Goal: Task Accomplishment & Management: Manage account settings

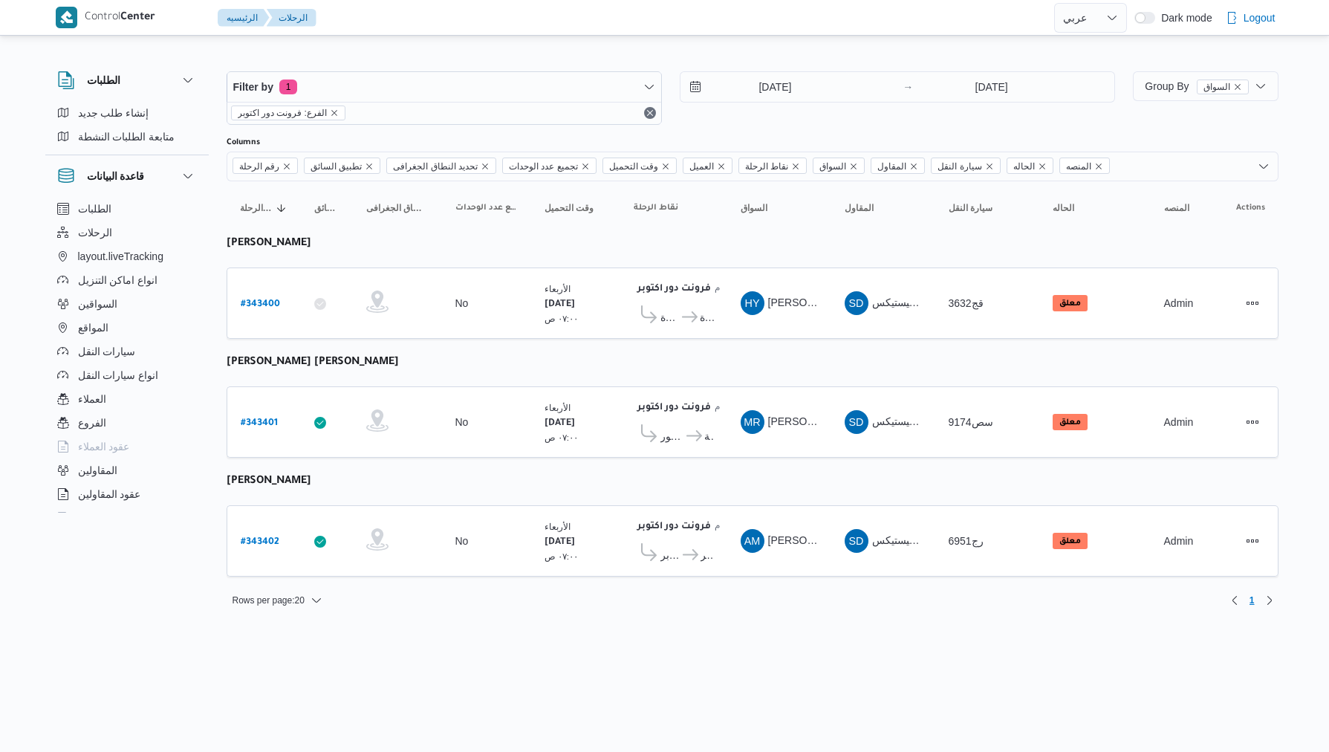
select select "ar"
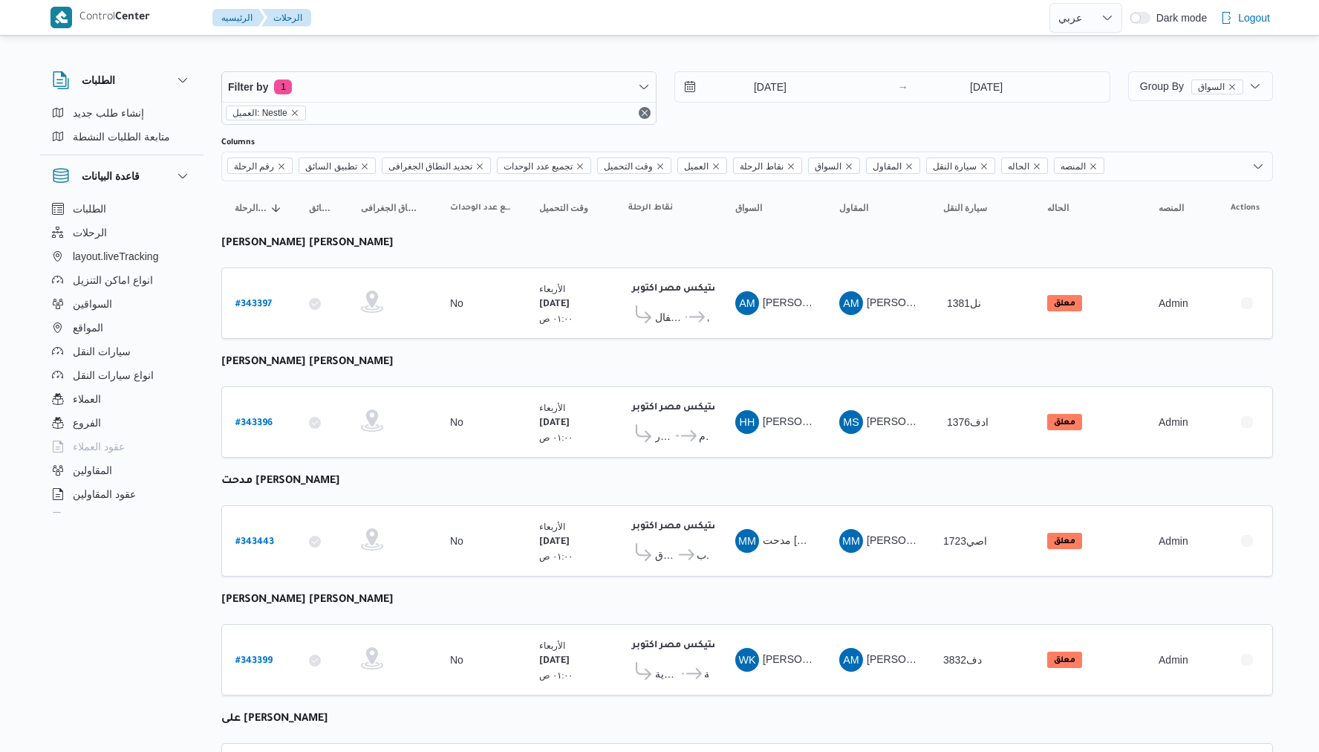
select select "ar"
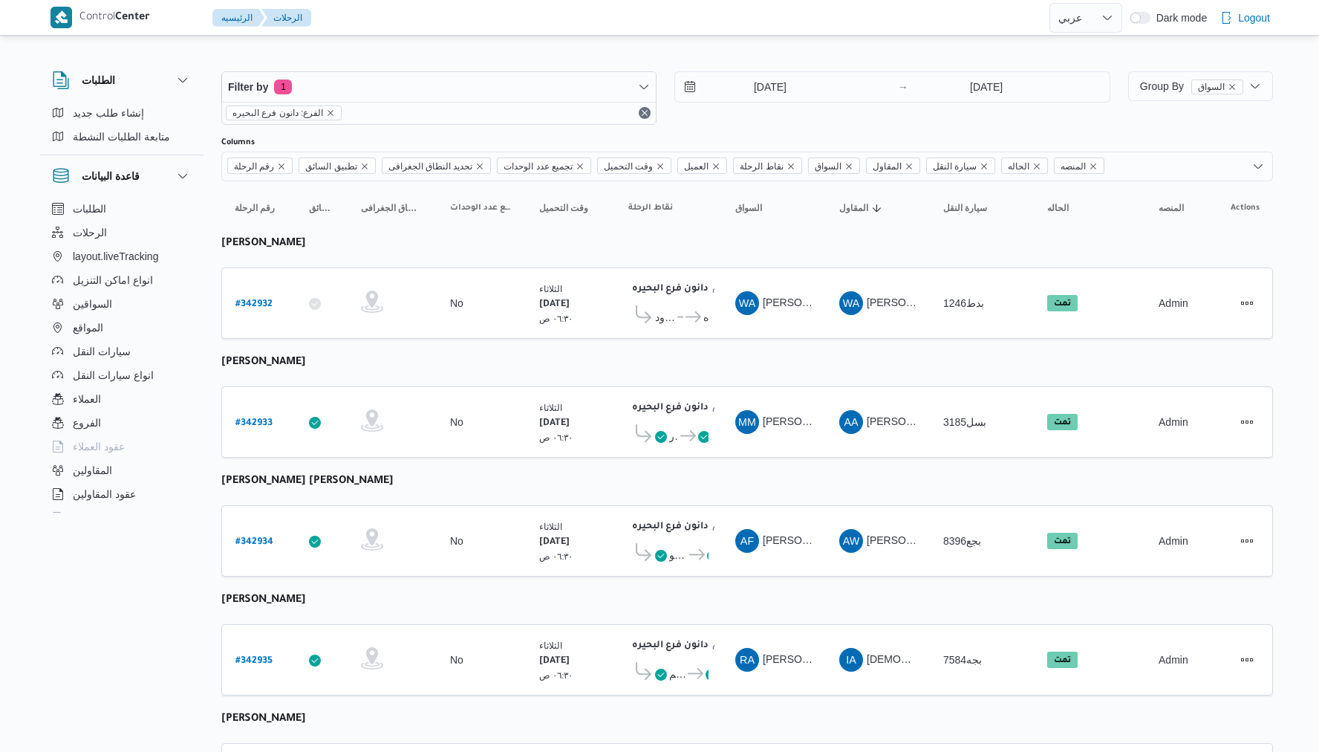
select select "ar"
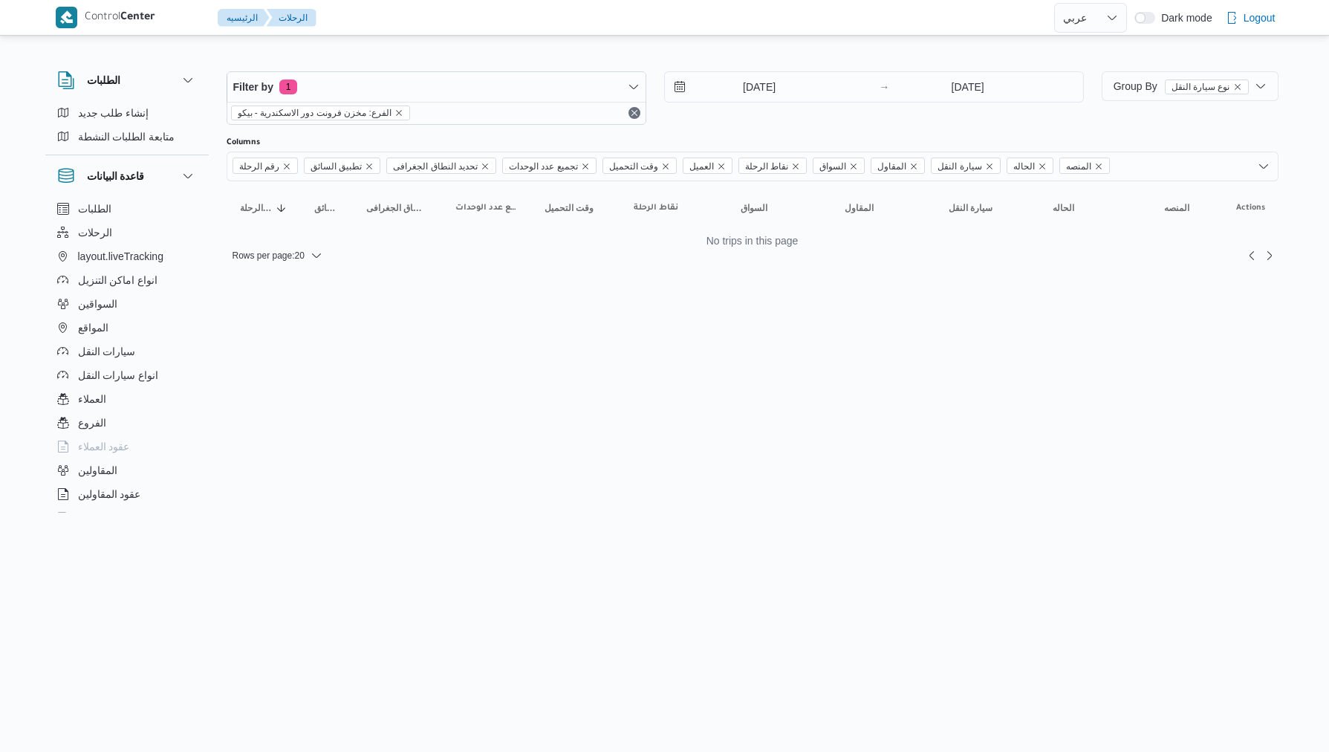
select select "ar"
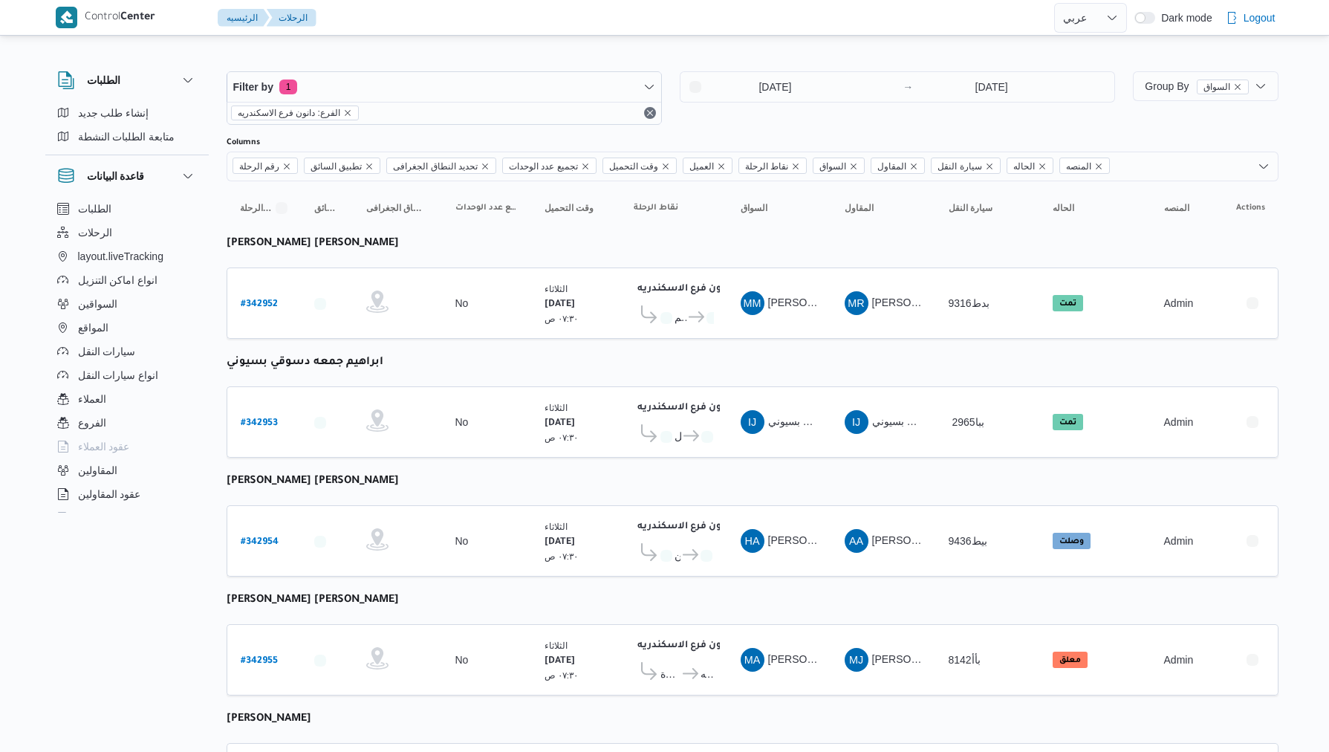
select select "ar"
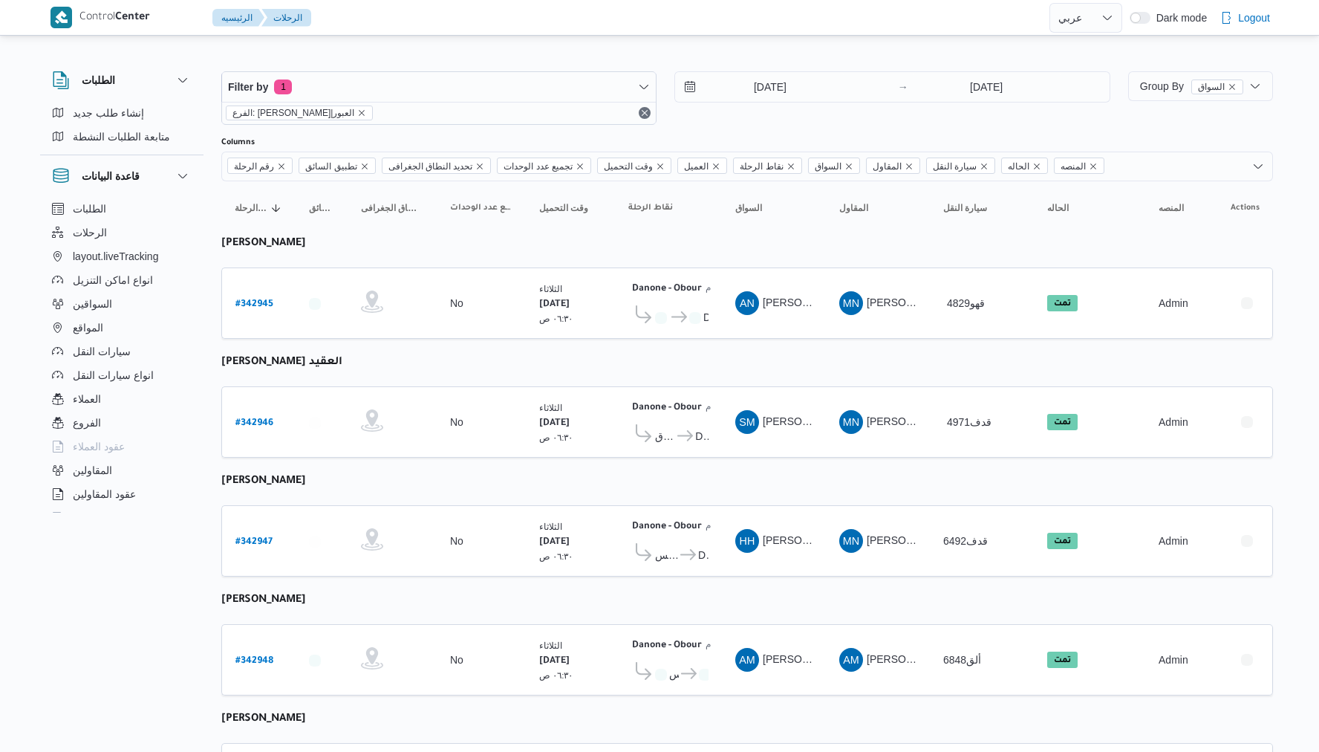
select select "ar"
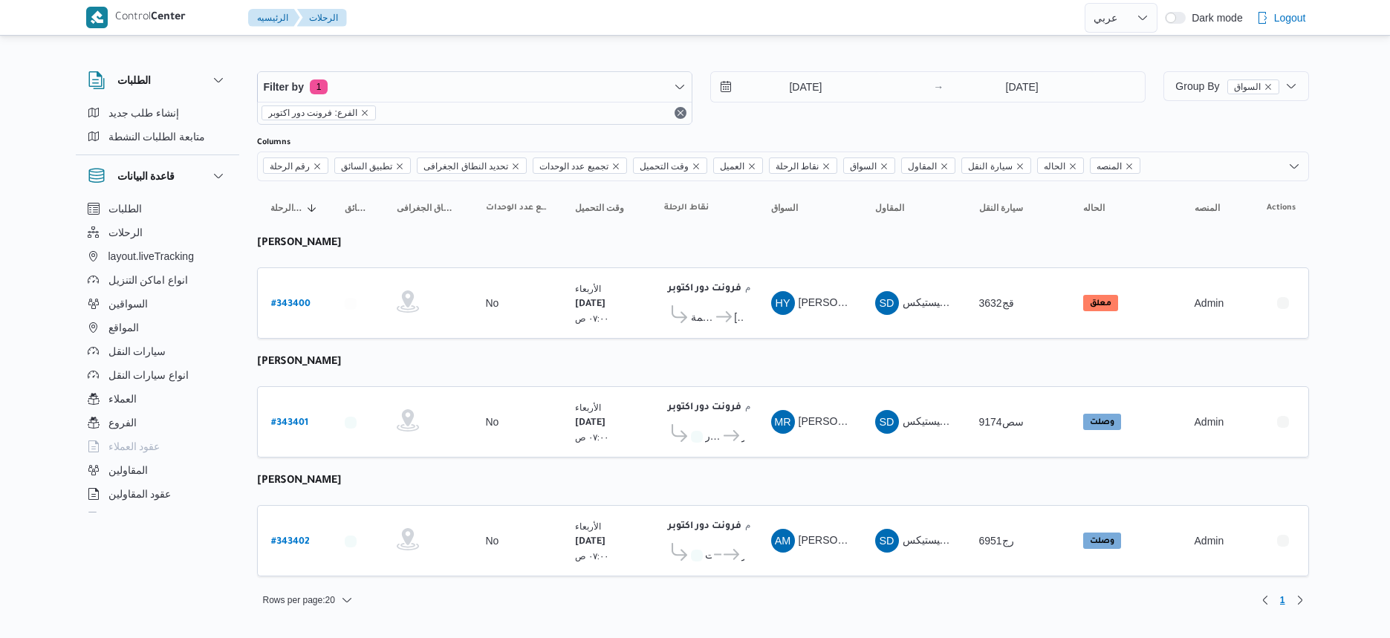
select select "ar"
click at [724, 549] on icon at bounding box center [726, 554] width 16 height 11
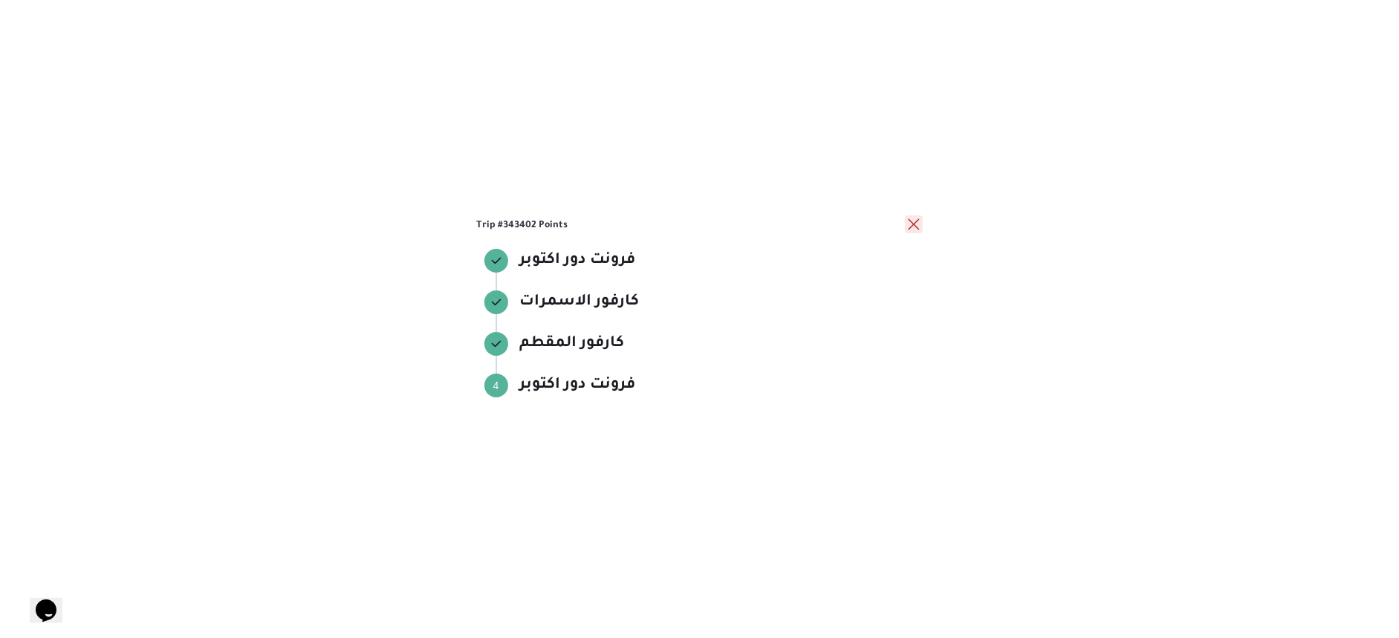
click at [916, 221] on button "close" at bounding box center [914, 224] width 18 height 18
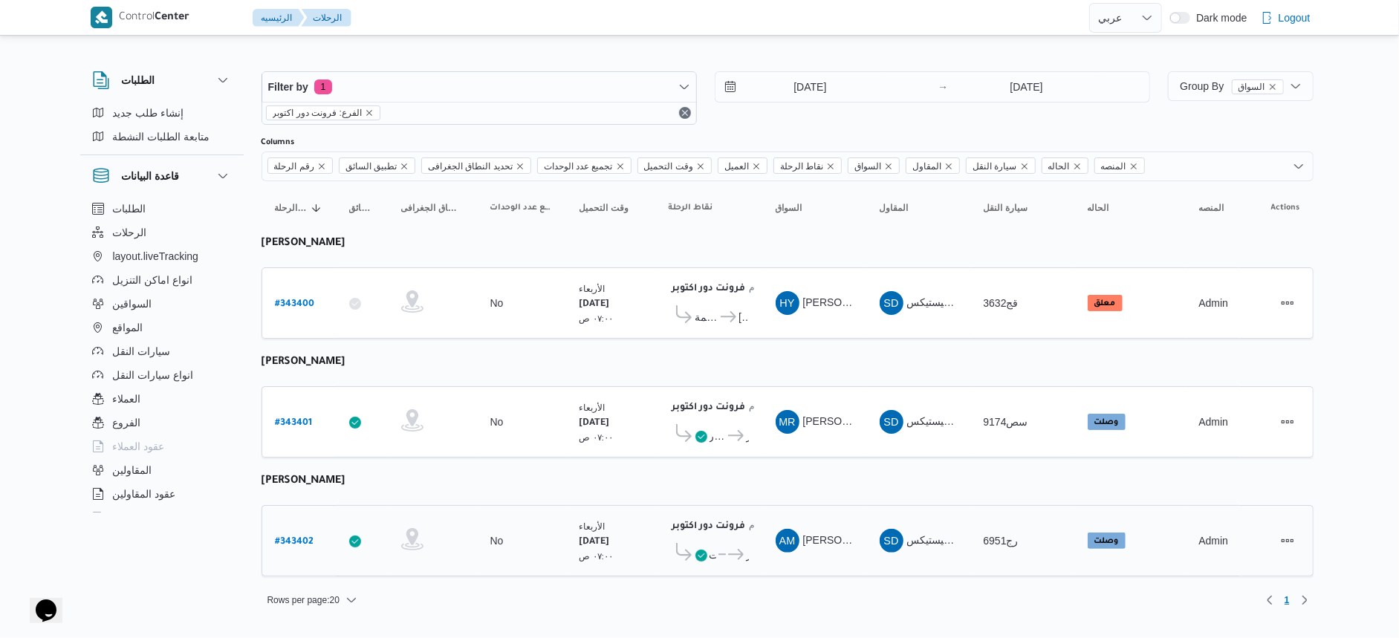
click at [299, 537] on b "# 343402" at bounding box center [295, 542] width 39 height 10
select select "ar"
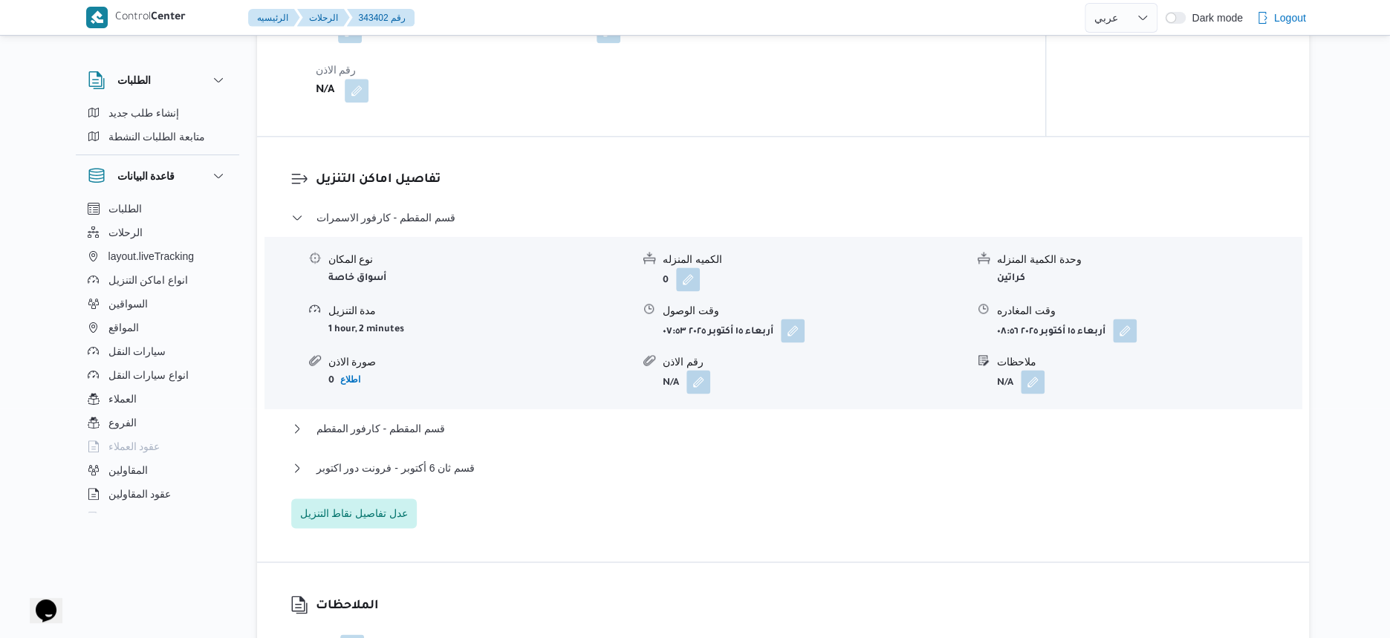
scroll to position [1207, 0]
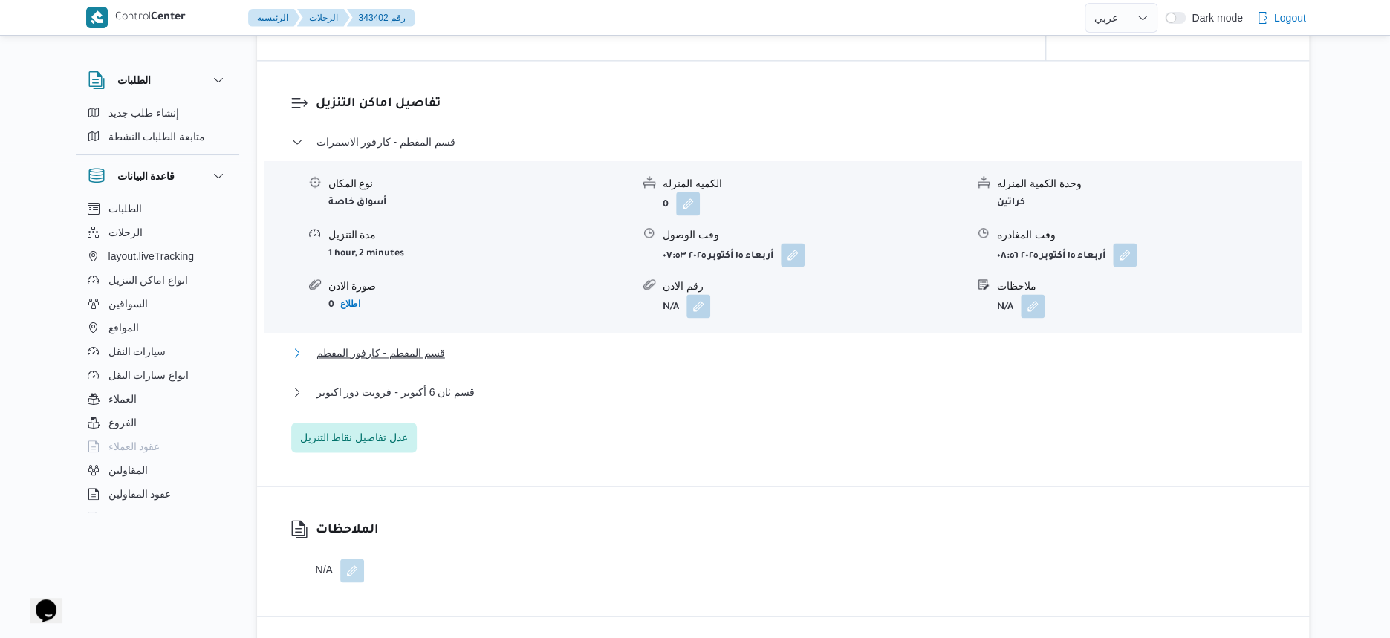
click at [467, 346] on button "قسم المقطم - كارفور المقطم" at bounding box center [783, 353] width 984 height 18
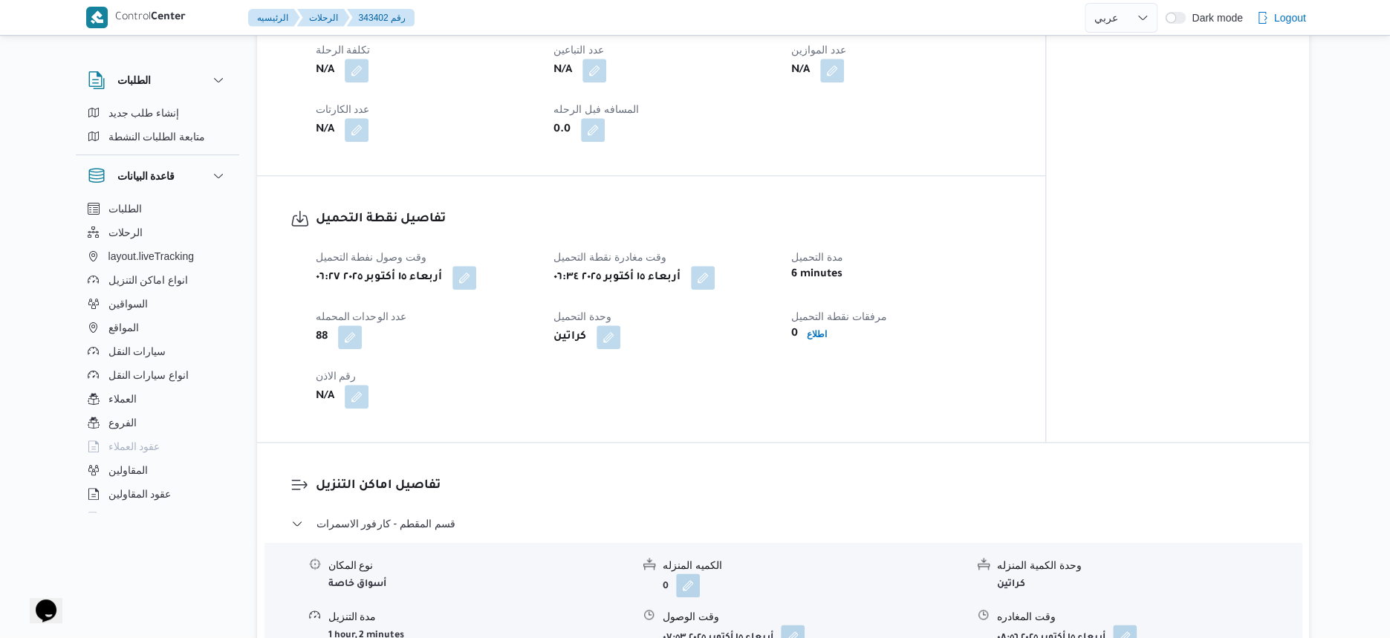
scroll to position [836, 0]
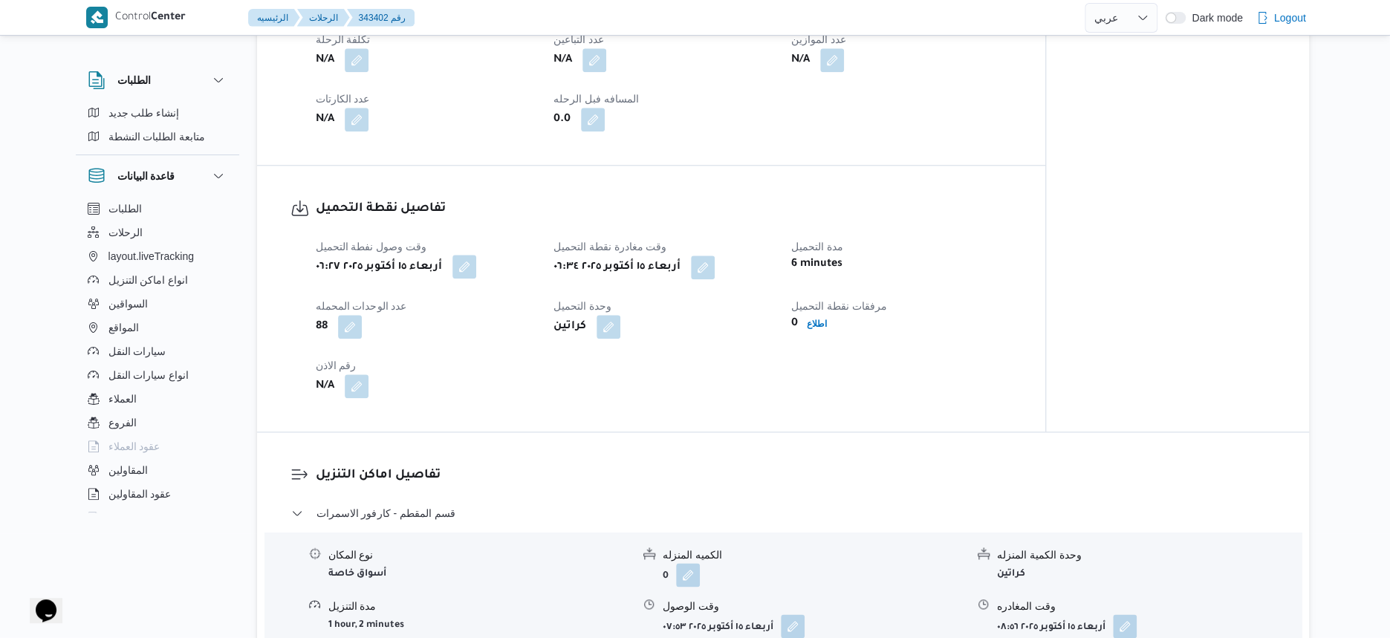
click at [467, 263] on button "button" at bounding box center [464, 267] width 24 height 24
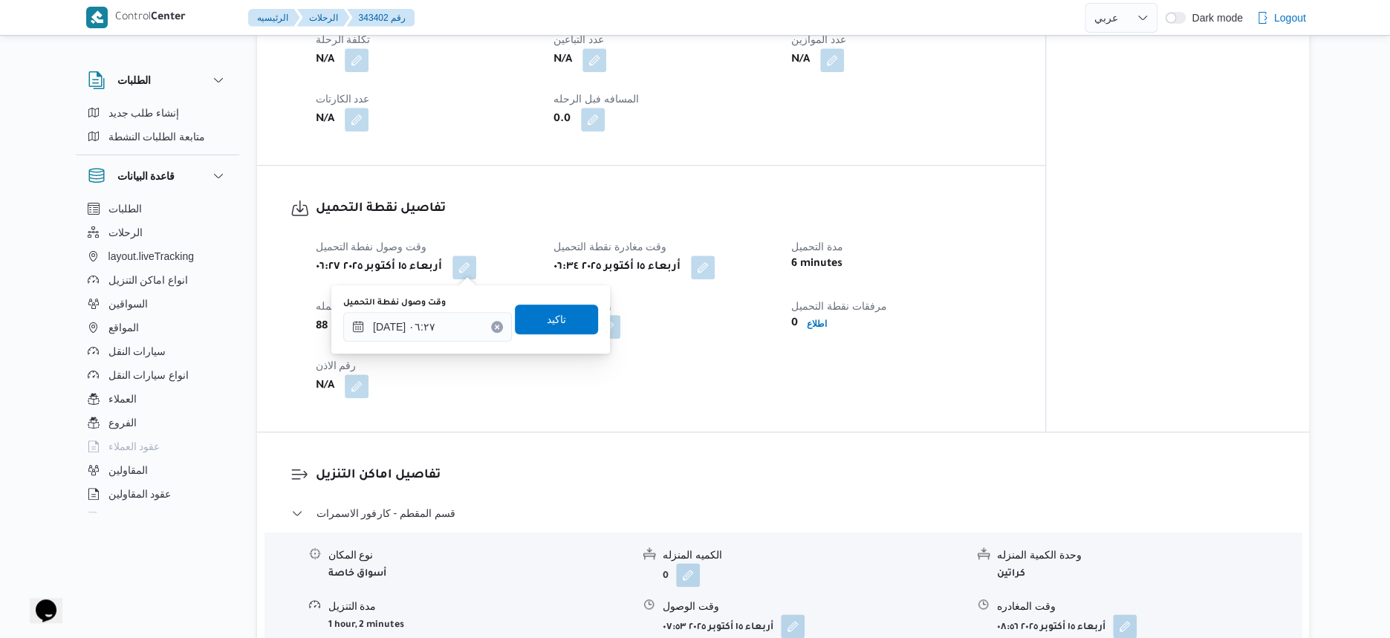
click at [437, 341] on div "وقت وصول نفطة التحميل ١٥/١٠/٢٠٢٥ ٠٦:٢٧ تاكيد" at bounding box center [471, 320] width 258 height 48
click at [441, 333] on input "١٥/١٠/٢٠٢٥ ٠٦:٢٧" at bounding box center [427, 327] width 169 height 30
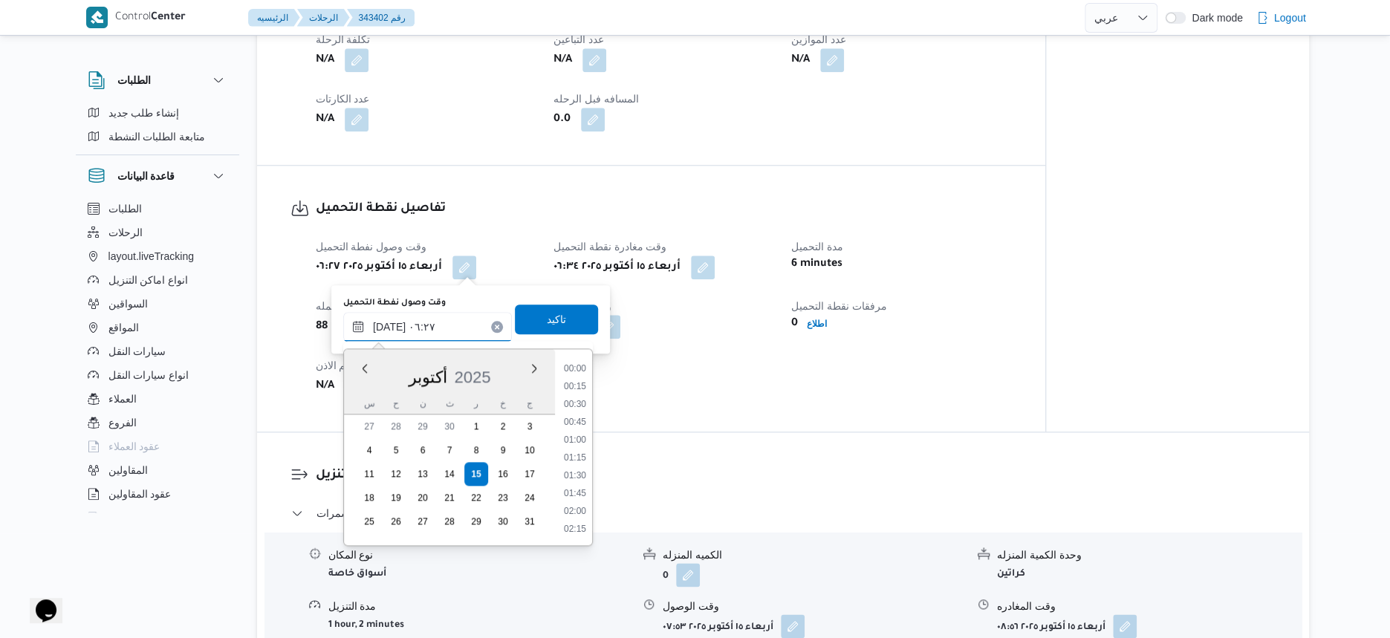
scroll to position [355, 0]
click at [578, 409] on li "05:30" at bounding box center [575, 405] width 34 height 15
type input "[DATE] ٠٥:٣٠"
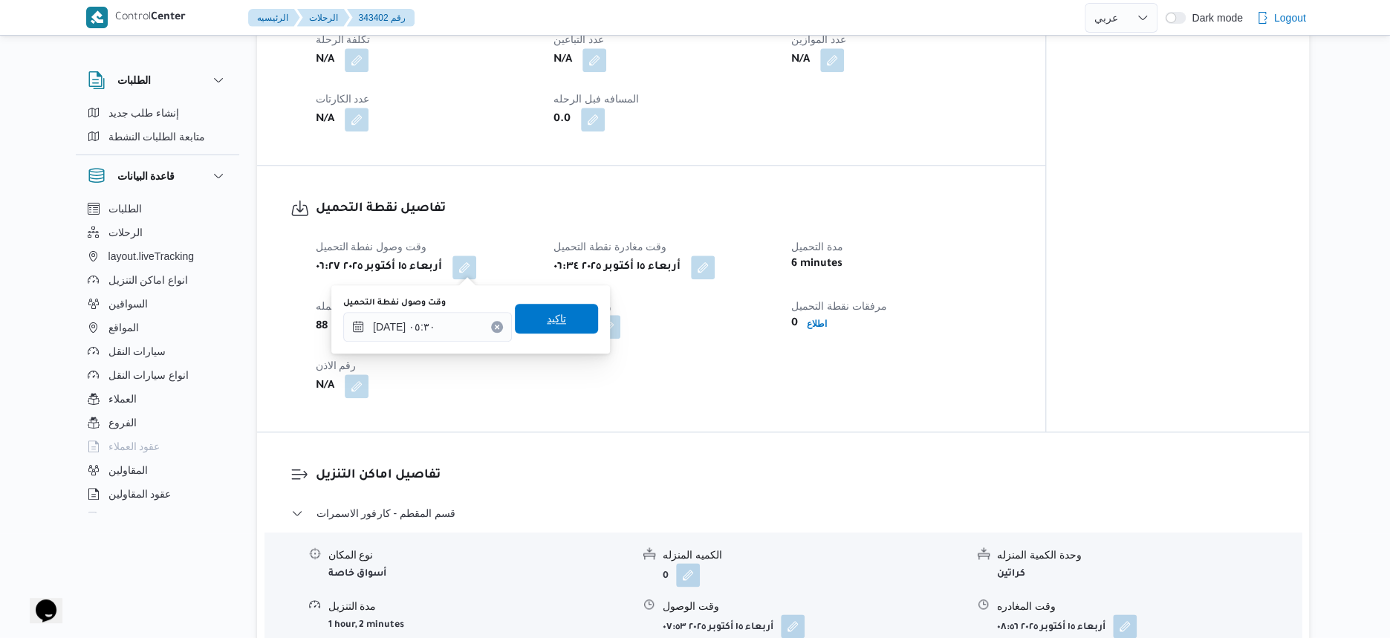
click at [573, 314] on span "تاكيد" at bounding box center [556, 319] width 83 height 30
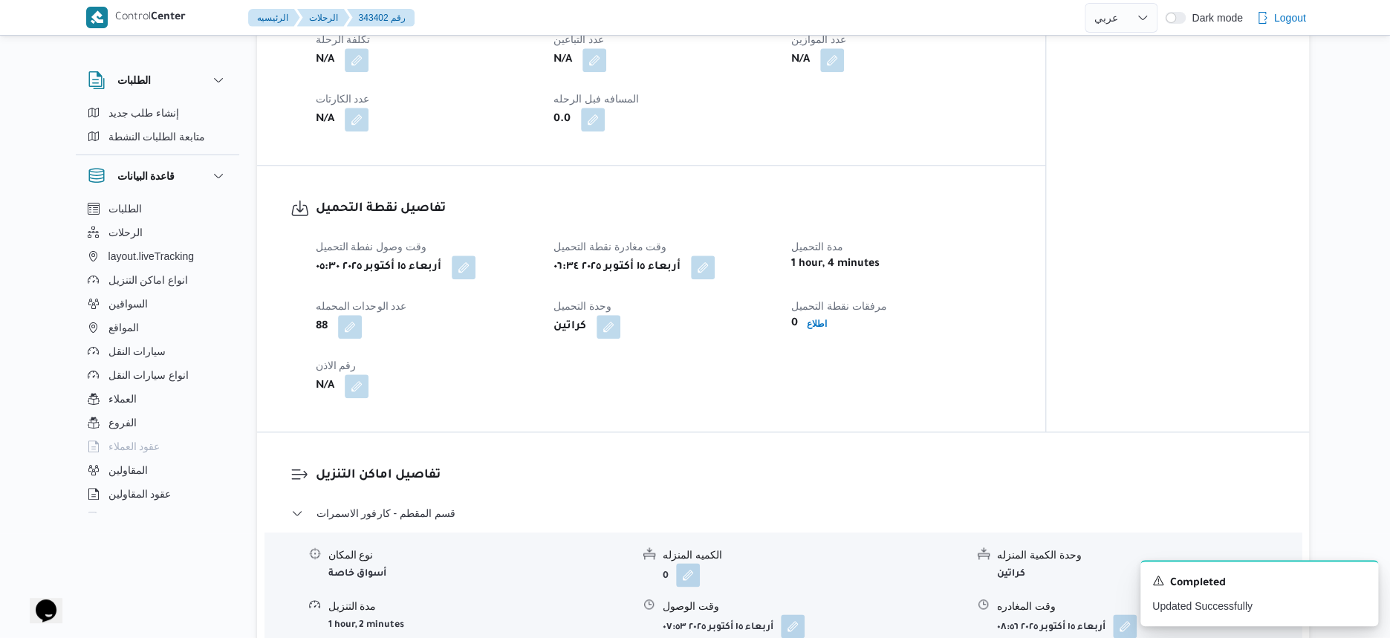
select select "ar"
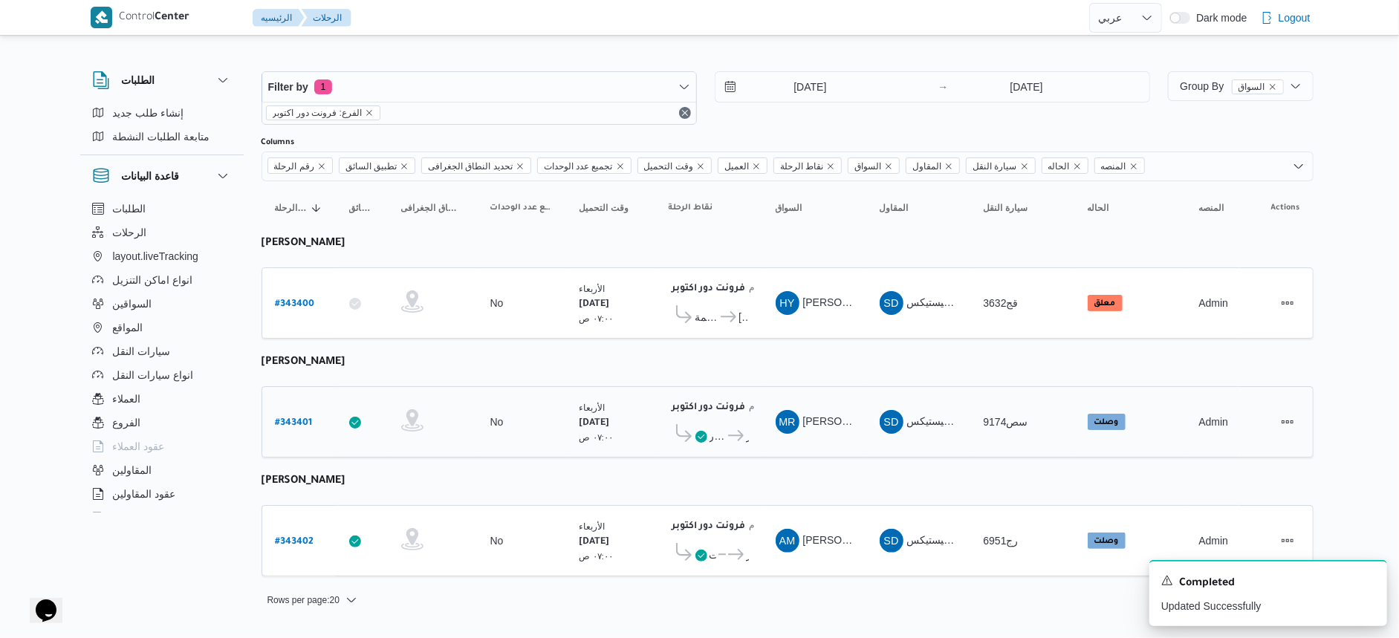
click at [293, 418] on b "# 343401" at bounding box center [294, 423] width 37 height 10
select select "ar"
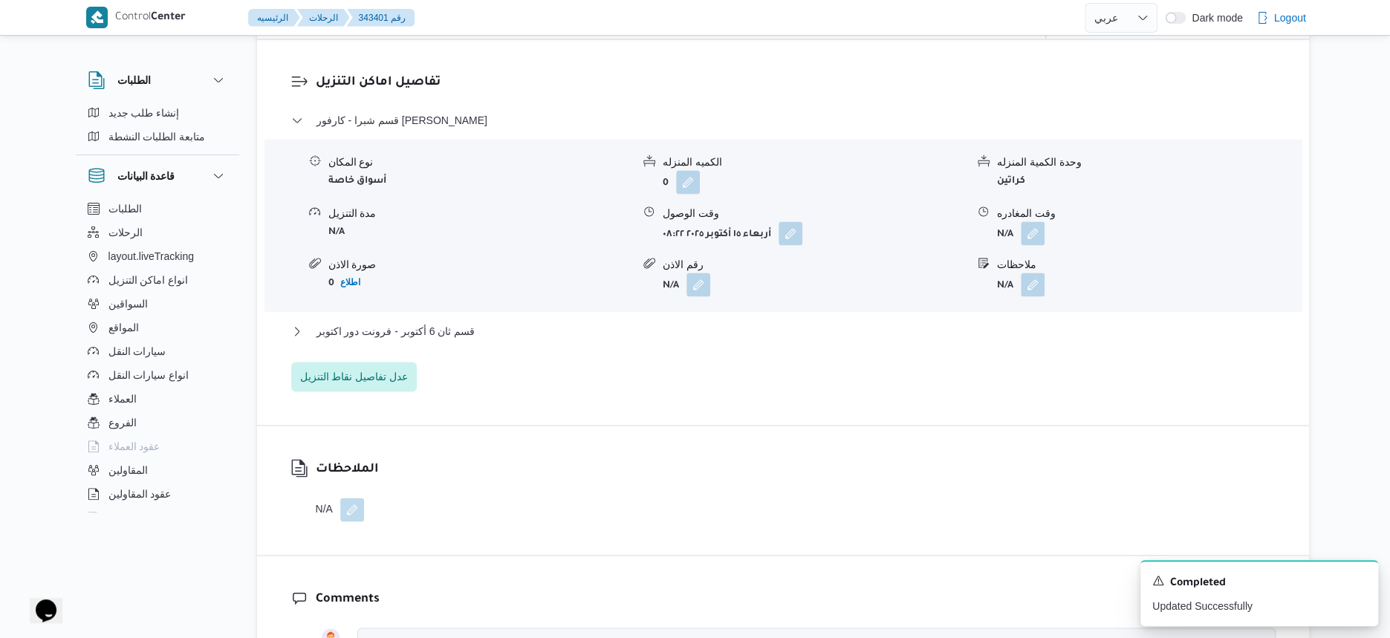
scroll to position [1300, 0]
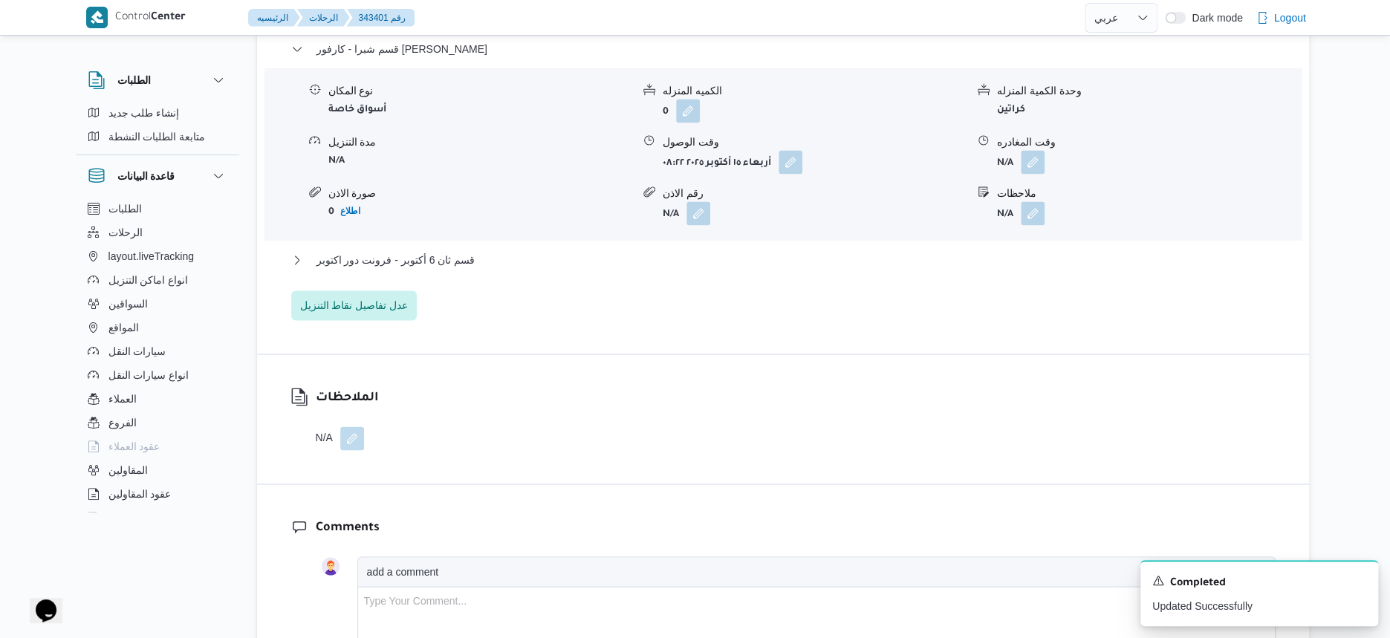
select select "ar"
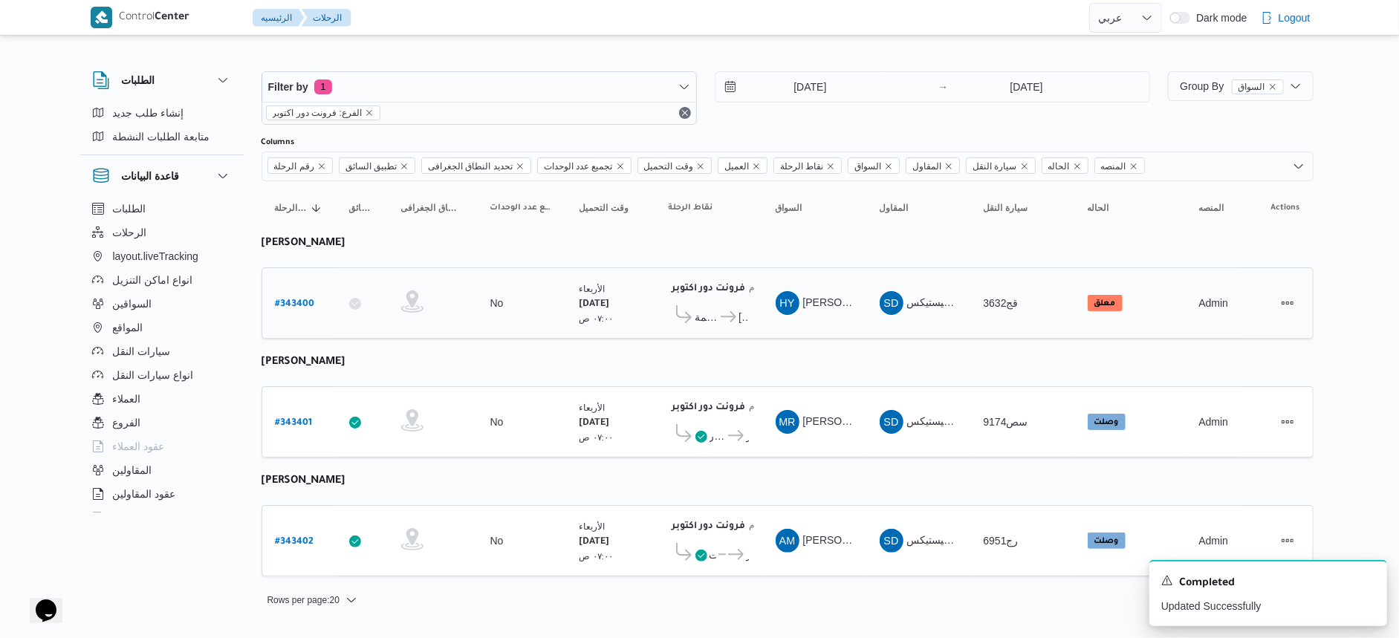
click at [733, 315] on icon at bounding box center [729, 316] width 16 height 11
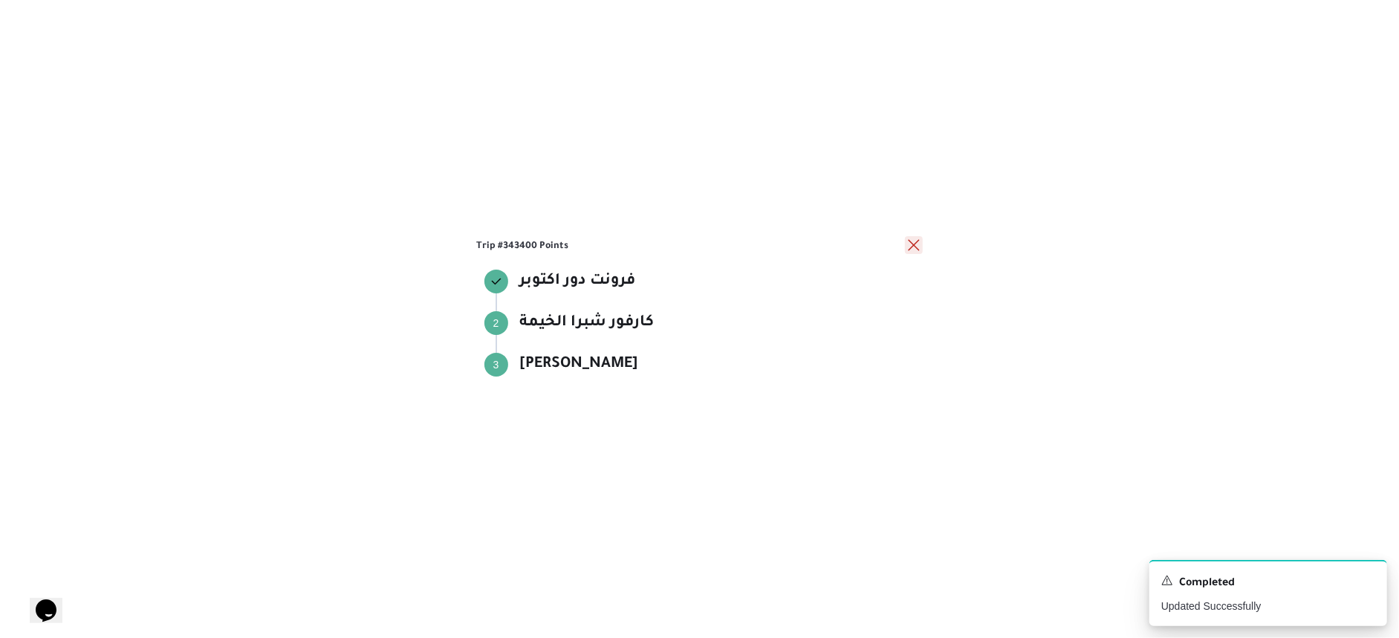
click at [911, 250] on button "close" at bounding box center [914, 245] width 18 height 18
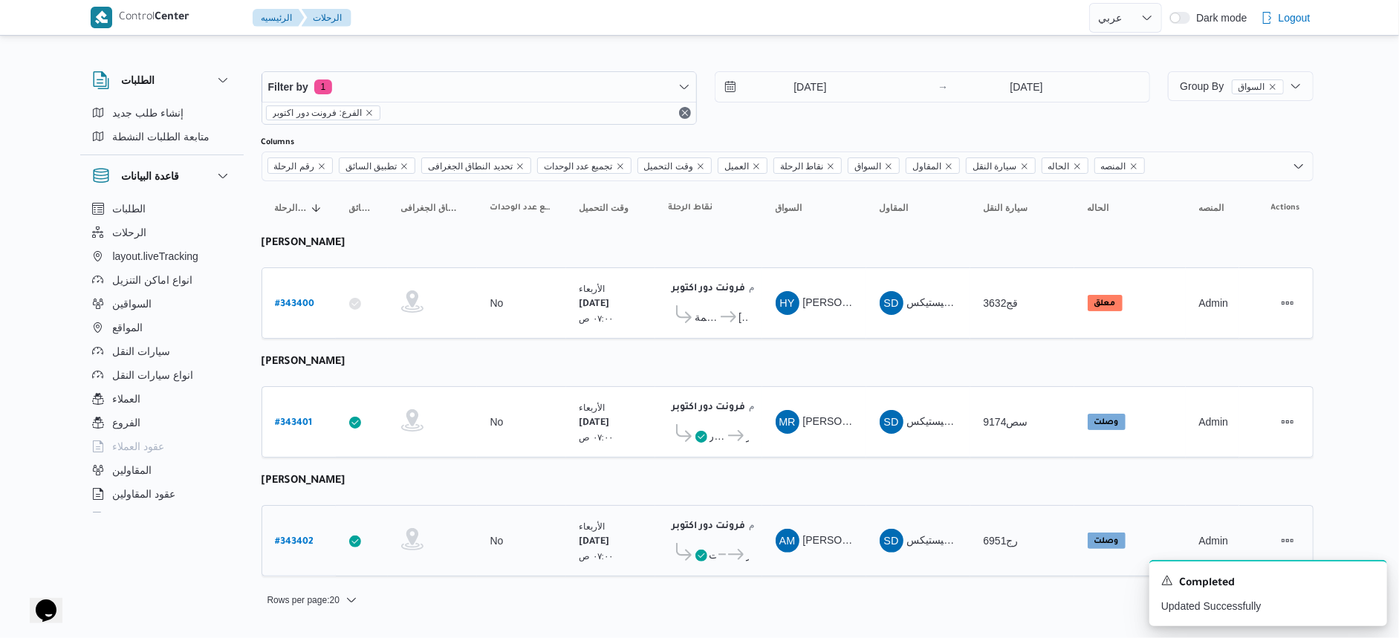
click at [293, 537] on b "# 343402" at bounding box center [295, 542] width 39 height 10
select select "ar"
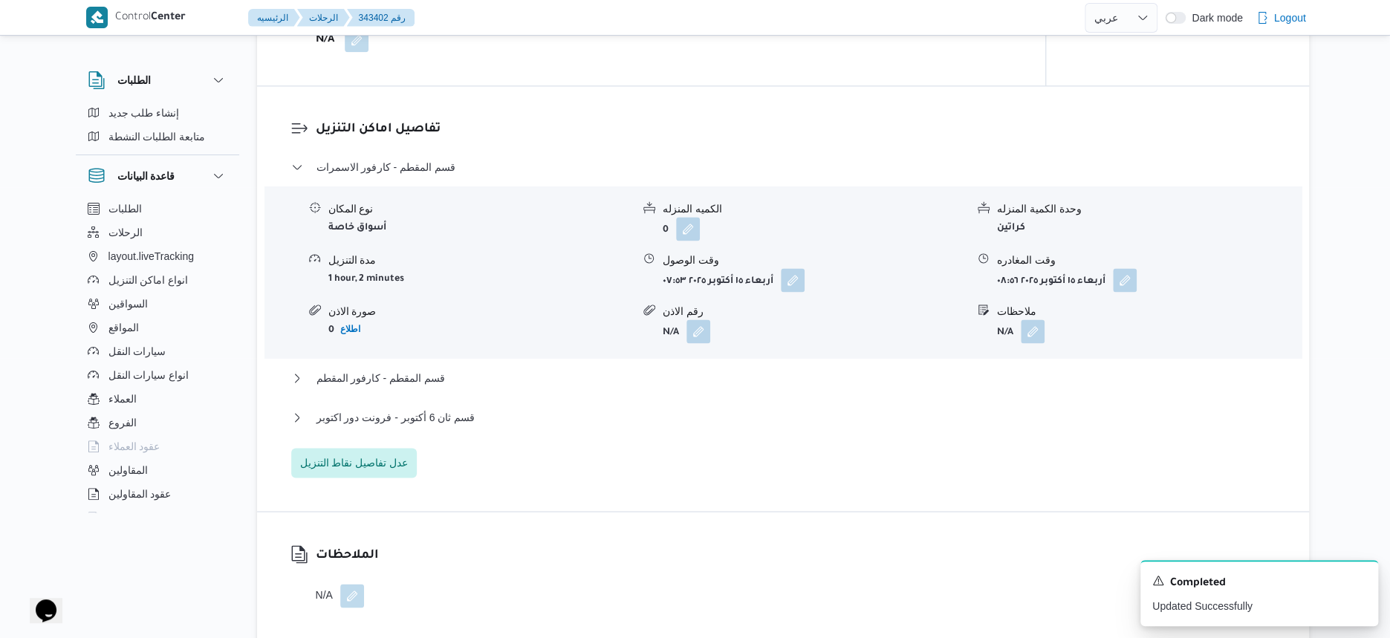
scroll to position [1207, 0]
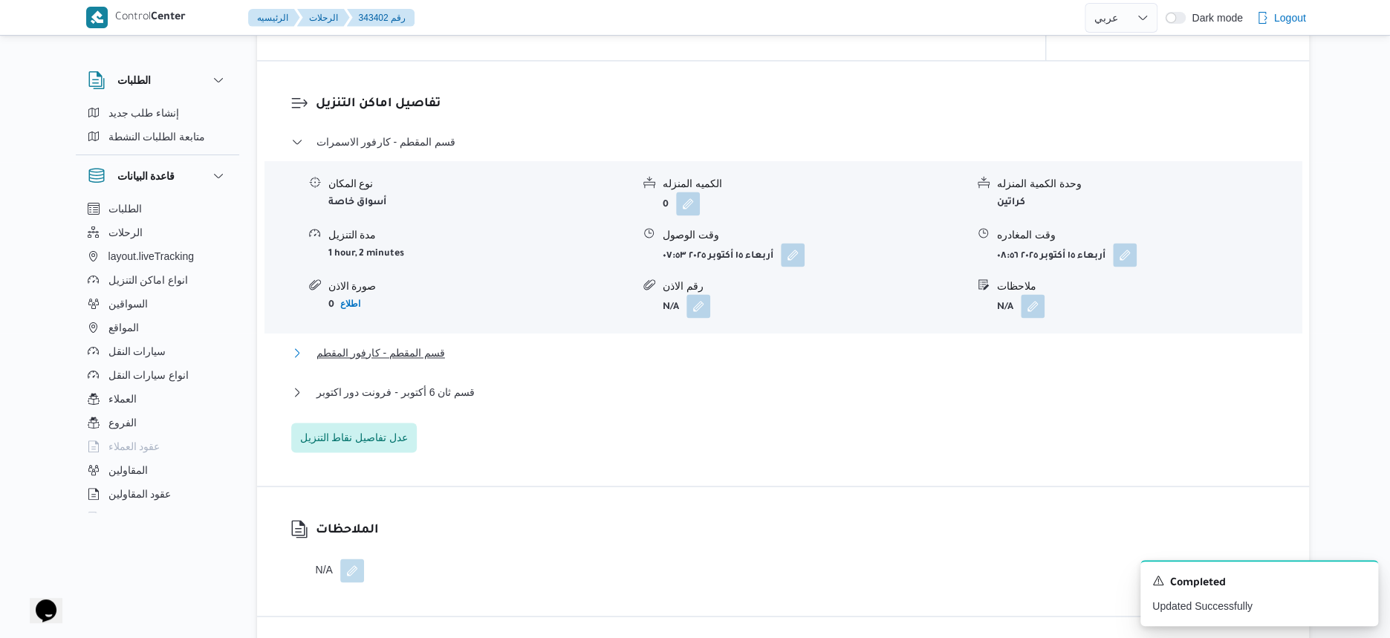
click at [472, 352] on button "قسم المقطم - كارفور المقطم" at bounding box center [783, 353] width 984 height 18
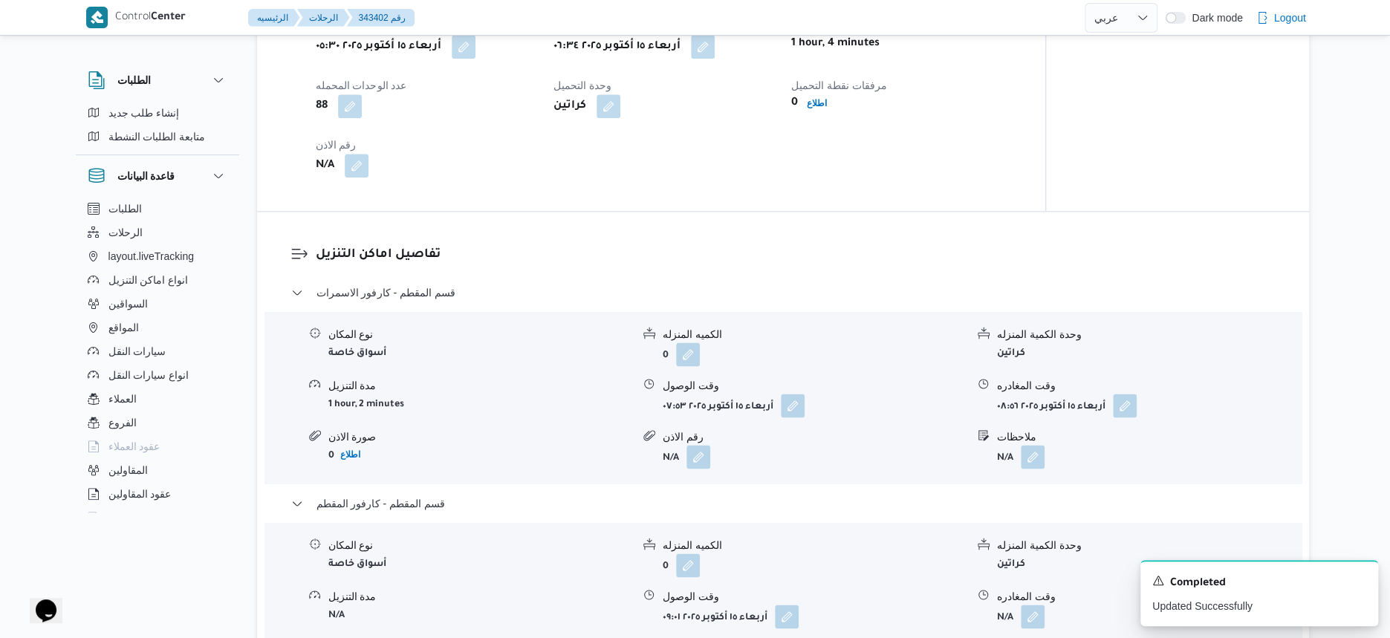
scroll to position [929, 0]
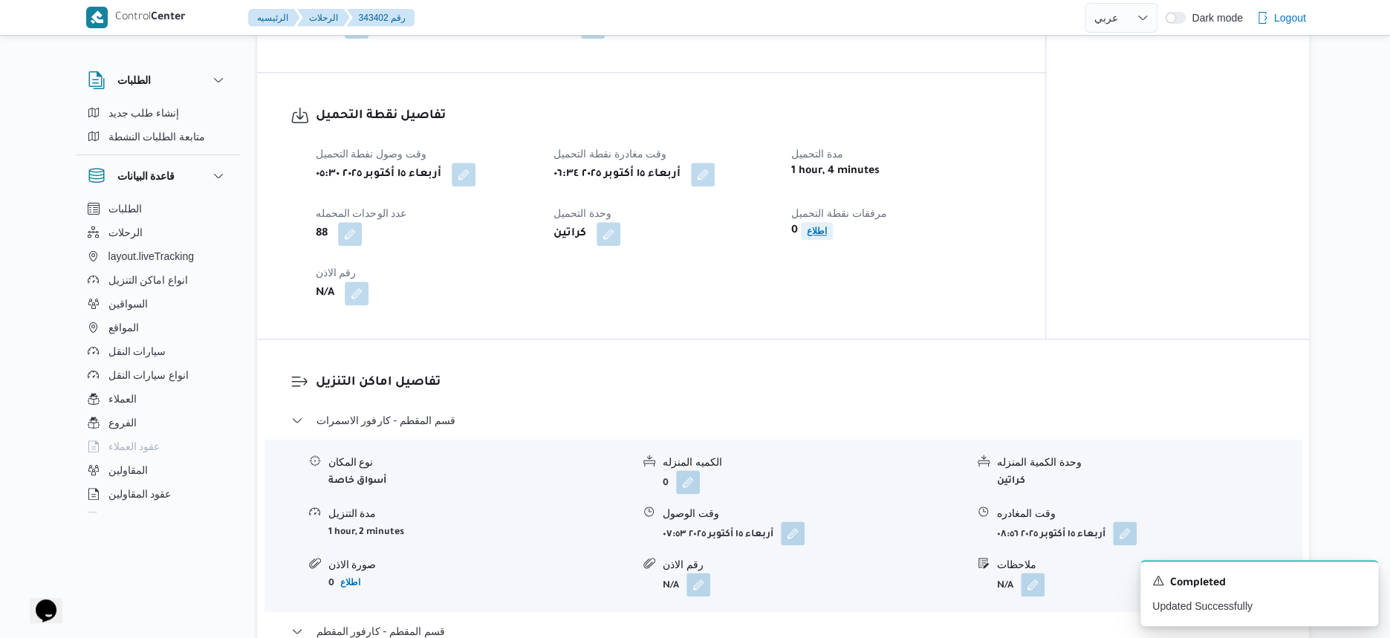
click at [816, 229] on b "اطلاع" at bounding box center [817, 231] width 20 height 10
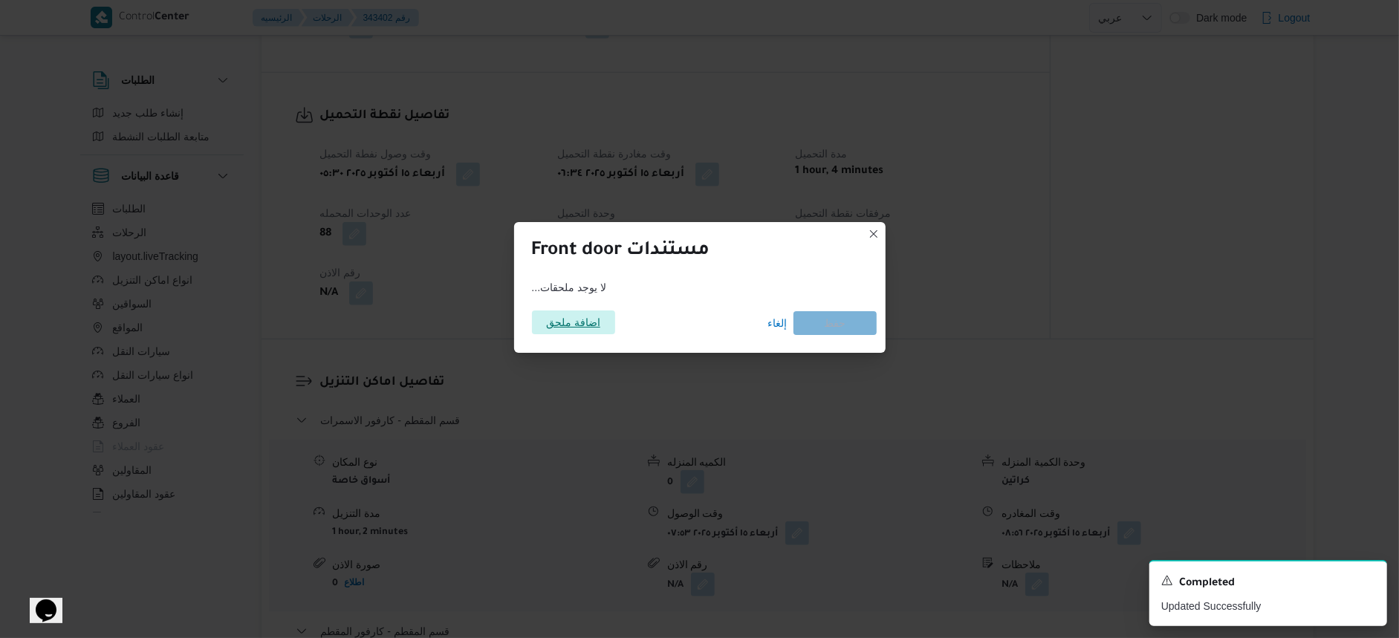
click at [570, 325] on span "اضافة ملحق" at bounding box center [573, 323] width 54 height 24
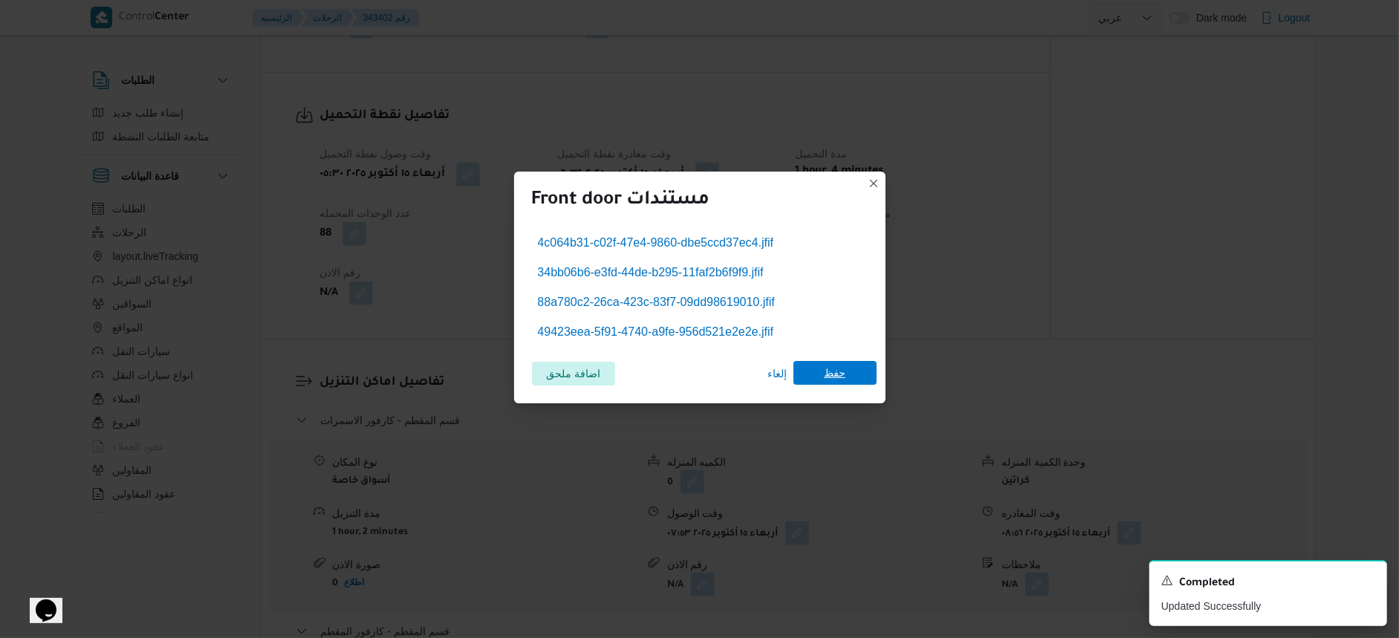
click at [848, 378] on span "حفظ" at bounding box center [834, 373] width 83 height 24
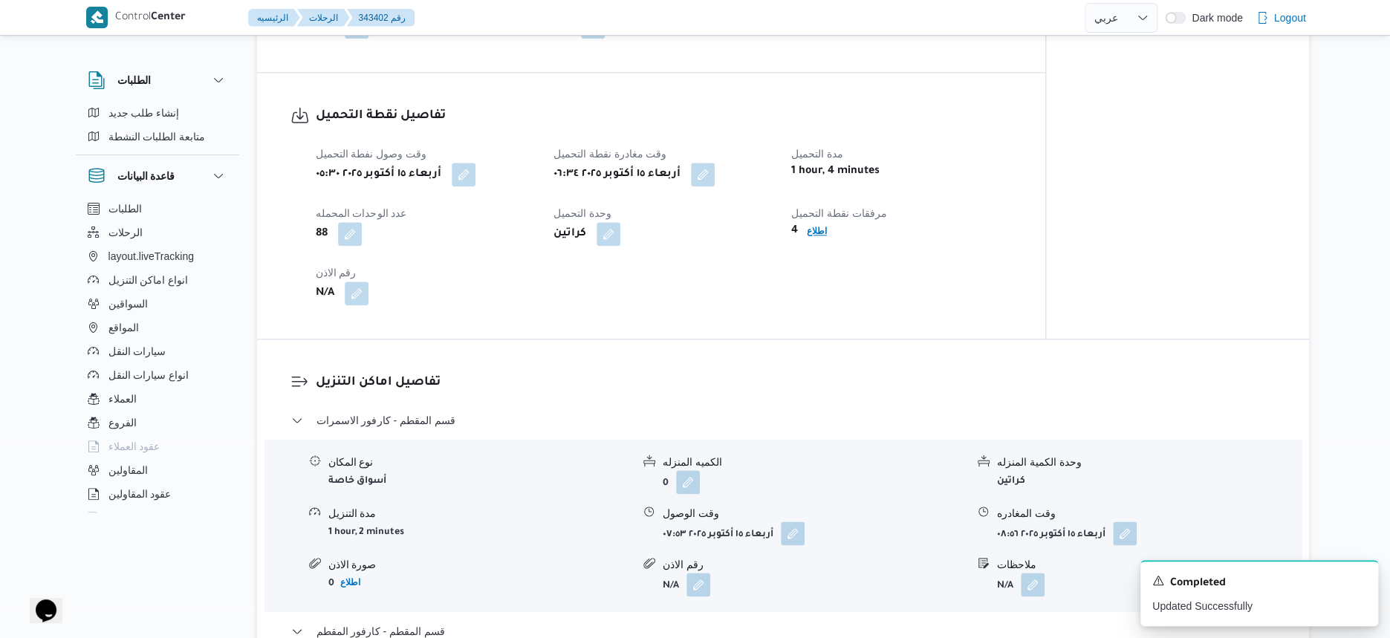
click at [814, 229] on b "اطلاع" at bounding box center [817, 231] width 20 height 10
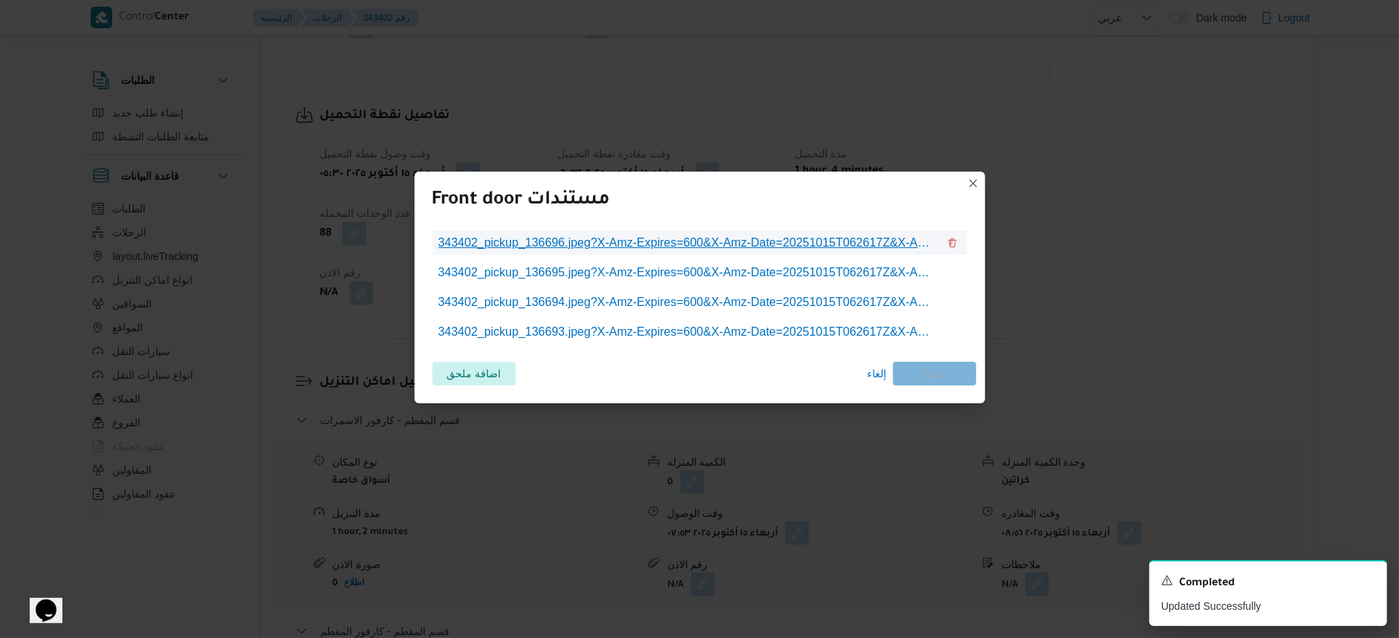
click at [694, 250] on span "343402_pickup_136696.jpeg?X-Amz-Expires=600&X-Amz-Date=20251015T062617Z&X-Amz-A…" at bounding box center [687, 243] width 499 height 18
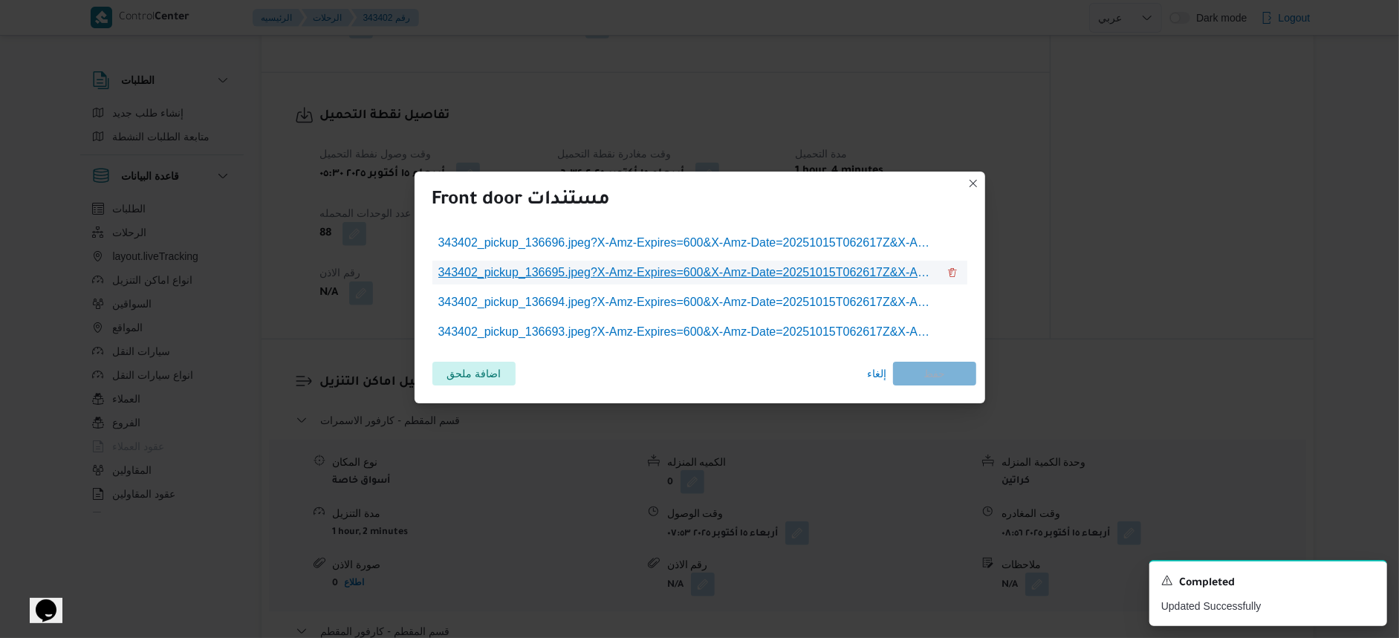
click at [775, 275] on span "343402_pickup_136695.jpeg?X-Amz-Expires=600&X-Amz-Date=20251015T062617Z&X-Amz-A…" at bounding box center [687, 273] width 499 height 18
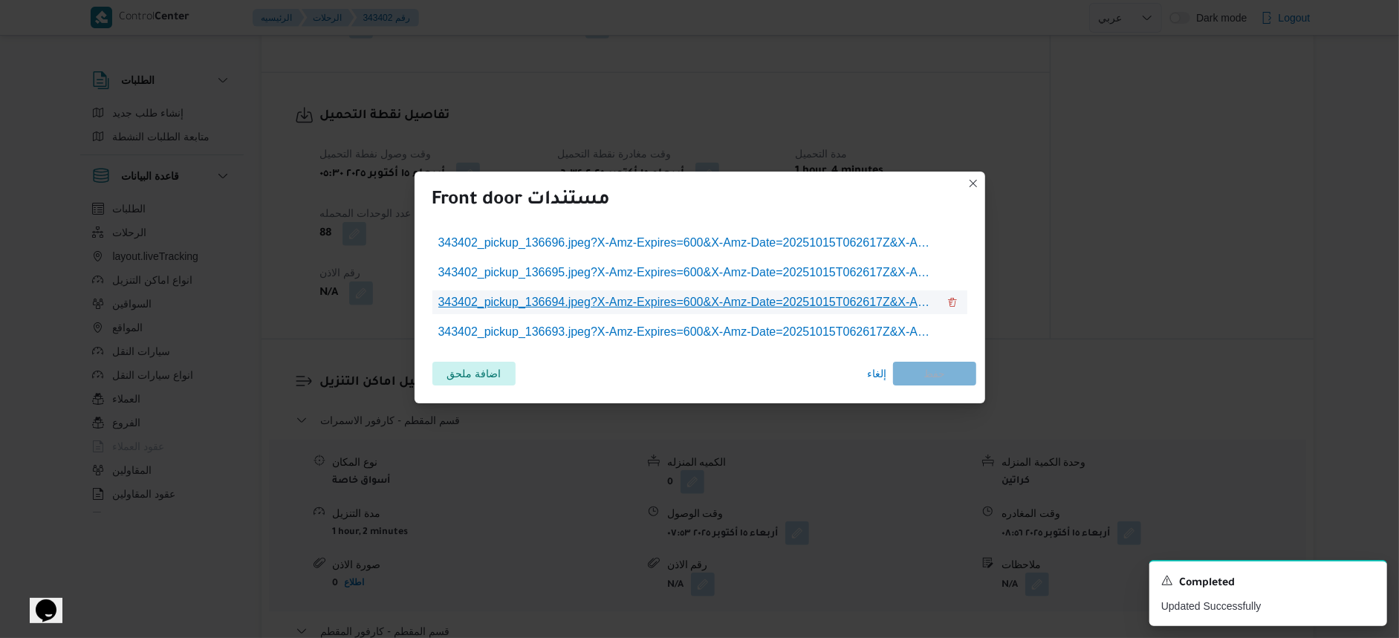
click at [613, 302] on span "343402_pickup_136694.jpeg?X-Amz-Expires=600&X-Amz-Date=20251015T062617Z&X-Amz-A…" at bounding box center [687, 302] width 499 height 18
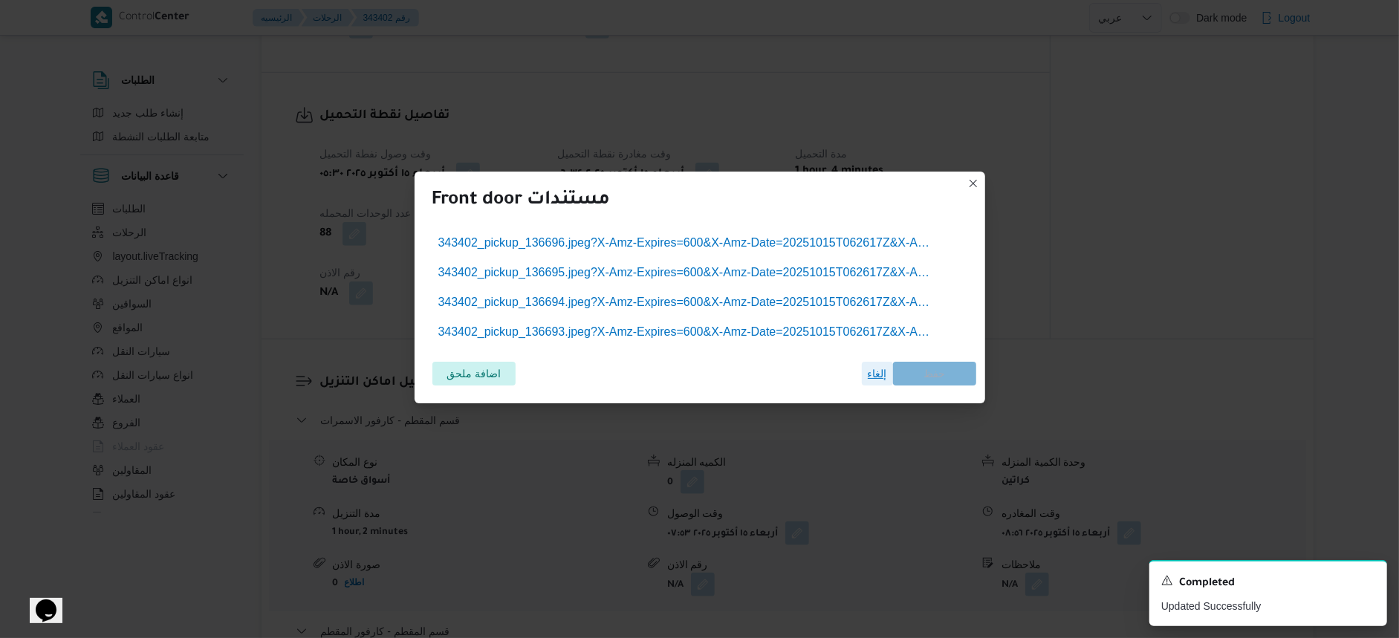
click at [877, 367] on span "إلغاء" at bounding box center [877, 374] width 19 height 18
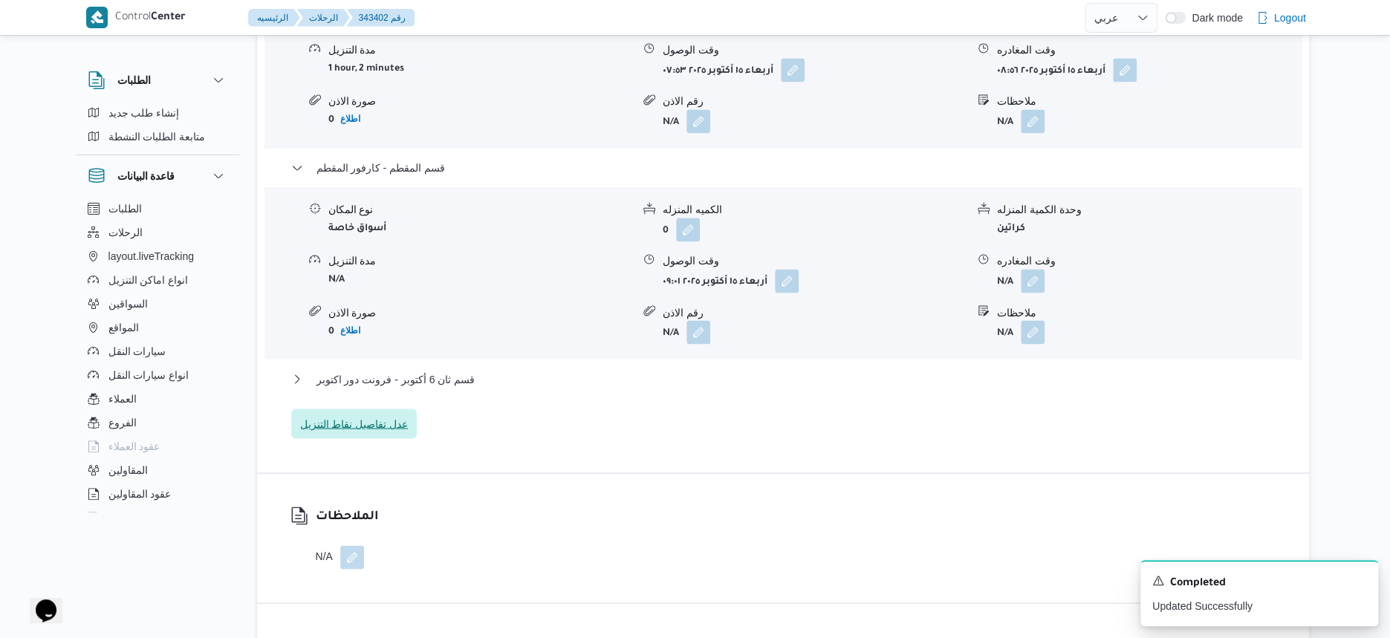
scroll to position [1393, 0]
click at [446, 378] on span "قسم ثان 6 أكتوبر - فرونت دور اكتوبر" at bounding box center [395, 378] width 159 height 18
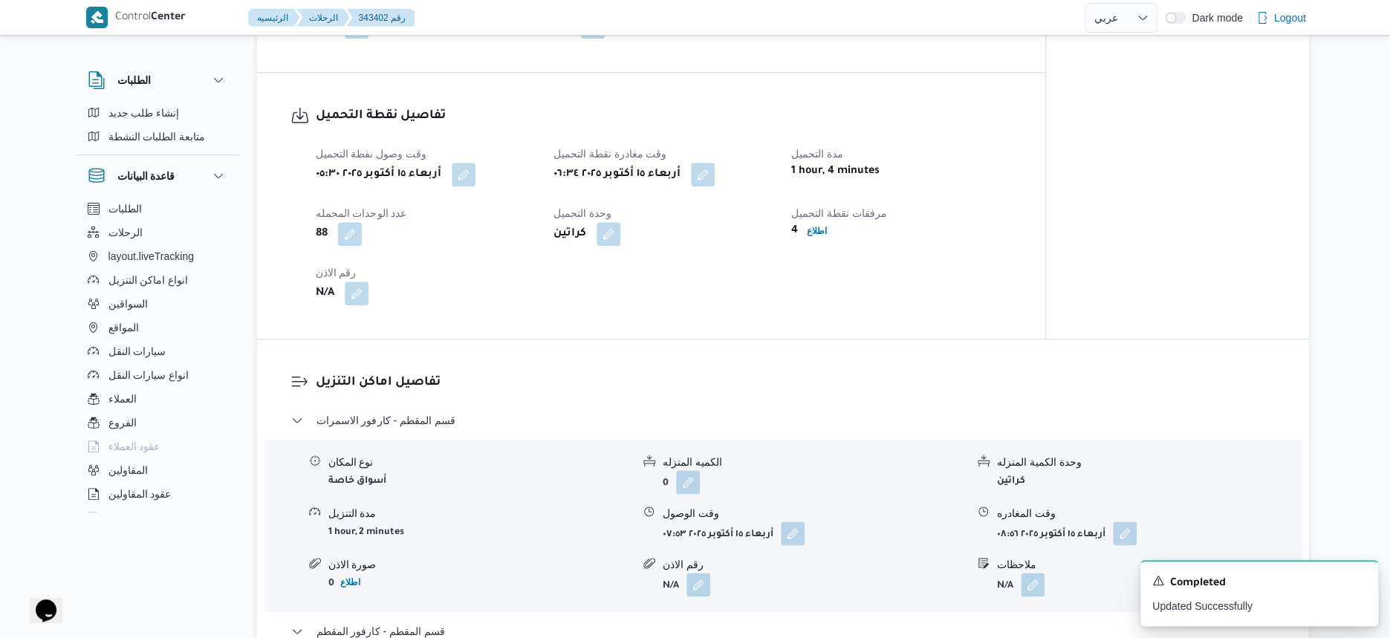
scroll to position [557, 0]
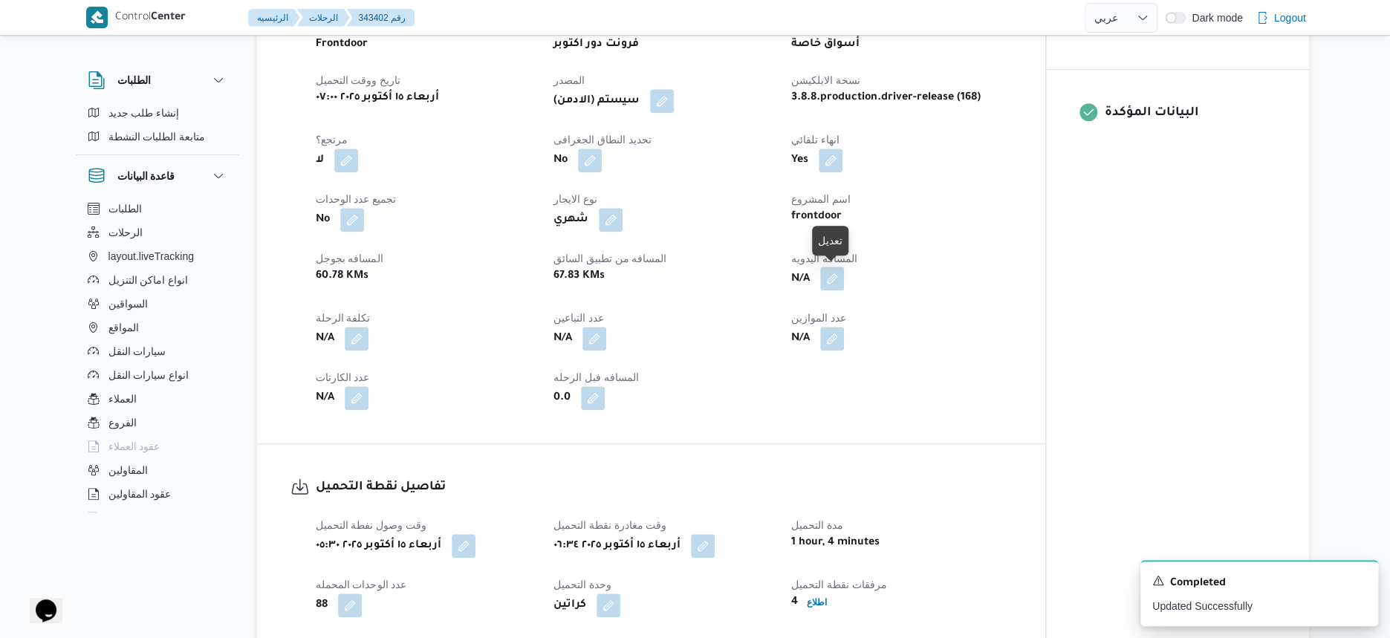
click at [826, 285] on button "button" at bounding box center [832, 279] width 24 height 24
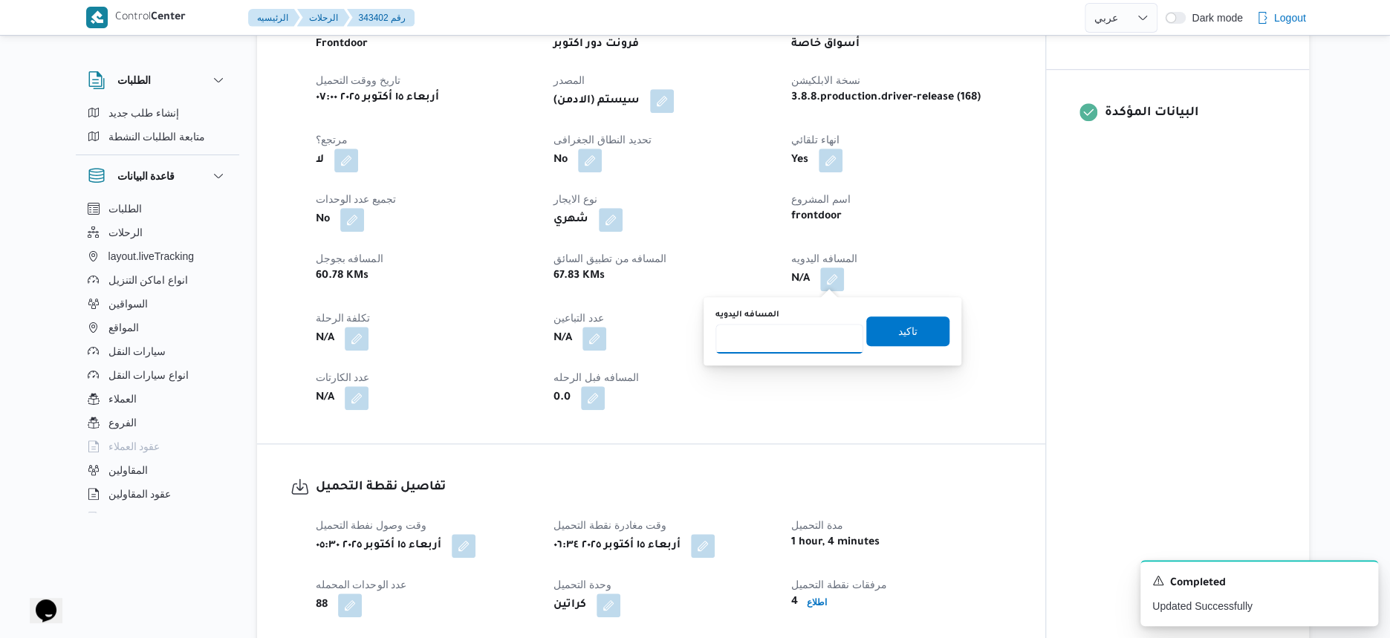
click at [750, 340] on input "المسافه اليدويه" at bounding box center [789, 339] width 148 height 30
type input "125"
click at [924, 328] on span "تاكيد" at bounding box center [907, 331] width 83 height 30
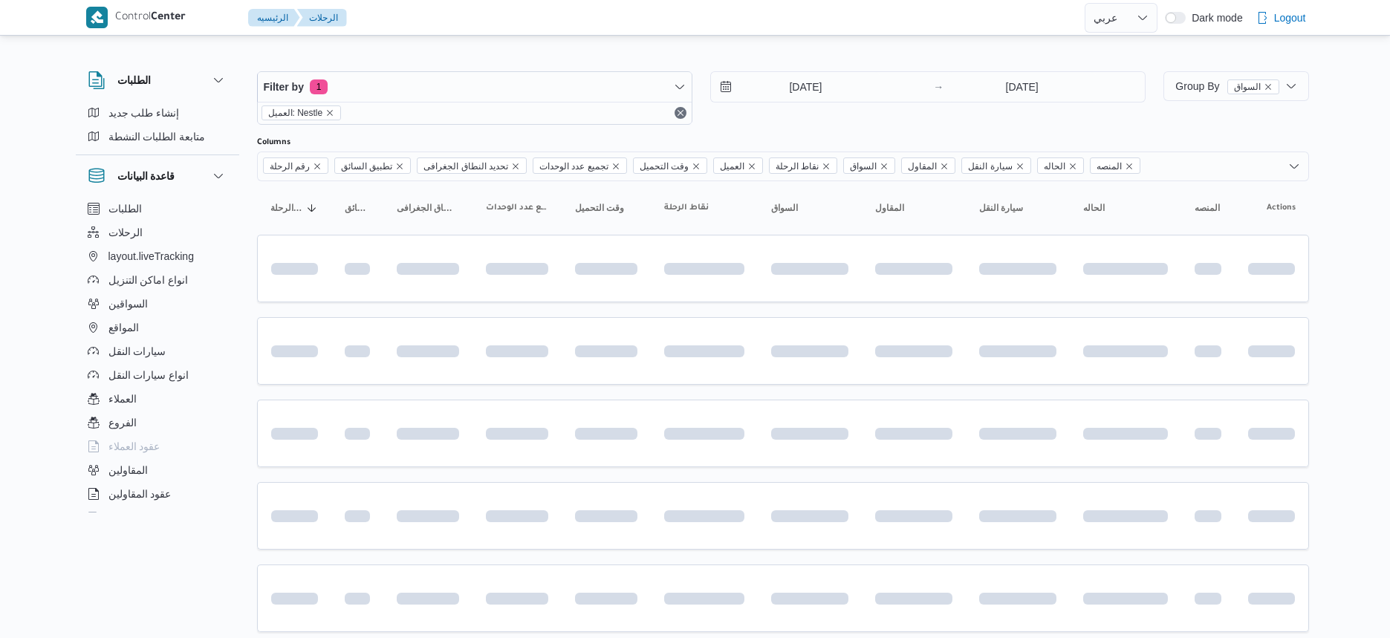
select select "ar"
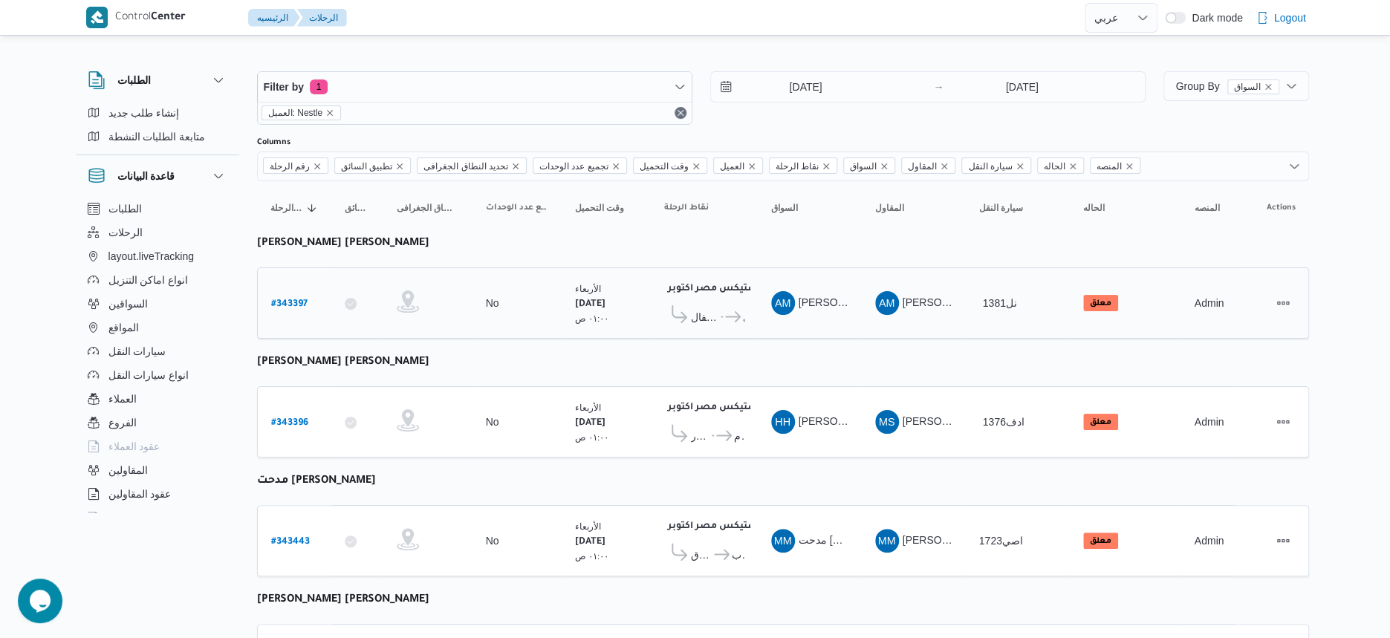
click at [706, 313] on span "سلسلة سوبر ماركت كارفور كايرو فستيفال" at bounding box center [705, 317] width 28 height 18
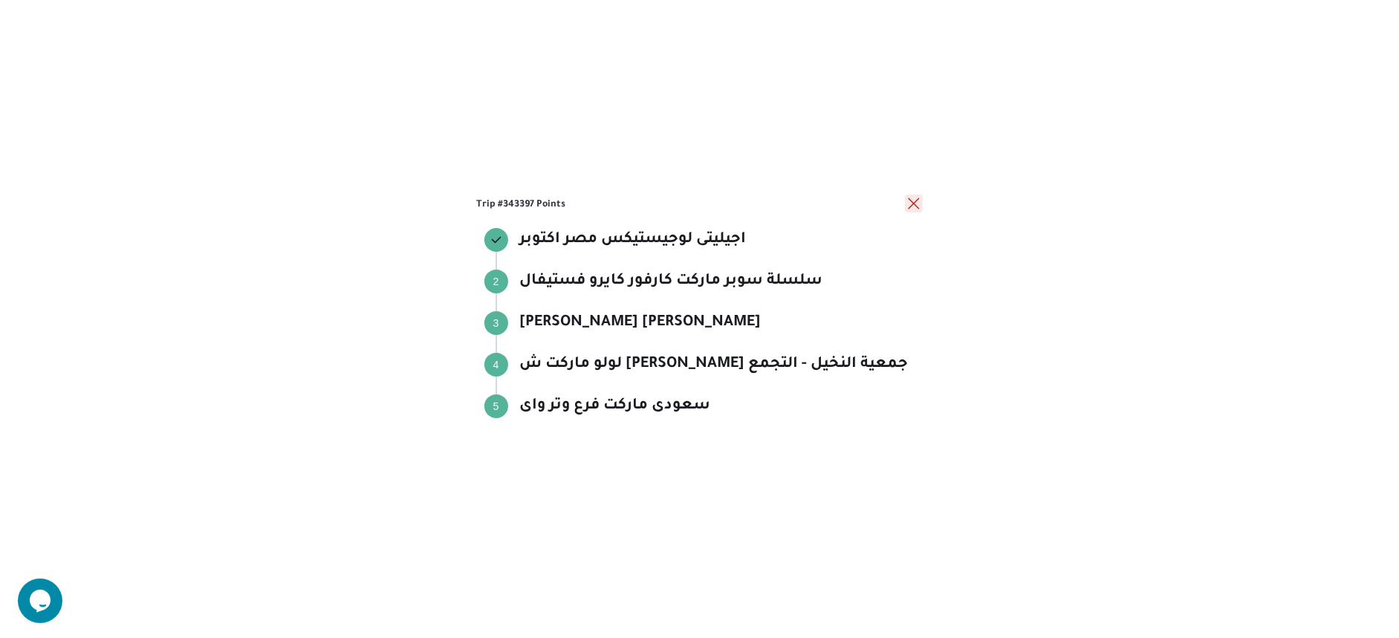
click at [913, 204] on button "close" at bounding box center [914, 204] width 18 height 18
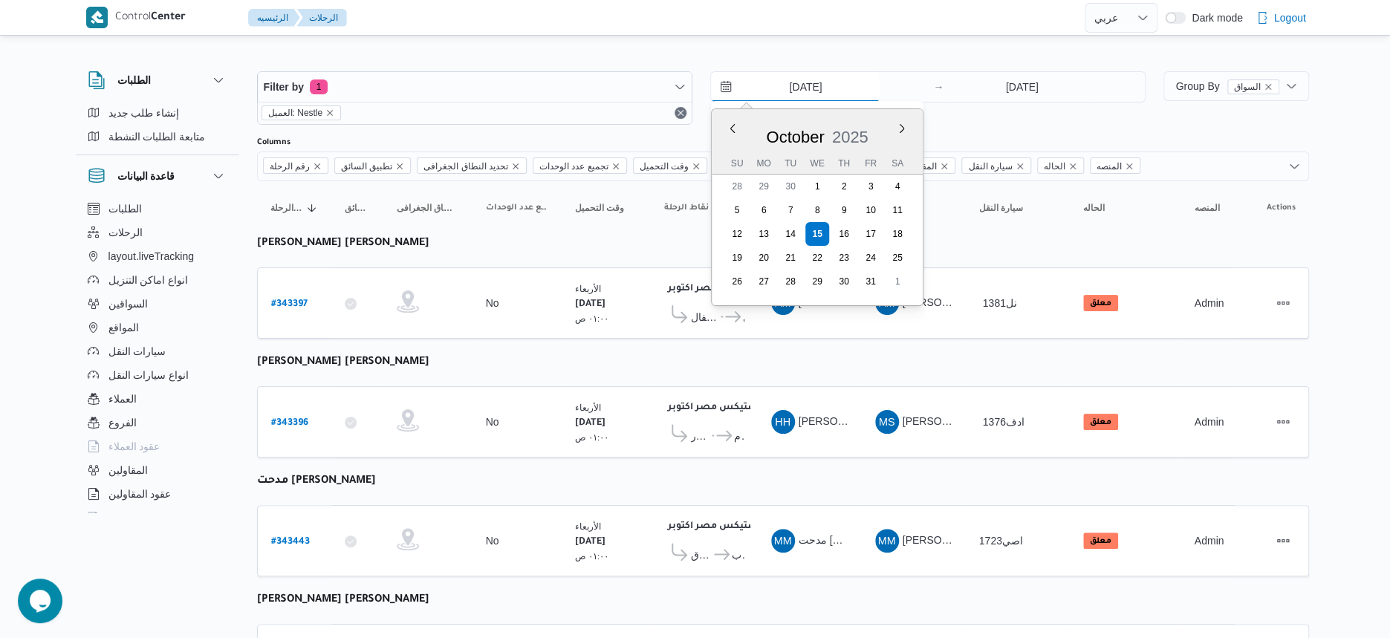
click at [864, 94] on input "[DATE]" at bounding box center [795, 87] width 169 height 30
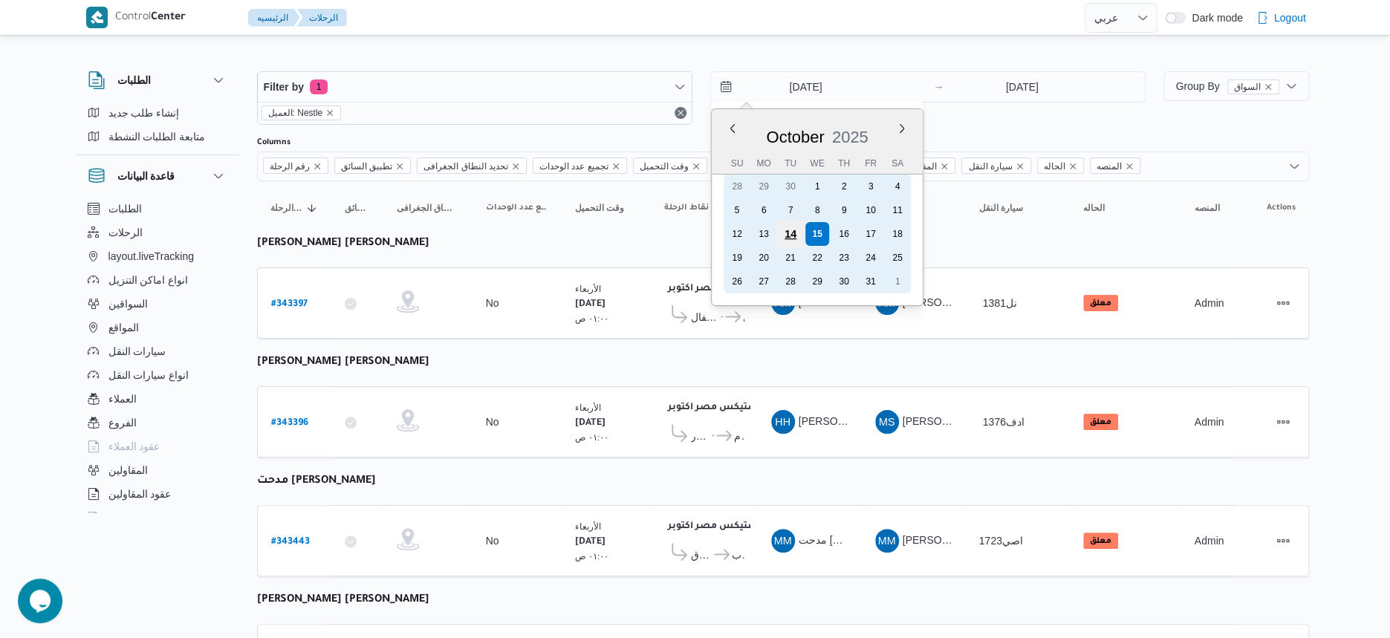
click at [792, 241] on div "14" at bounding box center [790, 234] width 28 height 28
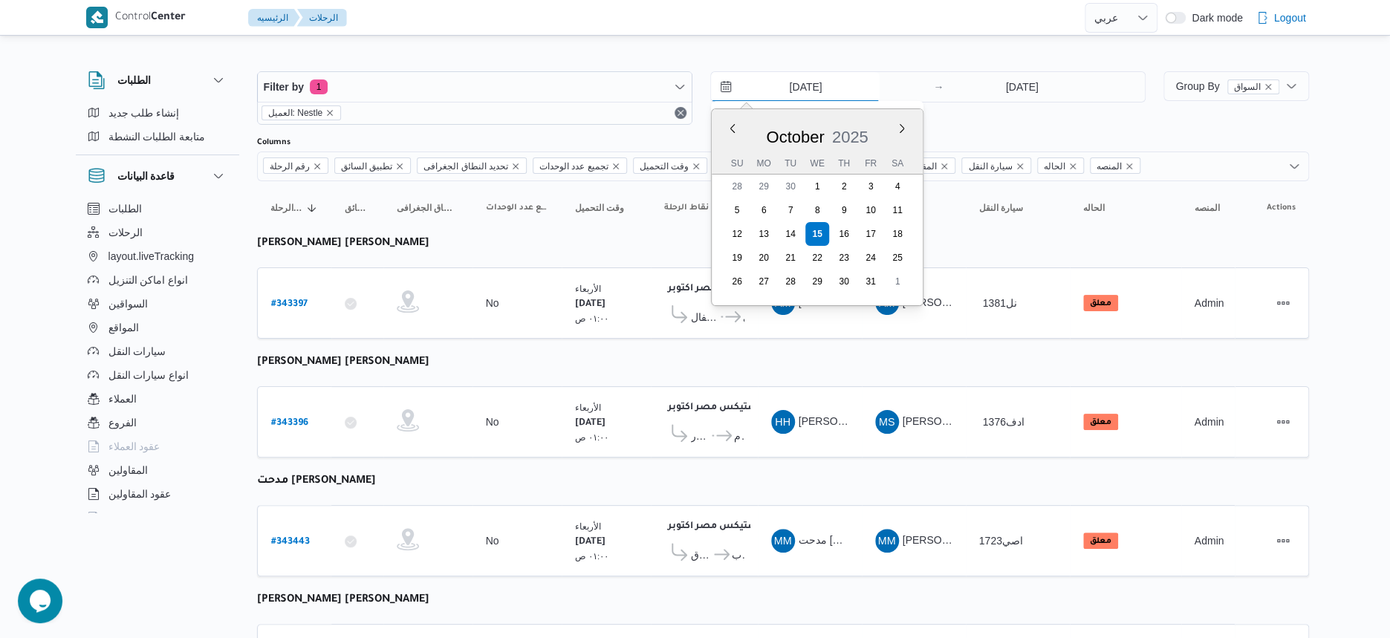
type input "[DATE]"
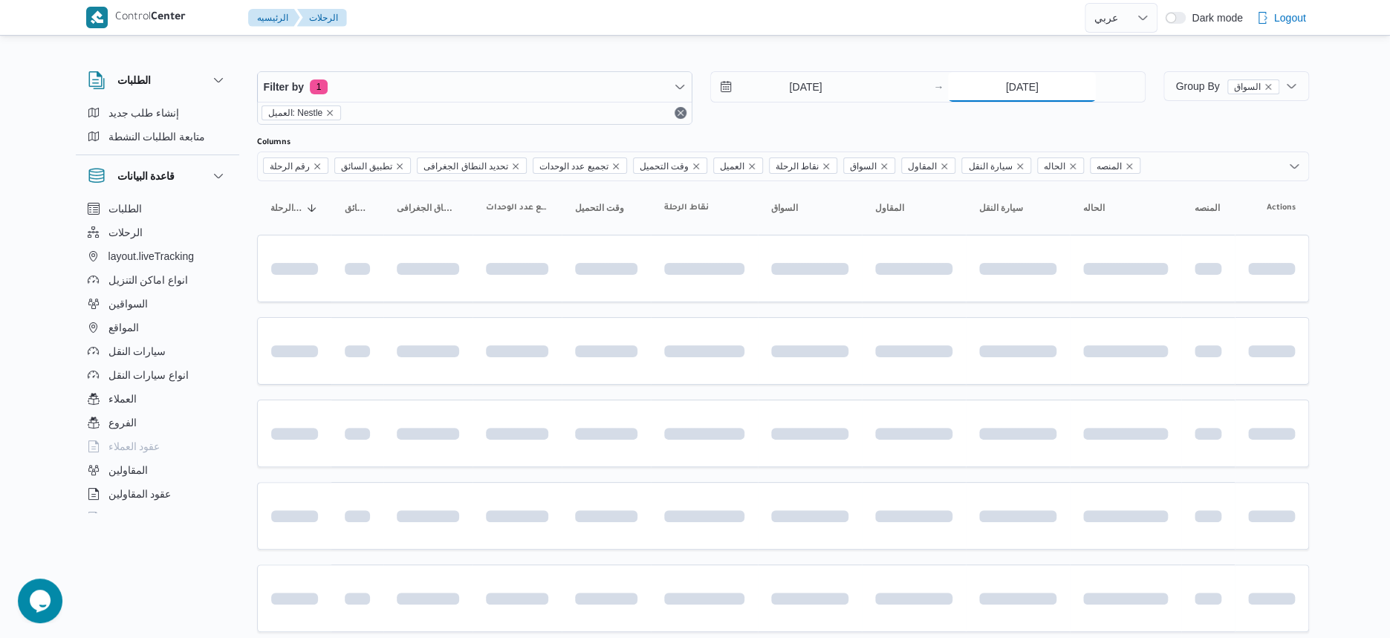
click at [1029, 82] on input "[DATE]" at bounding box center [1022, 87] width 148 height 30
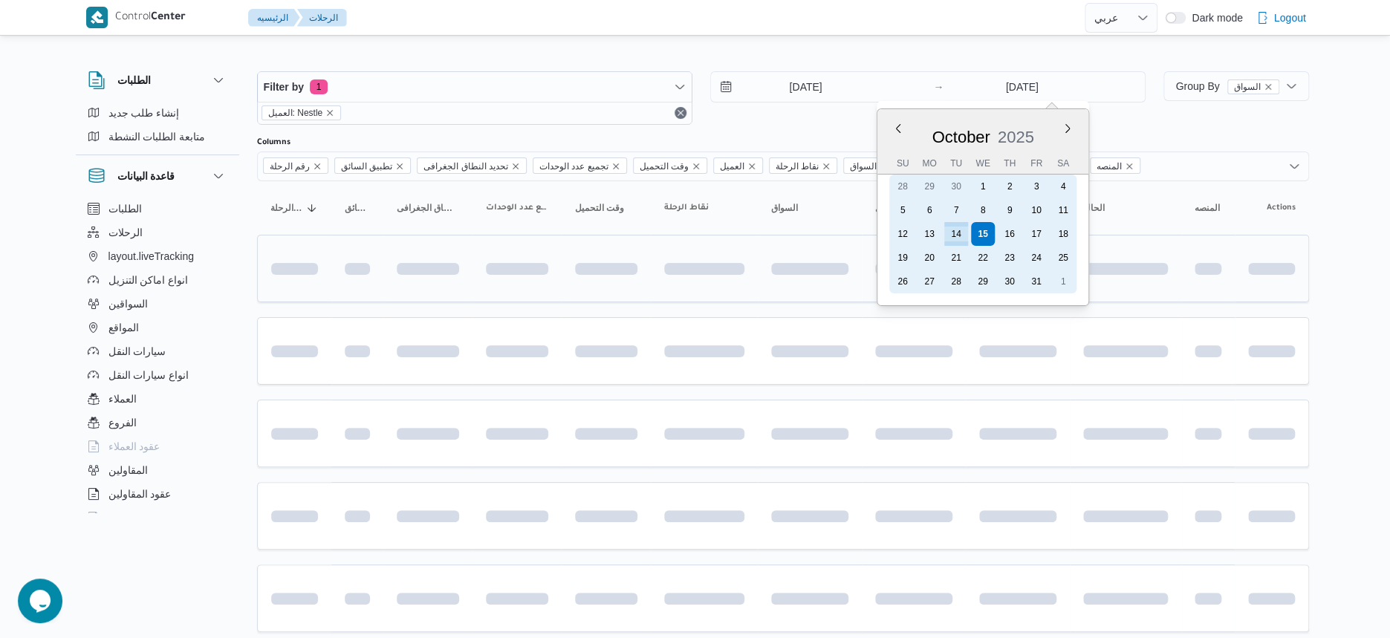
click at [955, 246] on div "21" at bounding box center [956, 258] width 24 height 24
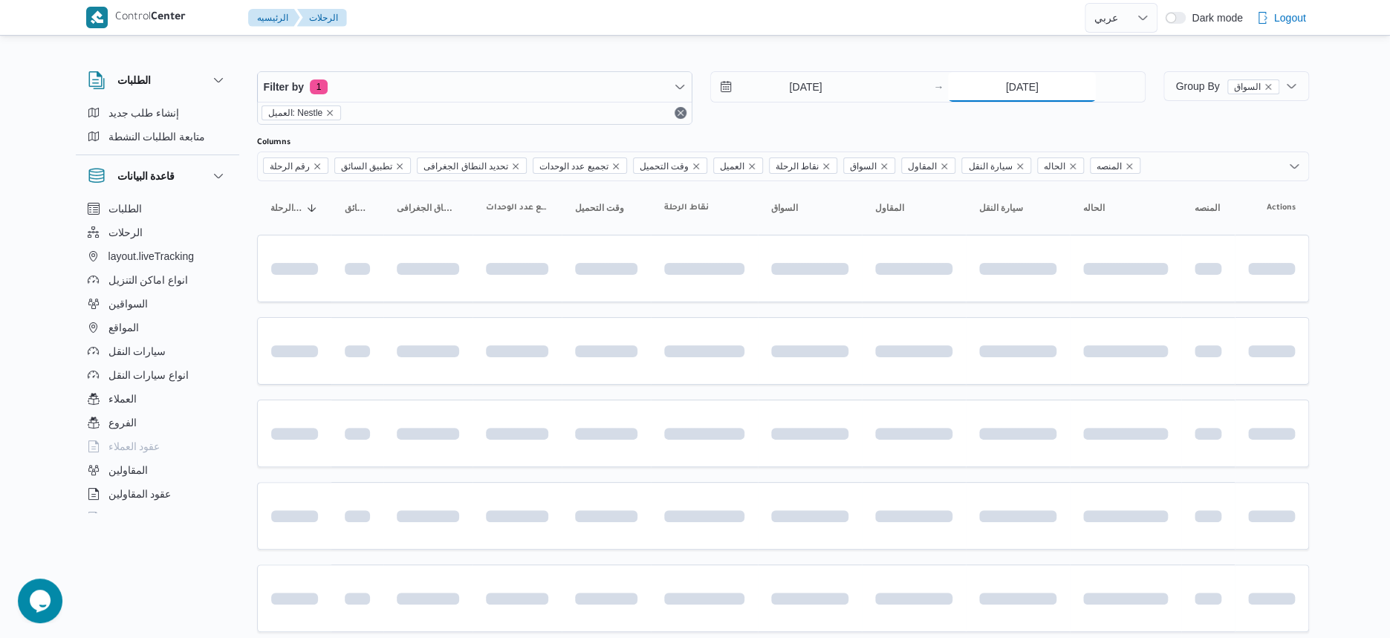
click at [1053, 92] on input "[DATE]" at bounding box center [1022, 87] width 148 height 30
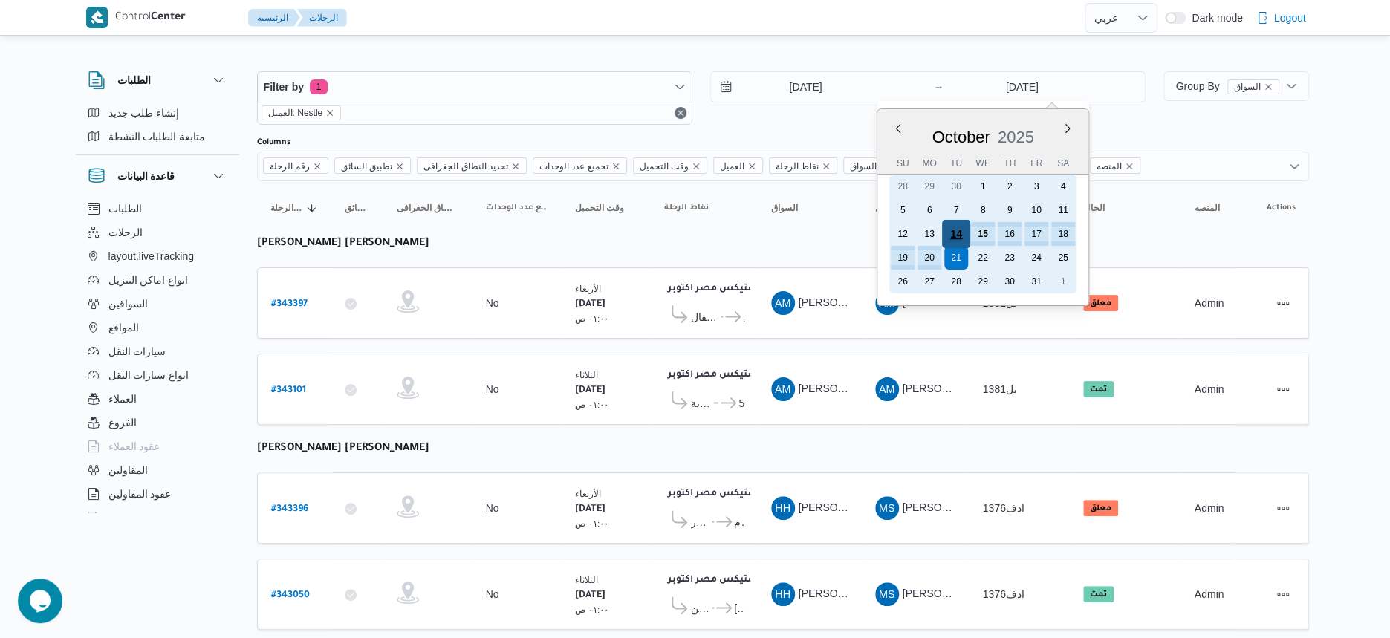
click at [961, 234] on div "14" at bounding box center [956, 234] width 28 height 28
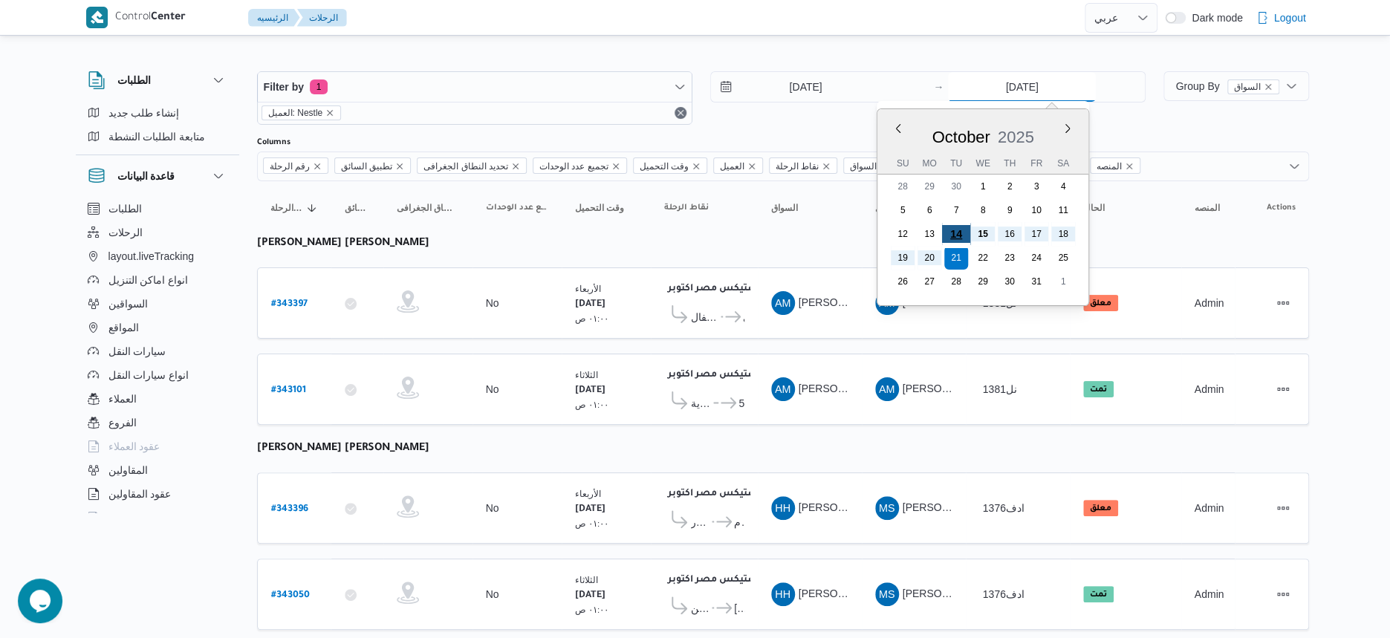
type input "[DATE]"
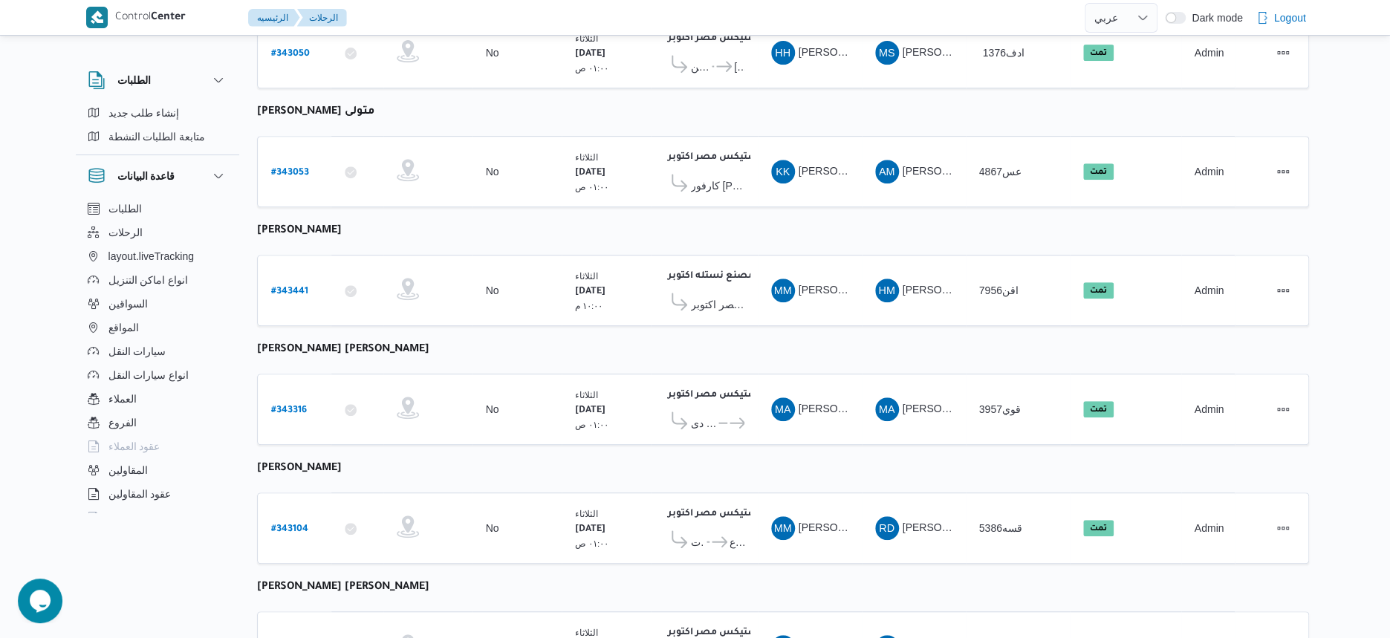
scroll to position [337, 0]
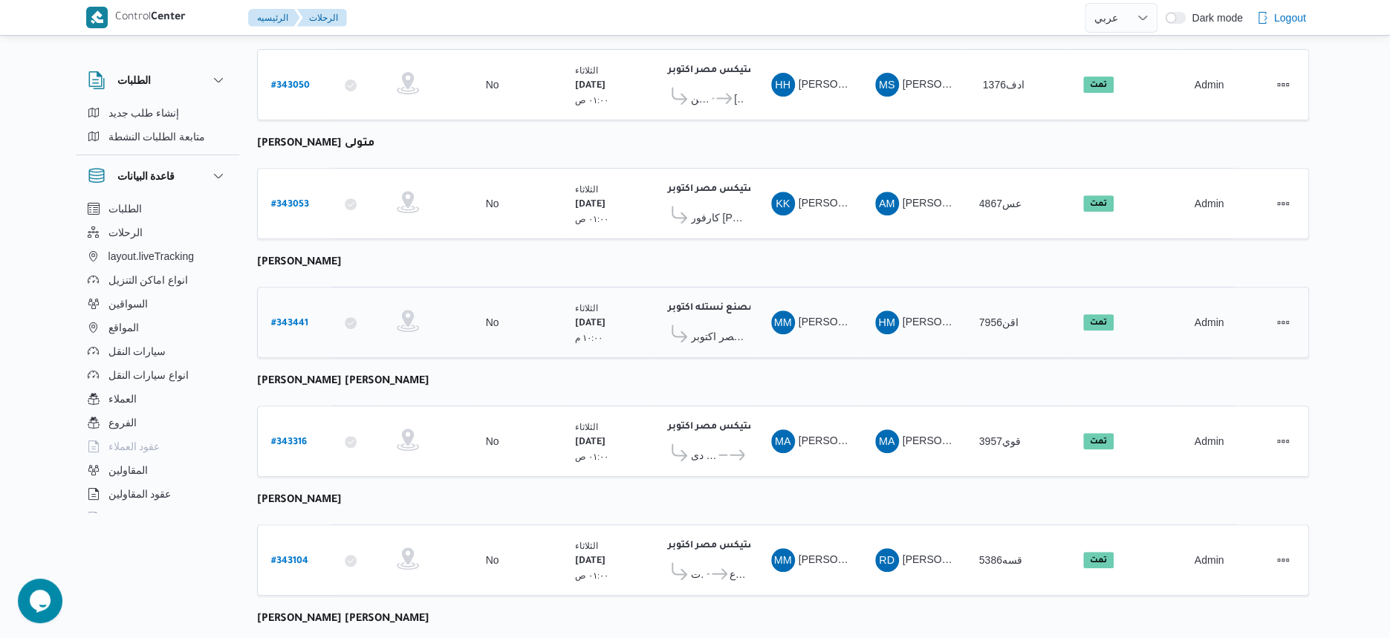
click at [302, 319] on b "# 343441" at bounding box center [289, 324] width 37 height 10
select select "ar"
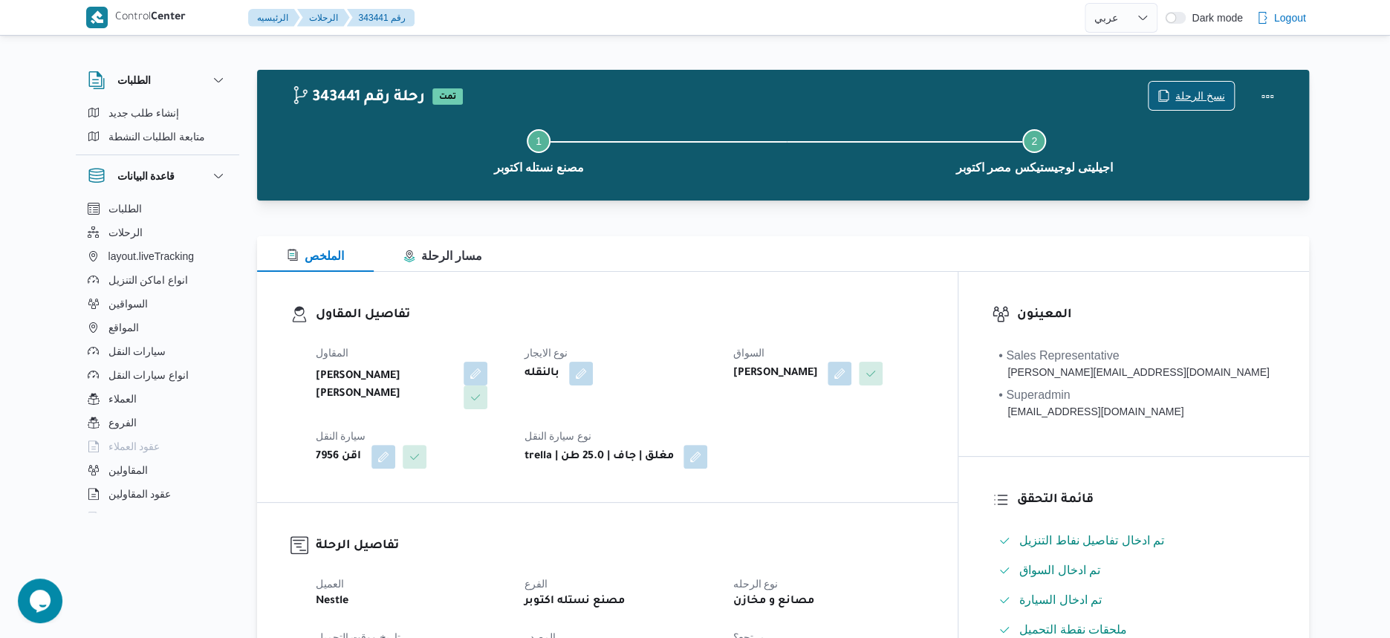
click at [1213, 97] on span "نسخ الرحلة" at bounding box center [1200, 96] width 50 height 18
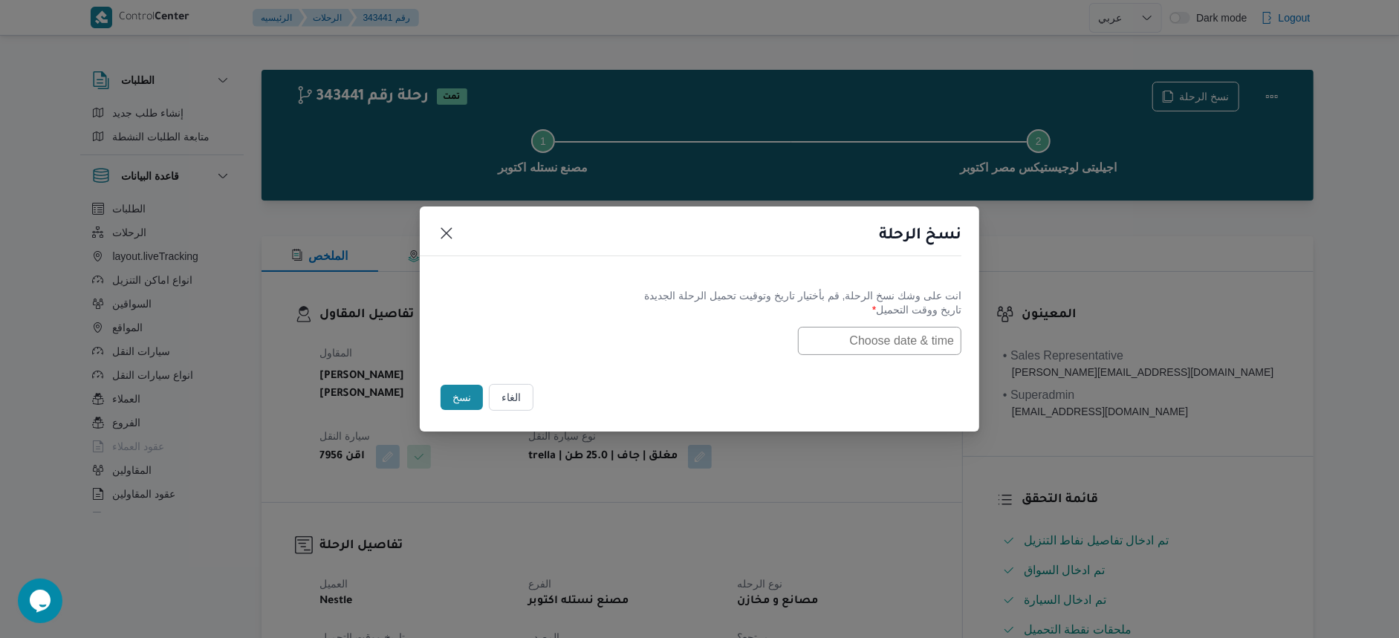
click at [833, 337] on input "text" at bounding box center [879, 341] width 163 height 28
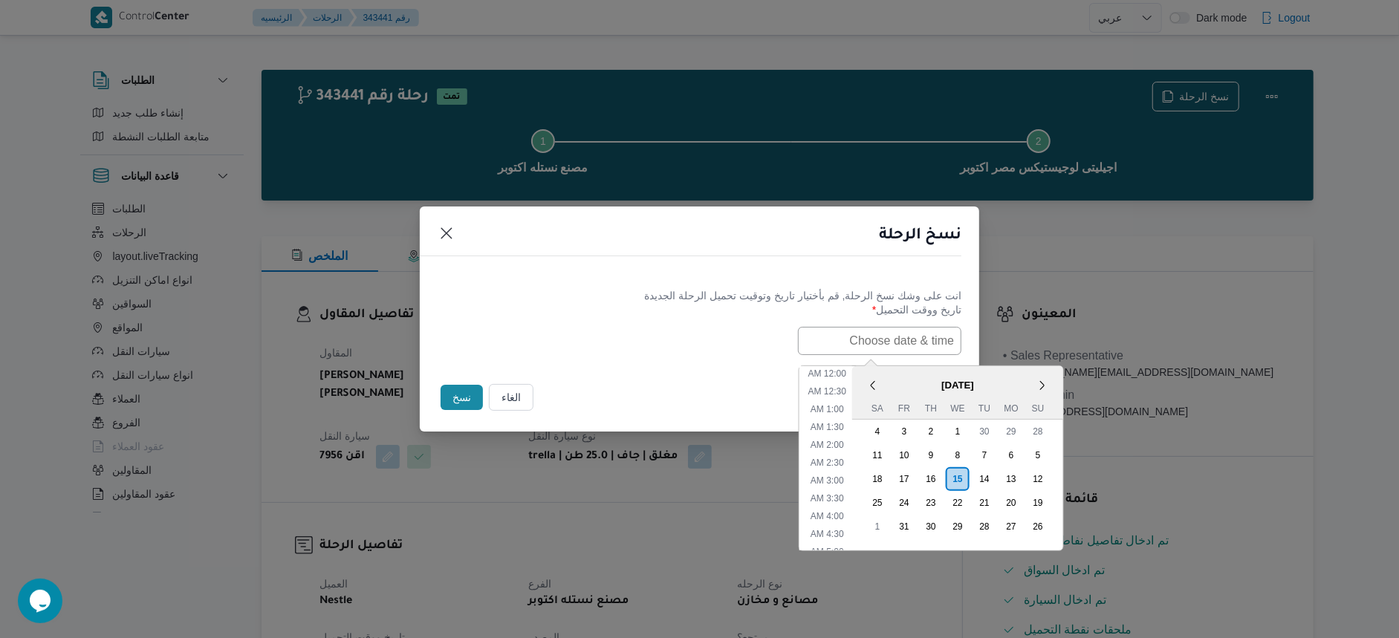
scroll to position [254, 0]
click at [899, 372] on span "[DATE]" at bounding box center [957, 385] width 211 height 26
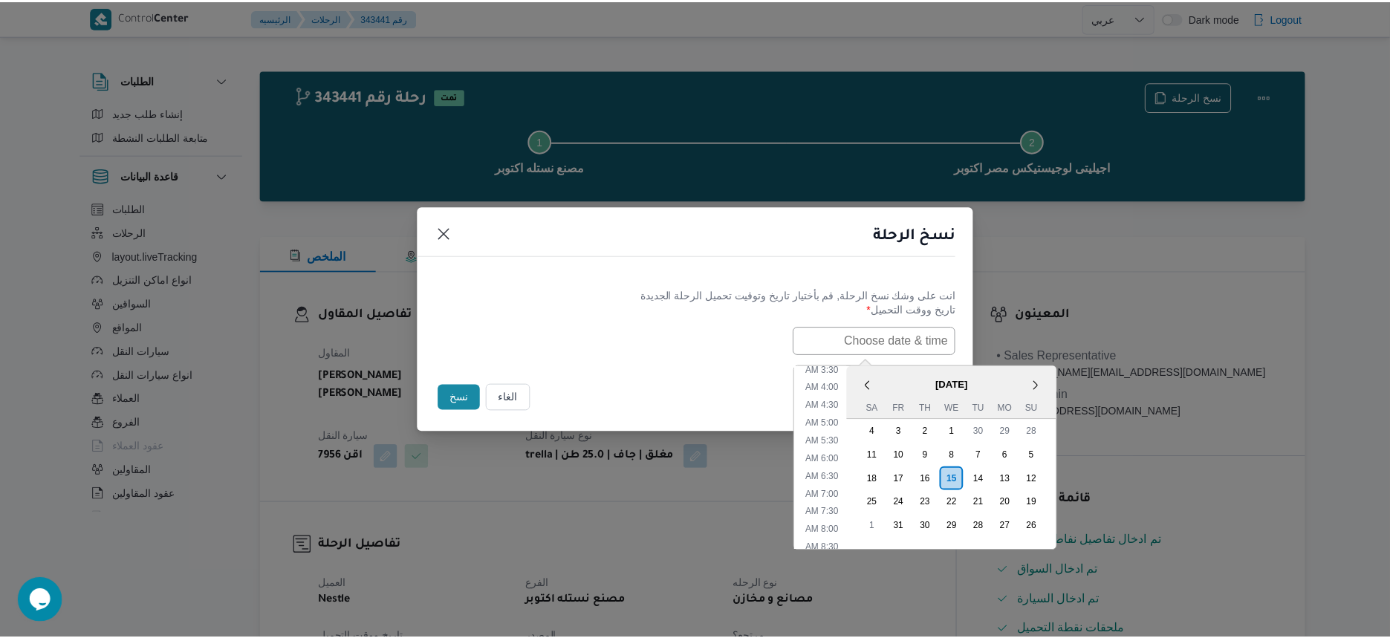
scroll to position [161, 0]
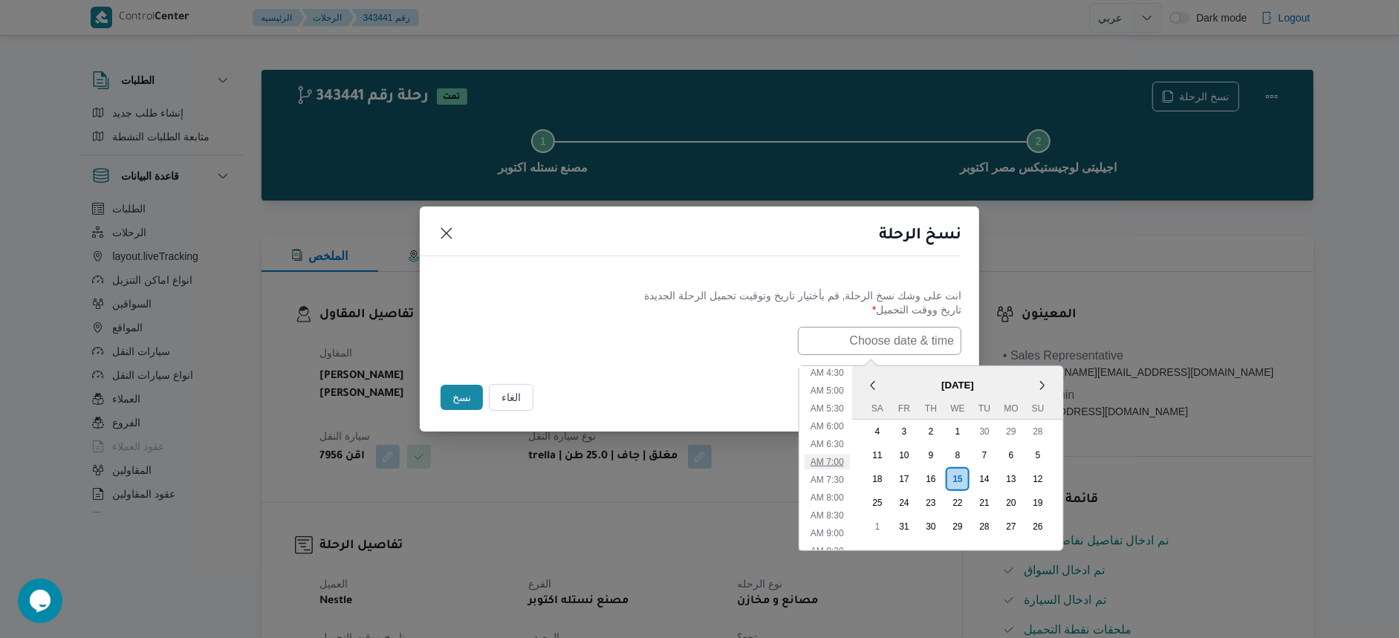
click at [844, 461] on li "7:00 AM" at bounding box center [827, 462] width 45 height 15
type input "[DATE] 7:00AM"
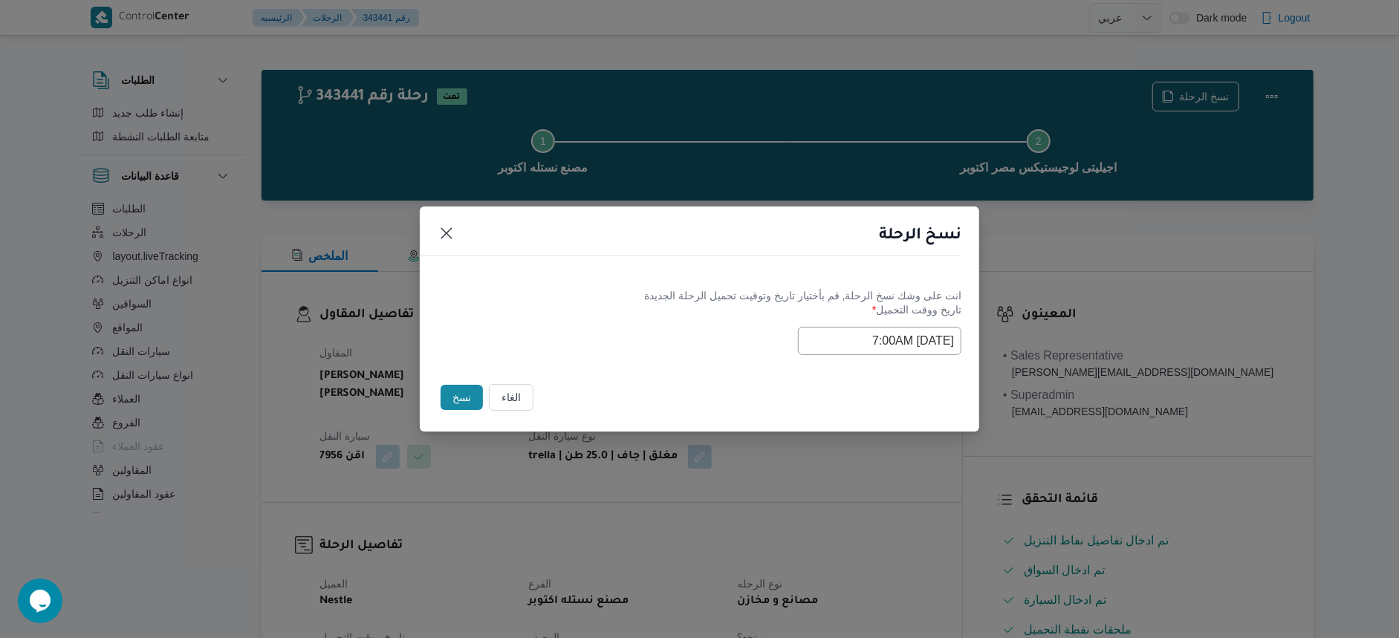
click at [458, 391] on button "نسخ" at bounding box center [462, 397] width 42 height 25
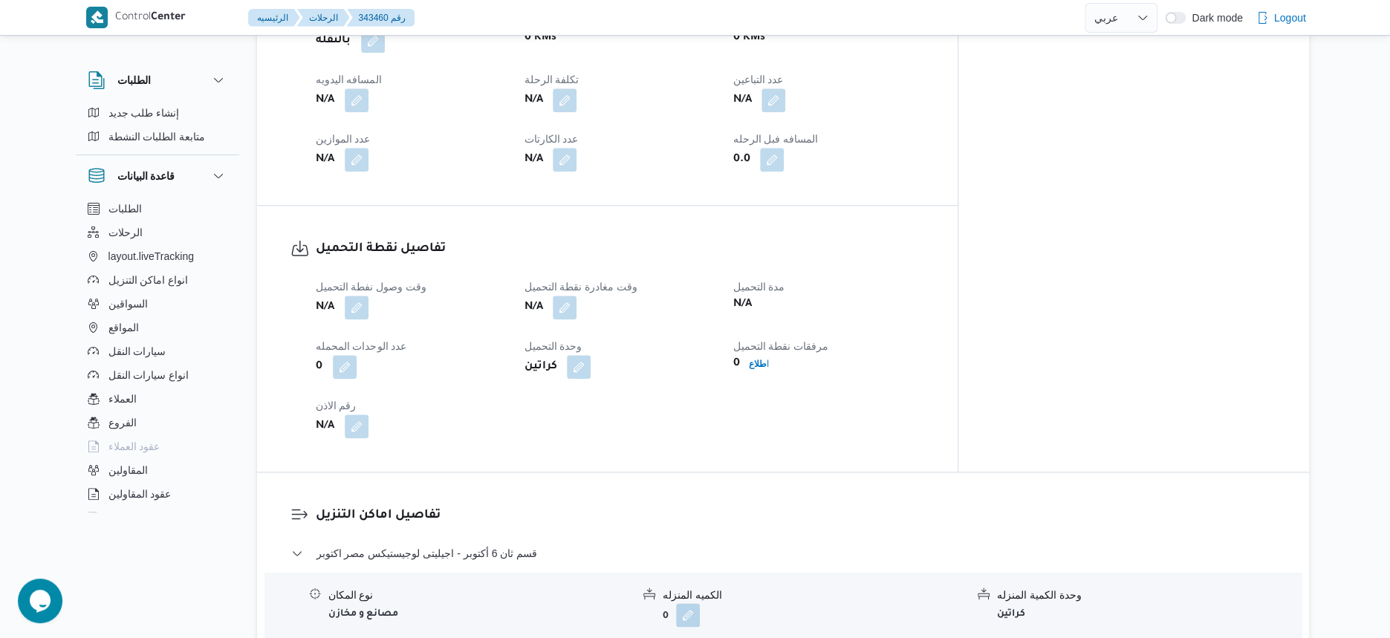
scroll to position [743, 0]
click at [768, 358] on b "اطلاع" at bounding box center [758, 363] width 20 height 10
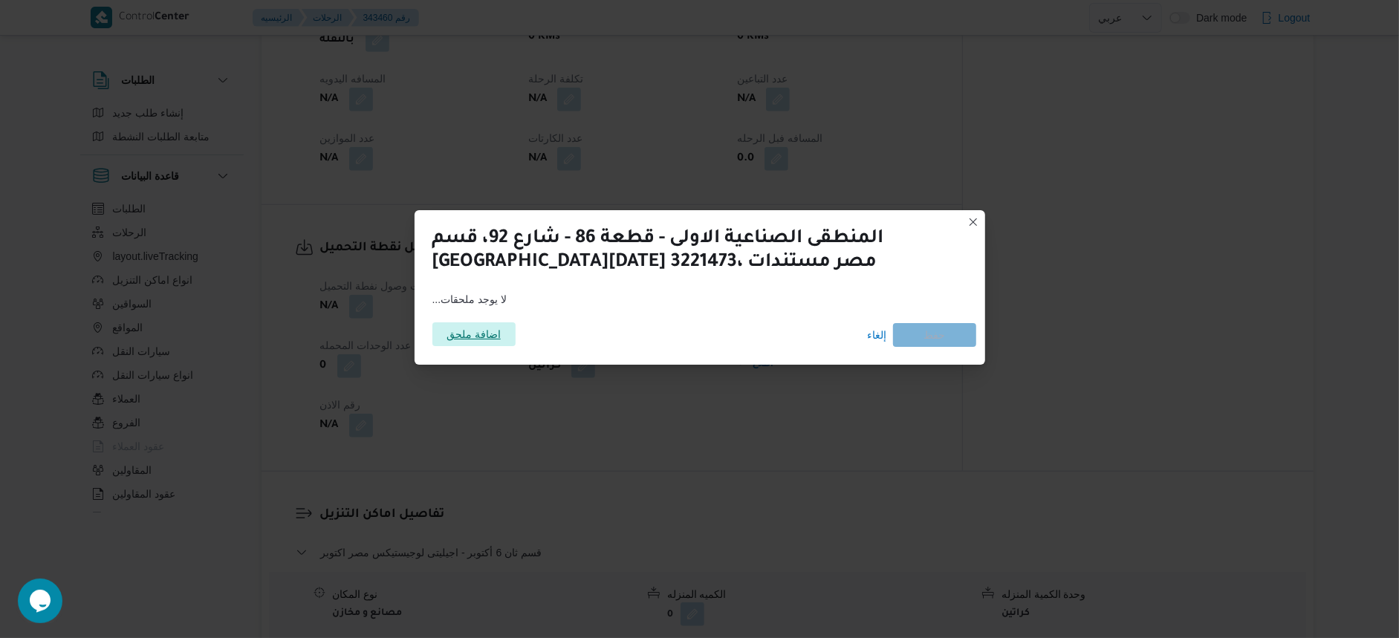
click at [488, 331] on span "اضافة ملحق" at bounding box center [473, 334] width 54 height 24
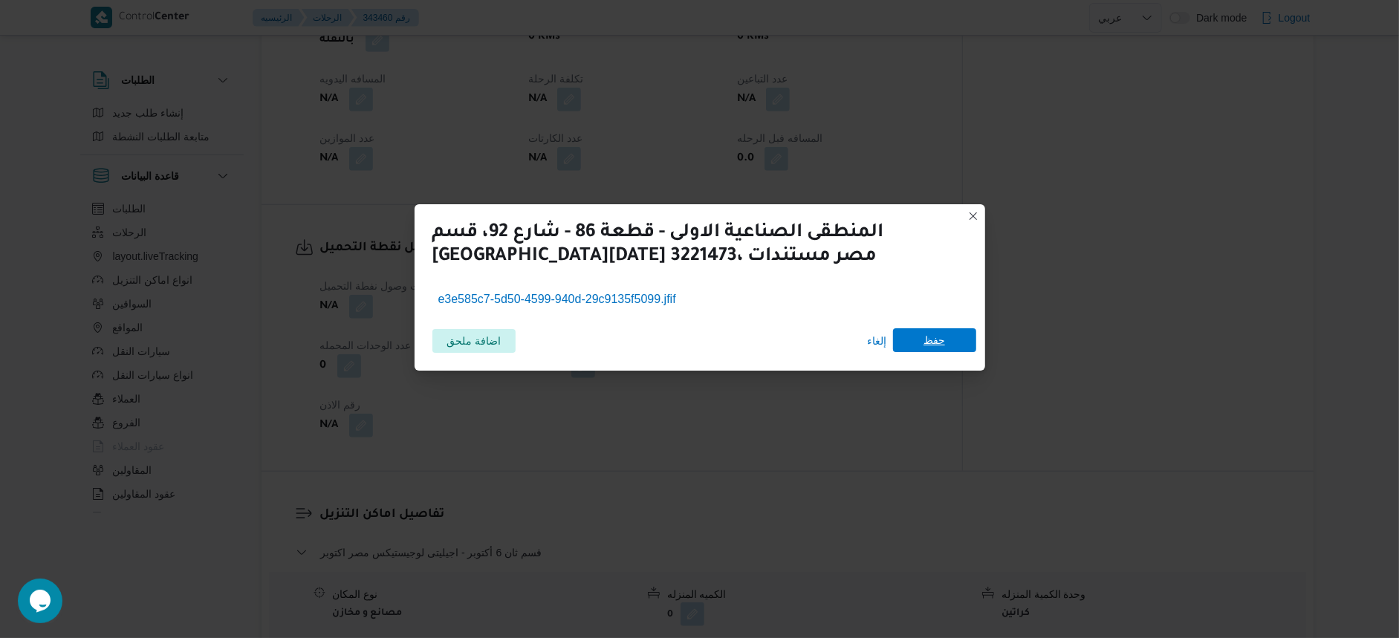
click at [917, 331] on span "حفظ" at bounding box center [934, 340] width 83 height 24
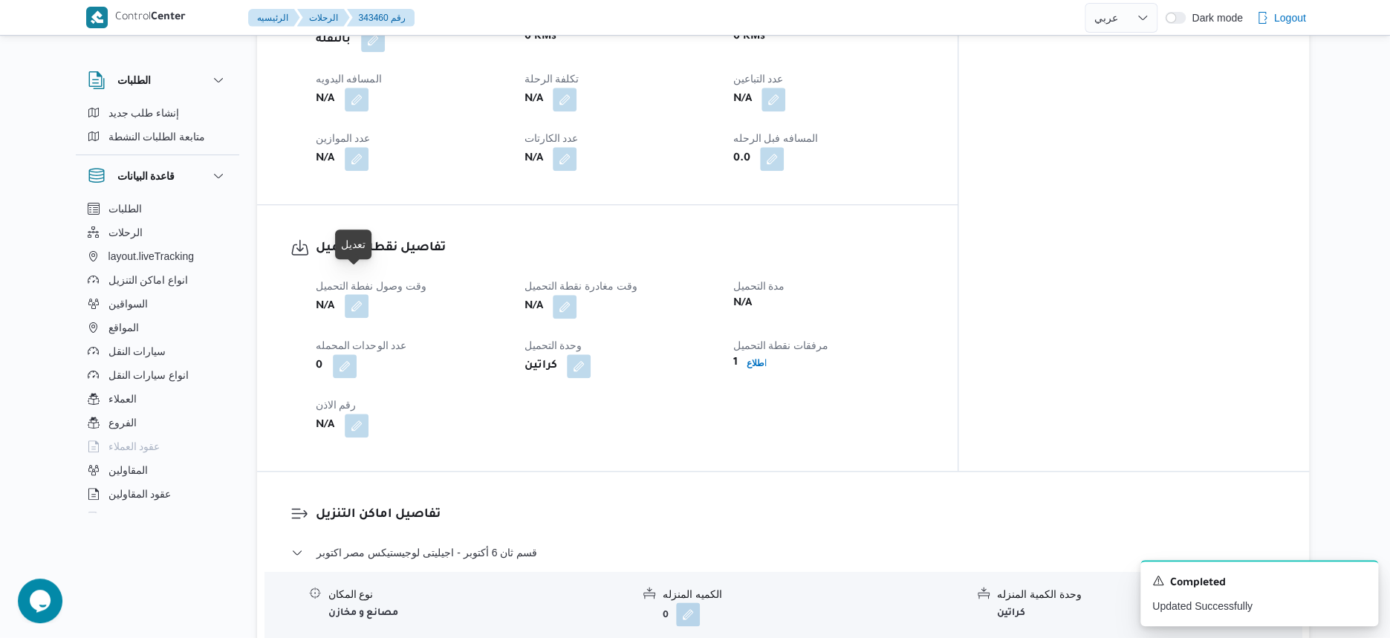
click at [348, 294] on button "button" at bounding box center [357, 306] width 24 height 24
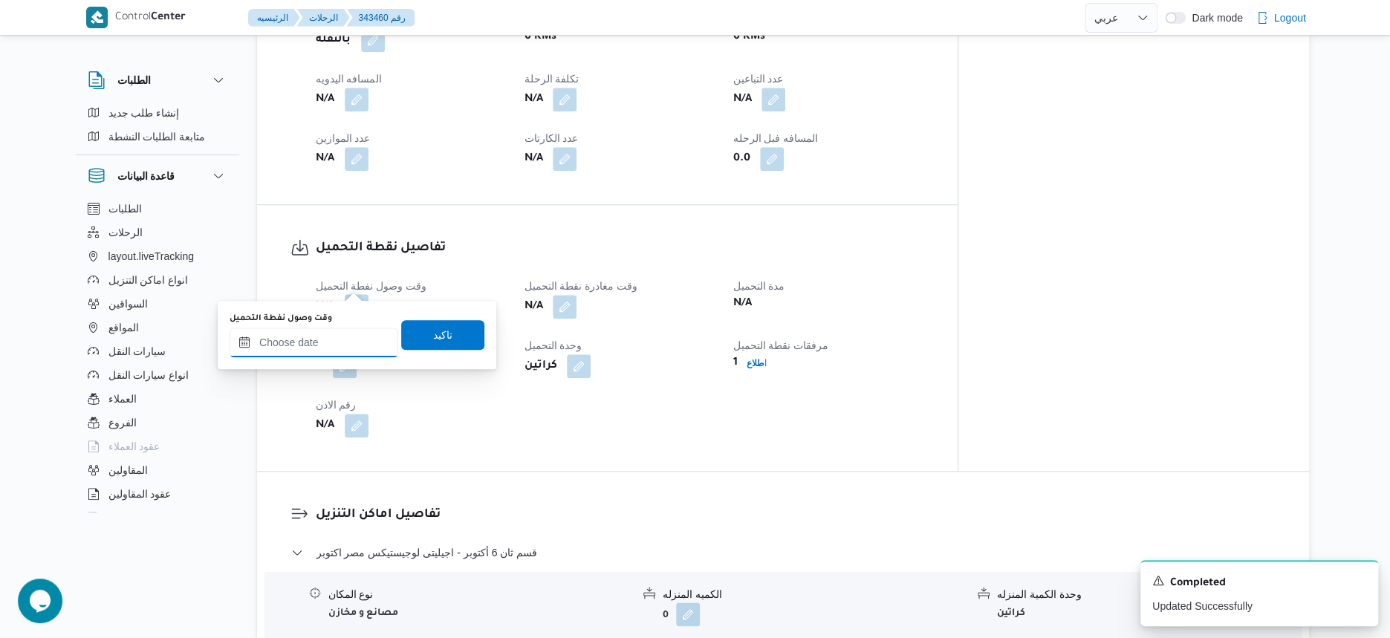
click at [348, 343] on input "وقت وصول نفطة التحميل" at bounding box center [314, 343] width 169 height 30
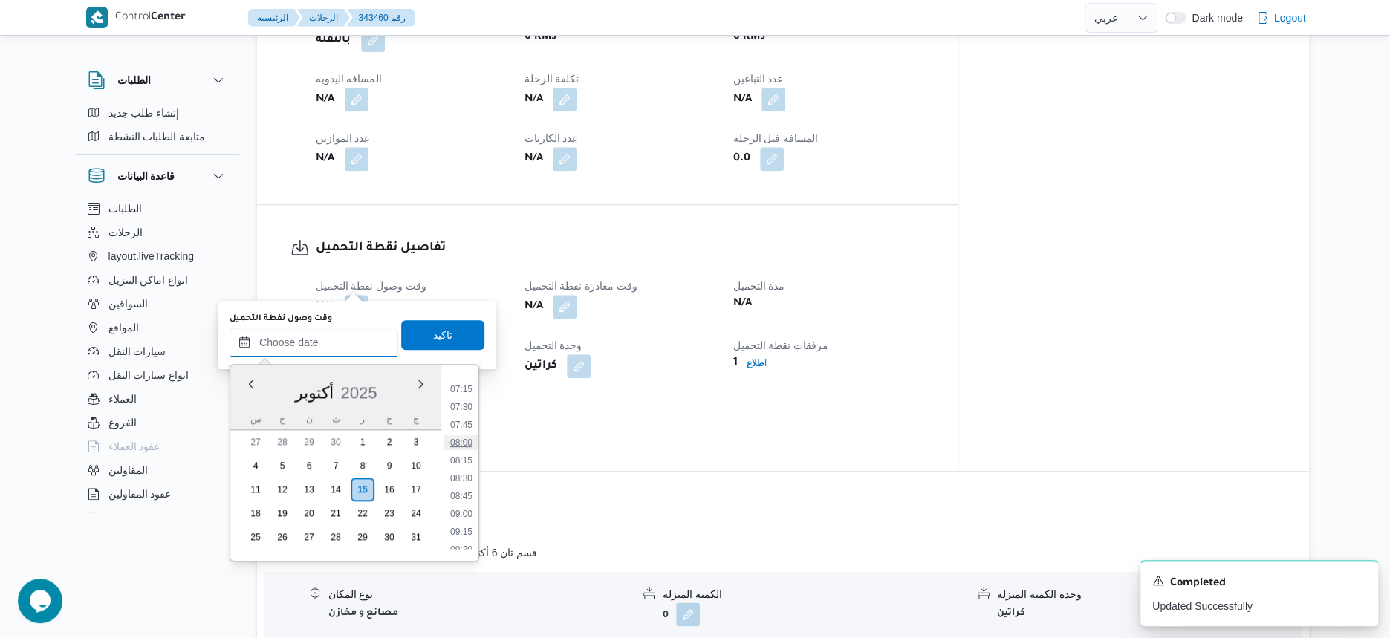
scroll to position [418, 0]
click at [472, 465] on li "07:00" at bounding box center [461, 465] width 34 height 15
type input "[DATE] ٠٧:٠٠"
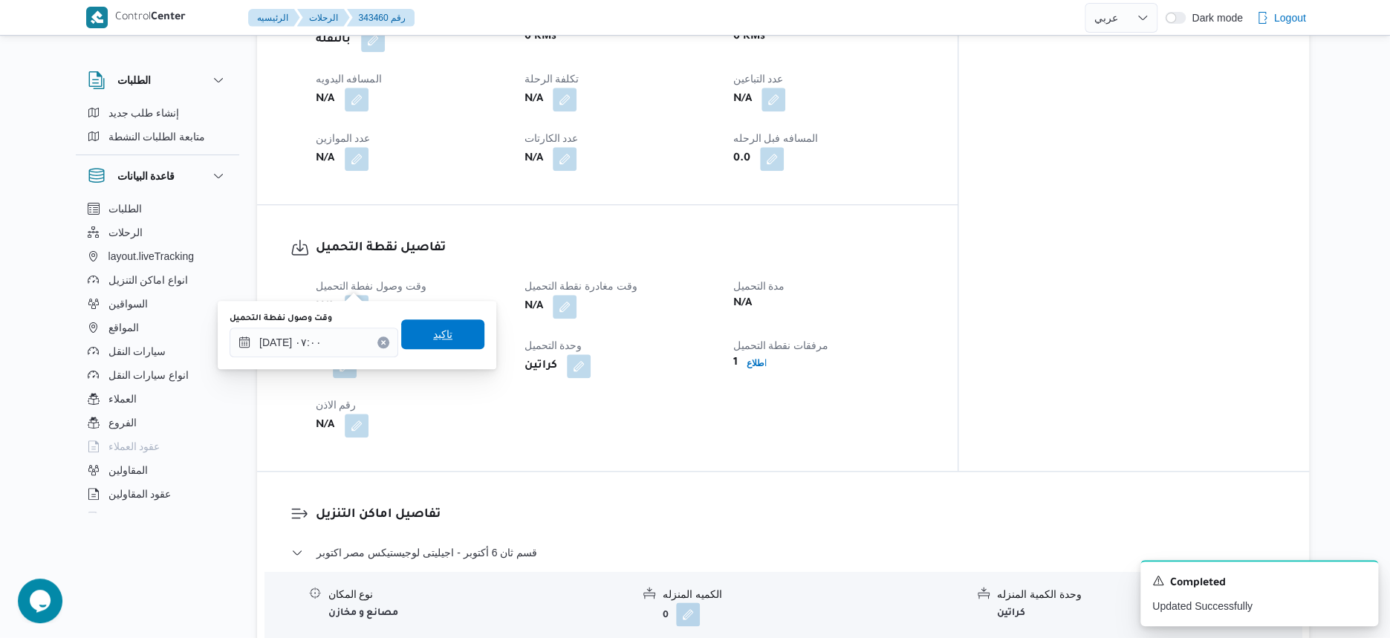
click at [456, 323] on span "تاكيد" at bounding box center [442, 334] width 83 height 30
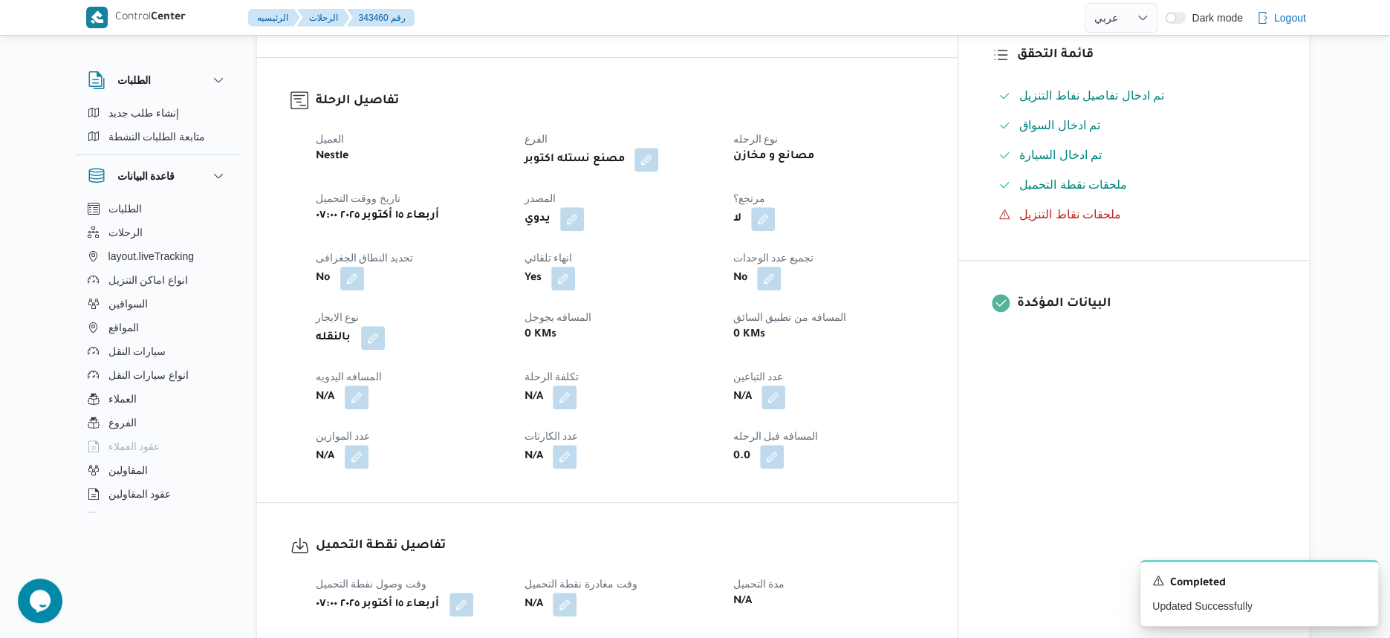
scroll to position [650, 0]
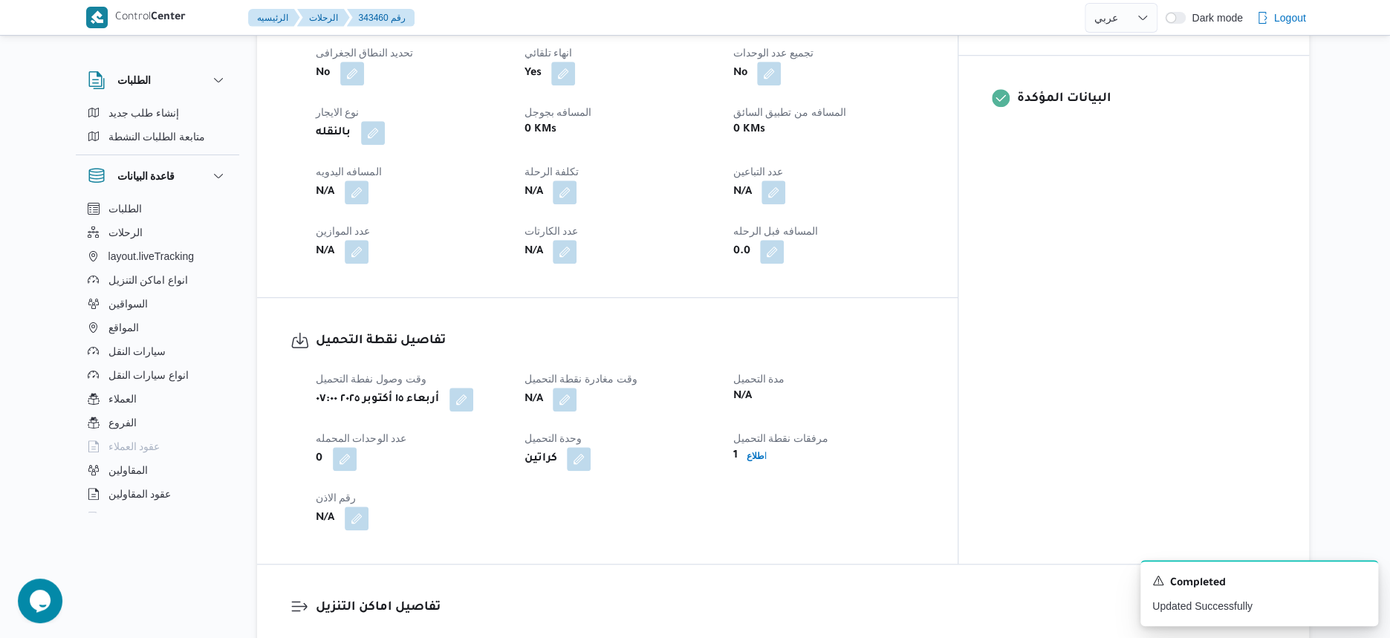
select select "ar"
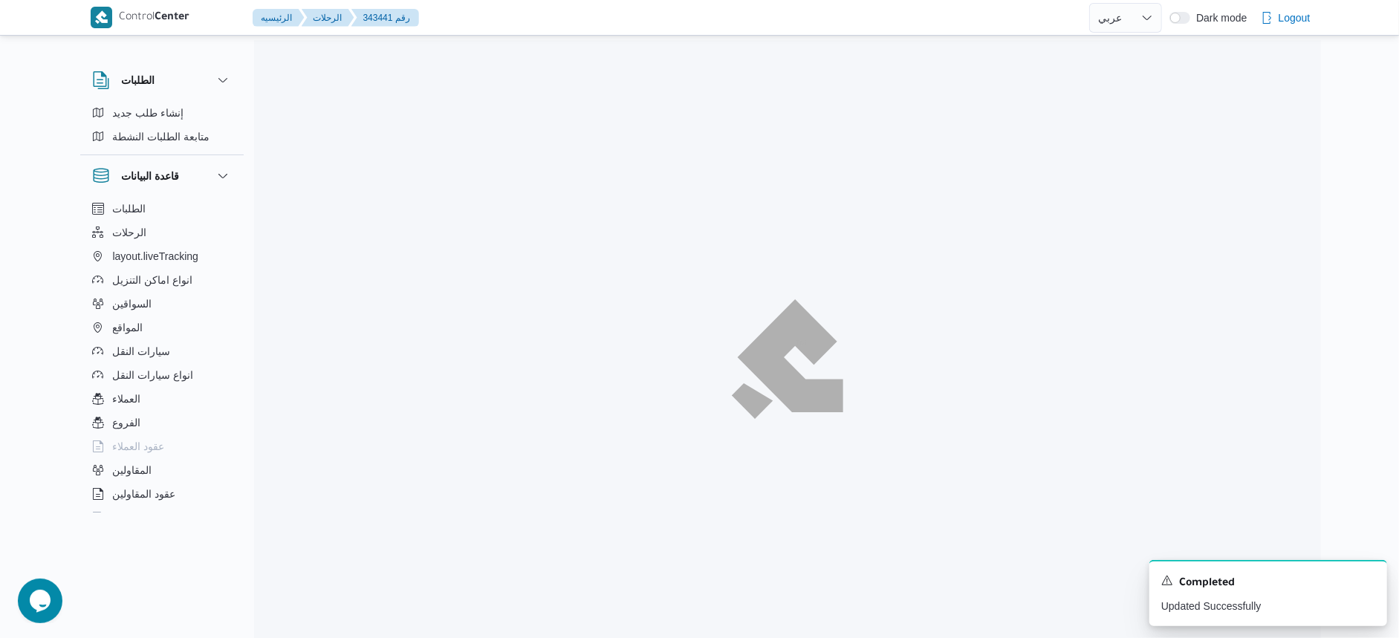
select select "ar"
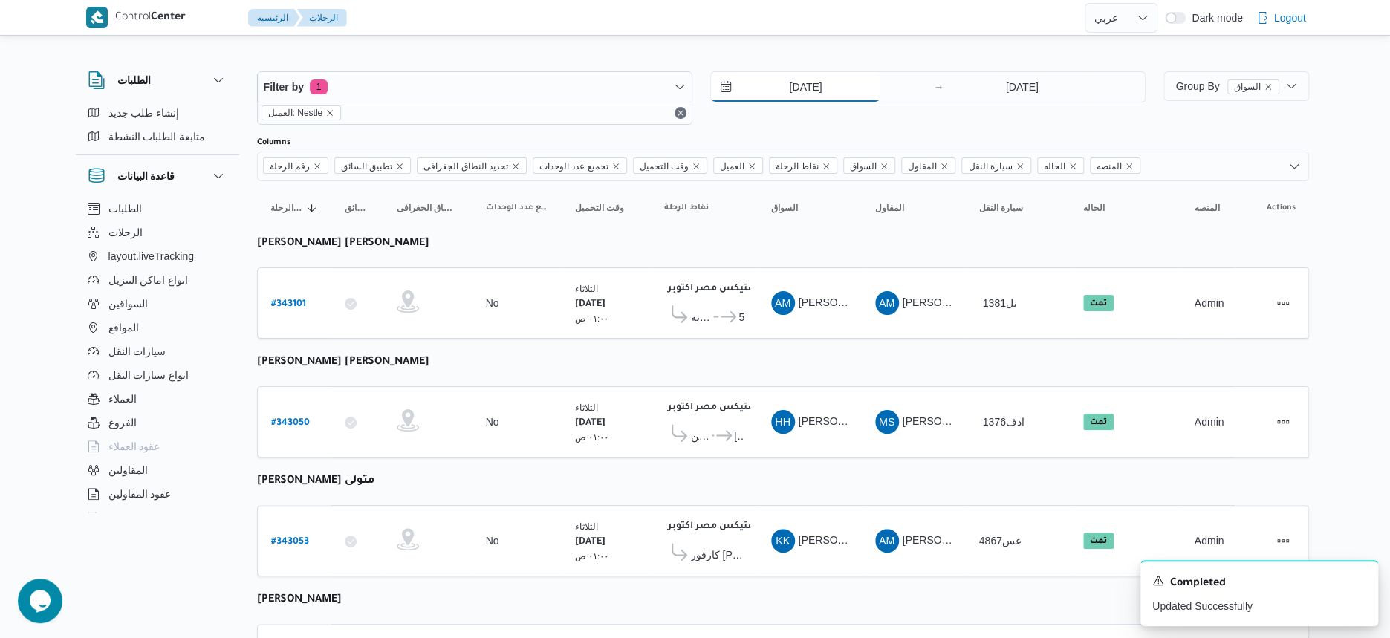
click at [836, 92] on input "[DATE]" at bounding box center [795, 87] width 169 height 30
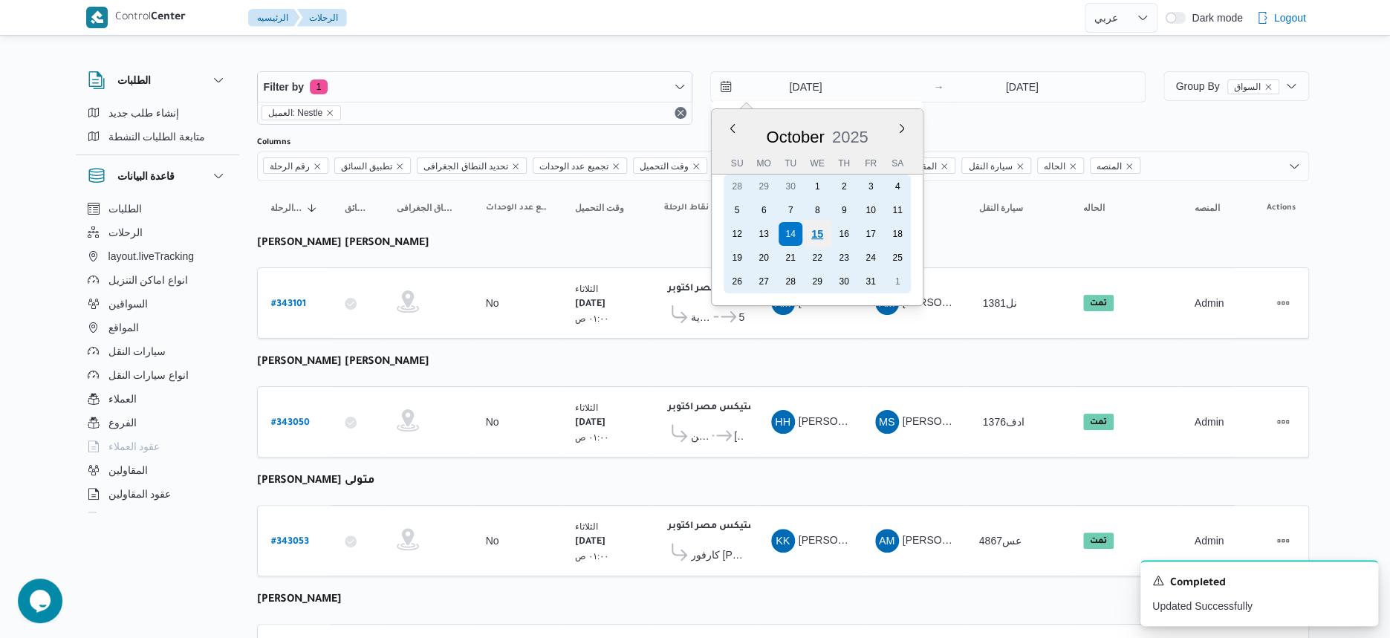
click at [825, 238] on div "15" at bounding box center [817, 234] width 28 height 28
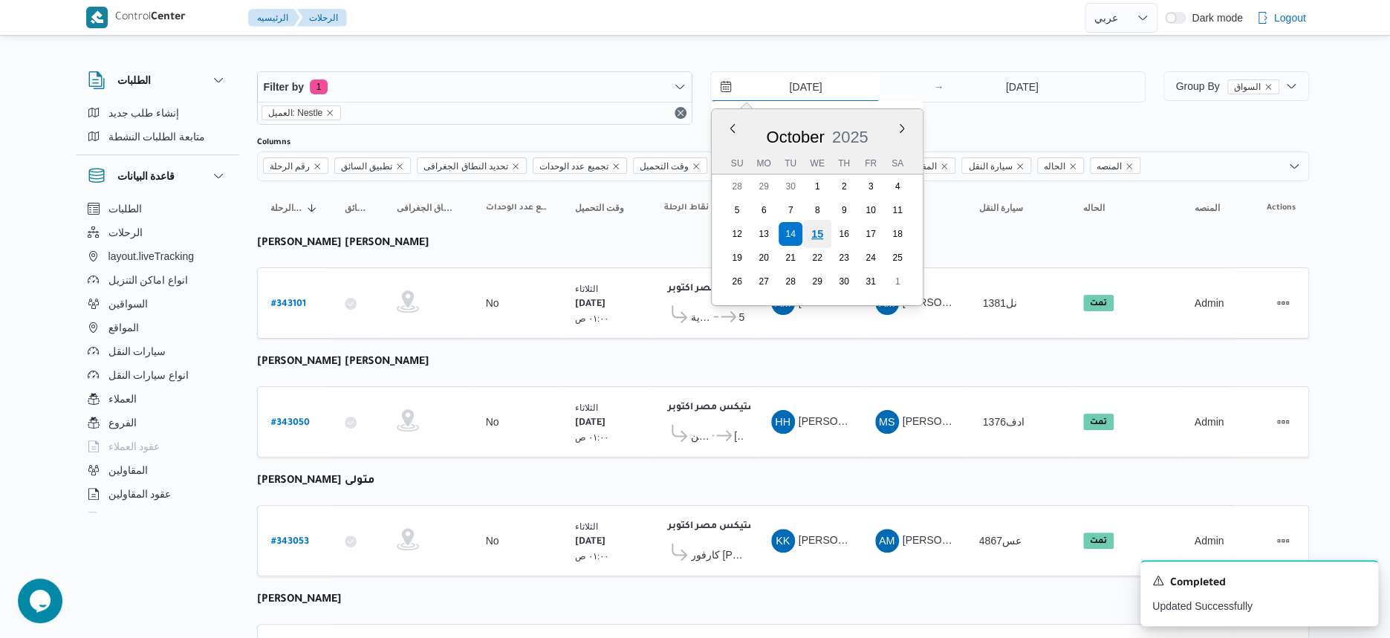
type input "[DATE]"
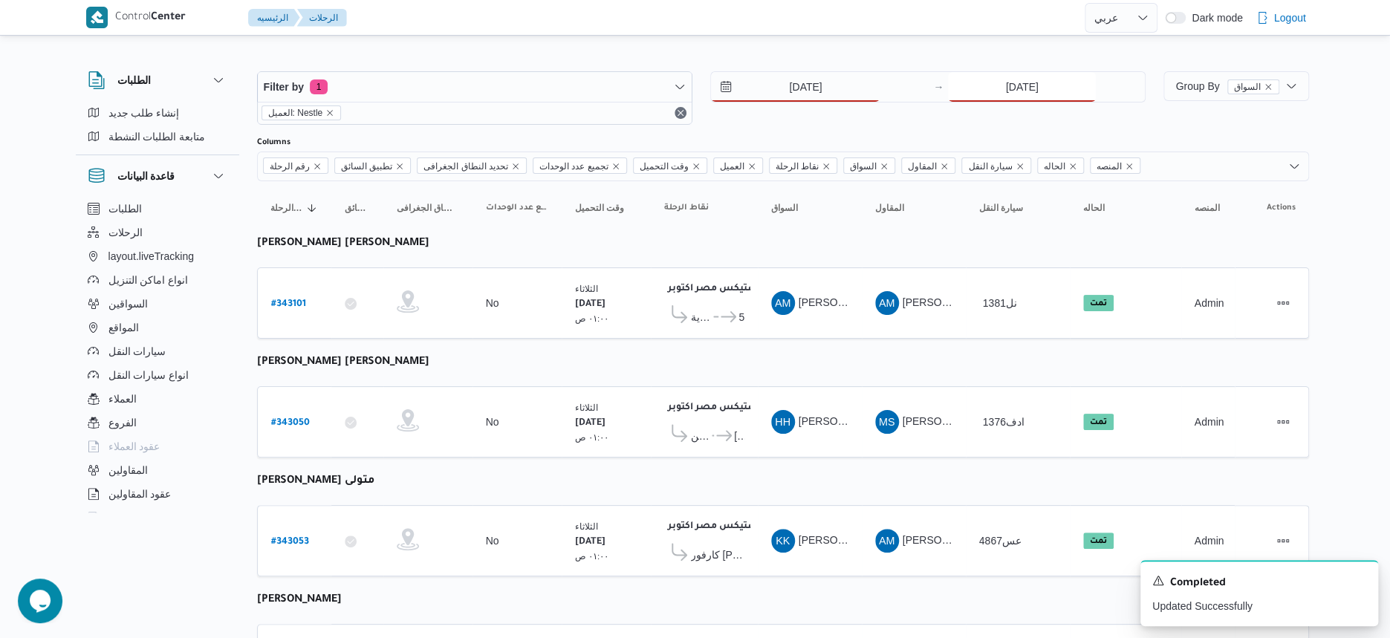
click at [1019, 100] on input "[DATE]" at bounding box center [1022, 87] width 148 height 30
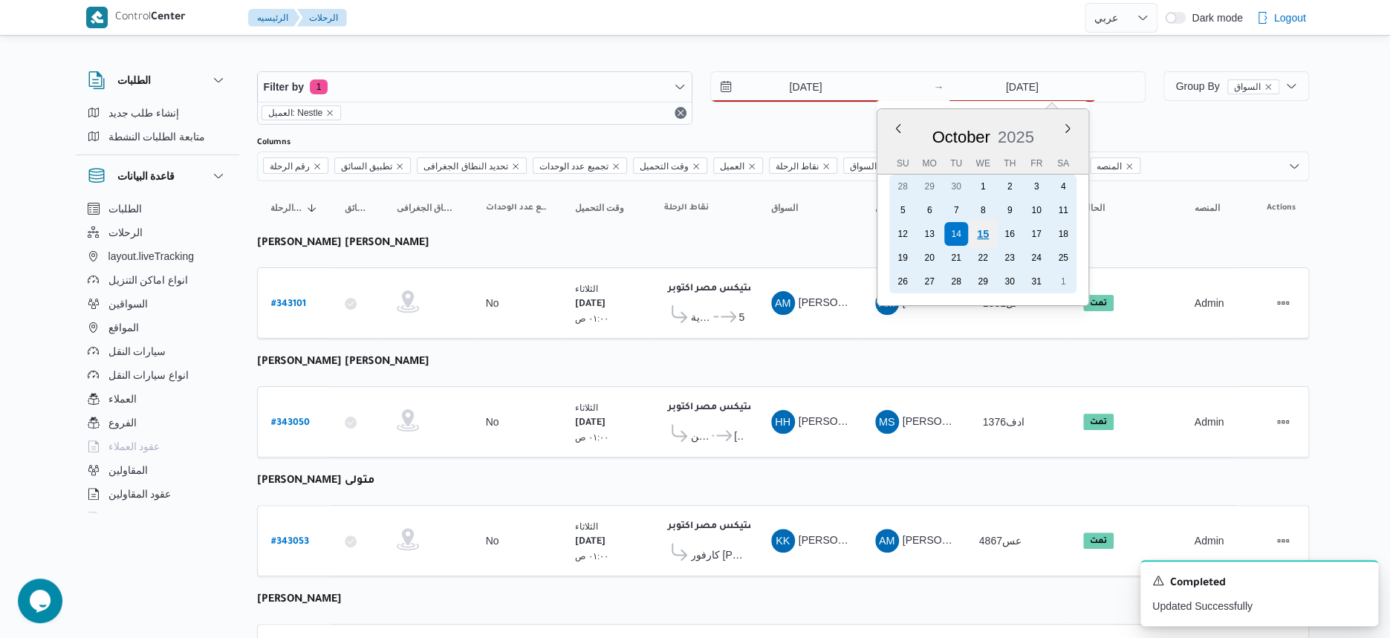
click at [984, 241] on div "15" at bounding box center [983, 234] width 28 height 28
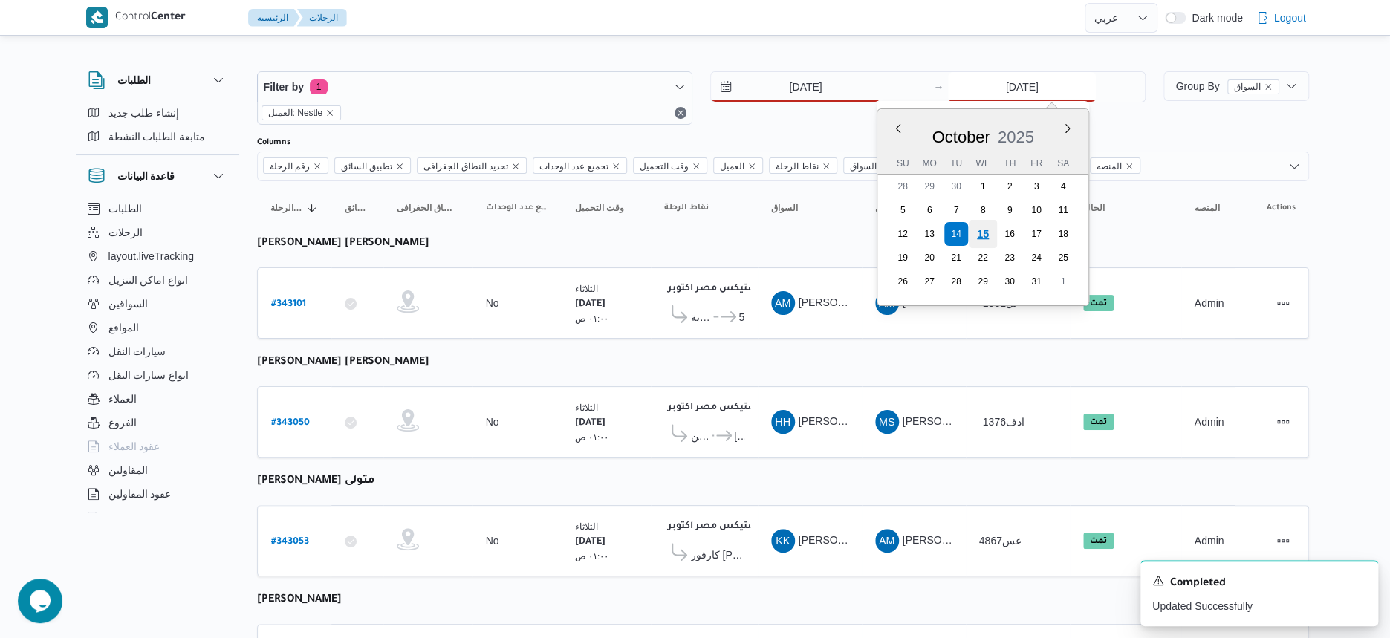
type input "[DATE]"
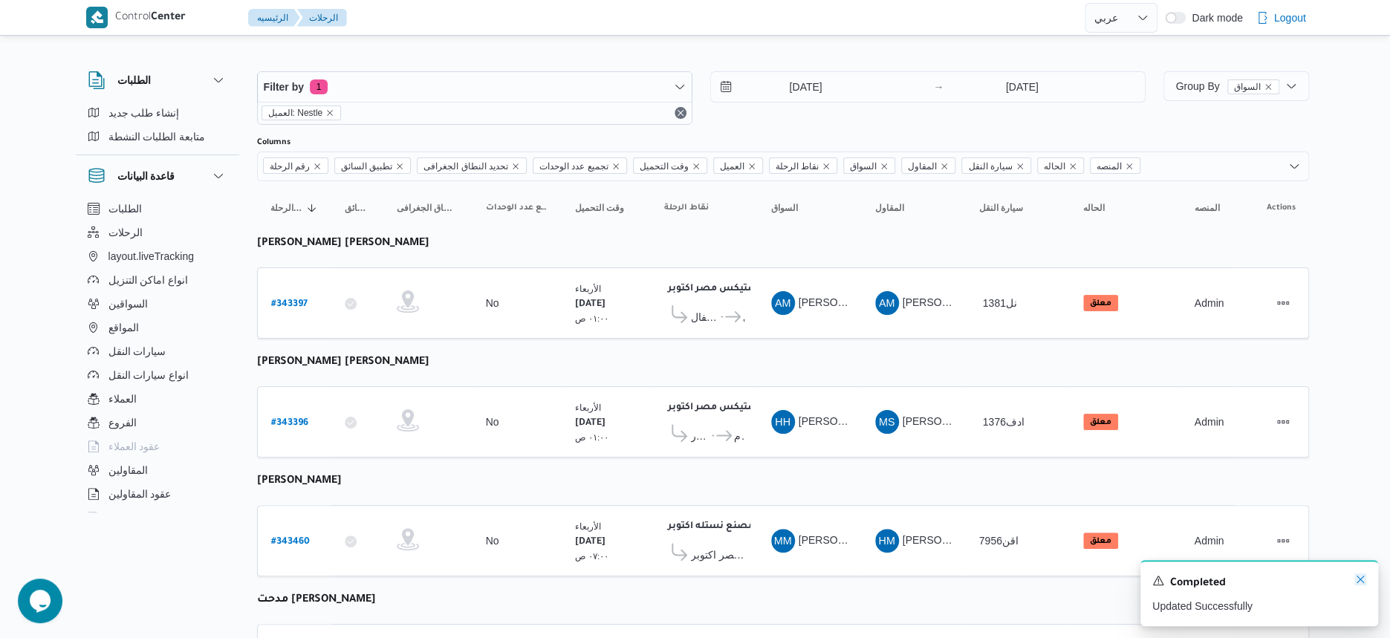
click at [1354, 576] on icon "Dismiss toast" at bounding box center [1360, 579] width 12 height 12
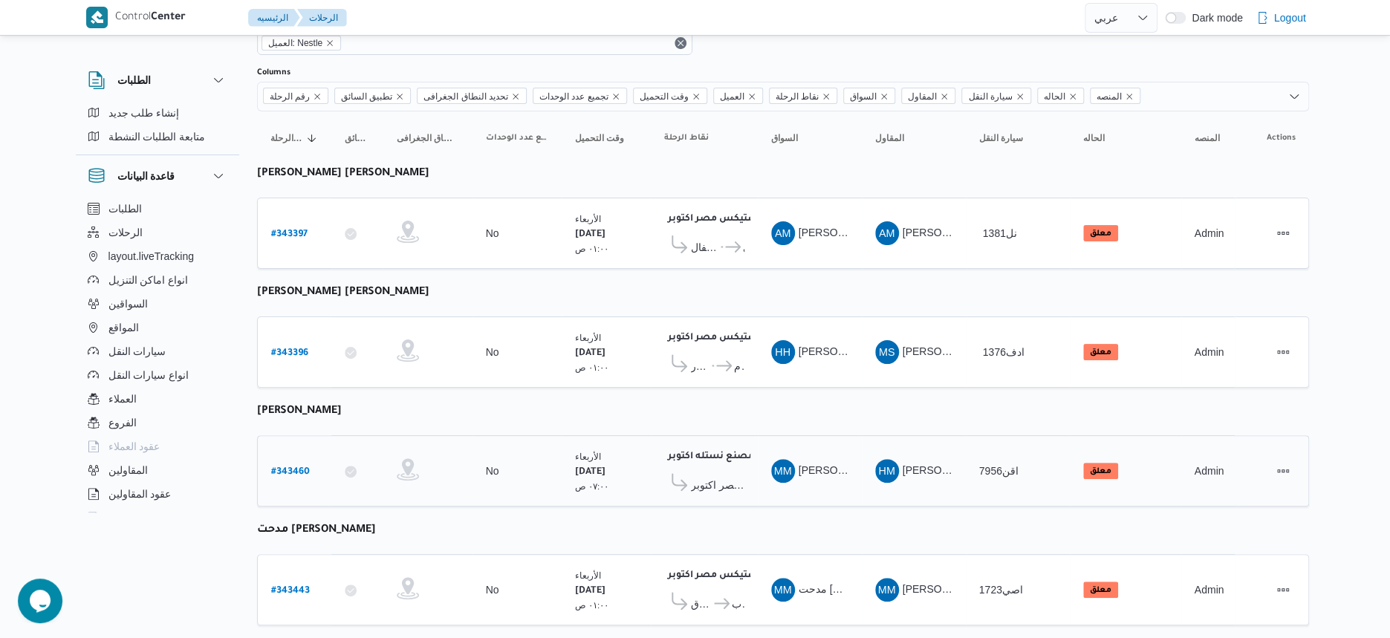
scroll to position [93, 0]
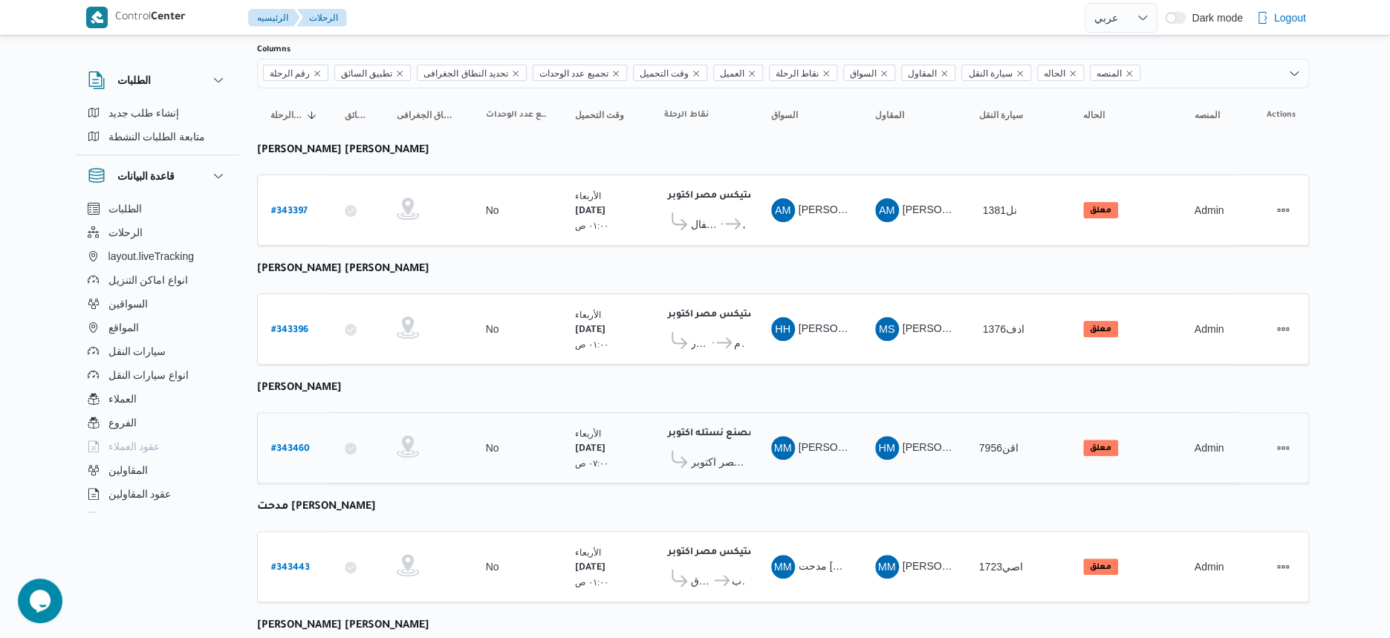
click at [299, 444] on b "# 343460" at bounding box center [290, 449] width 39 height 10
select select "ar"
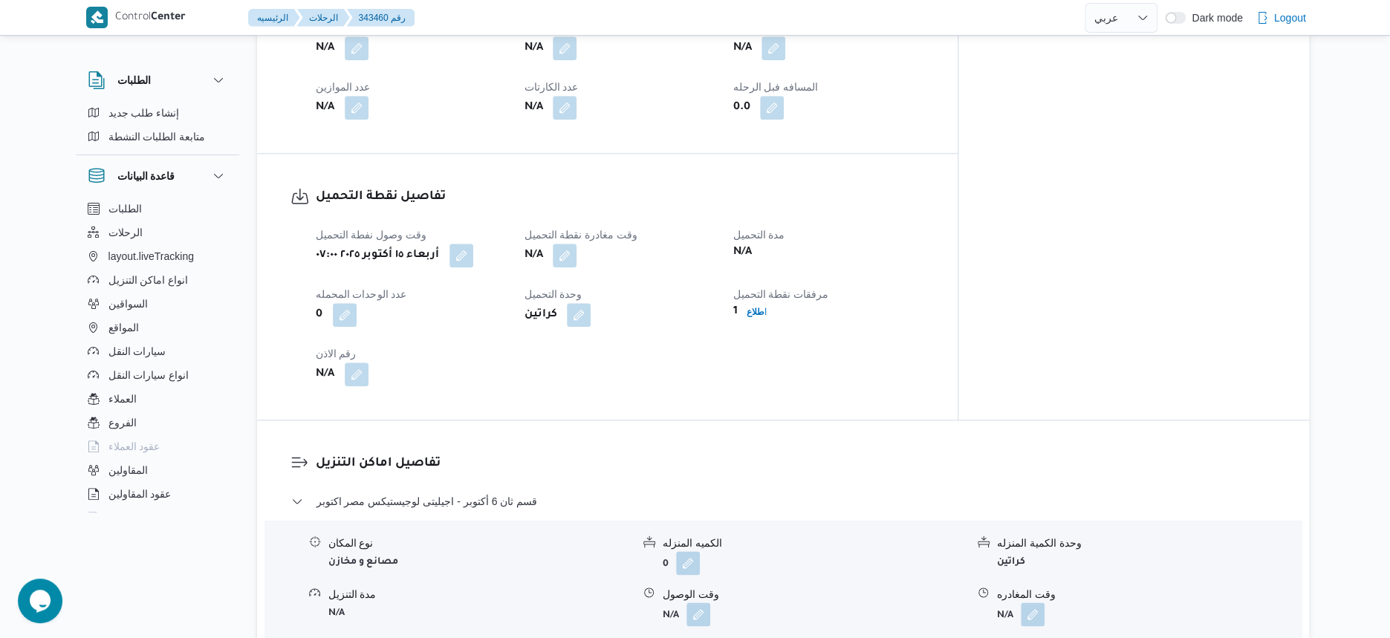
scroll to position [929, 0]
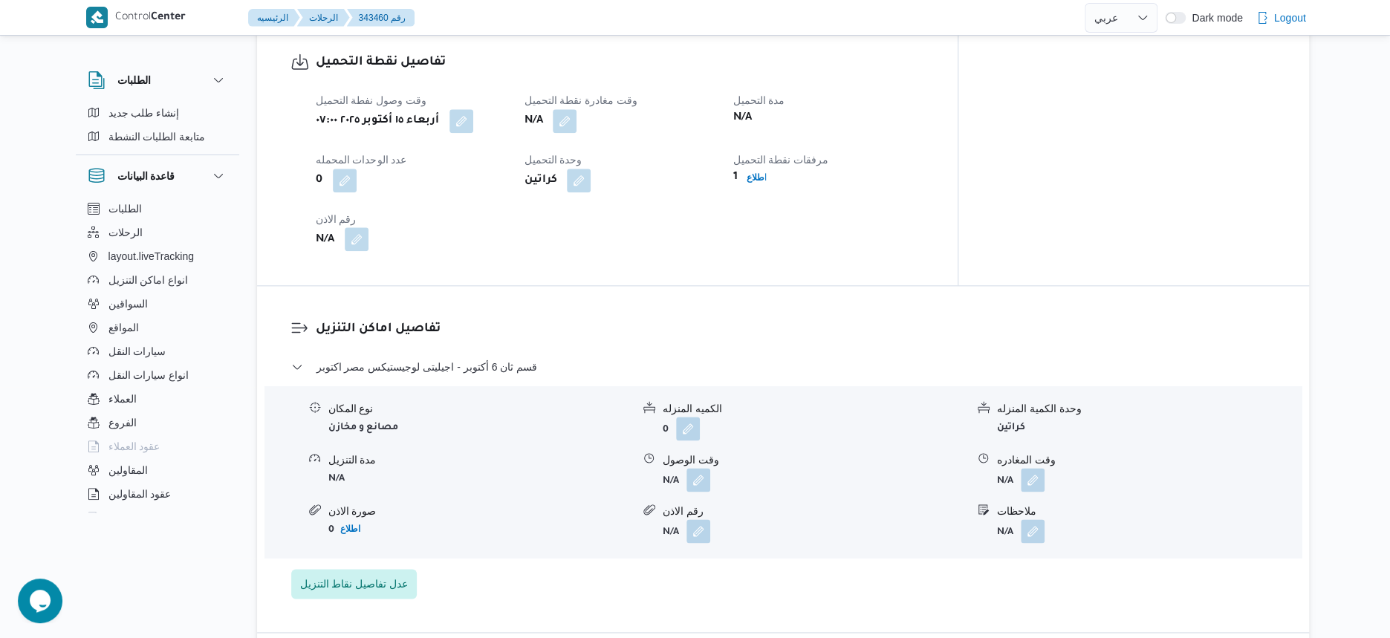
click at [363, 227] on button "button" at bounding box center [357, 239] width 24 height 24
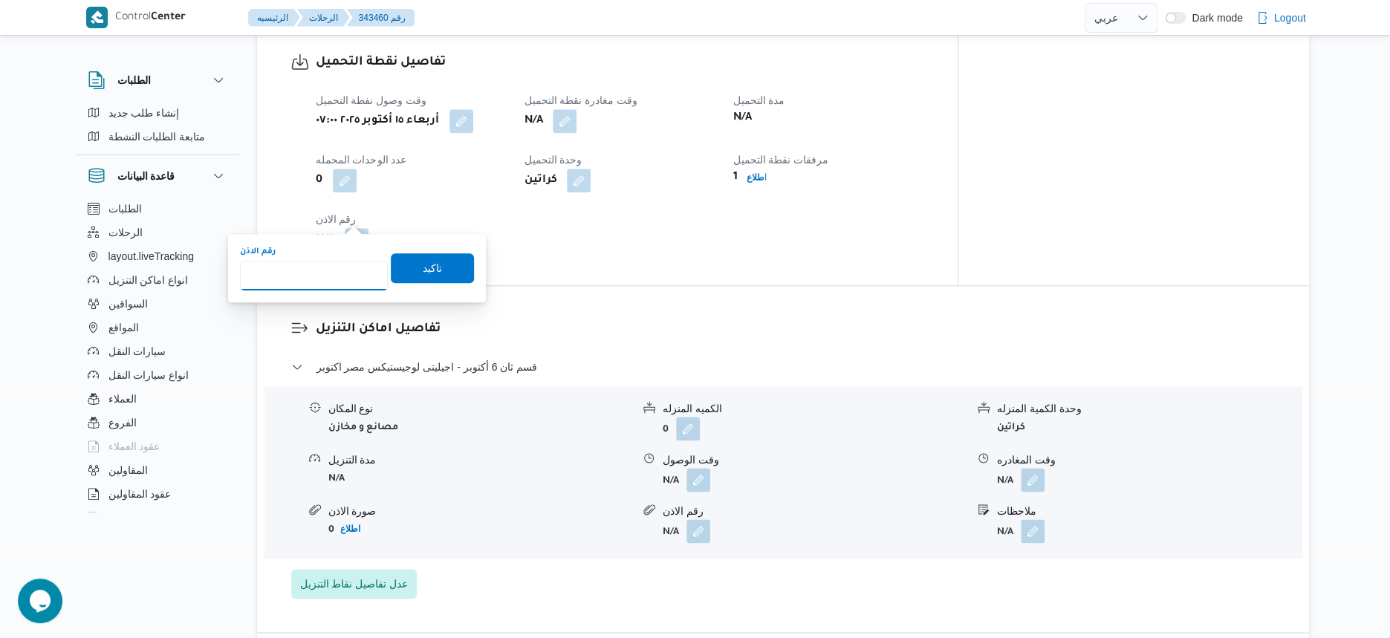
click at [337, 264] on input "رقم الاذن" at bounding box center [314, 276] width 148 height 30
type input "215835"
click at [431, 266] on span "تاكيد" at bounding box center [432, 268] width 19 height 18
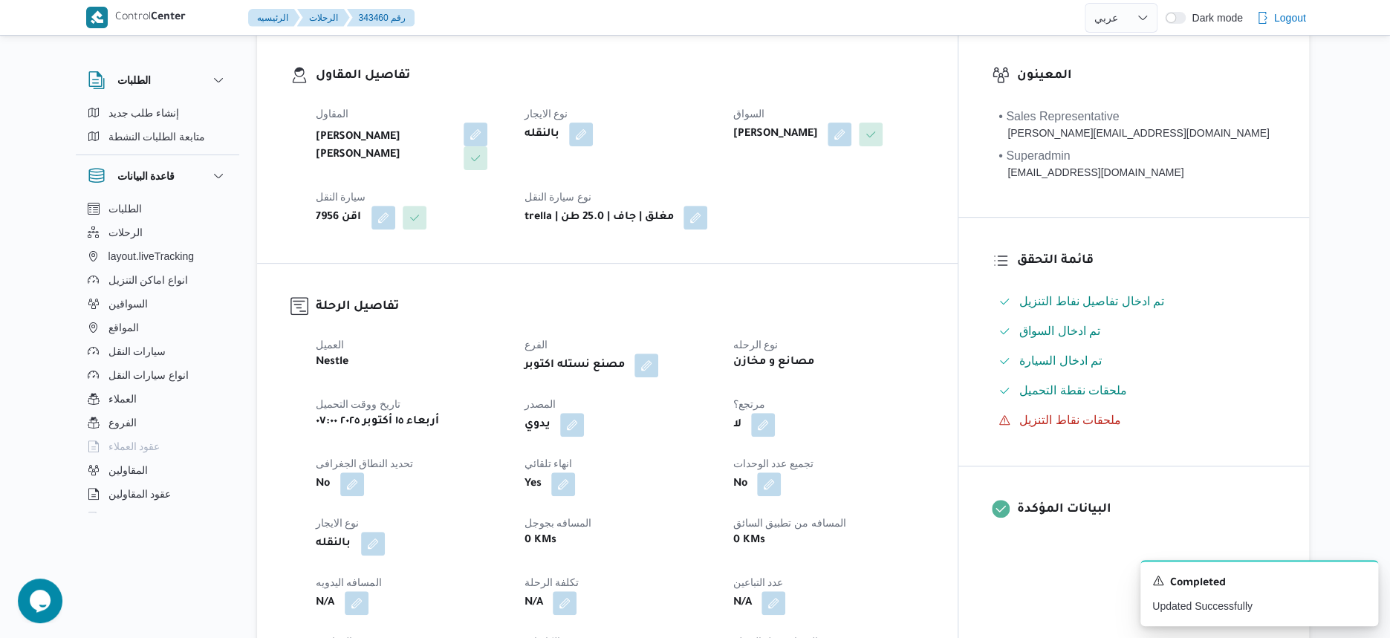
scroll to position [0, 0]
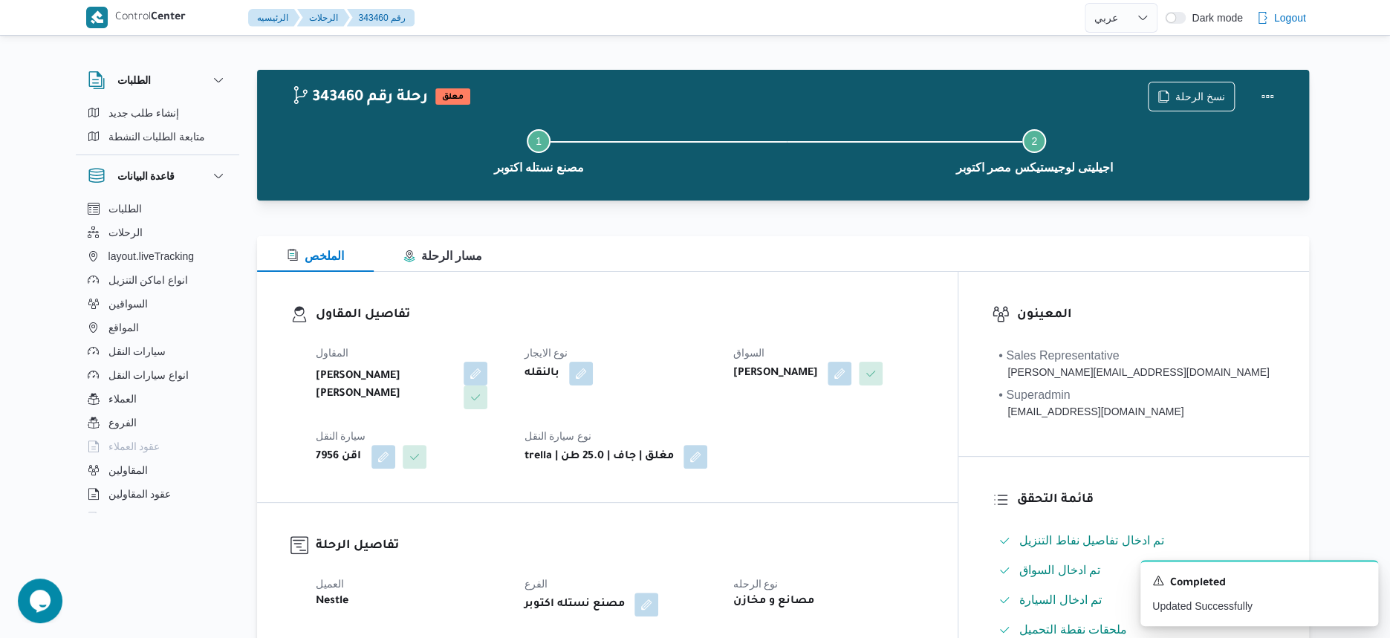
select select "ar"
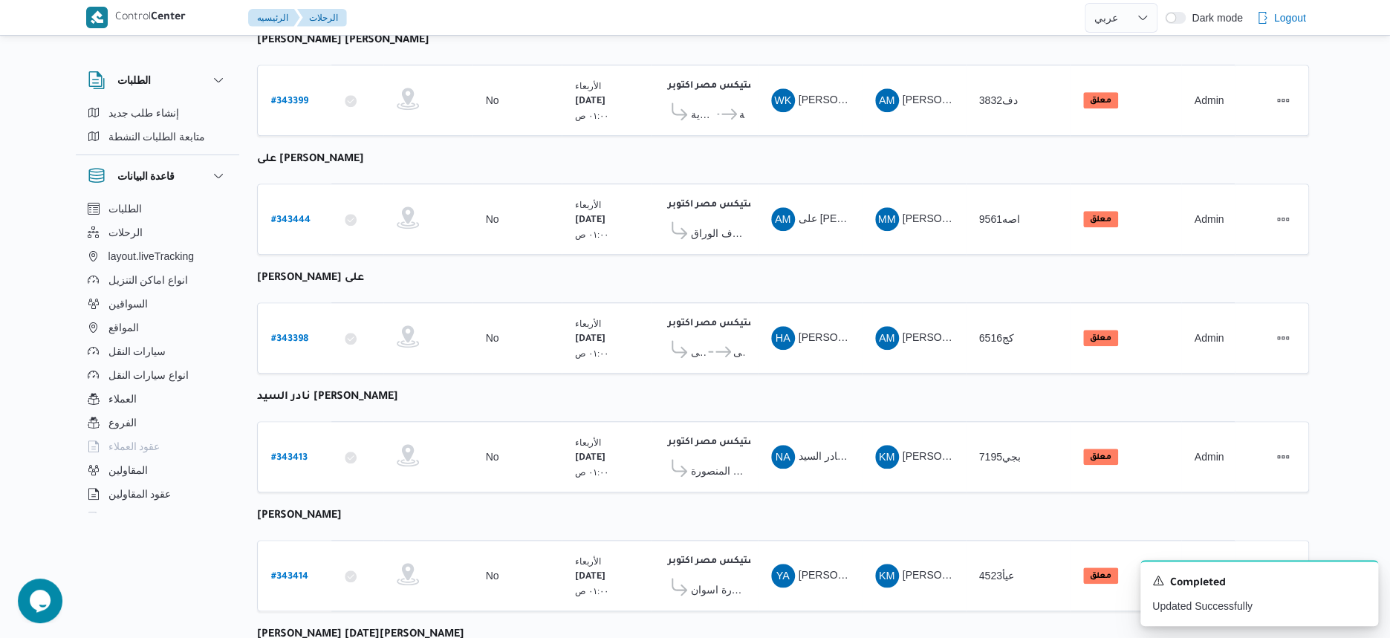
scroll to position [919, 0]
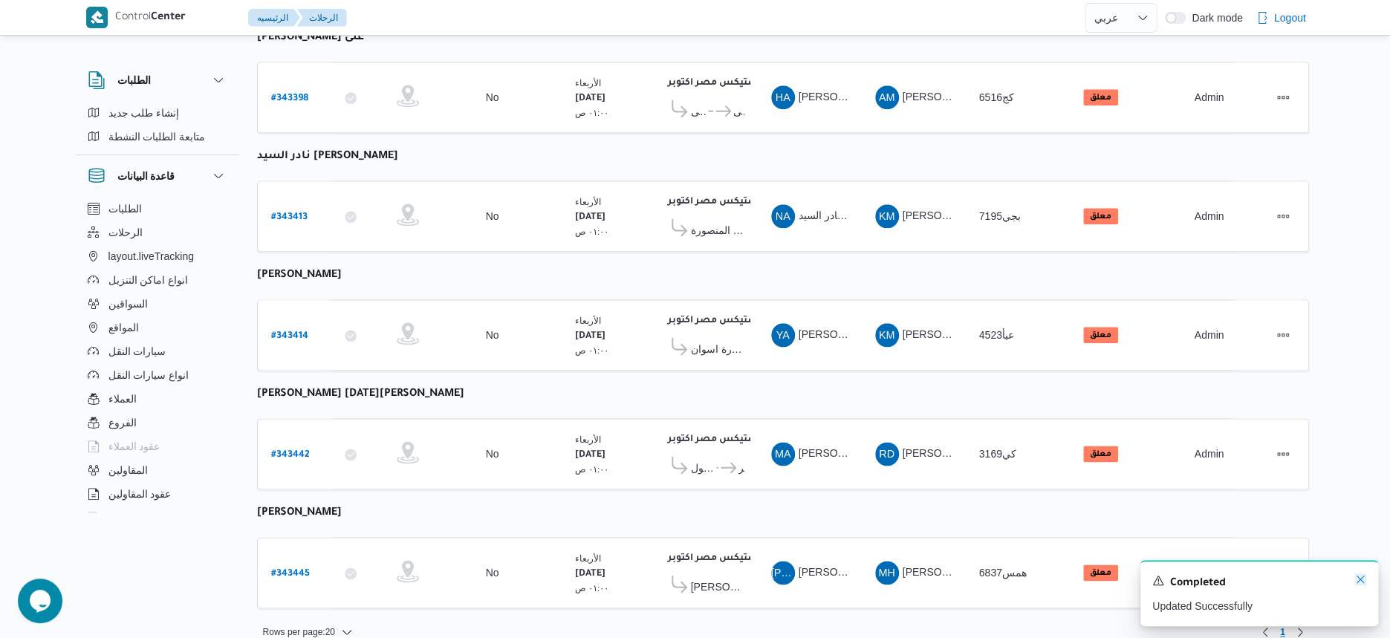
click at [1363, 581] on icon "Dismiss toast" at bounding box center [1360, 579] width 12 height 12
click at [599, 225] on div "[DATE] ٠١:٠٠ ص" at bounding box center [606, 217] width 74 height 56
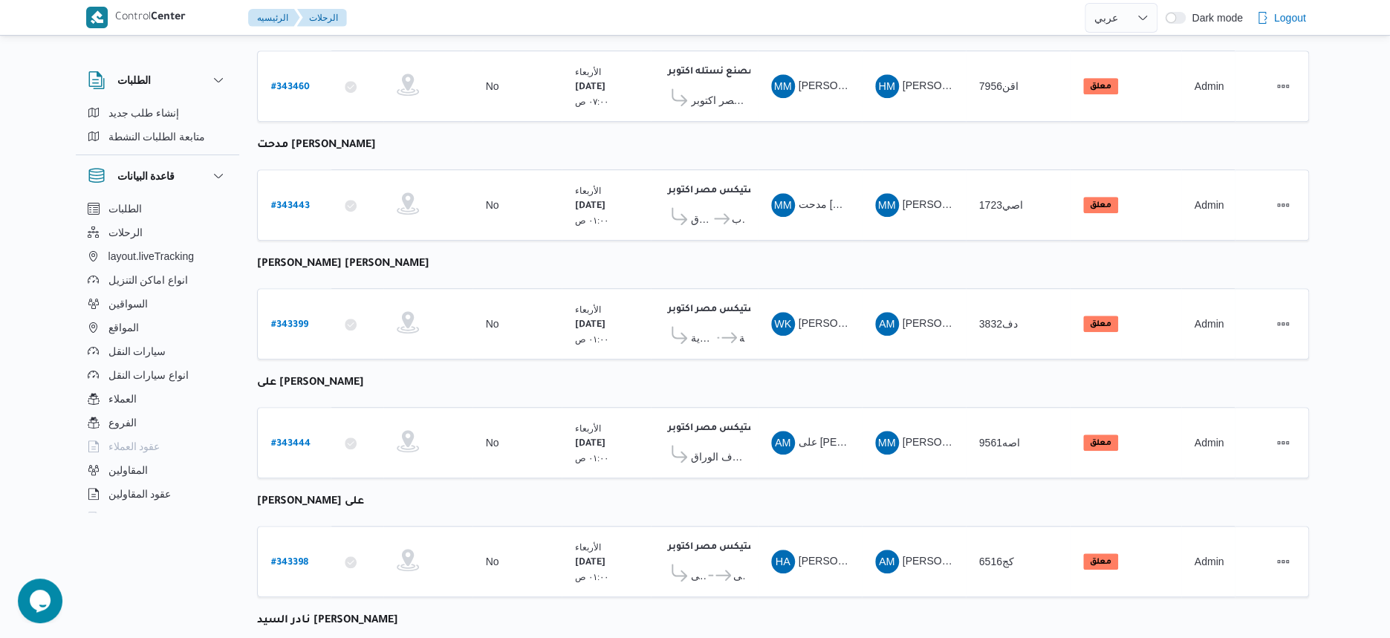
scroll to position [0, 0]
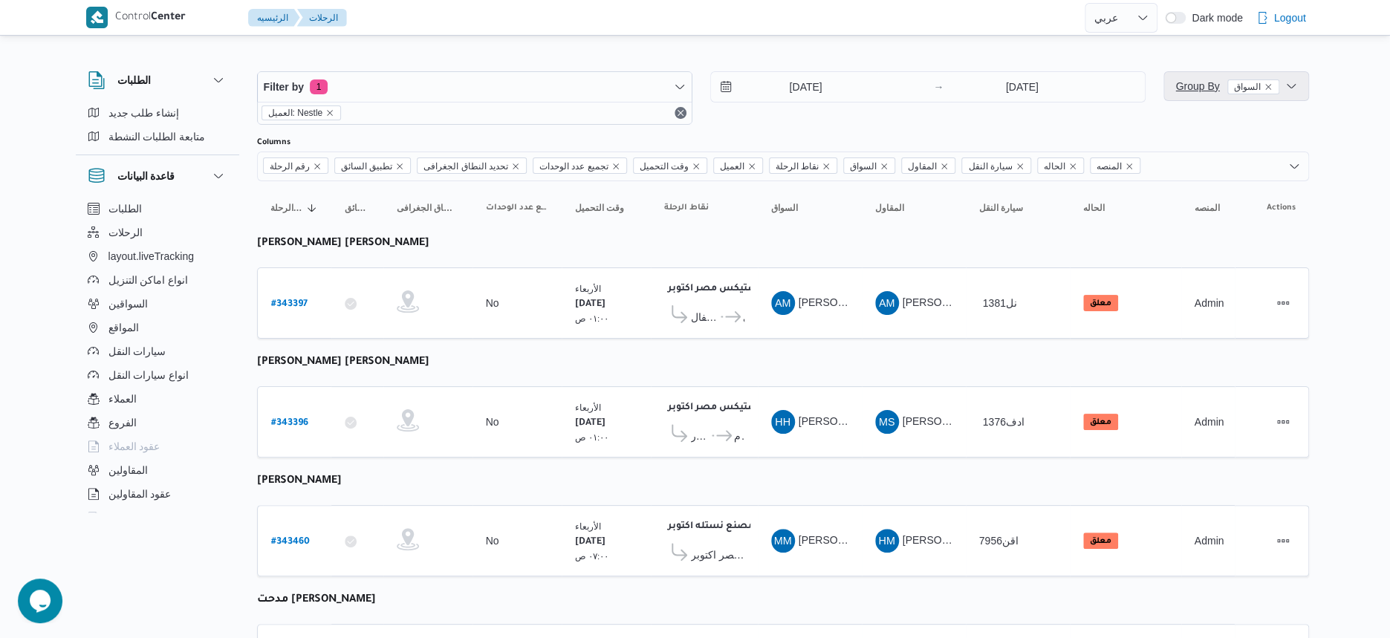
click at [1206, 94] on span "Group By السواق" at bounding box center [1226, 86] width 103 height 18
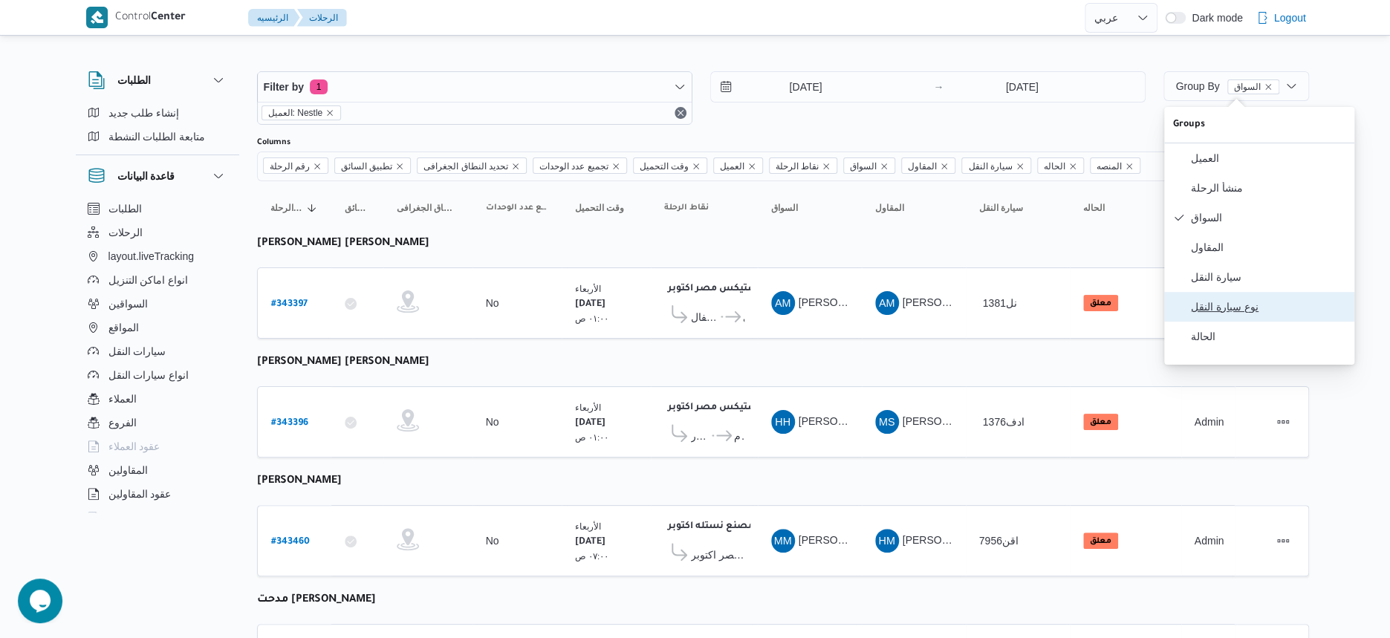
click at [1236, 313] on span "نوع سيارة النقل" at bounding box center [1268, 307] width 155 height 12
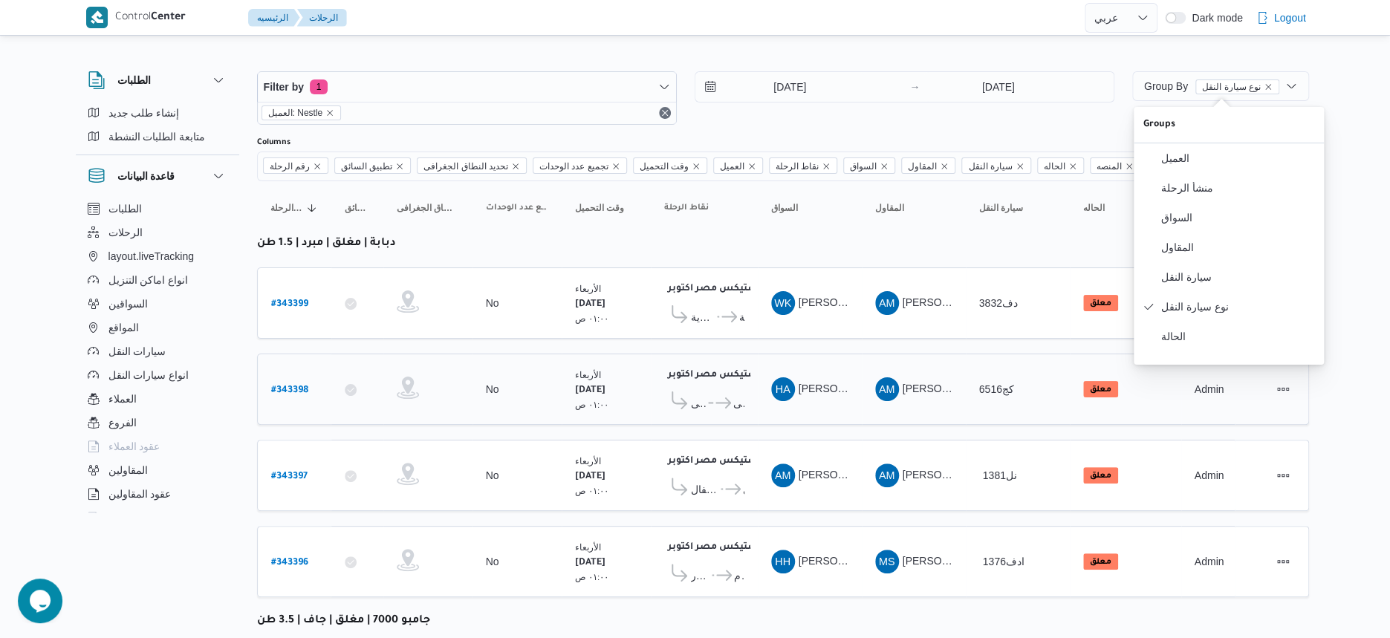
click at [750, 366] on td "نقاط الرحلة اجيليتى لوجيستيكس مصر اكتوبر ٠٤:٢٣ ص كارفور مدينتى ... رع ماركت للت…" at bounding box center [704, 389] width 107 height 71
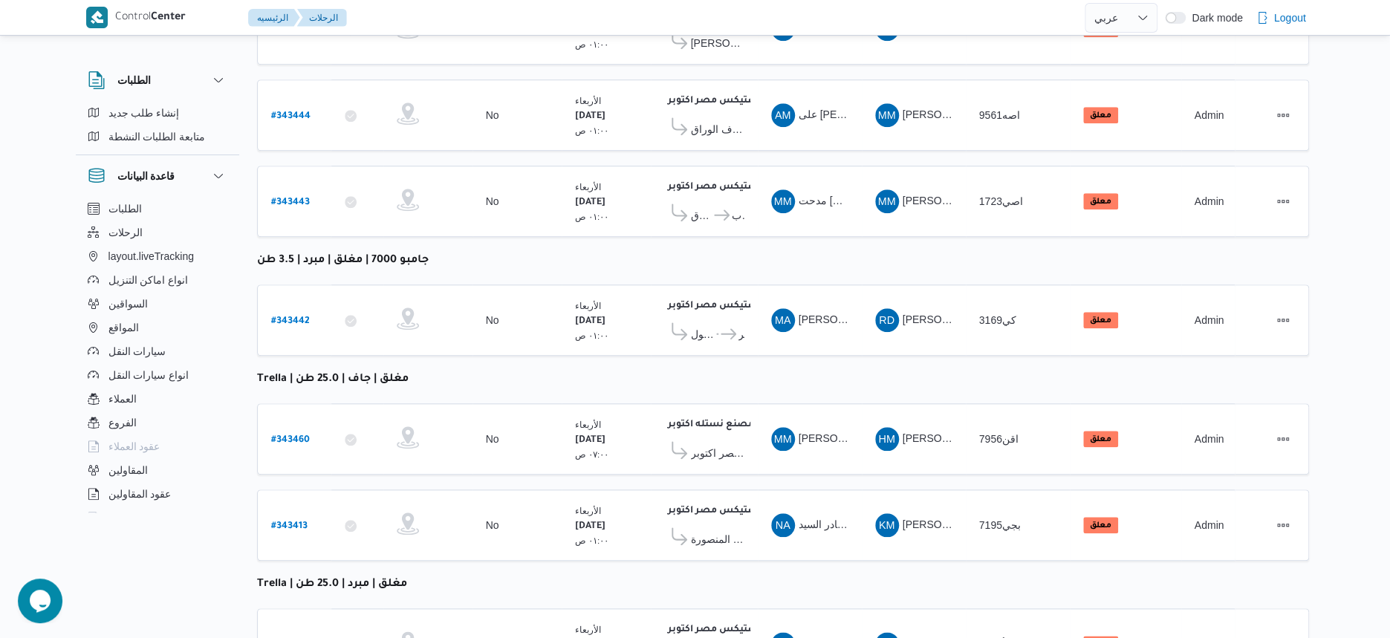
scroll to position [724, 0]
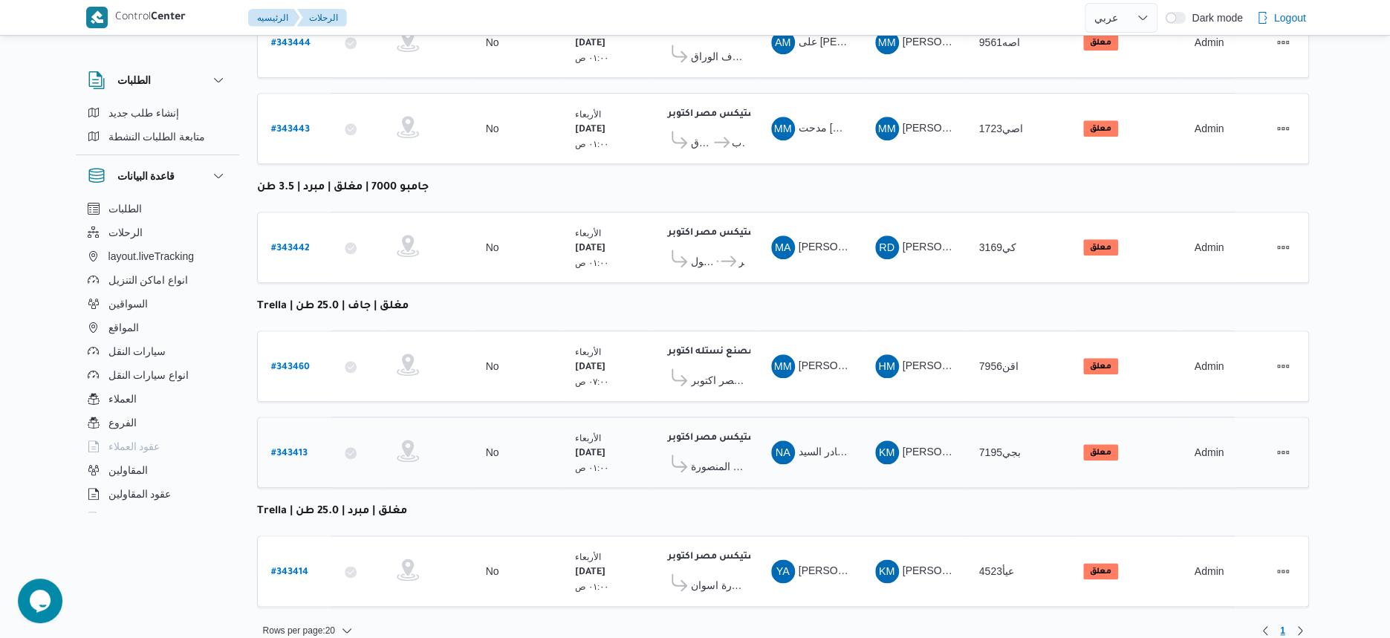
click at [302, 449] on b "# 343413" at bounding box center [289, 454] width 36 height 10
select select "ar"
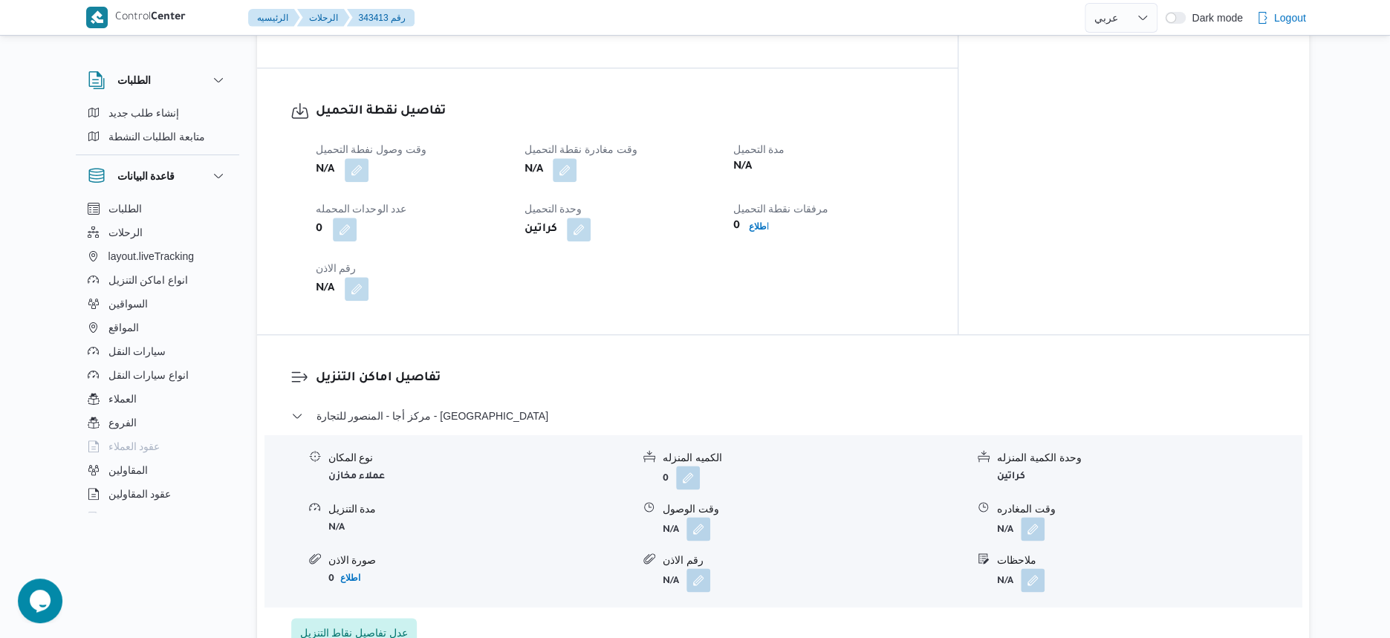
scroll to position [929, 0]
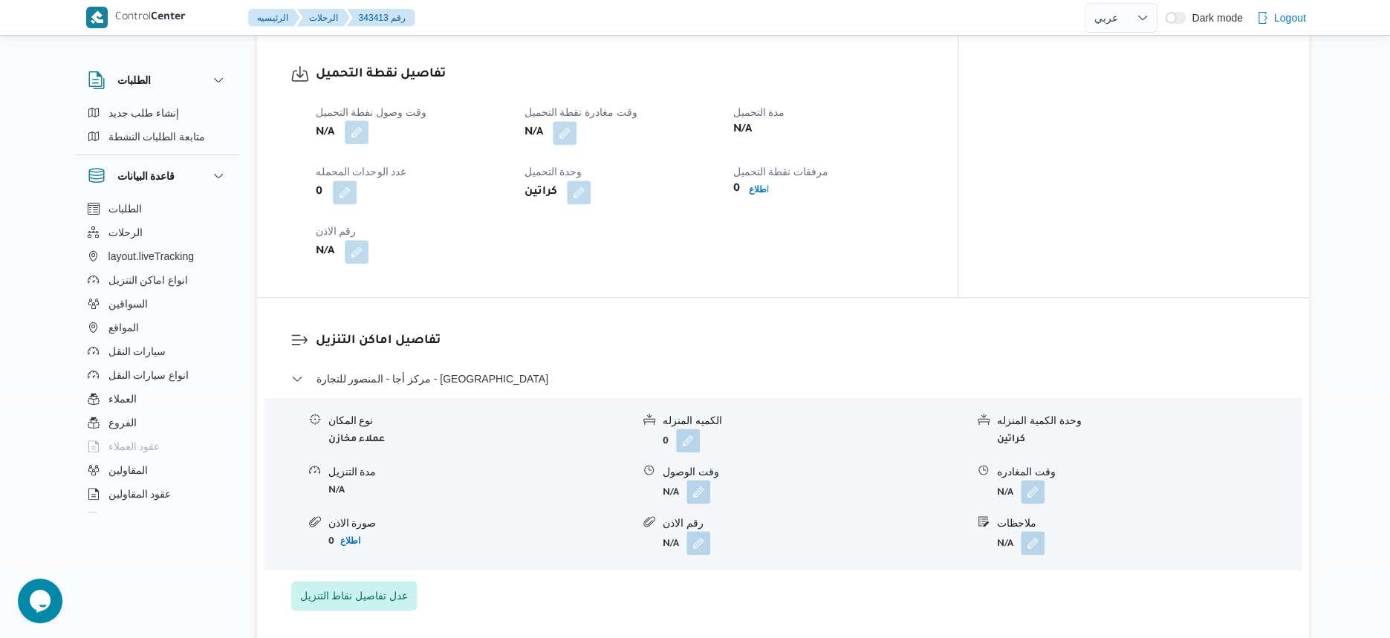
click at [363, 122] on button "button" at bounding box center [357, 132] width 24 height 24
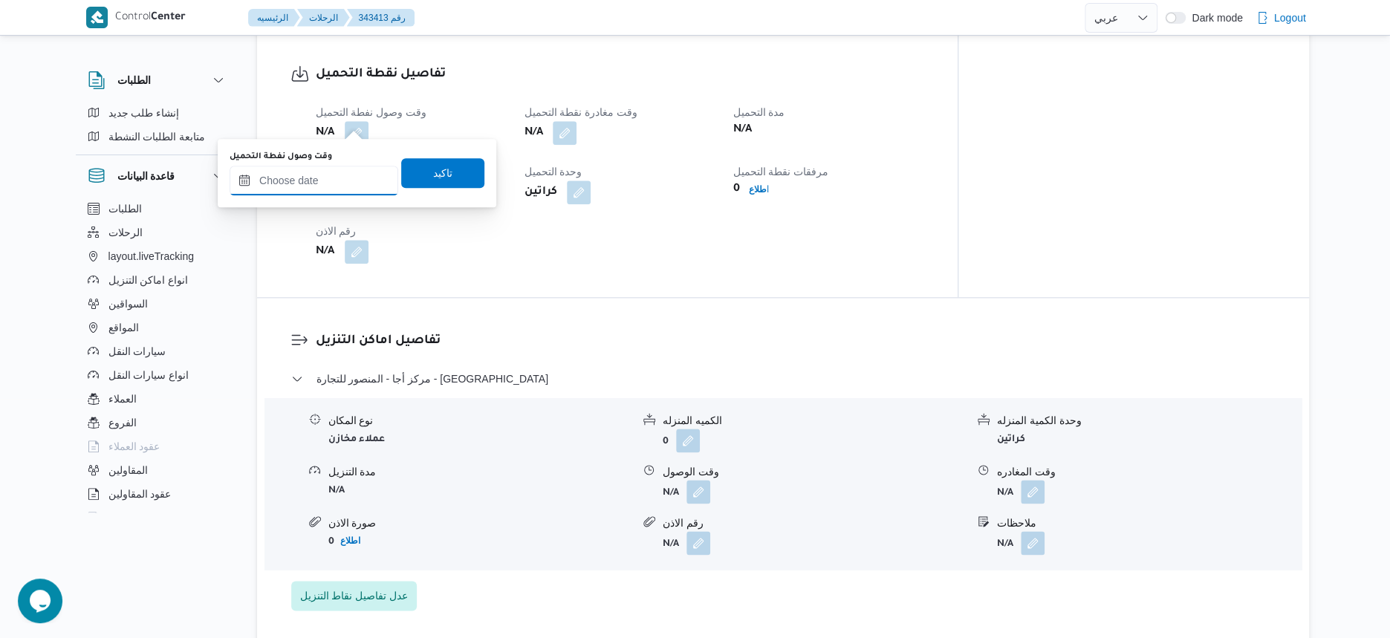
click at [339, 177] on input "وقت وصول نفطة التحميل" at bounding box center [314, 181] width 169 height 30
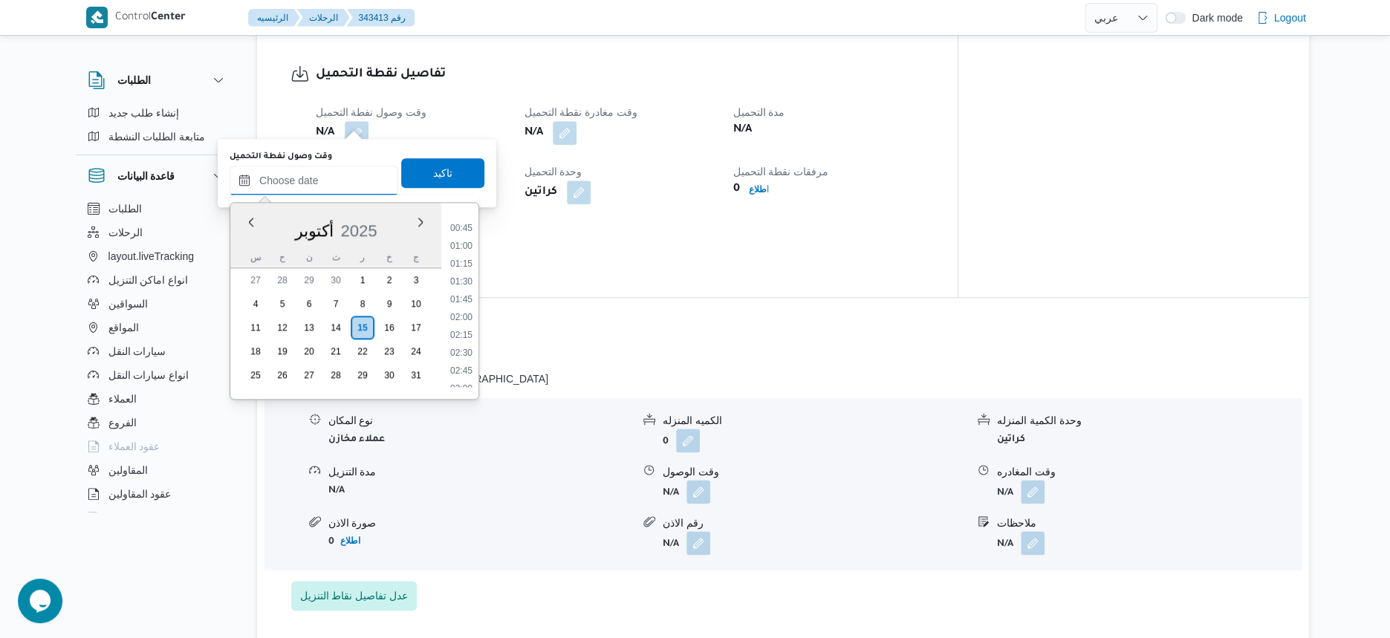
scroll to position [47, 0]
click at [461, 249] on li "01:00" at bounding box center [461, 246] width 34 height 15
type input "[DATE] ٠١:٠٠"
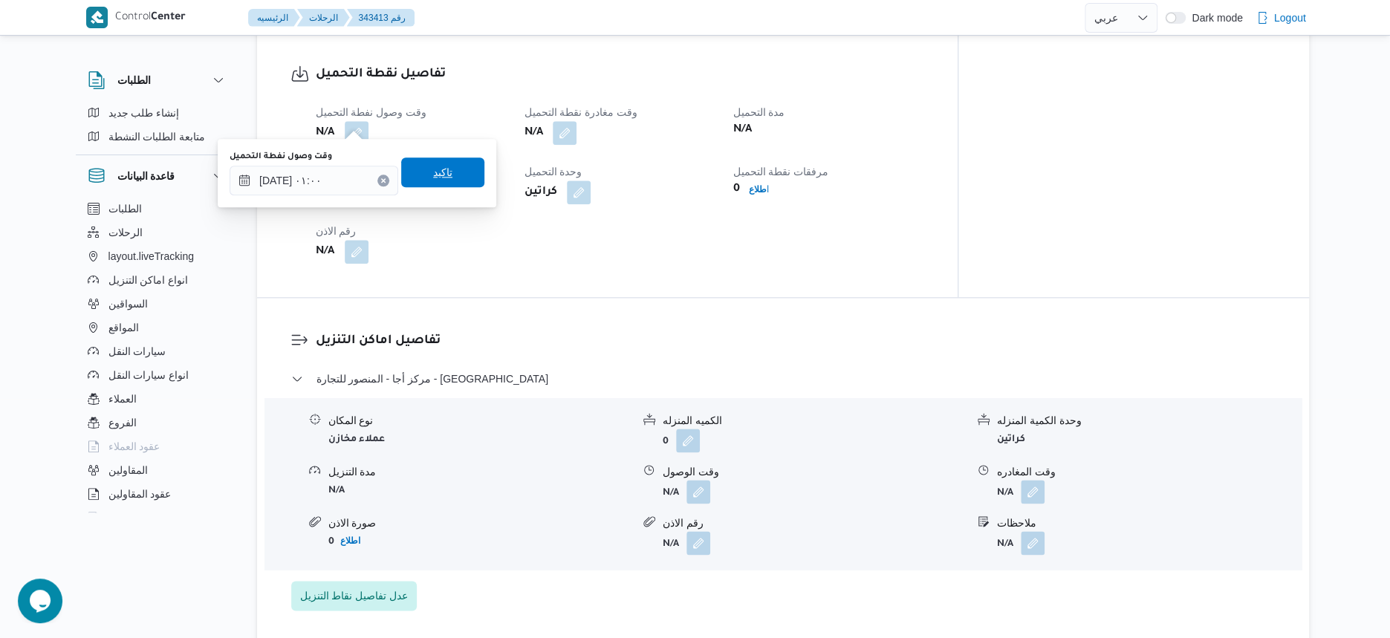
click at [450, 180] on span "تاكيد" at bounding box center [442, 172] width 83 height 30
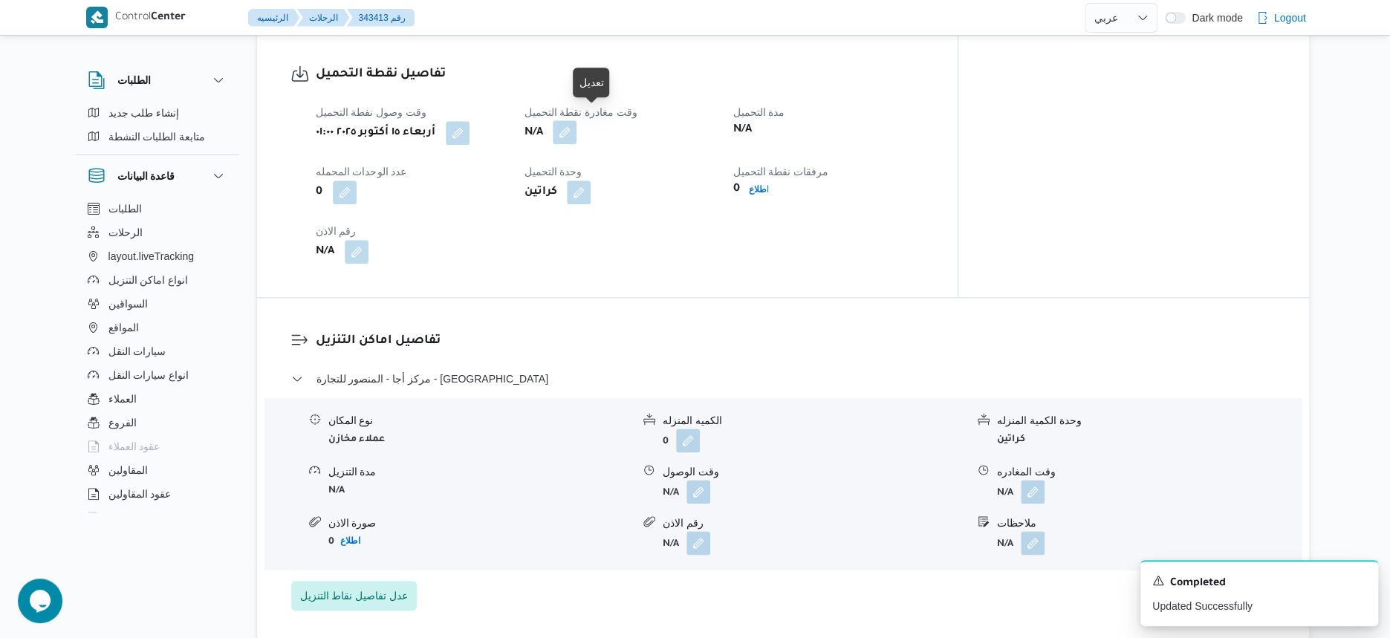
click at [576, 120] on button "button" at bounding box center [565, 132] width 24 height 24
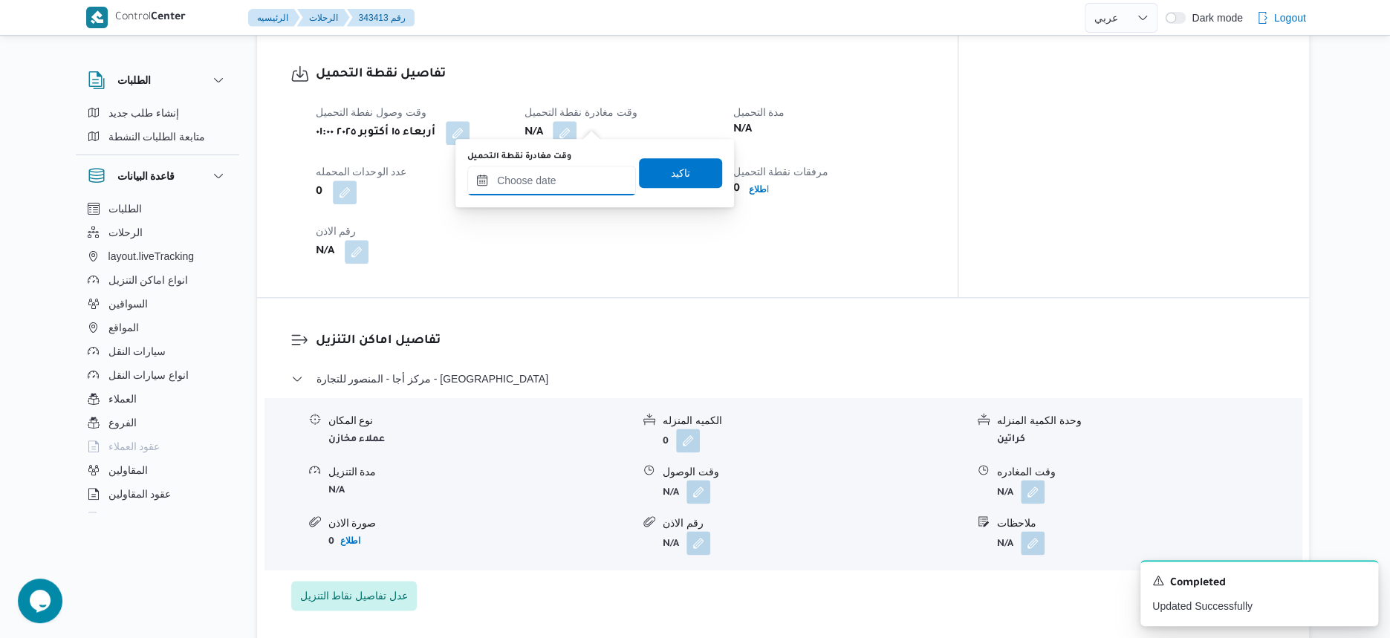
drag, startPoint x: 589, startPoint y: 176, endPoint x: 614, endPoint y: 192, distance: 29.7
click at [589, 176] on input "وقت مغادرة نقطة التحميل" at bounding box center [551, 181] width 169 height 30
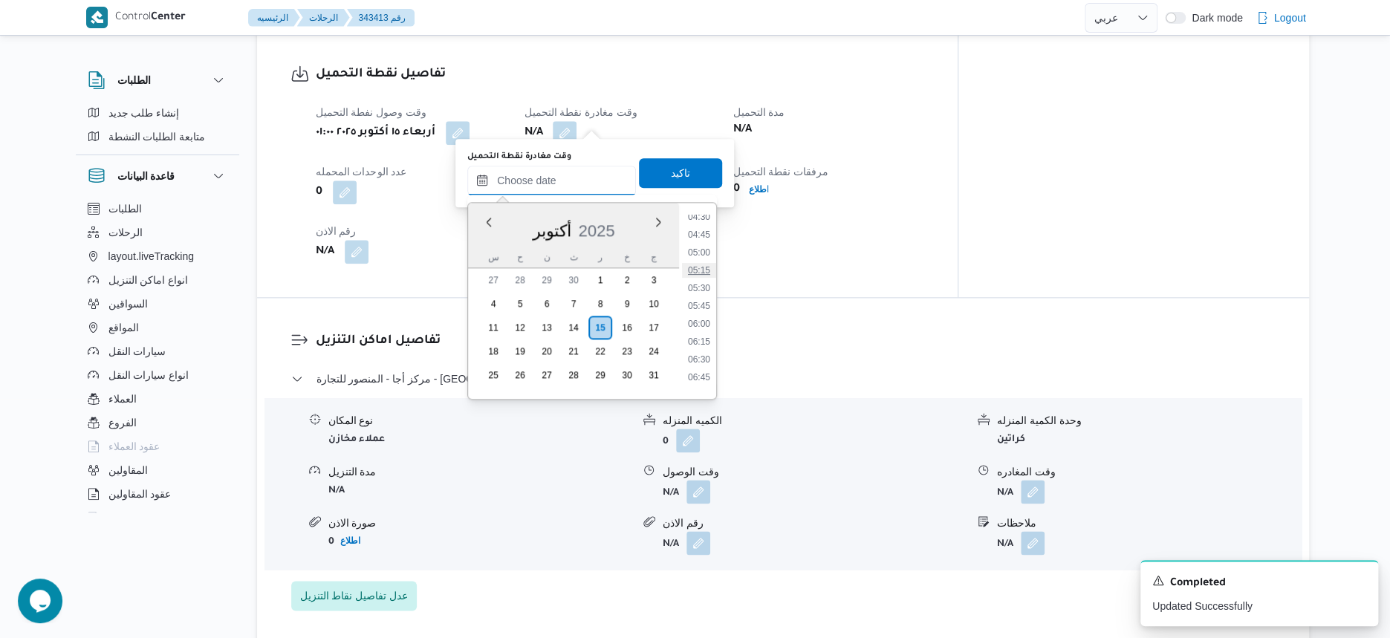
scroll to position [233, 0]
click at [700, 279] on li "04:00" at bounding box center [699, 274] width 34 height 15
type input "[DATE] ٠٤:٠٠"
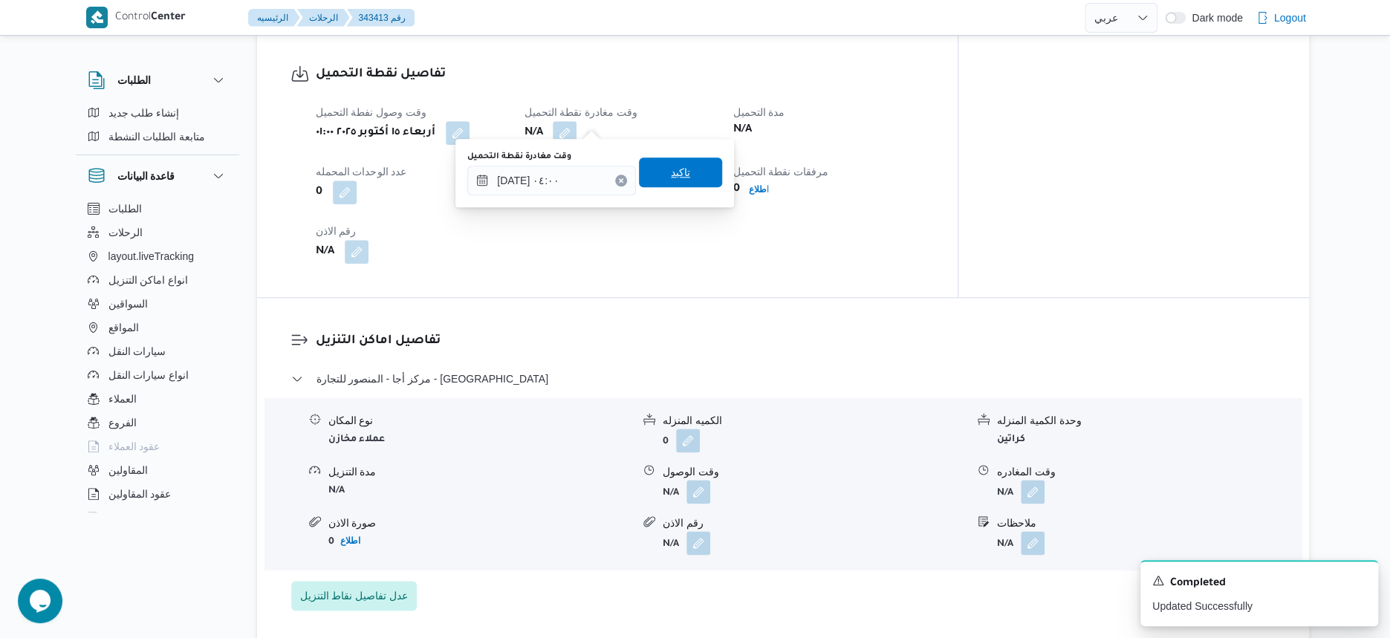
click at [686, 173] on span "تاكيد" at bounding box center [680, 172] width 83 height 30
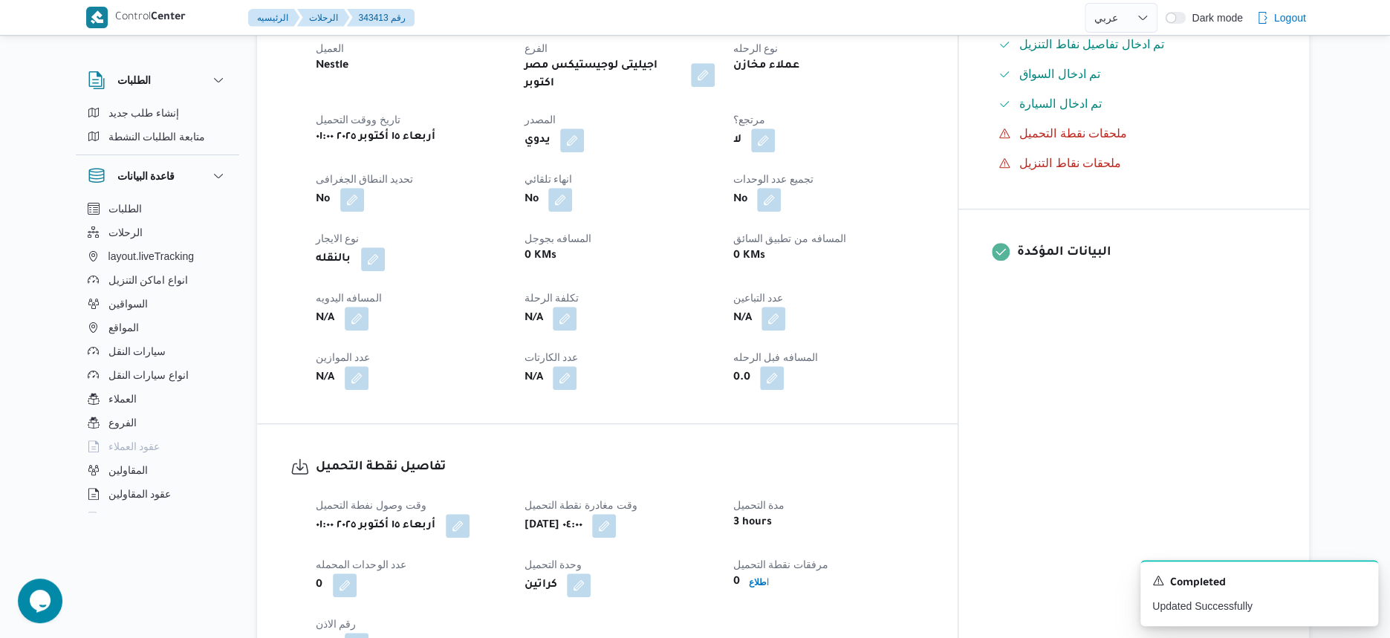
select select "ar"
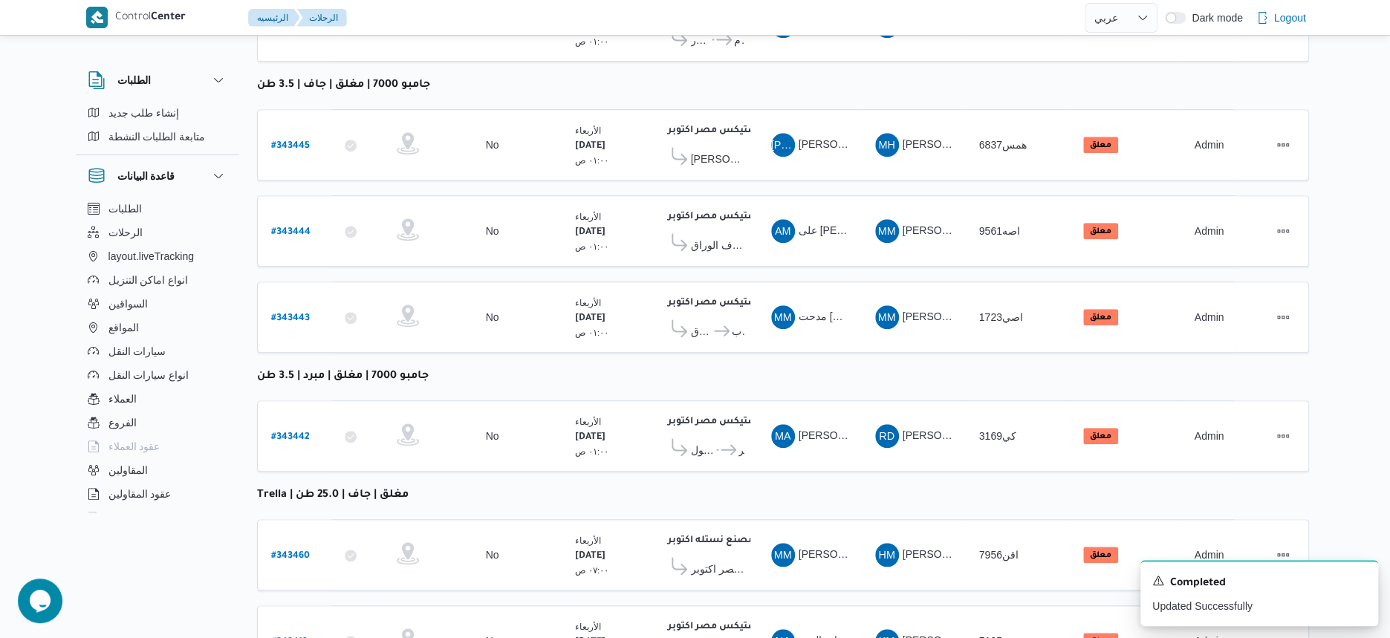
scroll to position [724, 0]
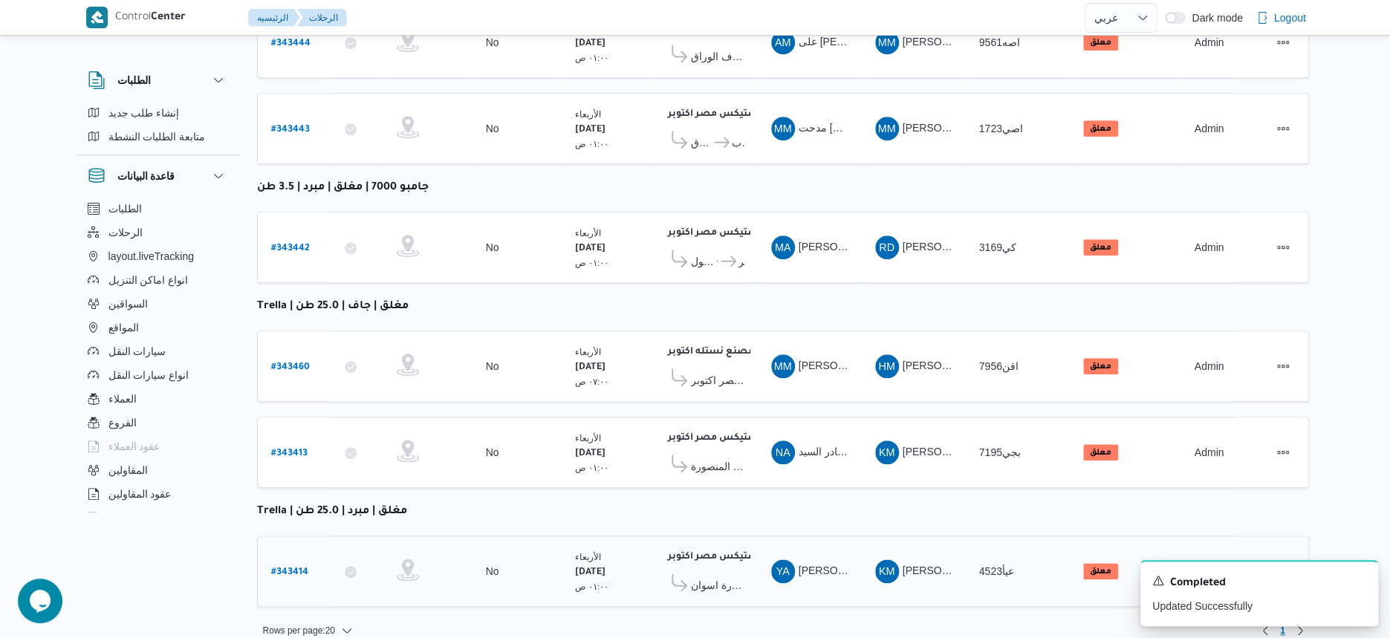
click at [292, 568] on b "# 343414" at bounding box center [289, 573] width 37 height 10
select select "ar"
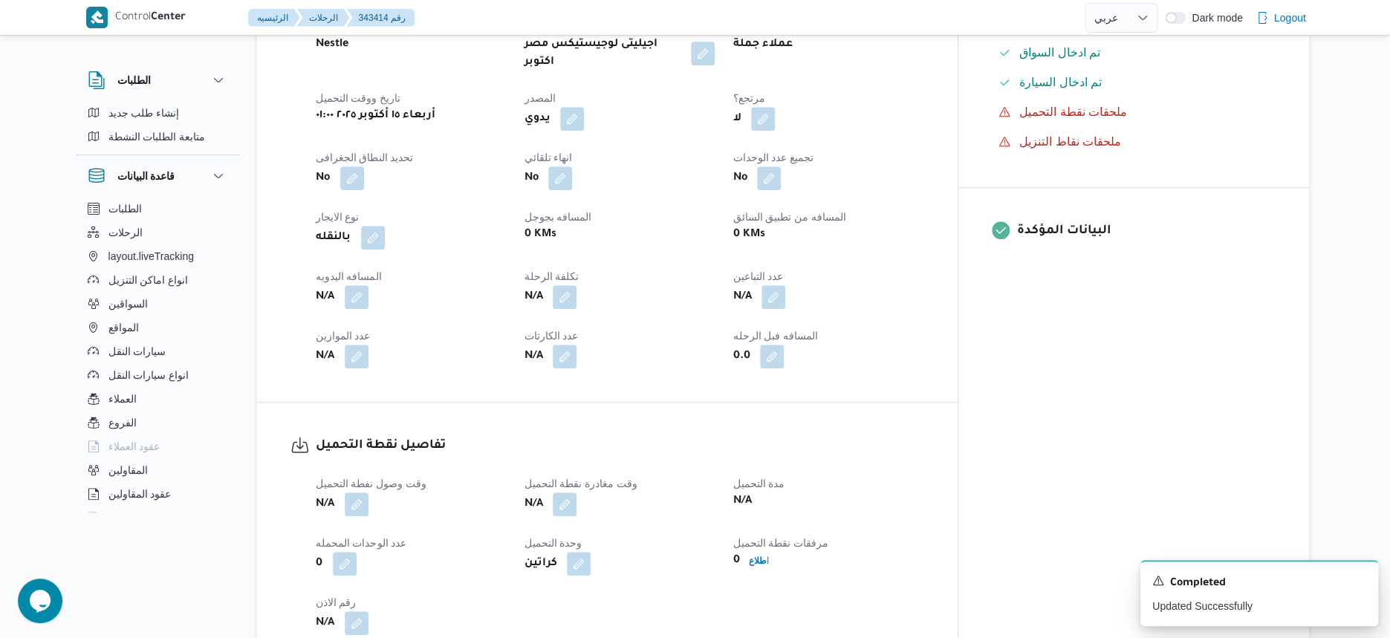
scroll to position [836, 0]
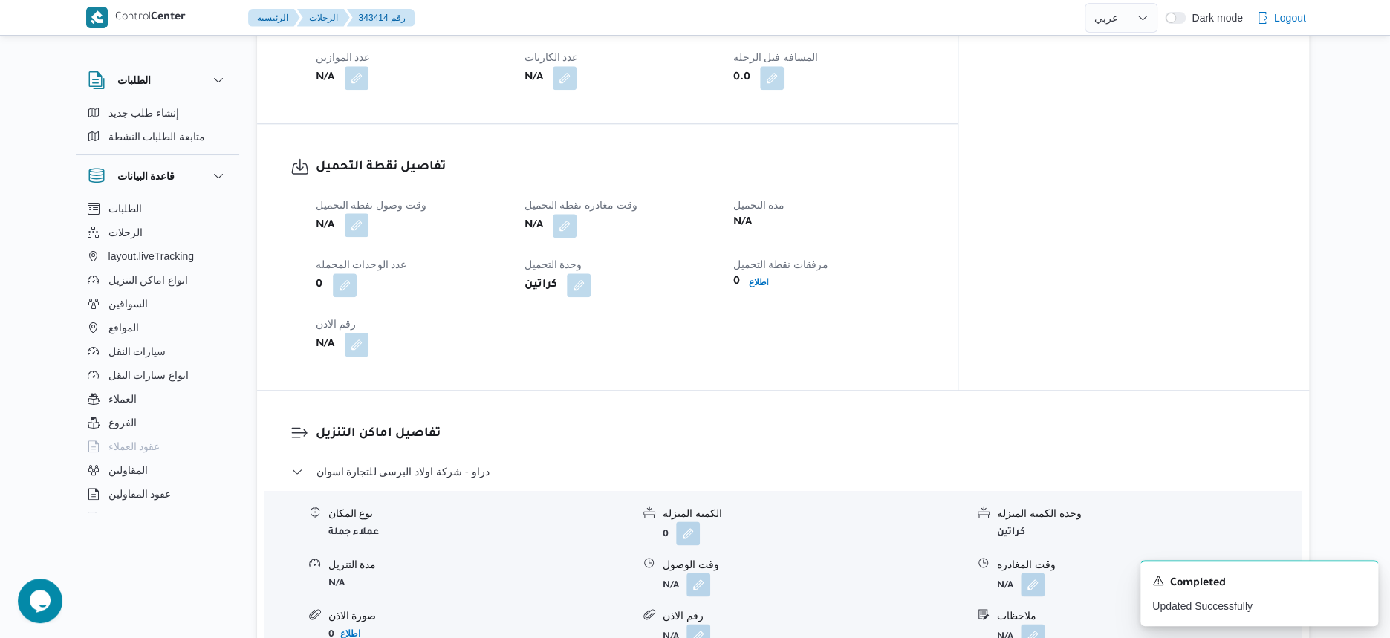
click at [363, 213] on button "button" at bounding box center [357, 225] width 24 height 24
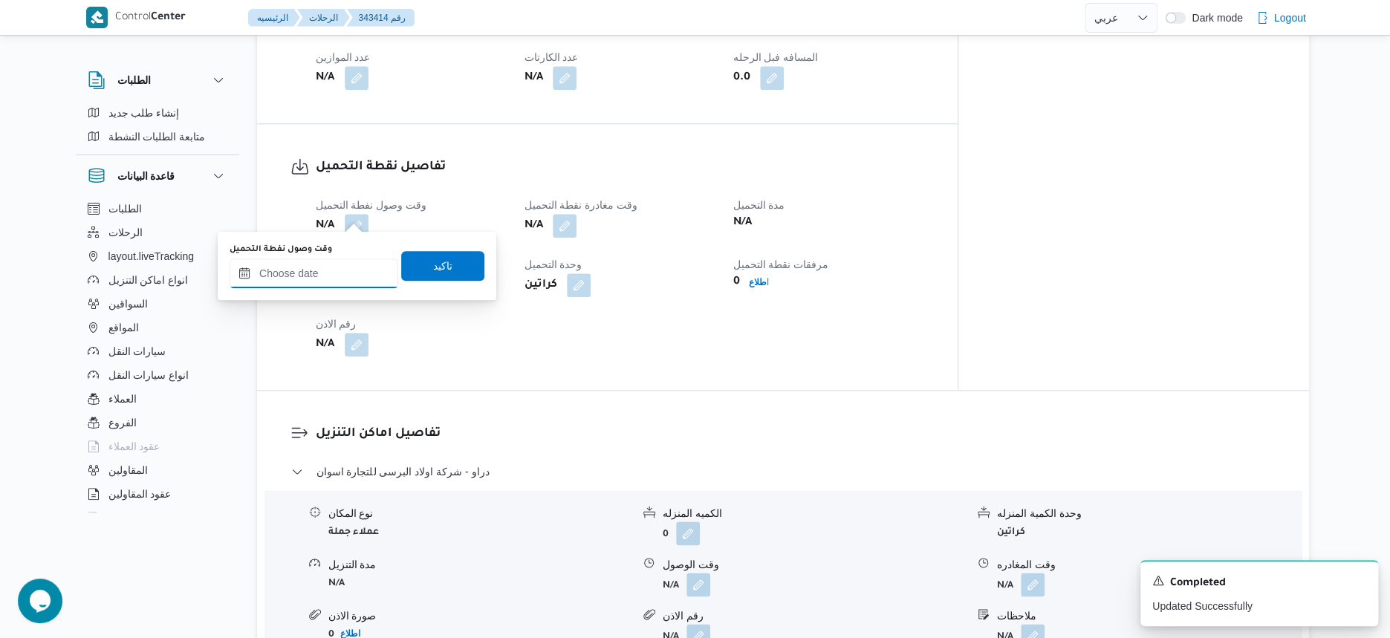
click at [339, 279] on input "وقت وصول نفطة التحميل" at bounding box center [314, 274] width 169 height 30
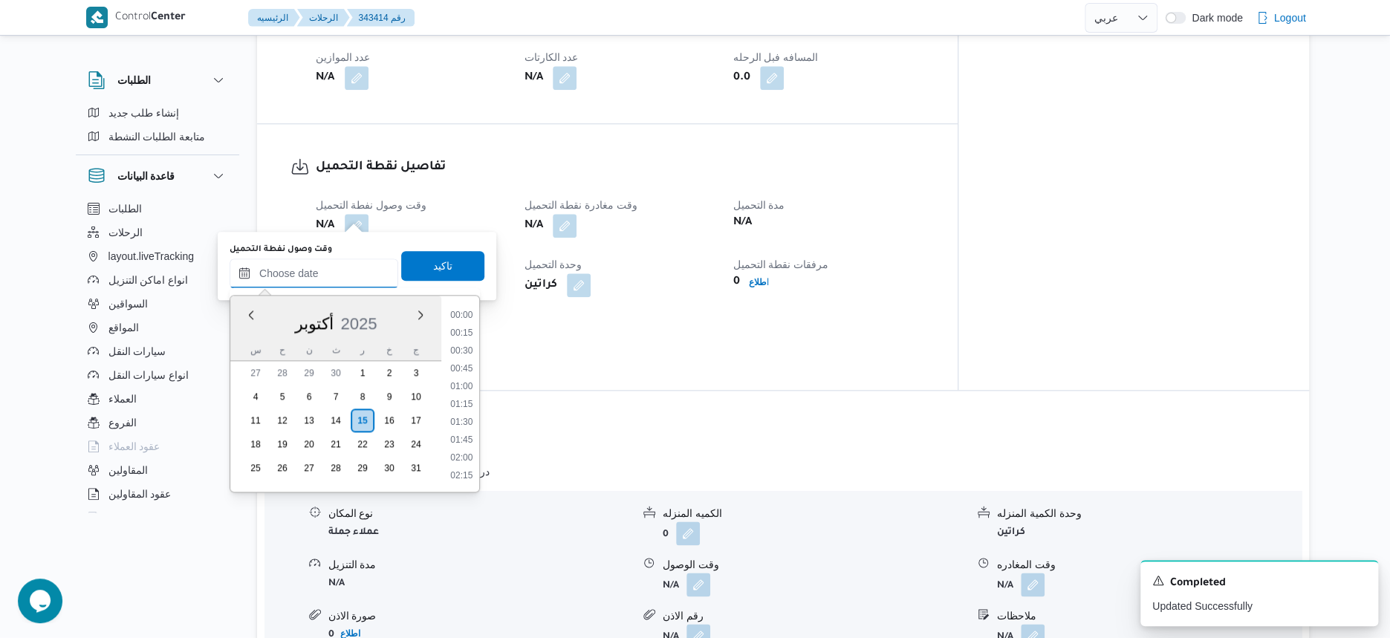
scroll to position [0, 0]
drag, startPoint x: 468, startPoint y: 387, endPoint x: 477, endPoint y: 362, distance: 26.8
click at [468, 387] on li "01:00" at bounding box center [461, 386] width 34 height 15
type input "[DATE] ٠١:٠٠"
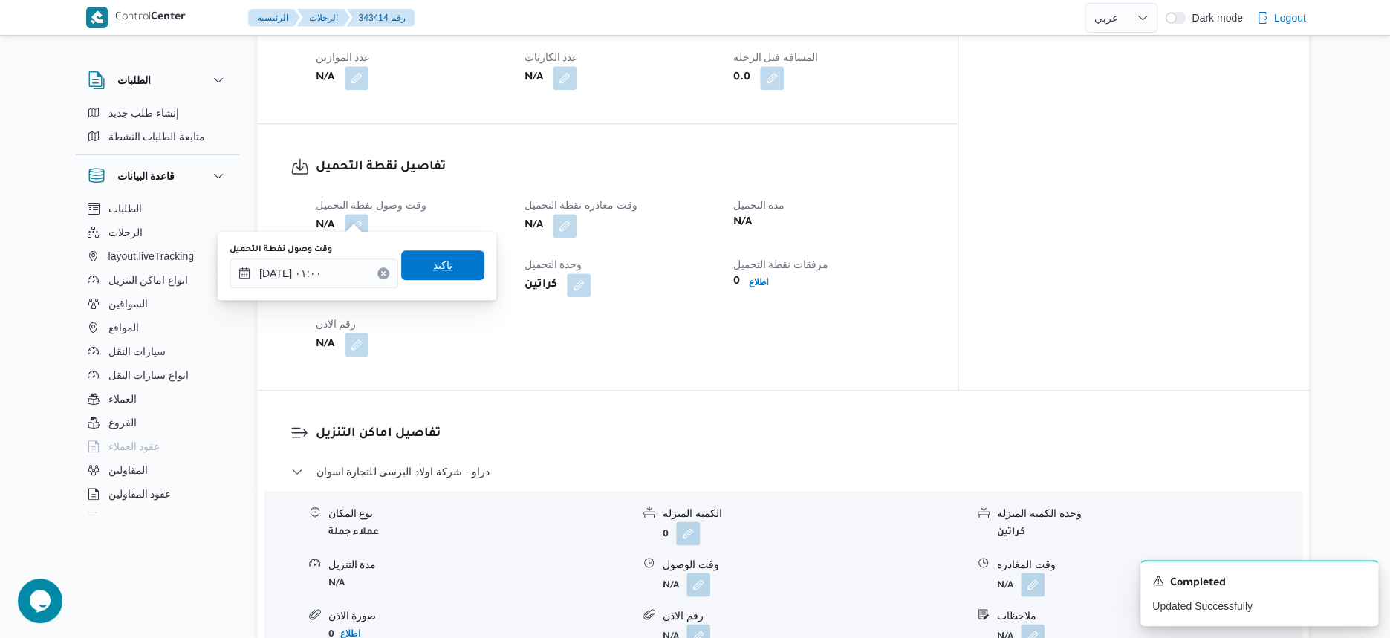
click at [462, 264] on span "تاكيد" at bounding box center [442, 265] width 83 height 30
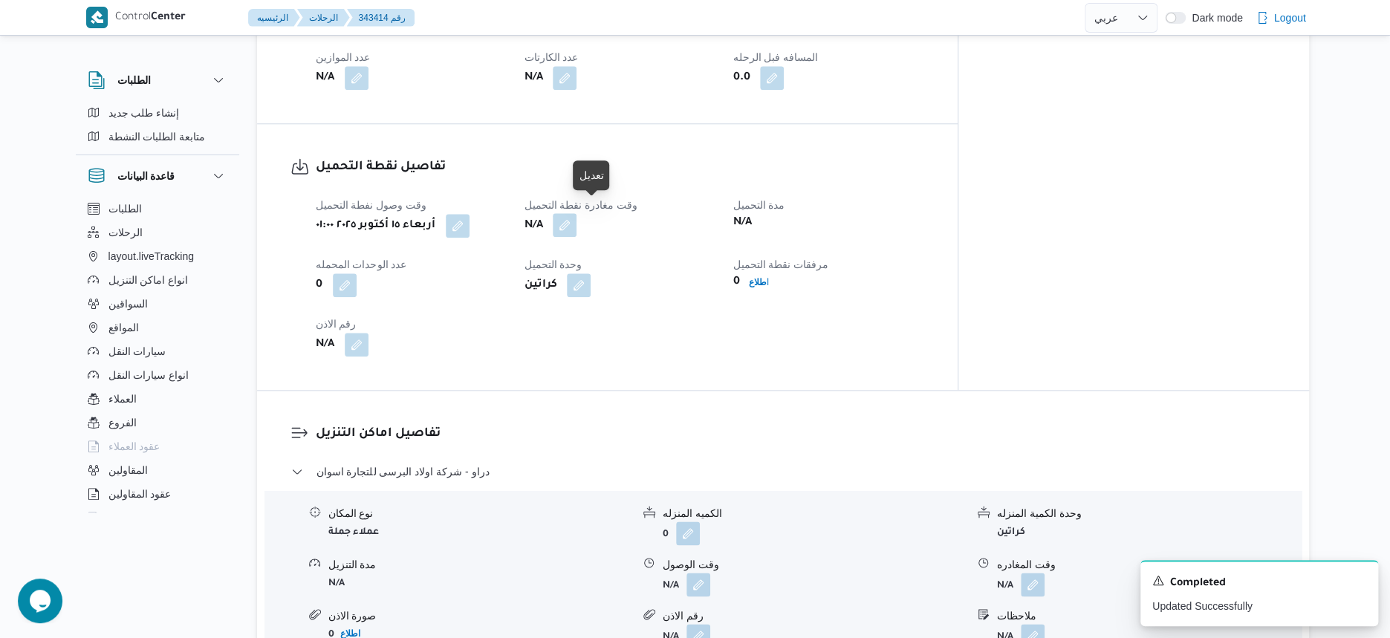
click at [576, 214] on button "button" at bounding box center [565, 225] width 24 height 24
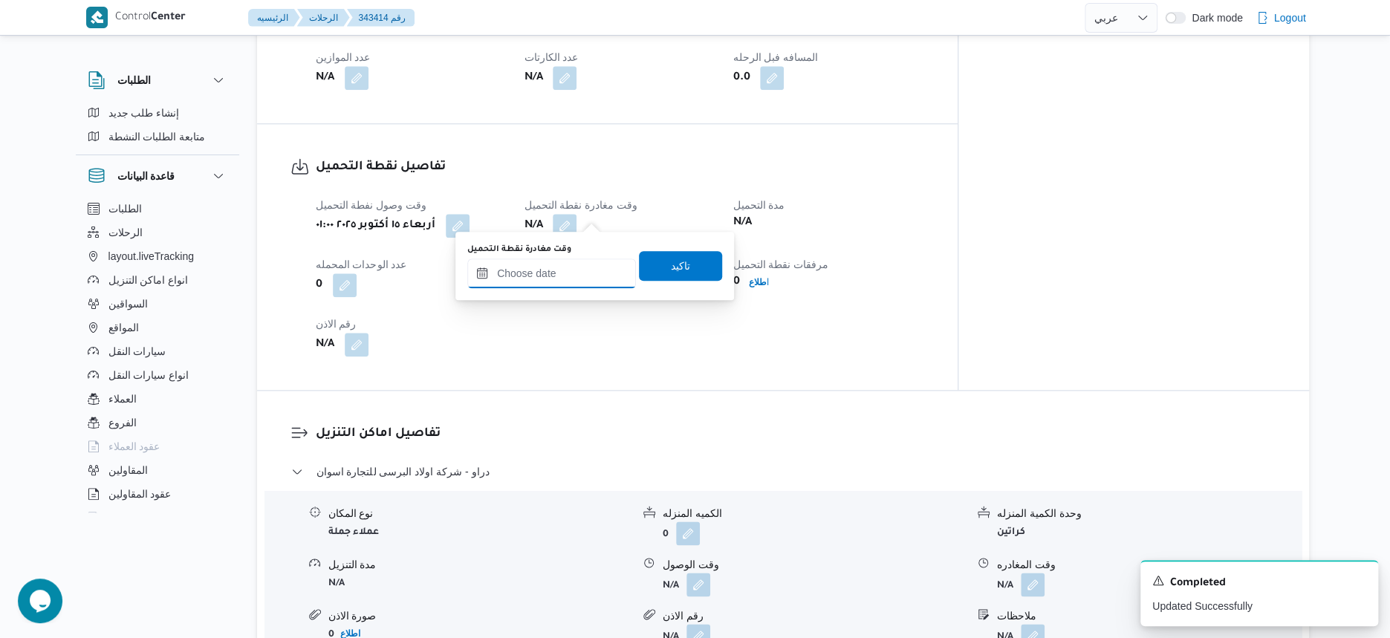
click at [582, 274] on input "وقت مغادرة نقطة التحميل" at bounding box center [551, 274] width 169 height 30
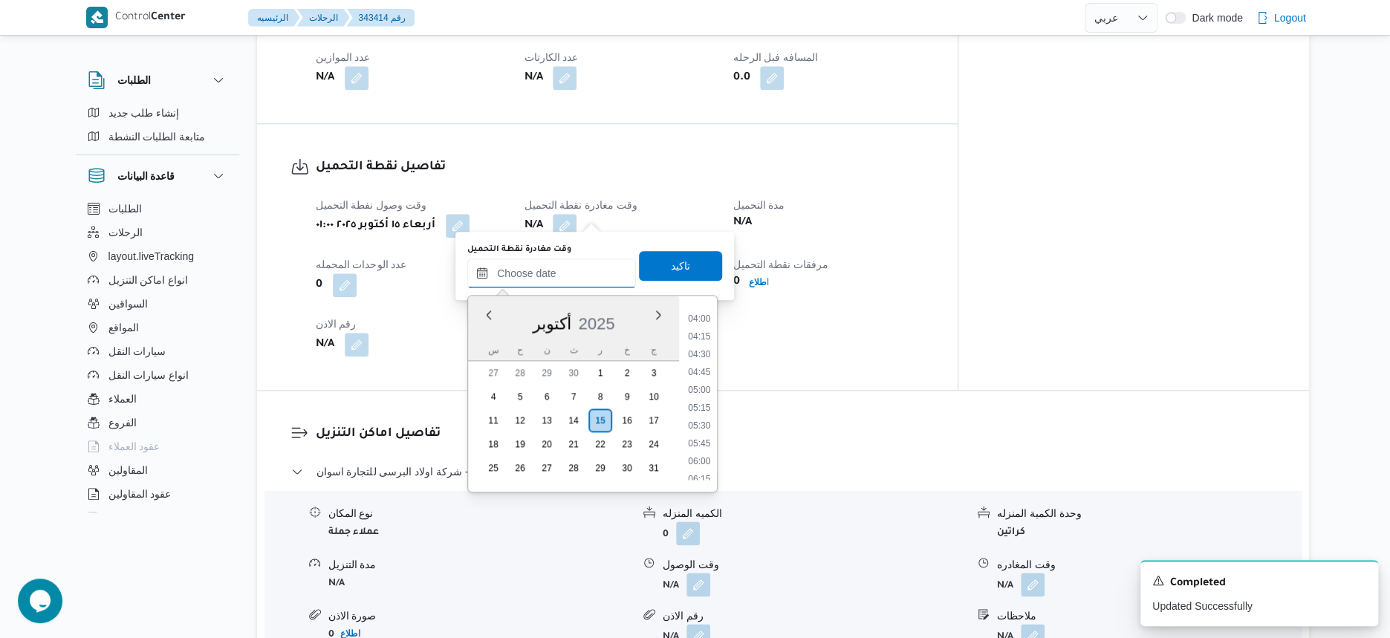
scroll to position [251, 0]
drag, startPoint x: 703, startPoint y: 354, endPoint x: 702, endPoint y: 346, distance: 8.2
click at [703, 354] on li "04:00" at bounding box center [699, 349] width 34 height 15
type input "[DATE] ٠٤:٠٠"
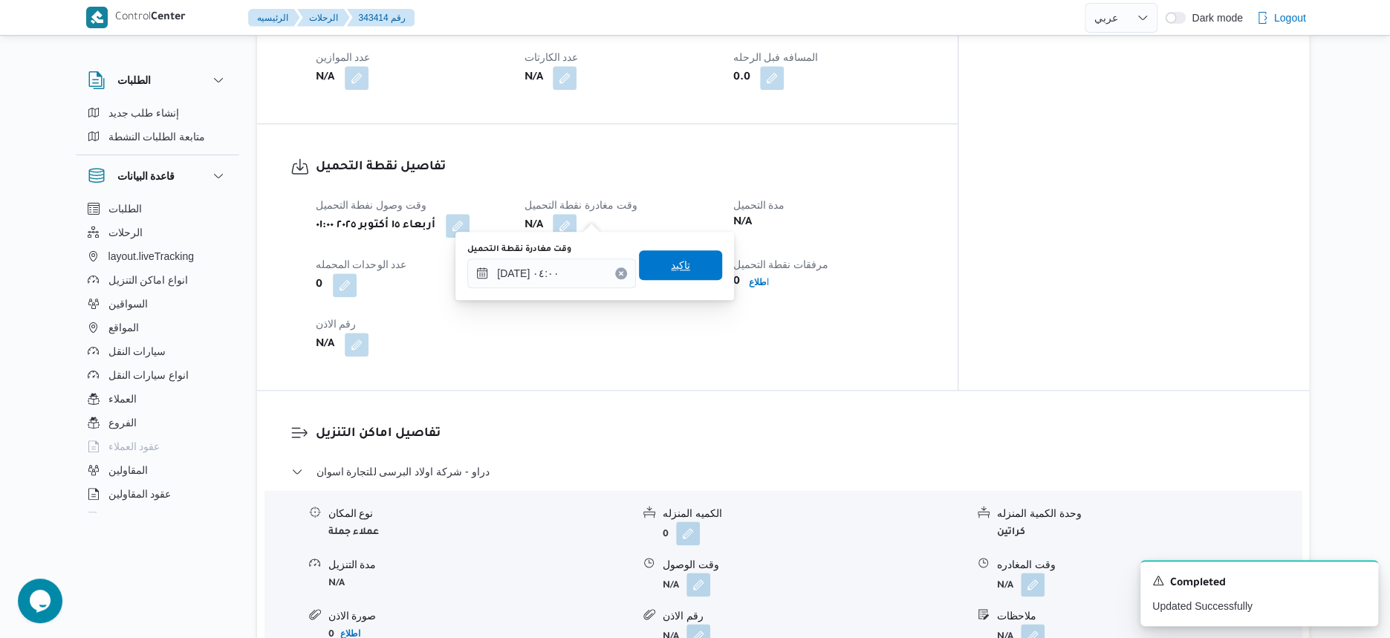
click at [683, 267] on span "تاكيد" at bounding box center [680, 265] width 19 height 18
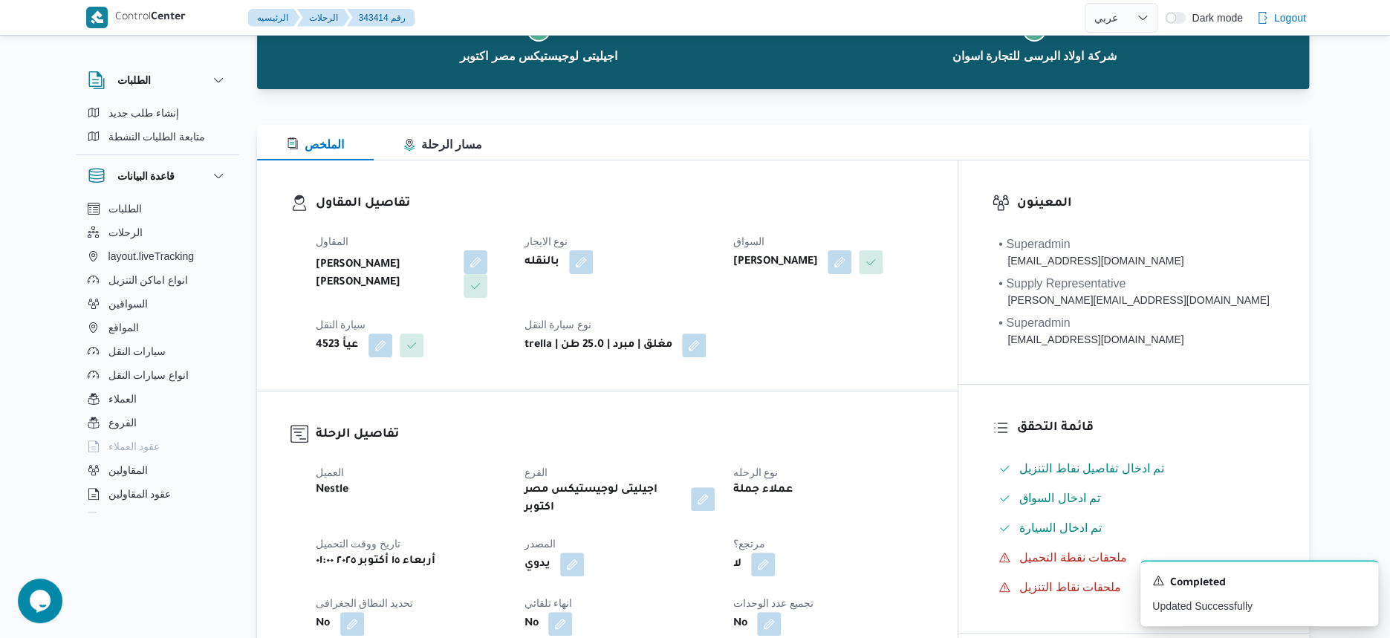
scroll to position [0, 0]
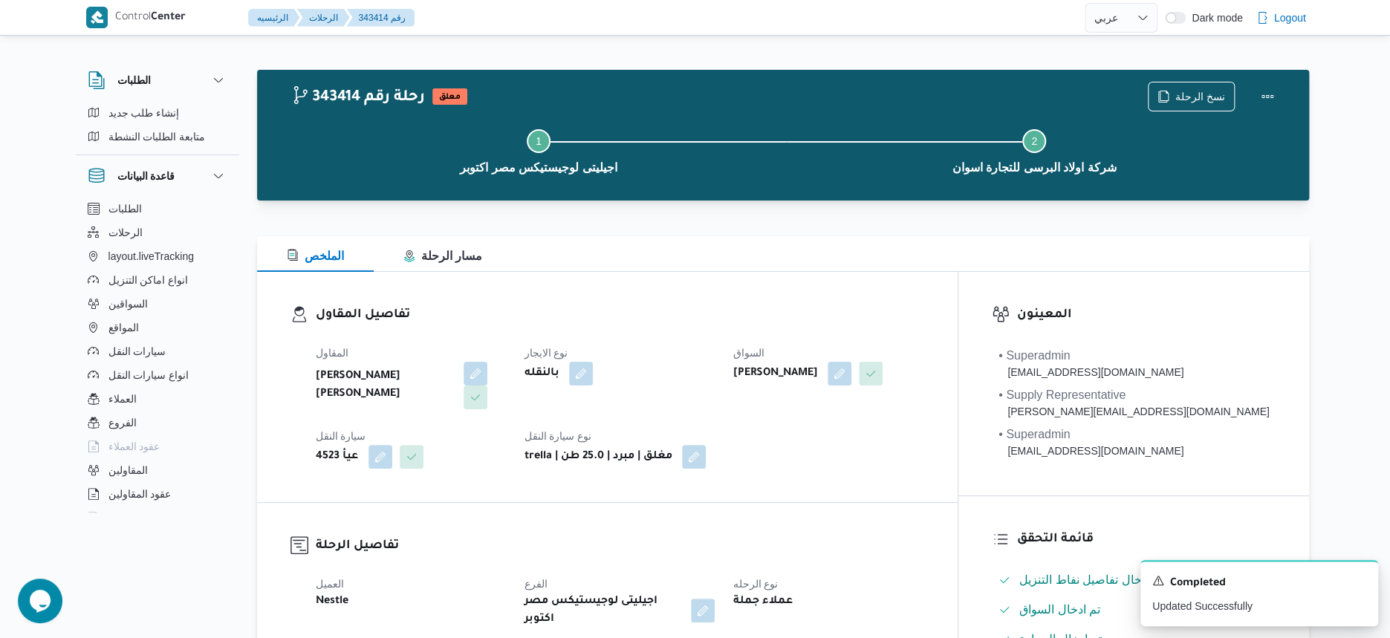
select select "ar"
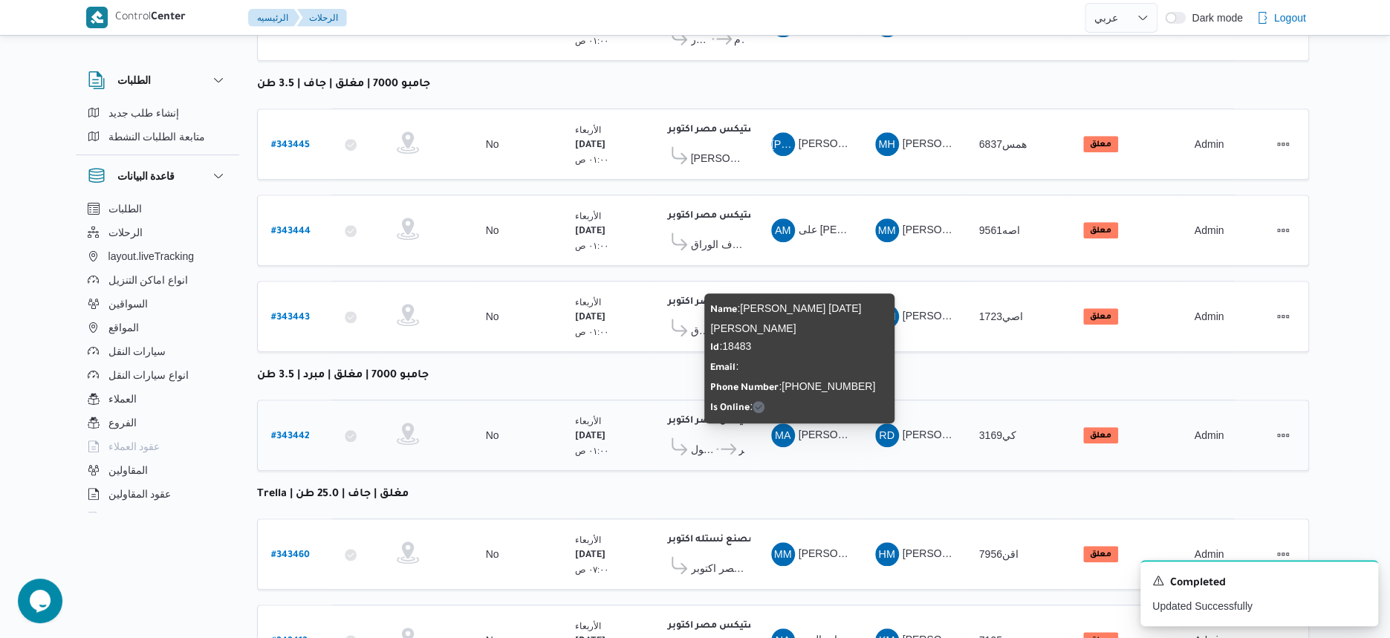
scroll to position [446, 0]
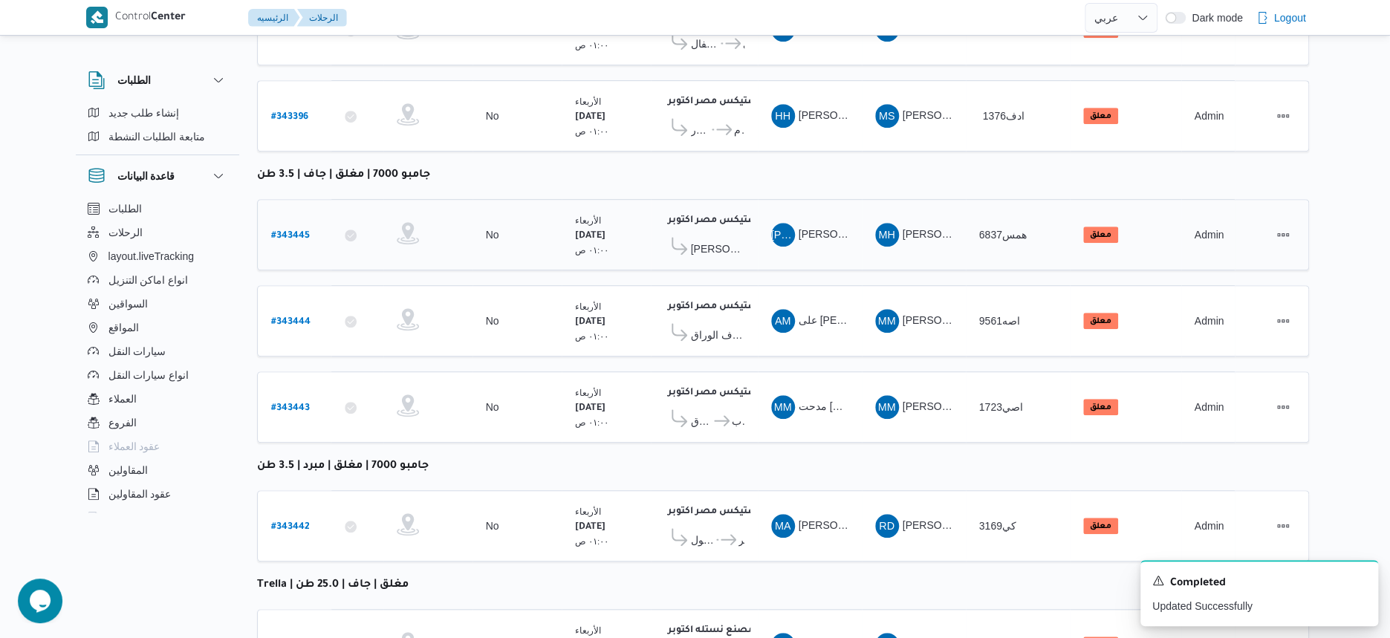
click at [291, 231] on b "# 343445" at bounding box center [290, 236] width 39 height 10
select select "ar"
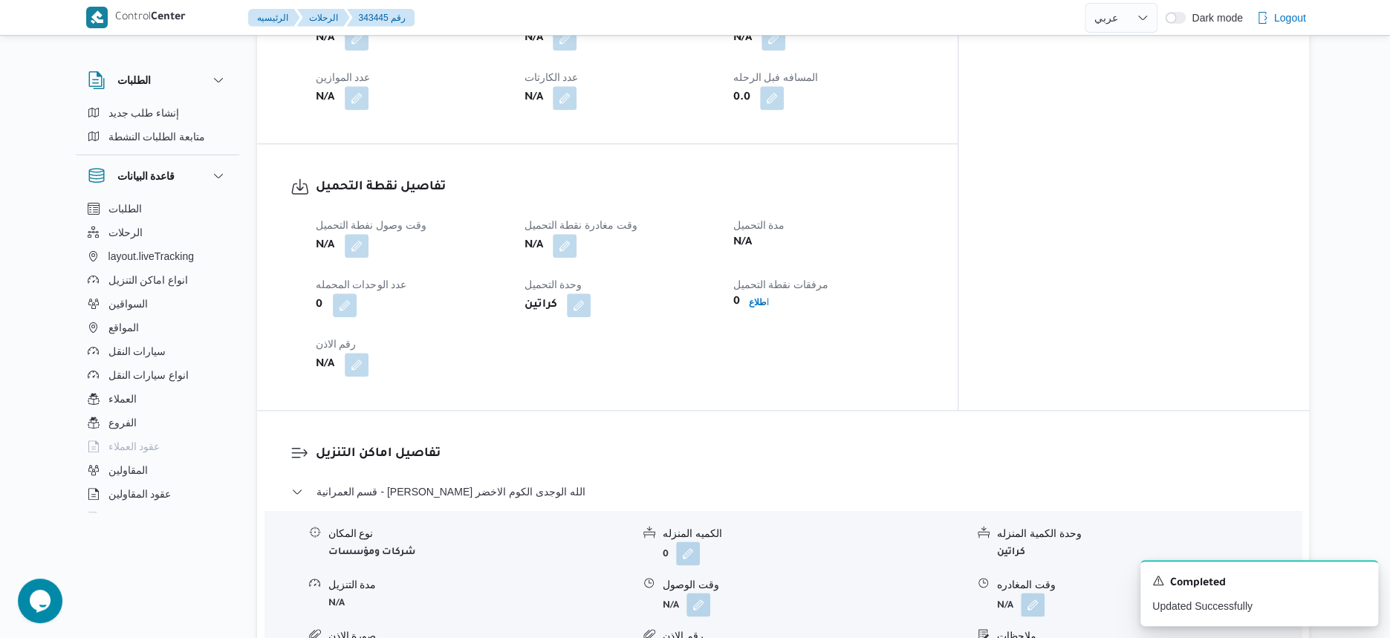
scroll to position [817, 0]
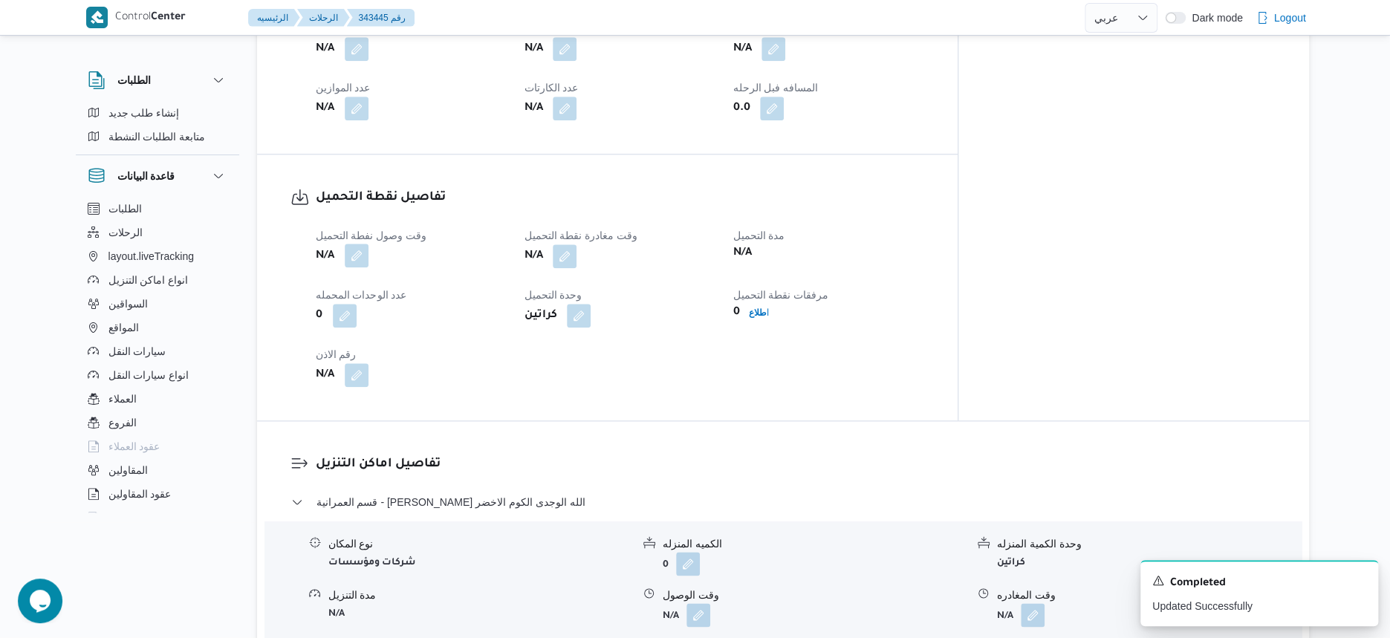
click at [353, 244] on button "button" at bounding box center [357, 256] width 24 height 24
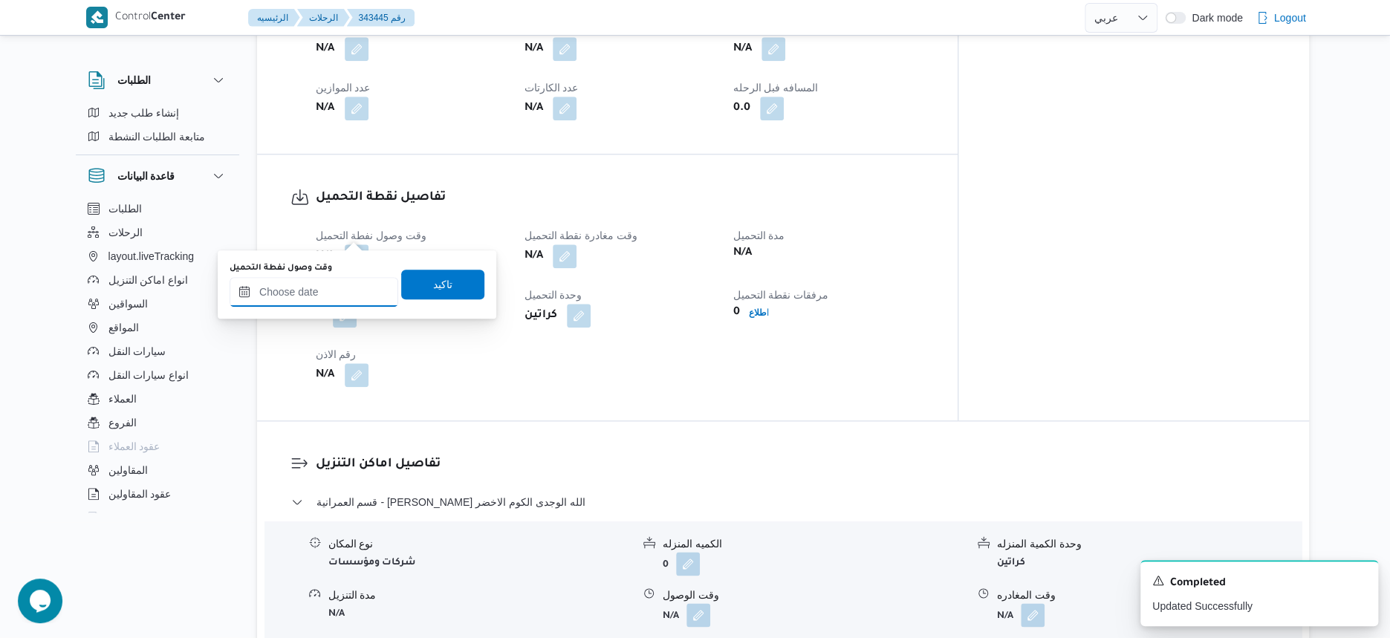
click at [350, 287] on input "وقت وصول نفطة التحميل" at bounding box center [314, 292] width 169 height 30
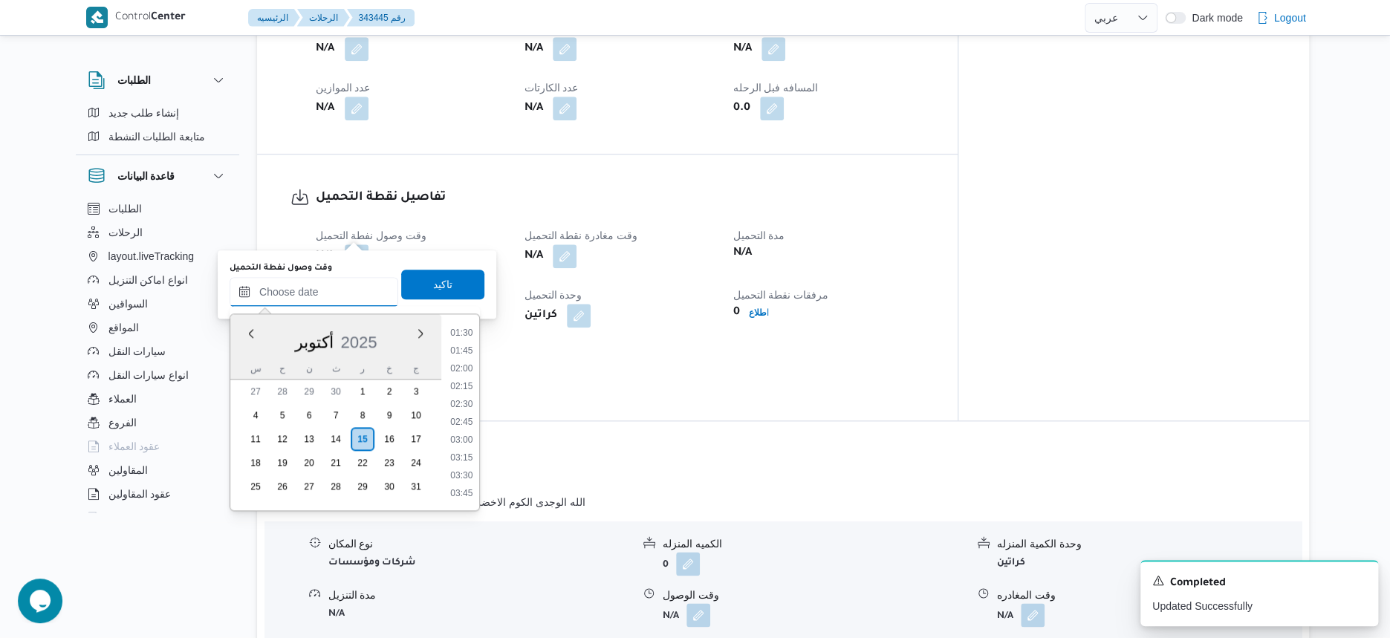
scroll to position [65, 0]
click at [469, 338] on li "01:00" at bounding box center [461, 339] width 34 height 15
type input "[DATE] ٠١:٠٠"
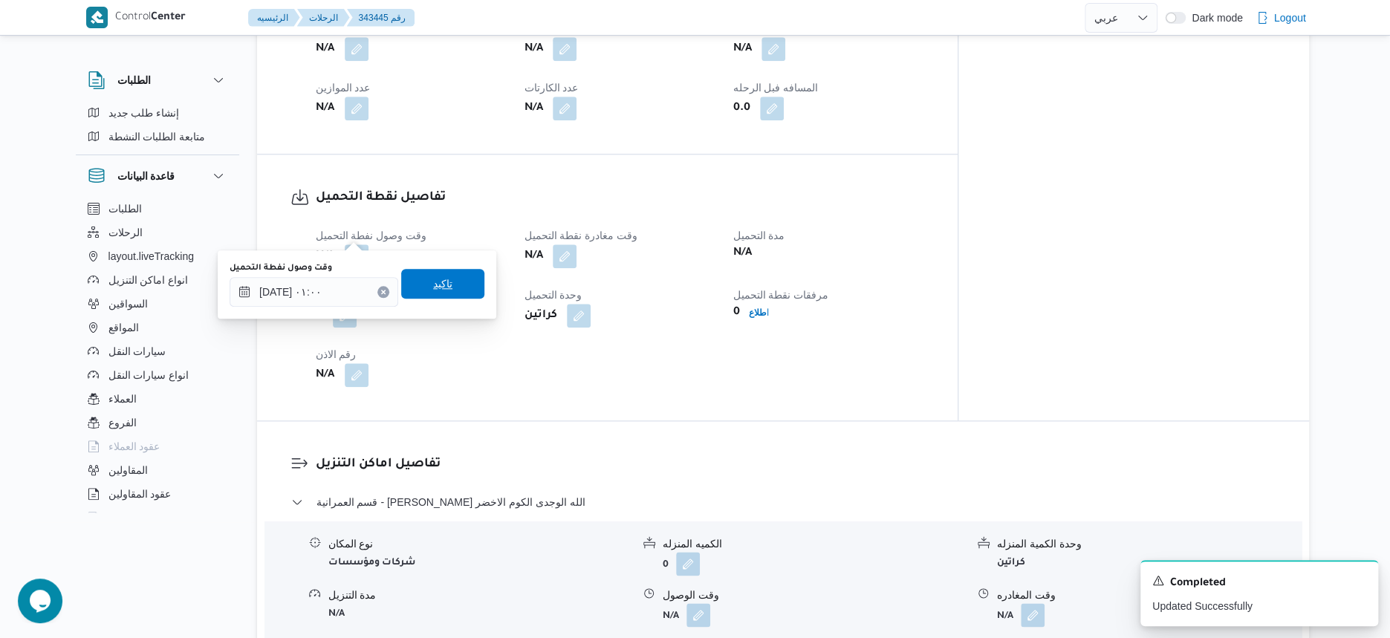
click at [449, 283] on span "تاكيد" at bounding box center [442, 284] width 83 height 30
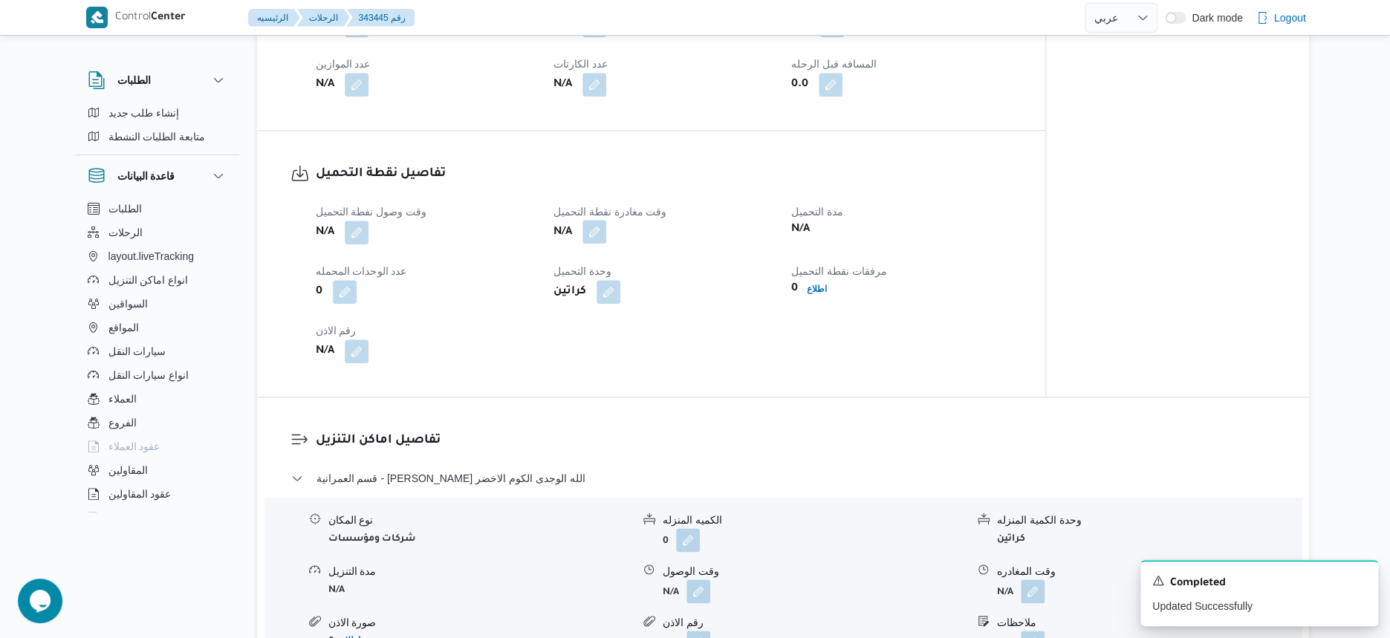
click at [602, 241] on button "button" at bounding box center [594, 232] width 24 height 24
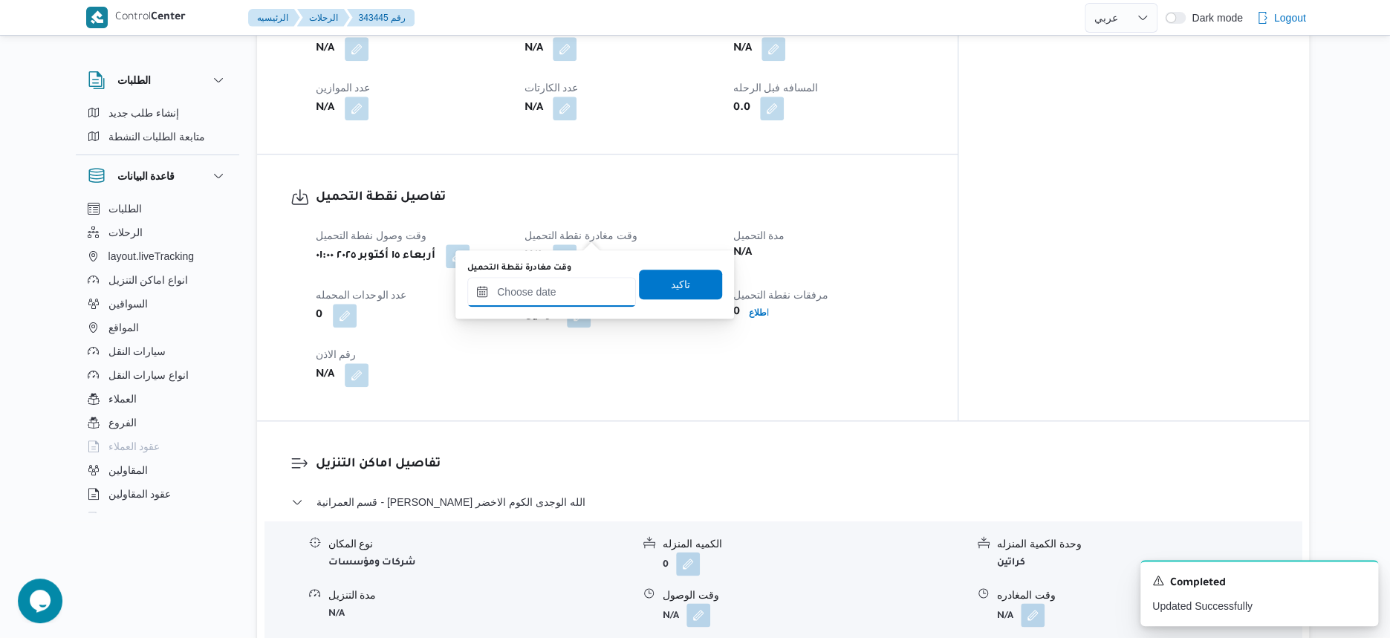
click at [565, 290] on input "وقت مغادرة نقطة التحميل" at bounding box center [551, 292] width 169 height 30
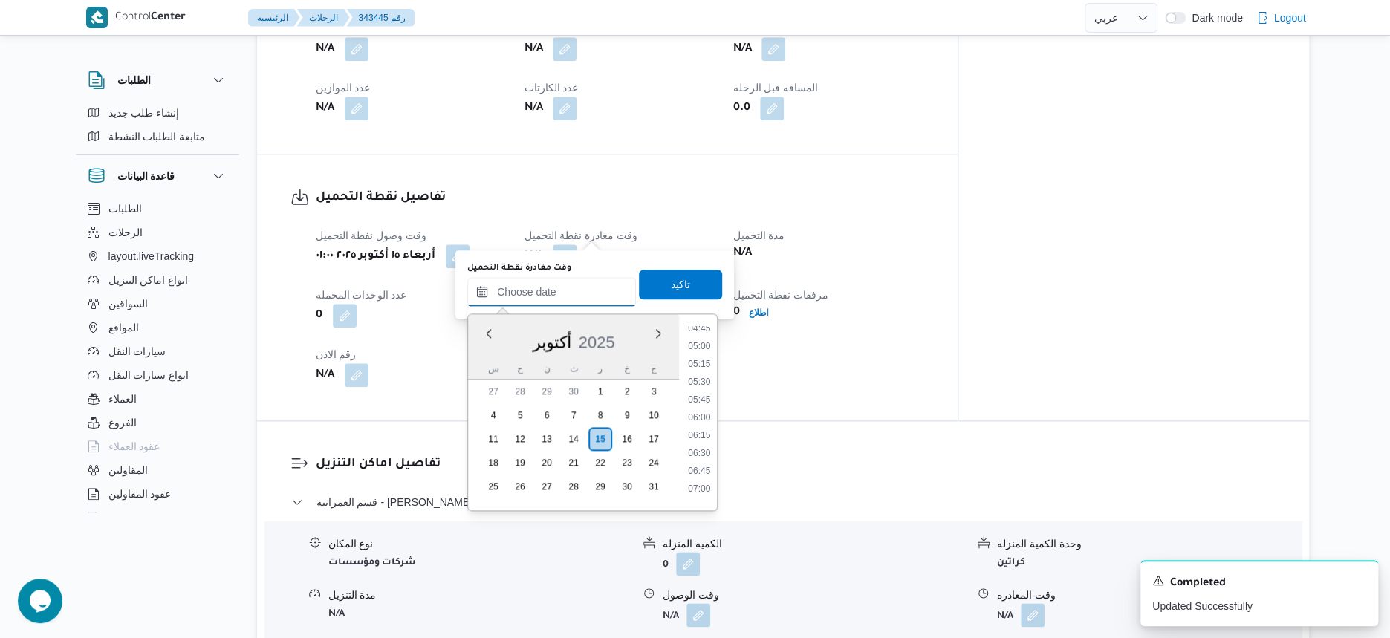
scroll to position [251, 0]
click at [464, 244] on button "button" at bounding box center [458, 256] width 24 height 24
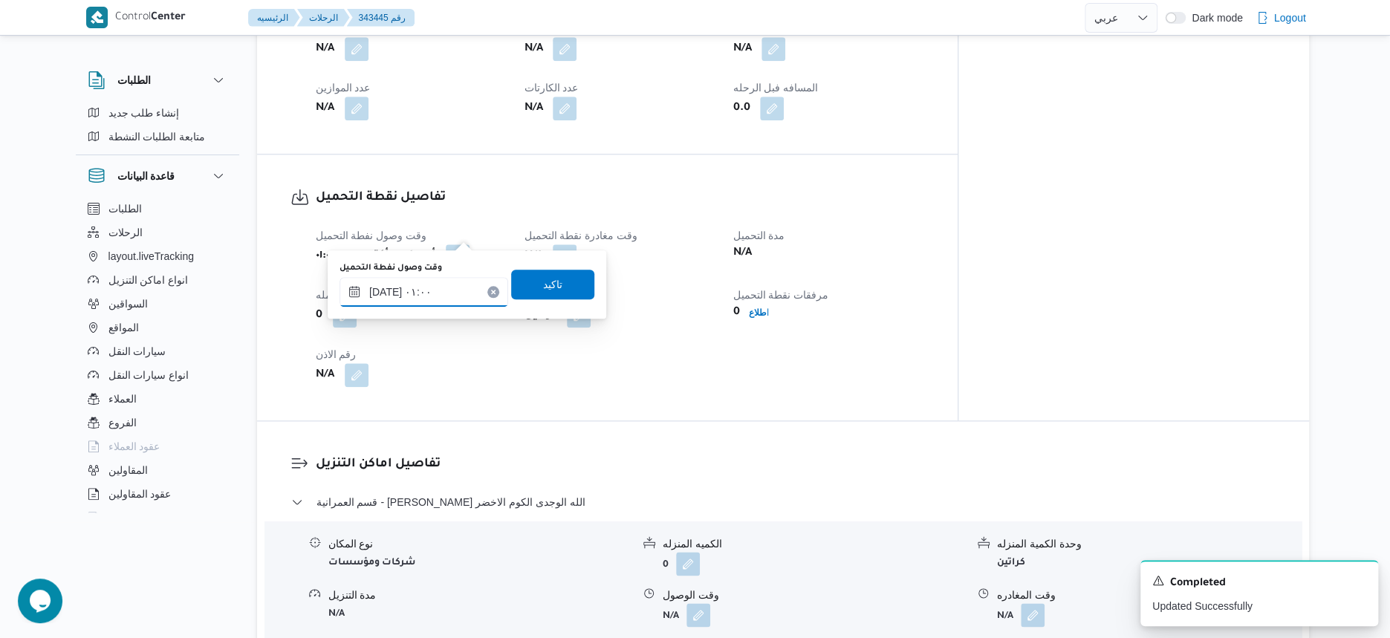
click at [445, 287] on input "[DATE] ٠١:٠٠" at bounding box center [423, 292] width 169 height 30
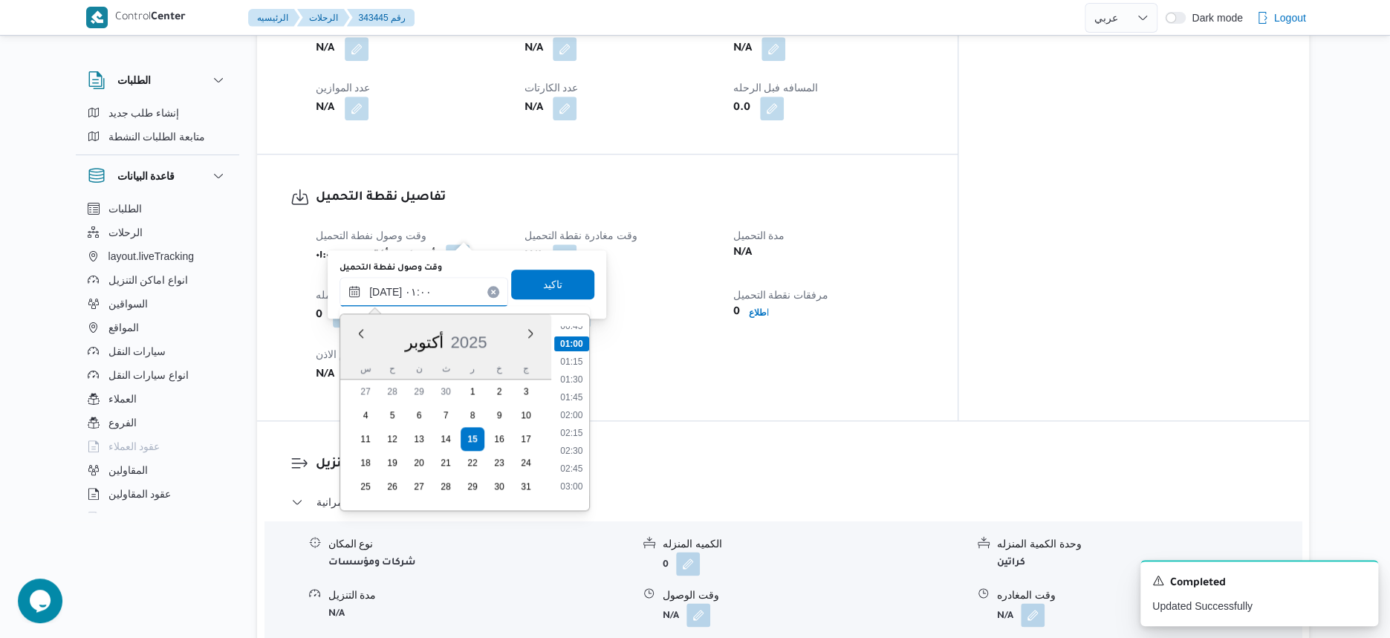
scroll to position [93, 0]
click at [572, 378] on li "02:00" at bounding box center [571, 383] width 34 height 15
type input "[DATE] ٠١:٠٠"
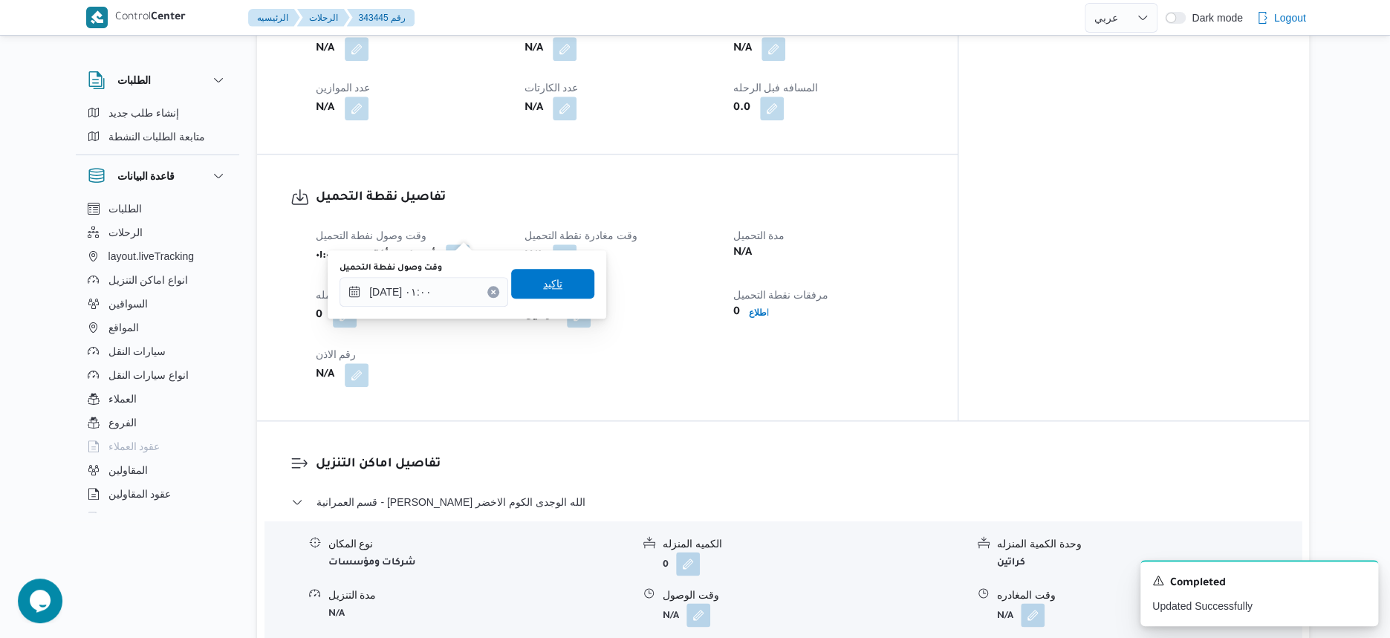
click at [561, 276] on span "تاكيد" at bounding box center [552, 284] width 83 height 30
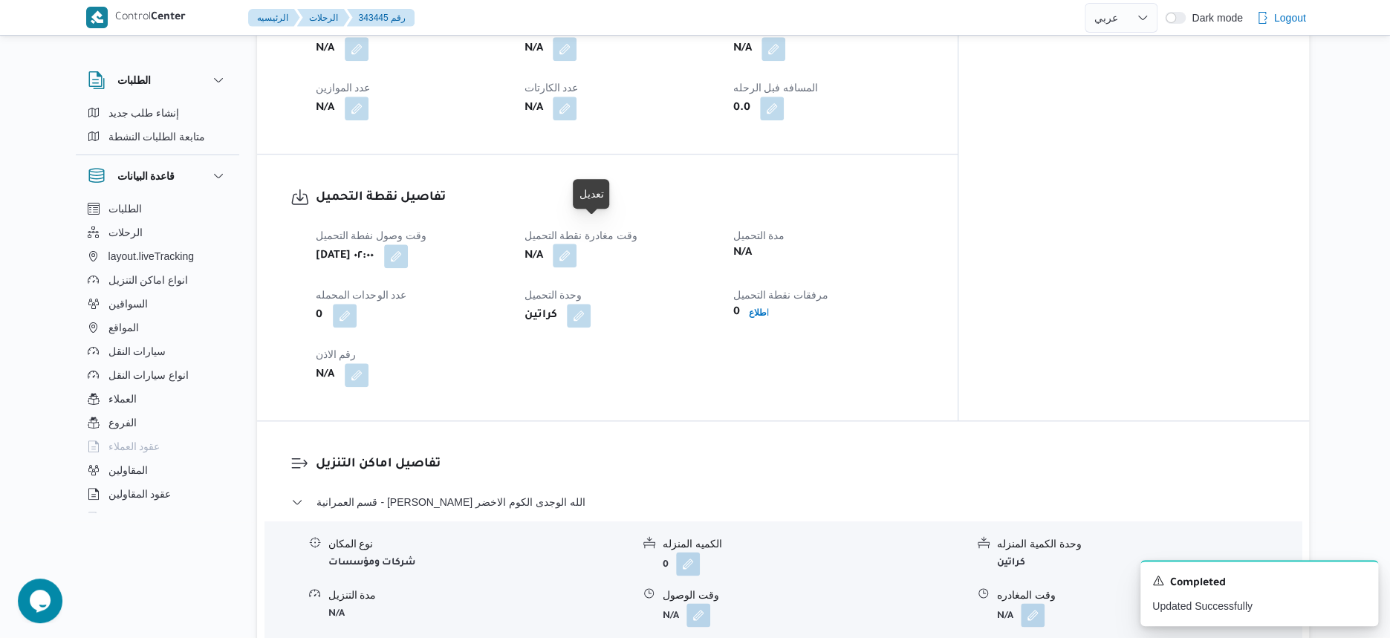
click at [576, 244] on button "button" at bounding box center [565, 256] width 24 height 24
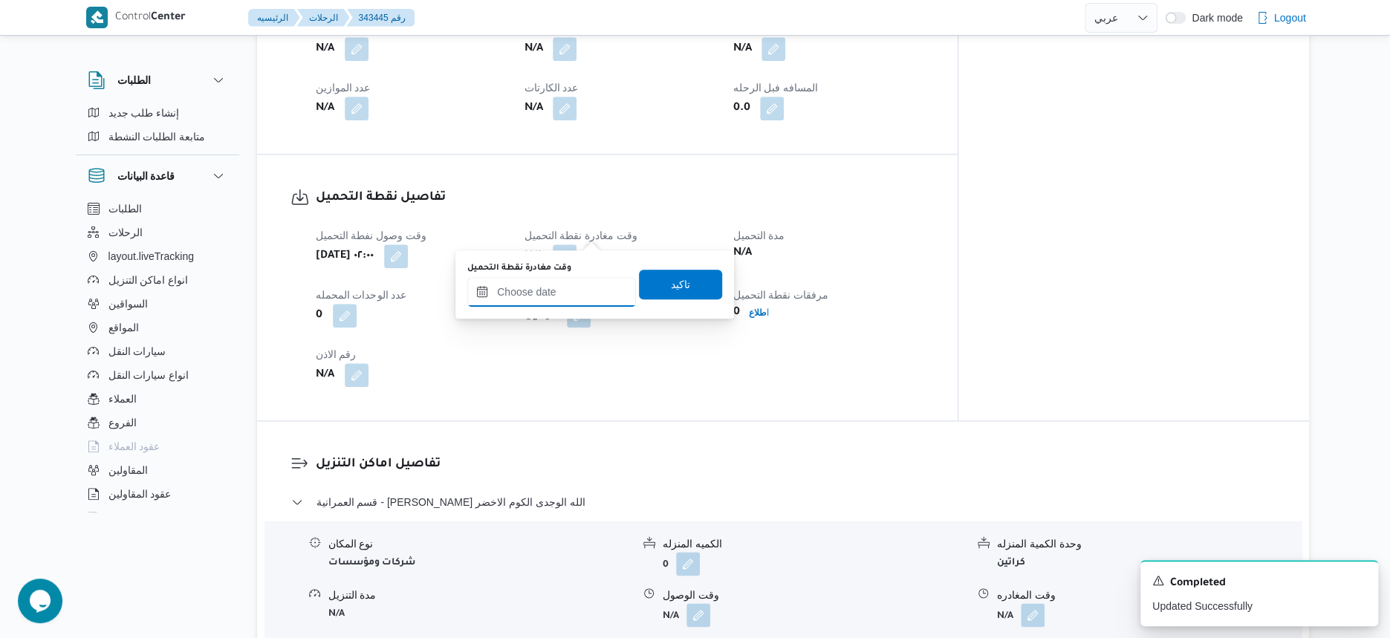
drag, startPoint x: 573, startPoint y: 288, endPoint x: 583, endPoint y: 301, distance: 15.9
click at [573, 288] on input "وقت مغادرة نقطة التحميل" at bounding box center [551, 292] width 169 height 30
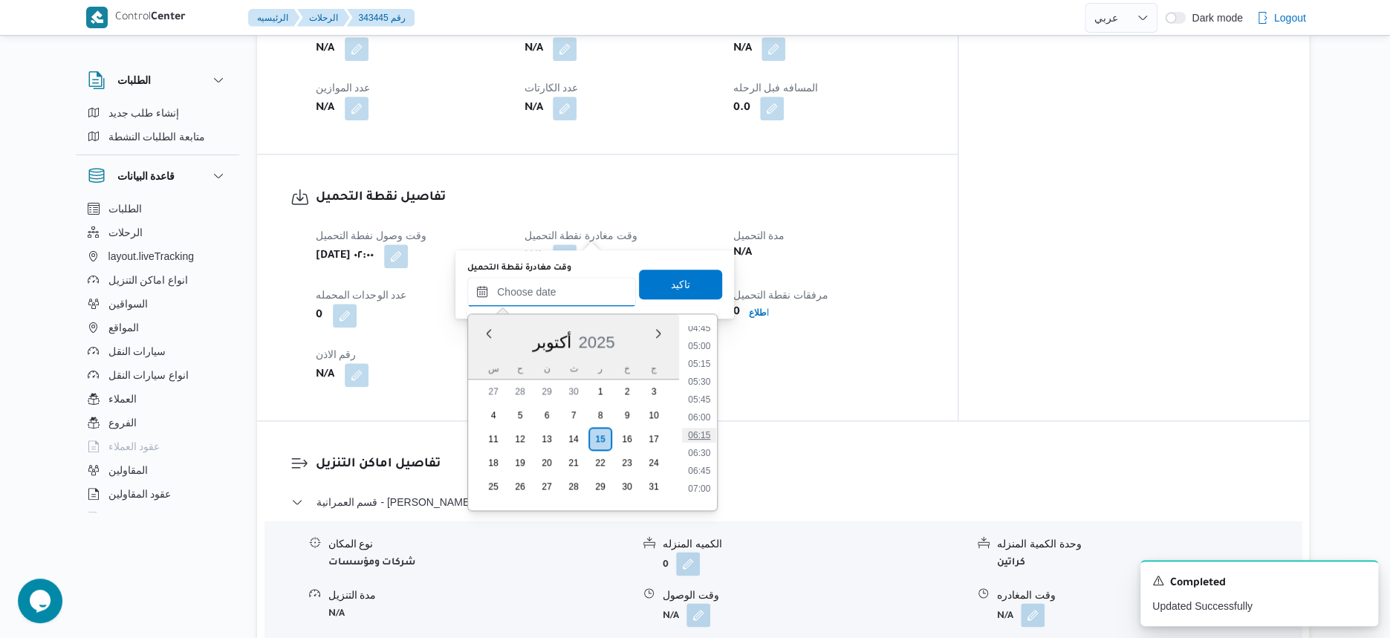
scroll to position [251, 0]
click at [704, 369] on li "04:00" at bounding box center [699, 367] width 34 height 15
type input "[DATE] ٠٤:٠٠"
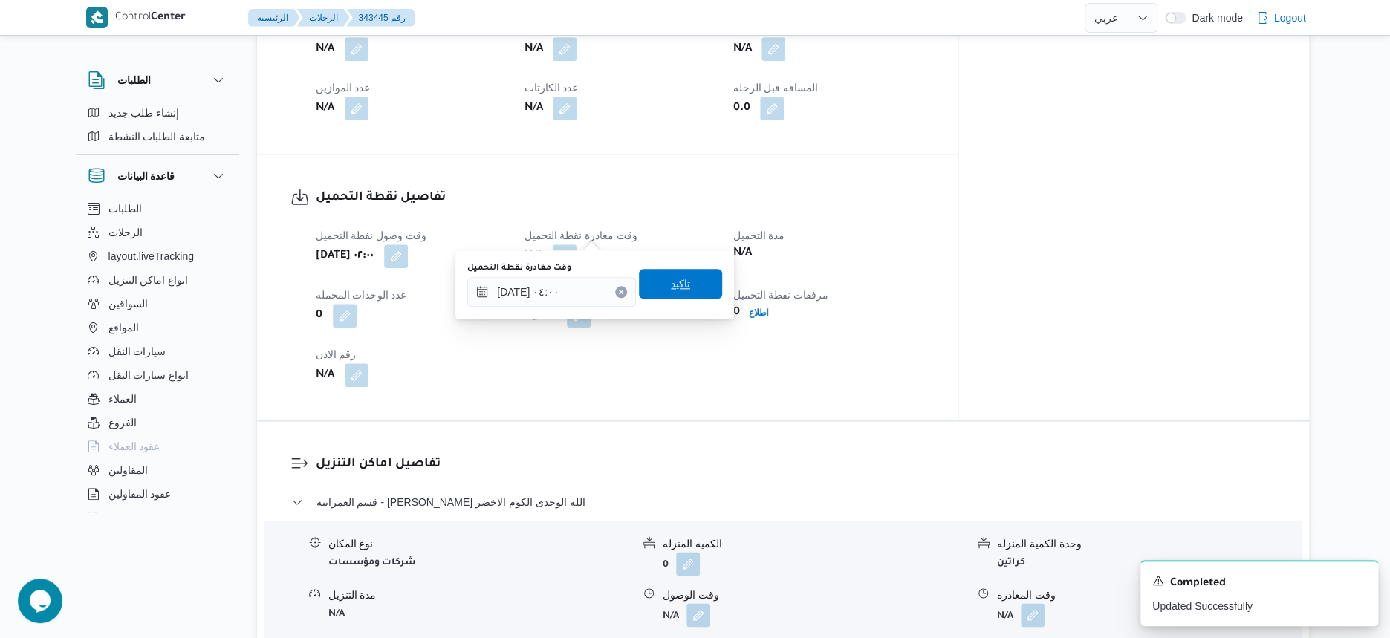
click at [698, 284] on span "تاكيد" at bounding box center [680, 284] width 83 height 30
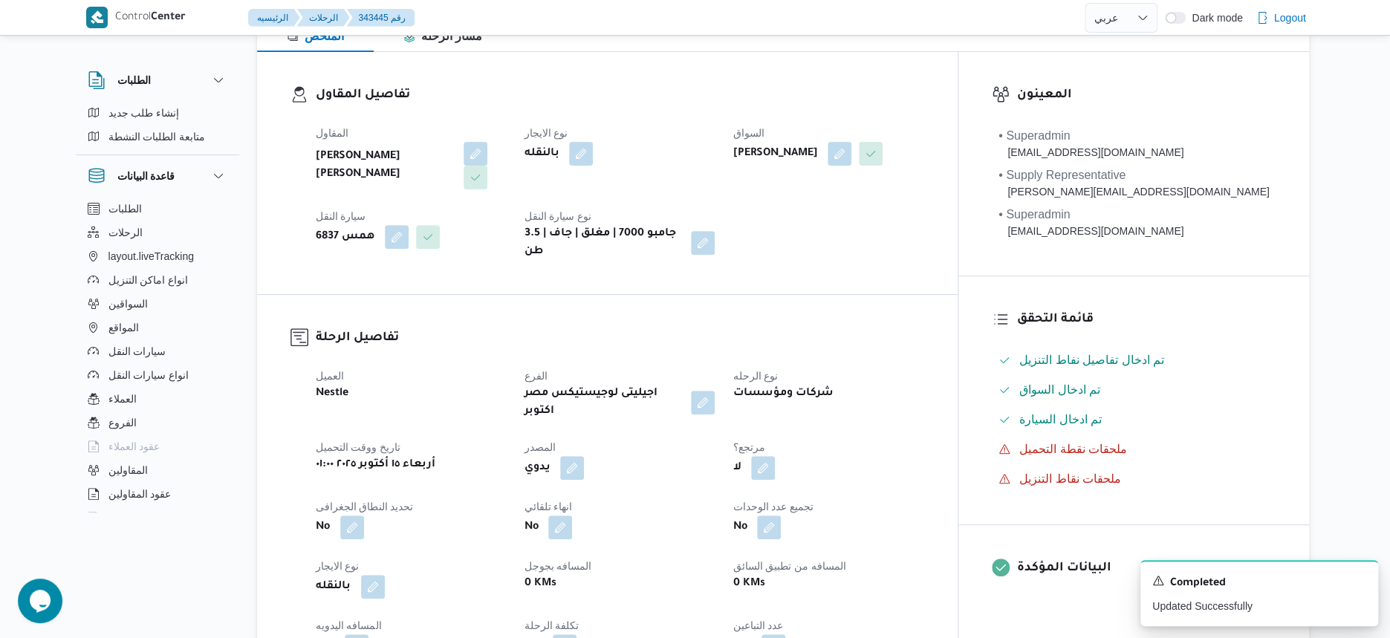
scroll to position [0, 0]
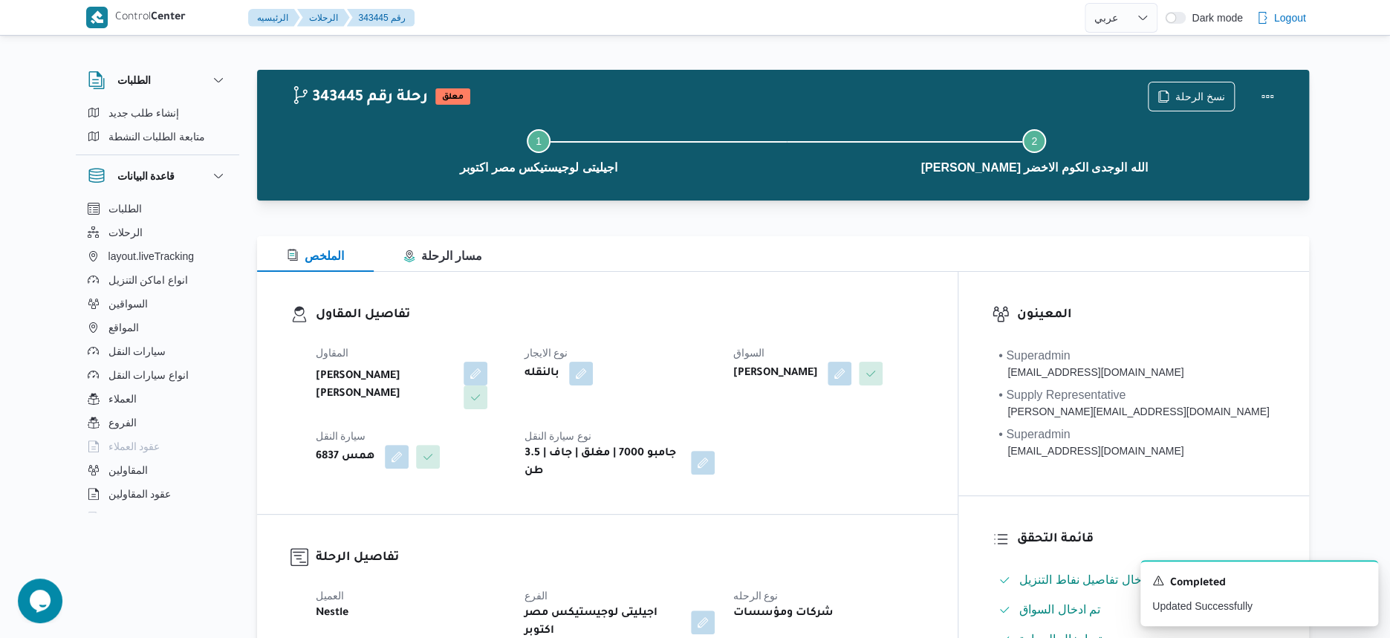
select select "ar"
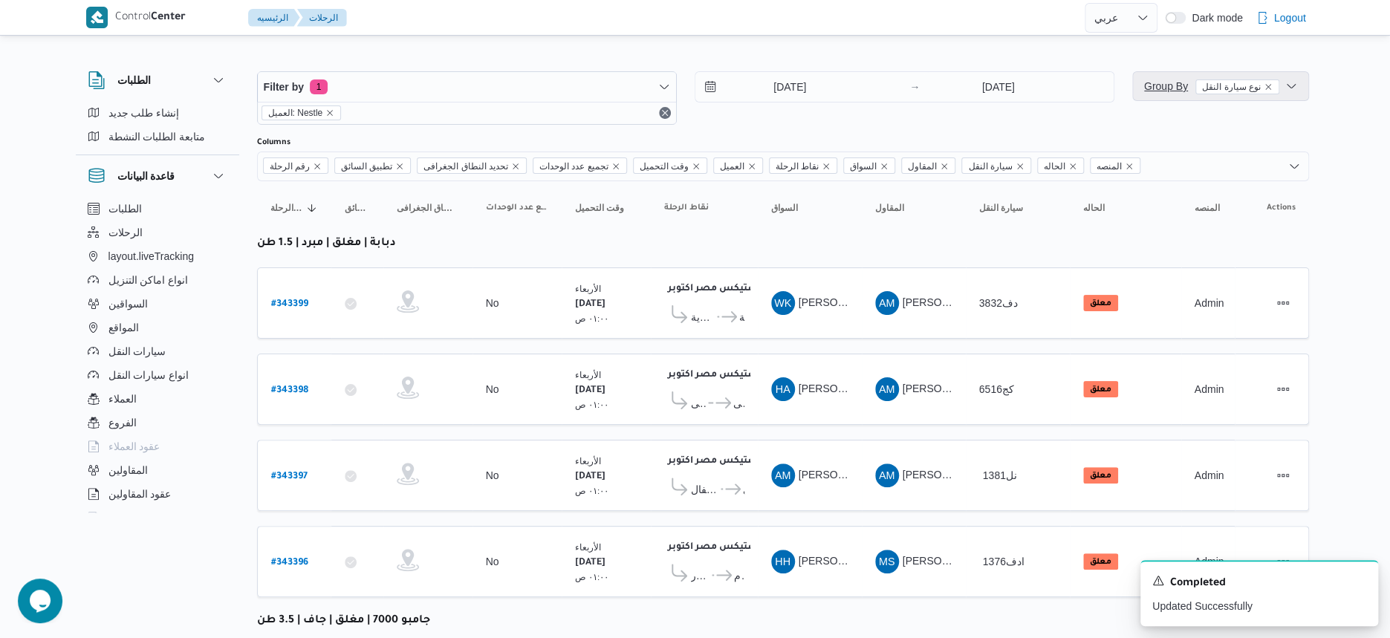
drag, startPoint x: 1158, startPoint y: 88, endPoint x: 1163, endPoint y: 107, distance: 19.8
click at [1158, 88] on span "Group By نوع سيارة النقل" at bounding box center [1211, 86] width 135 height 12
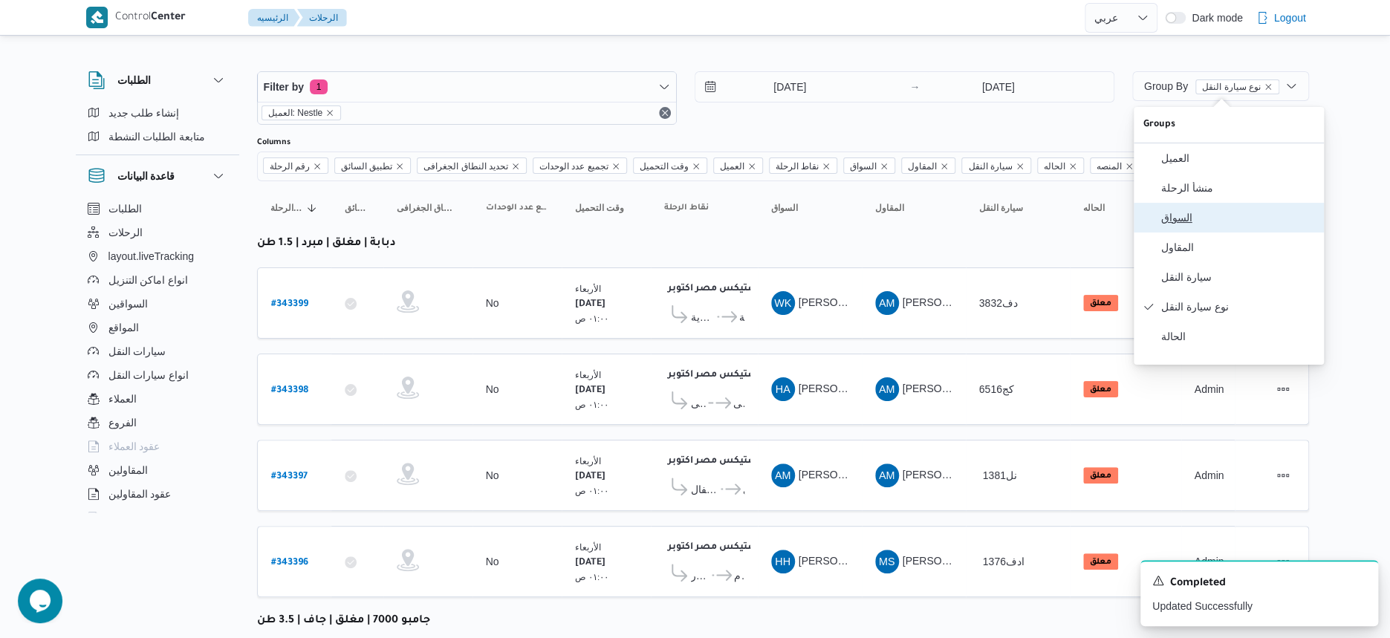
click at [1181, 221] on span "السواق" at bounding box center [1237, 218] width 155 height 12
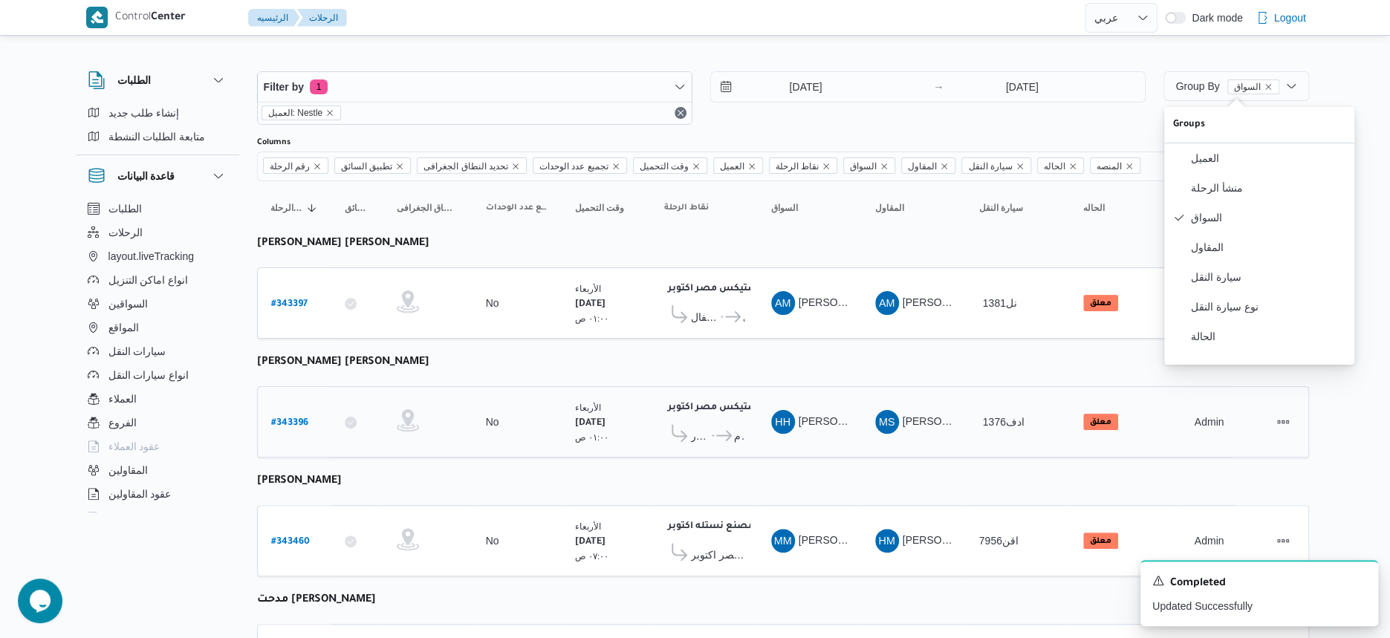
click at [449, 391] on td "تحديد النطاق الجغرافى" at bounding box center [427, 421] width 89 height 71
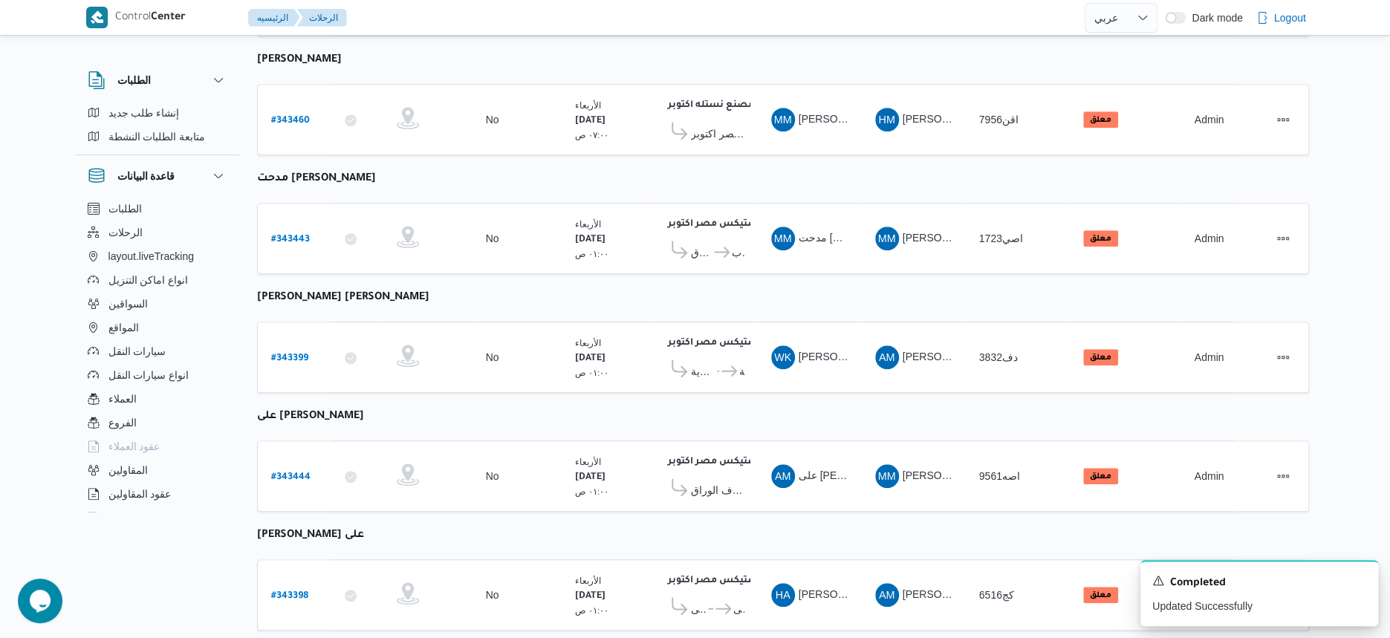
scroll to position [557, 0]
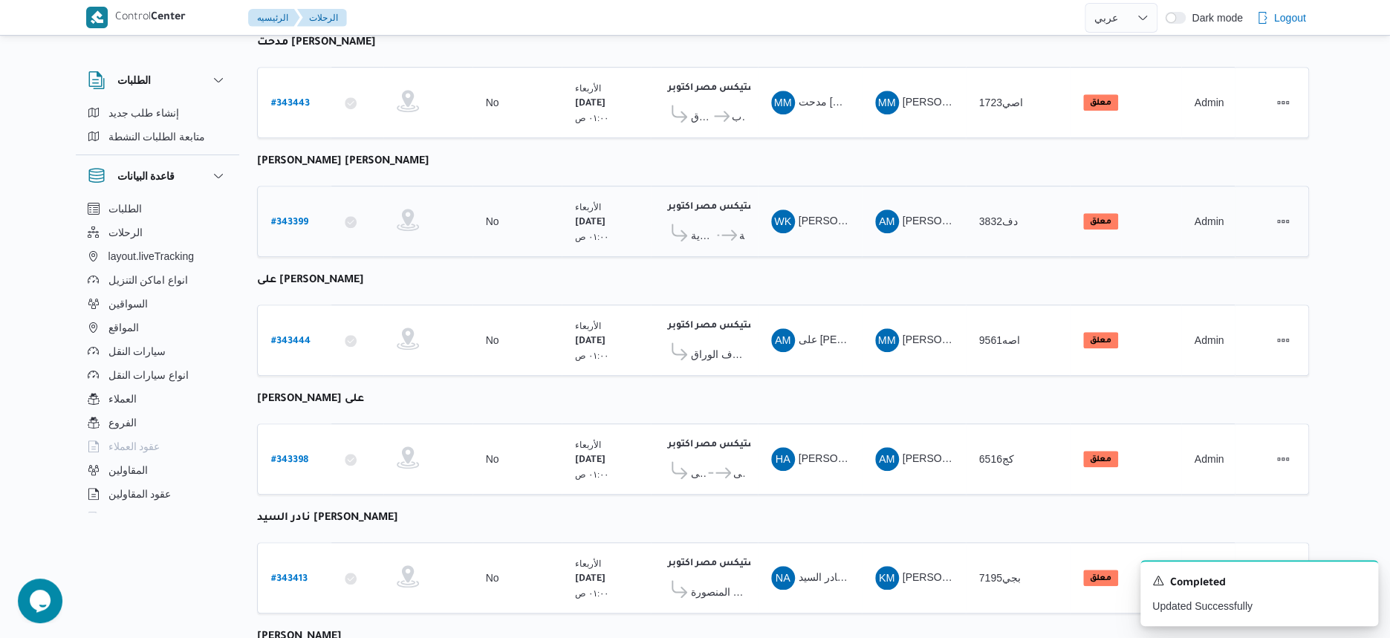
click at [288, 218] on b "# 343399" at bounding box center [289, 223] width 37 height 10
select select "ar"
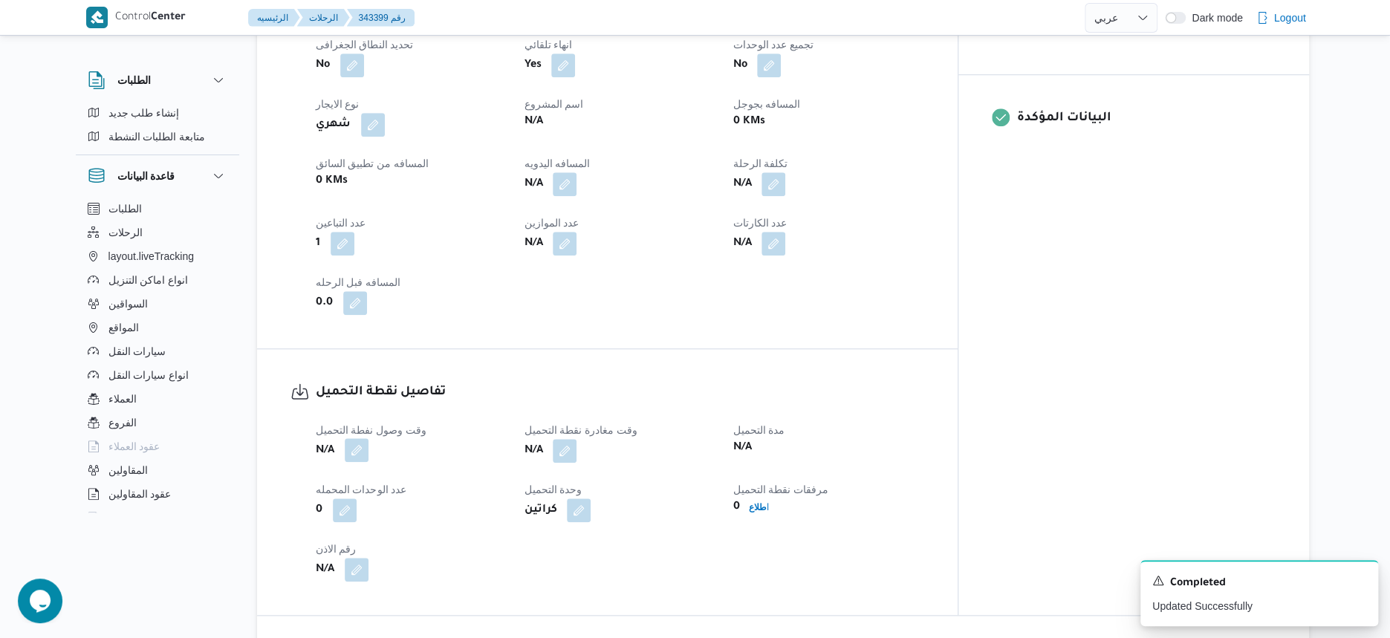
scroll to position [743, 0]
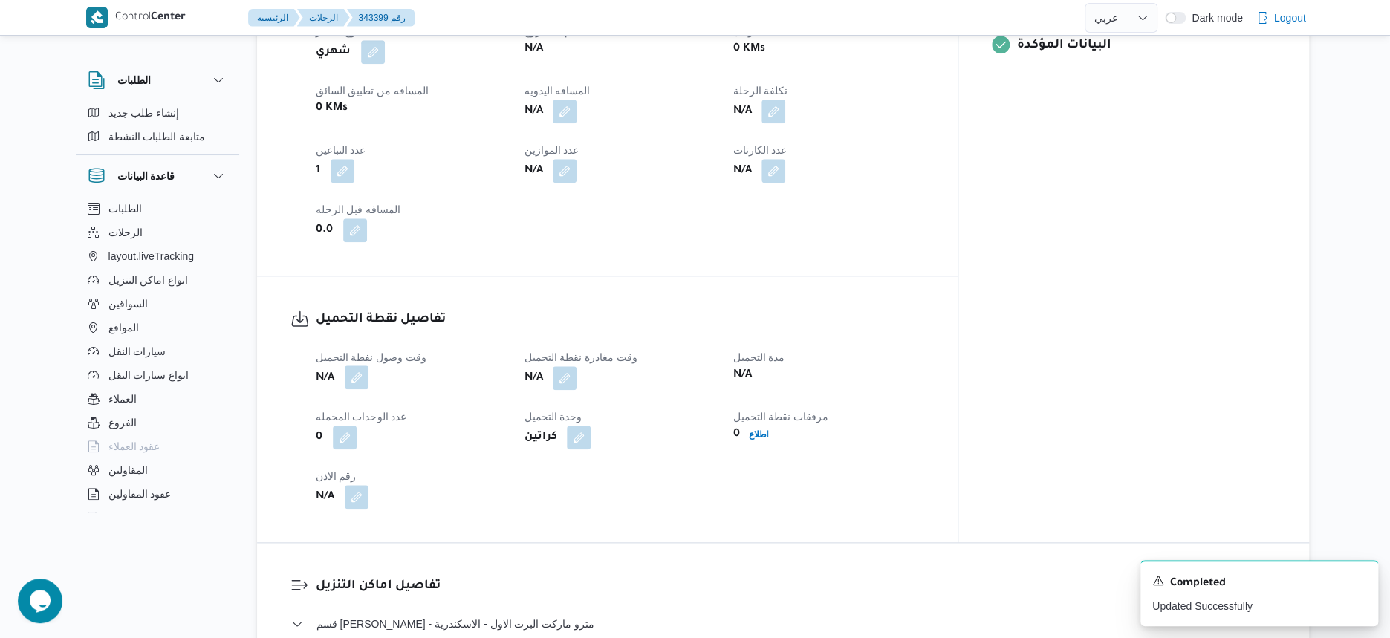
click at [356, 365] on button "button" at bounding box center [357, 377] width 24 height 24
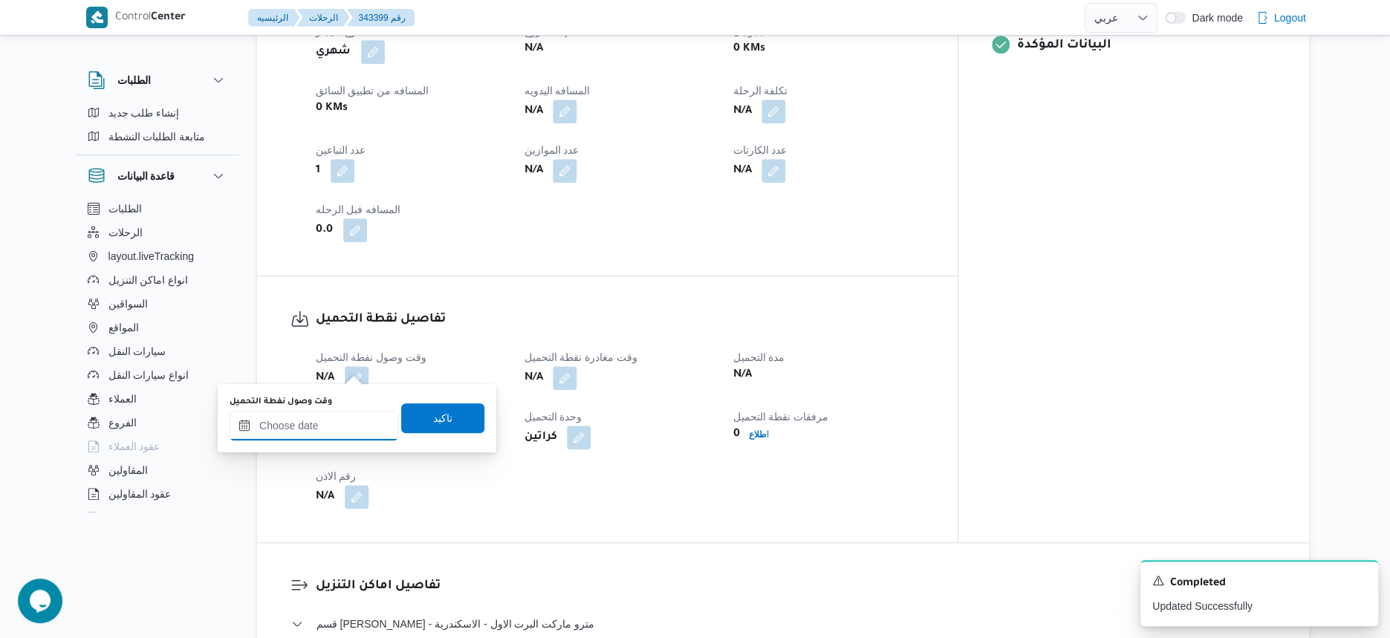
drag, startPoint x: 349, startPoint y: 429, endPoint x: 391, endPoint y: 413, distance: 44.7
click at [349, 429] on input "وقت وصول نفطة التحميل" at bounding box center [314, 426] width 169 height 30
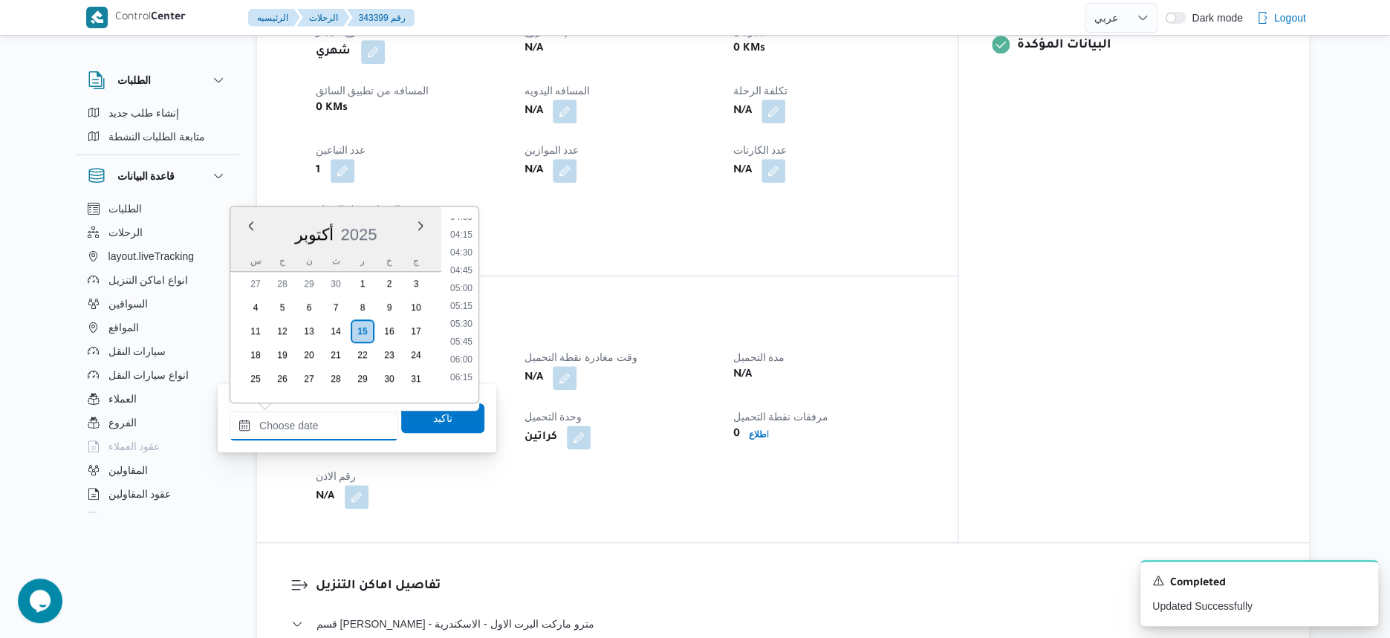
scroll to position [251, 0]
click at [463, 259] on li "04:00" at bounding box center [461, 260] width 34 height 15
type input "[DATE] ٠٤:٠٠"
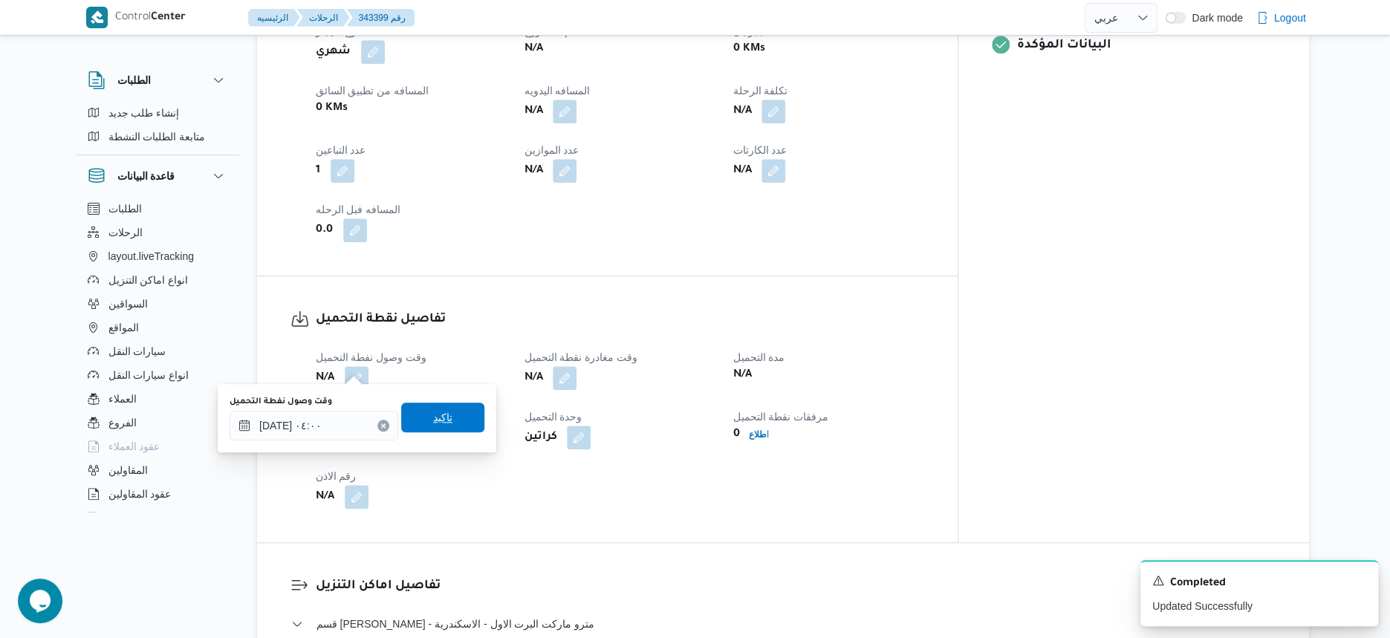
click at [446, 419] on span "تاكيد" at bounding box center [442, 418] width 19 height 18
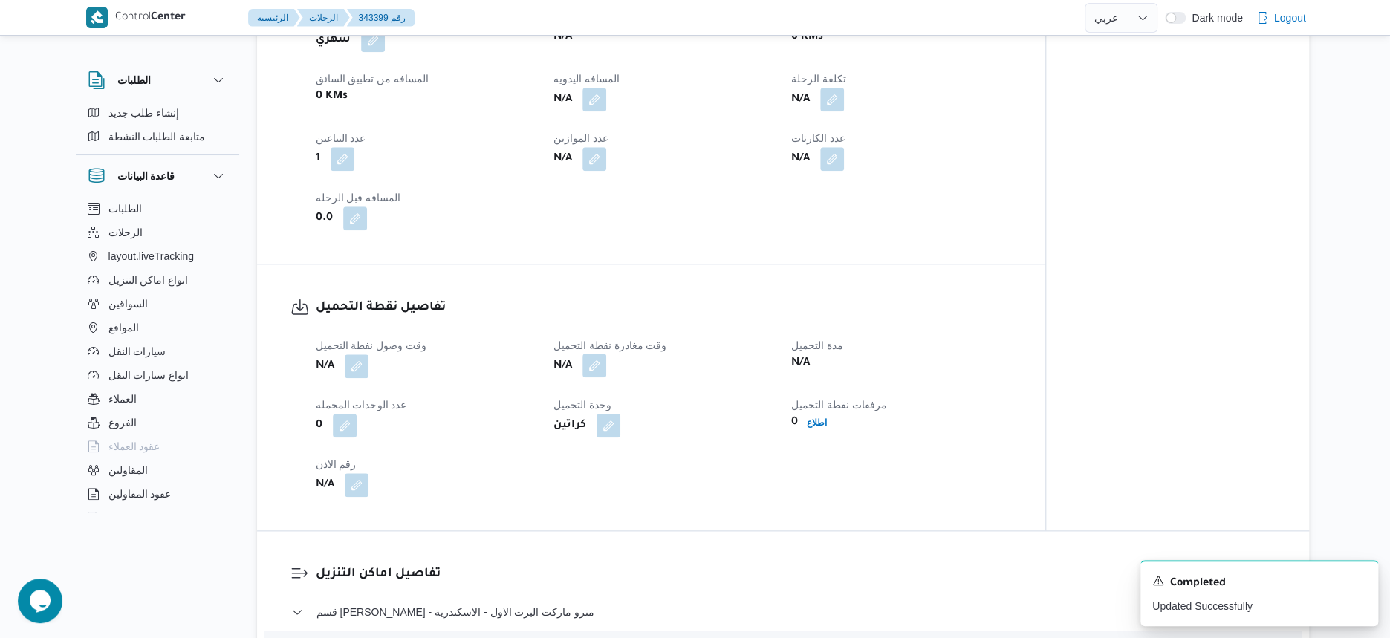
click at [588, 371] on button "button" at bounding box center [594, 366] width 24 height 24
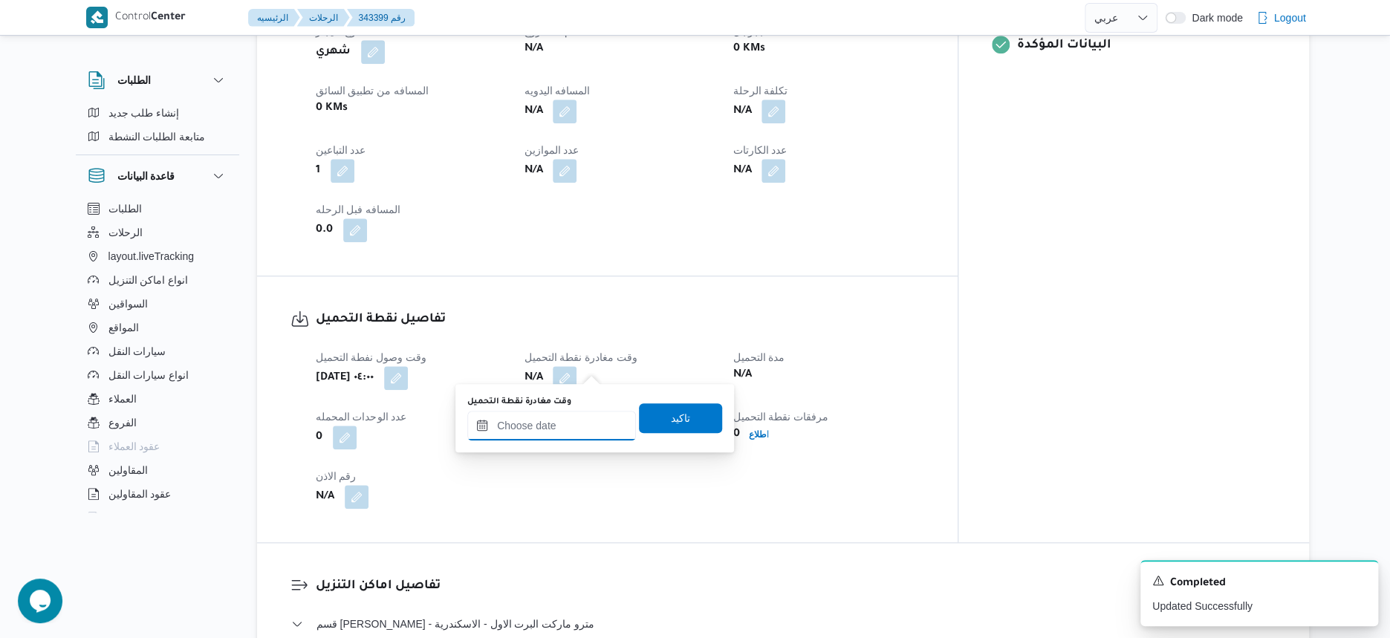
click at [579, 429] on input "وقت مغادرة نقطة التحميل" at bounding box center [551, 426] width 169 height 30
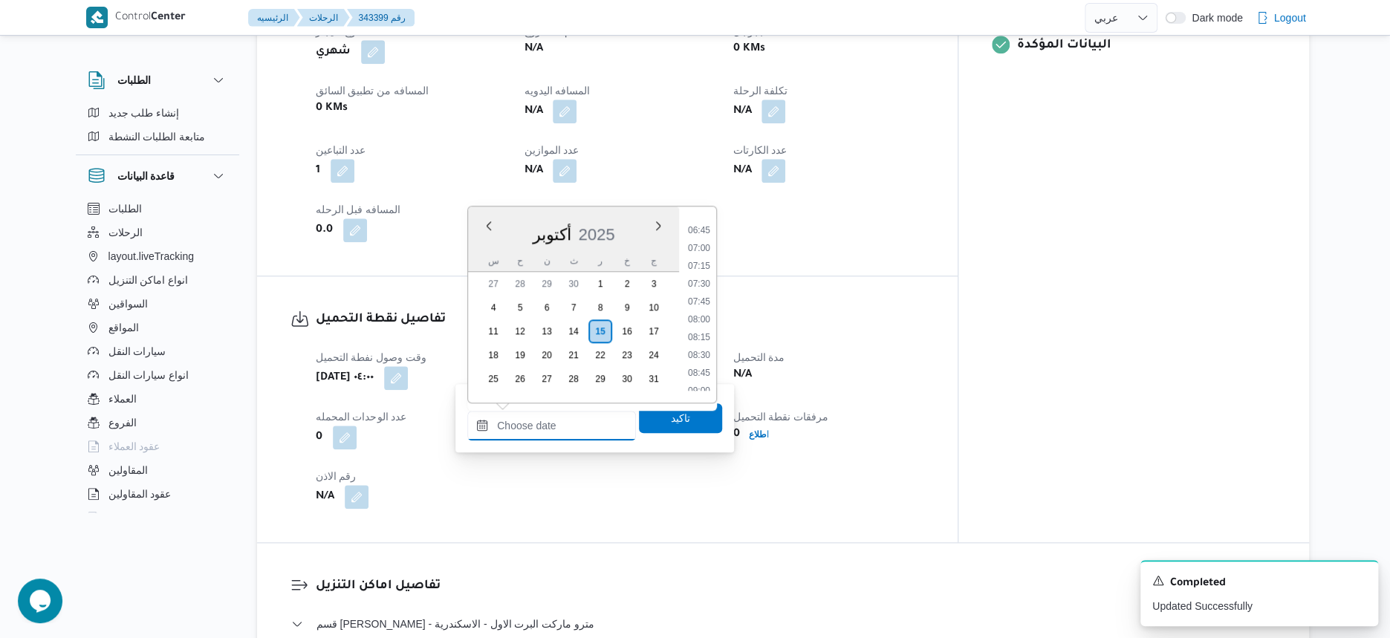
scroll to position [437, 0]
click at [706, 256] on li "06:30" at bounding box center [699, 252] width 34 height 15
type input "[DATE] ٠٦:٣٠"
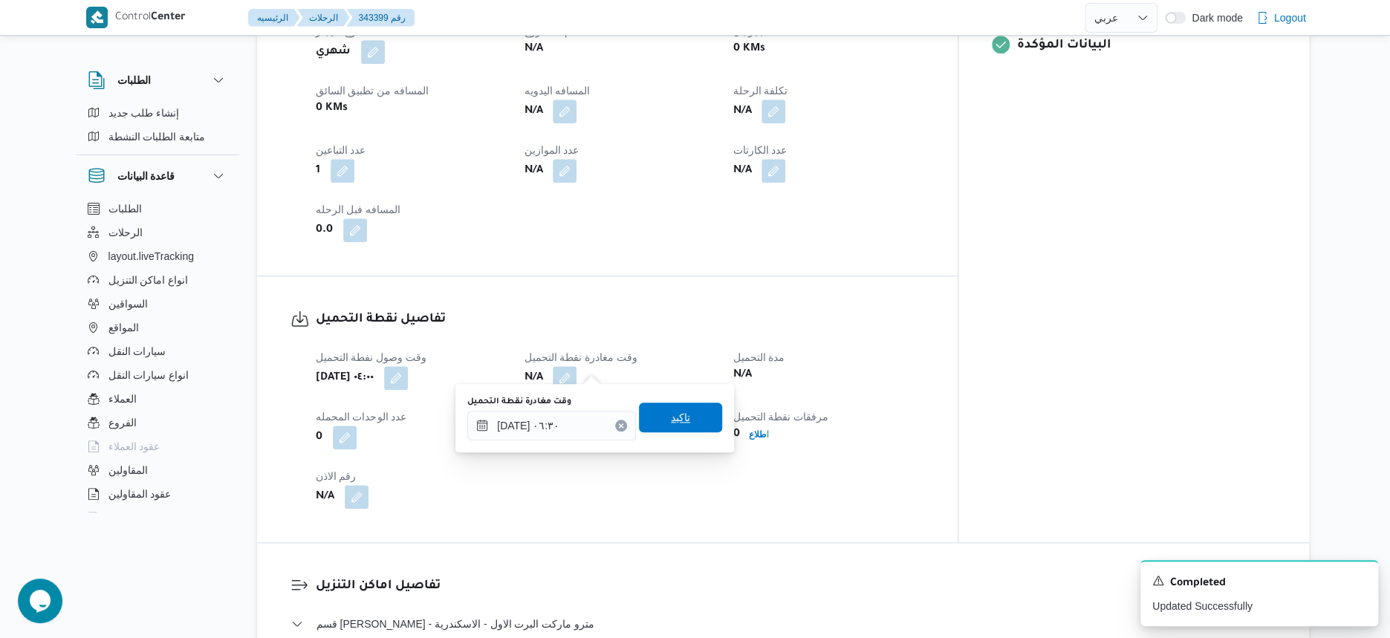
click at [694, 409] on span "تاكيد" at bounding box center [680, 418] width 83 height 30
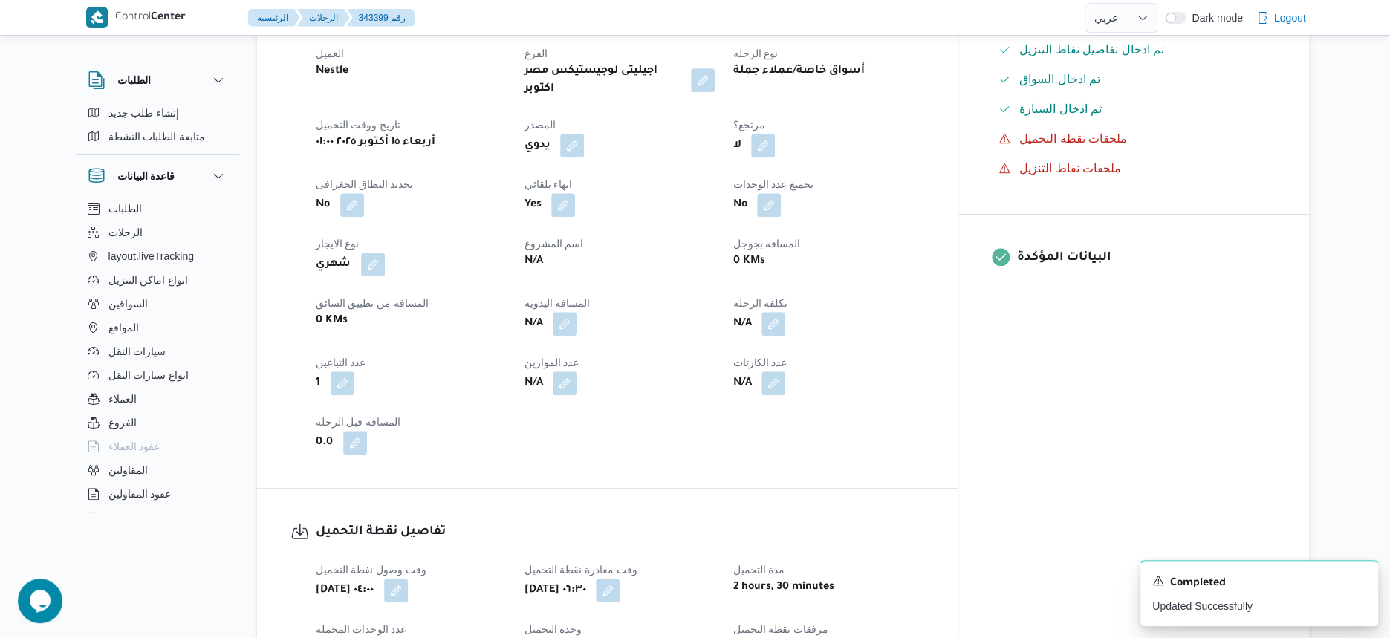
scroll to position [371, 0]
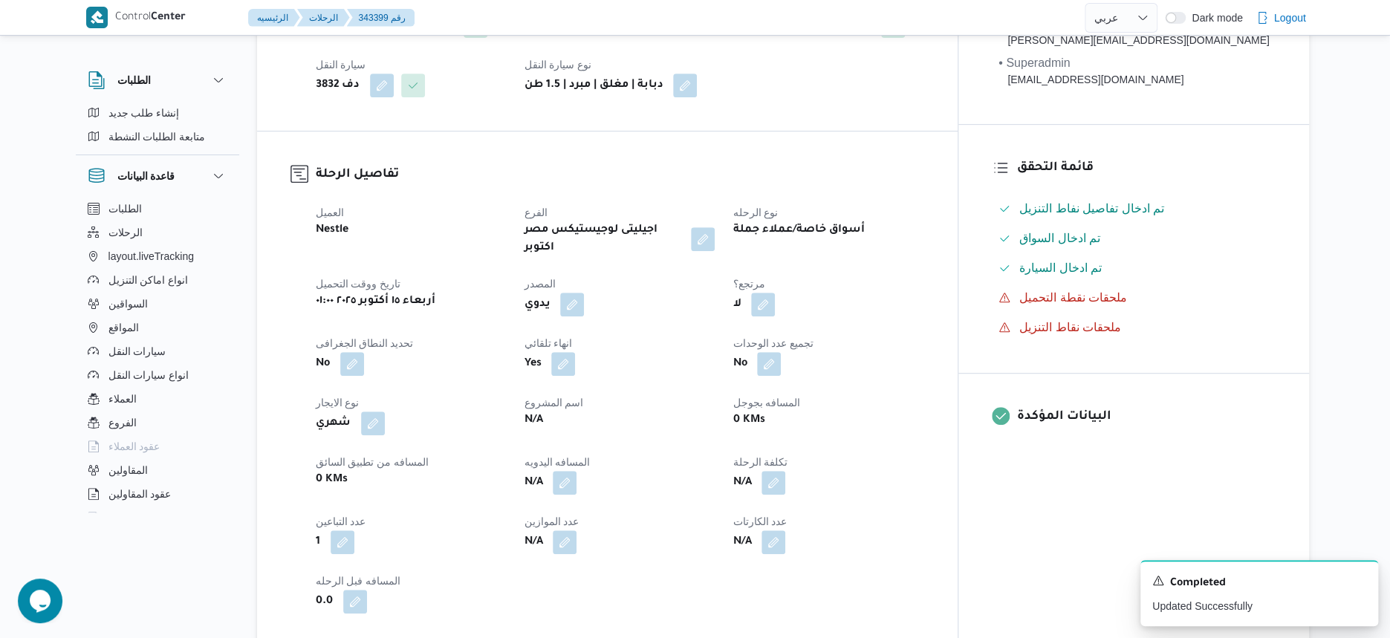
select select "ar"
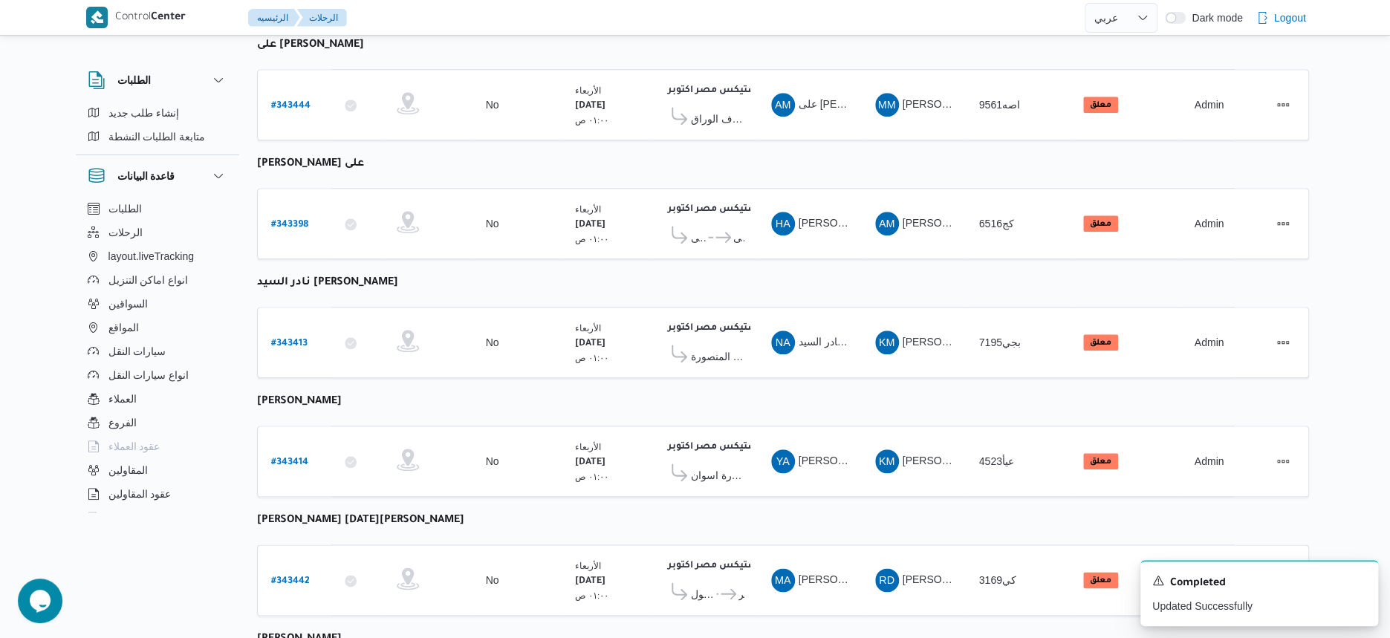
scroll to position [547, 0]
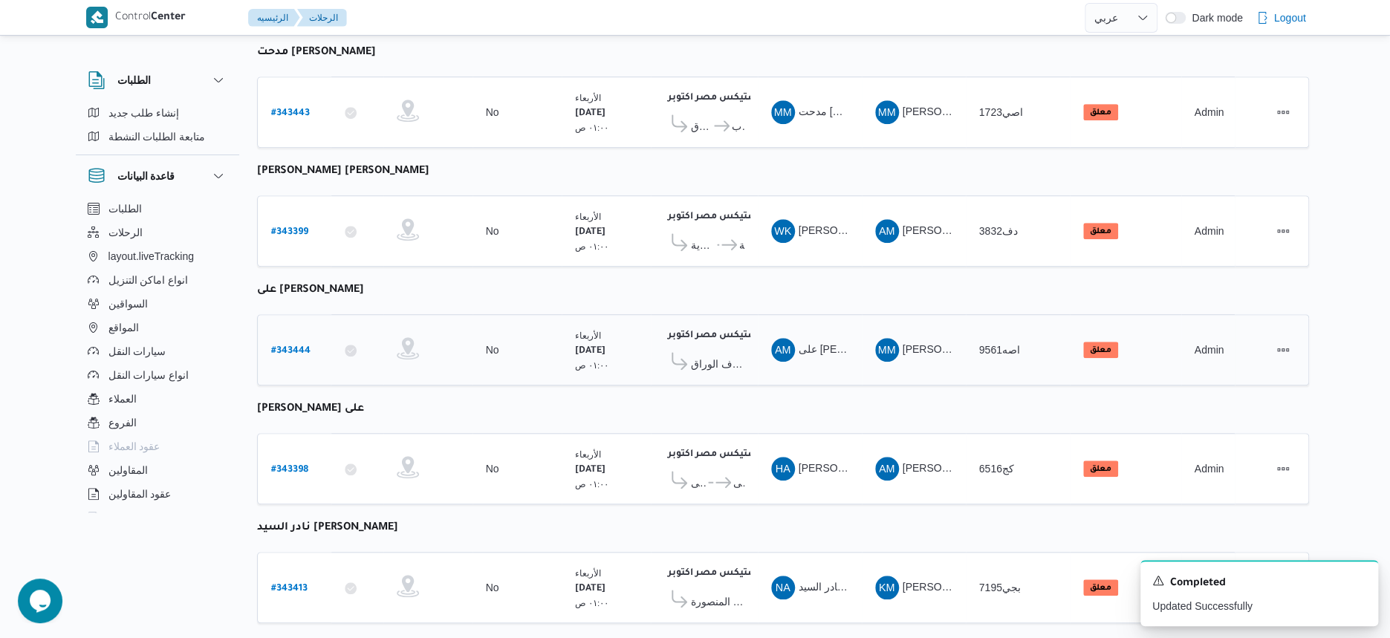
click at [296, 346] on b "# 343444" at bounding box center [290, 351] width 39 height 10
select select "ar"
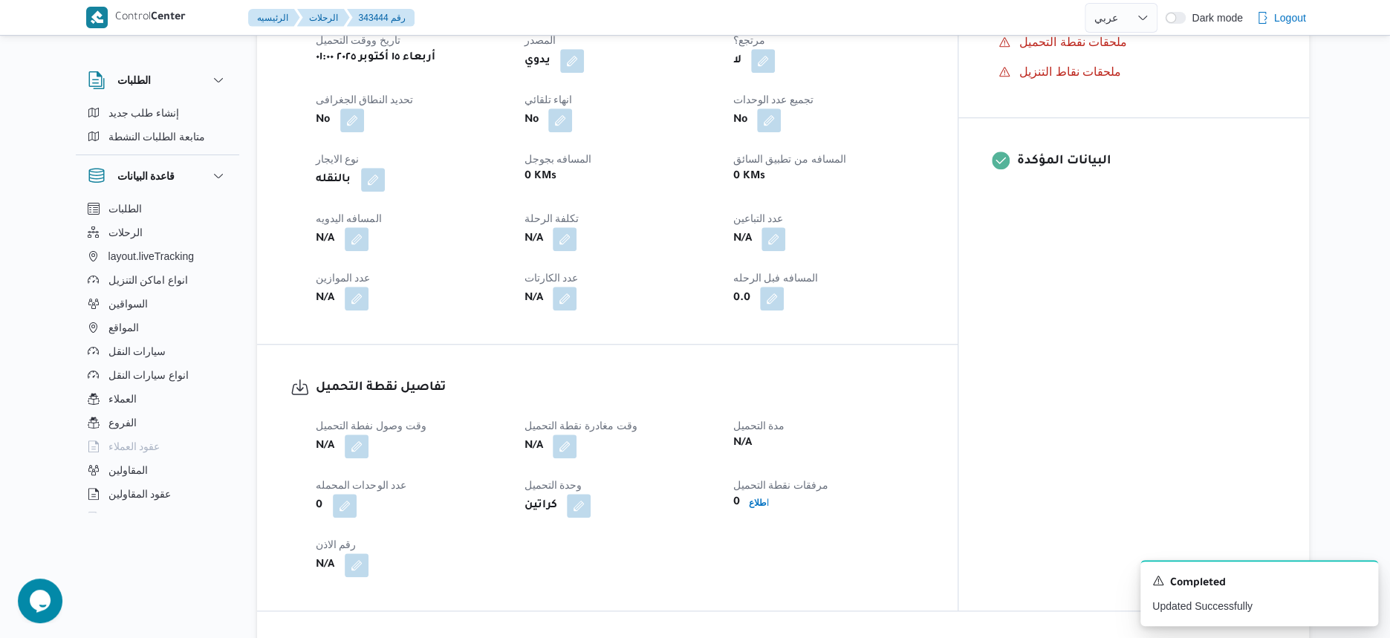
scroll to position [733, 0]
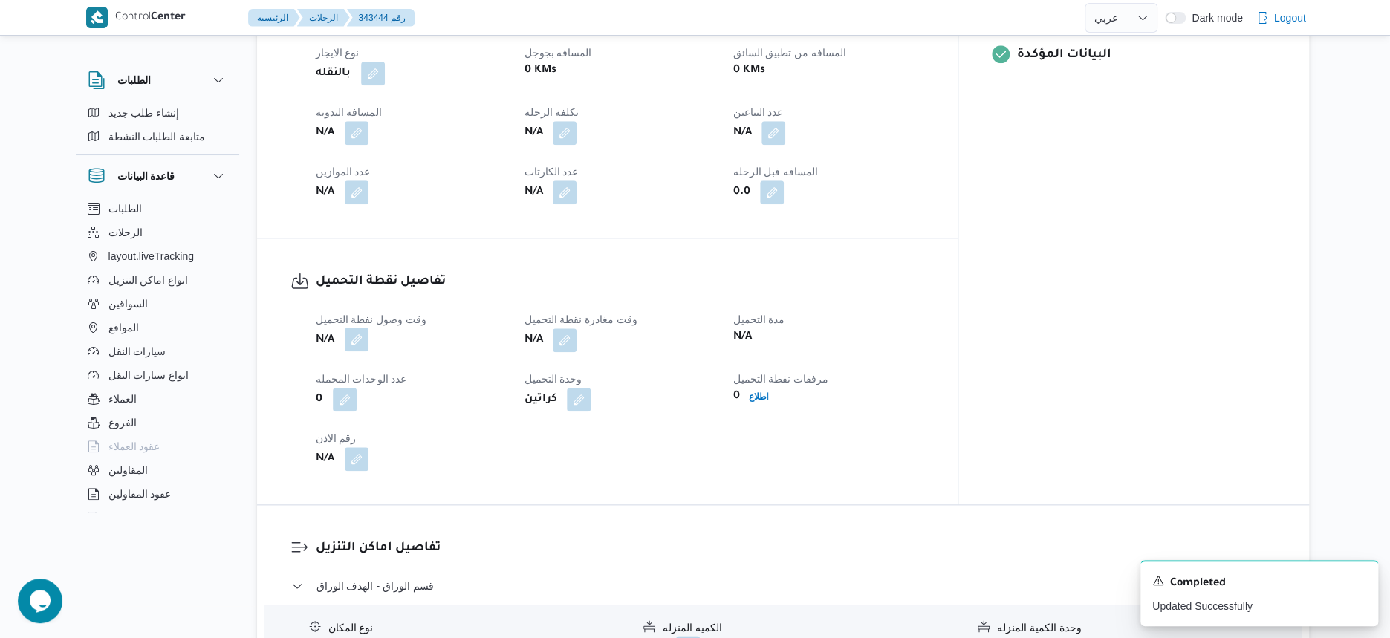
click at [361, 328] on button "button" at bounding box center [357, 340] width 24 height 24
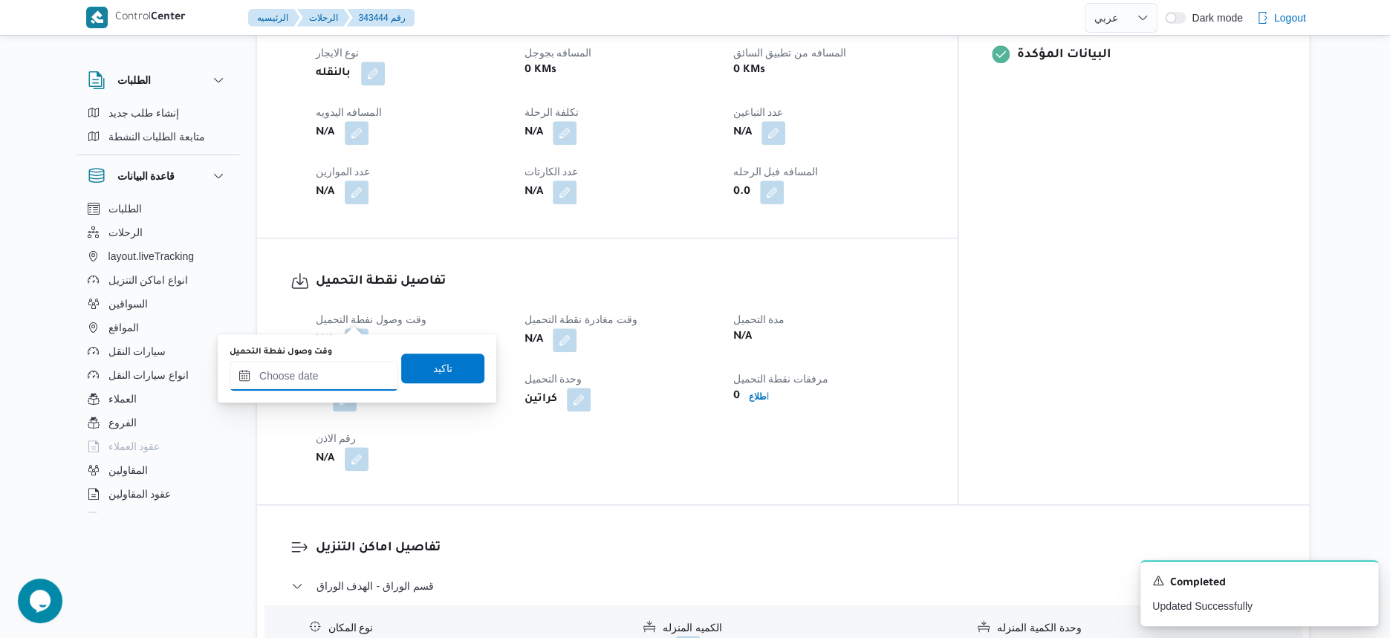
drag, startPoint x: 348, startPoint y: 361, endPoint x: 362, endPoint y: 369, distance: 15.7
click at [348, 361] on input "وقت وصول نفطة التحميل" at bounding box center [314, 376] width 169 height 30
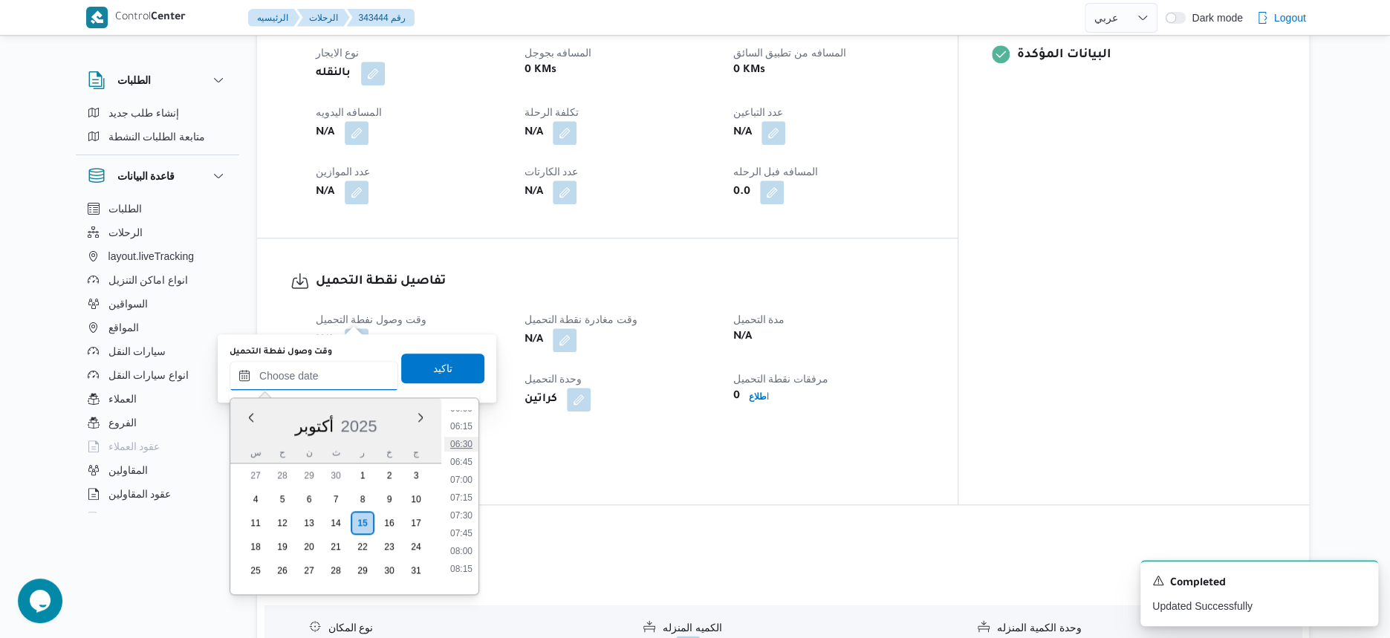
scroll to position [251, 0]
drag, startPoint x: 470, startPoint y: 487, endPoint x: 472, endPoint y: 457, distance: 30.5
click at [470, 487] on li "04:30" at bounding box center [461, 487] width 34 height 15
type input "[DATE] ٠٤:٣٠"
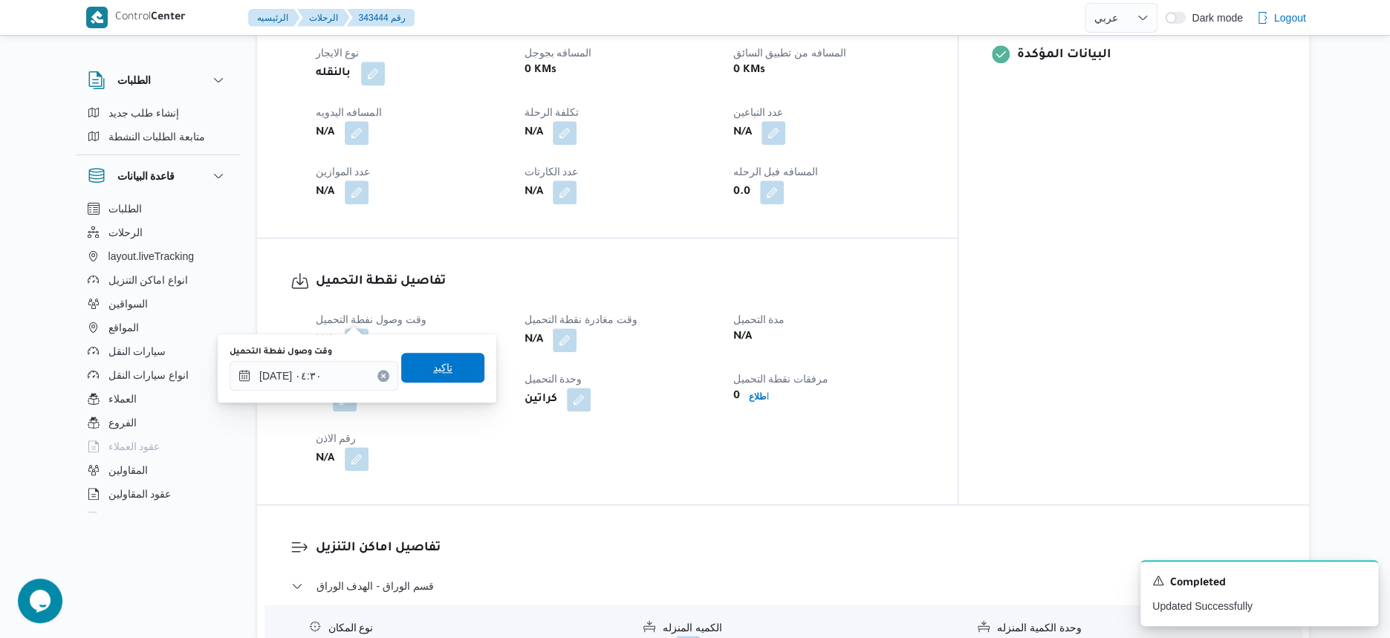
click at [462, 374] on span "تاكيد" at bounding box center [442, 368] width 83 height 30
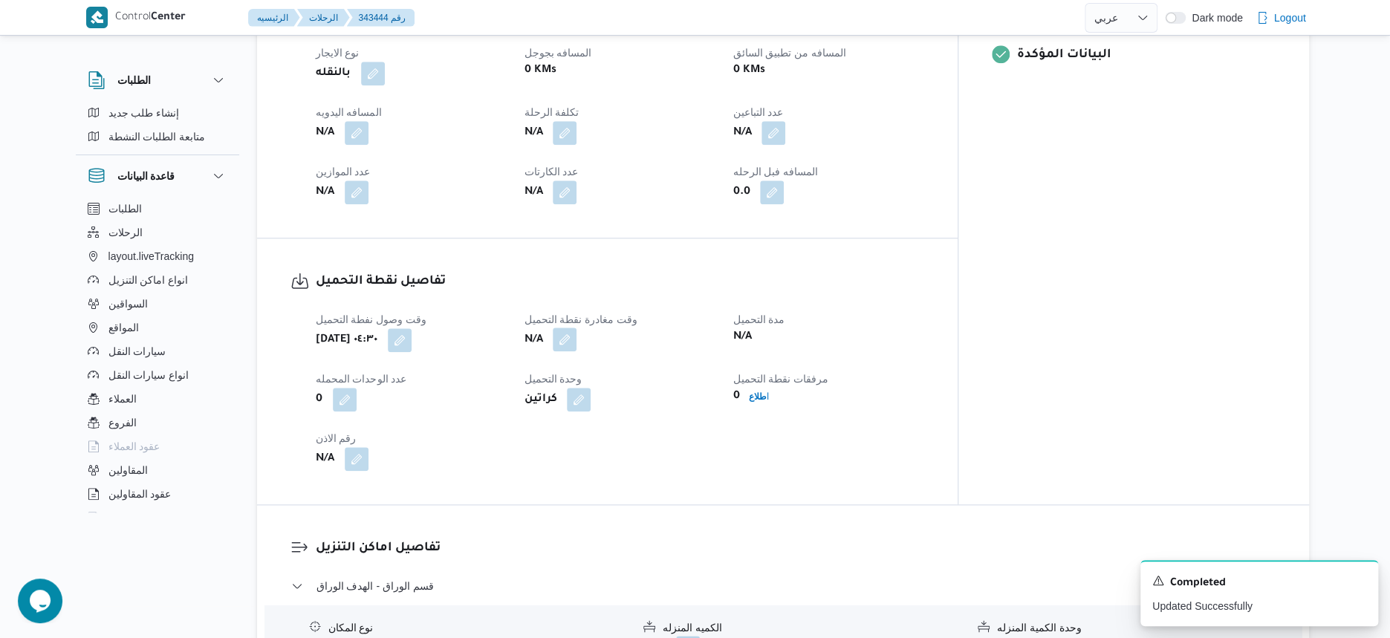
click at [576, 328] on button "button" at bounding box center [565, 340] width 24 height 24
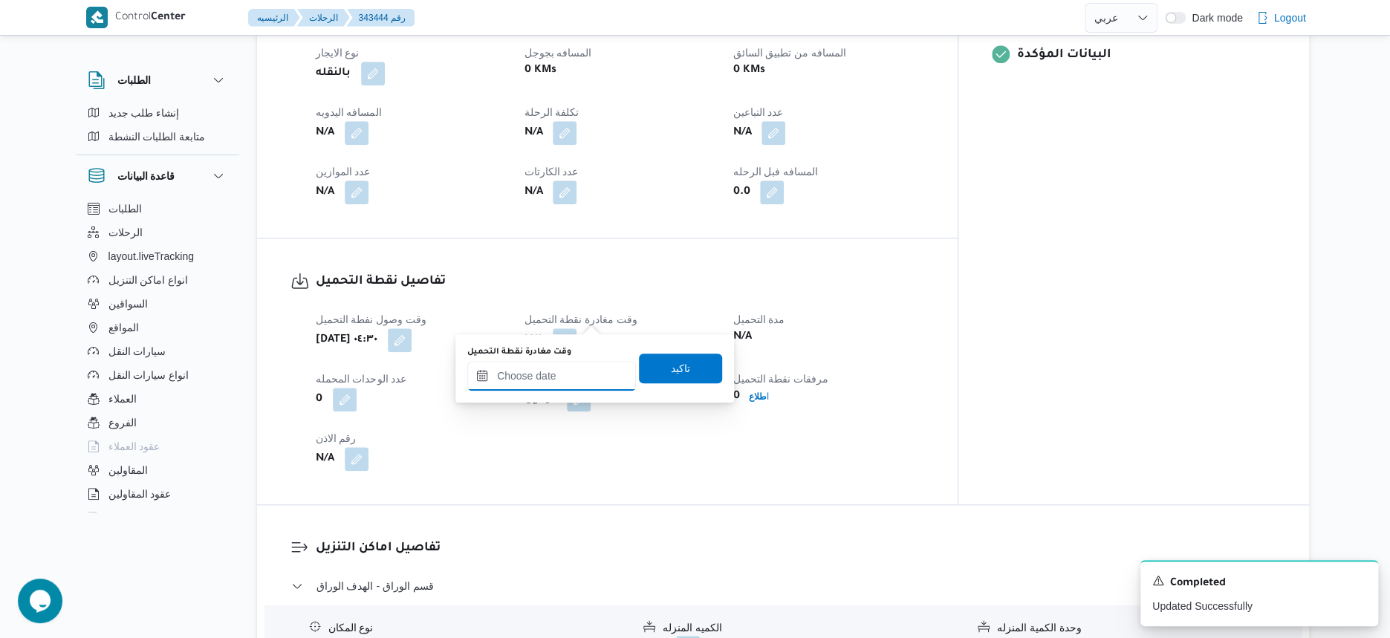
click at [578, 379] on input "وقت مغادرة نقطة التحميل" at bounding box center [551, 376] width 169 height 30
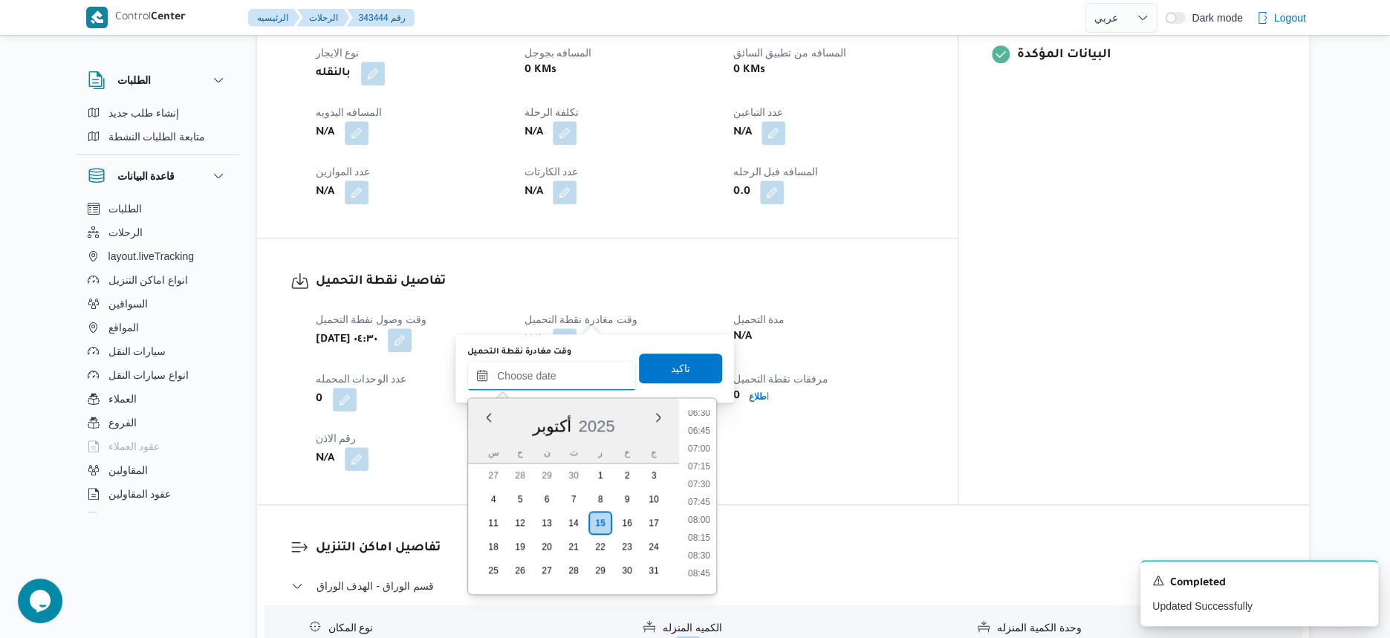
scroll to position [437, 0]
click at [698, 483] on li "07:00" at bounding box center [699, 479] width 34 height 15
type input "[DATE] ٠٧:٠٠"
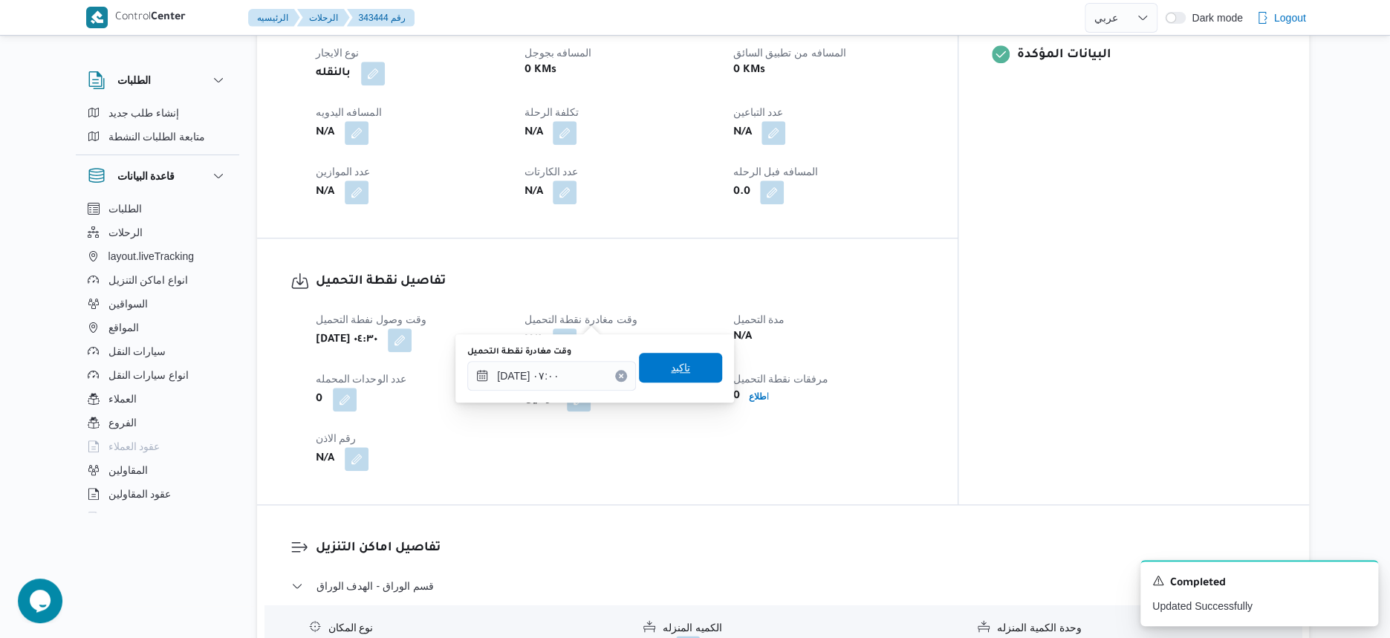
click at [690, 375] on span "تاكيد" at bounding box center [680, 368] width 83 height 30
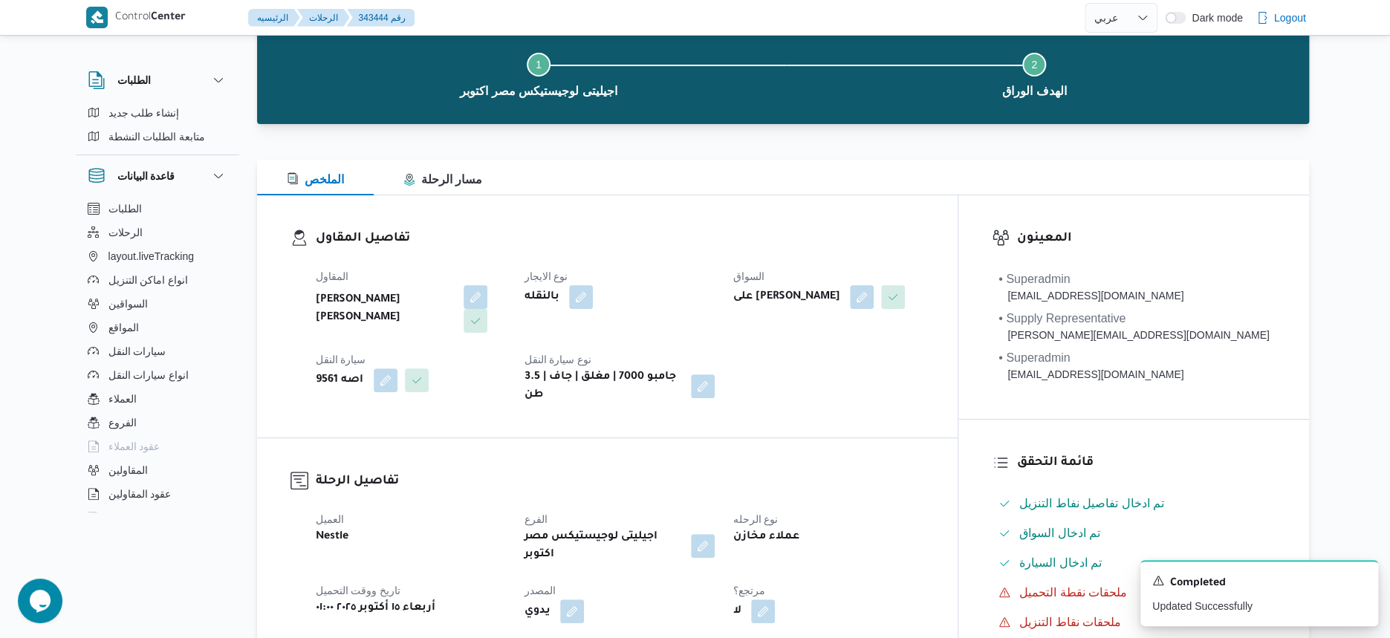
scroll to position [0, 0]
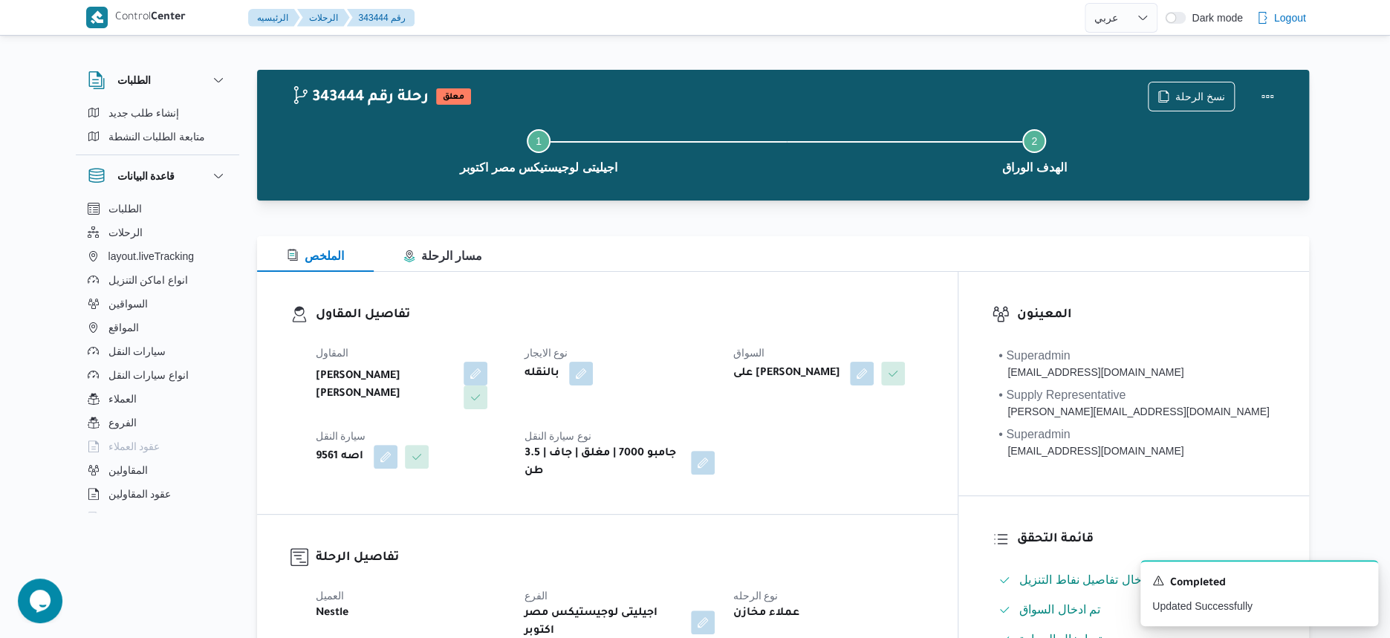
select select "ar"
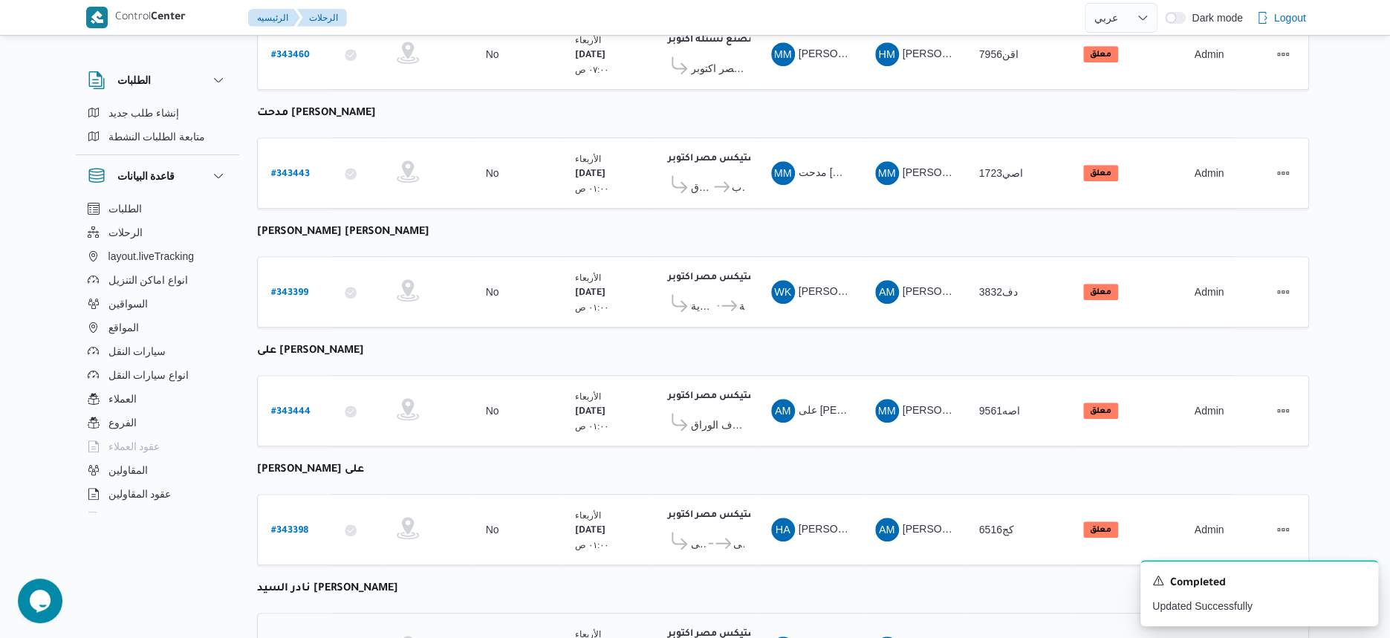
scroll to position [301, 0]
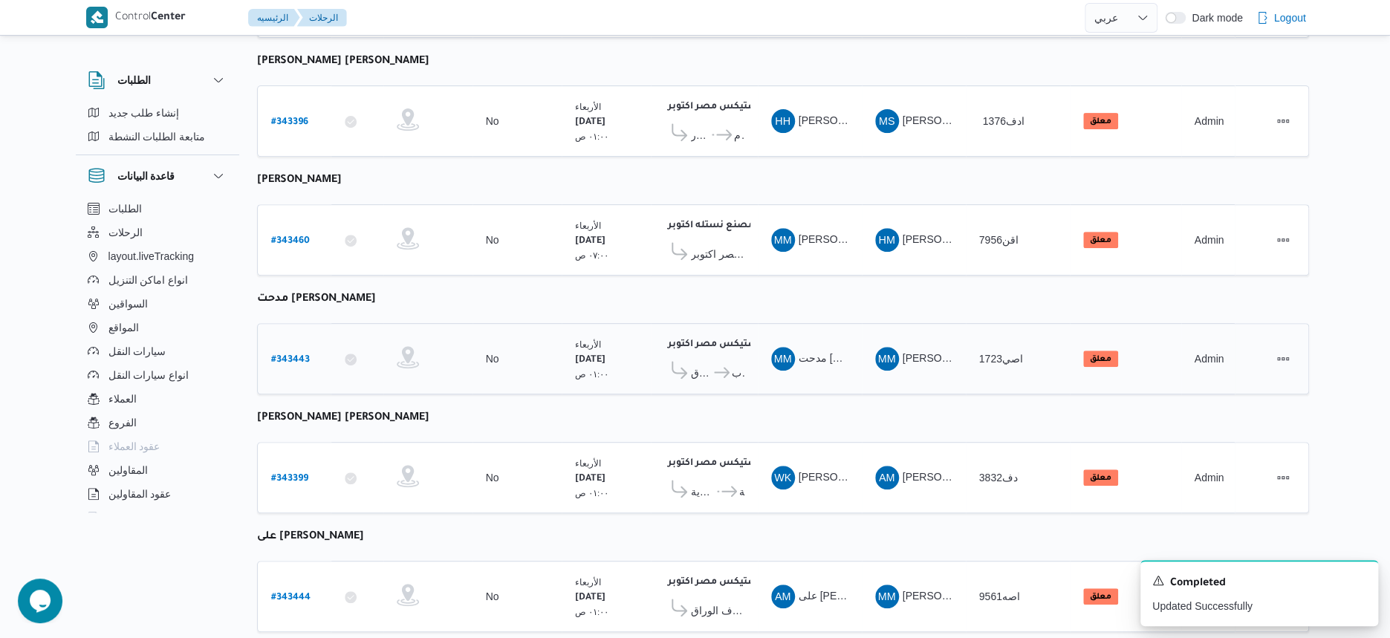
click at [300, 355] on b "# 343443" at bounding box center [290, 360] width 39 height 10
select select "ar"
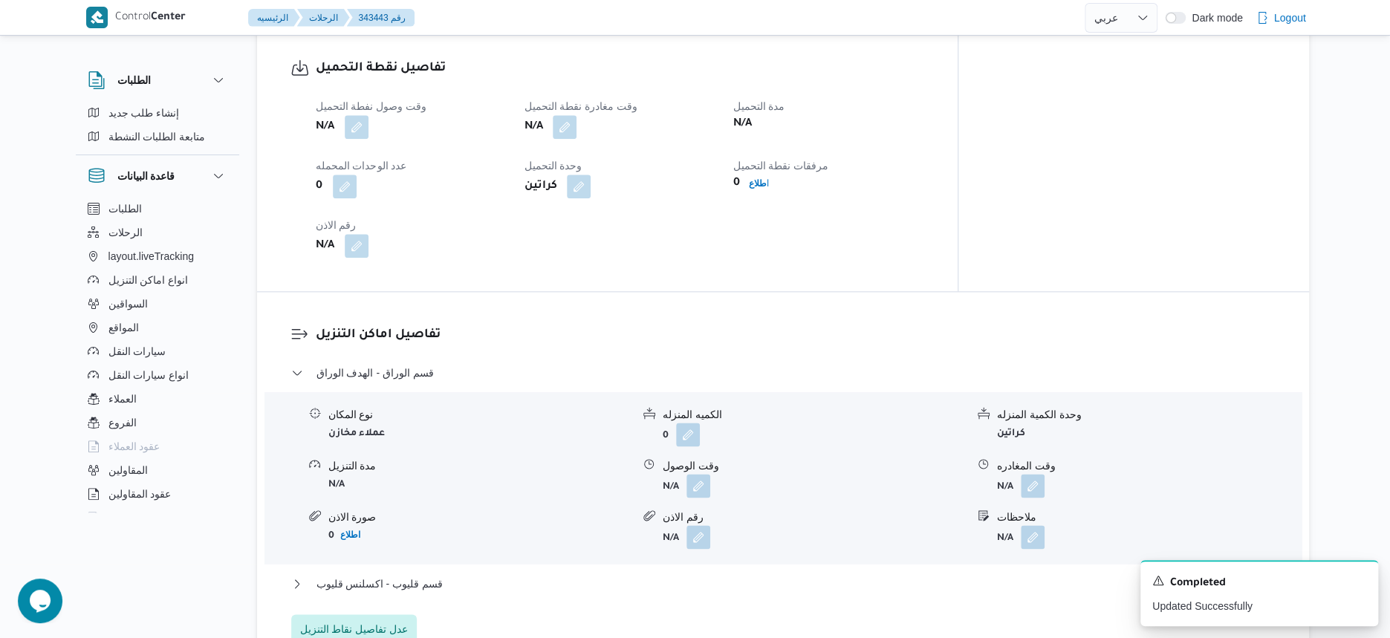
scroll to position [766, 0]
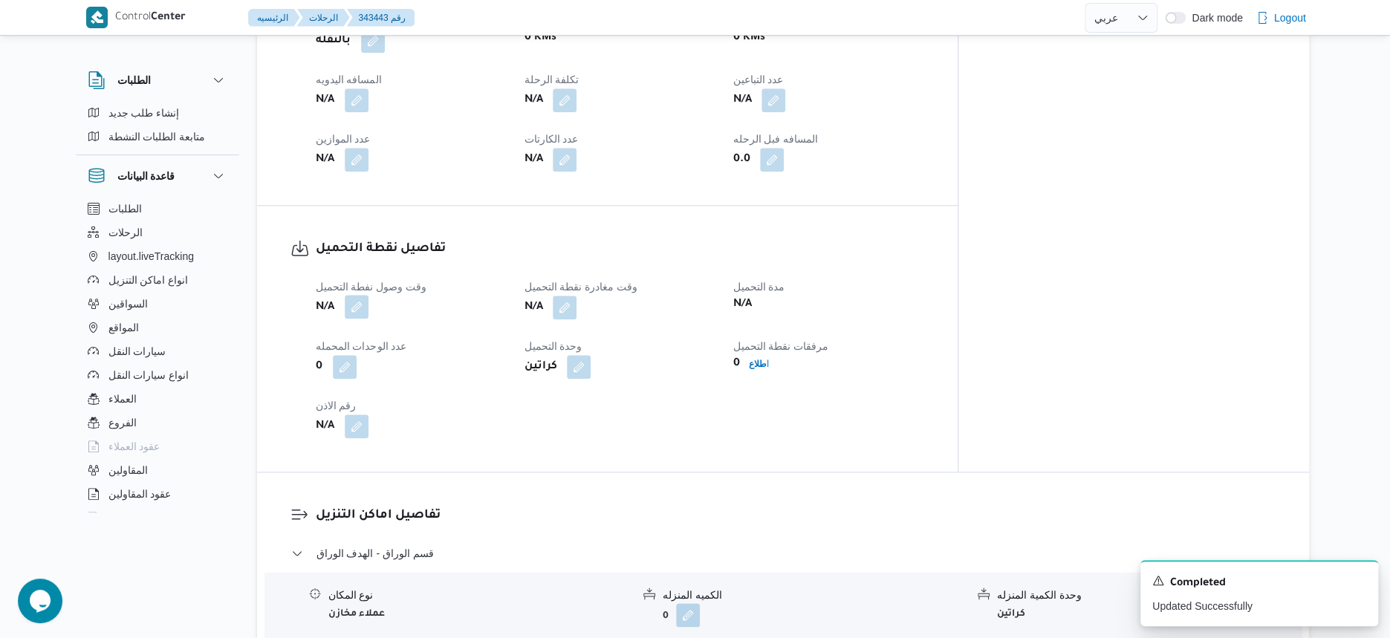
click at [360, 295] on button "button" at bounding box center [357, 307] width 24 height 24
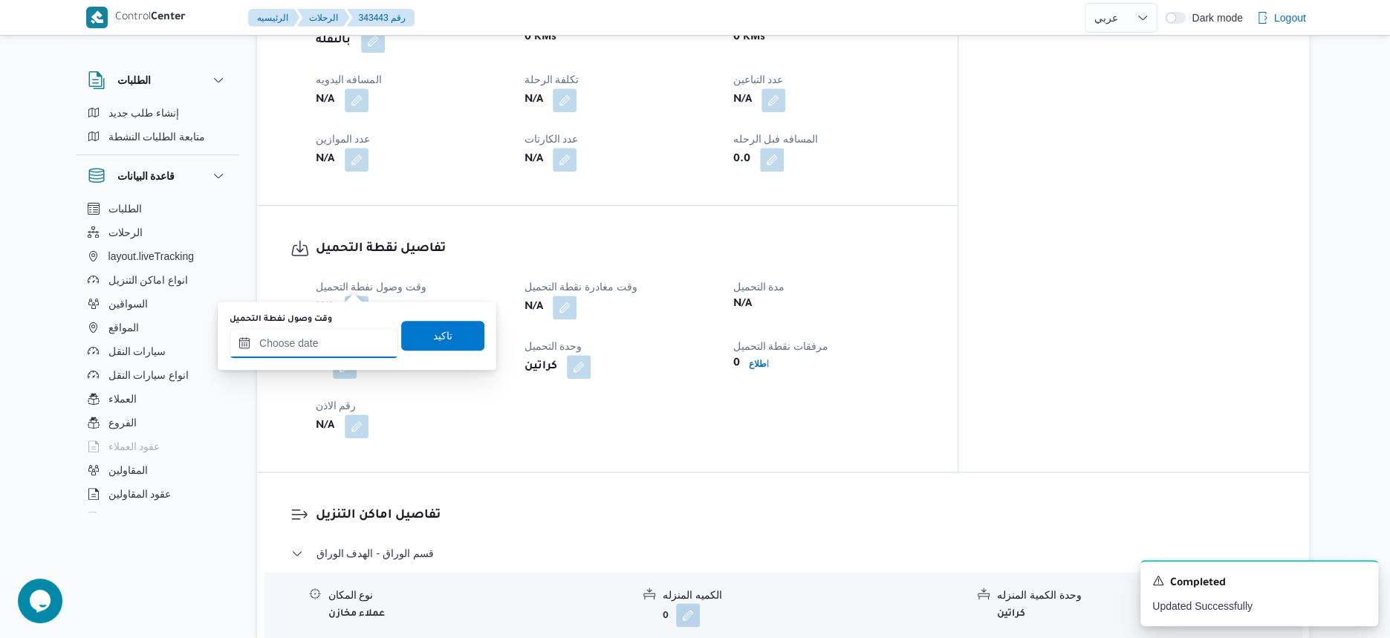
click at [354, 331] on input "وقت وصول نفطة التحميل" at bounding box center [314, 343] width 169 height 30
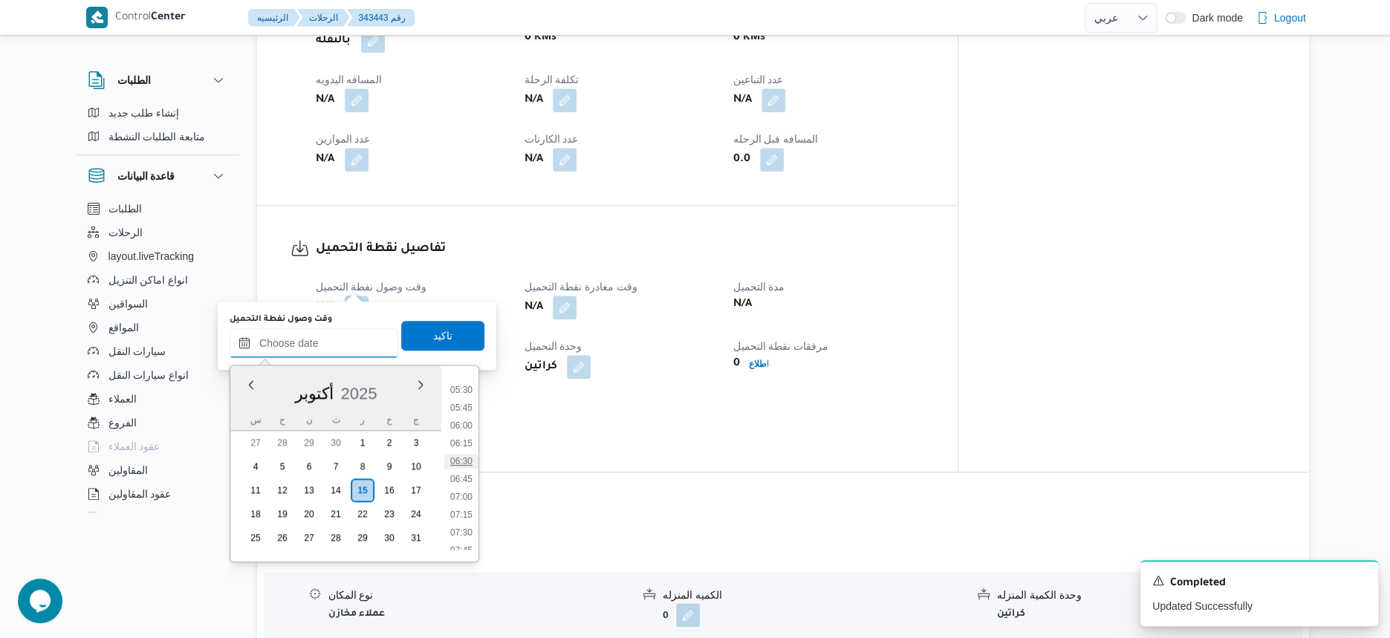
scroll to position [344, 0]
drag, startPoint x: 469, startPoint y: 438, endPoint x: 470, endPoint y: 412, distance: 25.3
click at [469, 437] on li "05:30" at bounding box center [461, 433] width 34 height 15
type input "[DATE] ٠٥:٣٠"
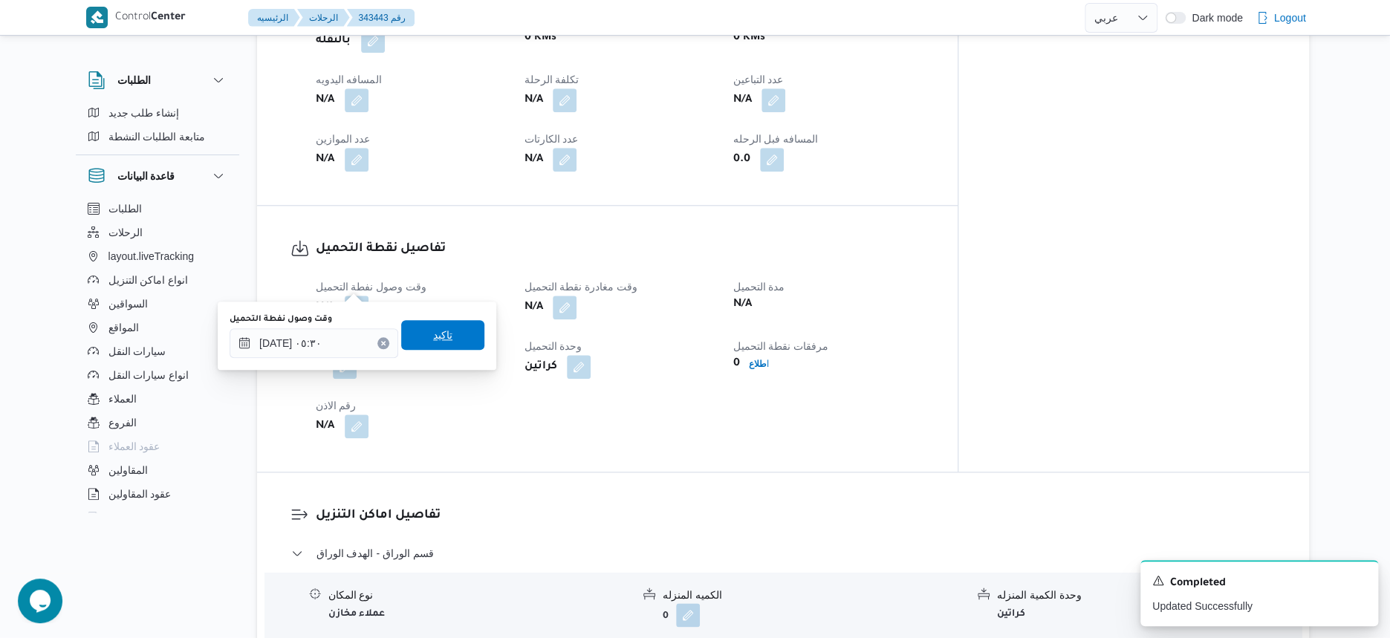
click at [456, 329] on span "تاكيد" at bounding box center [442, 335] width 83 height 30
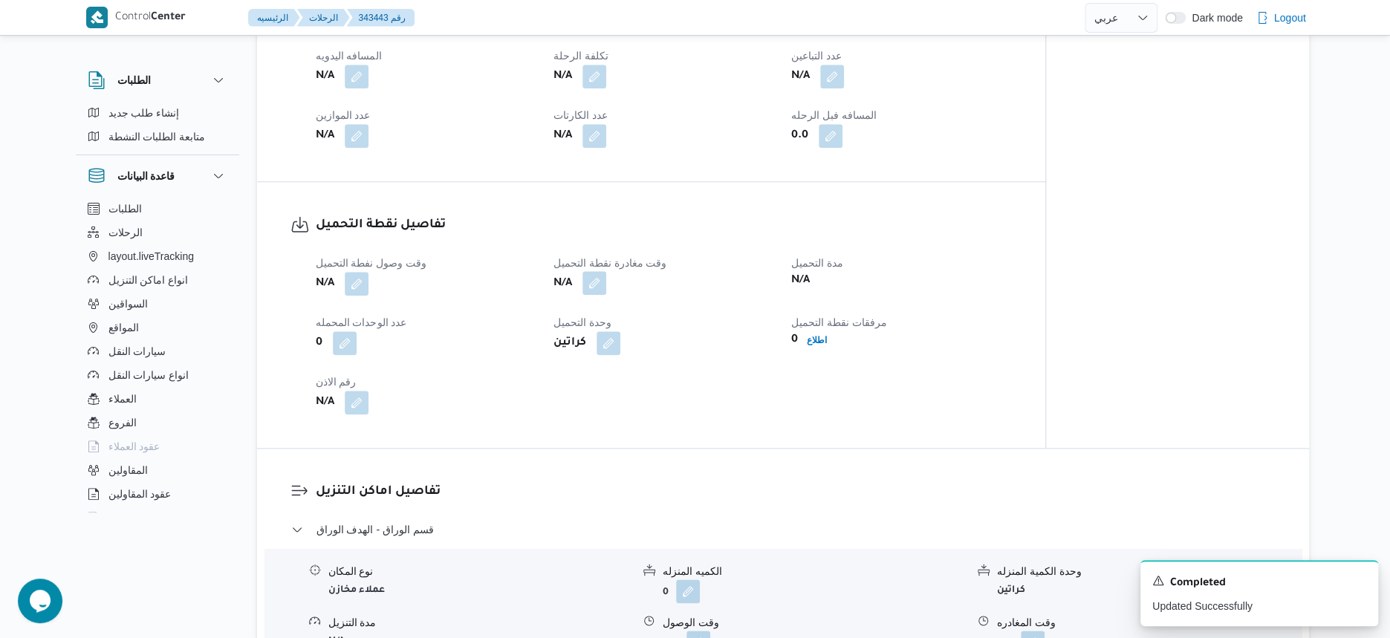
click at [594, 287] on button "button" at bounding box center [594, 283] width 24 height 24
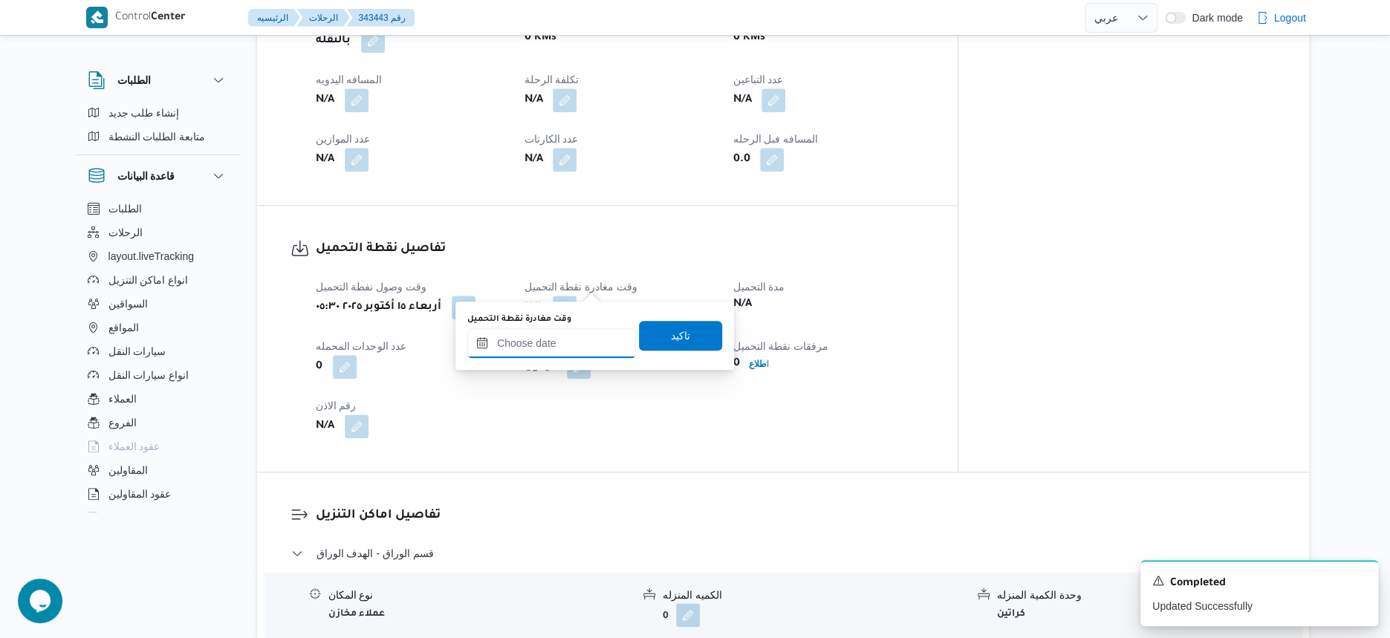
drag, startPoint x: 583, startPoint y: 333, endPoint x: 606, endPoint y: 354, distance: 31.5
click at [583, 334] on input "وقت مغادرة نقطة التحميل" at bounding box center [551, 343] width 169 height 30
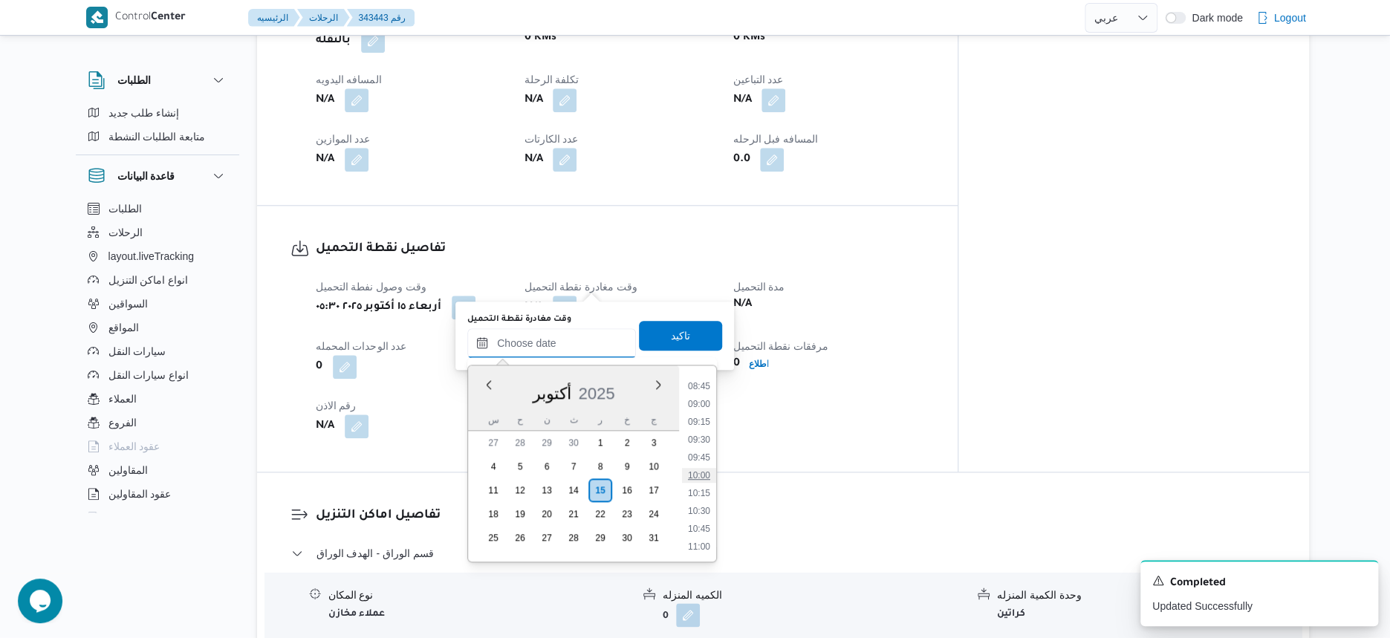
scroll to position [530, 0]
drag, startPoint x: 695, startPoint y: 425, endPoint x: 699, endPoint y: 409, distance: 16.8
click at [695, 425] on li "08:00" at bounding box center [699, 425] width 34 height 15
type input "[DATE] ٠٨:٠٠"
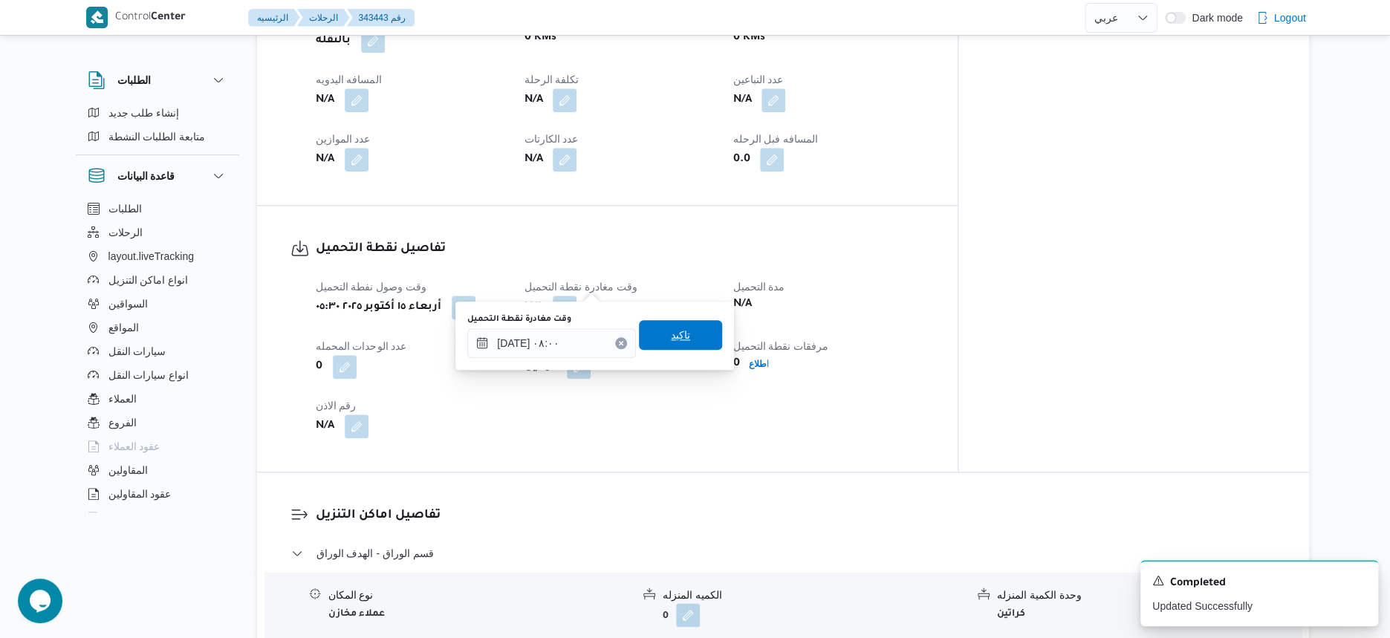
click at [699, 335] on span "تاكيد" at bounding box center [680, 335] width 83 height 30
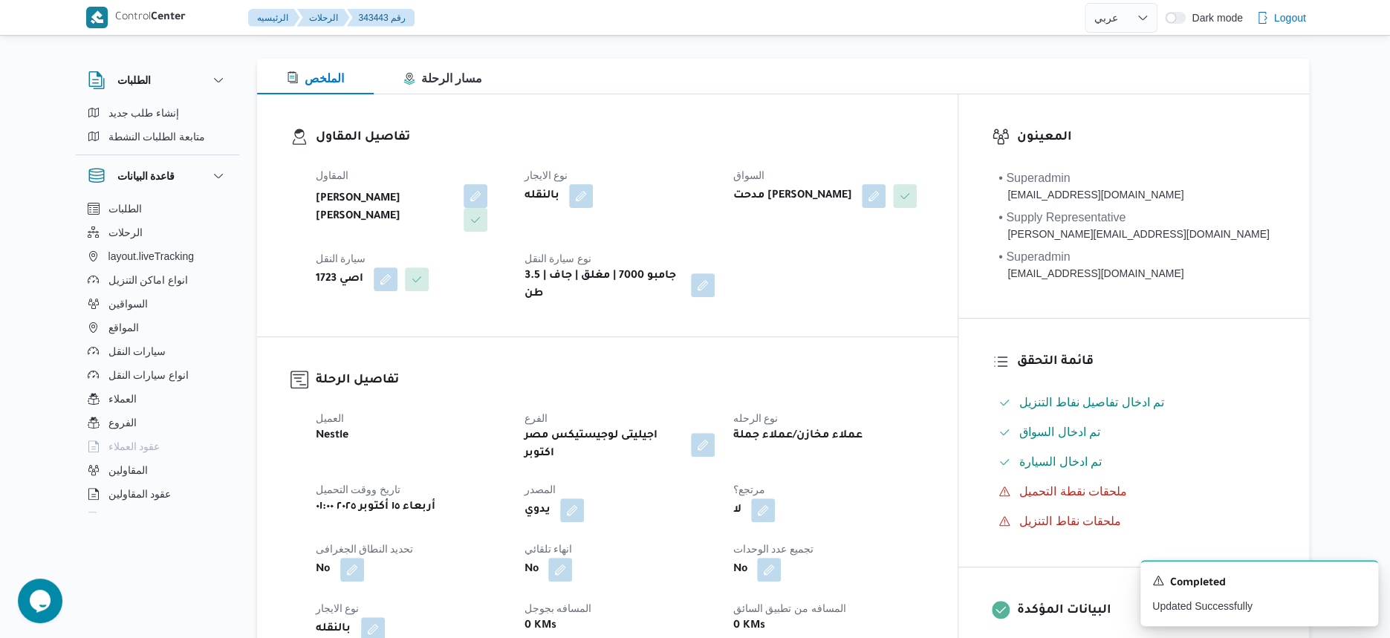
scroll to position [371, 0]
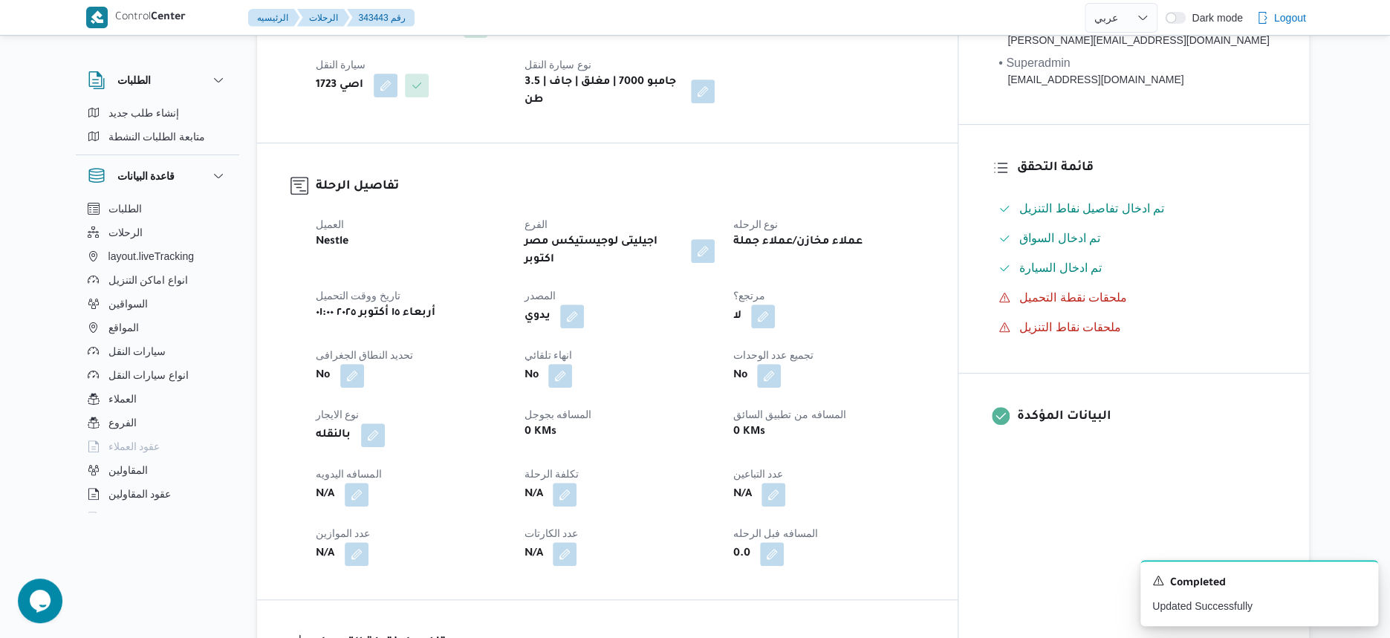
select select "ar"
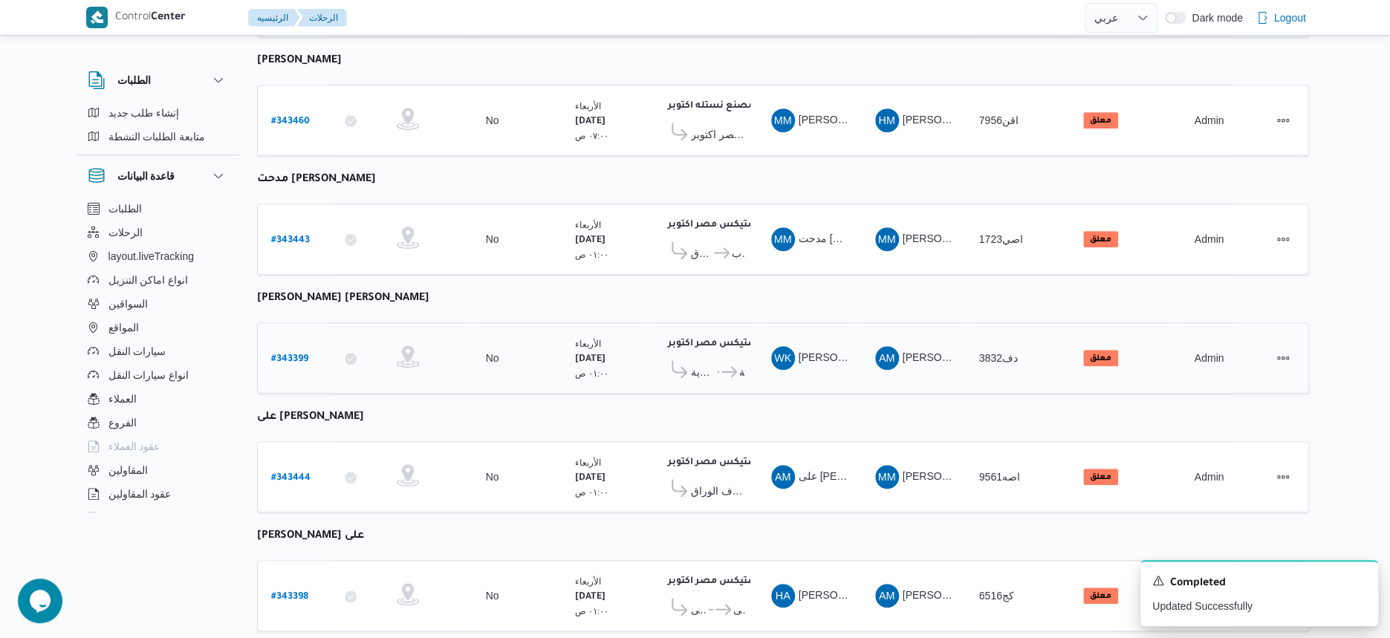
scroll to position [520, 0]
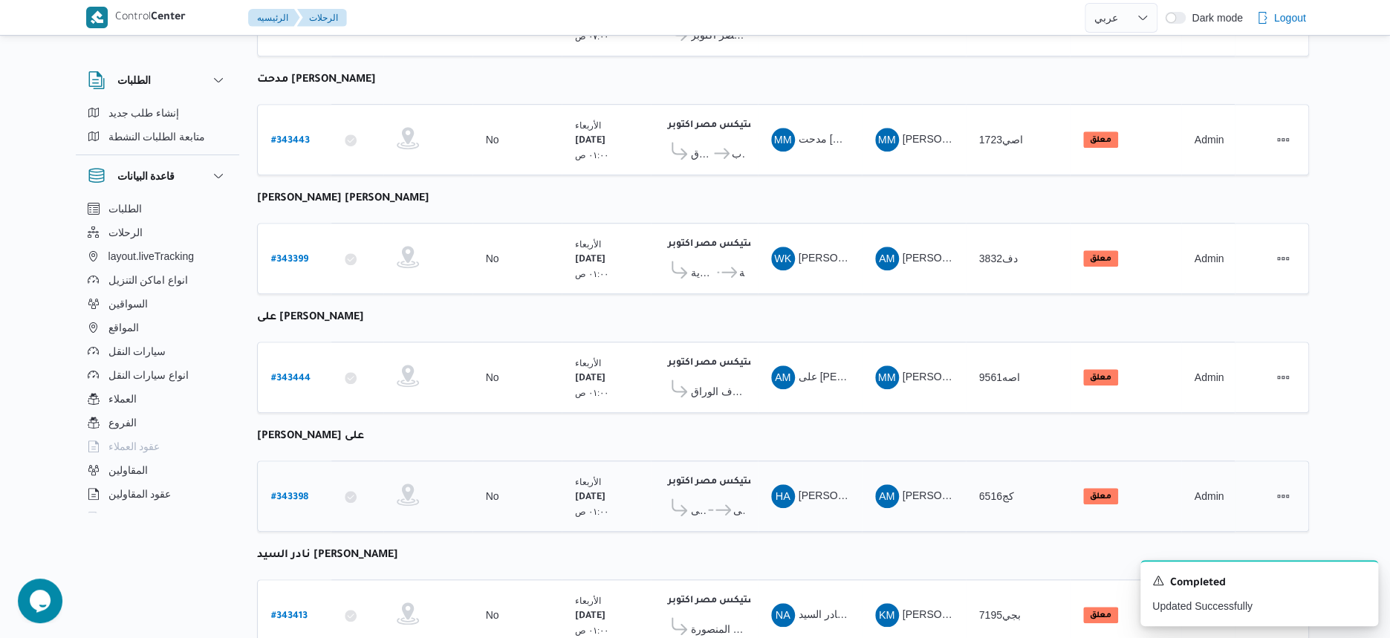
click at [291, 493] on b "# 343398" at bounding box center [289, 498] width 37 height 10
select select "ar"
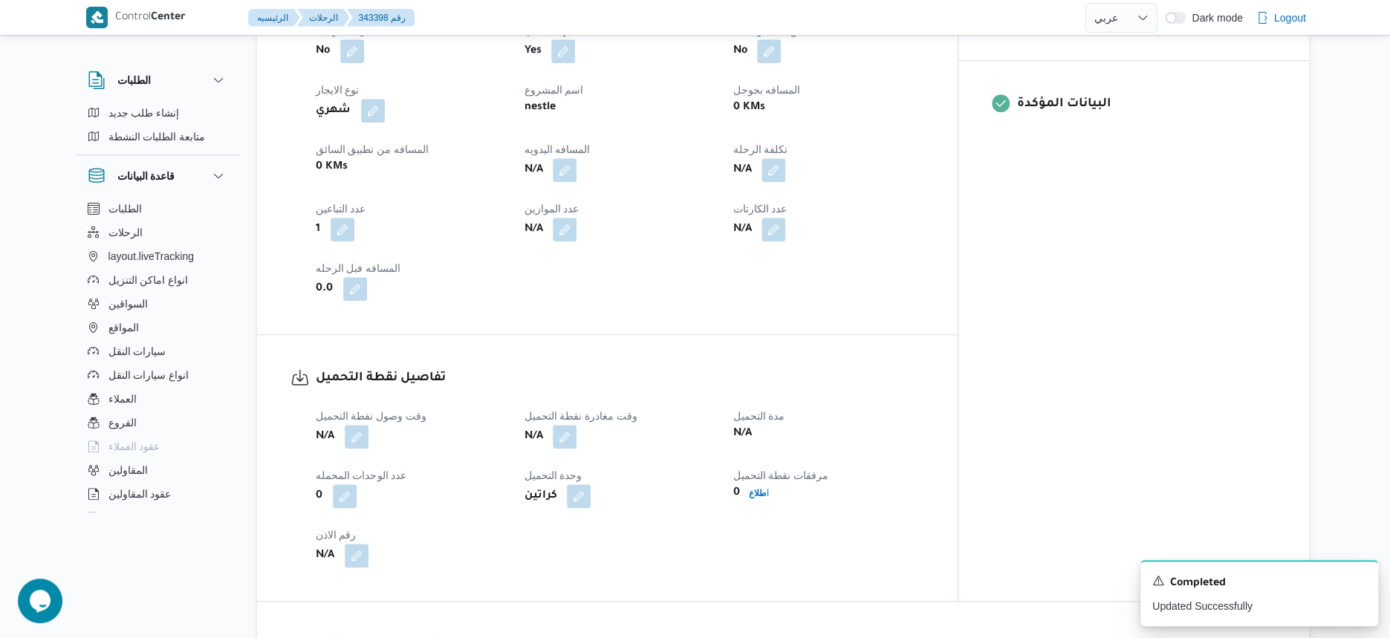
scroll to position [706, 0]
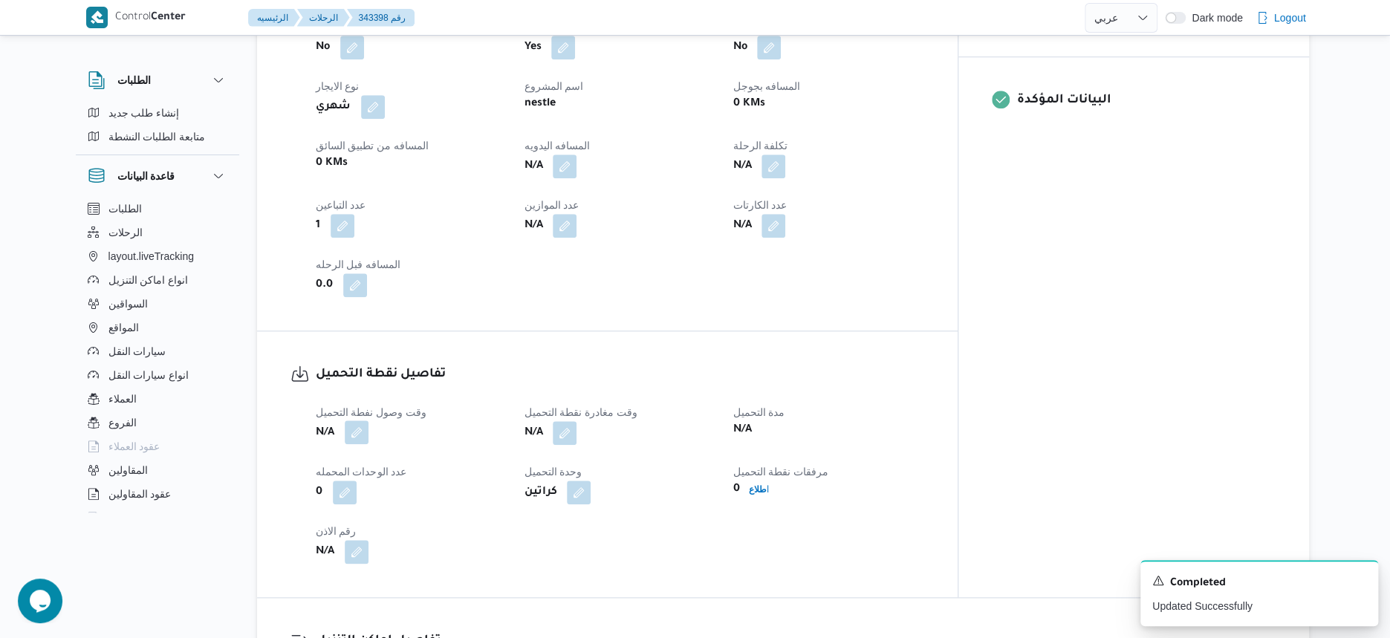
click at [357, 420] on button "button" at bounding box center [357, 432] width 24 height 24
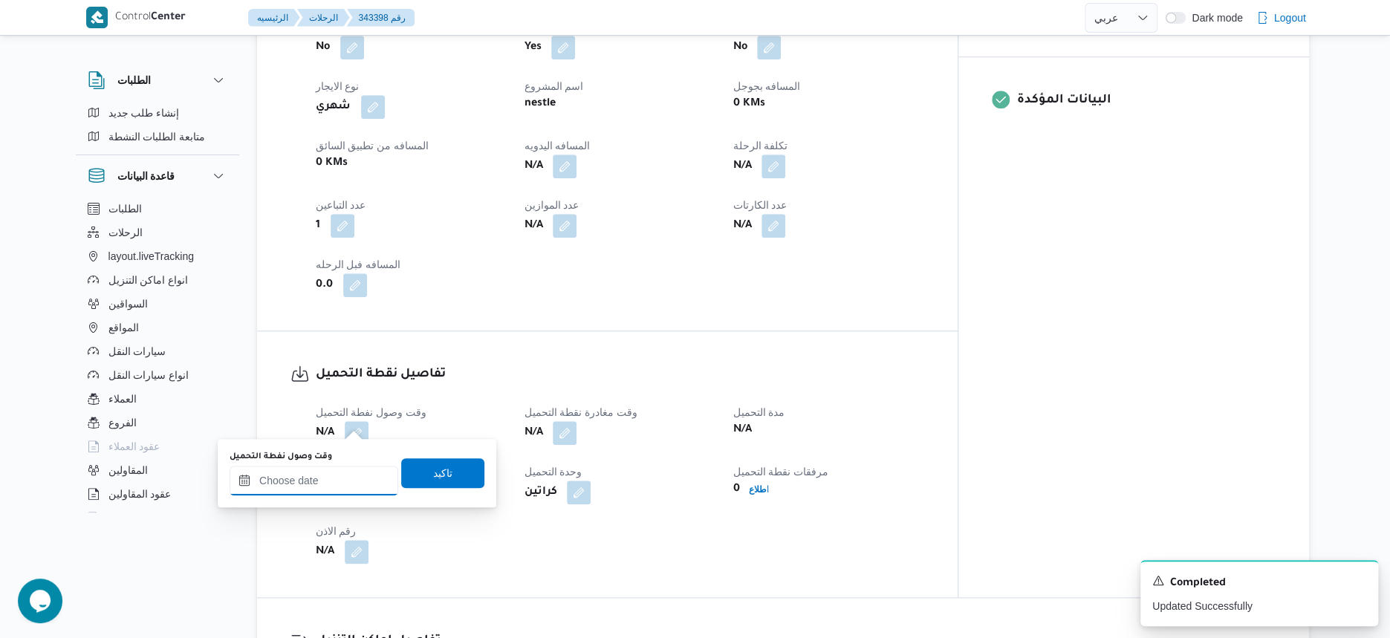
drag, startPoint x: 351, startPoint y: 488, endPoint x: 374, endPoint y: 477, distance: 25.6
click at [351, 488] on input "وقت وصول نفطة التحميل" at bounding box center [314, 481] width 169 height 30
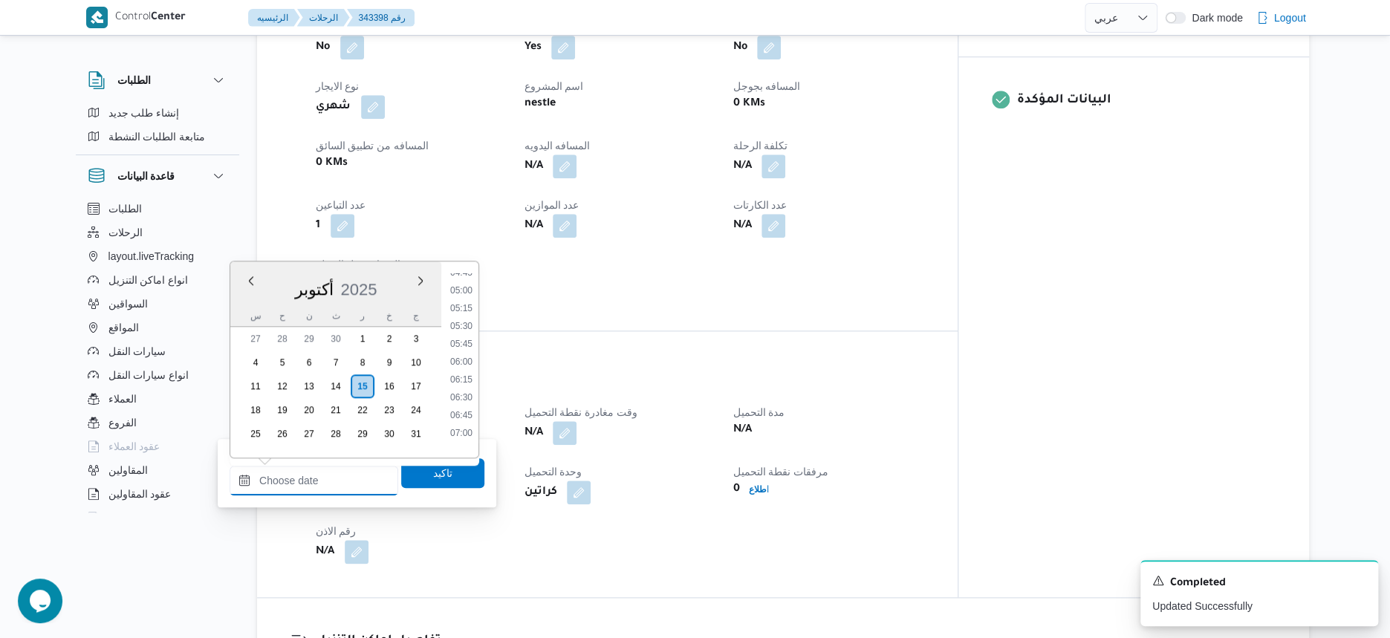
scroll to position [344, 0]
click at [470, 296] on li "05:00" at bounding box center [461, 293] width 34 height 15
type input "[DATE] ٠٥:٠٠"
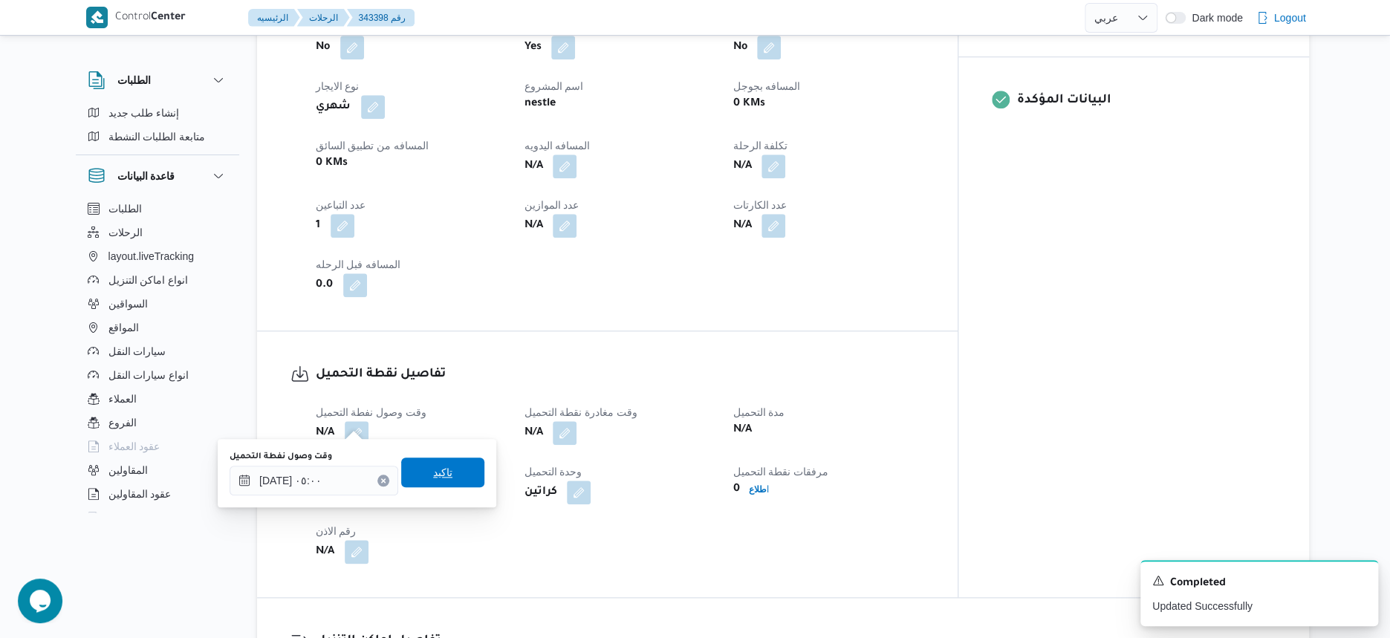
click at [462, 472] on span "تاكيد" at bounding box center [442, 473] width 83 height 30
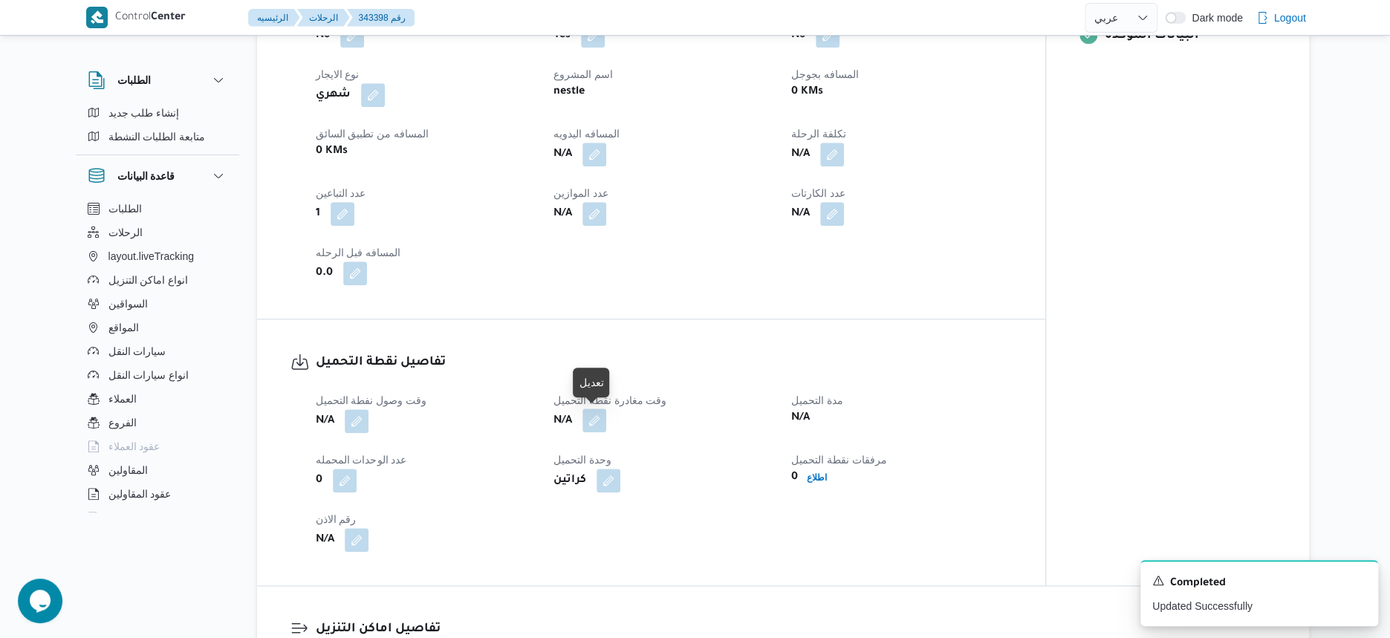
click at [591, 416] on button "button" at bounding box center [594, 421] width 24 height 24
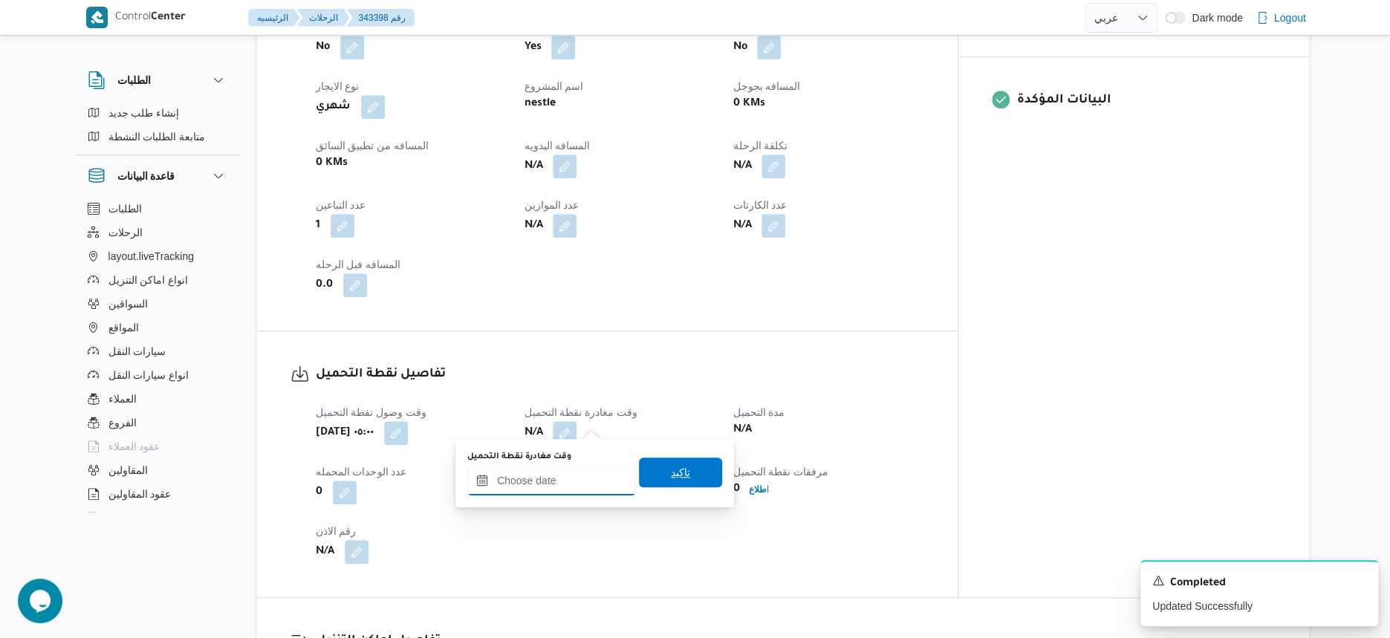
drag, startPoint x: 593, startPoint y: 416, endPoint x: 631, endPoint y: 469, distance: 65.4
click at [588, 484] on input "وقت مغادرة نقطة التحميل" at bounding box center [551, 481] width 169 height 30
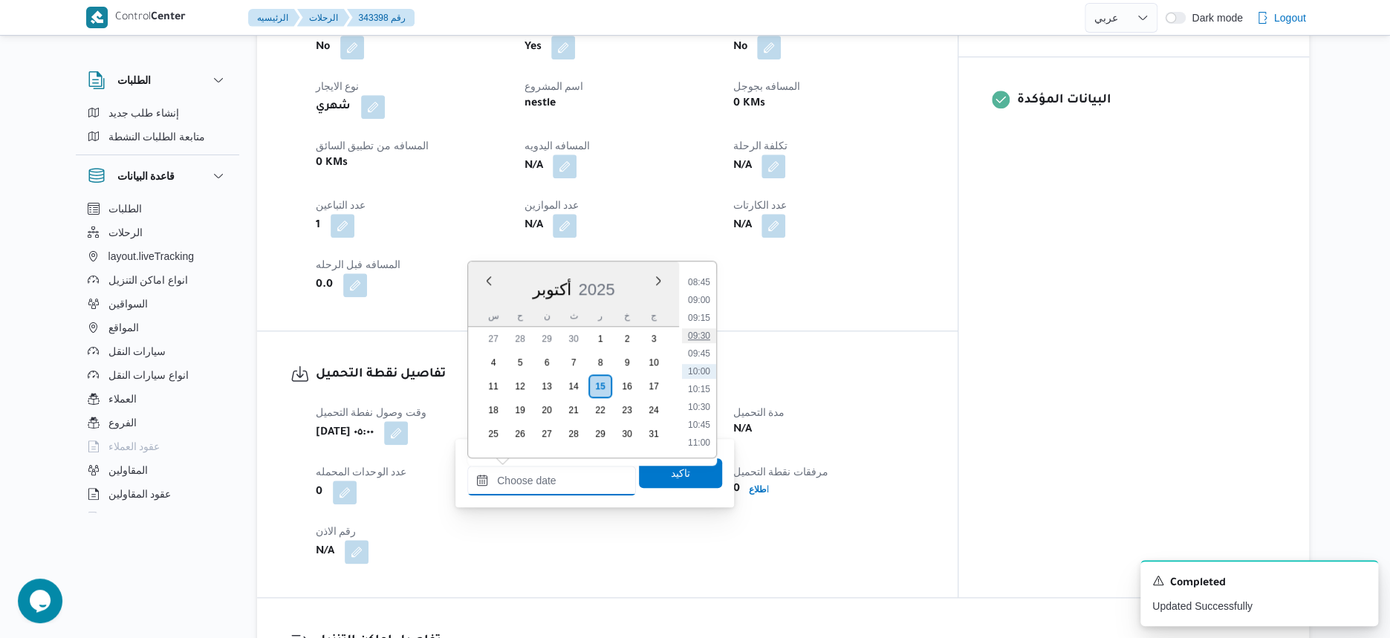
scroll to position [530, 0]
click at [706, 322] on li "08:00" at bounding box center [699, 321] width 34 height 15
type input "[DATE] ٠٨:٠٠"
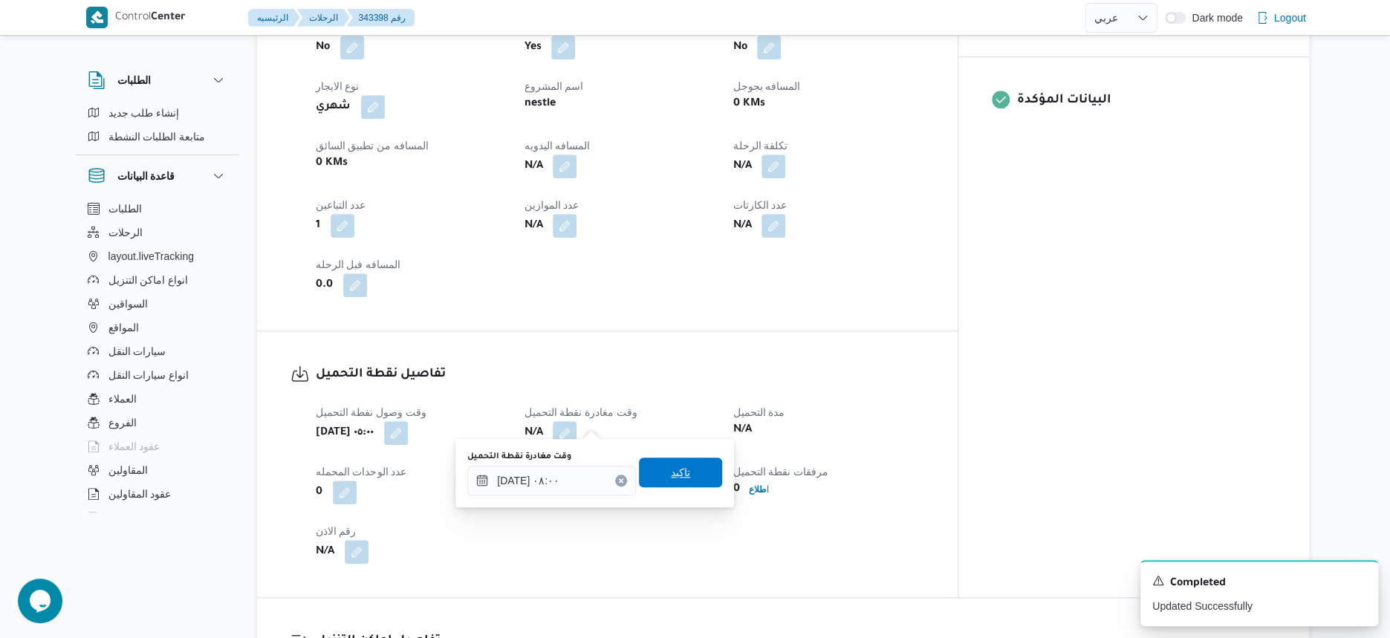
click at [679, 466] on span "تاكيد" at bounding box center [680, 473] width 19 height 18
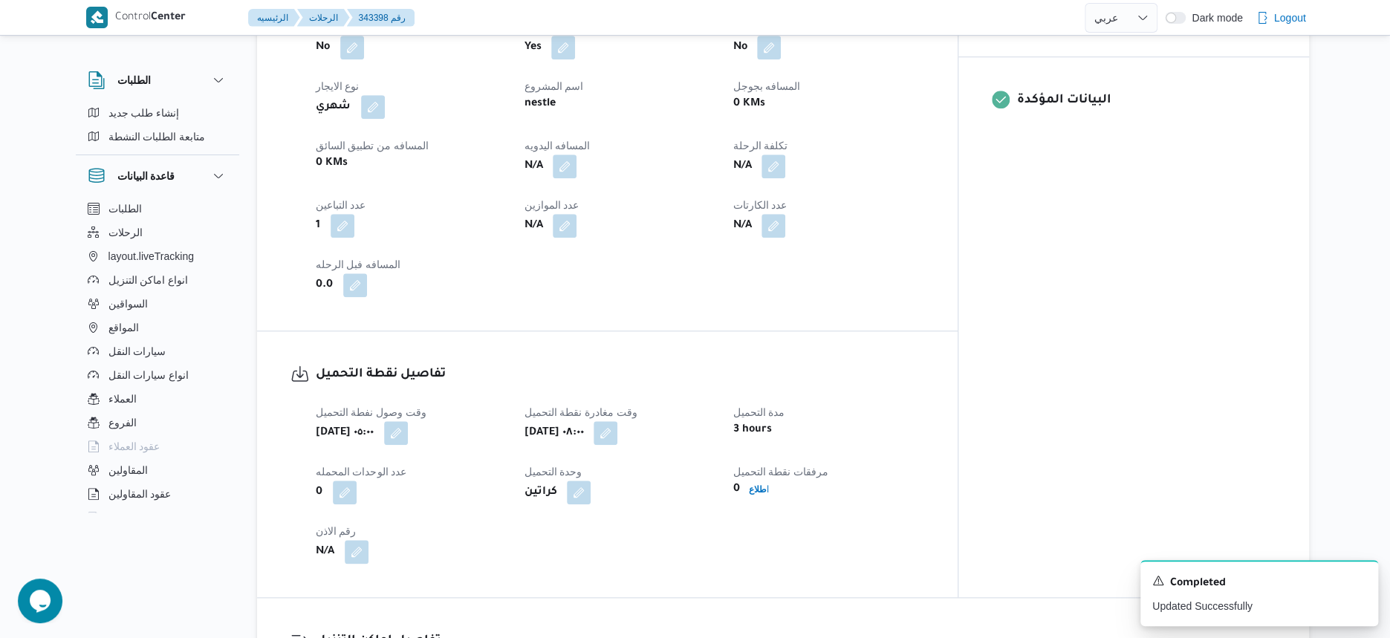
select select "ar"
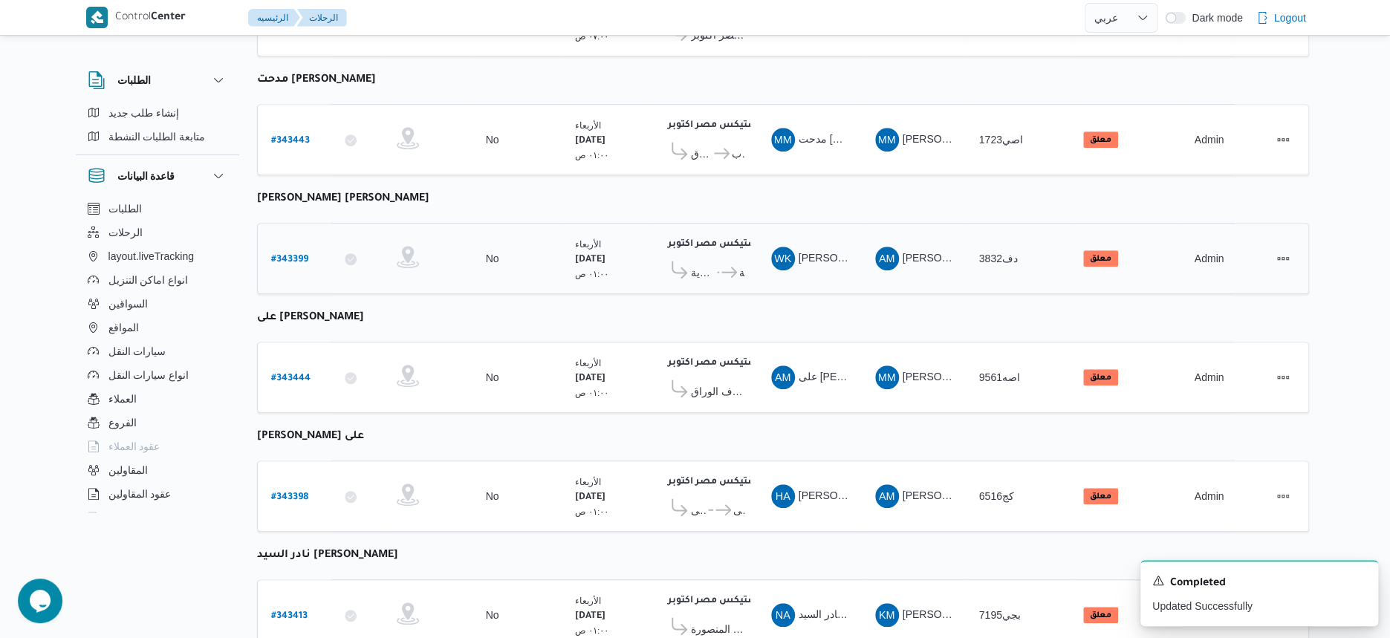
scroll to position [654, 0]
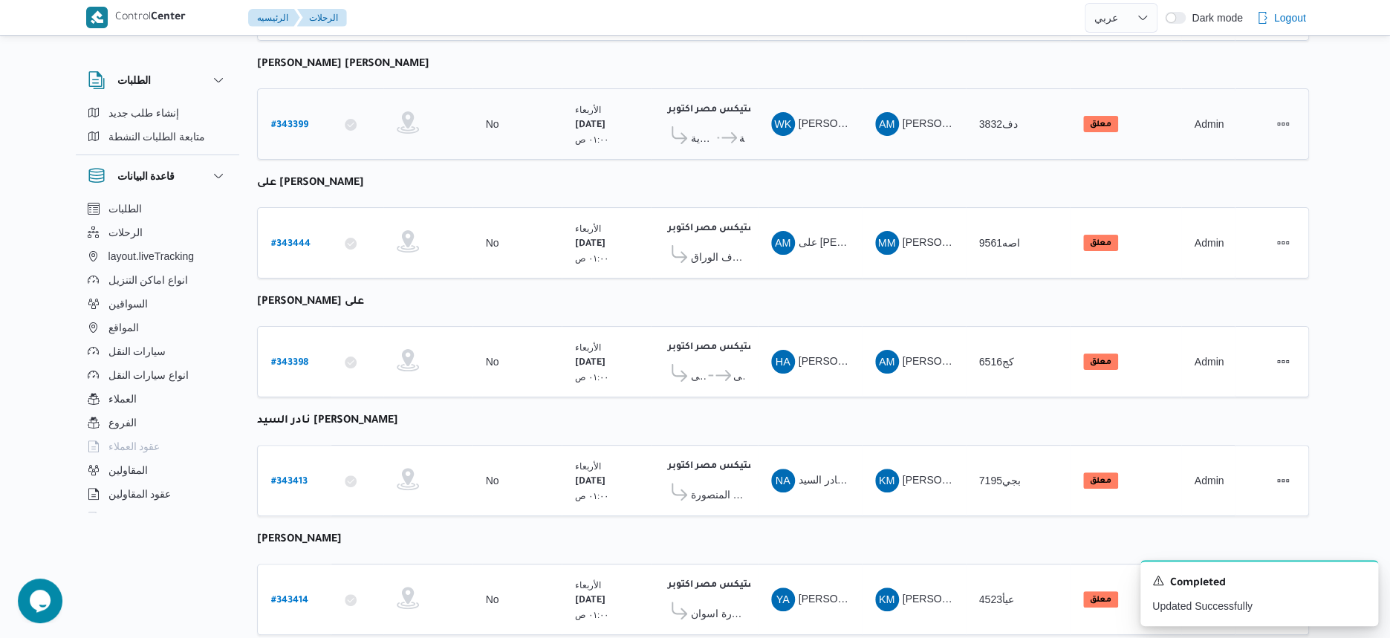
select select "ar"
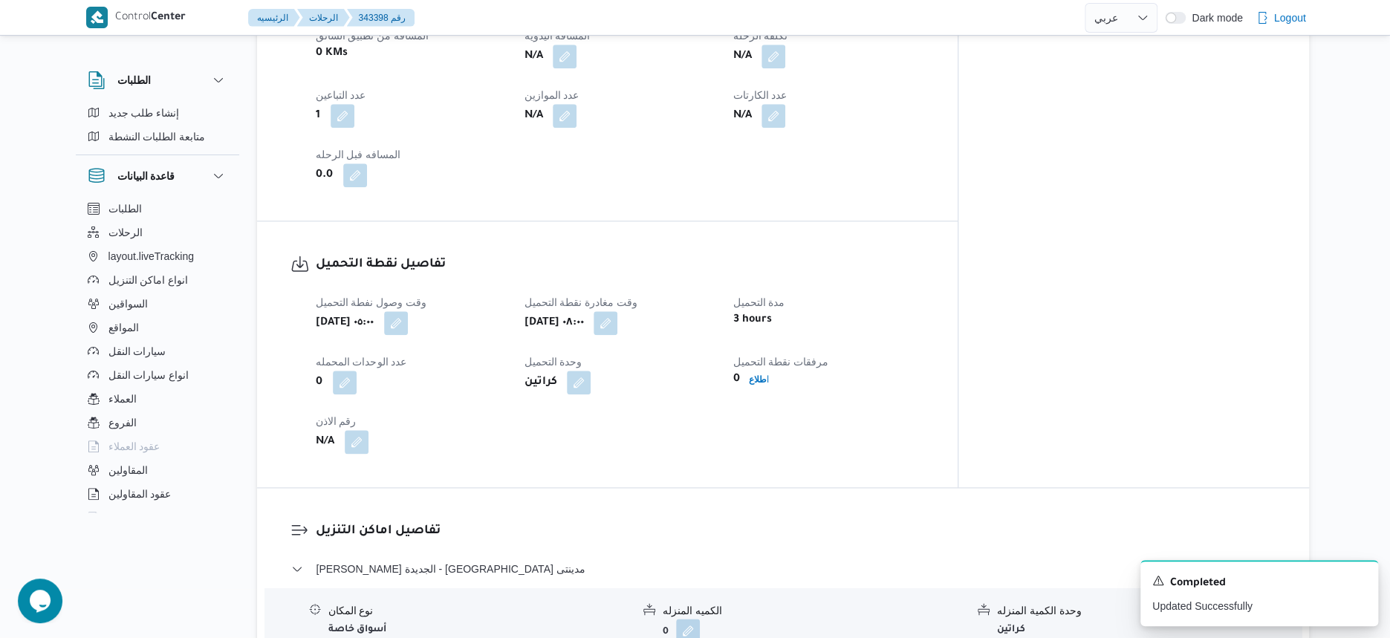
scroll to position [840, 0]
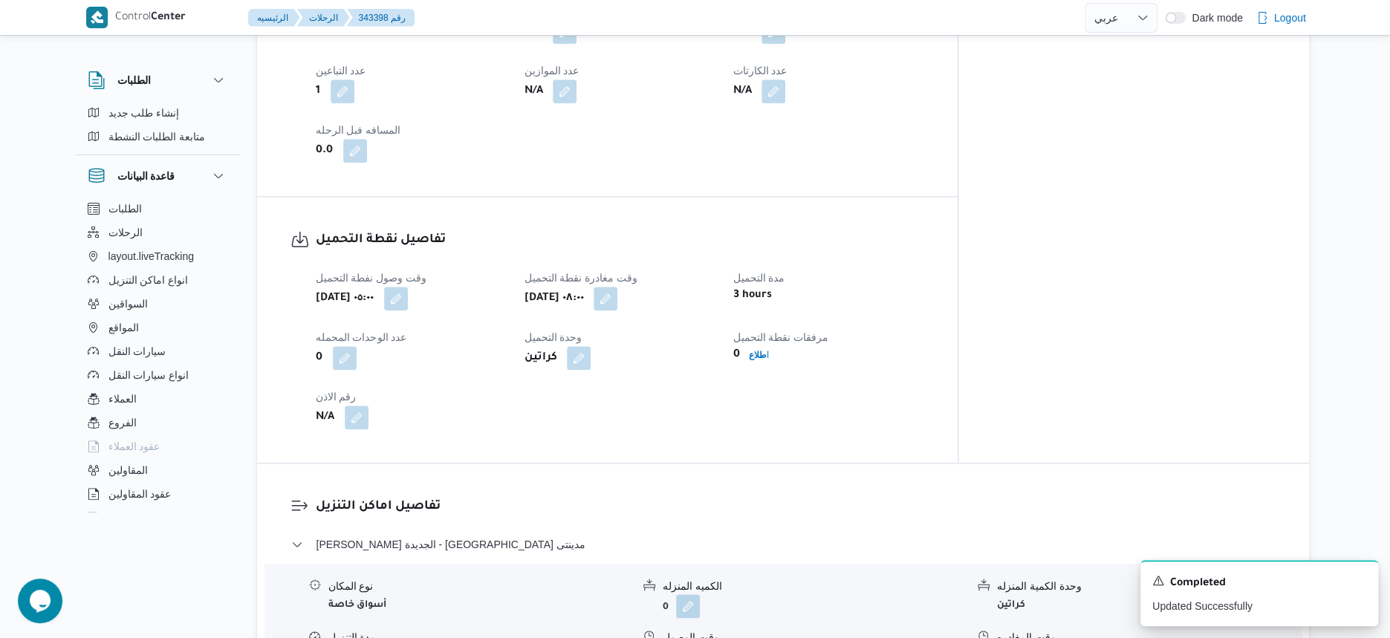
select select "ar"
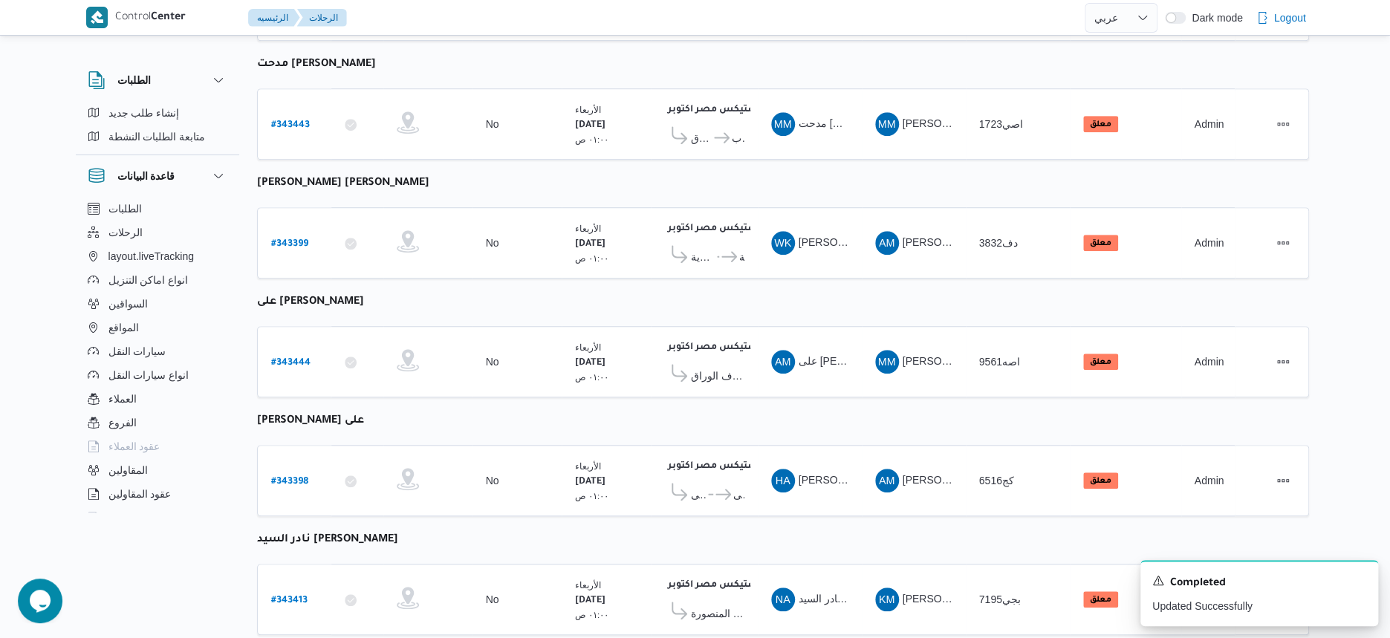
scroll to position [840, 0]
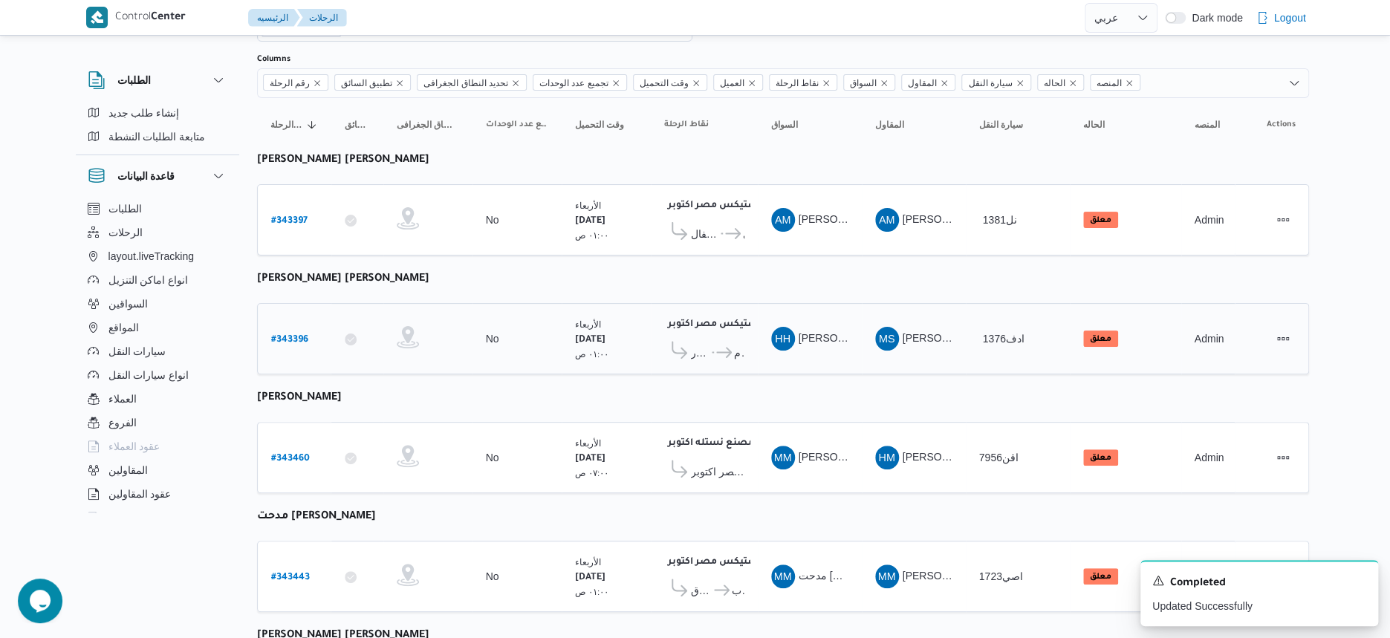
click at [286, 335] on b "# 343396" at bounding box center [289, 340] width 37 height 10
select select "ar"
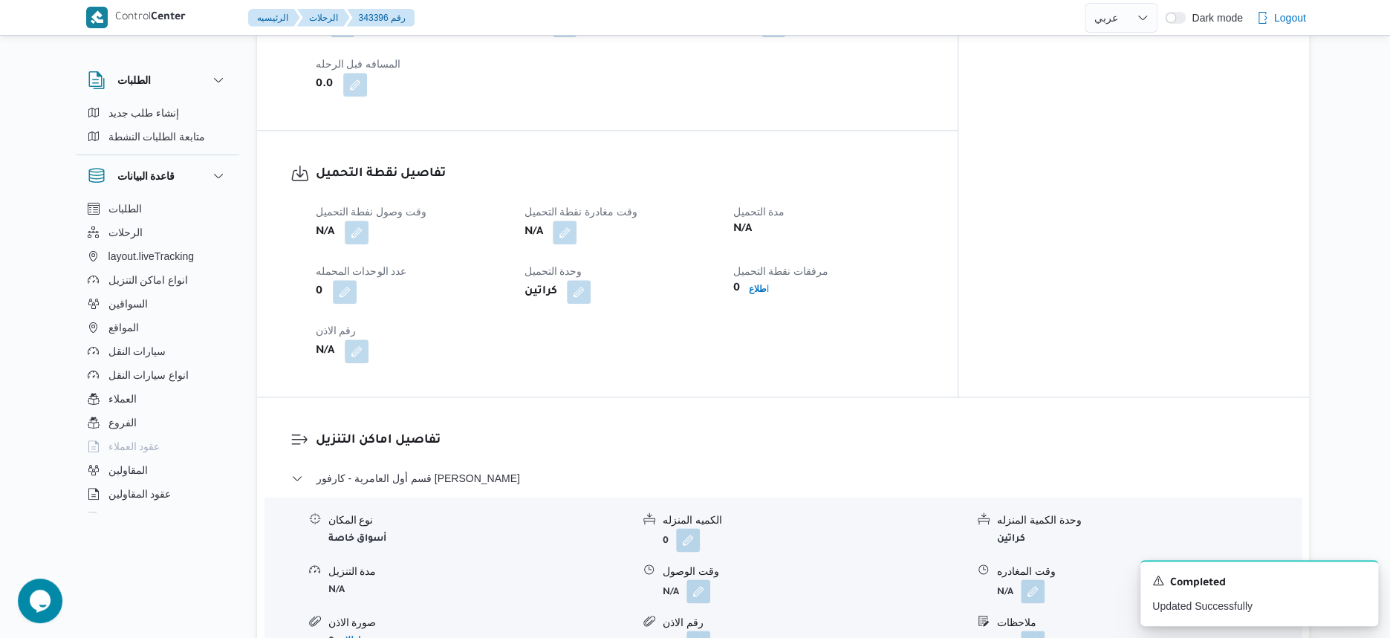
scroll to position [919, 0]
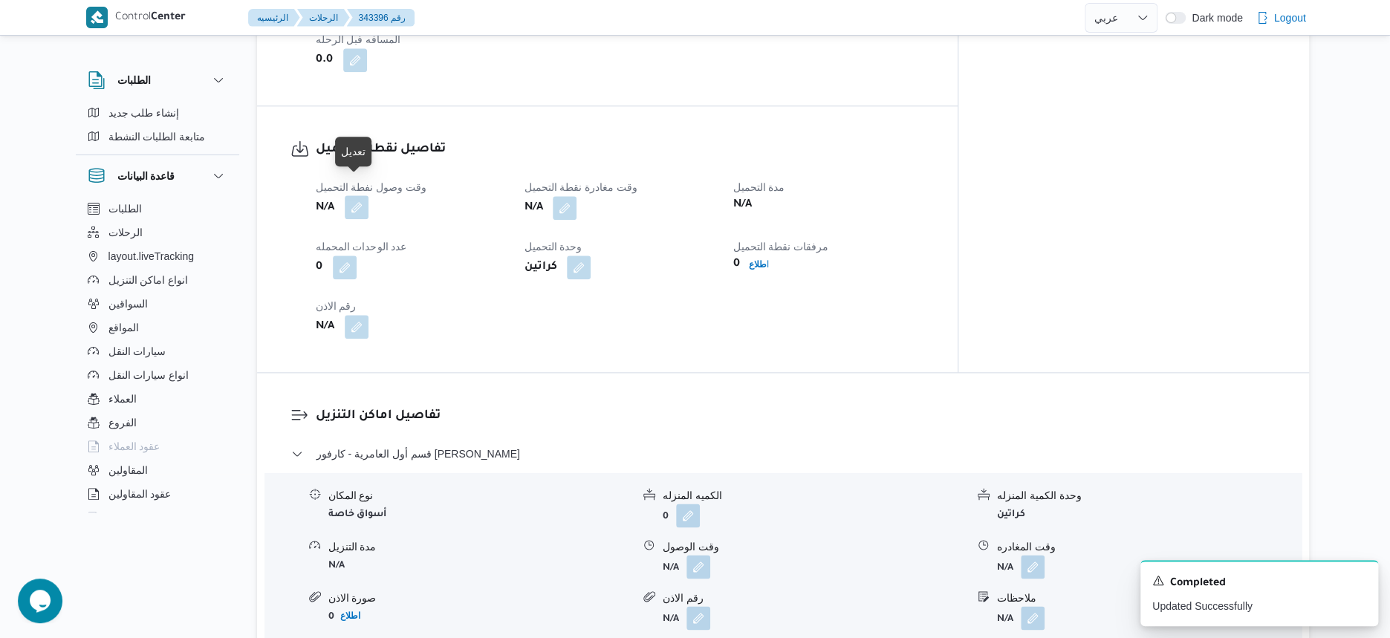
click at [359, 195] on button "button" at bounding box center [357, 207] width 24 height 24
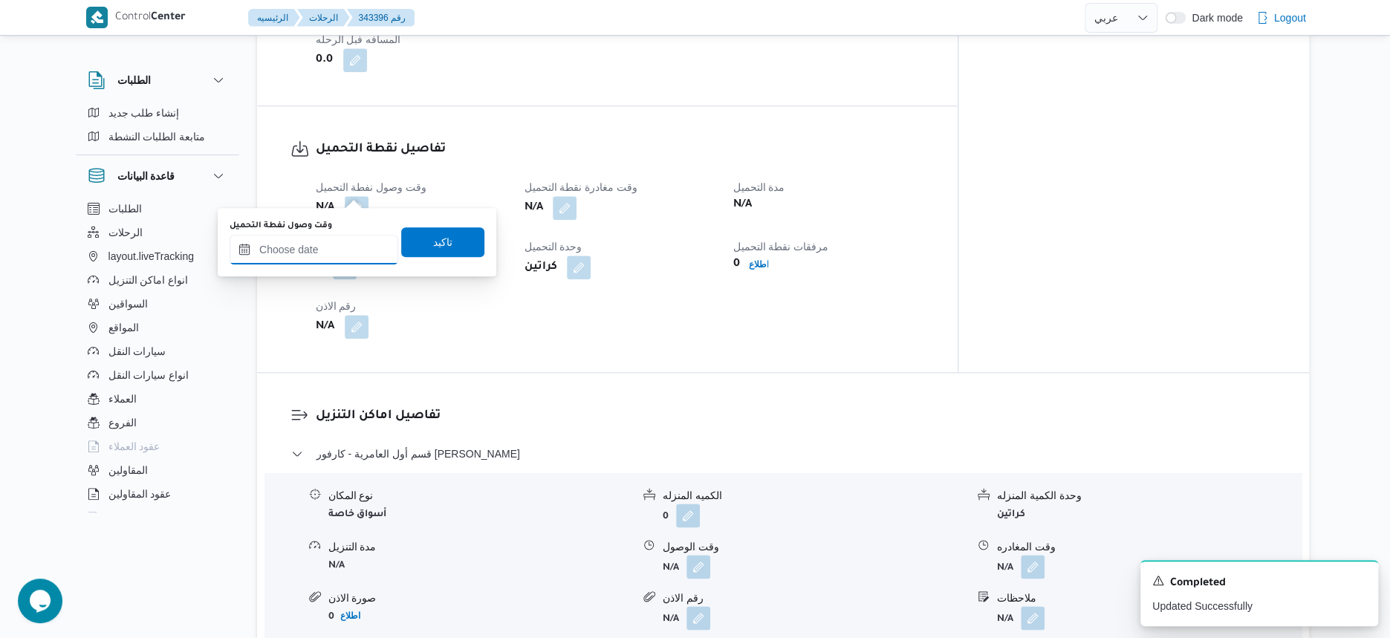
click at [350, 244] on input "وقت وصول نفطة التحميل" at bounding box center [314, 250] width 169 height 30
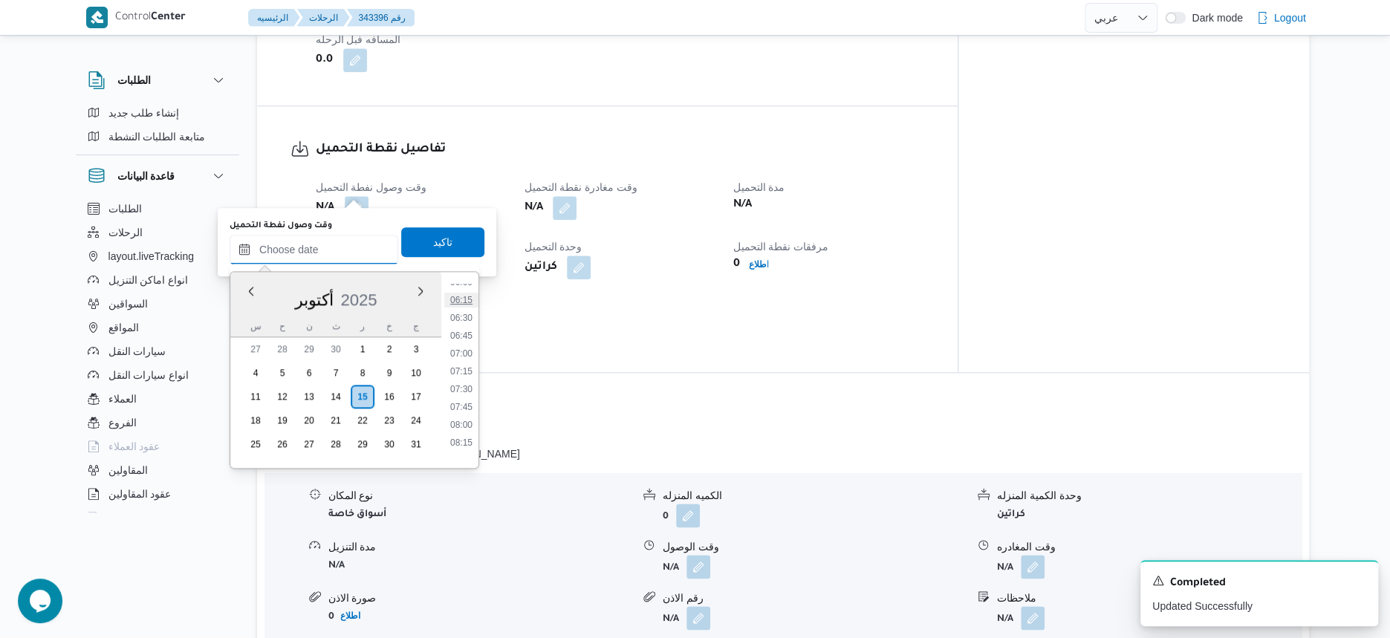
scroll to position [344, 0]
click at [471, 369] on li "06:00" at bounding box center [461, 375] width 34 height 15
type input "[DATE] ٠٦:٠٠"
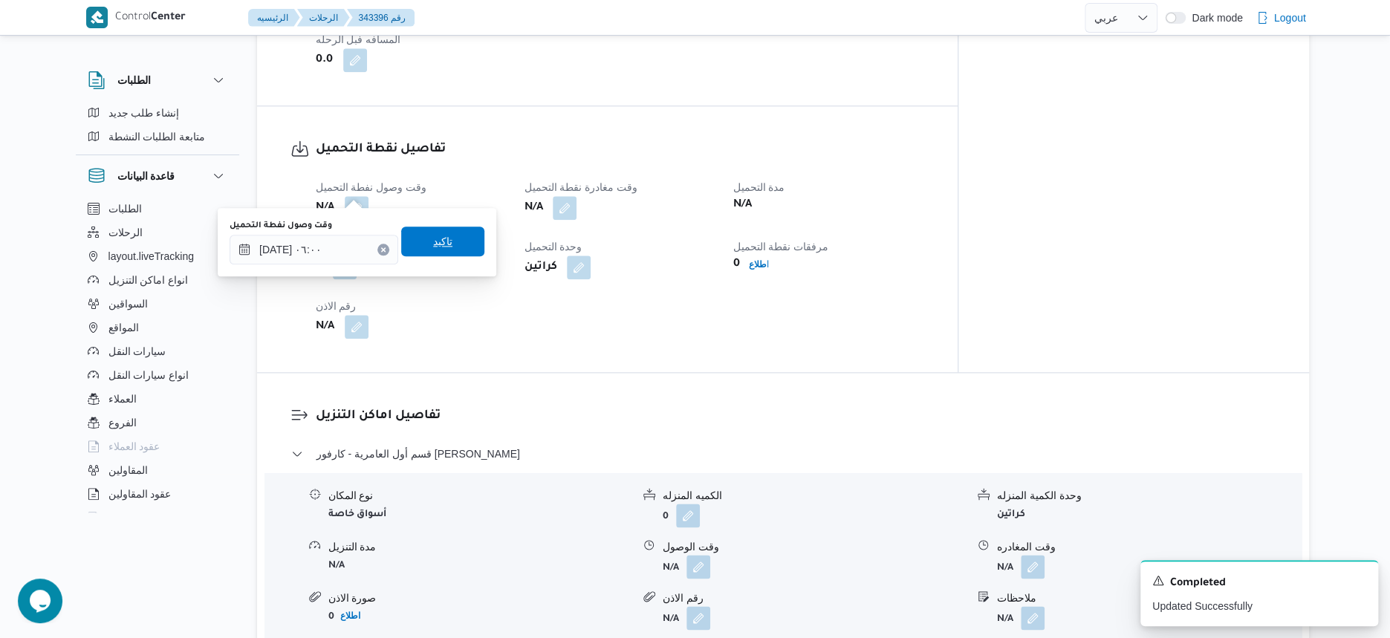
click at [470, 240] on span "تاكيد" at bounding box center [442, 242] width 83 height 30
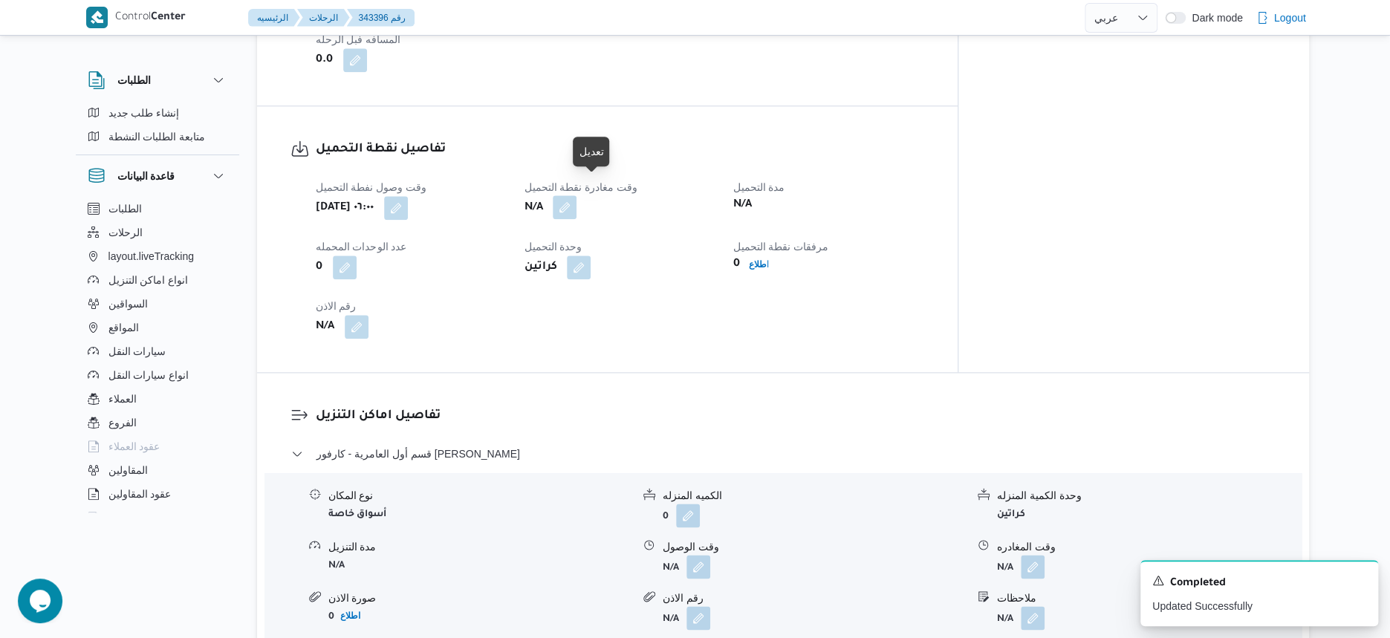
click at [576, 195] on button "button" at bounding box center [565, 207] width 24 height 24
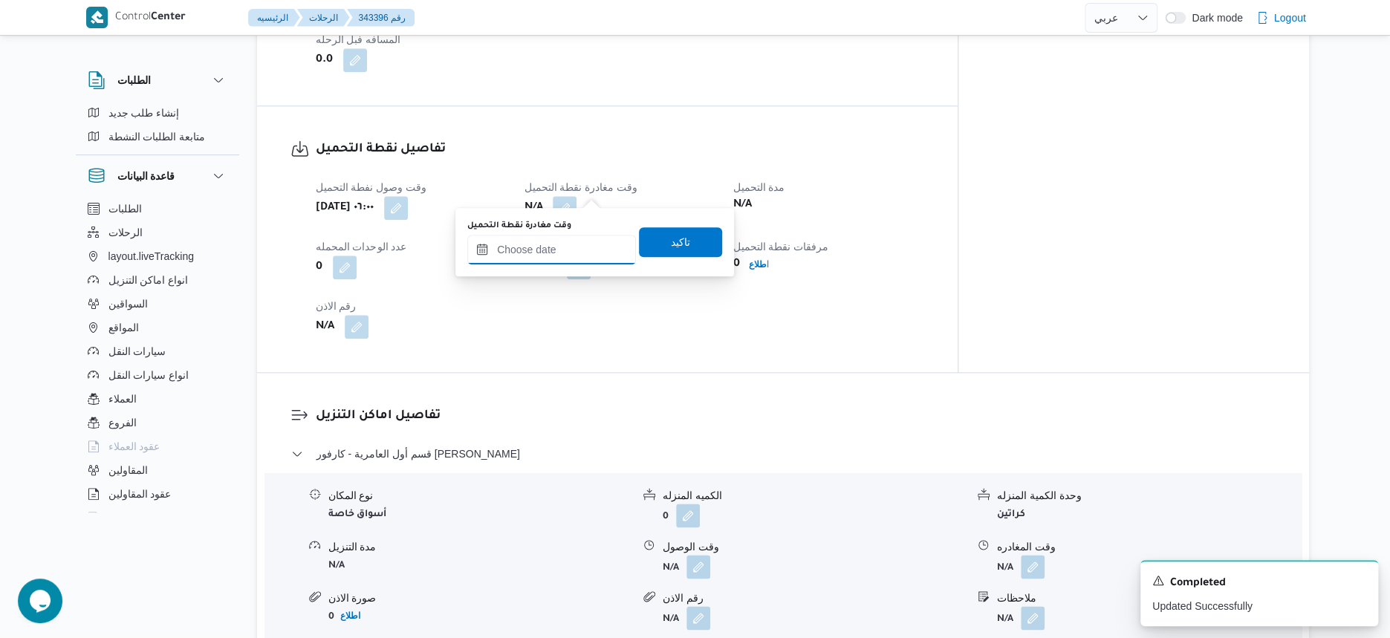
click at [569, 259] on input "وقت مغادرة نقطة التحميل" at bounding box center [551, 250] width 169 height 30
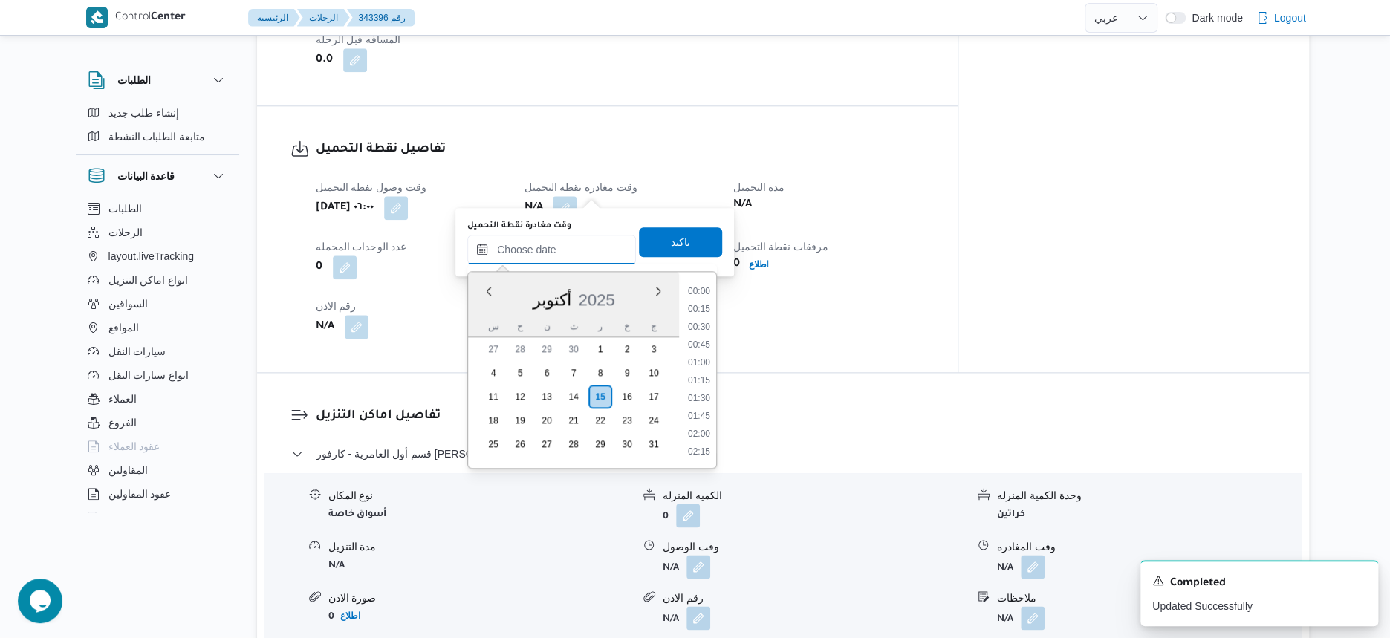
scroll to position [623, 0]
click at [698, 311] on li "09:00" at bounding box center [699, 310] width 34 height 15
type input "[DATE] ٠٩:٠٠"
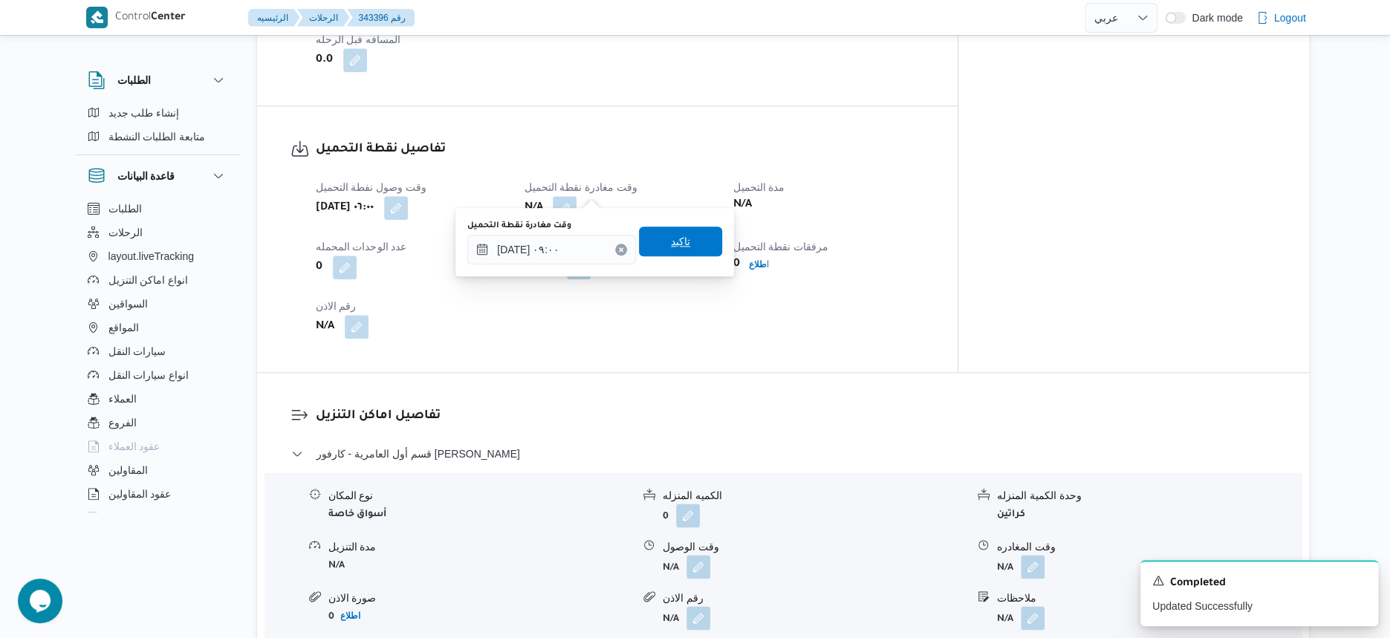
click at [695, 242] on span "تاكيد" at bounding box center [680, 242] width 83 height 30
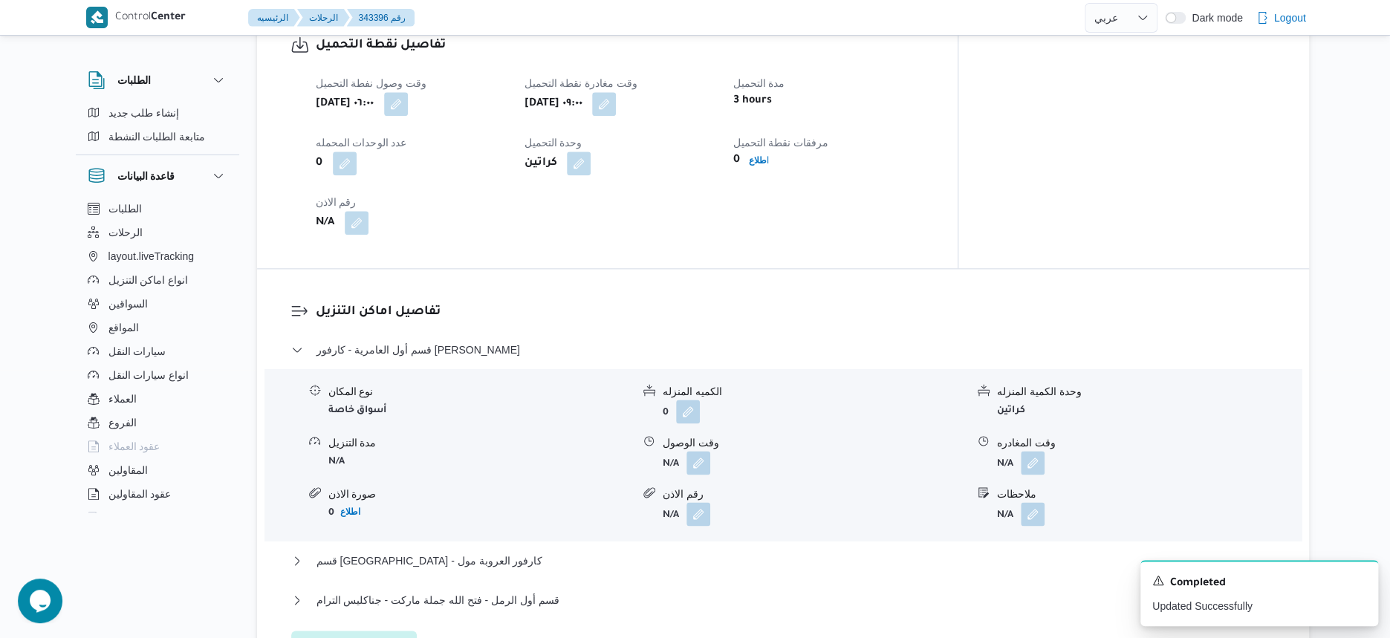
scroll to position [919, 0]
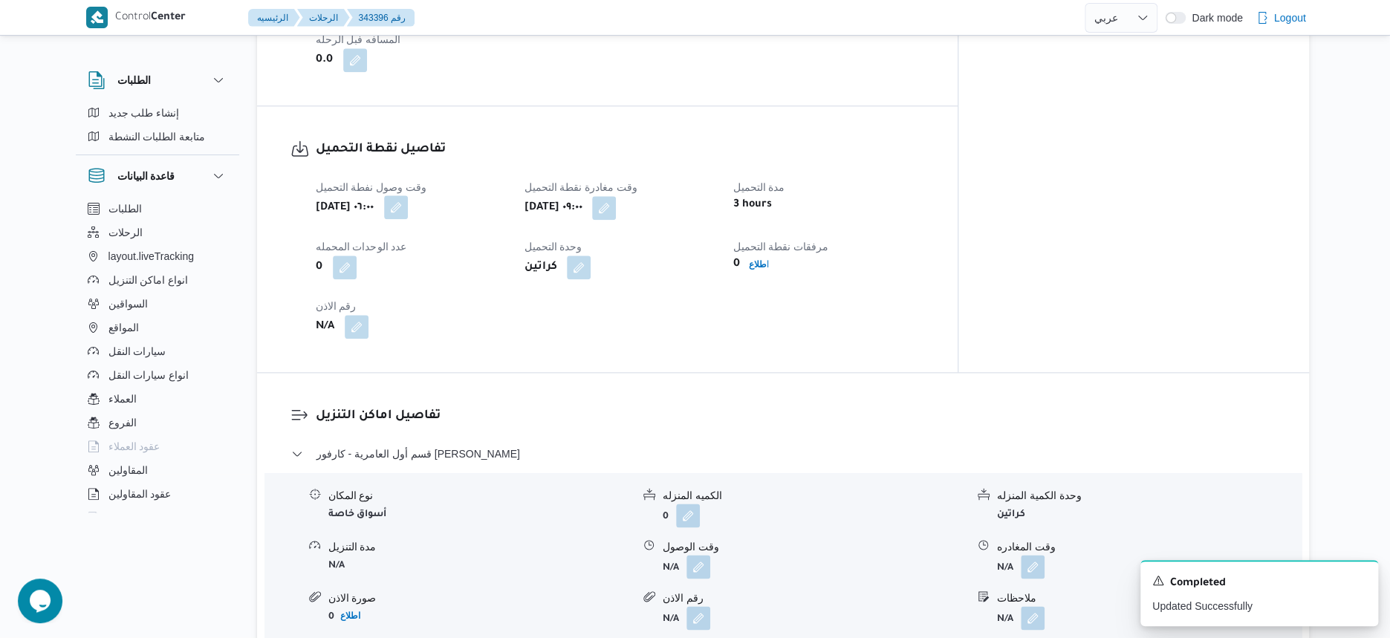
click at [408, 195] on button "button" at bounding box center [396, 207] width 24 height 24
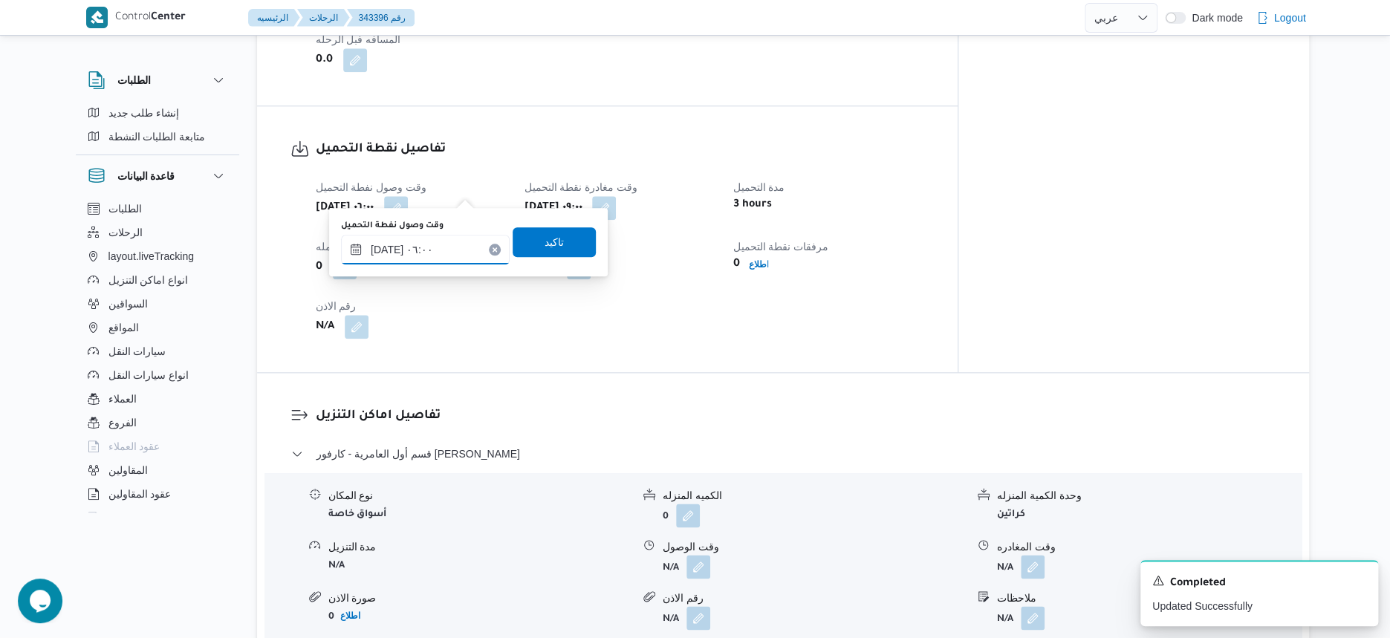
click at [426, 263] on div "[DATE] ٠٦:٠٠" at bounding box center [425, 250] width 169 height 30
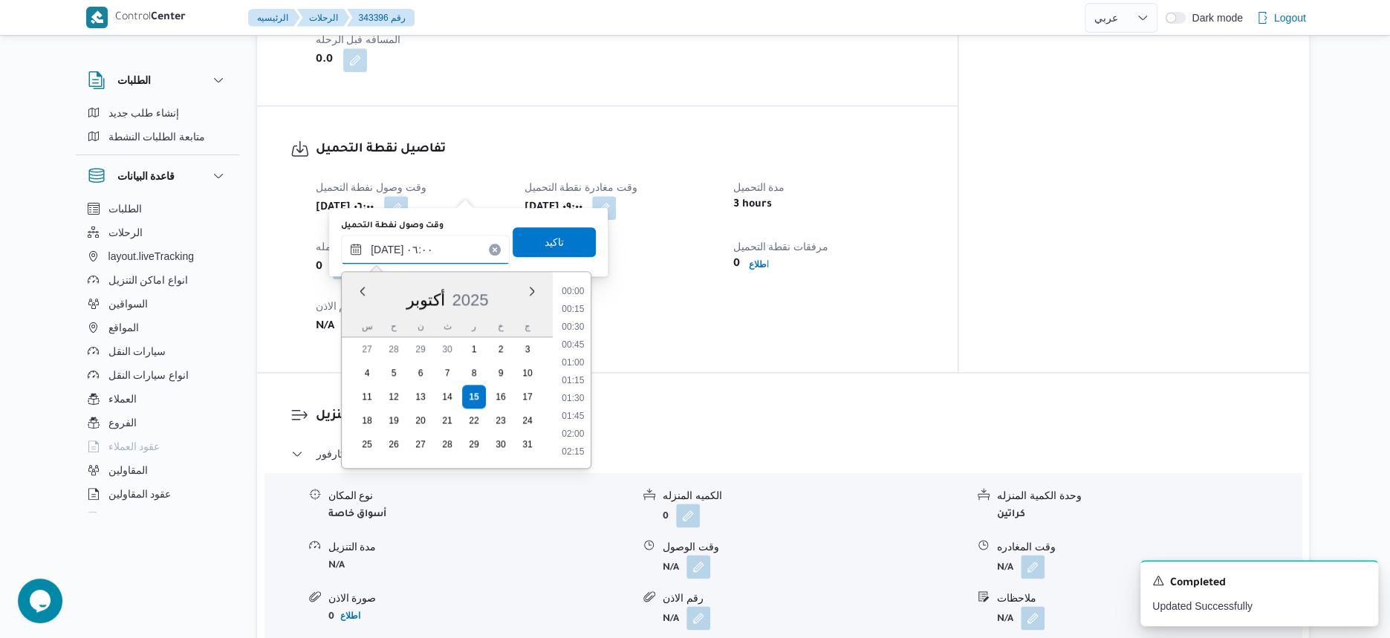
scroll to position [337, 0]
click at [437, 261] on input "[DATE] ٠٦:٠٠" at bounding box center [425, 250] width 169 height 30
click at [584, 343] on li "05:30" at bounding box center [573, 346] width 34 height 15
type input "[DATE] ٠٦:٠٠"
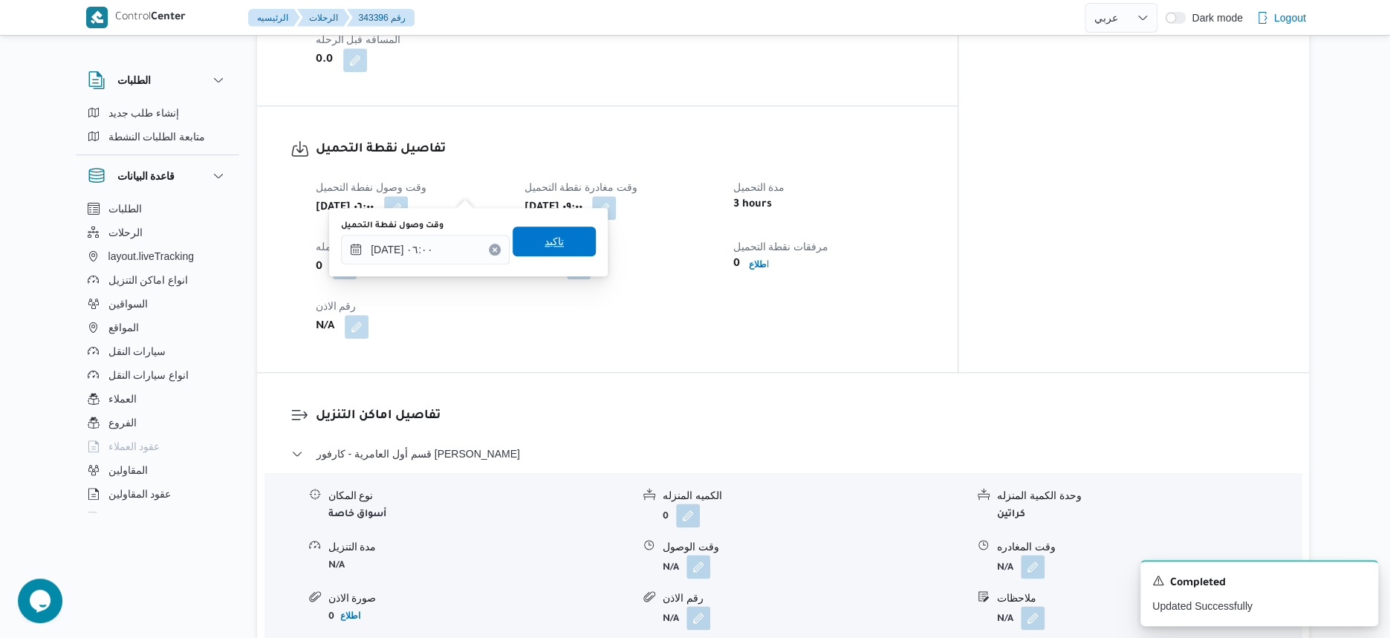
click at [560, 227] on div "تاكيد" at bounding box center [554, 242] width 83 height 30
click at [560, 227] on span "تاكيد" at bounding box center [554, 242] width 83 height 30
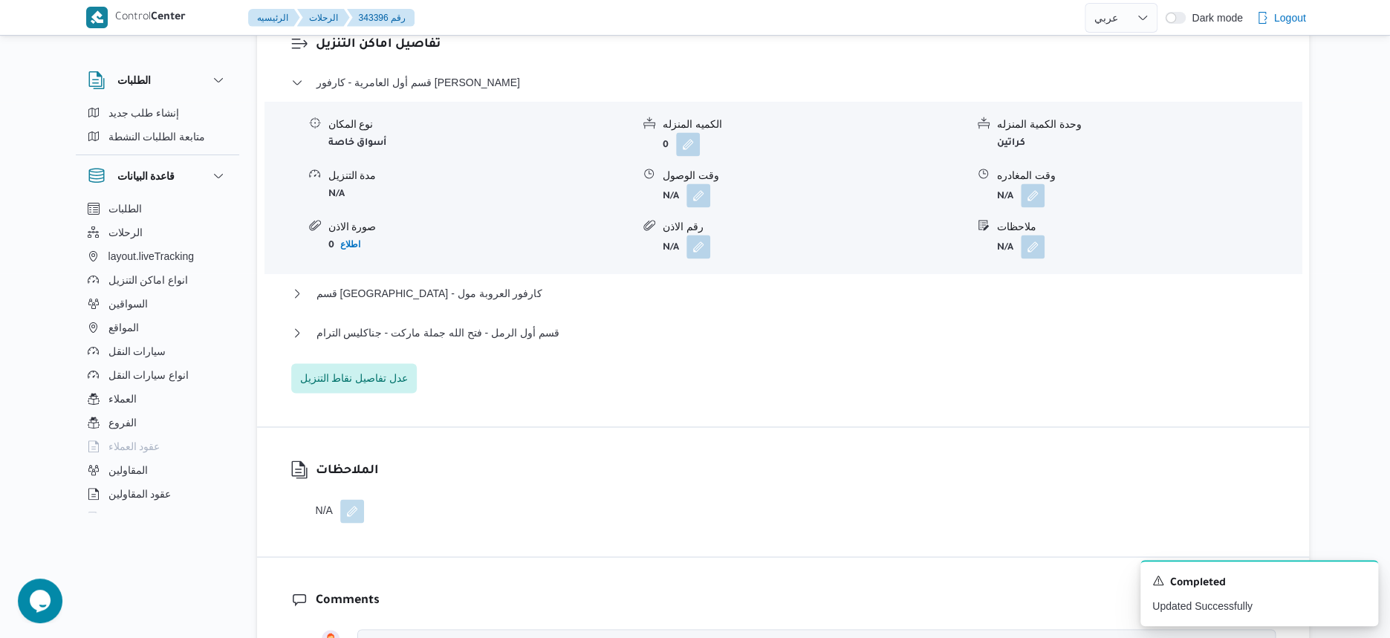
scroll to position [733, 0]
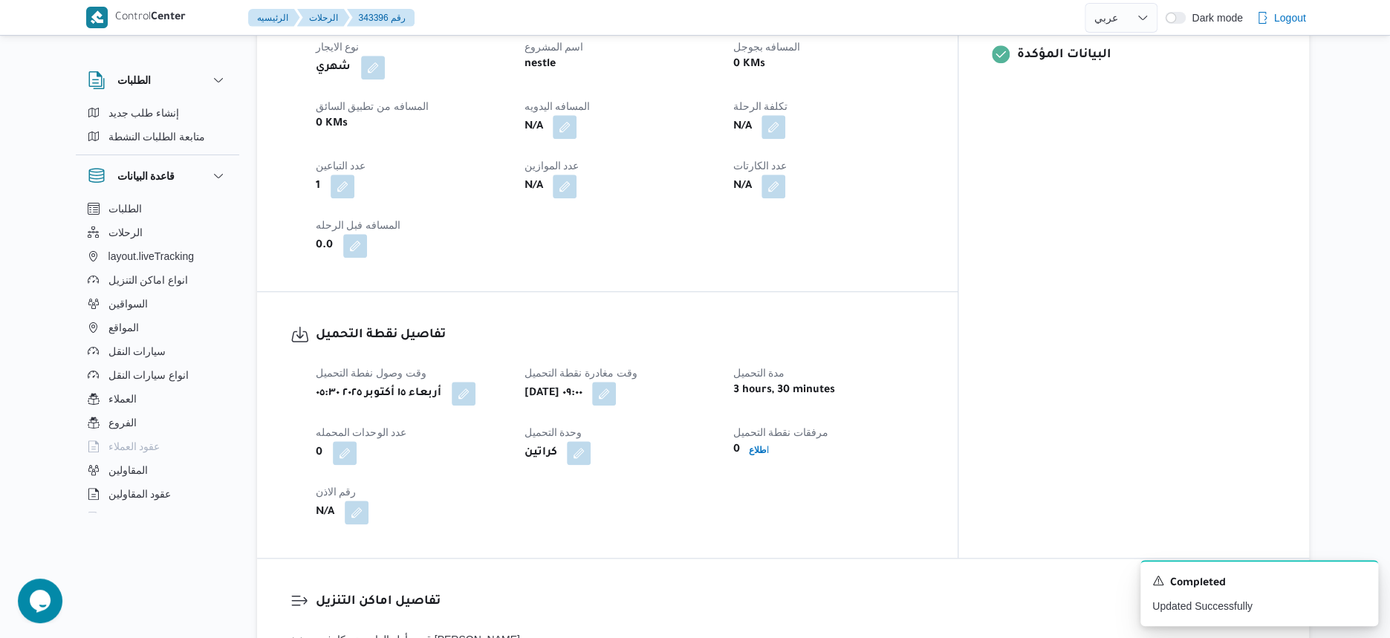
select select "ar"
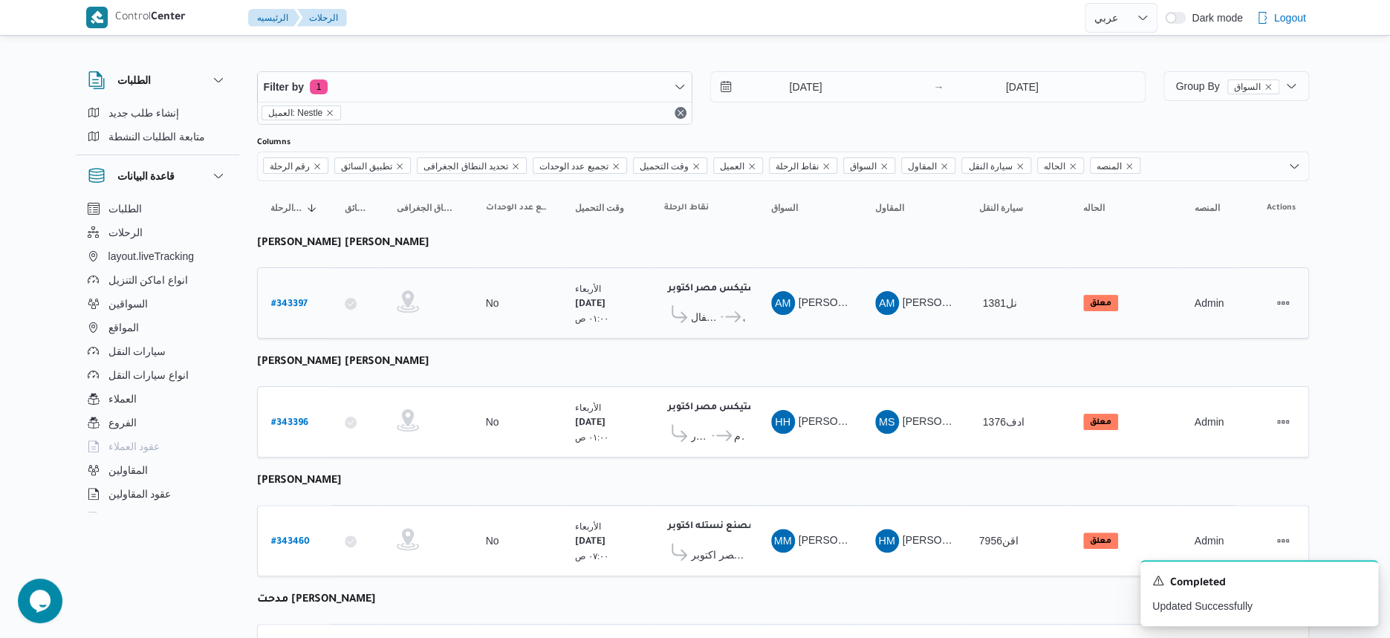
click at [296, 299] on b "# 343397" at bounding box center [289, 304] width 36 height 10
select select "ar"
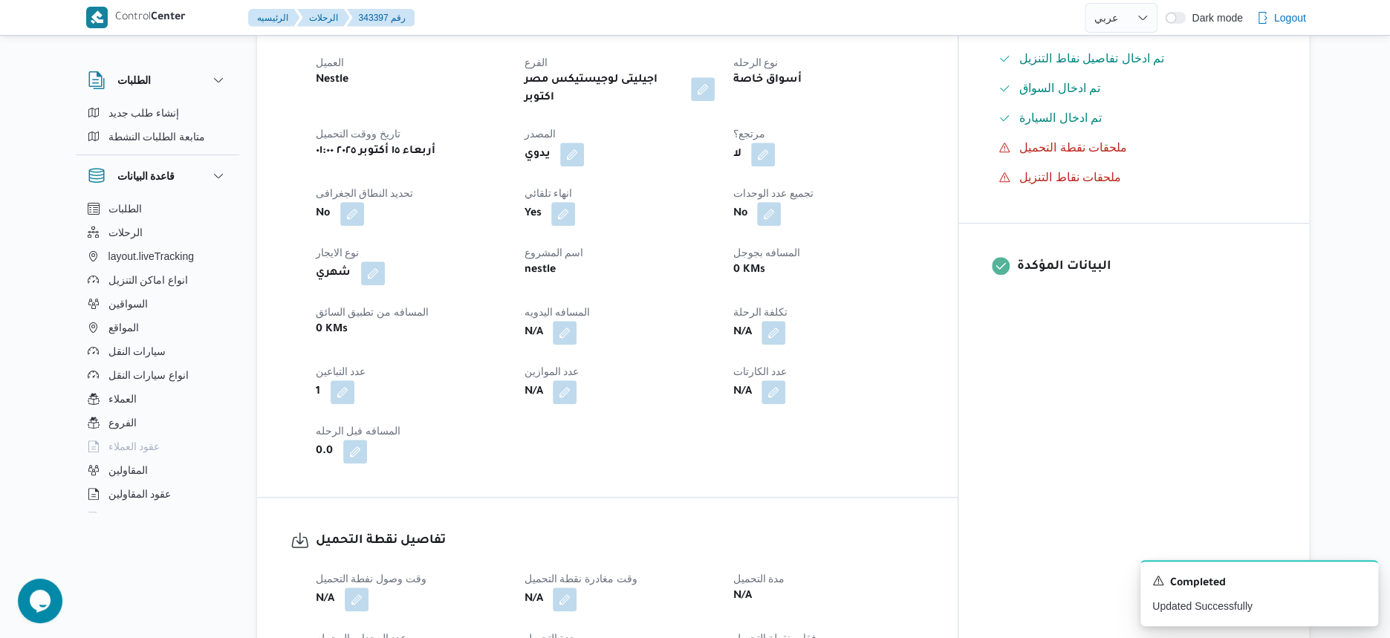
scroll to position [929, 0]
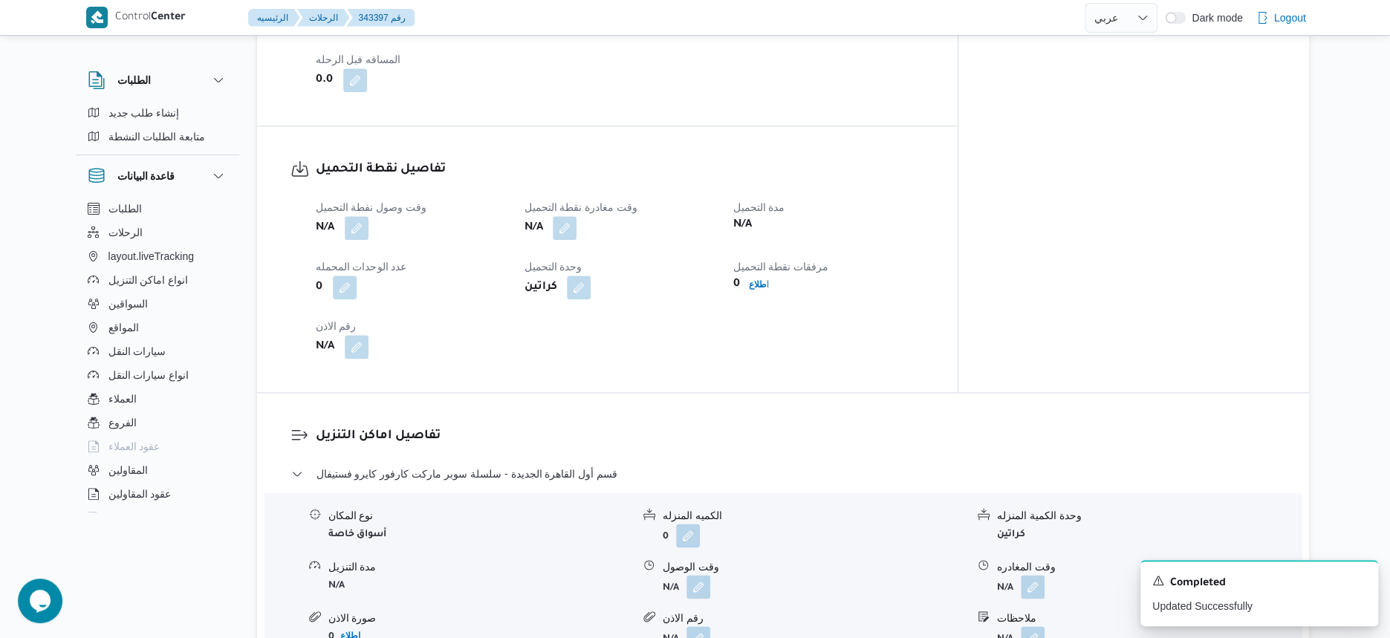
select select "ar"
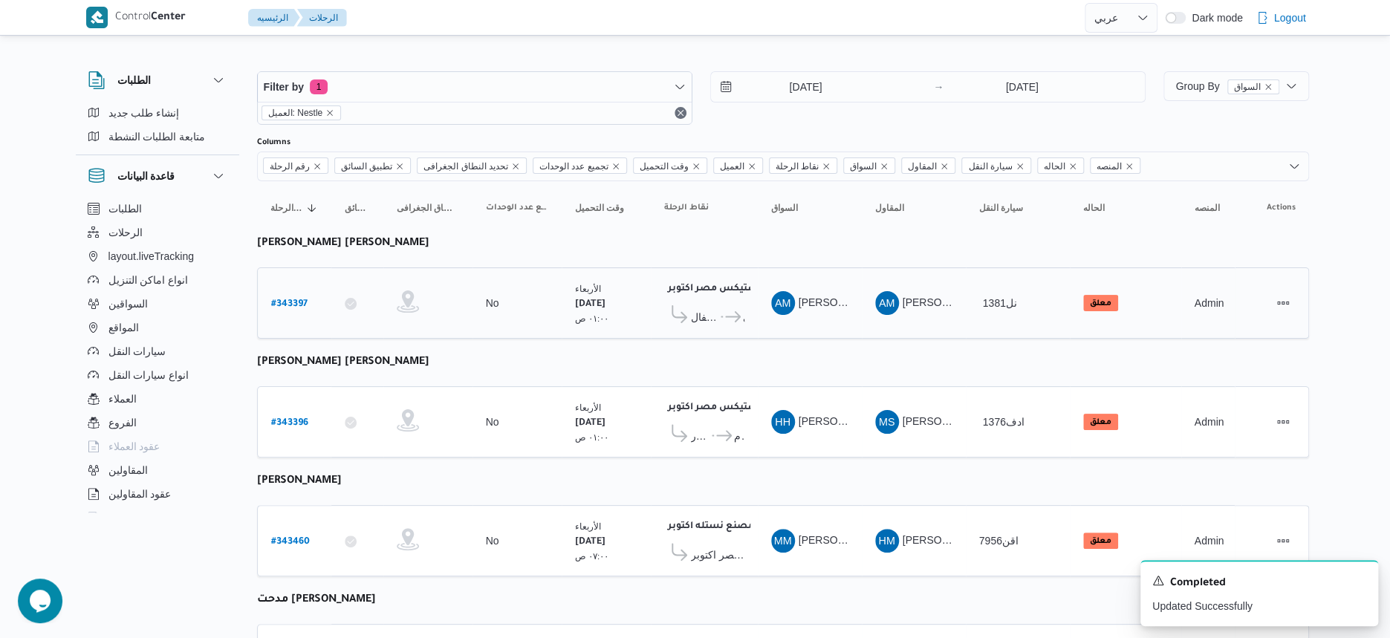
click at [296, 299] on b "# 343397" at bounding box center [289, 304] width 36 height 10
select select "ar"
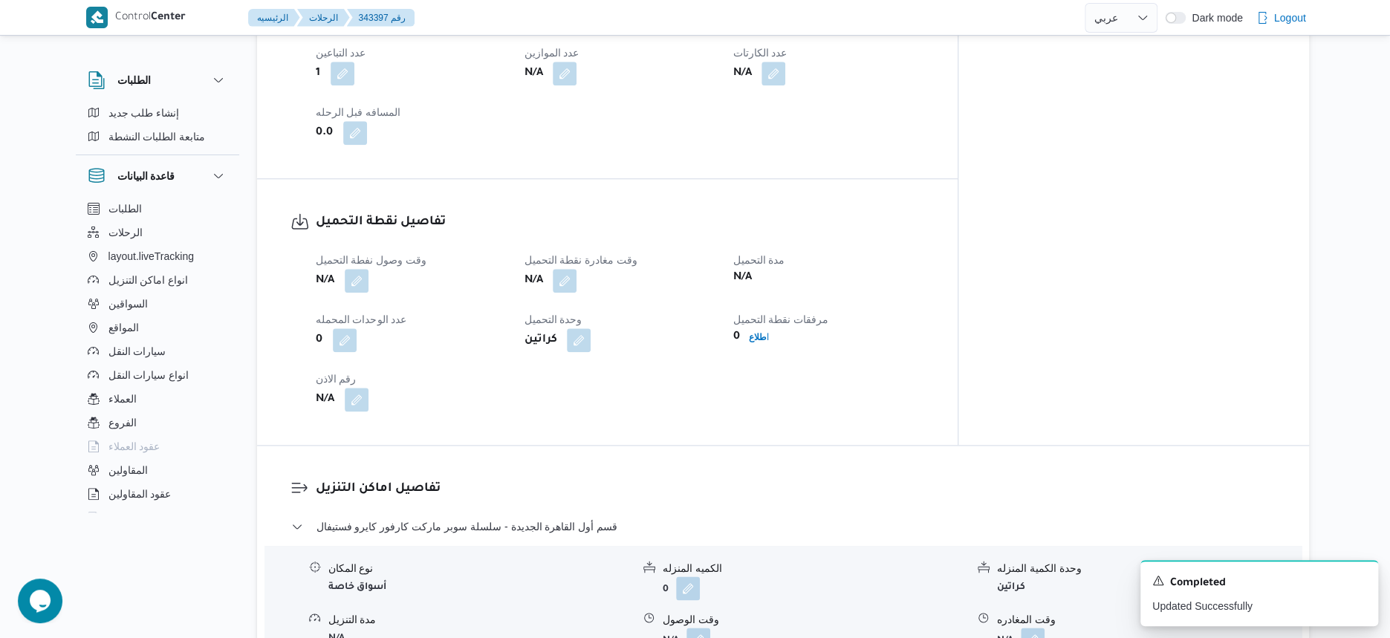
scroll to position [836, 0]
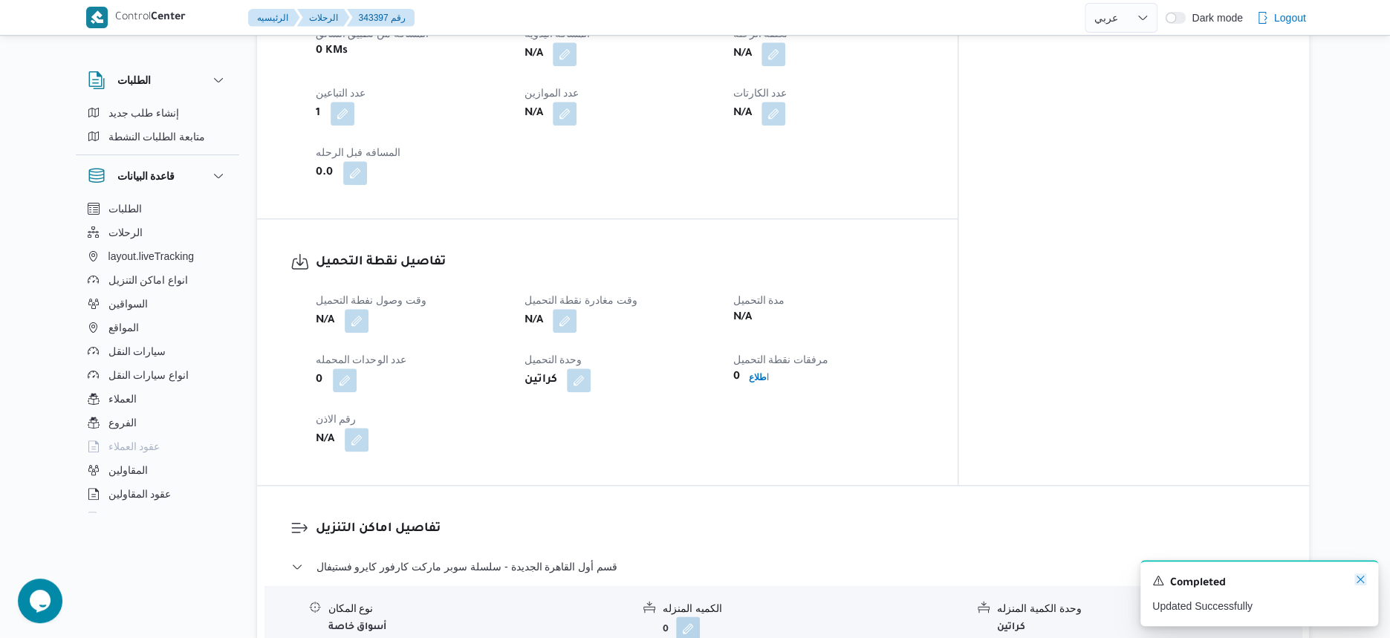
click at [1364, 577] on icon "Dismiss toast" at bounding box center [1360, 579] width 12 height 12
click at [756, 434] on div "تفاصيل نقطة التحميل وقت وصول نفطة التحميل N/A وقت مغادرة نقطة التحميل N/A مدة ا…" at bounding box center [607, 352] width 701 height 266
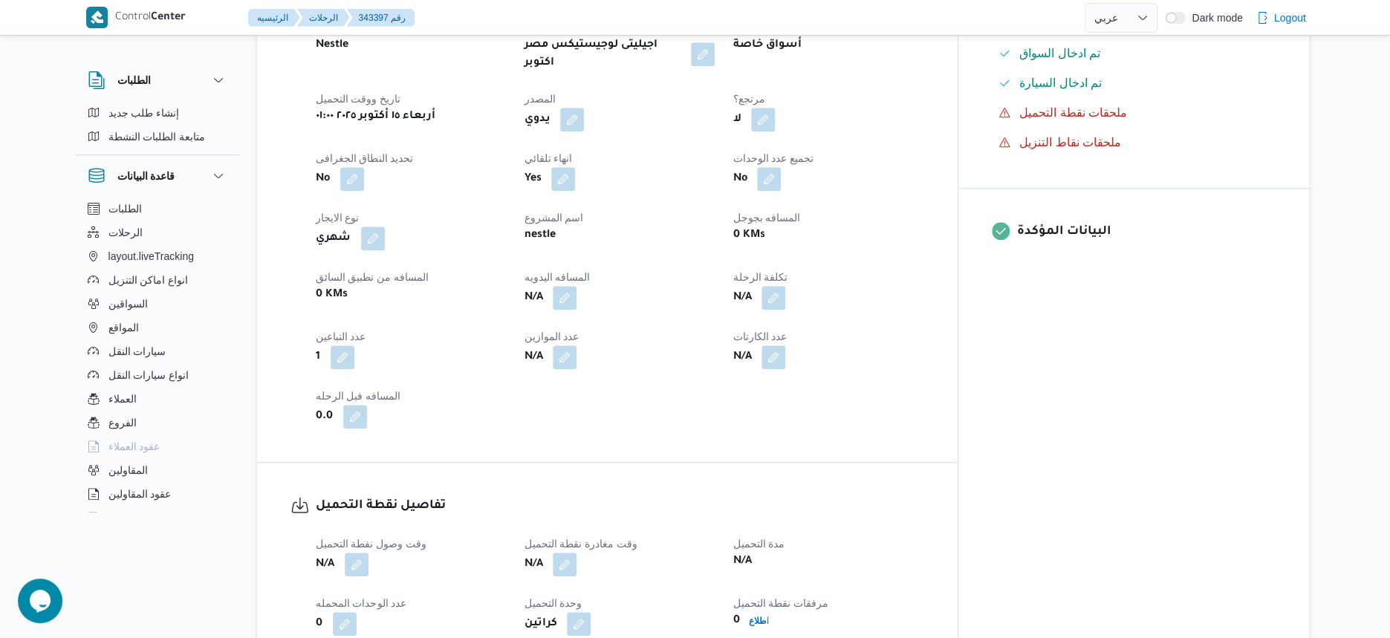
scroll to position [743, 0]
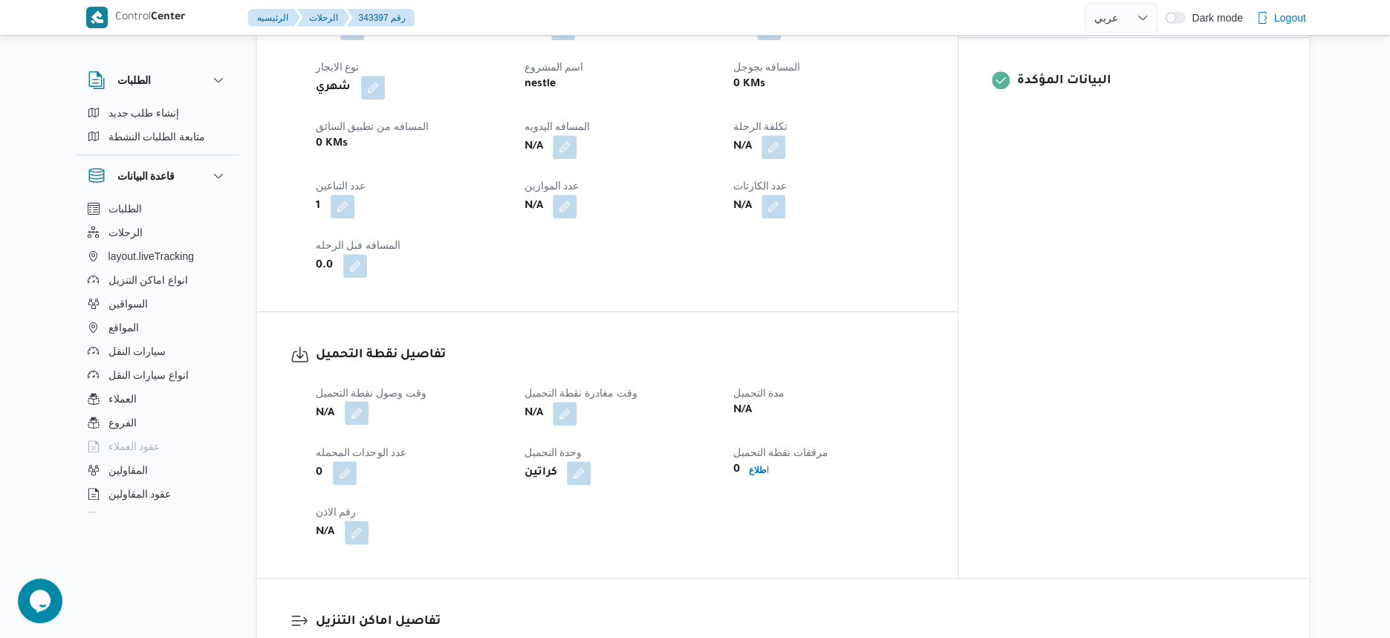
drag, startPoint x: 351, startPoint y: 386, endPoint x: 356, endPoint y: 394, distance: 9.7
click at [352, 401] on button "button" at bounding box center [357, 413] width 24 height 24
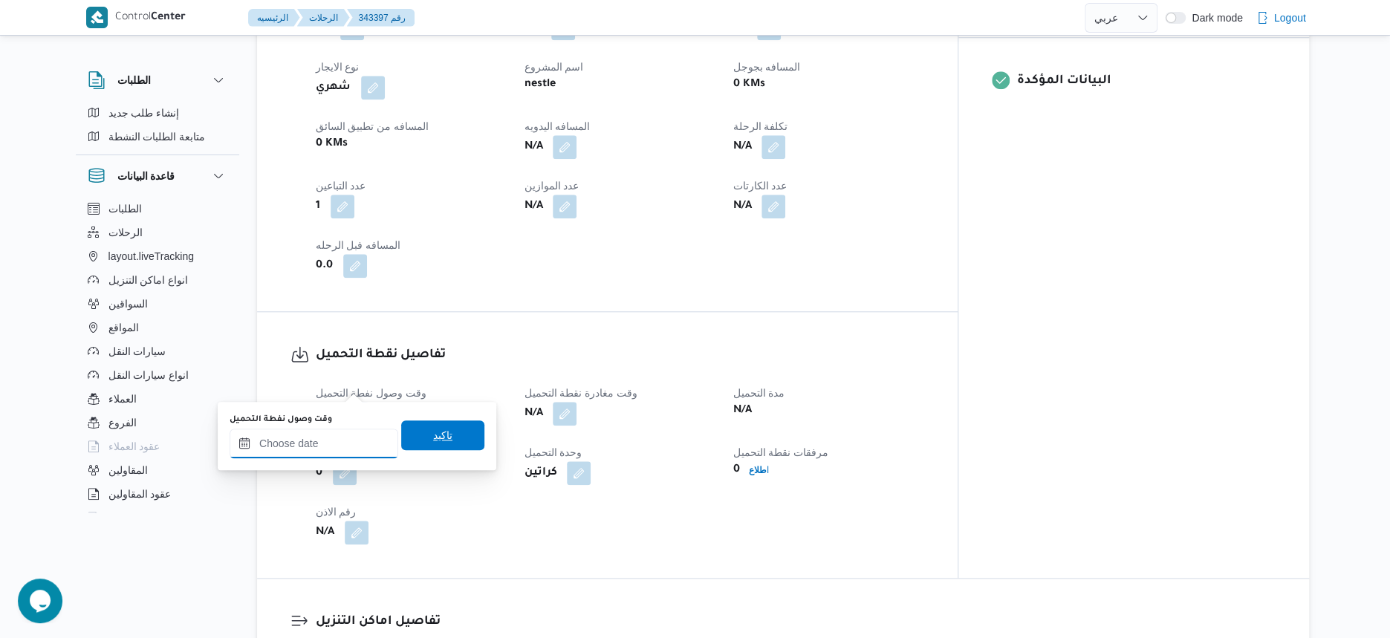
drag, startPoint x: 353, startPoint y: 438, endPoint x: 397, endPoint y: 428, distance: 45.0
click at [353, 438] on input "وقت وصول نفطة التحميل" at bounding box center [314, 444] width 169 height 30
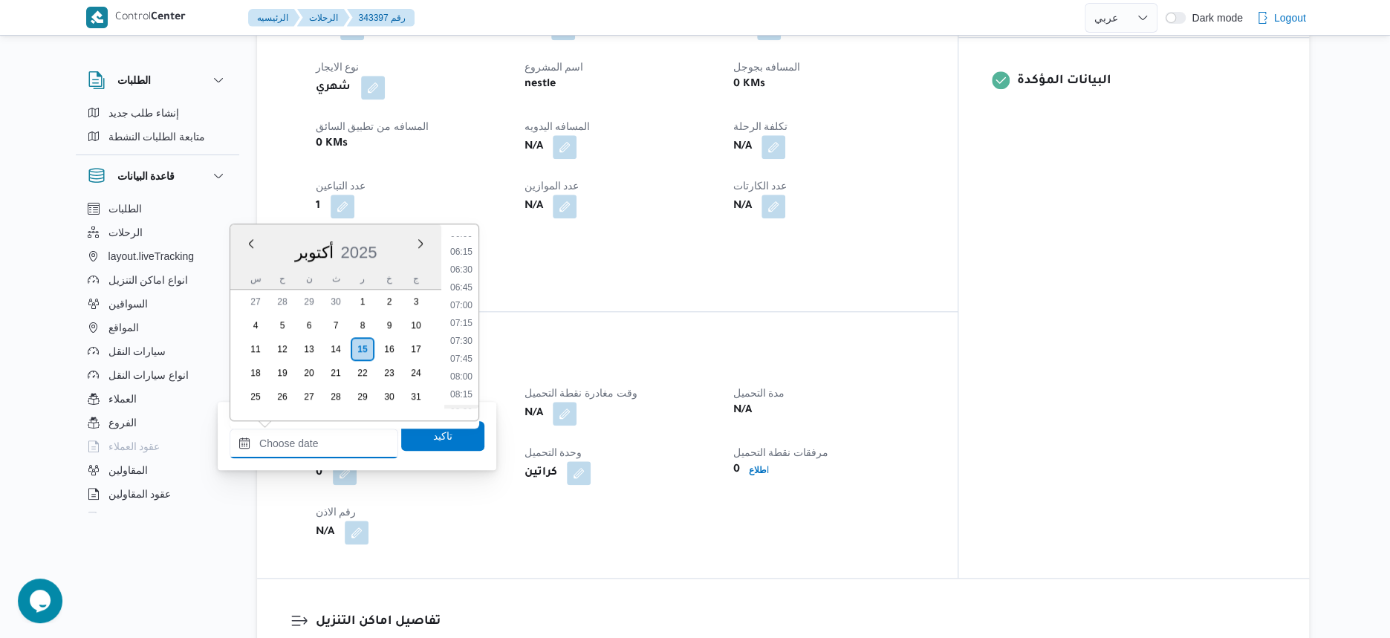
scroll to position [437, 0]
click at [465, 271] on li "06:30" at bounding box center [461, 270] width 34 height 15
type input "[DATE] ٠٦:٣٠"
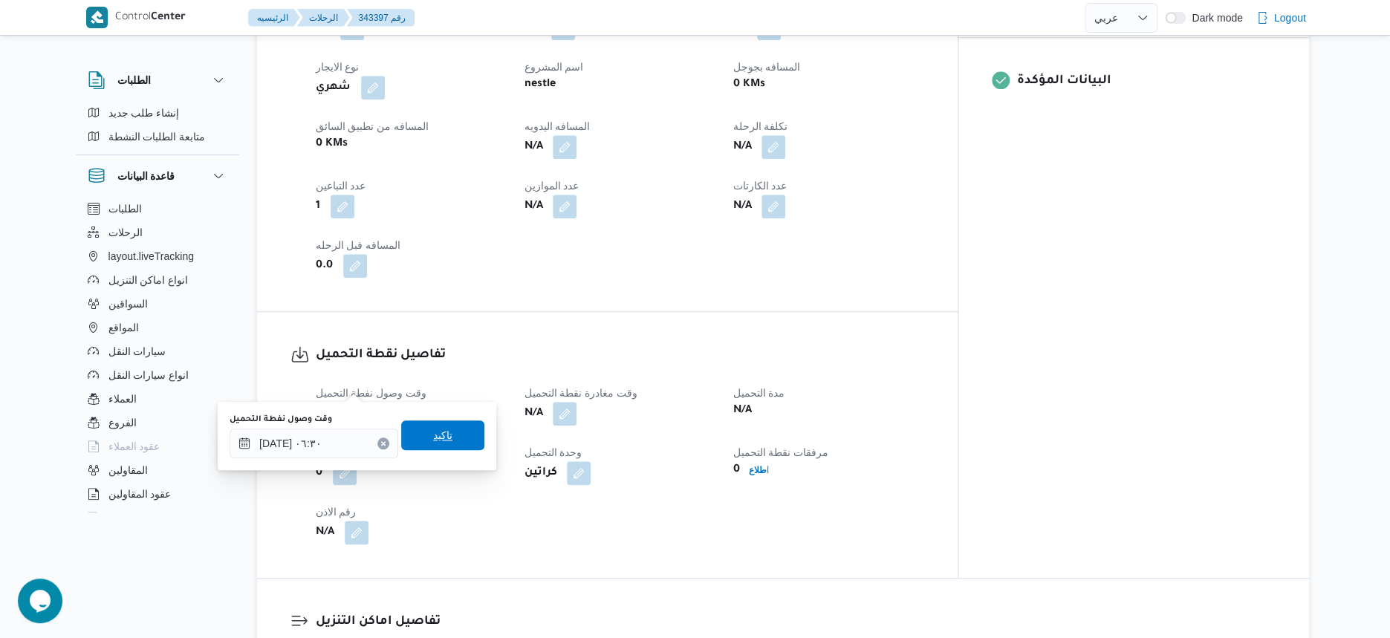
click at [458, 432] on span "تاكيد" at bounding box center [442, 435] width 83 height 30
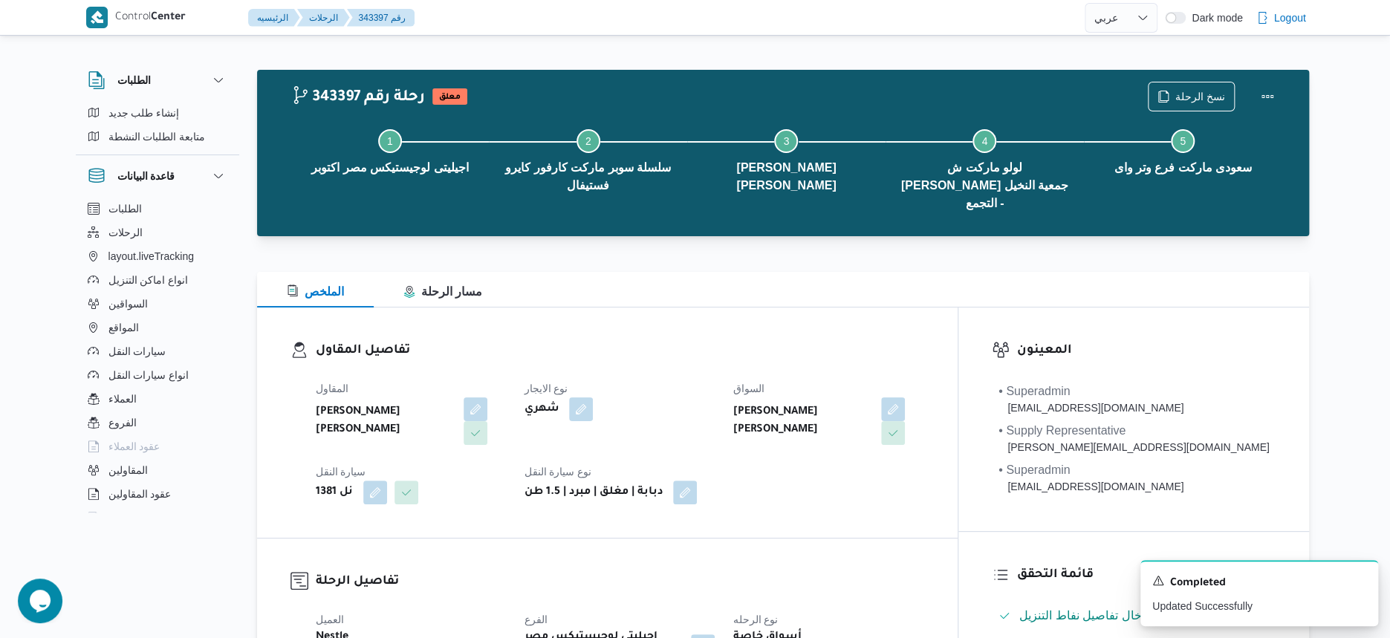
select select "ar"
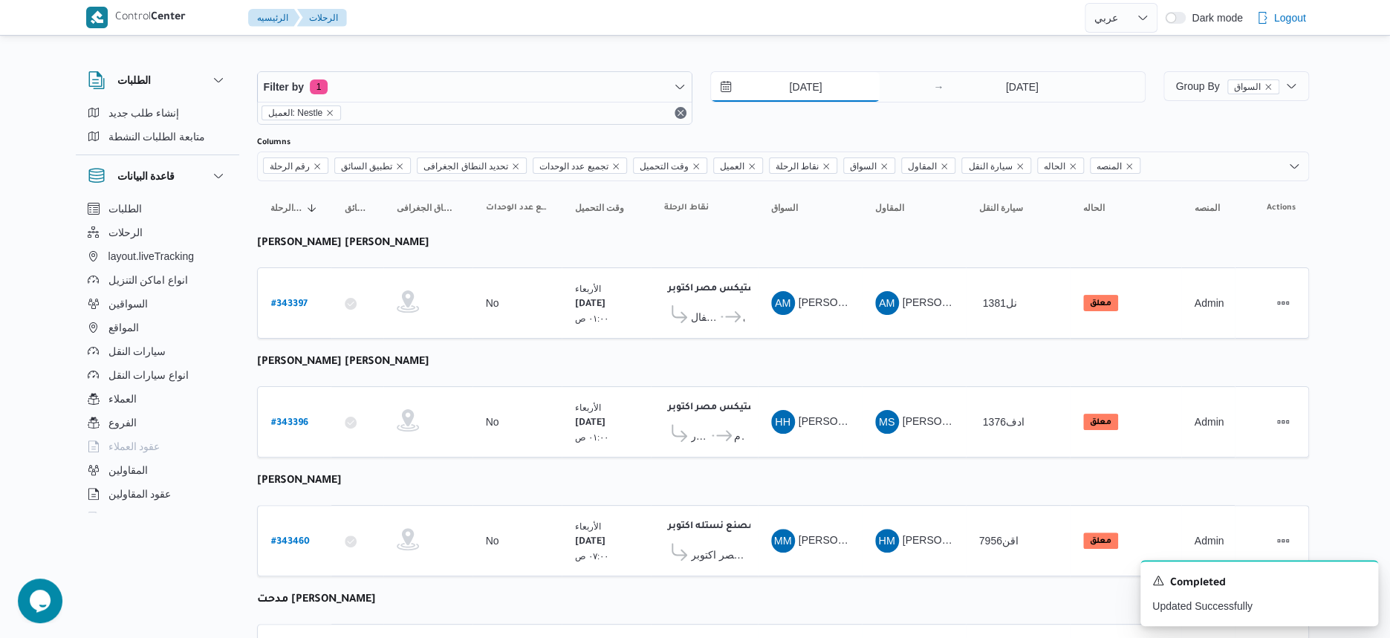
click at [865, 85] on input "[DATE]" at bounding box center [795, 87] width 169 height 30
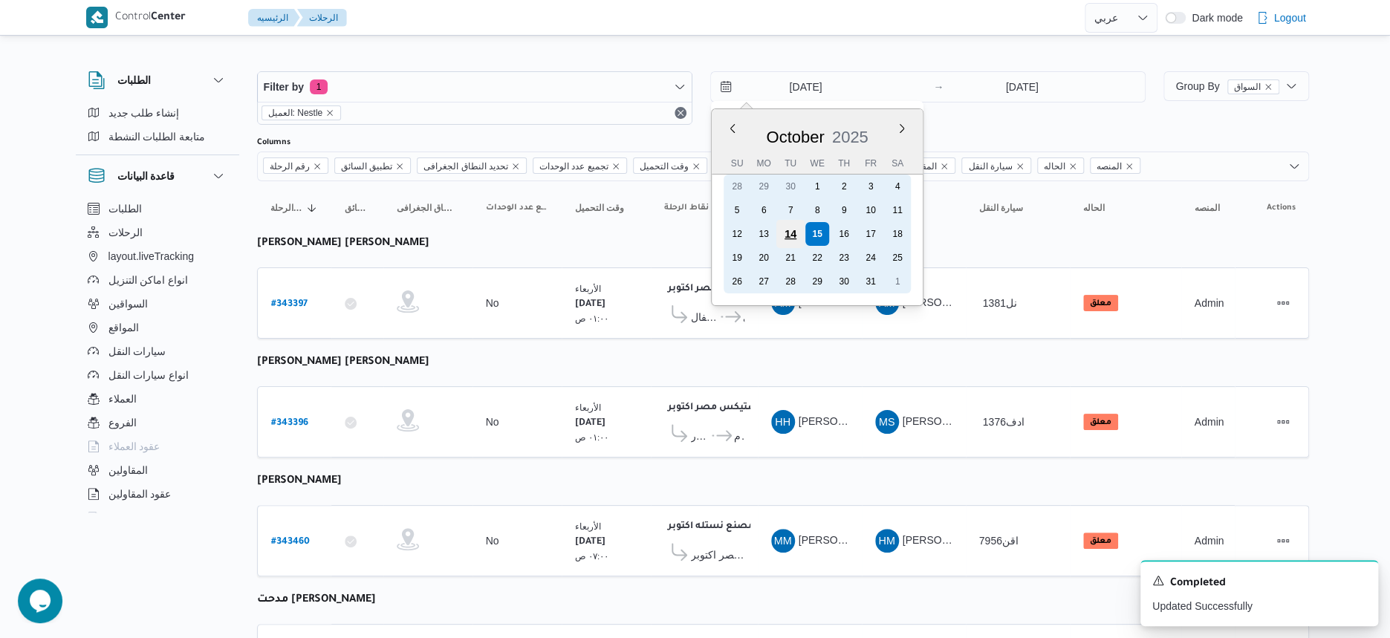
click at [793, 231] on div "14" at bounding box center [790, 234] width 28 height 28
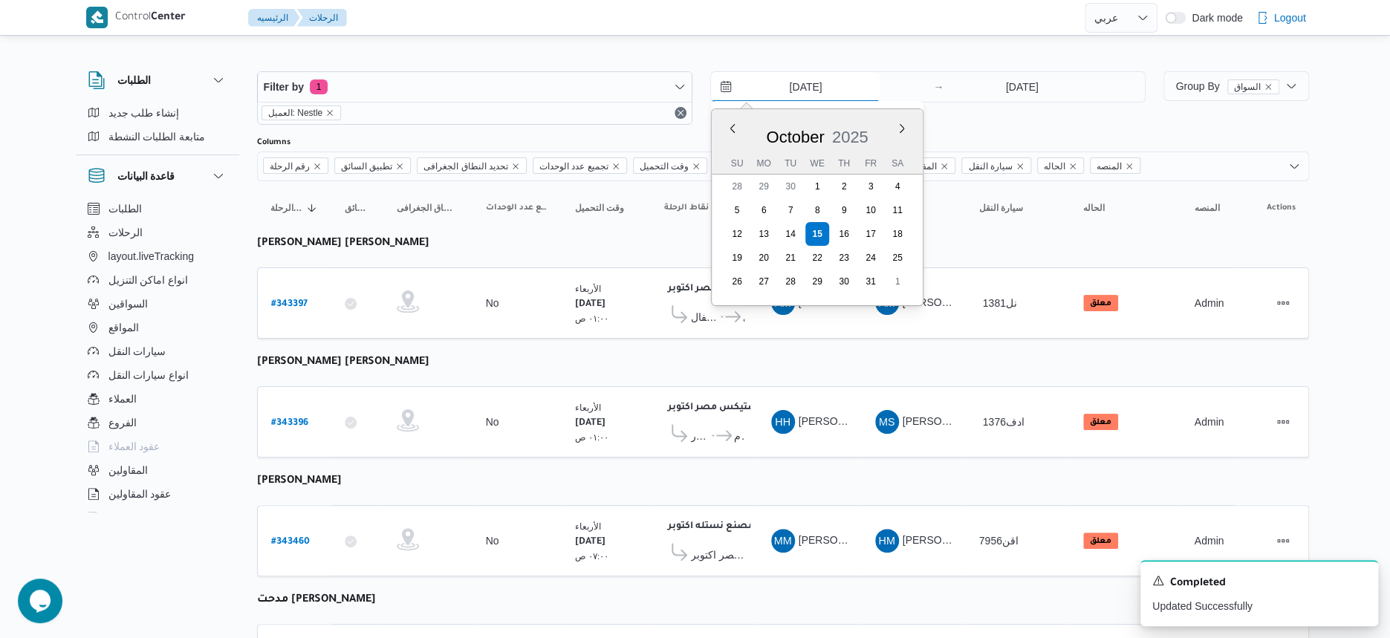
type input "[DATE]"
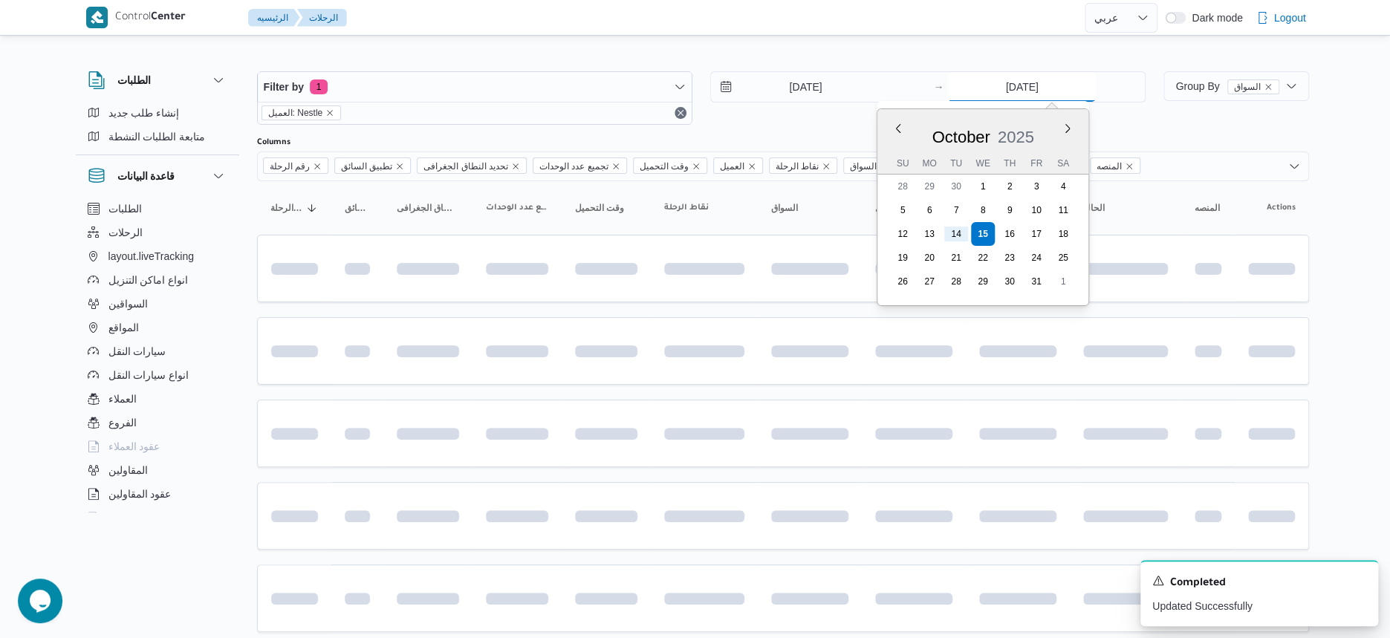
click at [1051, 82] on input "[DATE]" at bounding box center [1022, 87] width 148 height 30
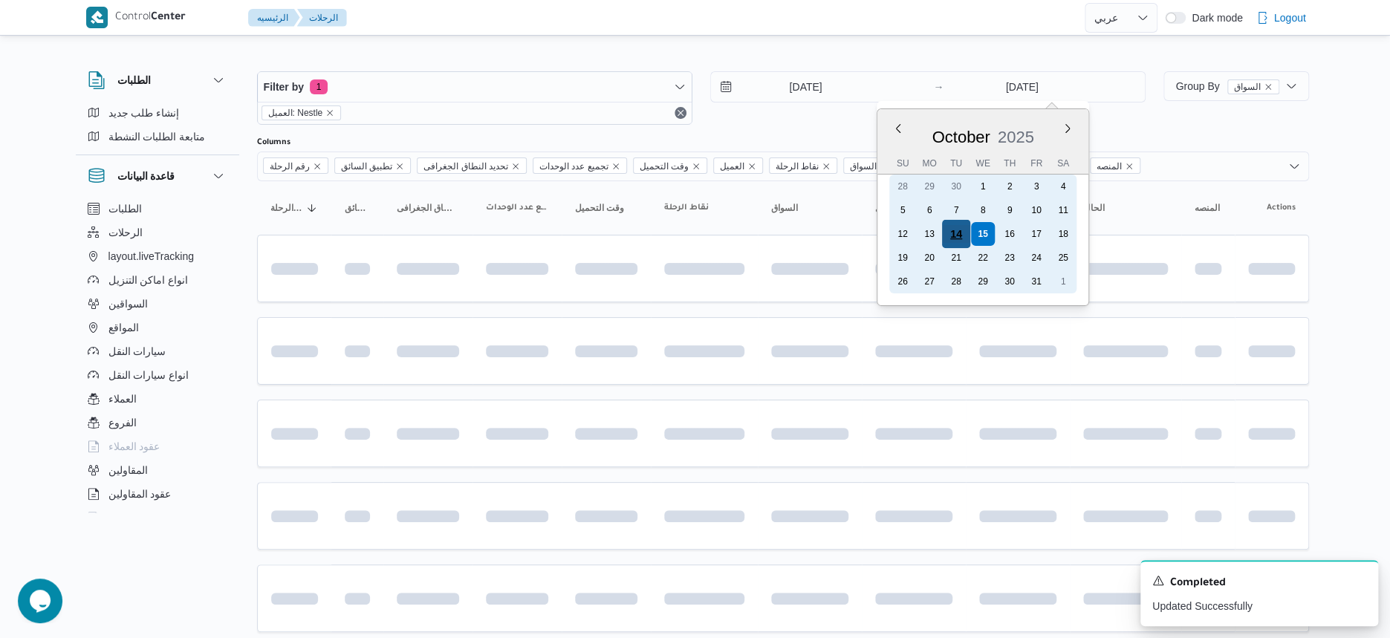
click at [955, 236] on div "14" at bounding box center [956, 234] width 28 height 28
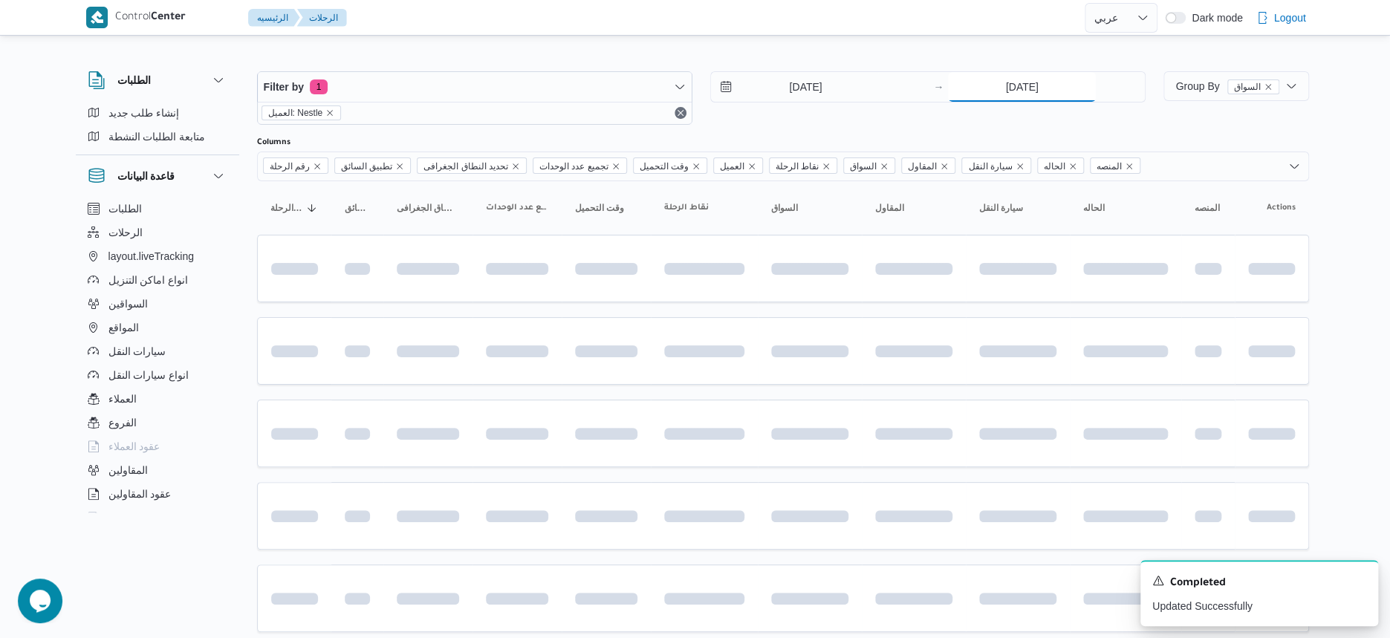
type input "[DATE]"
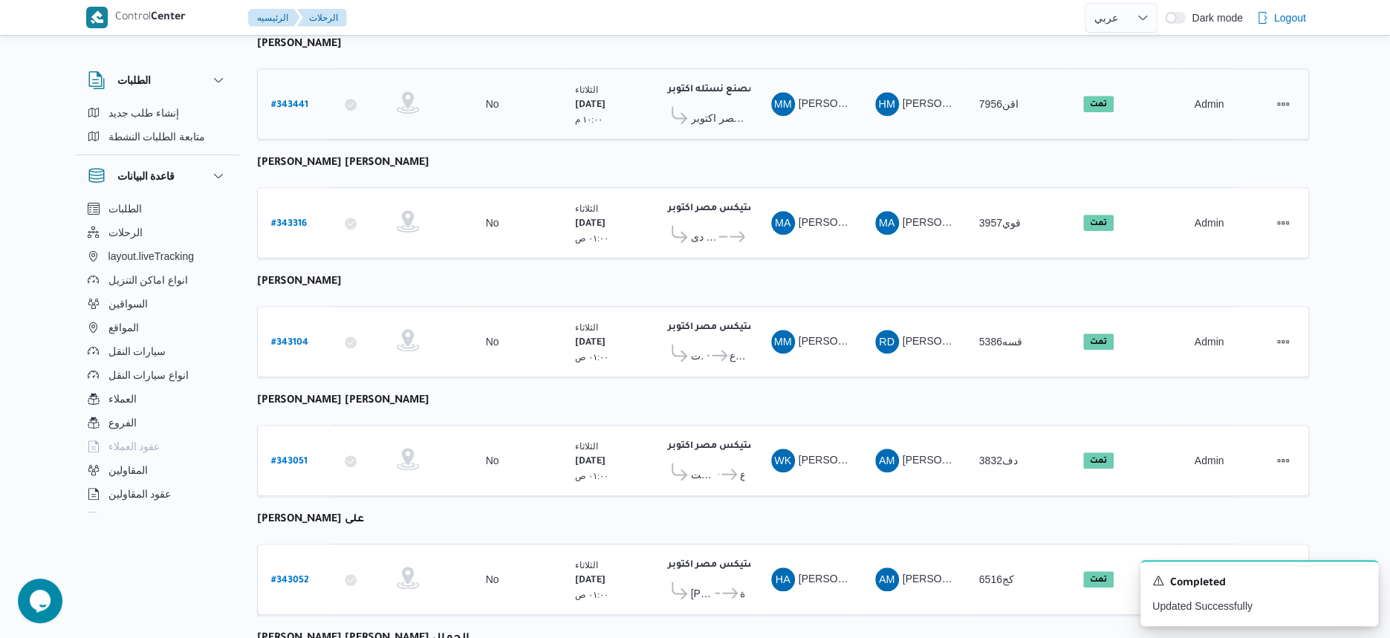
scroll to position [523, 0]
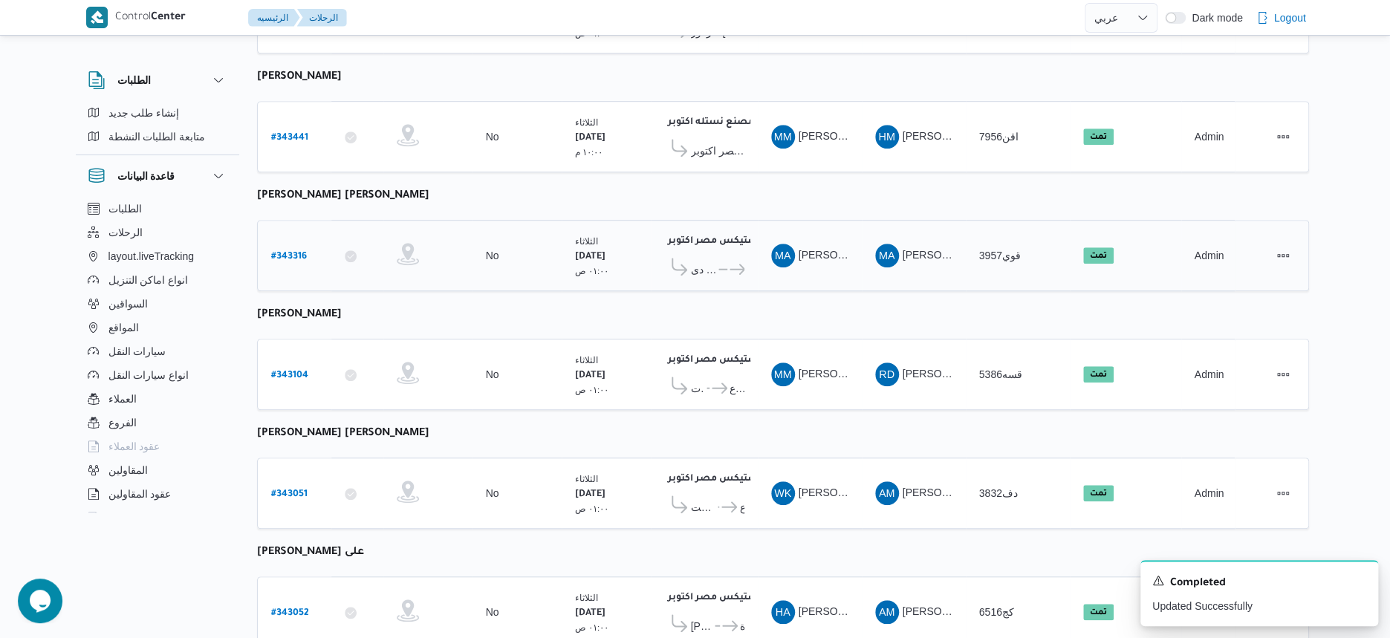
click at [302, 252] on b "# 343316" at bounding box center [289, 257] width 36 height 10
select select "ar"
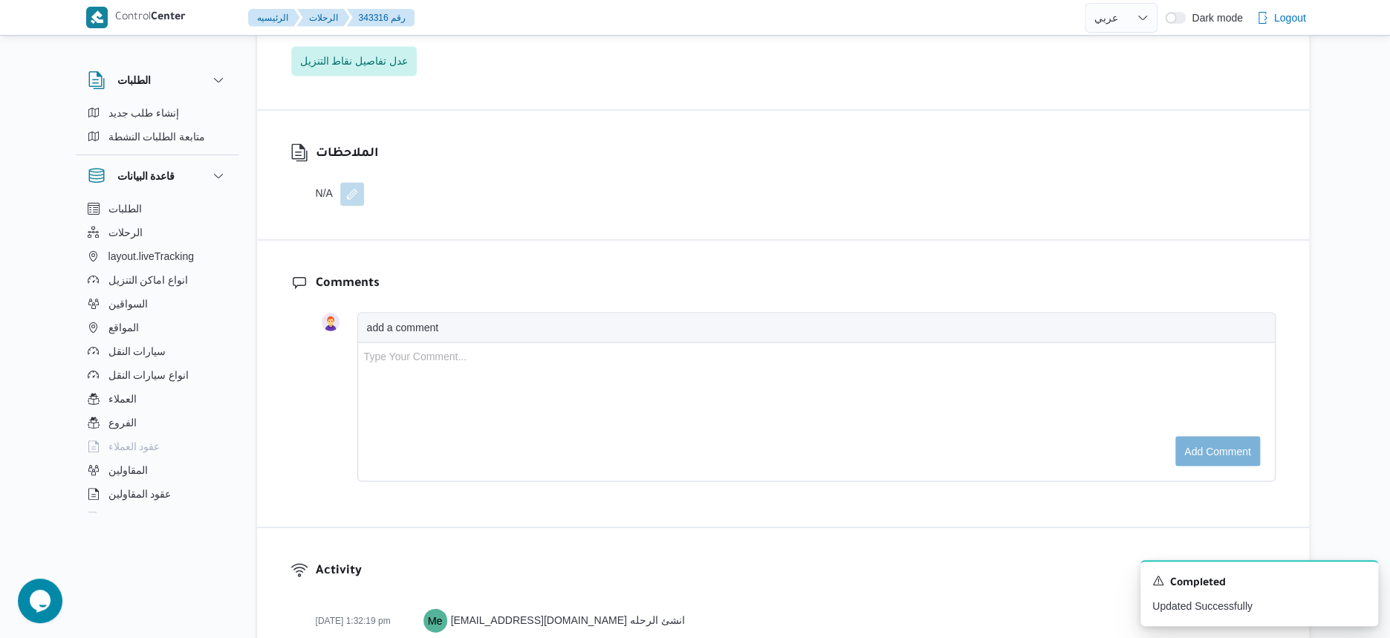
scroll to position [1173, 0]
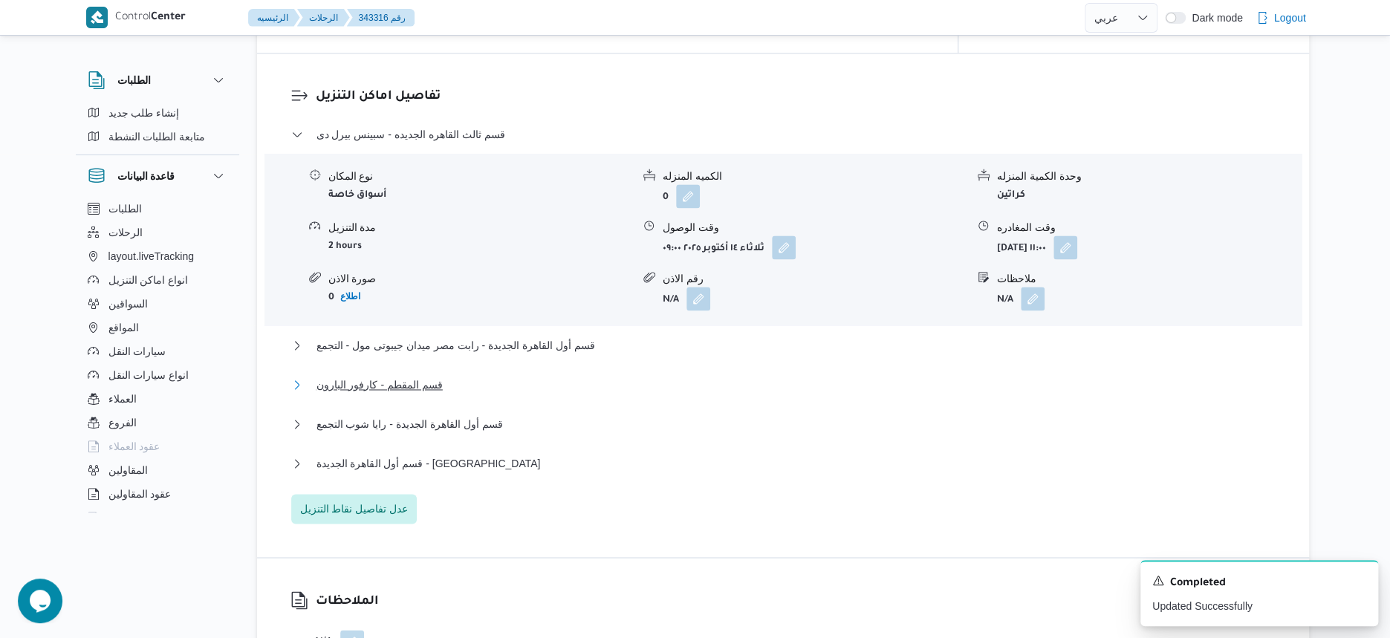
click at [474, 383] on button "قسم المقطم - كارفور البارون" at bounding box center [783, 385] width 984 height 18
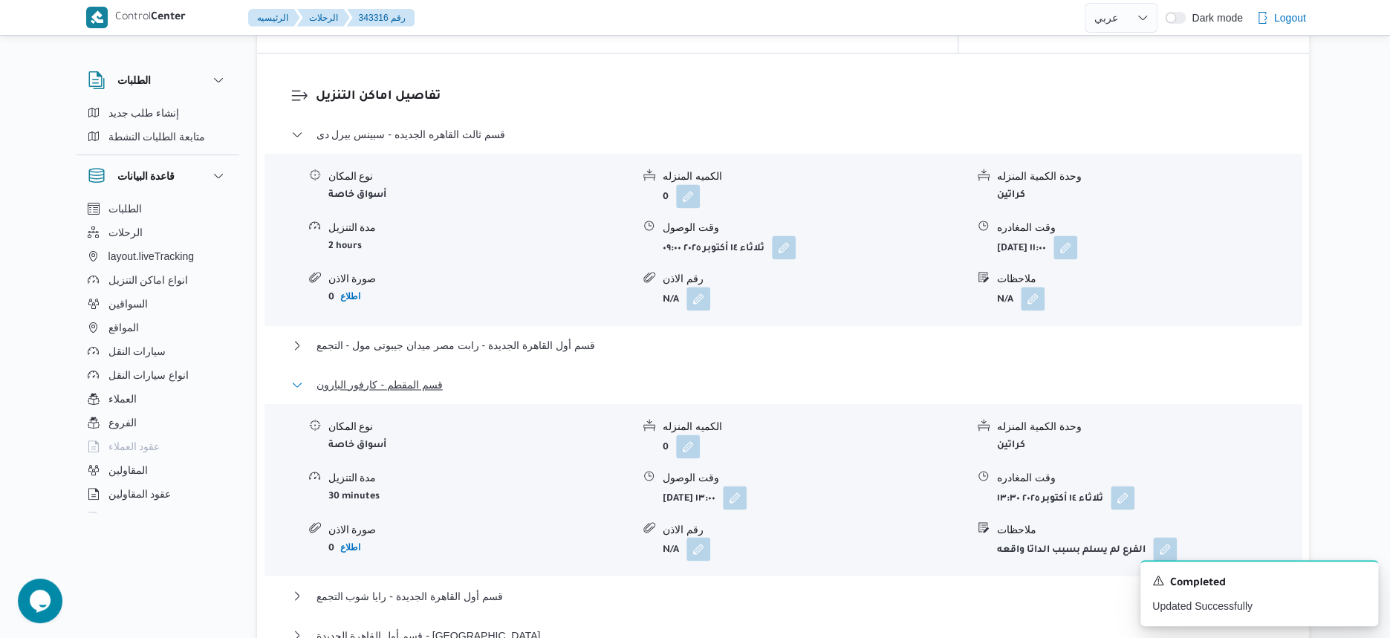
click at [474, 383] on button "قسم المقطم - كارفور البارون" at bounding box center [783, 385] width 984 height 18
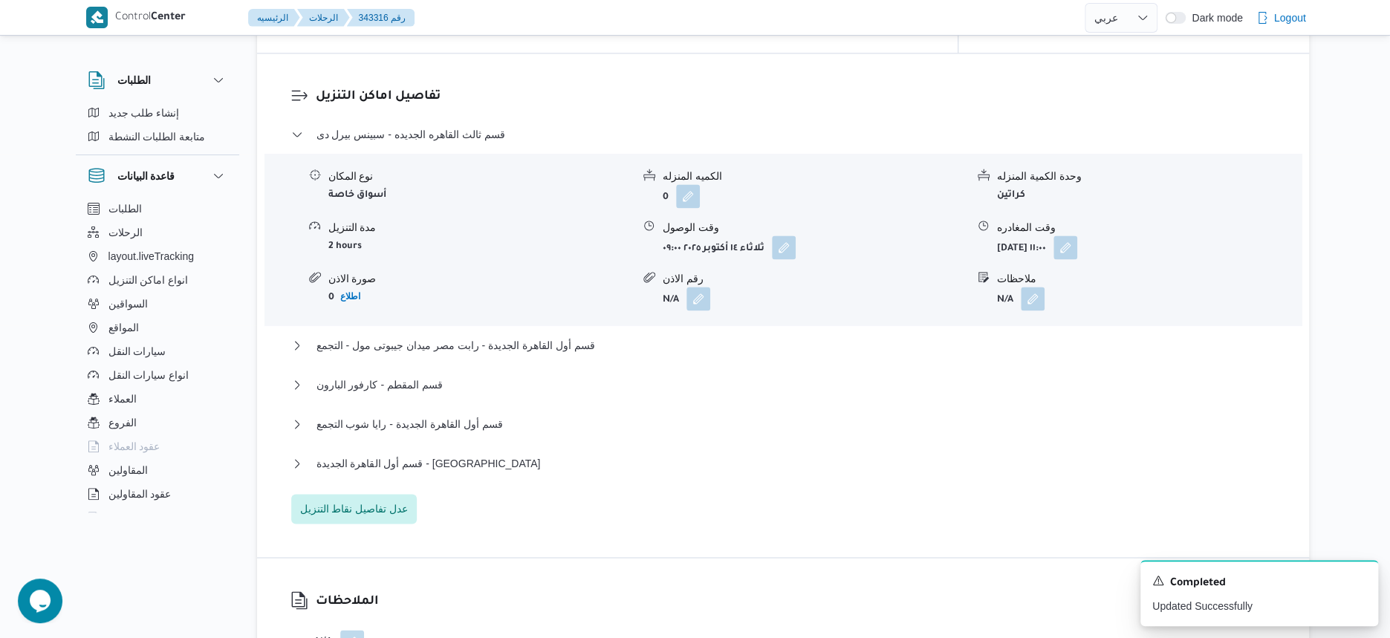
click at [490, 556] on div "تفاصيل اماكن التنزيل قسم ثالث القاهره الجديده - سبينس بيرل دى نوع المكان أسواق …" at bounding box center [783, 305] width 1052 height 504
select select "ar"
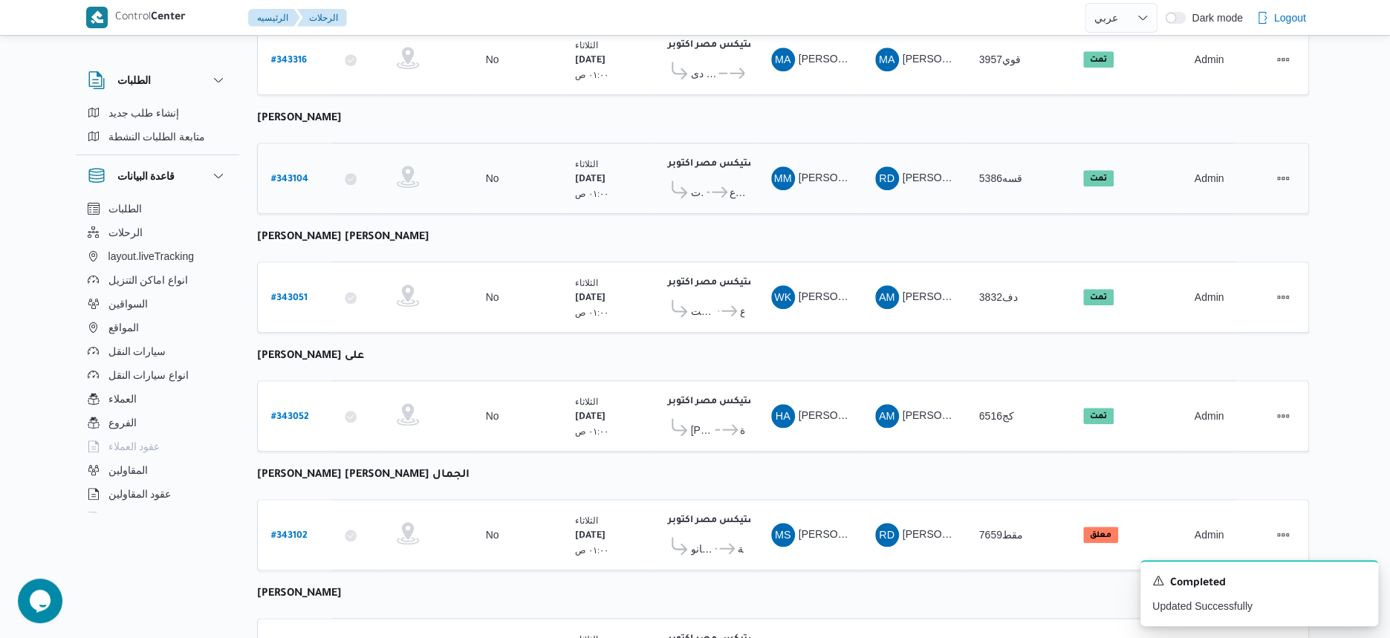
scroll to position [802, 0]
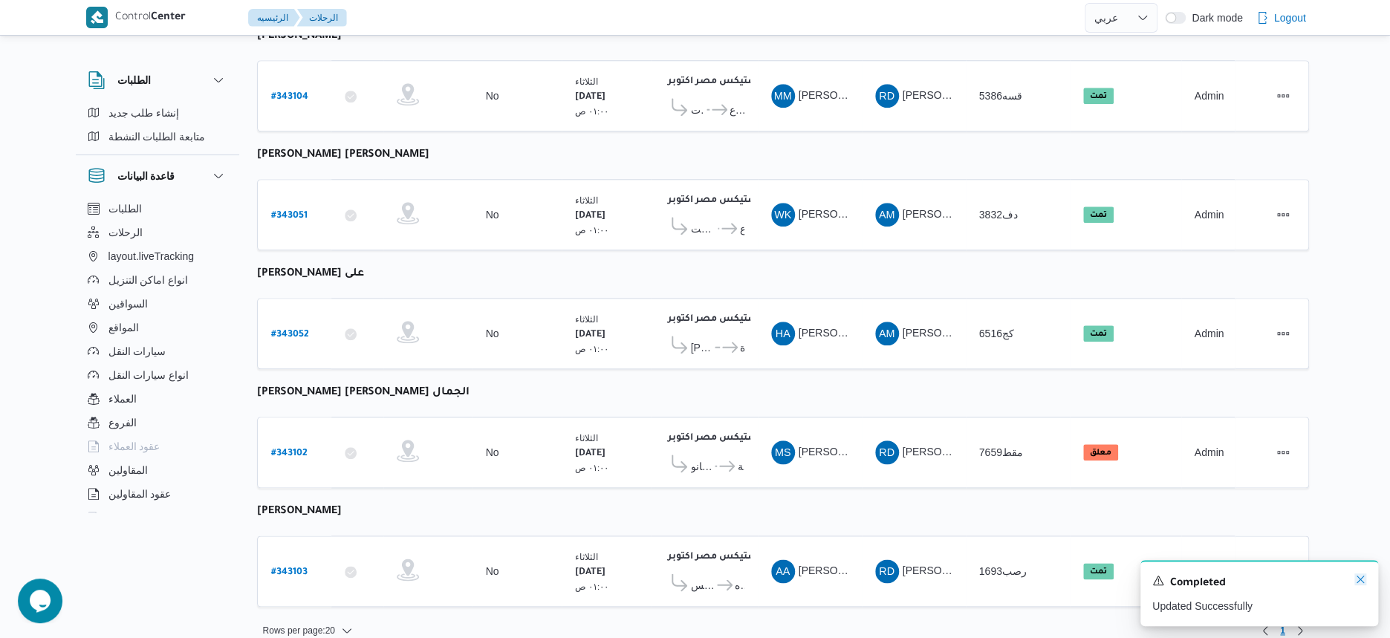
click at [1362, 579] on icon "Dismiss toast" at bounding box center [1360, 579] width 12 height 12
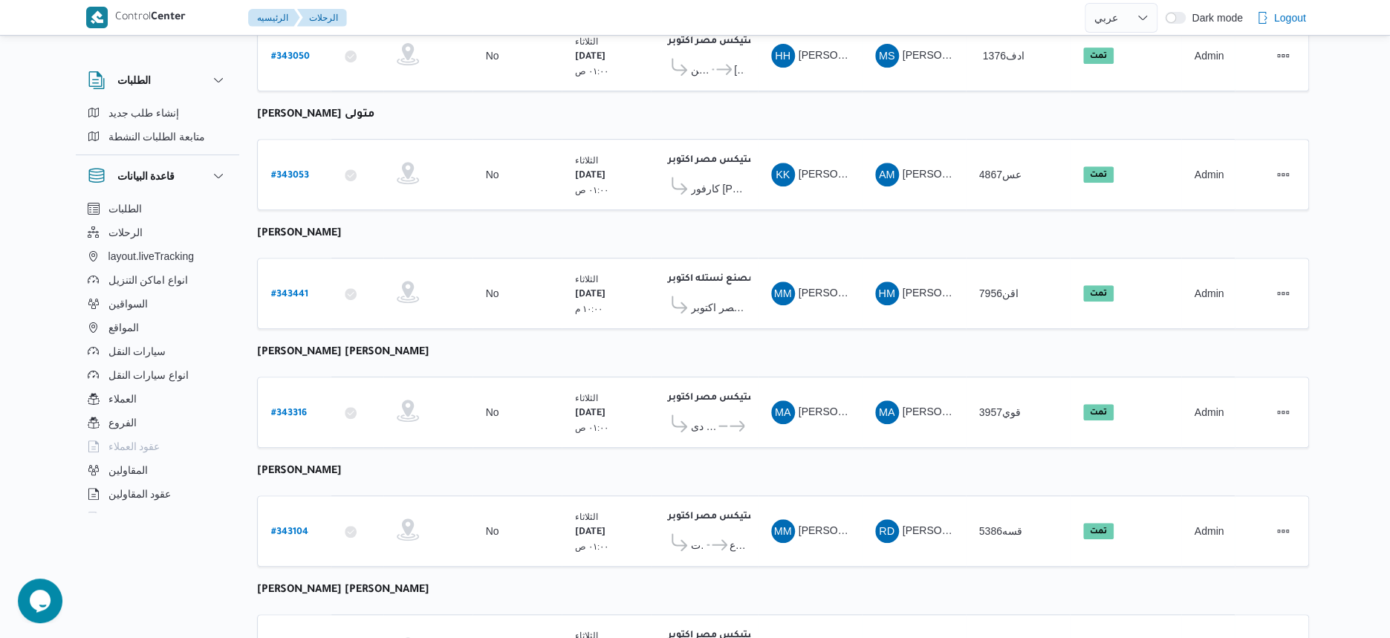
scroll to position [337, 0]
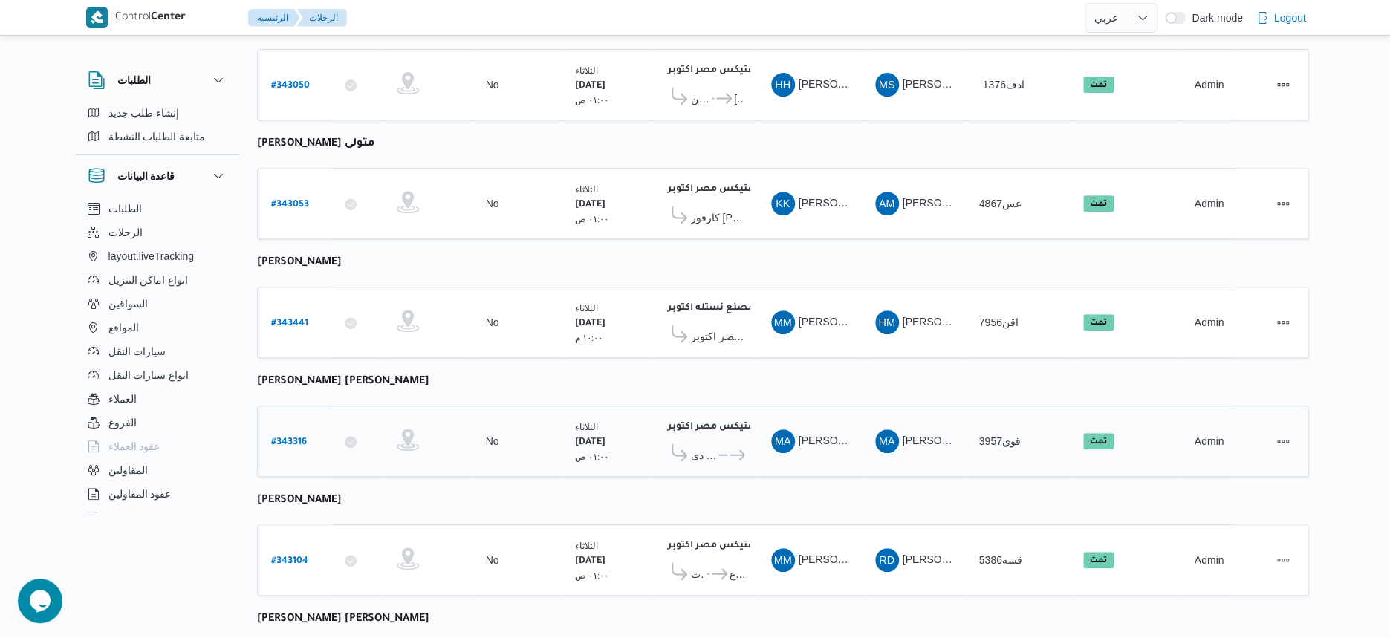
click at [287, 438] on b "# 343316" at bounding box center [289, 443] width 36 height 10
select select "ar"
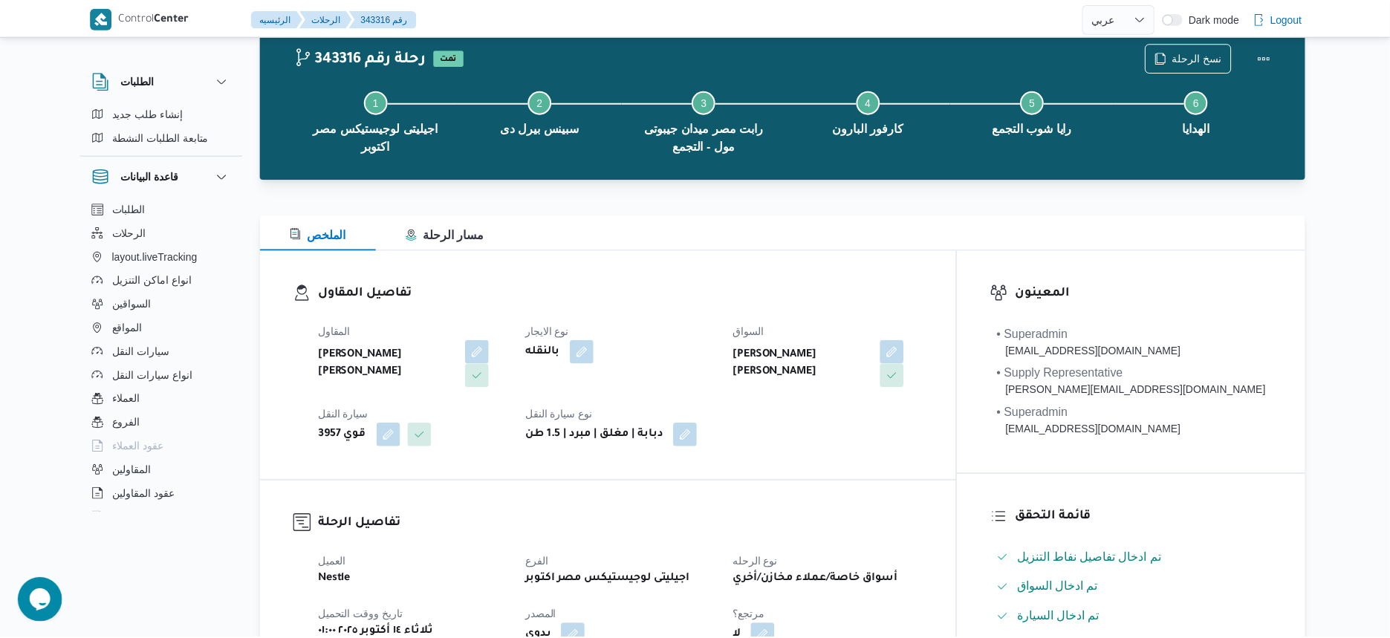
scroll to position [337, 0]
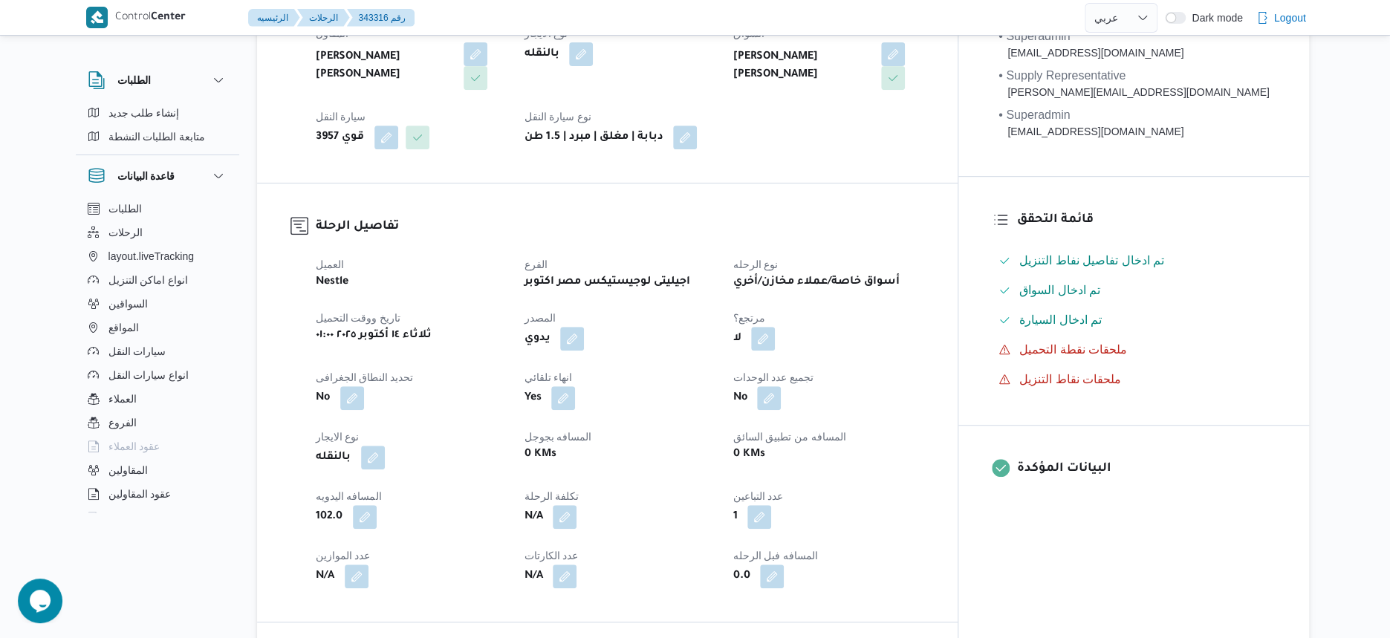
select select "ar"
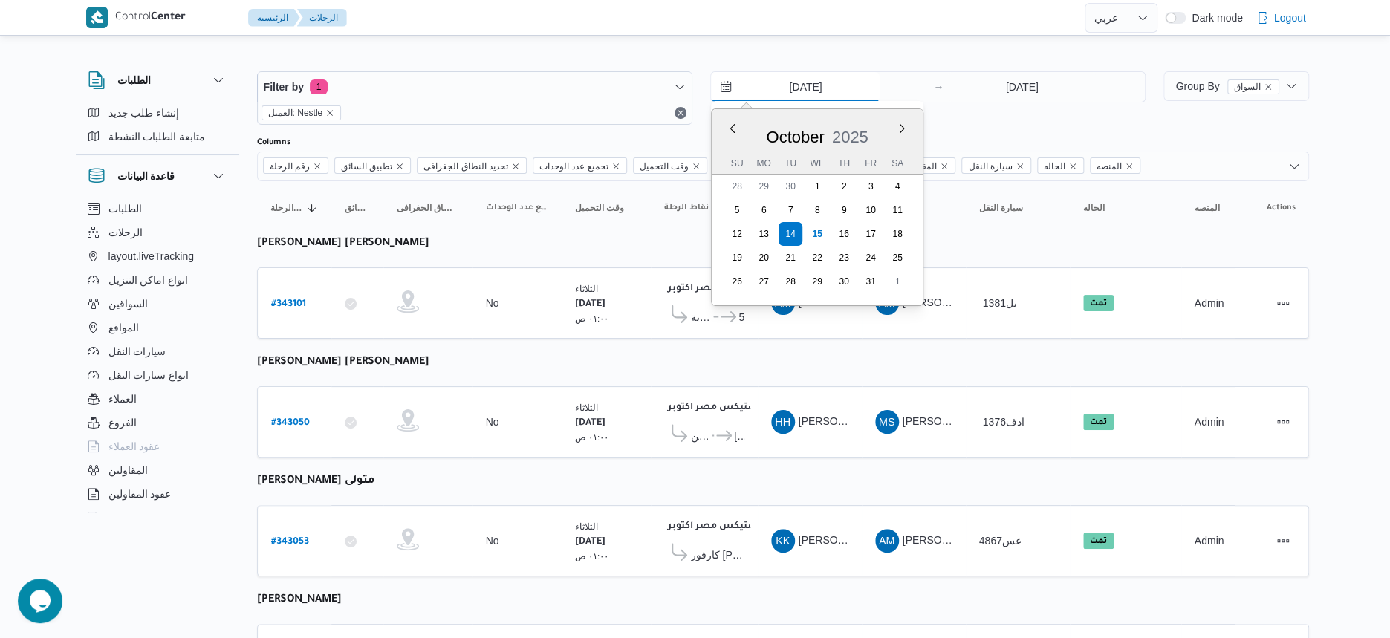
click at [835, 86] on input "[DATE]" at bounding box center [795, 87] width 169 height 30
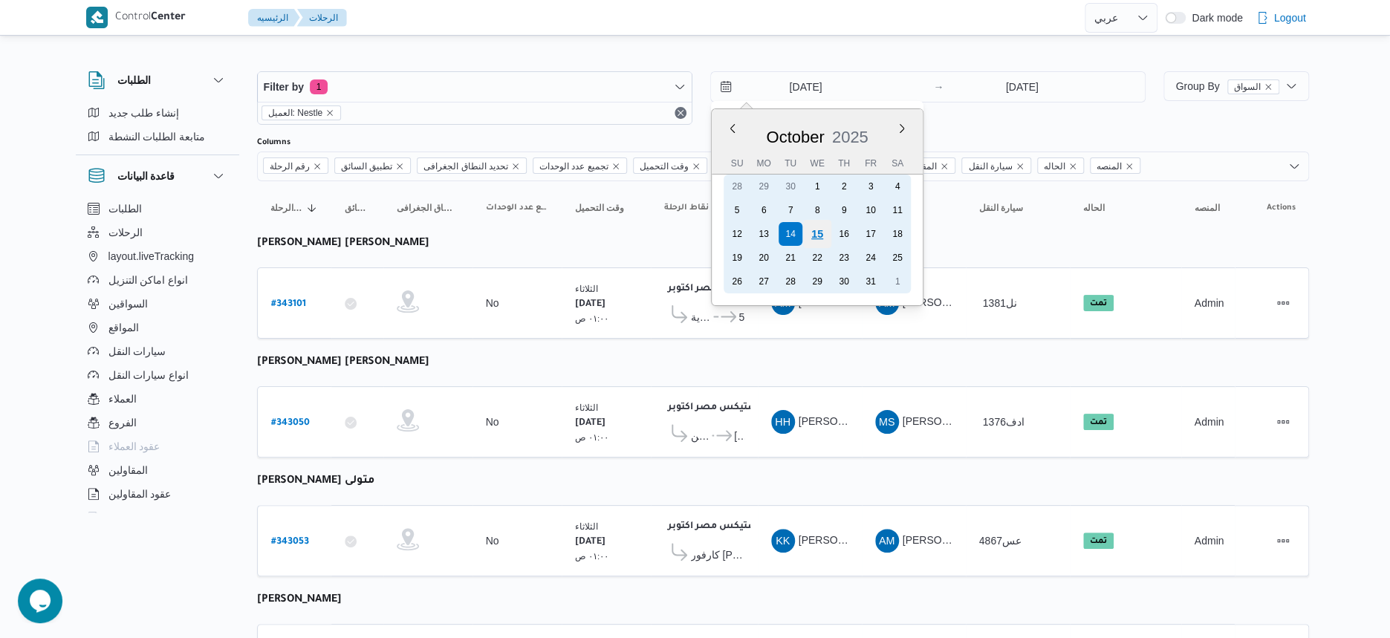
click at [815, 235] on div "15" at bounding box center [817, 234] width 28 height 28
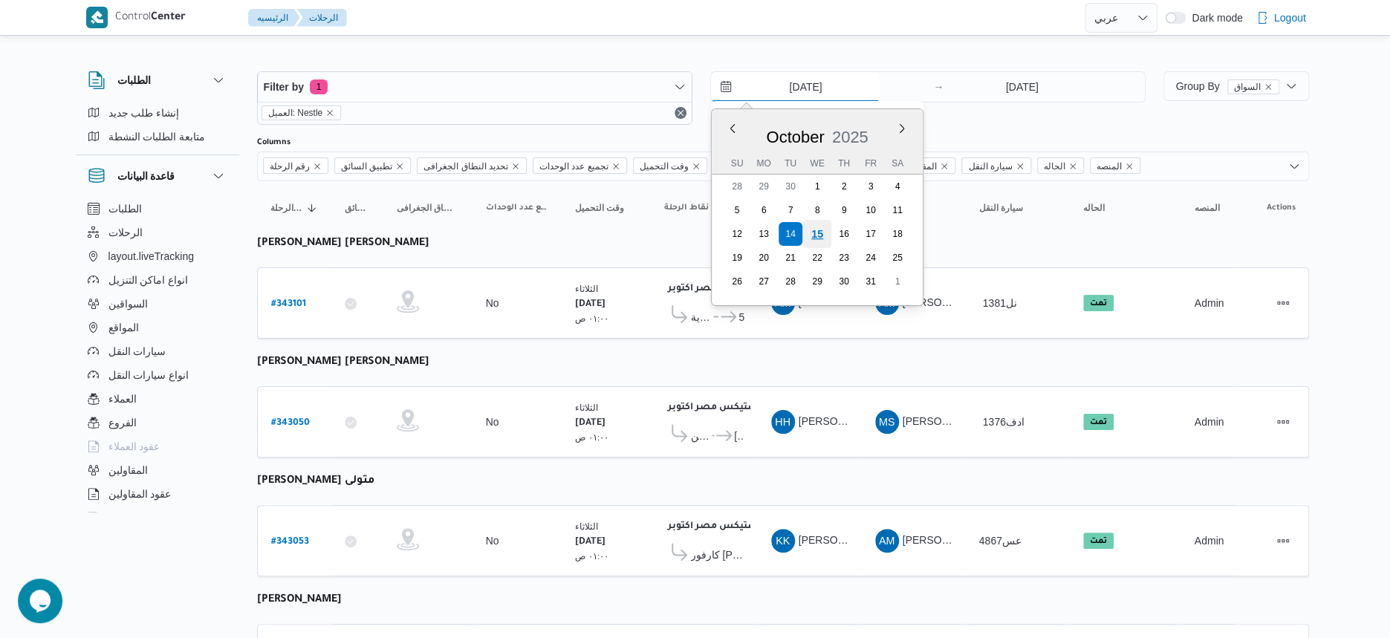
type input "[DATE]"
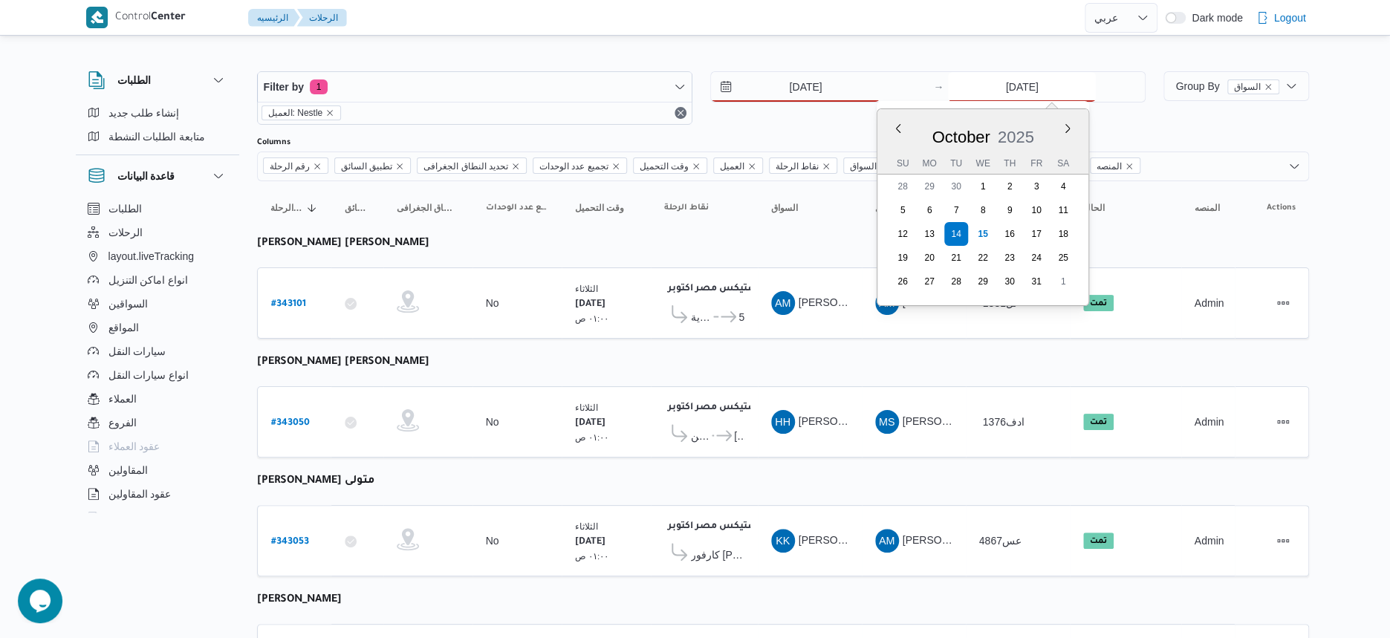
click at [1058, 77] on input "[DATE]" at bounding box center [1022, 87] width 148 height 30
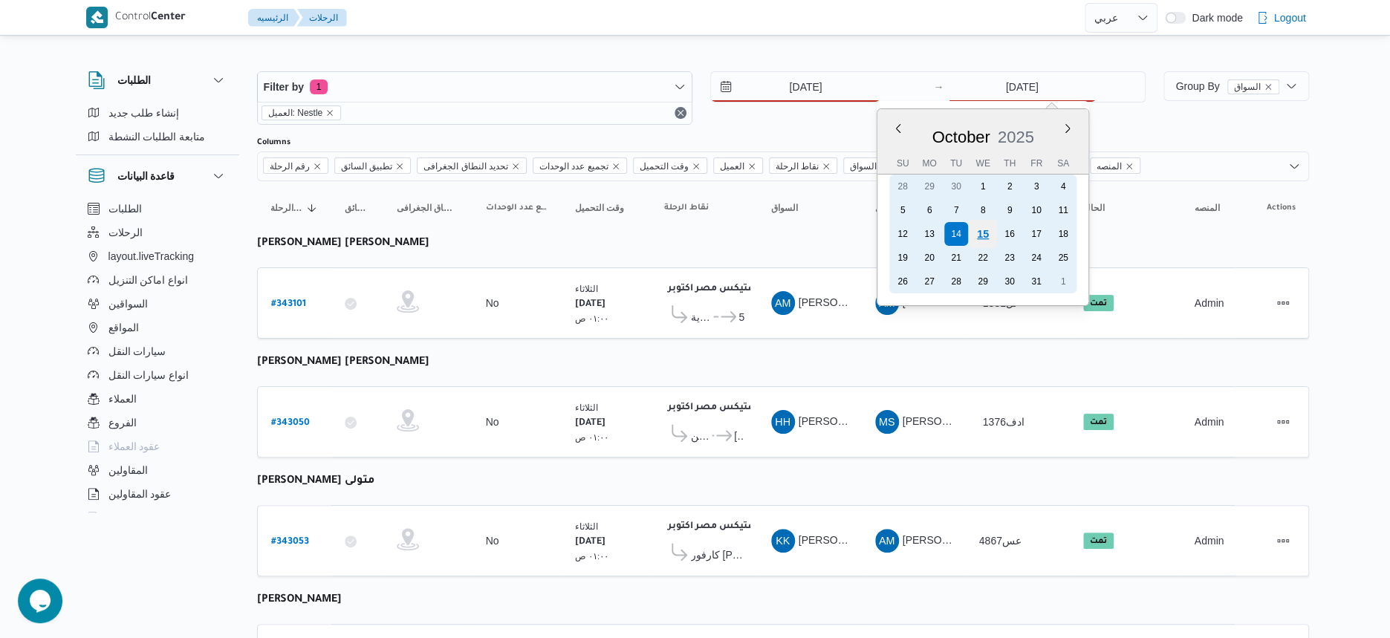
click at [979, 229] on div "15" at bounding box center [983, 234] width 28 height 28
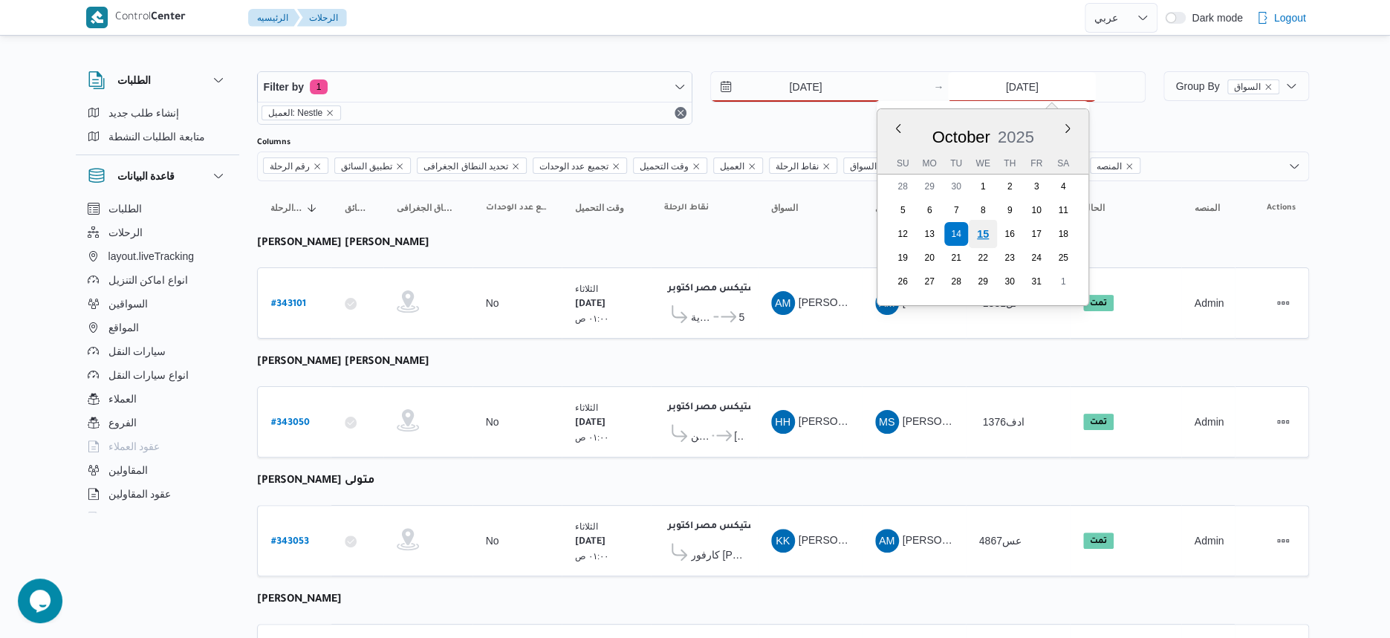
type input "[DATE]"
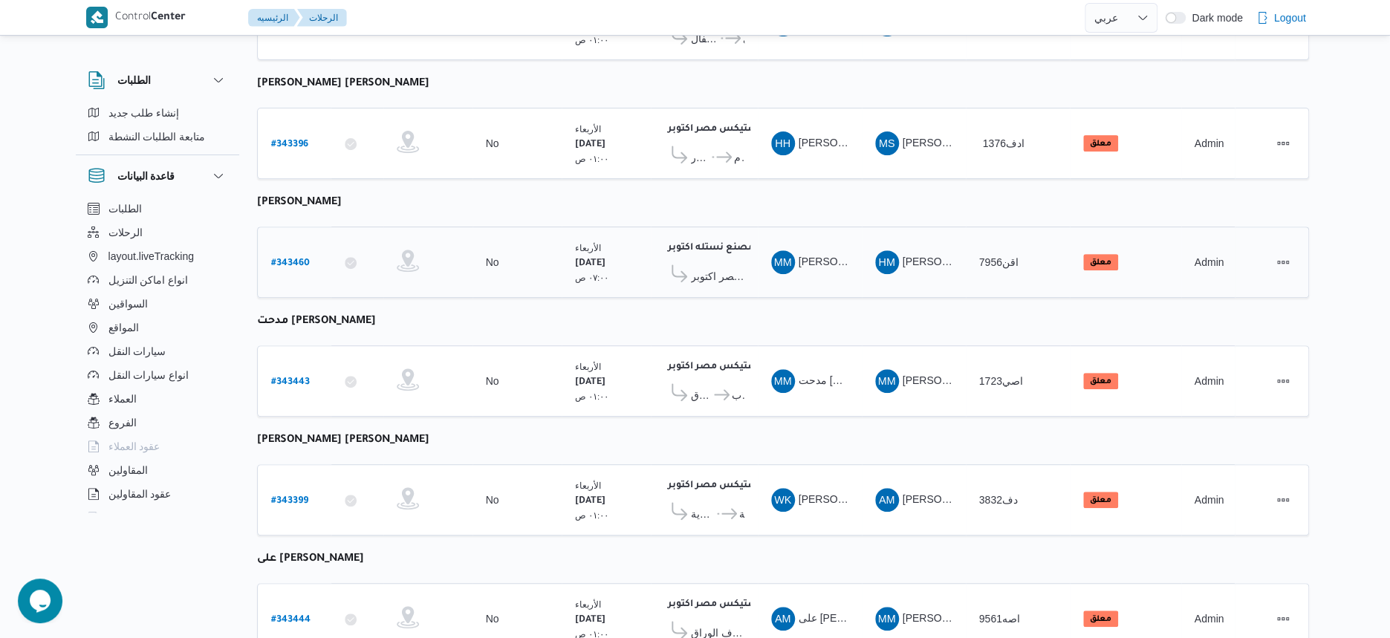
click at [287, 259] on b "# 343460" at bounding box center [290, 264] width 39 height 10
select select "ar"
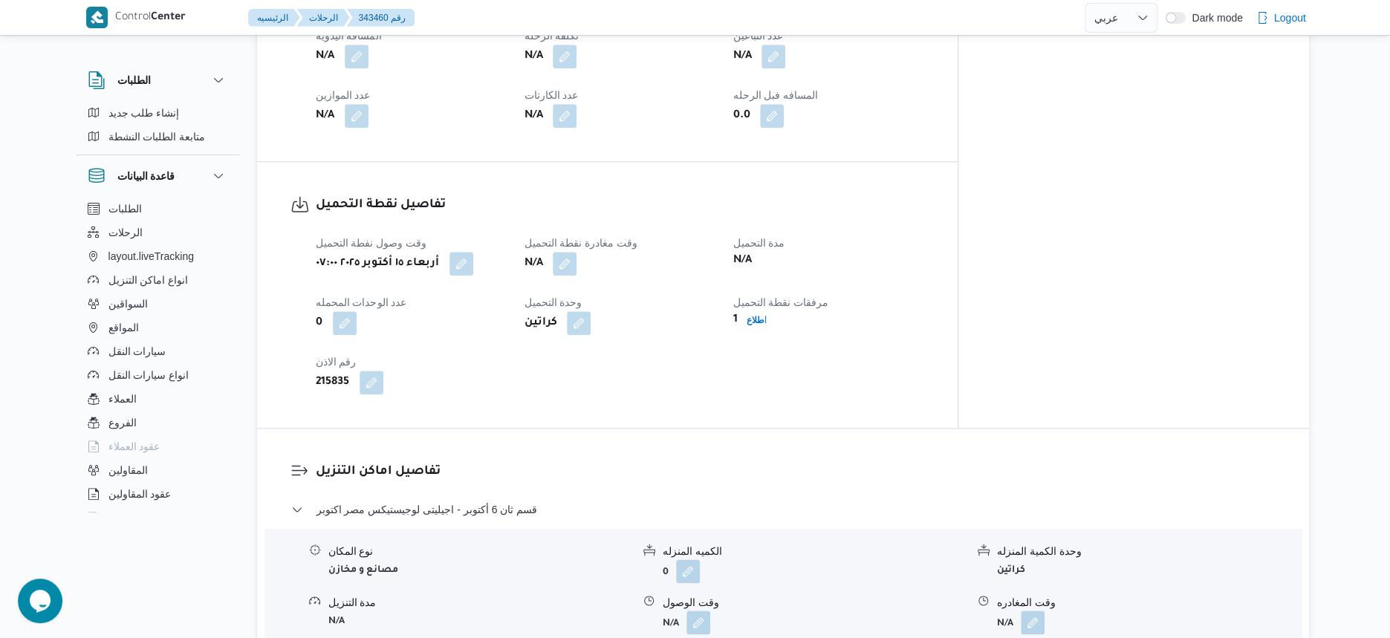
scroll to position [743, 0]
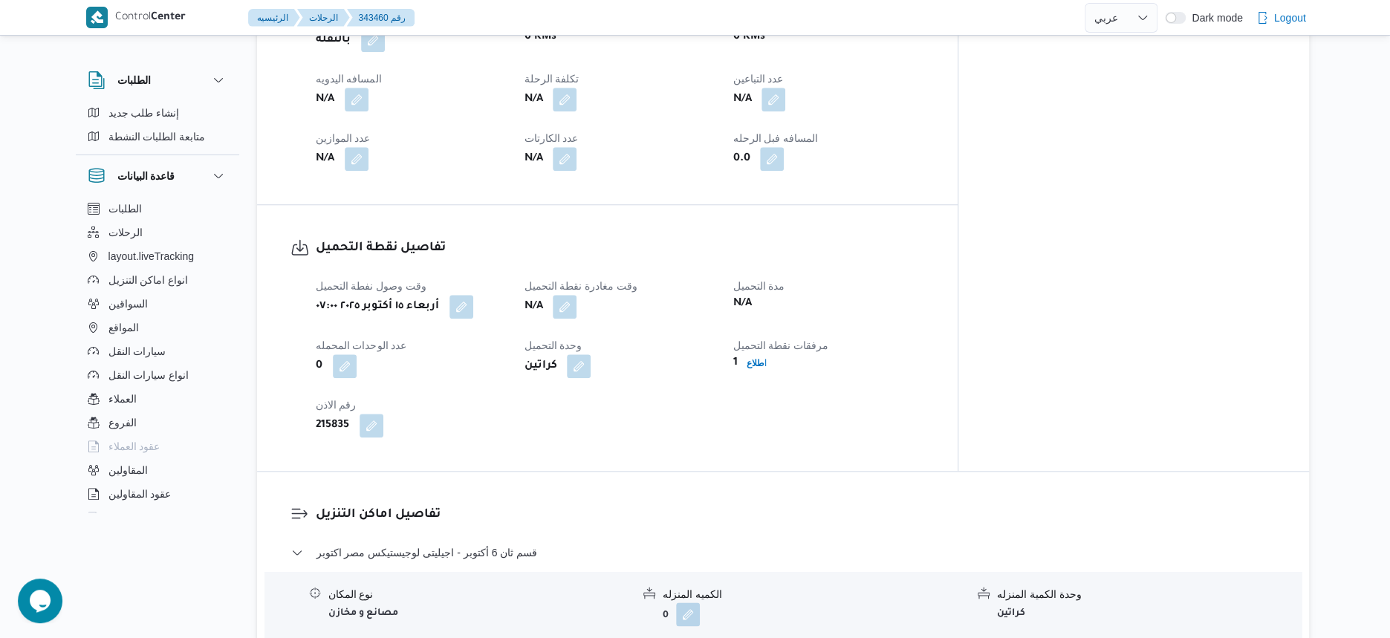
select select "ar"
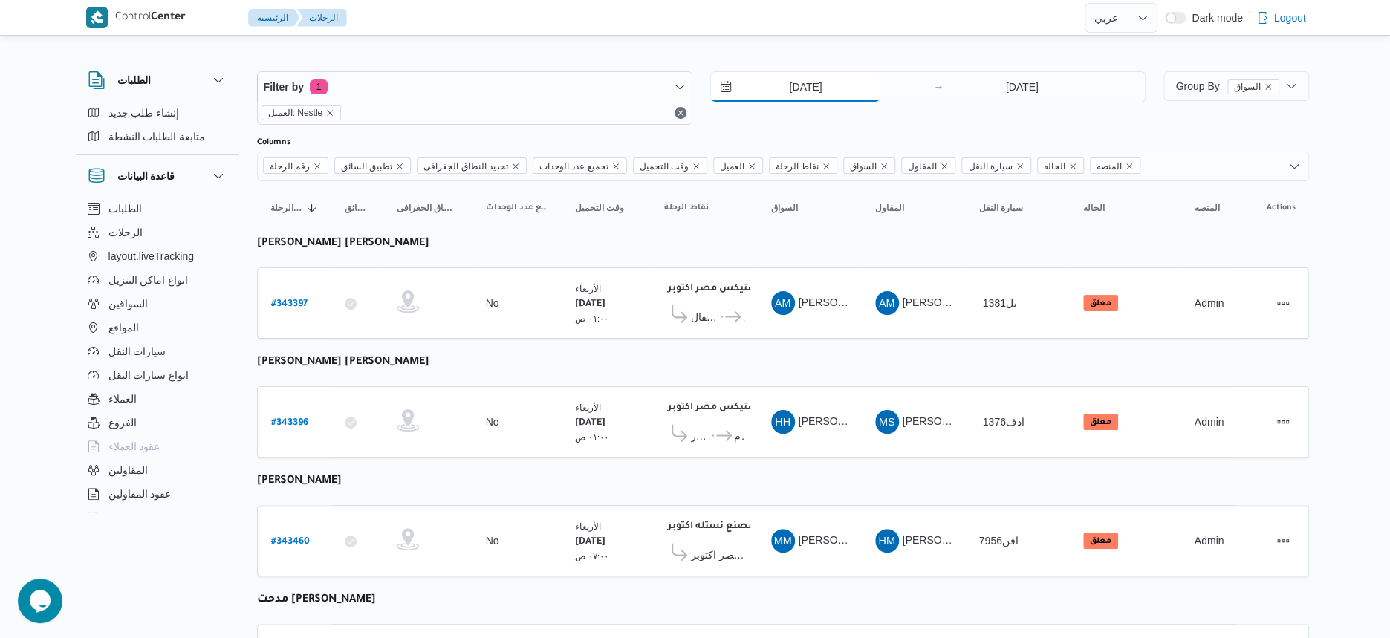
click at [830, 80] on input "[DATE]" at bounding box center [795, 87] width 169 height 30
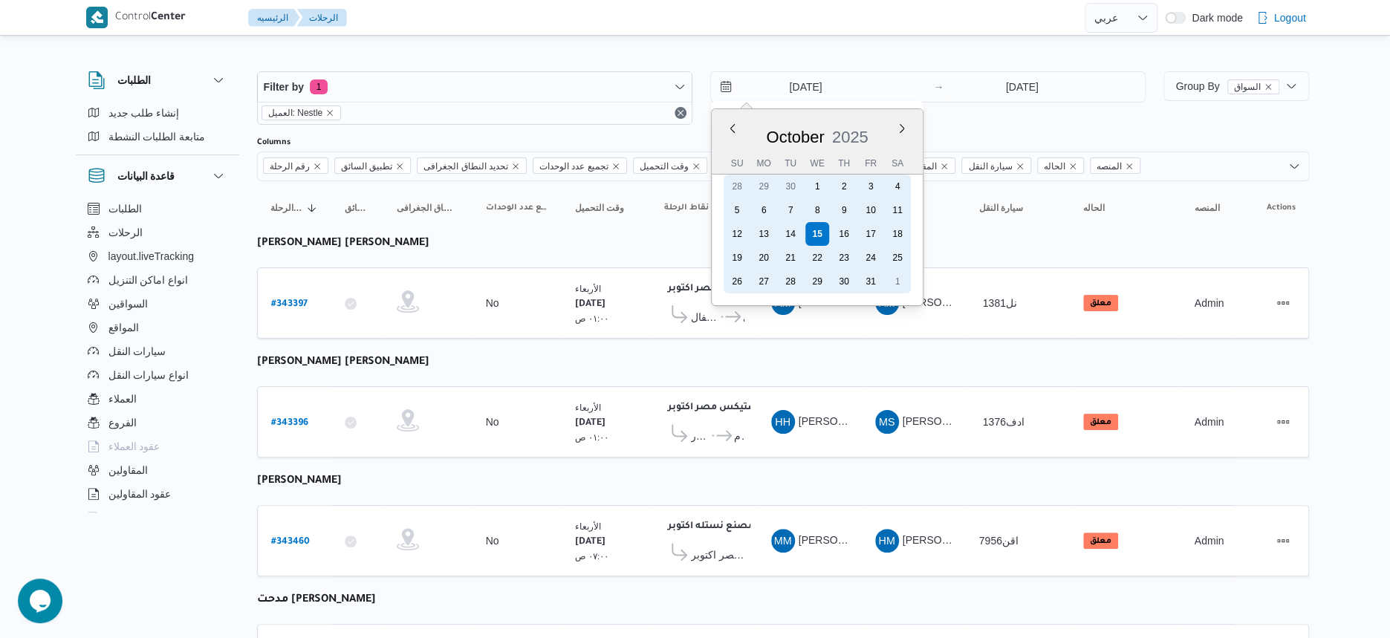
drag, startPoint x: 789, startPoint y: 233, endPoint x: 1064, endPoint y: 138, distance: 290.8
click at [790, 233] on div "14" at bounding box center [791, 234] width 24 height 24
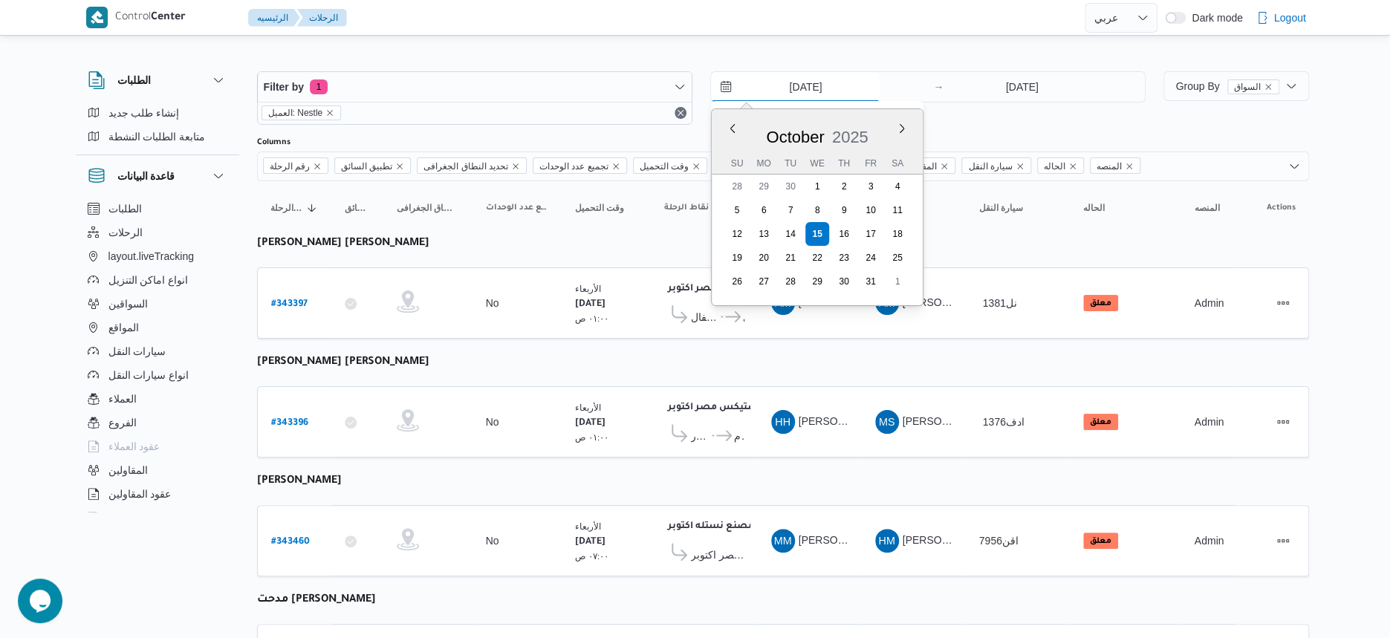
type input "[DATE]"
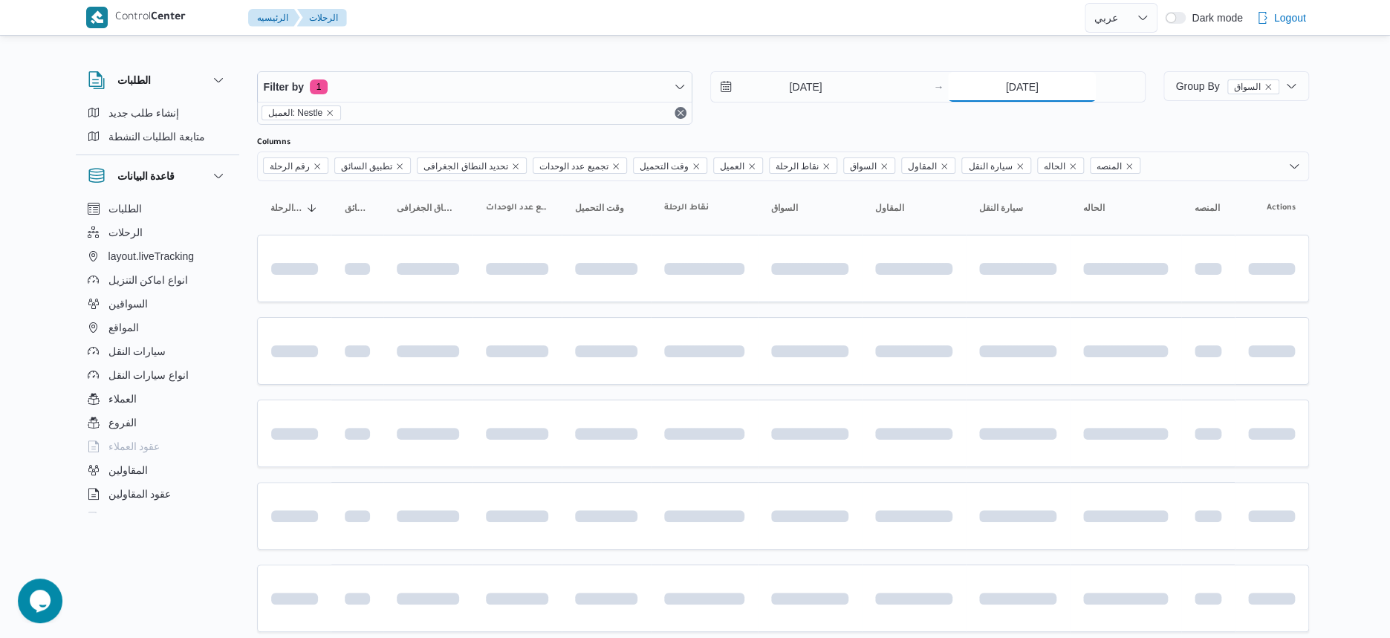
click at [1051, 81] on input "[DATE]" at bounding box center [1022, 87] width 148 height 30
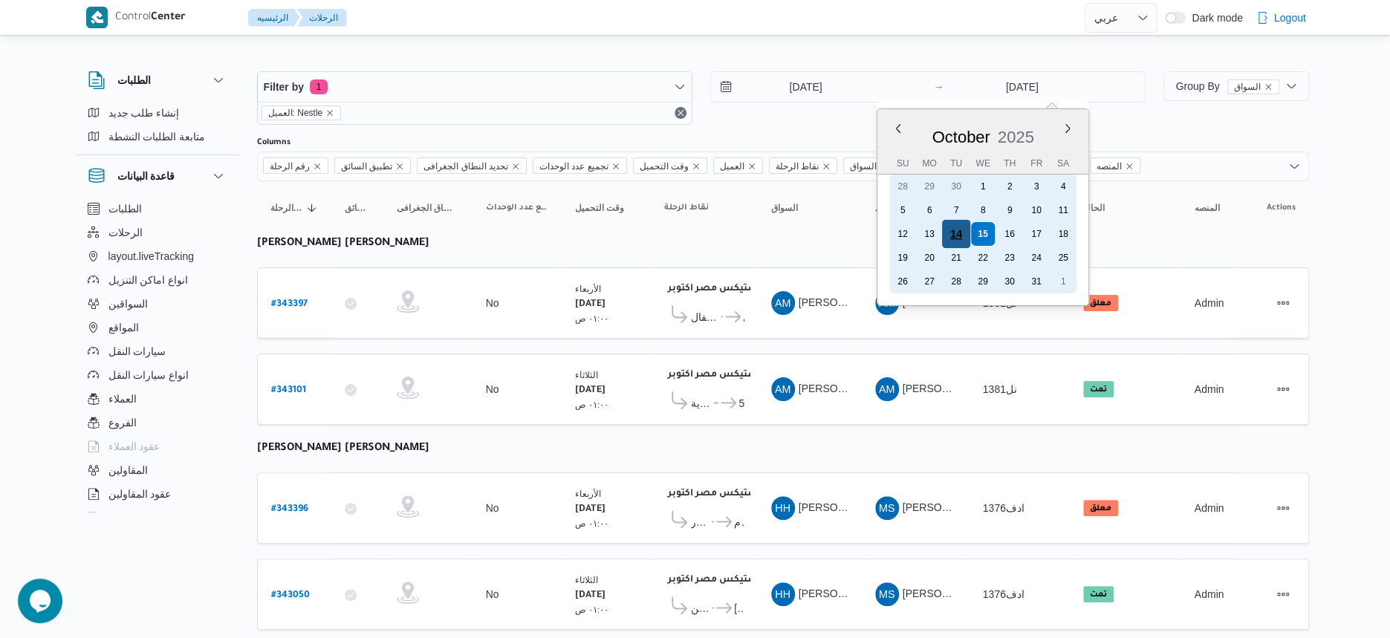
click at [959, 238] on div "14" at bounding box center [956, 234] width 28 height 28
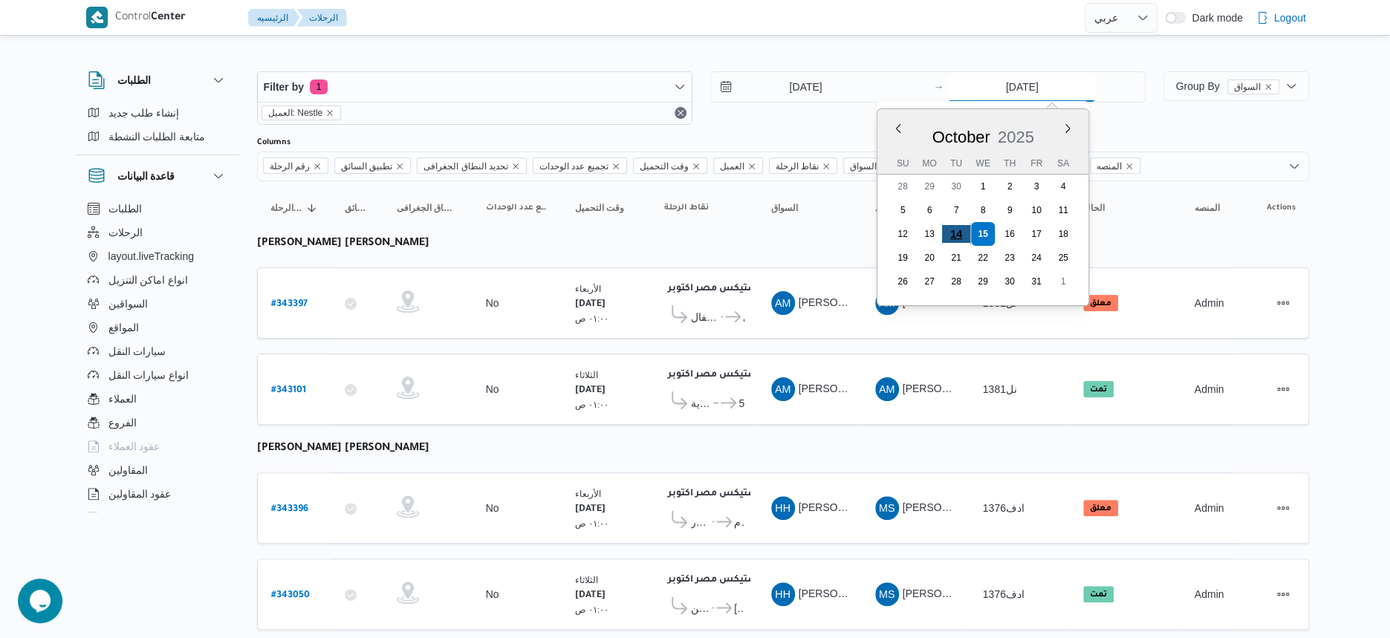
type input "[DATE]"
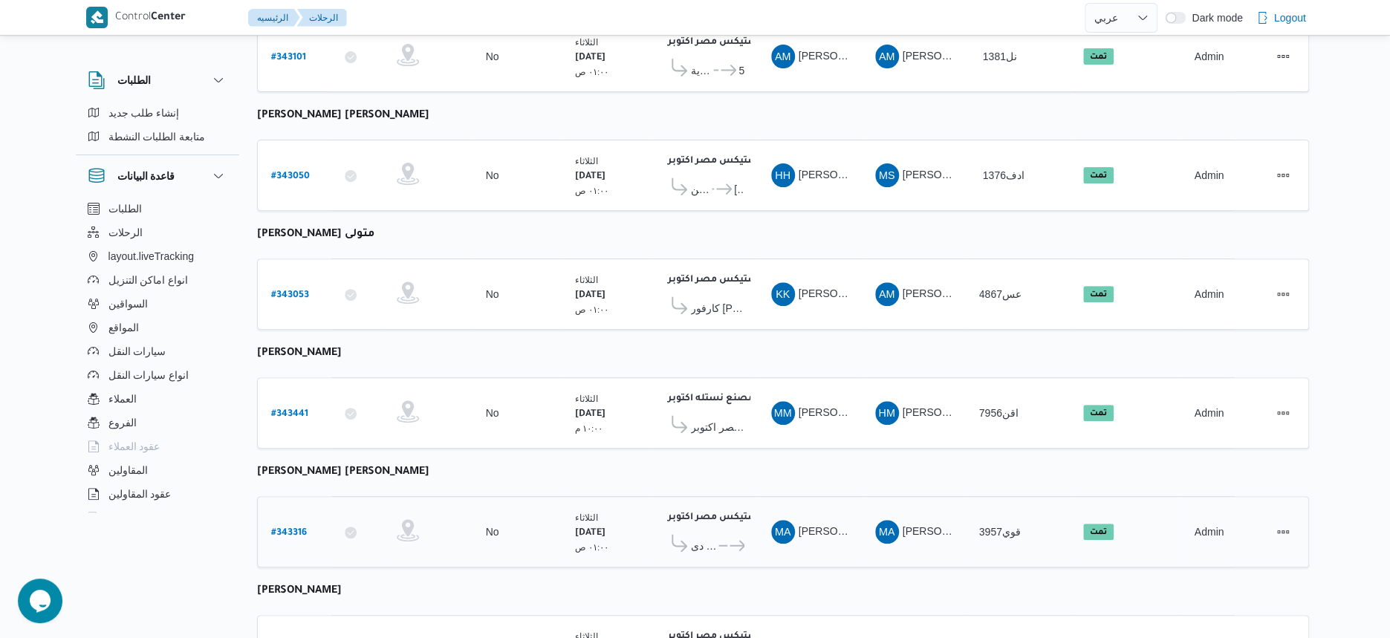
scroll to position [244, 0]
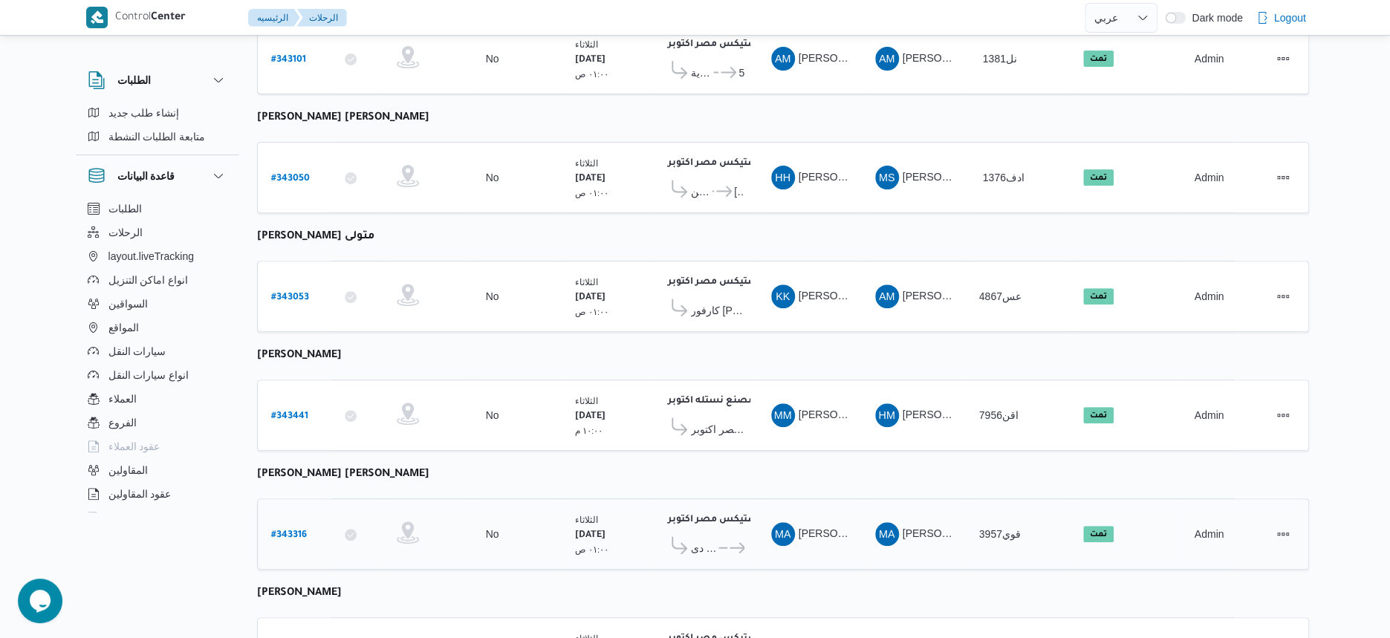
click at [293, 530] on b "# 343316" at bounding box center [289, 535] width 36 height 10
select select "ar"
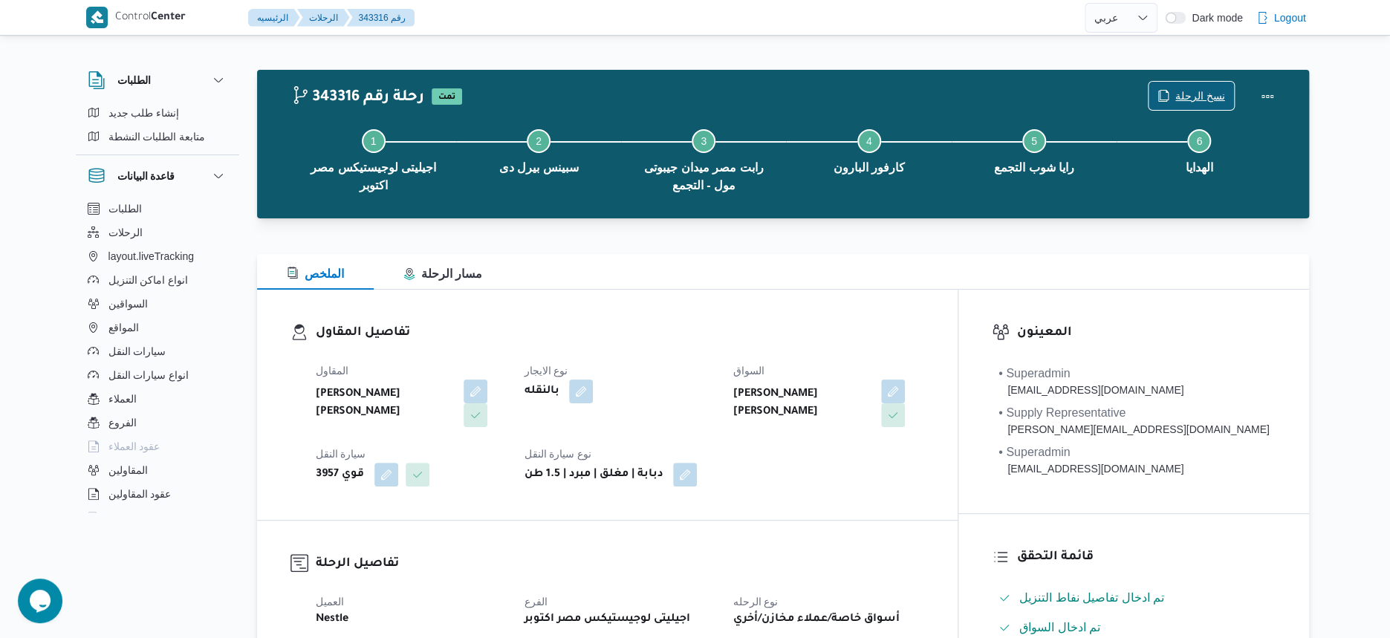
click at [1196, 88] on span "نسخ الرحلة" at bounding box center [1200, 96] width 50 height 18
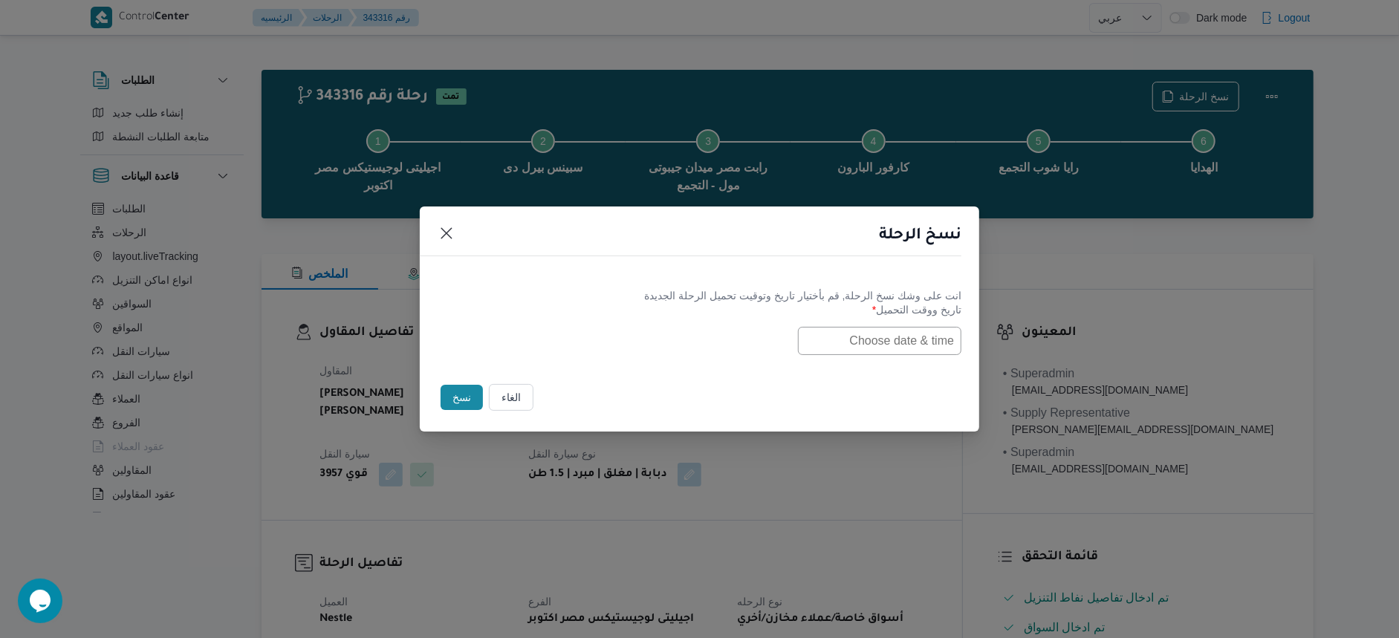
click at [879, 345] on input "text" at bounding box center [879, 341] width 163 height 28
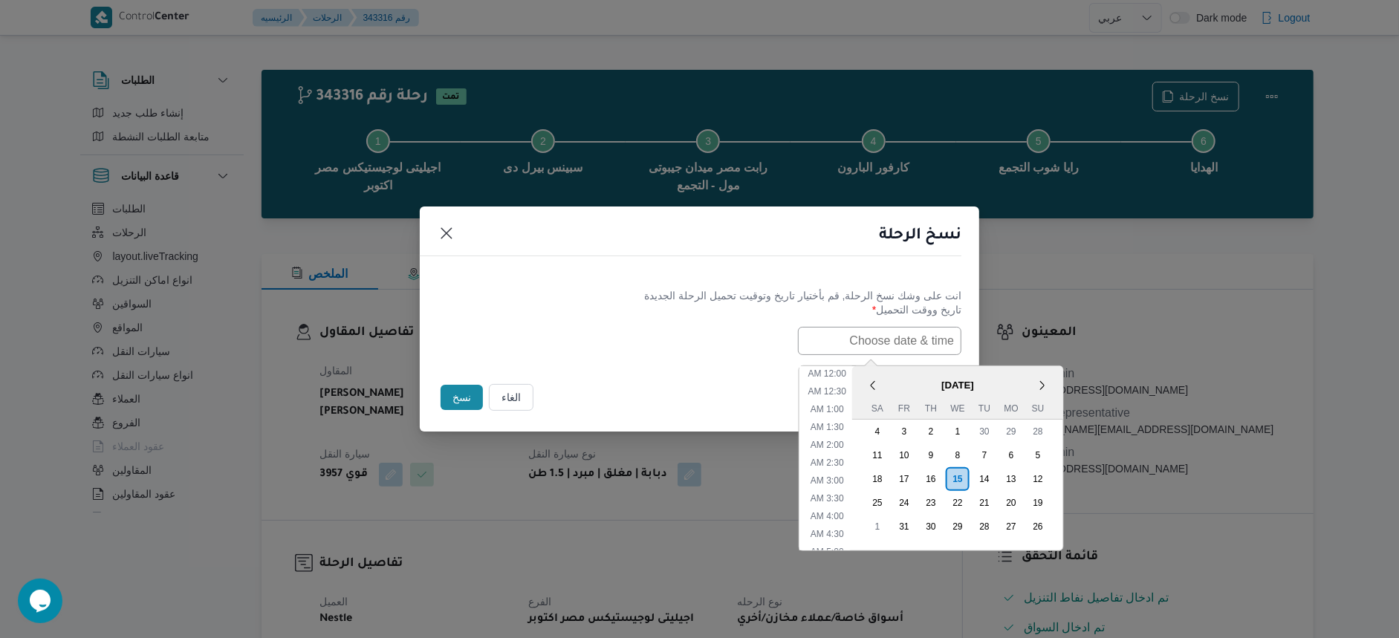
scroll to position [271, 0]
click at [915, 377] on span "[DATE]" at bounding box center [957, 385] width 211 height 26
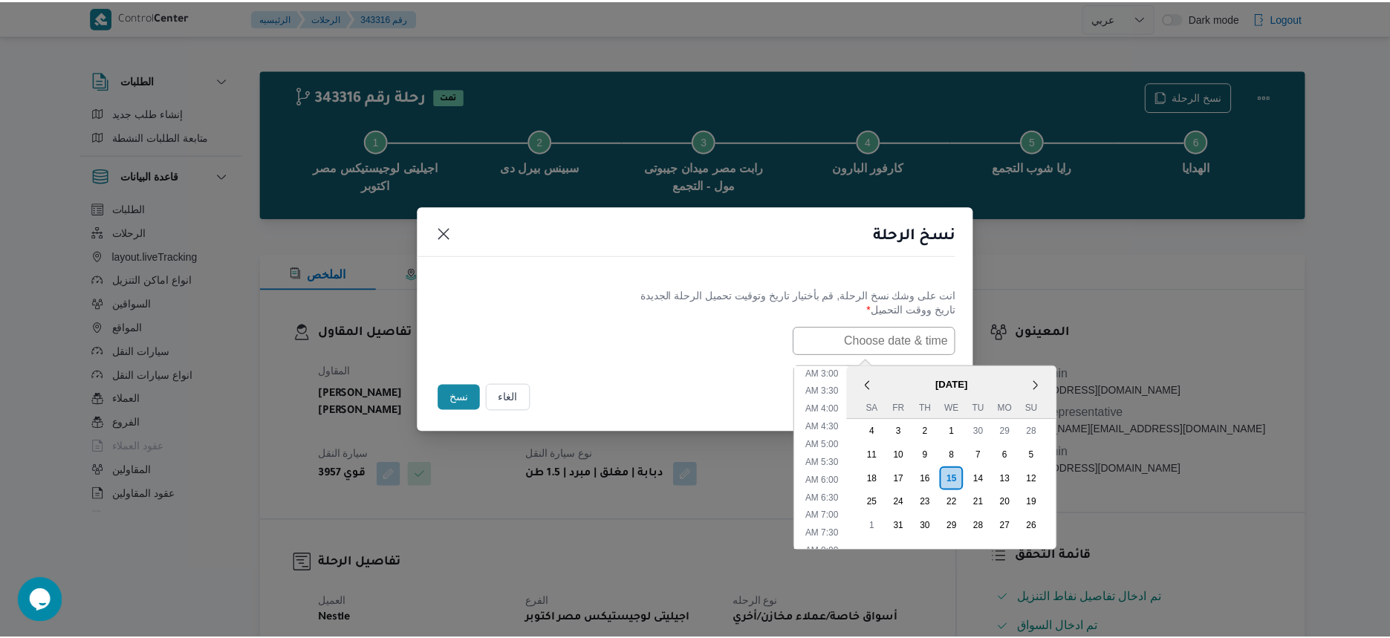
scroll to position [0, 0]
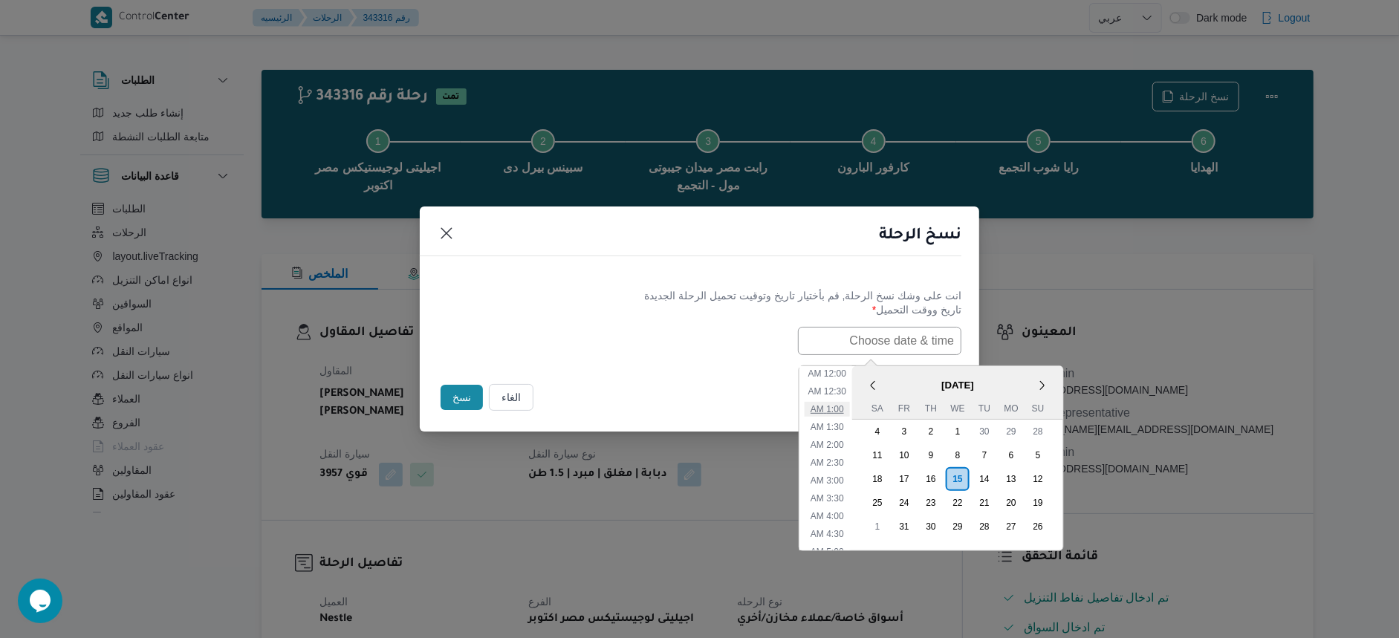
click at [840, 411] on li "1:00 AM" at bounding box center [827, 409] width 45 height 15
type input "[DATE] 1:00AM"
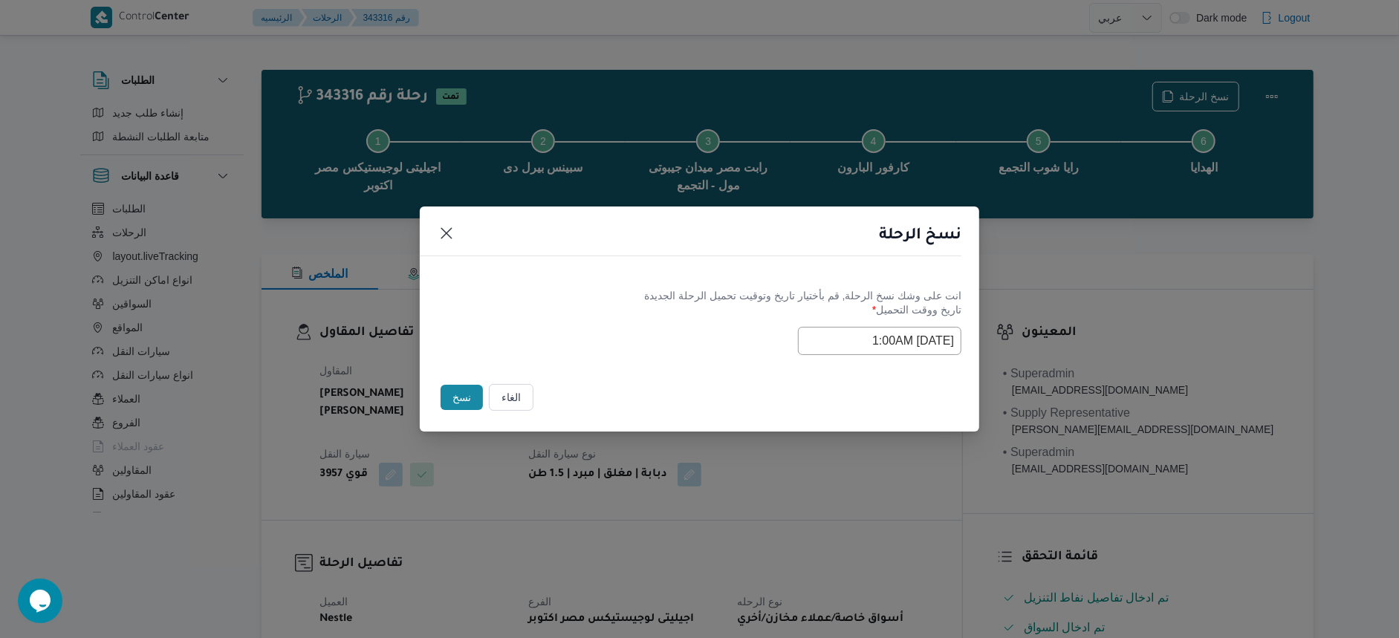
click at [460, 394] on button "نسخ" at bounding box center [462, 397] width 42 height 25
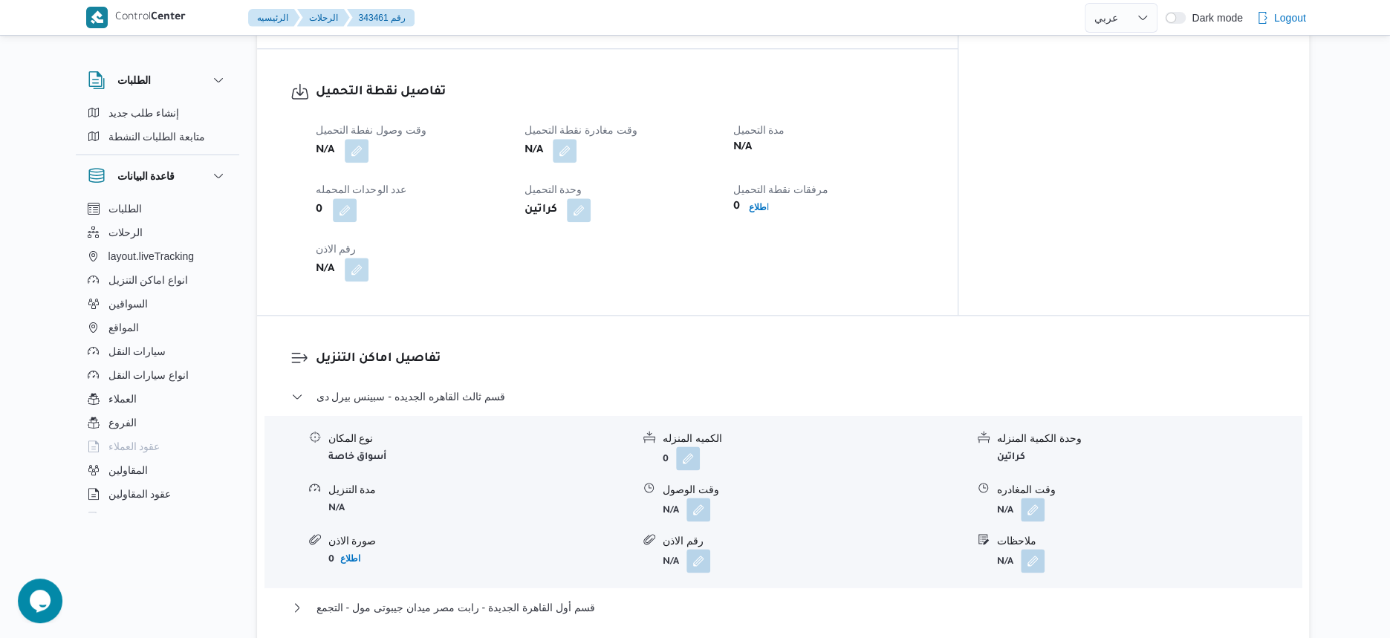
scroll to position [1393, 0]
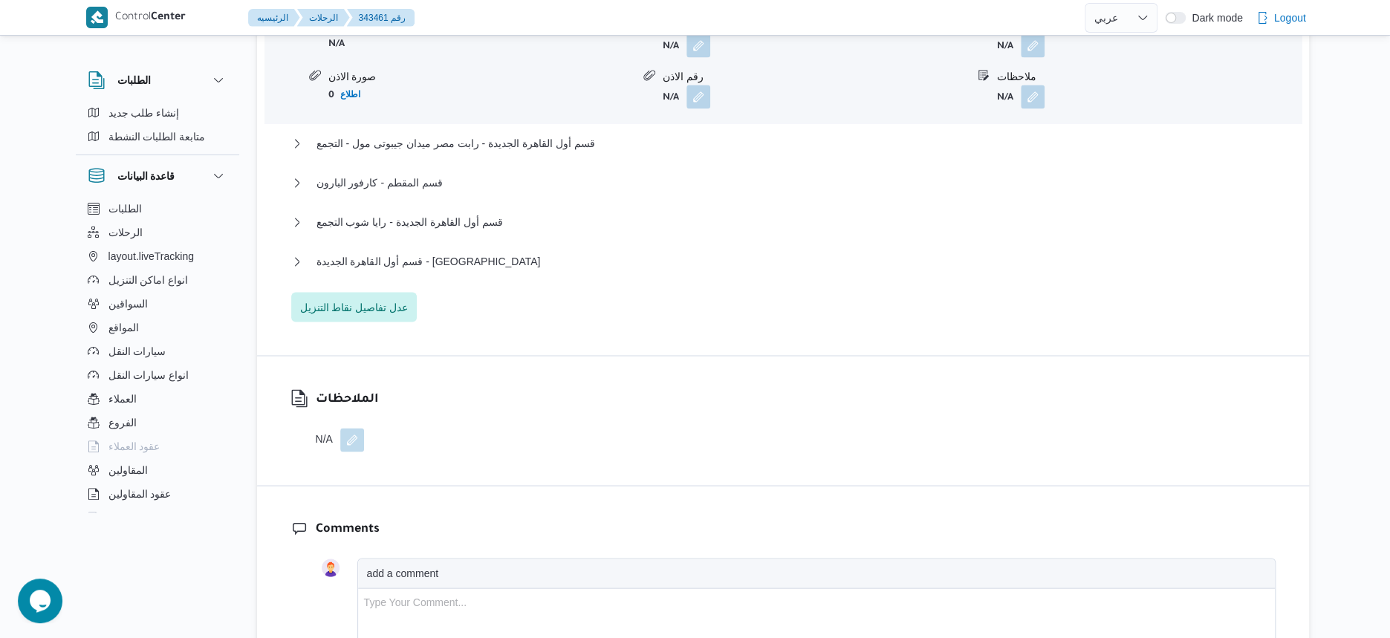
select select "ar"
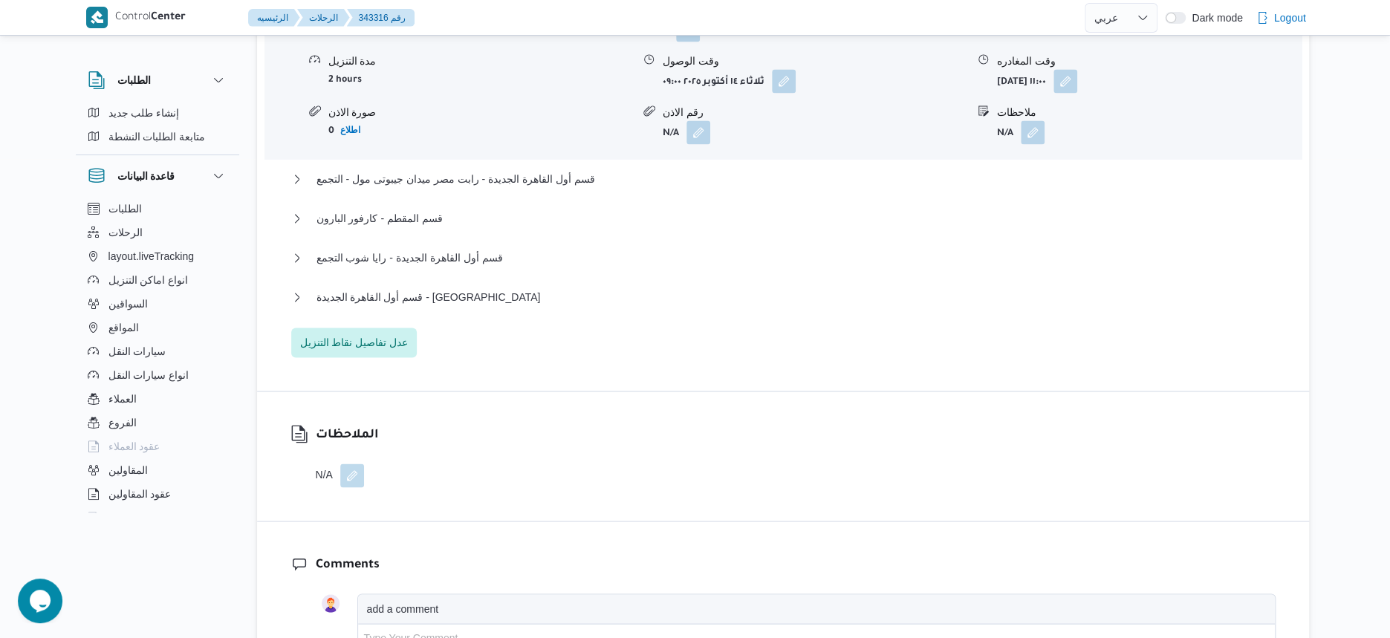
scroll to position [1579, 0]
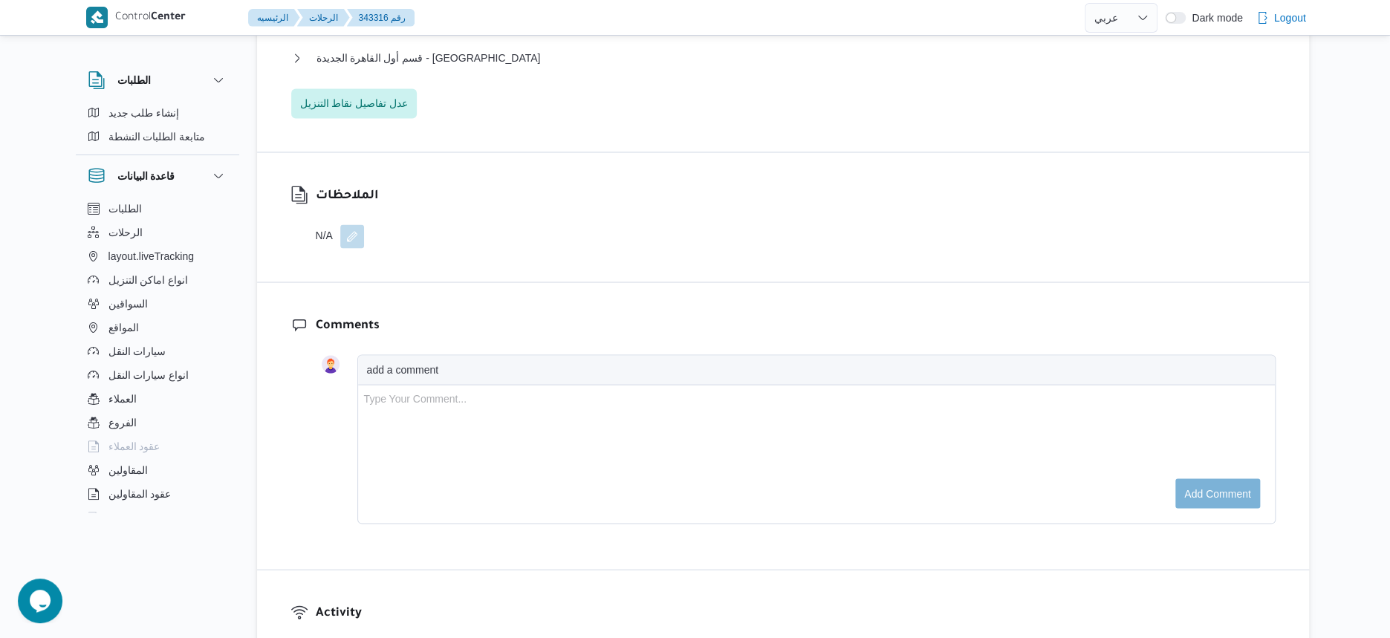
select select "ar"
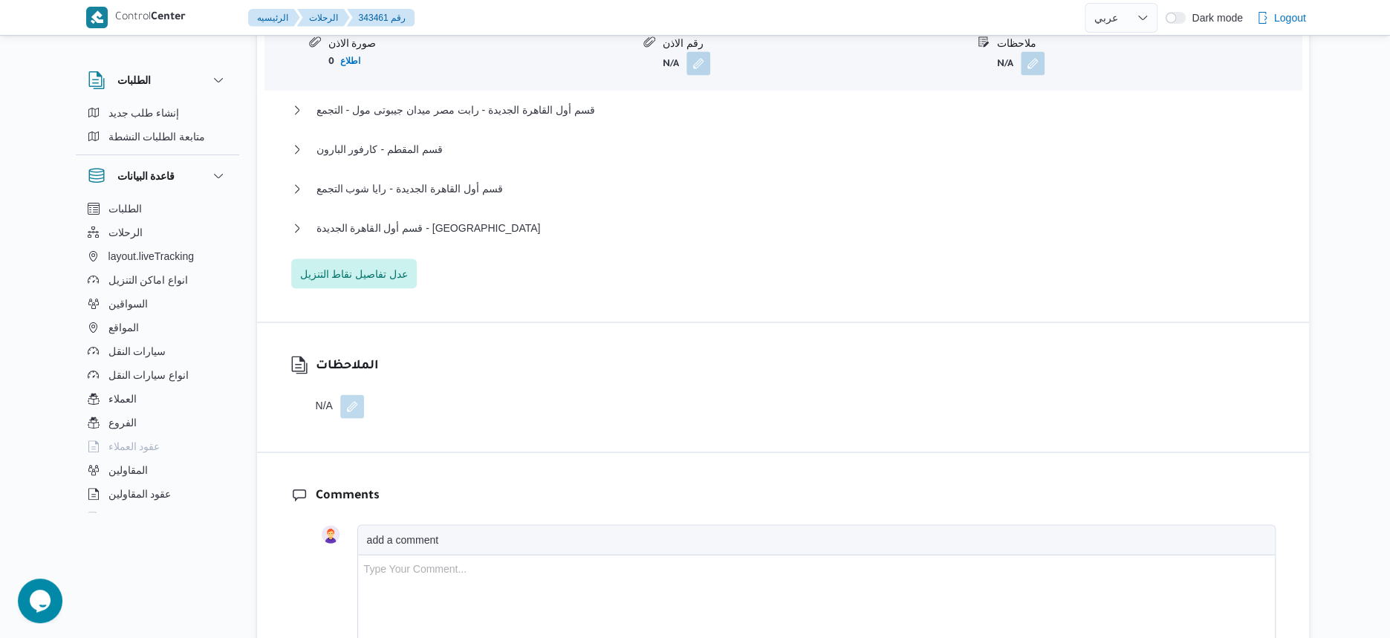
scroll to position [1432, 0]
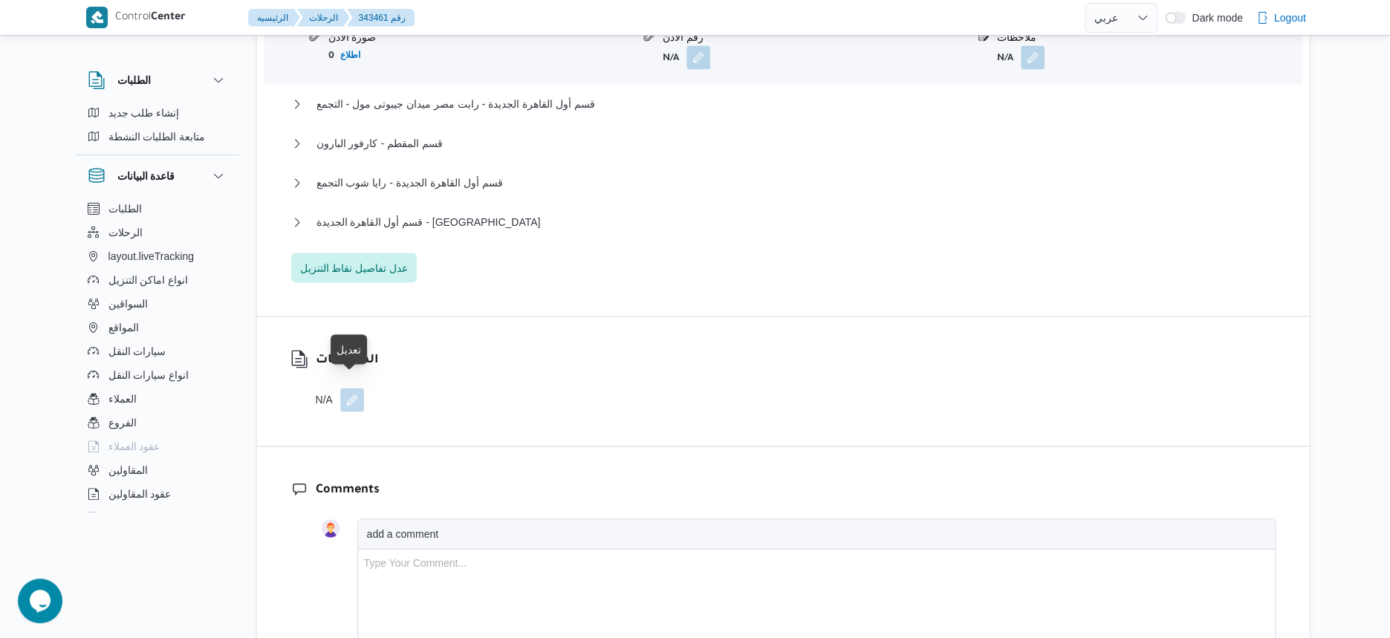
click at [354, 394] on button "button" at bounding box center [352, 400] width 24 height 24
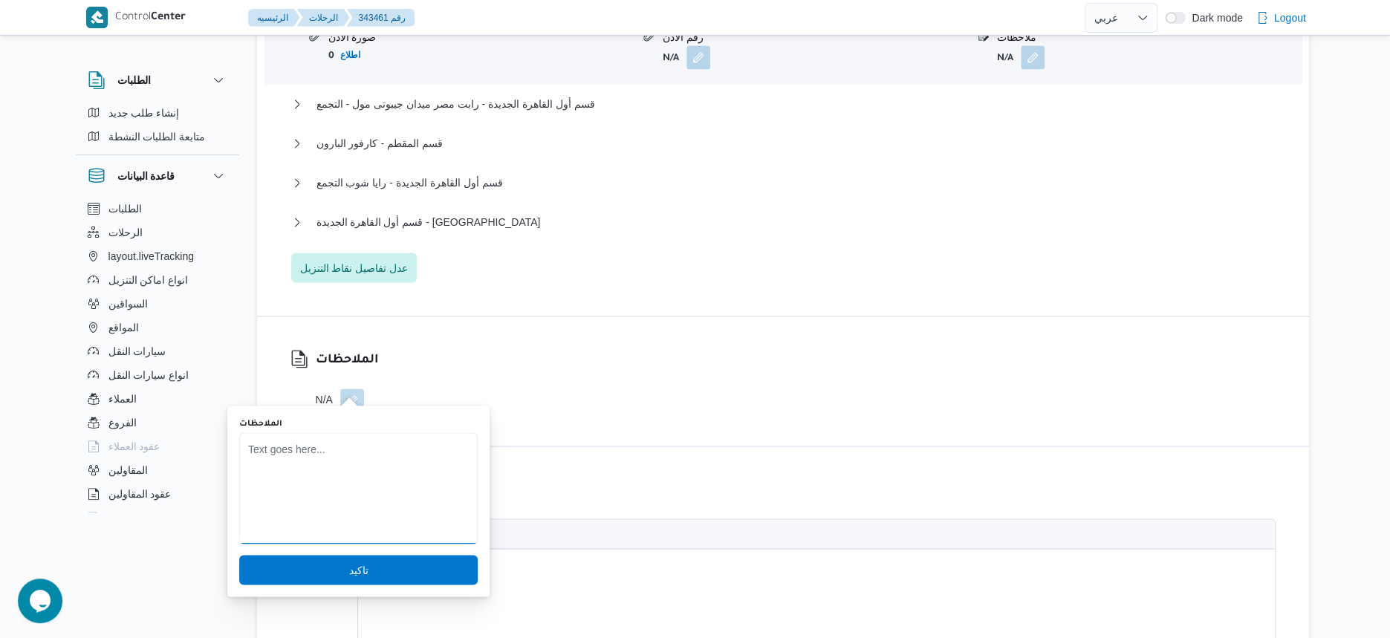
click at [339, 491] on textarea "الملاحظات" at bounding box center [358, 487] width 238 height 111
type textarea "السياره [DATE] اضافي للعميل"
click at [392, 566] on span "تاكيد" at bounding box center [358, 569] width 238 height 30
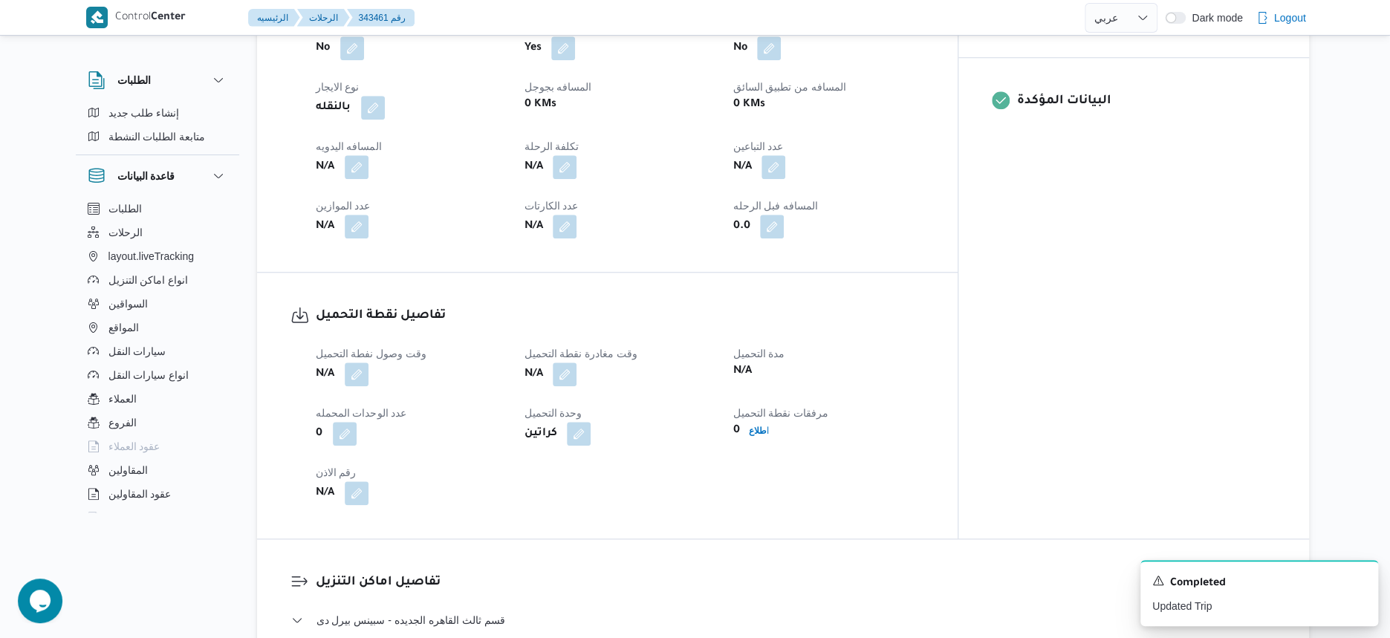
scroll to position [782, 0]
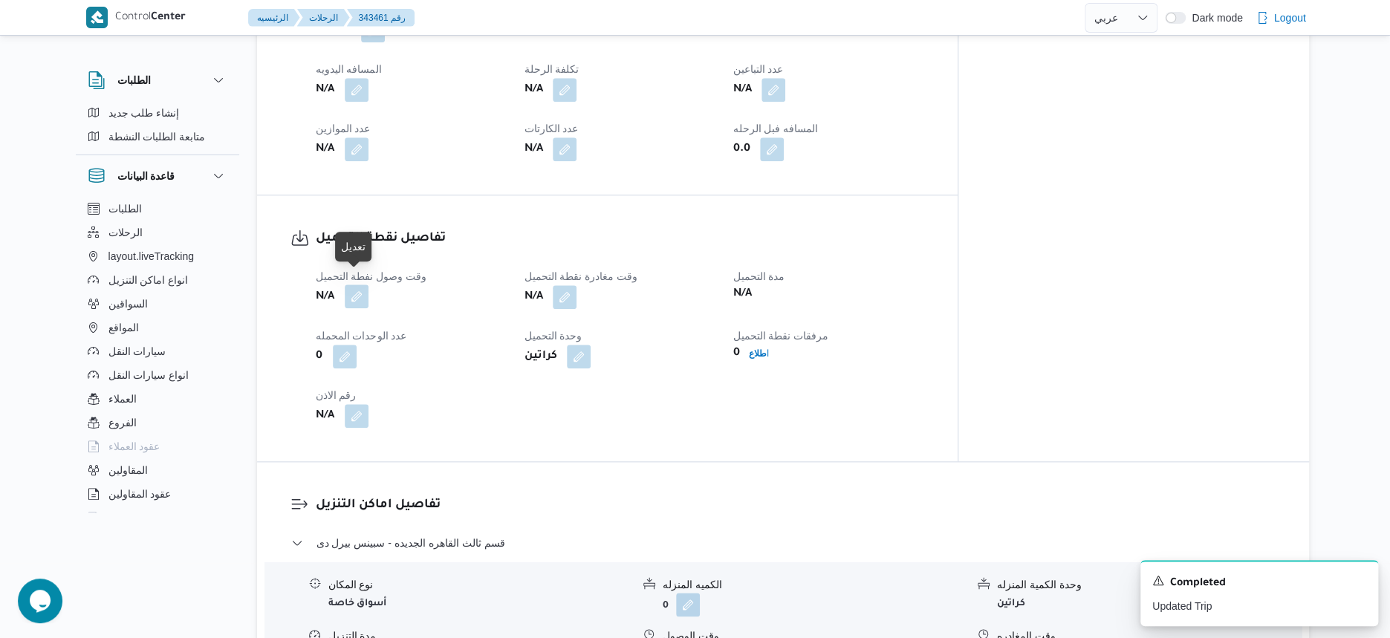
click at [348, 285] on button "button" at bounding box center [357, 297] width 24 height 24
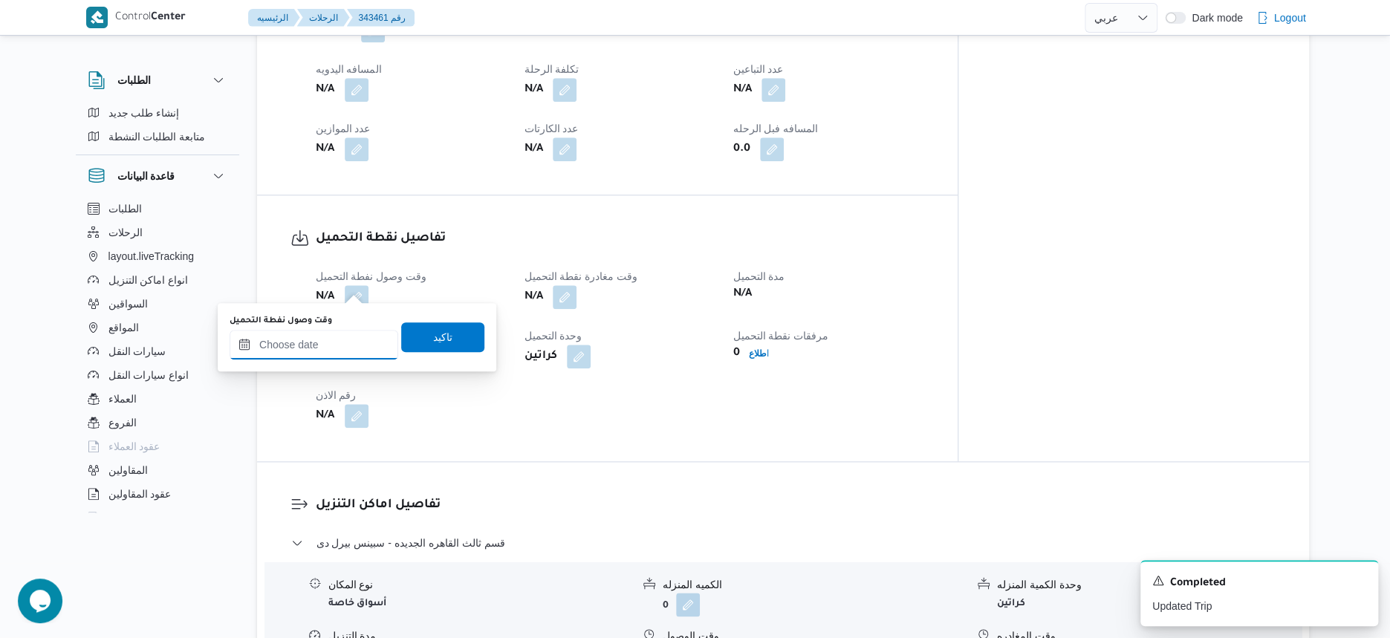
click at [342, 349] on input "وقت وصول نفطة التحميل" at bounding box center [314, 345] width 169 height 30
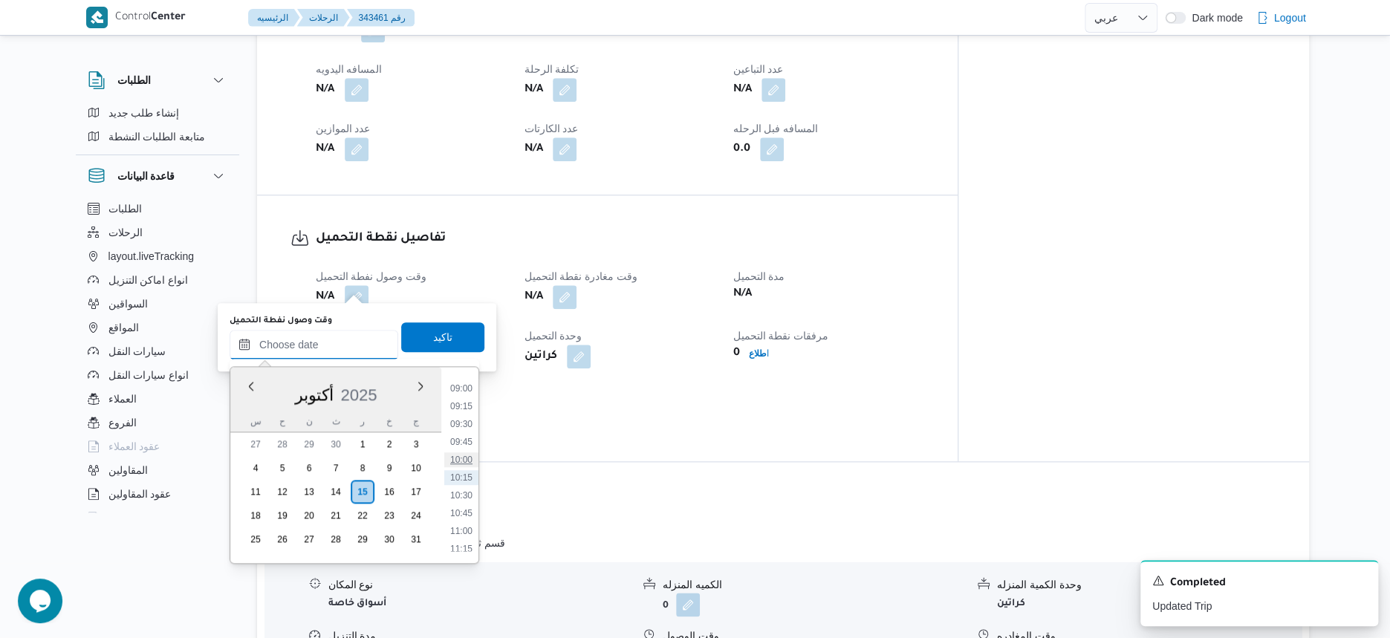
scroll to position [268, 0]
click at [467, 405] on li "04:00" at bounding box center [461, 403] width 34 height 15
type input "[DATE] ٠٤:٠٠"
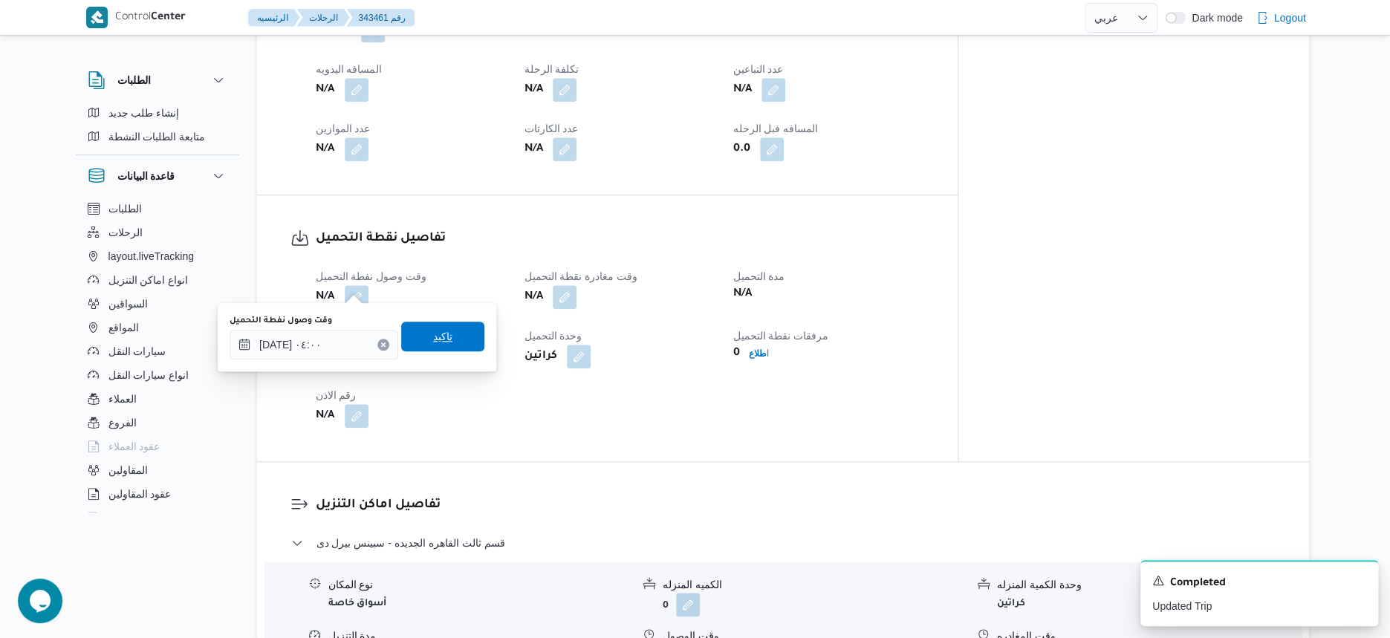
click at [445, 342] on span "تاكيد" at bounding box center [442, 337] width 19 height 18
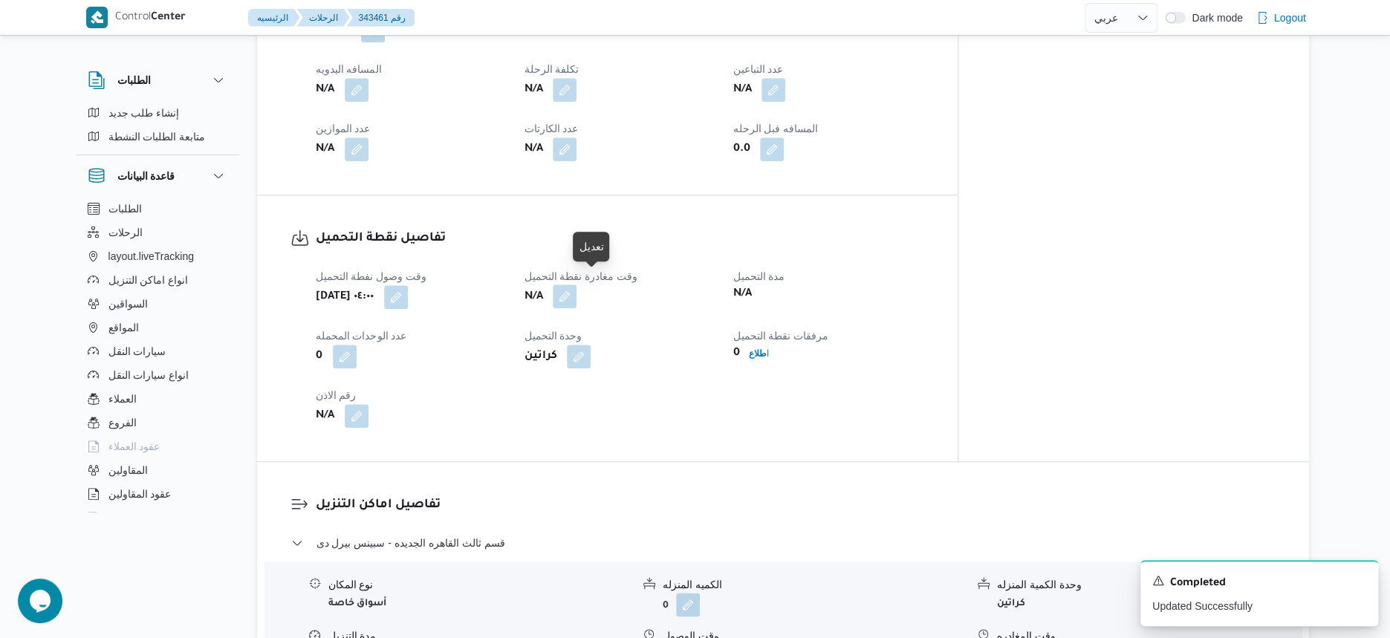
click at [576, 285] on button "button" at bounding box center [565, 297] width 24 height 24
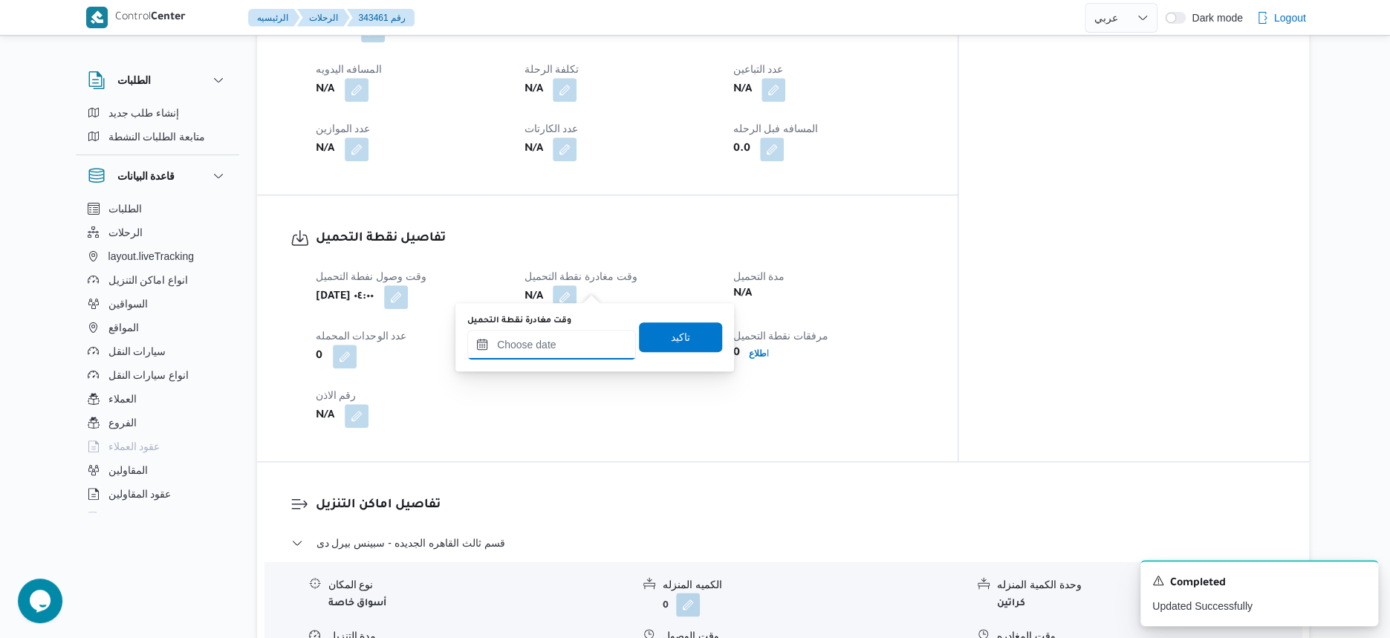
drag, startPoint x: 597, startPoint y: 290, endPoint x: 610, endPoint y: 356, distance: 66.6
click at [562, 330] on input "وقت مغادرة نقطة التحميل" at bounding box center [551, 345] width 169 height 30
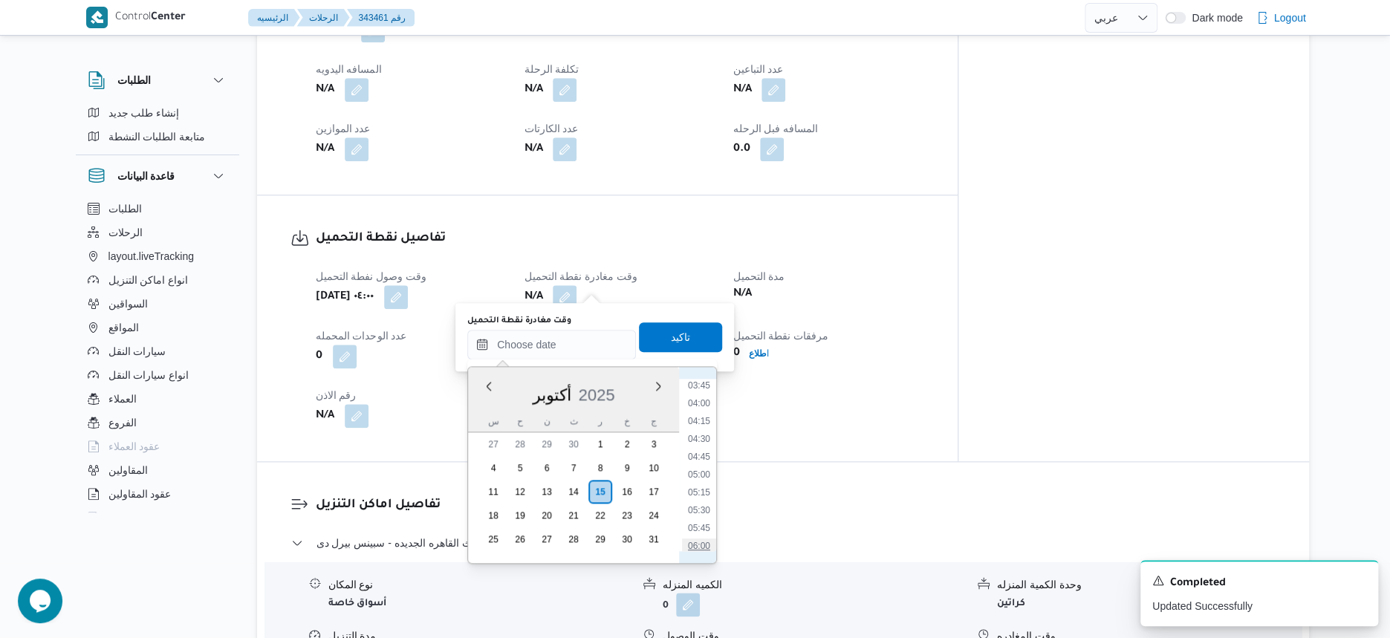
click at [704, 549] on li "06:00" at bounding box center [699, 546] width 34 height 15
type input "[DATE] ٠٦:٠٠"
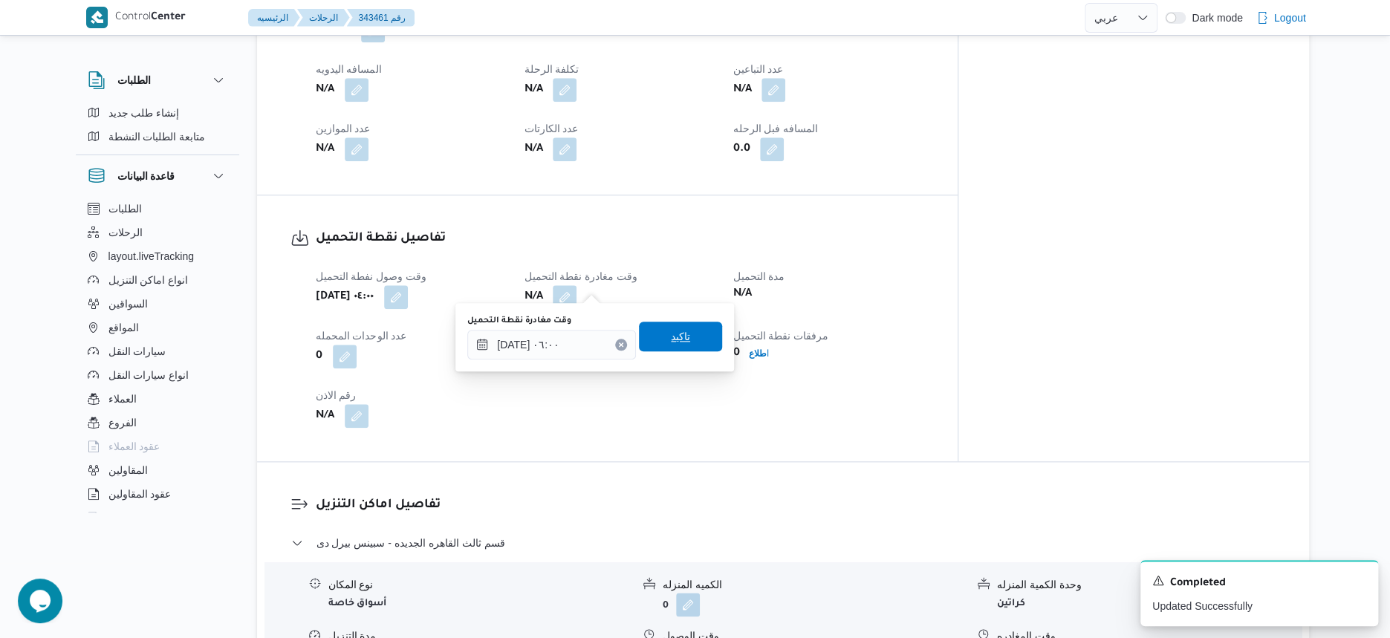
click at [693, 339] on span "تاكيد" at bounding box center [680, 337] width 83 height 30
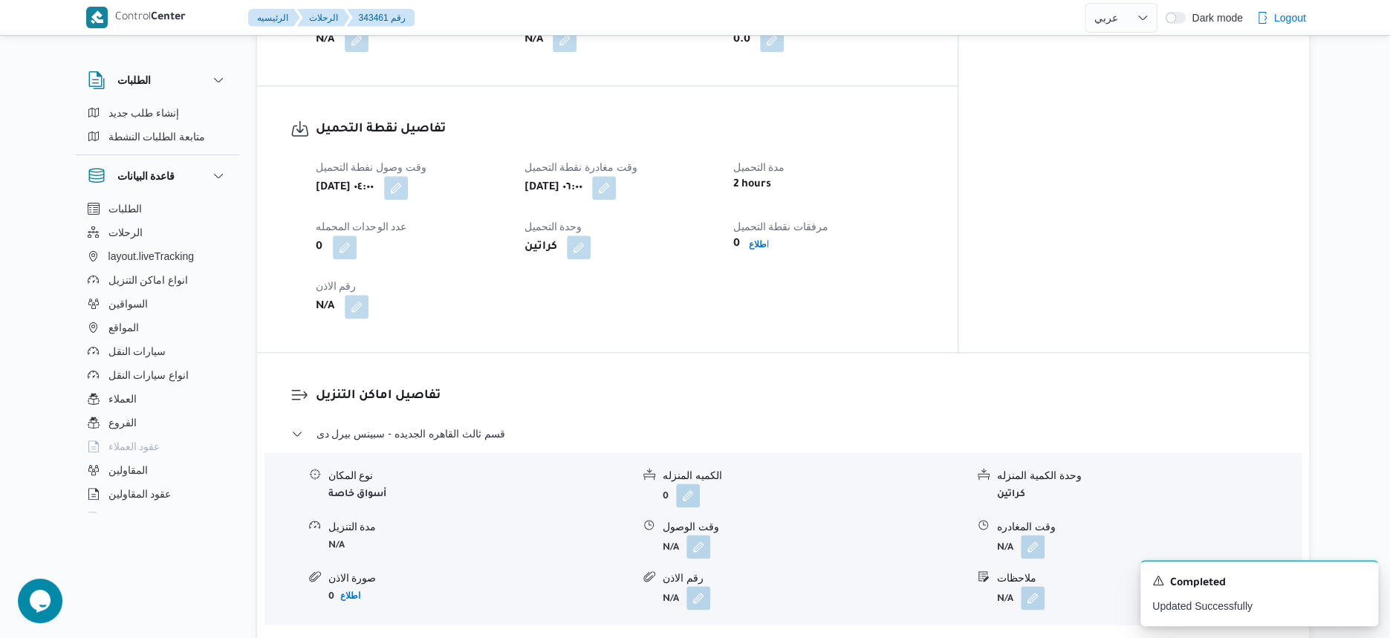
scroll to position [1061, 0]
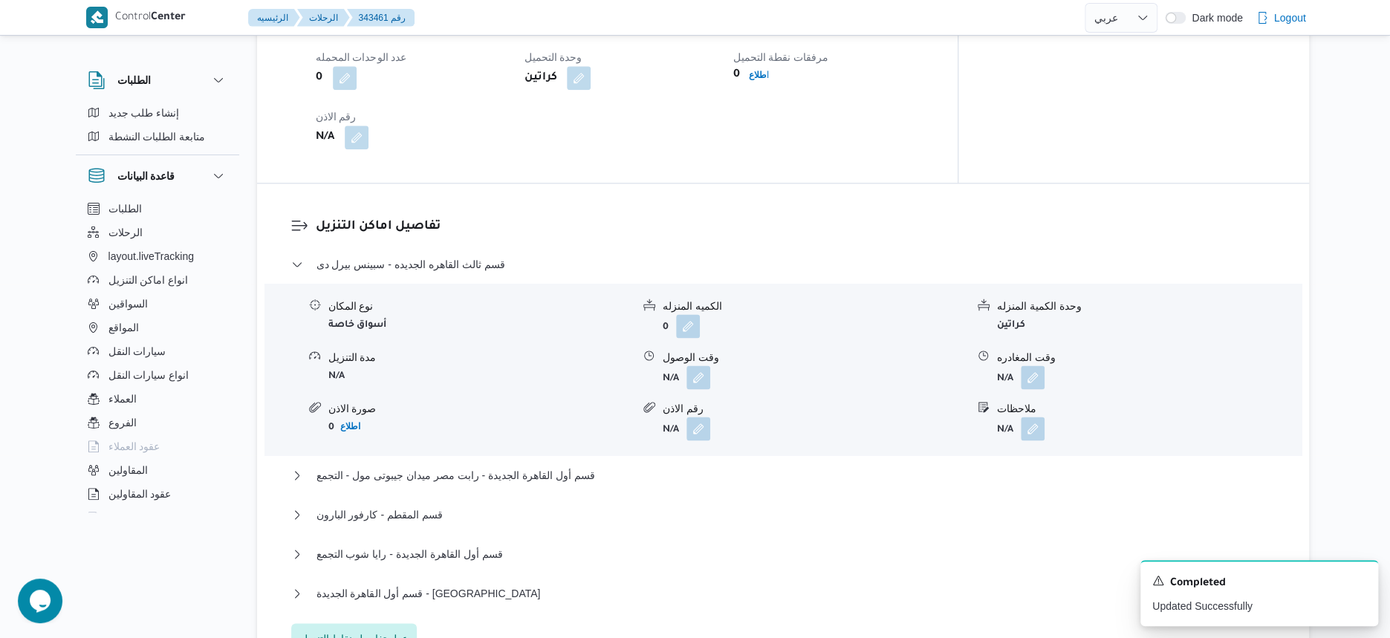
click at [392, 623] on span "عدل تفاصيل نقاط التنزيل" at bounding box center [354, 638] width 126 height 30
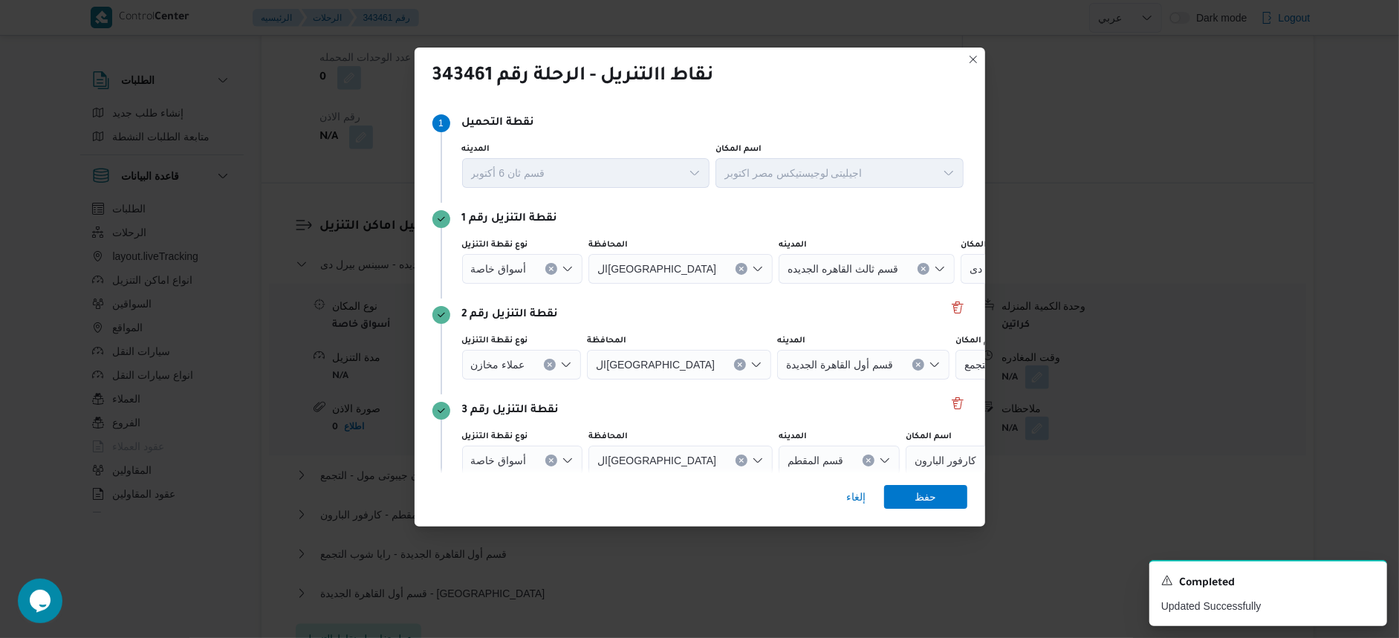
click at [960, 318] on div "Step 1 1 نقطة التحميل المدينه قسم ثان [DATE] اسم المكان اجيليتى لوجيستيكس مصر ا…" at bounding box center [700, 286] width 571 height 371
click at [960, 316] on div "Step 1 1 نقطة التحميل المدينه قسم ثان [DATE] اسم المكان اجيليتى لوجيستيكس مصر ا…" at bounding box center [700, 286] width 571 height 371
click at [949, 302] on button "Delete" at bounding box center [958, 307] width 18 height 18
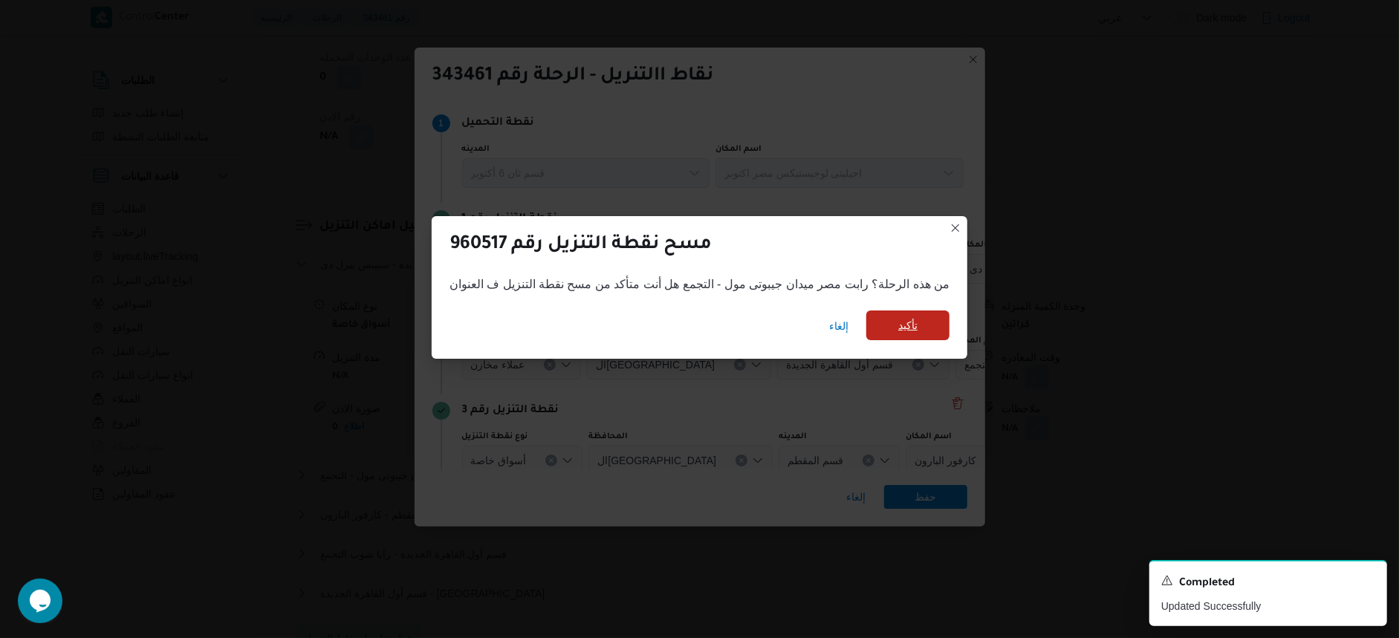
click at [909, 322] on span "تأكيد" at bounding box center [907, 325] width 19 height 18
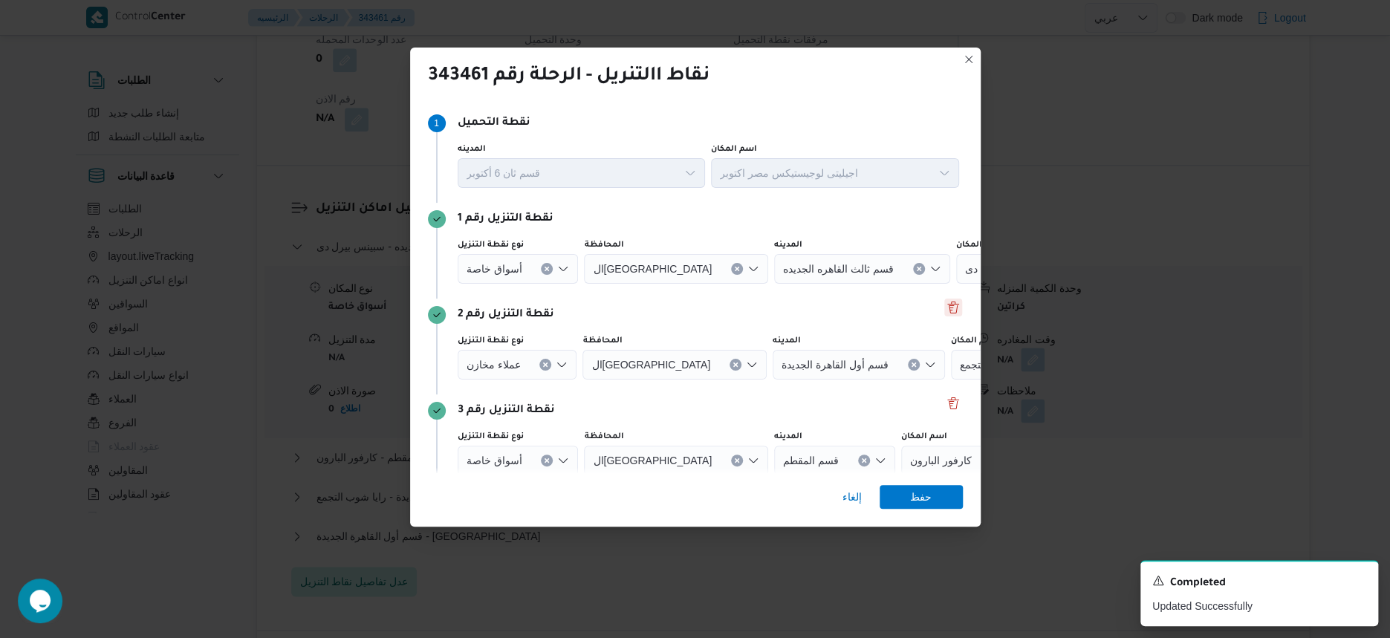
scroll to position [1042, 0]
click at [544, 266] on icon "Clear input" at bounding box center [547, 269] width 6 height 6
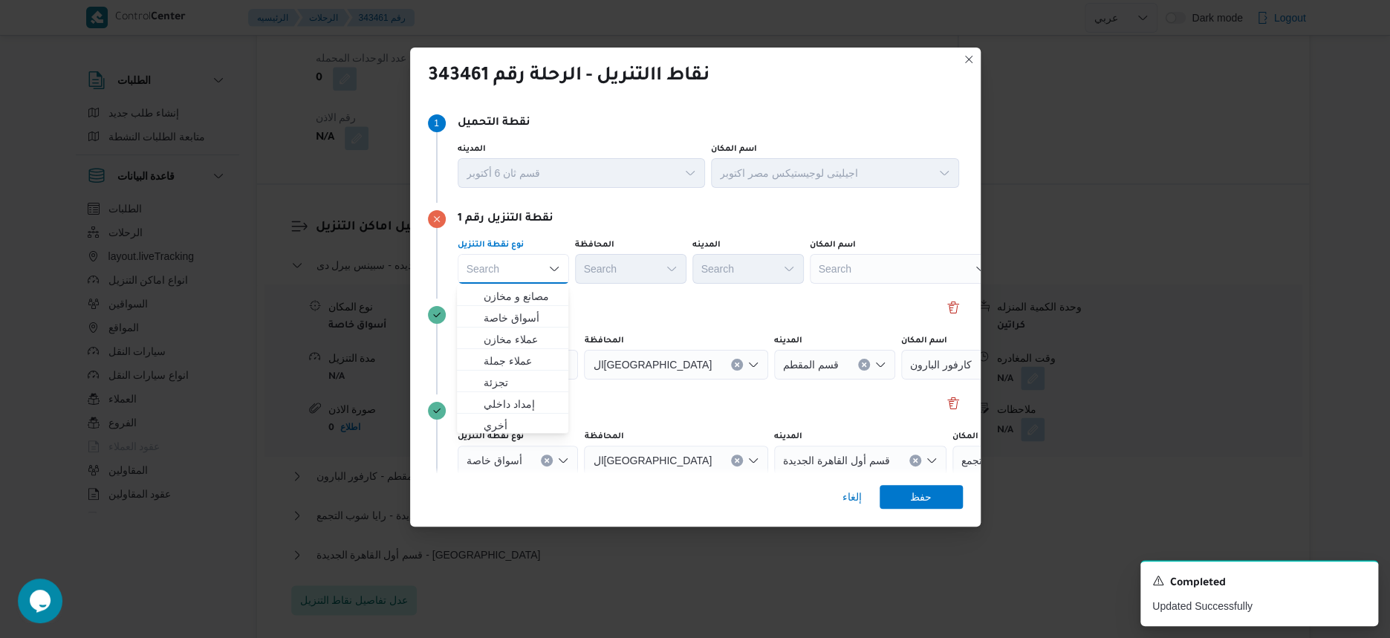
click at [911, 277] on div "Search" at bounding box center [903, 269] width 186 height 30
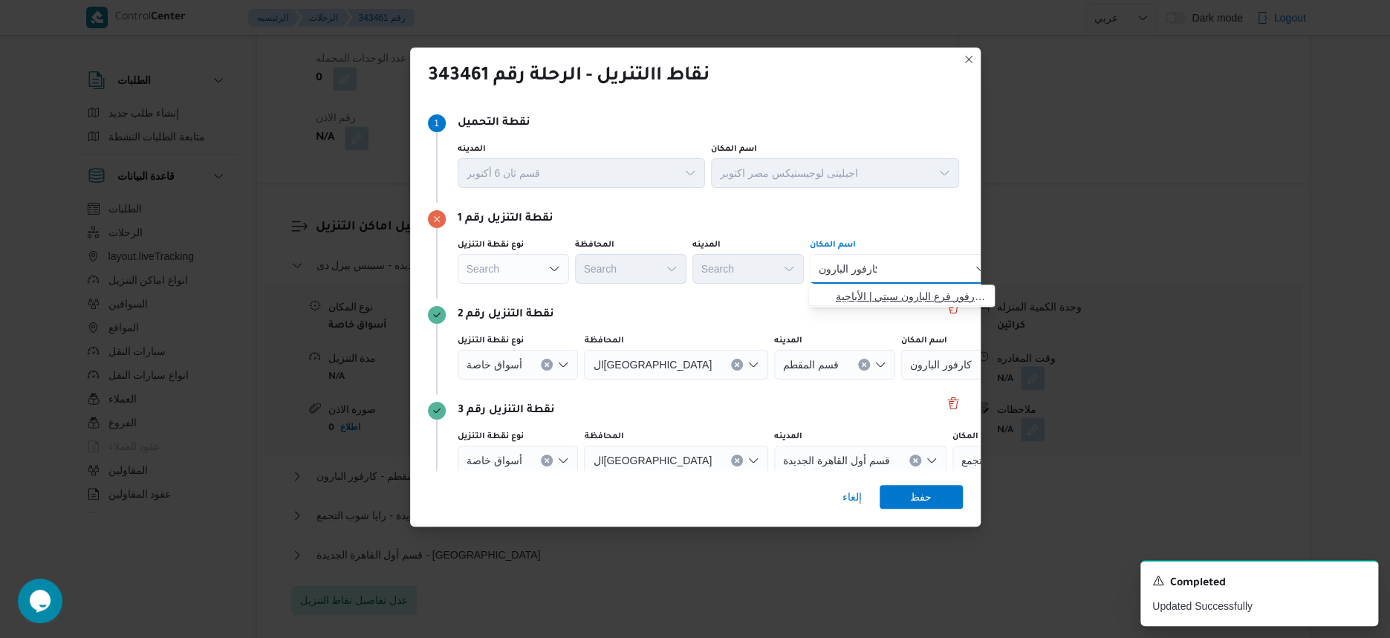
type input "كارفور البارون"
click at [911, 291] on span "كارفور البارون | كارفور فرع البارون سيتي | الأباجية" at bounding box center [911, 296] width 150 height 18
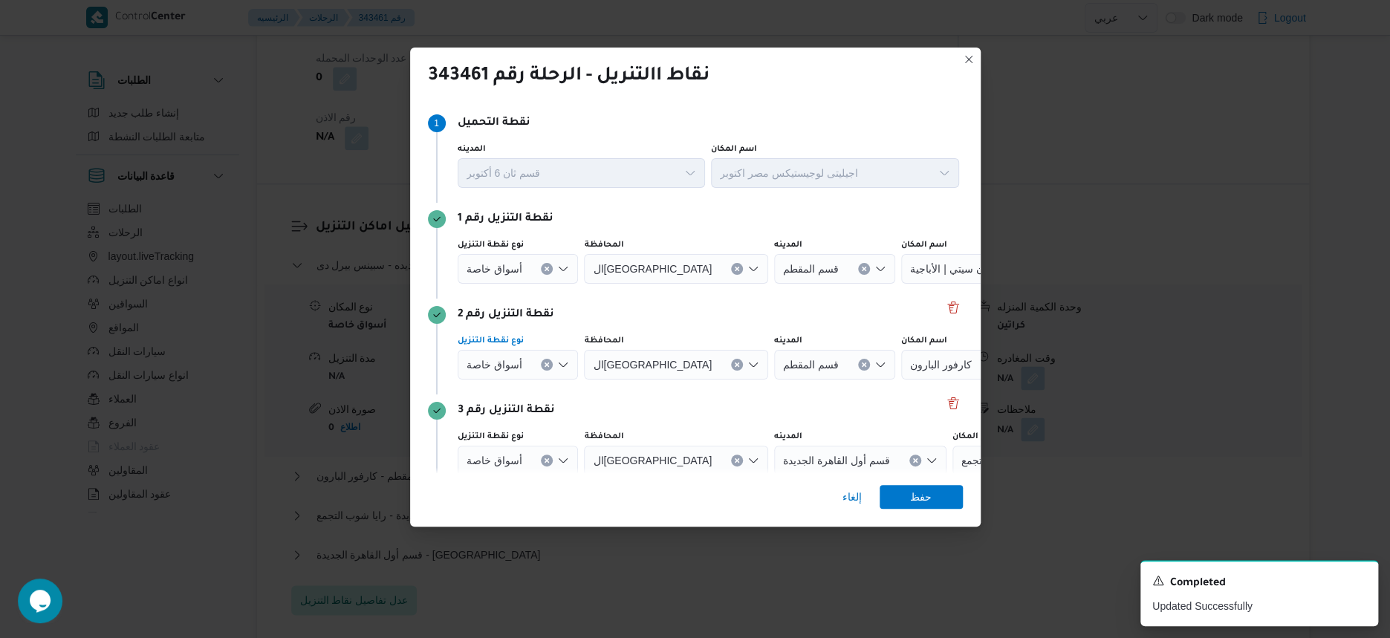
click at [547, 368] on button "Clear input" at bounding box center [547, 365] width 12 height 12
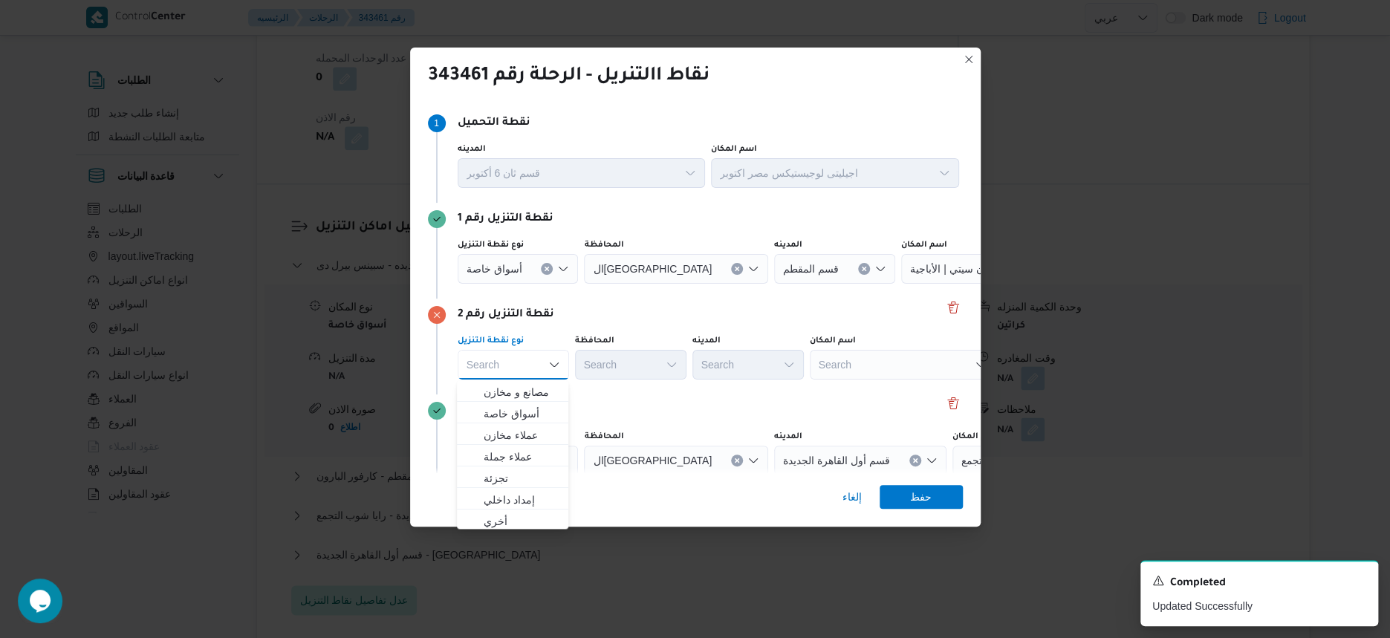
click at [900, 368] on div "Search" at bounding box center [903, 365] width 186 height 30
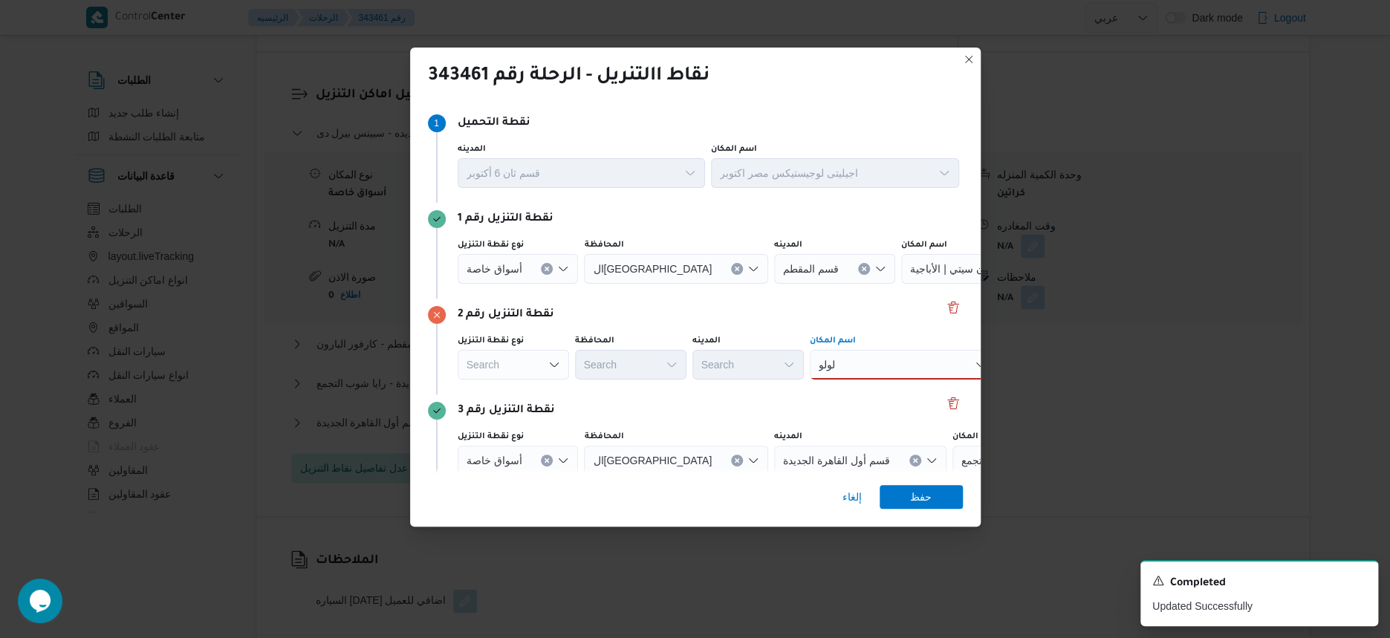
scroll to position [1228, 0]
type input "لولو"
click at [893, 360] on div "[PERSON_NAME]" at bounding box center [903, 365] width 186 height 30
click at [891, 364] on div "[PERSON_NAME] Combo box. Selected. [GEOGRAPHIC_DATA] . Selected. Combo box inpu…" at bounding box center [903, 365] width 186 height 30
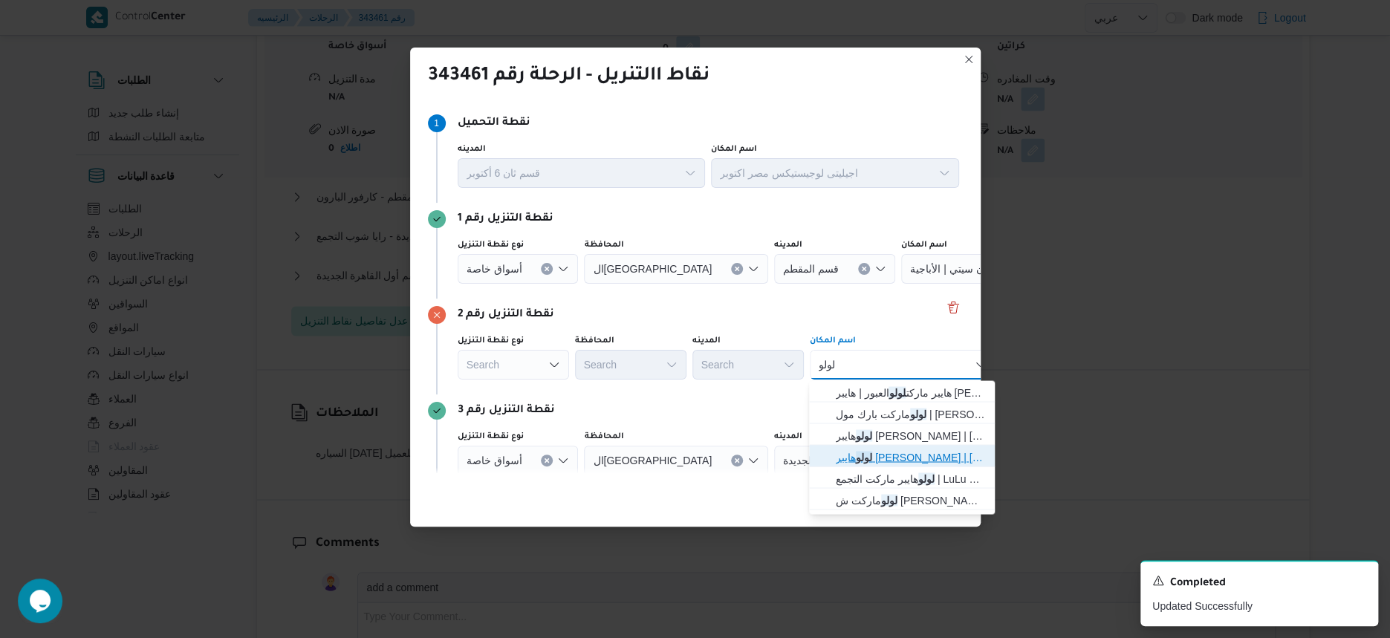
click at [898, 455] on span "[PERSON_NAME] ماركت الشيراتون | [PERSON_NAME] ماركت - الشيراتون | شيراتون المطار" at bounding box center [911, 457] width 150 height 18
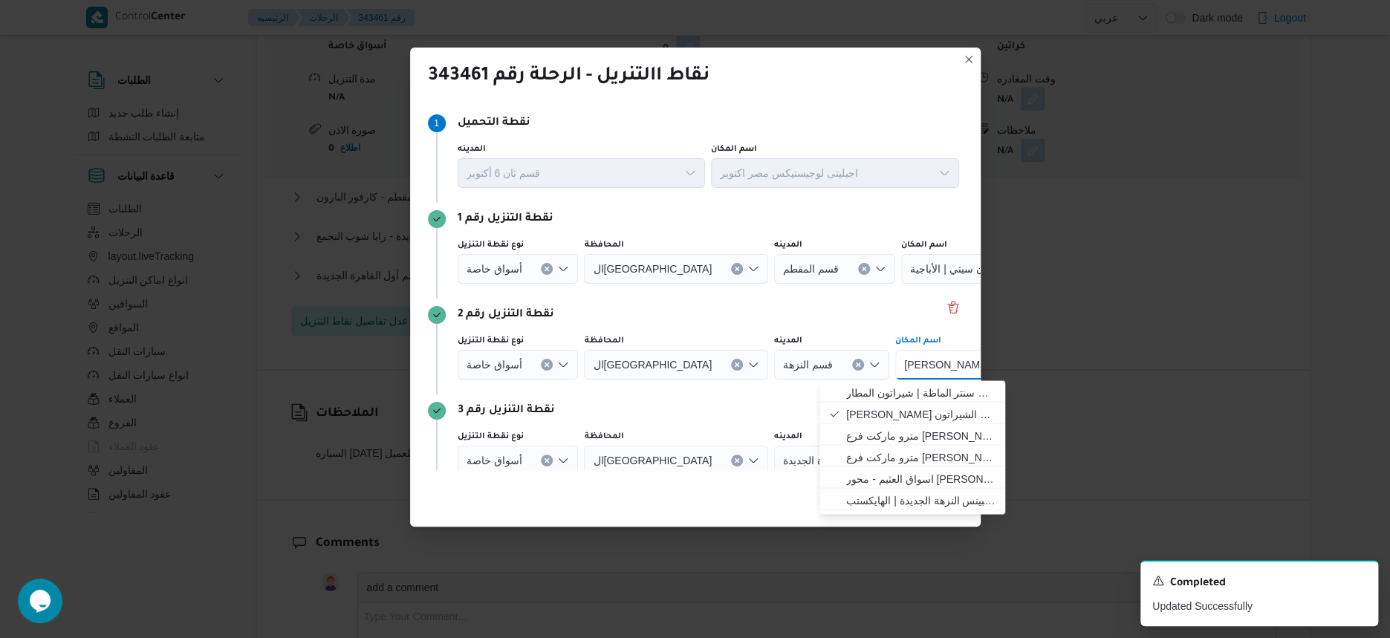
click at [545, 459] on icon "Clear input" at bounding box center [547, 461] width 4 height 4
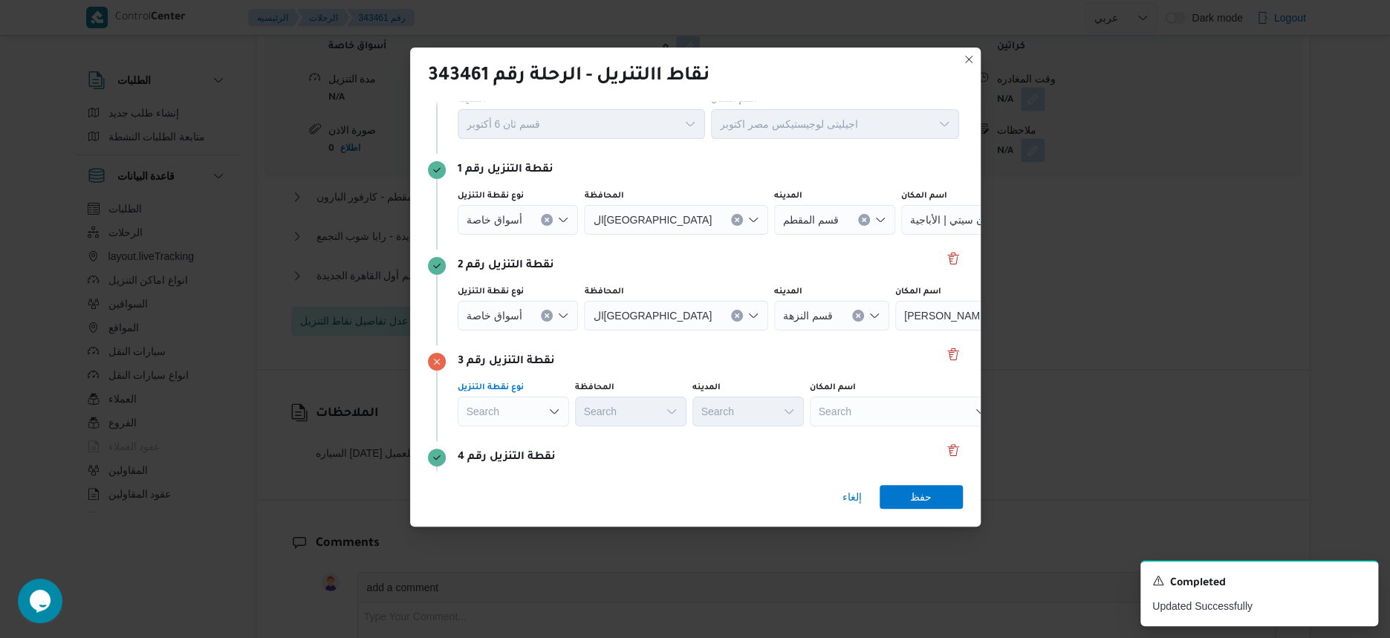
scroll to position [157, 0]
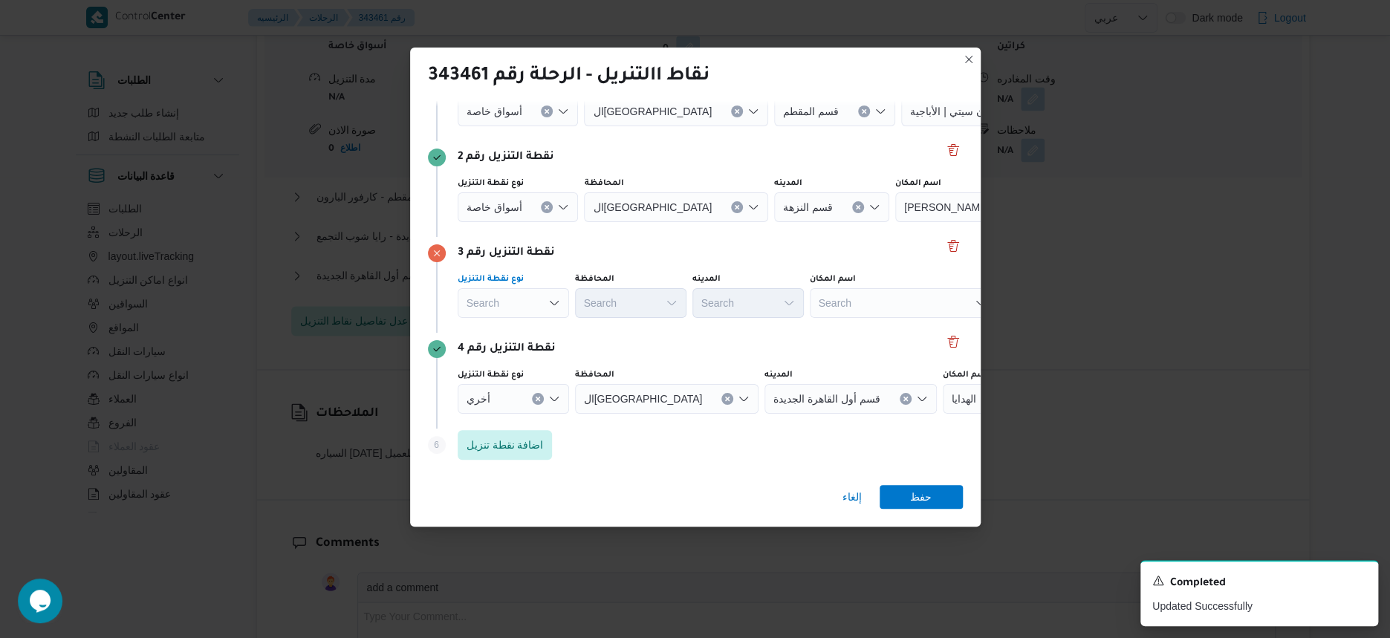
click at [874, 302] on div "Search" at bounding box center [903, 303] width 186 height 30
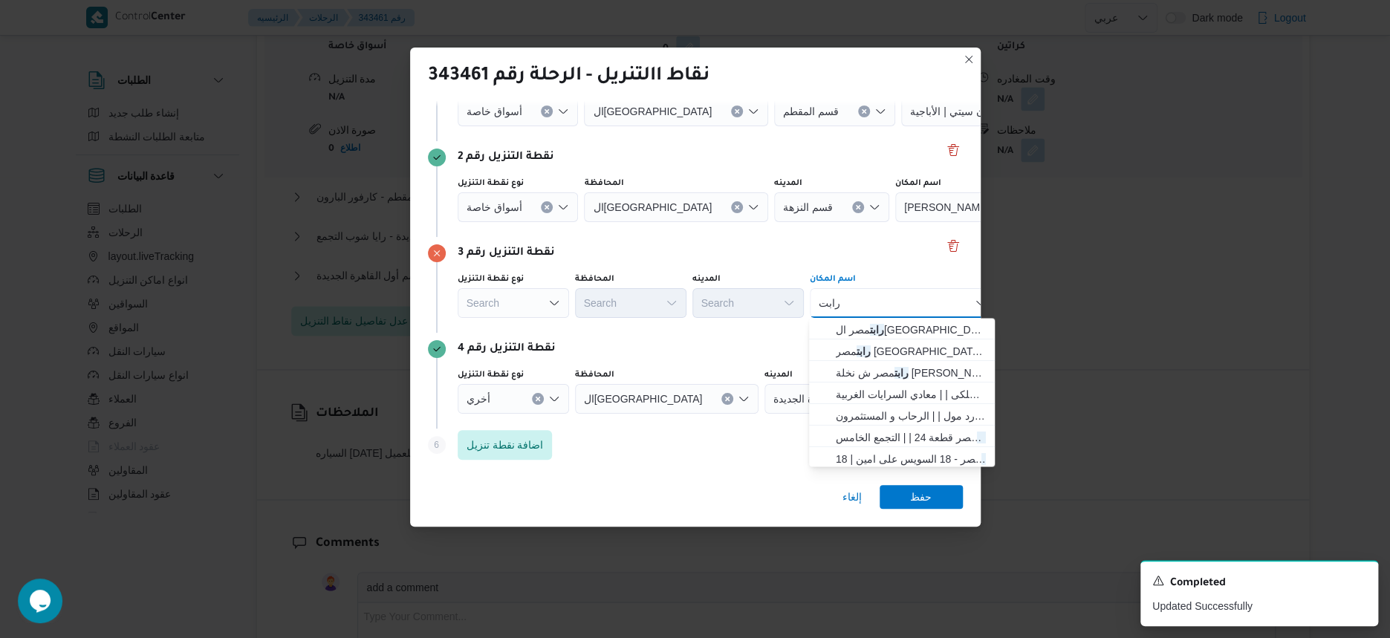
type input "رابت"
click at [884, 266] on div "نقطة التنزيل رقم 3 نوع نقطة التنزيل Search المحافظة Search المدينه Search اسم ا…" at bounding box center [695, 285] width 535 height 96
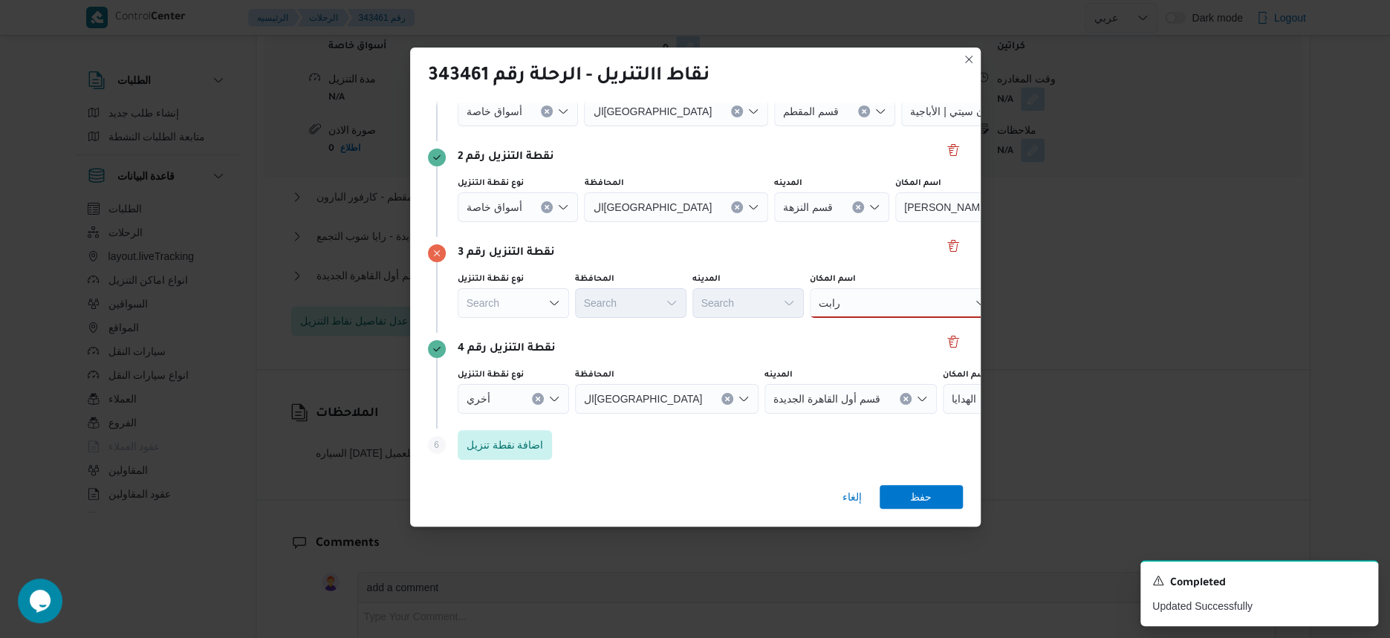
click at [879, 308] on div "رابت رابت" at bounding box center [903, 303] width 186 height 30
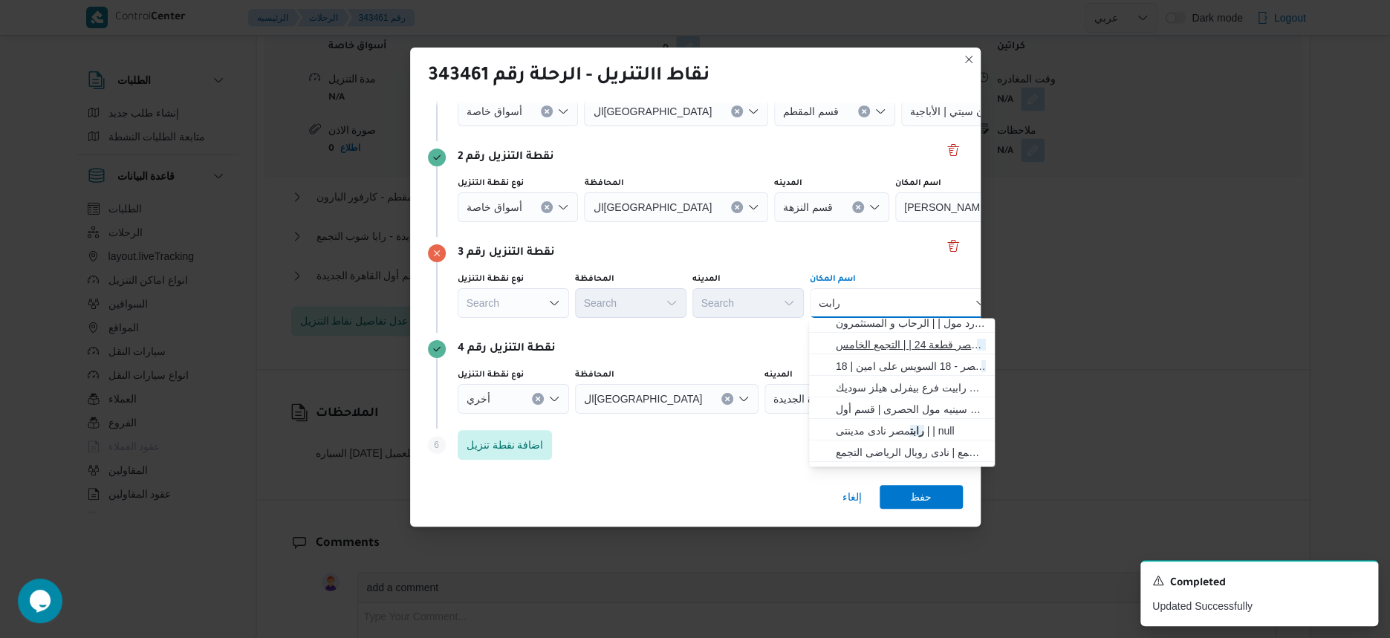
scroll to position [0, 0]
click at [909, 377] on span "رابت مصر ش نخلة [PERSON_NAME] | | النزهة" at bounding box center [911, 373] width 150 height 18
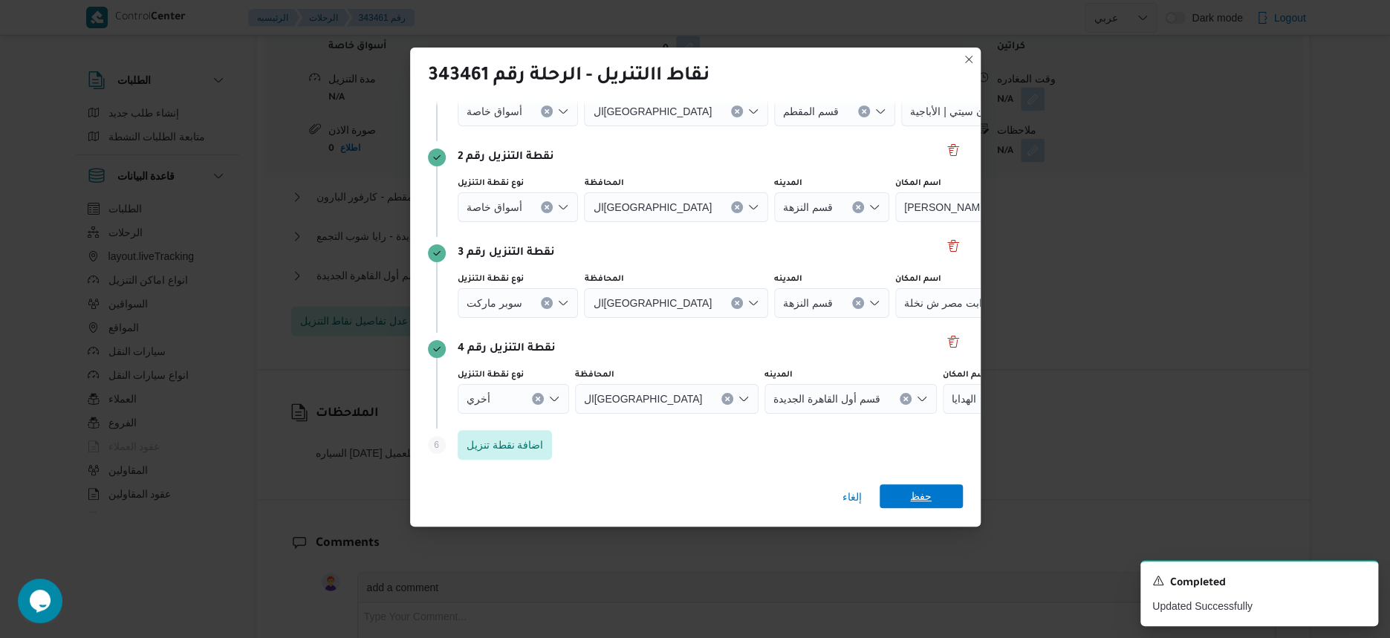
click at [939, 499] on span "حفظ" at bounding box center [921, 496] width 83 height 24
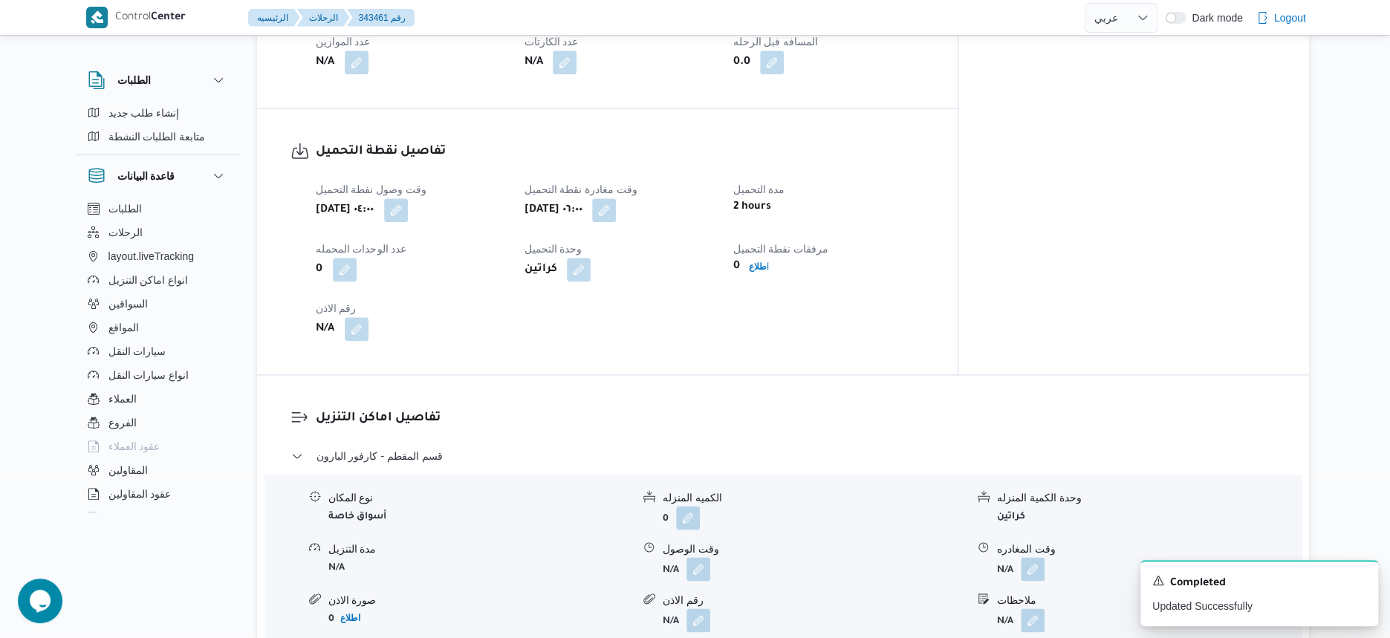
scroll to position [950, 0]
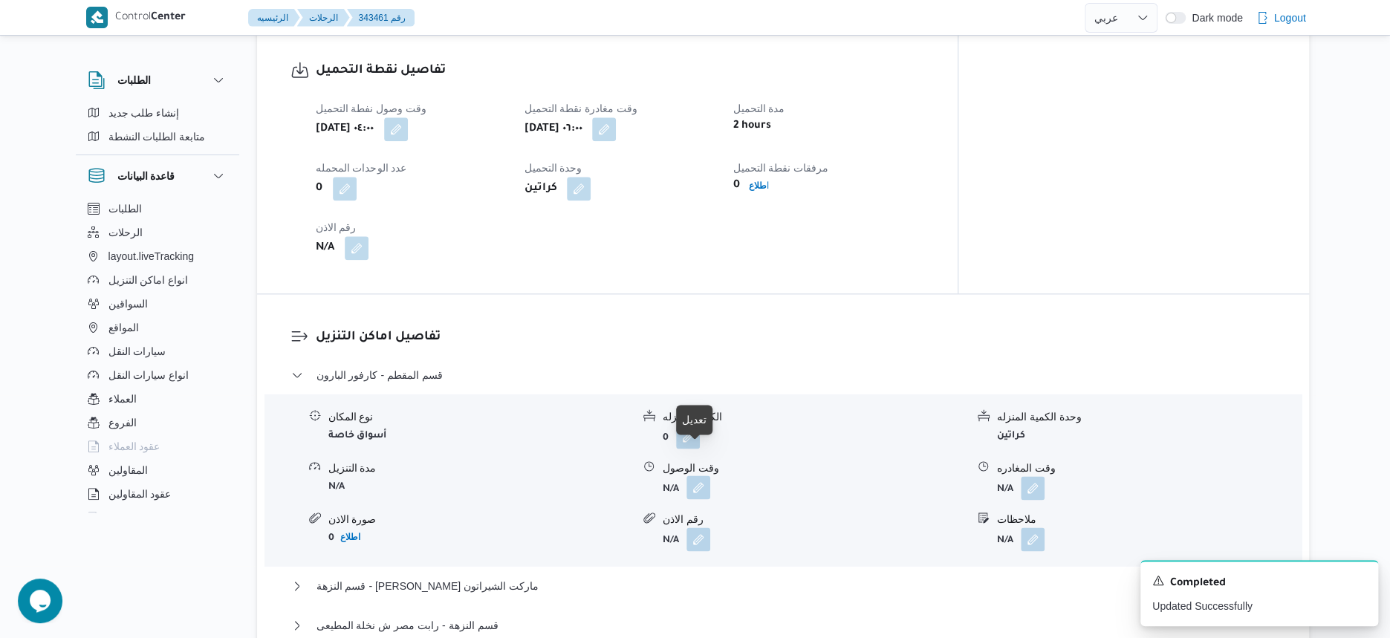
click at [703, 475] on button "button" at bounding box center [698, 487] width 24 height 24
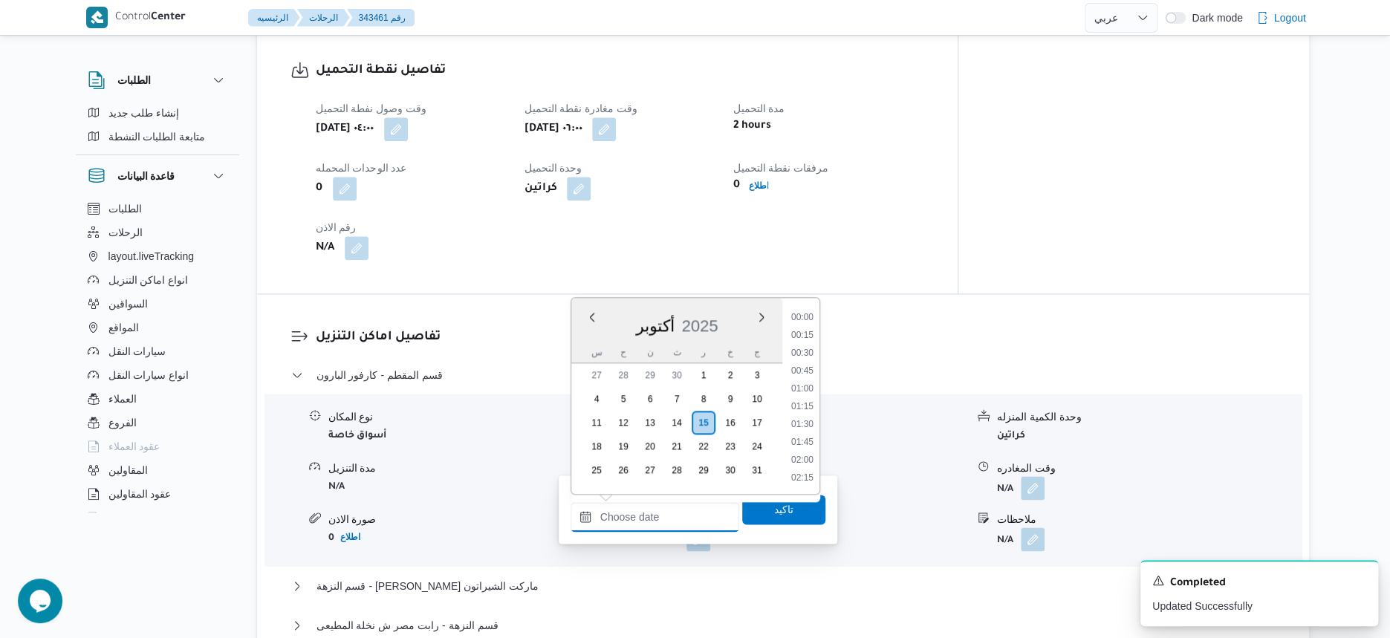
click at [682, 510] on input "وقت الوصول" at bounding box center [655, 517] width 169 height 30
drag, startPoint x: 812, startPoint y: 429, endPoint x: 810, endPoint y: 439, distance: 10.5
click at [812, 429] on li "08:00" at bounding box center [802, 433] width 34 height 15
type input "[DATE] ٠٨:٠٠"
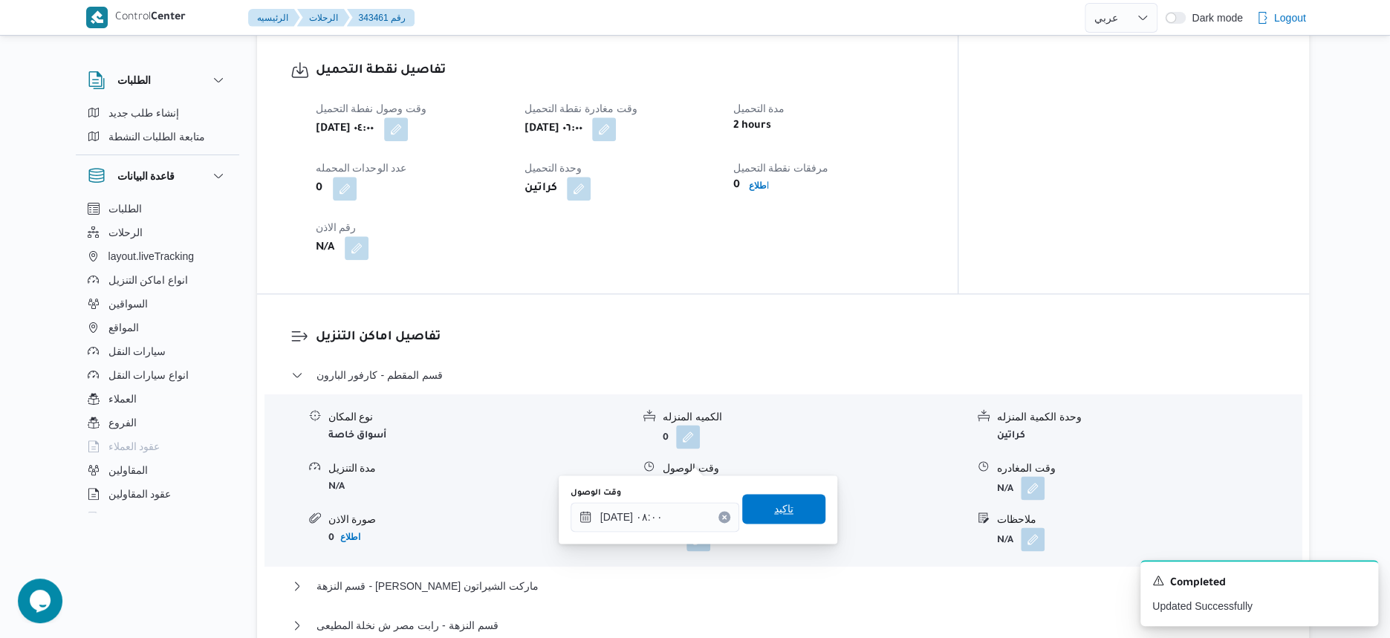
click at [791, 514] on span "تاكيد" at bounding box center [783, 509] width 83 height 30
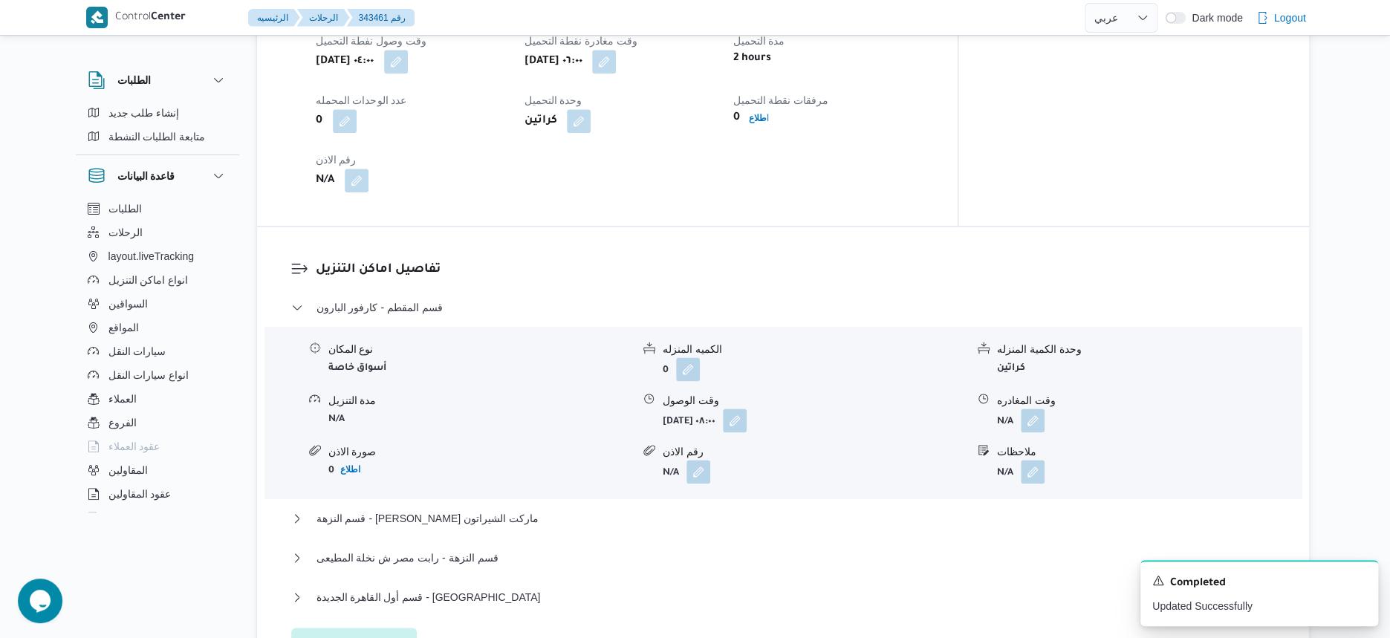
scroll to position [1136, 0]
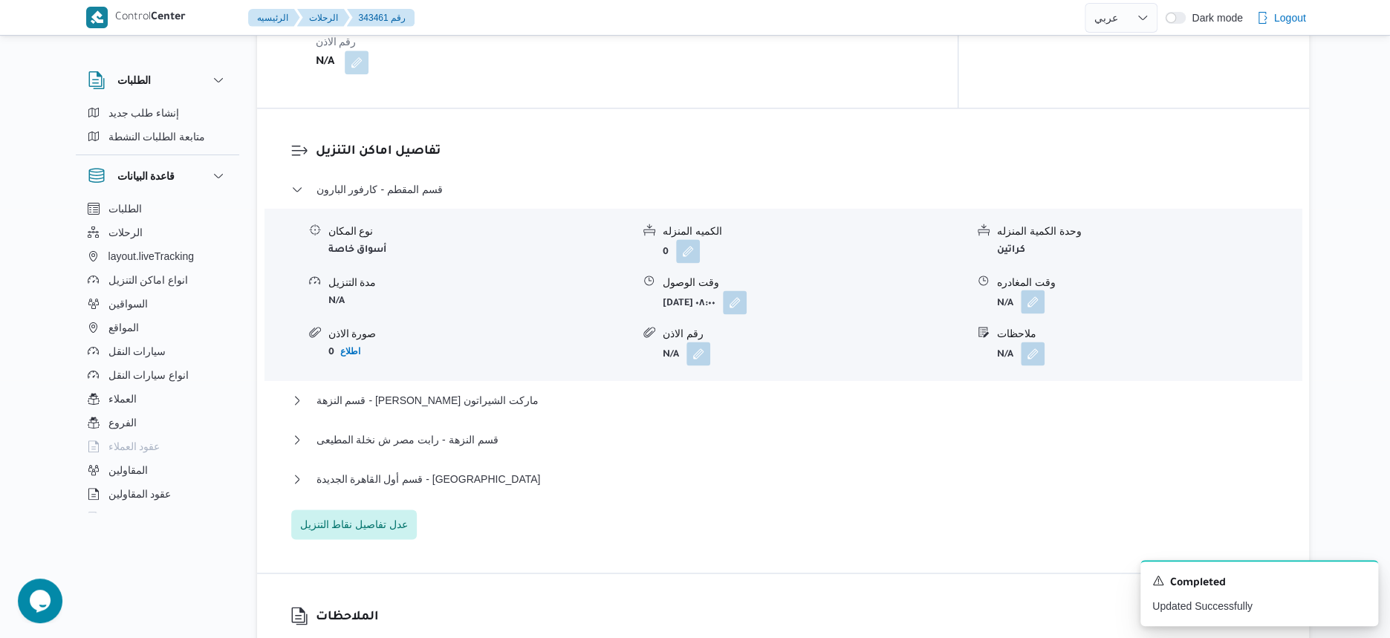
click at [1035, 290] on button "button" at bounding box center [1033, 302] width 24 height 24
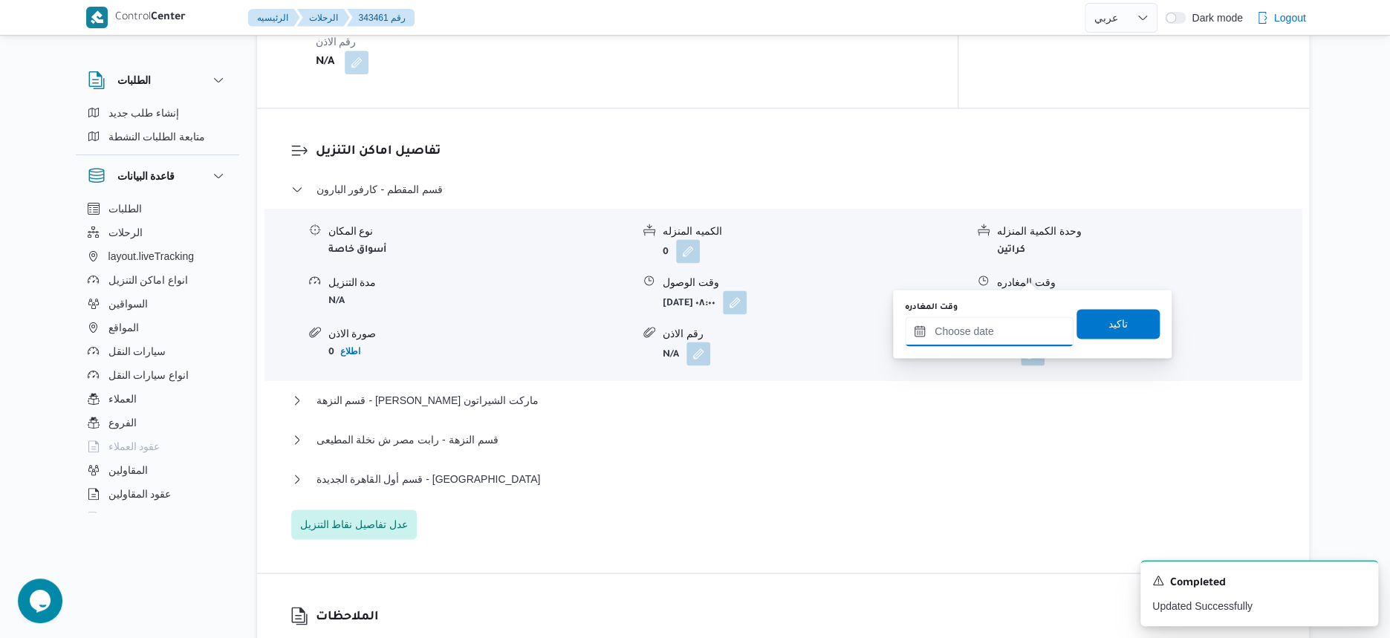
click at [1010, 342] on input "وقت المغادره" at bounding box center [989, 331] width 169 height 30
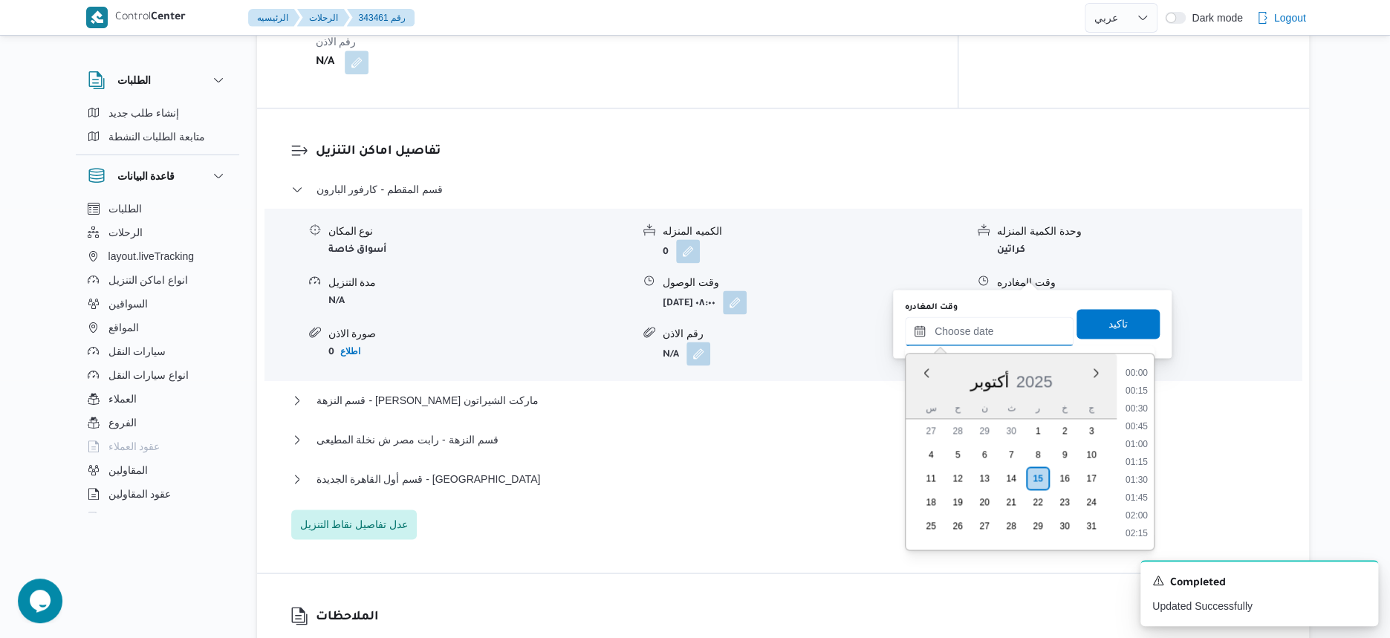
scroll to position [640, 0]
click at [1142, 368] on li "09:00" at bounding box center [1136, 375] width 34 height 15
type input "[DATE] ٠٩:٠٠"
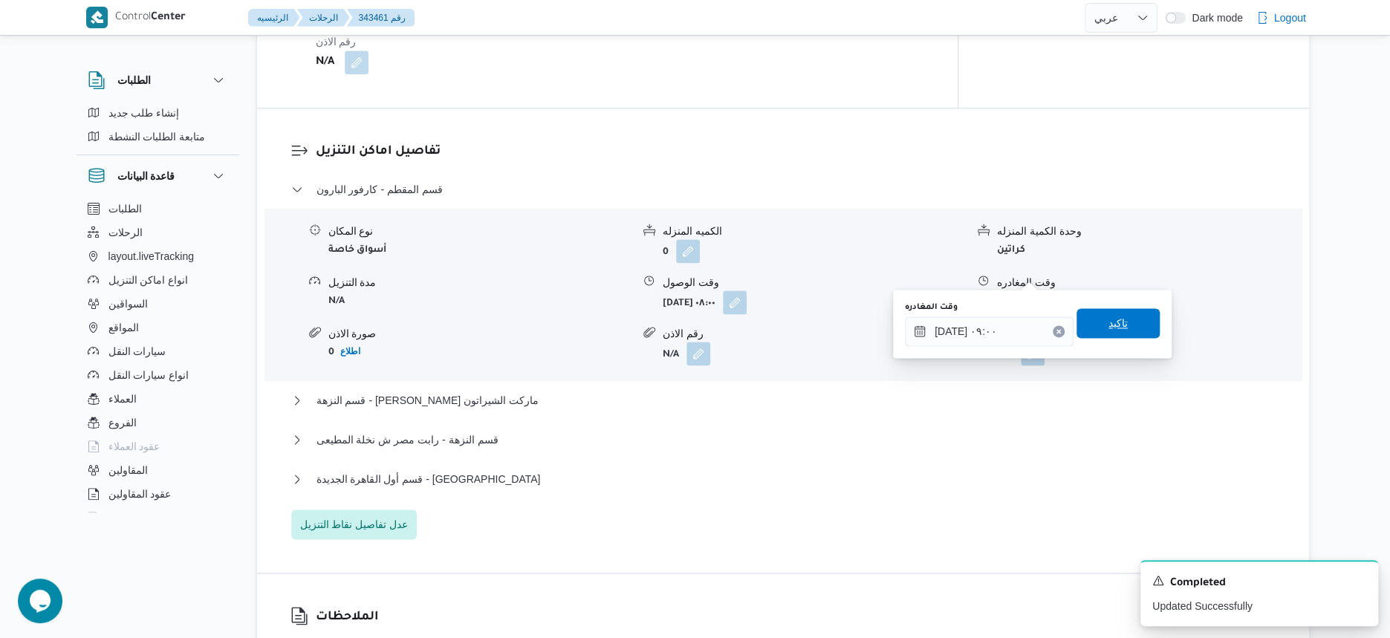
click at [1129, 324] on span "تاكيد" at bounding box center [1117, 323] width 83 height 30
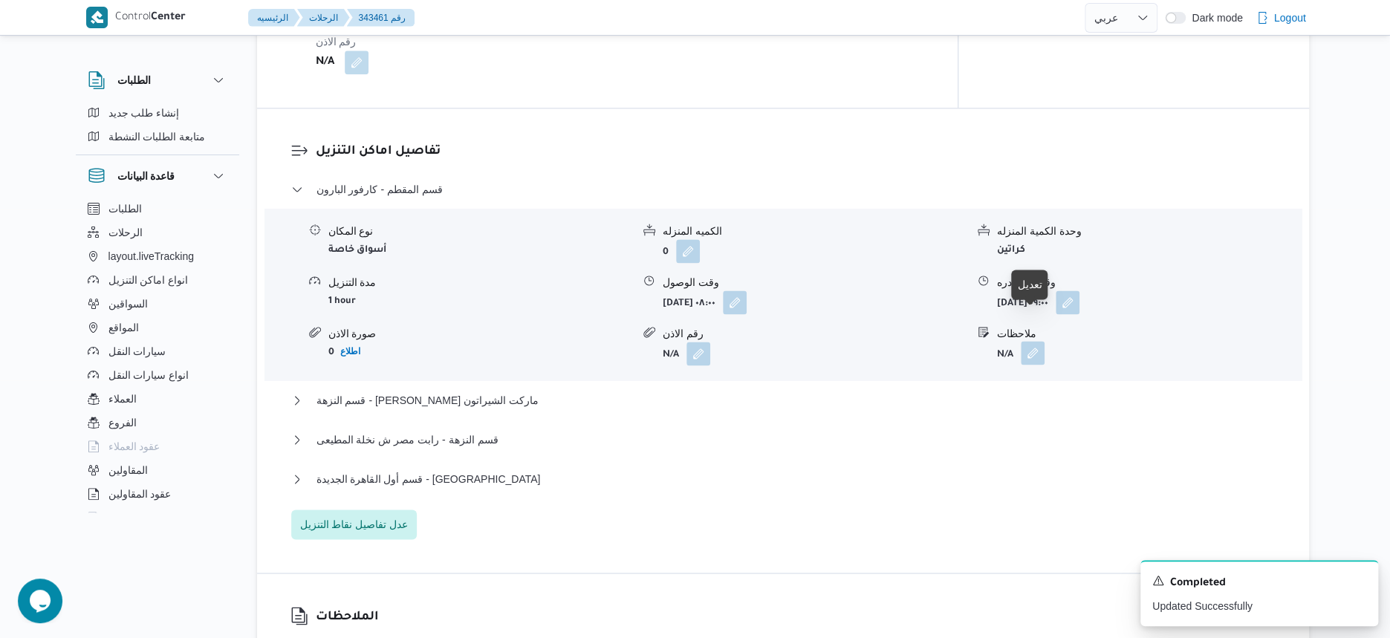
click at [1033, 341] on button "button" at bounding box center [1033, 353] width 24 height 24
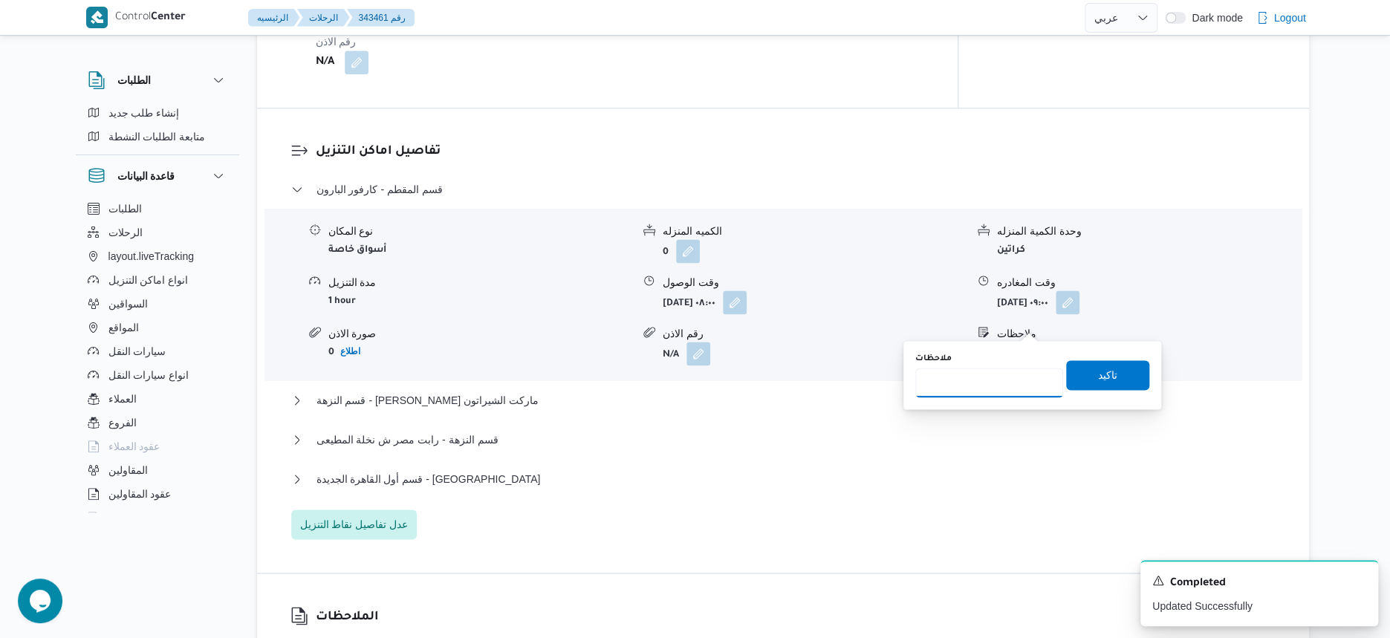
click at [992, 392] on input "ملاحظات" at bounding box center [989, 383] width 148 height 30
type input "الفرع لم يسلم"
click at [1101, 371] on span "تاكيد" at bounding box center [1107, 374] width 19 height 18
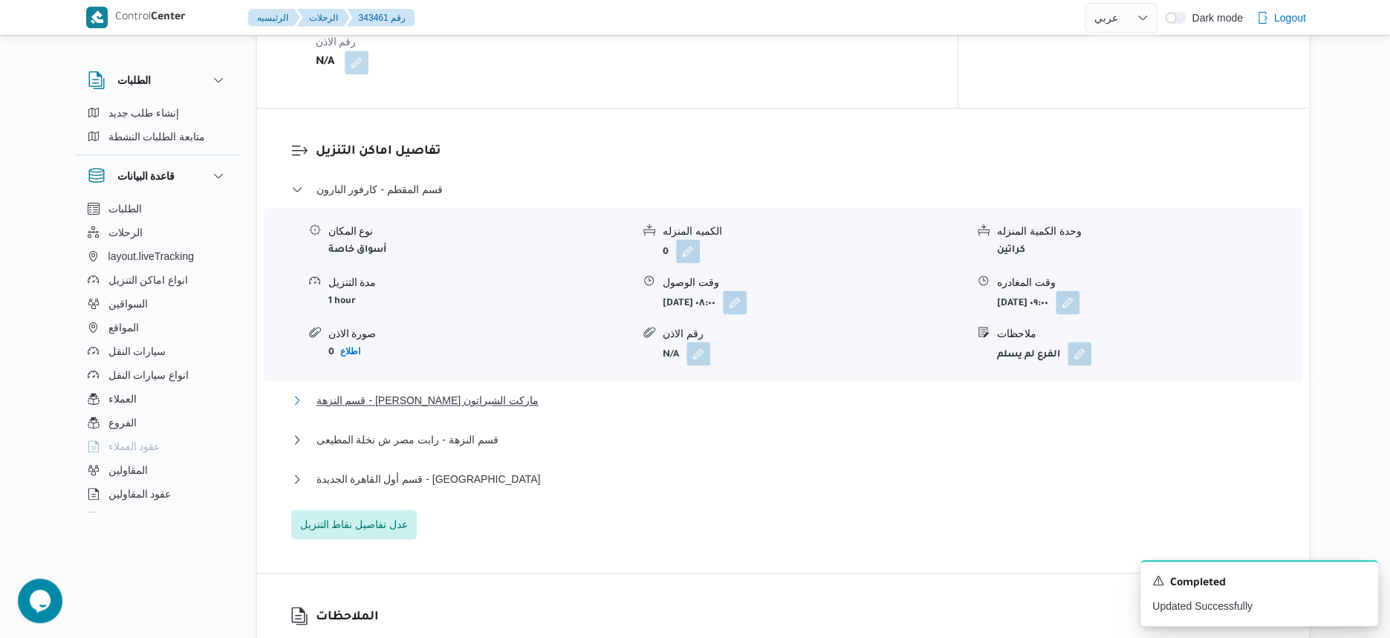
click at [526, 391] on button "قسم النزهة - [PERSON_NAME] ماركت الشيراتون" at bounding box center [783, 400] width 984 height 18
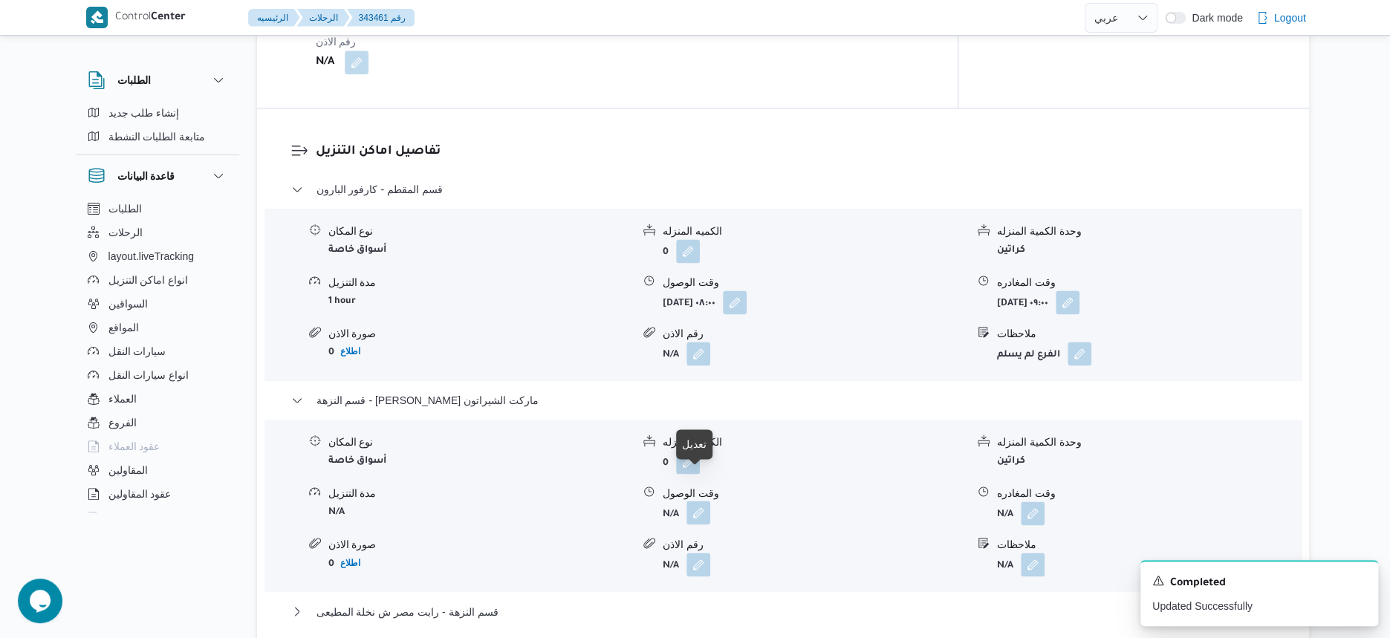
click at [698, 501] on button "button" at bounding box center [698, 513] width 24 height 24
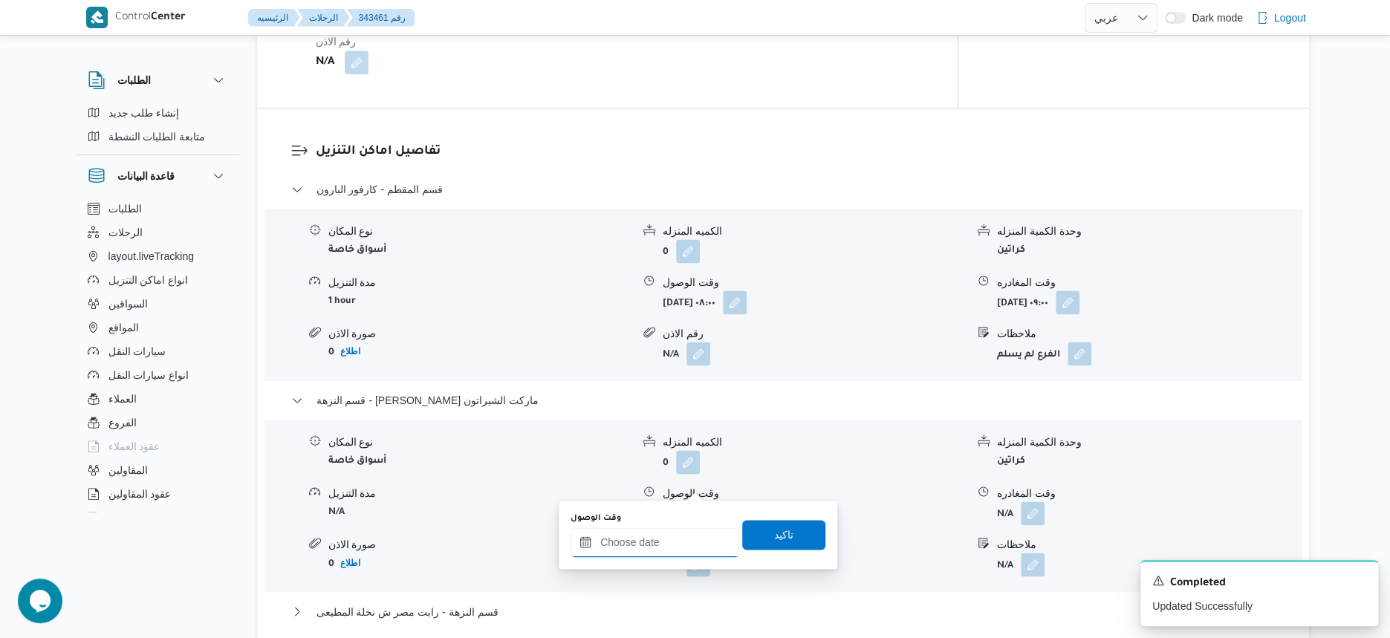
click at [685, 546] on input "وقت الوصول" at bounding box center [655, 542] width 169 height 30
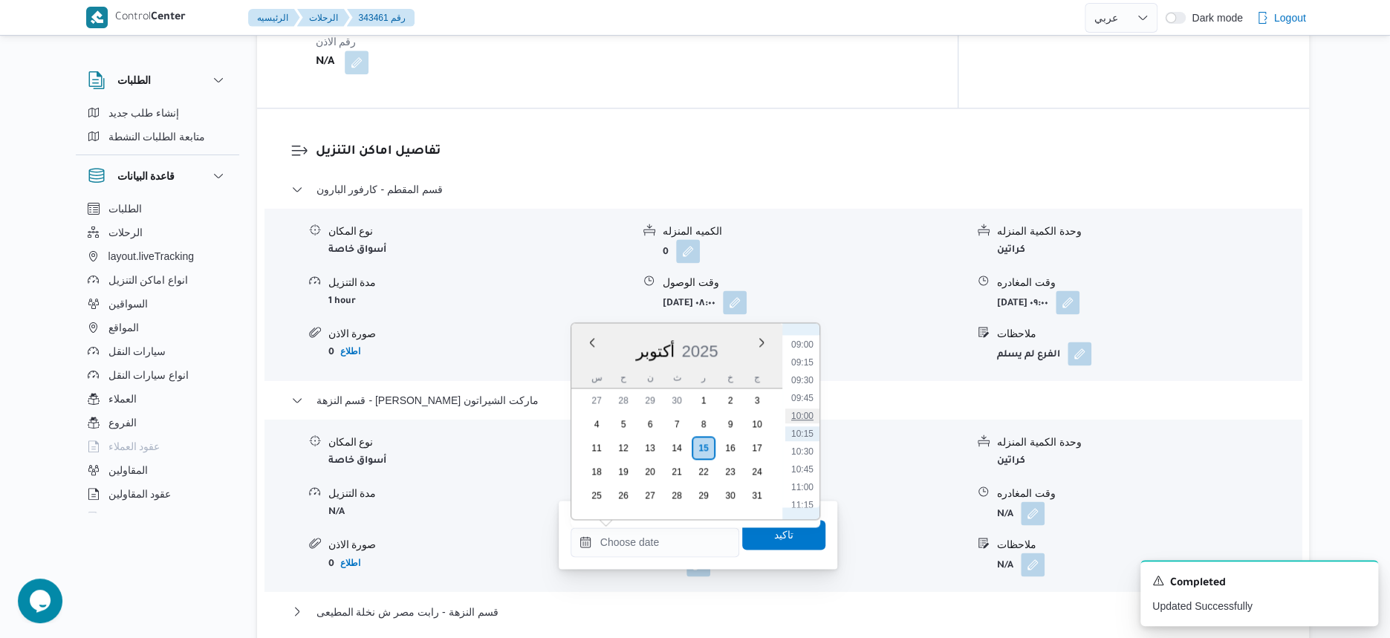
click at [809, 412] on li "10:00" at bounding box center [802, 416] width 34 height 15
type input "[DATE] ١٠:٠٠"
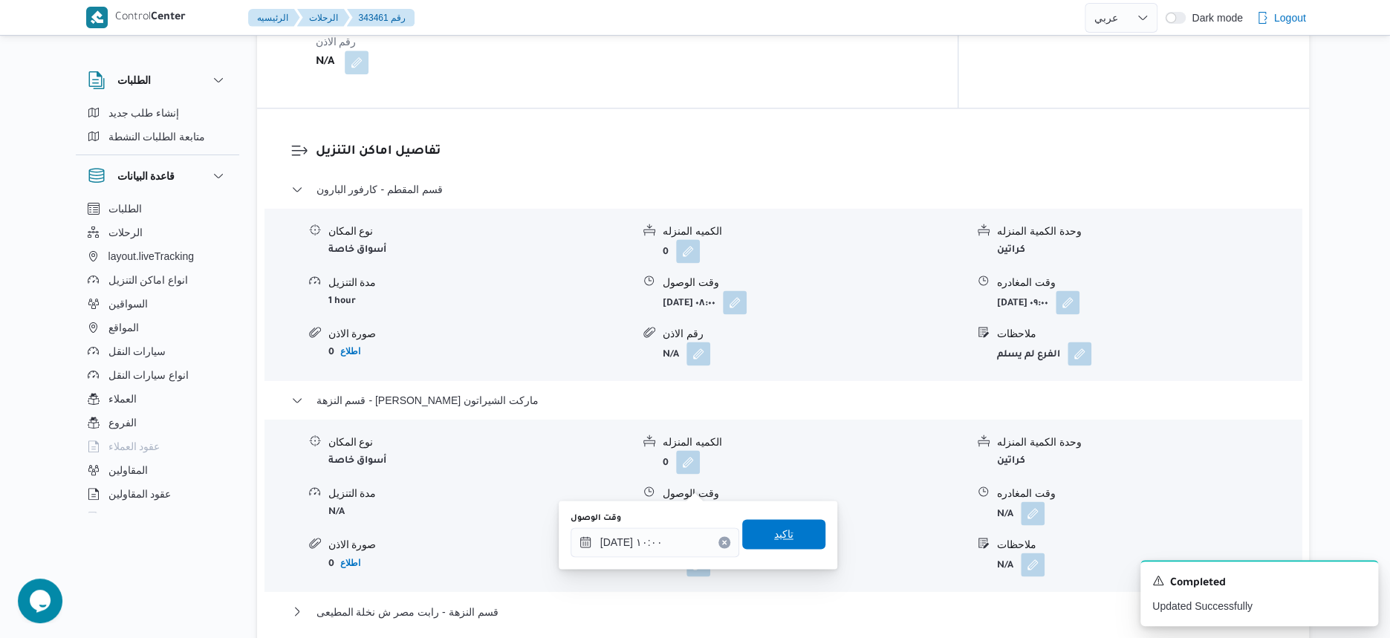
click at [797, 536] on span "تاكيد" at bounding box center [783, 534] width 83 height 30
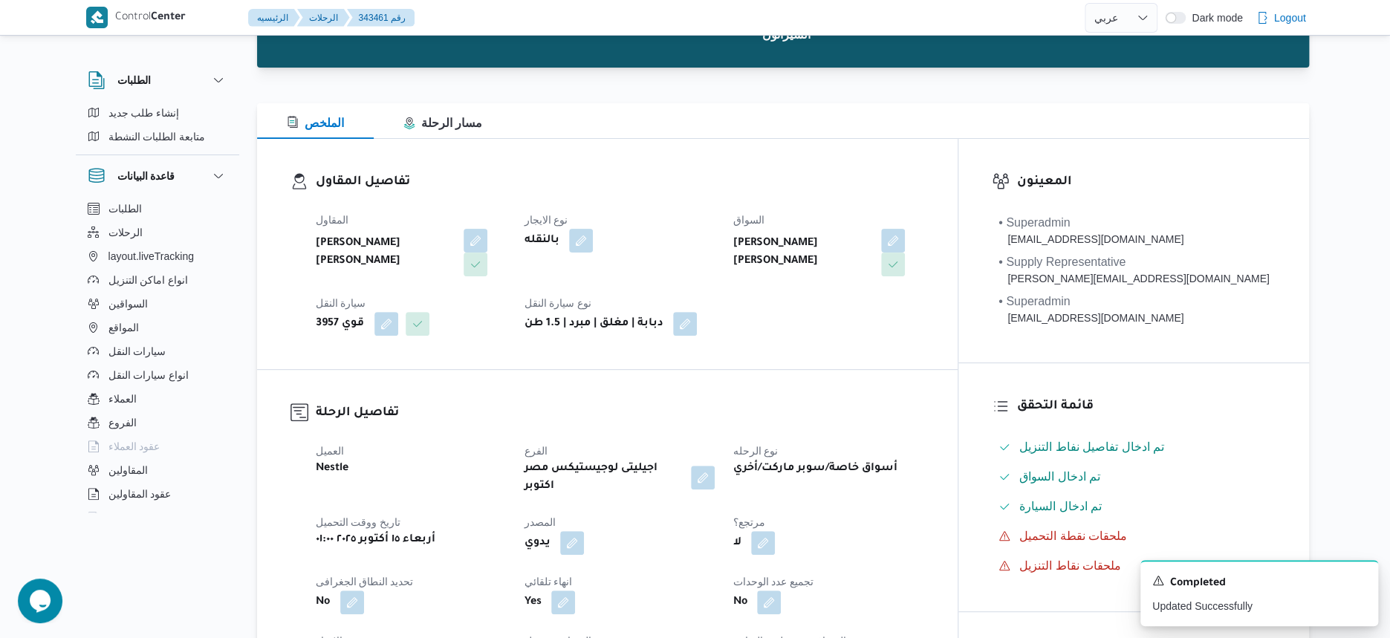
scroll to position [464, 0]
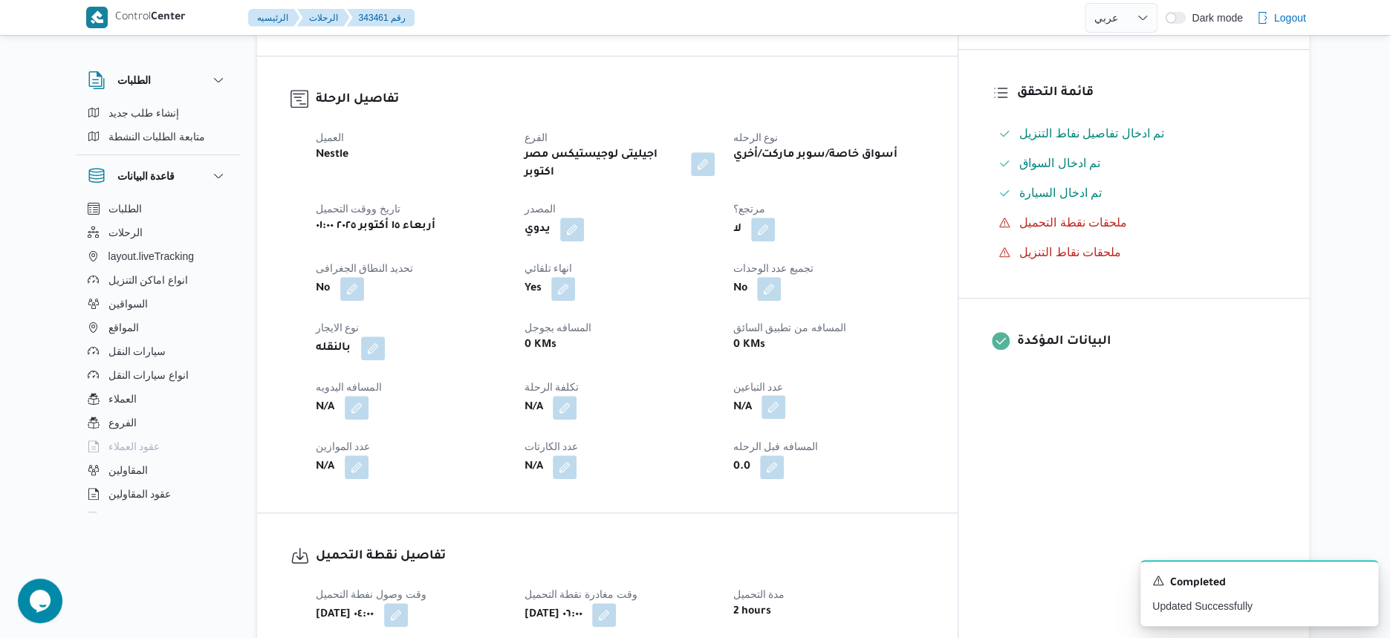
click at [785, 395] on button "button" at bounding box center [773, 407] width 24 height 24
click at [783, 441] on input "عدد التباعين" at bounding box center [789, 438] width 148 height 30
type input "1"
click at [924, 431] on span "تاكيد" at bounding box center [907, 430] width 83 height 30
select select "ar"
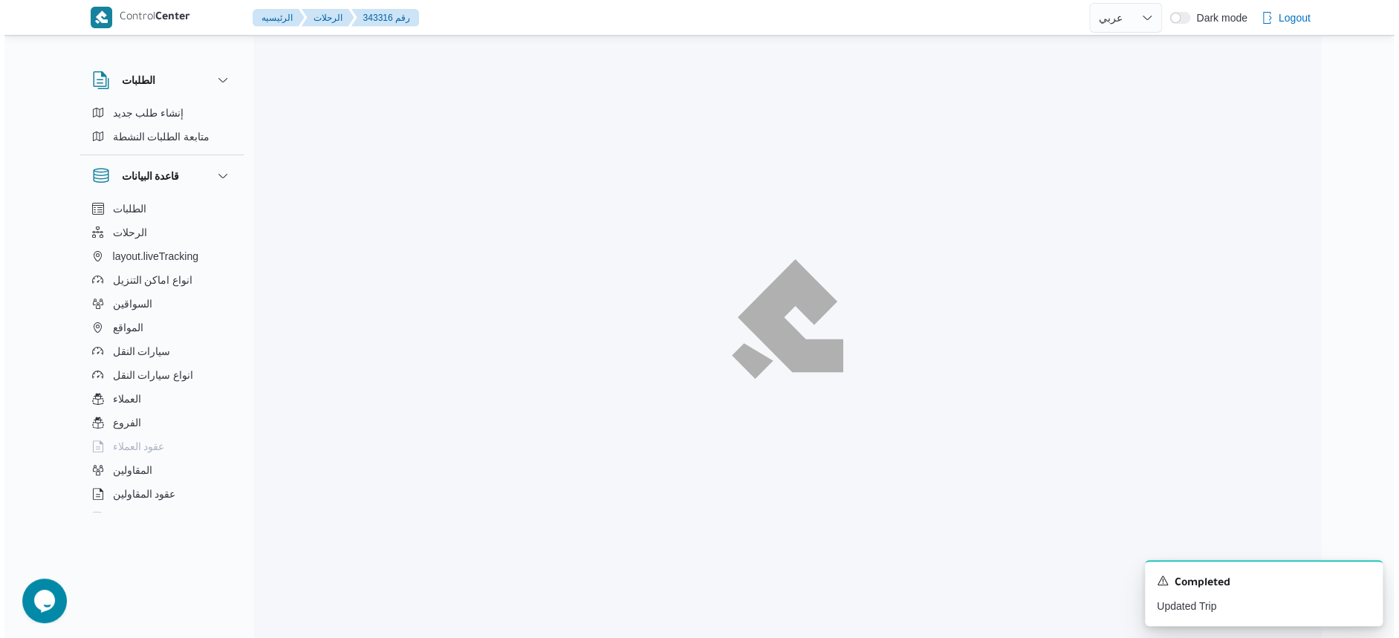
scroll to position [39, 0]
select select "ar"
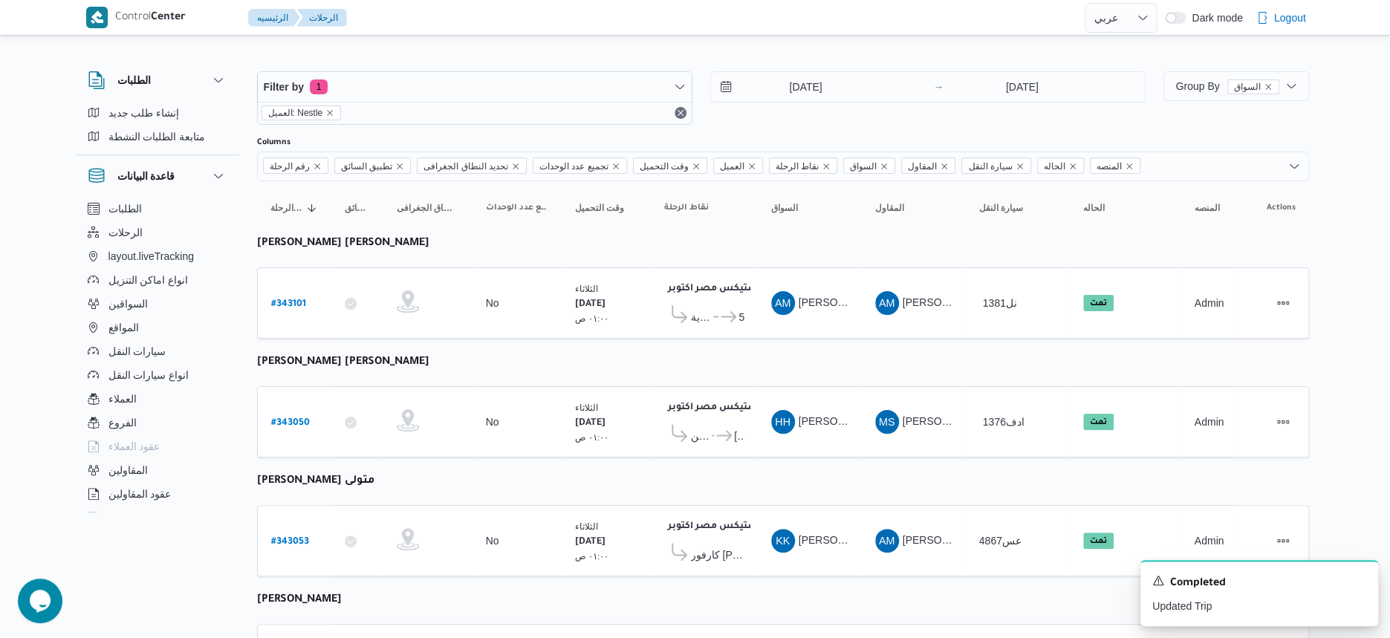
click at [836, 101] on div "[DATE] → [DATE]" at bounding box center [927, 86] width 435 height 31
click at [836, 88] on input "[DATE]" at bounding box center [795, 87] width 169 height 30
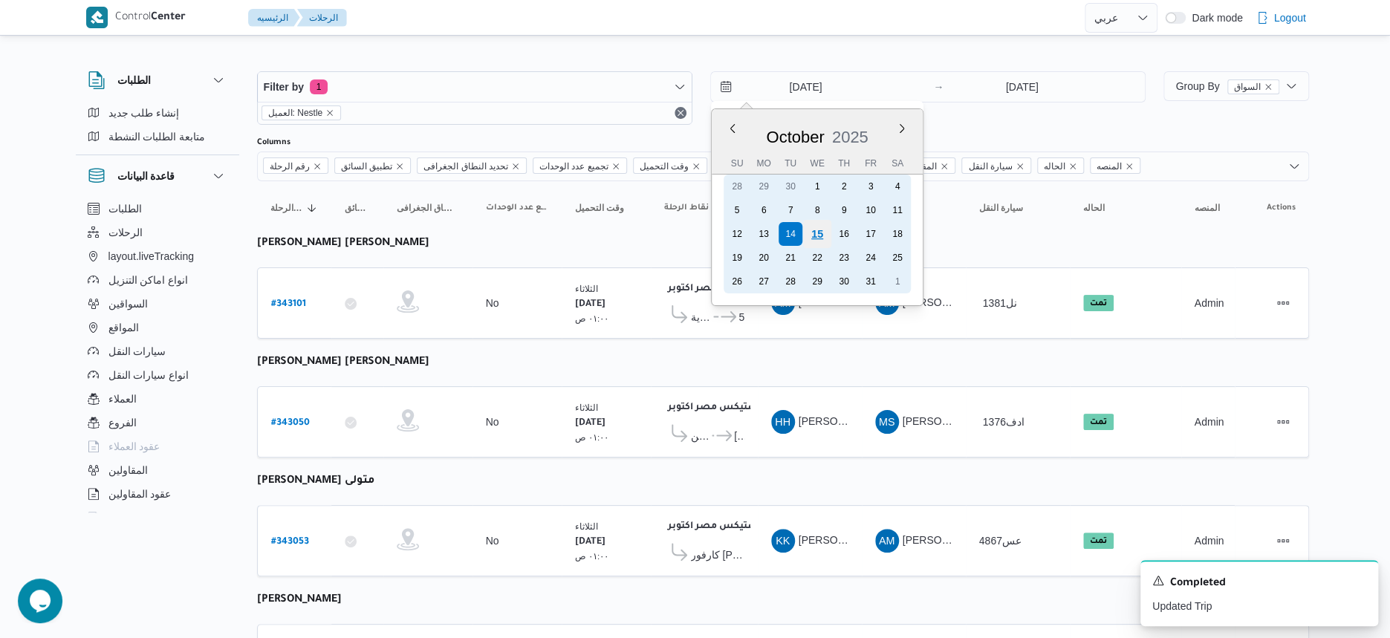
click at [813, 231] on div "15" at bounding box center [817, 234] width 28 height 28
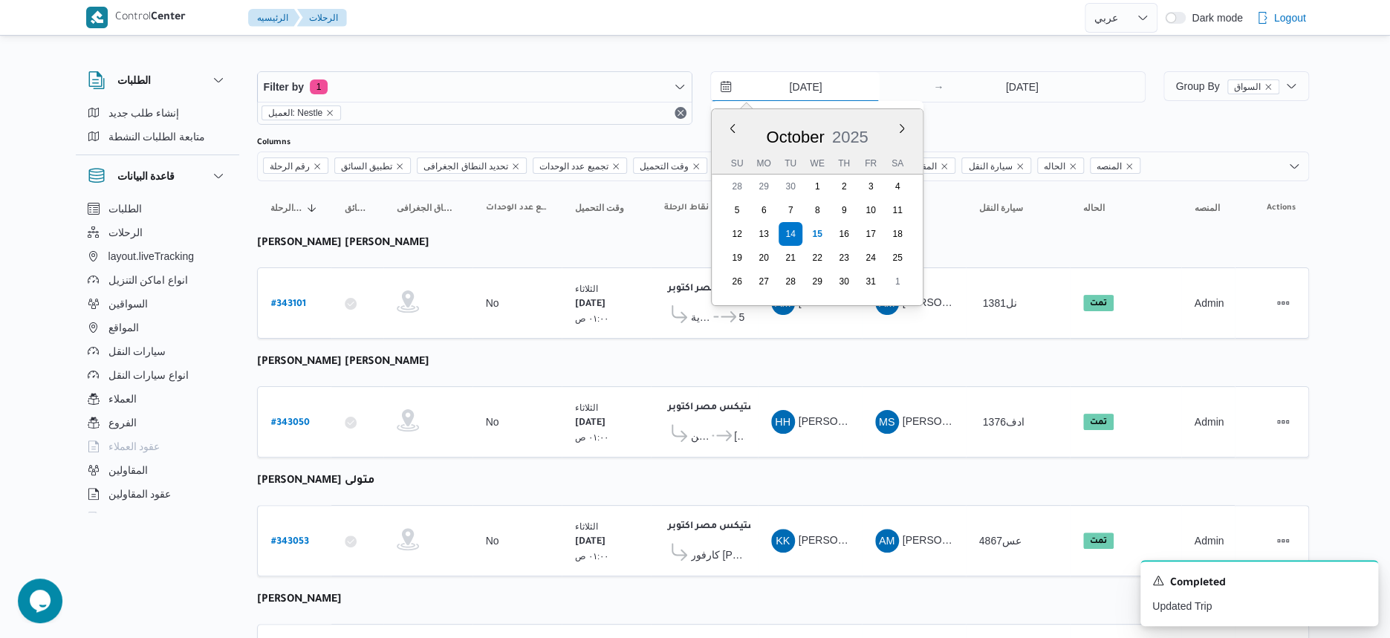
type input "[DATE]"
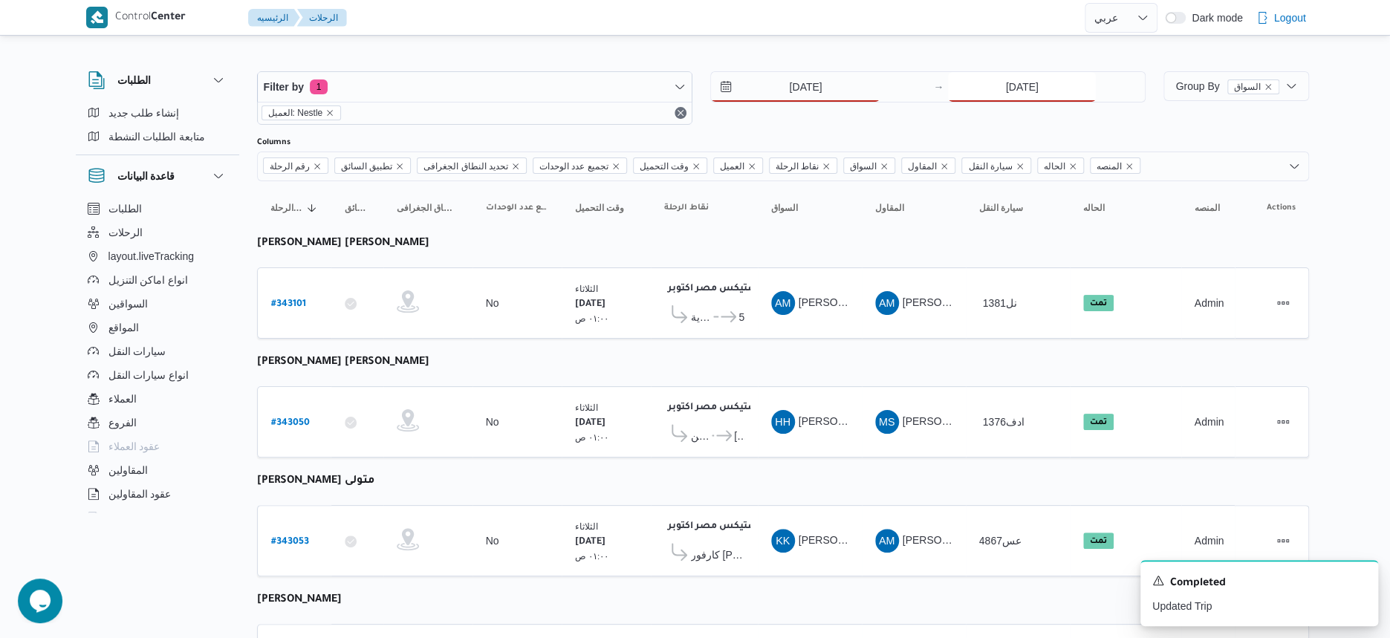
click at [1027, 89] on input "[DATE]" at bounding box center [1022, 87] width 148 height 30
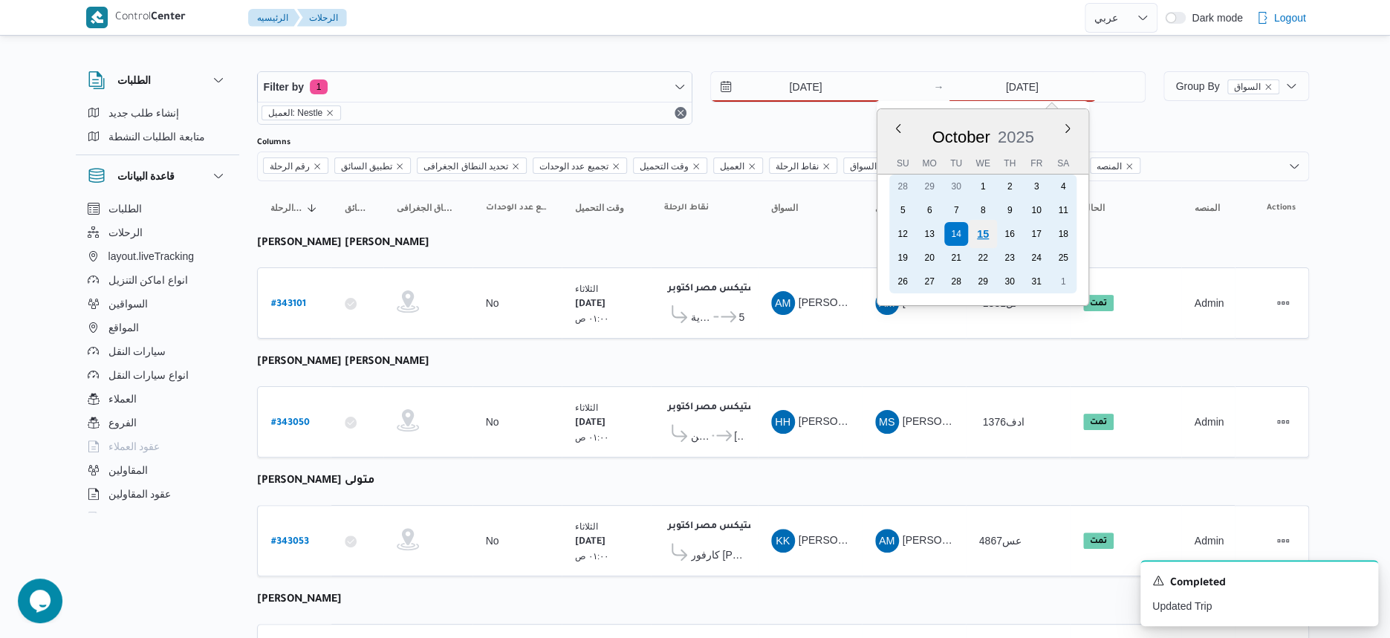
click at [989, 235] on div "15" at bounding box center [983, 234] width 28 height 28
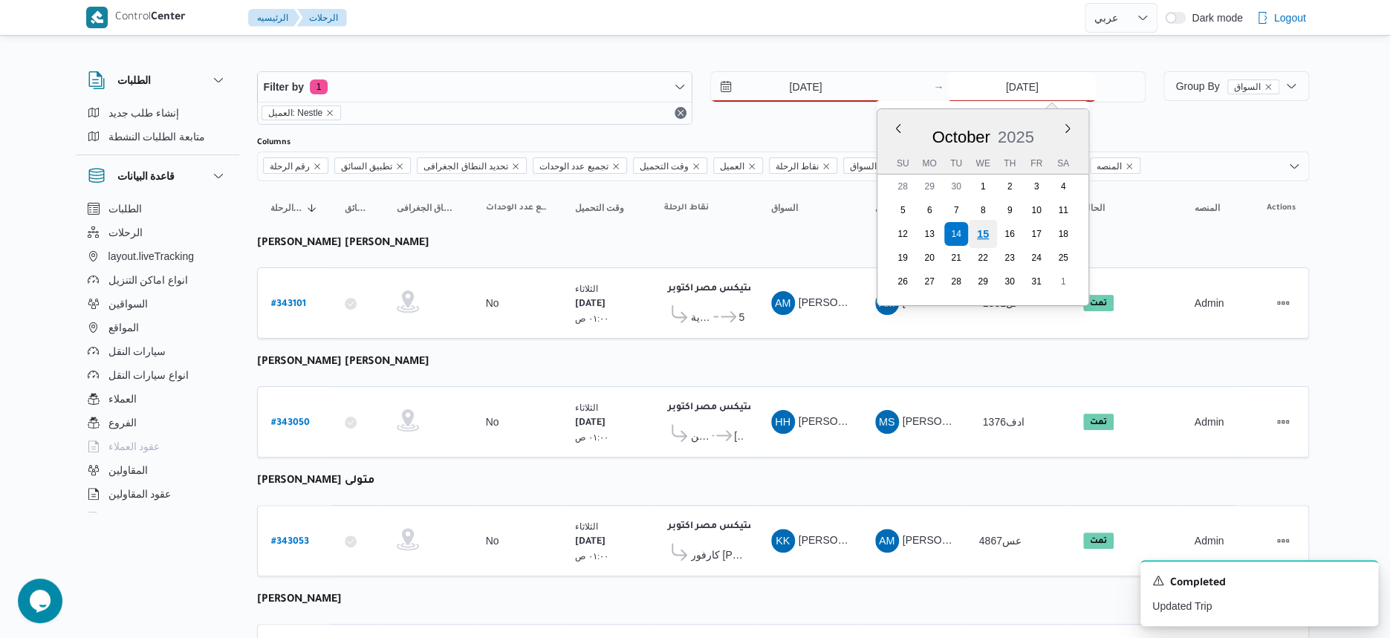
type input "[DATE]"
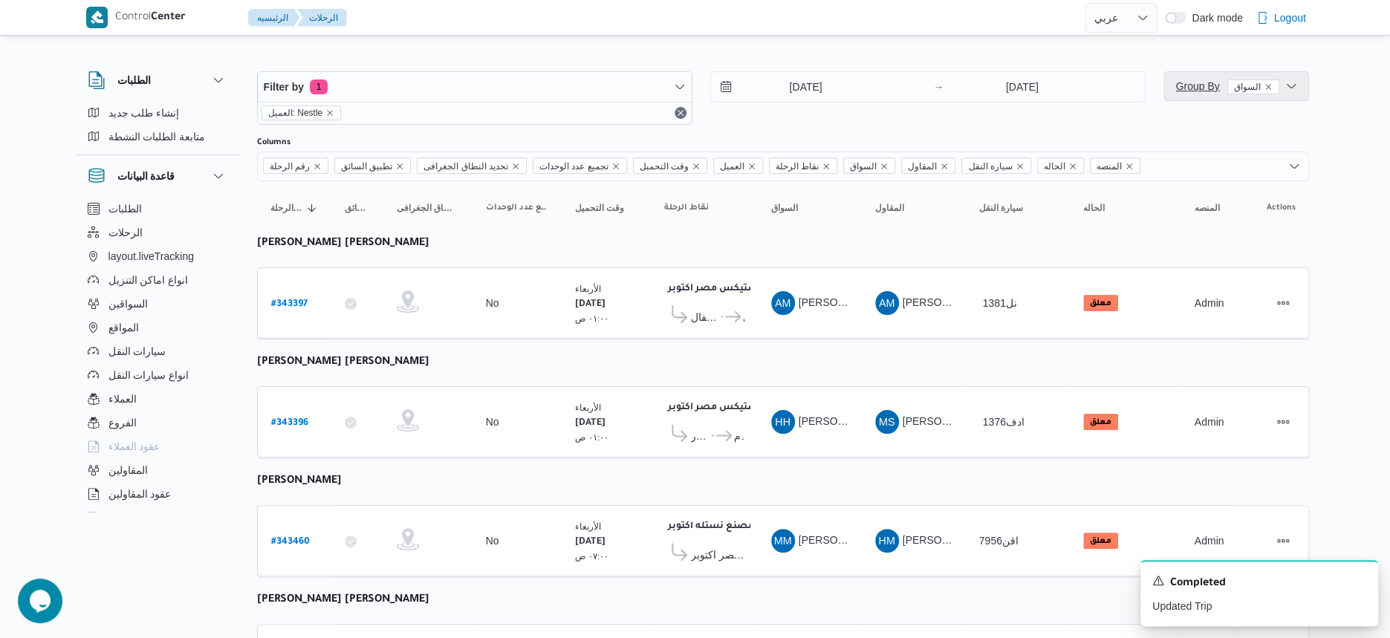
click at [1197, 81] on span "Group By السواق" at bounding box center [1226, 86] width 103 height 12
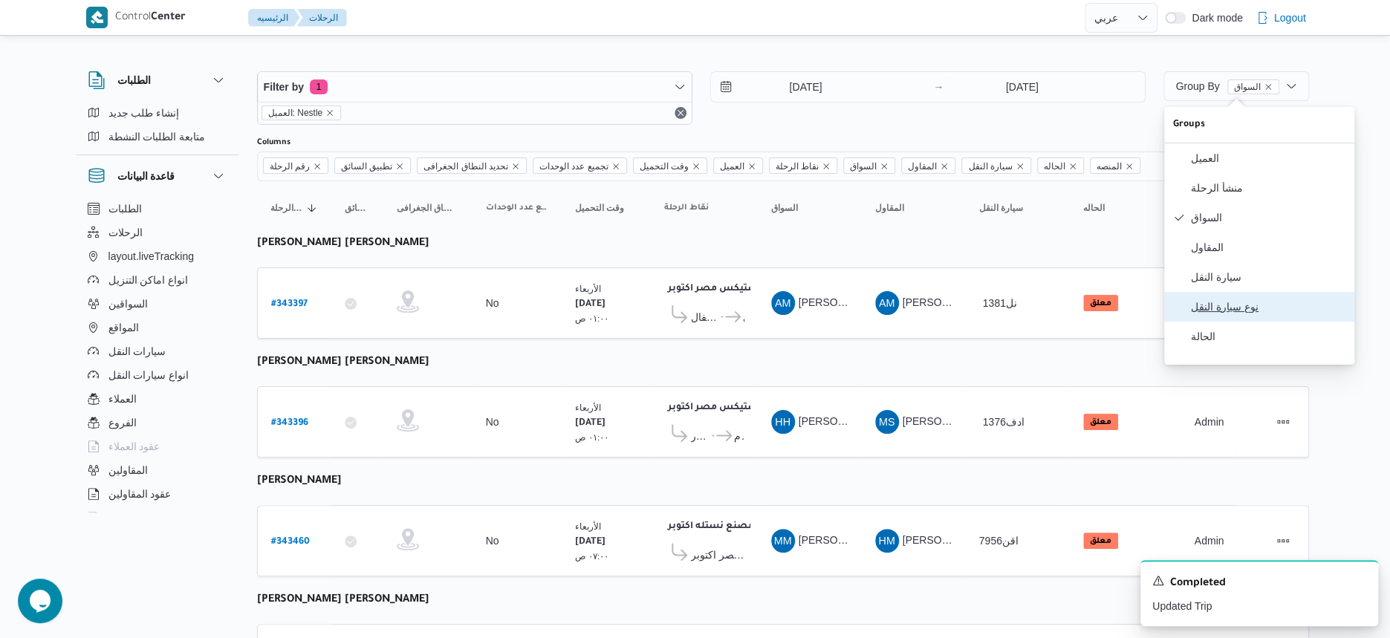
click at [1240, 313] on span "نوع سيارة النقل" at bounding box center [1268, 307] width 155 height 12
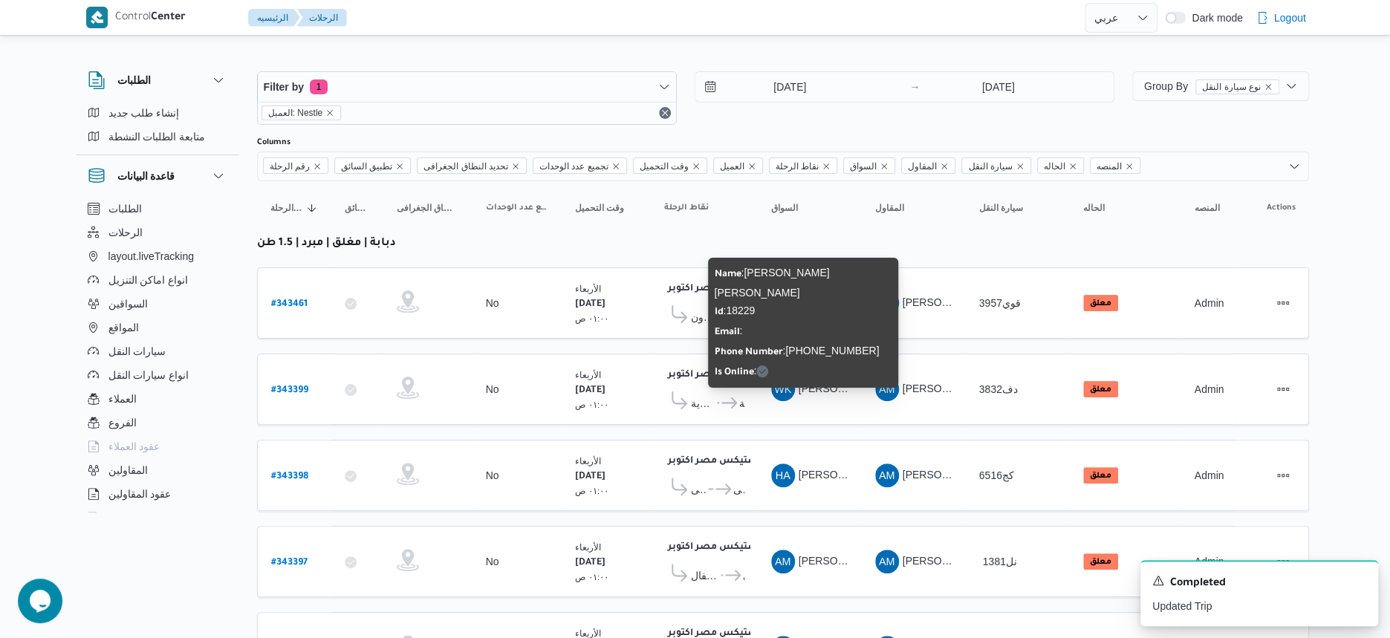
click at [804, 397] on span "WK [PERSON_NAME] [PERSON_NAME]" at bounding box center [809, 389] width 77 height 24
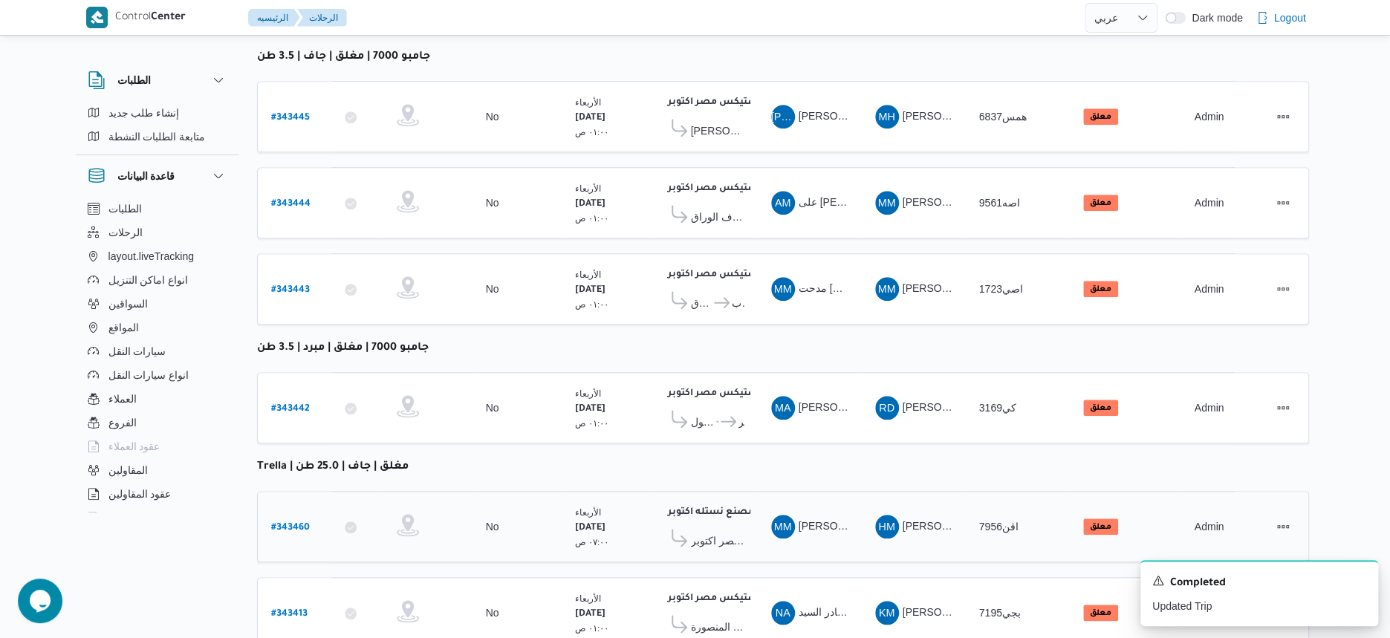
scroll to position [809, 0]
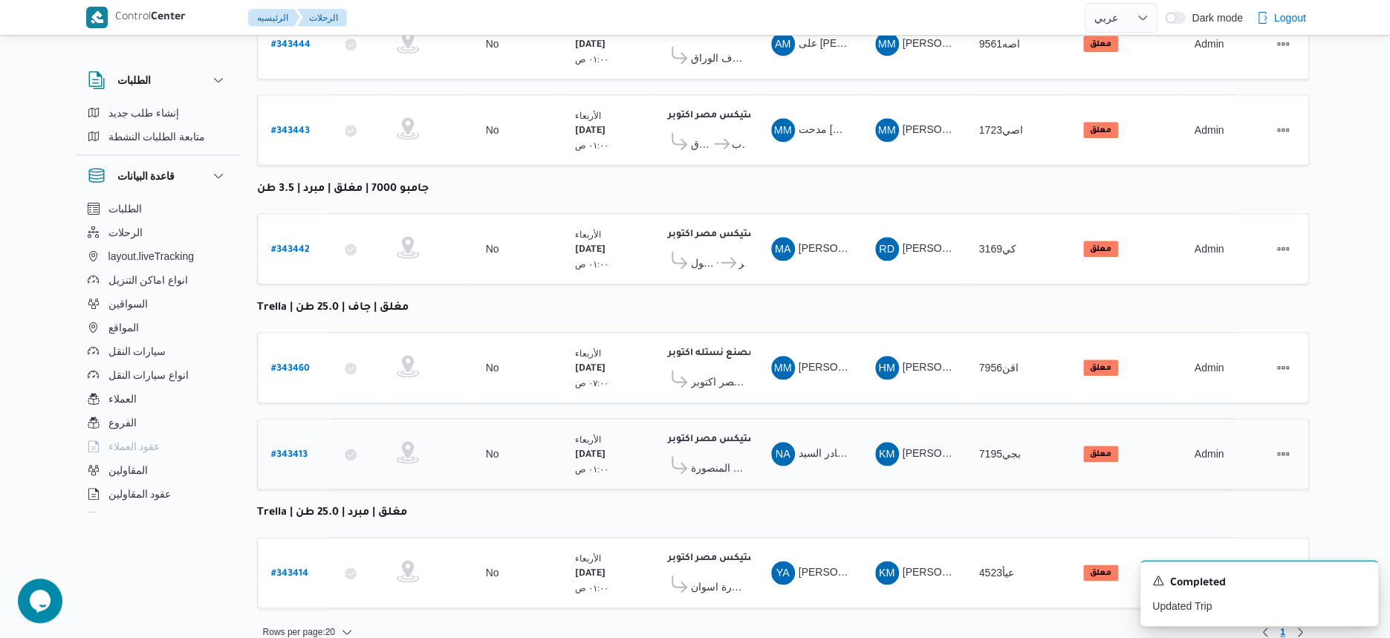
click at [299, 450] on b "# 343413" at bounding box center [289, 455] width 36 height 10
select select "ar"
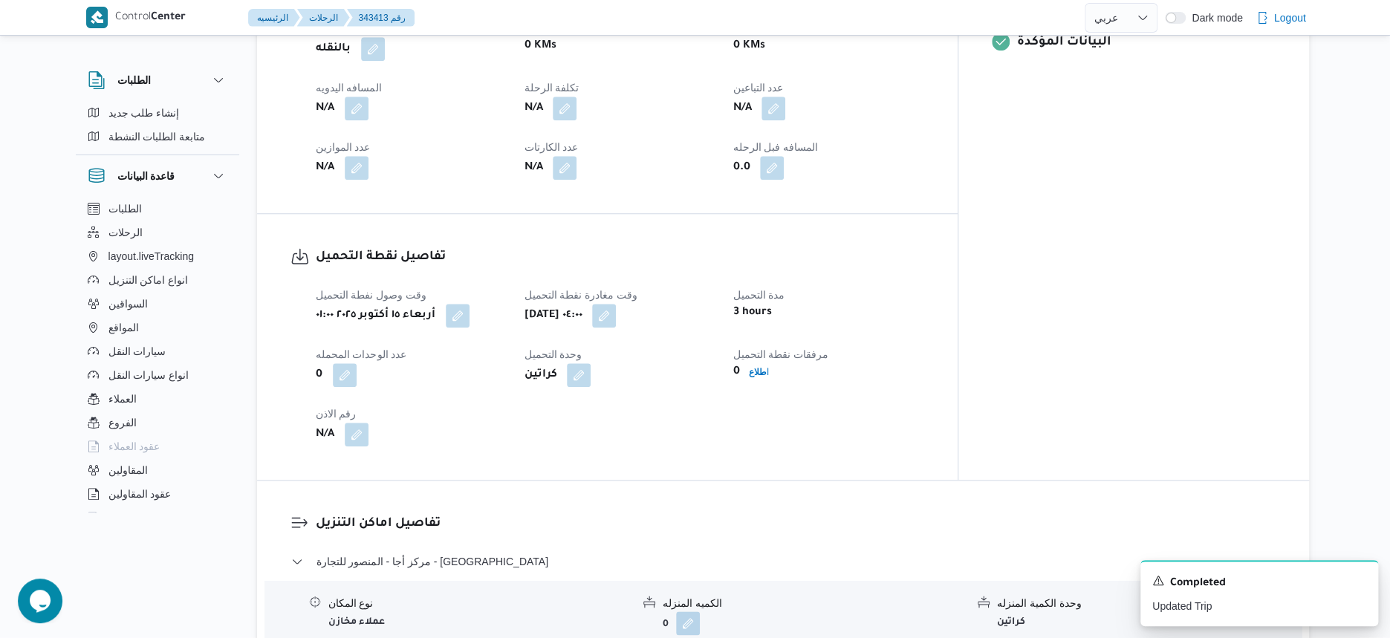
scroll to position [743, 0]
select select "ar"
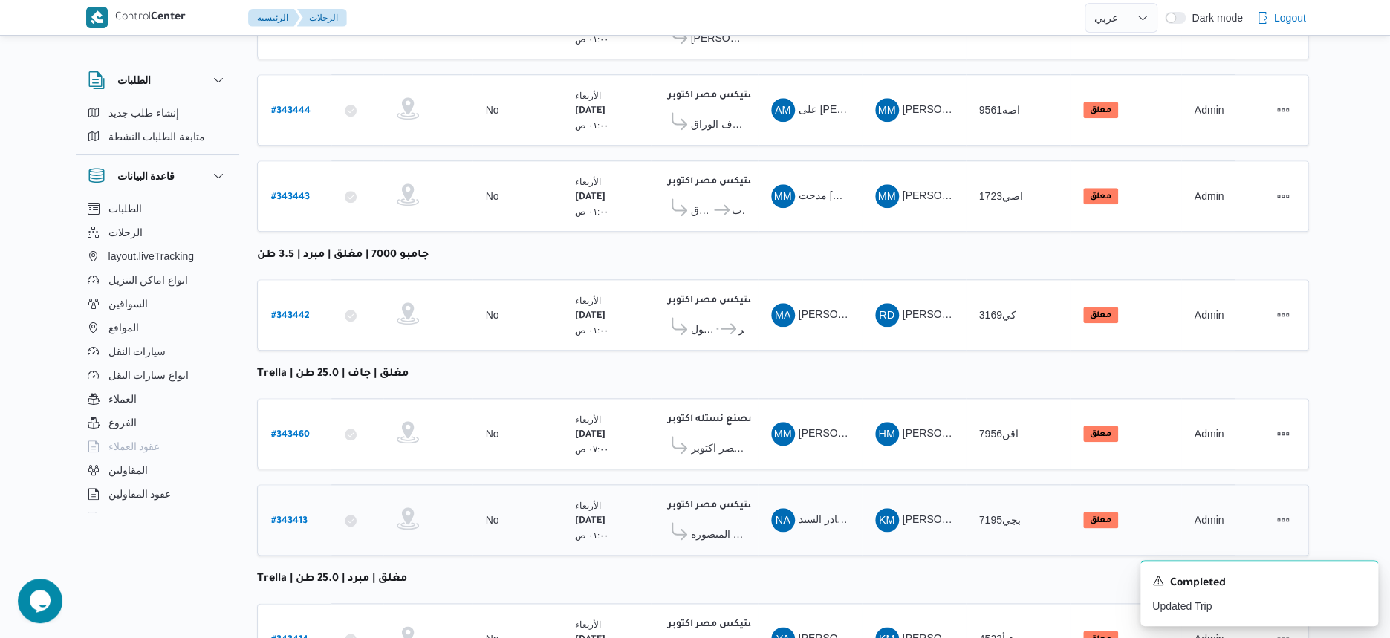
scroll to position [809, 0]
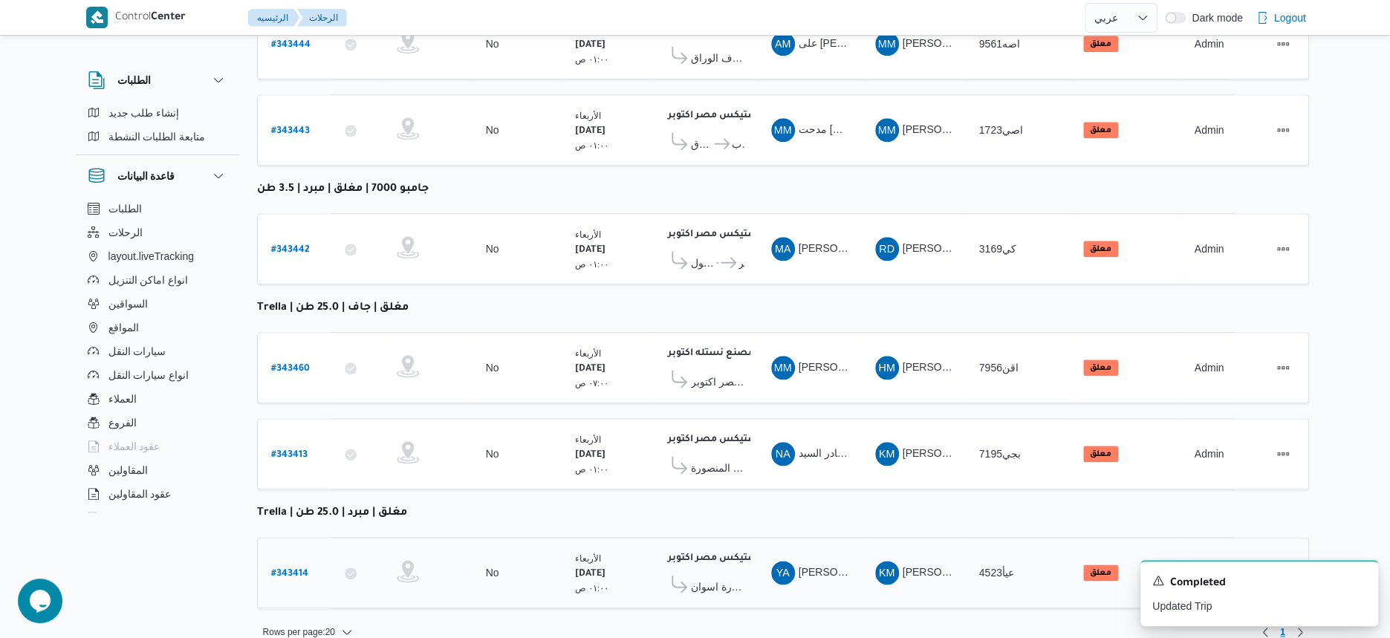
click at [718, 578] on span "شركة اولاد البرسى للتجارة اسوان" at bounding box center [717, 587] width 53 height 18
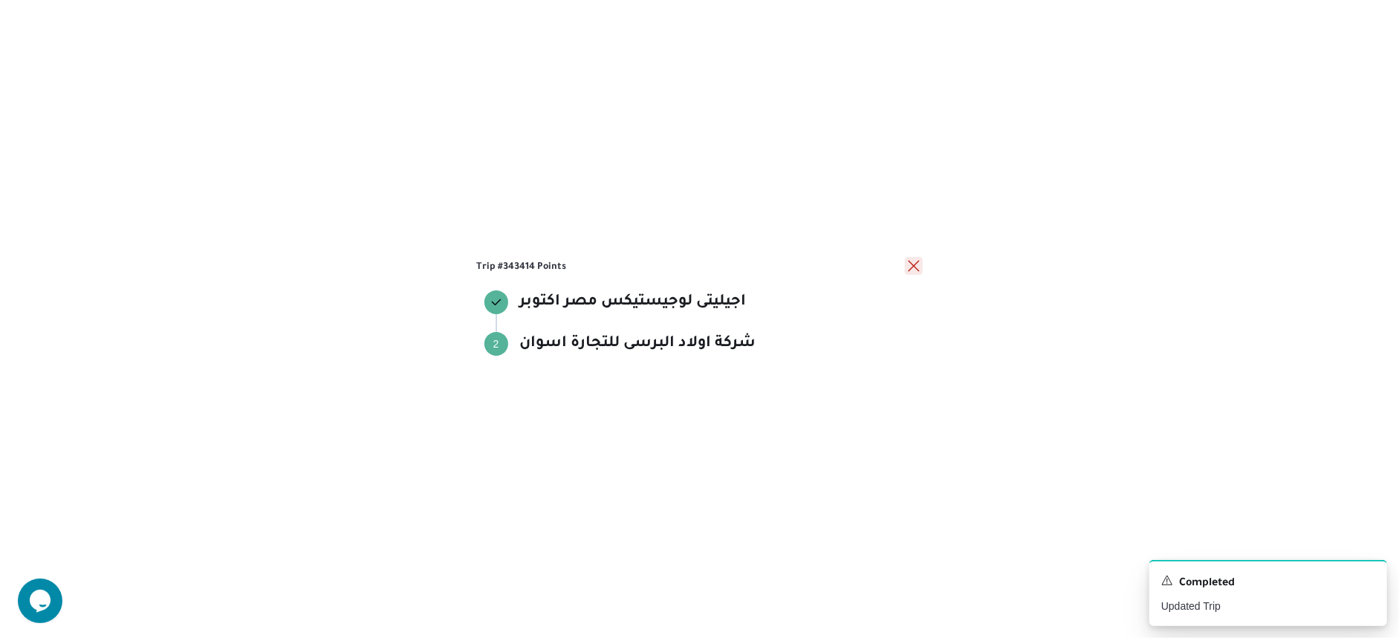
click at [918, 265] on button "close" at bounding box center [914, 266] width 18 height 18
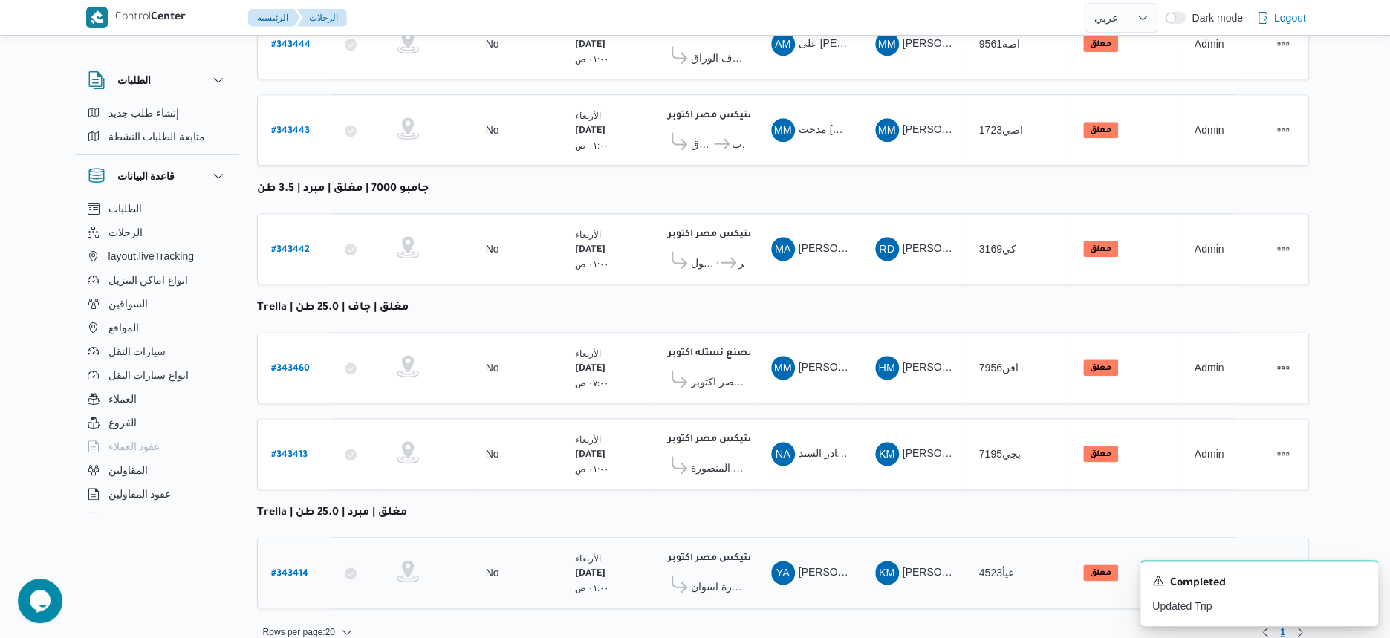
click at [300, 569] on b "# 343414" at bounding box center [289, 574] width 37 height 10
select select "ar"
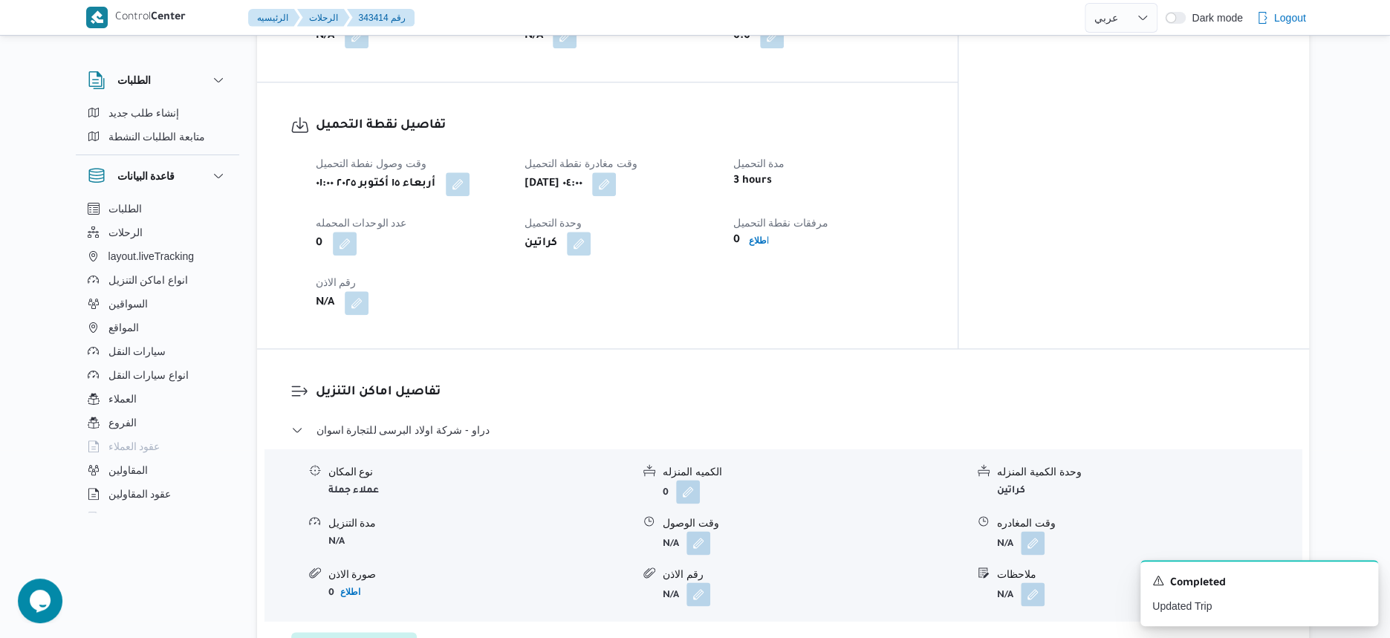
scroll to position [836, 0]
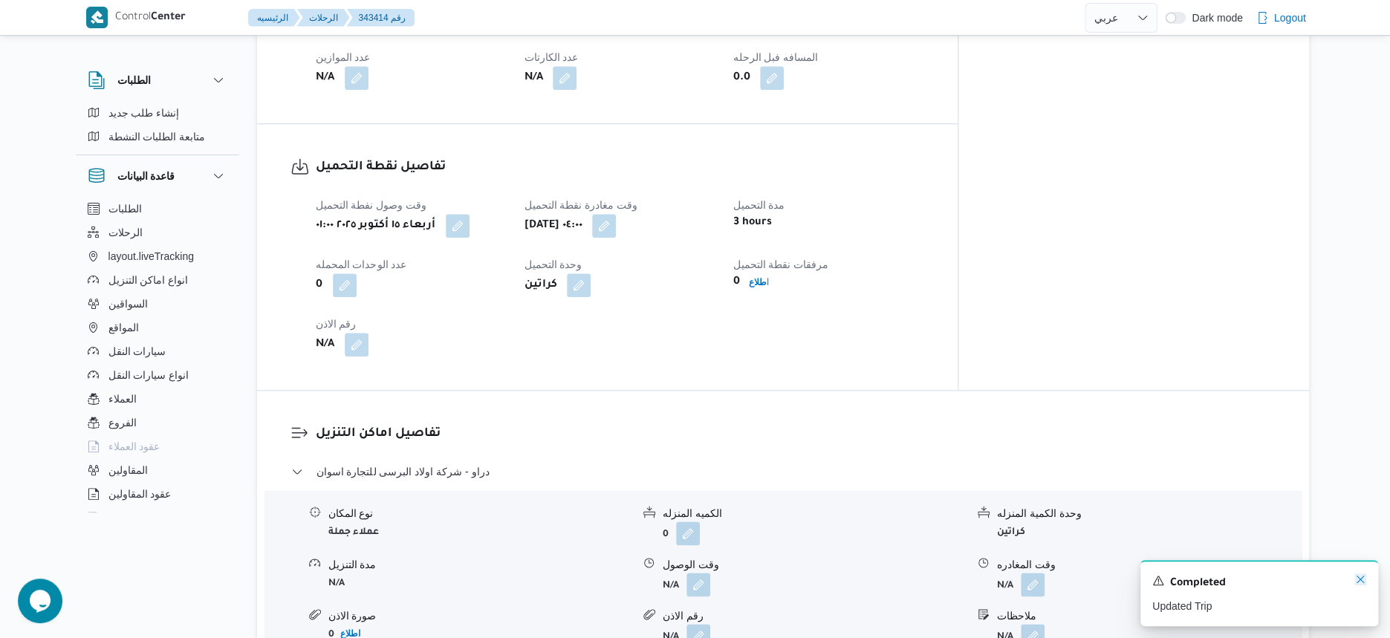
click at [1354, 579] on icon "Dismiss toast" at bounding box center [1360, 579] width 12 height 12
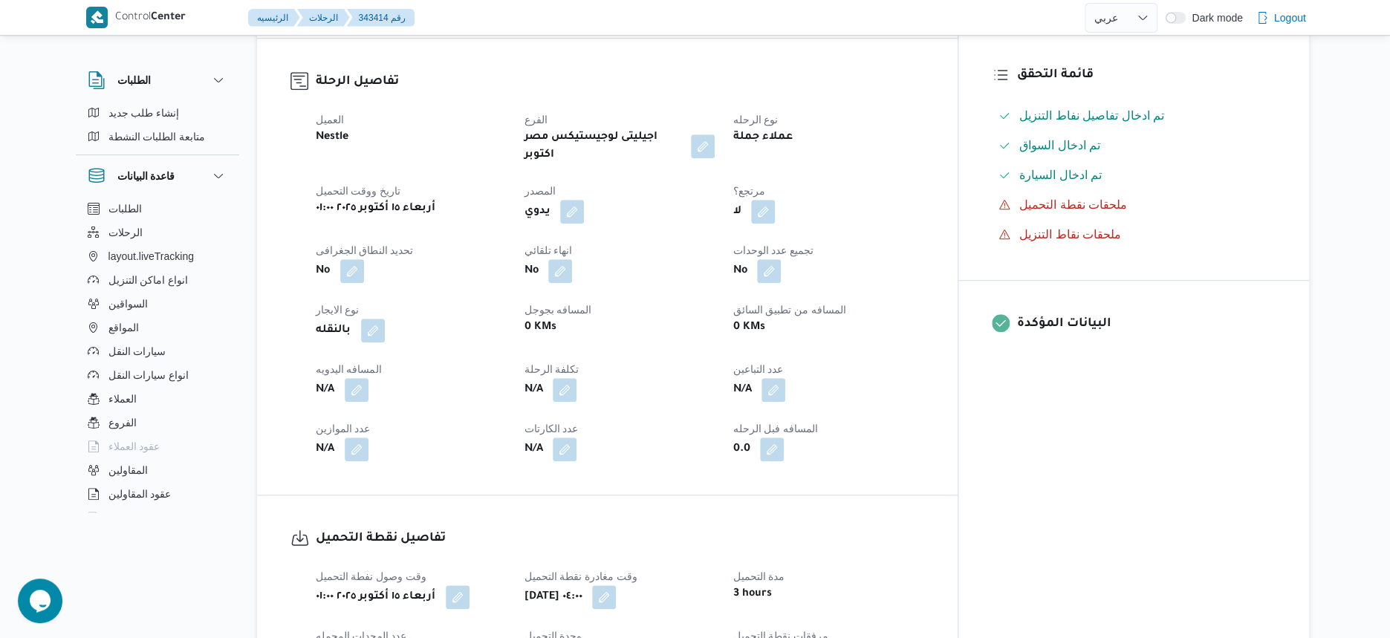
scroll to position [929, 0]
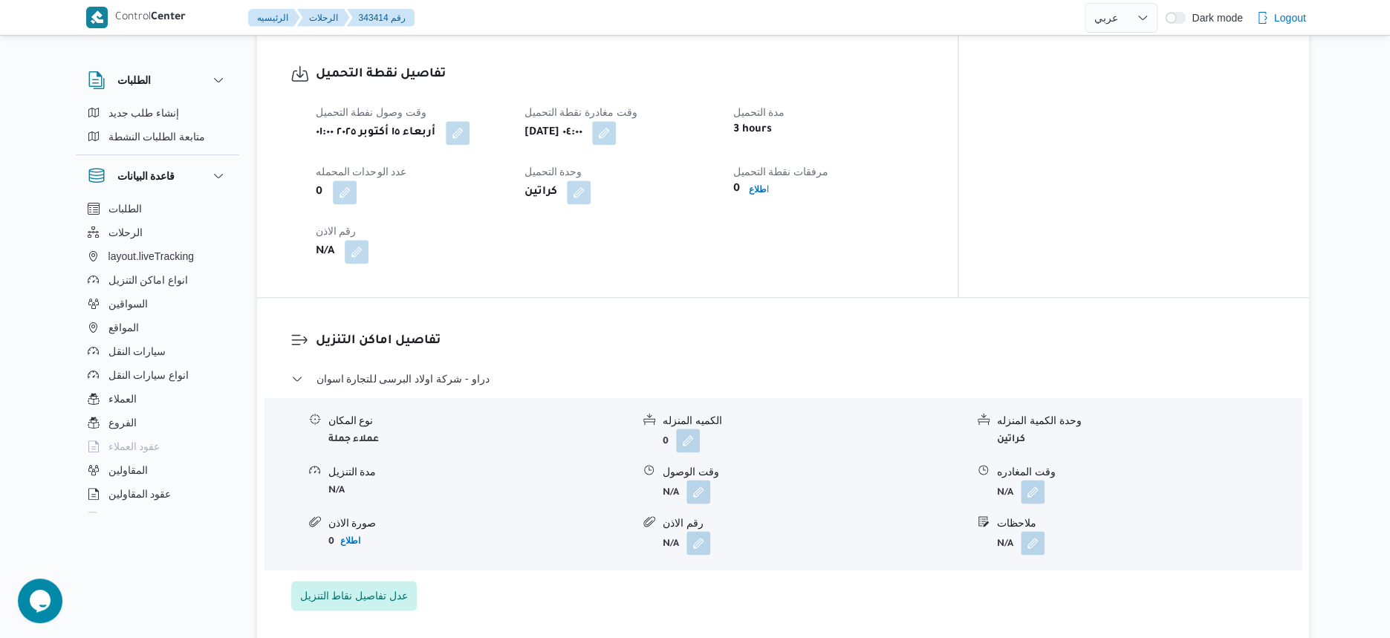
select select "ar"
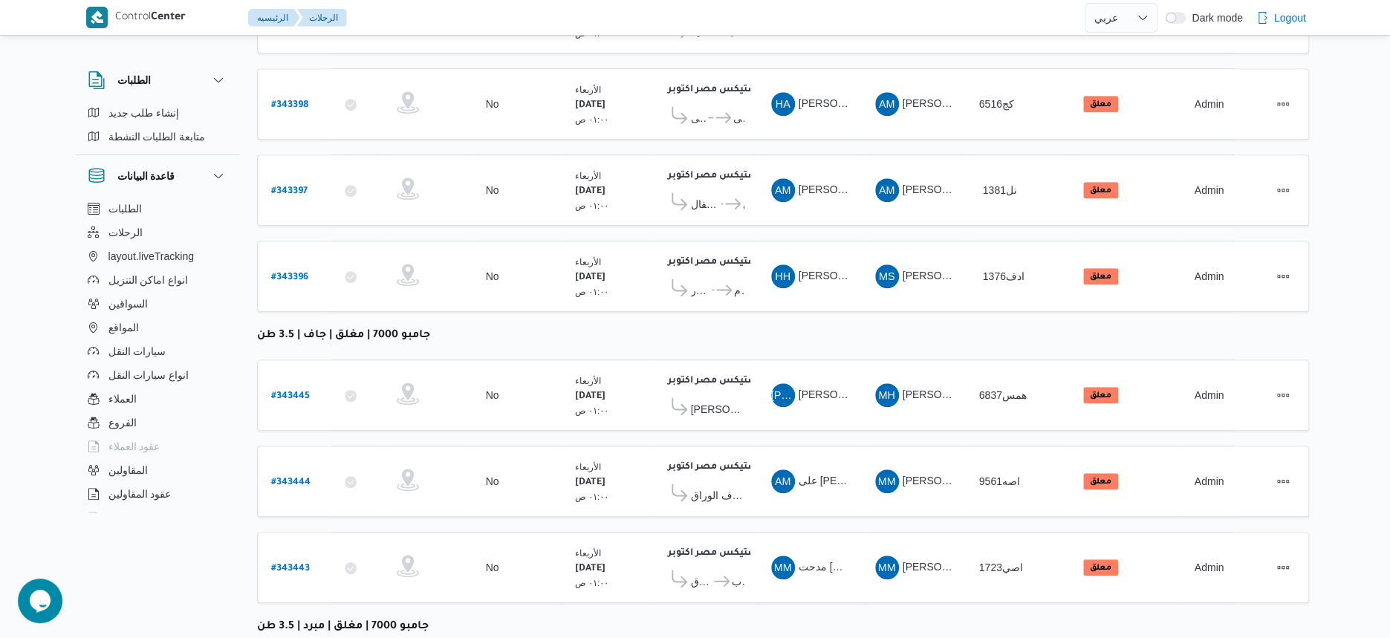
scroll to position [809, 0]
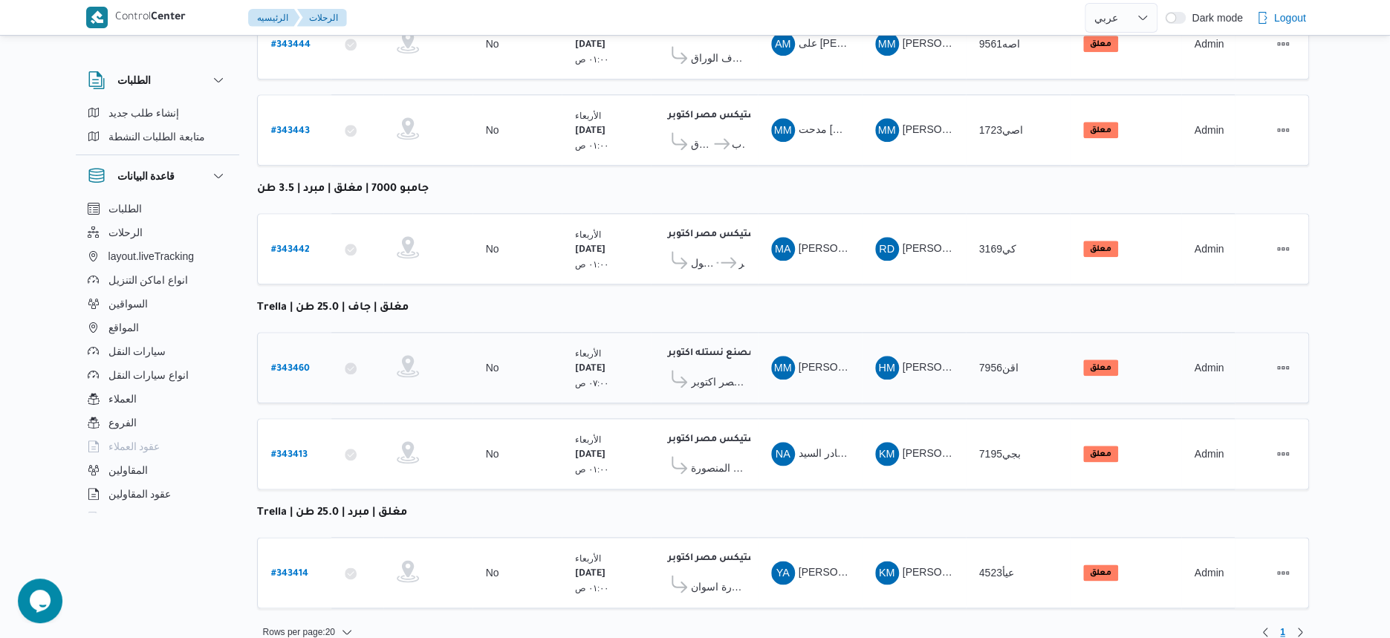
click at [703, 373] on span "اجيليتى لوجيستيكس مصر اكتوبر" at bounding box center [717, 382] width 53 height 18
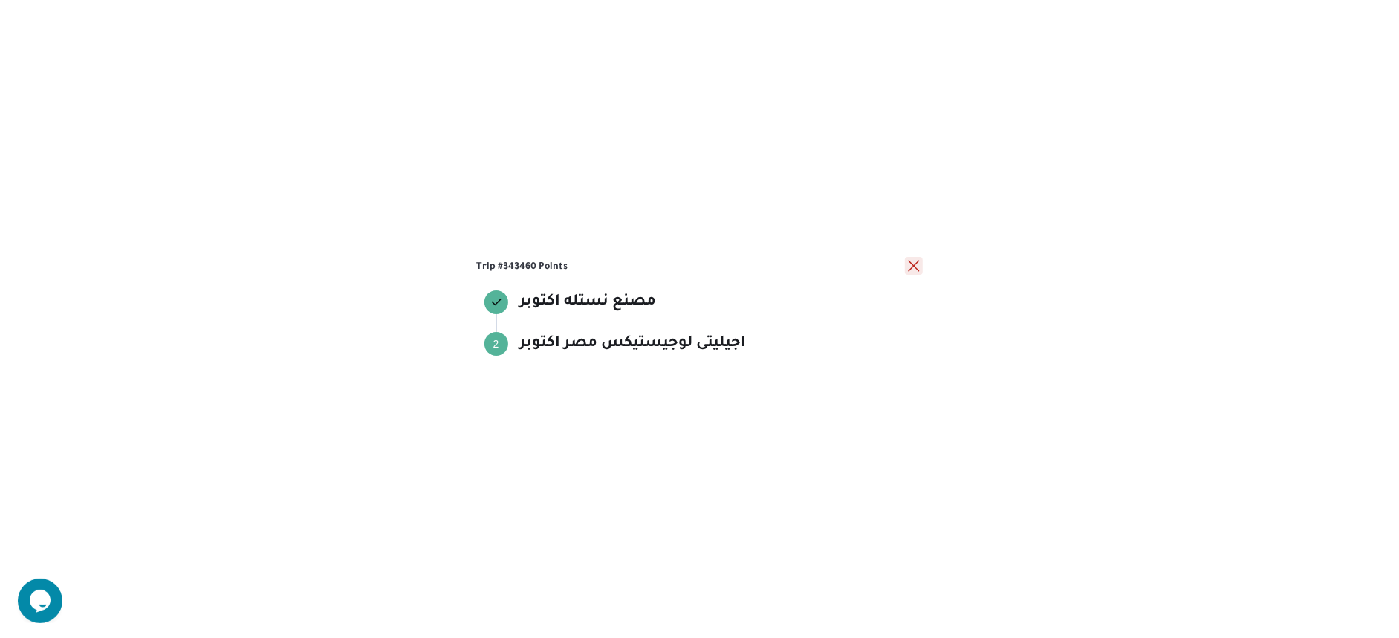
click at [916, 265] on button "close" at bounding box center [914, 266] width 18 height 18
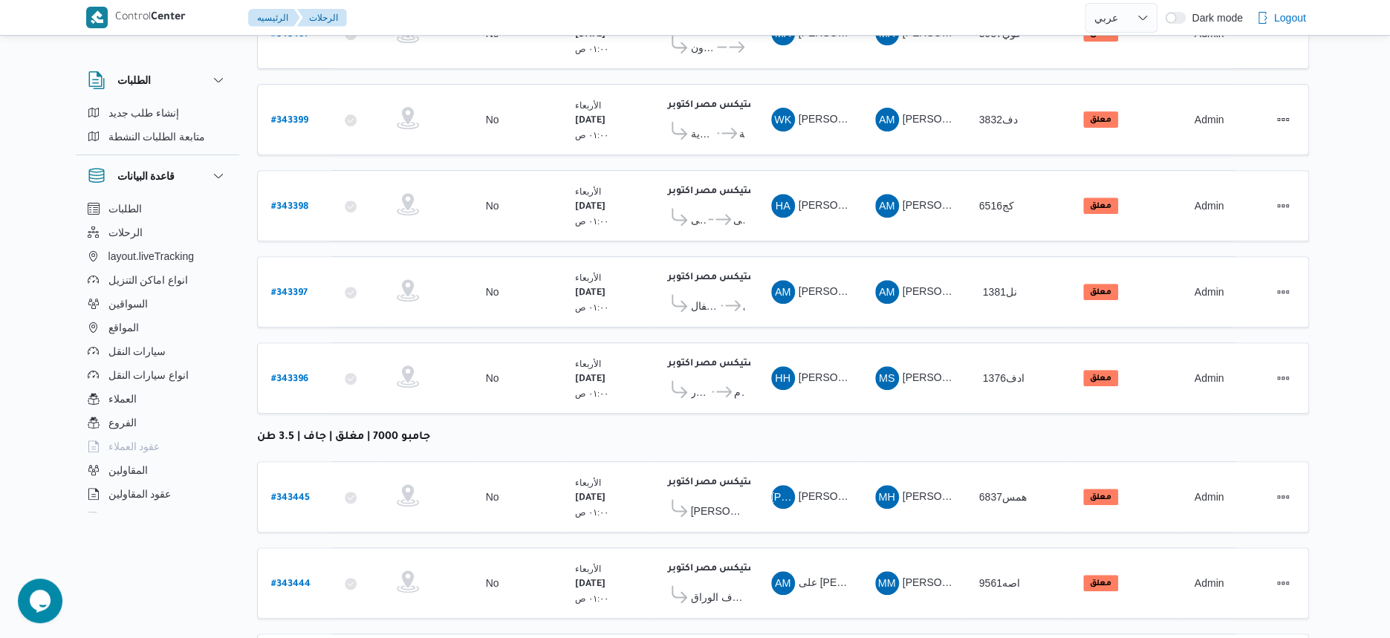
scroll to position [0, 0]
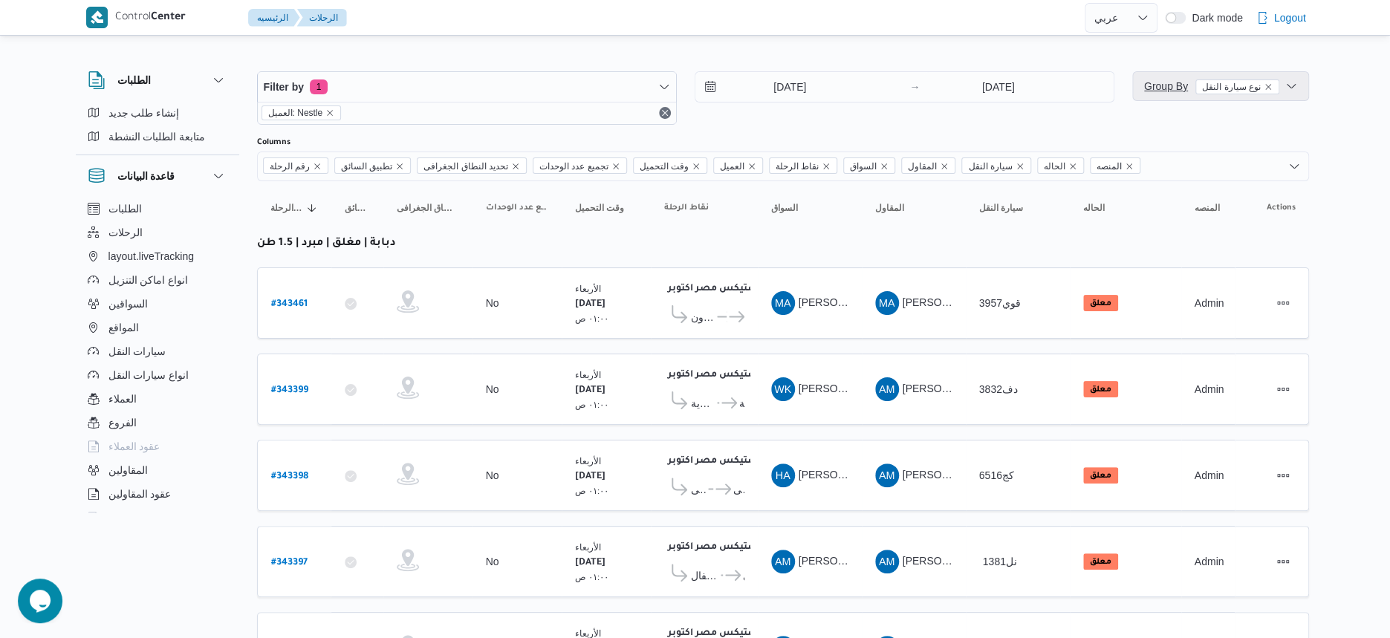
click at [1155, 87] on span "Group By نوع سيارة النقل" at bounding box center [1211, 86] width 135 height 12
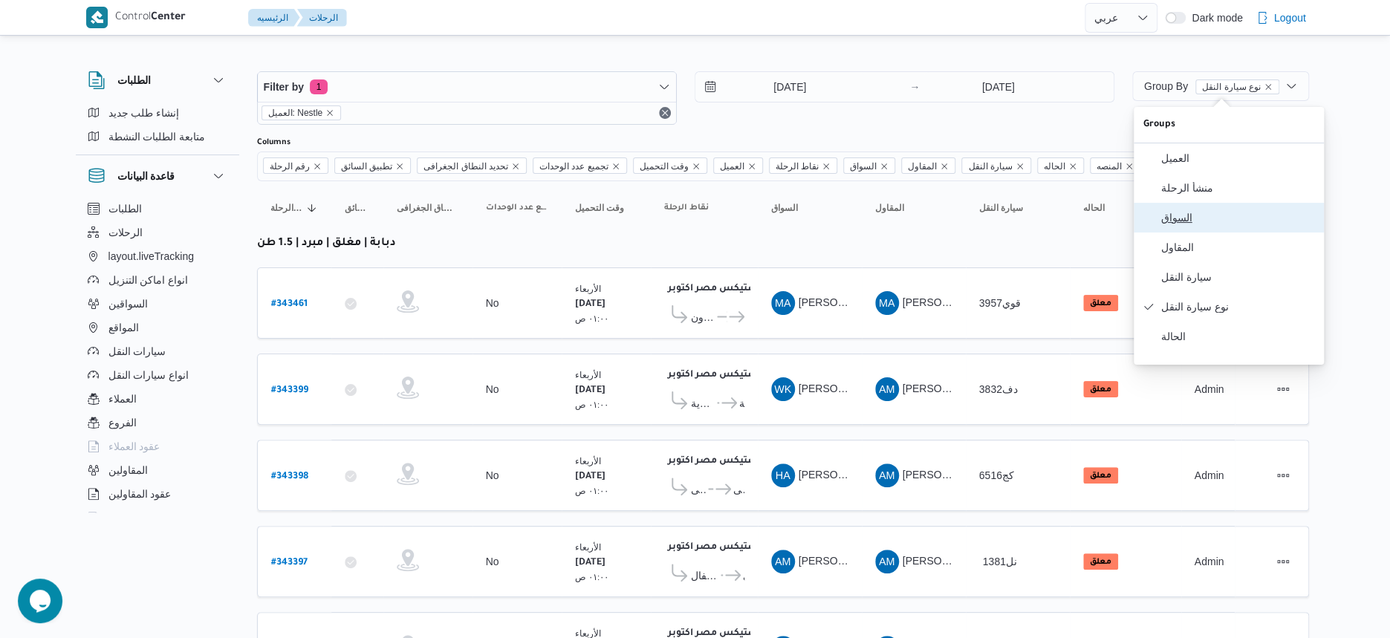
click at [1191, 221] on span "السواق" at bounding box center [1237, 218] width 155 height 12
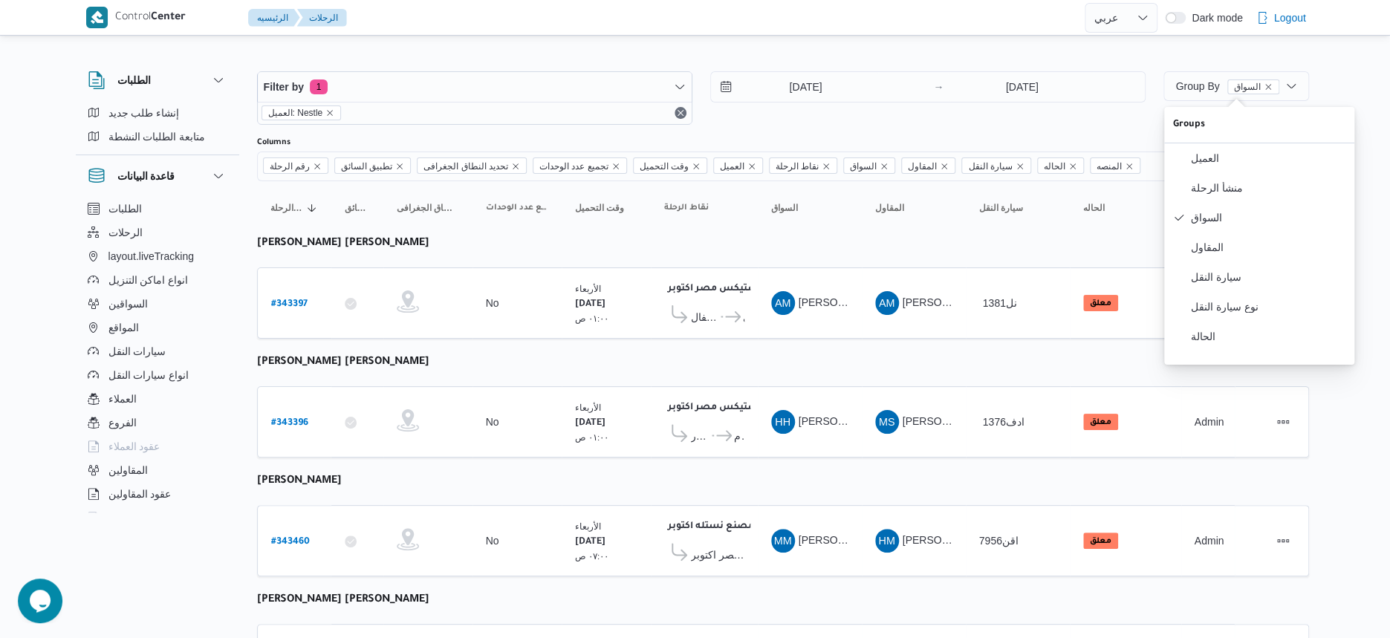
click at [285, 300] on b "# 343397" at bounding box center [289, 304] width 36 height 10
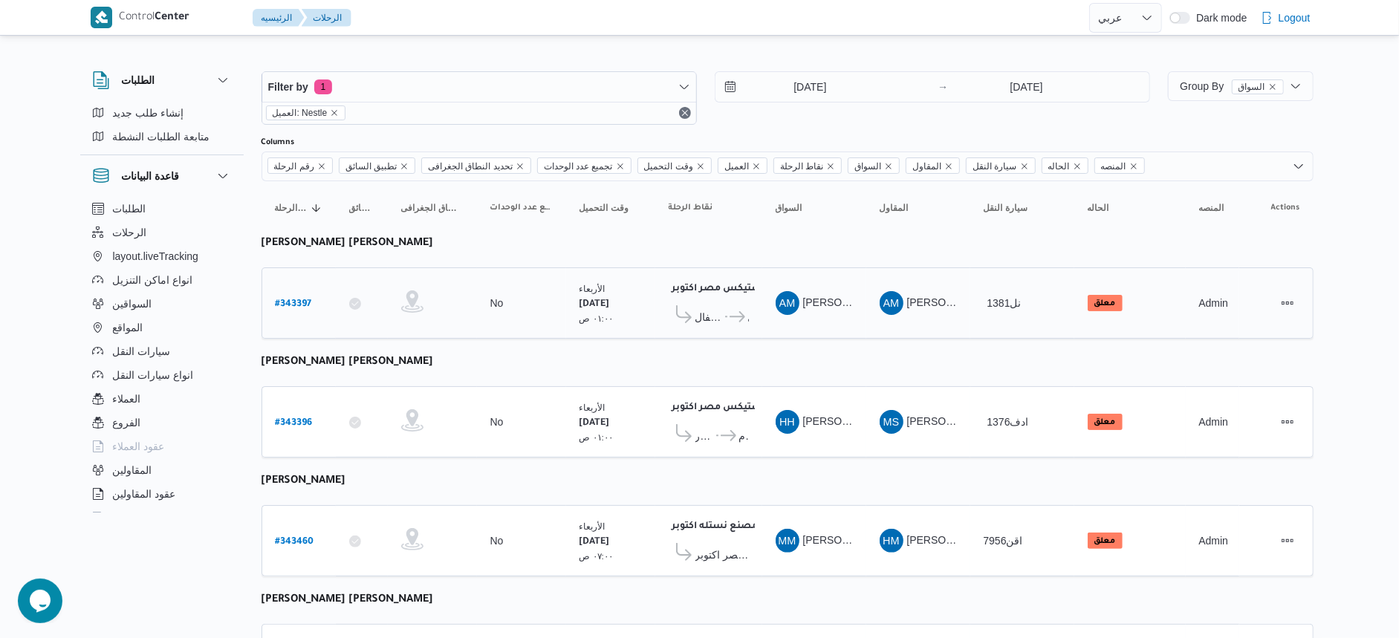
select select "ar"
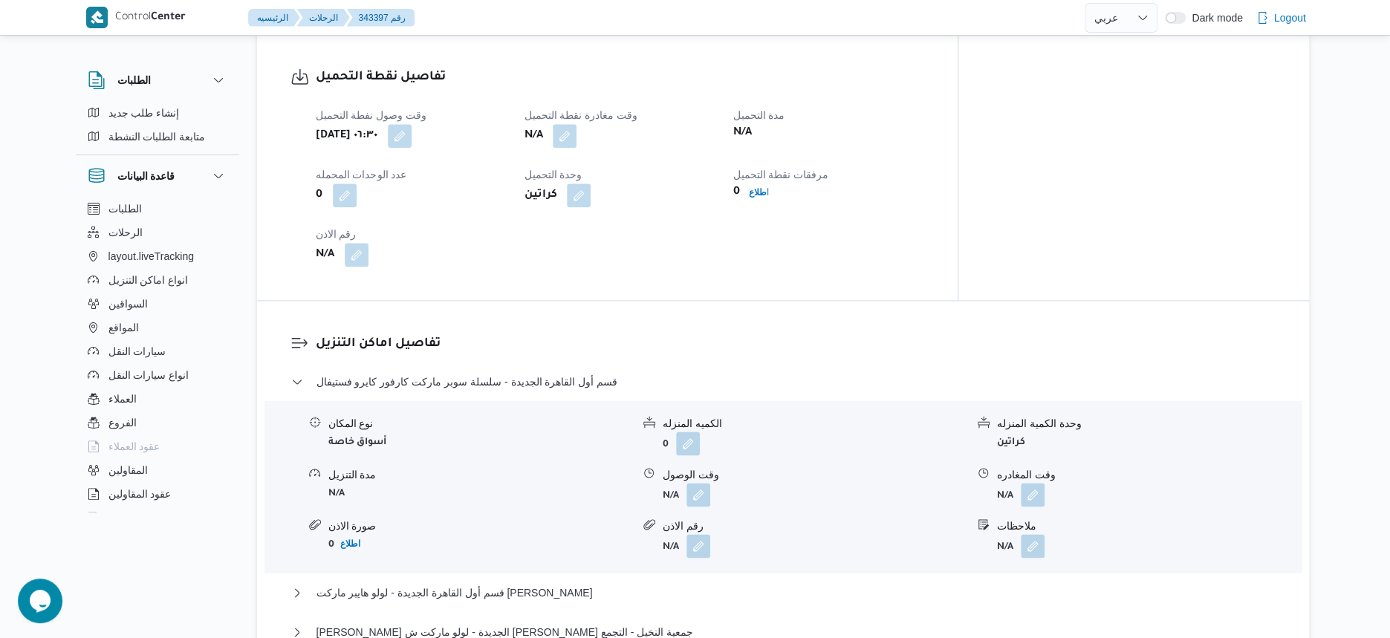
scroll to position [1021, 0]
select select "ar"
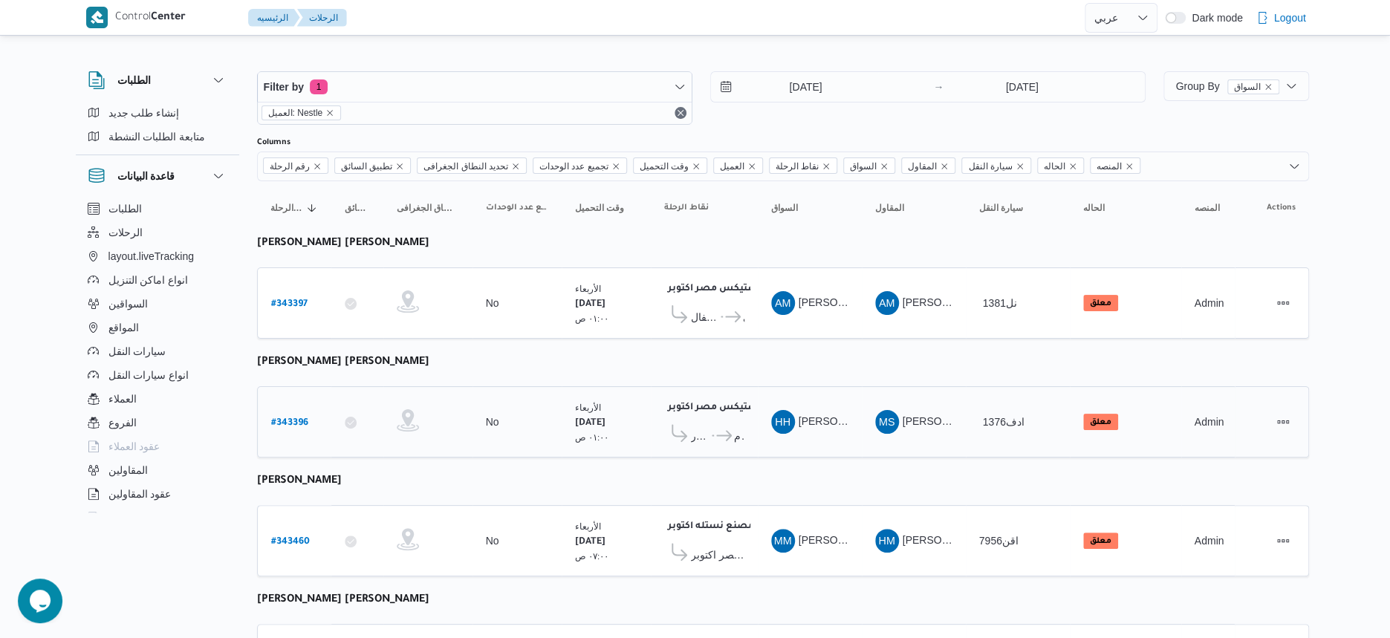
click at [291, 418] on b "# 343396" at bounding box center [289, 423] width 37 height 10
select select "ar"
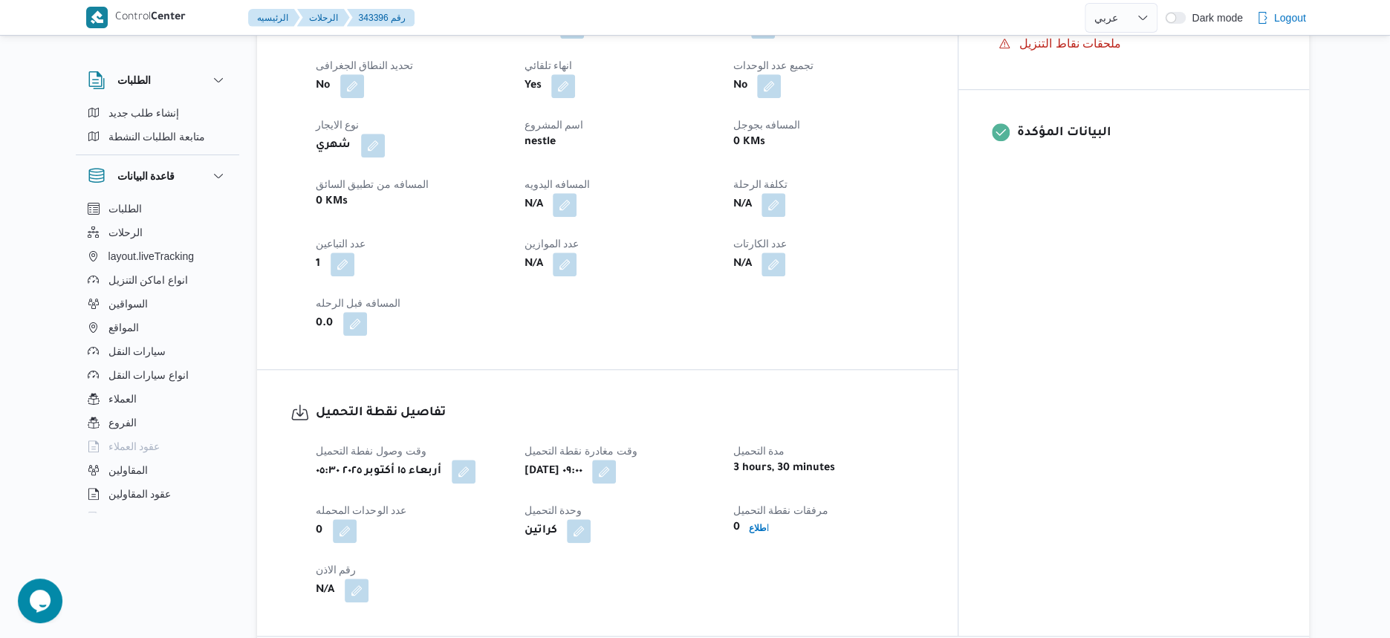
scroll to position [836, 0]
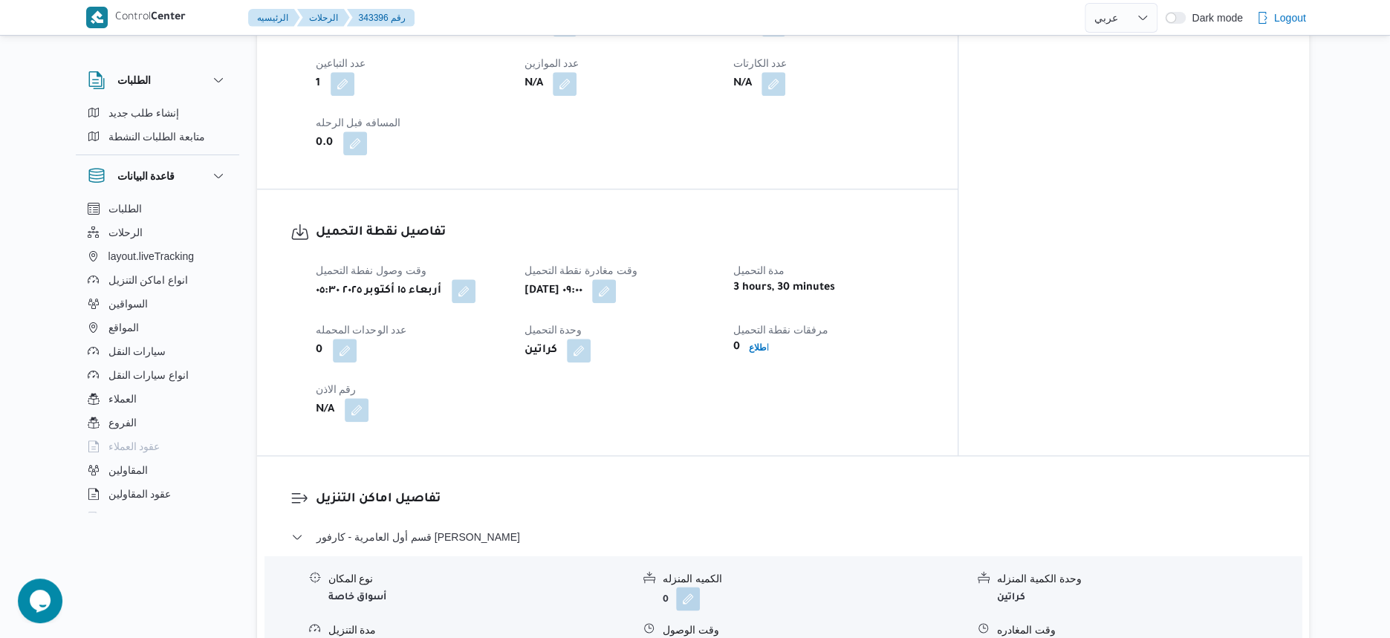
select select "ar"
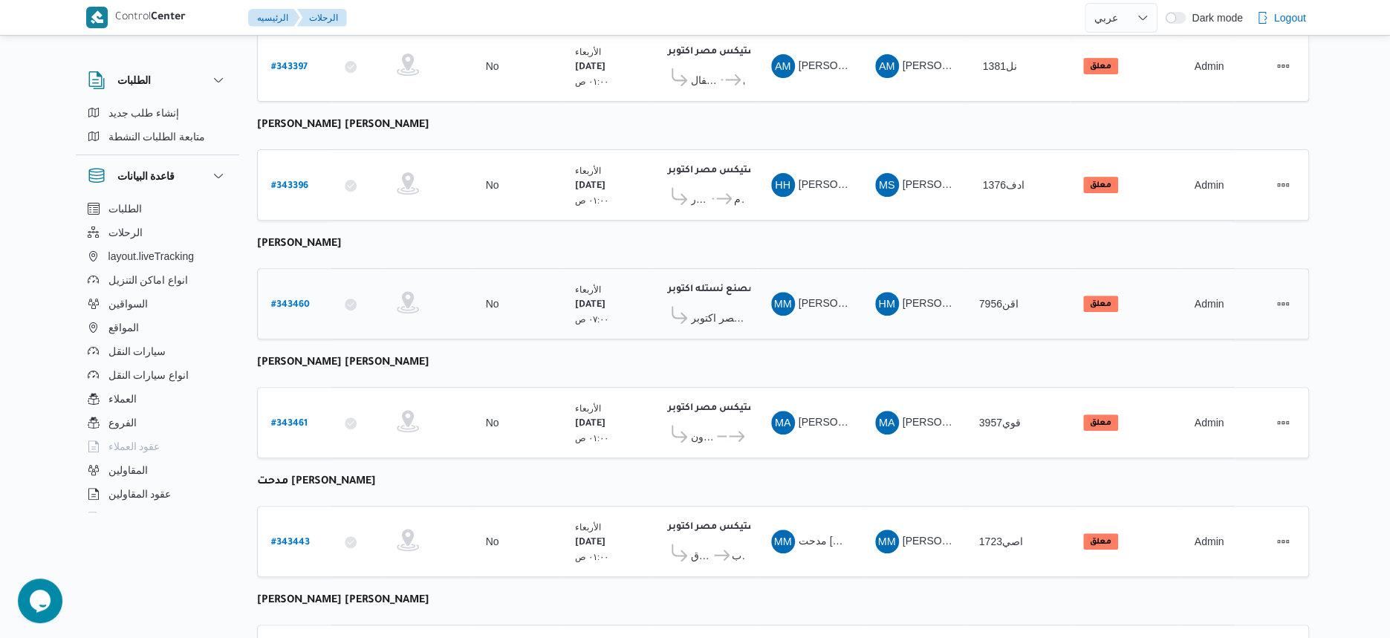
scroll to position [279, 0]
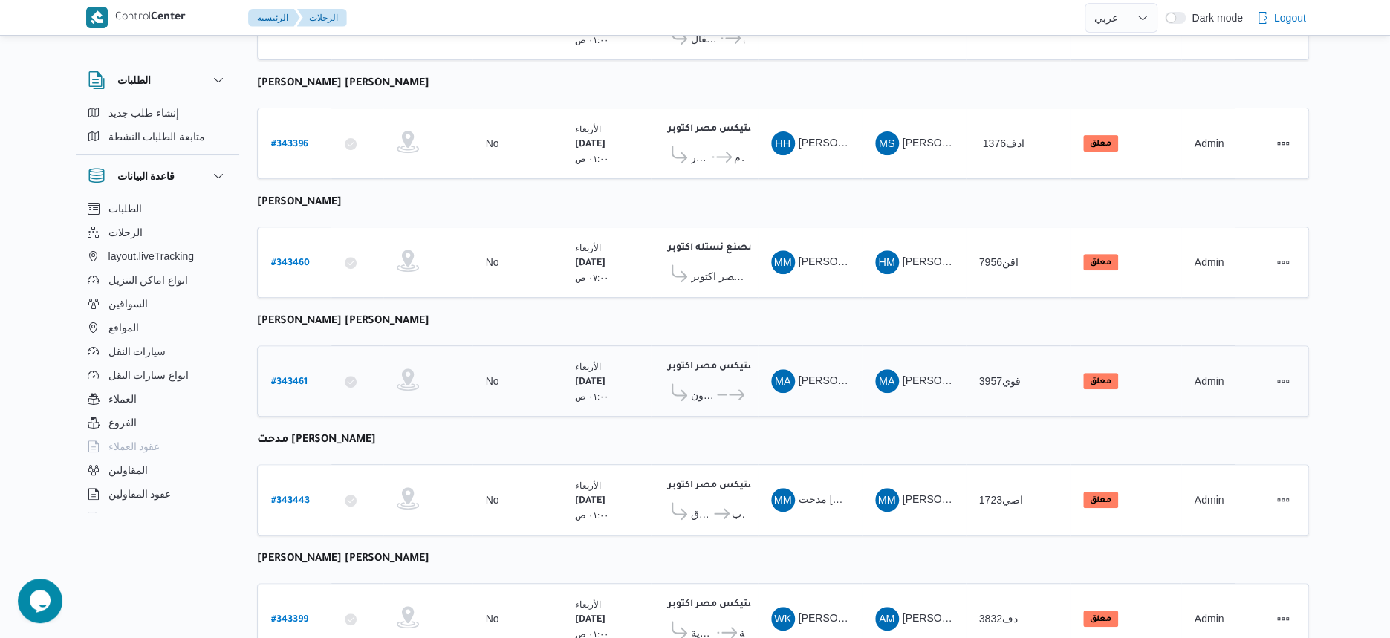
click at [290, 377] on b "# 343461" at bounding box center [289, 382] width 36 height 10
select select "ar"
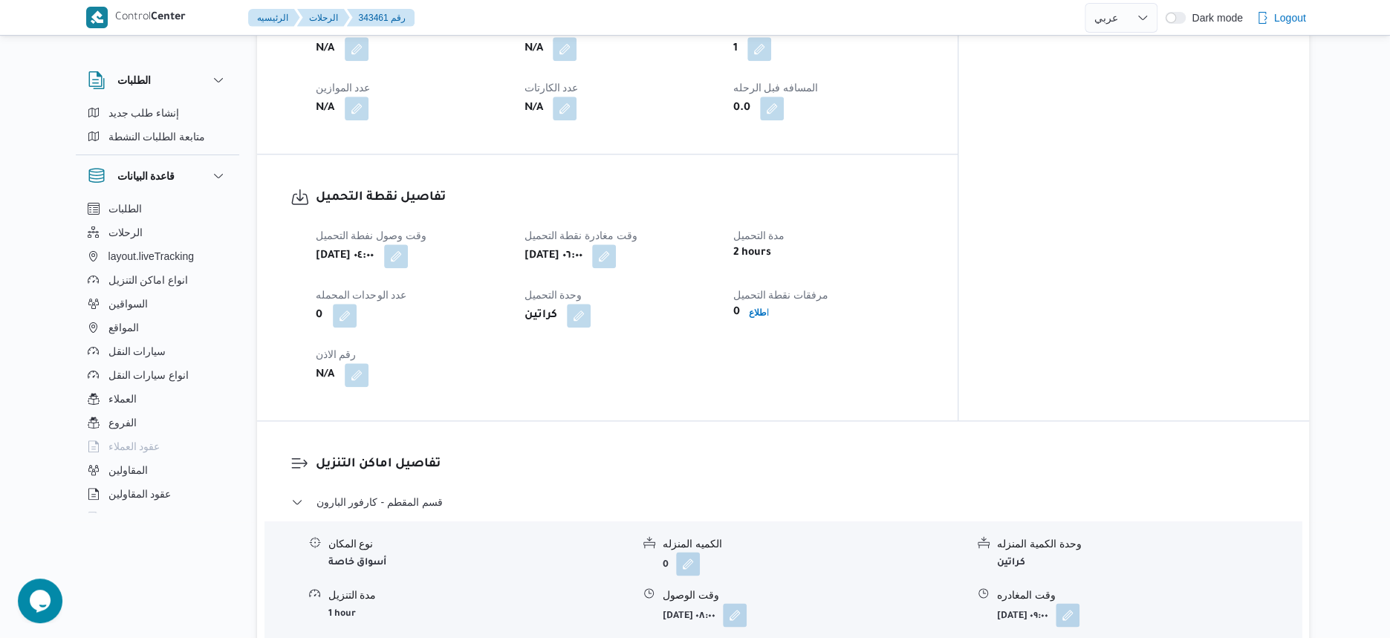
scroll to position [929, 0]
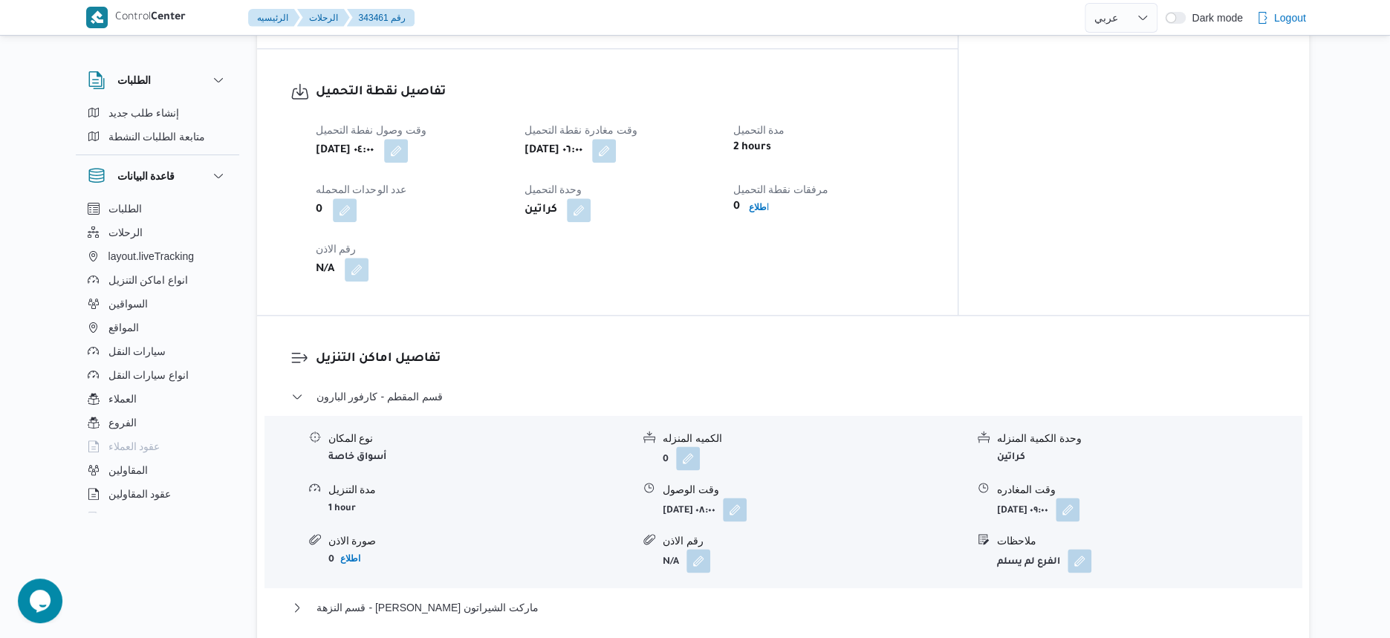
select select "ar"
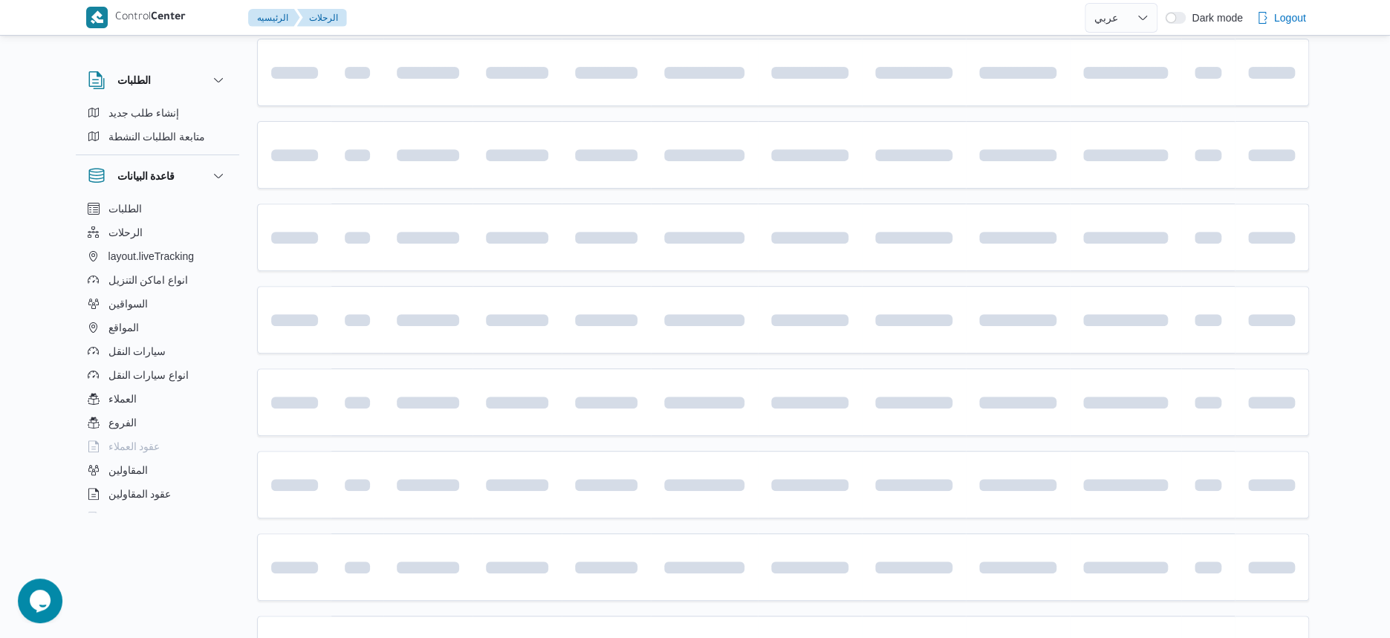
scroll to position [309, 0]
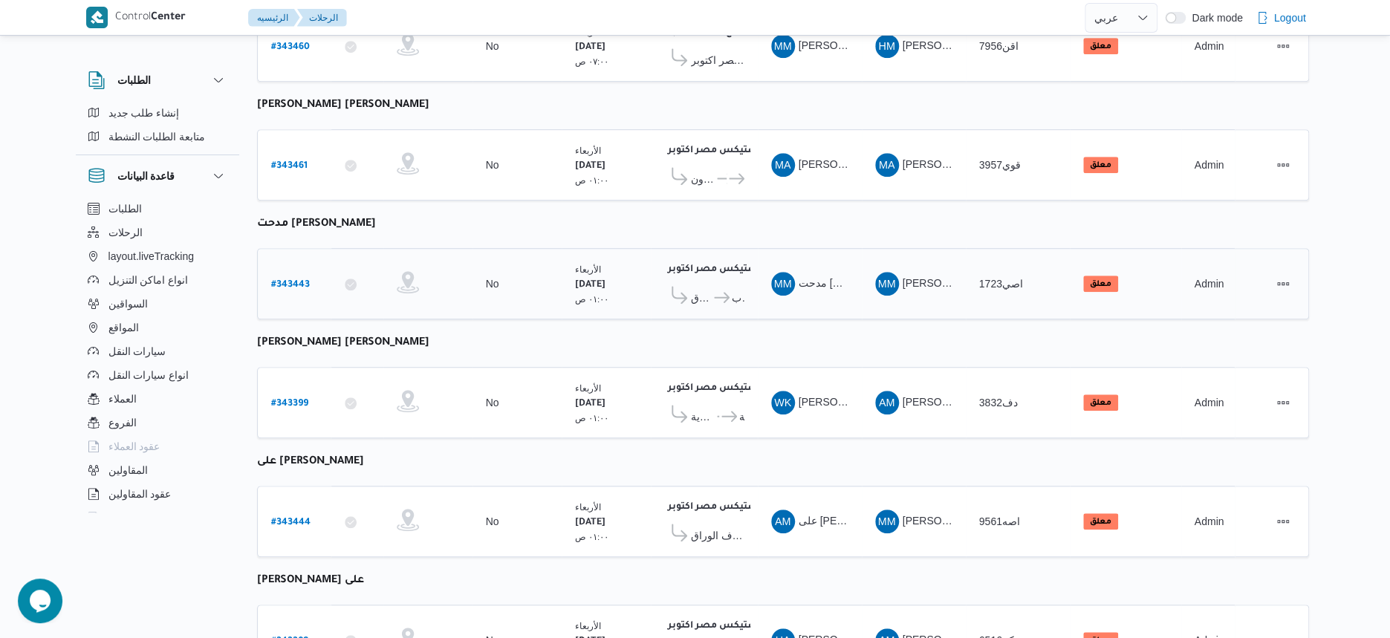
click at [299, 280] on b "# 343443" at bounding box center [290, 285] width 39 height 10
select select "ar"
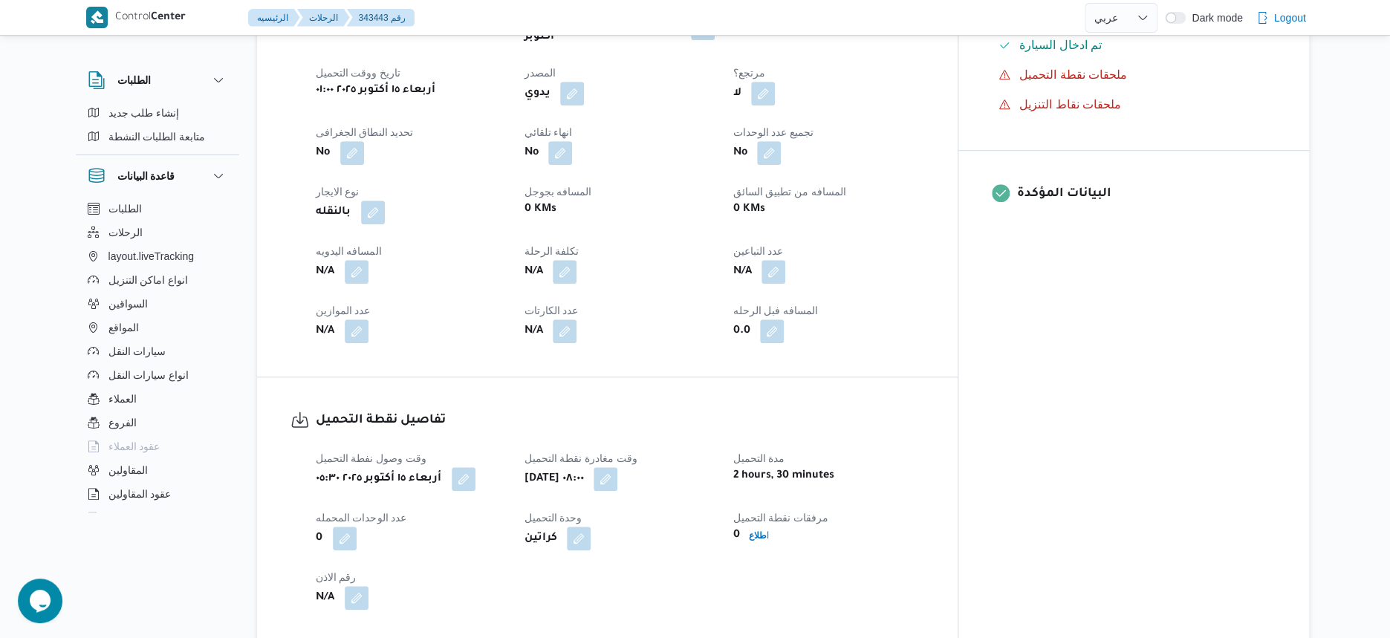
scroll to position [1052, 0]
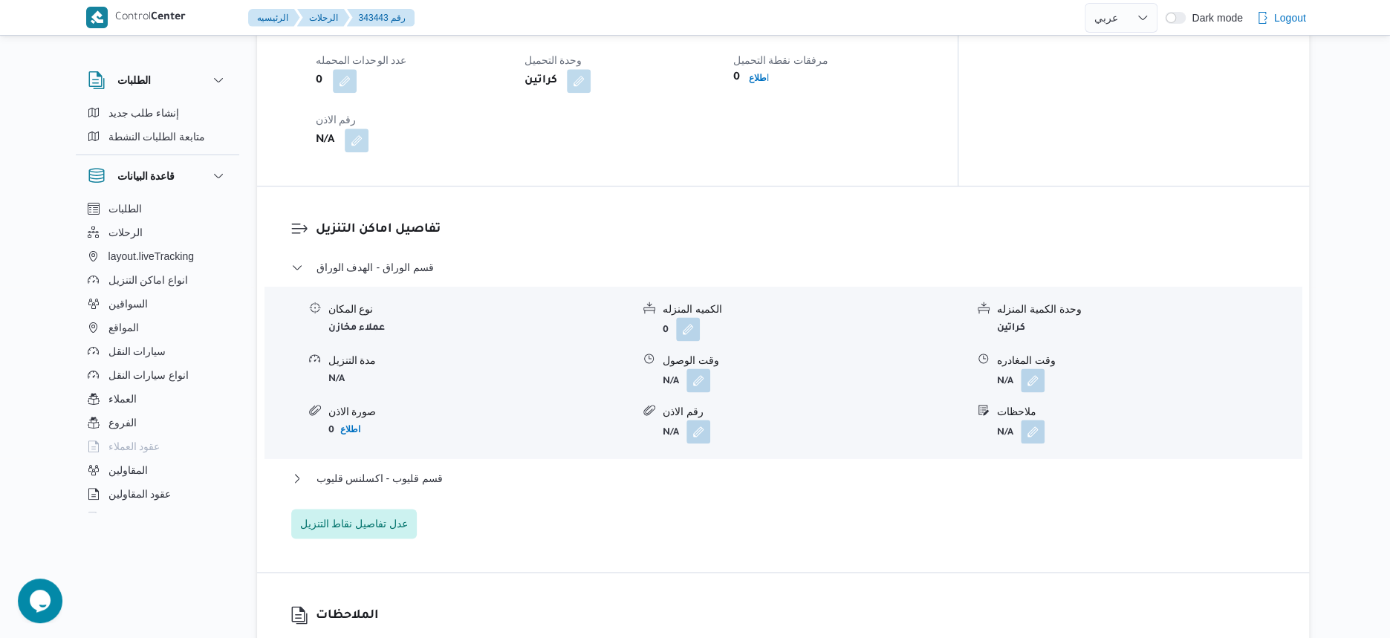
select select "ar"
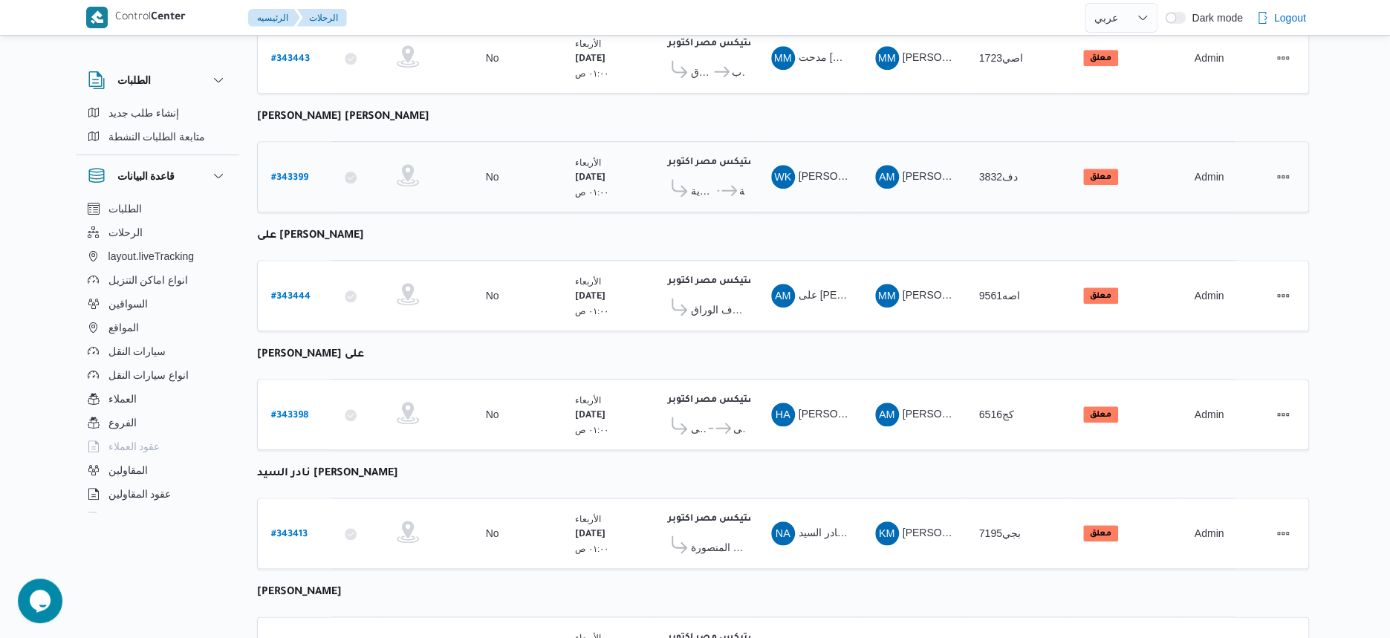
scroll to position [723, 0]
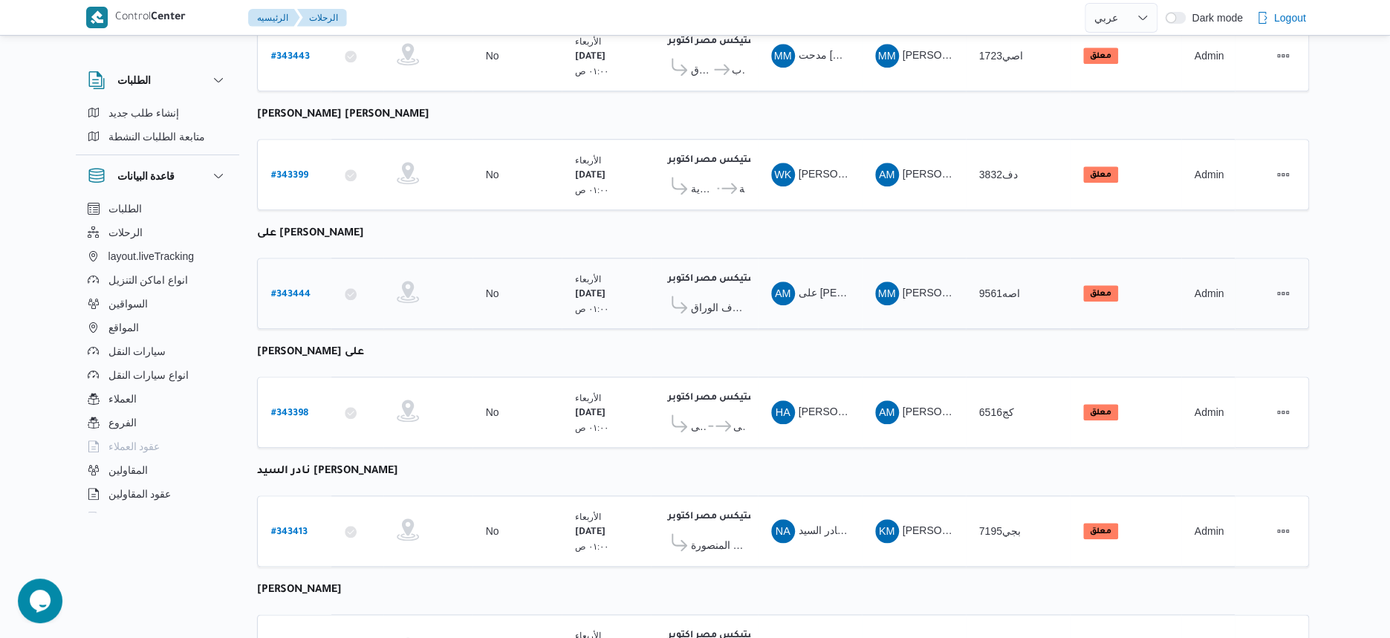
click at [289, 290] on b "# 343444" at bounding box center [290, 295] width 39 height 10
select select "ar"
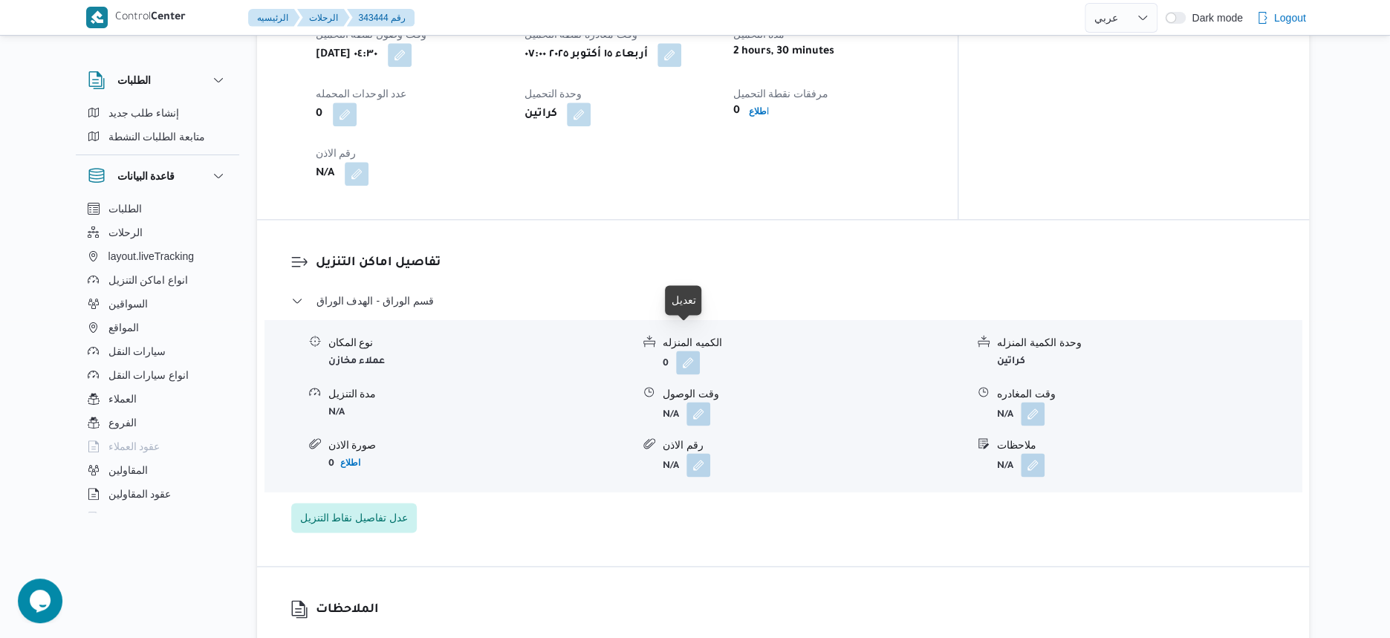
scroll to position [1021, 0]
select select "ar"
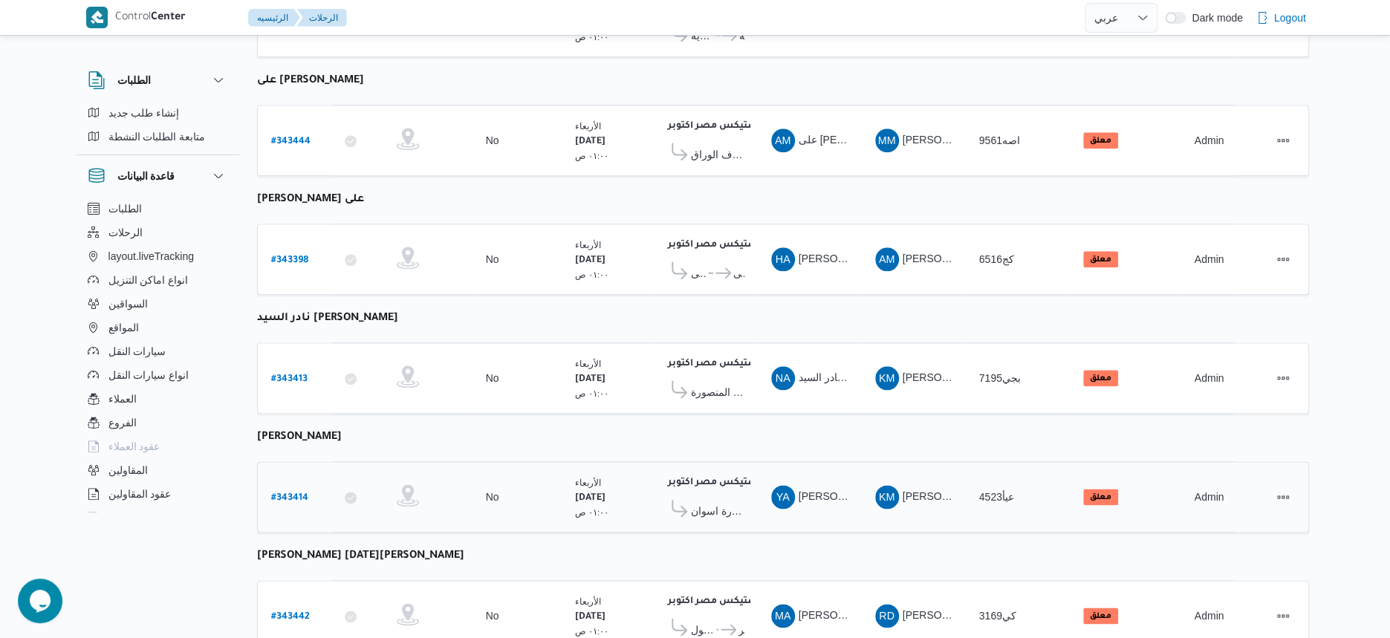
scroll to position [836, 0]
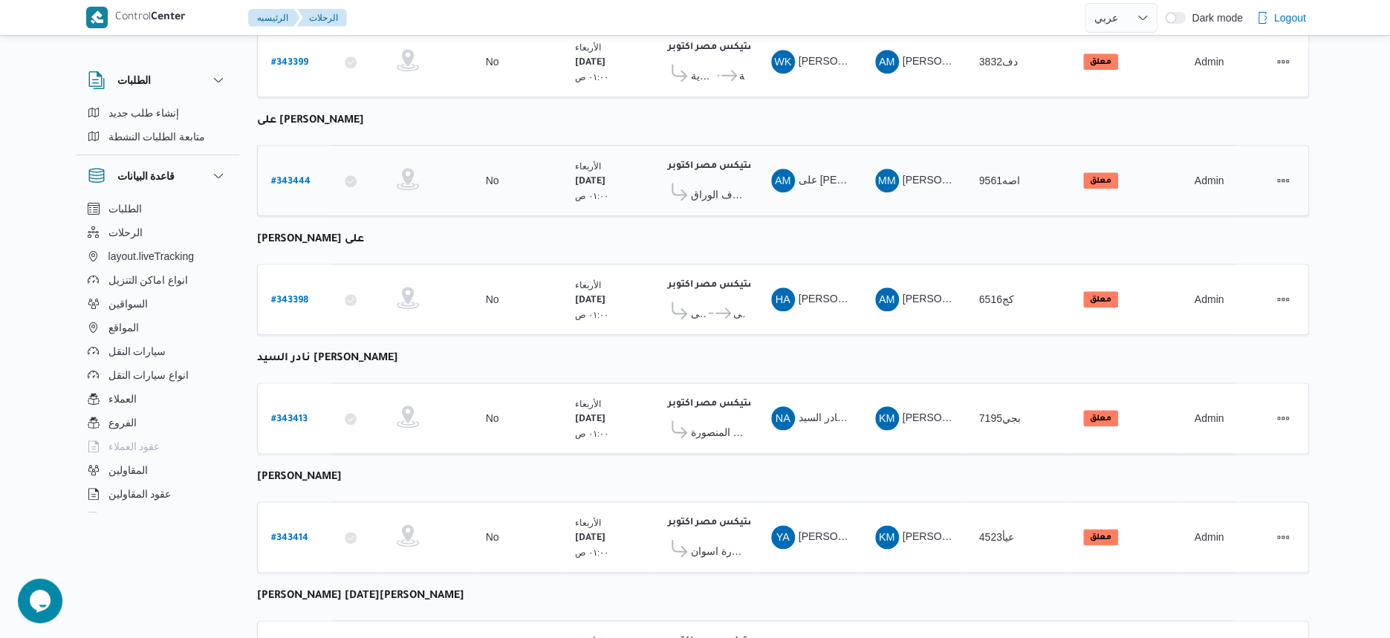
click at [715, 186] on span "الهدف الوراق" at bounding box center [717, 195] width 53 height 18
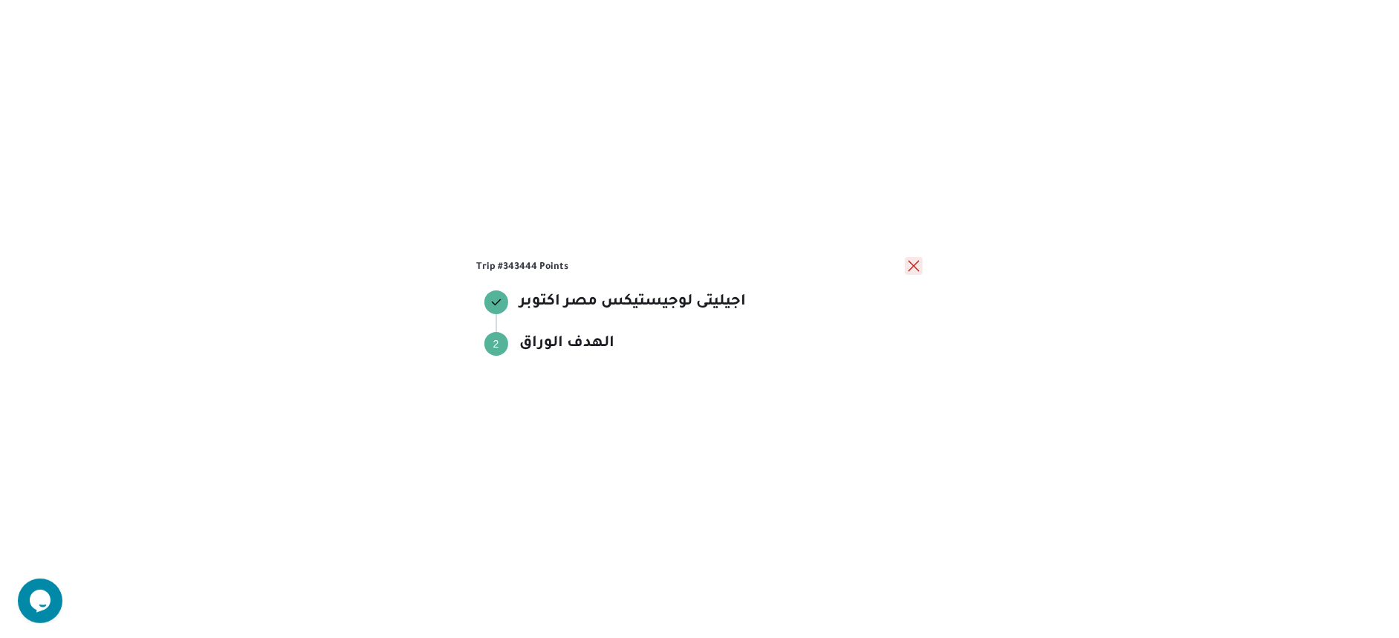
click at [910, 261] on button "close" at bounding box center [914, 266] width 18 height 18
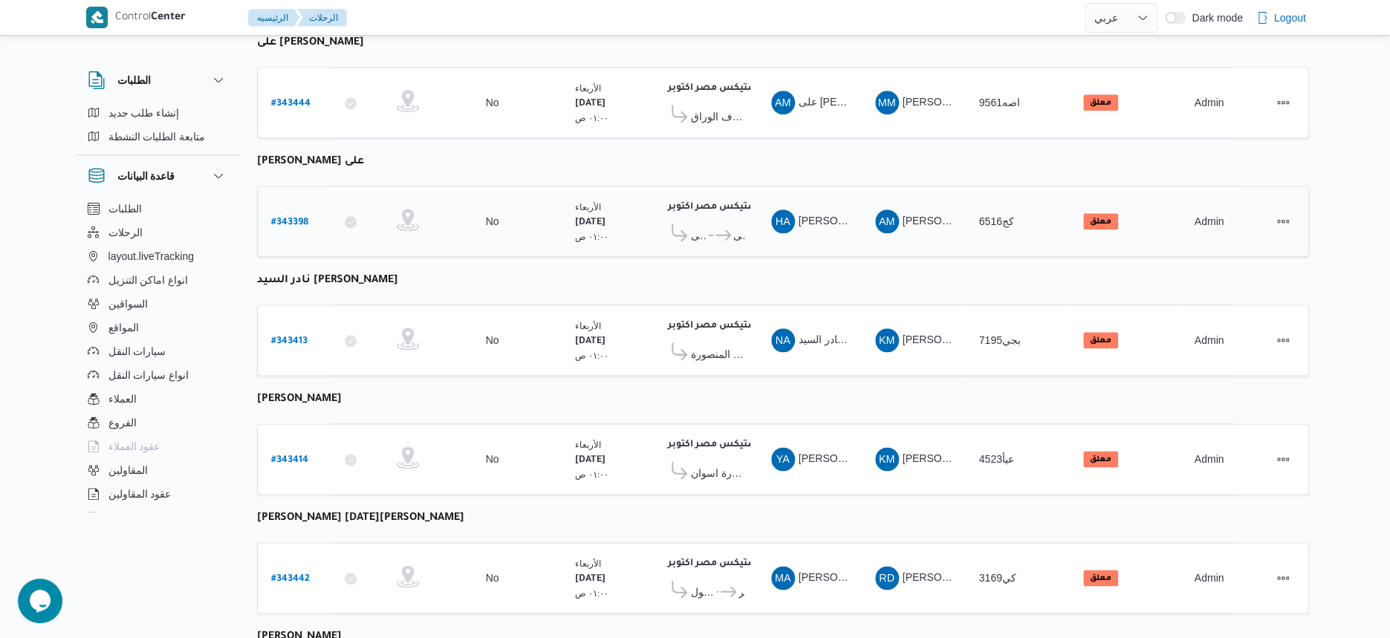
scroll to position [929, 0]
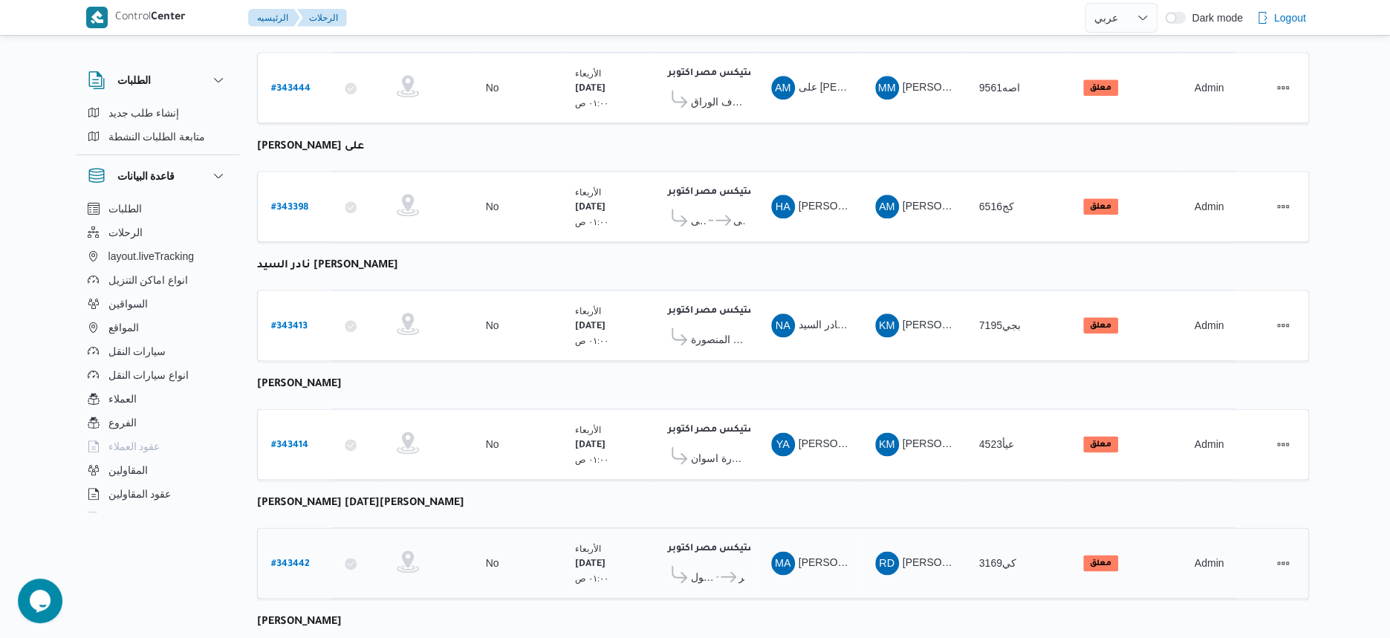
click at [721, 571] on icon at bounding box center [729, 576] width 16 height 11
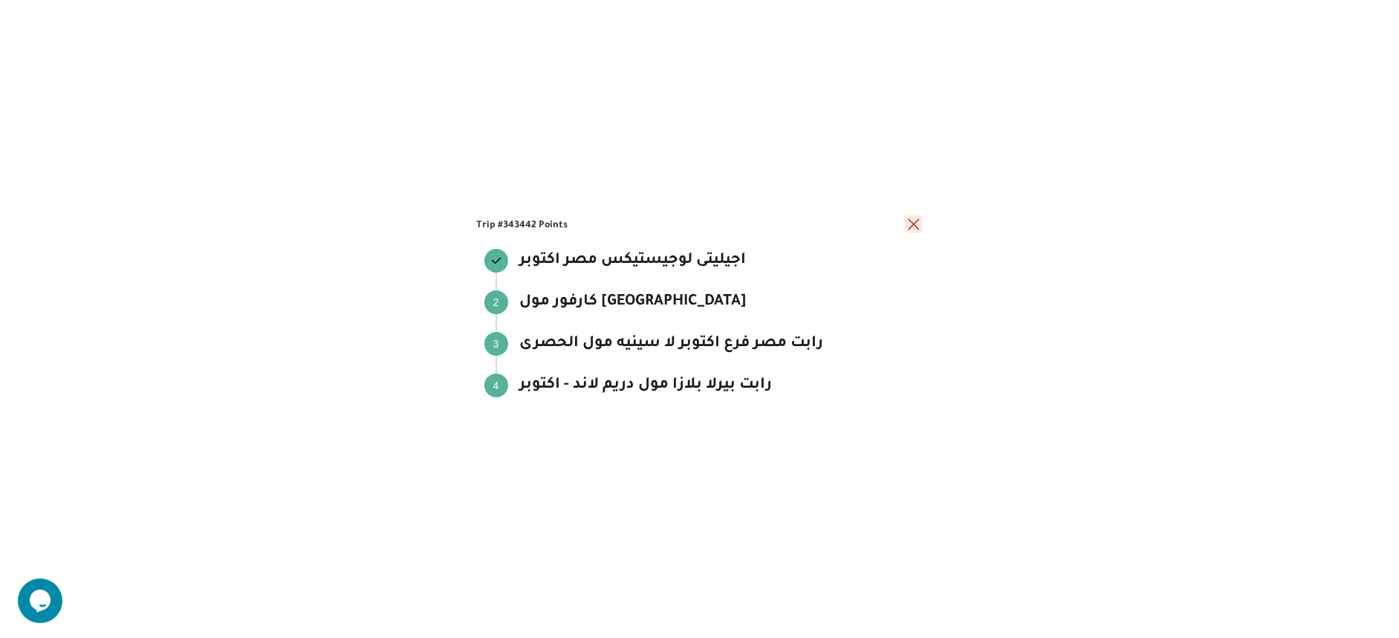
click at [918, 223] on button "close" at bounding box center [914, 224] width 18 height 18
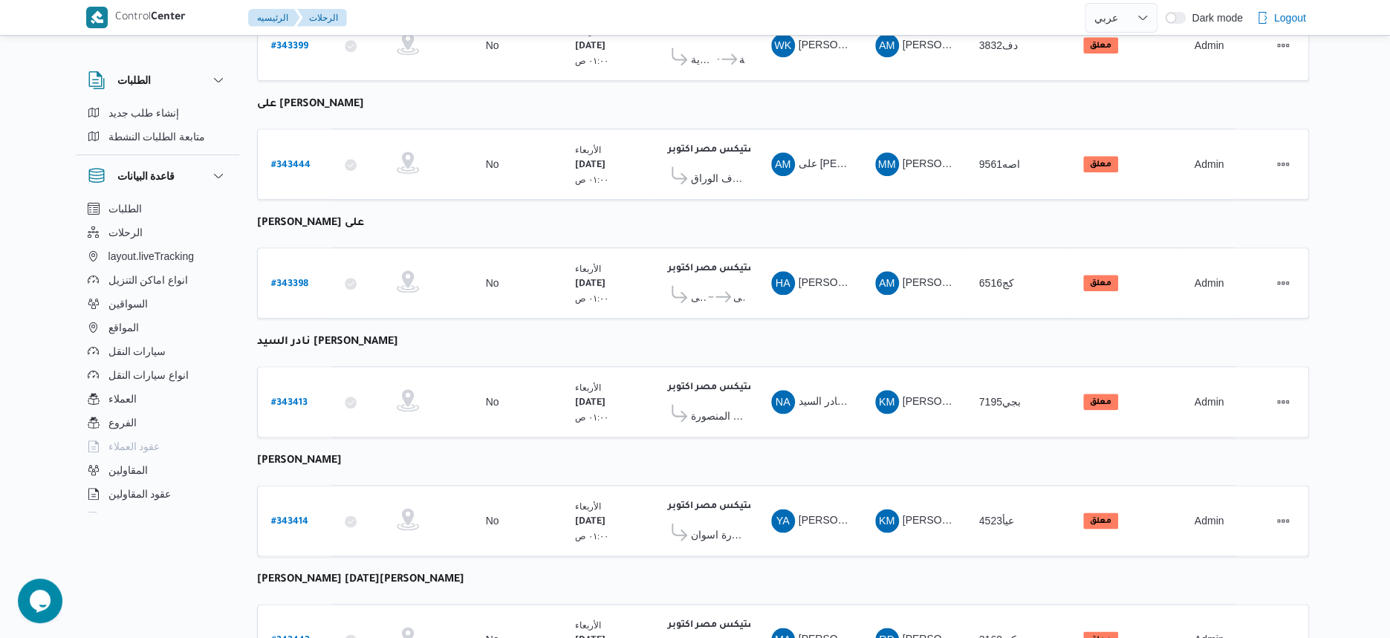
scroll to position [743, 0]
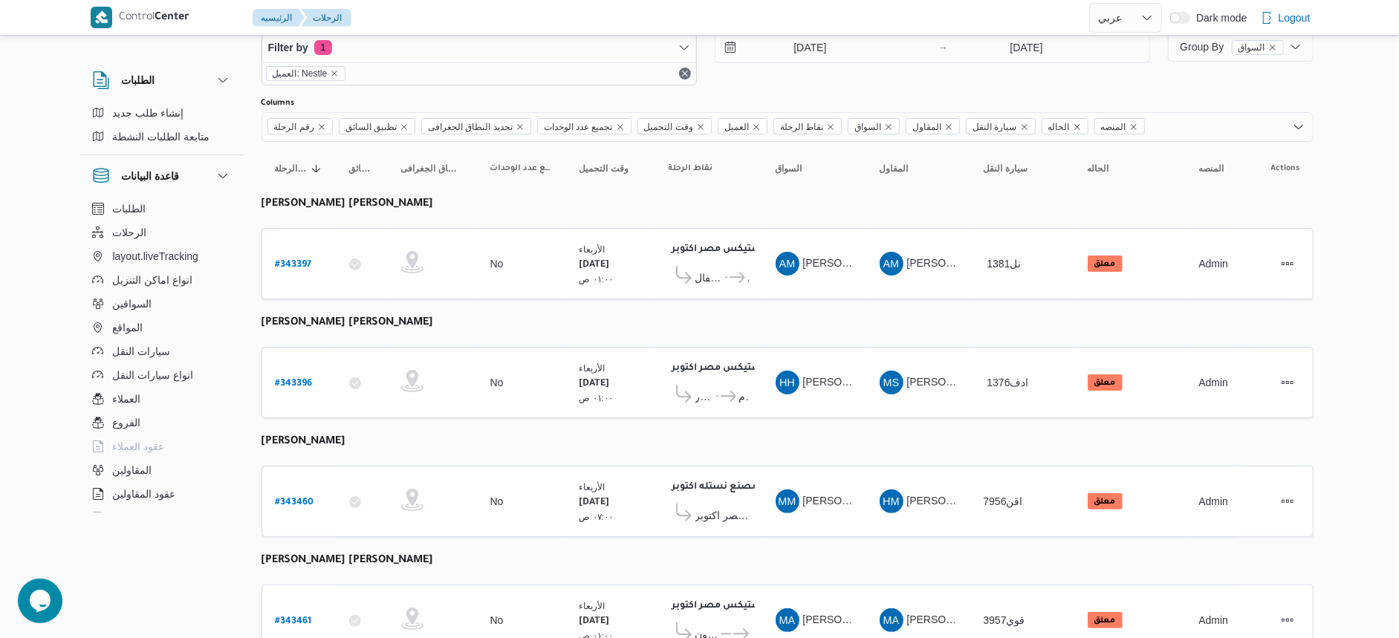
select select "ar"
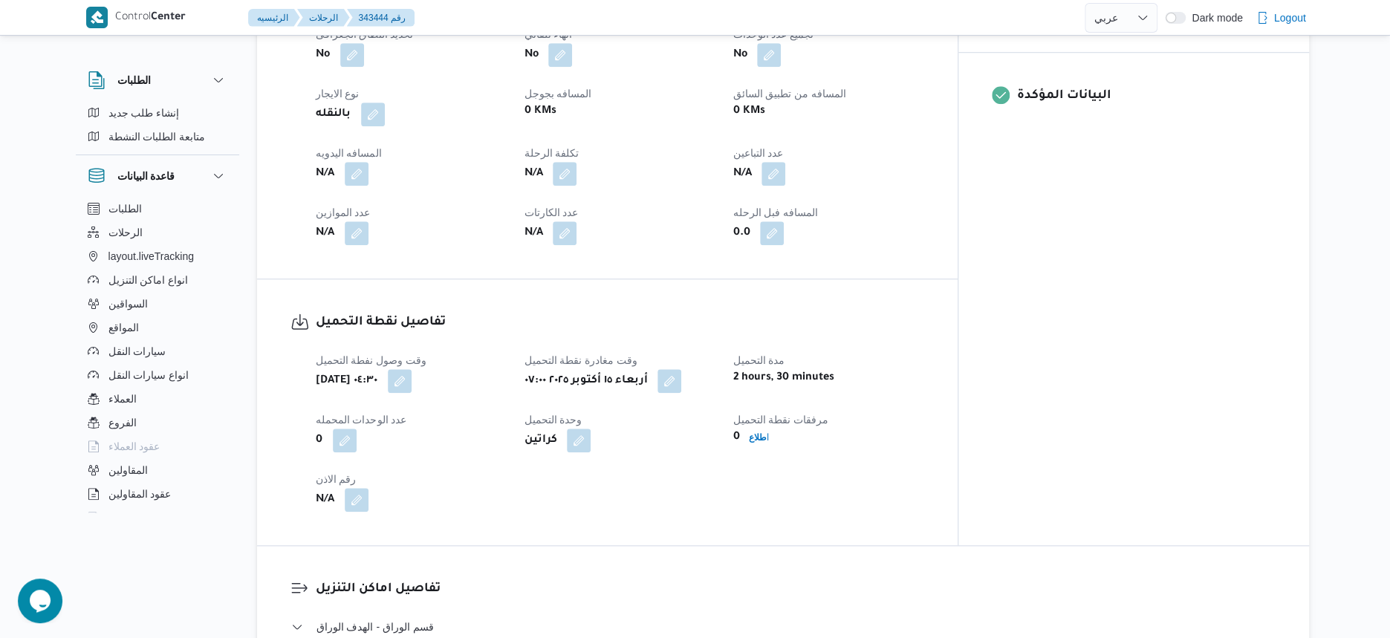
scroll to position [650, 0]
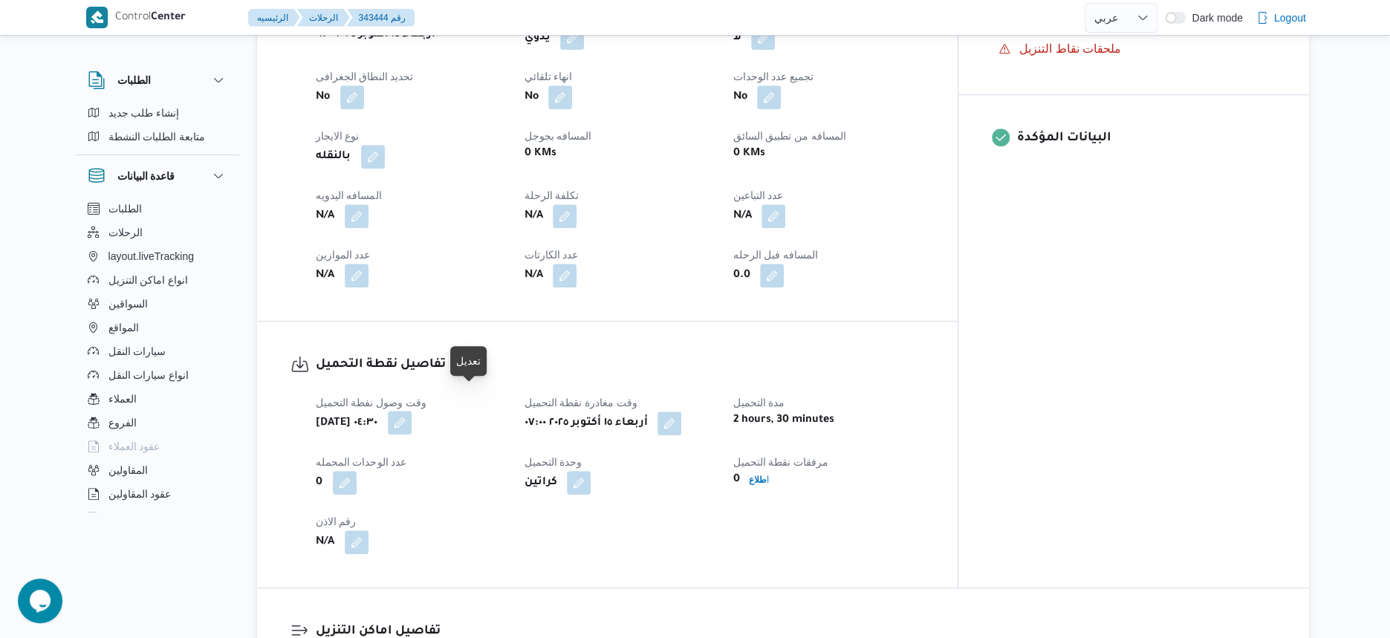
click at [412, 411] on button "button" at bounding box center [400, 423] width 24 height 24
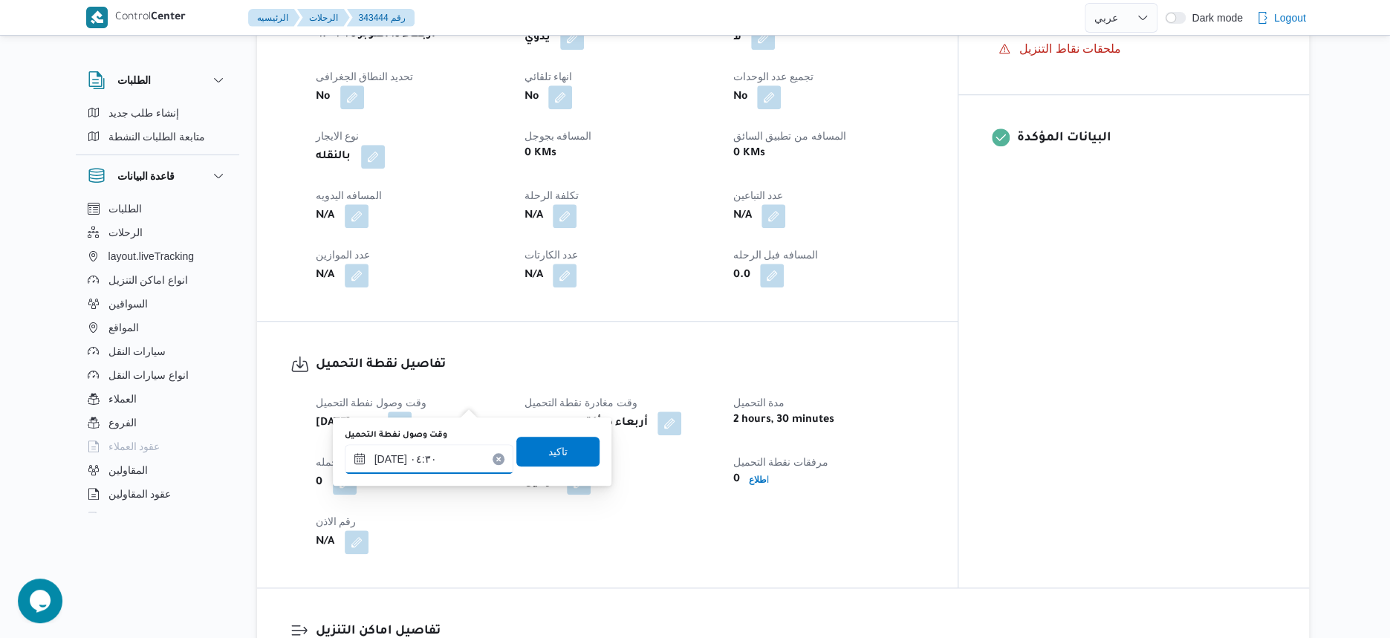
click at [443, 467] on input "[DATE] ٠٤:٣٠" at bounding box center [429, 459] width 169 height 30
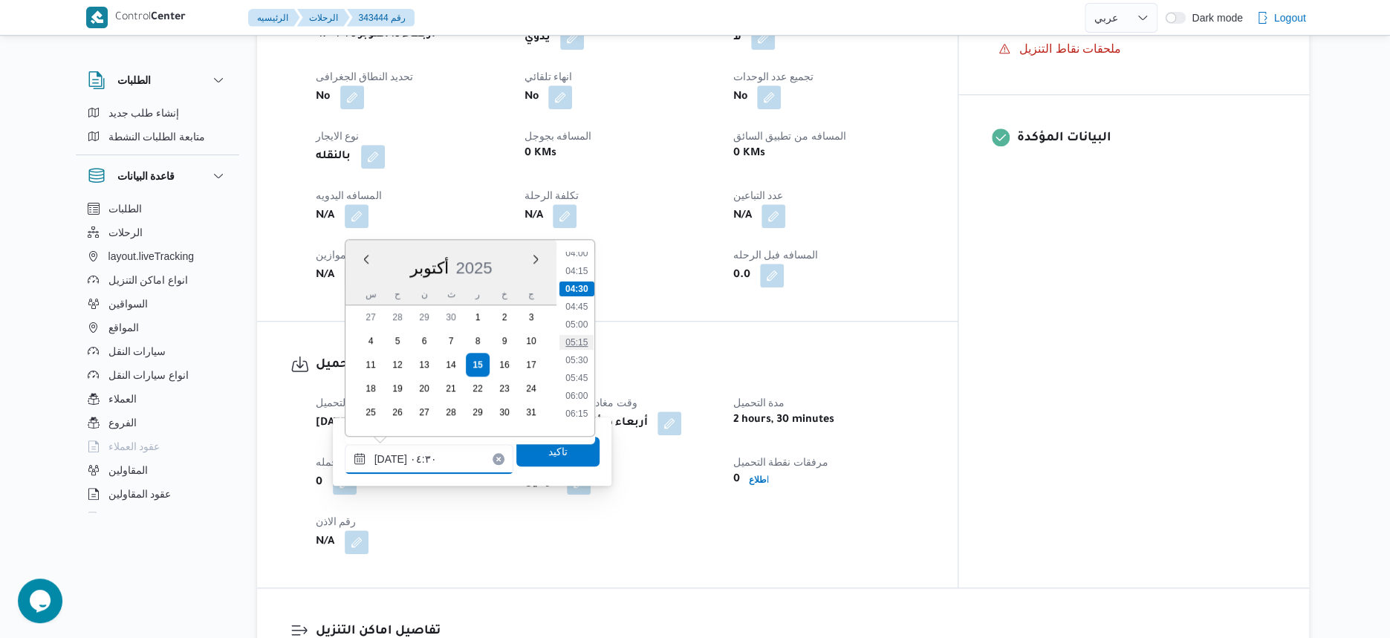
scroll to position [323, 0]
click at [581, 327] on li "05:30" at bounding box center [576, 328] width 34 height 15
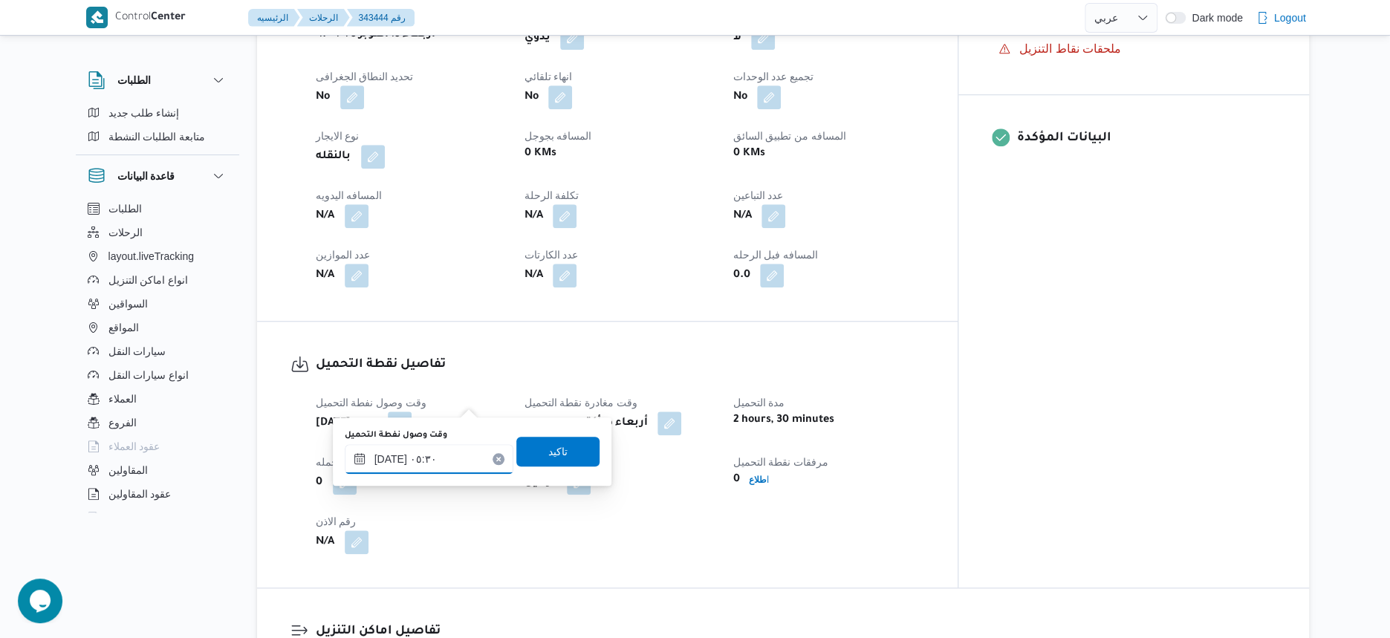
type input "[DATE] ٠٥:٣٠"
click at [573, 453] on span "تاكيد" at bounding box center [557, 451] width 83 height 30
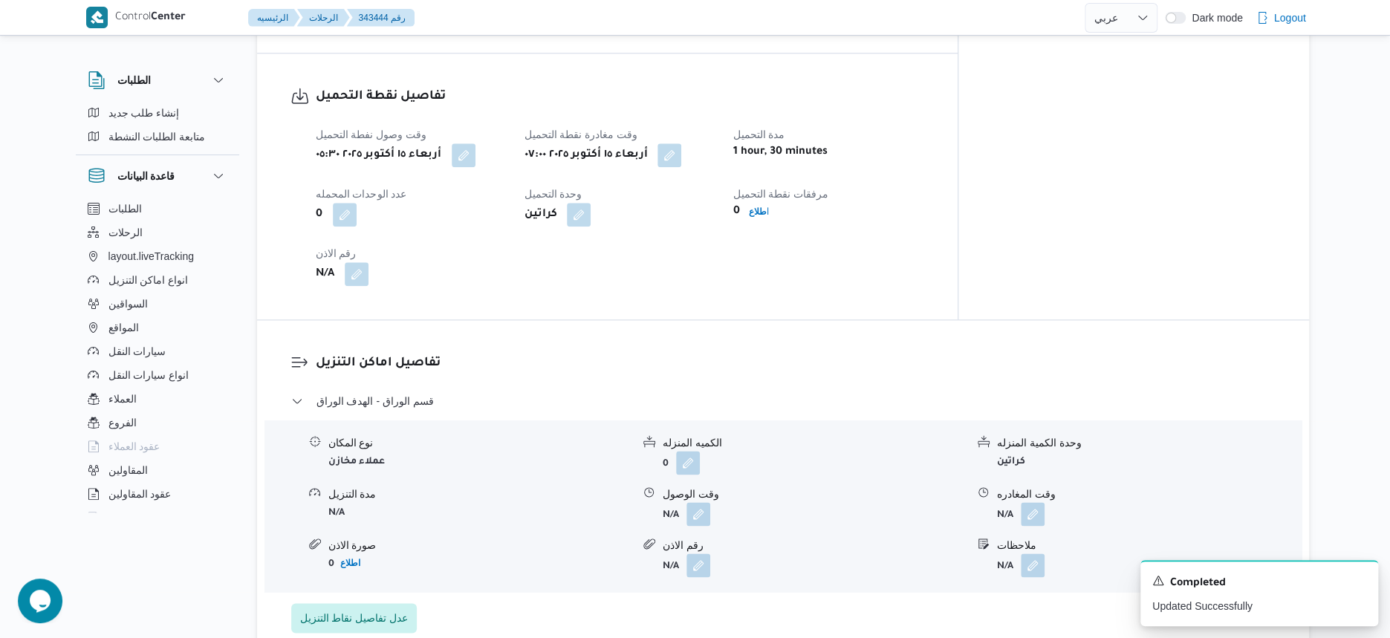
scroll to position [929, 0]
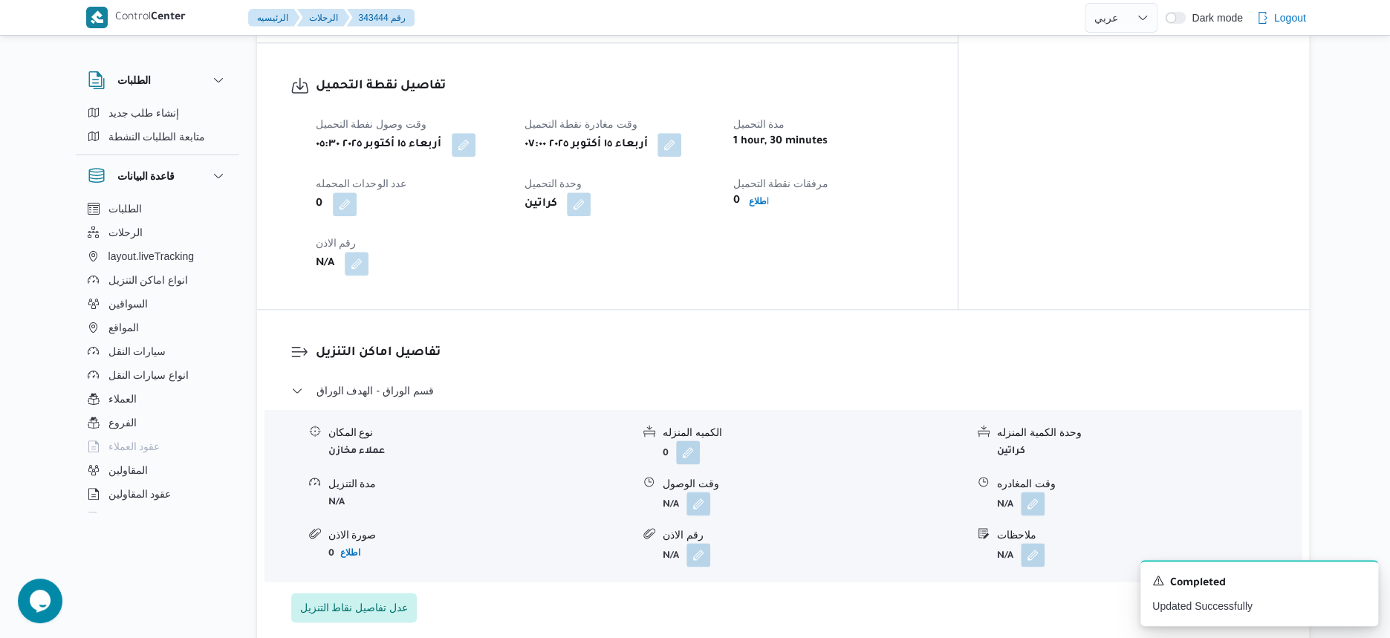
scroll to position [617, 0]
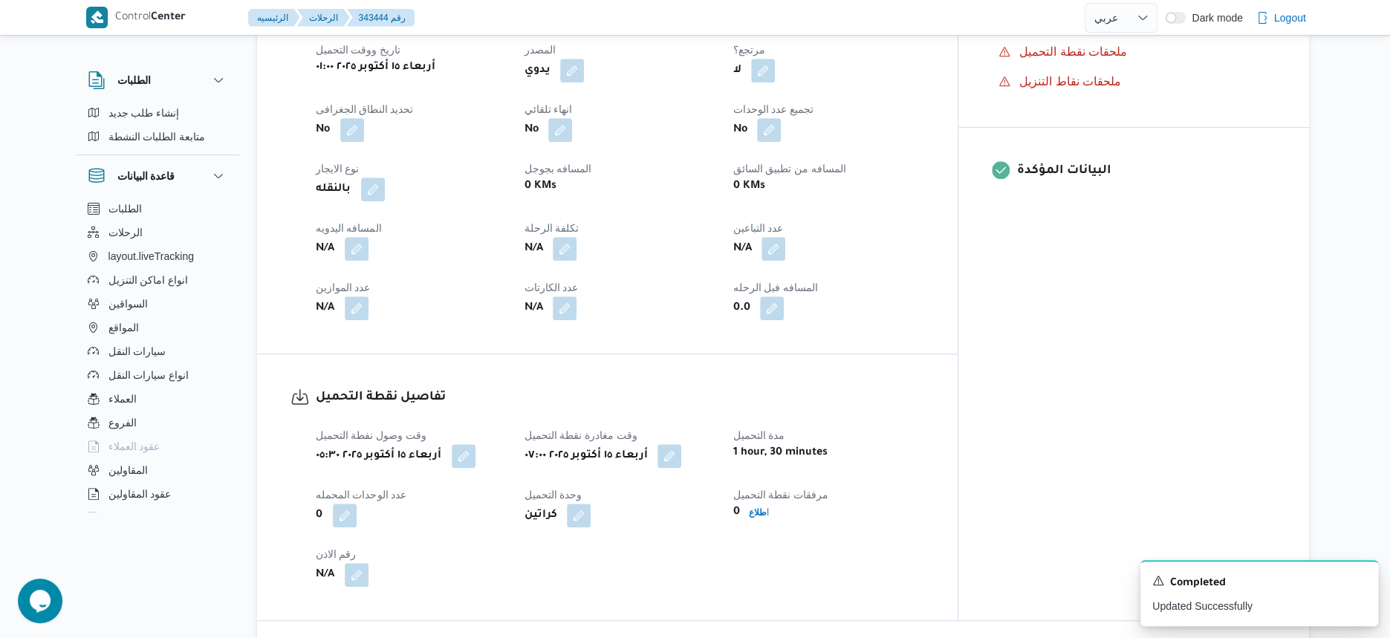
select select "ar"
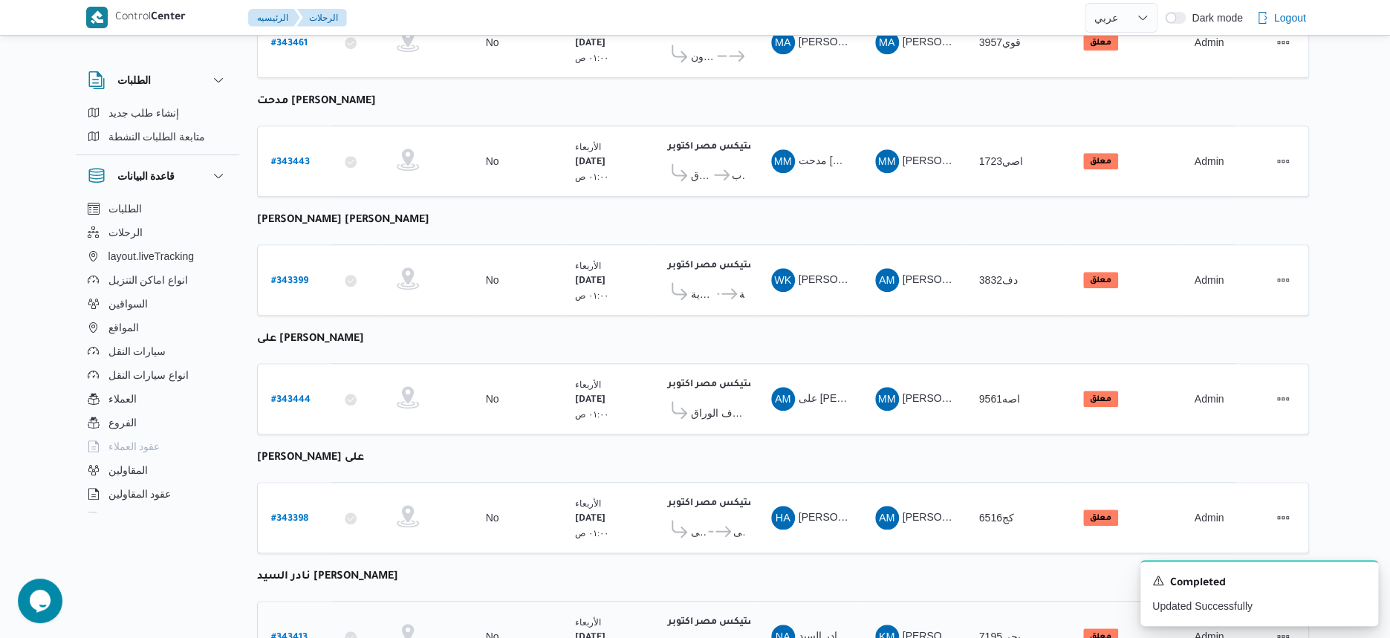
scroll to position [929, 0]
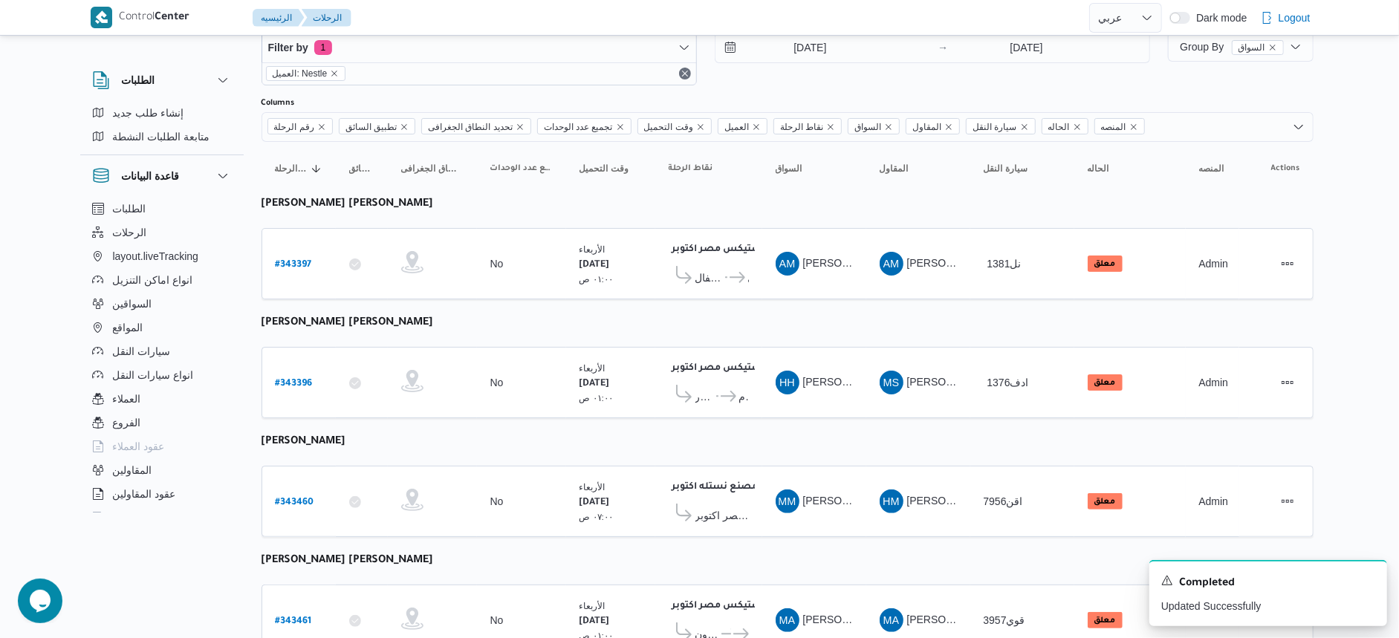
select select "ar"
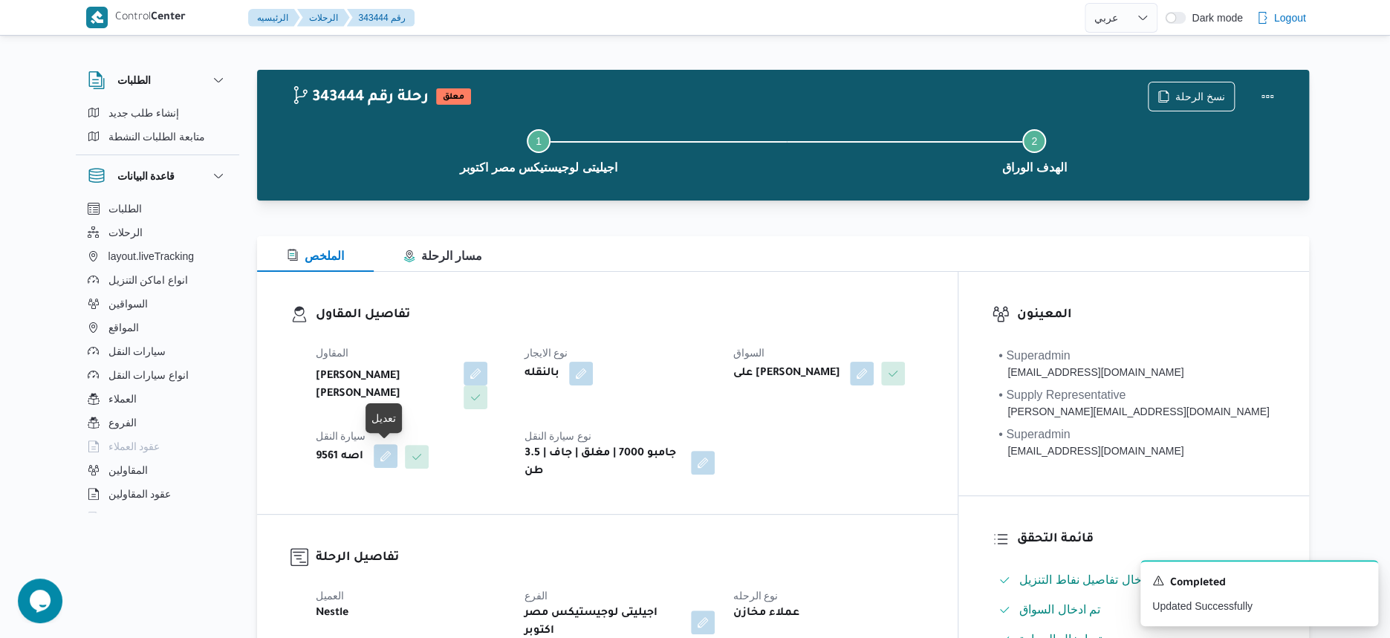
click at [384, 458] on button "button" at bounding box center [386, 456] width 24 height 24
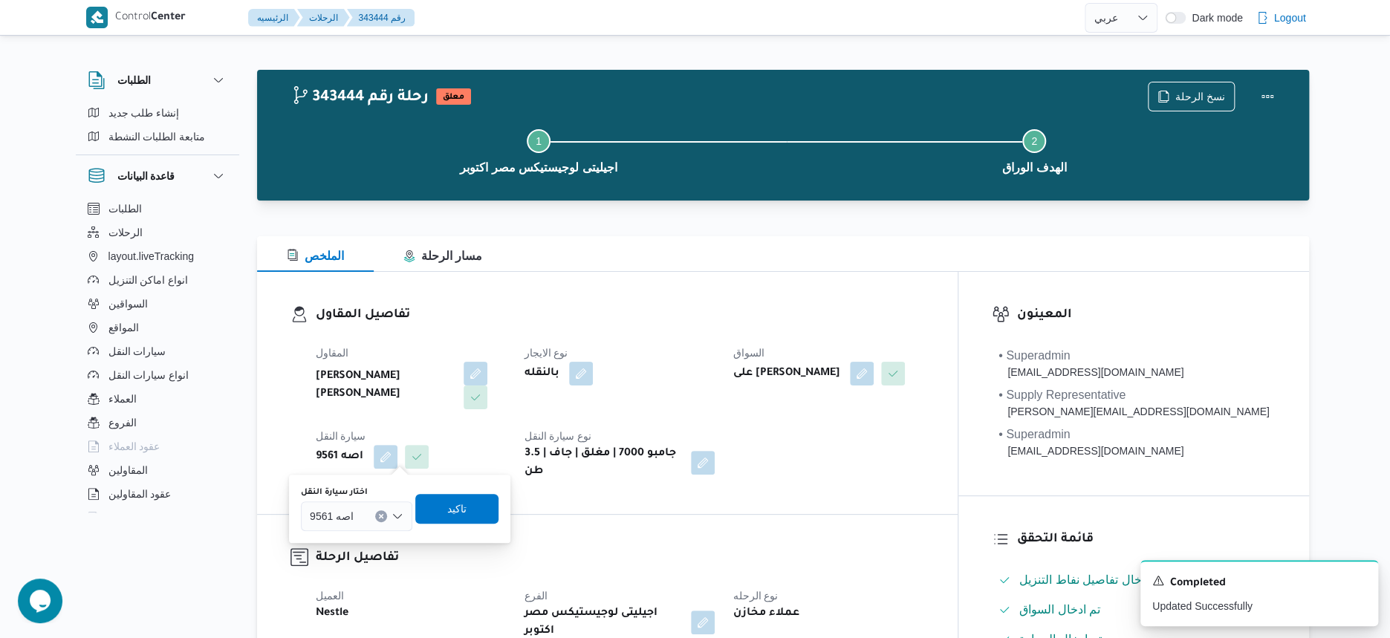
click at [378, 514] on icon "Clear input" at bounding box center [381, 516] width 6 height 6
type input "1723"
click at [357, 546] on span "اصي 1723 | null" at bounding box center [366, 543] width 76 height 18
click at [455, 514] on span "تاكيد" at bounding box center [469, 508] width 83 height 30
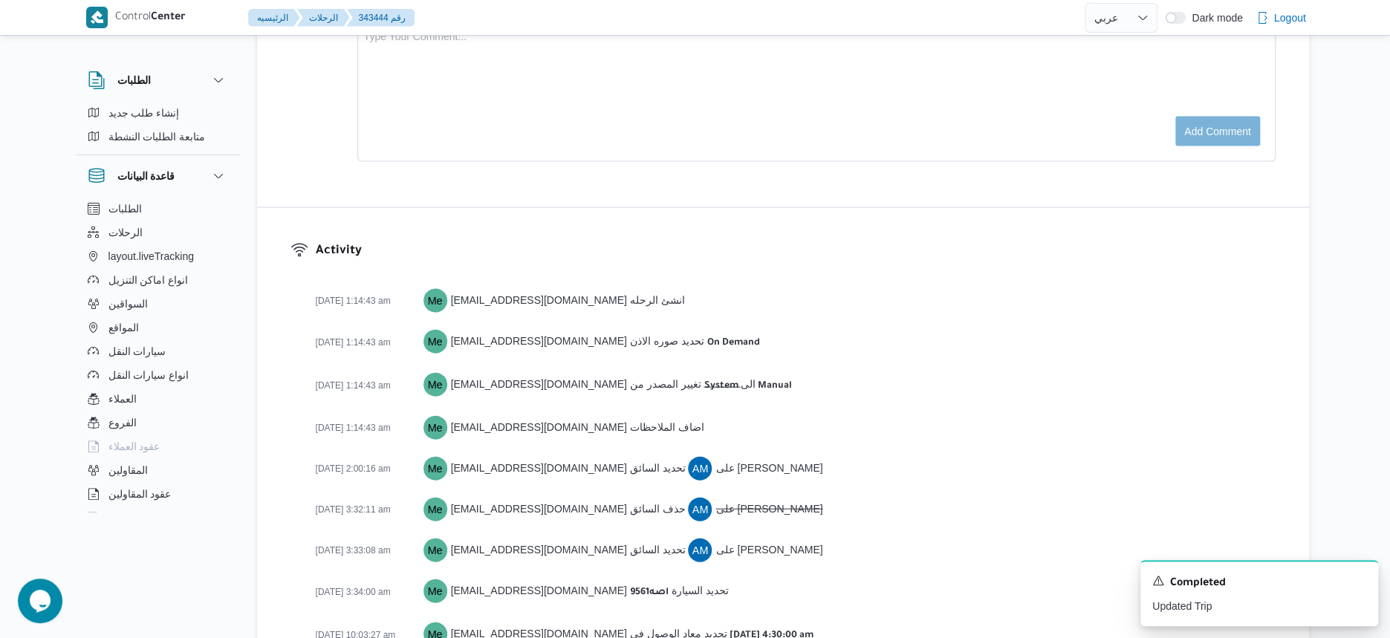
scroll to position [1975, 0]
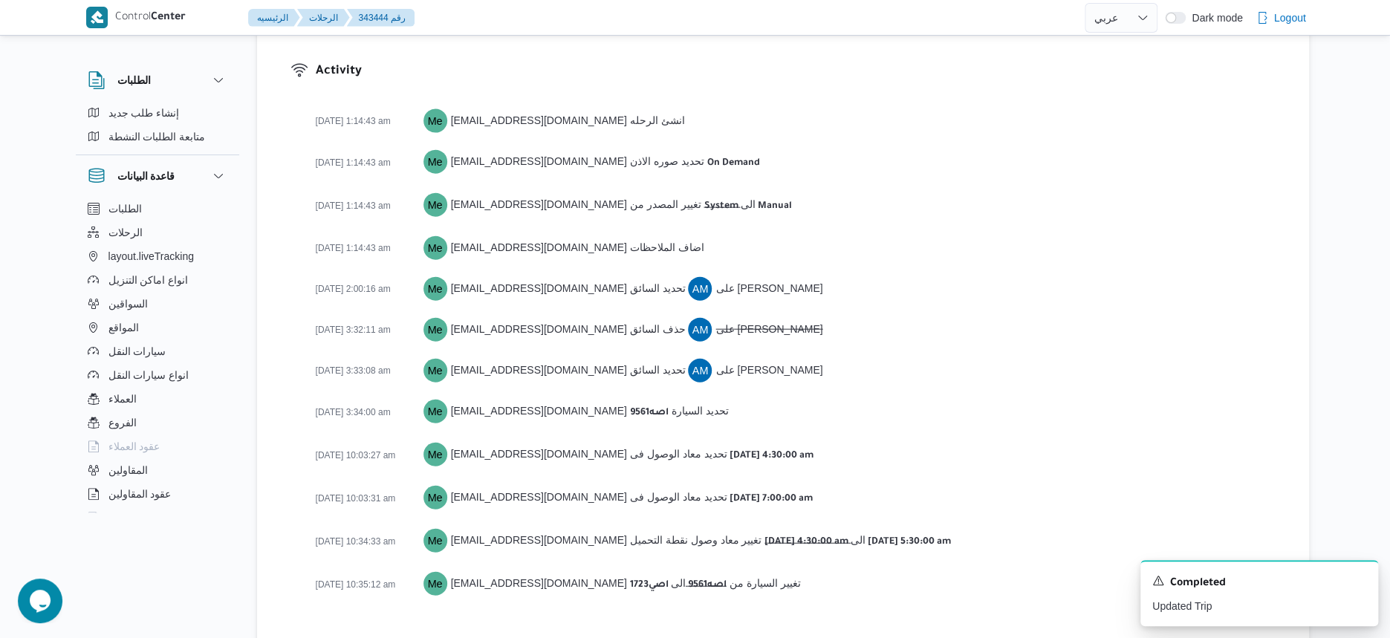
select select "ar"
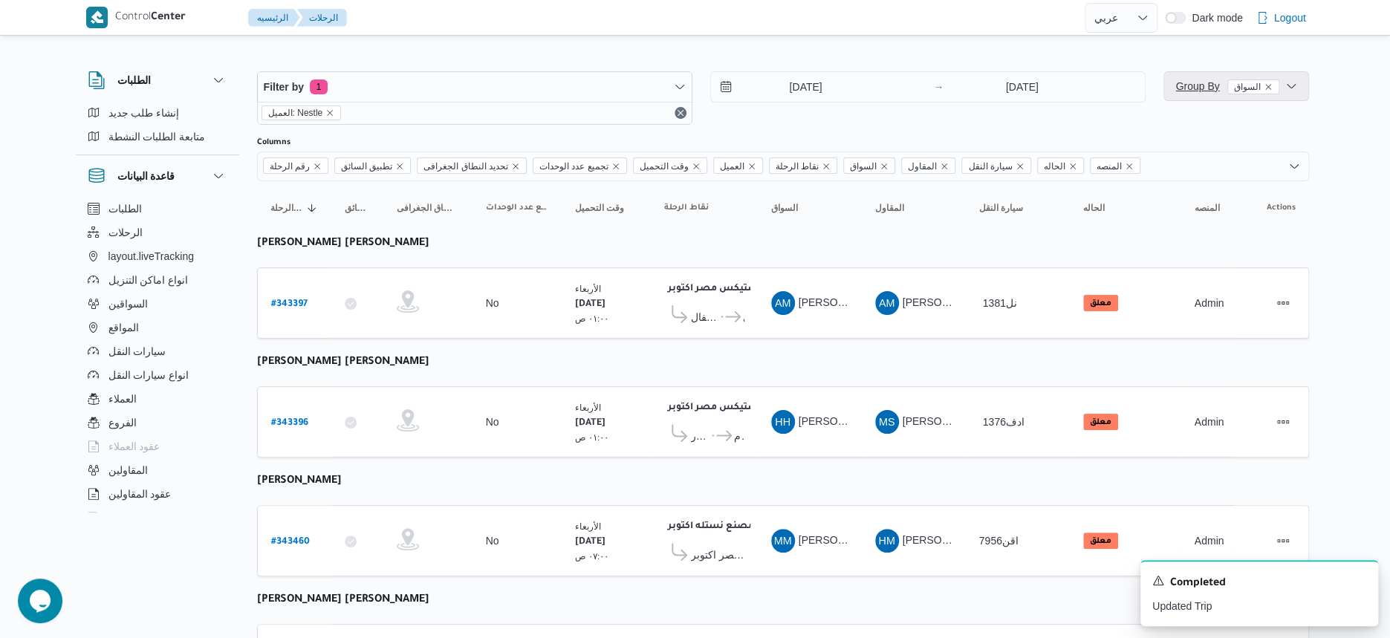
click at [1203, 86] on span "Group By السواق" at bounding box center [1226, 86] width 103 height 12
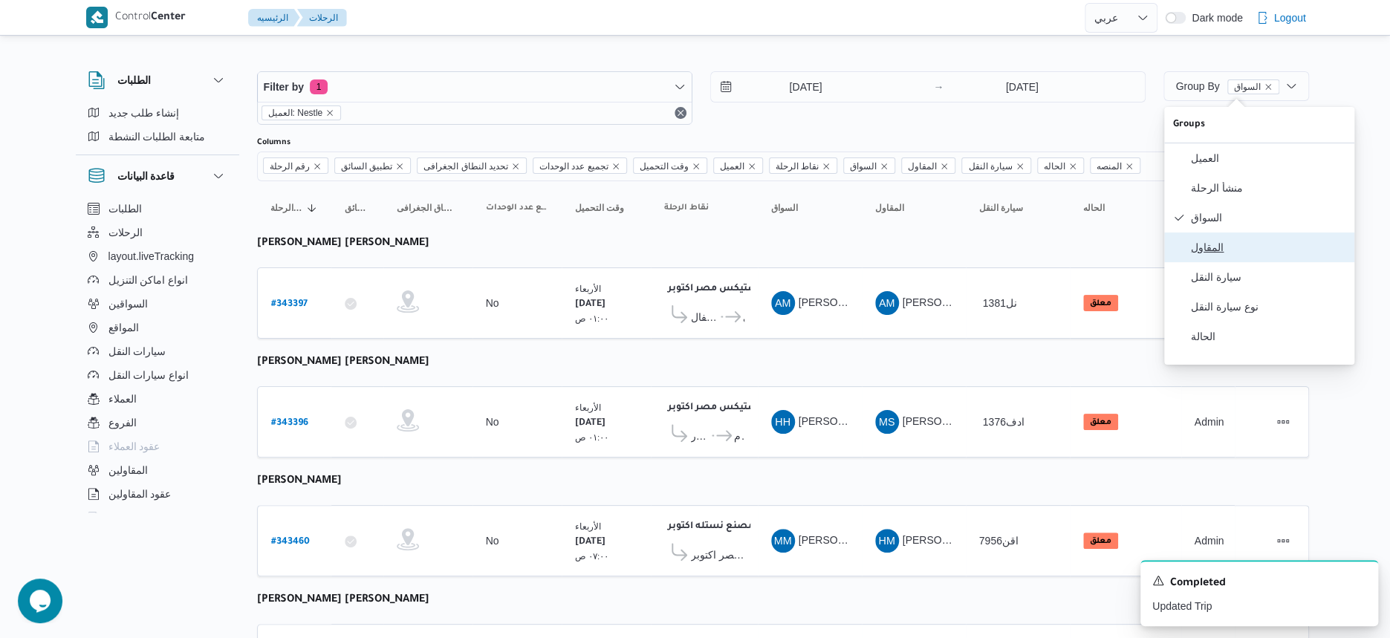
click at [1219, 253] on span "المقاول" at bounding box center [1268, 247] width 155 height 12
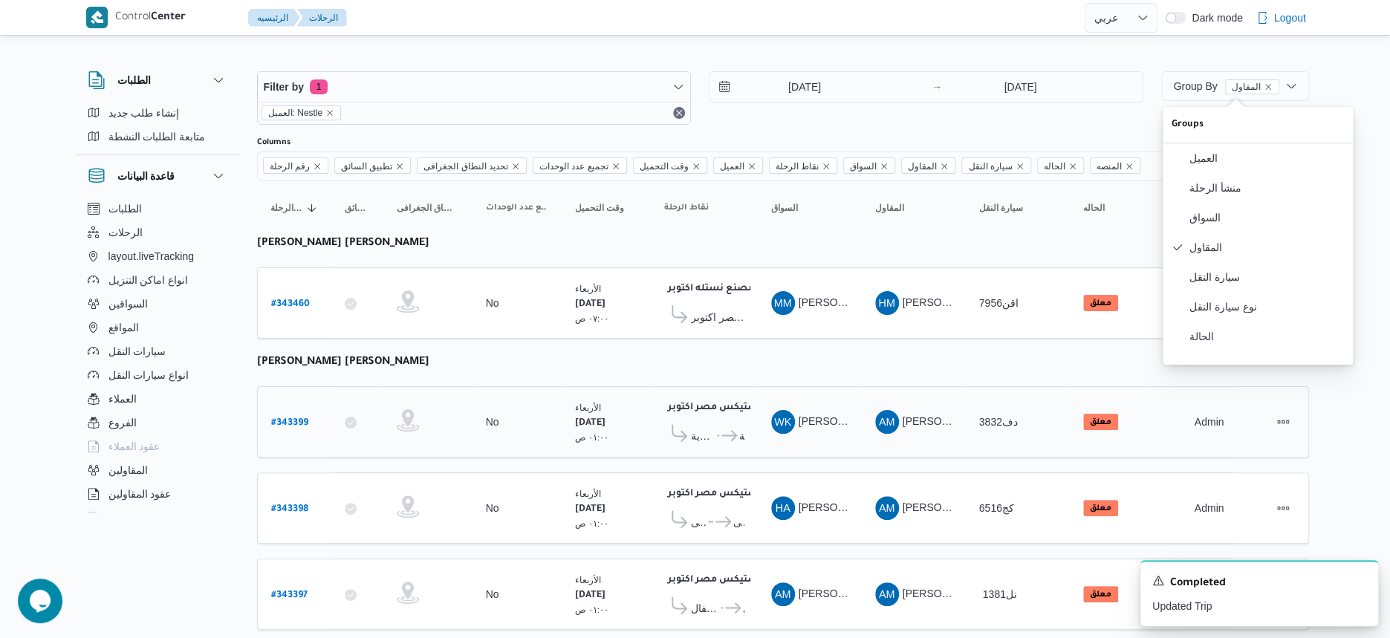
click at [708, 417] on div "مترو ماركت البرت الاول - الاسكندرية ... فتح الله مرغم الكيلو 28 اسكندرية" at bounding box center [704, 432] width 80 height 30
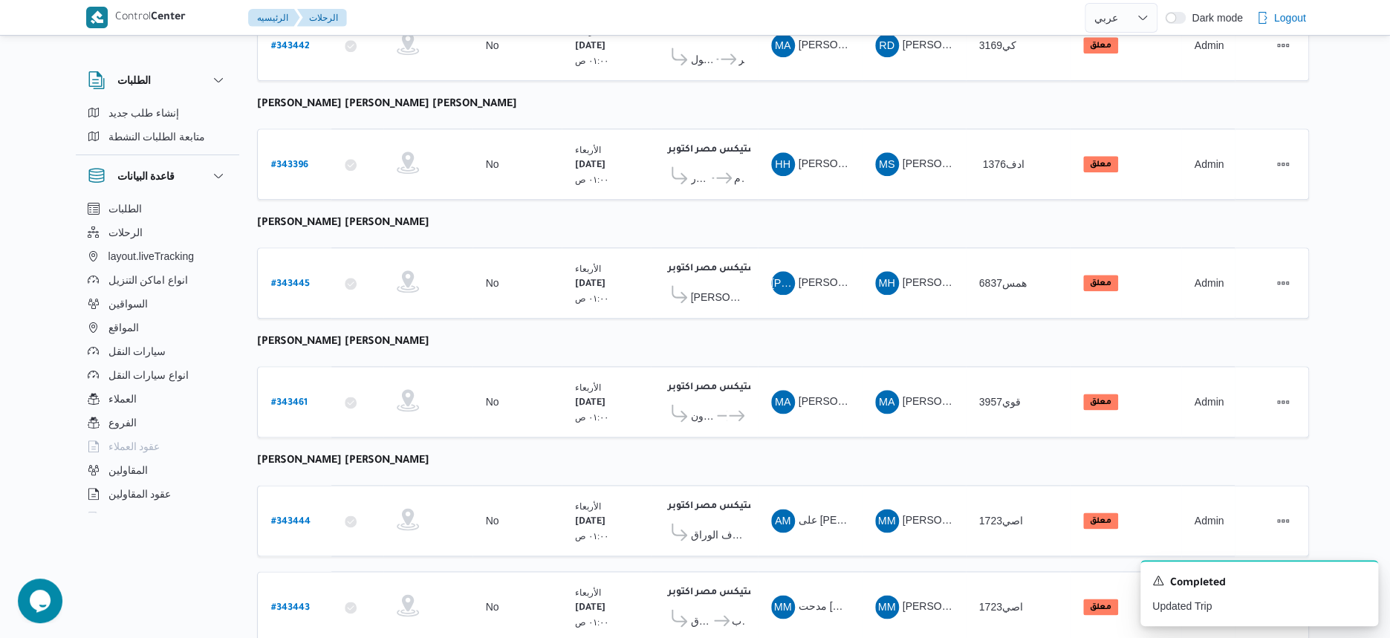
scroll to position [906, 0]
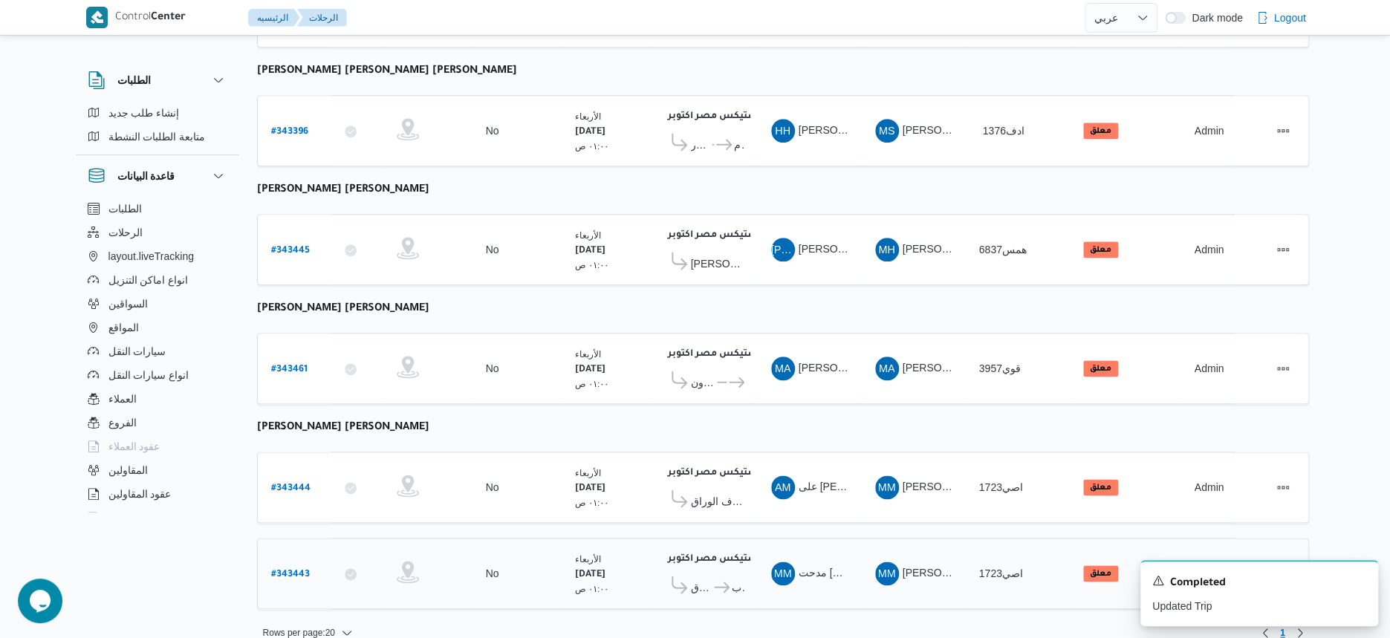
click at [296, 570] on b "# 343443" at bounding box center [290, 575] width 39 height 10
select select "ar"
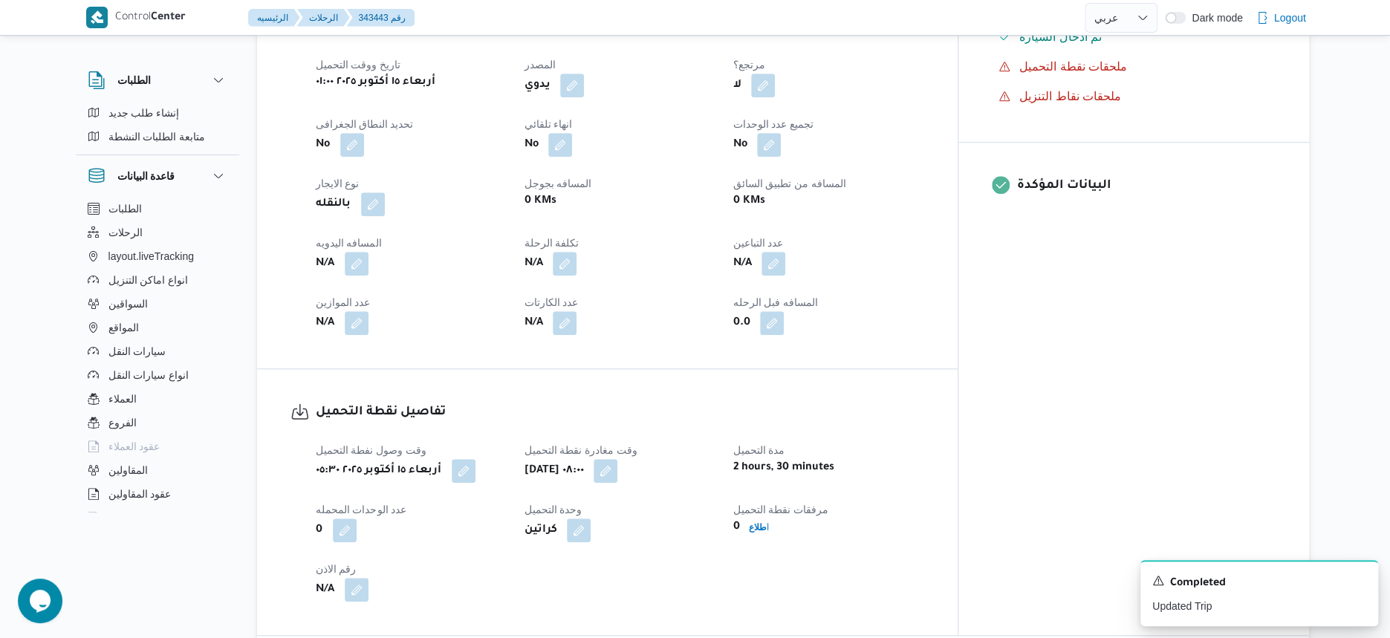
scroll to position [1114, 0]
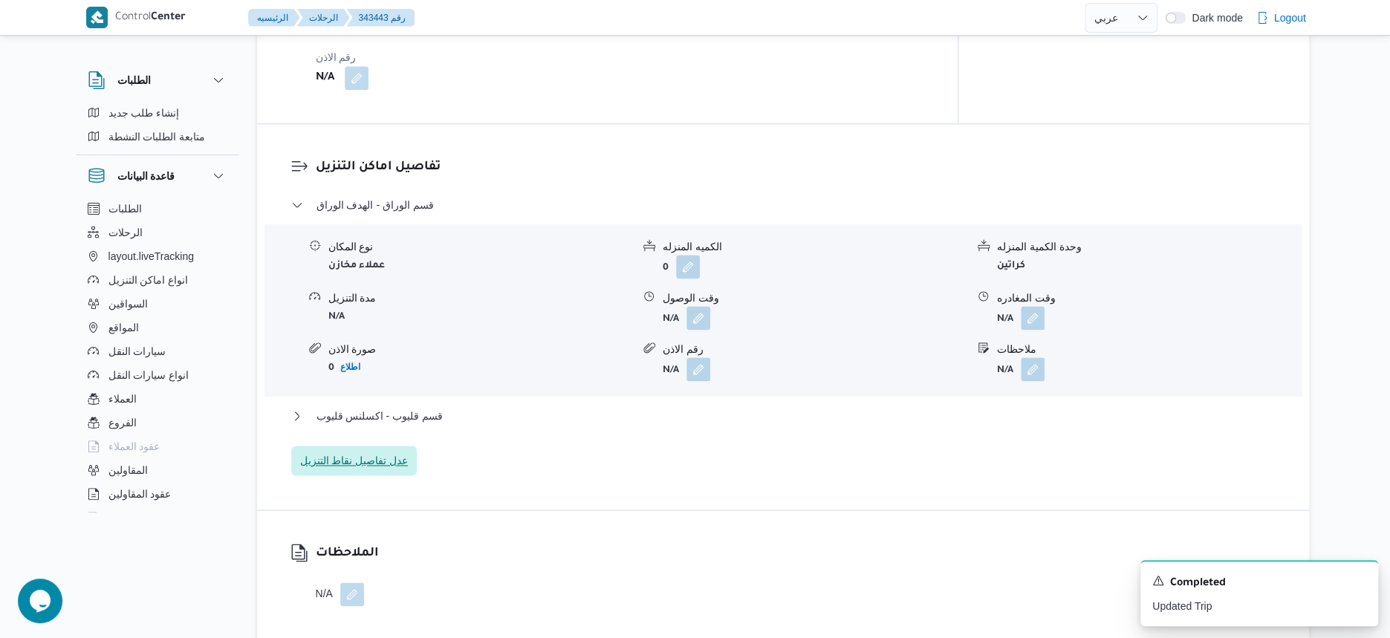
click at [381, 452] on span "عدل تفاصيل نقاط التنزيل" at bounding box center [354, 461] width 108 height 18
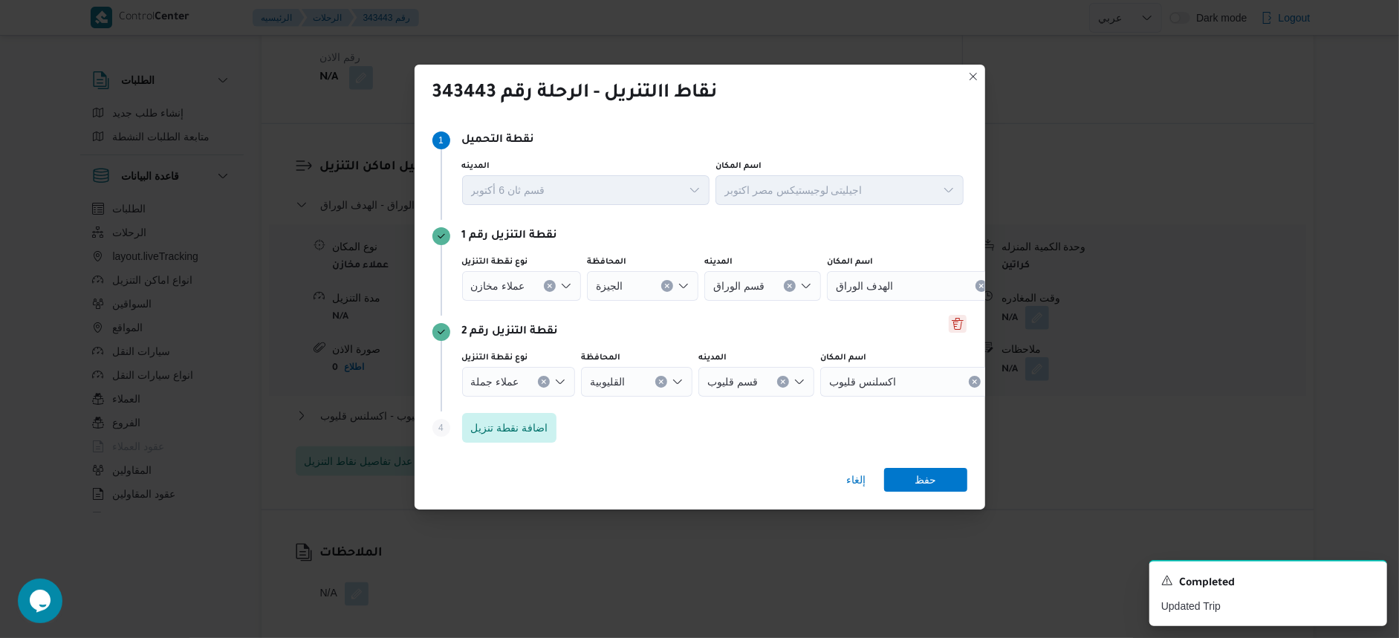
click at [960, 329] on button "Delete" at bounding box center [958, 324] width 18 height 18
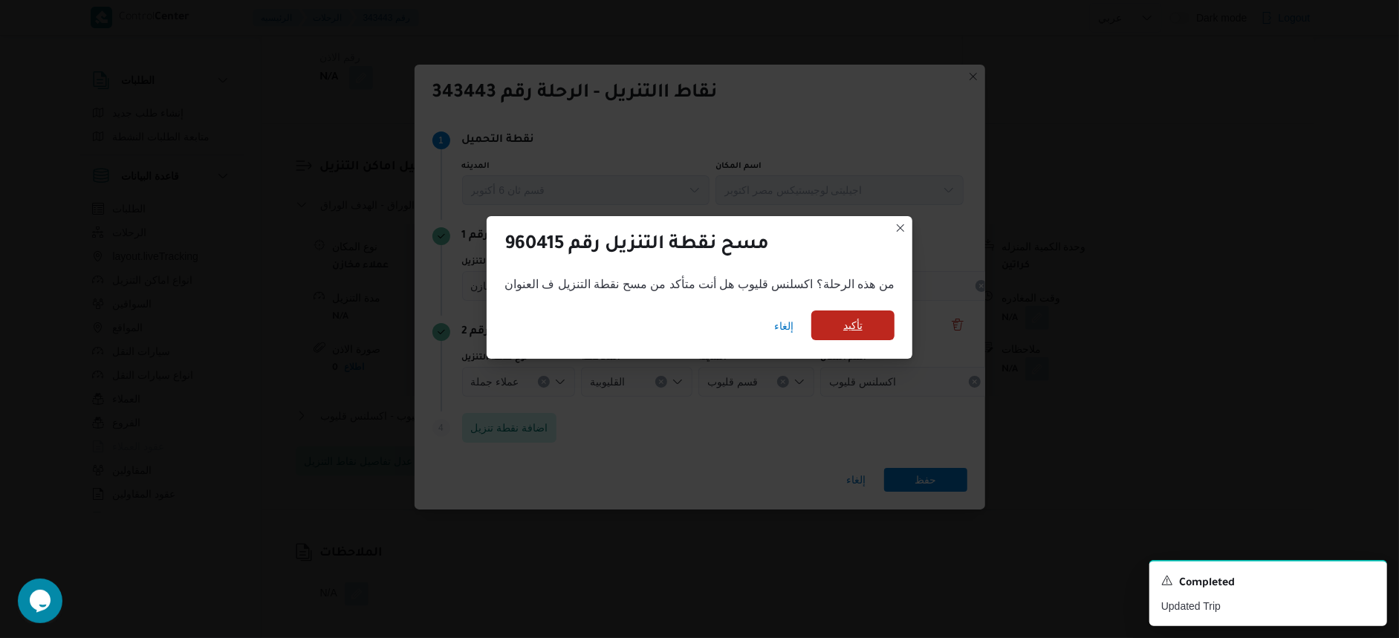
click at [875, 333] on span "تأكيد" at bounding box center [852, 326] width 83 height 30
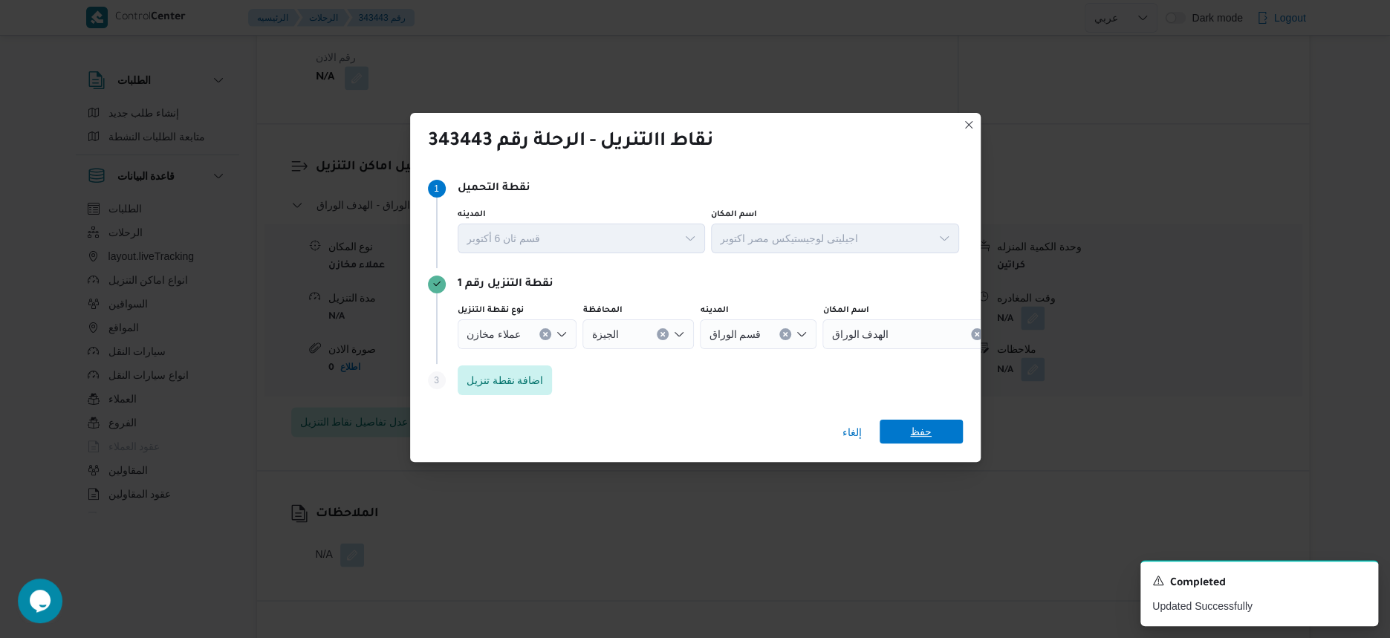
click at [932, 435] on span "حفظ" at bounding box center [921, 432] width 83 height 24
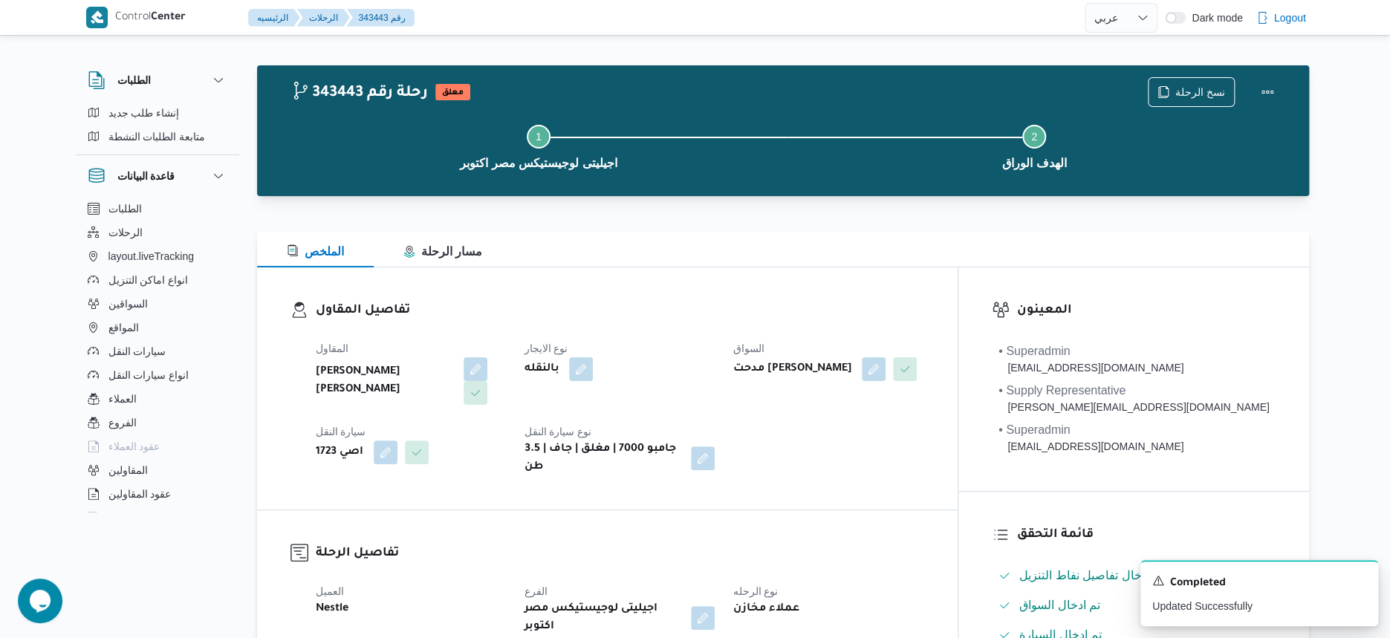
scroll to position [0, 0]
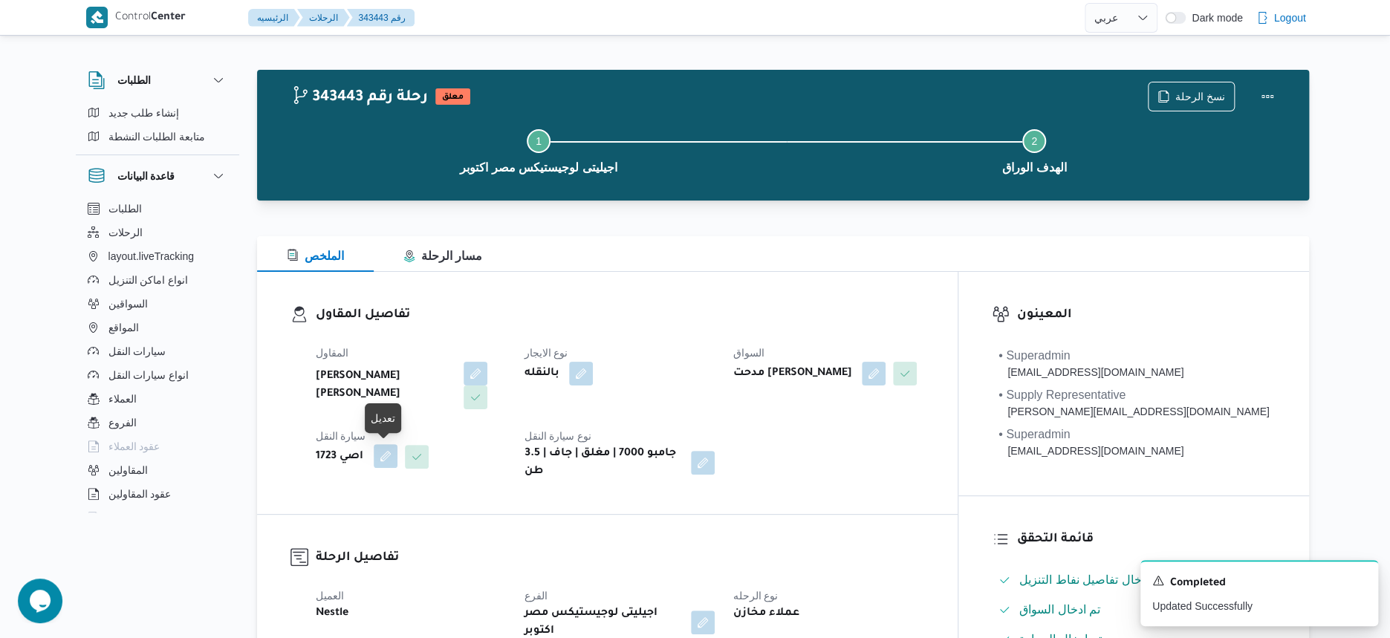
click at [388, 447] on button "button" at bounding box center [386, 456] width 24 height 24
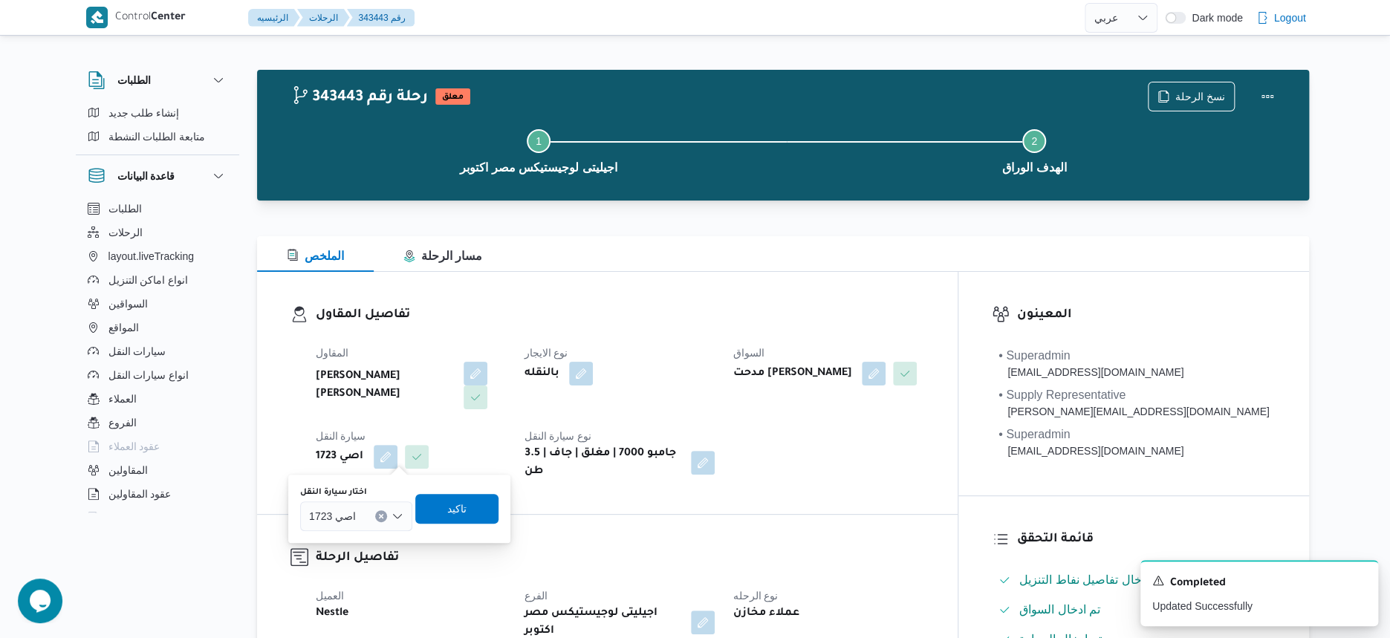
click at [381, 513] on icon "Clear input" at bounding box center [381, 516] width 6 height 6
type input "9561"
click at [357, 550] on span "اصه 9561 | null" at bounding box center [365, 543] width 76 height 18
click at [460, 510] on span "تاكيد" at bounding box center [466, 508] width 19 height 18
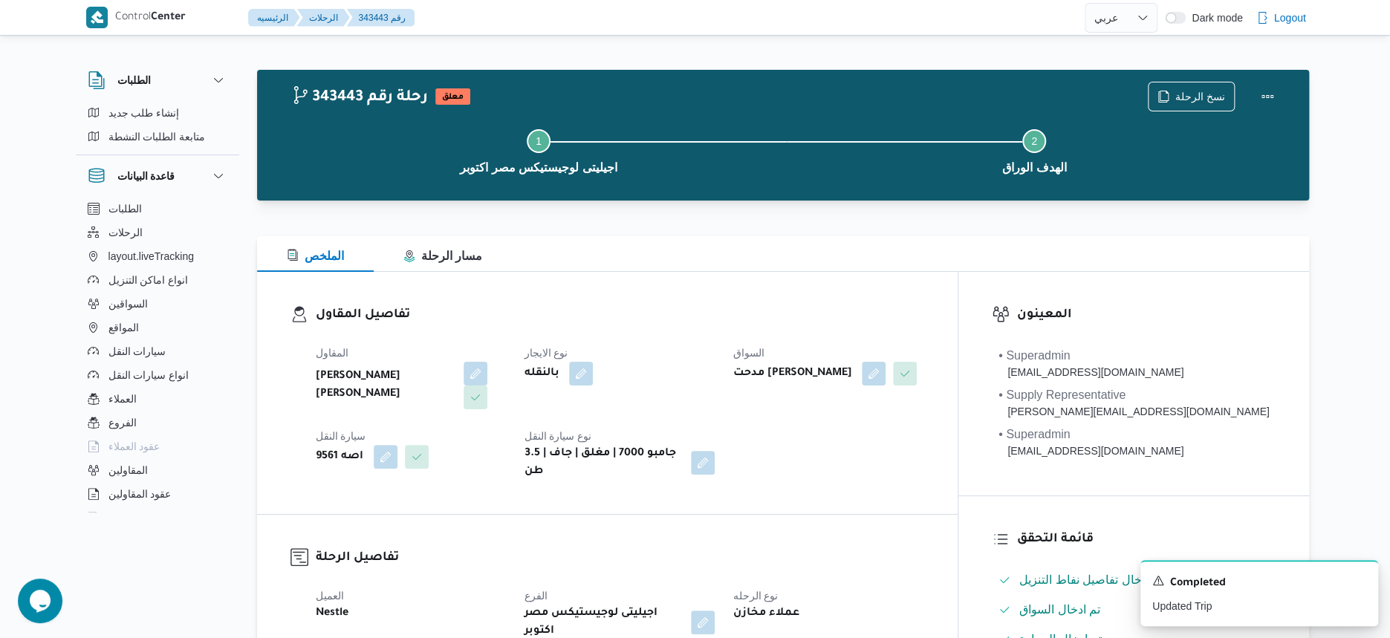
select select "ar"
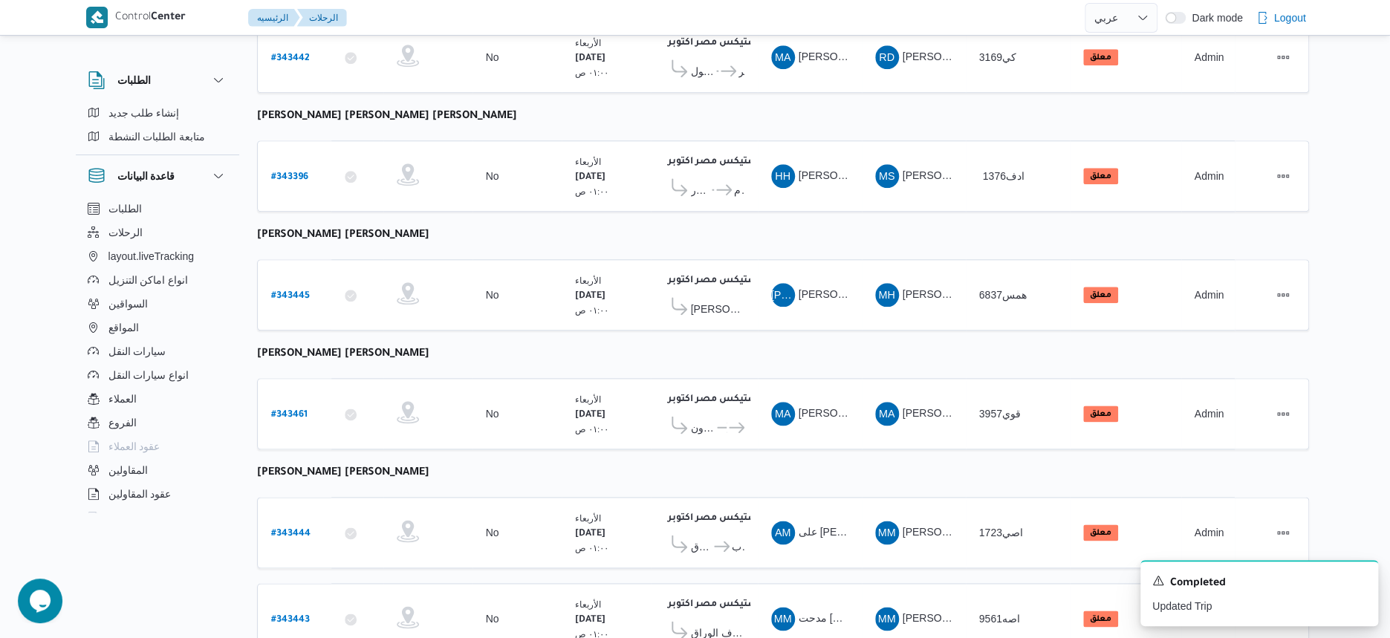
scroll to position [906, 0]
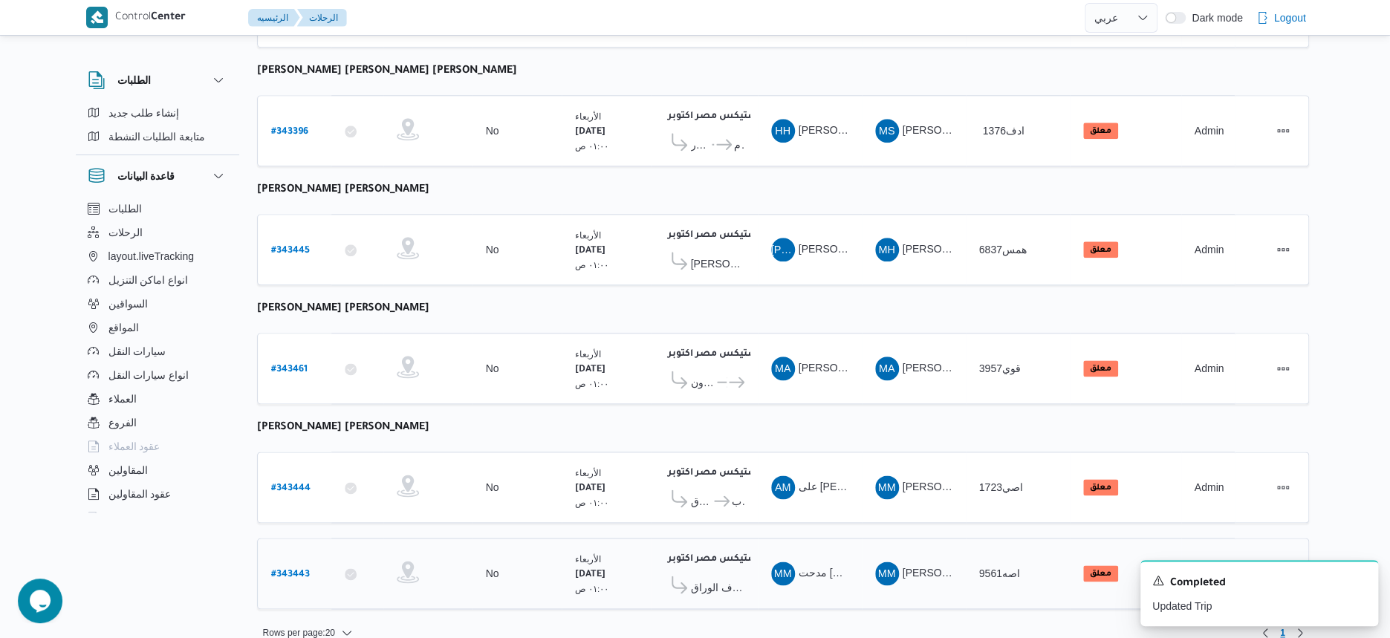
click at [297, 570] on b "# 343443" at bounding box center [290, 575] width 39 height 10
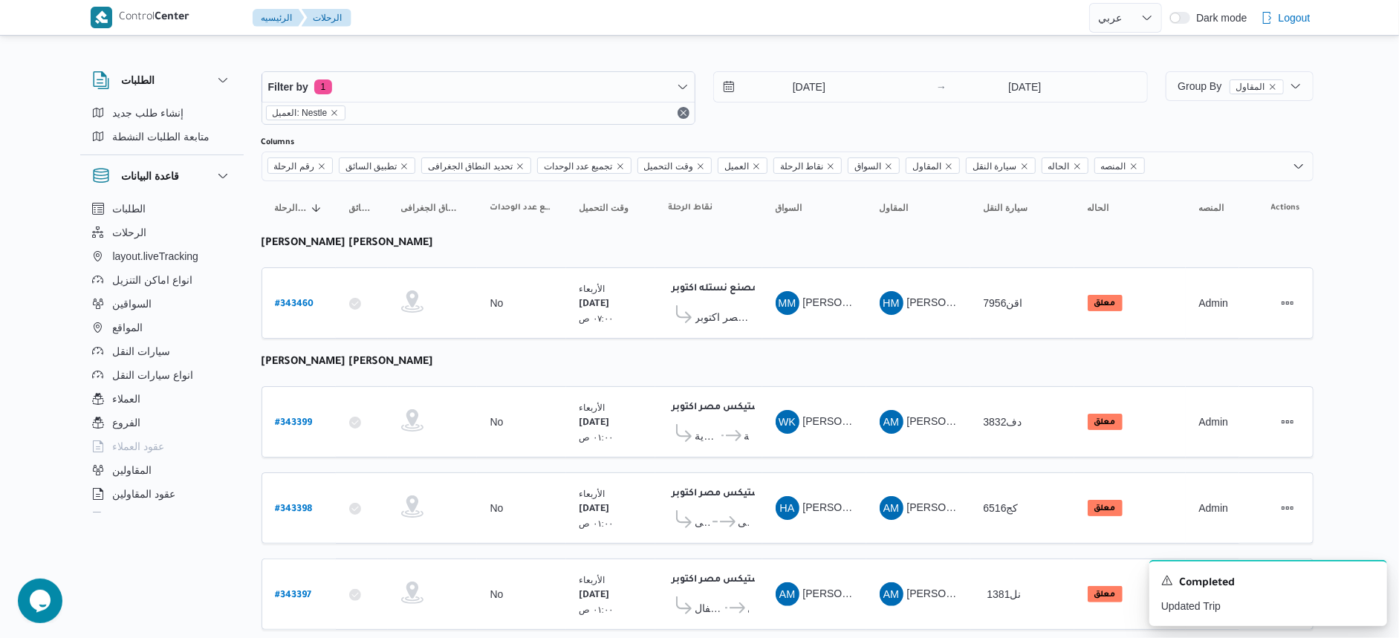
select select "ar"
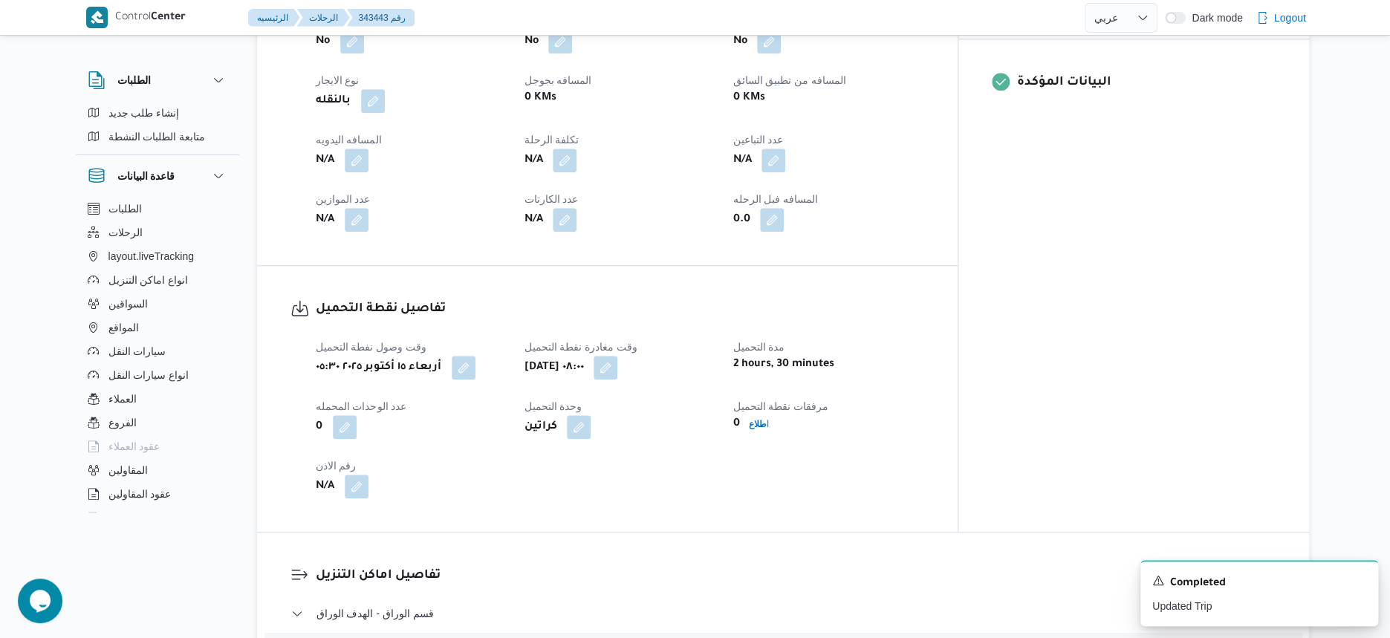
scroll to position [743, 0]
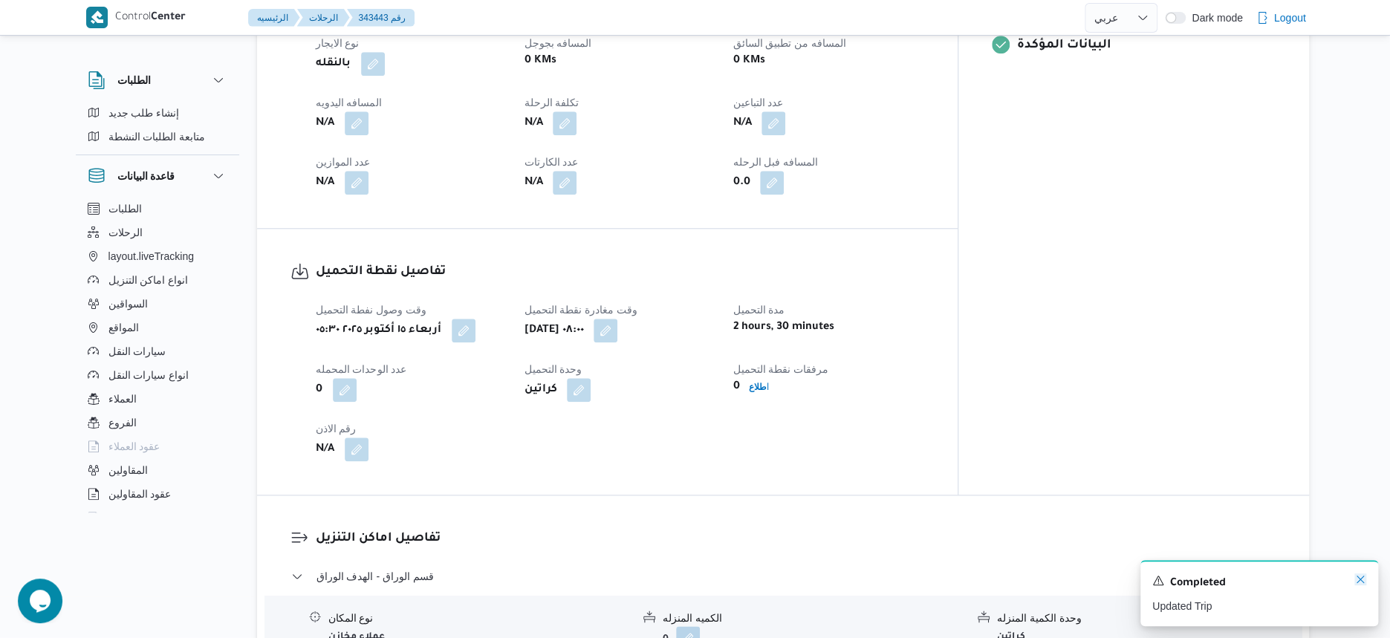
click at [1358, 581] on icon "Dismiss toast" at bounding box center [1360, 579] width 12 height 12
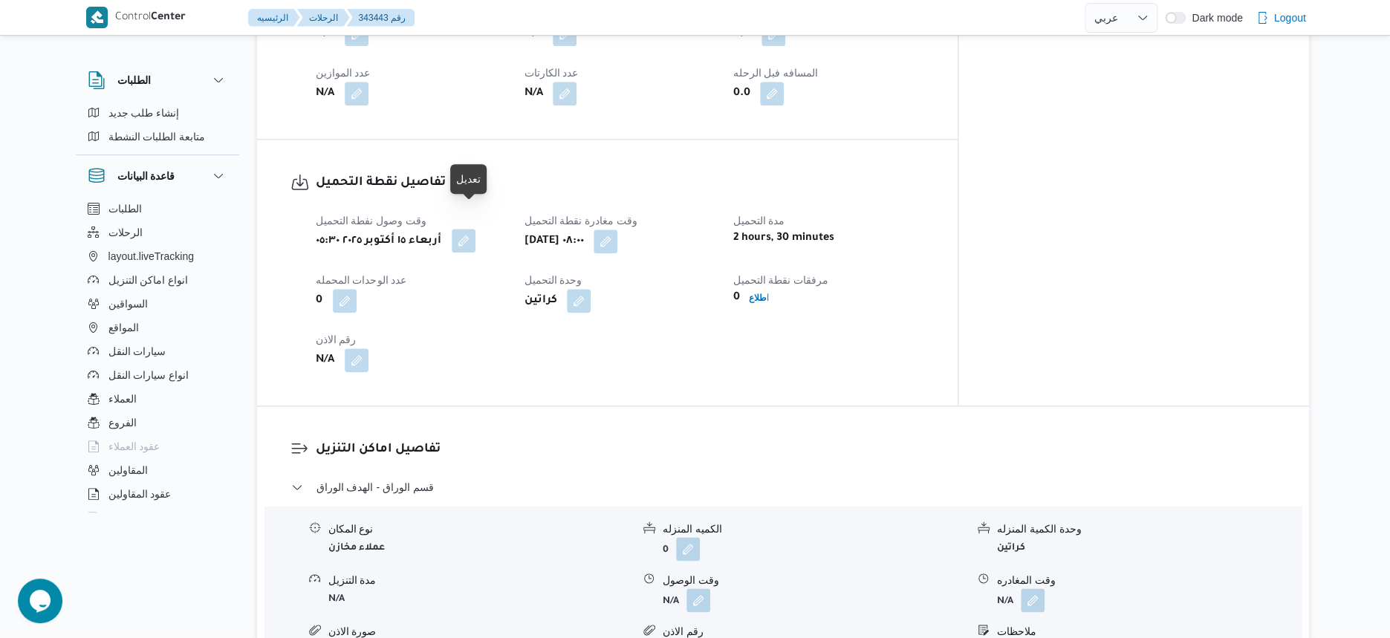
scroll to position [836, 0]
click at [475, 225] on button "button" at bounding box center [464, 237] width 24 height 24
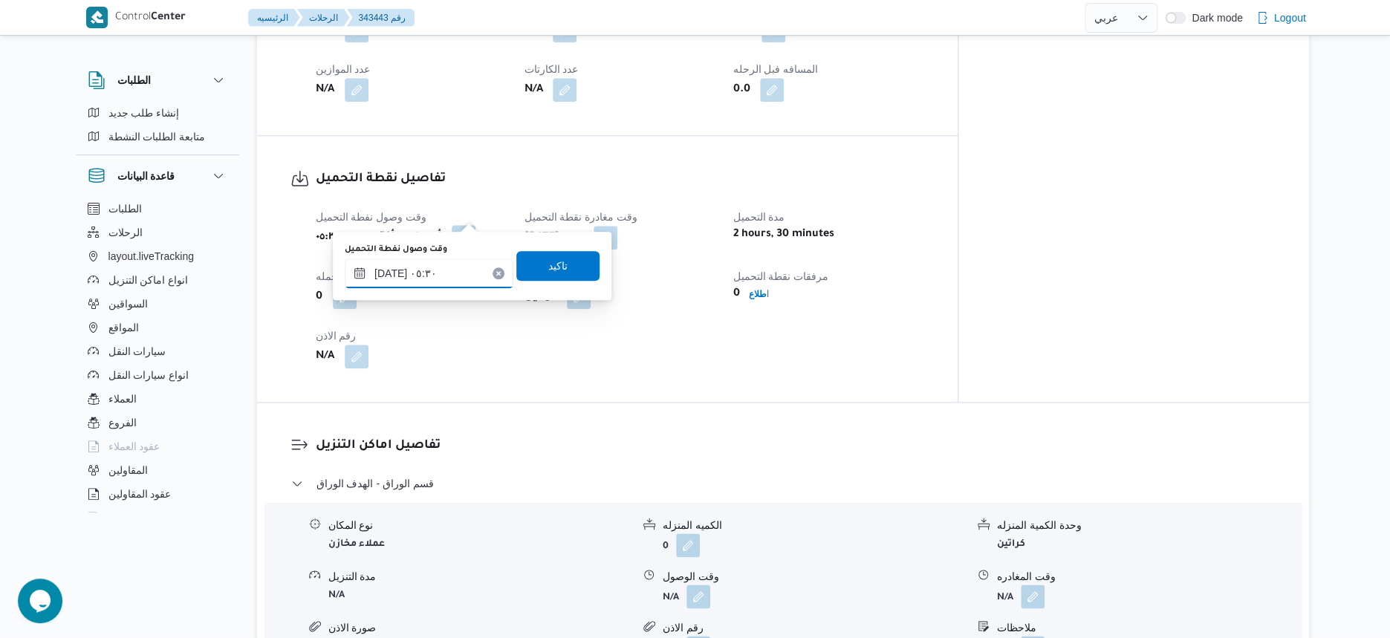
click at [455, 270] on input "[DATE] ٠٥:٣٠" at bounding box center [429, 274] width 169 height 30
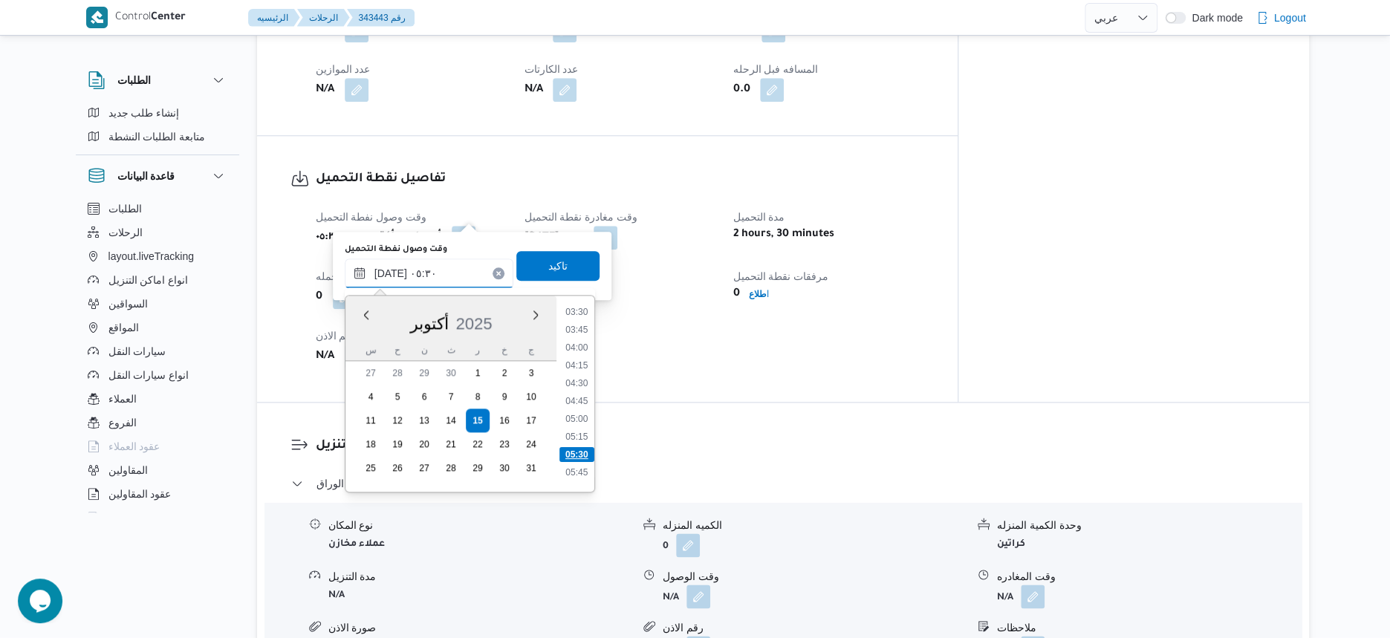
scroll to position [209, 0]
click at [591, 323] on li "03:00" at bounding box center [576, 320] width 34 height 15
type input "[DATE] ٠٣:٠٠"
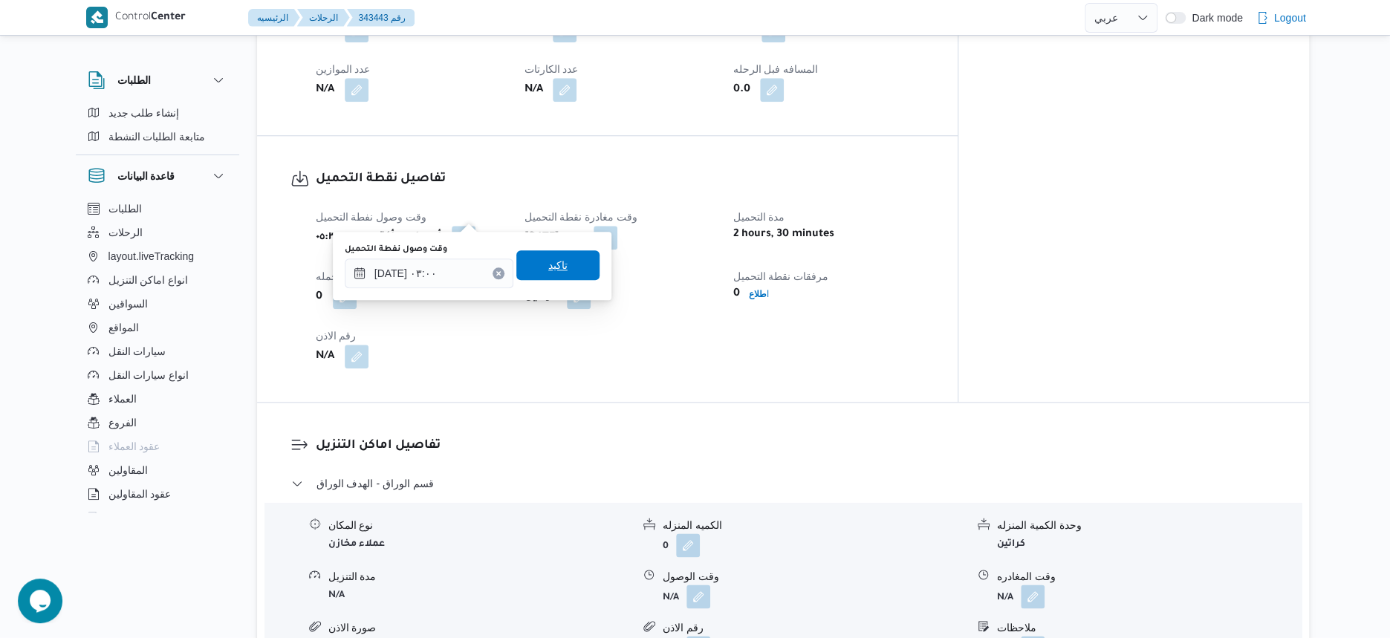
click at [562, 256] on span "تاكيد" at bounding box center [557, 265] width 83 height 30
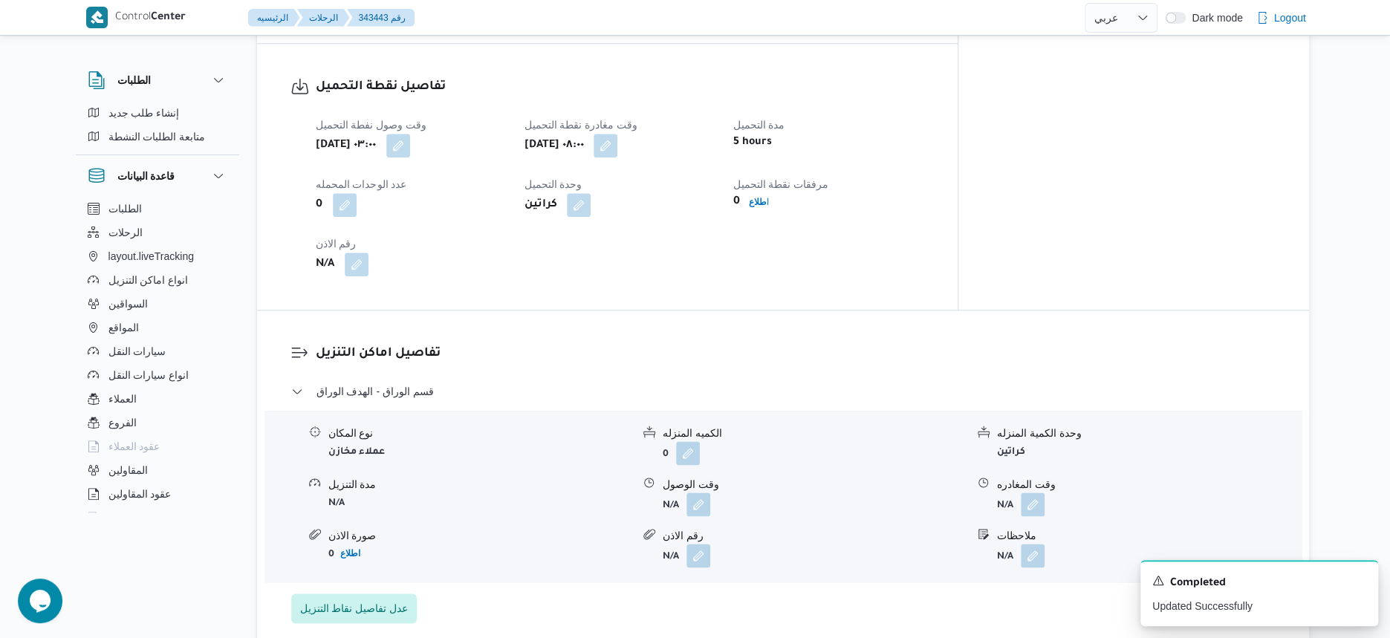
scroll to position [929, 0]
click at [698, 491] on button "button" at bounding box center [698, 503] width 24 height 24
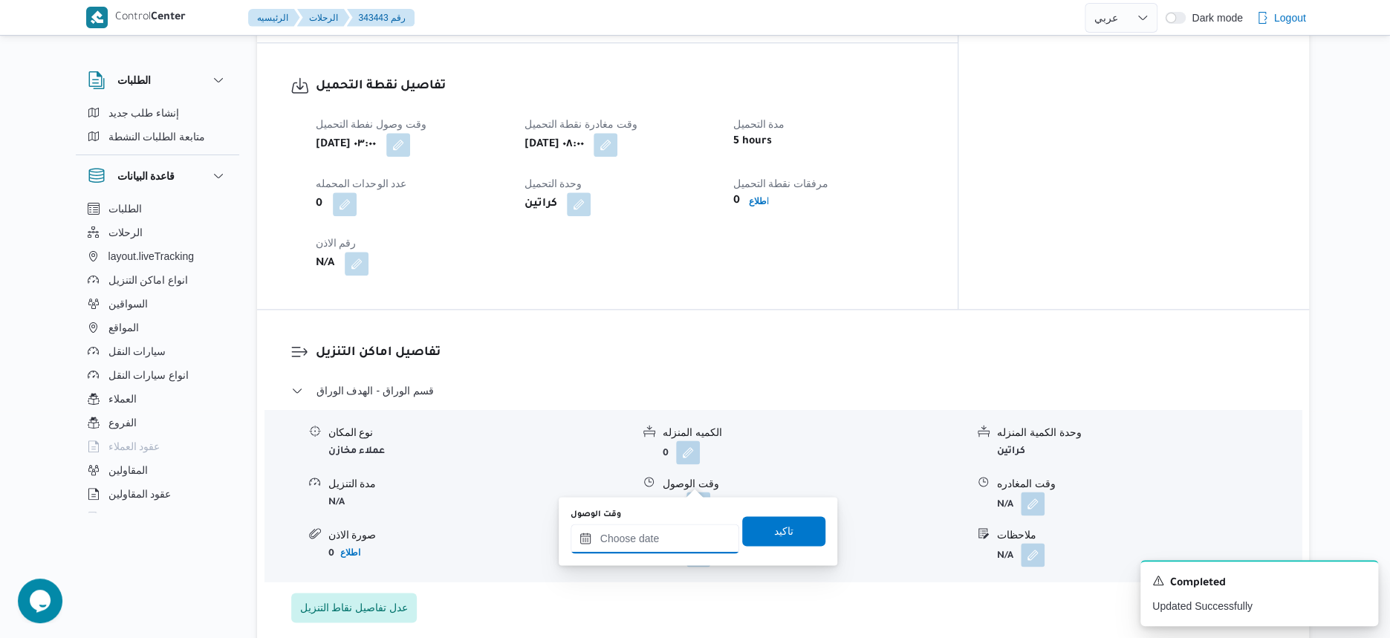
click at [664, 535] on input "وقت الوصول" at bounding box center [655, 539] width 169 height 30
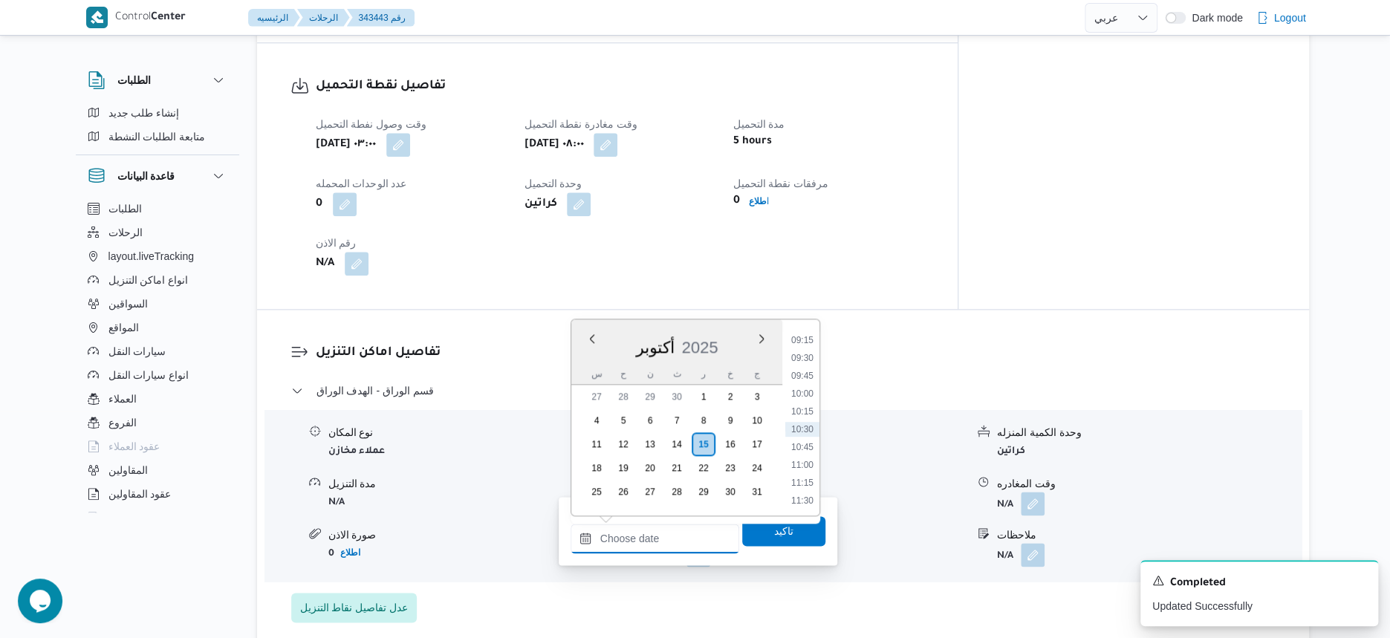
scroll to position [472, 0]
click at [883, 310] on div "تفاصيل اماكن التنزيل قسم الوراق - الهدف الوراق نوع المكان عملاء مخازن الكميه ال…" at bounding box center [783, 483] width 1052 height 346
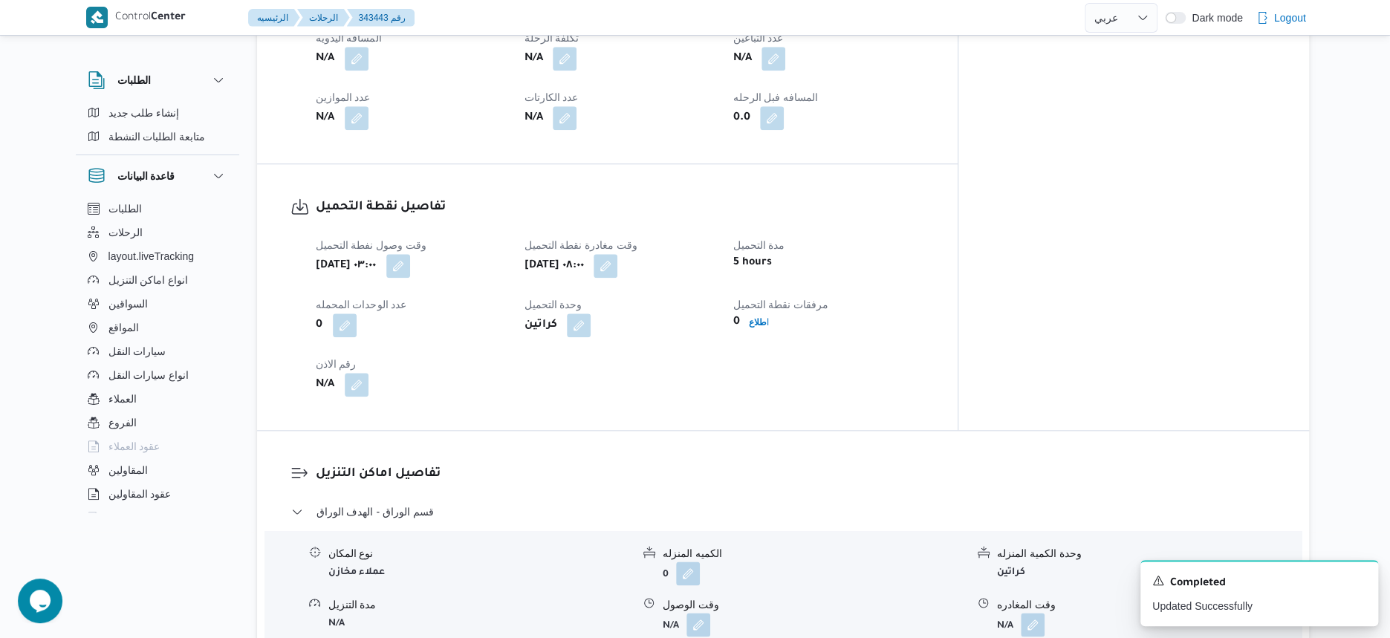
scroll to position [929, 0]
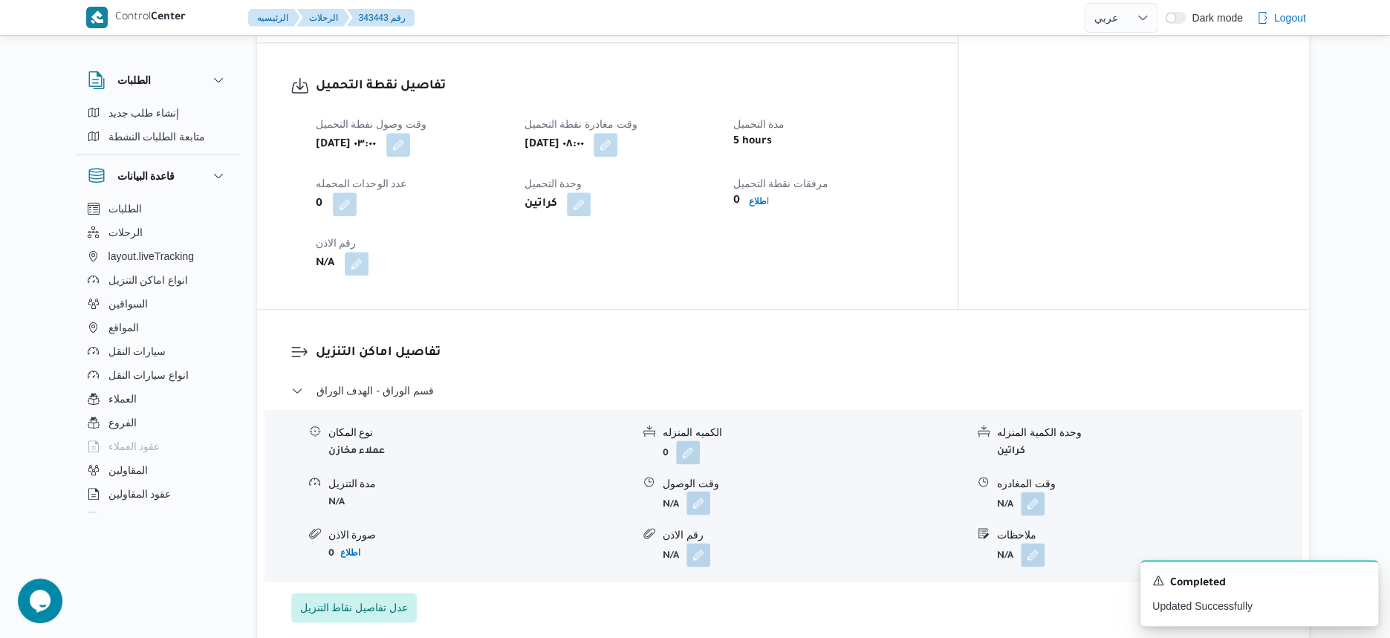
click at [698, 491] on button "button" at bounding box center [698, 503] width 24 height 24
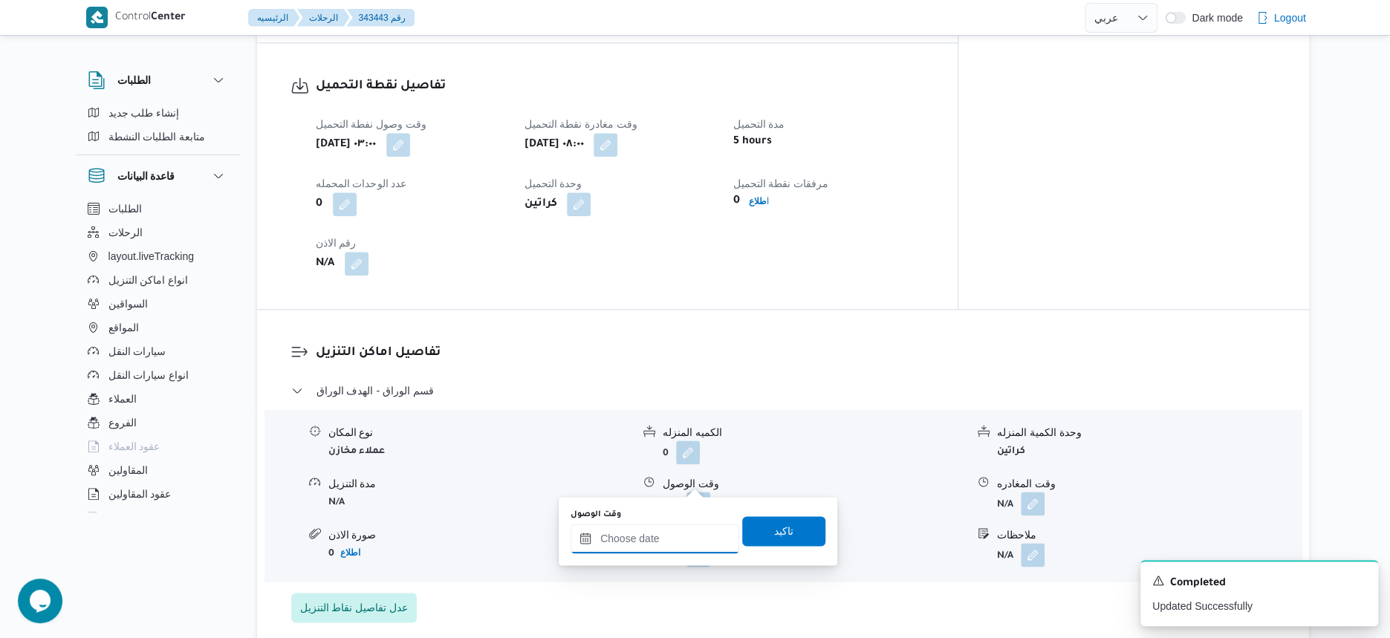
drag, startPoint x: 689, startPoint y: 537, endPoint x: 732, endPoint y: 527, distance: 44.3
click at [688, 537] on input "وقت الوصول" at bounding box center [655, 539] width 169 height 30
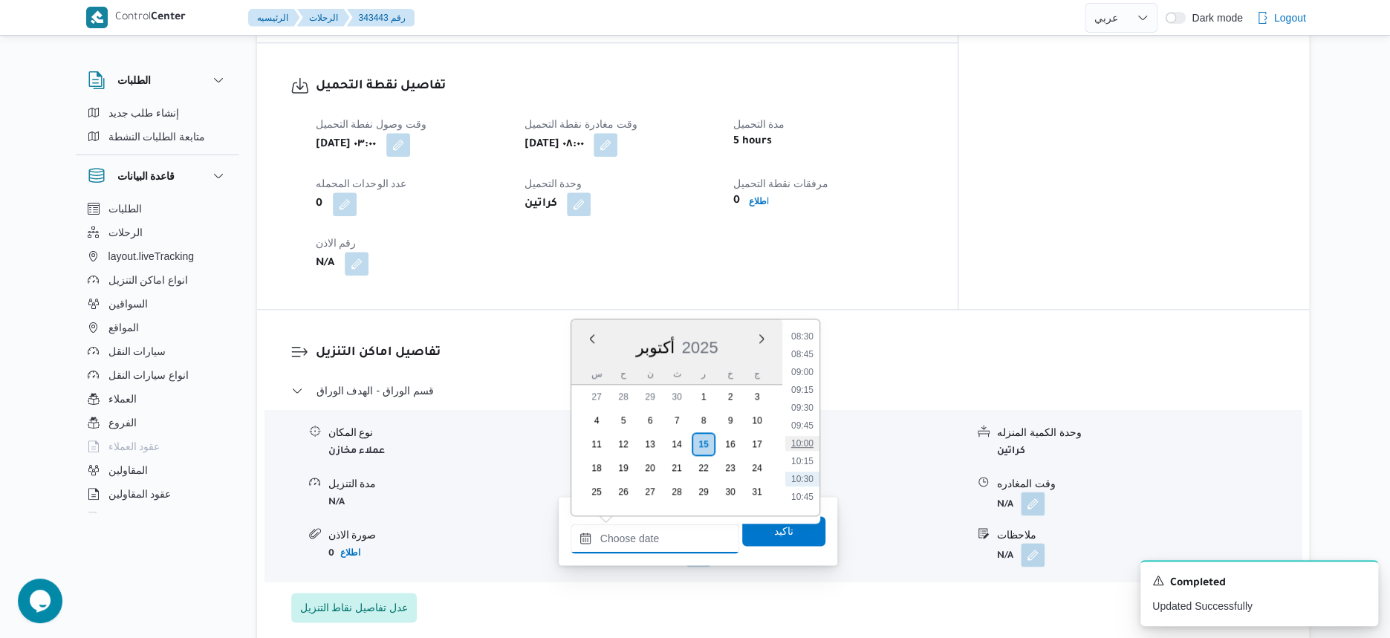
scroll to position [565, 0]
click at [807, 416] on li "09:00" at bounding box center [802, 415] width 34 height 15
type input "[DATE] ٠٩:٠٠"
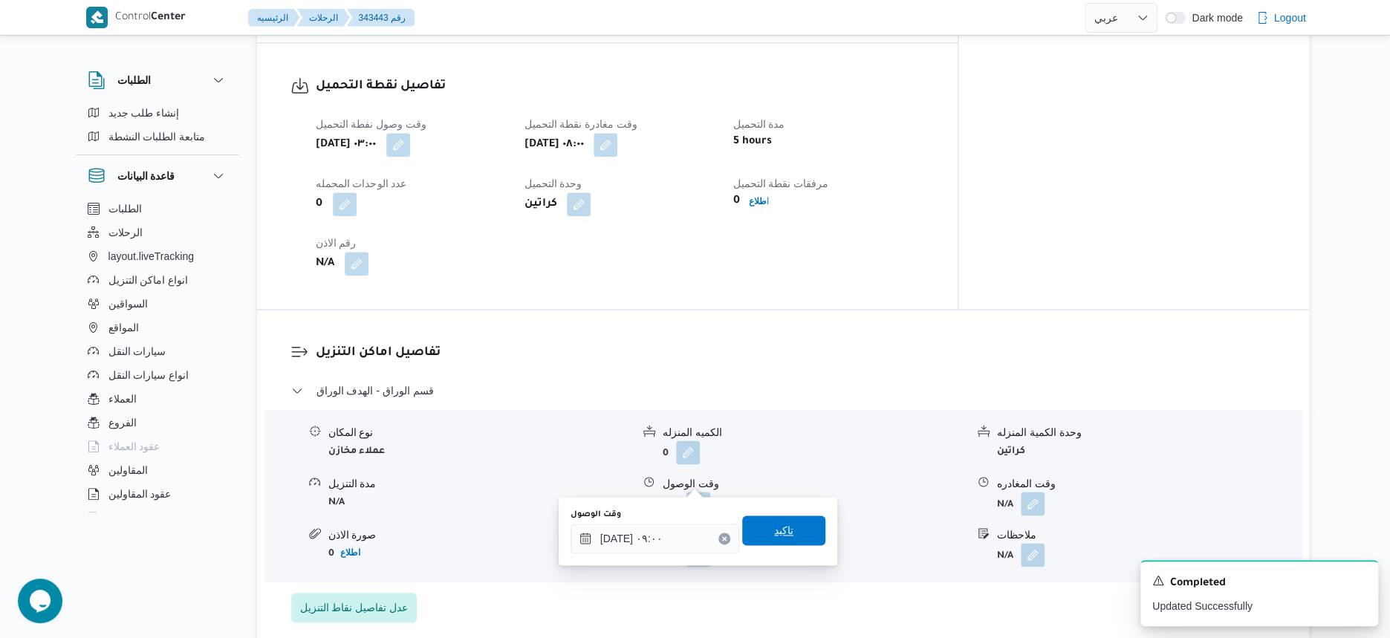
click at [796, 539] on span "تاكيد" at bounding box center [783, 531] width 83 height 30
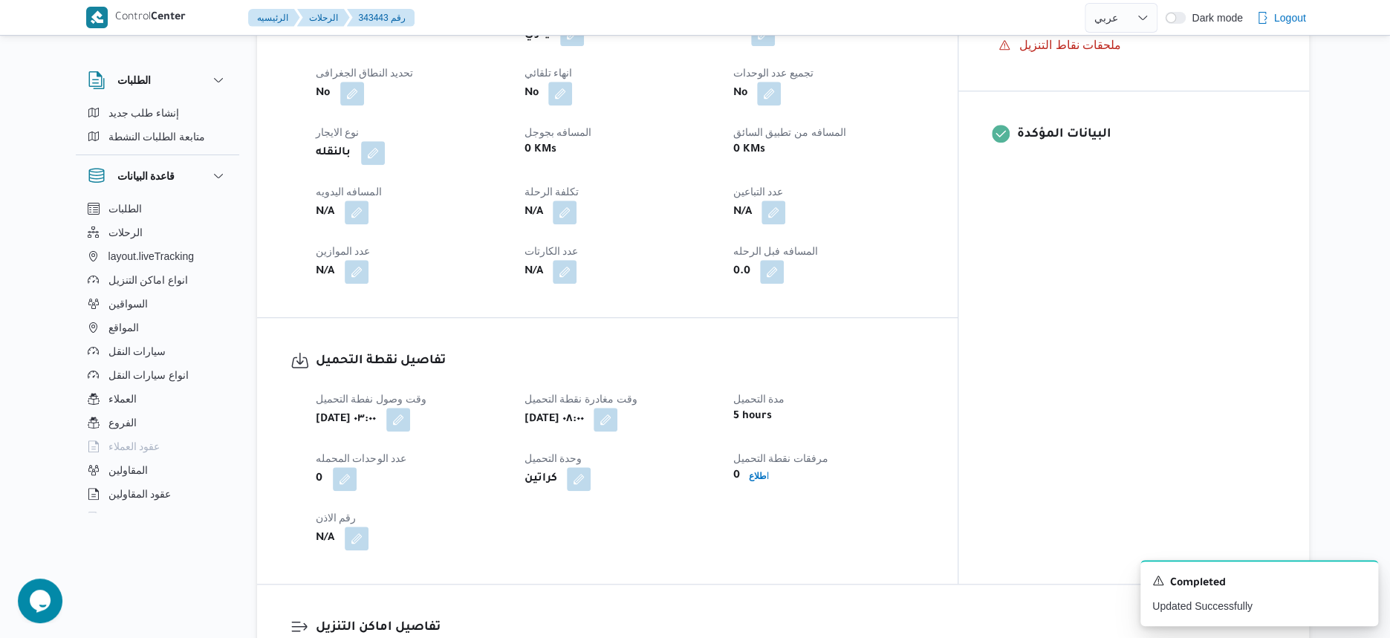
scroll to position [371, 0]
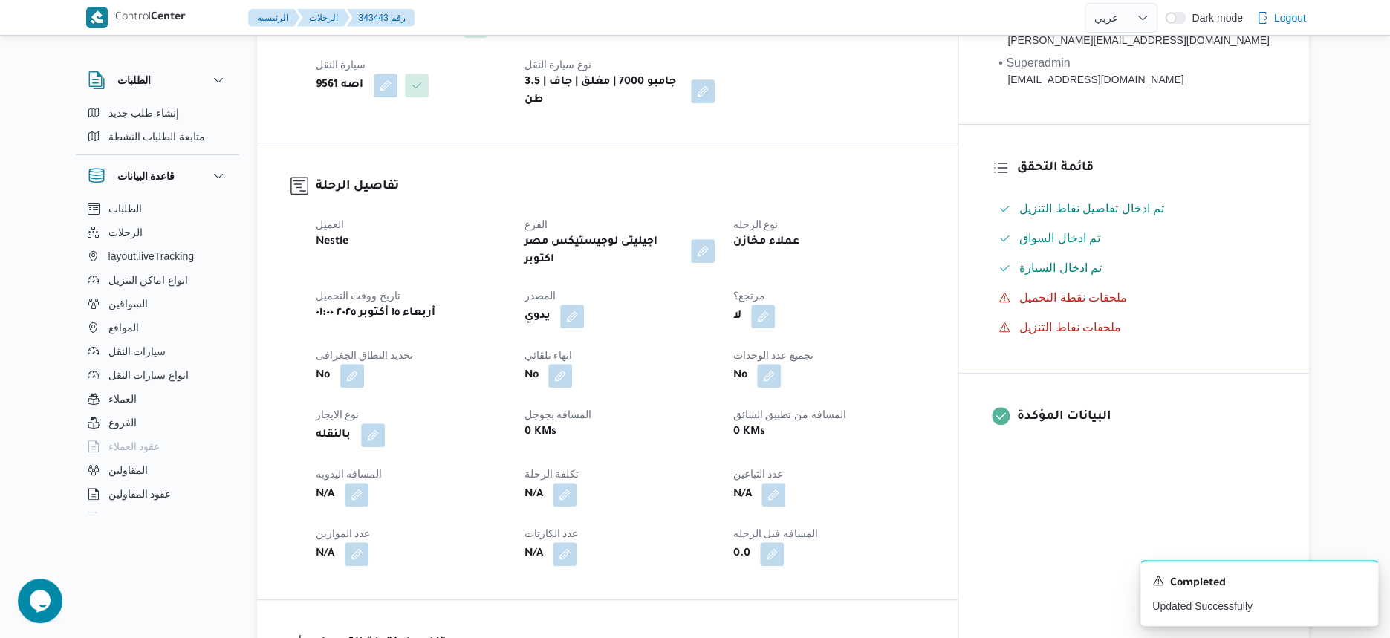
select select "ar"
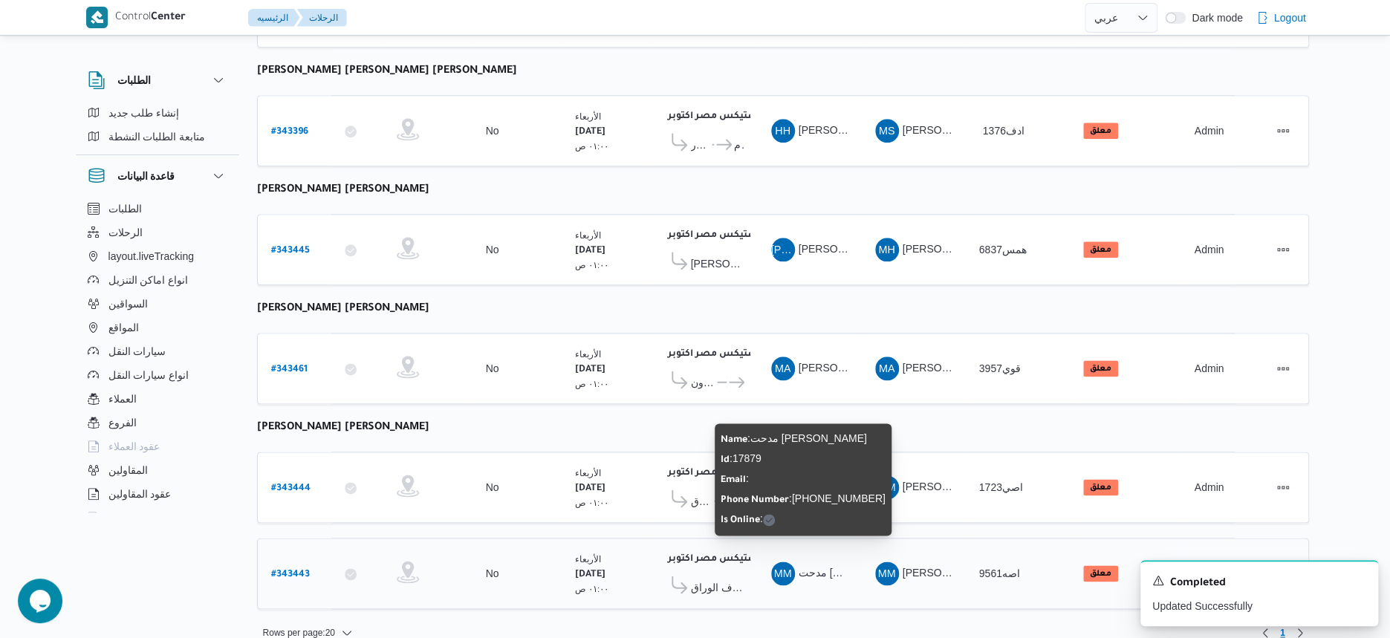
scroll to position [721, 0]
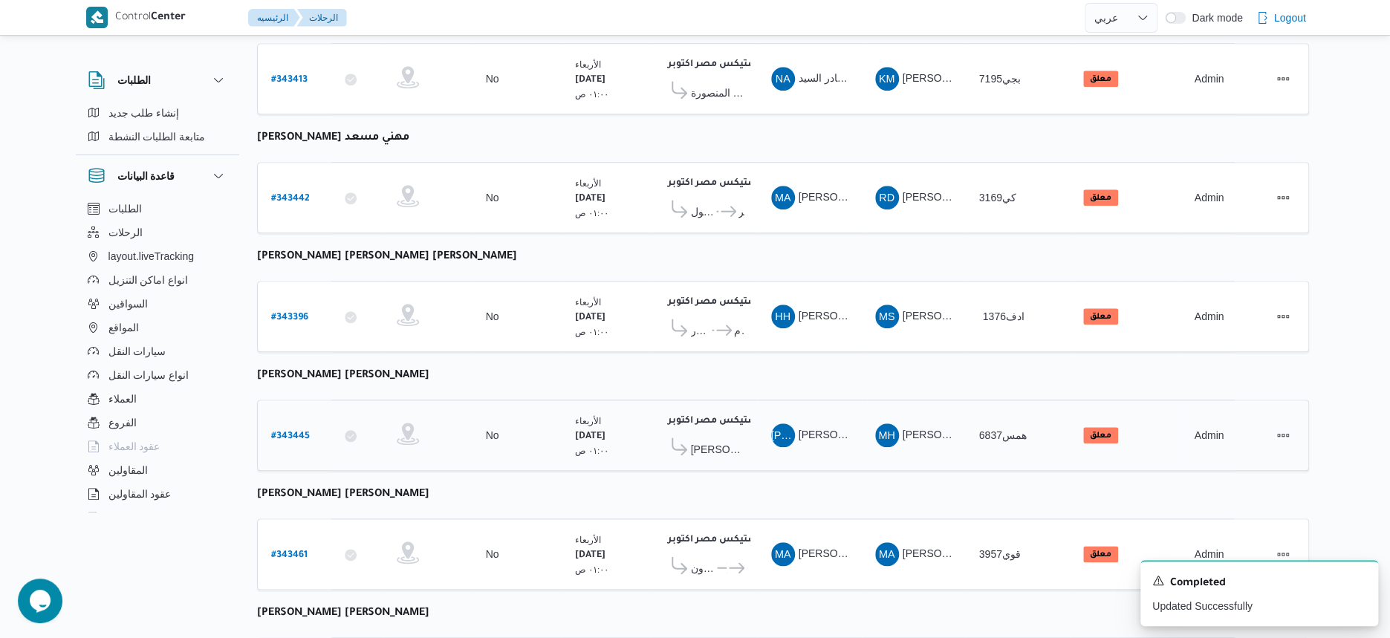
click at [290, 432] on b "# 343445" at bounding box center [290, 437] width 39 height 10
select select "ar"
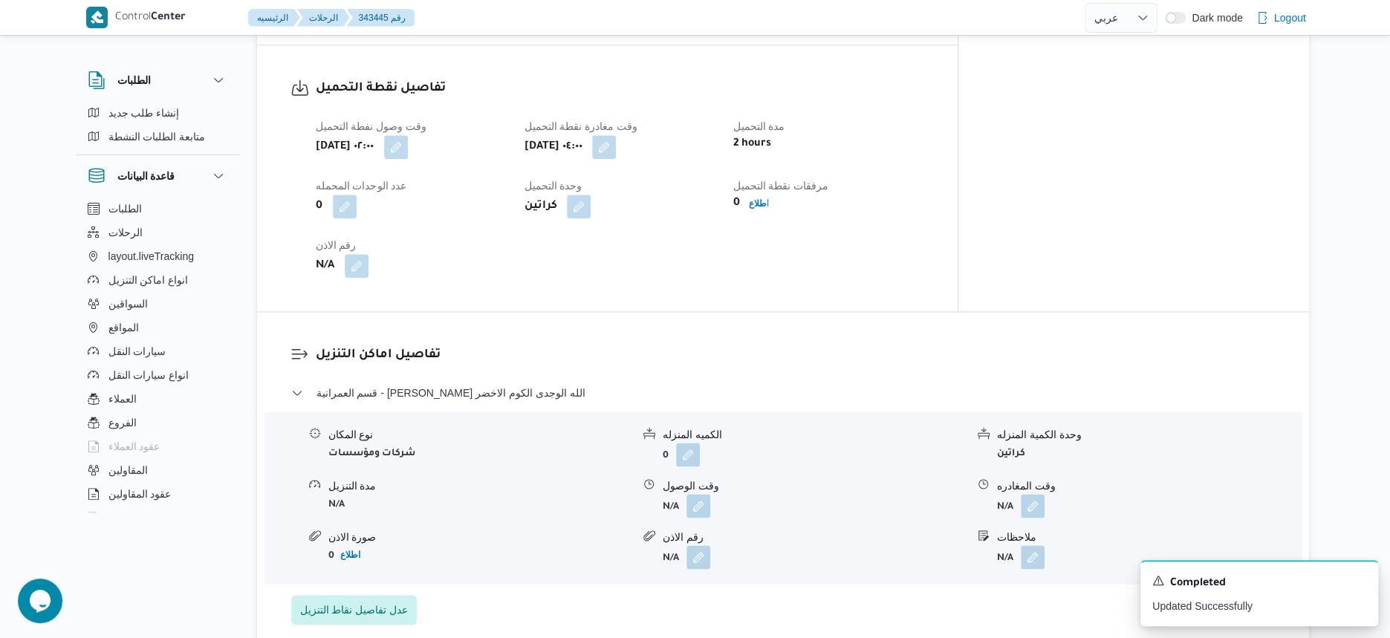
scroll to position [929, 0]
click at [408, 132] on button "button" at bounding box center [396, 144] width 24 height 24
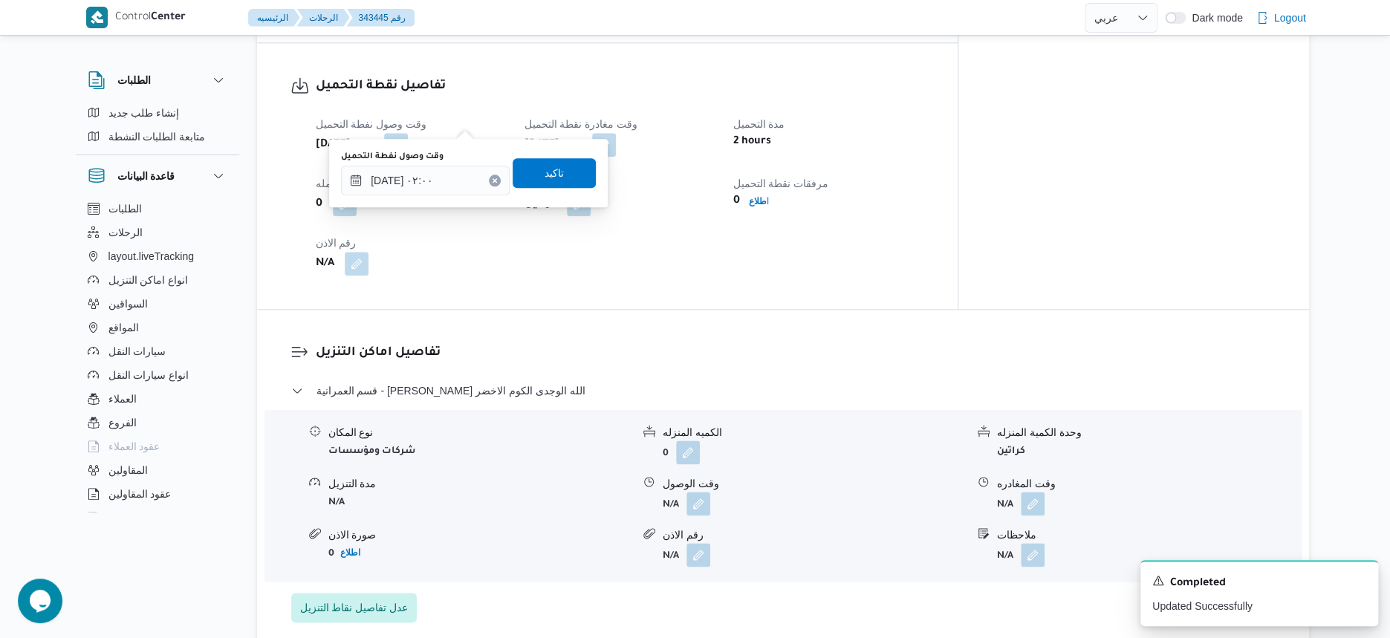
click at [669, 229] on div "وقت وصول نفطة التحميل [DATE] ٠٢:٠٠ وقت مغادرة نقطة التحميل [DATE] ٠٤:٠٠ مدة الت…" at bounding box center [620, 195] width 627 height 178
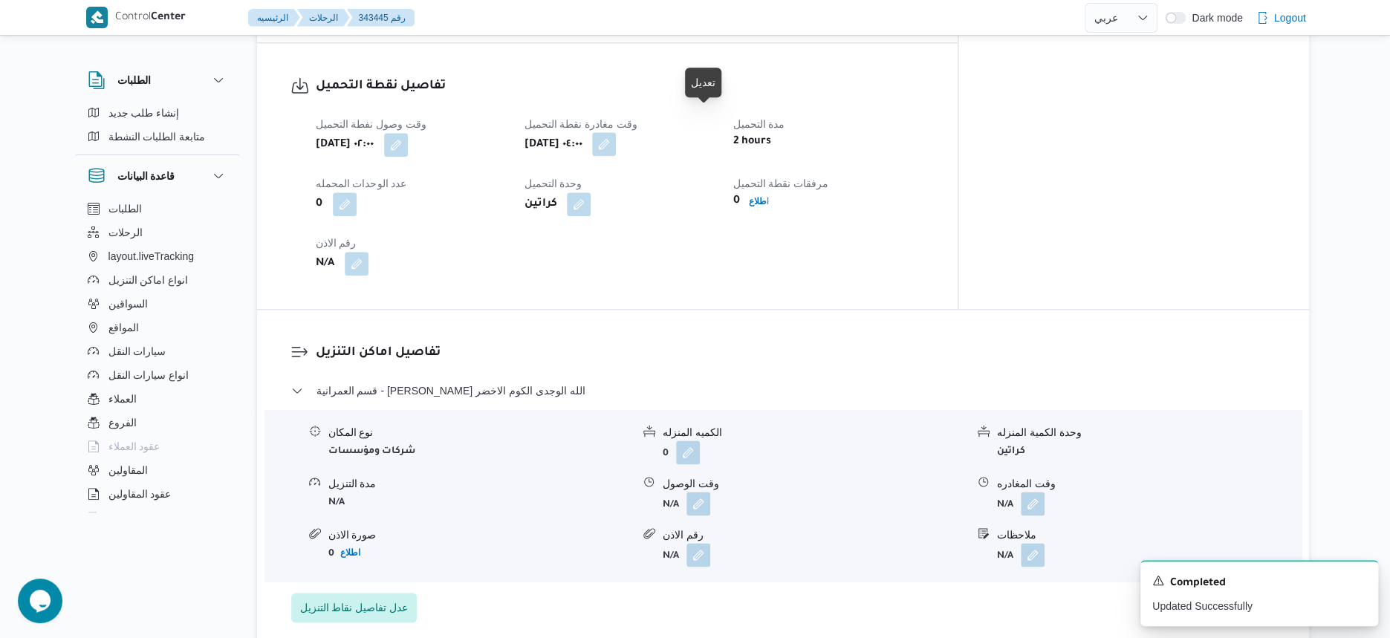
click at [616, 132] on button "button" at bounding box center [604, 144] width 24 height 24
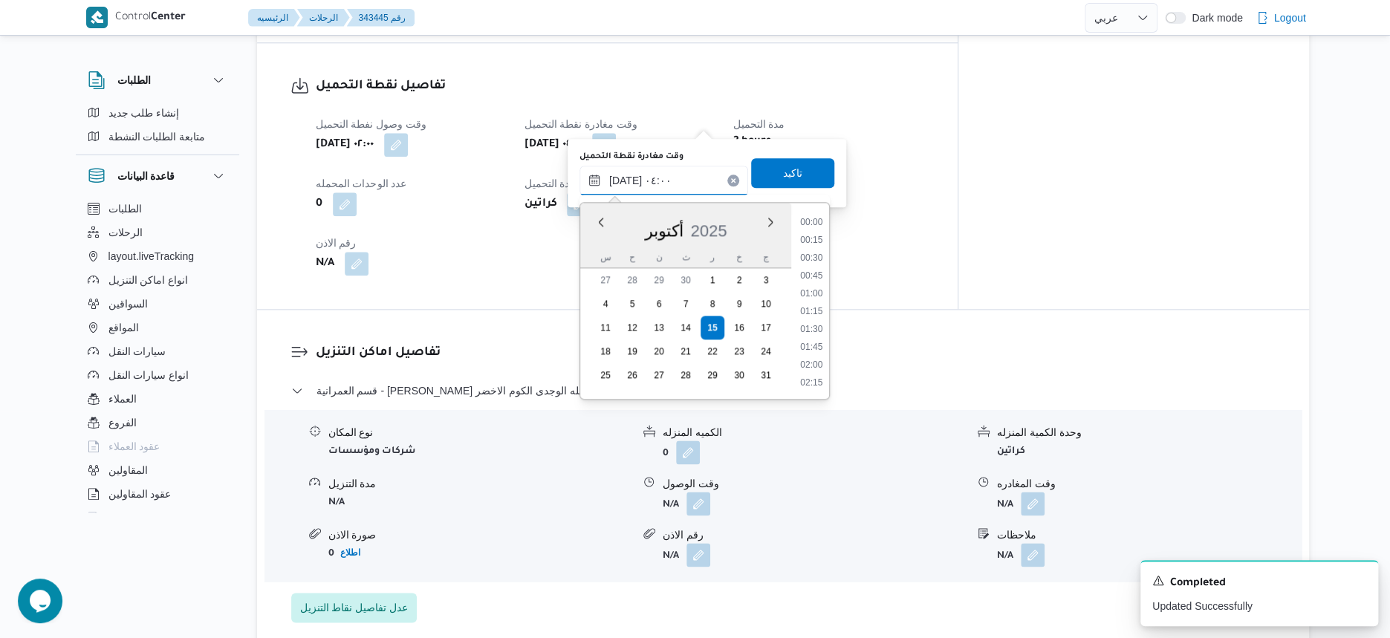
click at [692, 174] on input "[DATE] ٠٤:٠٠" at bounding box center [663, 181] width 169 height 30
click at [816, 336] on li "03:00" at bounding box center [811, 334] width 34 height 15
type input "[DATE] ٠٣:٠٠"
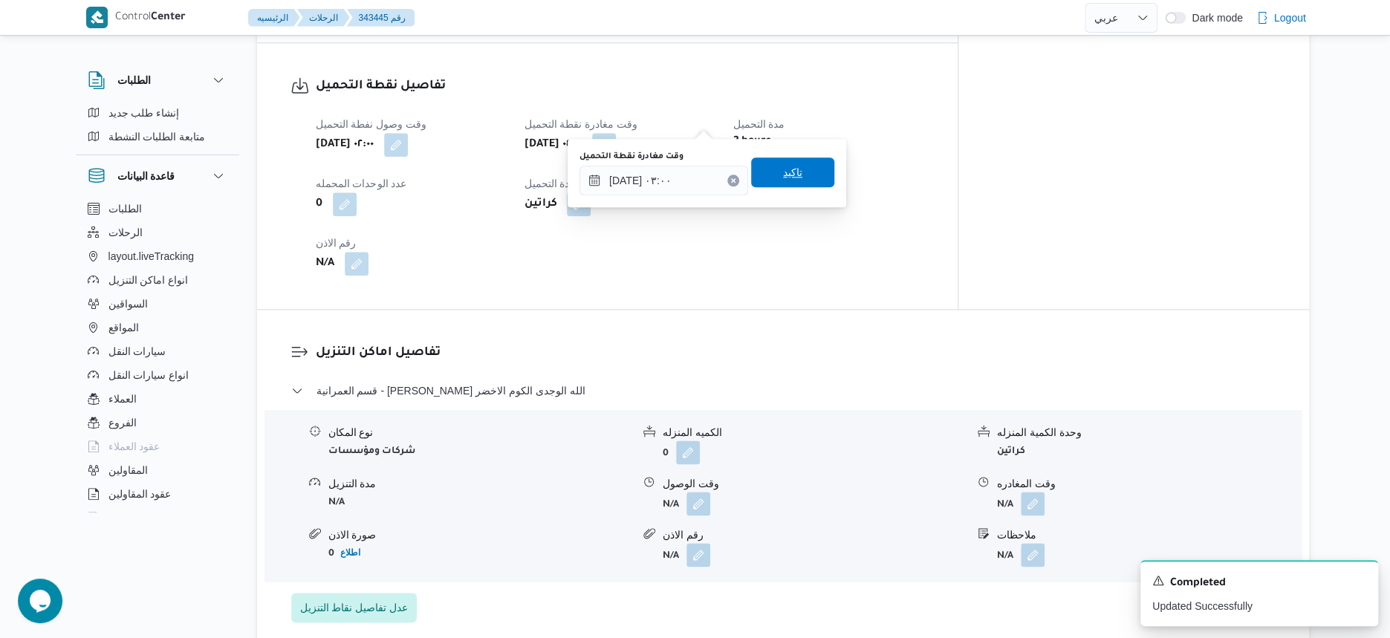
click at [806, 175] on span "تاكيد" at bounding box center [792, 172] width 83 height 30
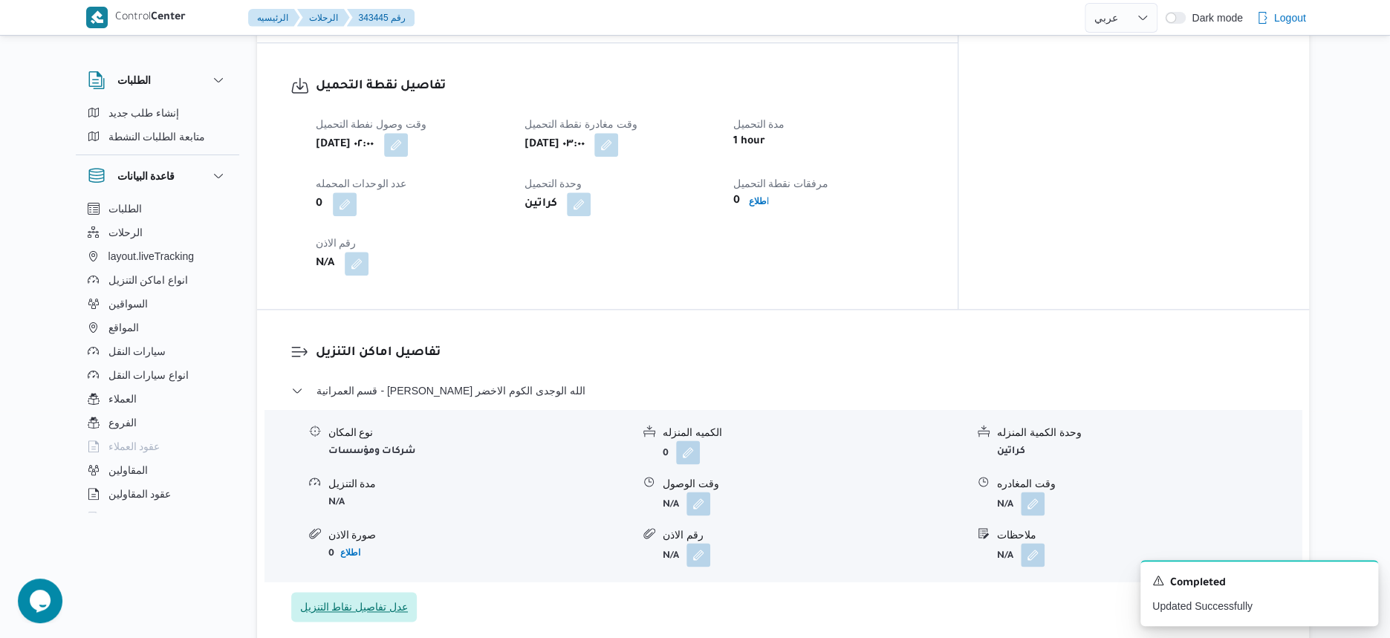
click at [380, 598] on span "عدل تفاصيل نقاط التنزيل" at bounding box center [354, 607] width 108 height 18
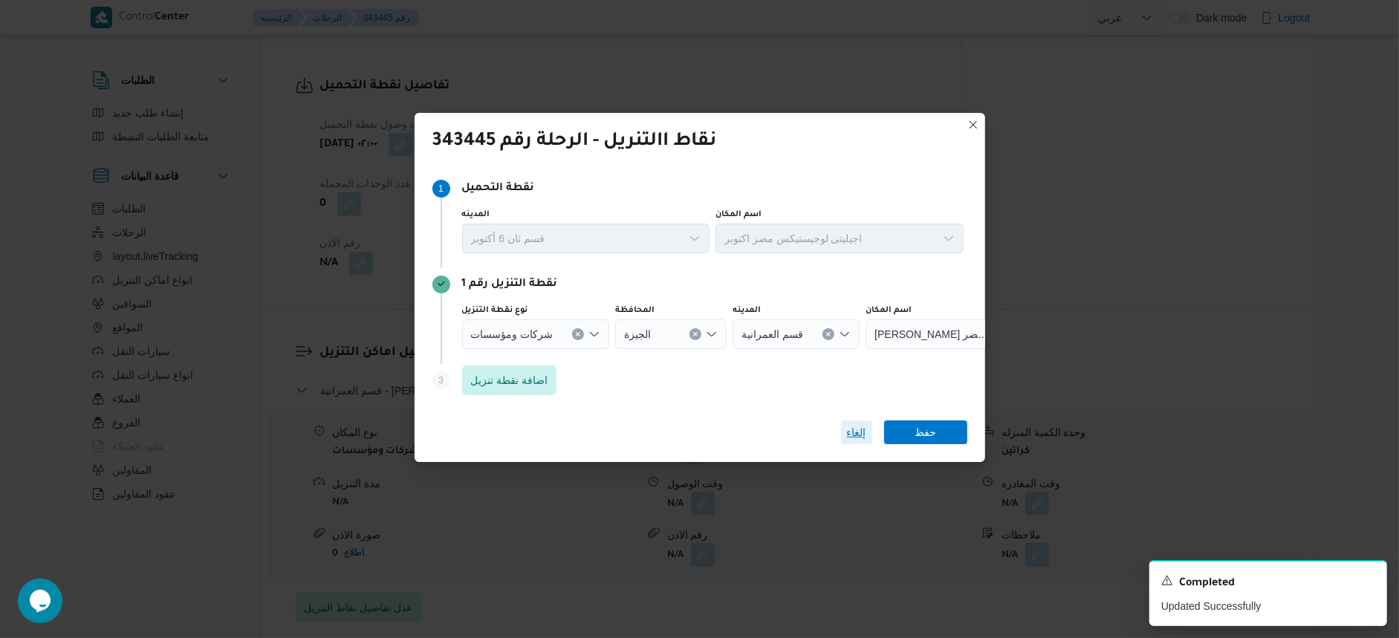
click at [854, 421] on span "إلغاء" at bounding box center [856, 432] width 31 height 24
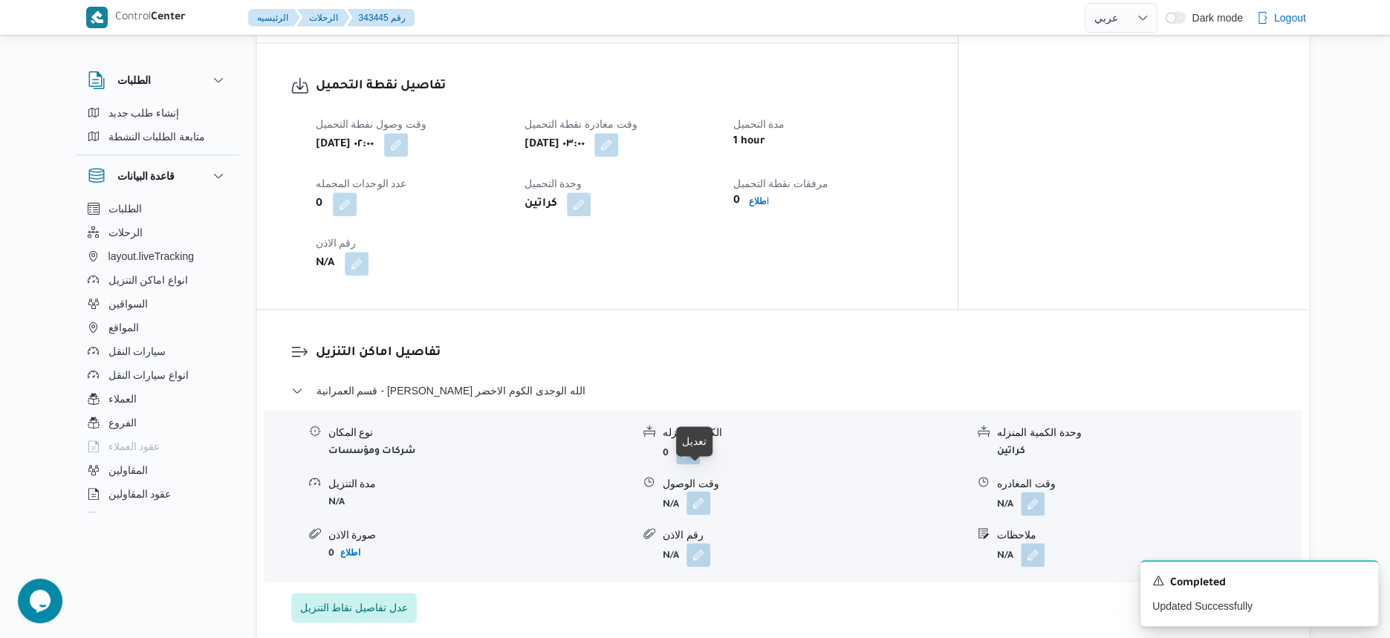
click at [691, 491] on button "button" at bounding box center [698, 503] width 24 height 24
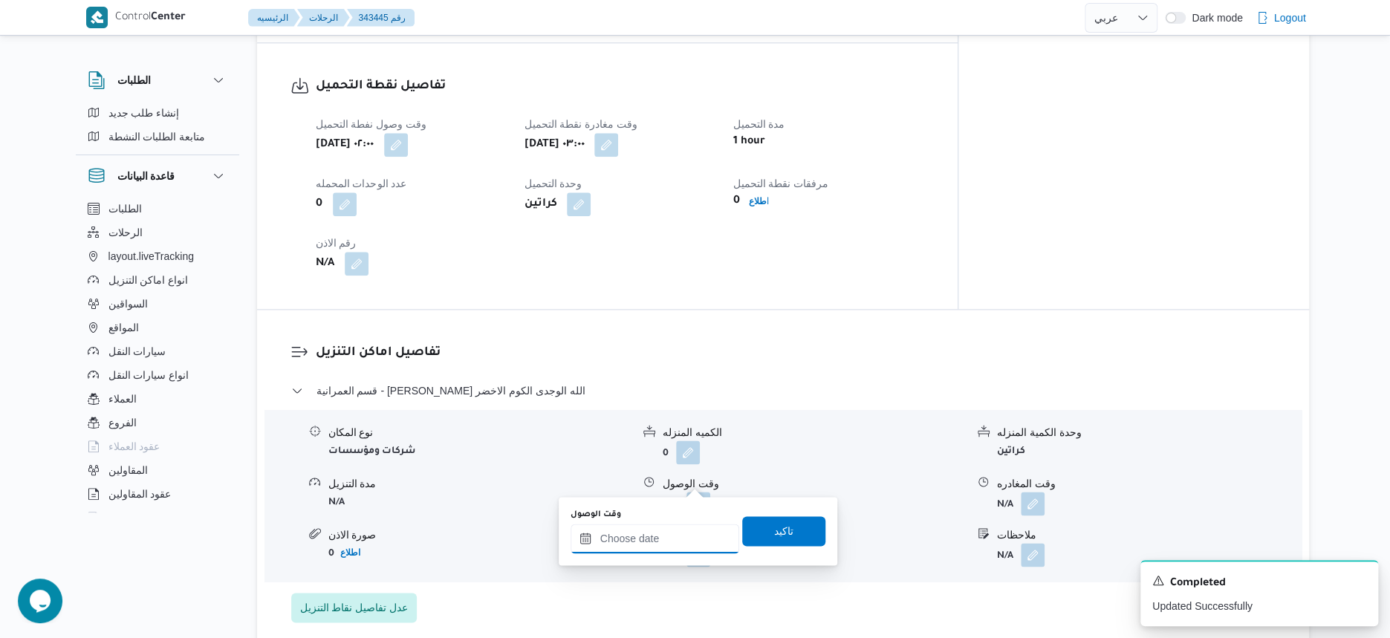
click at [675, 540] on input "وقت الوصول" at bounding box center [655, 539] width 169 height 30
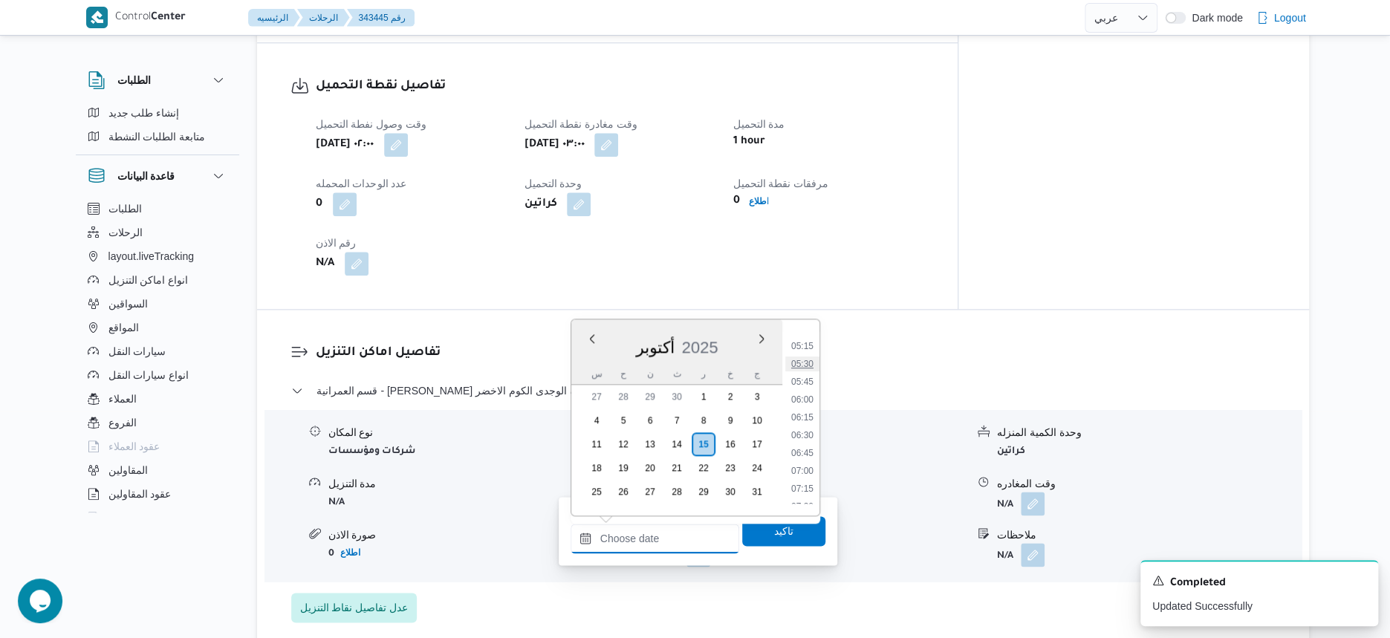
scroll to position [397, 0]
drag, startPoint x: 811, startPoint y: 441, endPoint x: 809, endPoint y: 451, distance: 9.9
click at [811, 441] on li "07:00" at bounding box center [802, 440] width 34 height 15
type input "[DATE] ٠٧:٠٠"
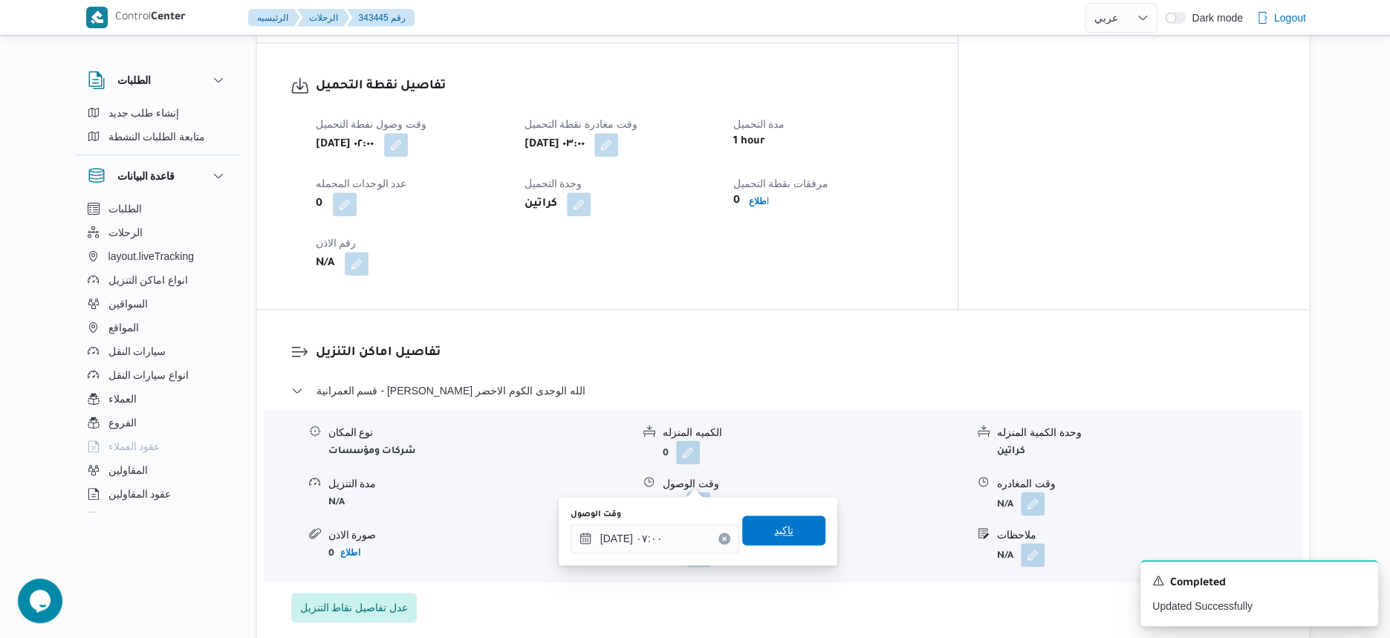
click at [793, 529] on span "تاكيد" at bounding box center [783, 531] width 83 height 30
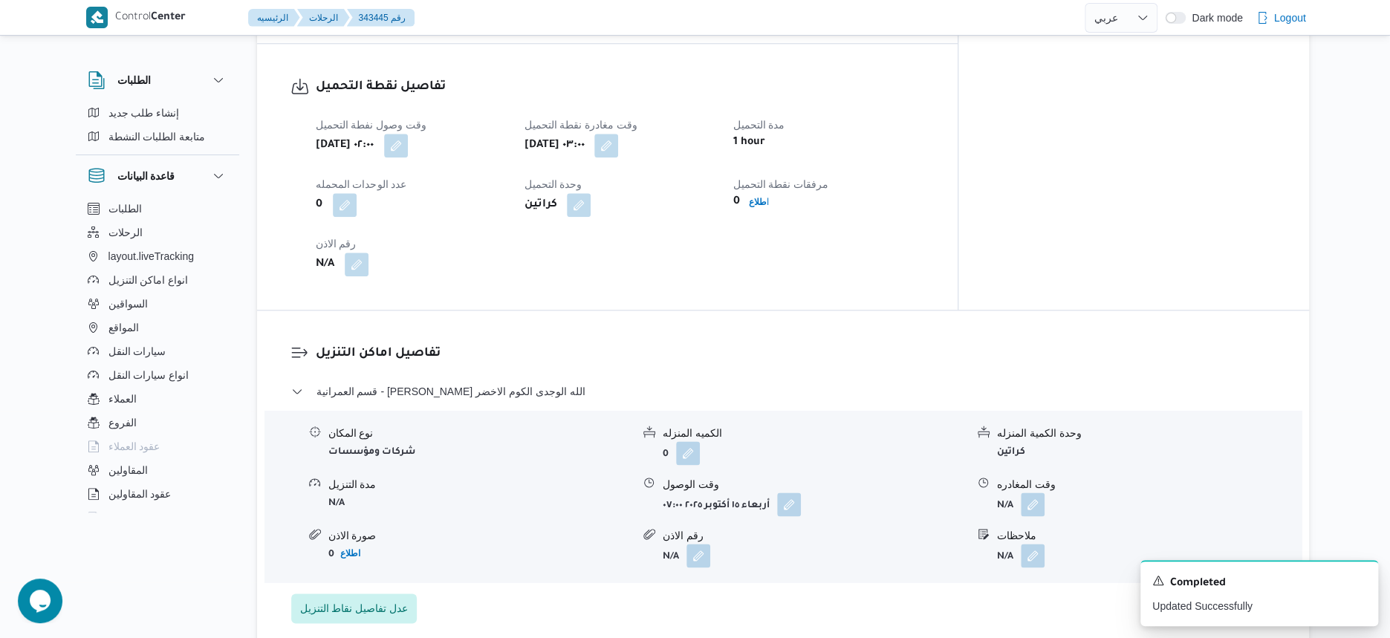
scroll to position [929, 0]
click at [781, 265] on div "تفاصيل نقطة التحميل وقت وصول نفطة التحميل [DATE] ٠٢:٠٠ وقت مغادرة نقطة التحميل …" at bounding box center [607, 176] width 701 height 266
click at [1360, 574] on icon "Dismiss toast" at bounding box center [1360, 579] width 12 height 12
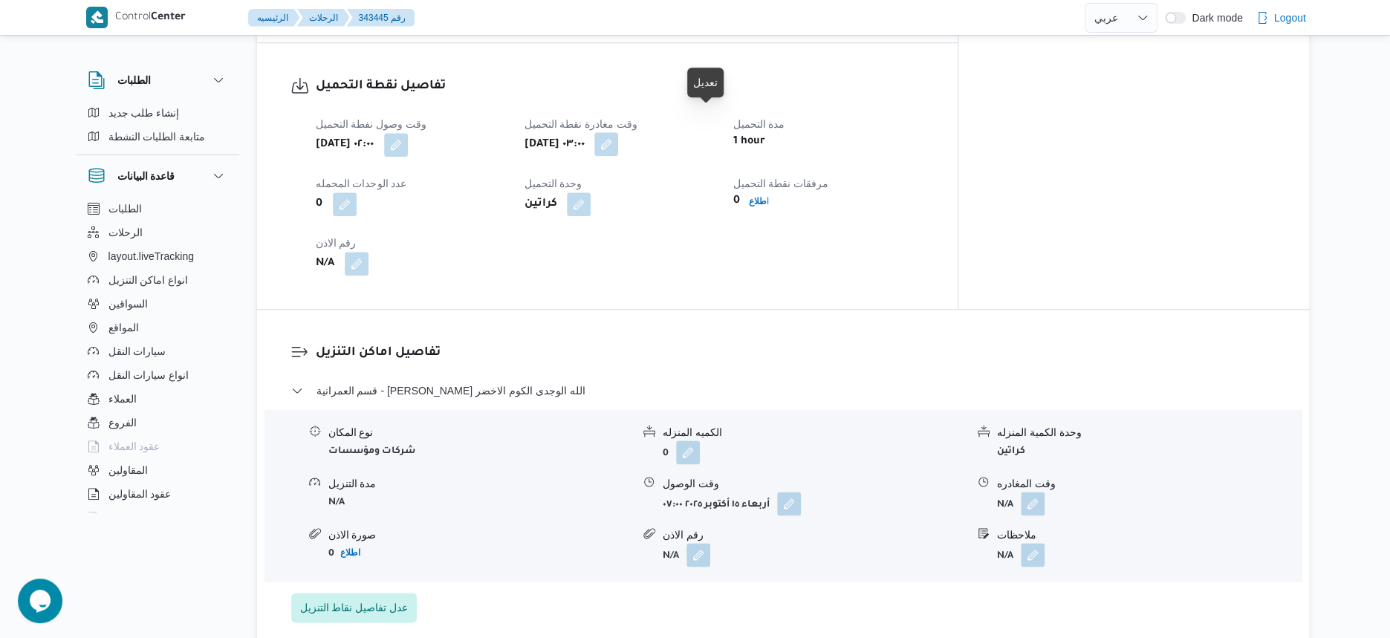
click at [618, 132] on button "button" at bounding box center [606, 144] width 24 height 24
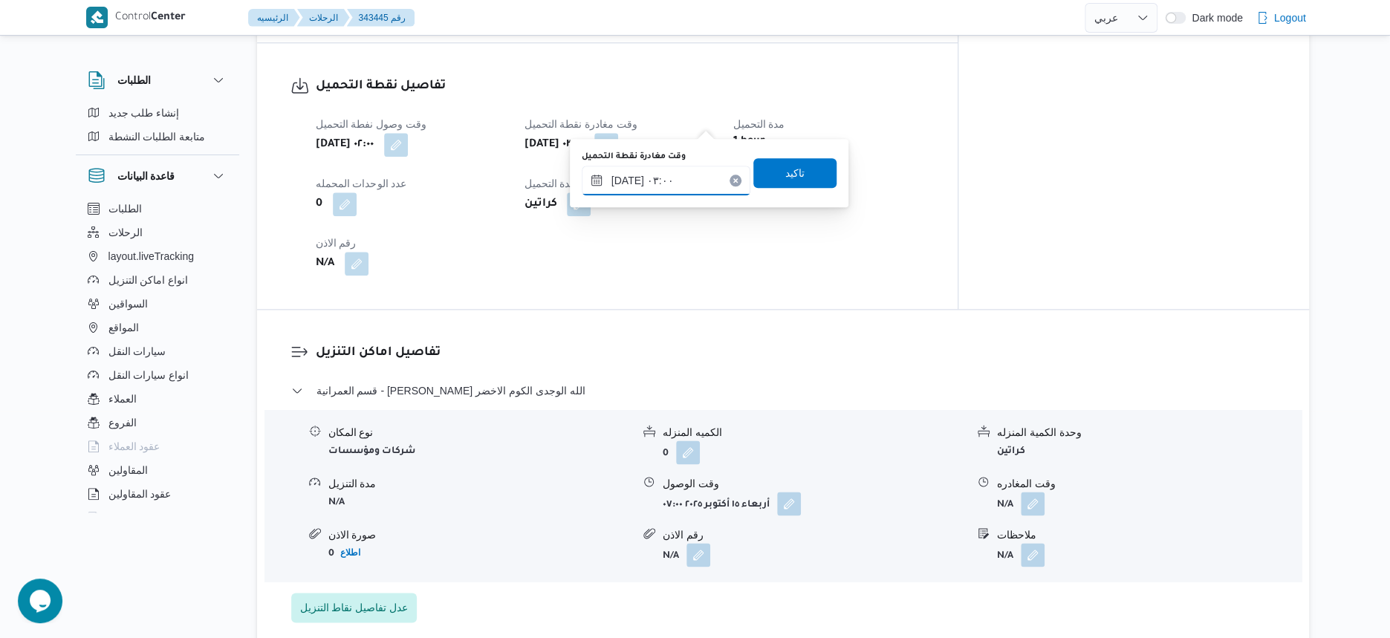
click at [683, 170] on input "[DATE] ٠٣:٠٠" at bounding box center [666, 181] width 169 height 30
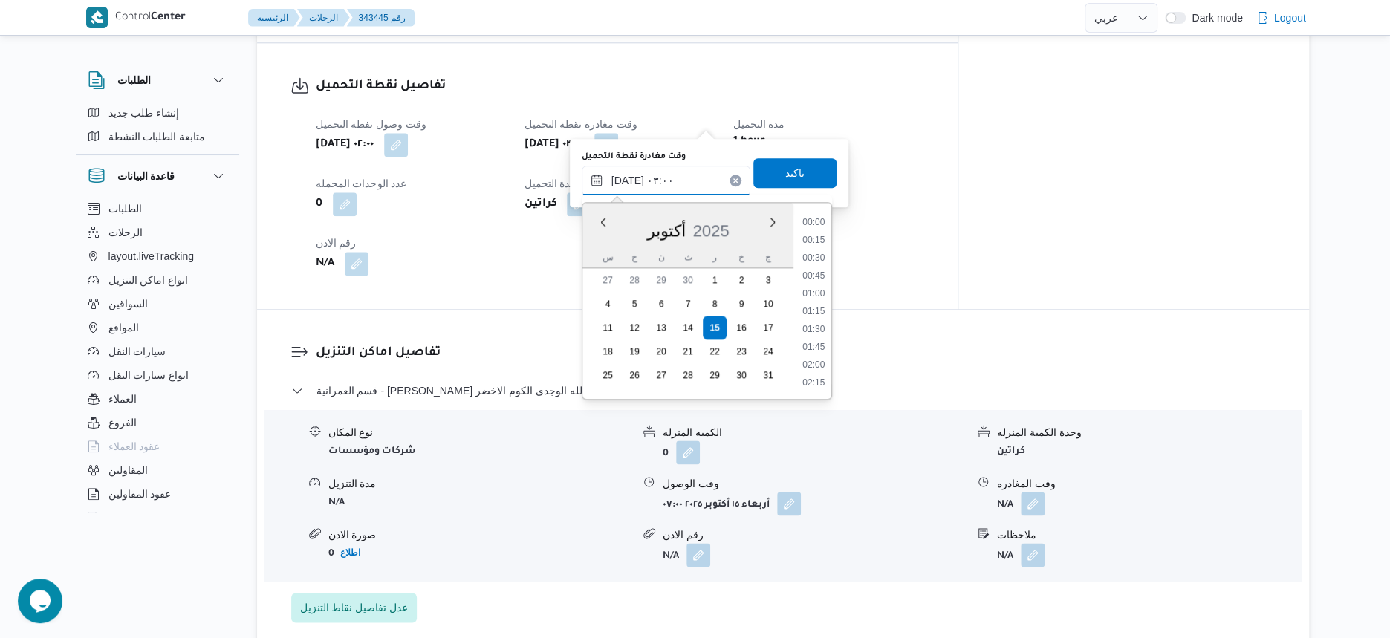
scroll to position [123, 0]
click at [915, 310] on div "تفاصيل اماكن التنزيل قسم العمرانية - [PERSON_NAME] الله الوجدى الكوم الاخضر نوع…" at bounding box center [783, 483] width 1052 height 346
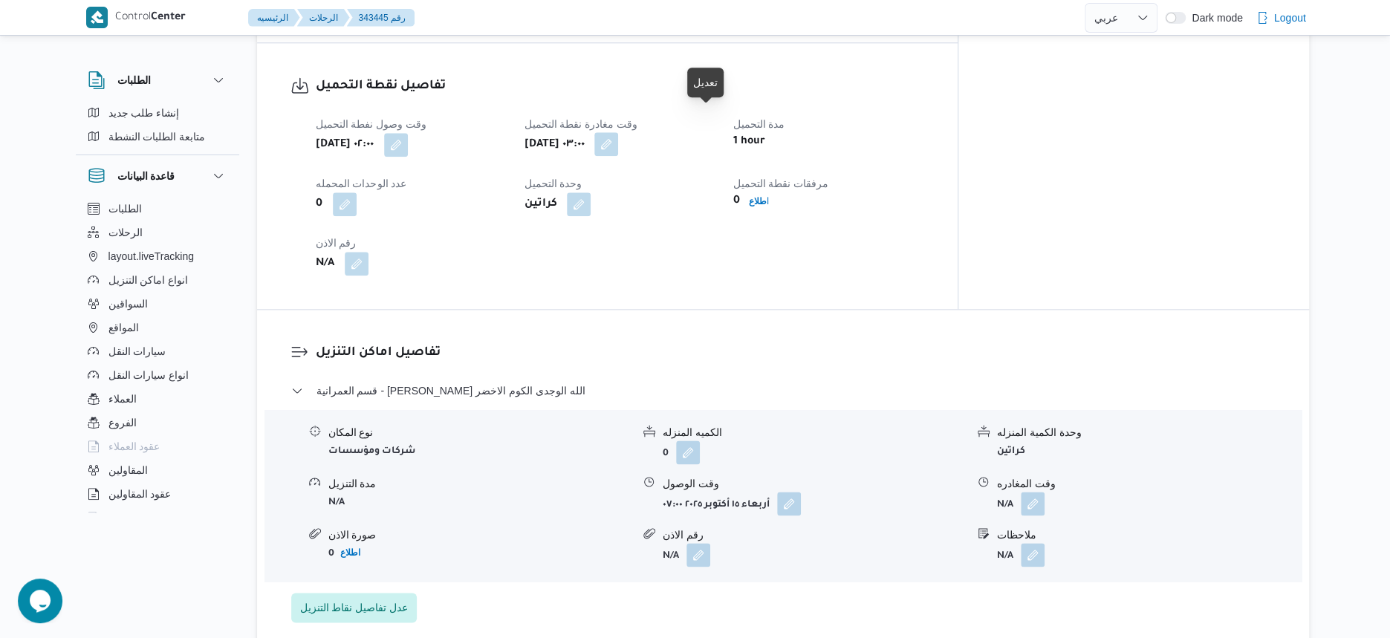
click at [618, 132] on button "button" at bounding box center [606, 144] width 24 height 24
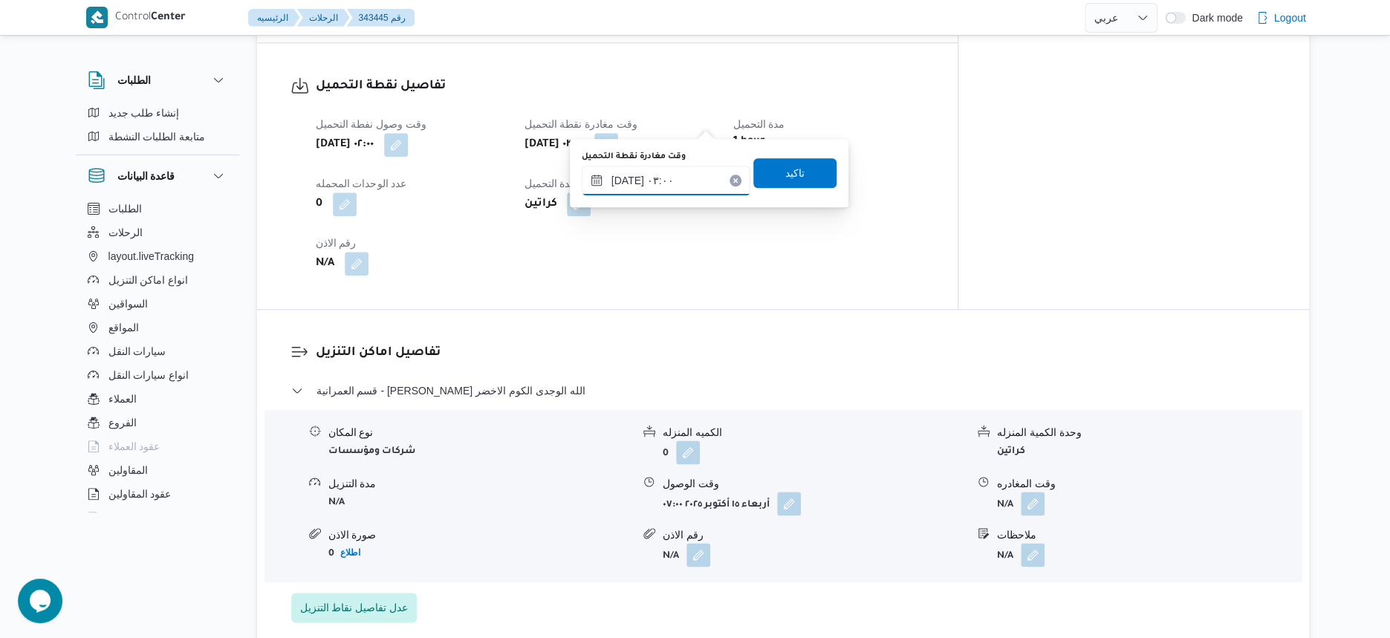
click at [692, 184] on input "[DATE] ٠٣:٠٠" at bounding box center [666, 181] width 169 height 30
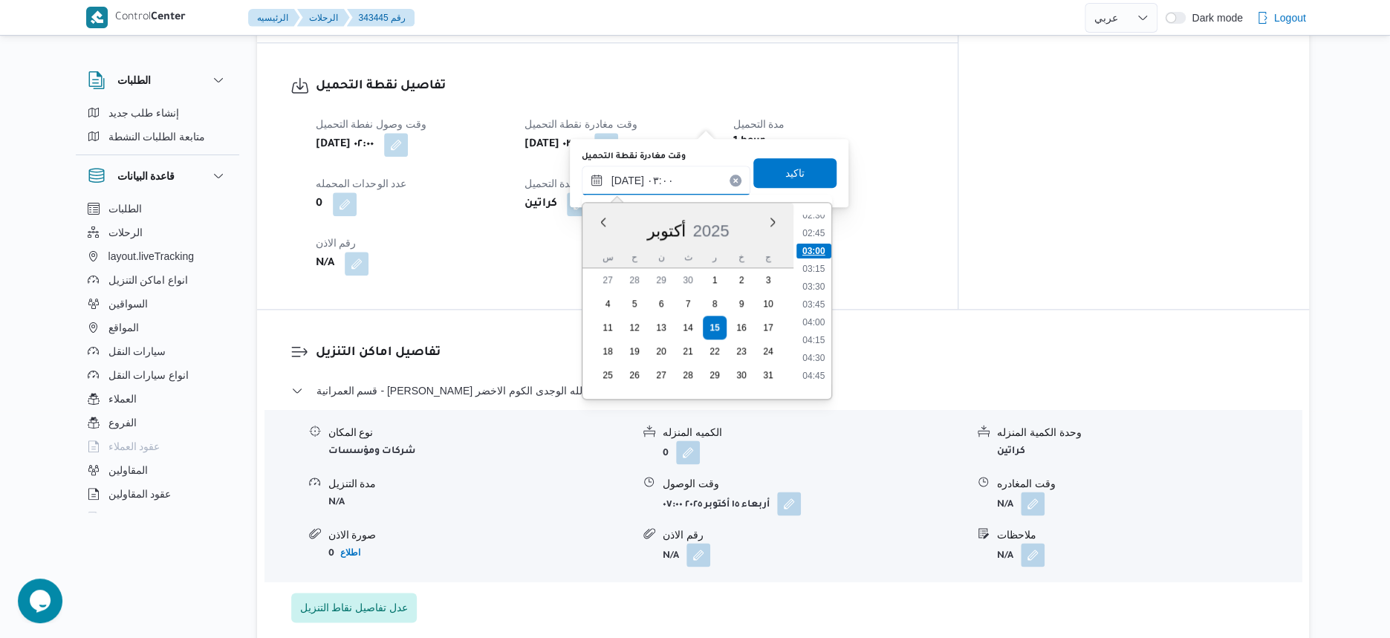
scroll to position [216, 0]
click at [816, 290] on li "04:00" at bounding box center [813, 291] width 34 height 15
type input "[DATE] ٠٣:٠٠"
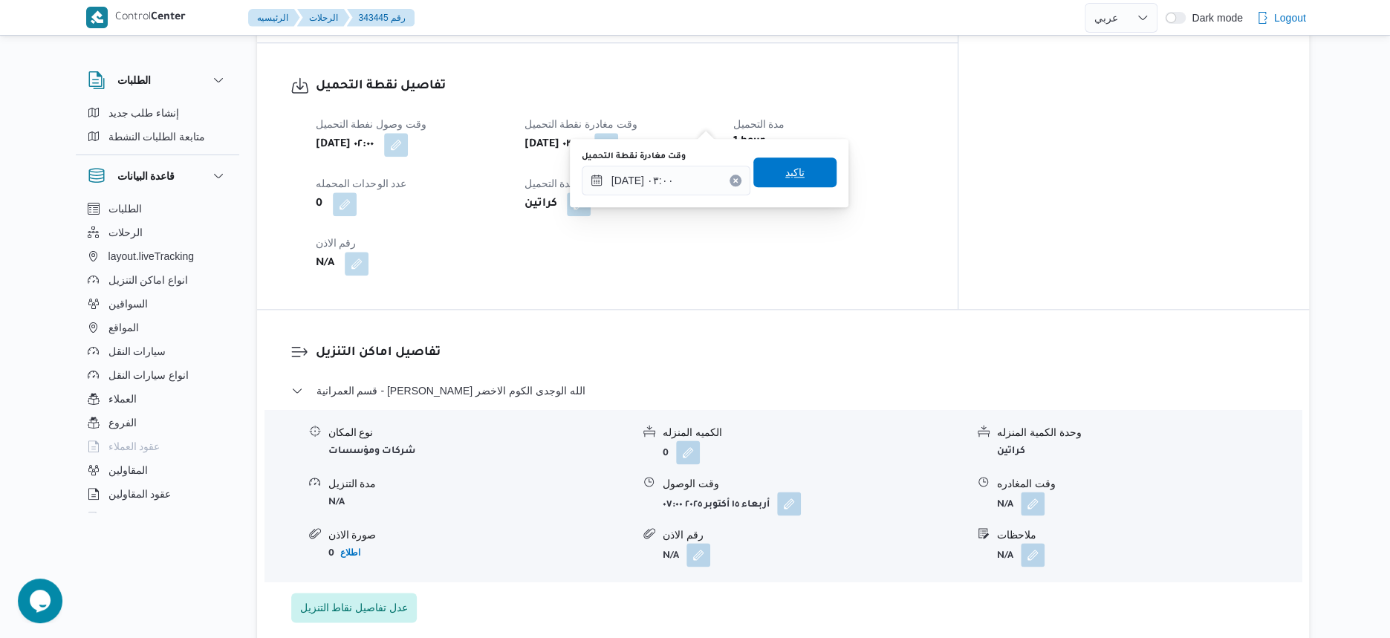
click at [799, 175] on span "تاكيد" at bounding box center [794, 172] width 83 height 30
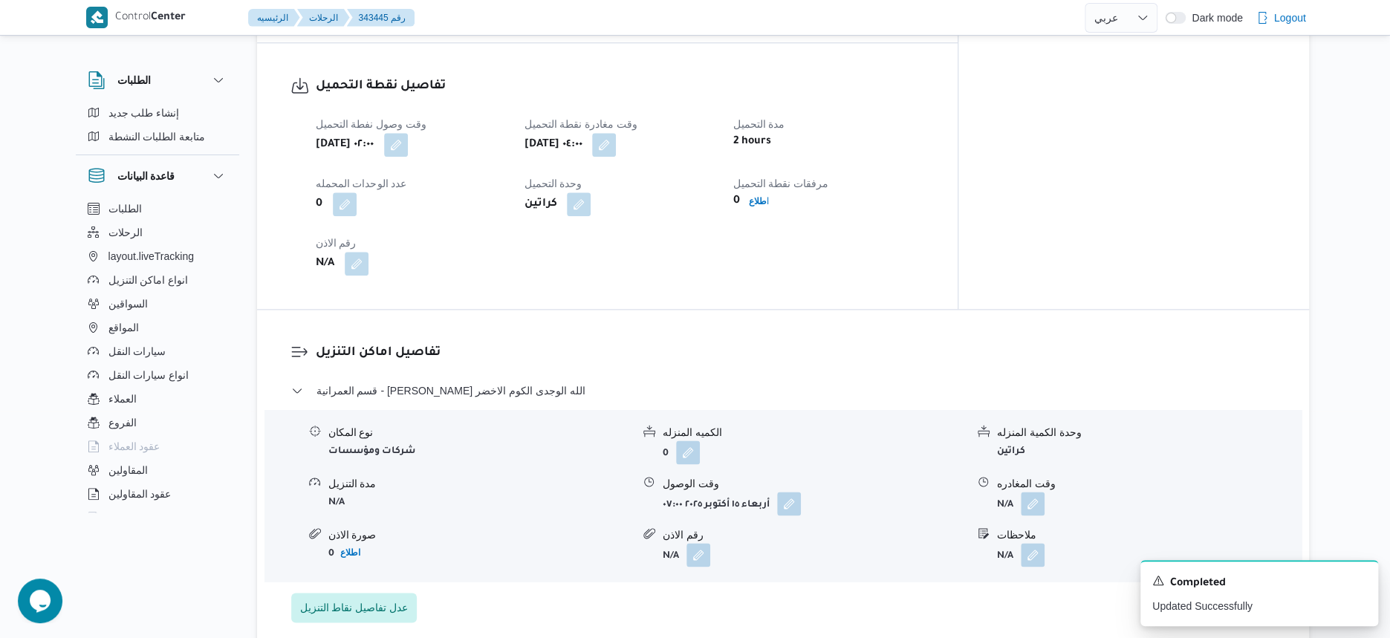
select select "ar"
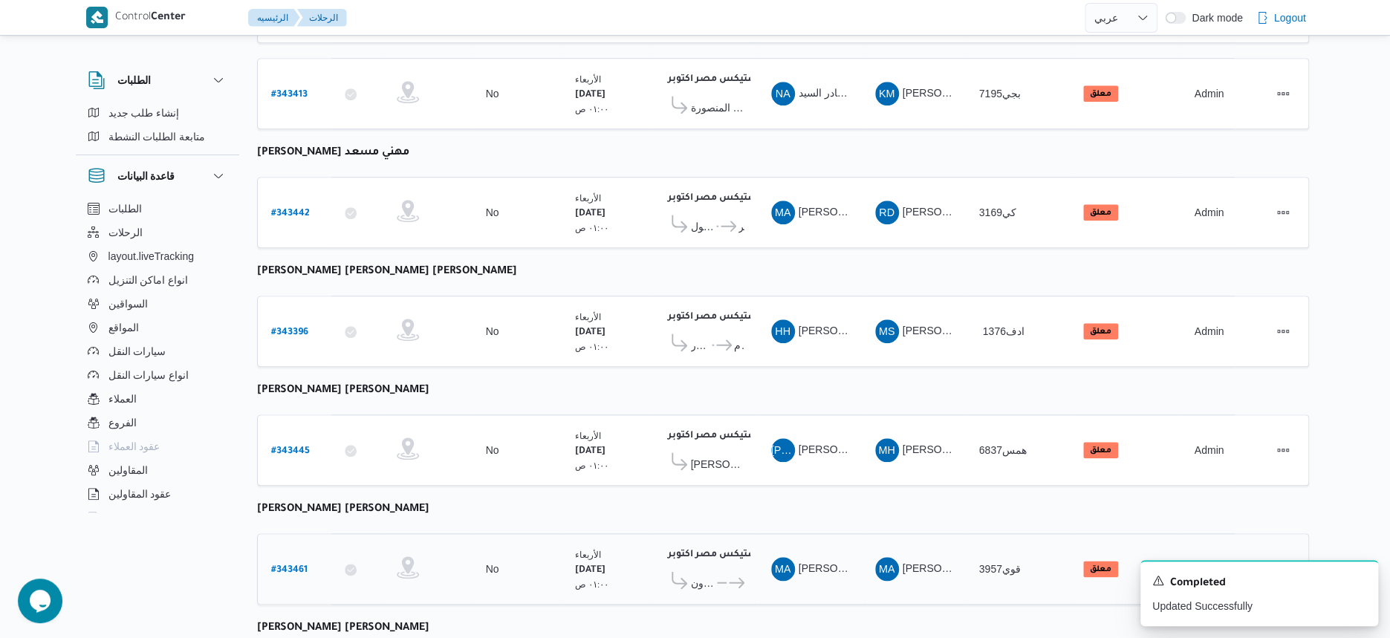
scroll to position [628, 0]
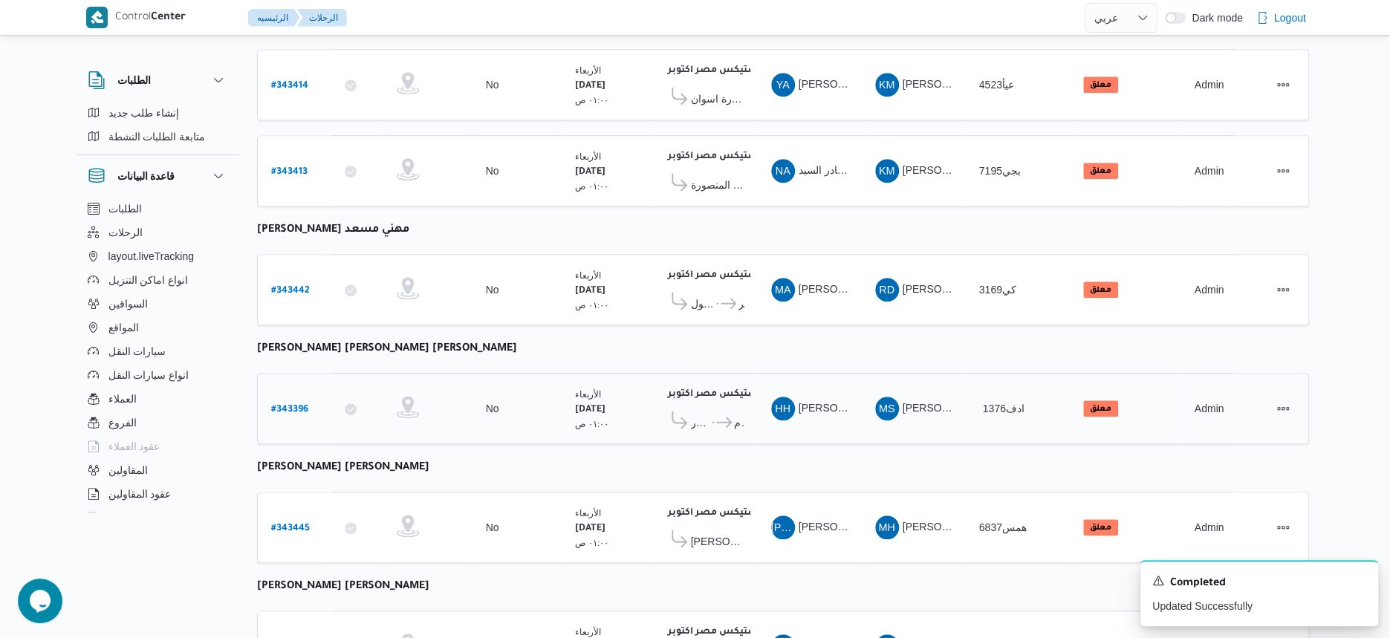
click at [291, 405] on b "# 343396" at bounding box center [289, 410] width 37 height 10
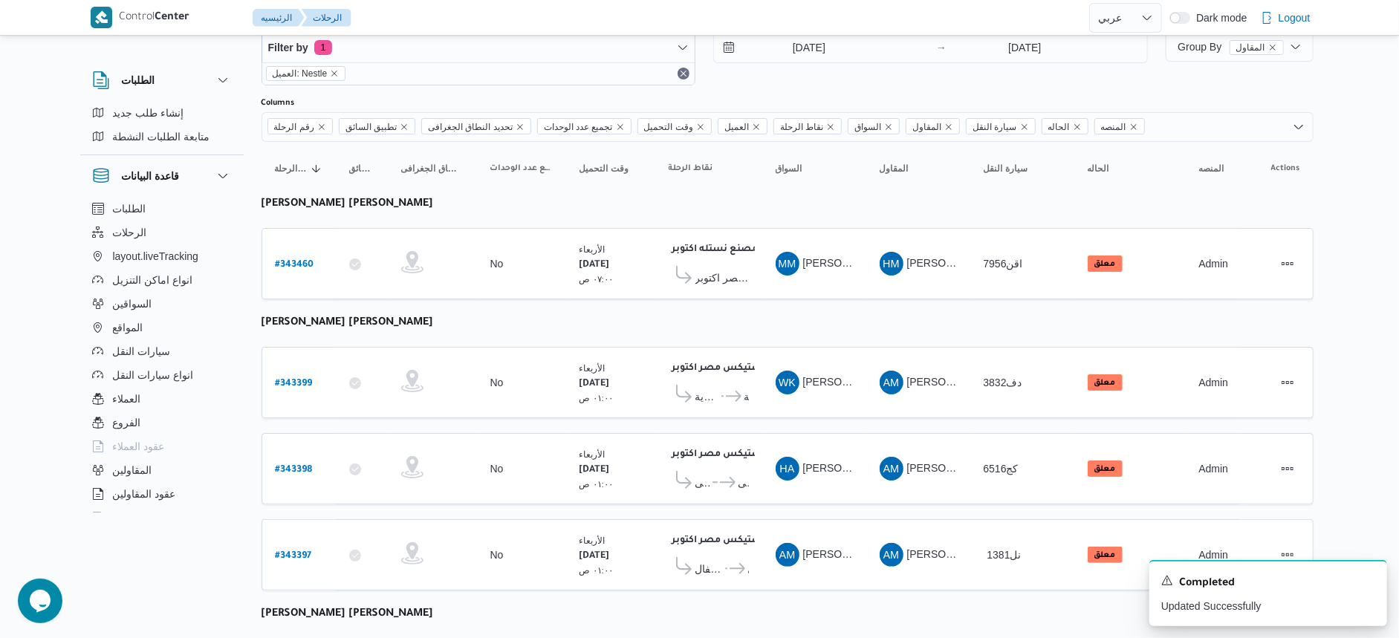
select select "ar"
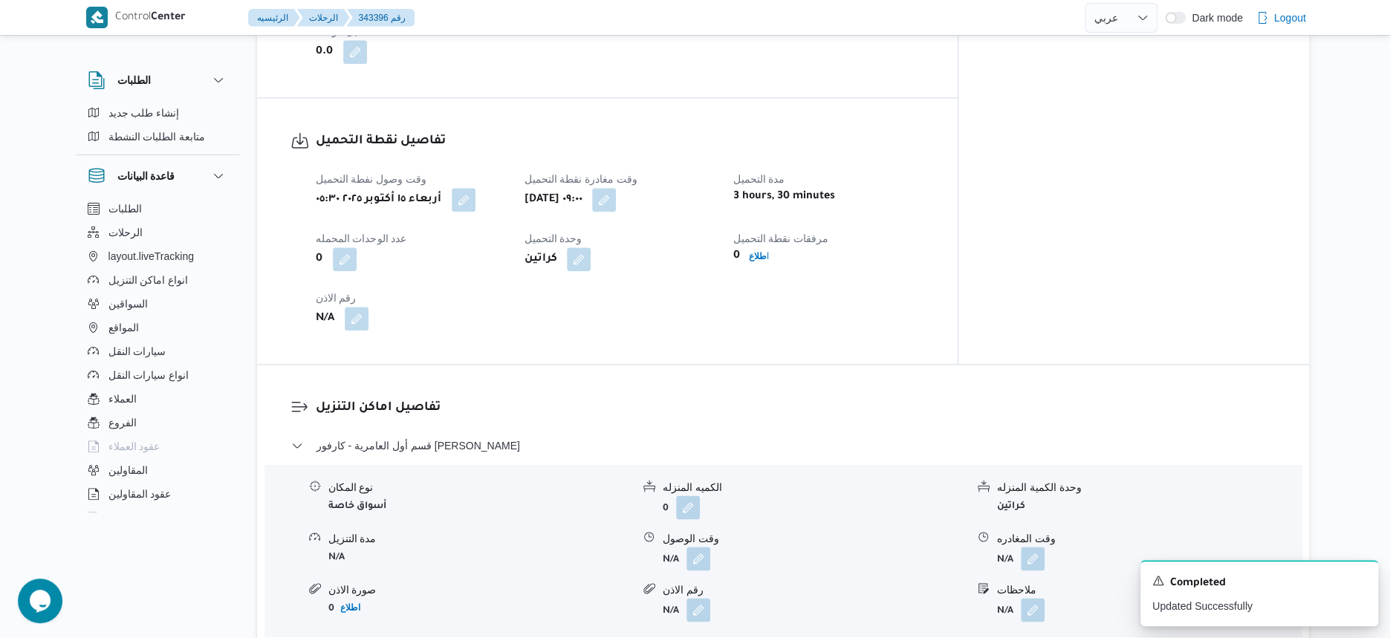
scroll to position [906, 0]
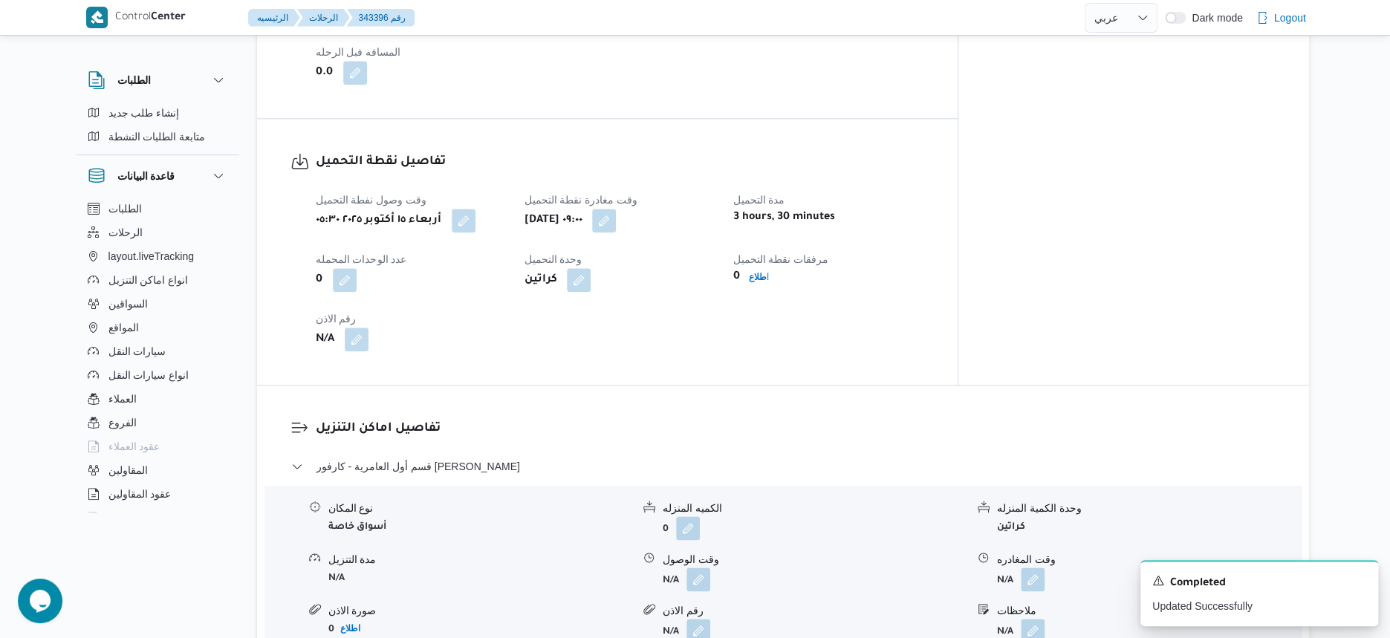
select select "ar"
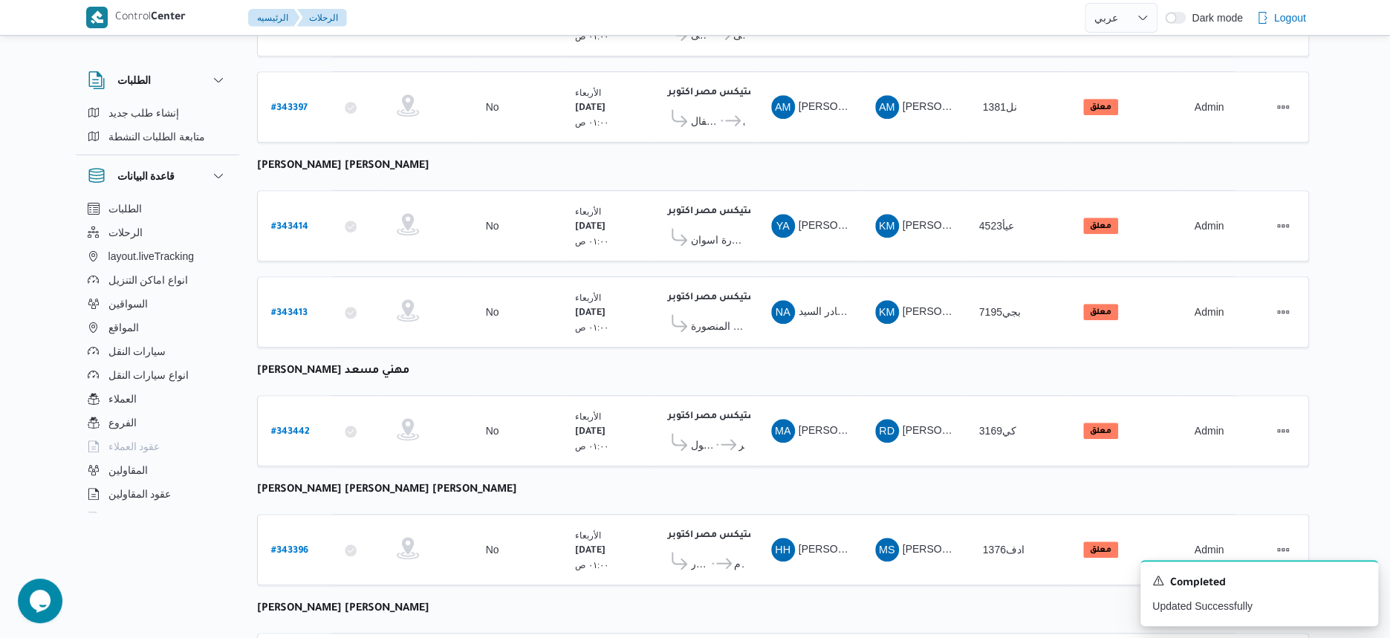
scroll to position [443, 0]
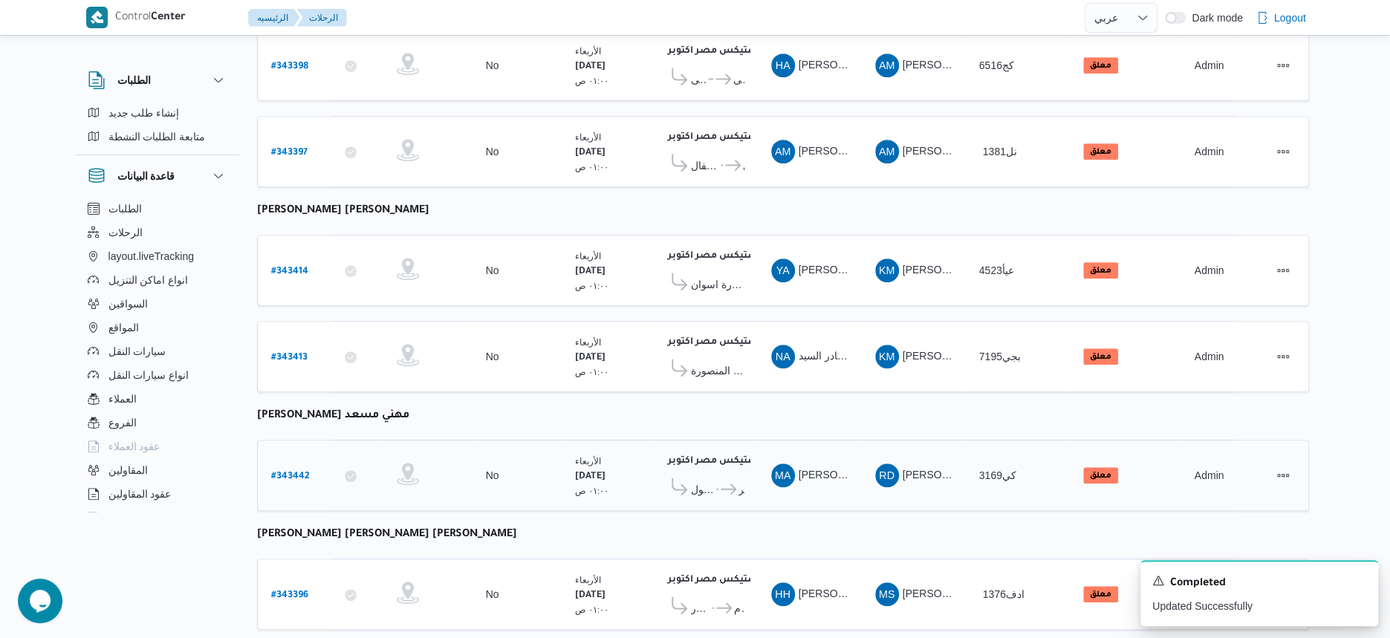
click at [721, 484] on icon at bounding box center [729, 489] width 16 height 11
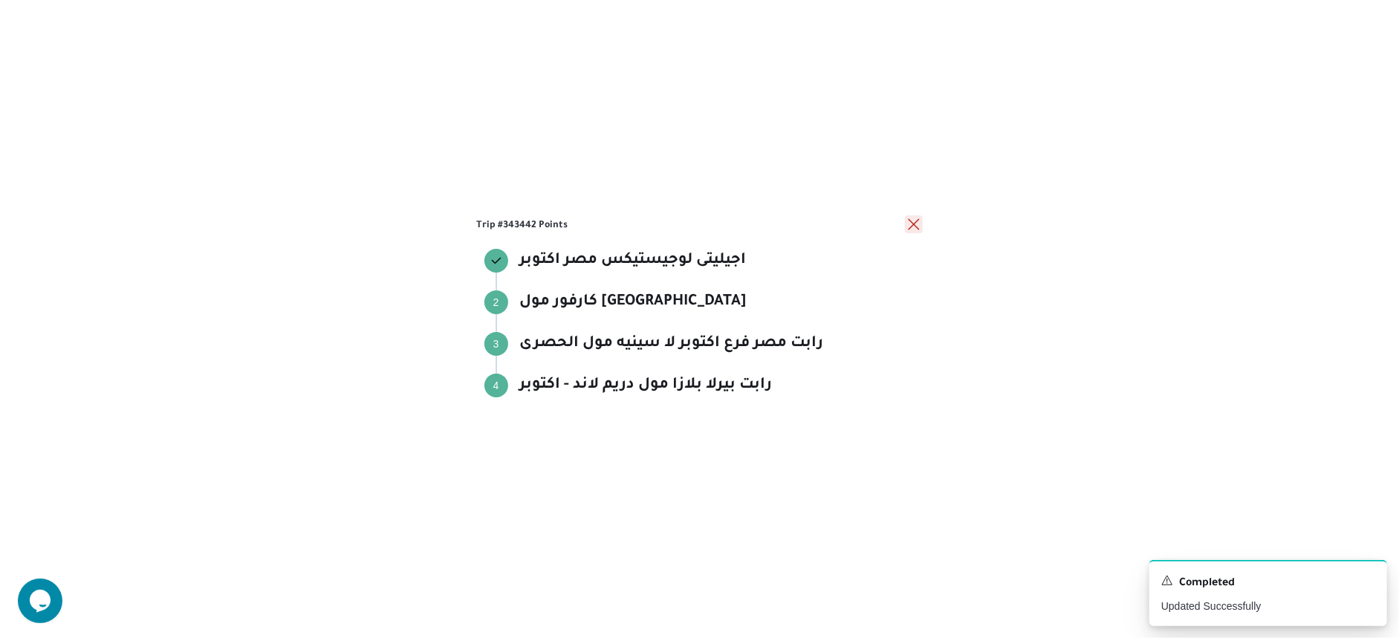
click at [911, 221] on button "close" at bounding box center [914, 224] width 18 height 18
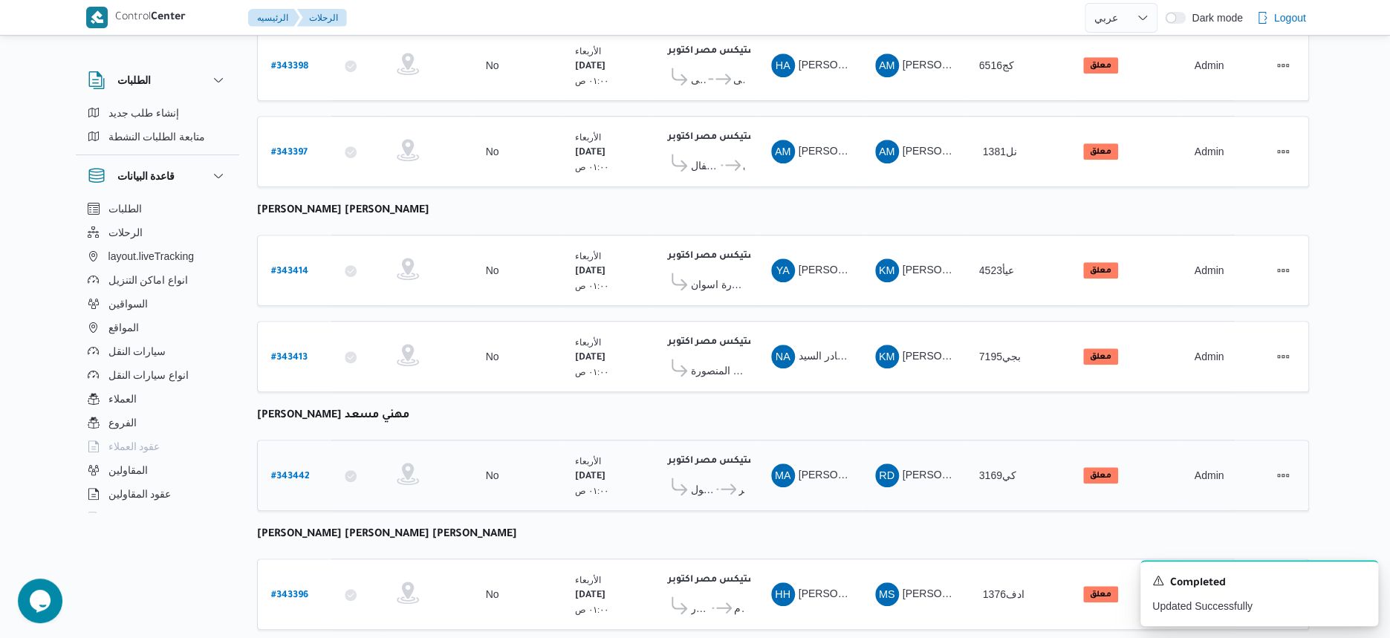
click at [300, 472] on b "# 343442" at bounding box center [290, 477] width 39 height 10
select select "ar"
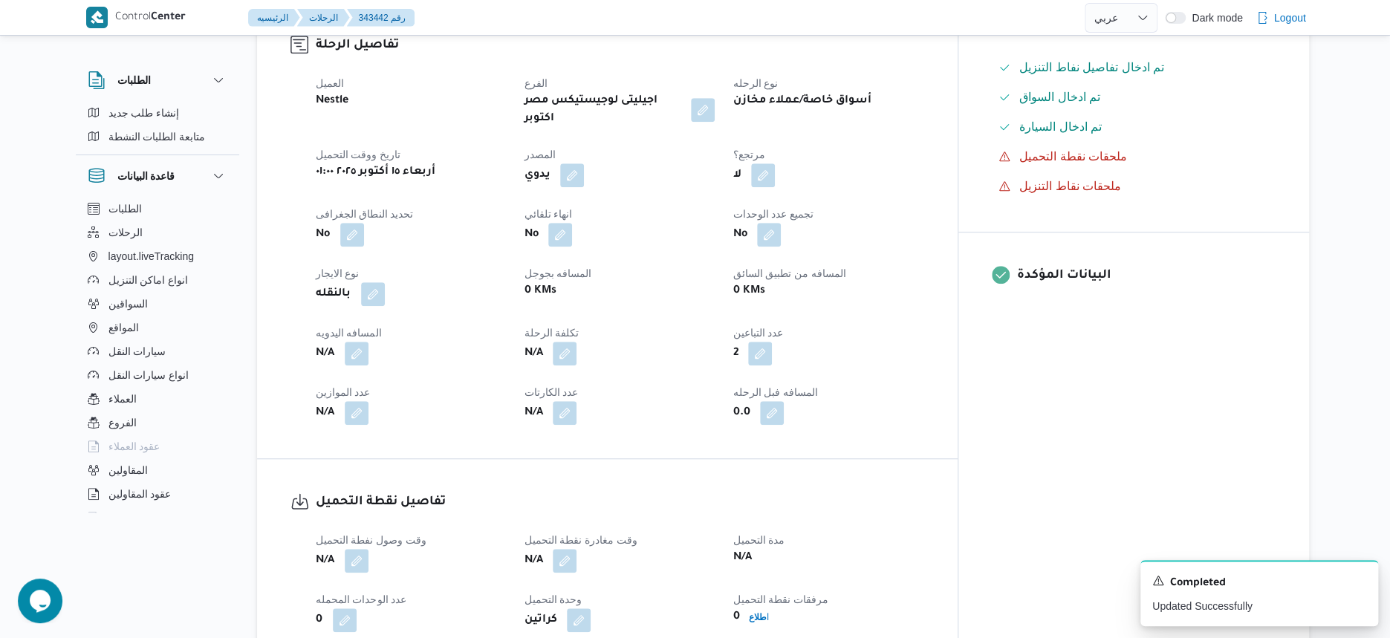
scroll to position [743, 0]
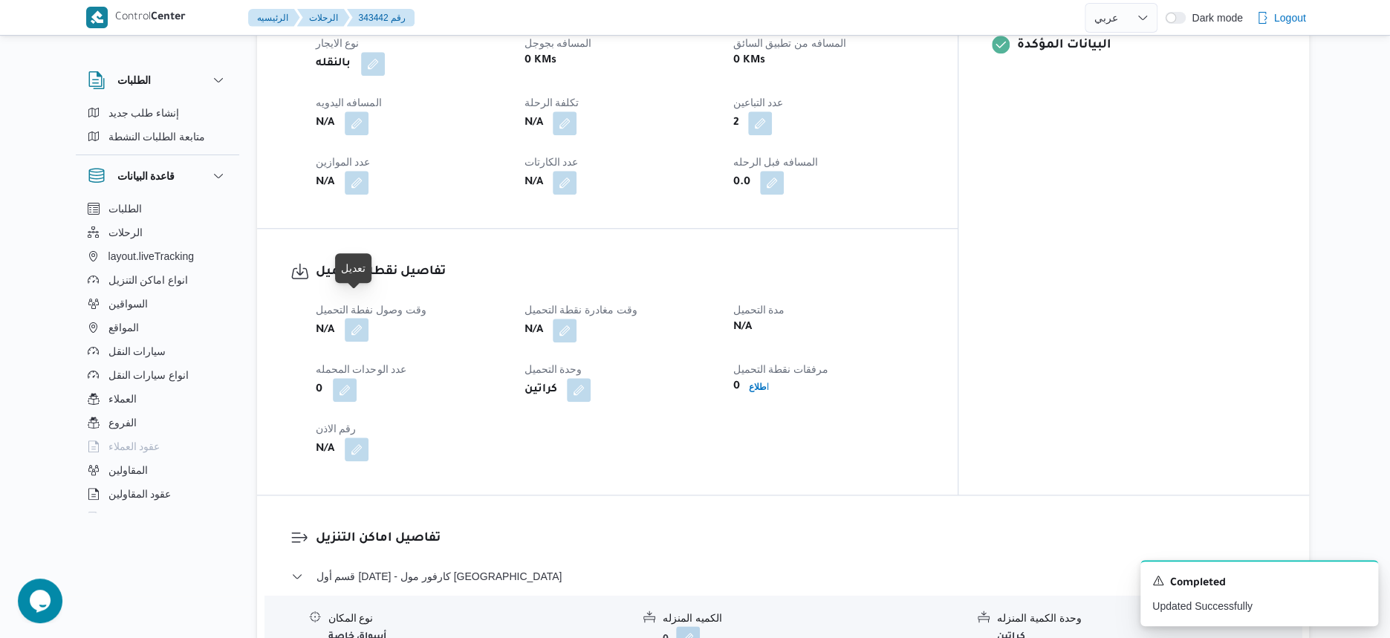
click at [347, 318] on button "button" at bounding box center [357, 330] width 24 height 24
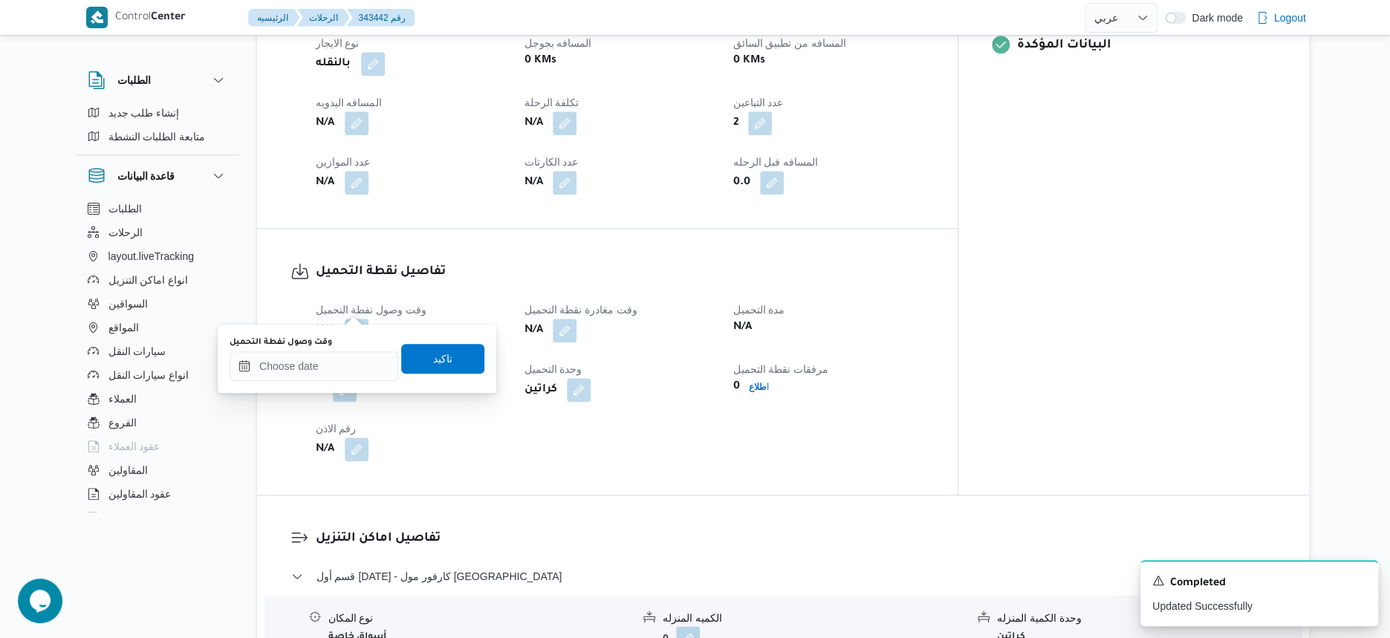
click at [349, 384] on div "You are in a dialog. To close this dialog, hit escape. وقت وصول نفطة التحميل تا…" at bounding box center [357, 359] width 279 height 68
click at [348, 370] on input "وقت وصول نفطة التحميل" at bounding box center [314, 366] width 169 height 30
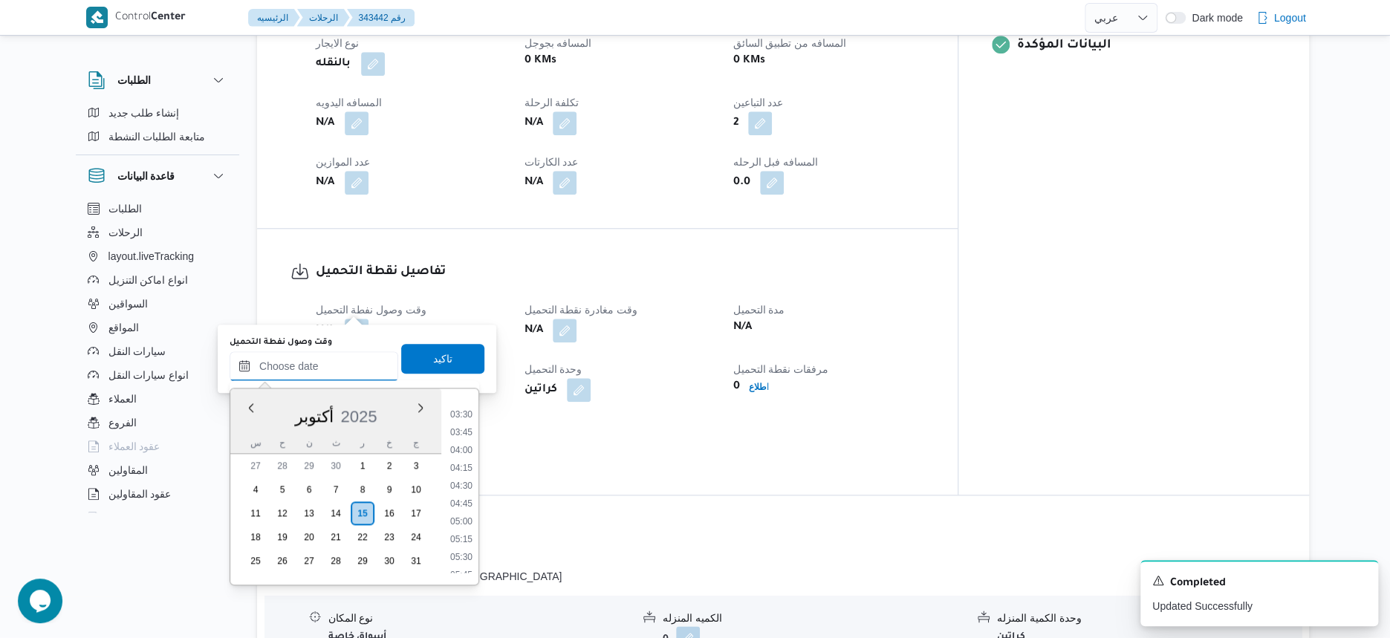
scroll to position [212, 0]
click at [465, 409] on li "03:00" at bounding box center [461, 410] width 34 height 15
type input "[DATE] ٠٣:٠٠"
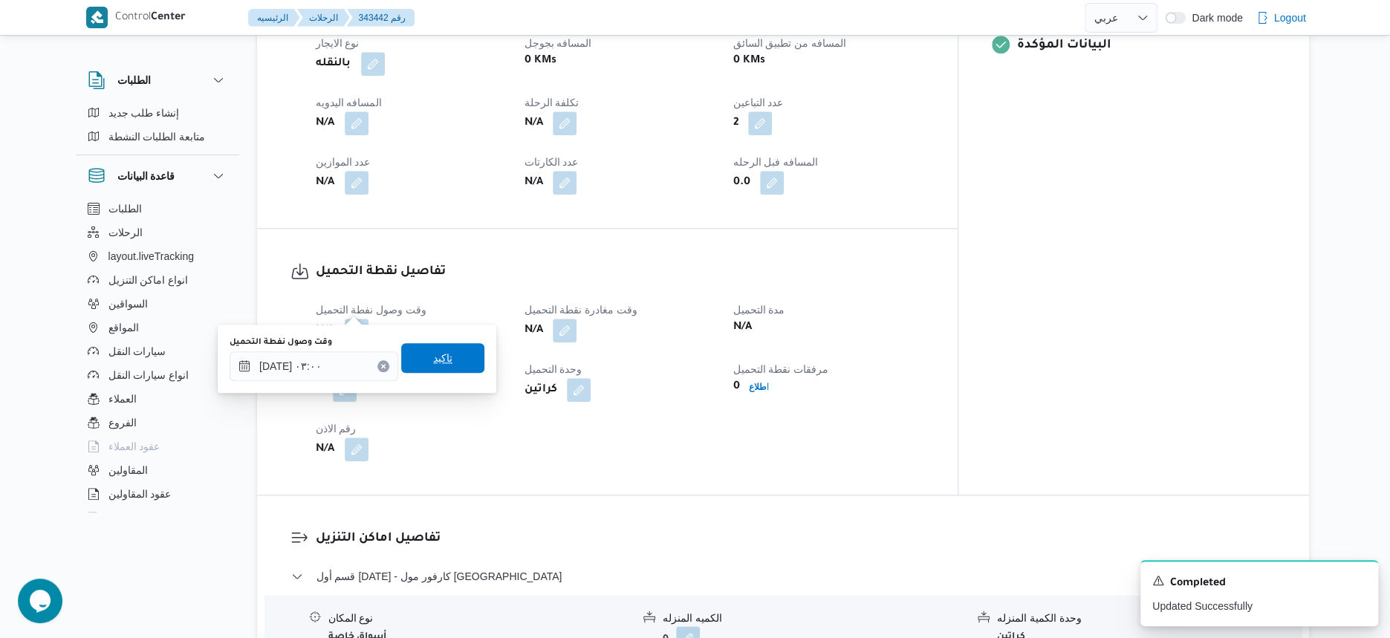
click at [461, 365] on span "تاكيد" at bounding box center [442, 358] width 83 height 30
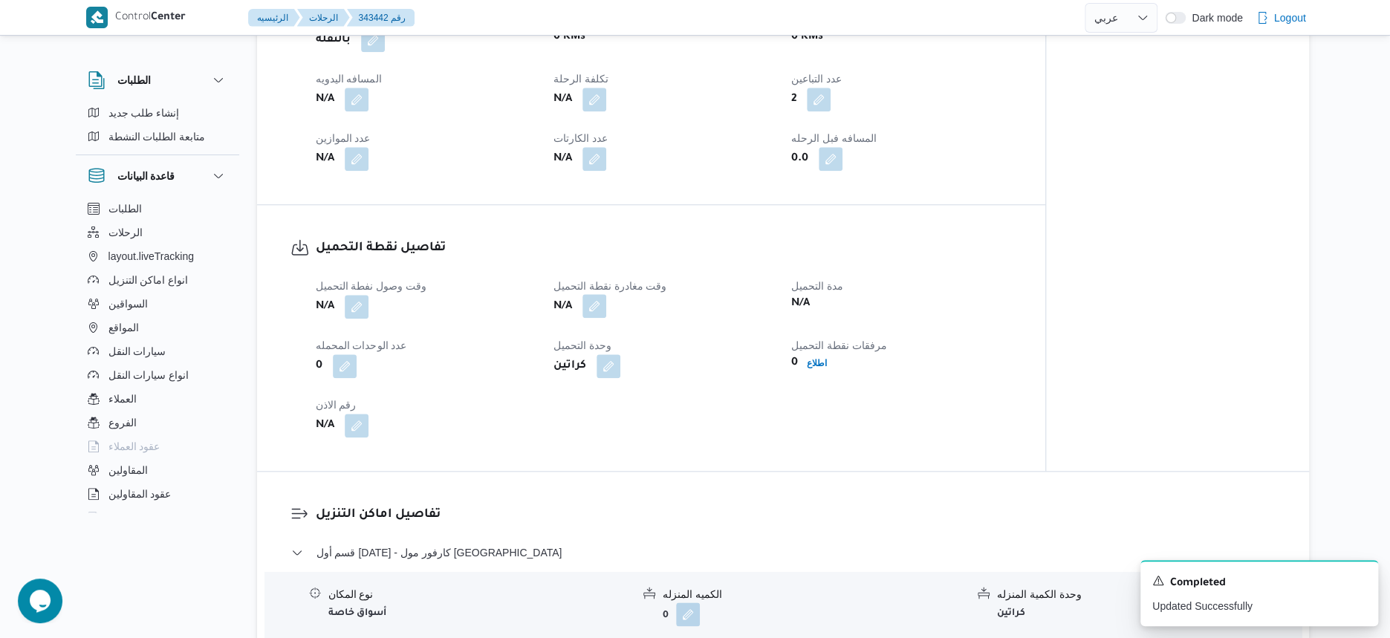
click at [602, 308] on button "button" at bounding box center [594, 306] width 24 height 24
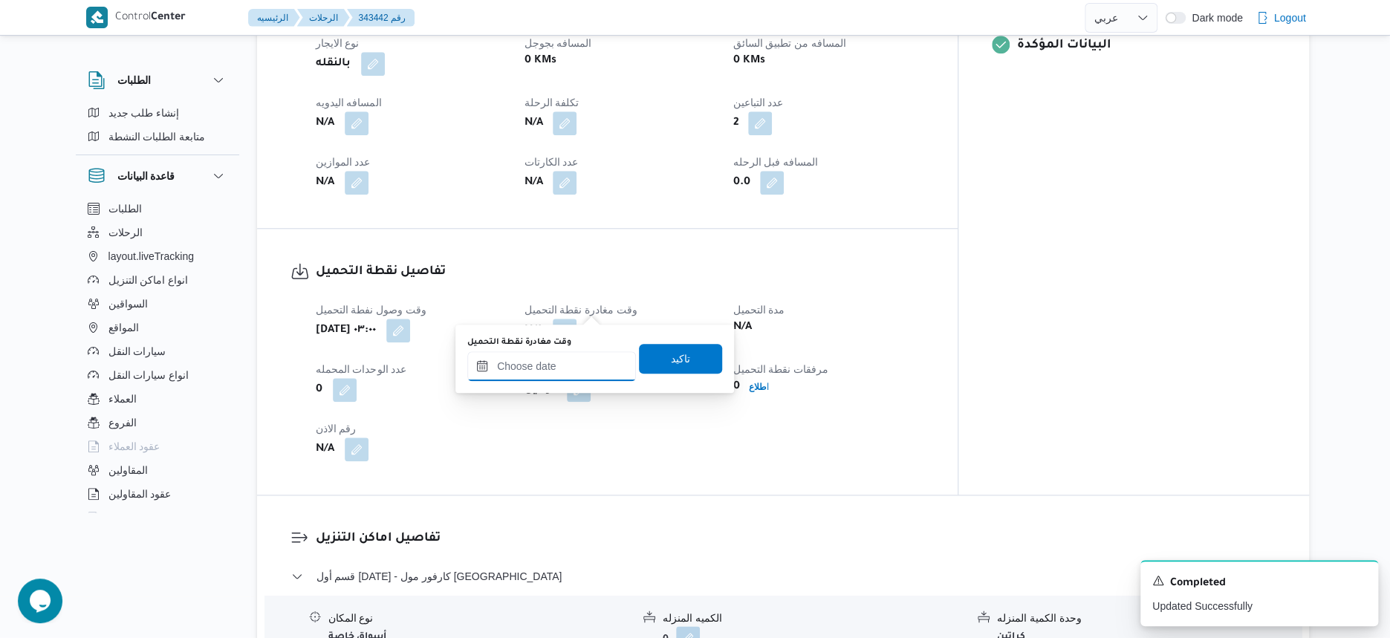
click at [571, 367] on input "وقت مغادرة نقطة التحميل" at bounding box center [551, 366] width 169 height 30
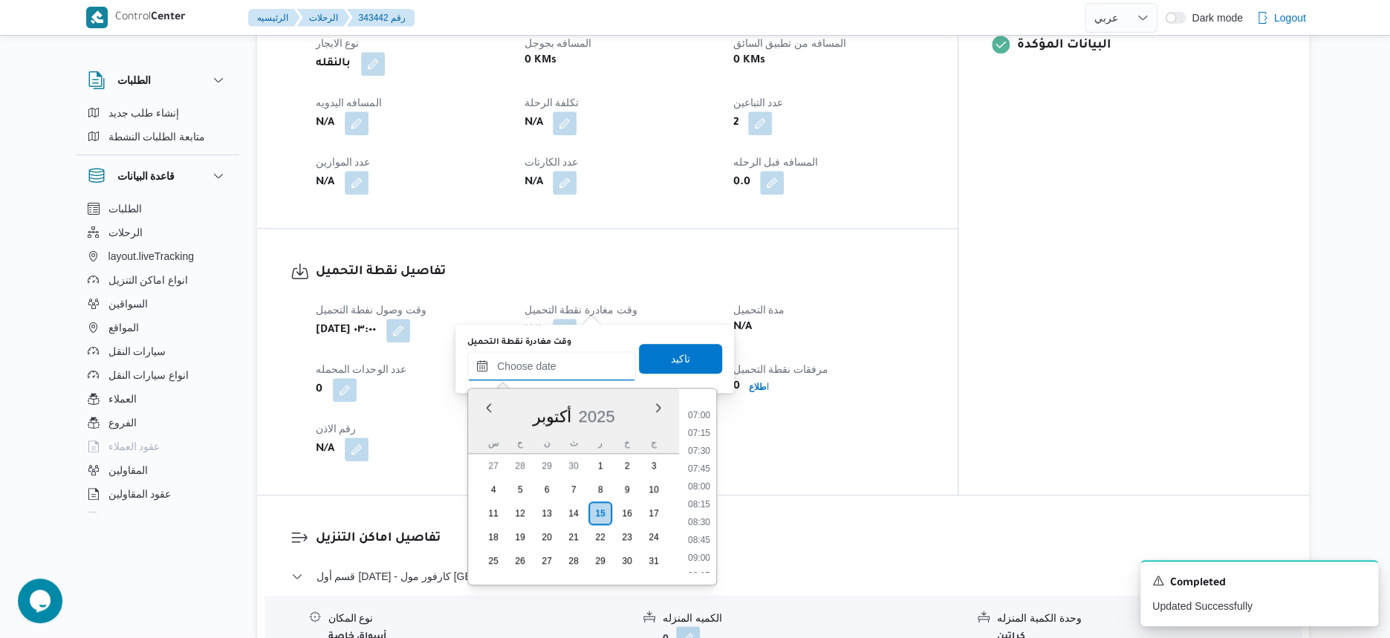
scroll to position [490, 0]
drag, startPoint x: 703, startPoint y: 418, endPoint x: 703, endPoint y: 396, distance: 22.3
click at [703, 418] on li "07:00" at bounding box center [699, 417] width 34 height 15
type input "[DATE] ٠٧:٠٠"
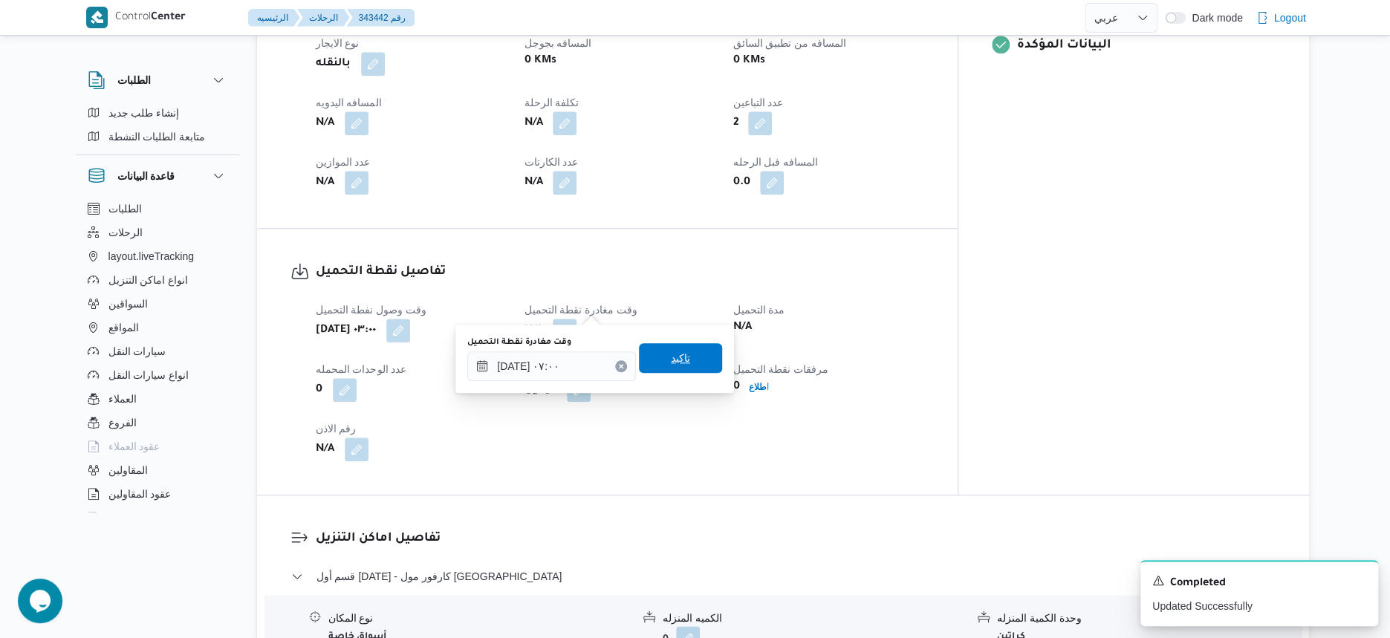
click at [693, 358] on span "تاكيد" at bounding box center [680, 358] width 83 height 30
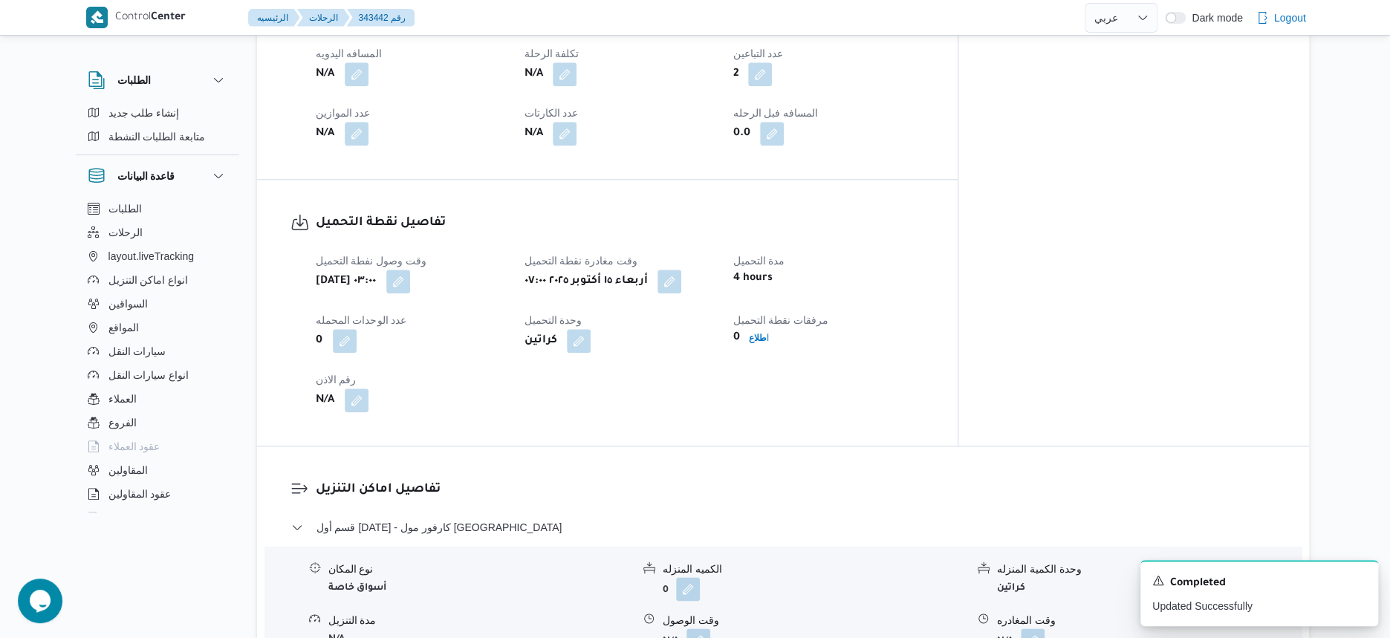
scroll to position [836, 0]
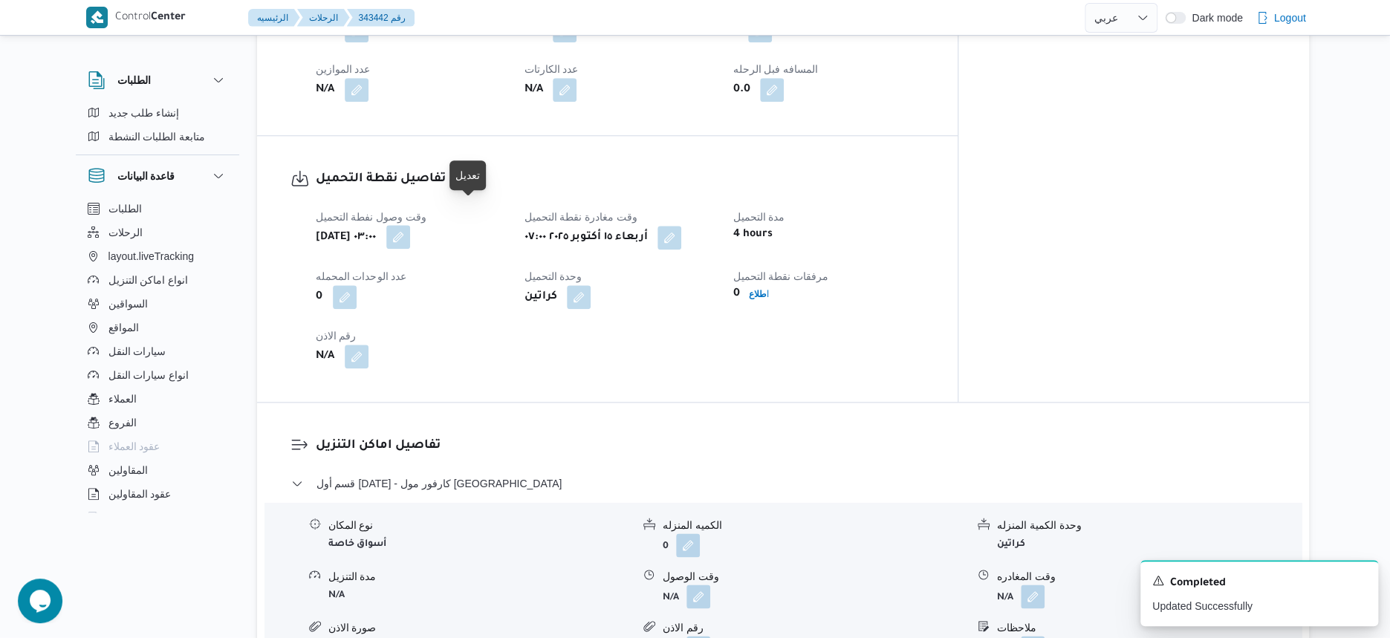
click at [410, 225] on button "button" at bounding box center [398, 237] width 24 height 24
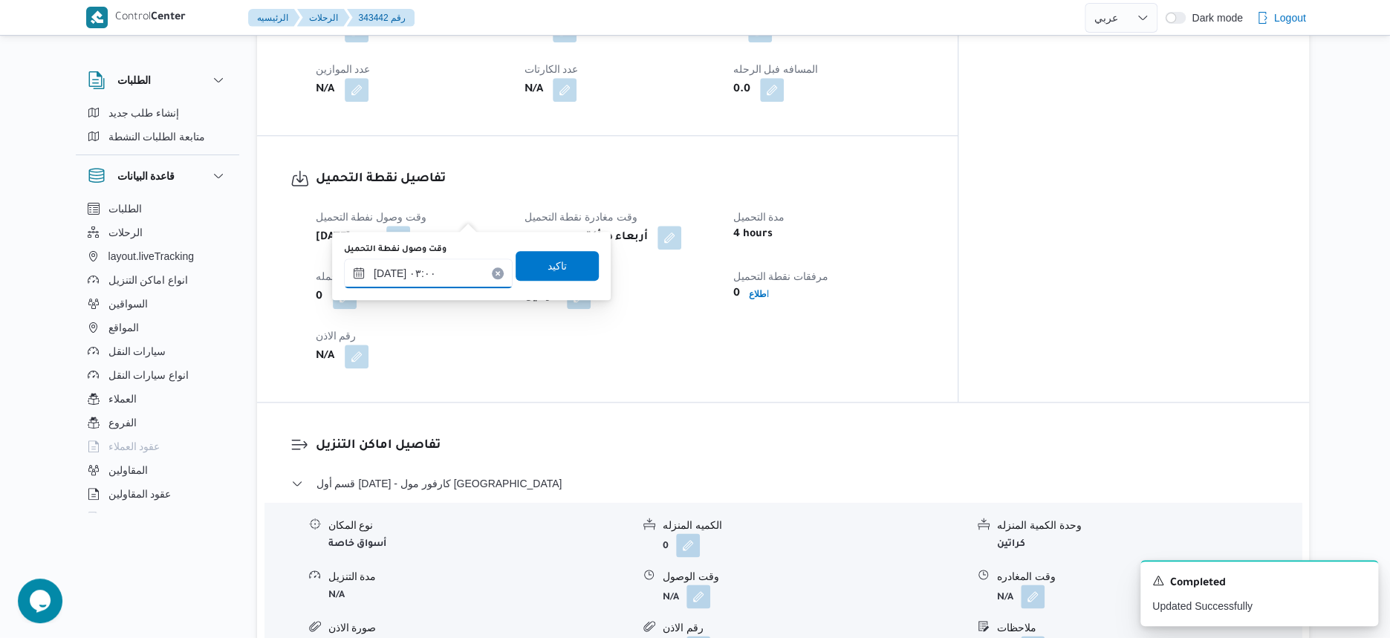
click at [444, 264] on input "[DATE] ٠٣:٠٠" at bounding box center [428, 274] width 169 height 30
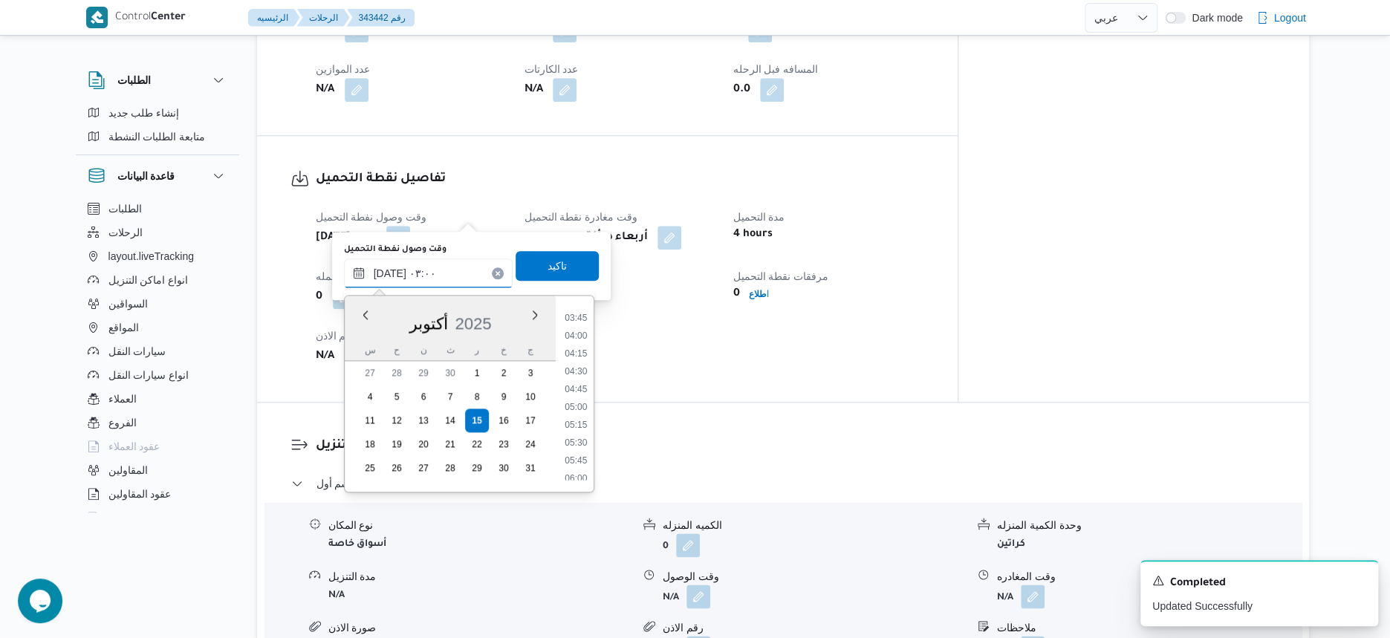
scroll to position [308, 0]
click at [579, 326] on li "04:30" at bounding box center [576, 327] width 34 height 15
type input "[DATE] ٠٣:٠٠"
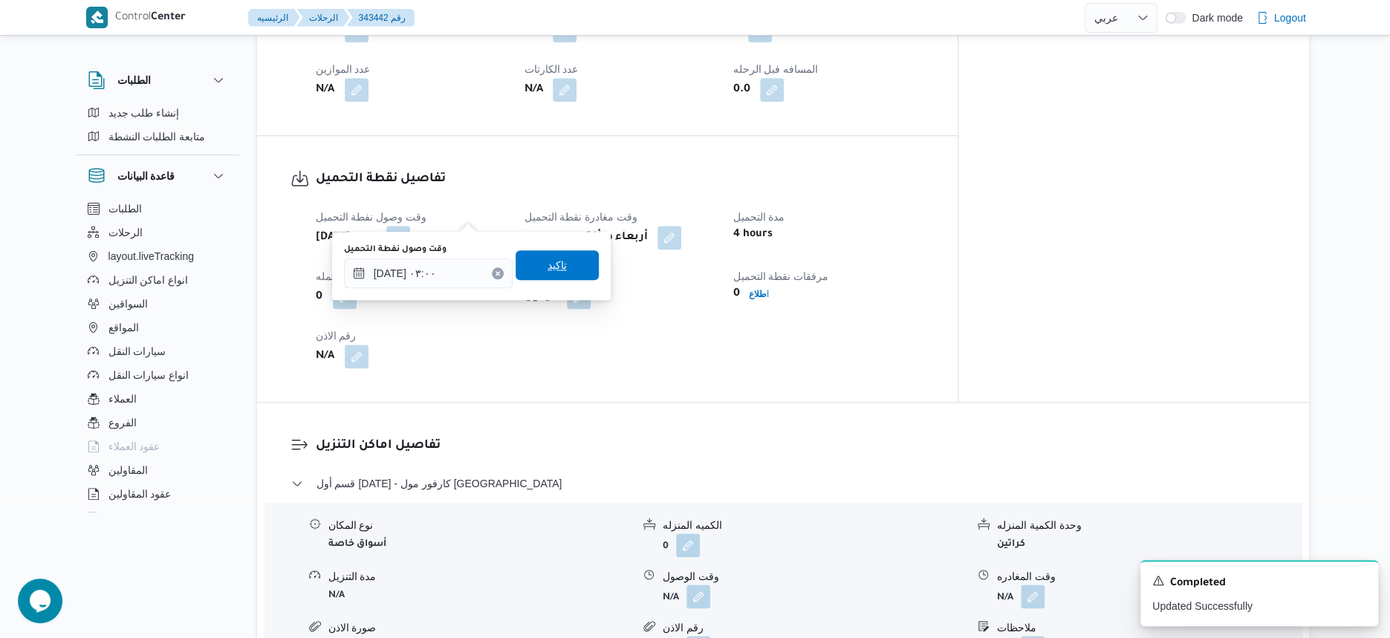
click at [560, 261] on span "تاكيد" at bounding box center [557, 265] width 83 height 30
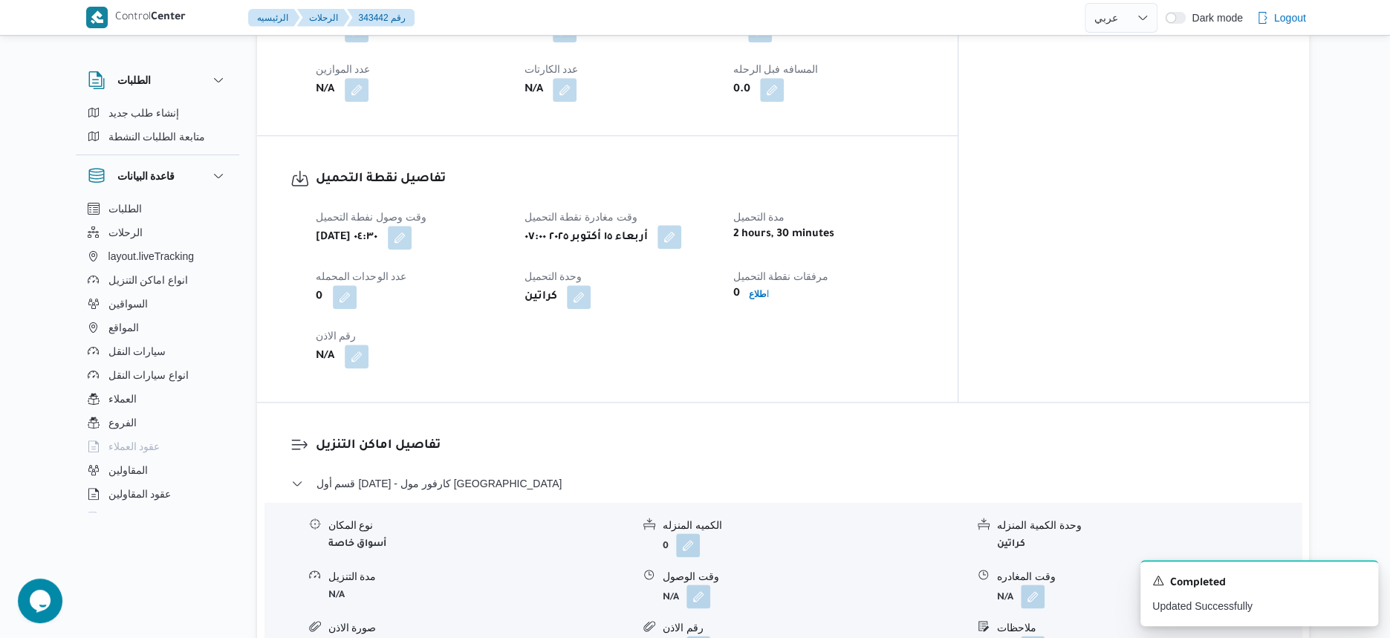
click at [681, 225] on button "button" at bounding box center [669, 237] width 24 height 24
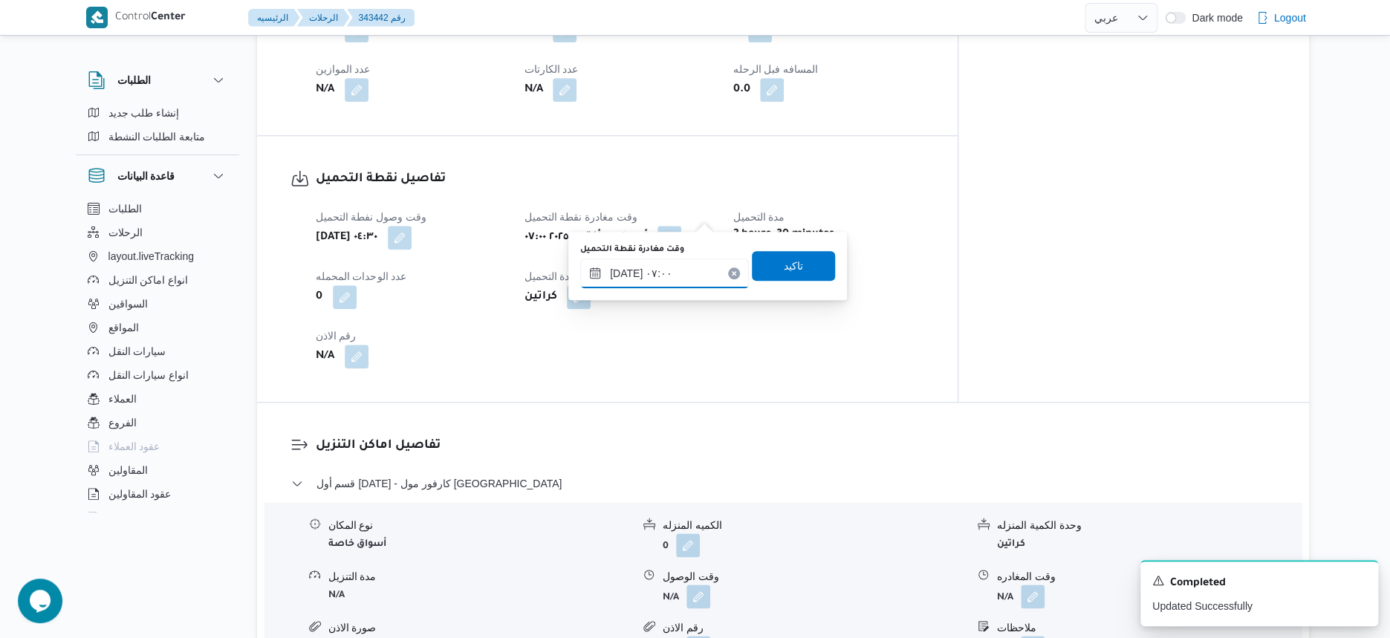
click at [693, 272] on input "[DATE] ٠٧:٠٠" at bounding box center [664, 274] width 169 height 30
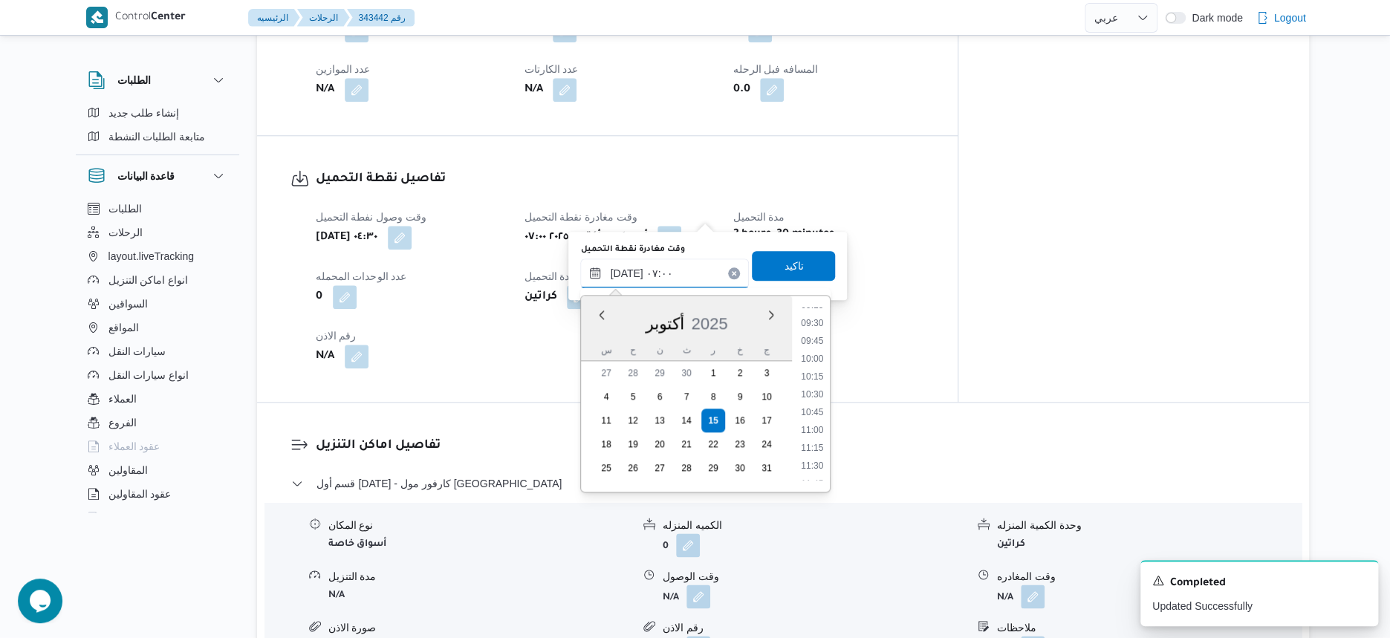
scroll to position [687, 0]
click at [820, 377] on li "10:30" at bounding box center [813, 376] width 34 height 15
type input "[DATE] ٠٧:٠٠"
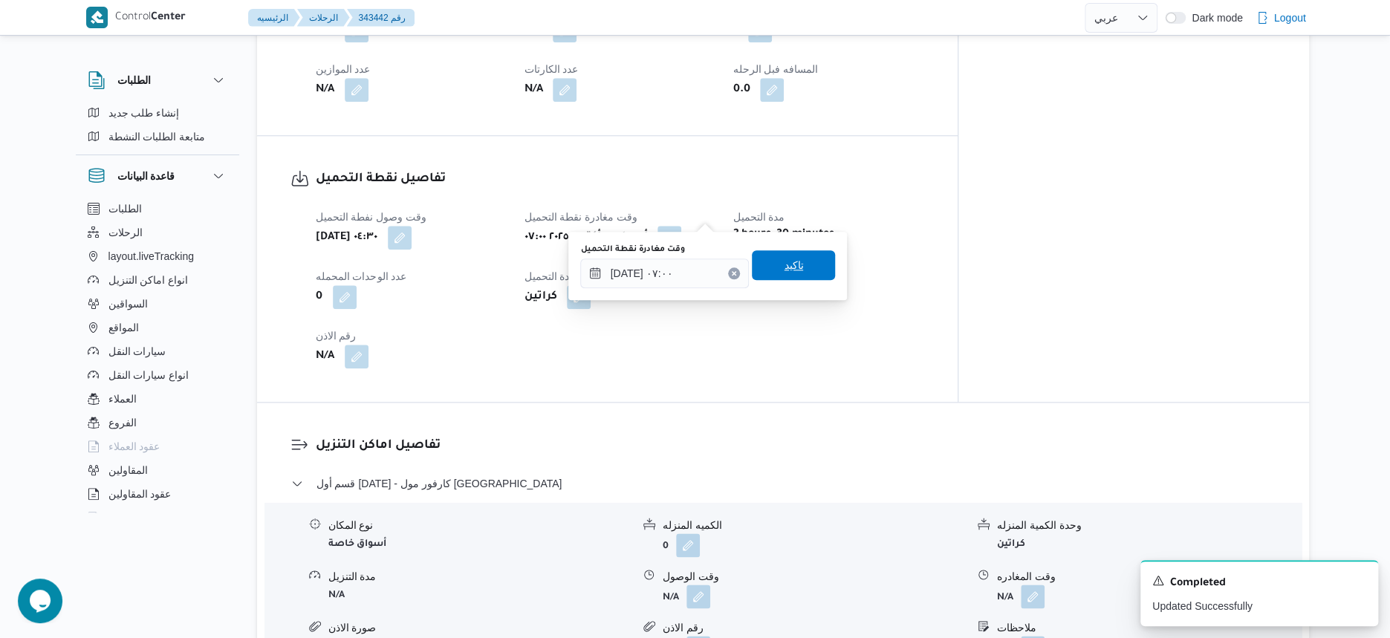
click at [808, 271] on span "تاكيد" at bounding box center [793, 265] width 83 height 30
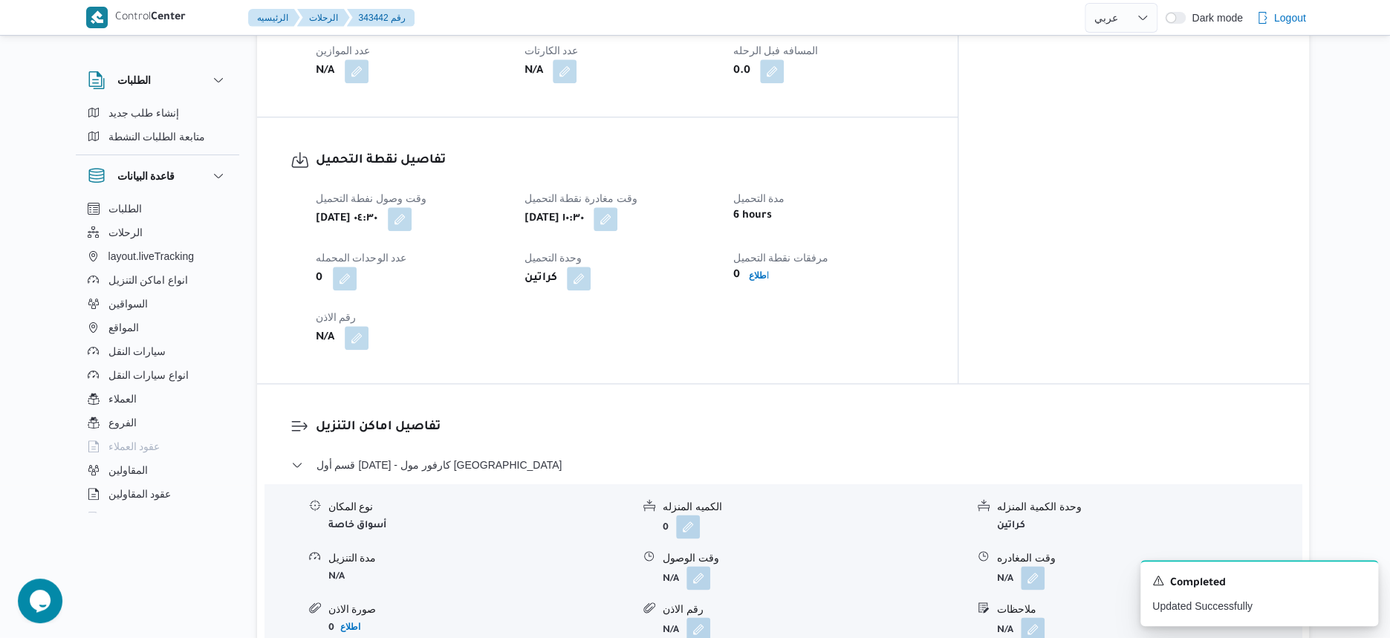
scroll to position [836, 0]
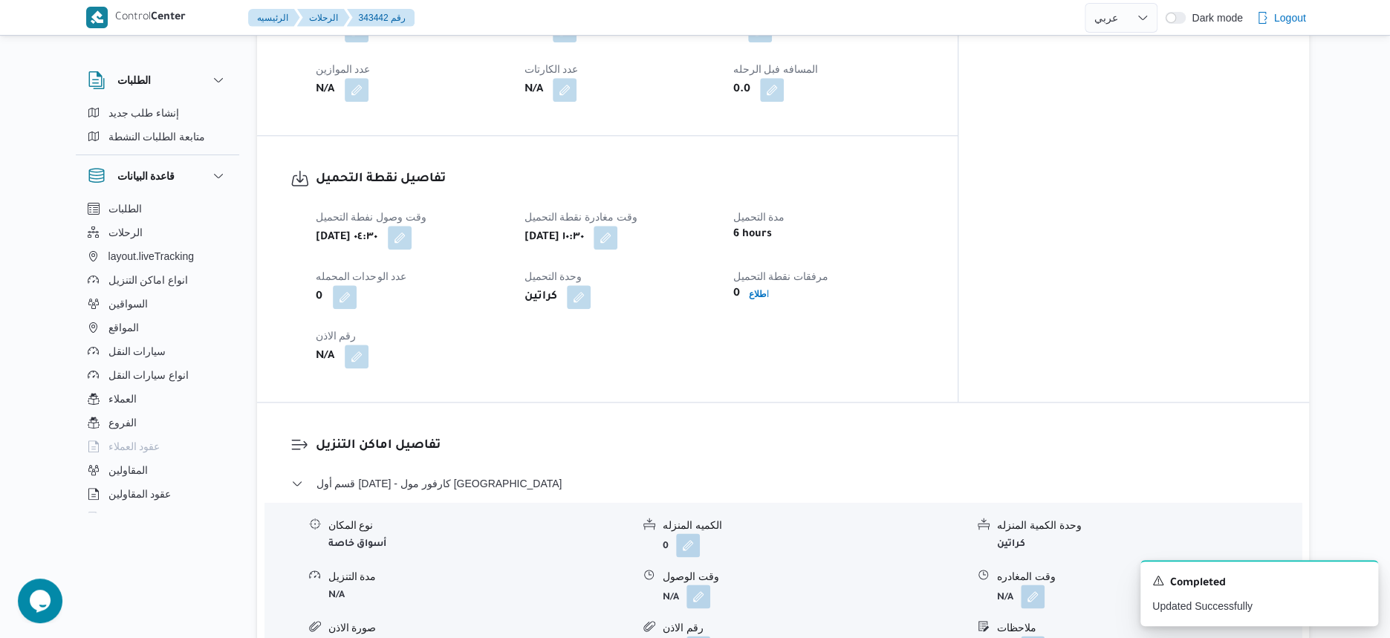
select select "ar"
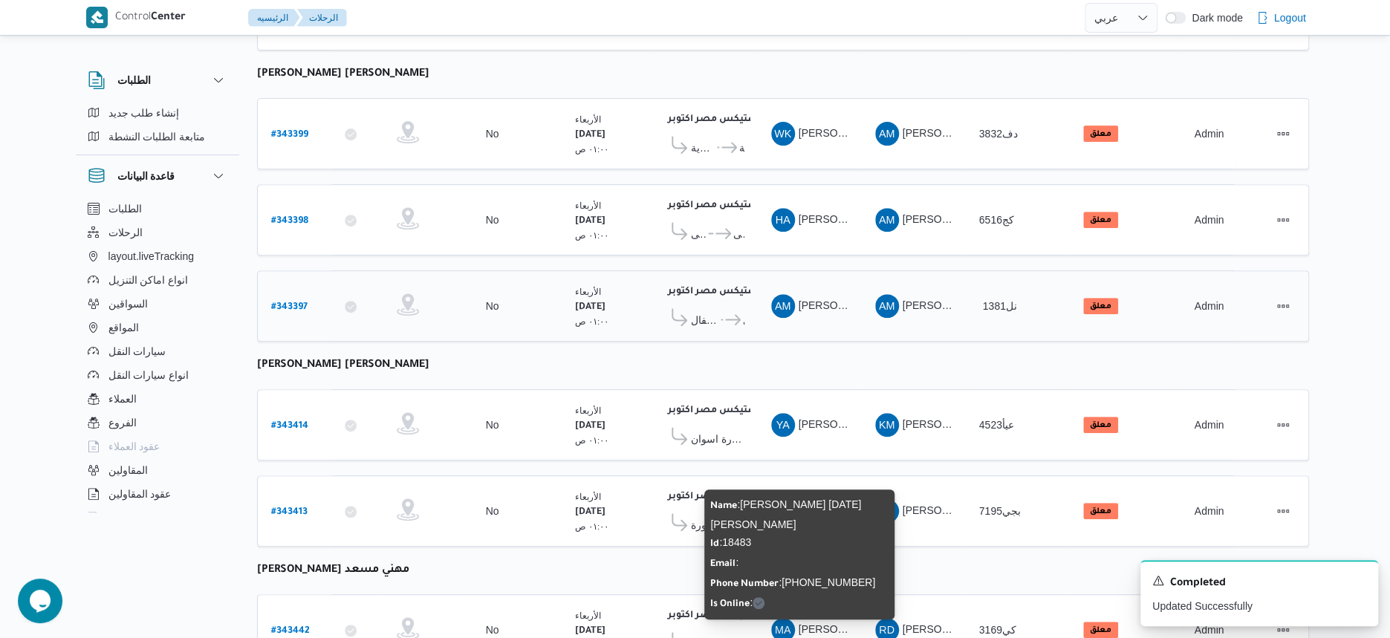
scroll to position [231, 0]
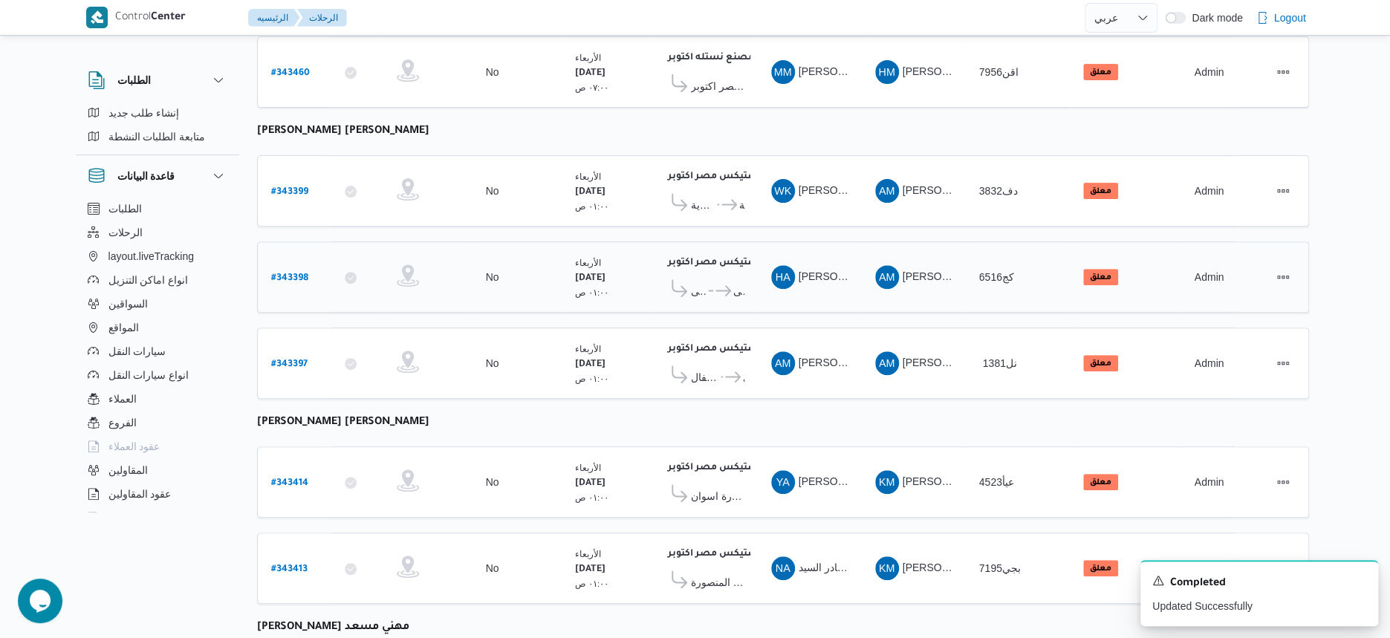
click at [715, 287] on icon at bounding box center [723, 290] width 16 height 11
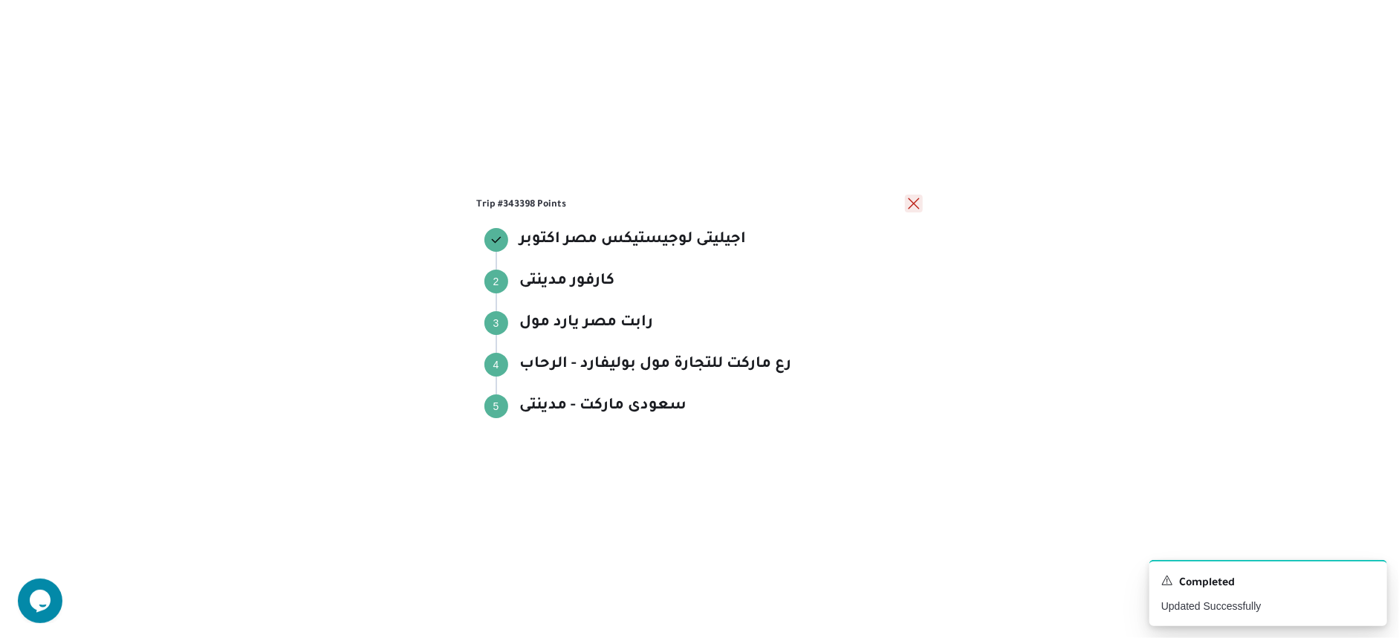
click at [914, 204] on button "close" at bounding box center [914, 204] width 18 height 18
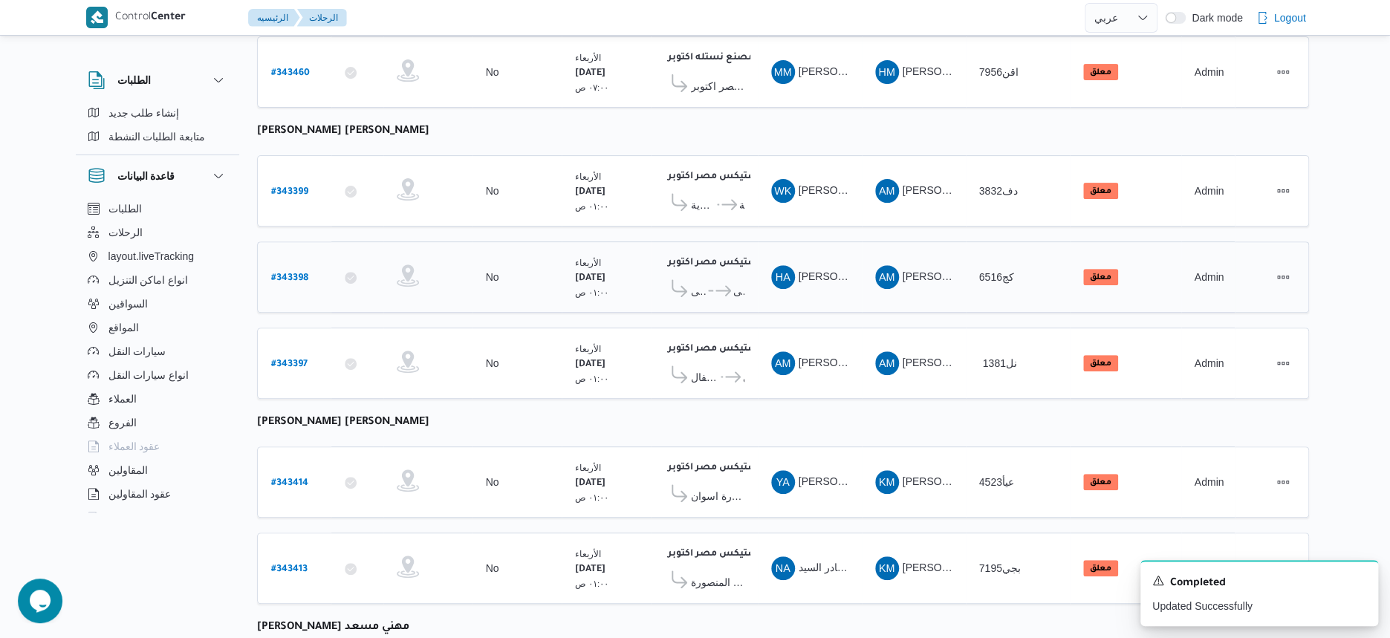
click at [300, 273] on b "# 343398" at bounding box center [289, 278] width 37 height 10
select select "ar"
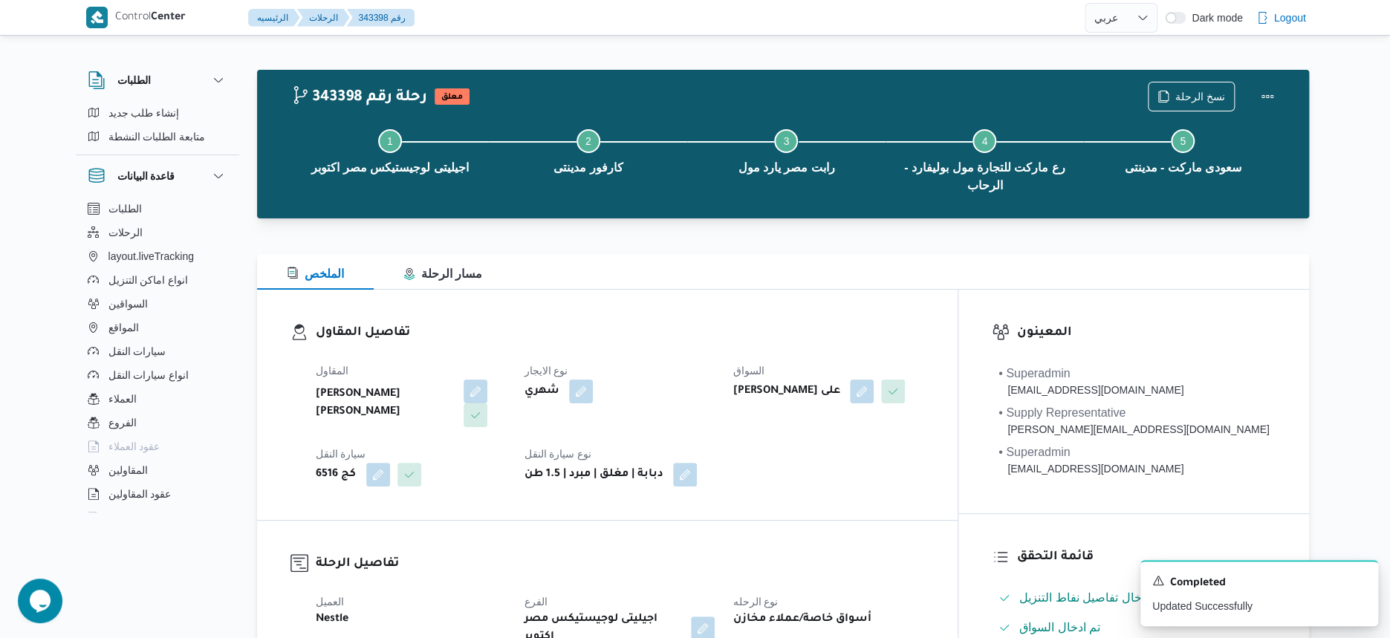
select select "ar"
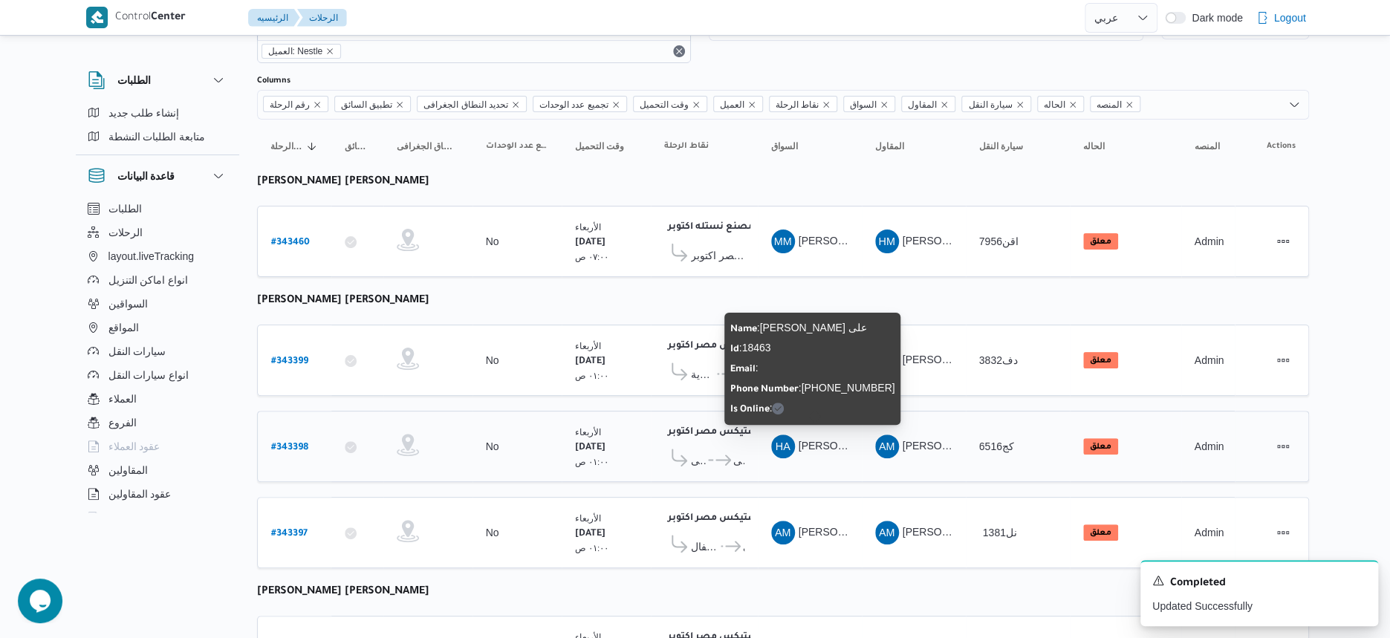
scroll to position [93, 0]
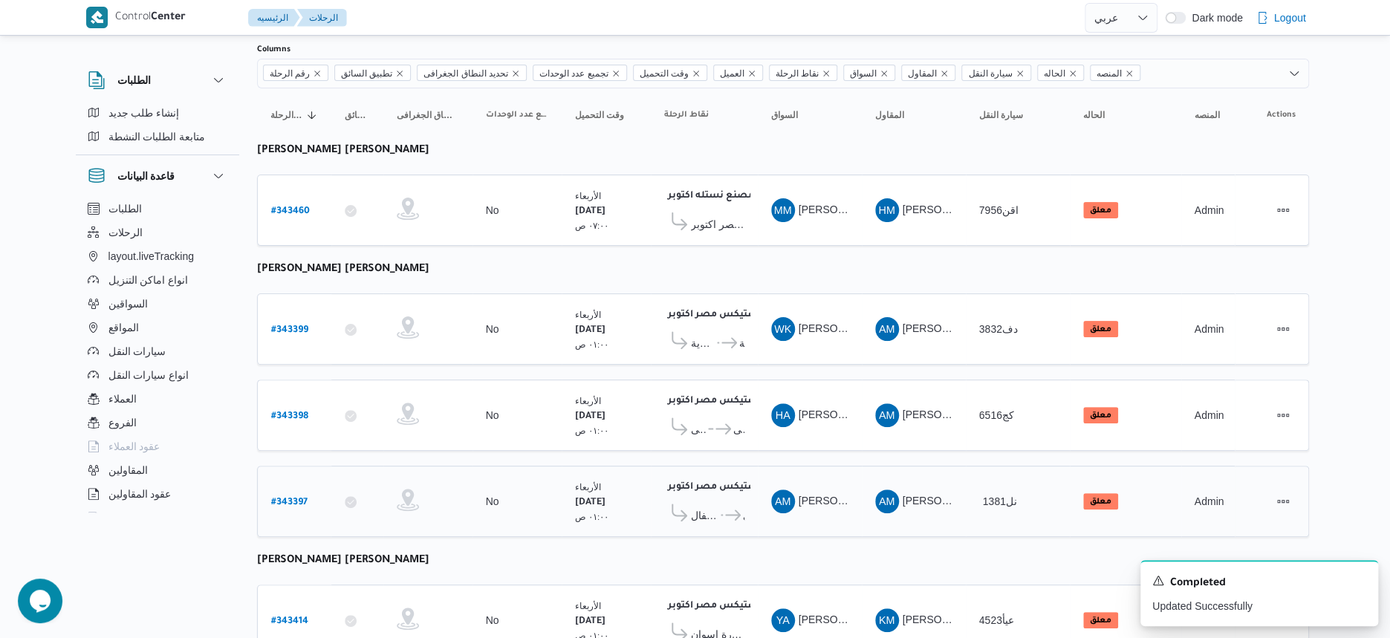
click at [294, 498] on b "# 343397" at bounding box center [289, 503] width 36 height 10
select select "ar"
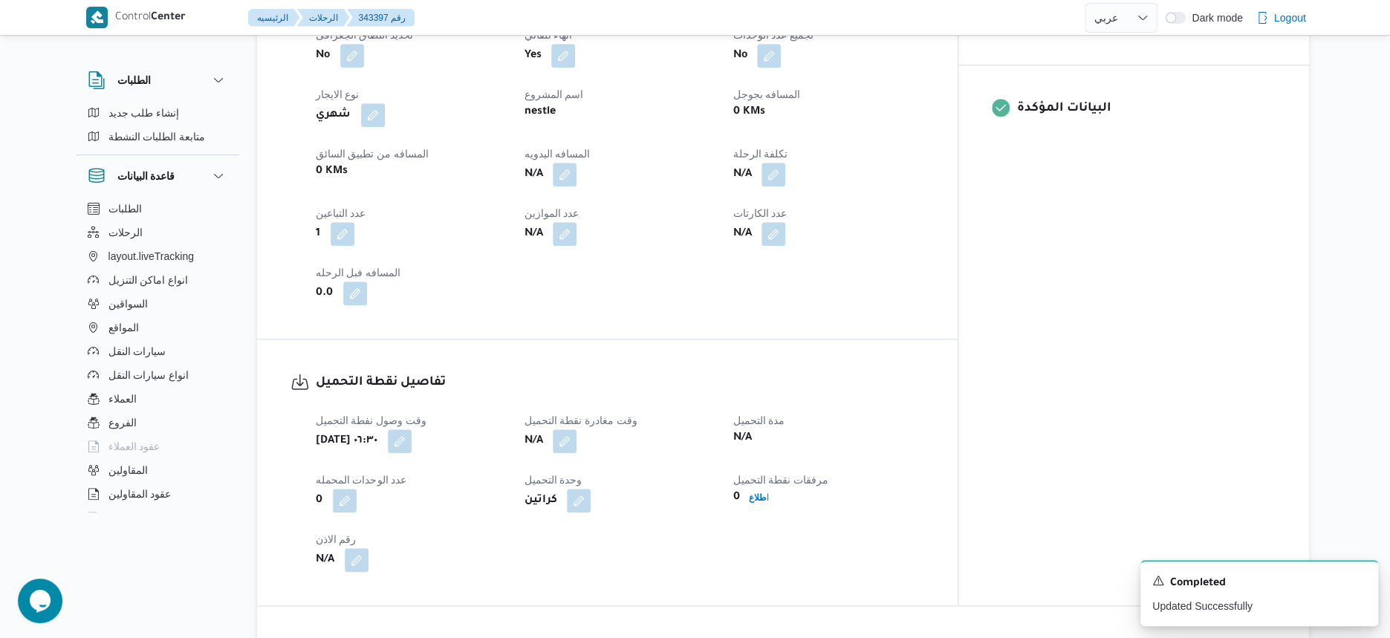
scroll to position [836, 0]
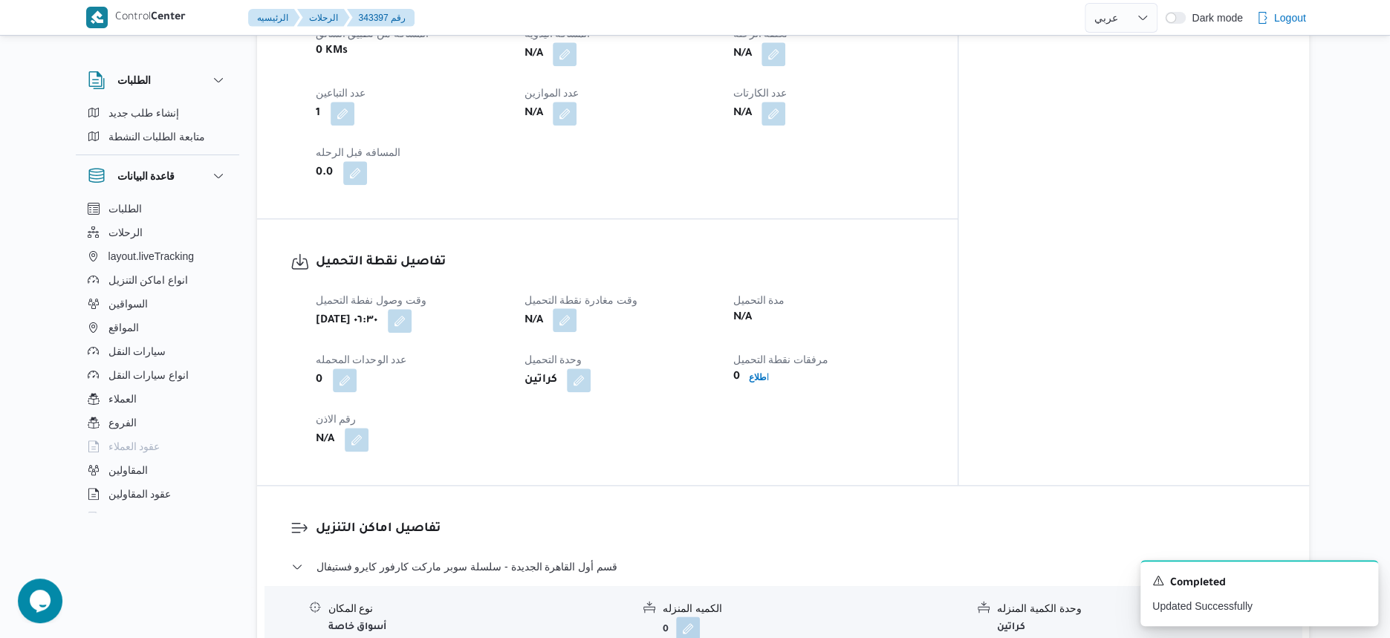
click at [576, 308] on button "button" at bounding box center [565, 320] width 24 height 24
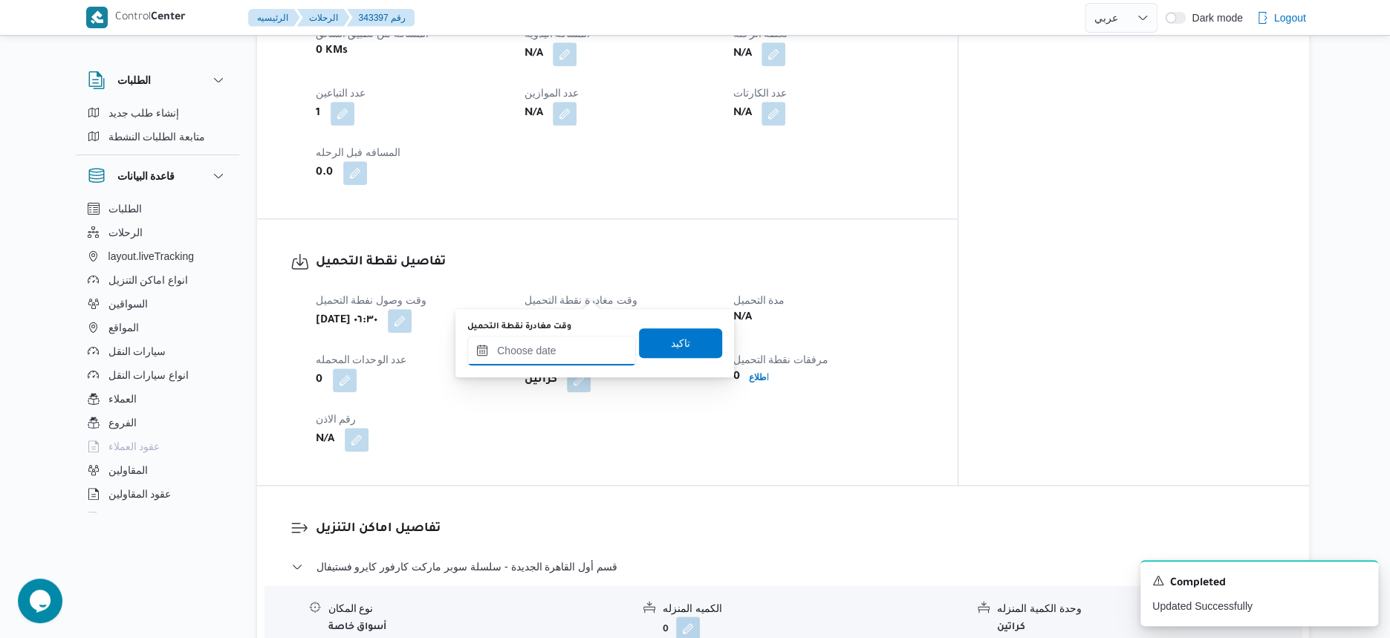
click at [568, 351] on input "وقت مغادرة نقطة التحميل" at bounding box center [551, 351] width 169 height 30
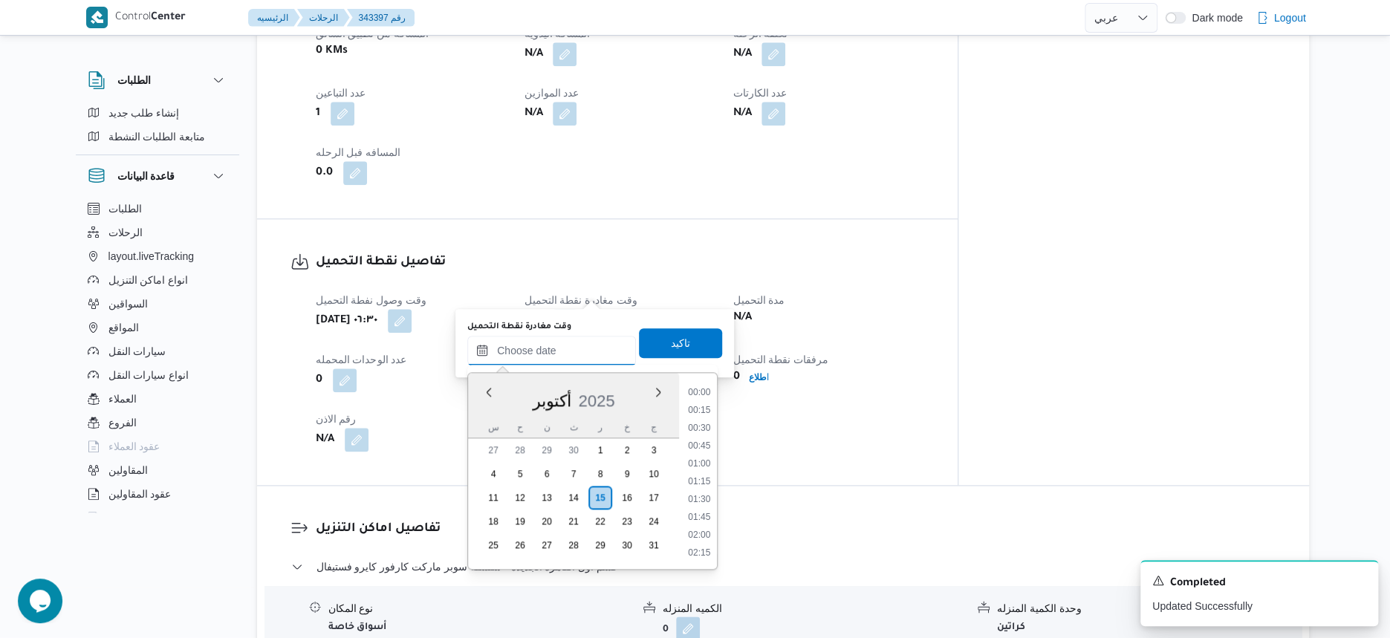
scroll to position [694, 0]
click at [706, 448] on li "10:30" at bounding box center [699, 447] width 34 height 15
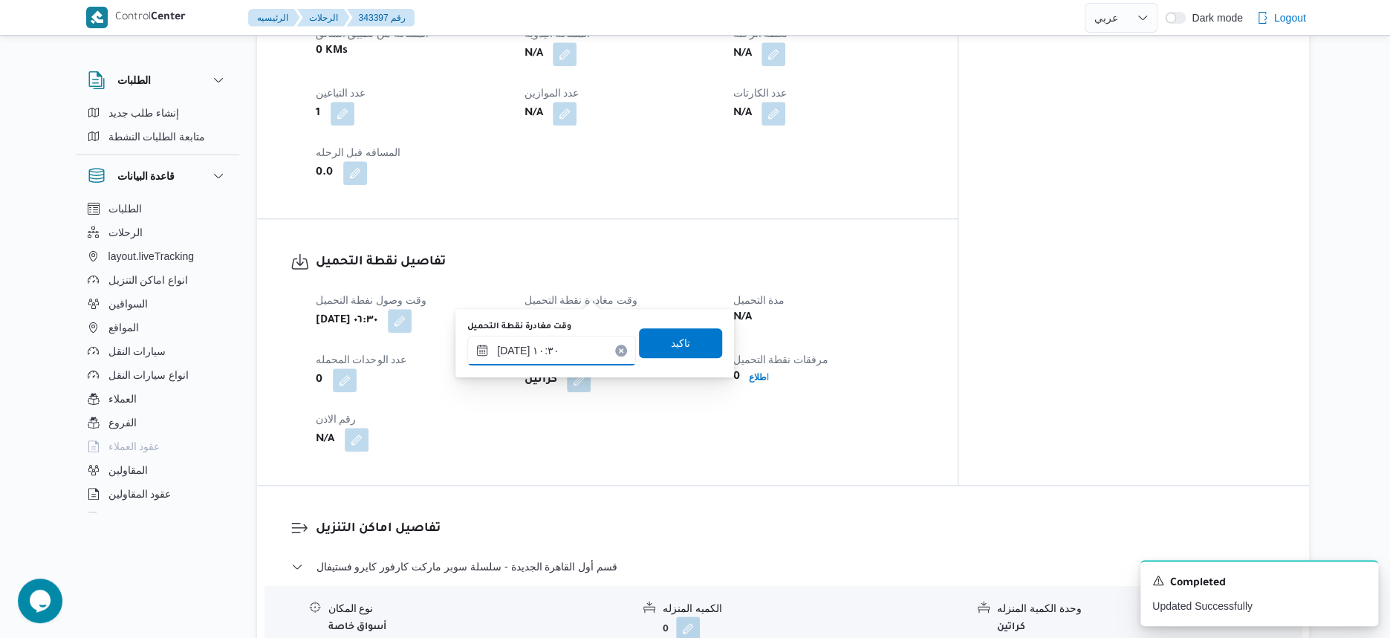
click at [553, 339] on input "[DATE] ١٠:٣٠" at bounding box center [551, 351] width 169 height 30
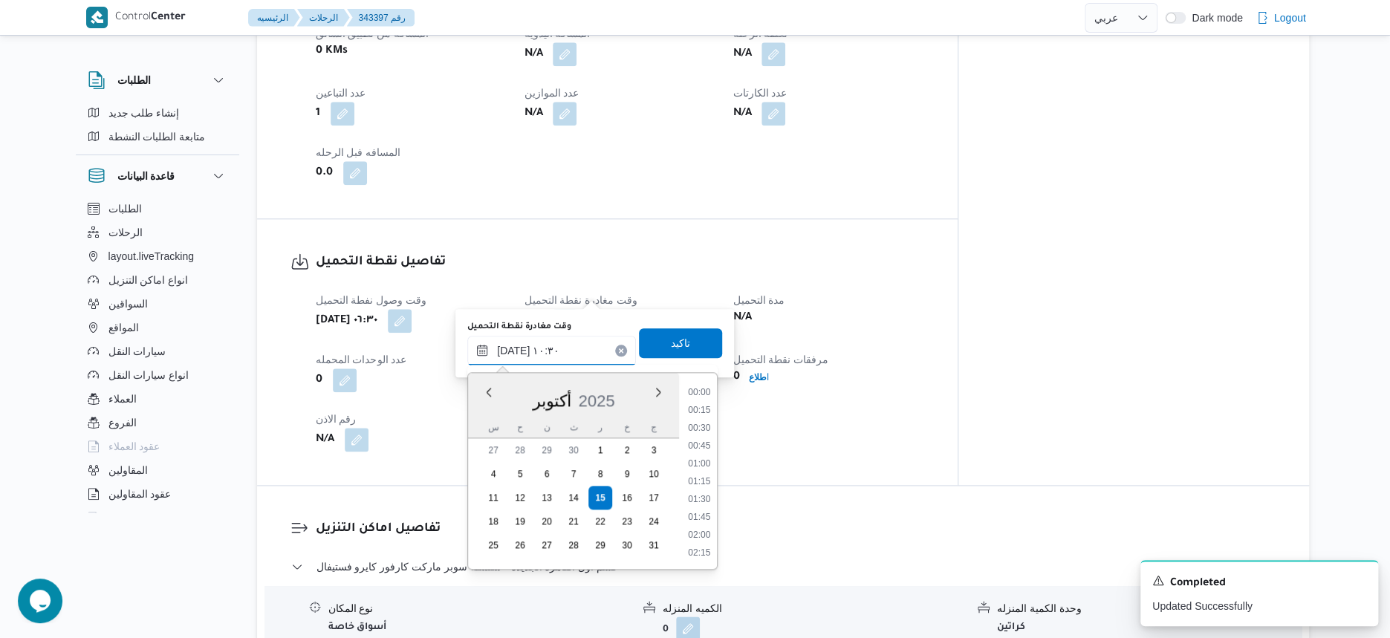
scroll to position [658, 0]
click at [698, 446] on li "10:00" at bounding box center [699, 447] width 34 height 15
type input "[DATE] ١٠:٠٠"
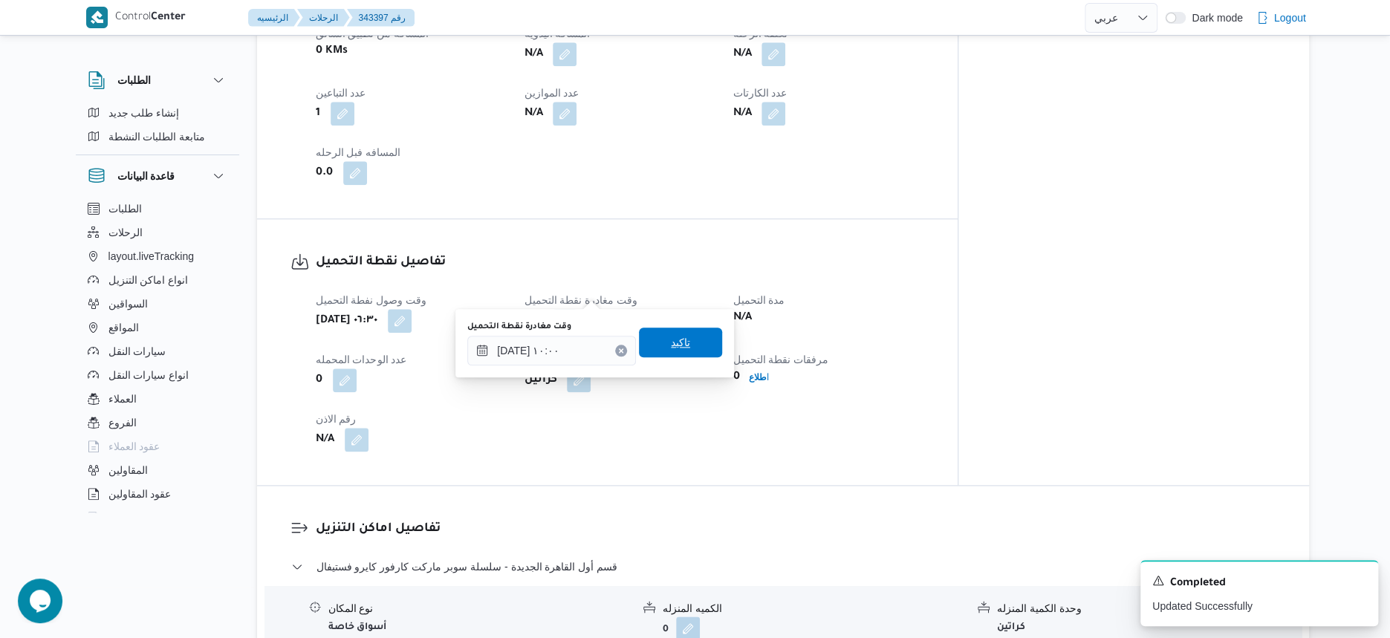
click at [691, 348] on span "تاكيد" at bounding box center [680, 343] width 83 height 30
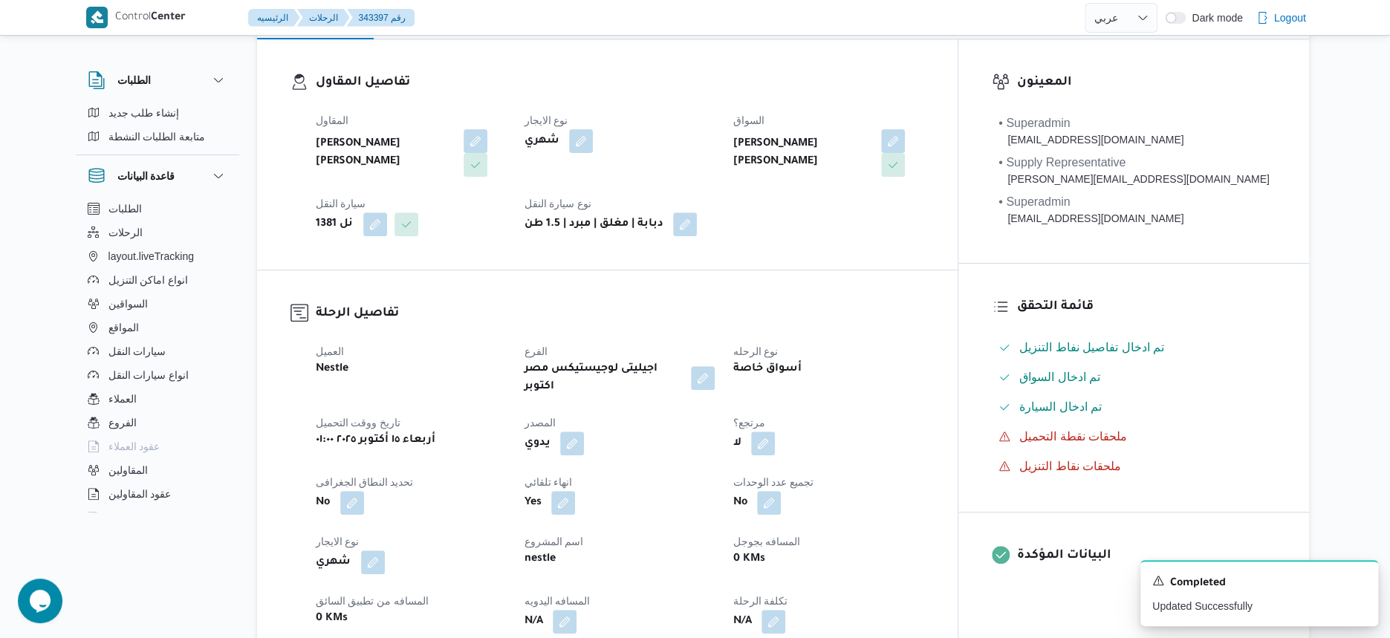
scroll to position [0, 0]
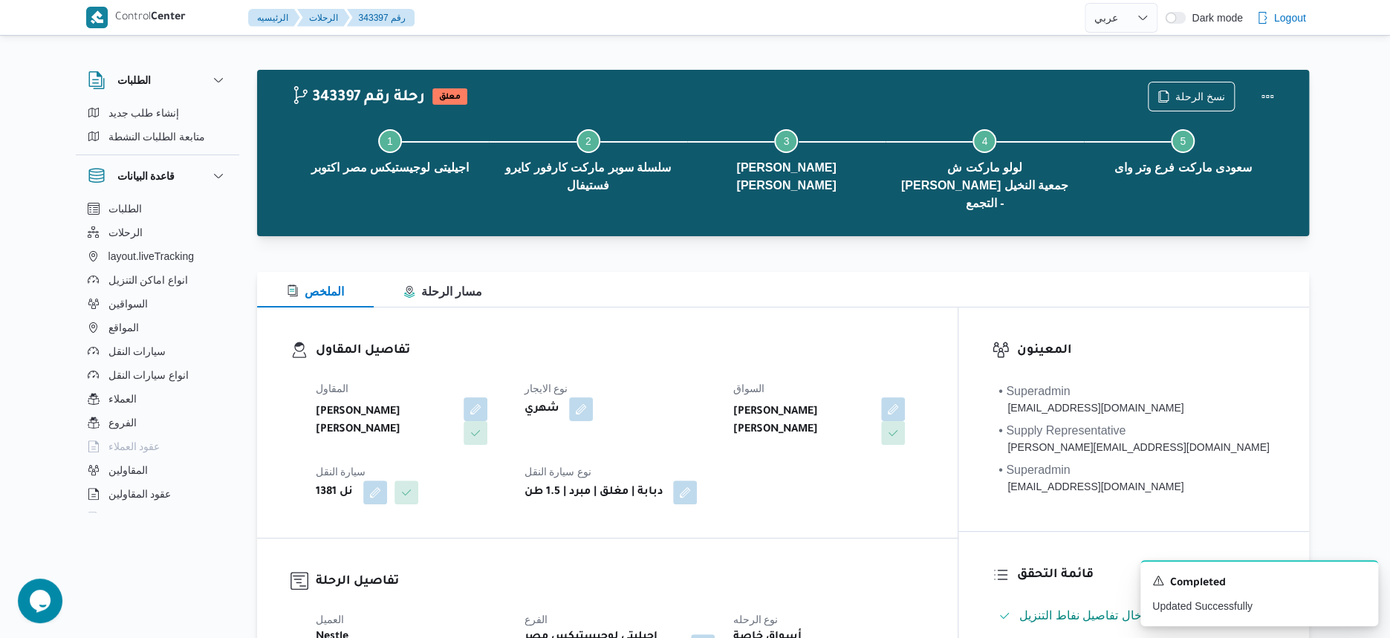
select select "ar"
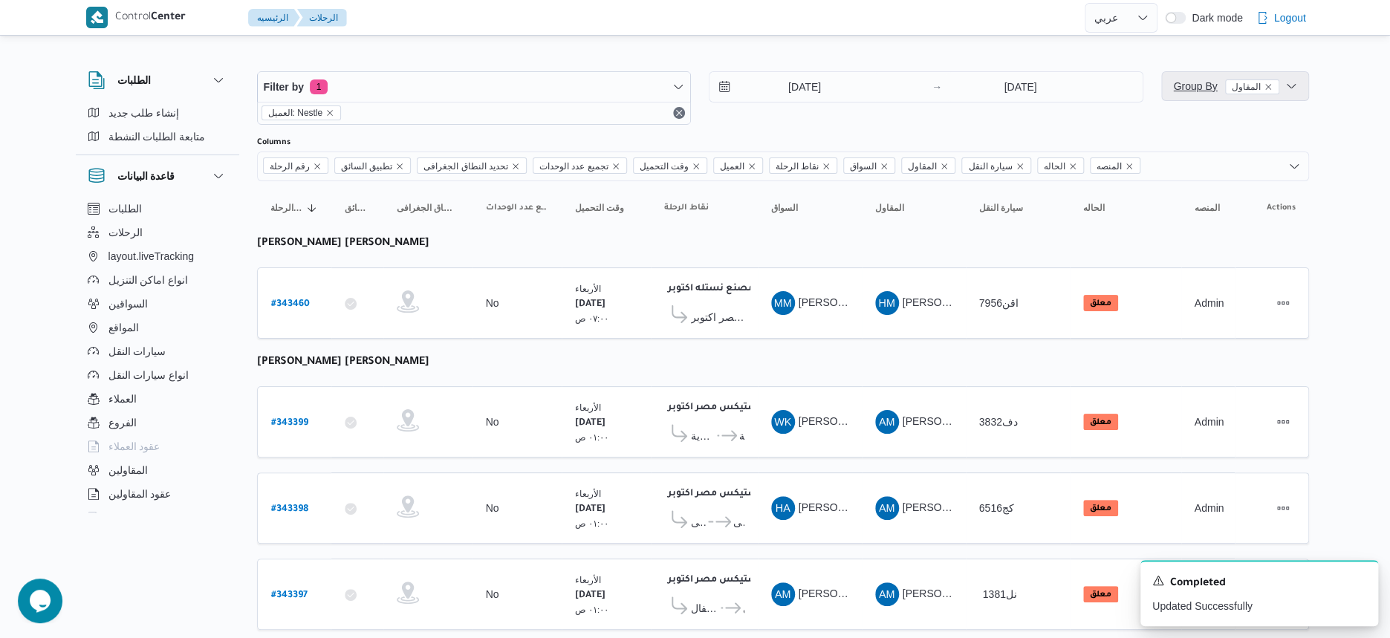
click at [1214, 85] on span "Group By المقاول" at bounding box center [1225, 86] width 105 height 12
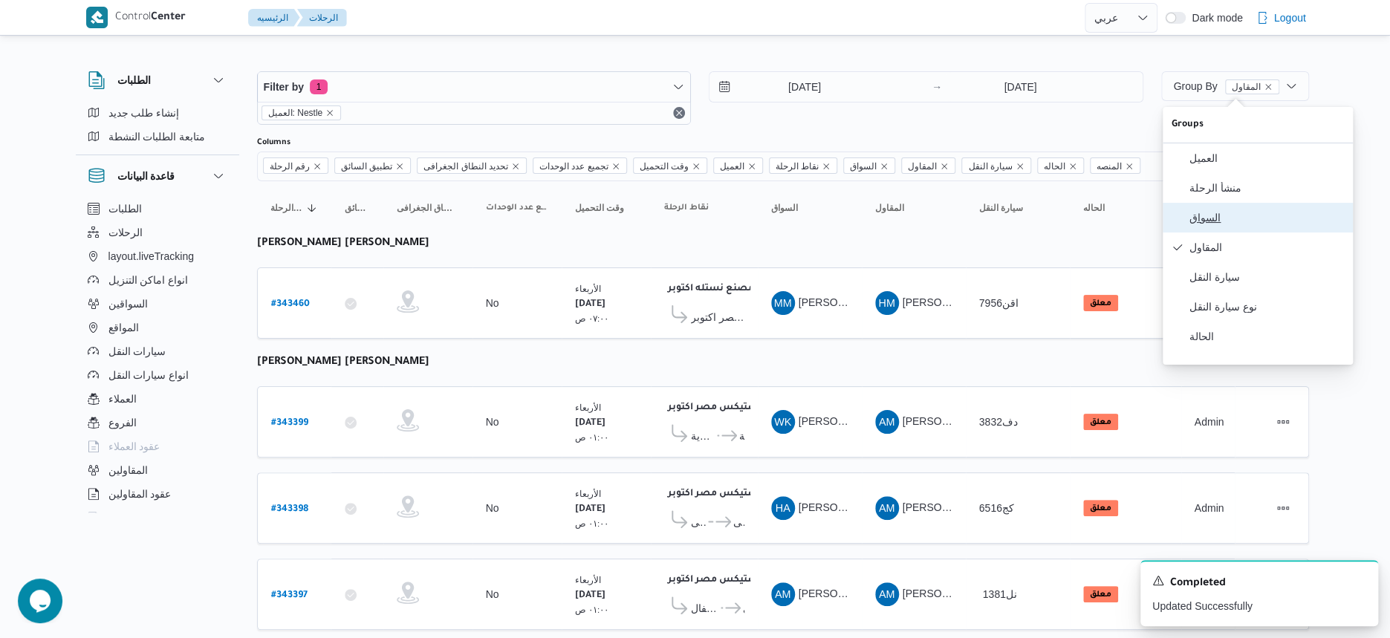
click at [1218, 221] on span "السواق" at bounding box center [1266, 218] width 155 height 12
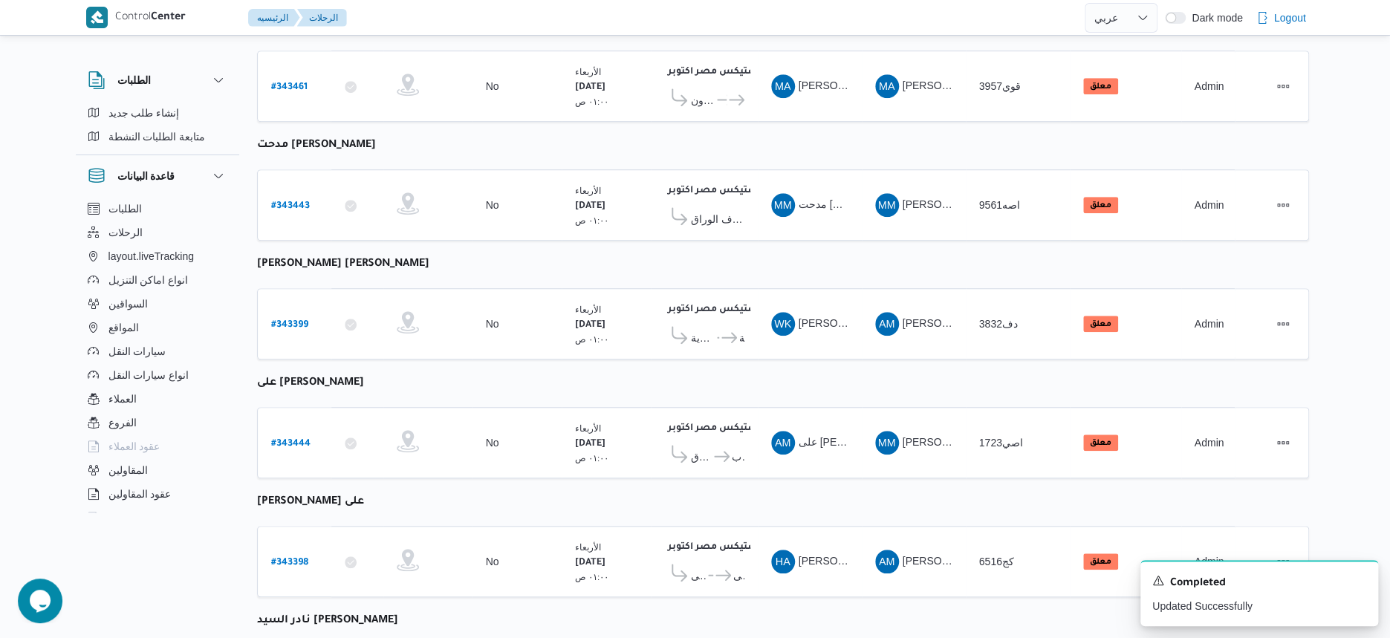
scroll to position [386, 0]
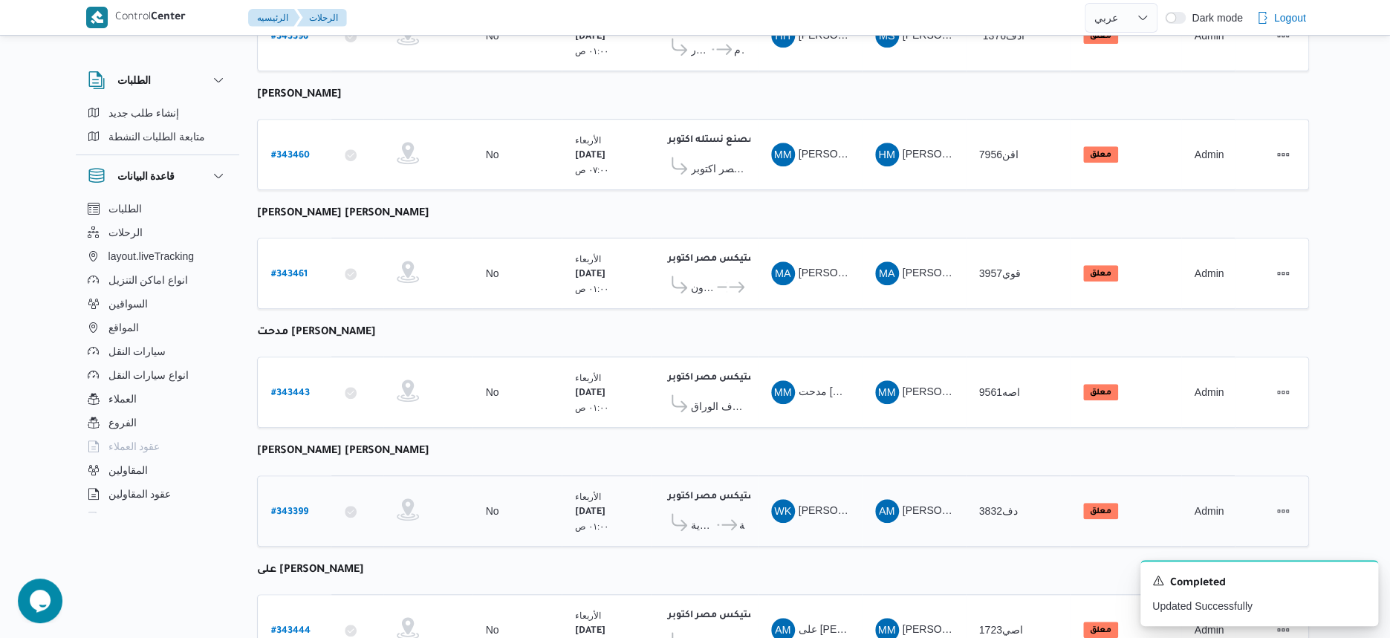
click at [282, 507] on b "# 343399" at bounding box center [289, 512] width 37 height 10
select select "ar"
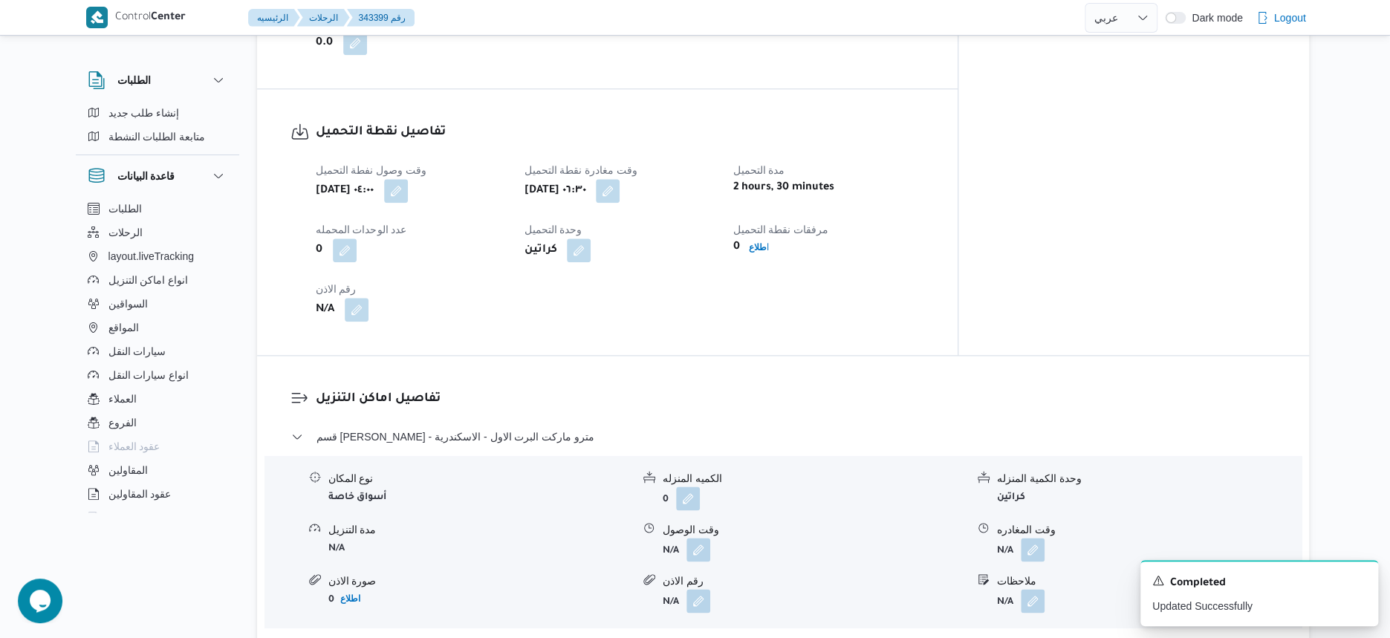
scroll to position [943, 0]
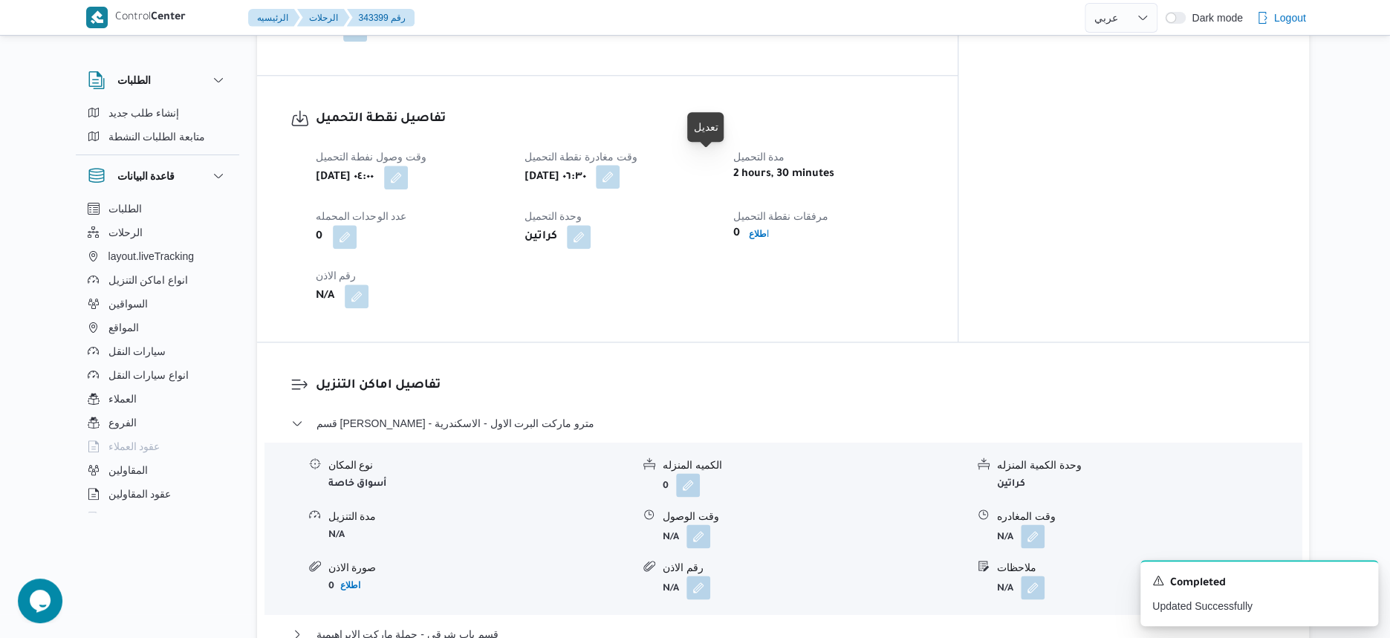
click at [620, 165] on button "button" at bounding box center [608, 177] width 24 height 24
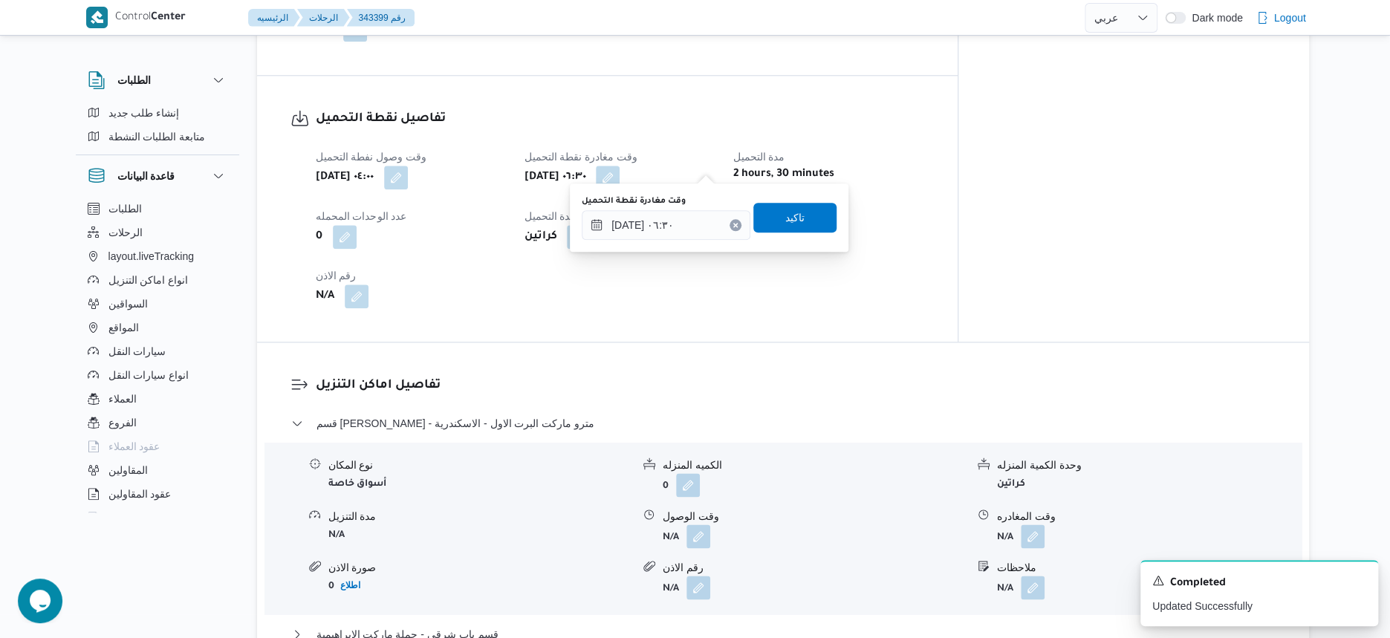
click at [619, 309] on div "تفاصيل نقطة التحميل وقت وصول نفطة التحميل [DATE] ٠٤:٠٠ وقت مغادرة نقطة التحميل …" at bounding box center [607, 209] width 701 height 266
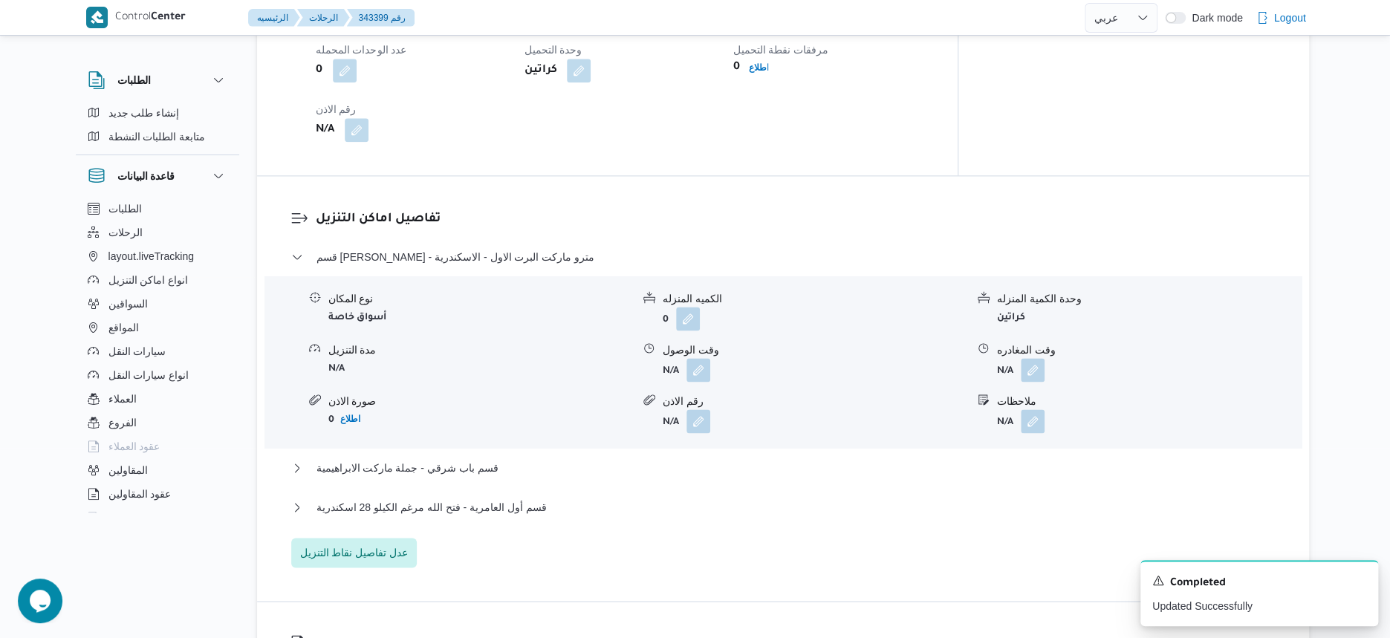
scroll to position [1129, 0]
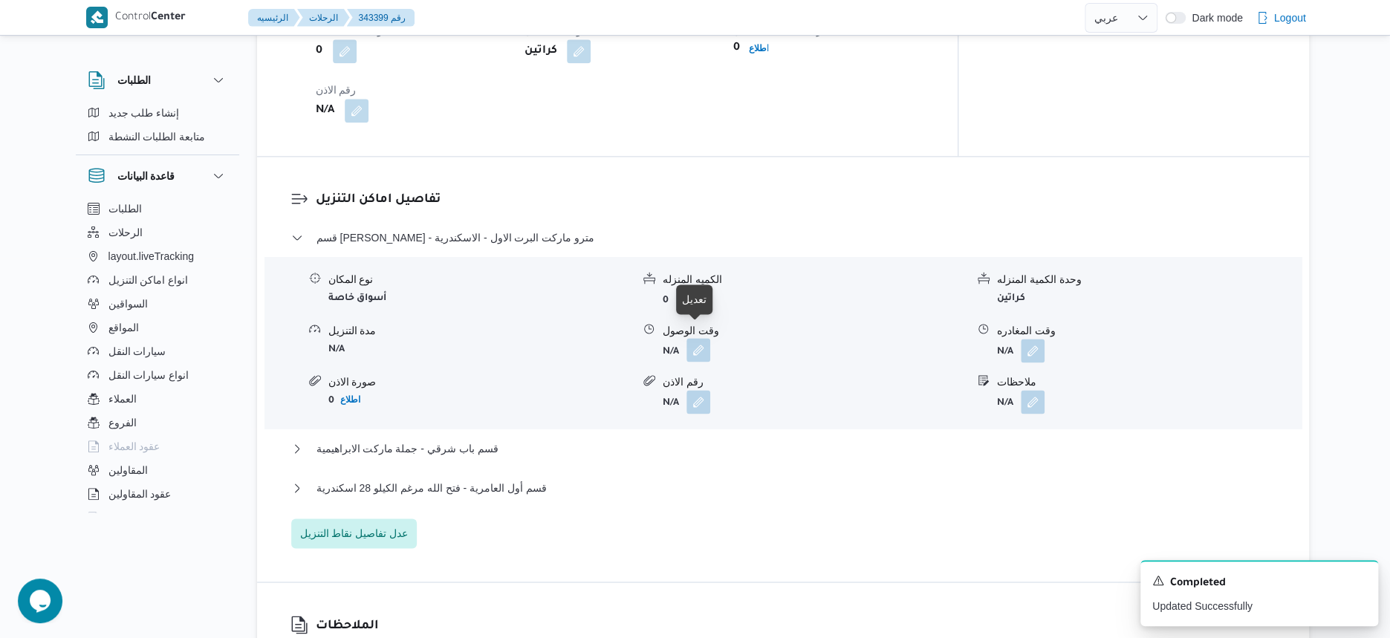
click at [701, 338] on button "button" at bounding box center [698, 350] width 24 height 24
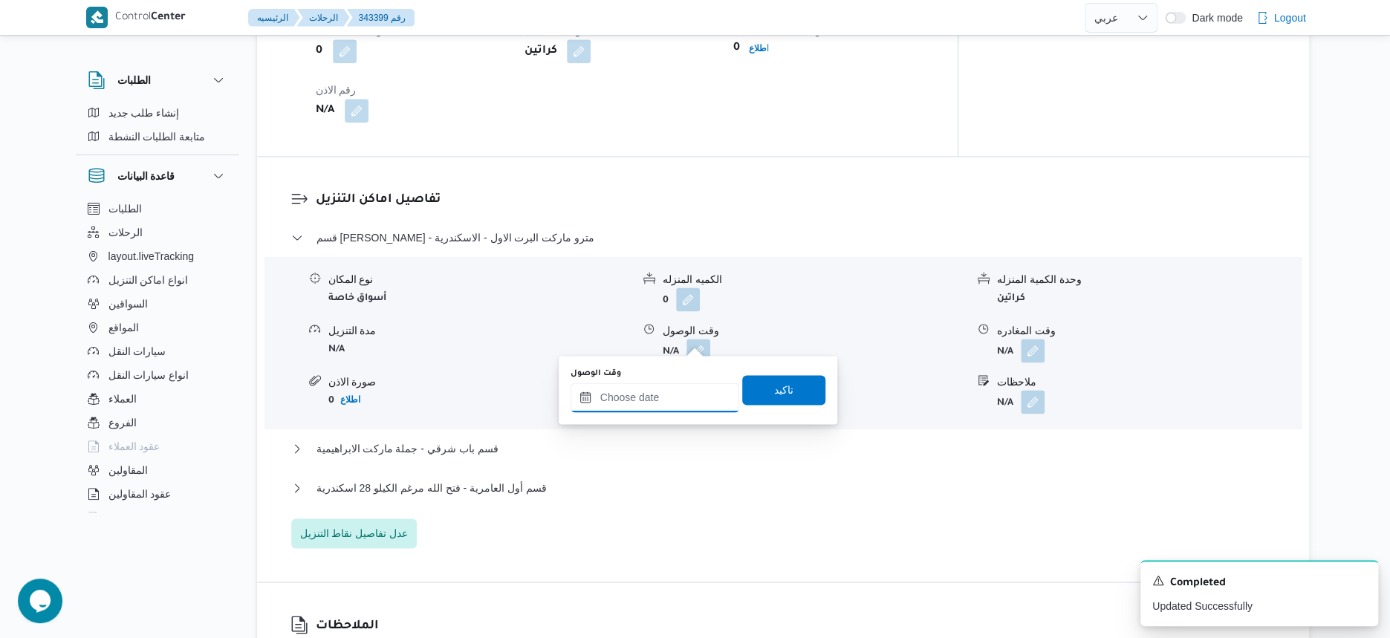
click at [657, 405] on input "وقت الوصول" at bounding box center [655, 398] width 169 height 30
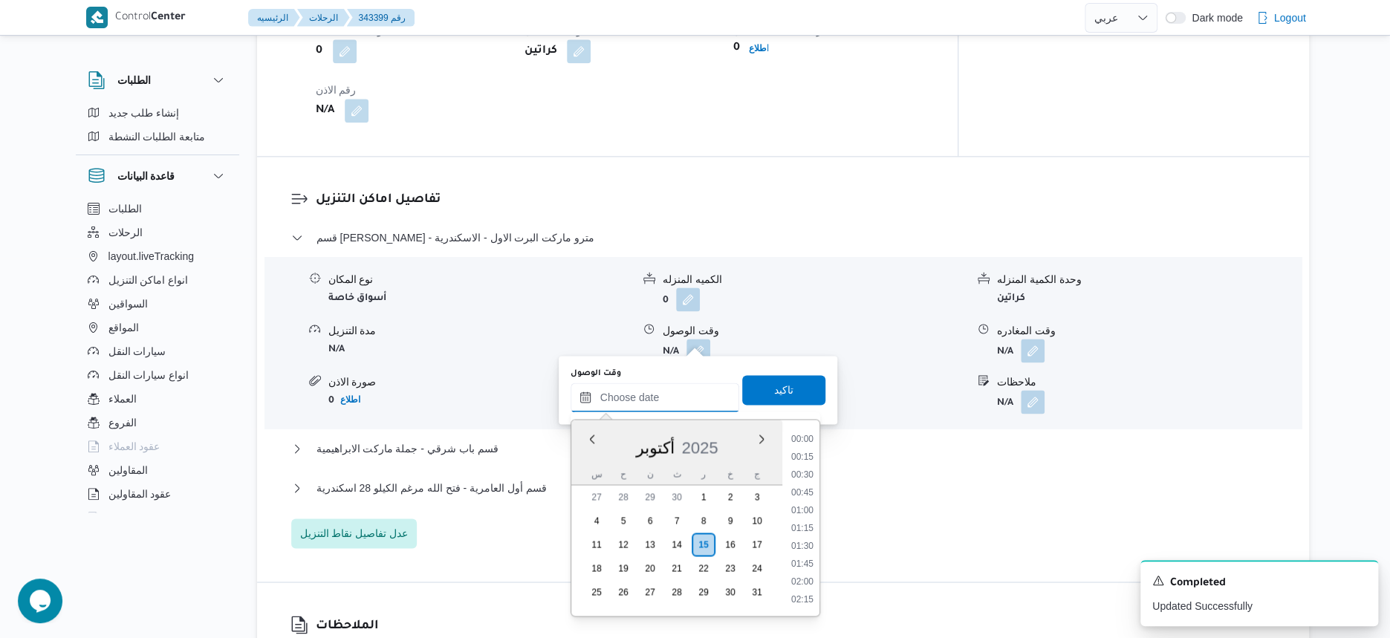
scroll to position [711, 0]
click at [807, 476] on li "10:30" at bounding box center [802, 476] width 34 height 15
type input "[DATE] ١٠:٣٠"
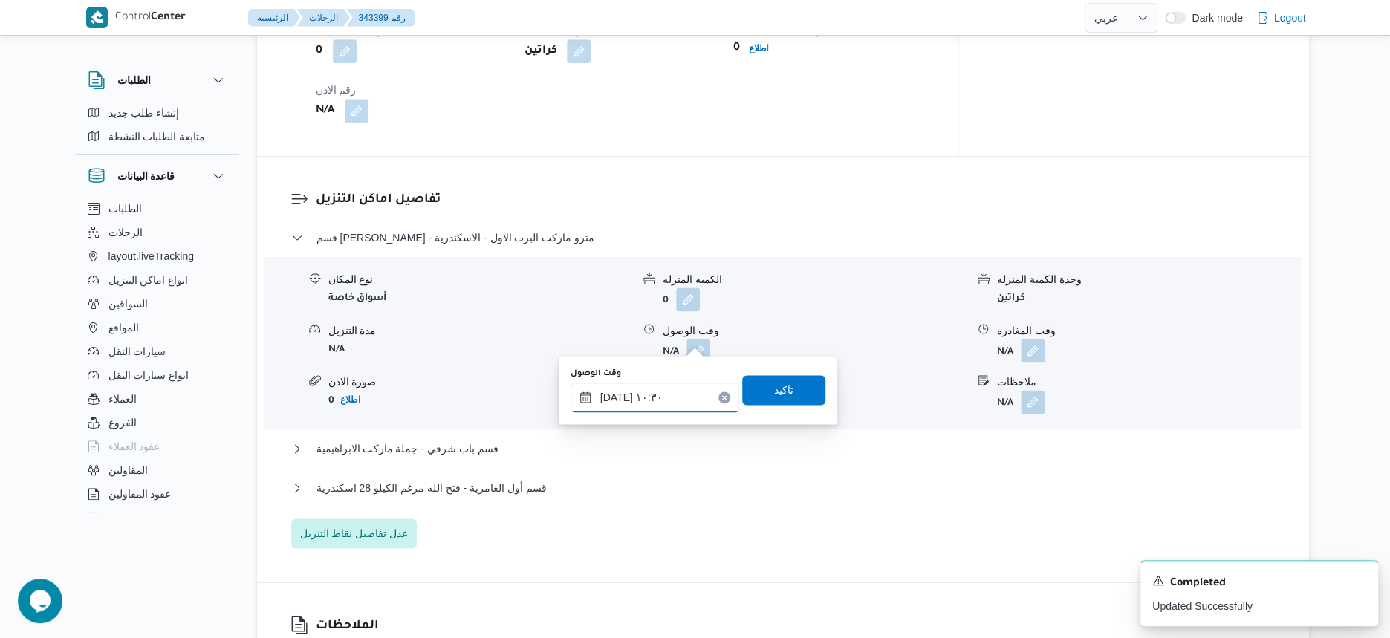
scroll to position [1036, 0]
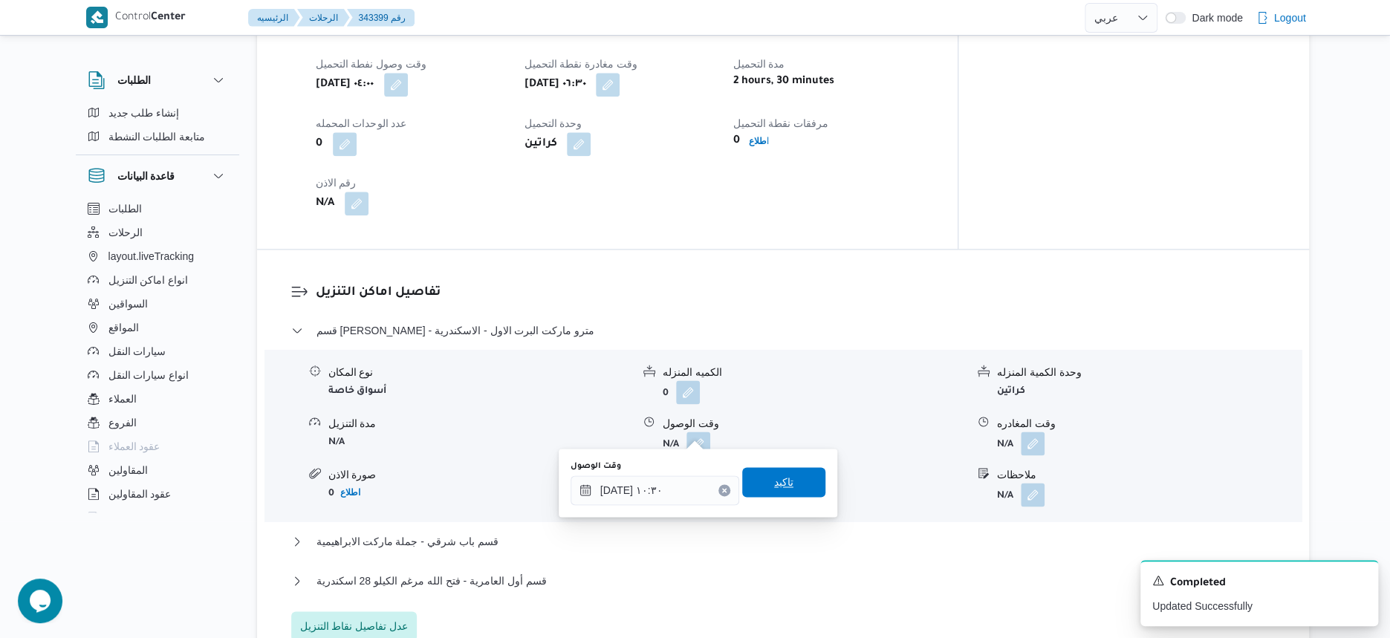
click at [781, 490] on span "تاكيد" at bounding box center [783, 482] width 19 height 18
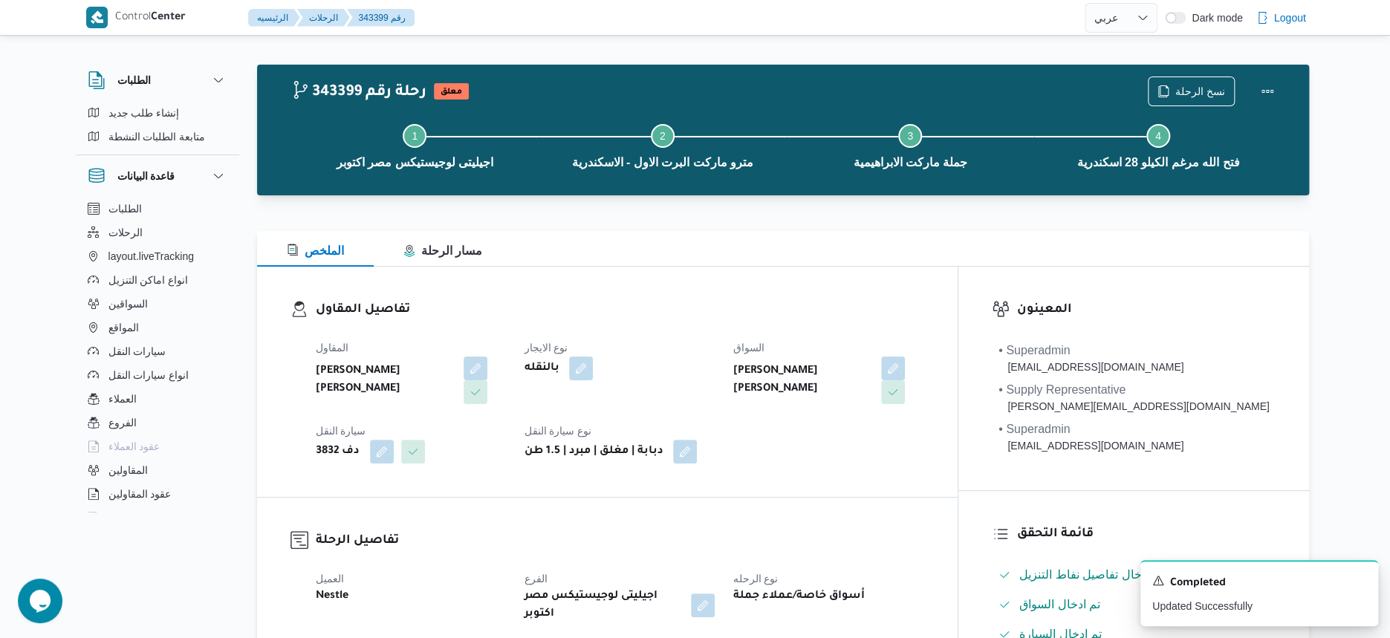
scroll to position [0, 0]
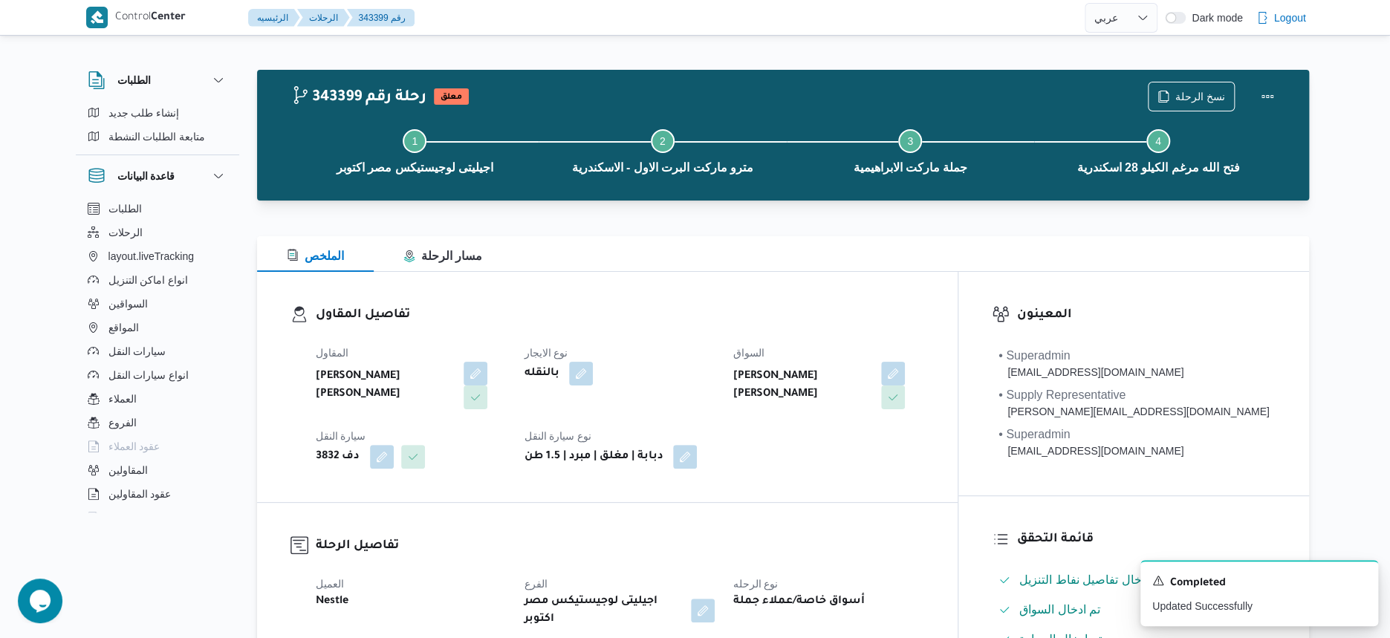
select select "ar"
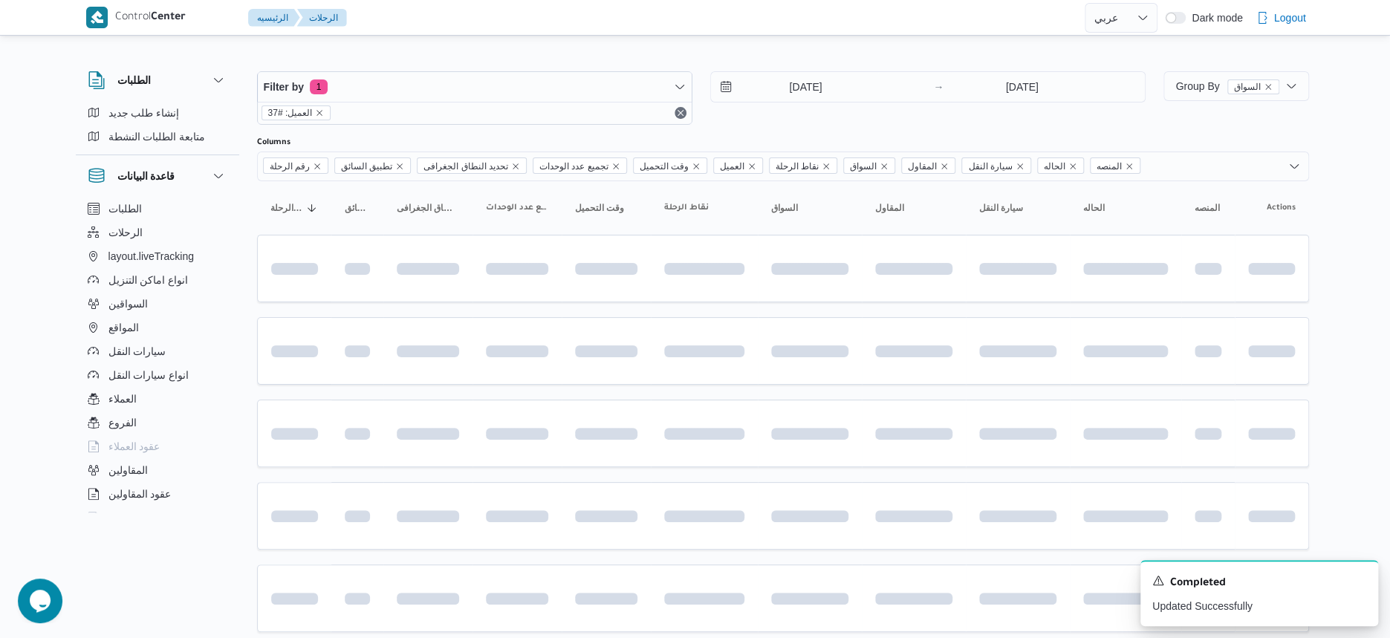
scroll to position [386, 0]
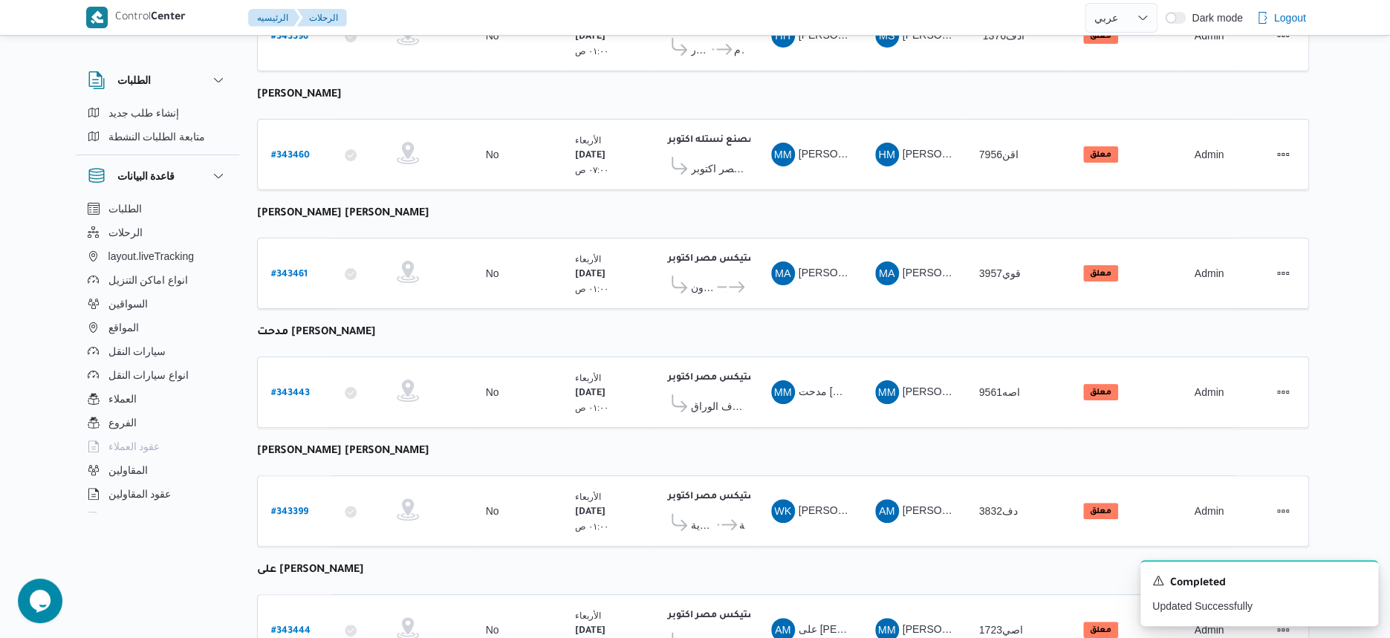
select select "ar"
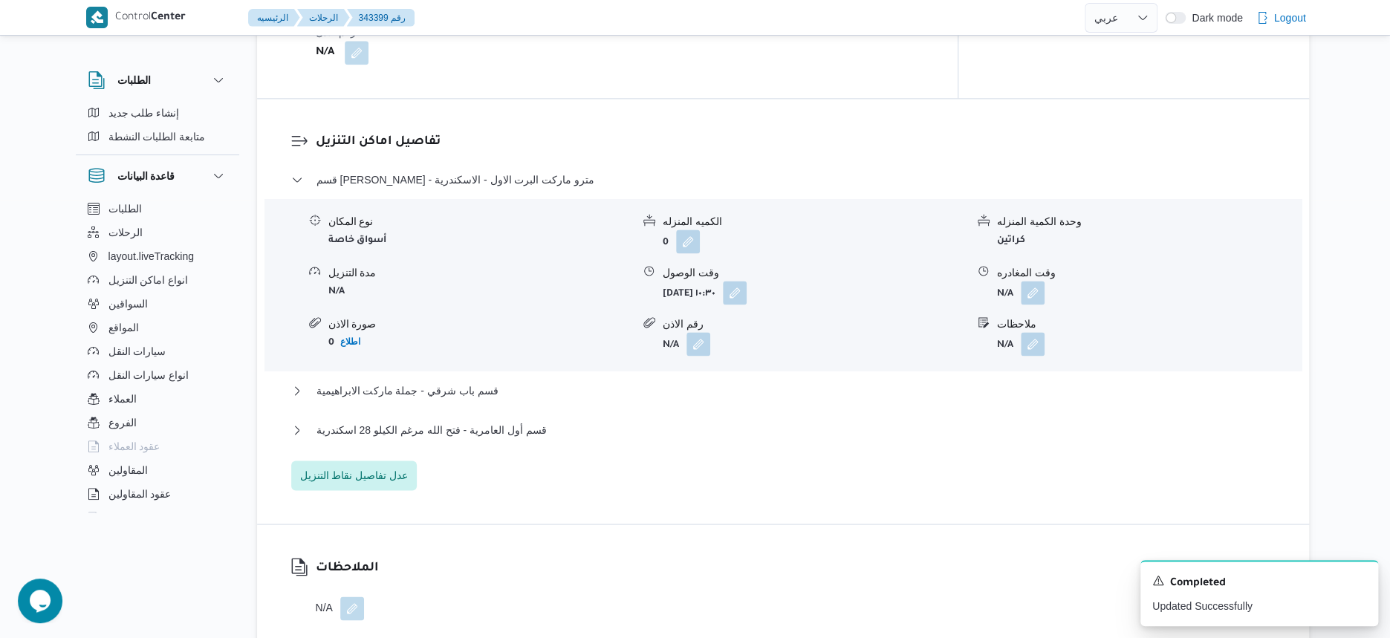
scroll to position [1207, 0]
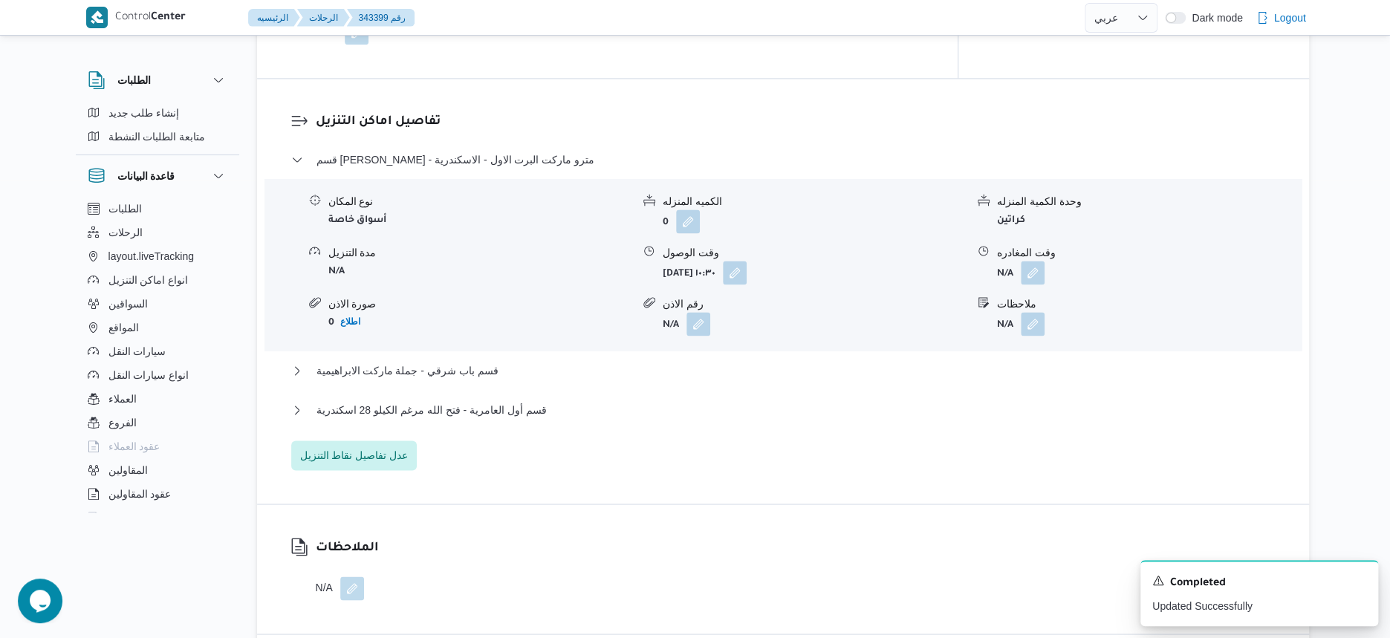
select select "ar"
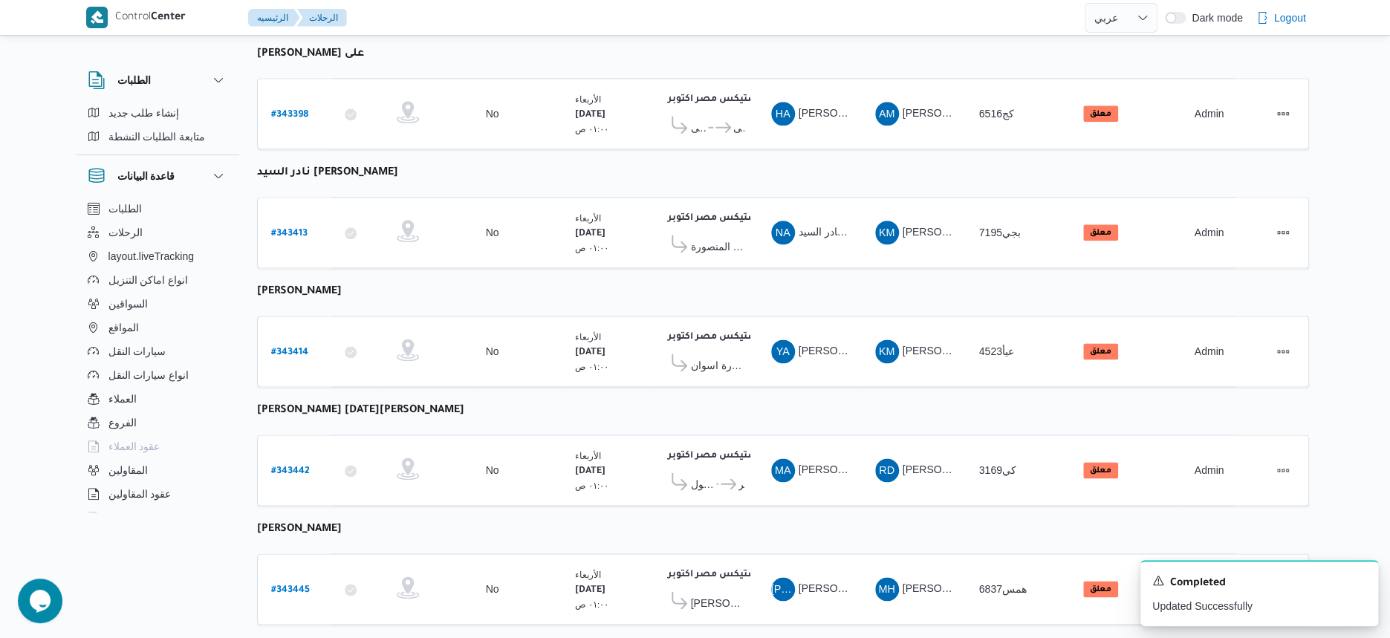
scroll to position [1036, 0]
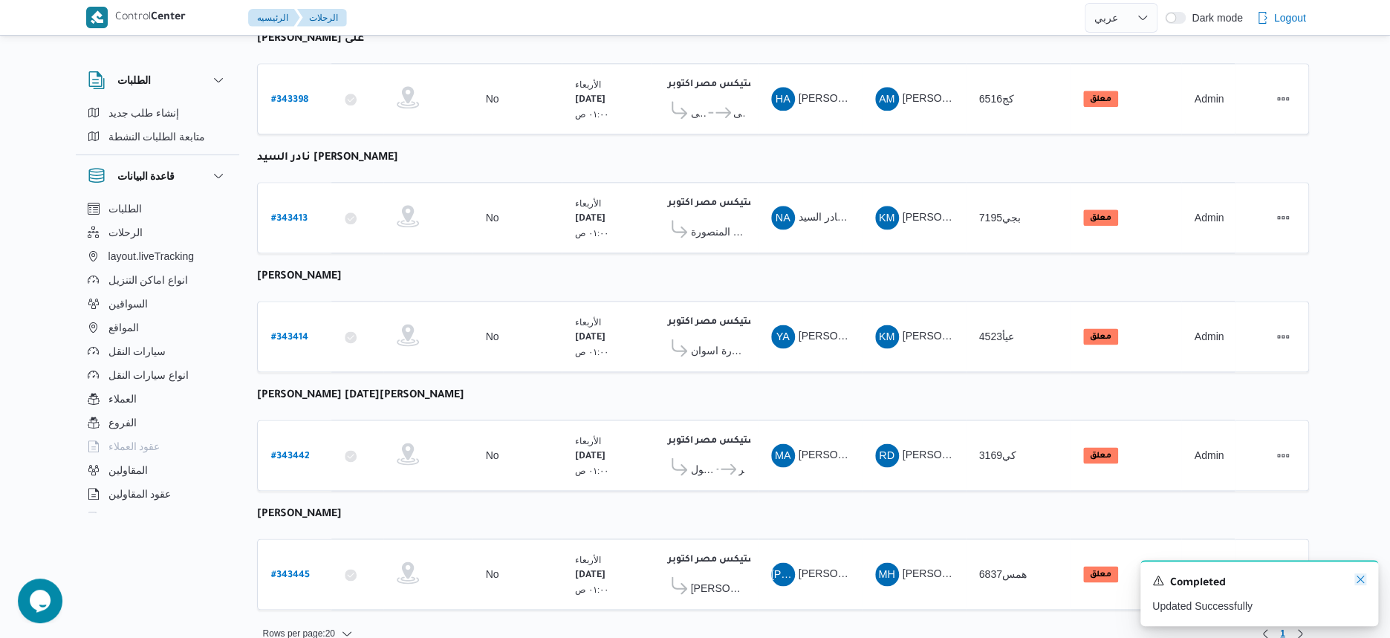
click at [1358, 583] on icon "Dismiss toast" at bounding box center [1360, 579] width 12 height 12
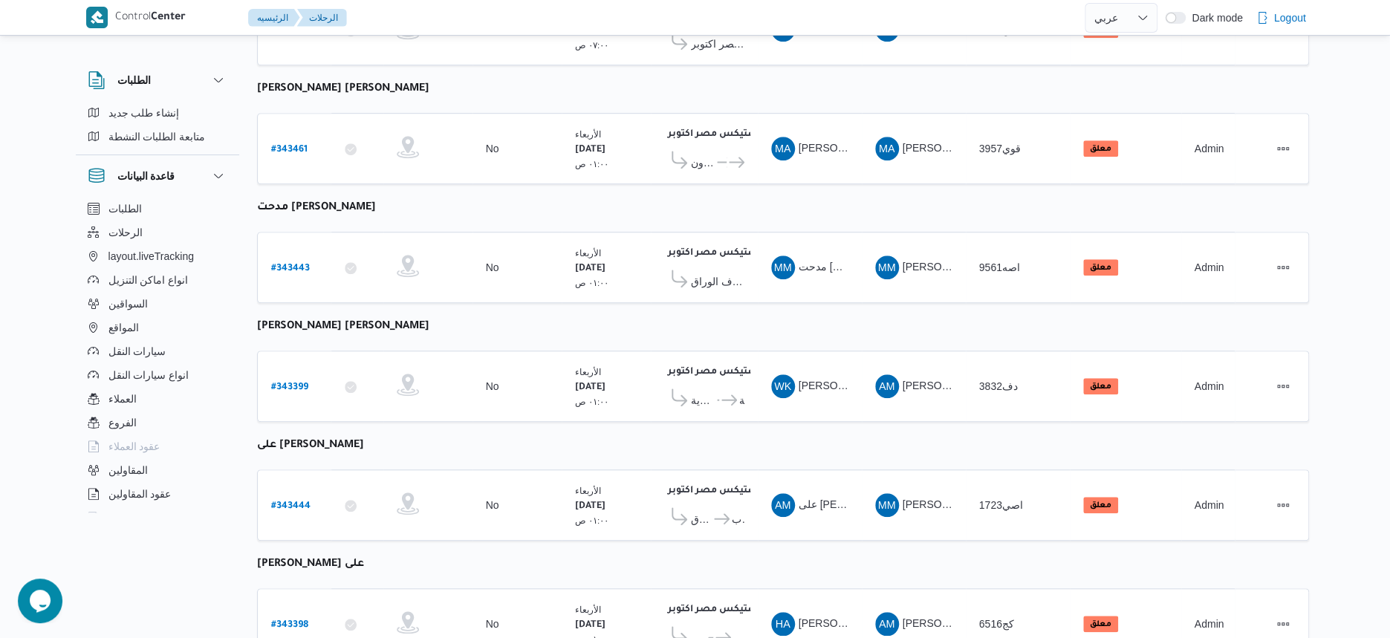
scroll to position [479, 0]
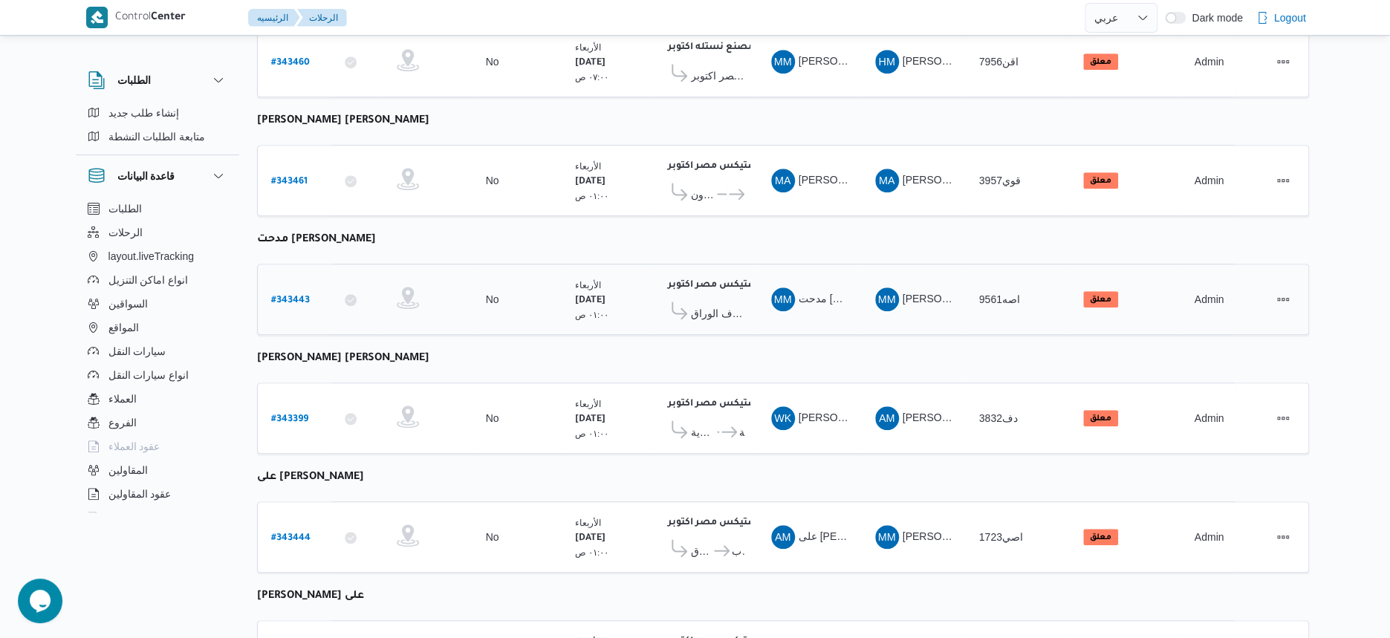
click at [290, 296] on b "# 343443" at bounding box center [290, 301] width 39 height 10
select select "ar"
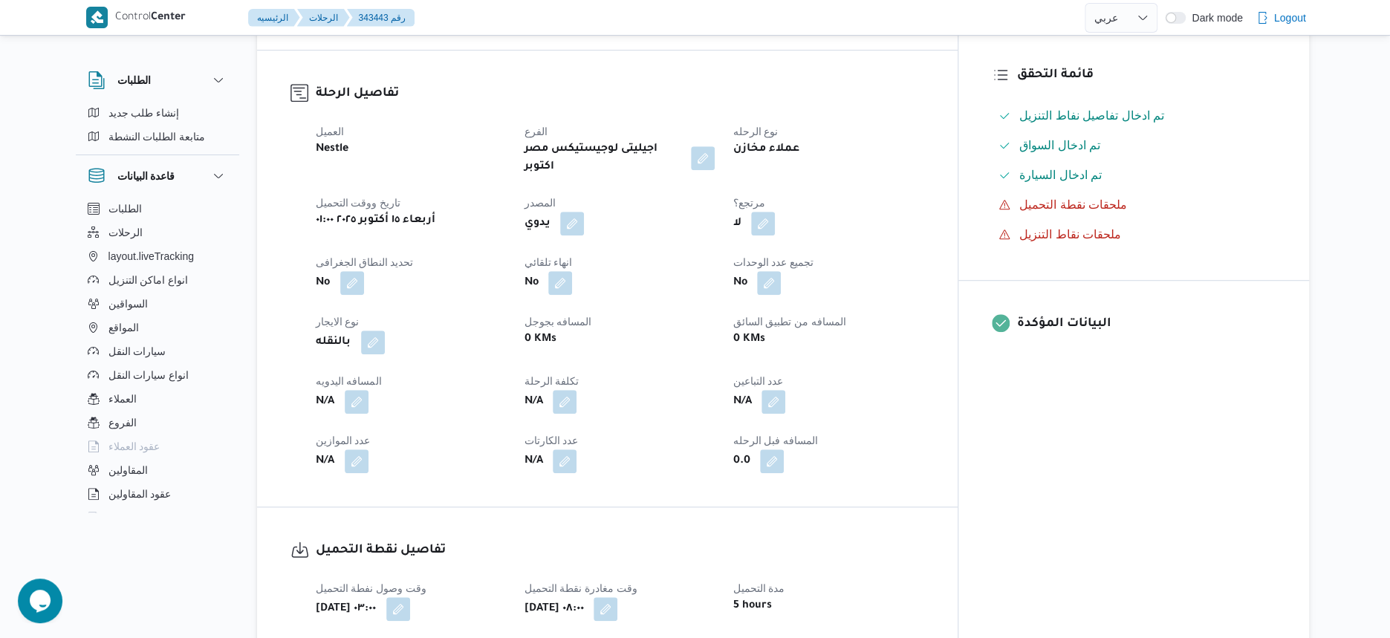
scroll to position [929, 0]
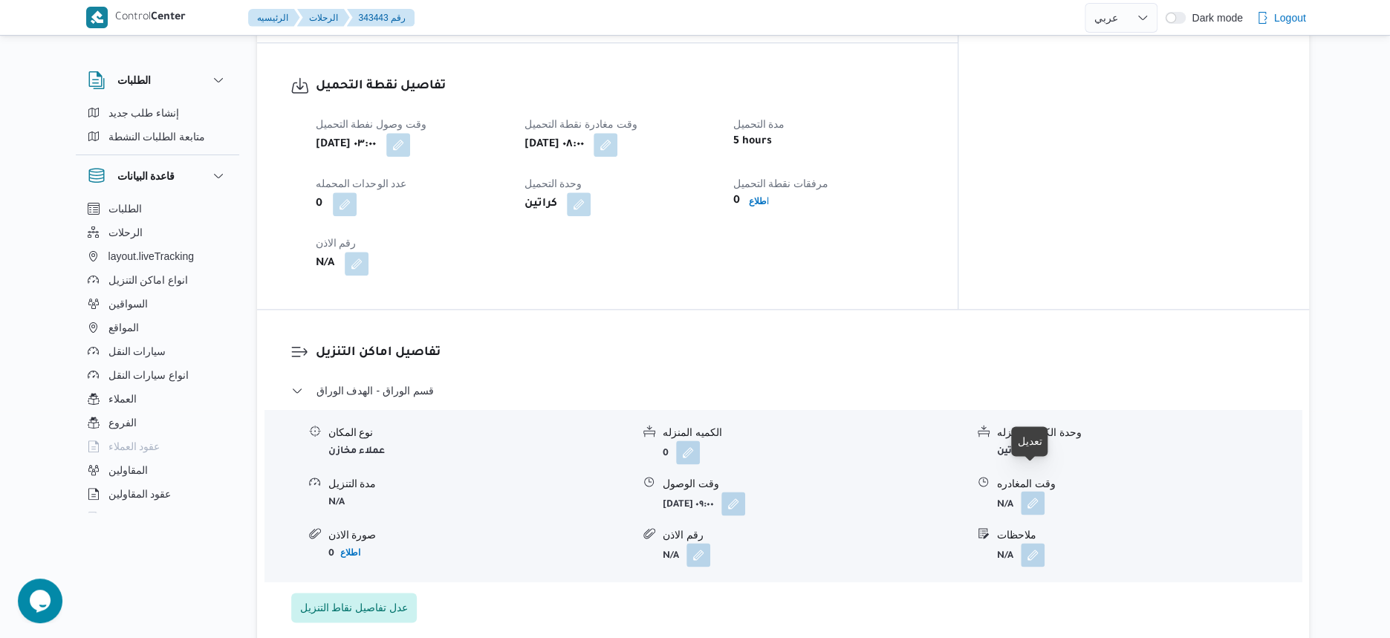
click at [1031, 491] on button "button" at bounding box center [1033, 503] width 24 height 24
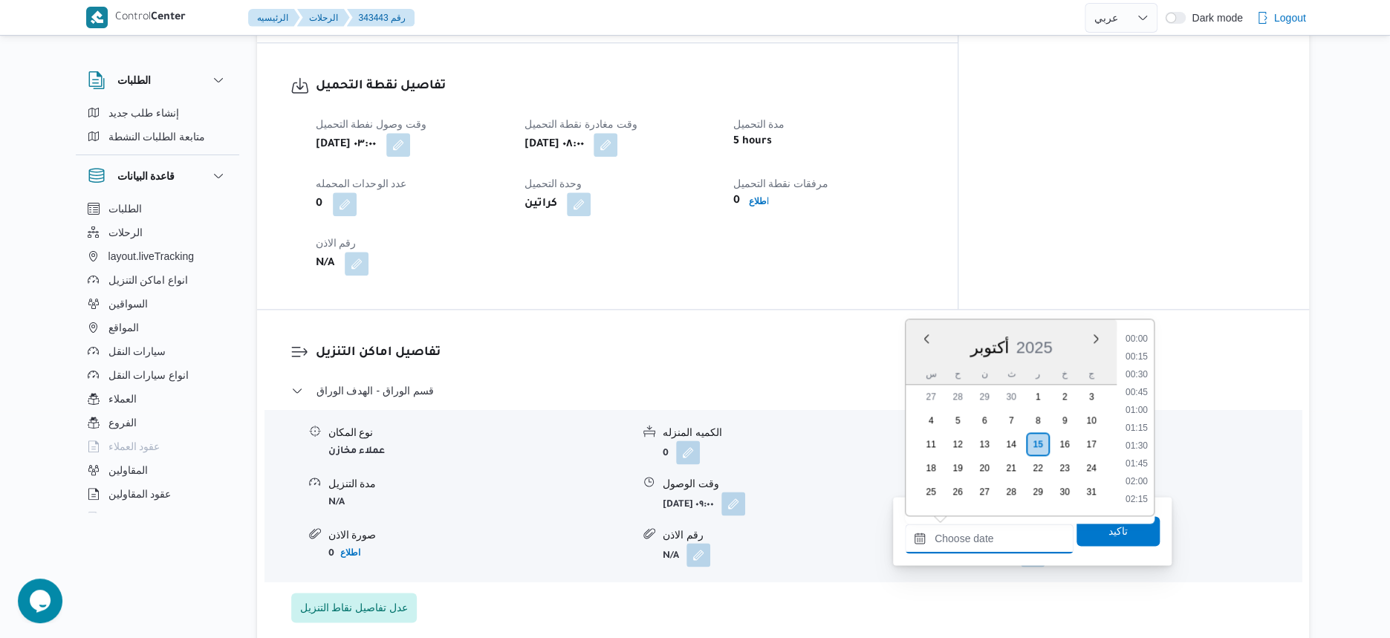
drag, startPoint x: 1003, startPoint y: 539, endPoint x: 1039, endPoint y: 536, distance: 35.7
click at [1003, 539] on input "وقت المغادره" at bounding box center [989, 539] width 169 height 30
click at [1143, 429] on li "11:30" at bounding box center [1136, 430] width 34 height 15
type input "[DATE] ١١:٣٠"
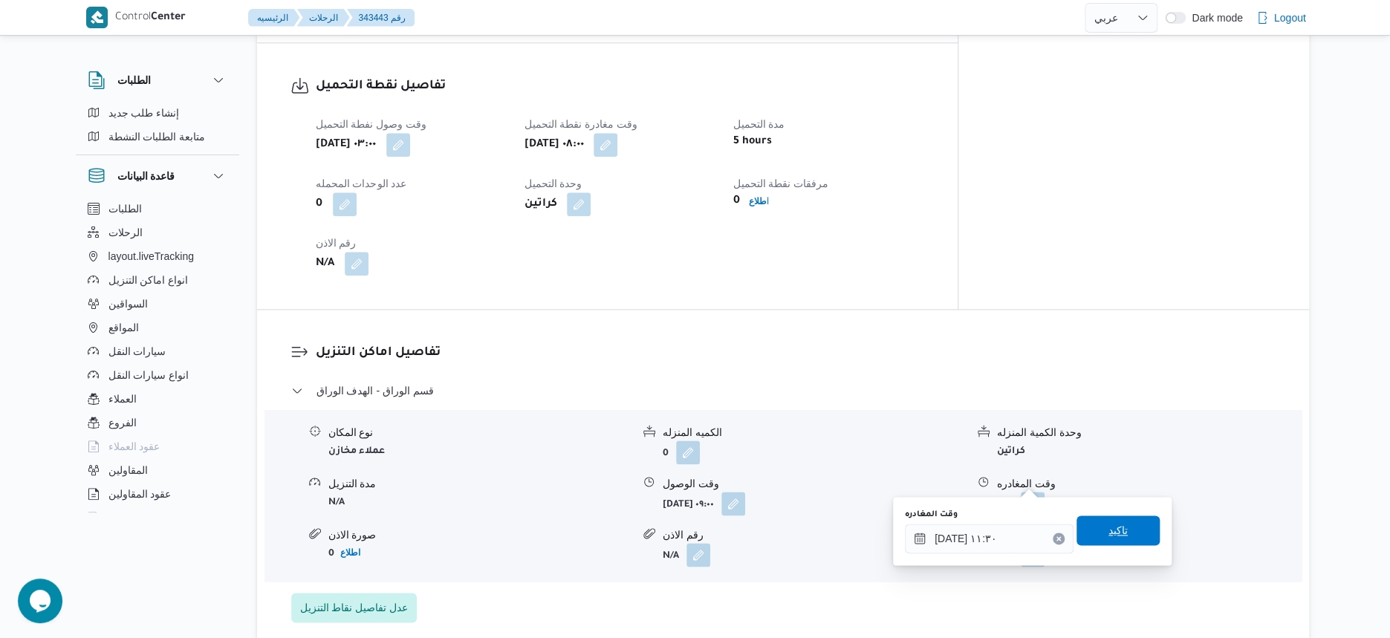
click at [1115, 536] on span "تاكيد" at bounding box center [1117, 530] width 19 height 18
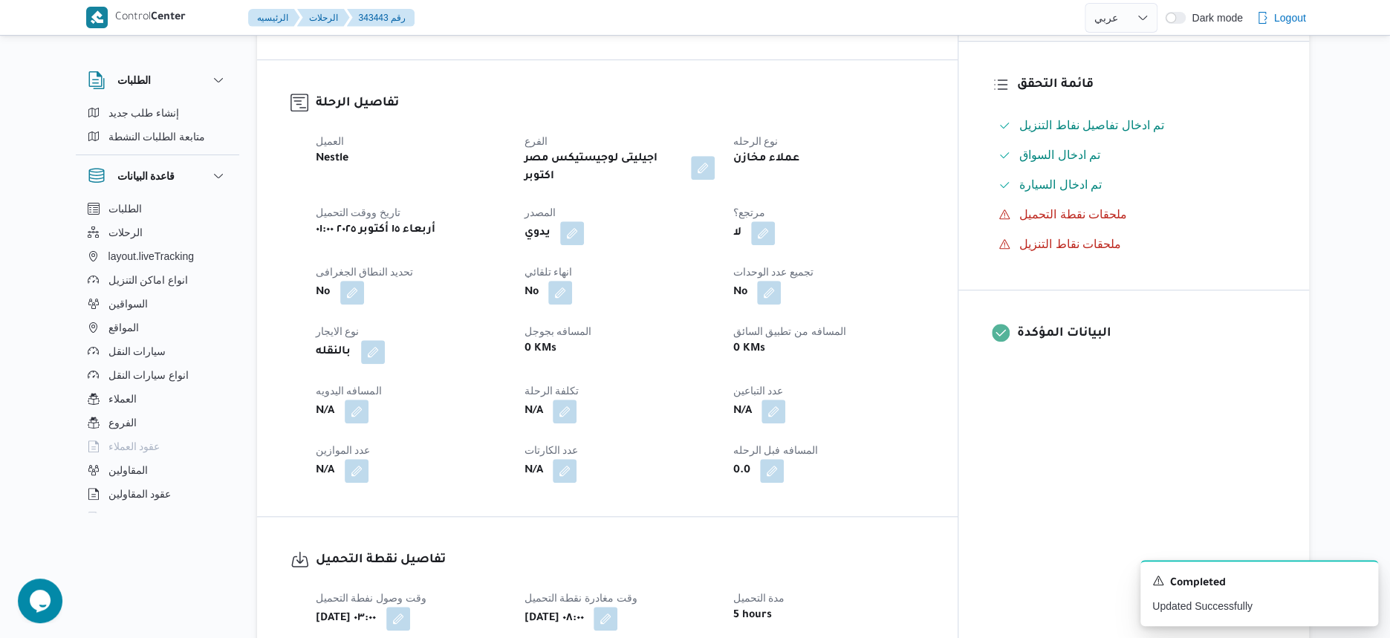
scroll to position [464, 0]
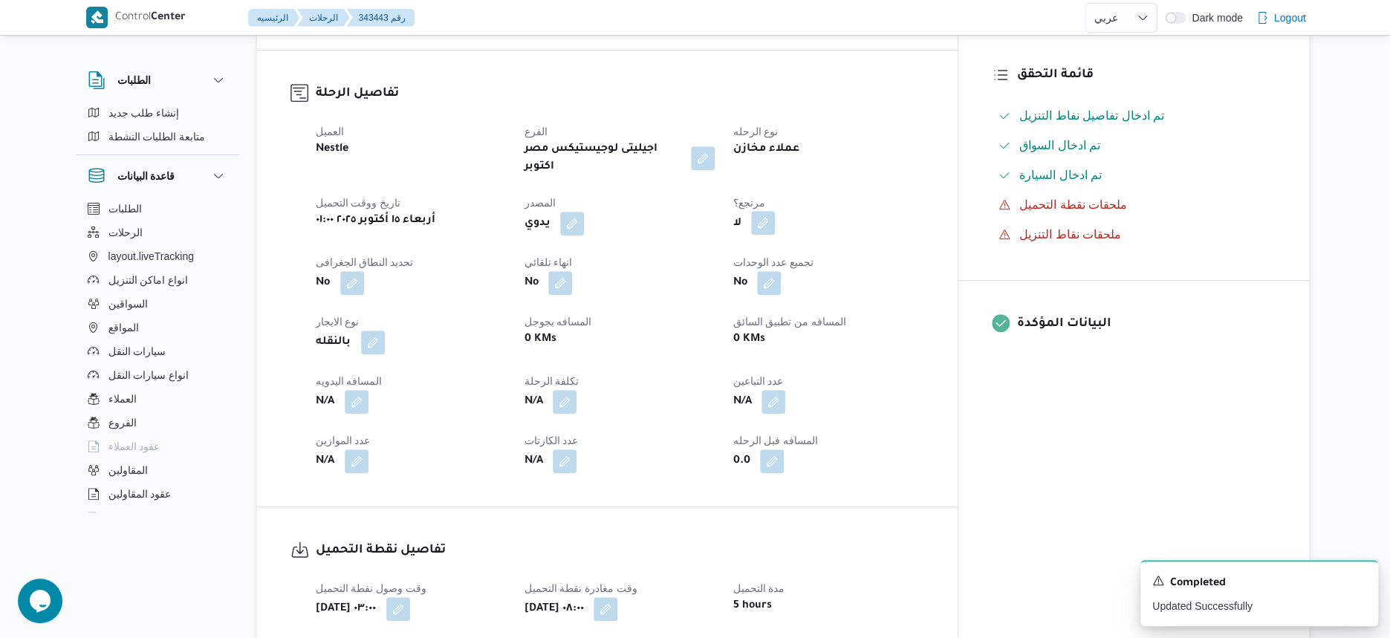
click at [775, 211] on button "button" at bounding box center [763, 223] width 24 height 24
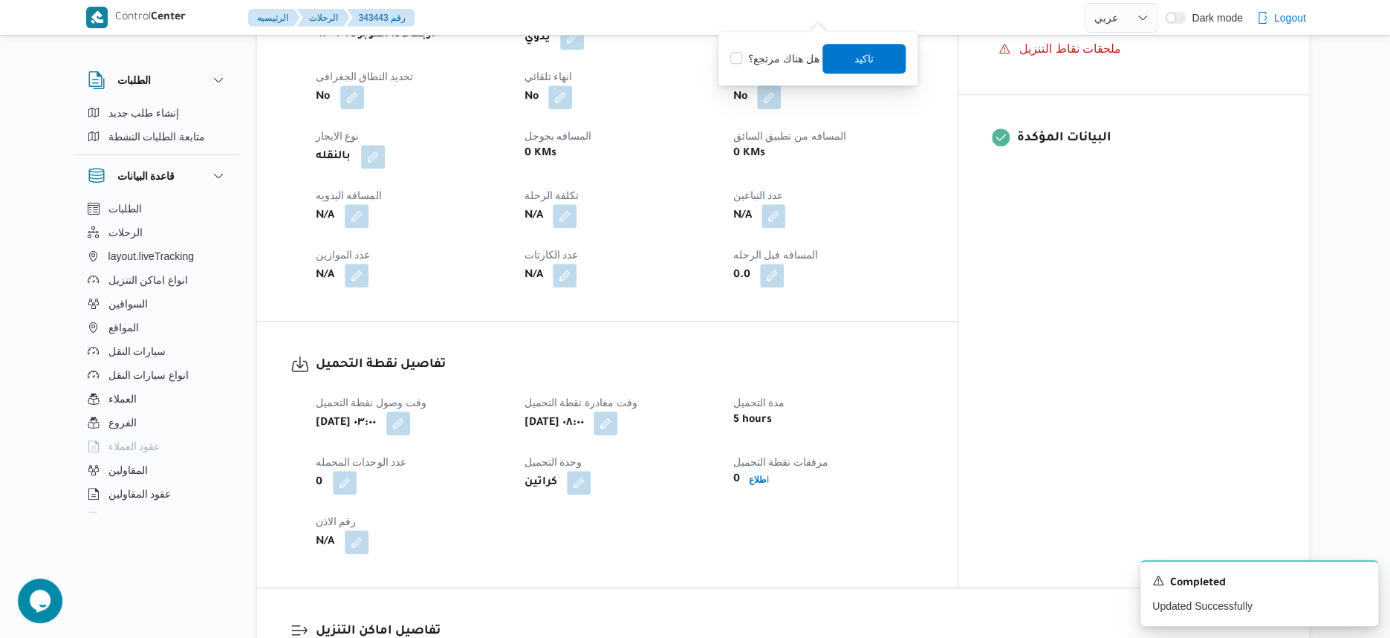
click at [787, 63] on label "هل هناك مرتجع؟" at bounding box center [774, 59] width 89 height 18
checkbox input "true"
click at [870, 60] on span "تاكيد" at bounding box center [863, 58] width 19 height 18
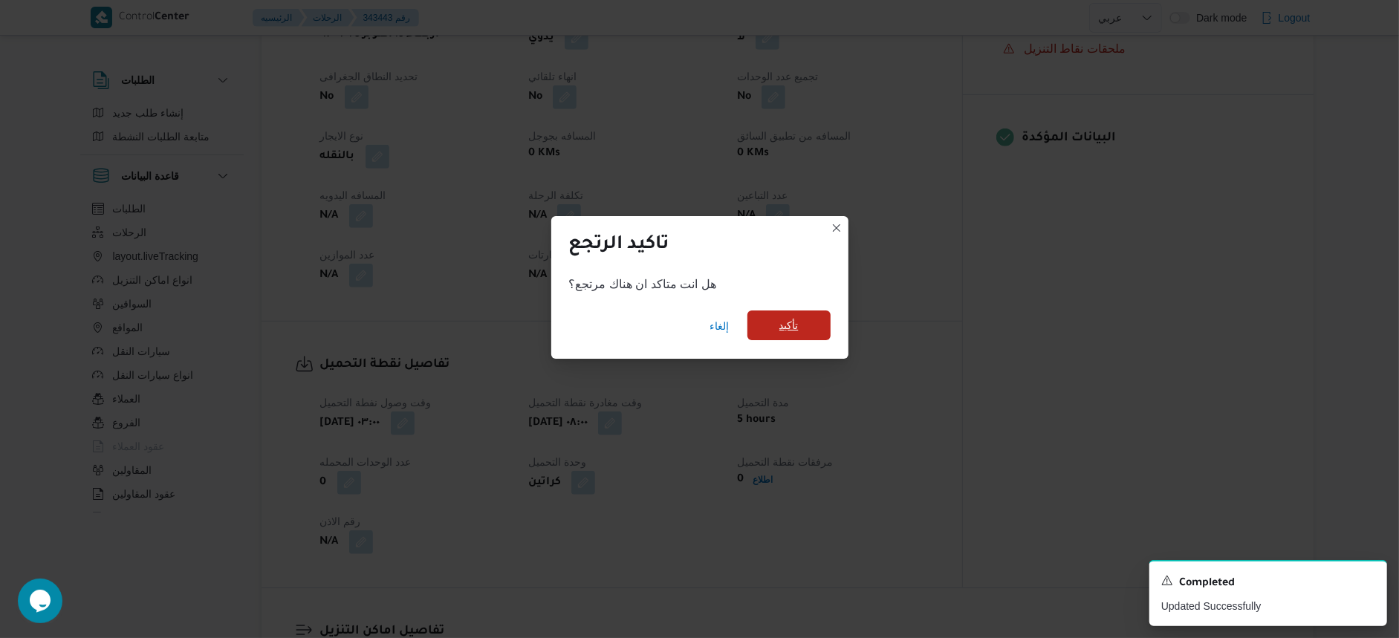
click at [784, 337] on span "تأكيد" at bounding box center [788, 326] width 83 height 30
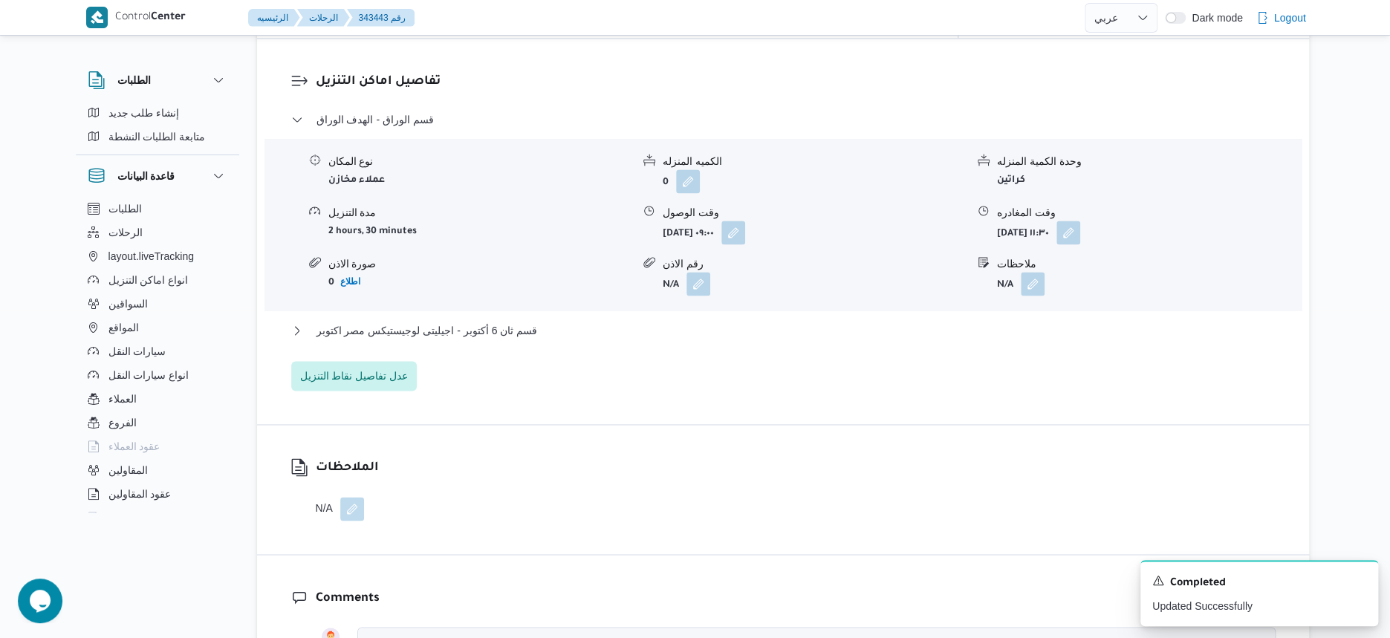
scroll to position [1207, 0]
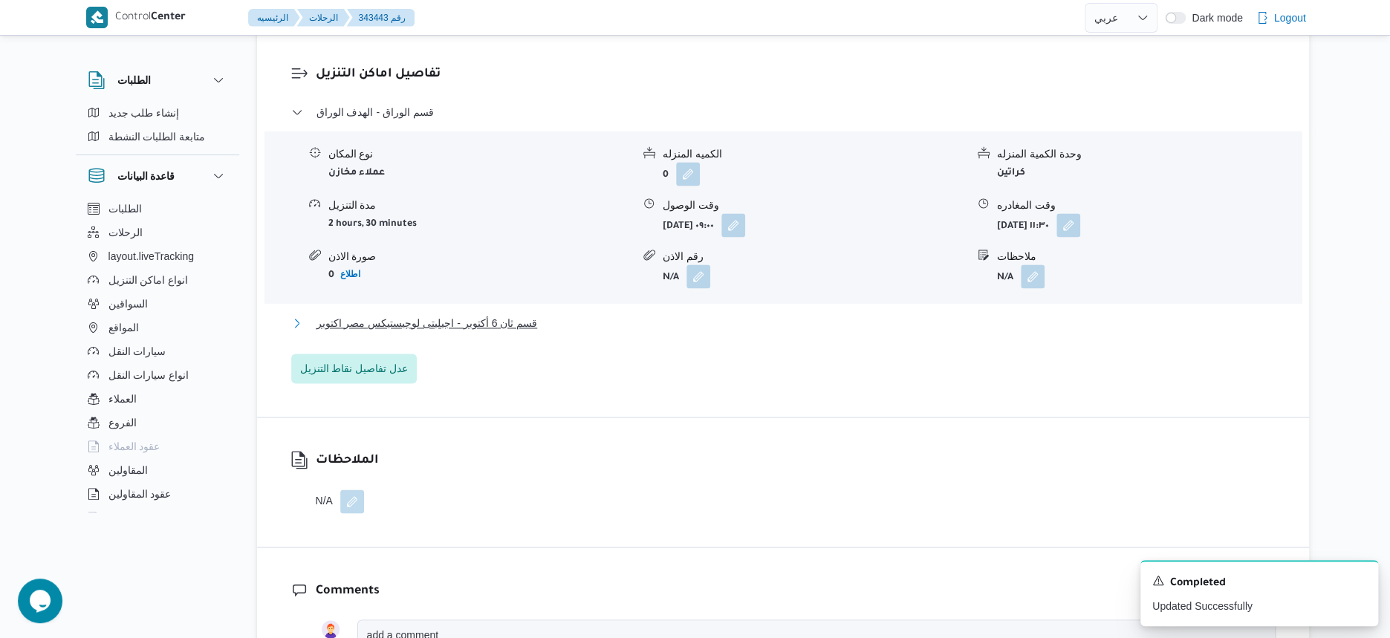
click at [524, 314] on span "قسم ثان 6 أكتوبر - اجيليتى لوجيستيكس مصر اكتوبر" at bounding box center [426, 323] width 221 height 18
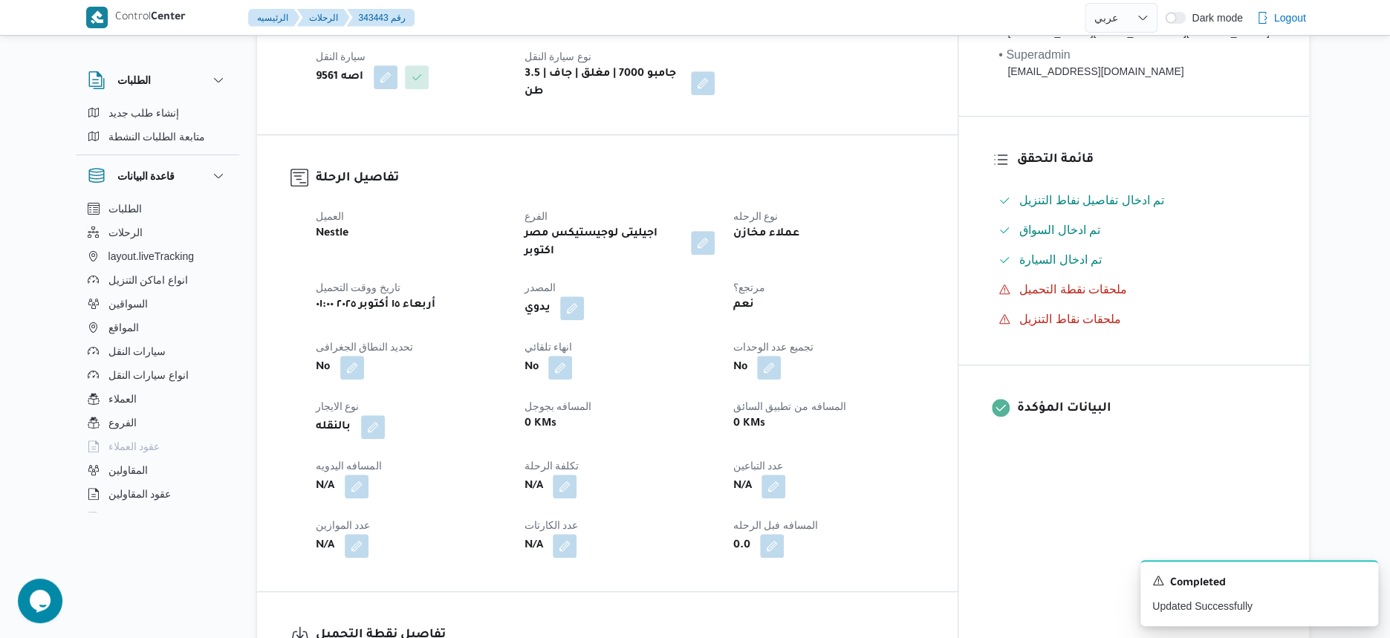
scroll to position [0, 0]
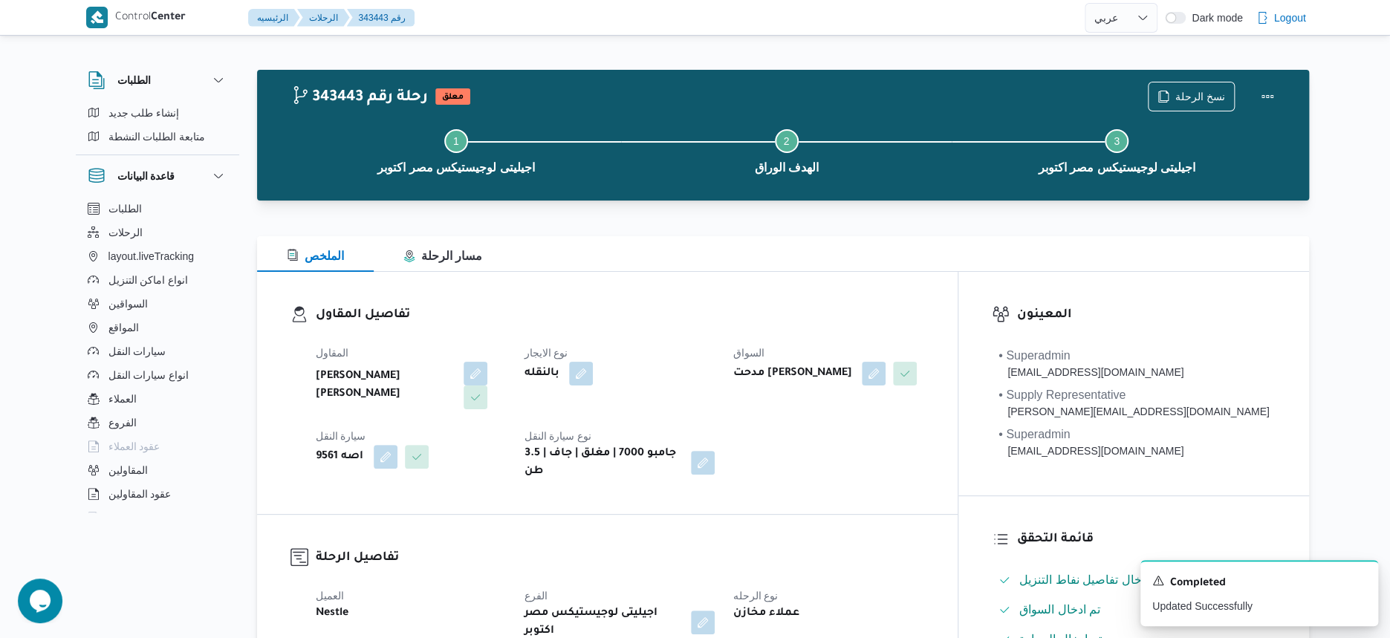
select select "ar"
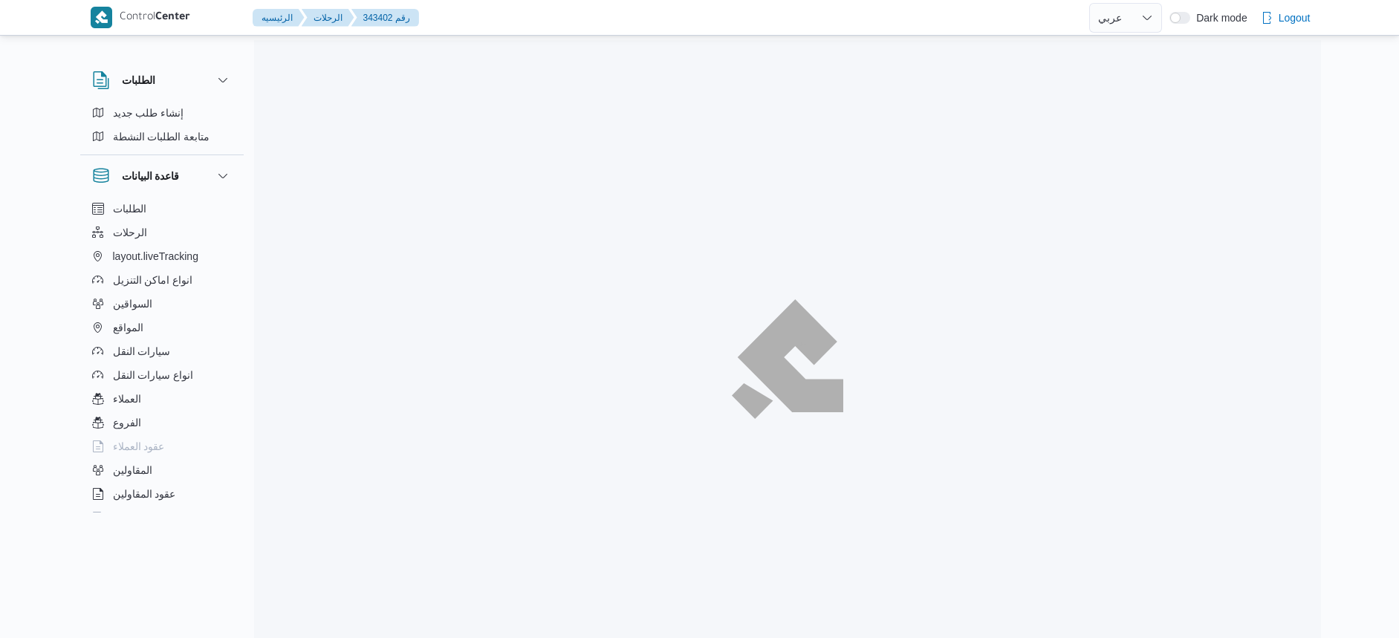
select select "ar"
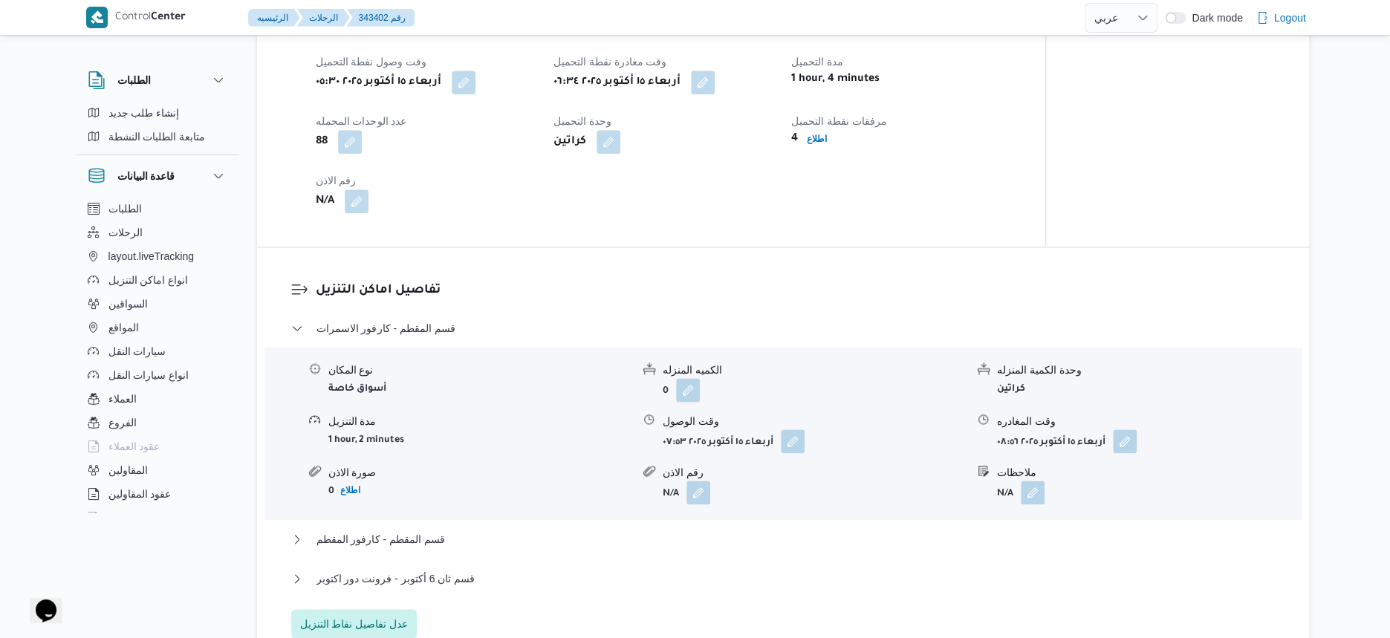
scroll to position [1062, 0]
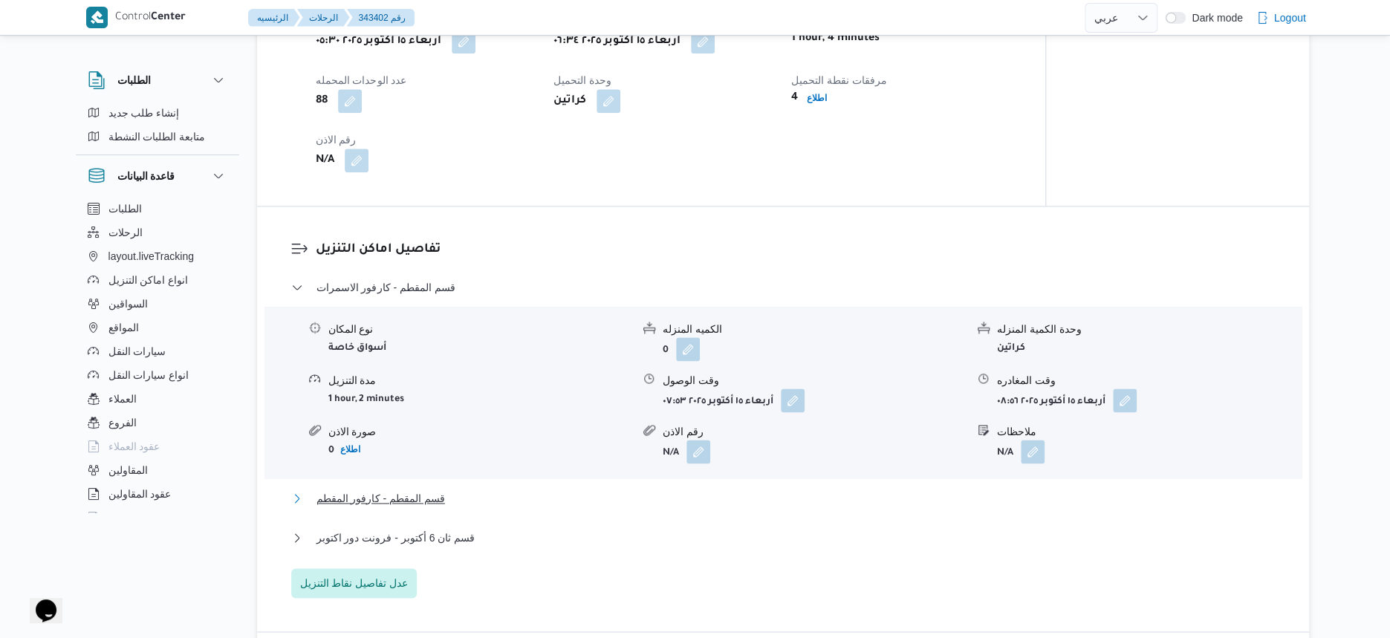
click at [472, 493] on button "قسم المقطم - كارفور المقطم" at bounding box center [783, 499] width 984 height 18
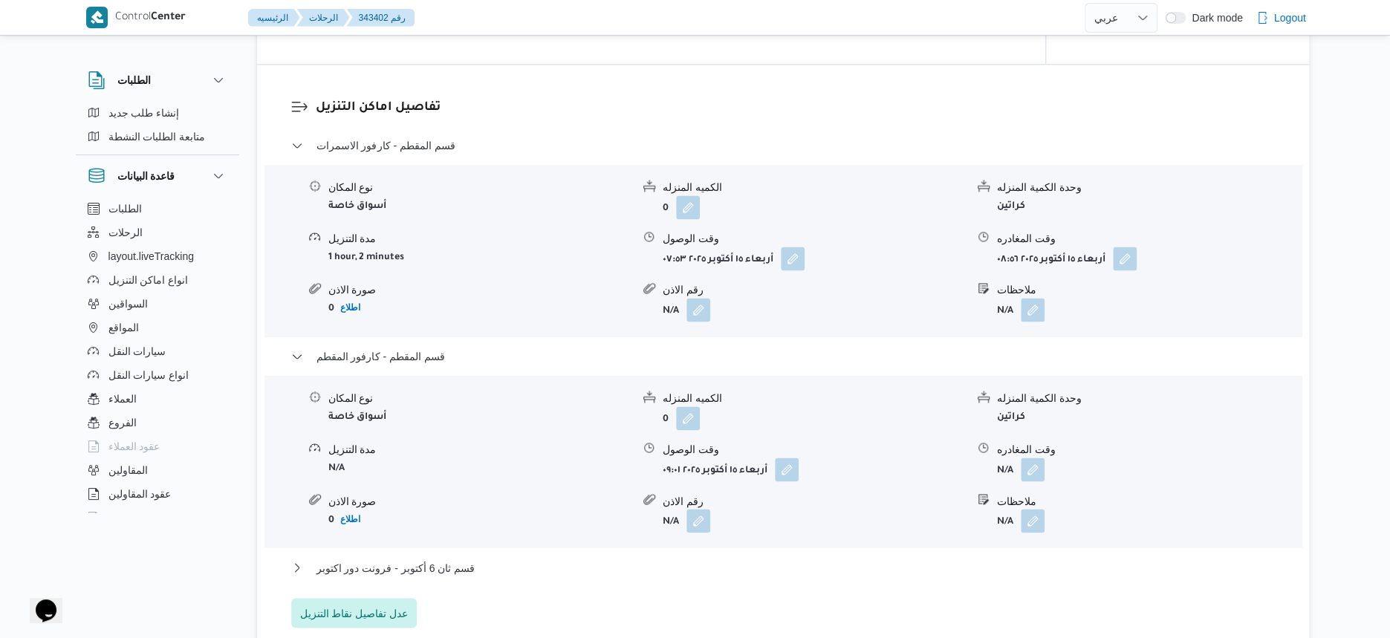
scroll to position [1247, 0]
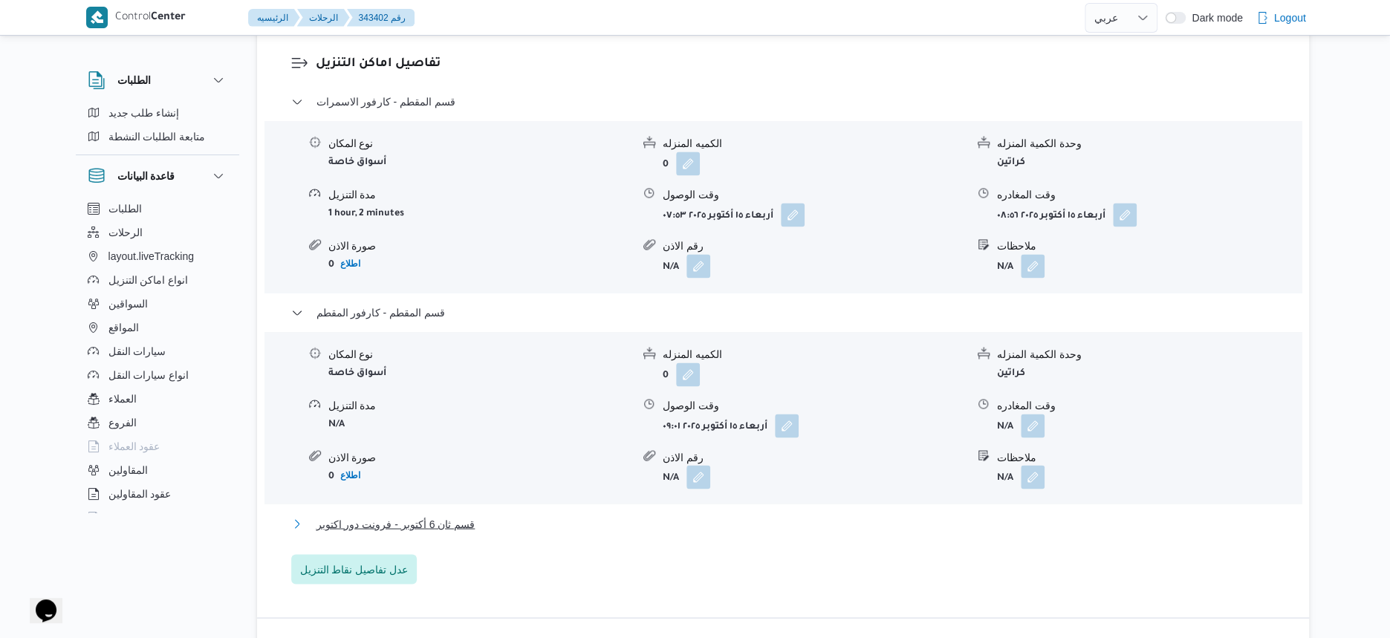
click at [458, 527] on span "قسم ثان 6 أكتوبر - فرونت دور اكتوبر" at bounding box center [395, 524] width 159 height 18
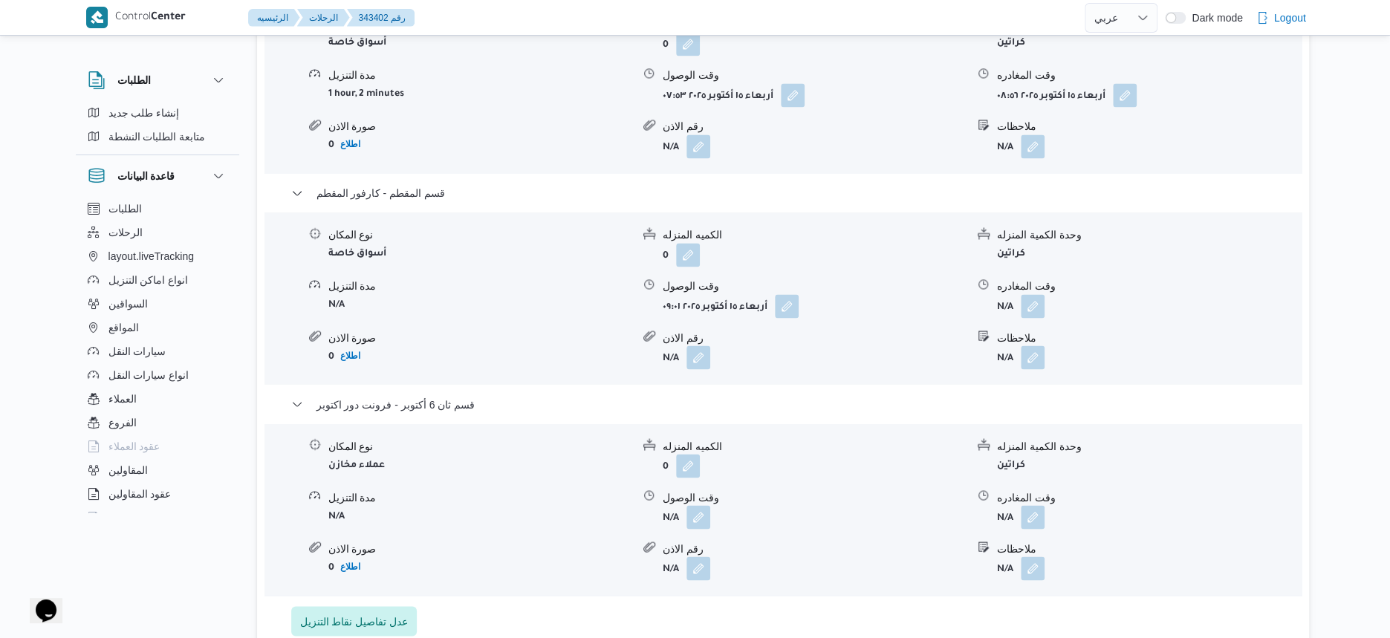
scroll to position [1525, 0]
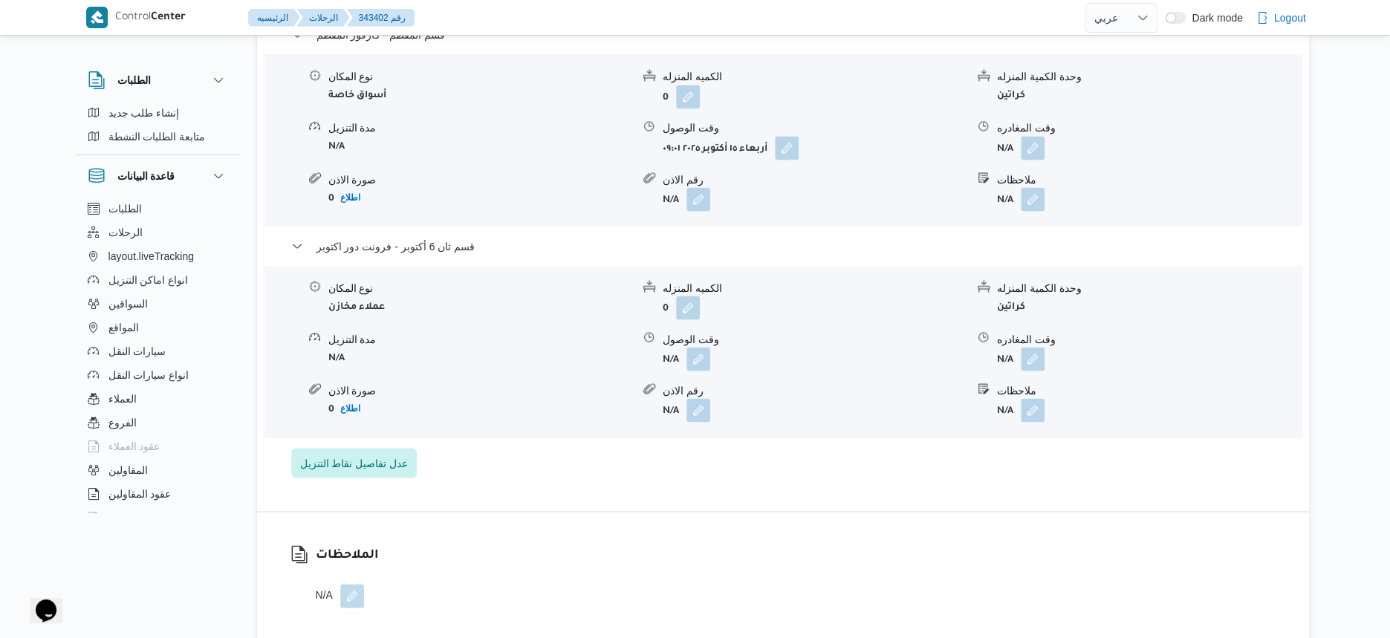
select select "ar"
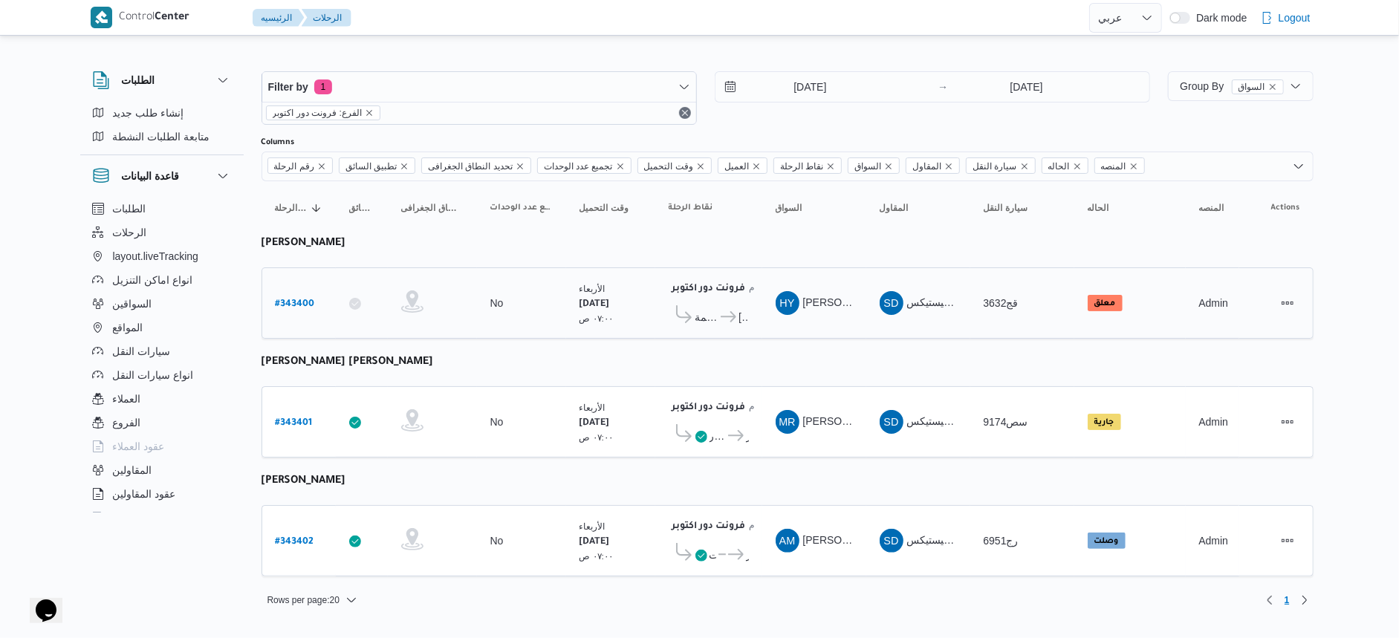
click at [293, 300] on b "# 343400" at bounding box center [295, 304] width 39 height 10
select select "ar"
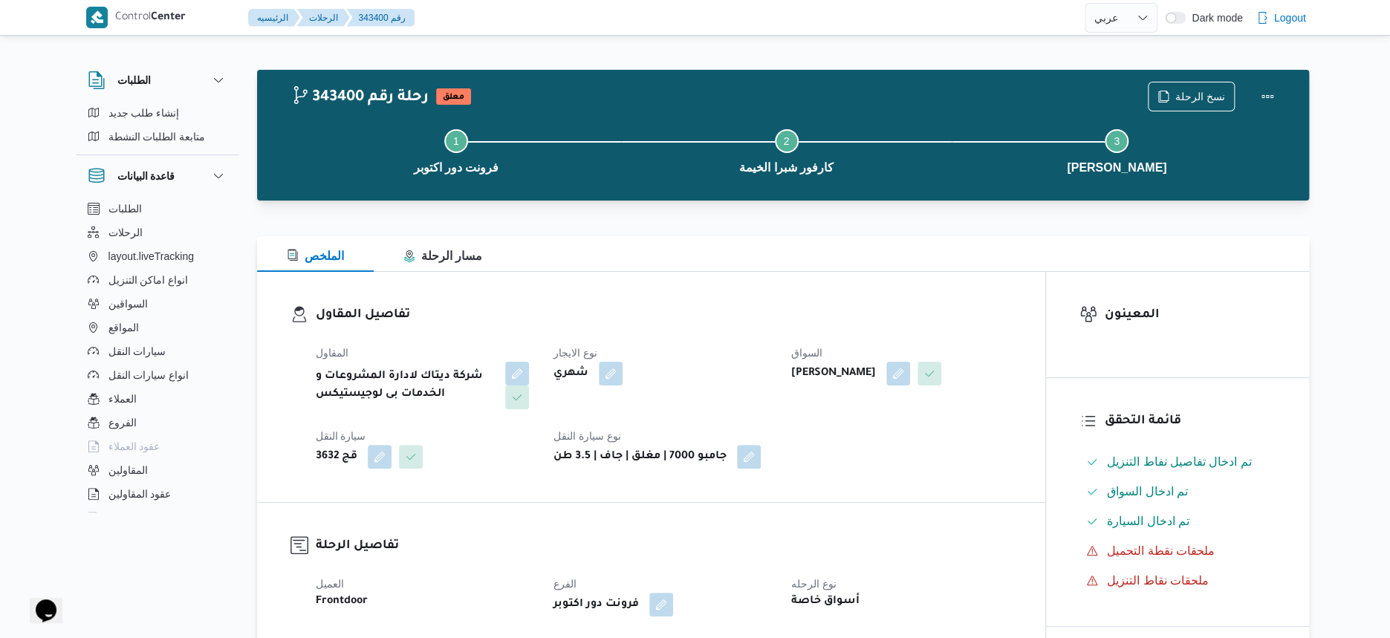
select select "ar"
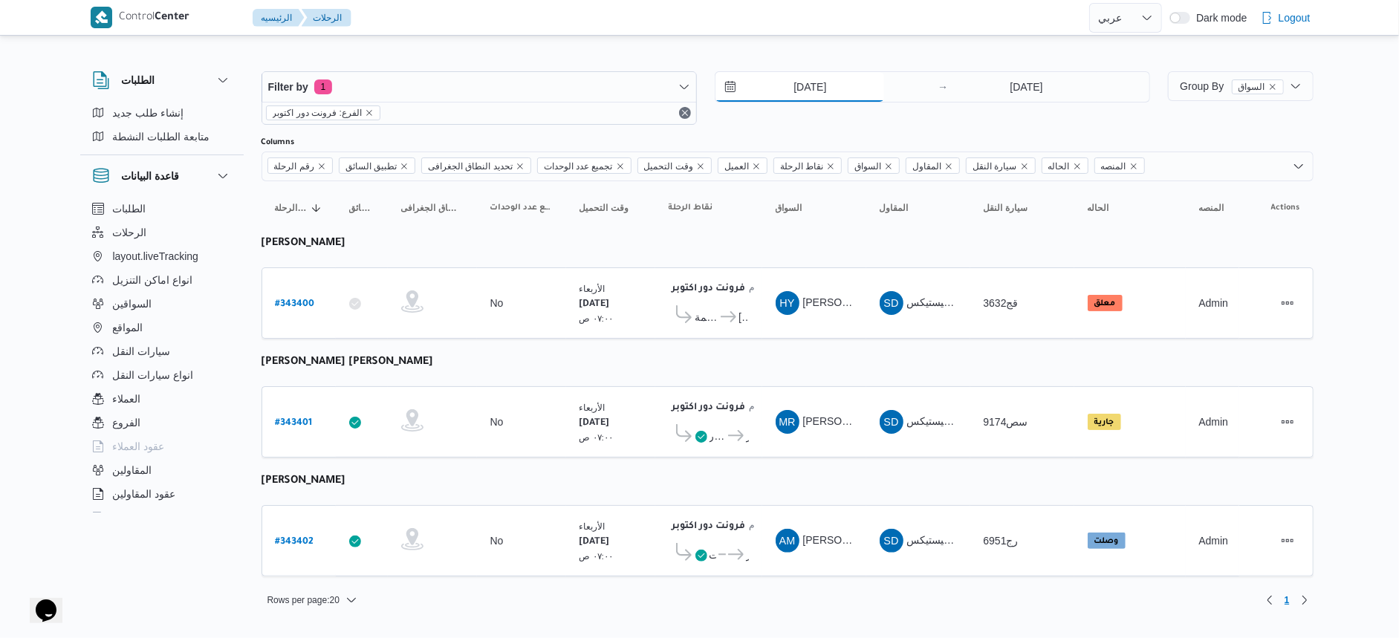
click at [832, 83] on input "[DATE]" at bounding box center [799, 87] width 169 height 30
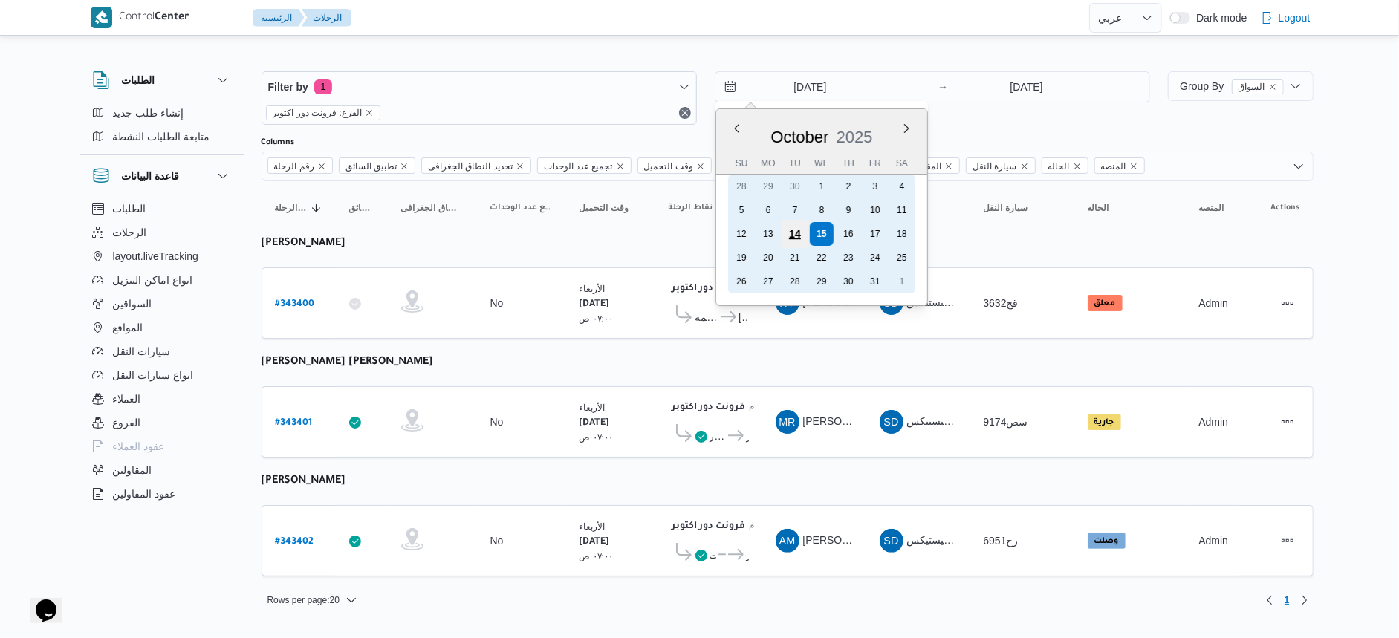
click at [796, 233] on div "14" at bounding box center [795, 234] width 28 height 28
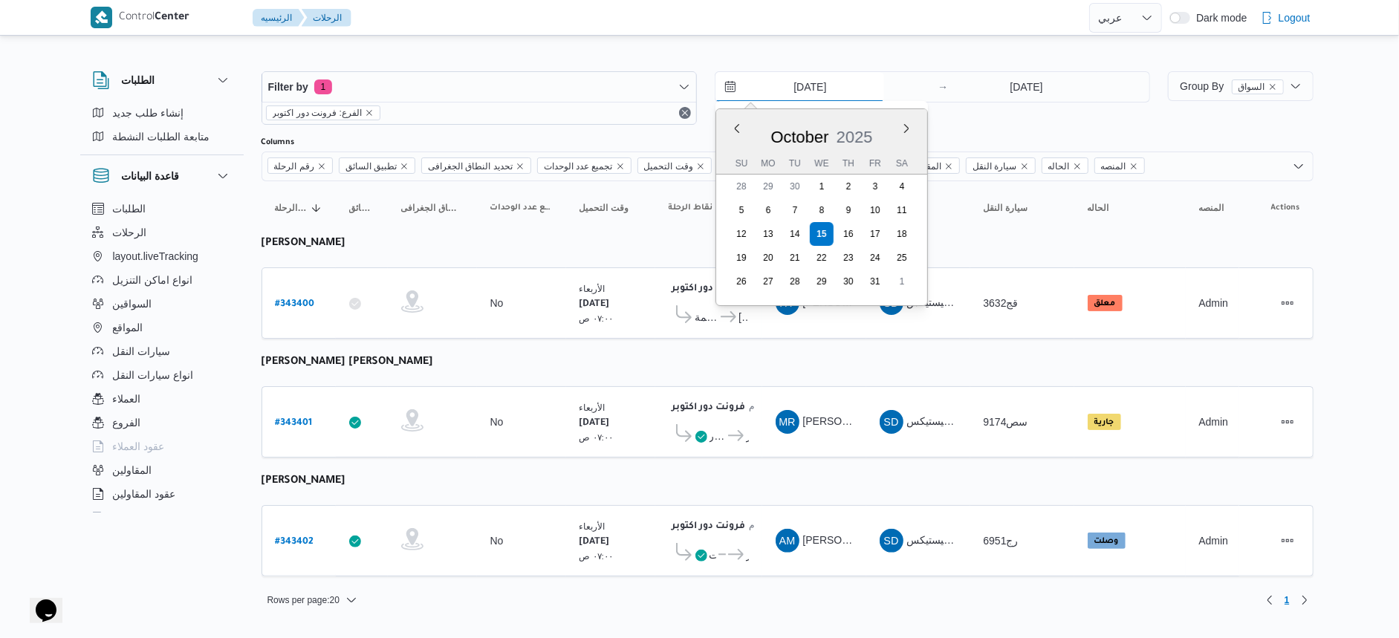
type input "[DATE]"
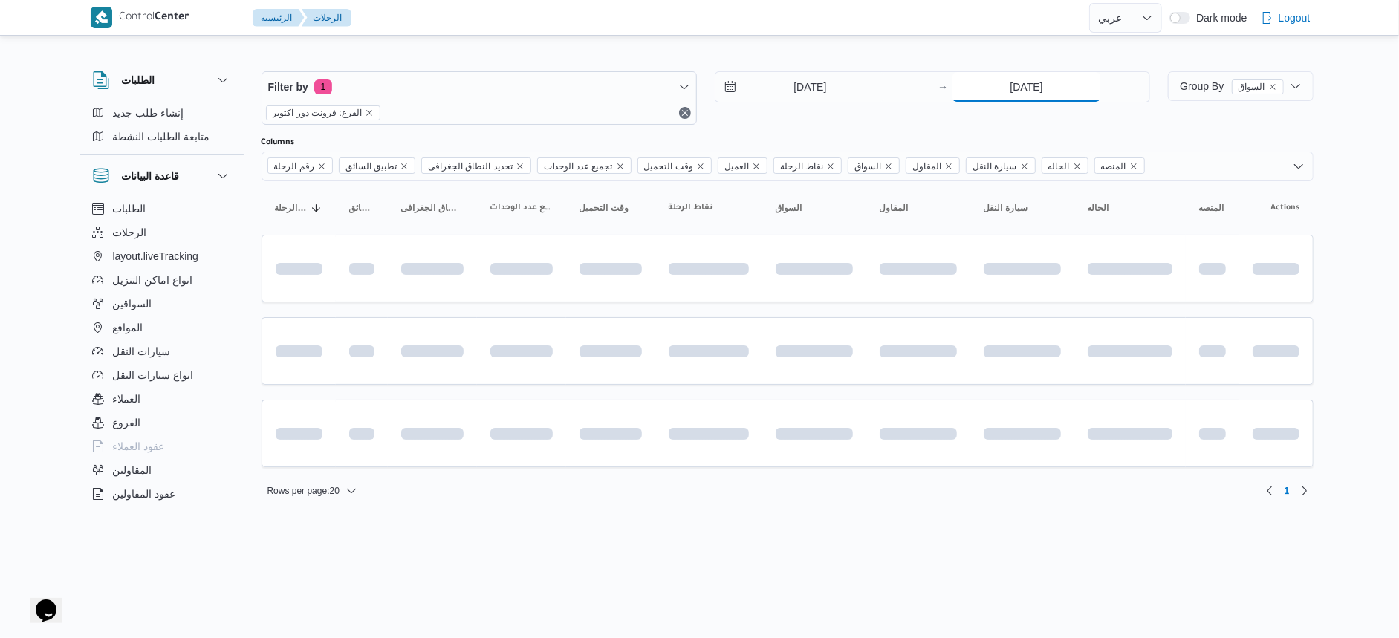
click at [1033, 94] on input "[DATE]" at bounding box center [1026, 87] width 148 height 30
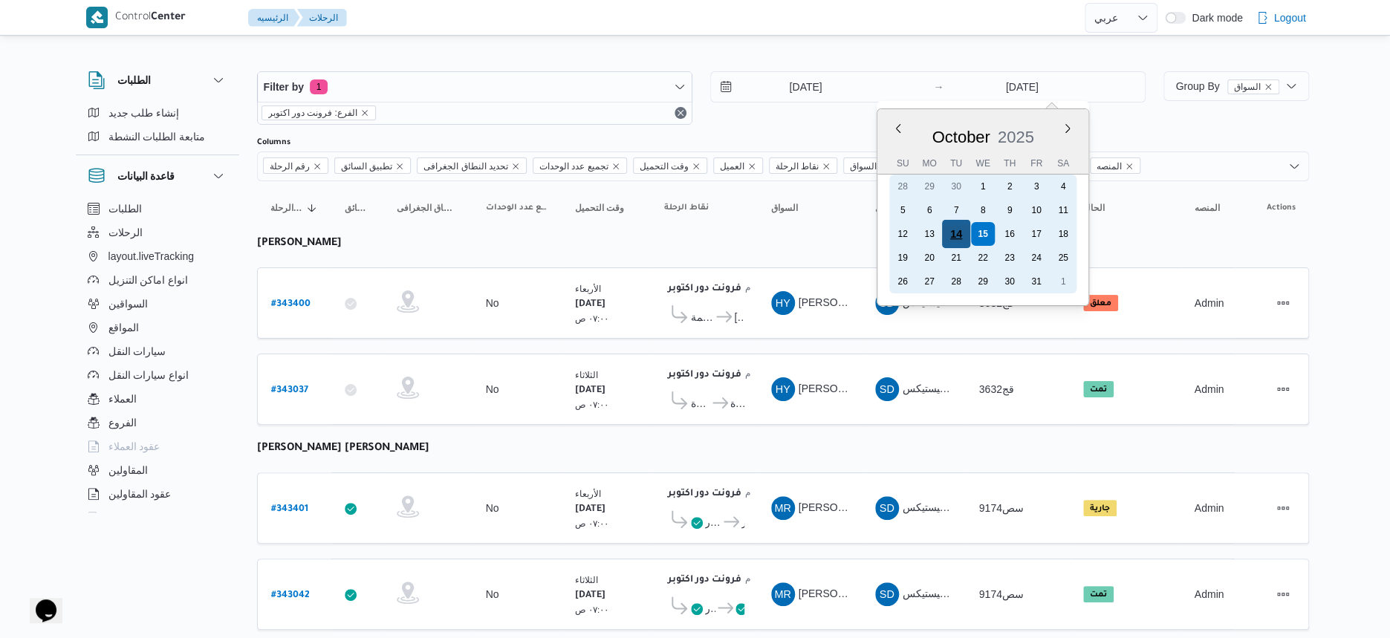
click at [966, 238] on div "14" at bounding box center [956, 234] width 28 height 28
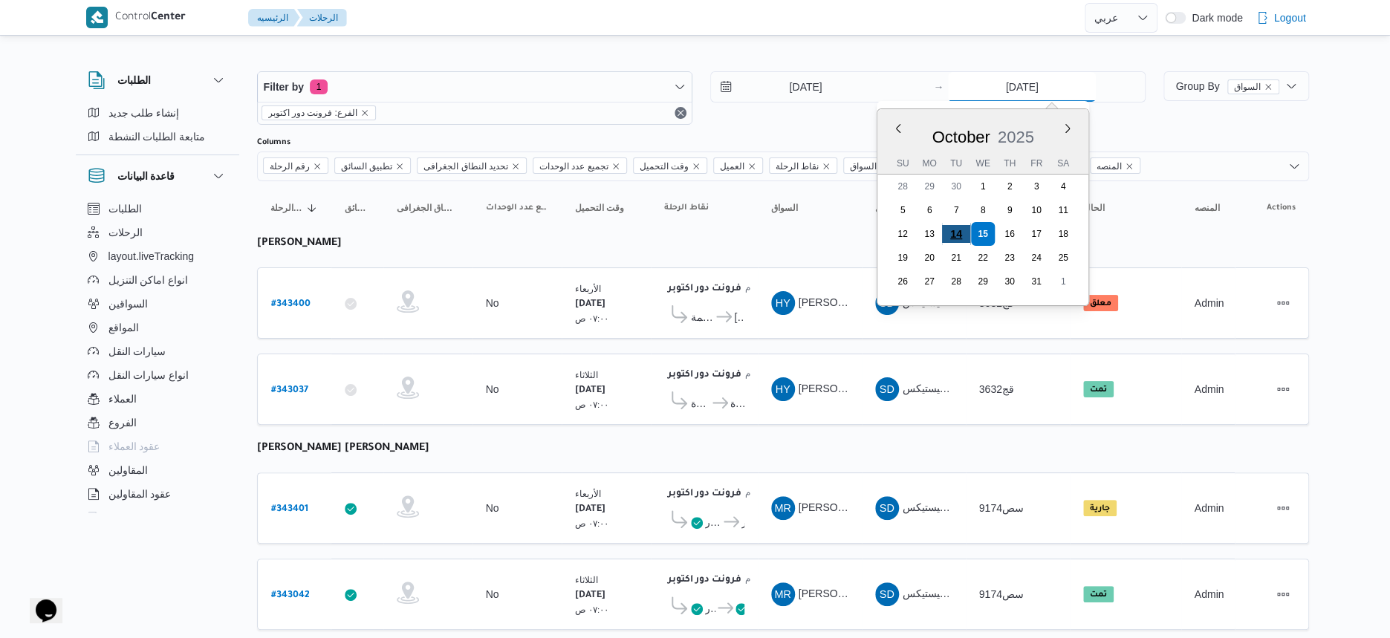
type input "[DATE]"
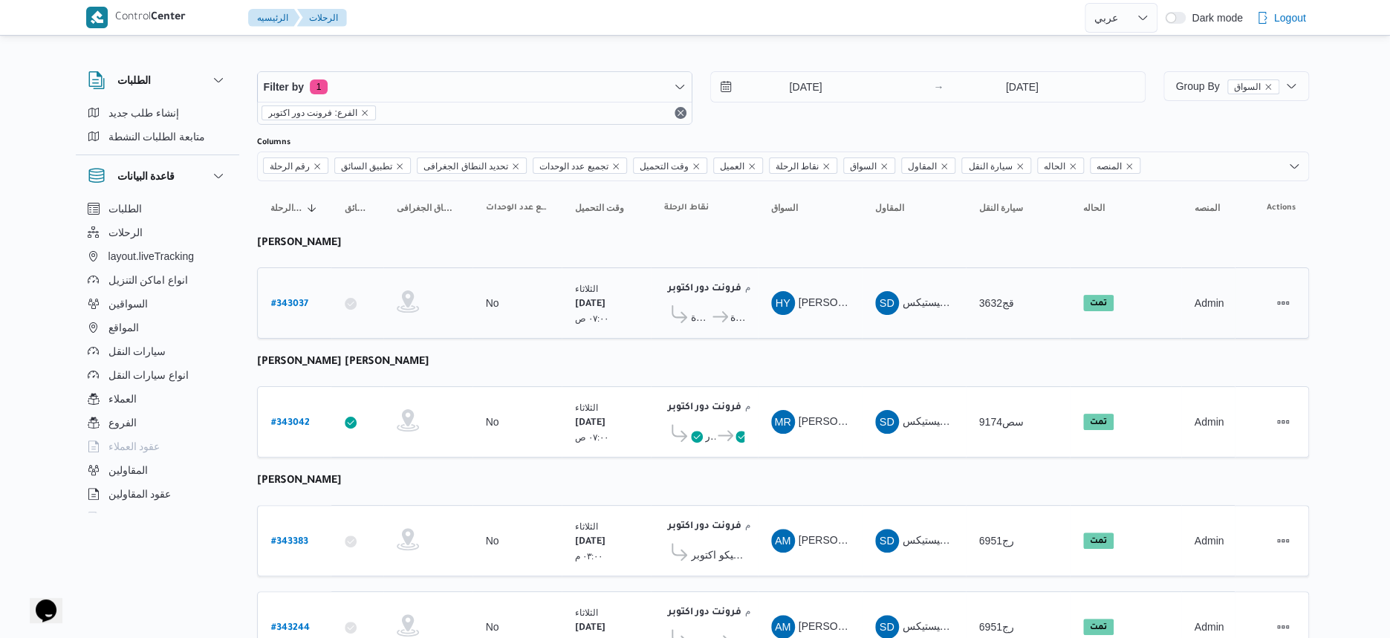
click at [305, 300] on b "# 343037" at bounding box center [289, 304] width 37 height 10
select select "ar"
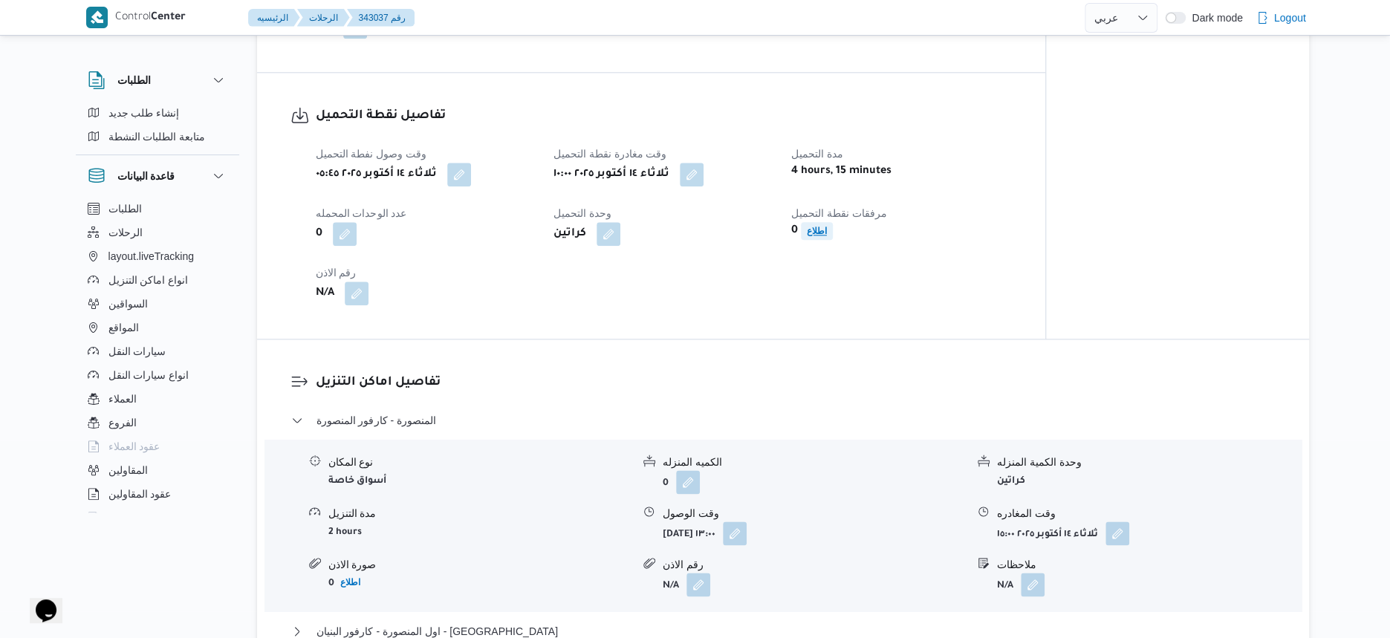
scroll to position [836, 0]
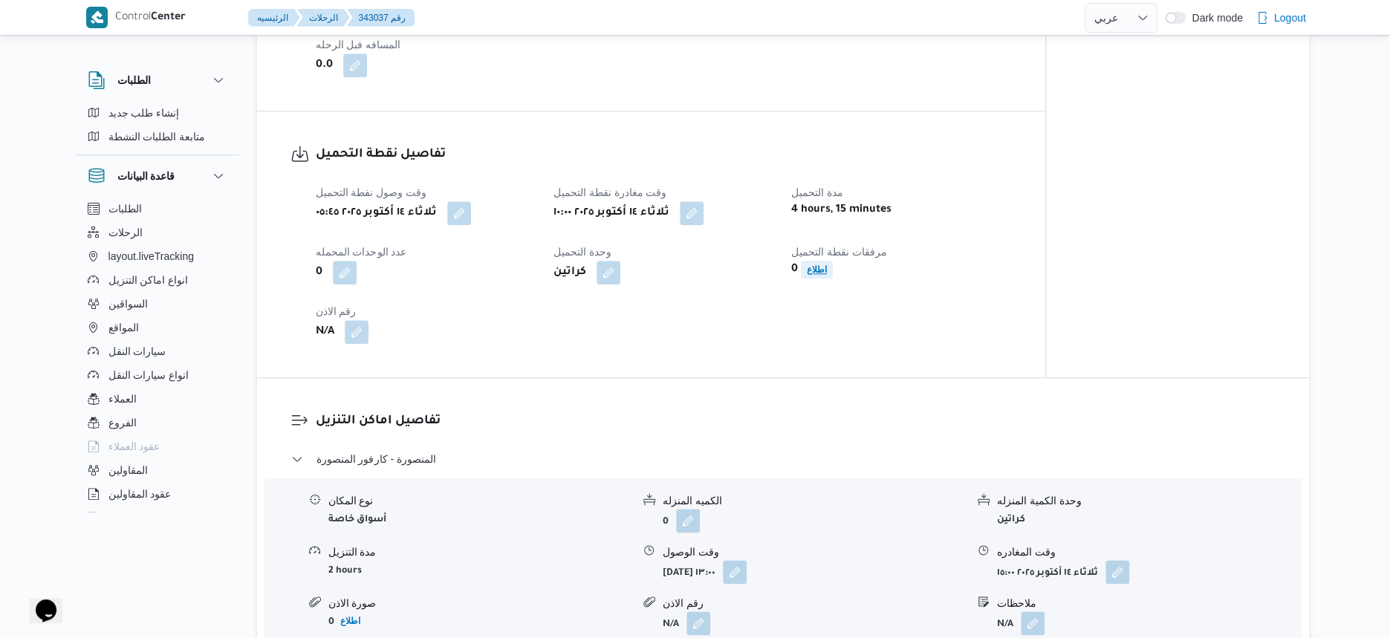
click at [809, 232] on div "وقت وصول نفطة التحميل ثلاثاء ١٤ أكتوبر ٢٠٢٥ ٠٥:٤٥ وقت مغادرة نقطة التحميل ثلاثا…" at bounding box center [664, 264] width 714 height 178
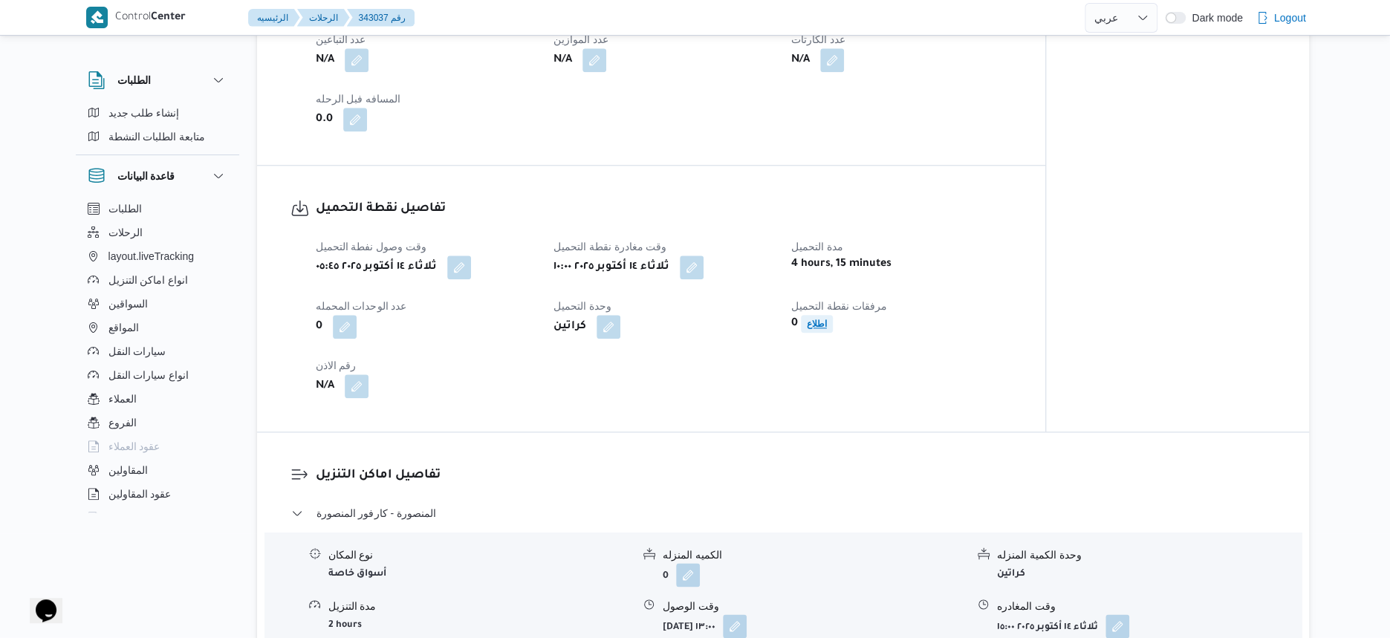
click at [818, 328] on b "اطلاع" at bounding box center [817, 324] width 20 height 10
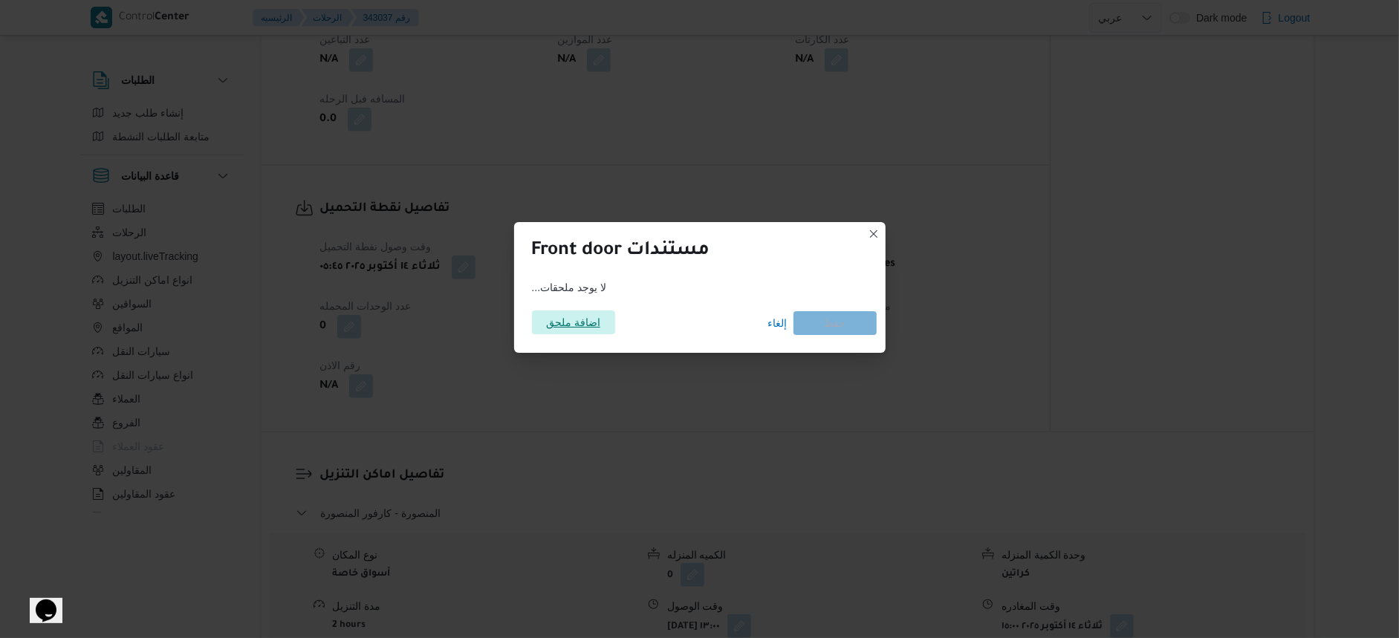
click at [582, 328] on span "اضافة ملحق" at bounding box center [573, 323] width 54 height 24
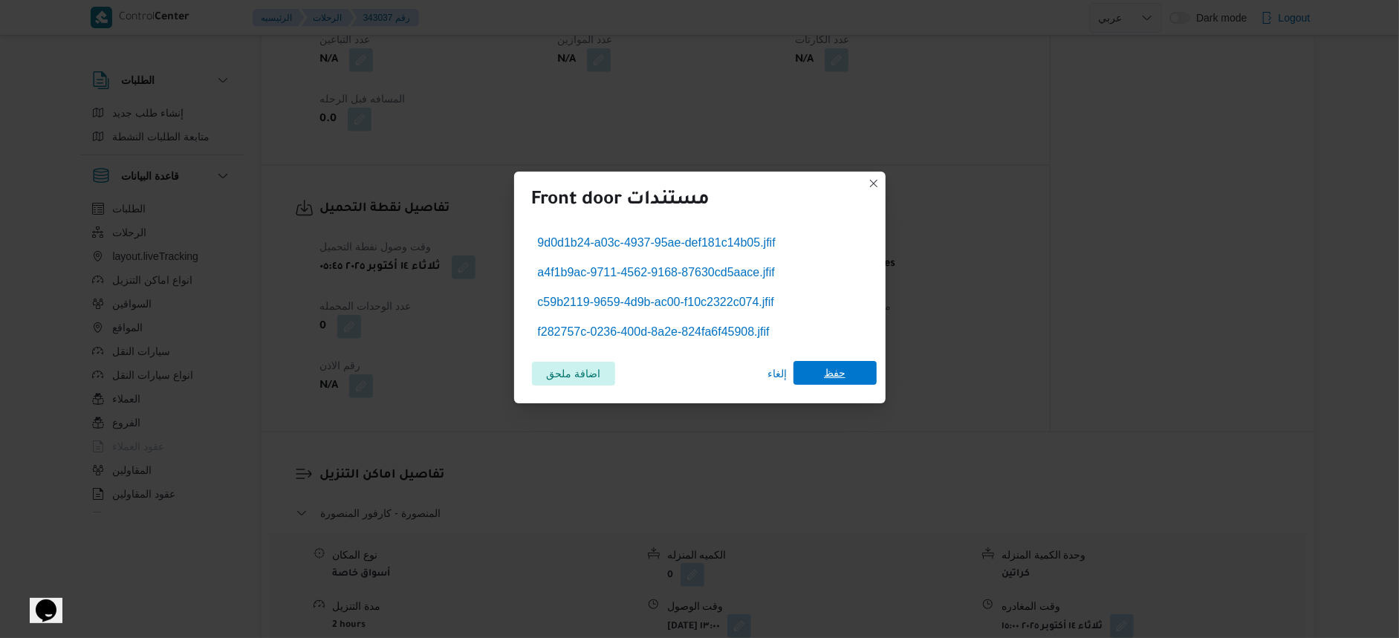
click at [818, 370] on span "حفظ" at bounding box center [834, 373] width 83 height 24
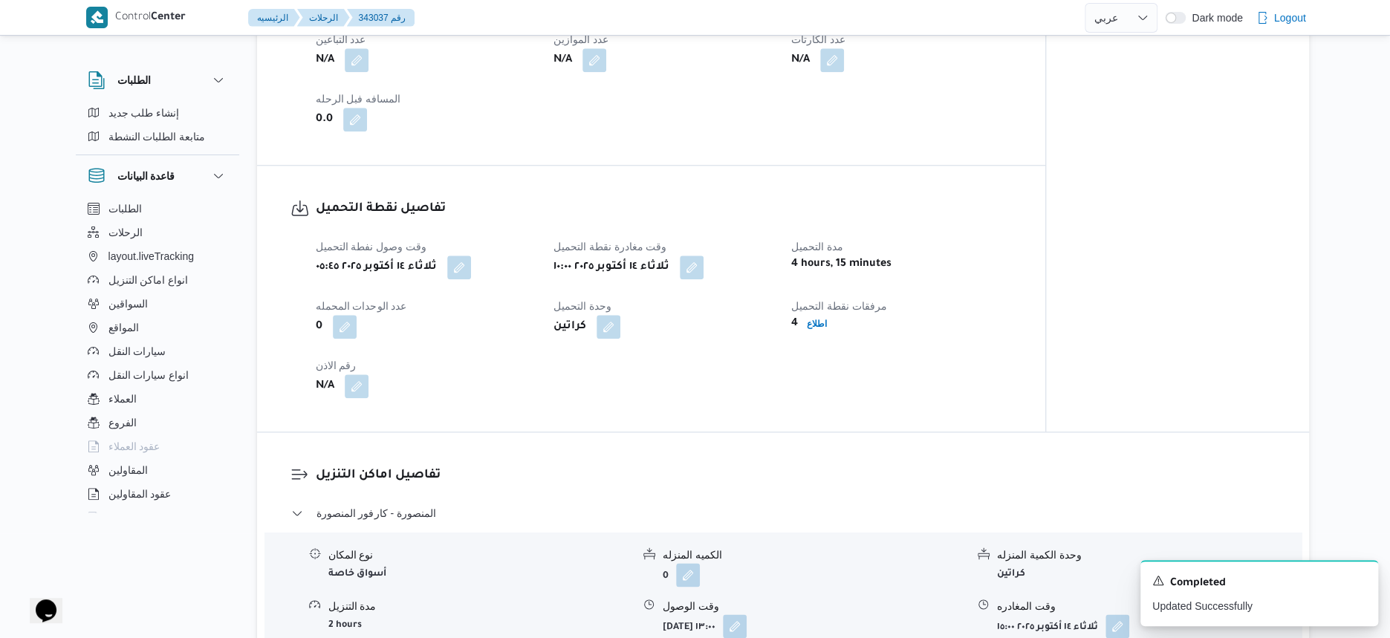
click at [880, 348] on div "وقت وصول نفطة التحميل ثلاثاء ١٤ أكتوبر ٢٠٢٥ ٠٥:٤٥ وقت مغادرة نقطة التحميل ثلاثا…" at bounding box center [664, 318] width 714 height 178
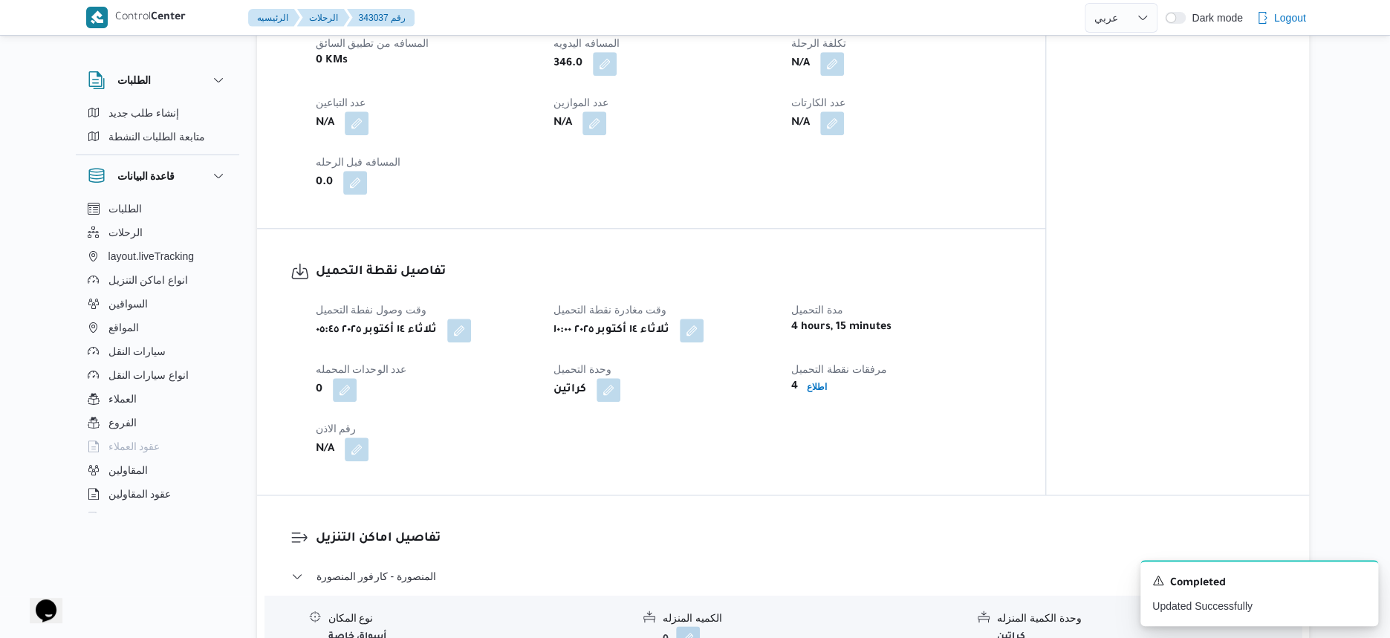
scroll to position [1114, 0]
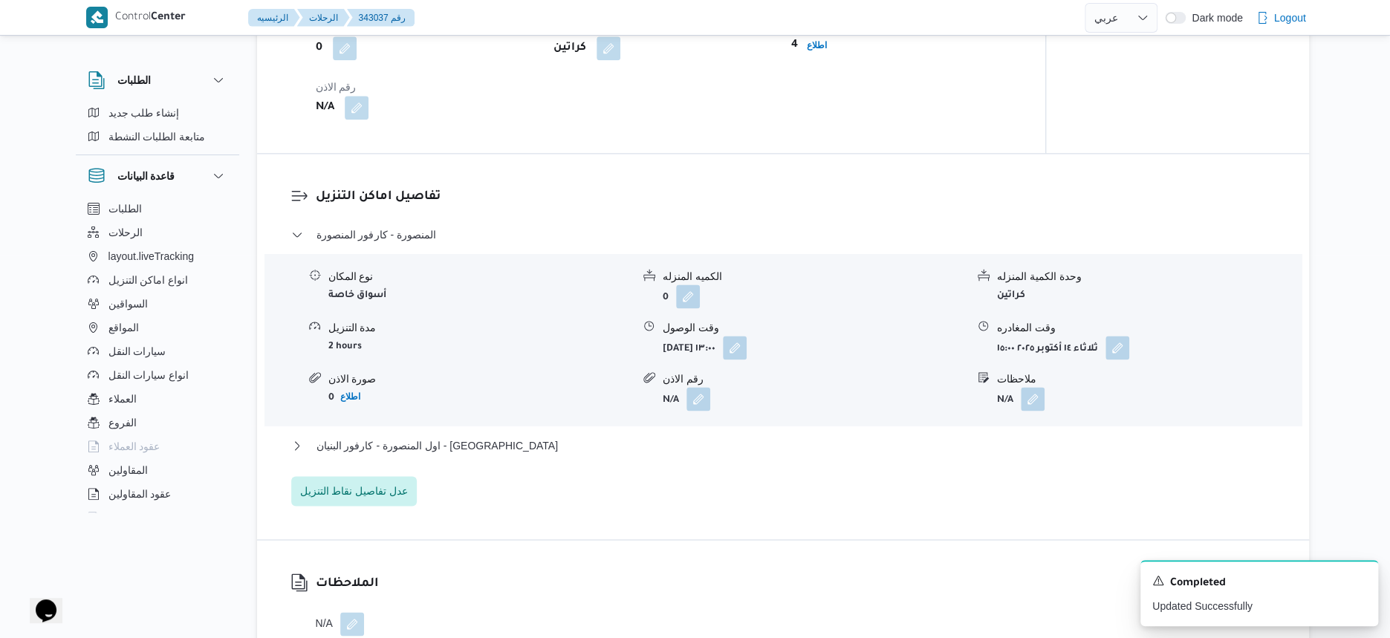
select select "ar"
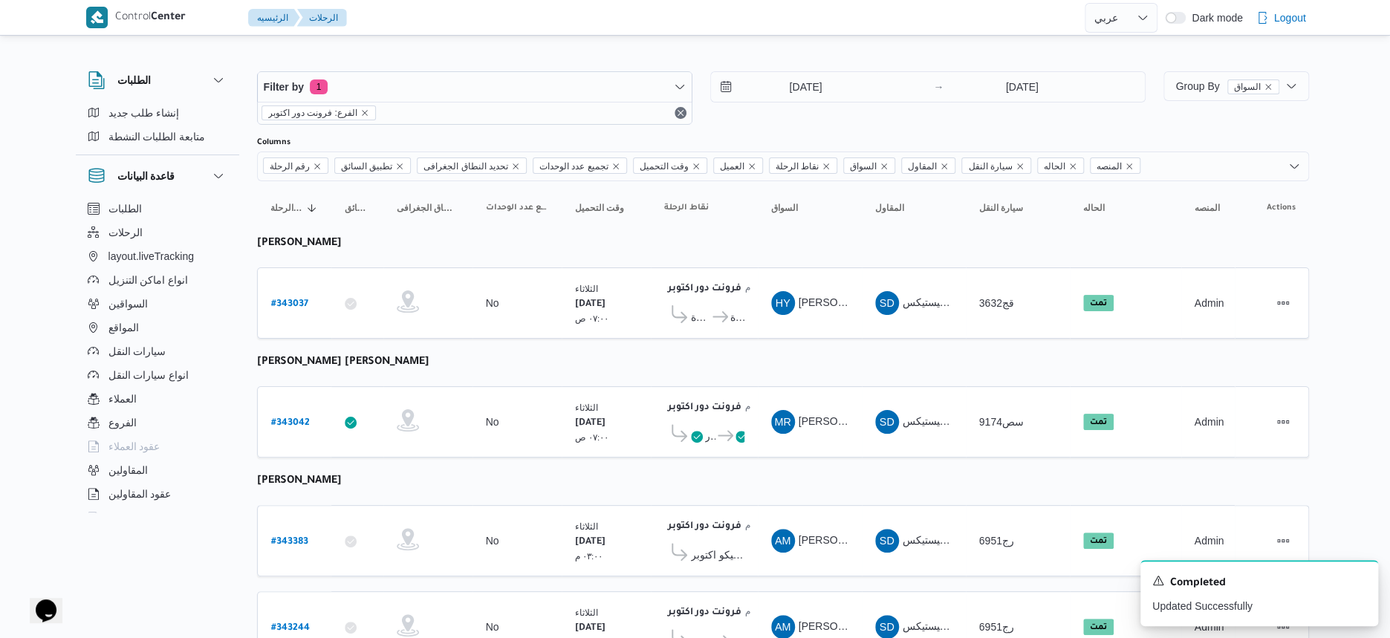
scroll to position [39, 0]
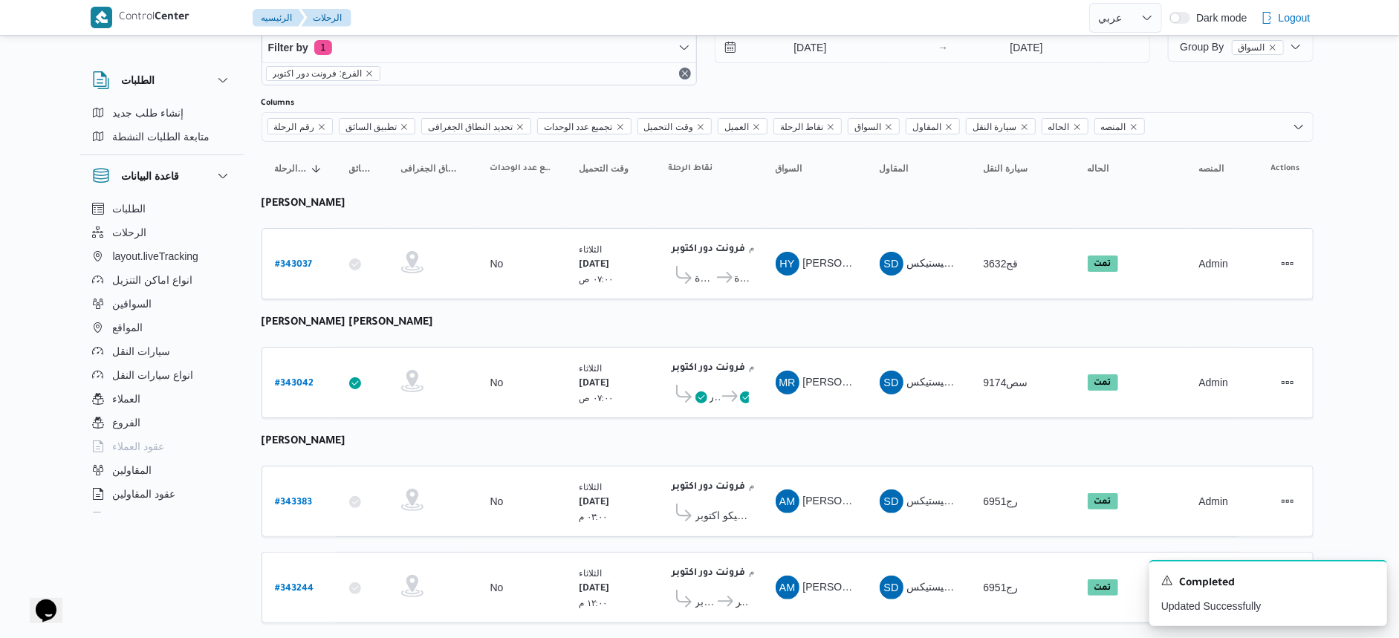
select select "ar"
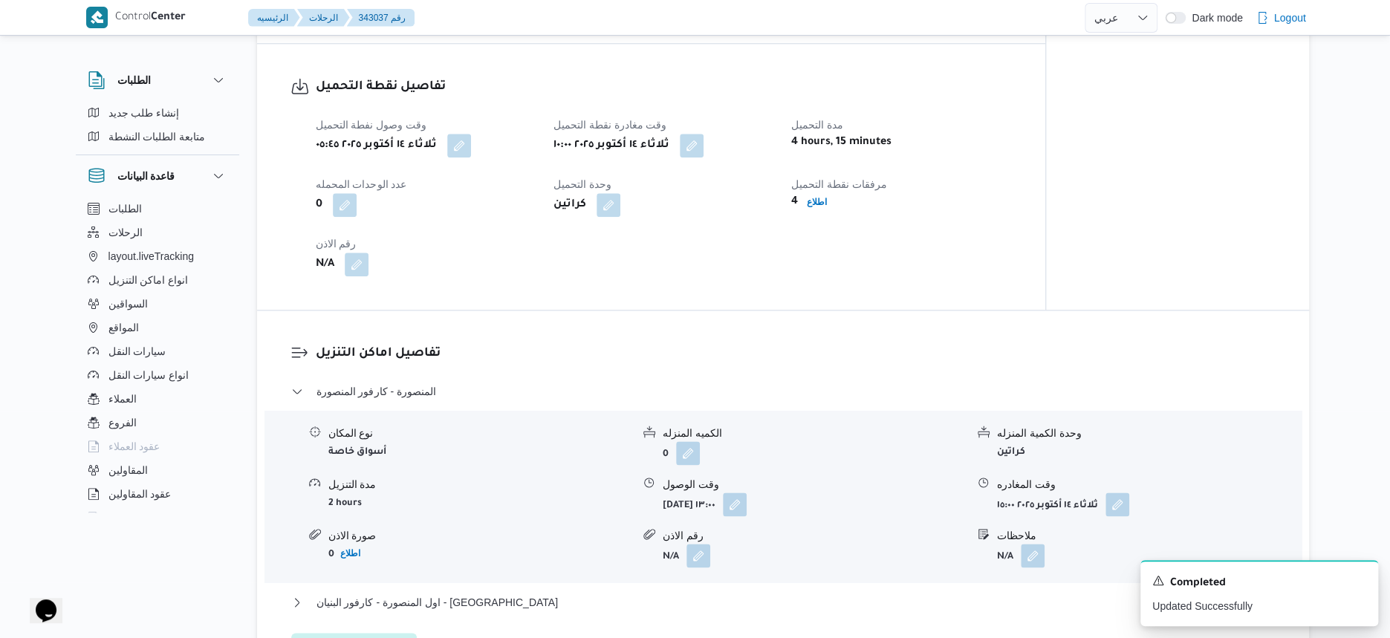
scroll to position [968, 0]
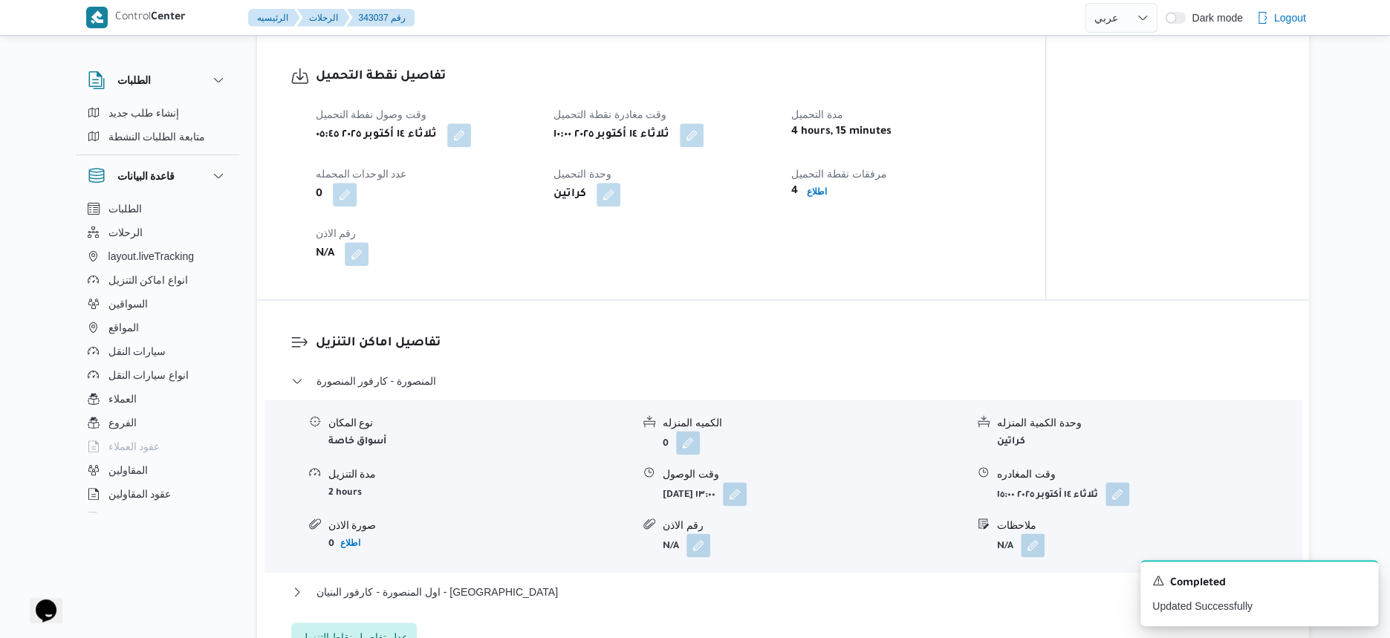
select select "ar"
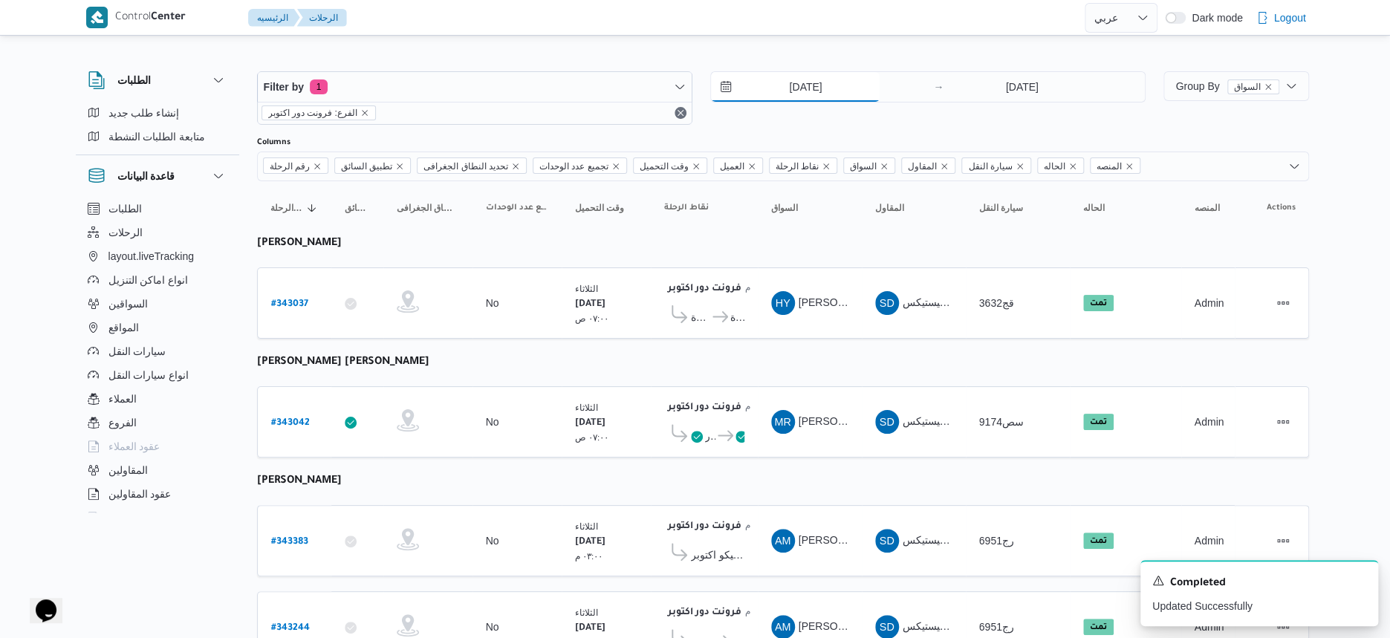
click at [808, 95] on input "[DATE]" at bounding box center [795, 87] width 169 height 30
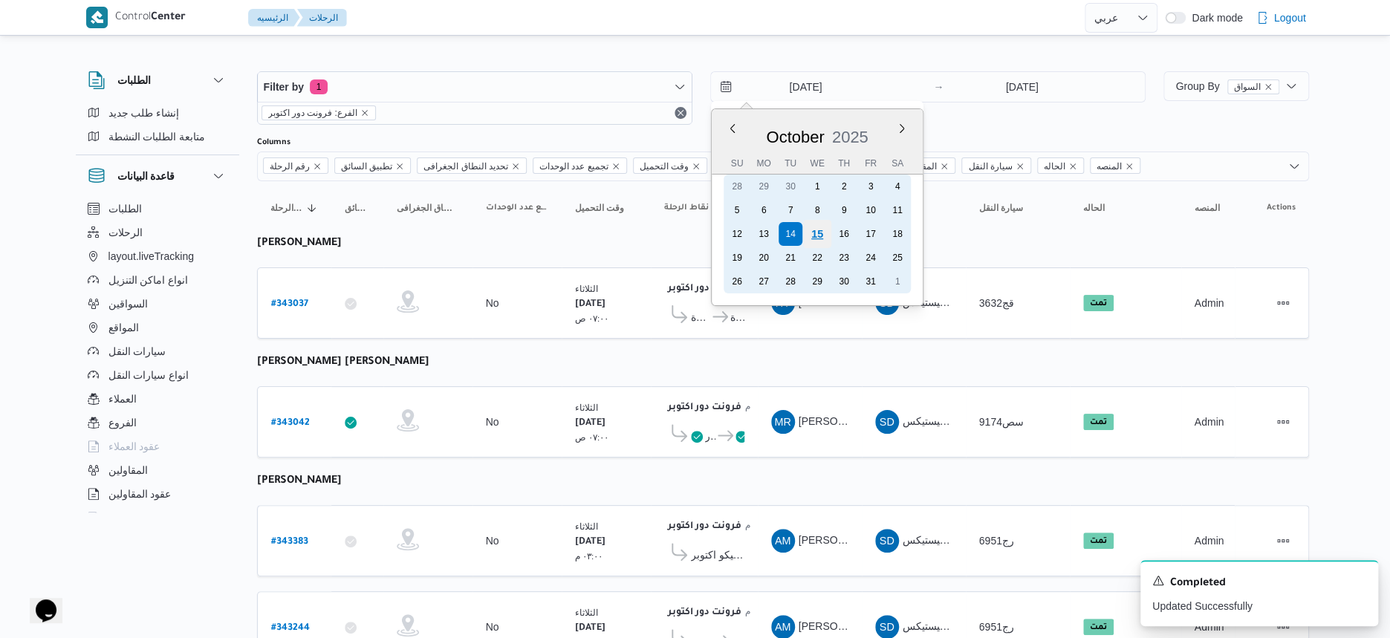
click at [824, 231] on div "15" at bounding box center [817, 234] width 28 height 28
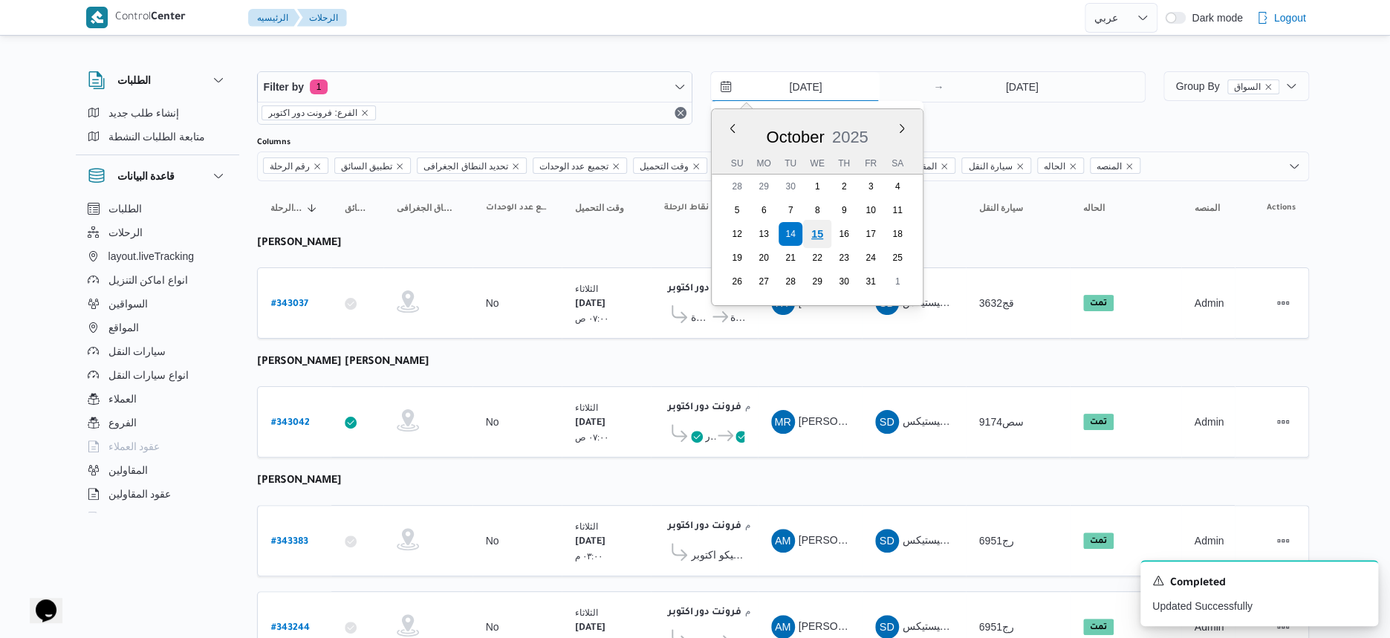
type input "[DATE]"
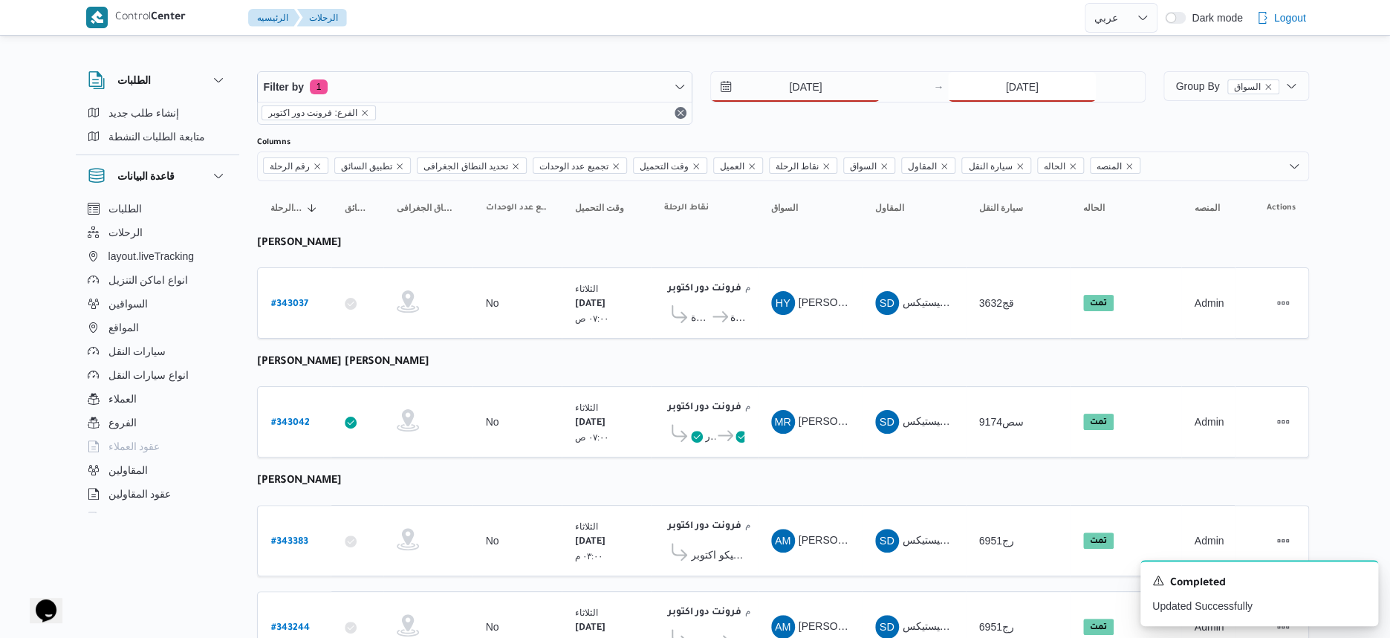
click at [1031, 80] on input "[DATE]" at bounding box center [1022, 87] width 148 height 30
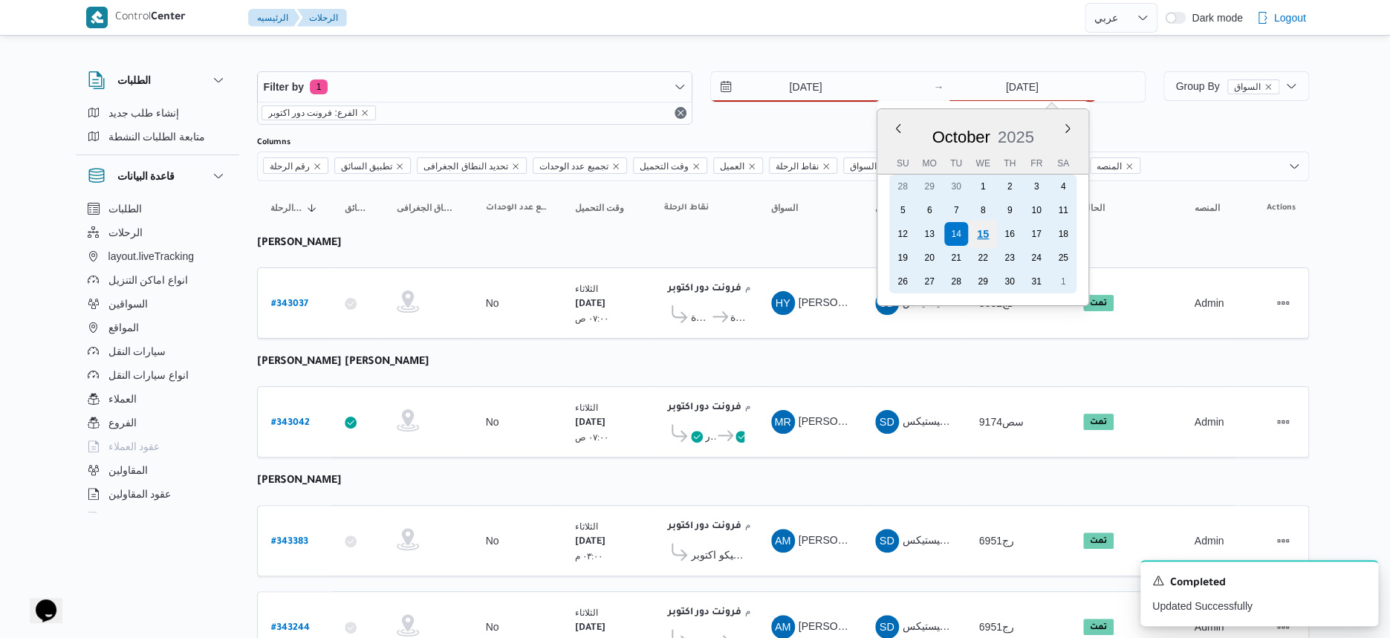
click at [975, 236] on div "15" at bounding box center [983, 234] width 28 height 28
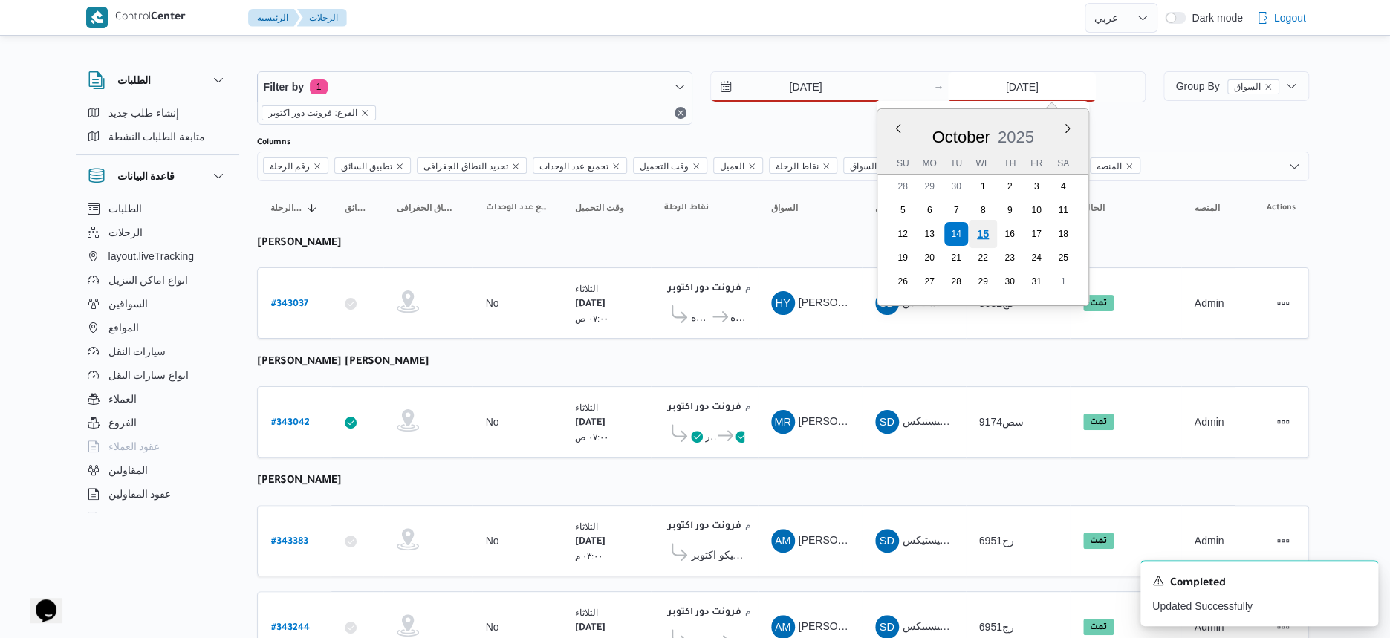
type input "[DATE]"
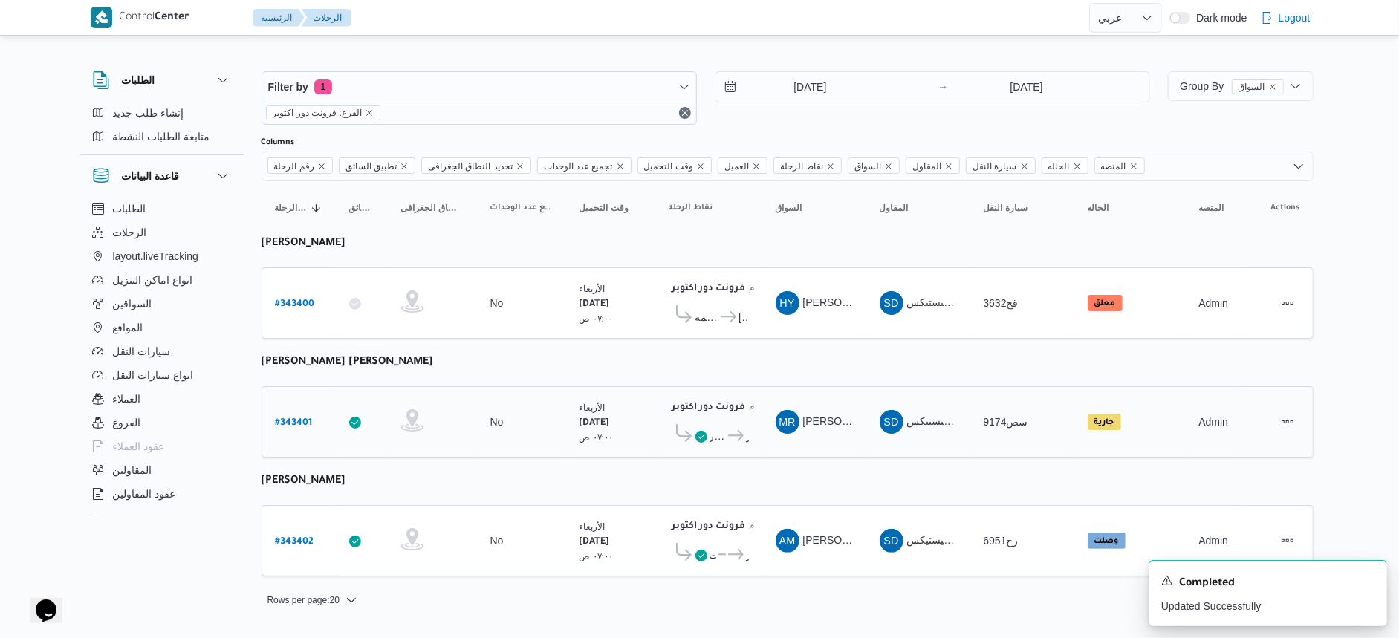
click at [720, 403] on b "فرونت دور اكتوبر" at bounding box center [709, 408] width 74 height 10
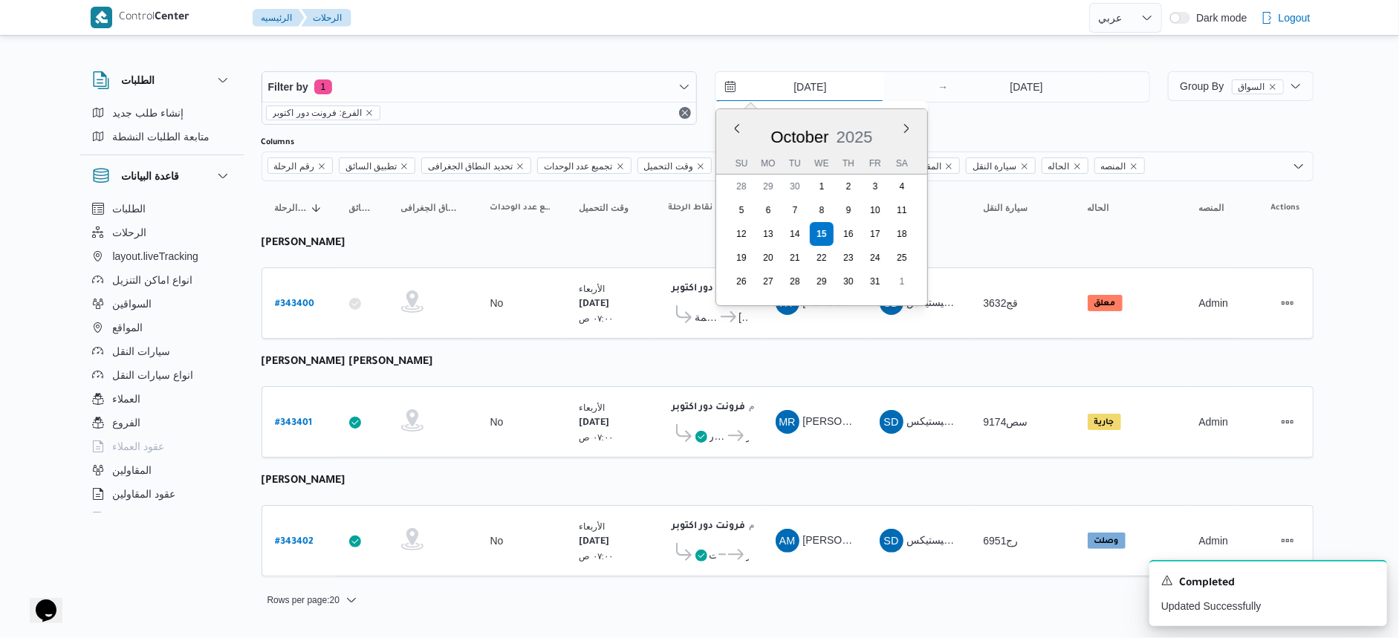
click at [807, 88] on input "[DATE]" at bounding box center [799, 87] width 169 height 30
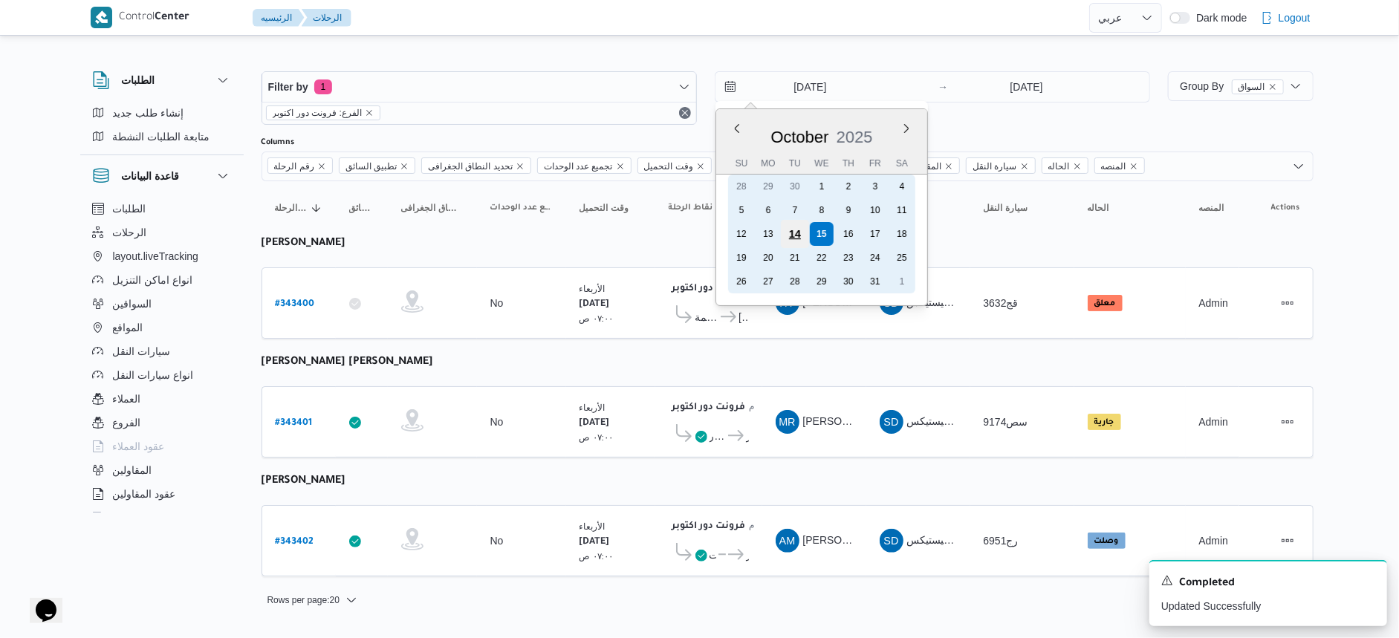
click at [787, 230] on div "14" at bounding box center [795, 234] width 28 height 28
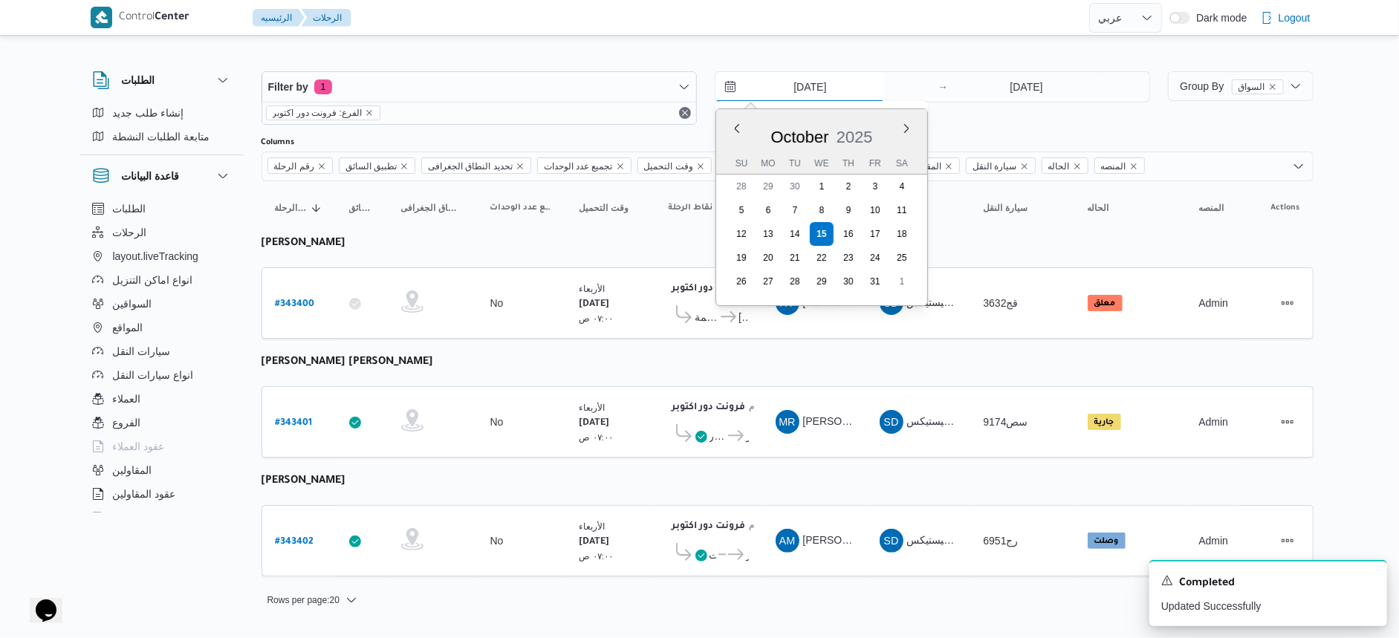
type input "[DATE]"
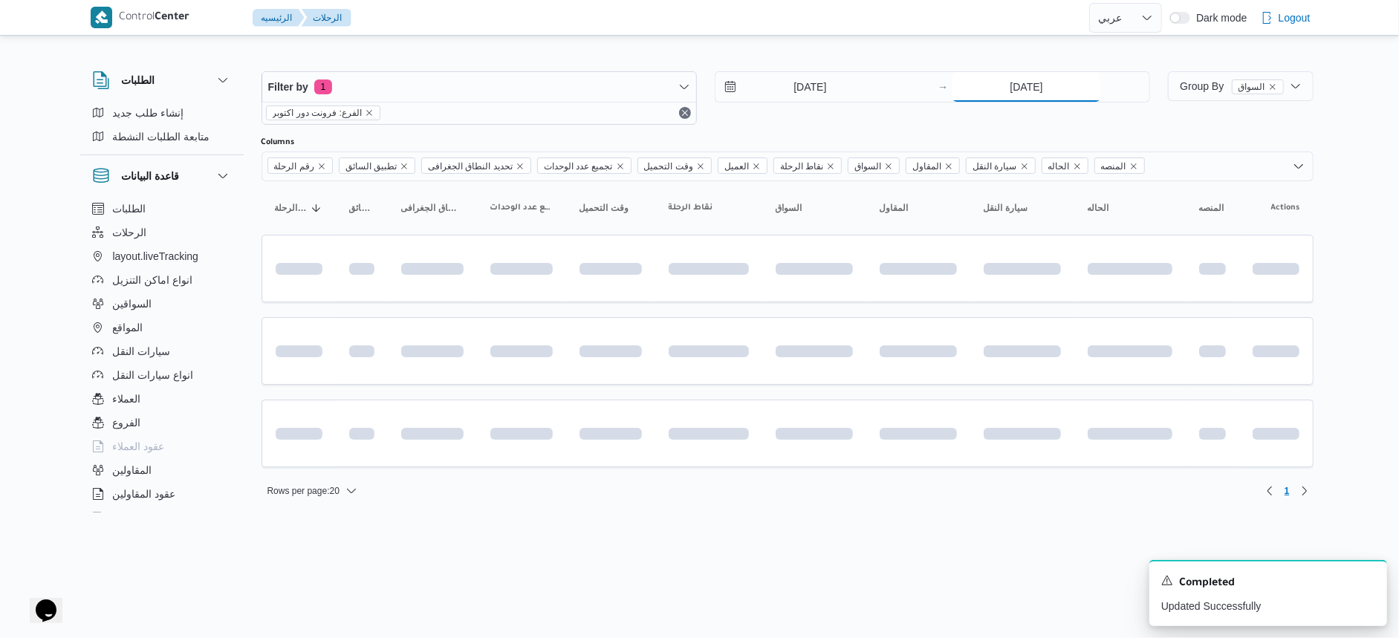
click at [1027, 83] on input "[DATE]" at bounding box center [1026, 87] width 148 height 30
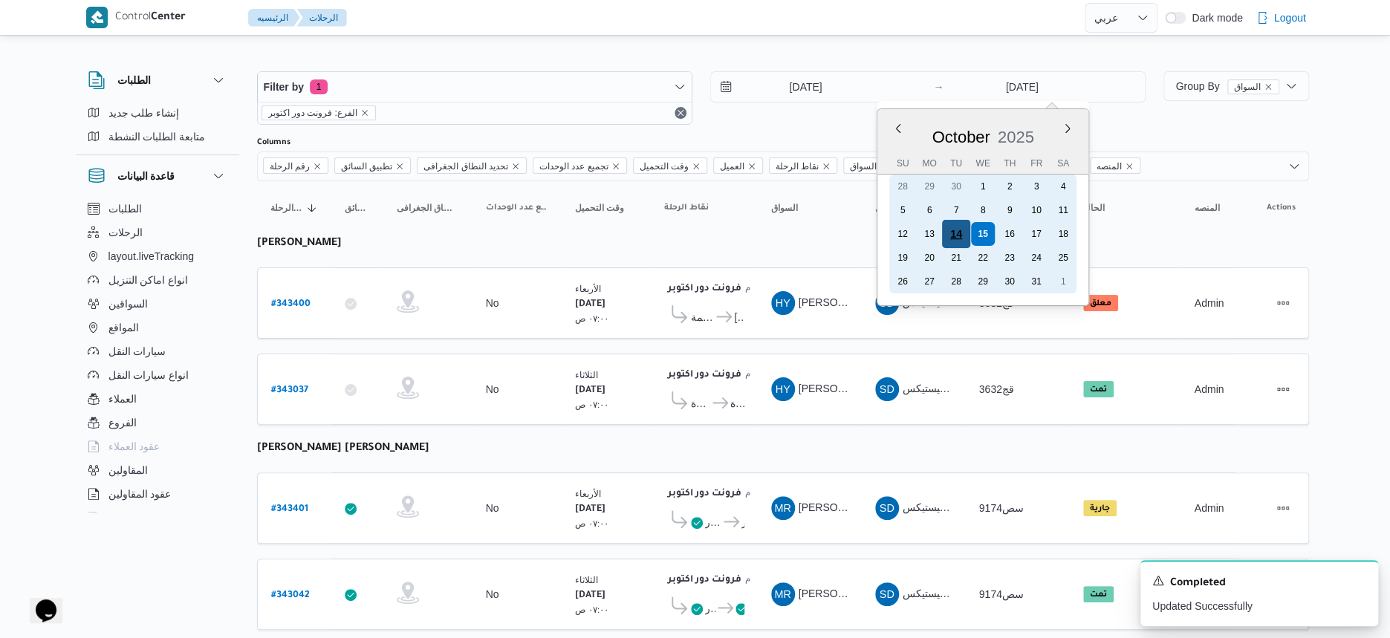
click at [965, 235] on div "14" at bounding box center [956, 234] width 28 height 28
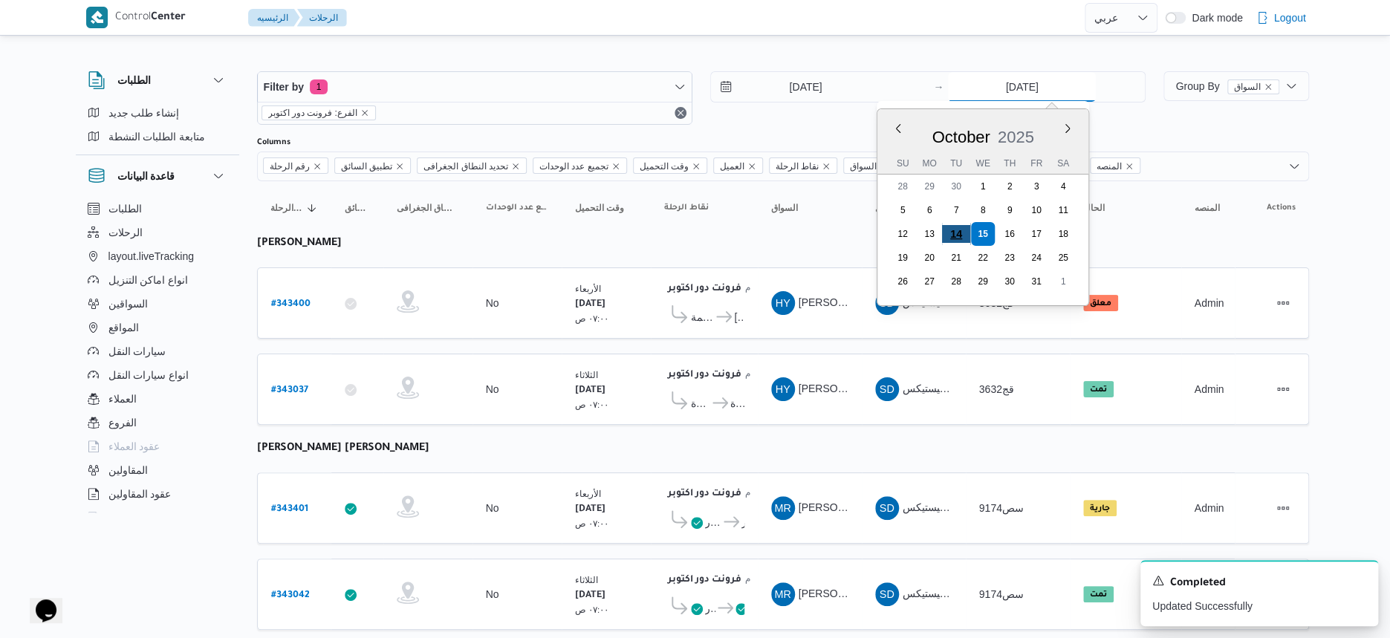
type input "[DATE]"
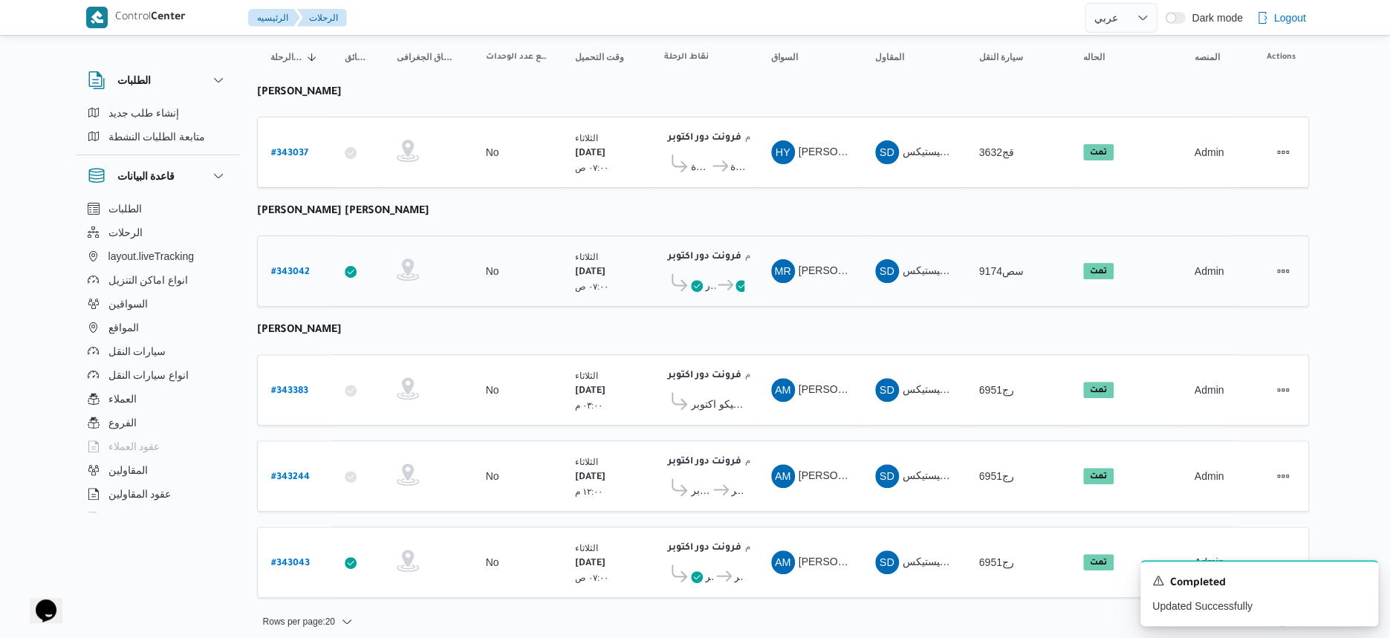
scroll to position [152, 0]
click at [287, 386] on b "# 343383" at bounding box center [289, 391] width 37 height 10
select select "ar"
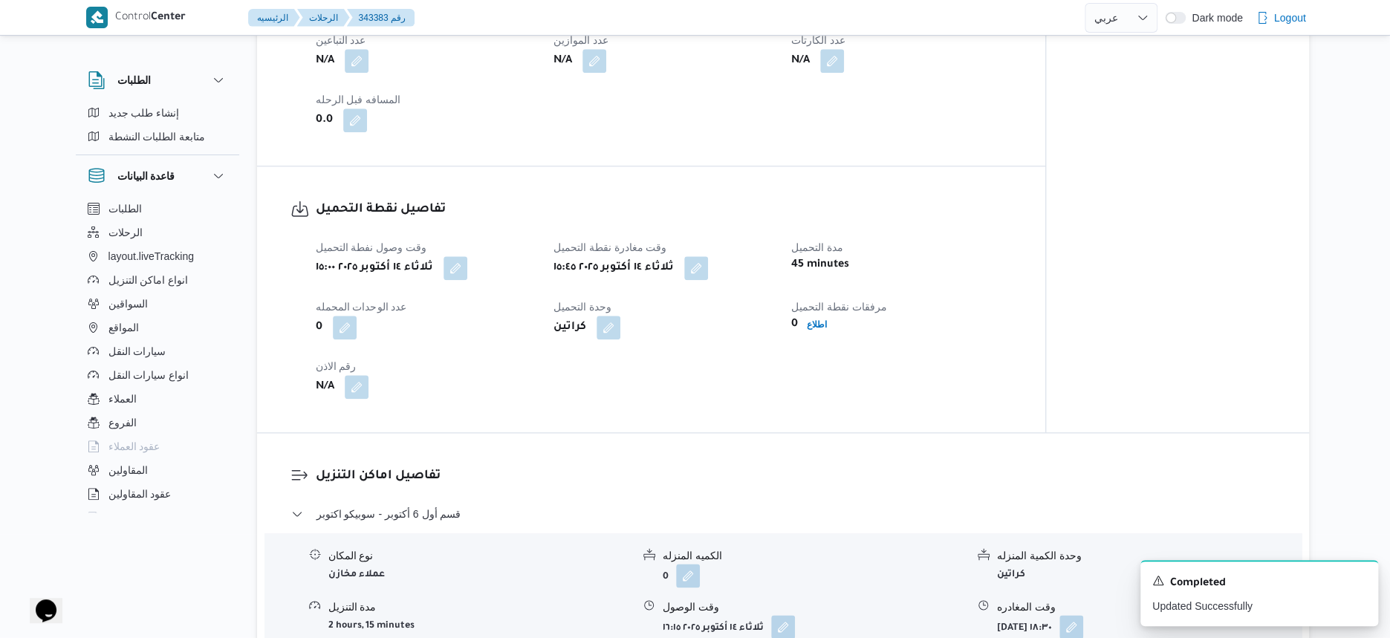
scroll to position [836, 0]
click at [819, 332] on div "0 اطلاع" at bounding box center [901, 323] width 223 height 21
click at [819, 322] on b "اطلاع" at bounding box center [817, 324] width 20 height 10
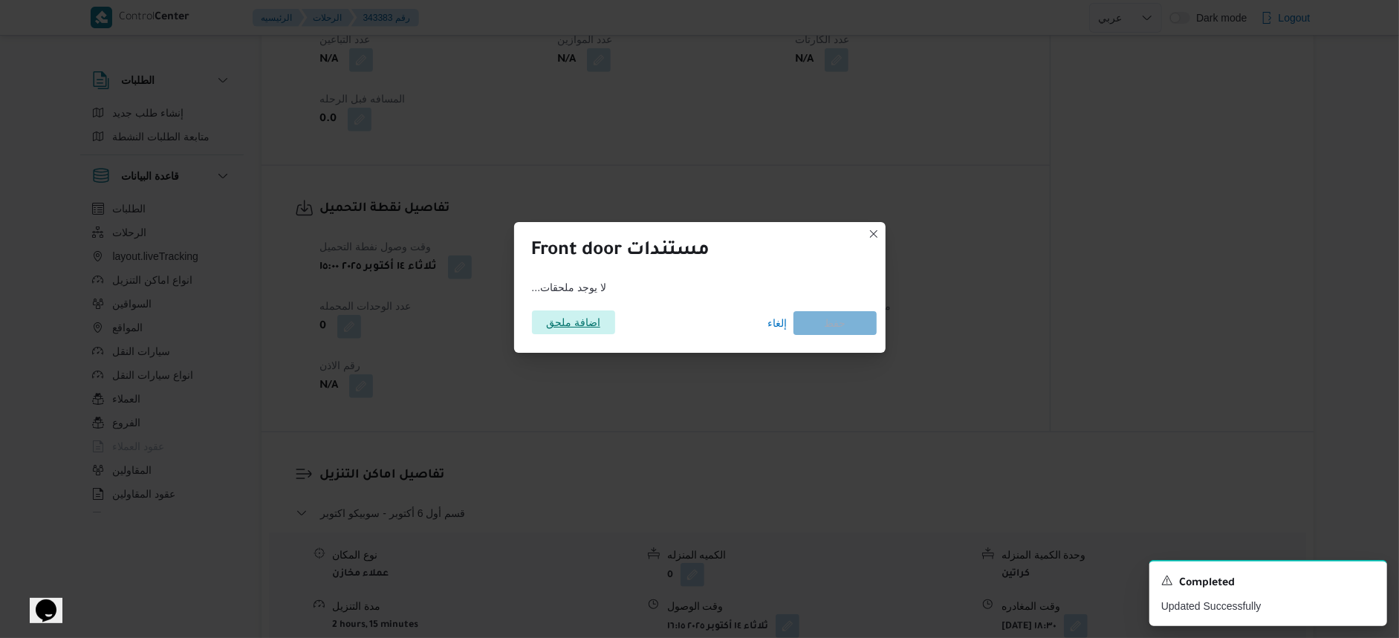
click at [595, 328] on span "اضافة ملحق" at bounding box center [573, 323] width 54 height 24
click at [781, 318] on span "إلغاء" at bounding box center [777, 323] width 19 height 18
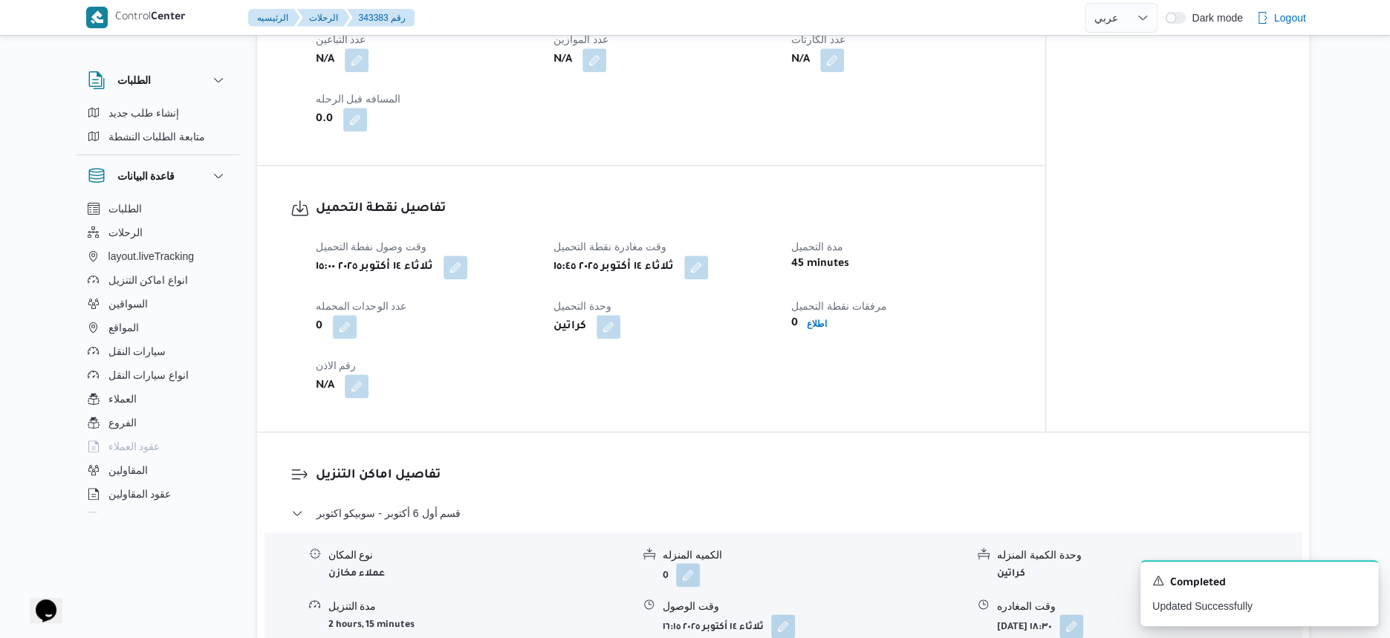
select select "ar"
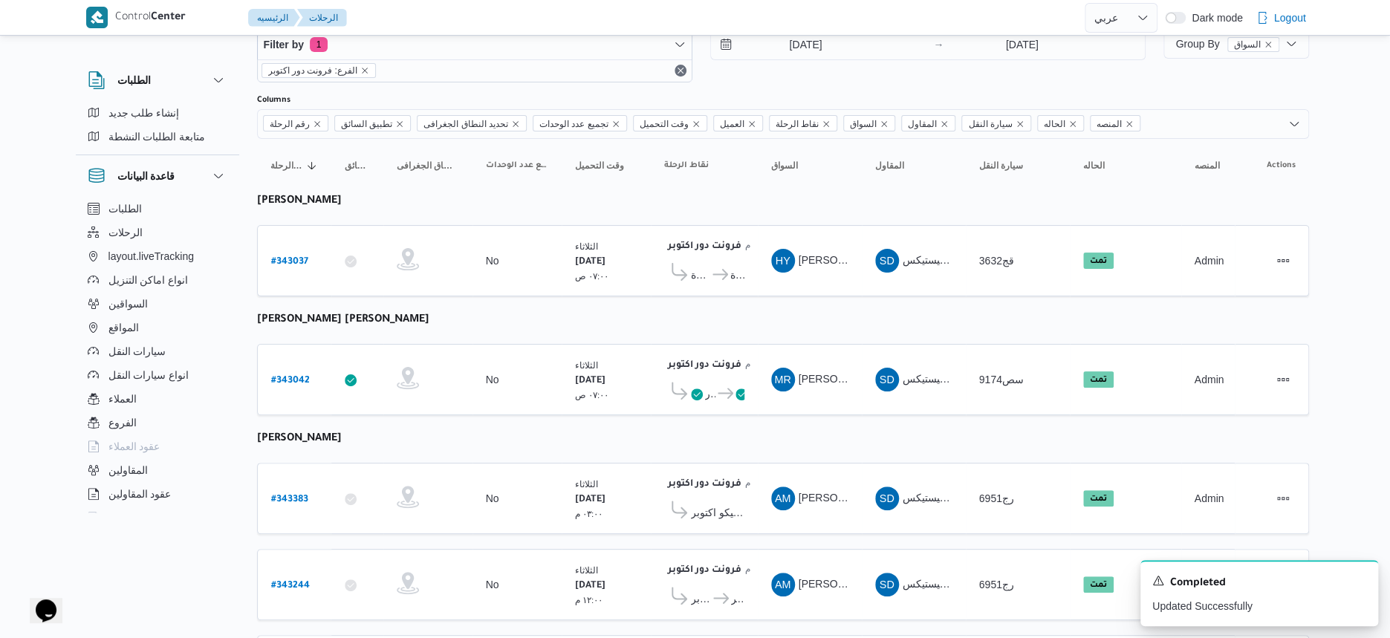
scroll to position [152, 0]
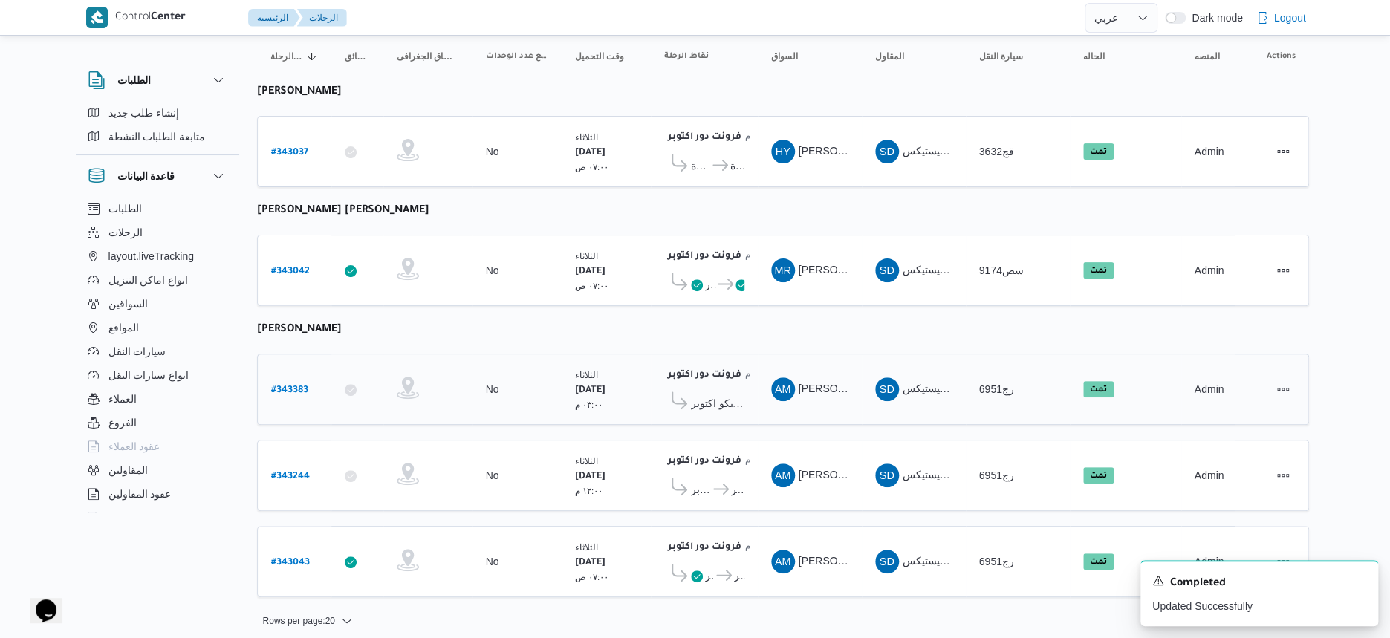
click at [294, 386] on b "# 343383" at bounding box center [289, 391] width 37 height 10
select select "ar"
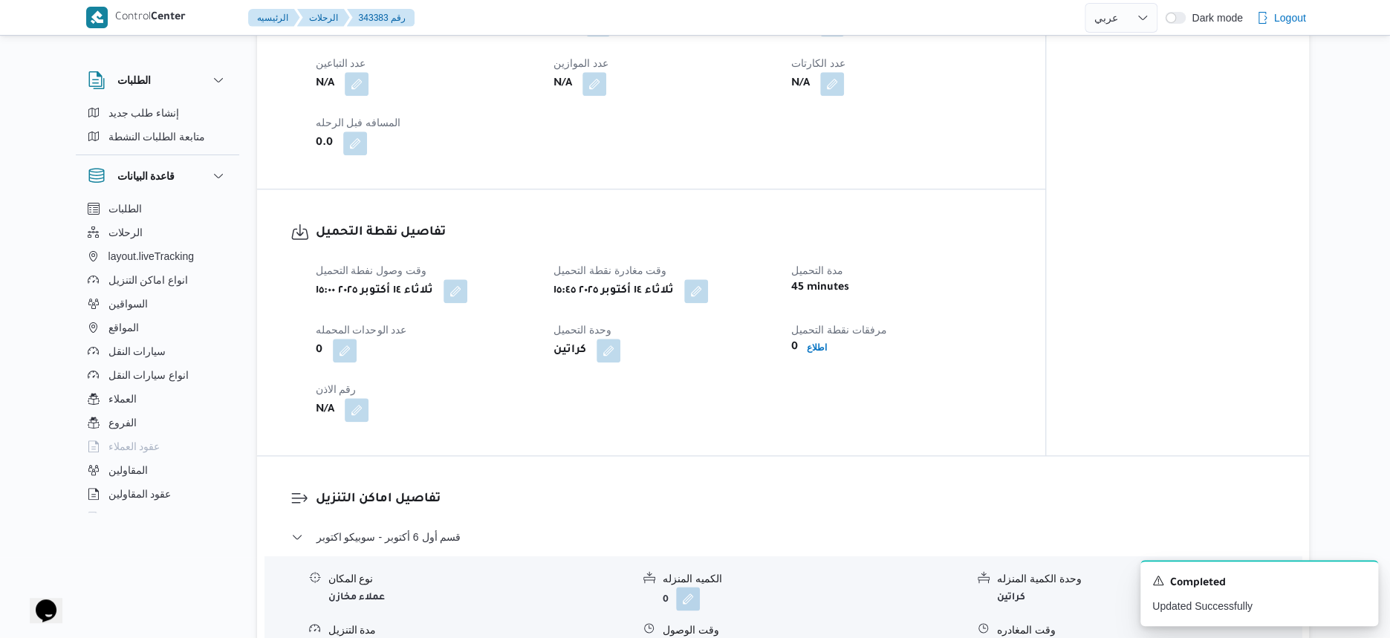
scroll to position [929, 0]
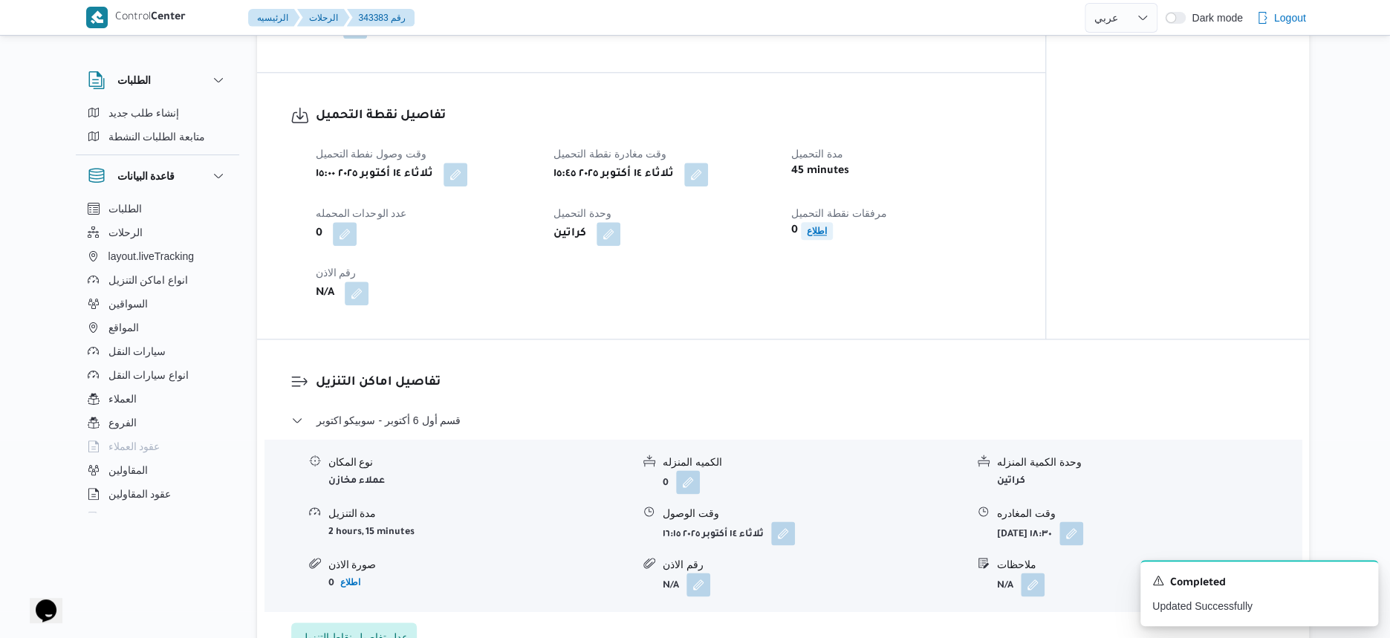
click at [817, 235] on b "اطلاع" at bounding box center [817, 231] width 20 height 10
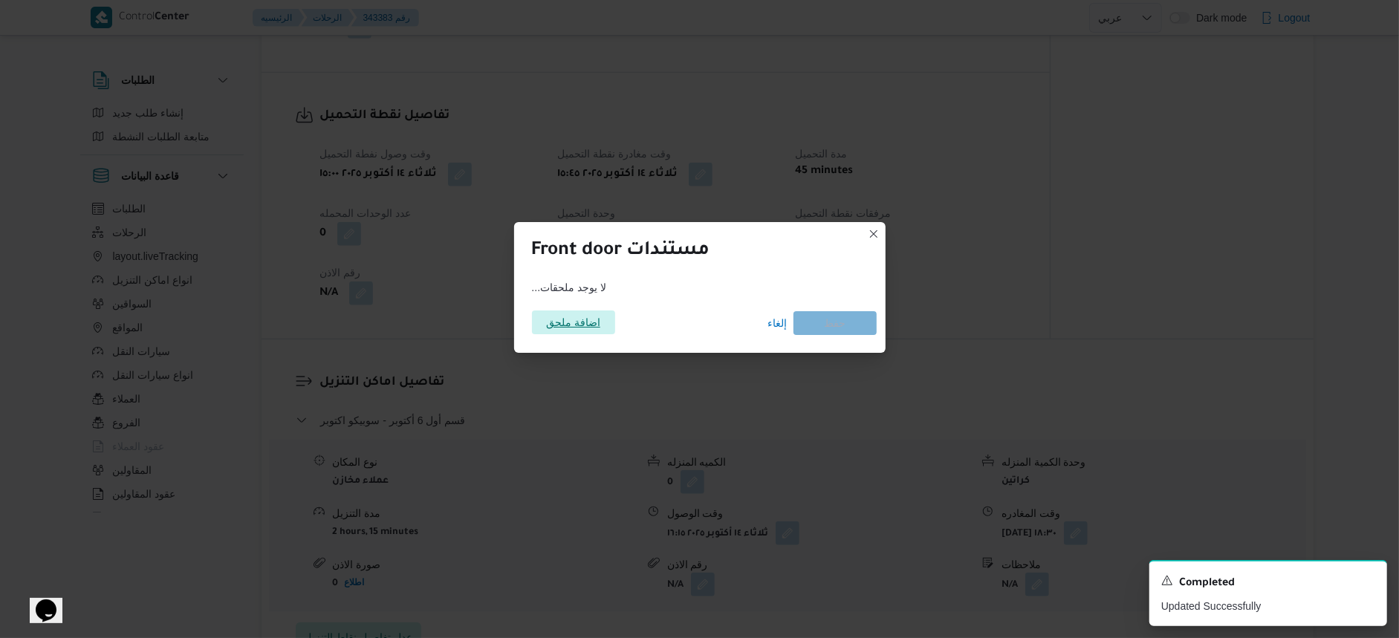
click at [593, 334] on div "اضافة ملحق" at bounding box center [573, 323] width 83 height 24
click at [571, 324] on span "اضافة ملحق" at bounding box center [573, 323] width 54 height 24
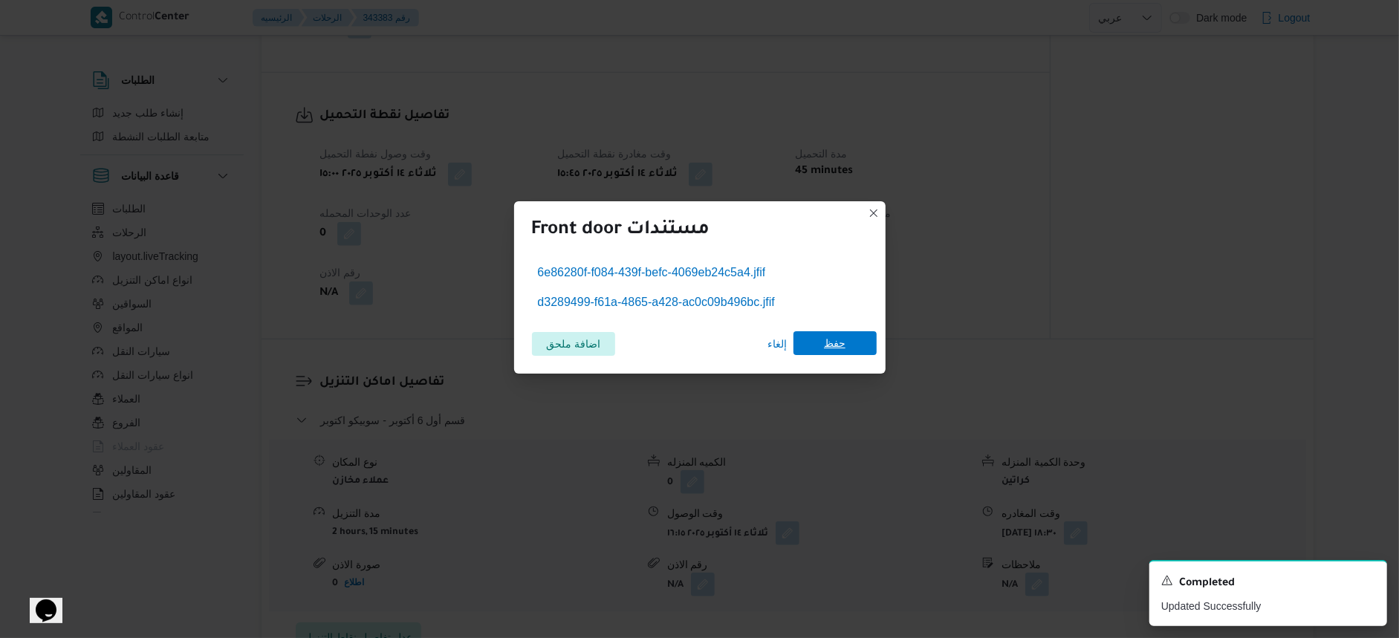
click at [847, 351] on span "حفظ" at bounding box center [834, 343] width 83 height 24
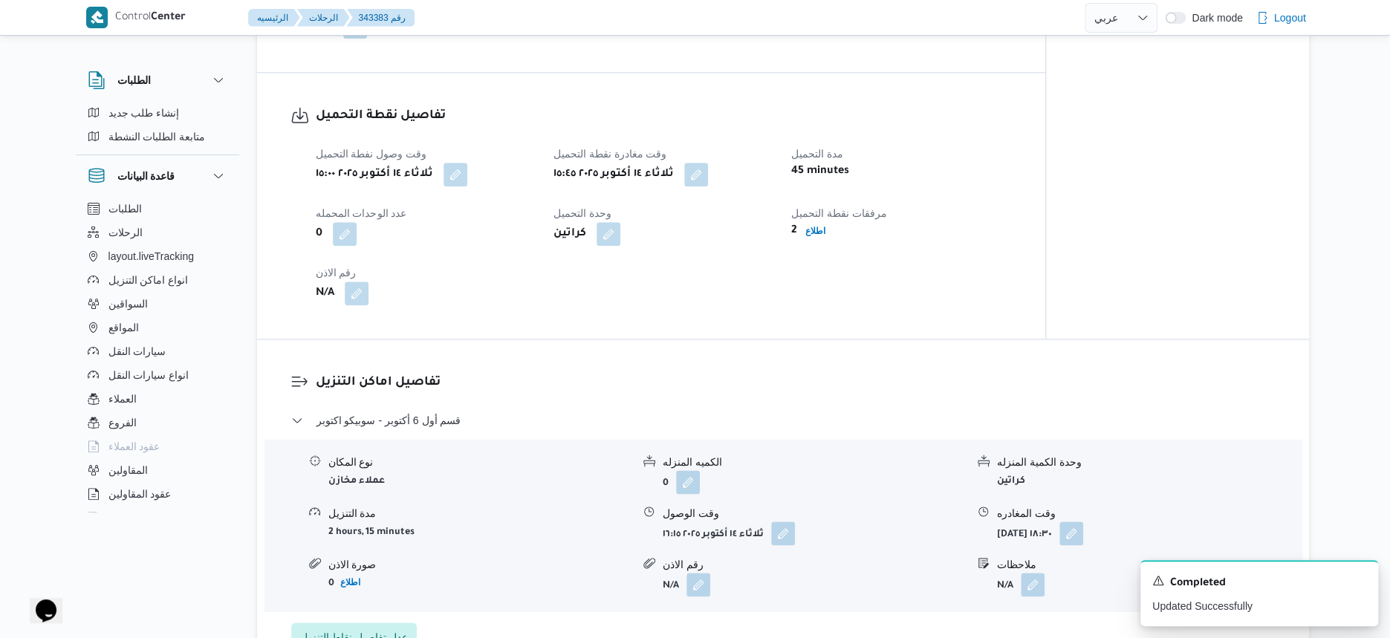
click at [626, 365] on div "تفاصيل اماكن التنزيل قسم أول 6 أكتوبر - سوبيكو اكتوبر نوع المكان عملاء مخازن ال…" at bounding box center [783, 512] width 1052 height 346
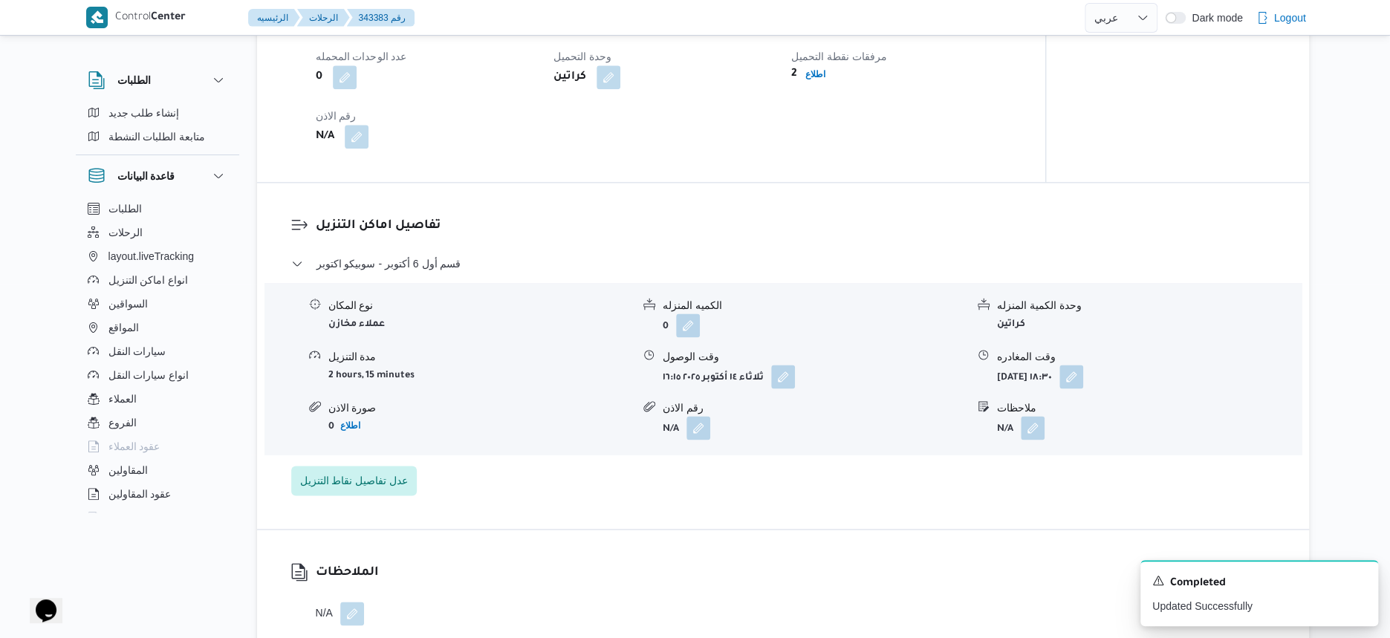
scroll to position [1114, 0]
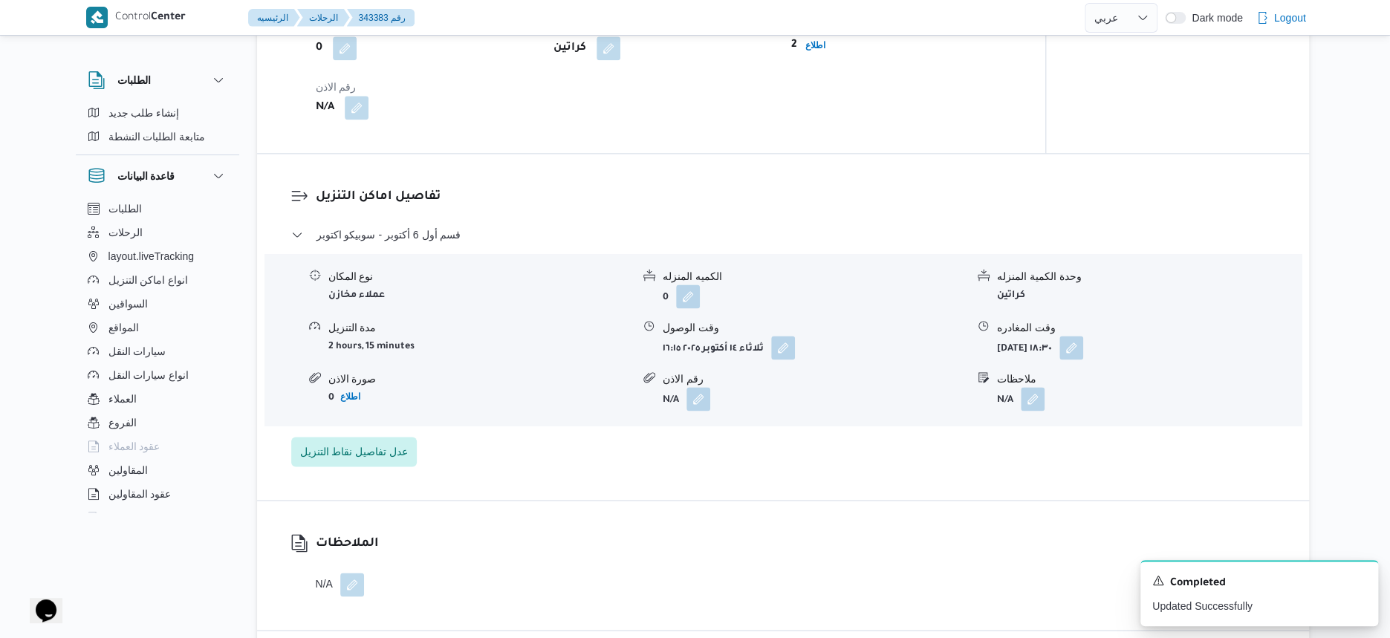
select select "ar"
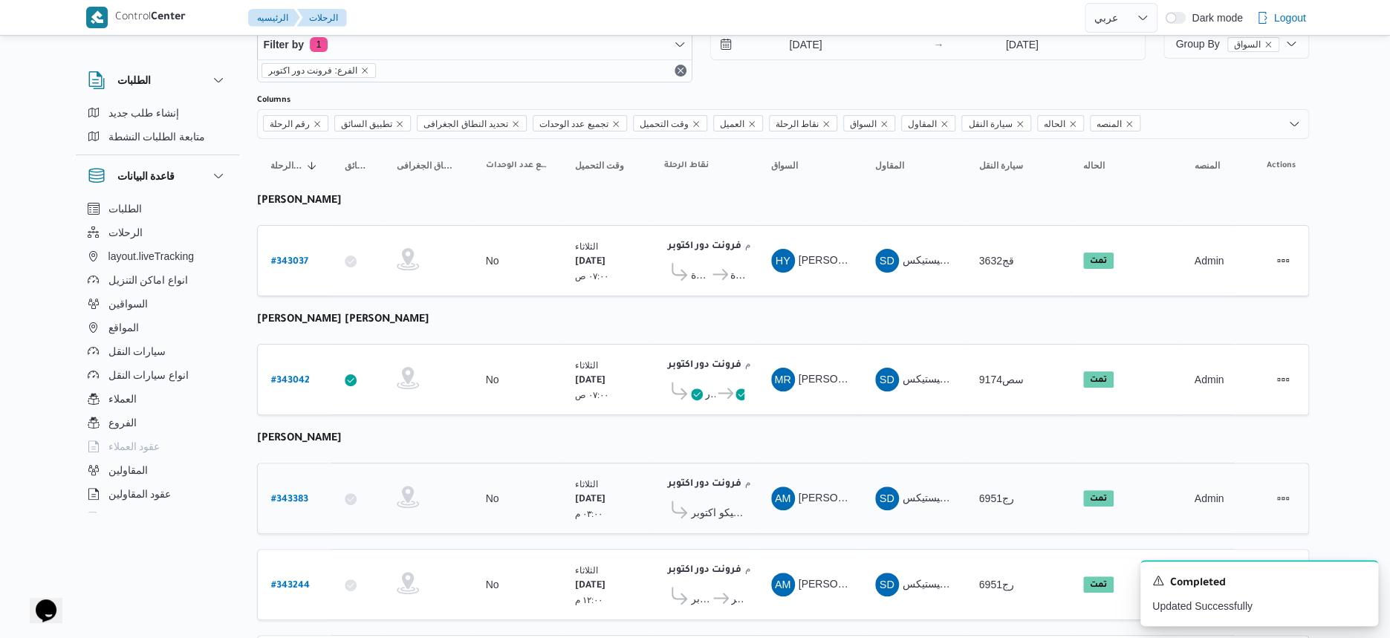
scroll to position [152, 0]
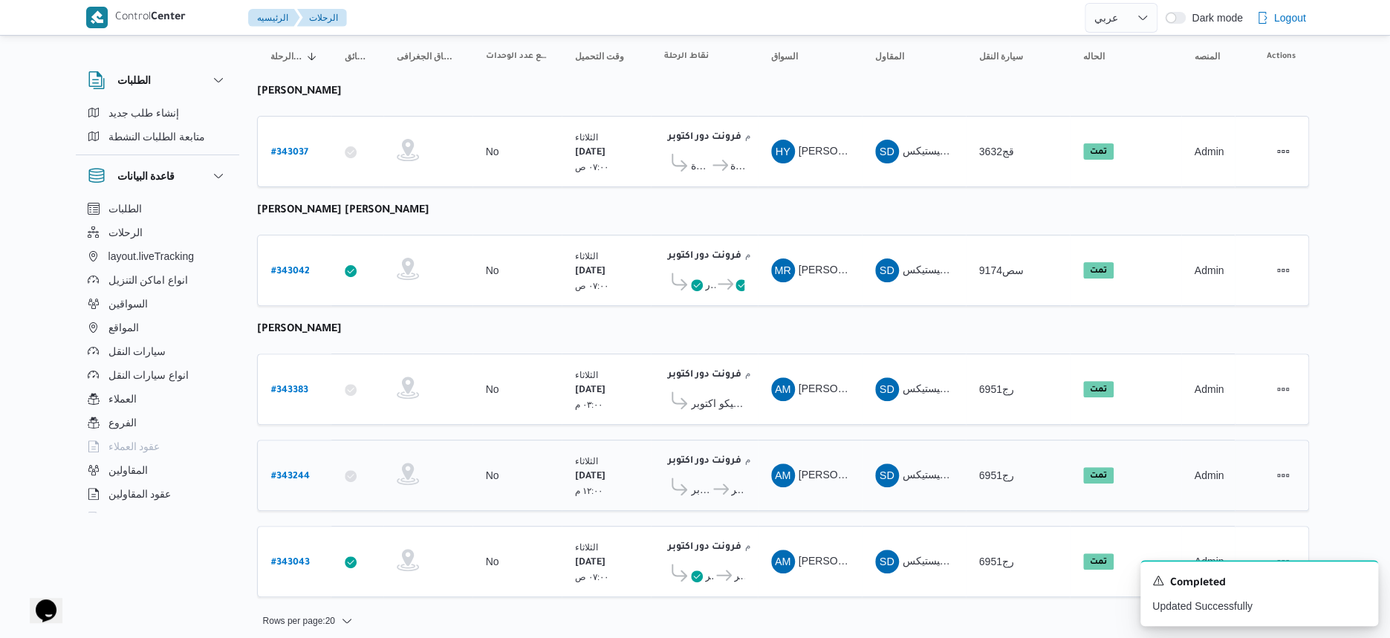
click at [296, 472] on b "# 343244" at bounding box center [290, 477] width 39 height 10
select select "ar"
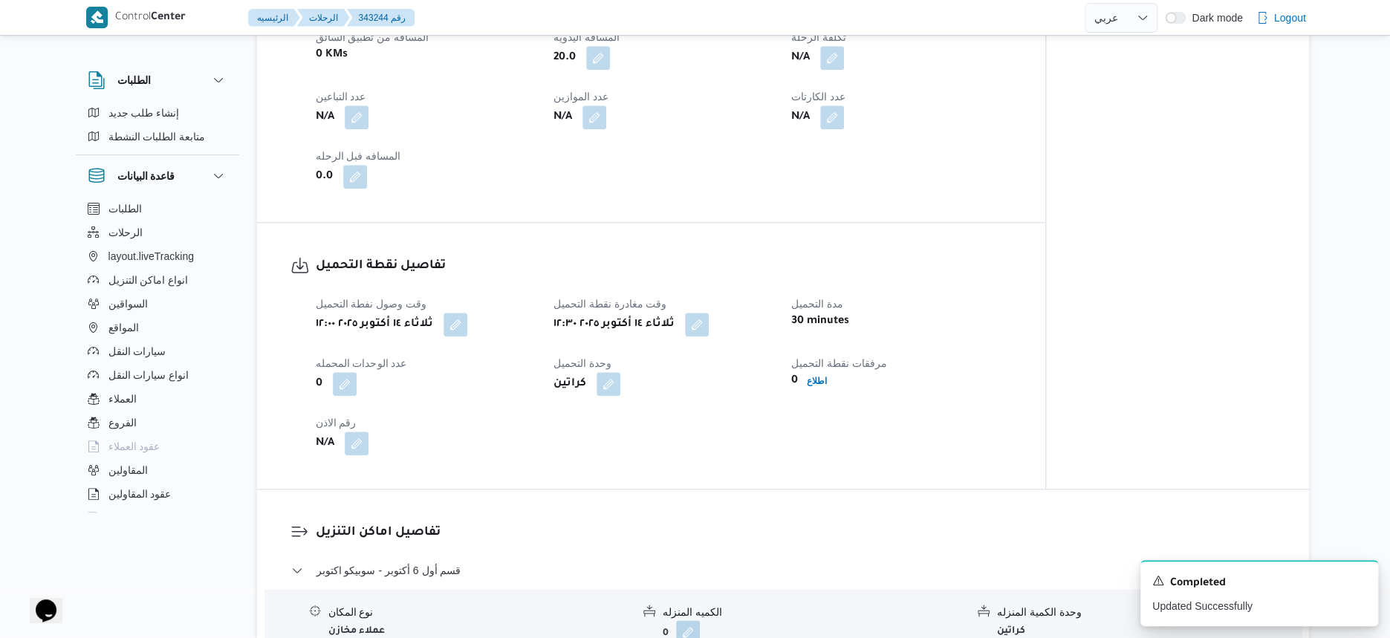
scroll to position [929, 0]
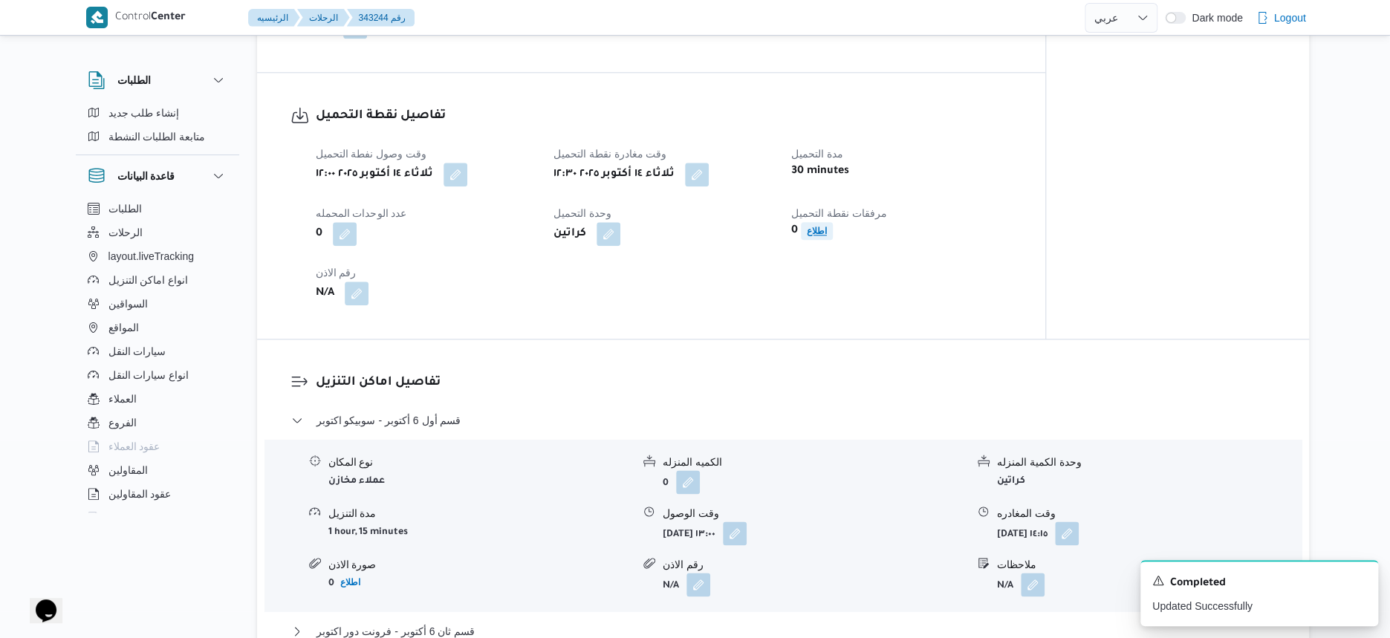
click at [814, 232] on b "اطلاع" at bounding box center [817, 231] width 20 height 10
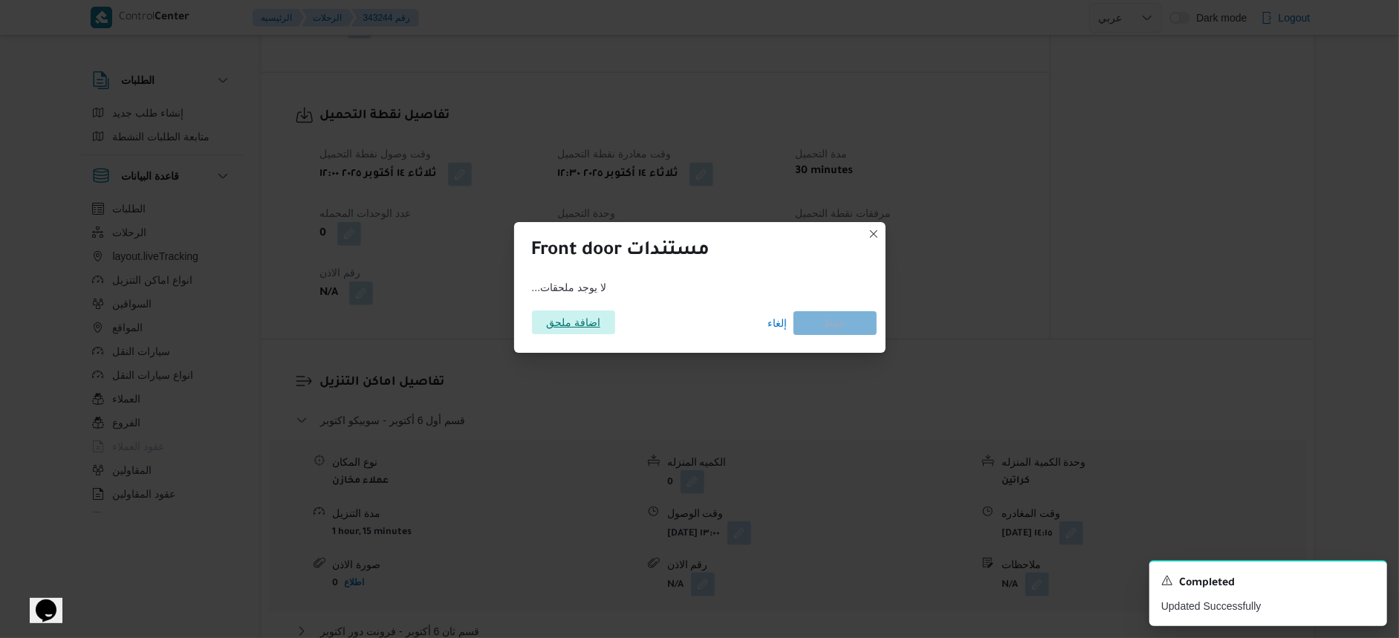
click at [594, 319] on span "اضافة ملحق" at bounding box center [573, 323] width 54 height 24
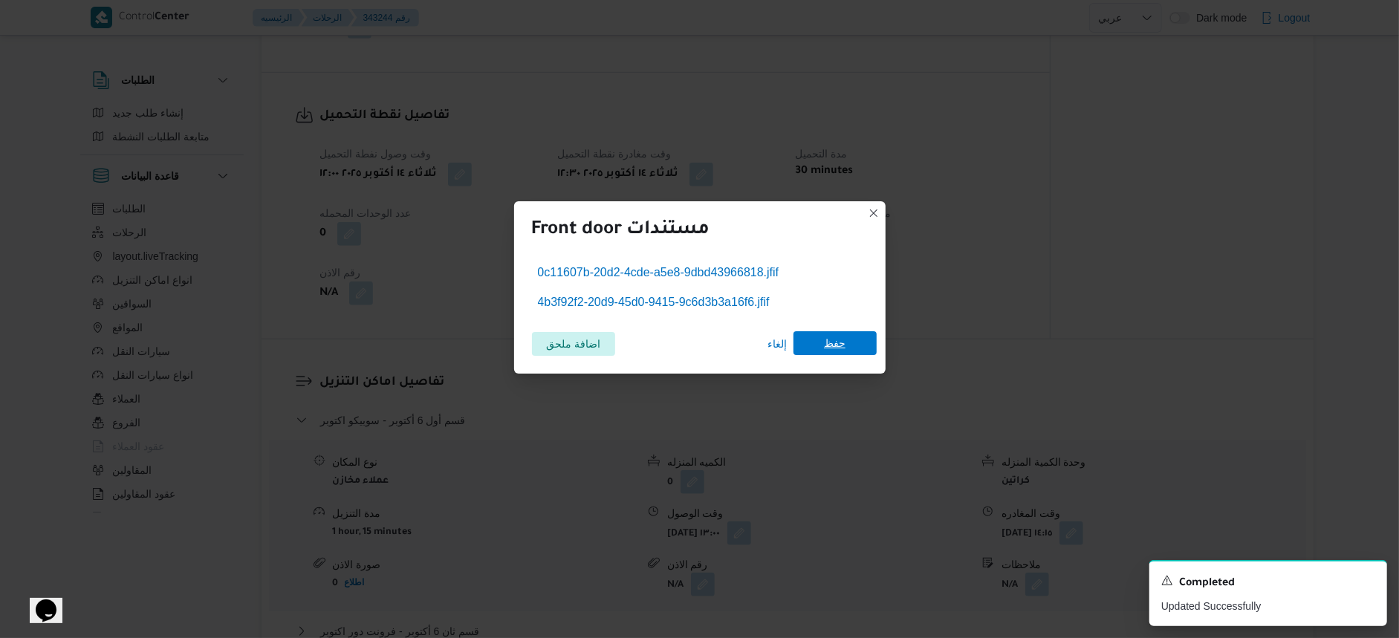
click at [823, 343] on span "حفظ" at bounding box center [834, 343] width 83 height 24
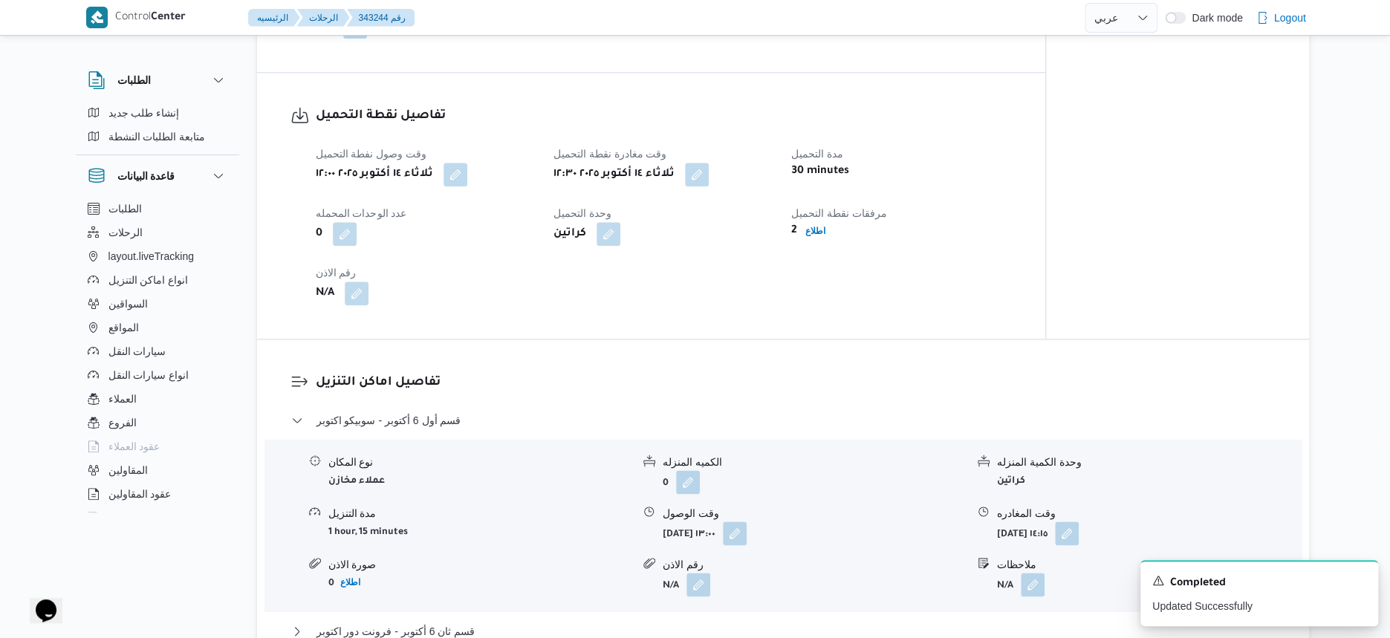
select select "ar"
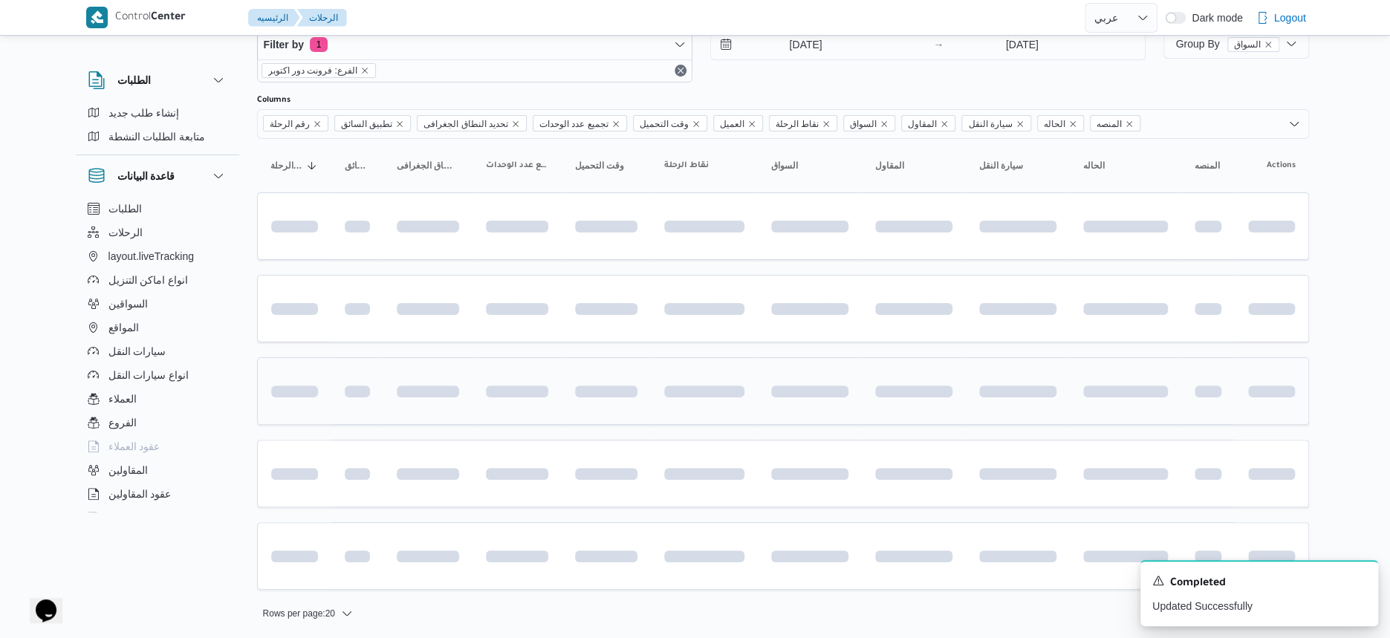
scroll to position [152, 0]
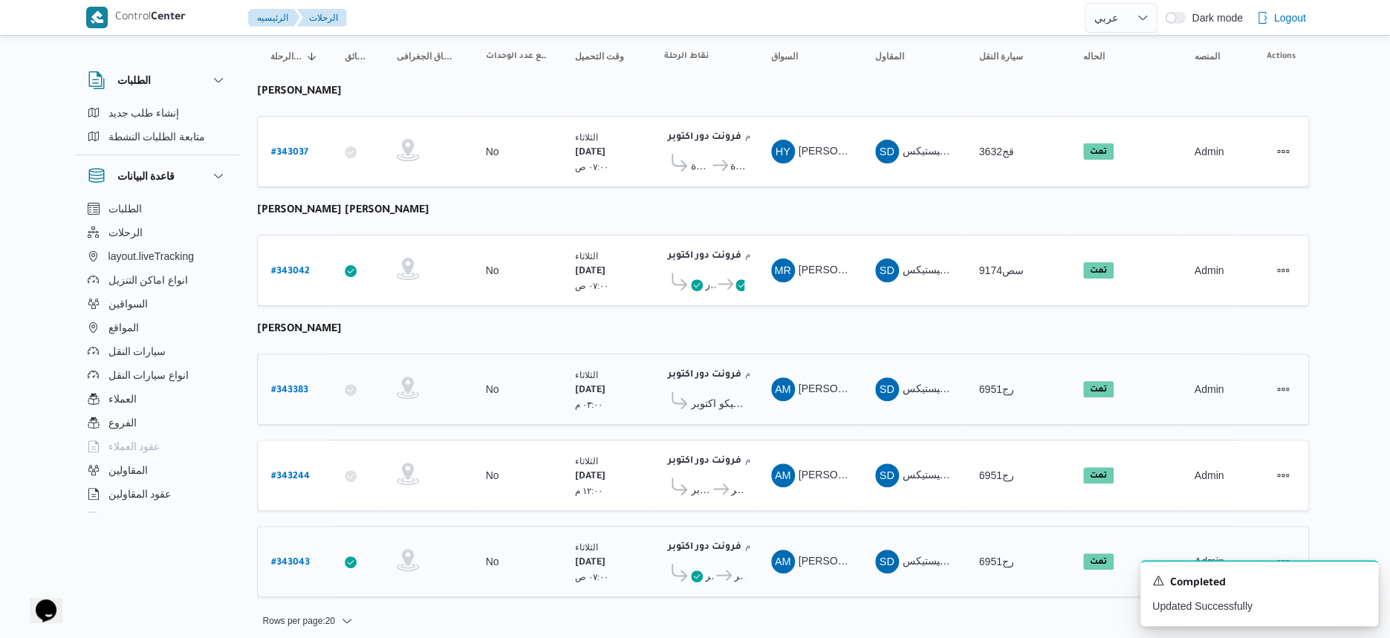
click at [298, 558] on b "# 343043" at bounding box center [290, 563] width 39 height 10
select select "ar"
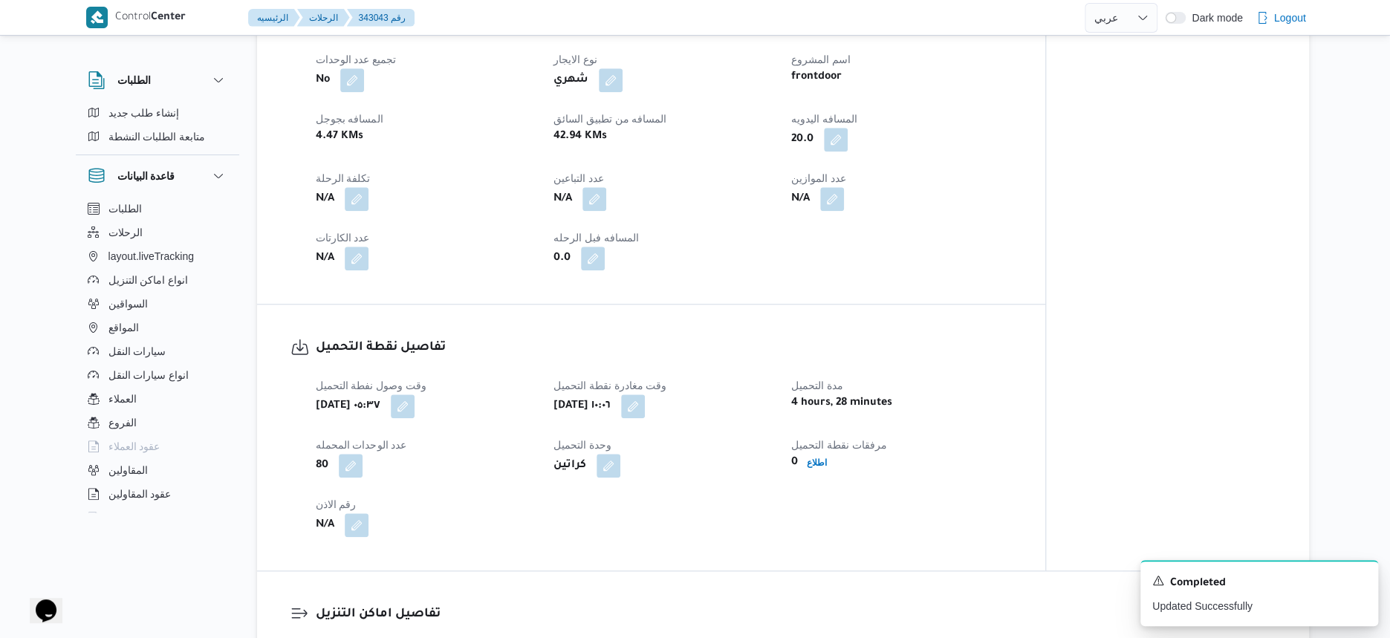
scroll to position [836, 0]
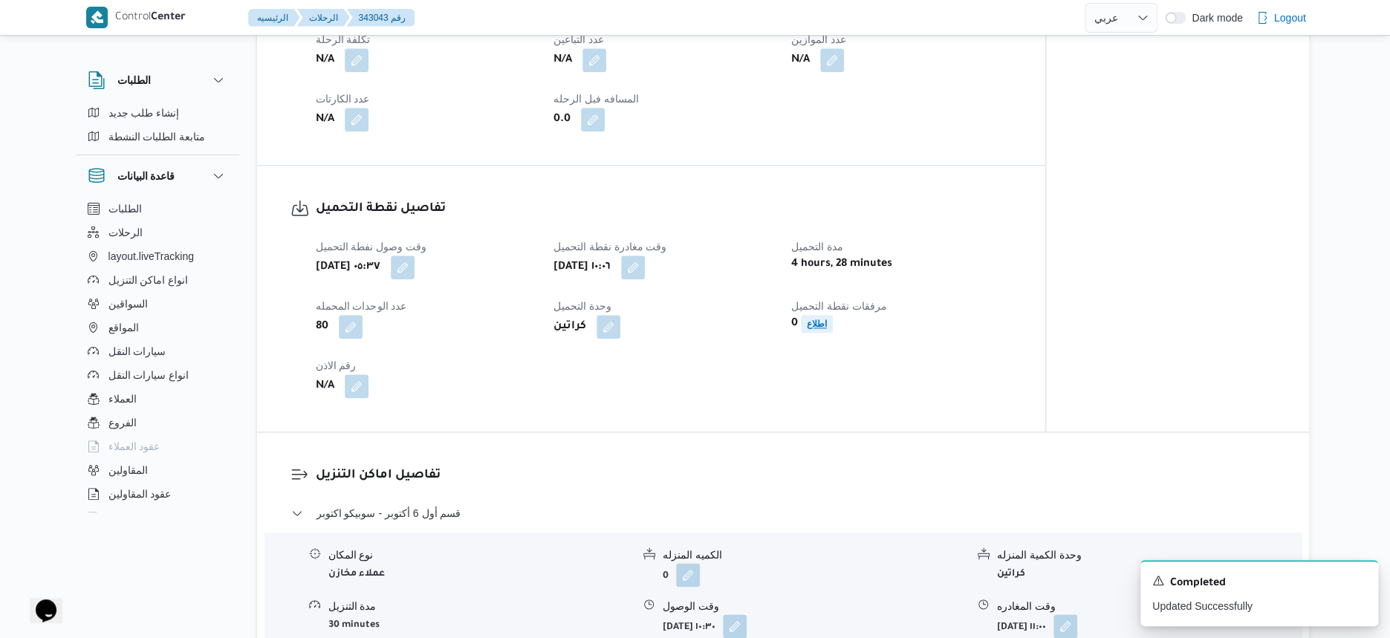
click at [824, 322] on b "اطلاع" at bounding box center [817, 324] width 20 height 10
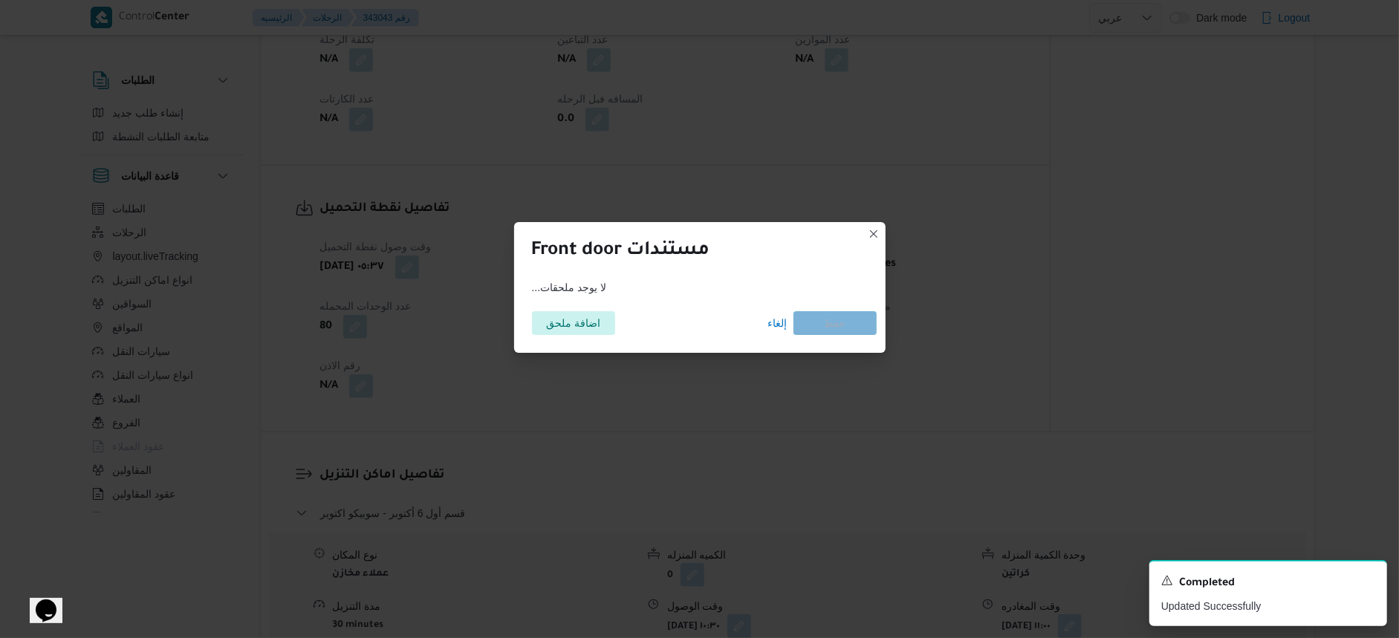
click at [574, 308] on div "اضافة ملحق إلغاء حفظ" at bounding box center [700, 323] width 354 height 42
click at [575, 317] on span "اضافة ملحق" at bounding box center [573, 323] width 54 height 24
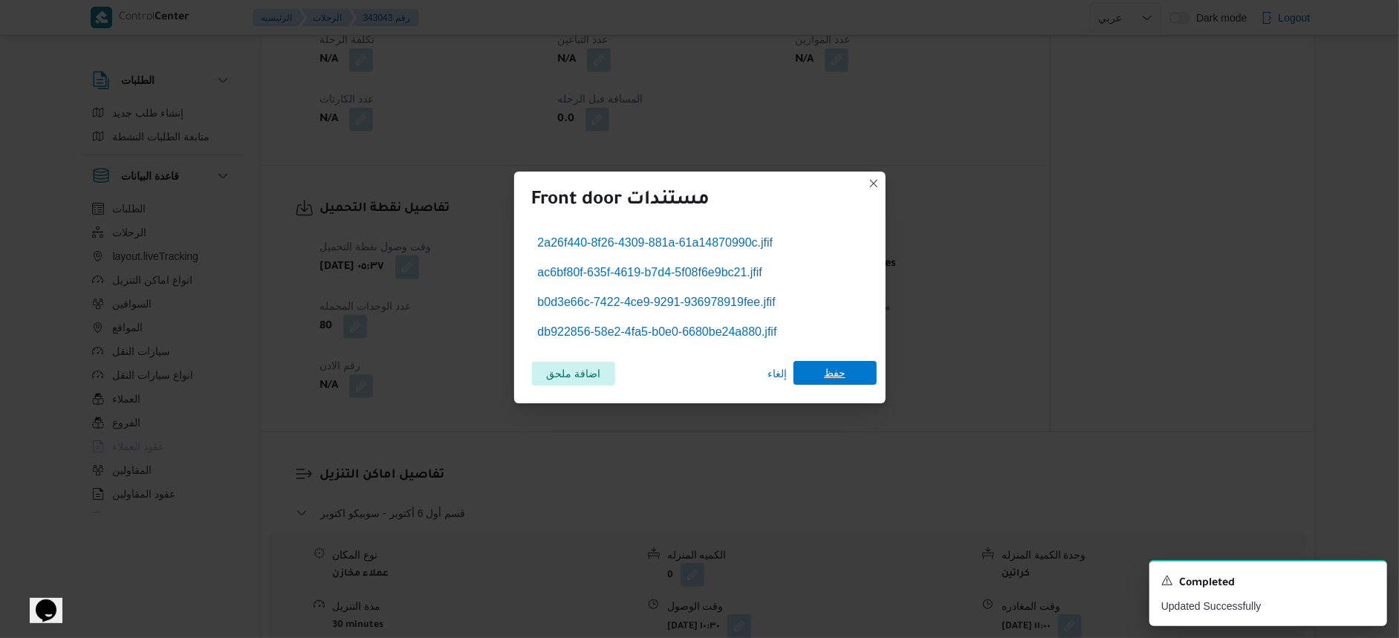
click at [835, 365] on span "حفظ" at bounding box center [835, 373] width 22 height 24
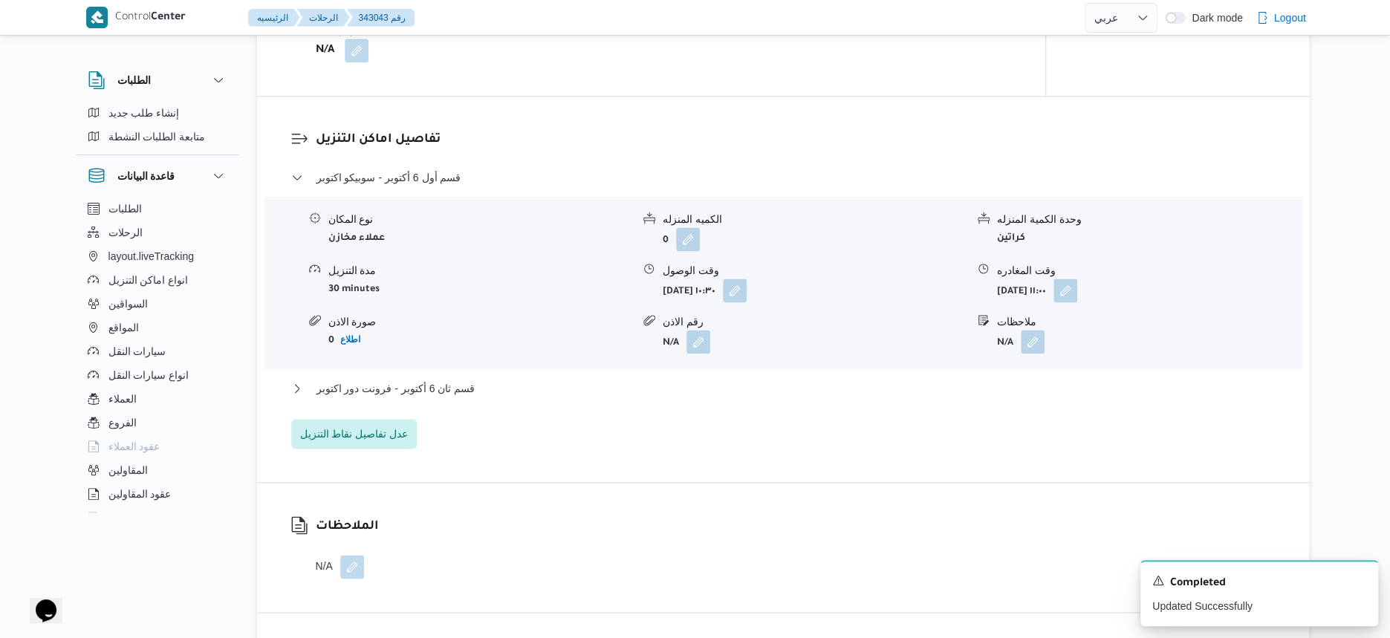
scroll to position [929, 0]
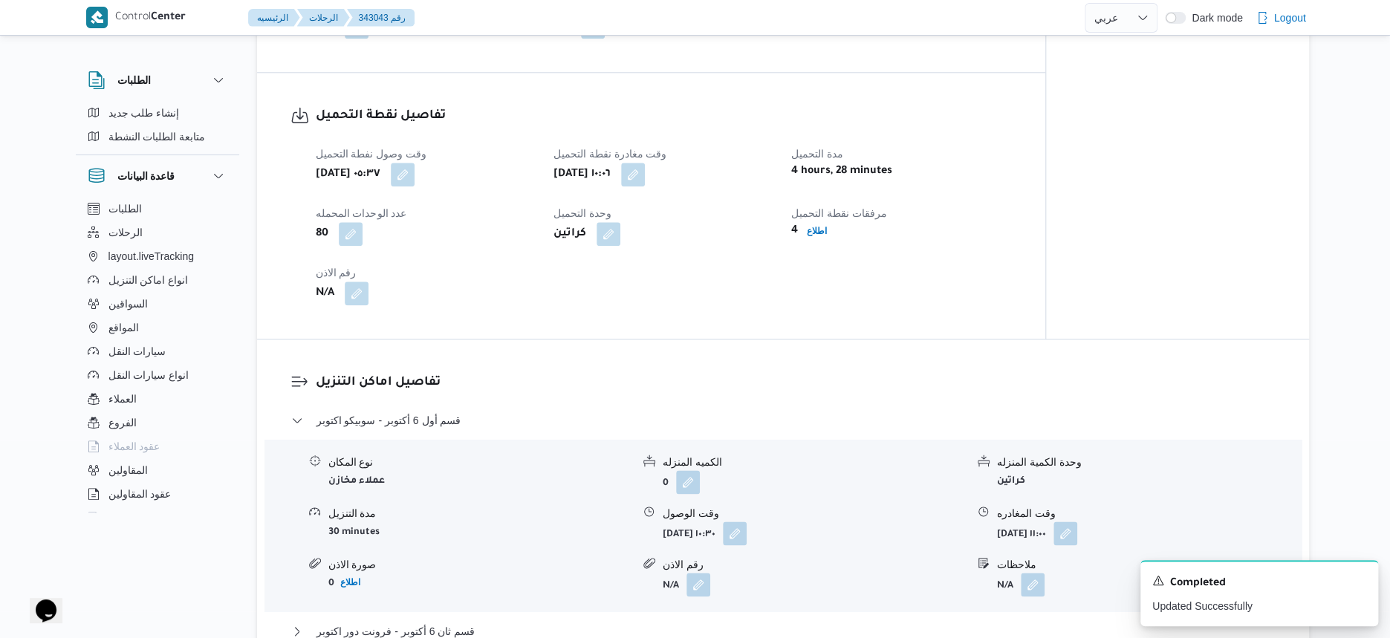
select select "ar"
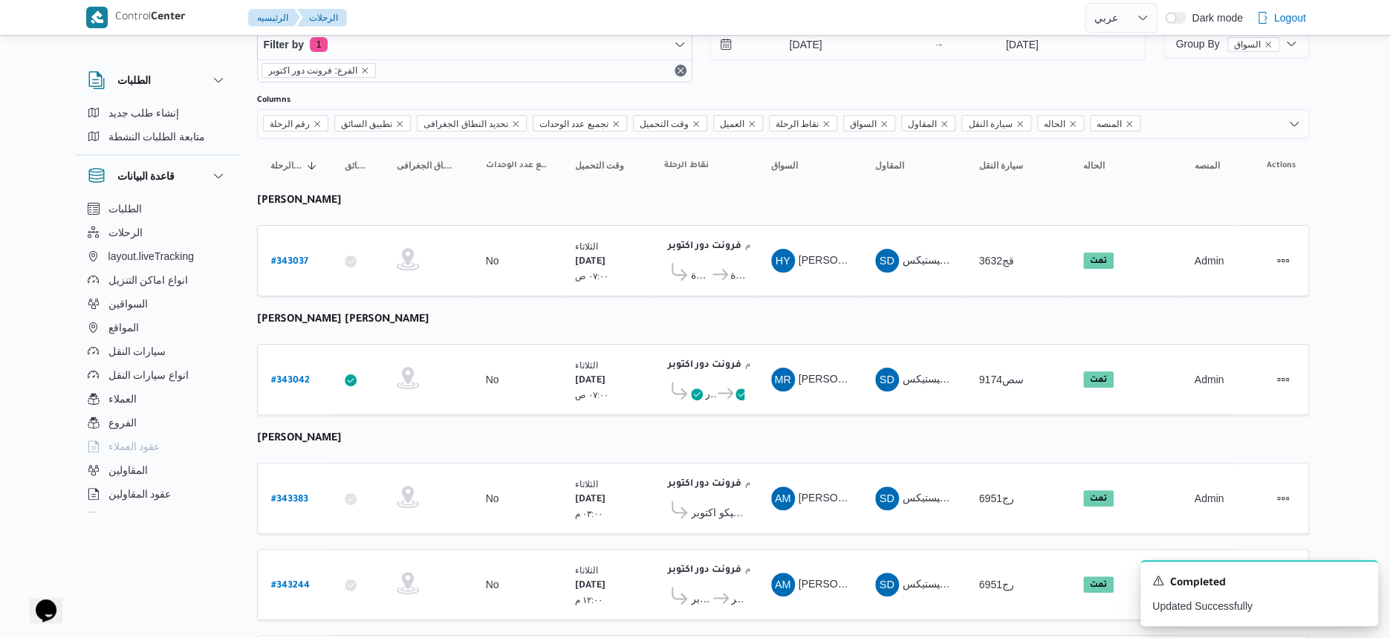
scroll to position [152, 0]
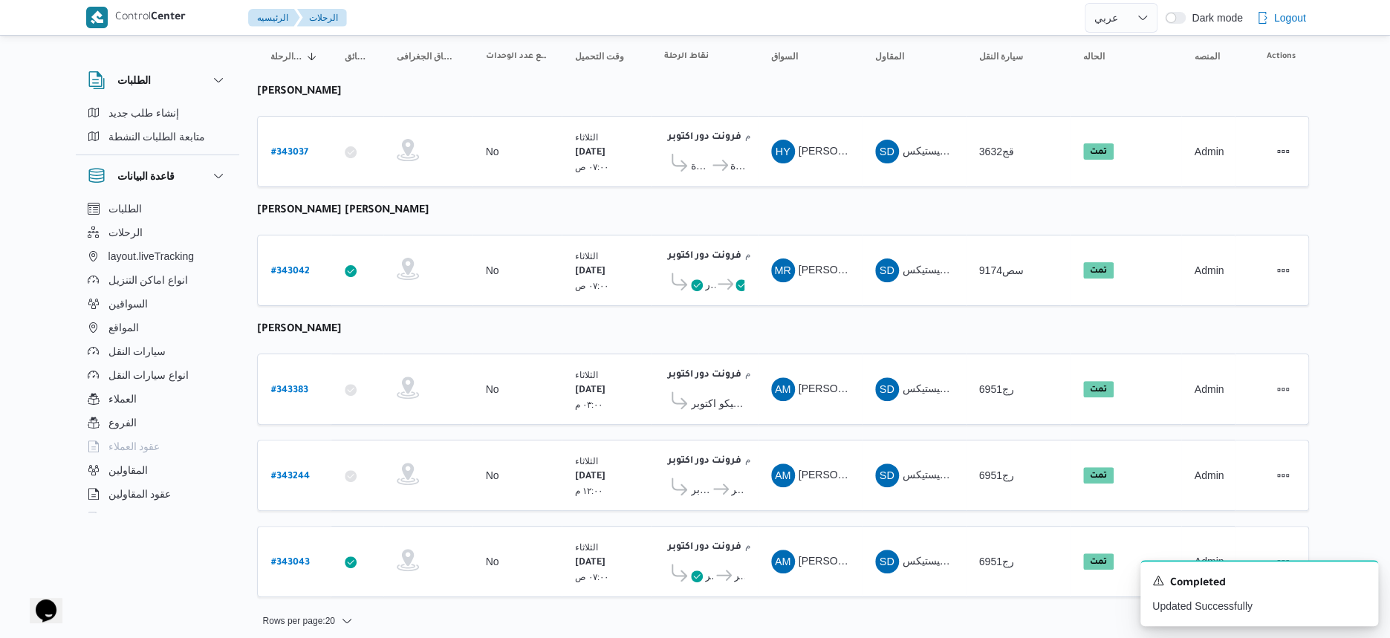
select select "ar"
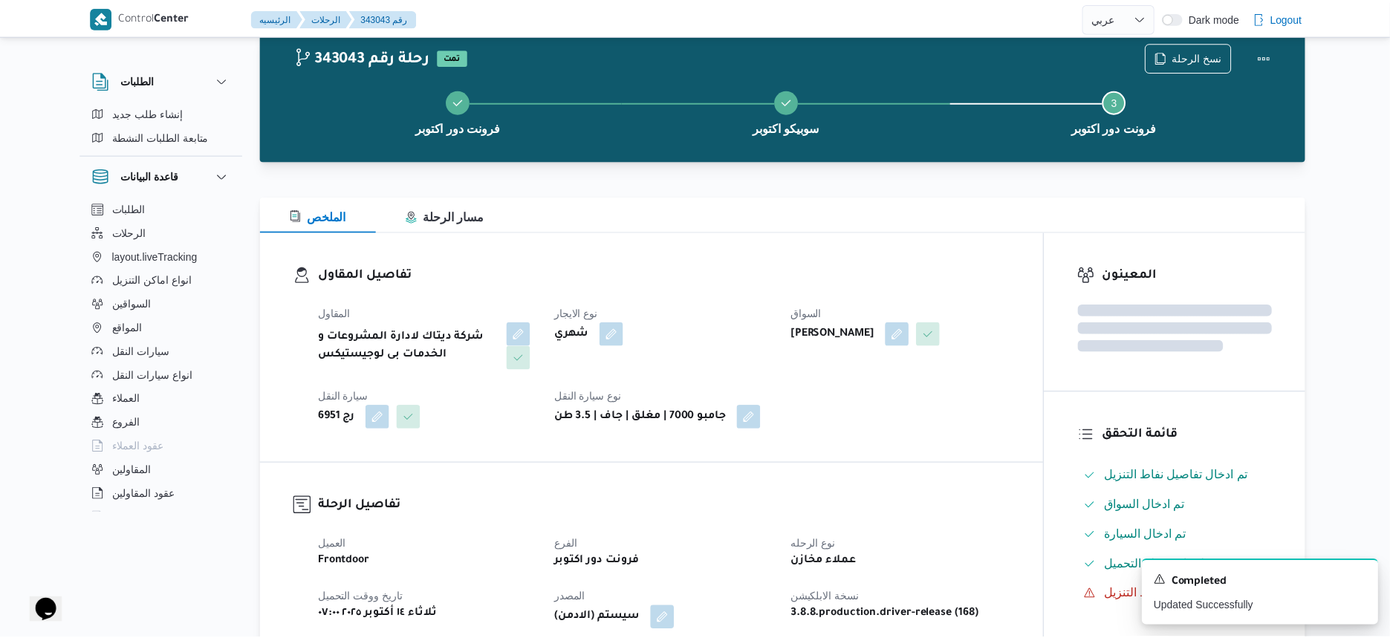
scroll to position [929, 0]
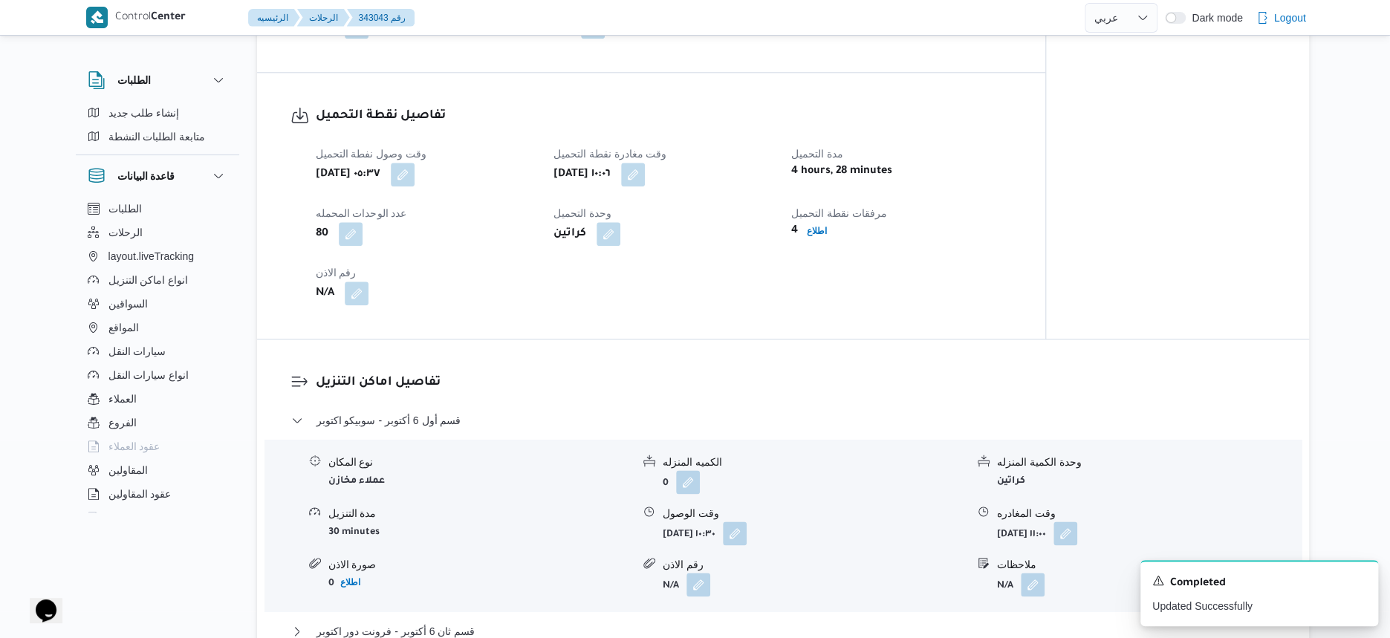
select select "ar"
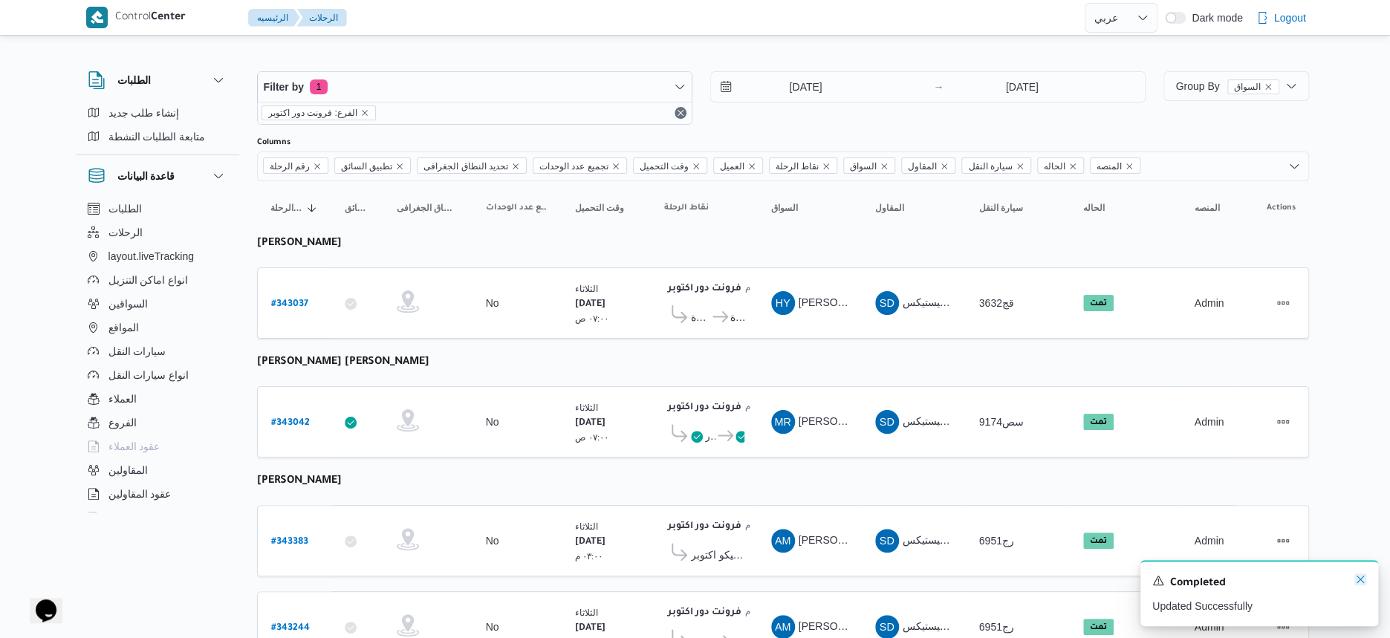
click at [1362, 577] on icon "Dismiss toast" at bounding box center [1360, 579] width 12 height 12
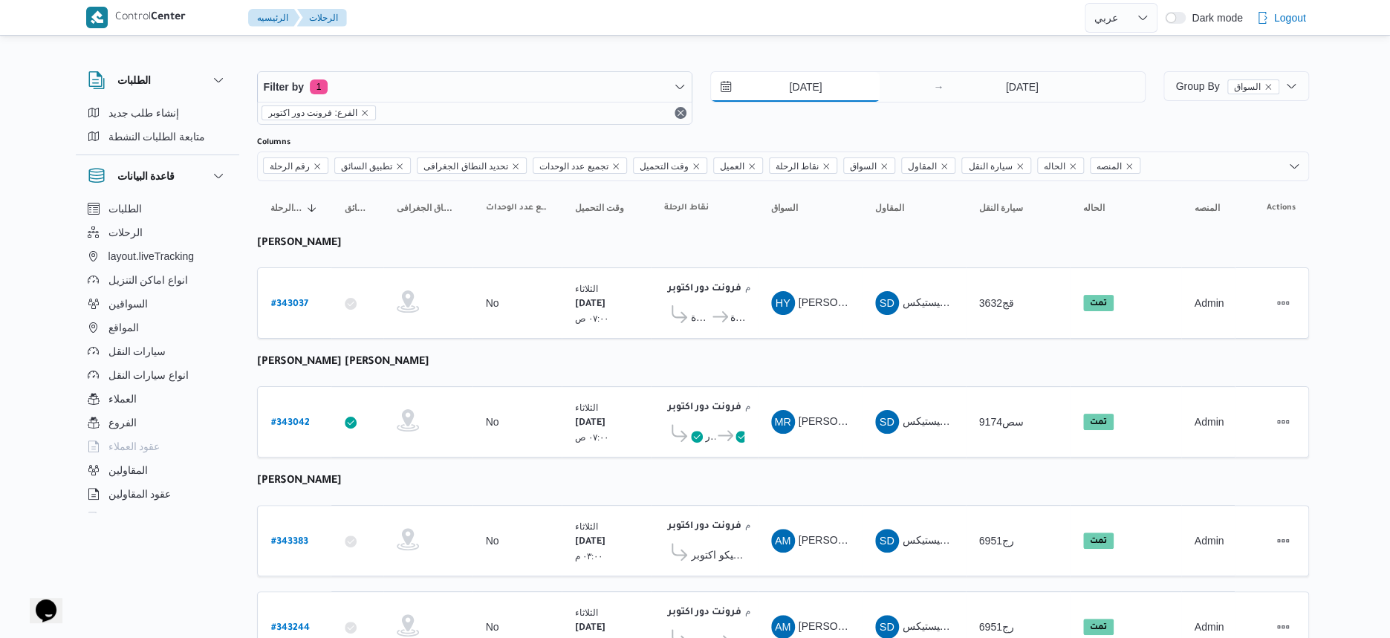
click at [819, 84] on input "[DATE]" at bounding box center [795, 87] width 169 height 30
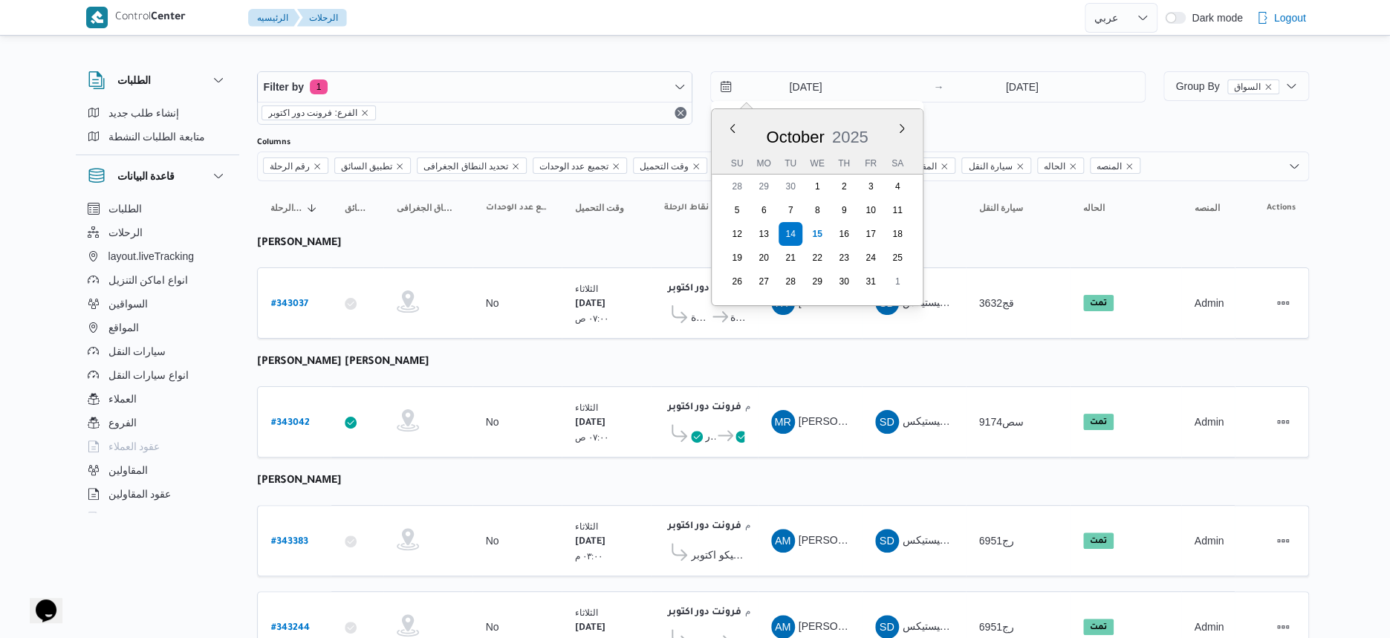
click at [755, 379] on table "رقم الرحلة Click to sort in ascending order تطبيق السائق Click to sort in ascen…" at bounding box center [783, 472] width 1052 height 582
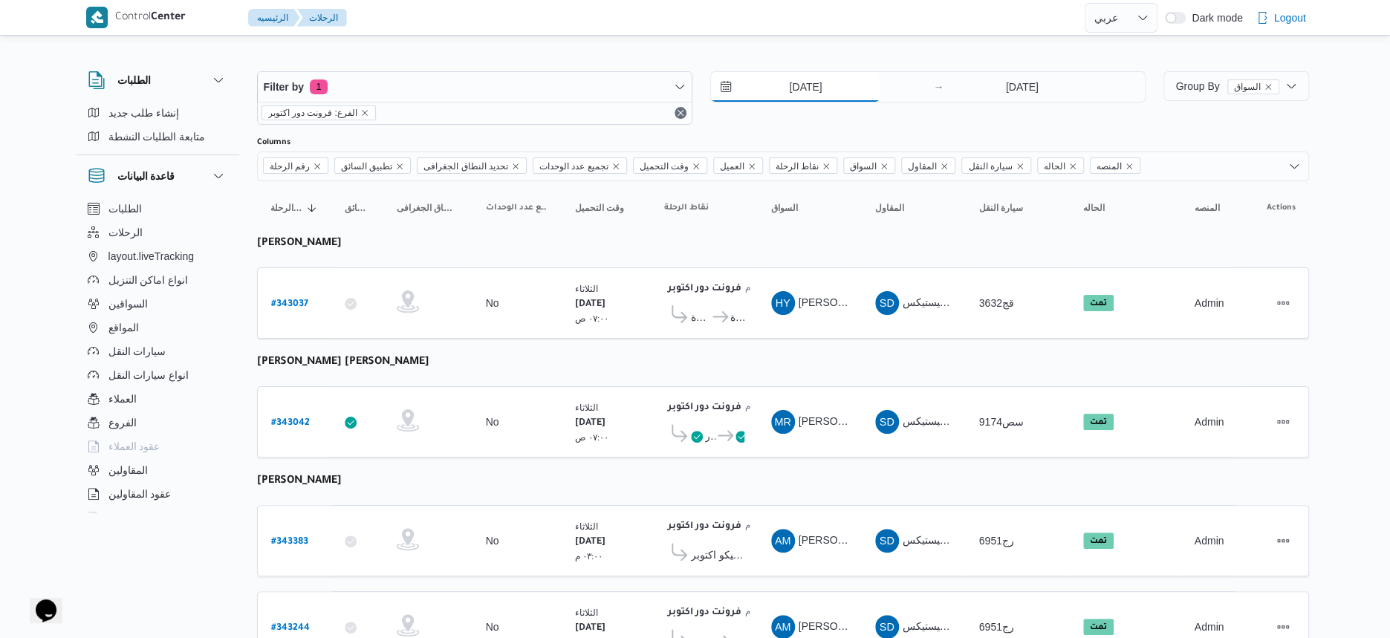
click at [825, 82] on input "[DATE]" at bounding box center [795, 87] width 169 height 30
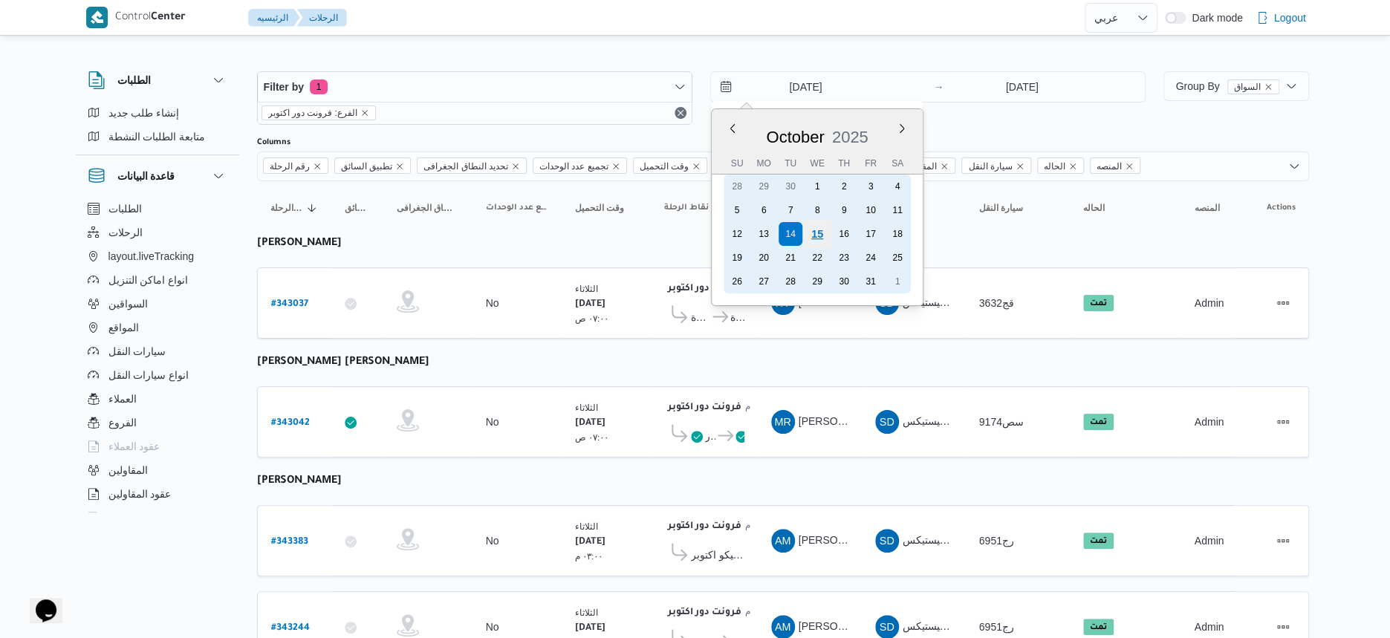
click at [815, 238] on div "15" at bounding box center [817, 234] width 28 height 28
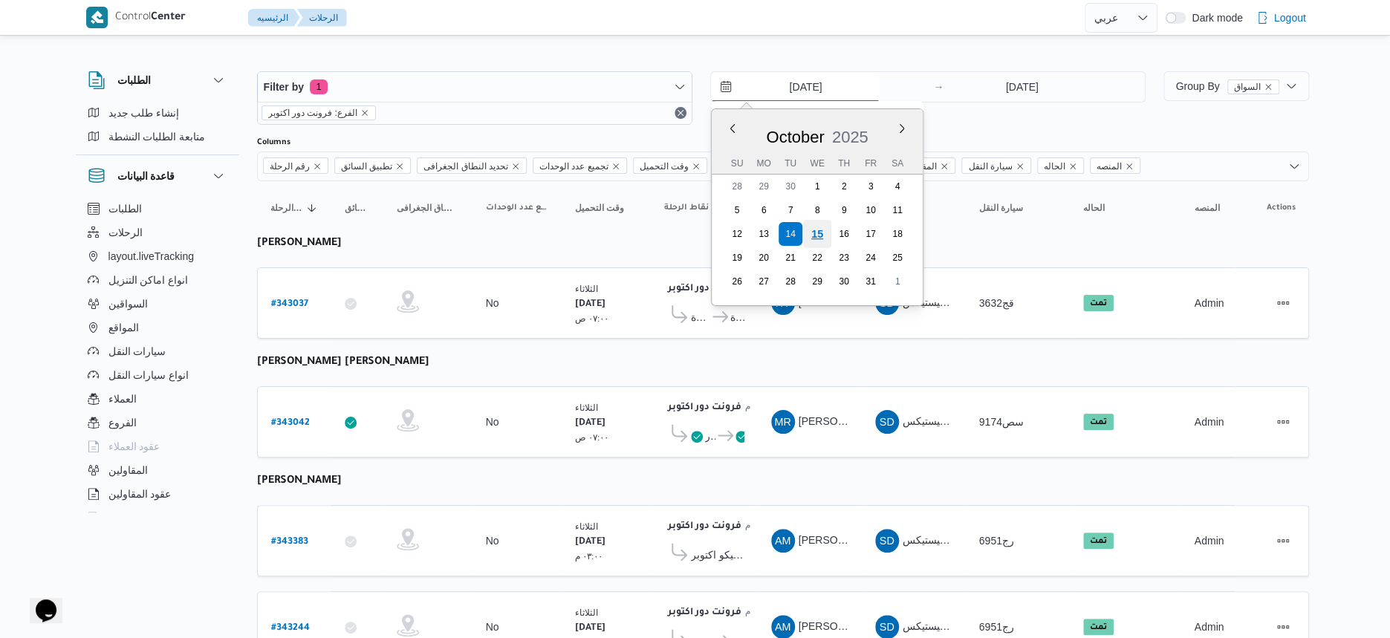
type input "[DATE]"
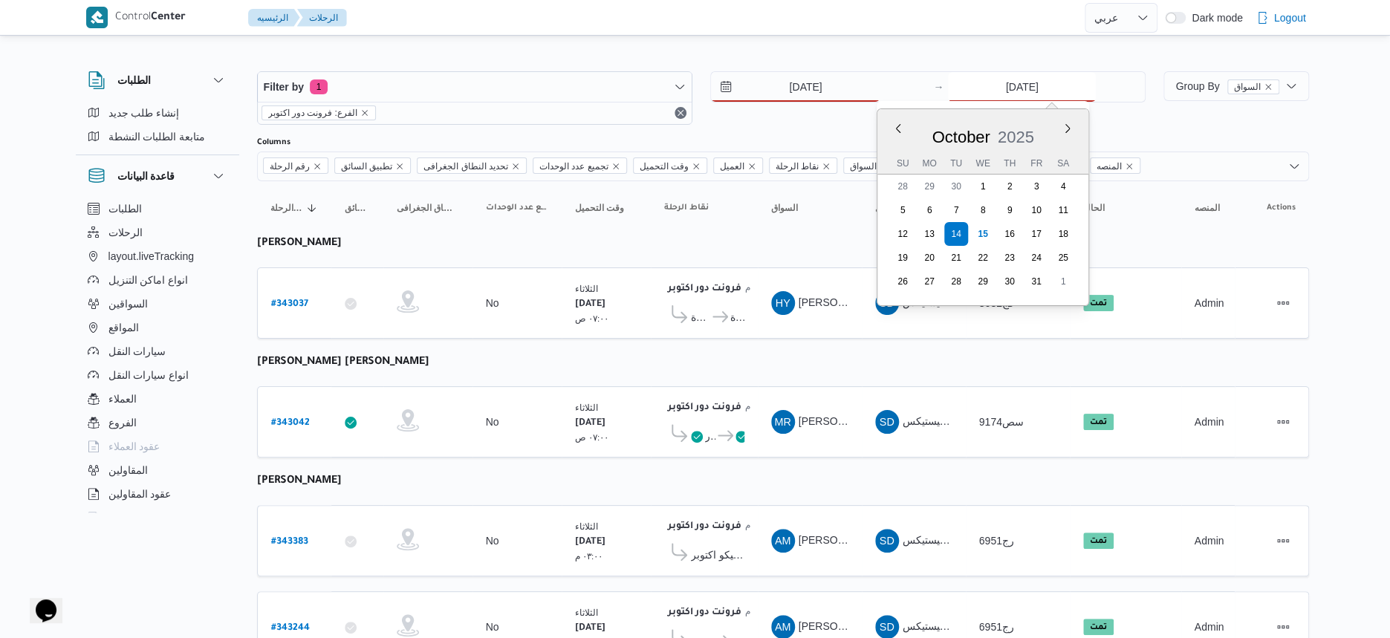
click at [1013, 76] on input "[DATE]" at bounding box center [1022, 87] width 148 height 30
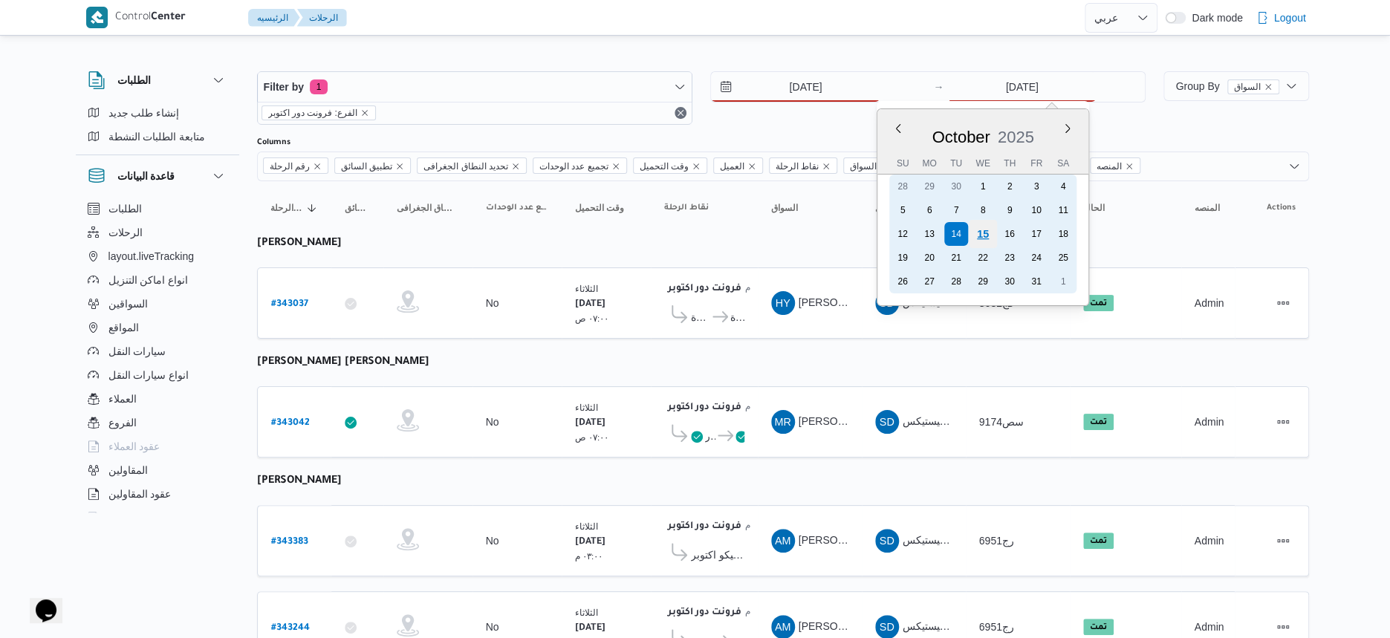
click at [978, 228] on div "15" at bounding box center [983, 234] width 28 height 28
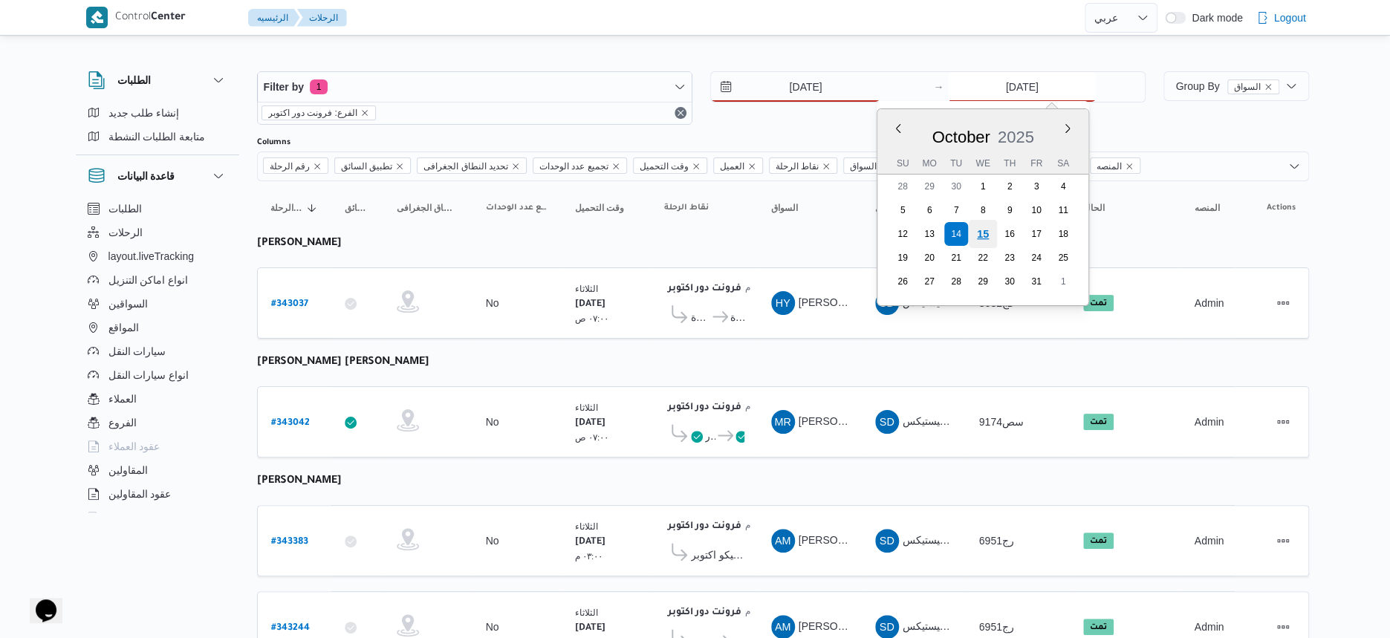
type input "[DATE]"
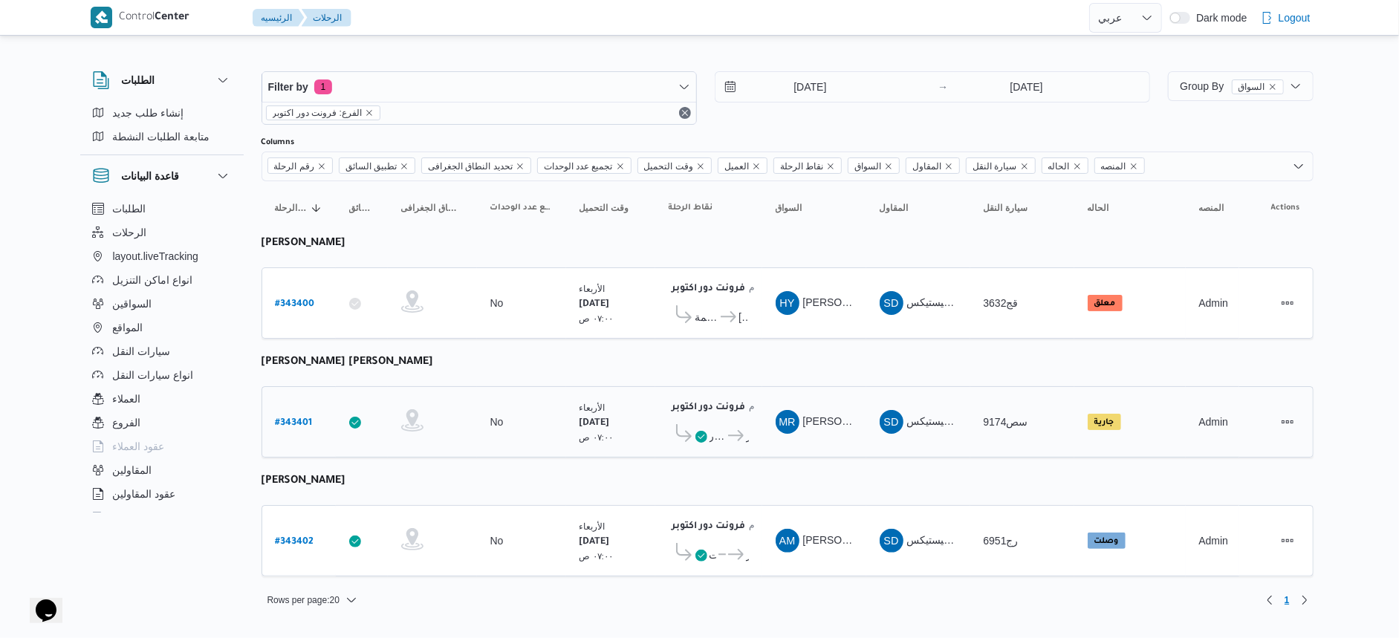
click at [790, 389] on td "السواق MR محمد رضا منصور ابراهيم" at bounding box center [814, 421] width 104 height 71
click at [298, 299] on b "# 343400" at bounding box center [295, 304] width 39 height 10
select select "ar"
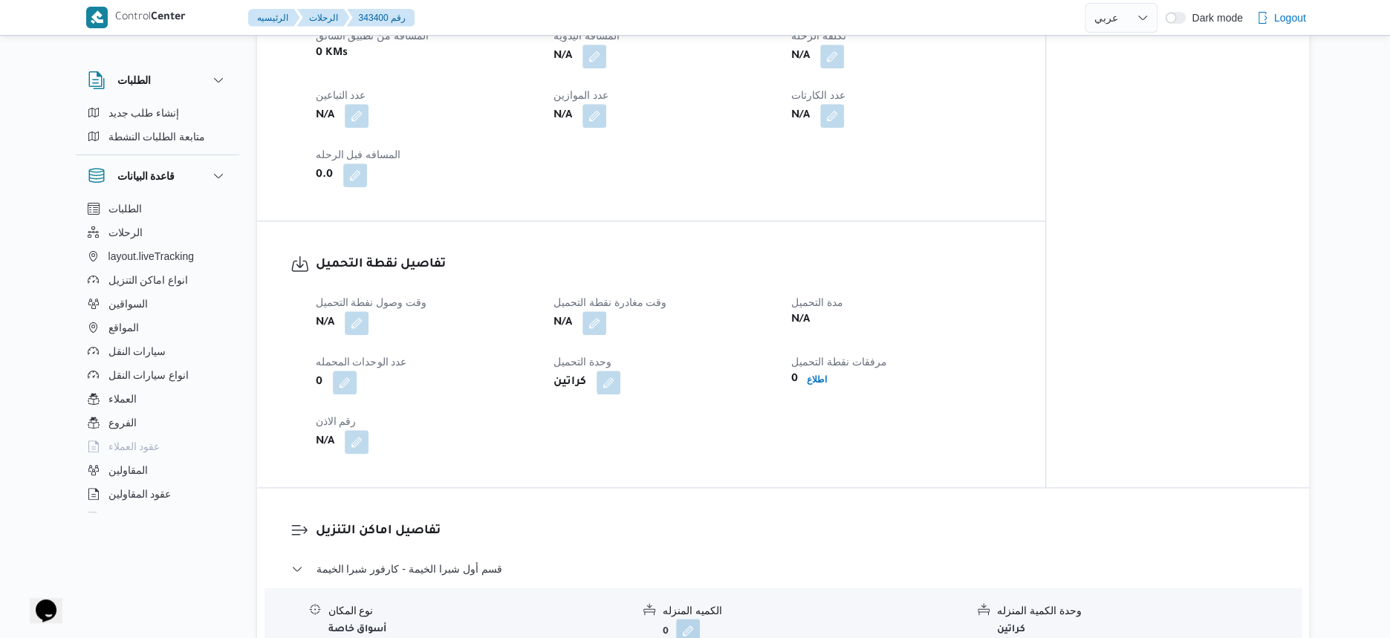
scroll to position [929, 0]
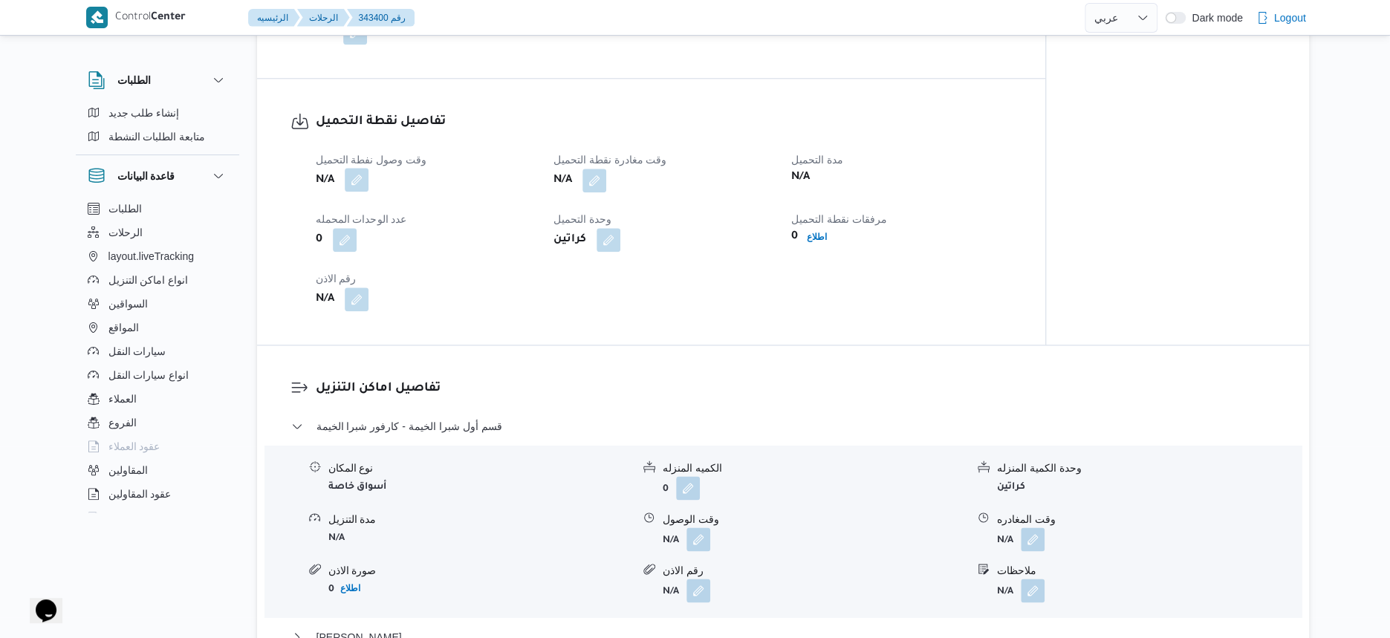
click at [361, 184] on button "button" at bounding box center [357, 180] width 24 height 24
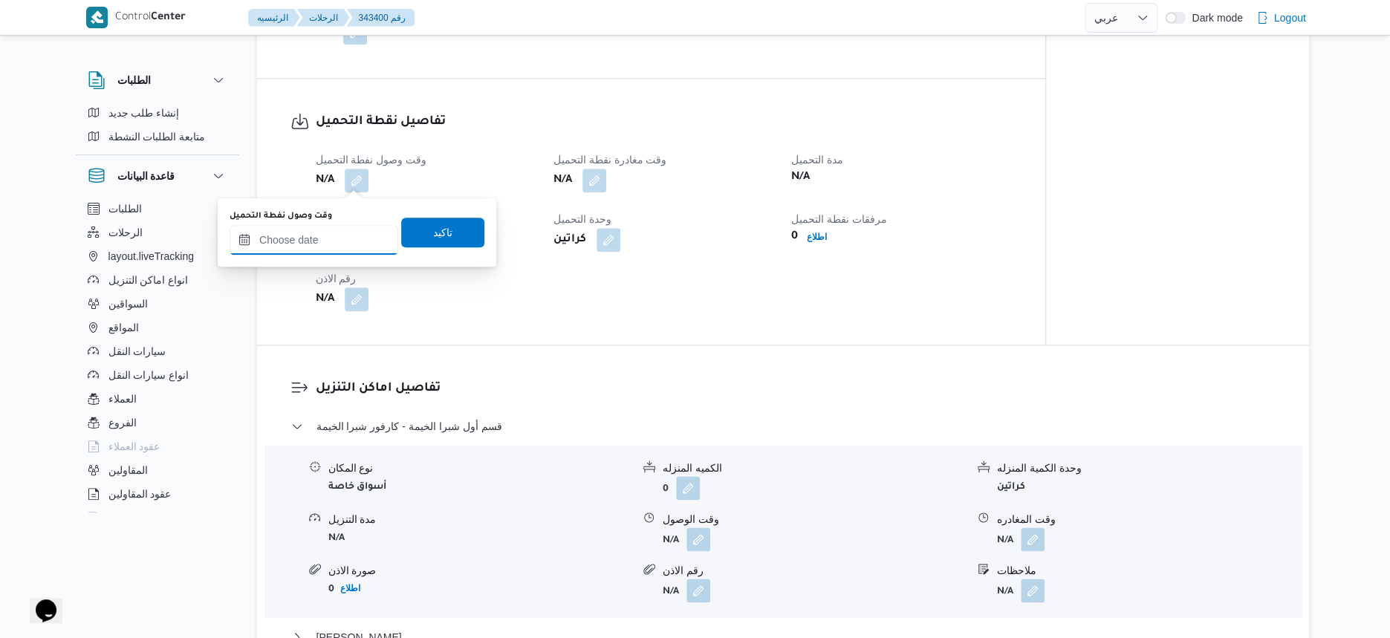
click at [338, 234] on input "وقت وصول نفطة التحميل" at bounding box center [314, 240] width 169 height 30
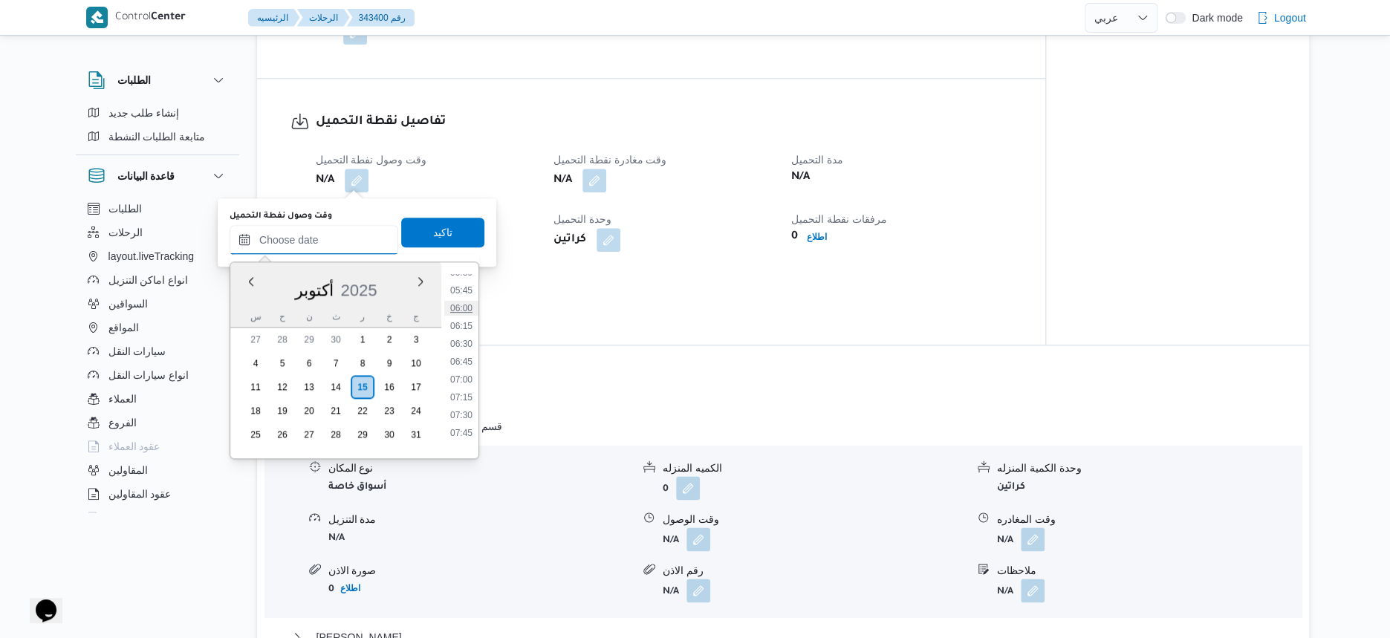
scroll to position [308, 0]
drag, startPoint x: 472, startPoint y: 366, endPoint x: 475, endPoint y: 346, distance: 20.4
click at [472, 366] on li "05:30" at bounding box center [461, 365] width 34 height 15
type input "[DATE] ٠٥:٣٠"
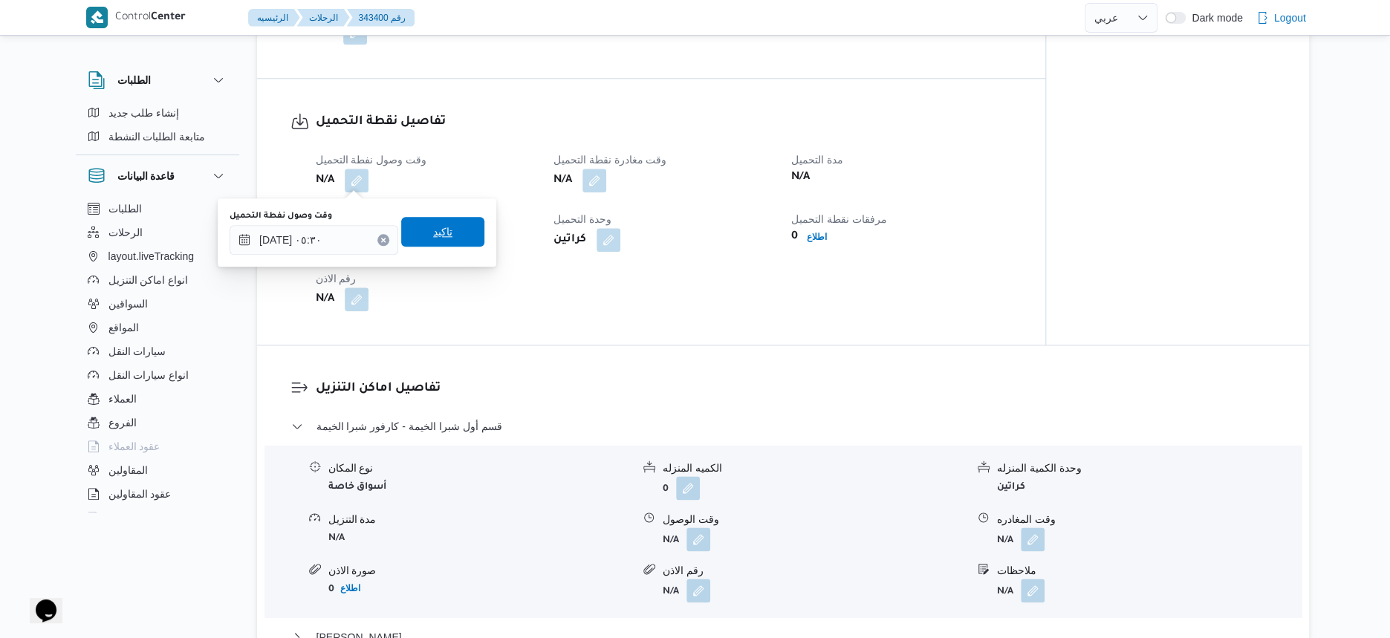
click at [459, 234] on span "تاكيد" at bounding box center [442, 232] width 83 height 30
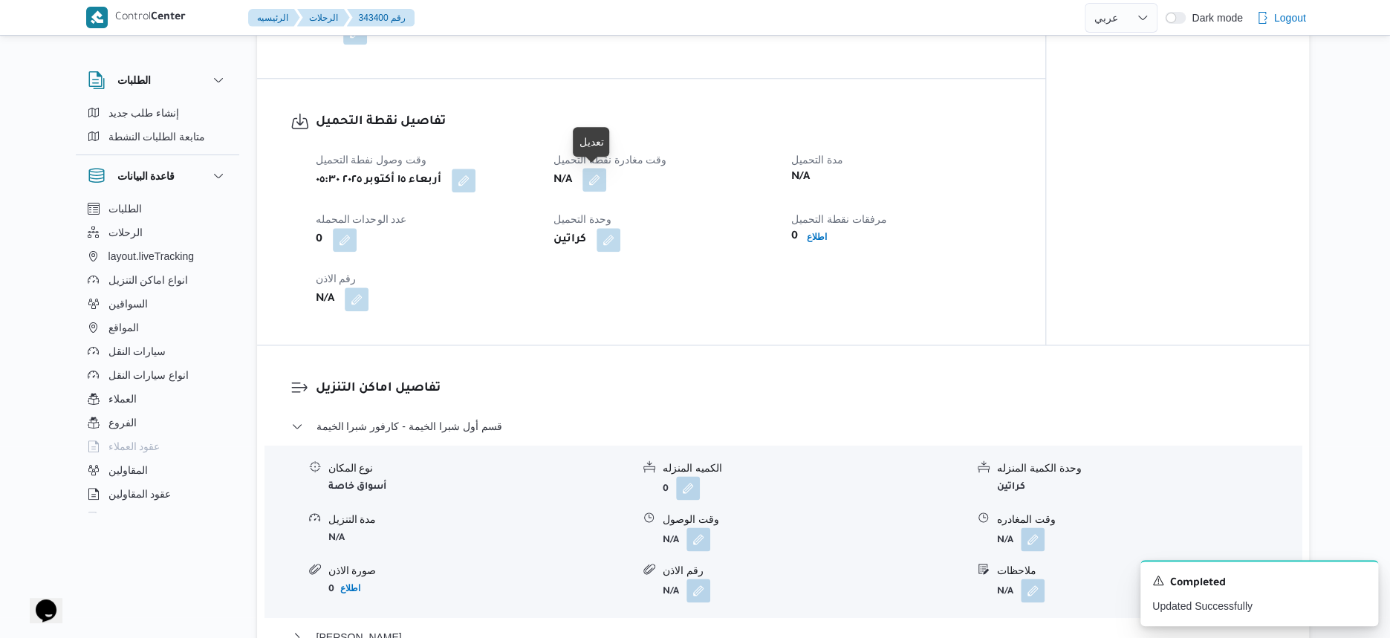
click at [591, 183] on button "button" at bounding box center [594, 180] width 24 height 24
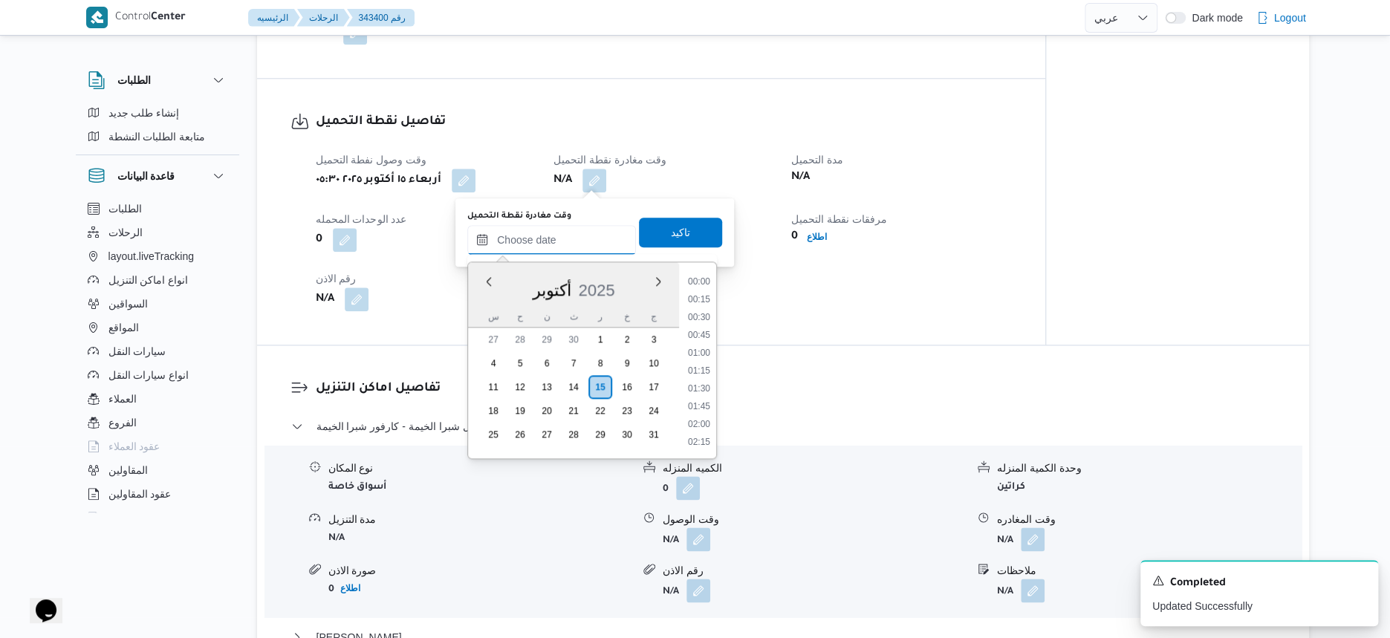
click at [573, 234] on input "وقت مغادرة نقطة التحميل" at bounding box center [551, 240] width 169 height 30
drag, startPoint x: 706, startPoint y: 351, endPoint x: 704, endPoint y: 316, distance: 34.9
click at [706, 350] on li "06:30" at bounding box center [699, 344] width 34 height 15
type input "[DATE] ٠٦:٣٠"
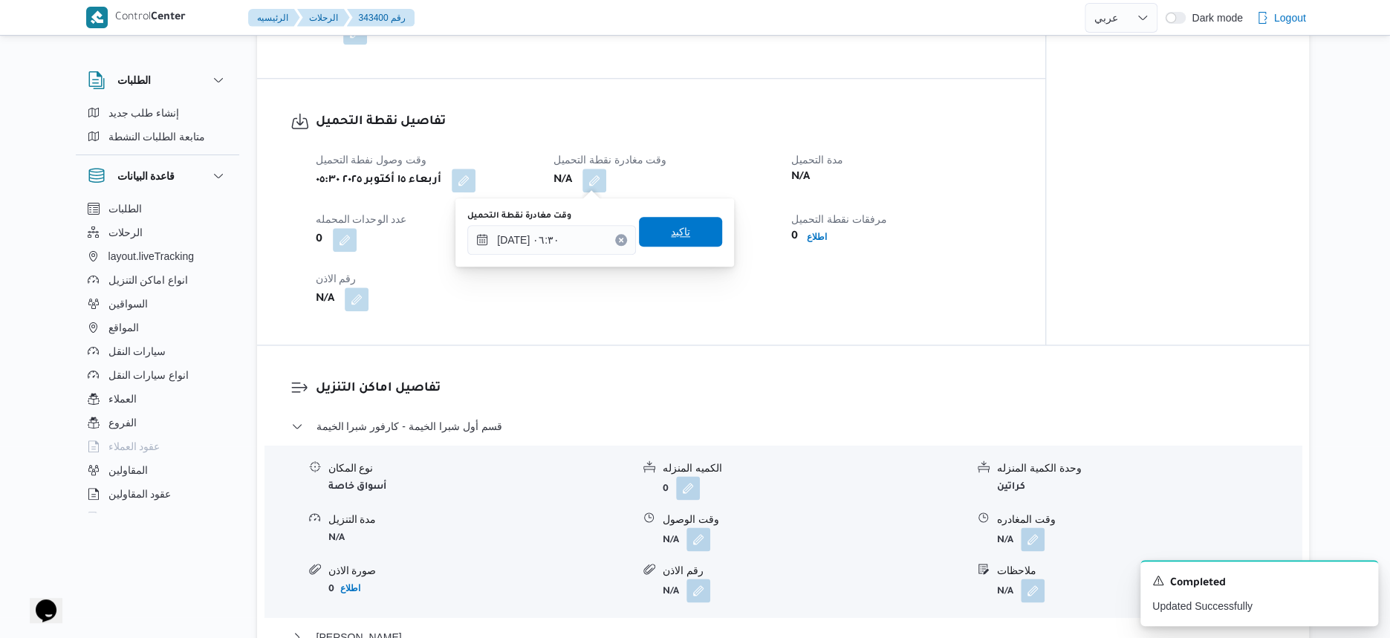
click at [680, 242] on span "تاكيد" at bounding box center [680, 232] width 83 height 30
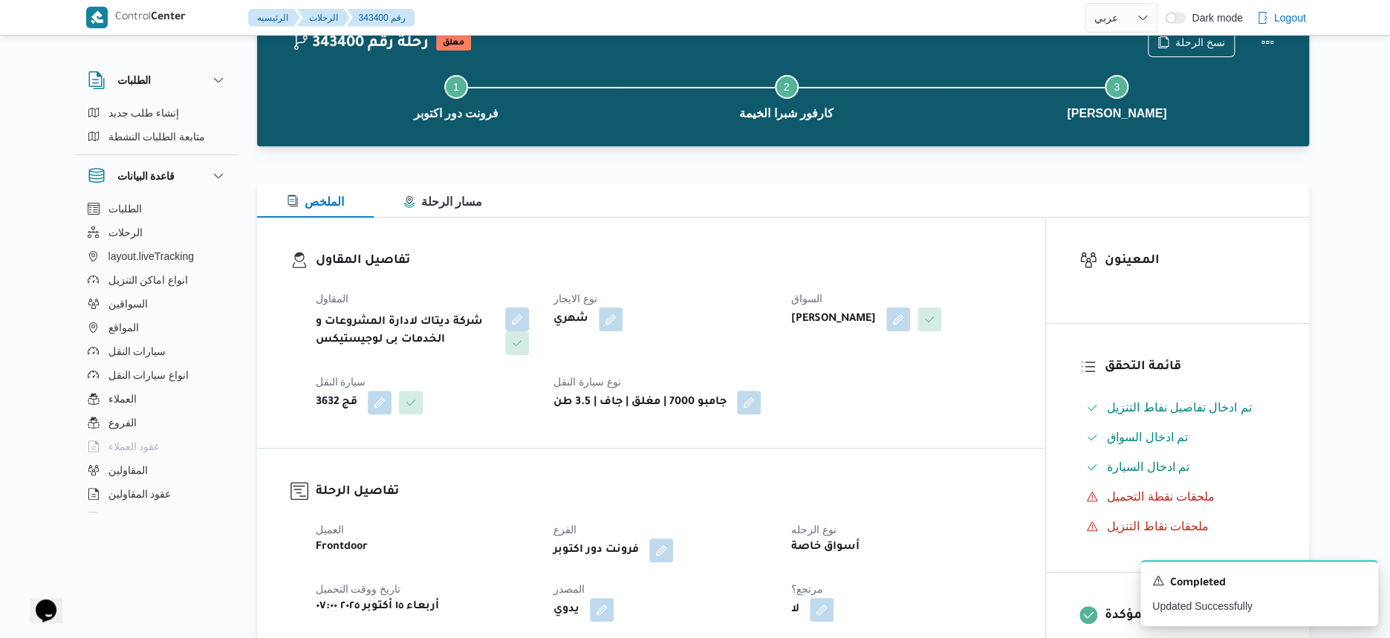
scroll to position [0, 0]
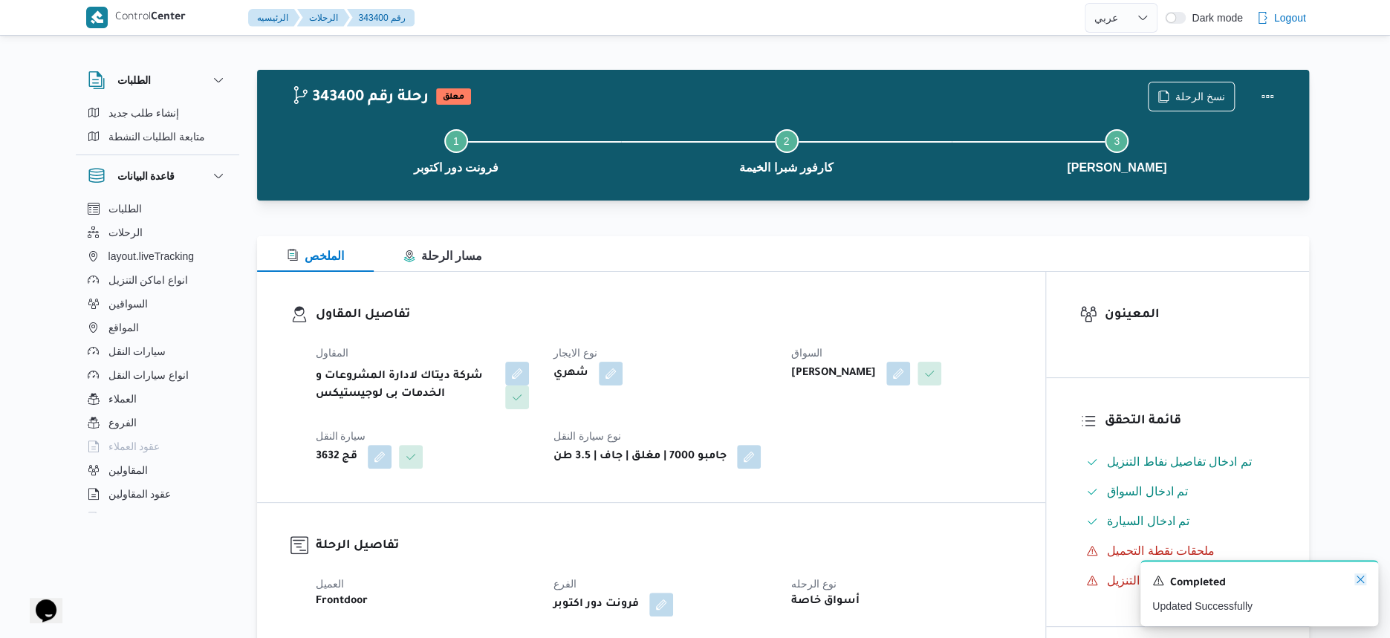
click at [1362, 579] on icon "Dismiss toast" at bounding box center [1360, 579] width 12 height 12
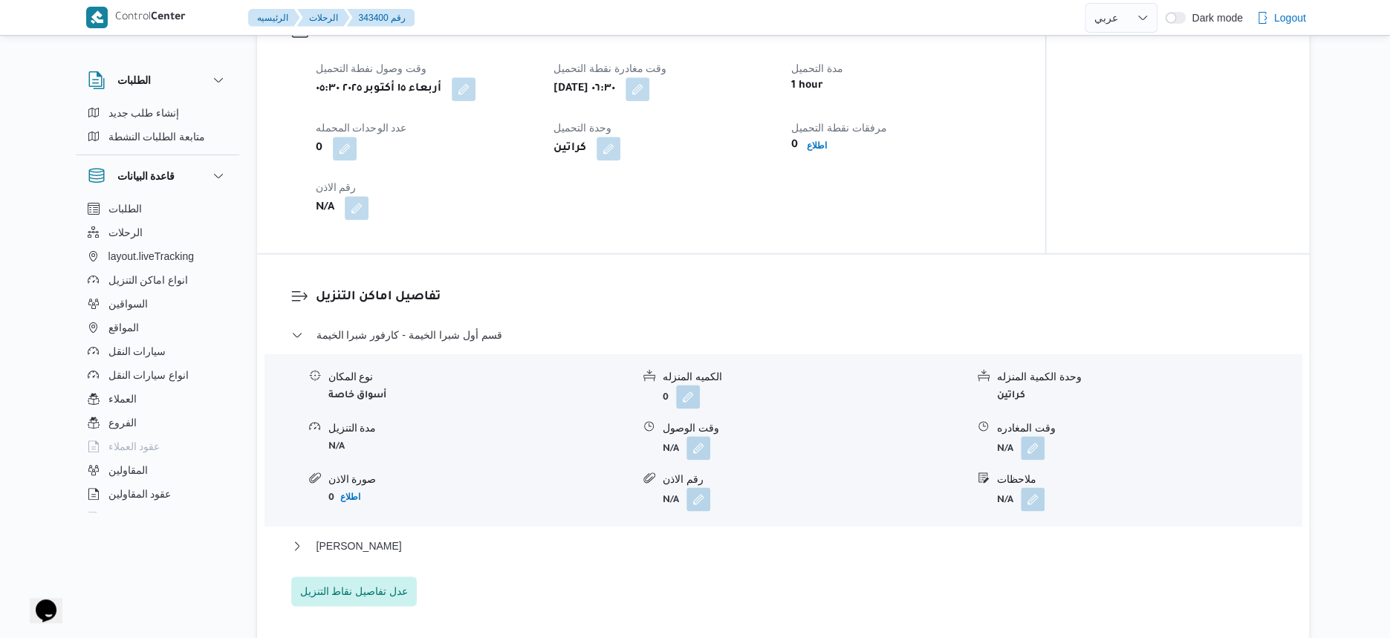
scroll to position [1114, 0]
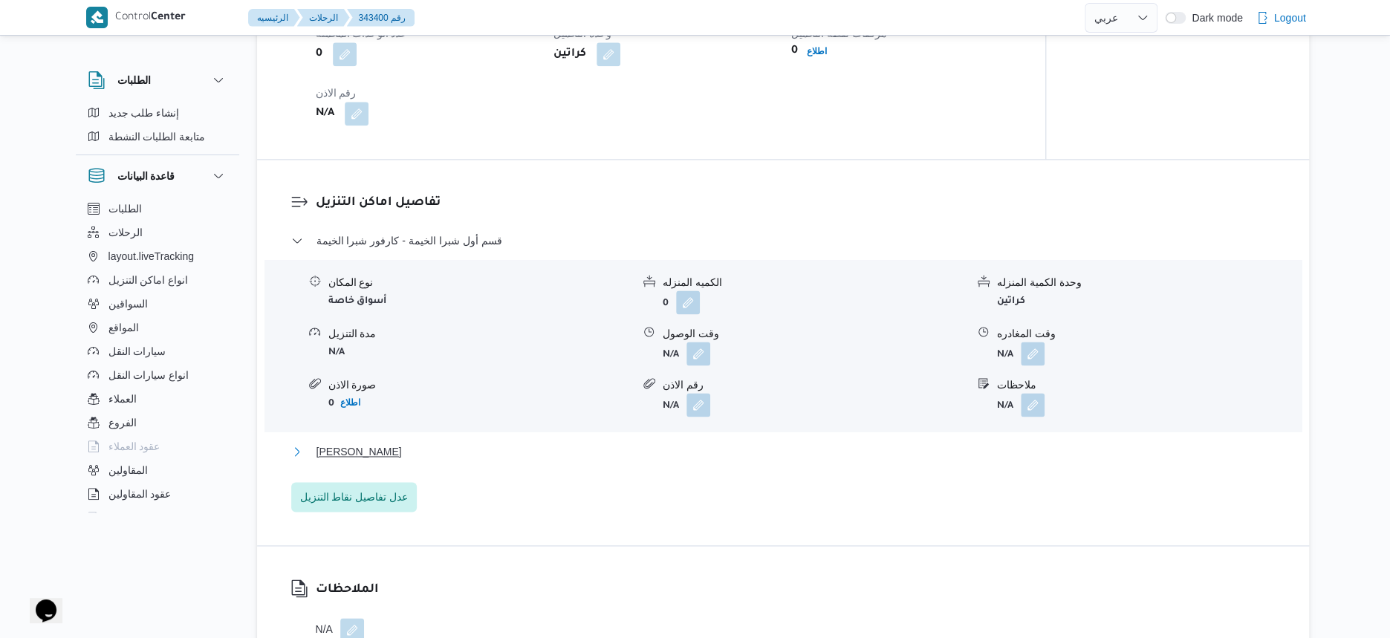
click at [391, 450] on button "بنها - كارفور بنها" at bounding box center [783, 452] width 984 height 18
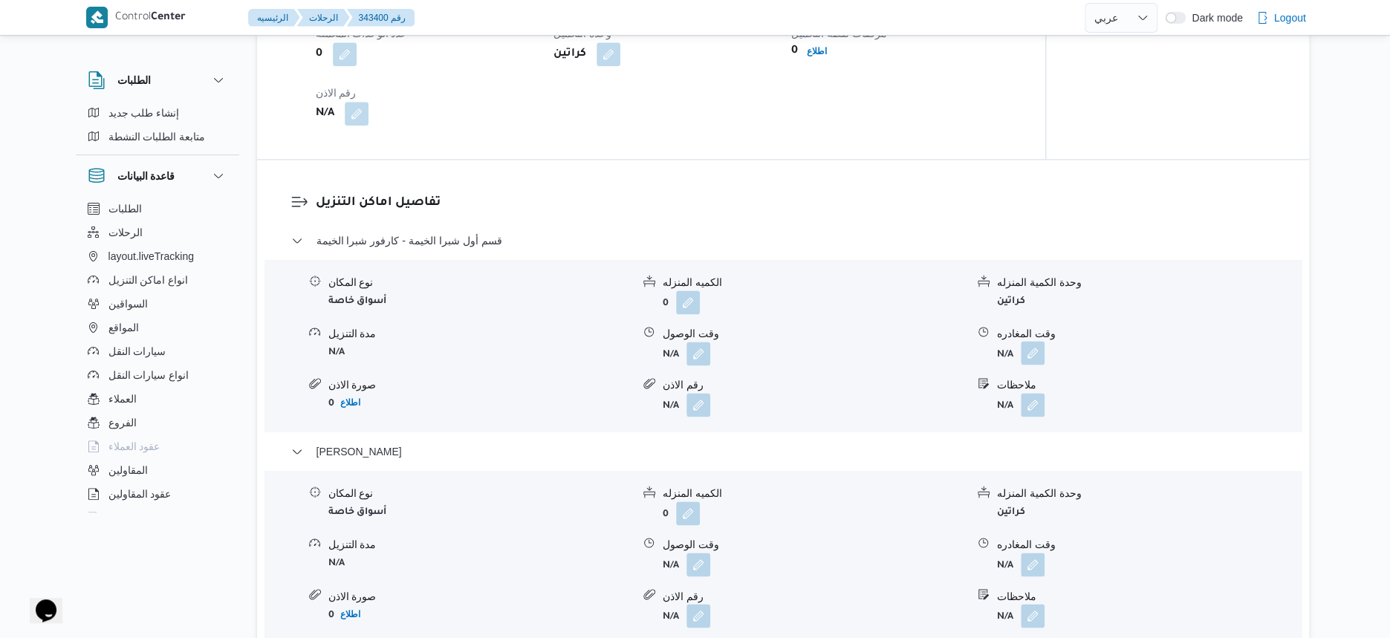
click at [1030, 351] on button "button" at bounding box center [1033, 353] width 24 height 24
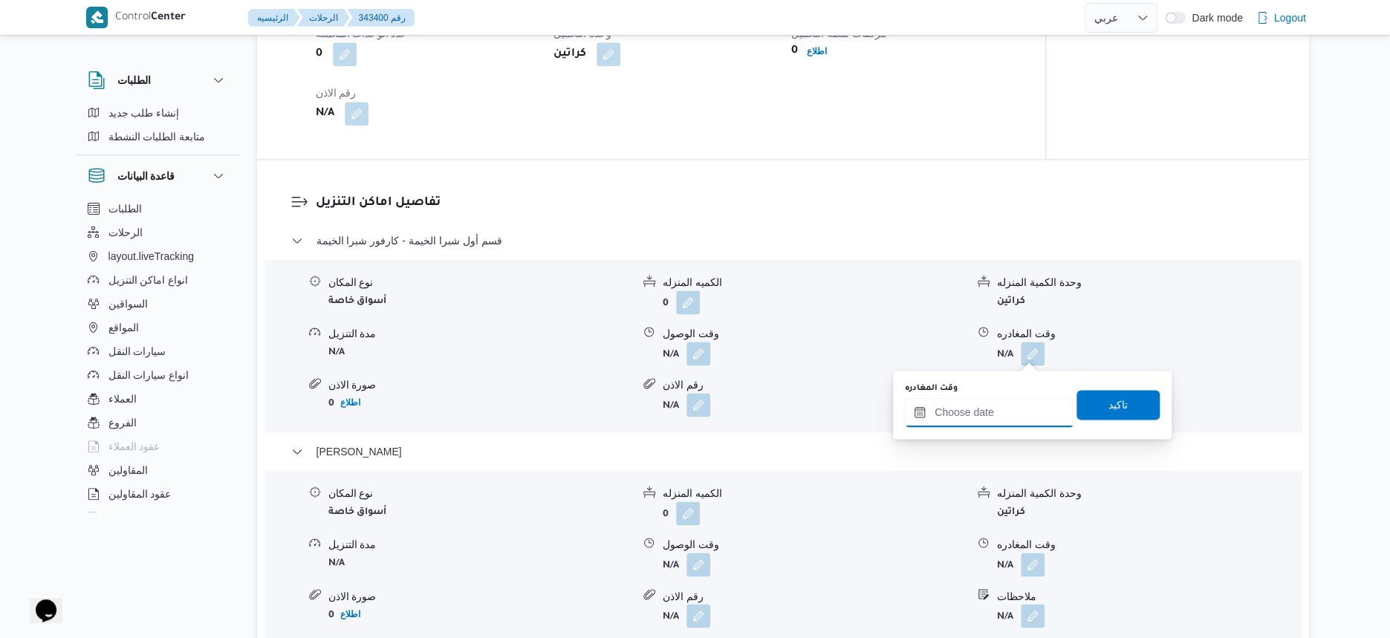
click at [1001, 422] on input "وقت المغادره" at bounding box center [989, 412] width 169 height 30
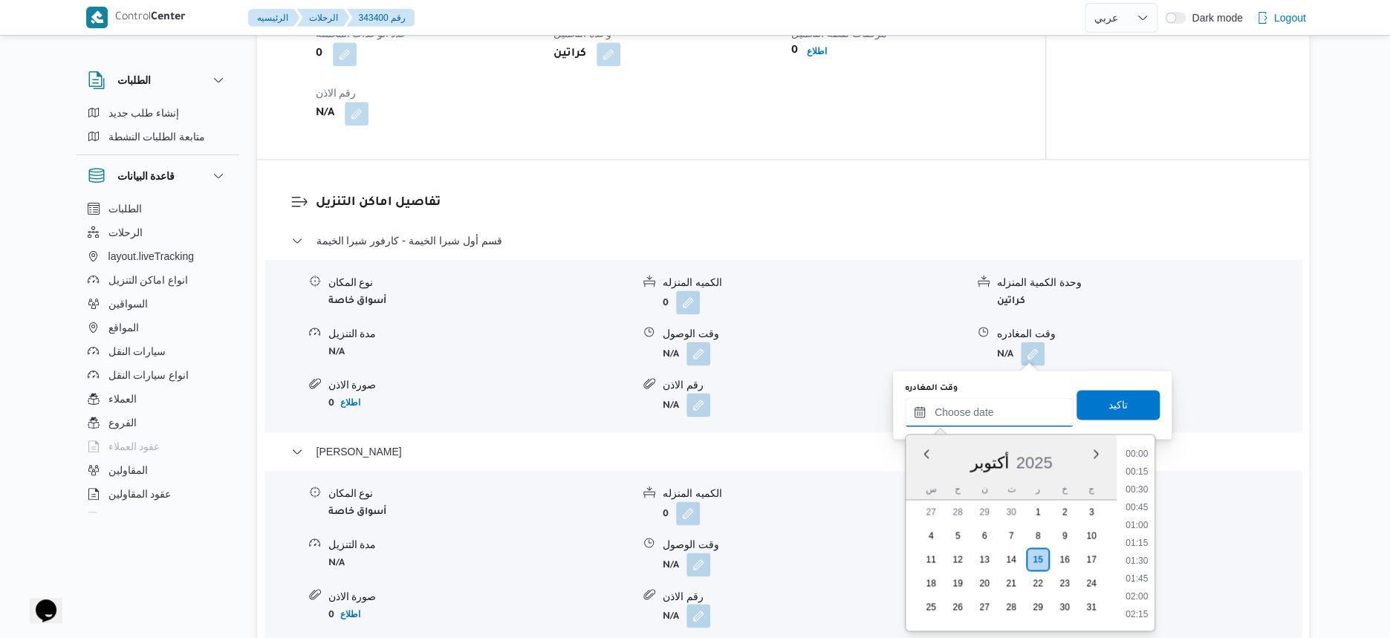
scroll to position [604, 0]
click at [819, 466] on div "بنها - كارفور بنها" at bounding box center [783, 457] width 984 height 28
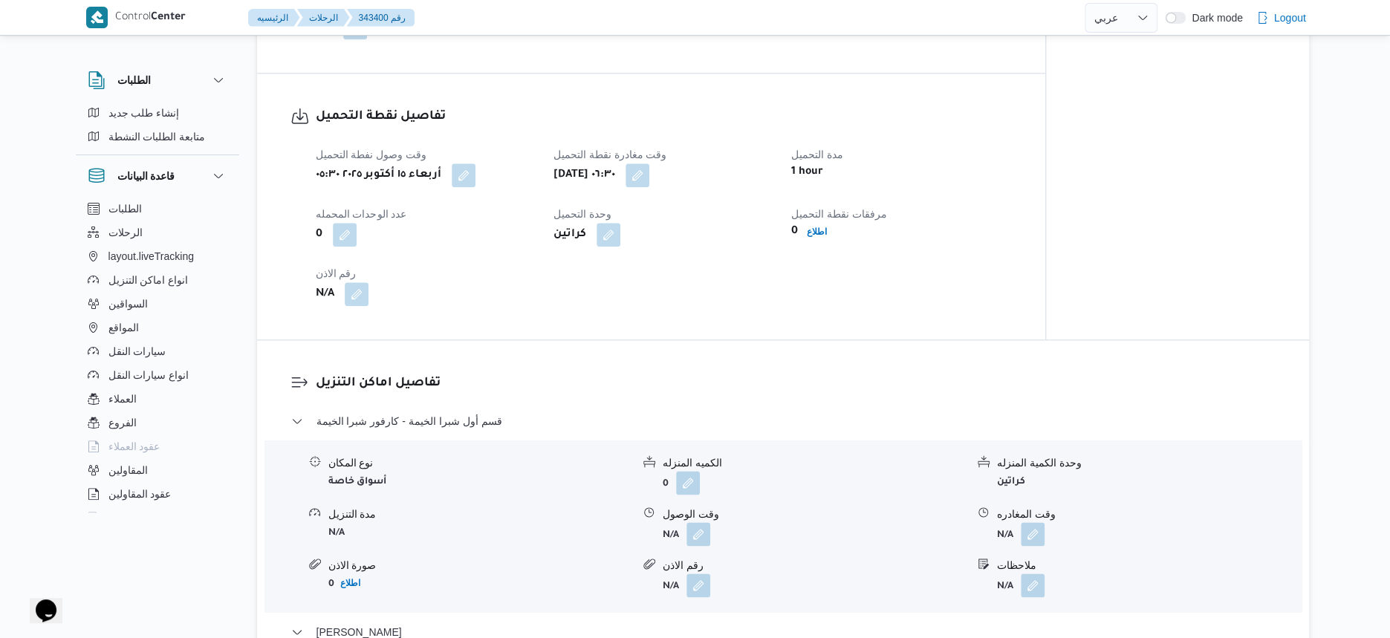
scroll to position [929, 0]
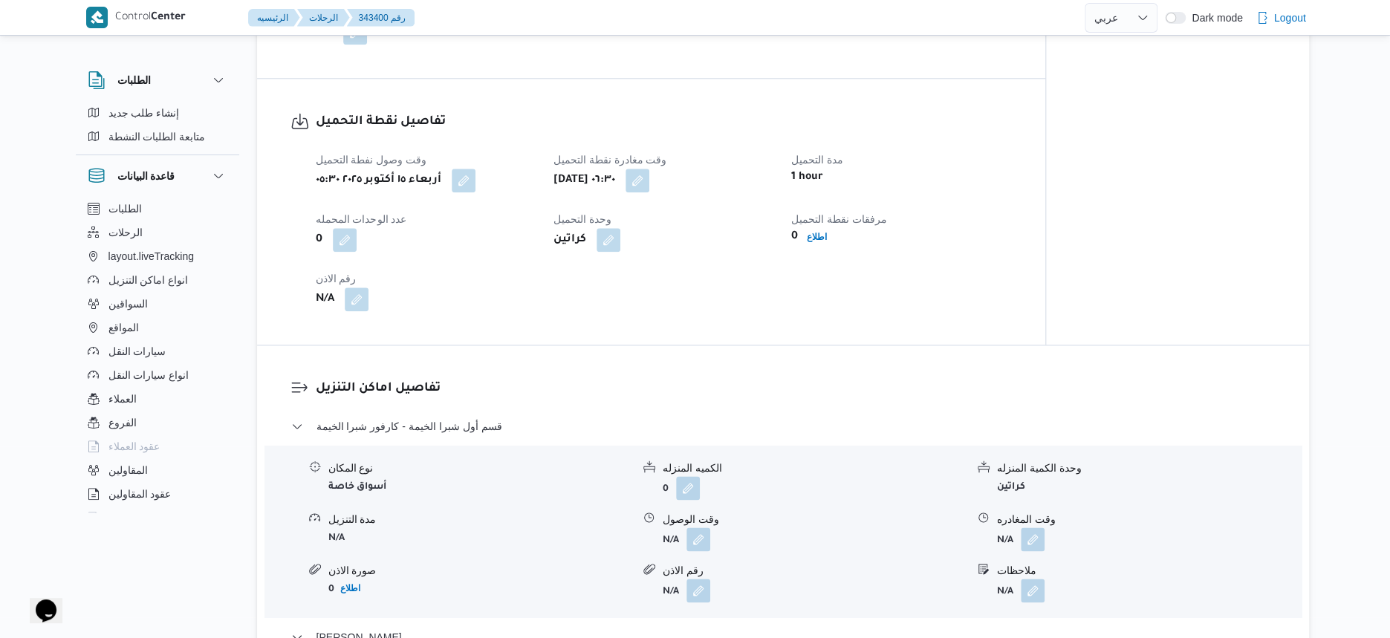
click at [627, 306] on div "وقت وصول نفطة التحميل أربعاء ١٥ أكتوبر ٢٠٢٥ ٠٥:٣٠ وقت مغادرة نقطة التحميل أربعا…" at bounding box center [664, 231] width 714 height 178
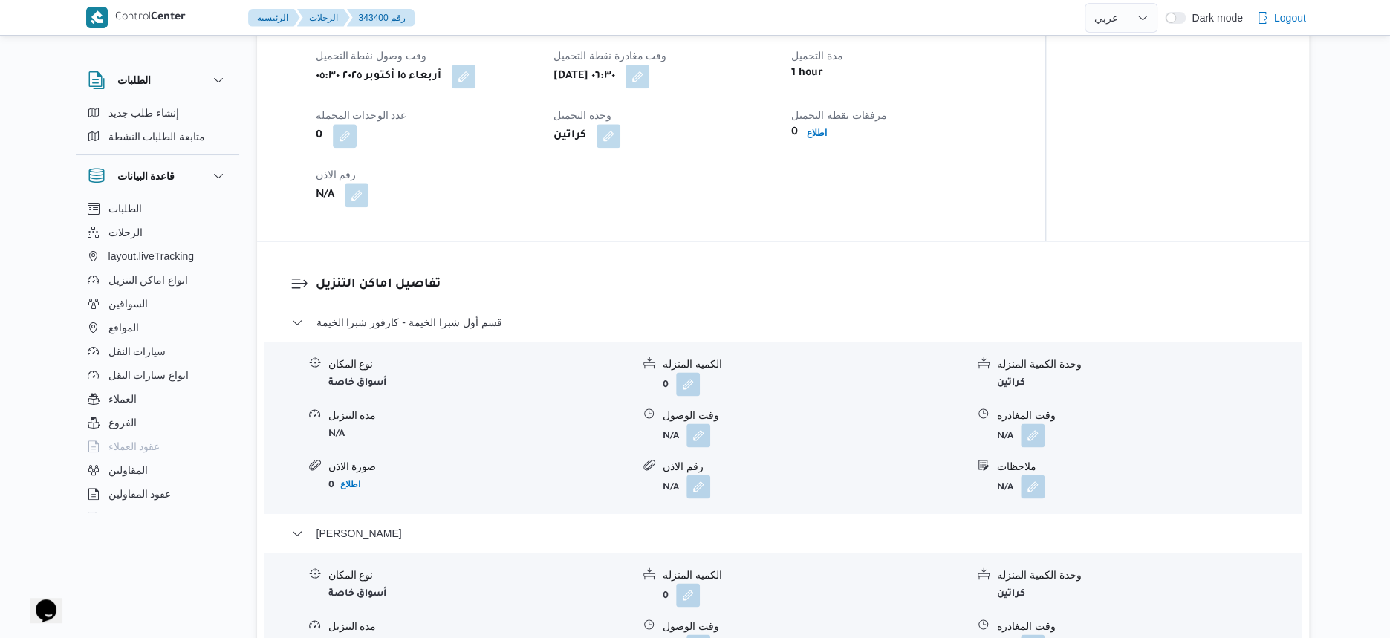
scroll to position [1021, 0]
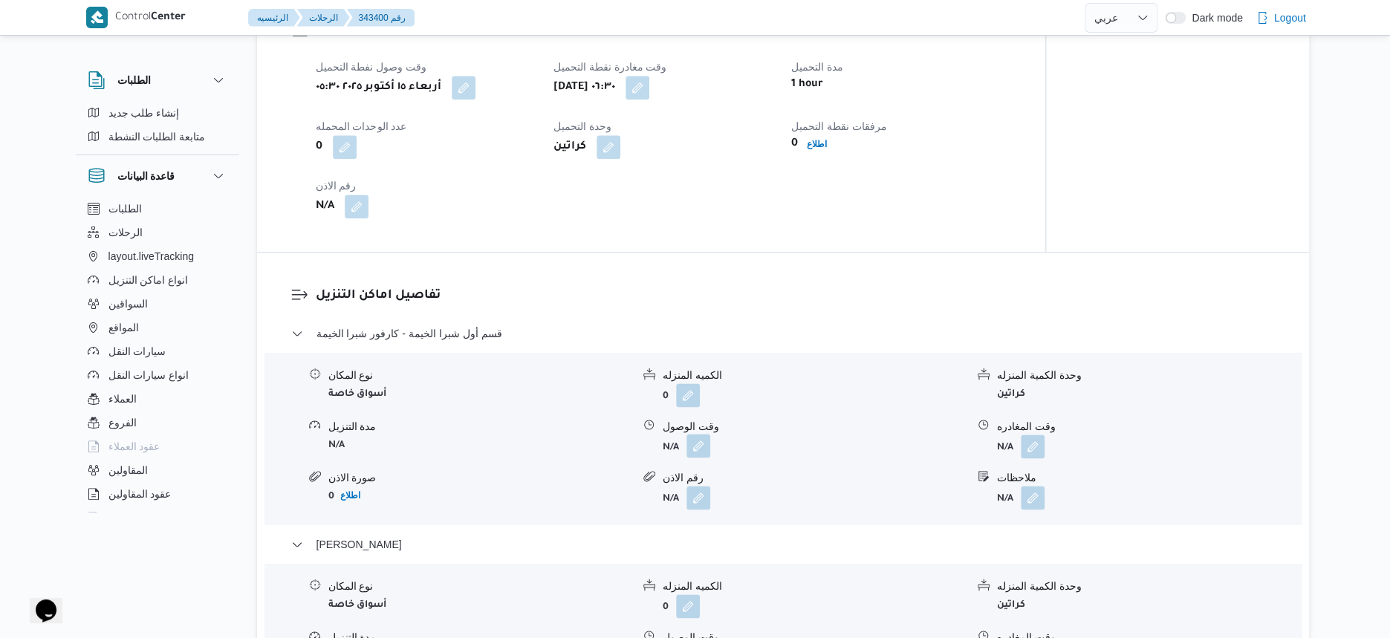
click at [699, 447] on button "button" at bounding box center [698, 446] width 24 height 24
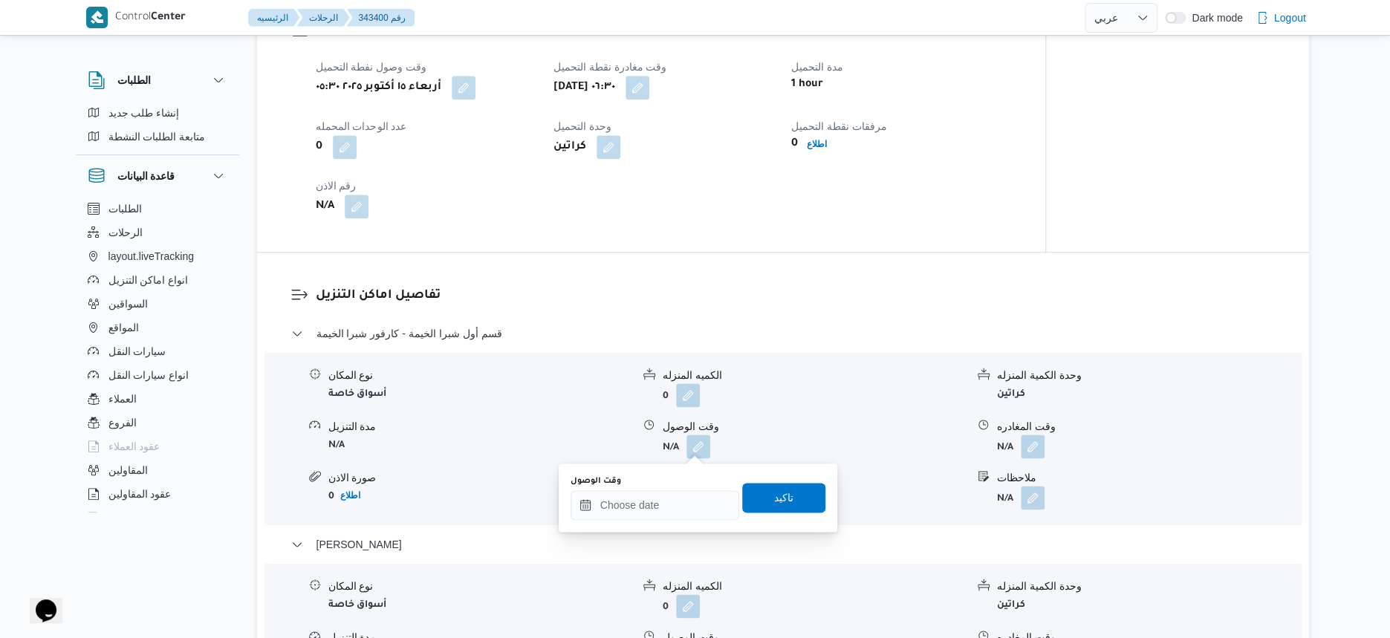
click at [874, 309] on dl "تفاصيل اماكن التنزيل قسم أول شبرا الخيمة - كارفور شبرا الخيمة نوع المكان أسواق …" at bounding box center [796, 531] width 960 height 490
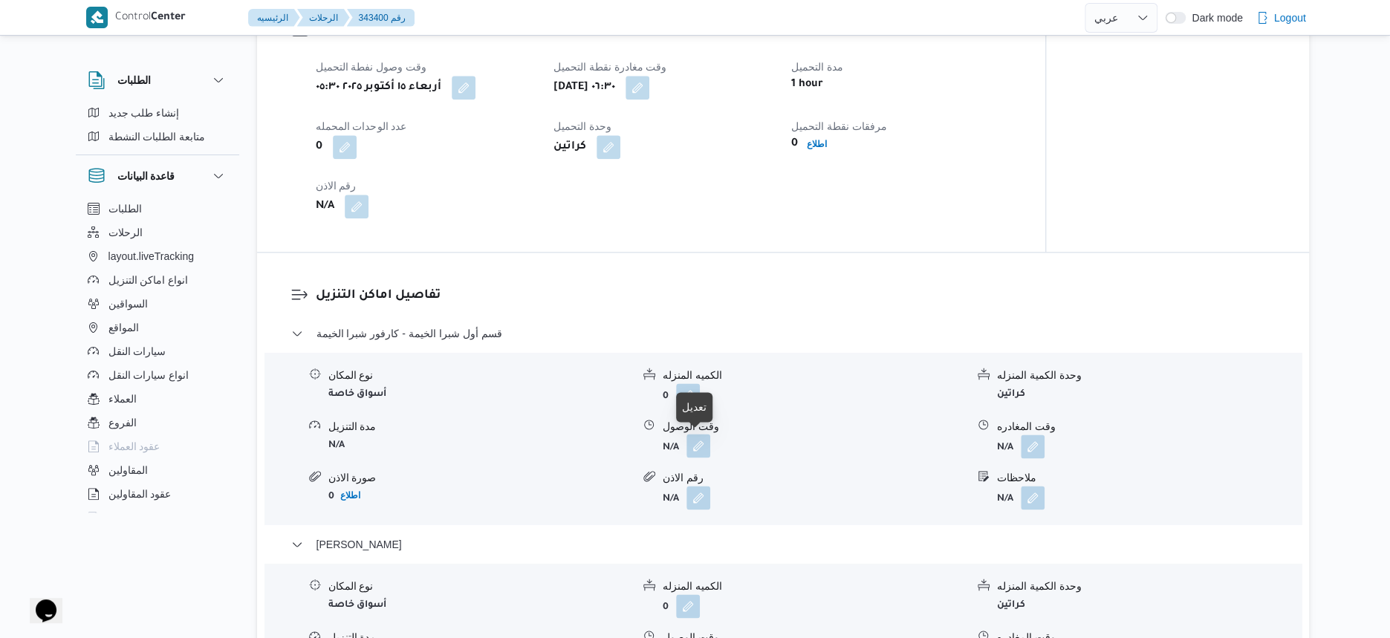
click at [695, 438] on button "button" at bounding box center [698, 446] width 24 height 24
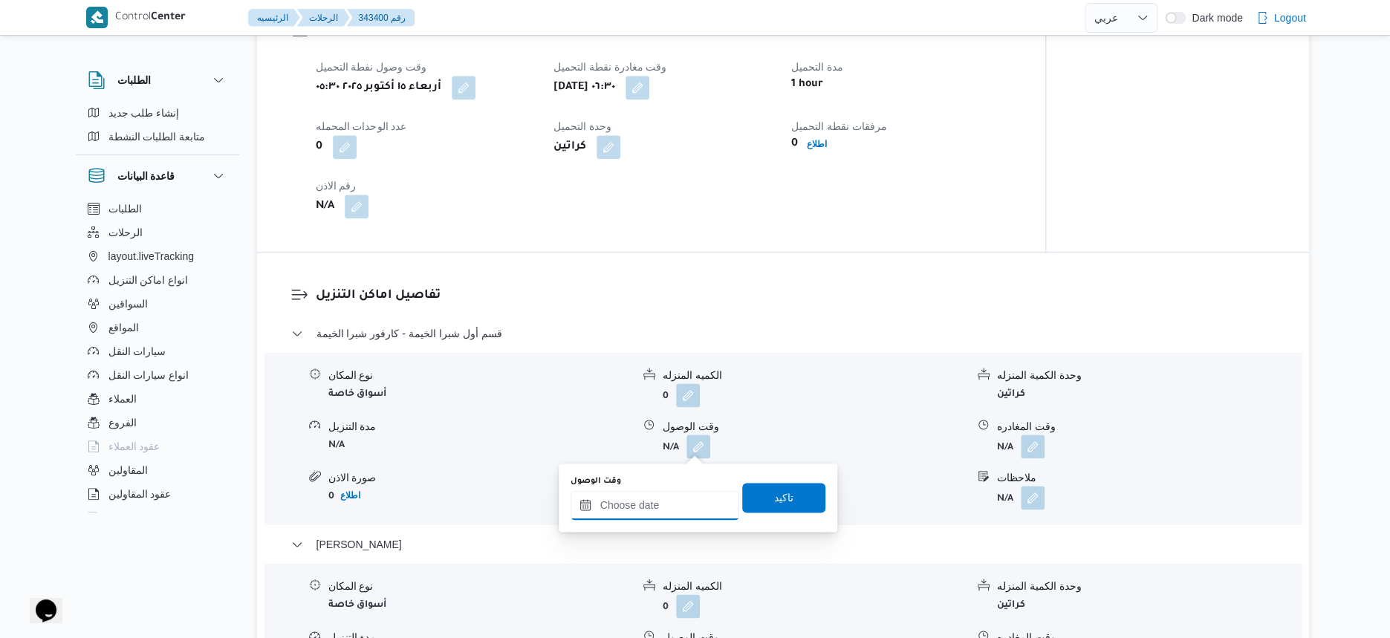
drag, startPoint x: 682, startPoint y: 498, endPoint x: 698, endPoint y: 498, distance: 15.6
click at [681, 498] on input "وقت الوصول" at bounding box center [655, 505] width 169 height 30
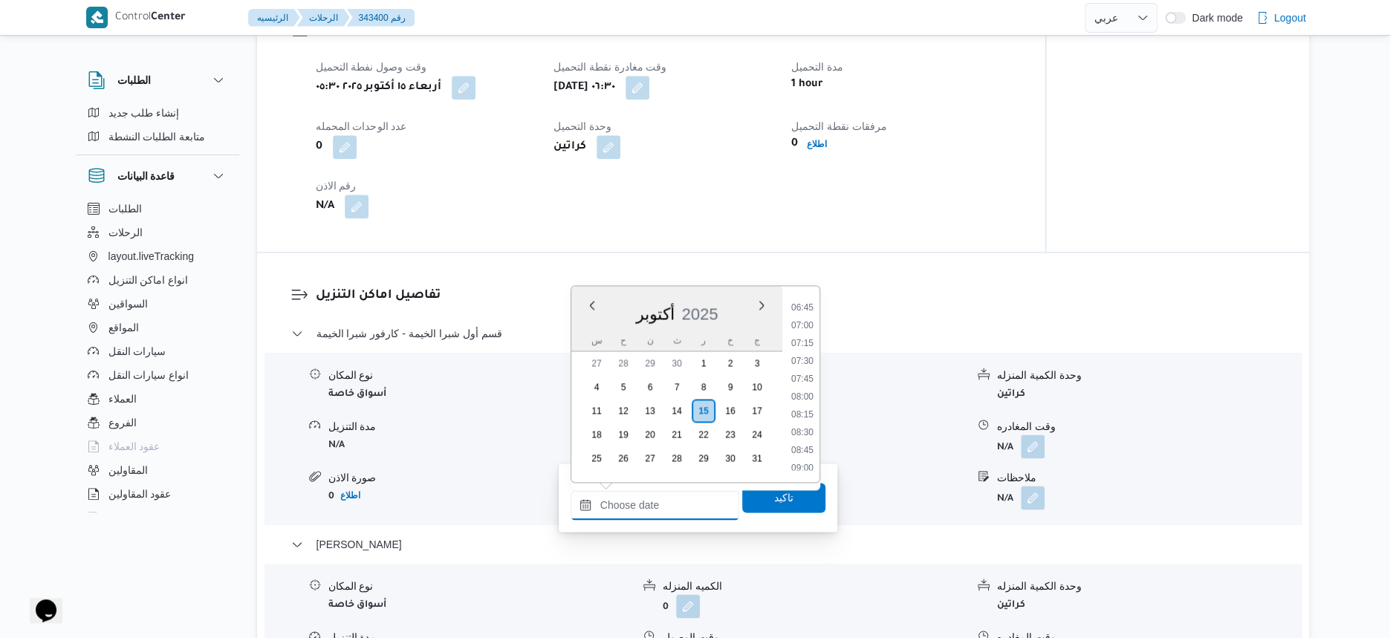
scroll to position [512, 0]
click at [805, 325] on li "07:30" at bounding box center [802, 328] width 34 height 15
type input "١٥/١٠/٢٠٢٥ ٠٧:٣٠"
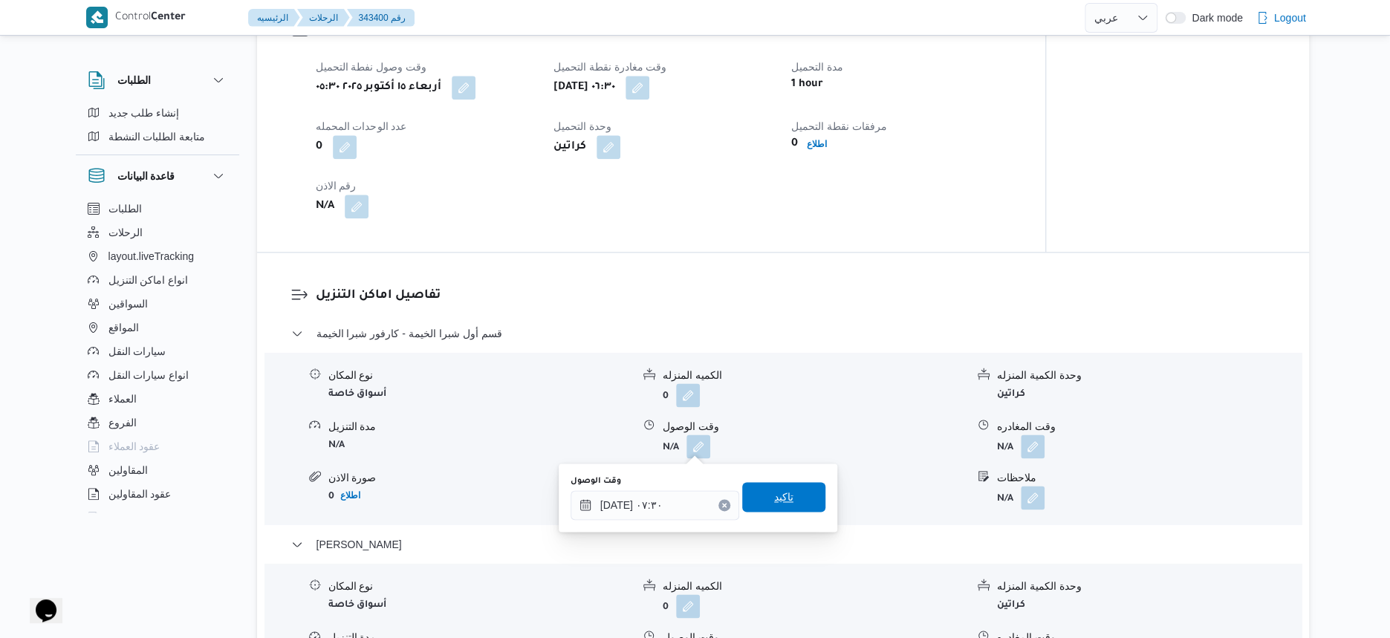
click at [798, 495] on span "تاكيد" at bounding box center [783, 497] width 83 height 30
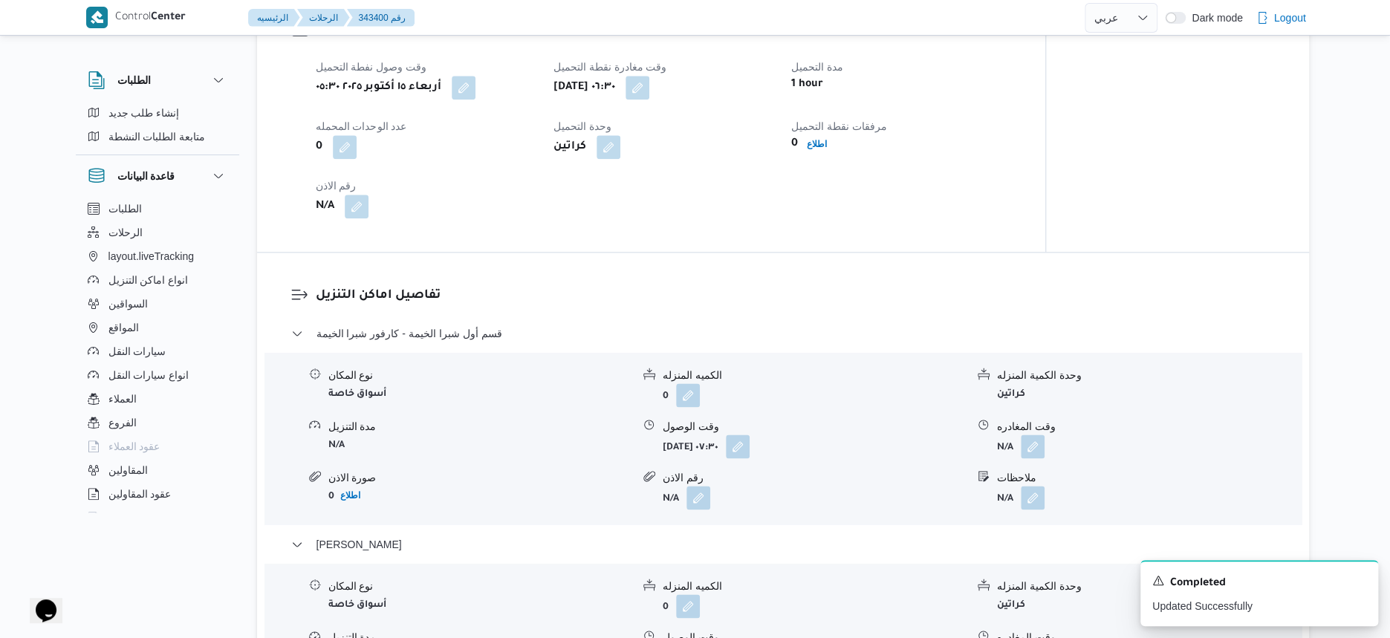
scroll to position [1114, 0]
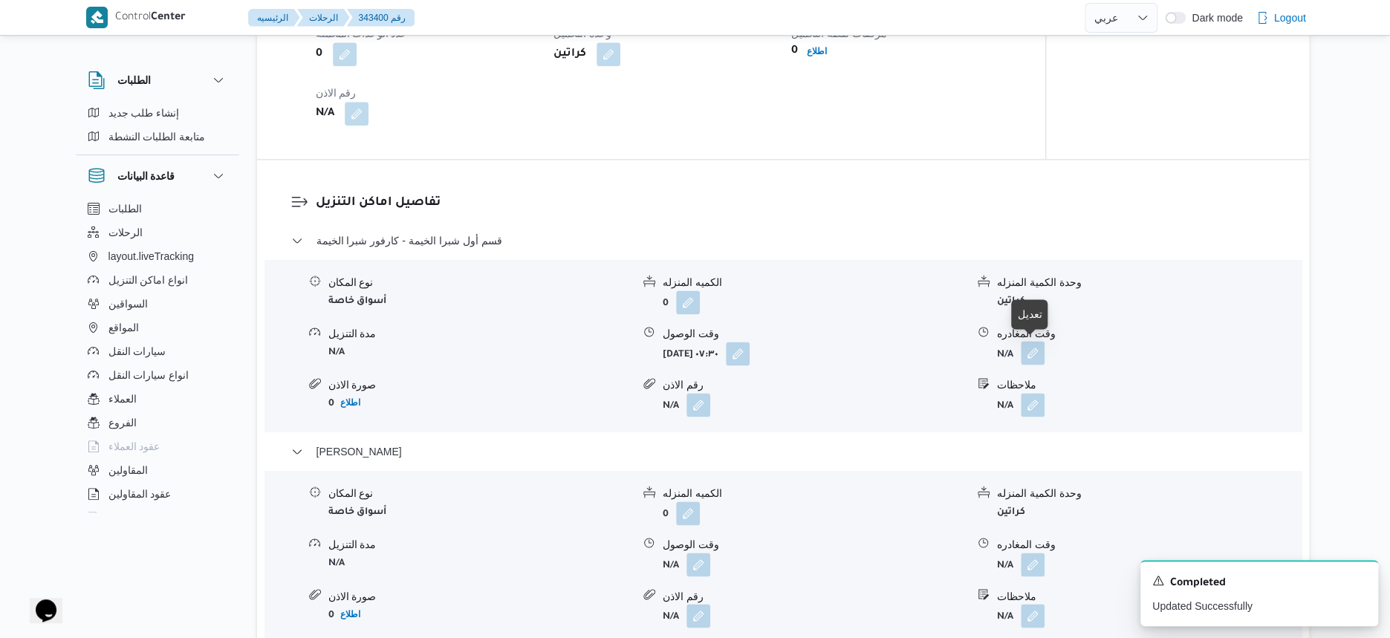
click at [1035, 351] on button "button" at bounding box center [1033, 353] width 24 height 24
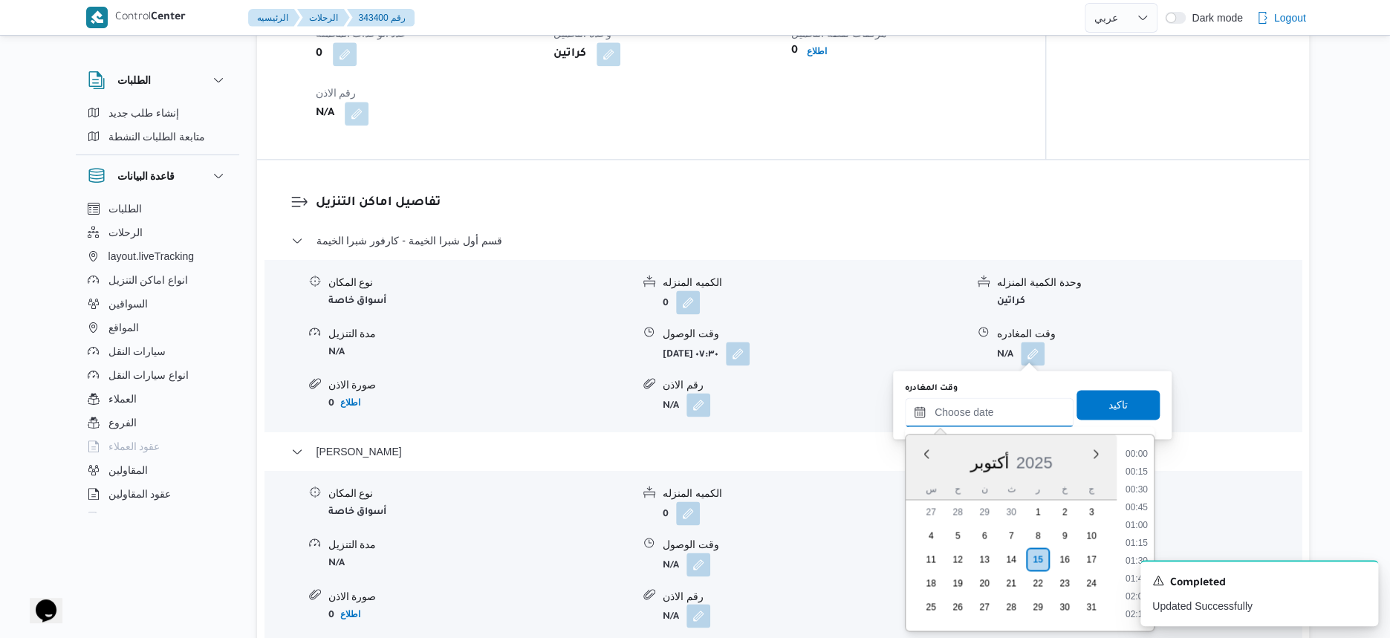
drag, startPoint x: 1030, startPoint y: 412, endPoint x: 1057, endPoint y: 406, distance: 28.0
click at [1030, 412] on input "وقت المغادره" at bounding box center [989, 412] width 169 height 30
drag, startPoint x: 1136, startPoint y: 460, endPoint x: 1136, endPoint y: 446, distance: 14.1
click at [1136, 460] on li "08:30" at bounding box center [1136, 456] width 34 height 15
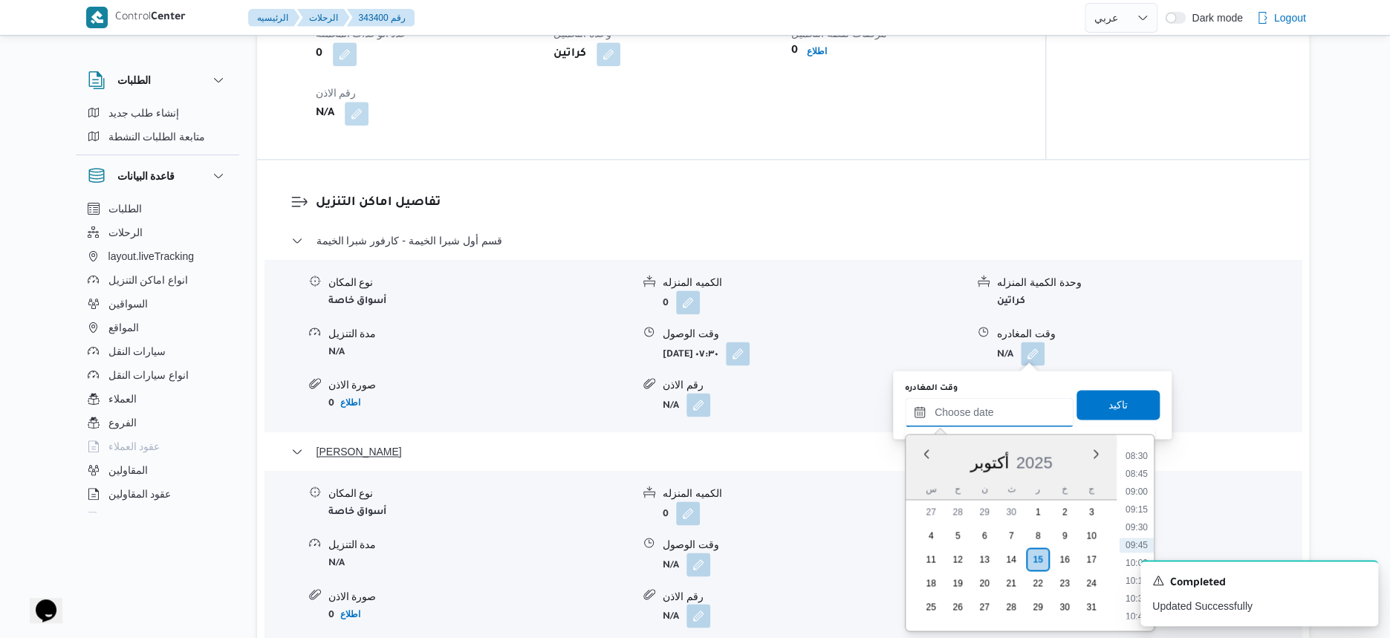
type input "١٥/١٠/٢٠٢٥ ٠٨:٣٠"
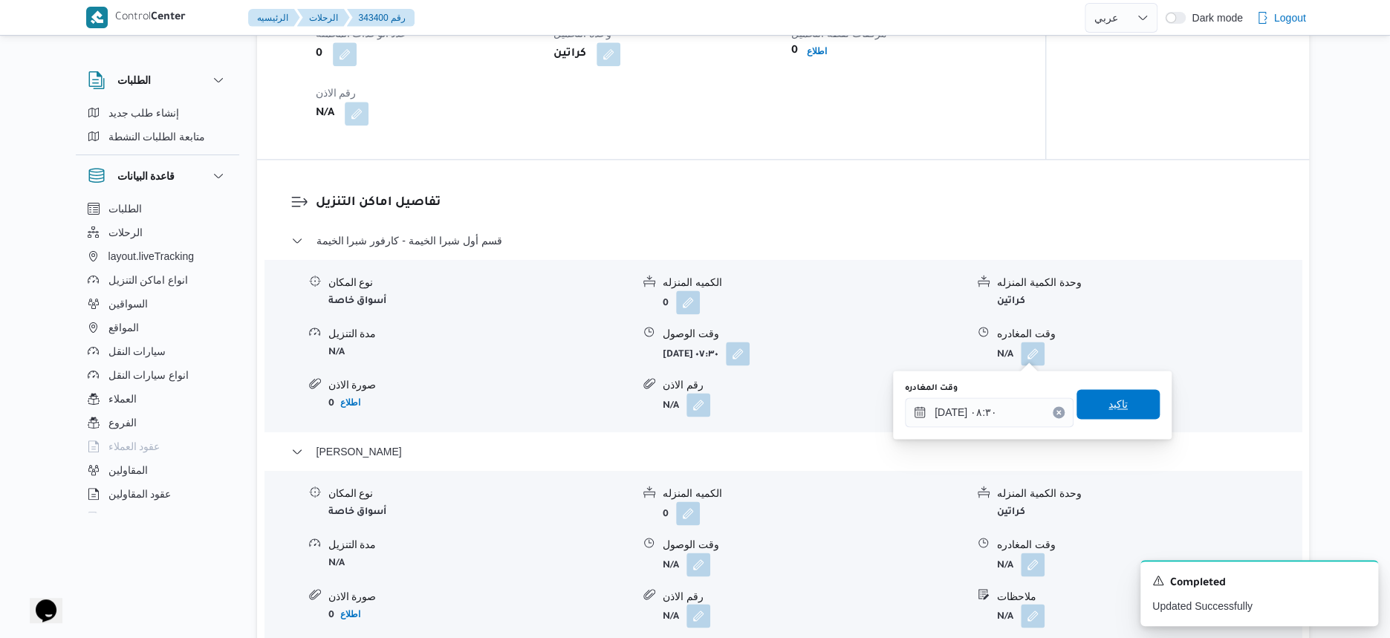
click at [1135, 409] on span "تاكيد" at bounding box center [1117, 404] width 83 height 30
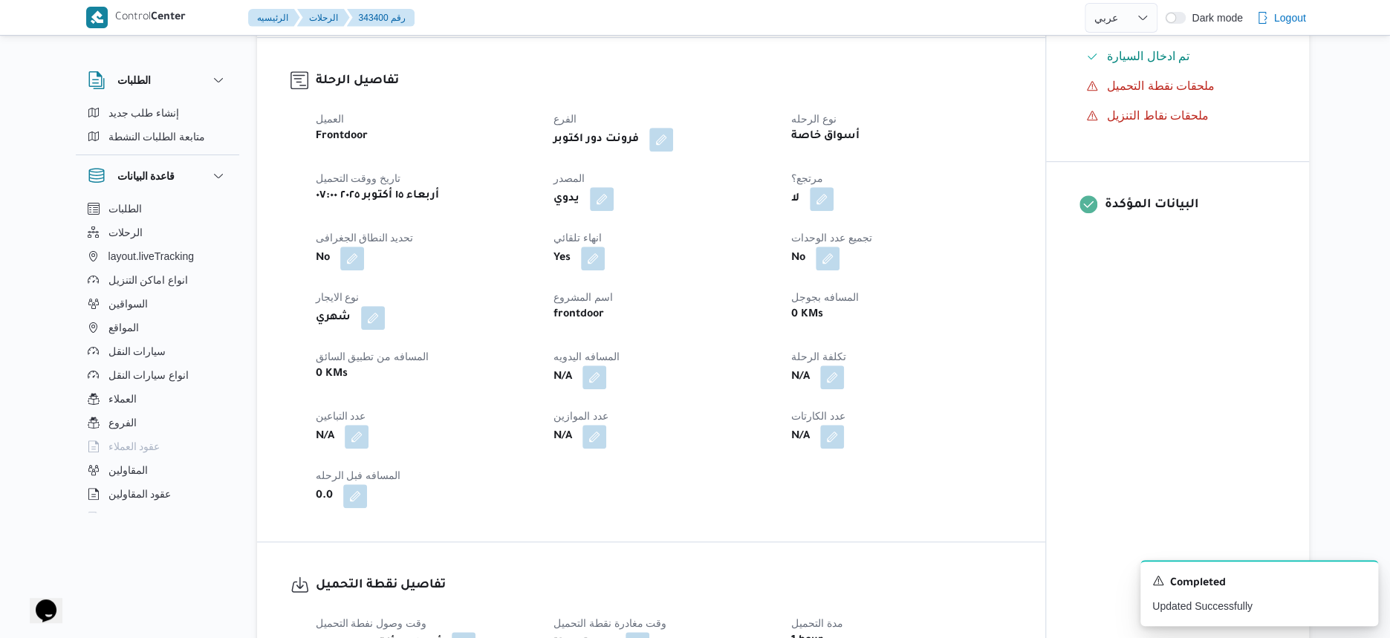
scroll to position [464, 0]
click at [588, 381] on button "button" at bounding box center [594, 377] width 24 height 24
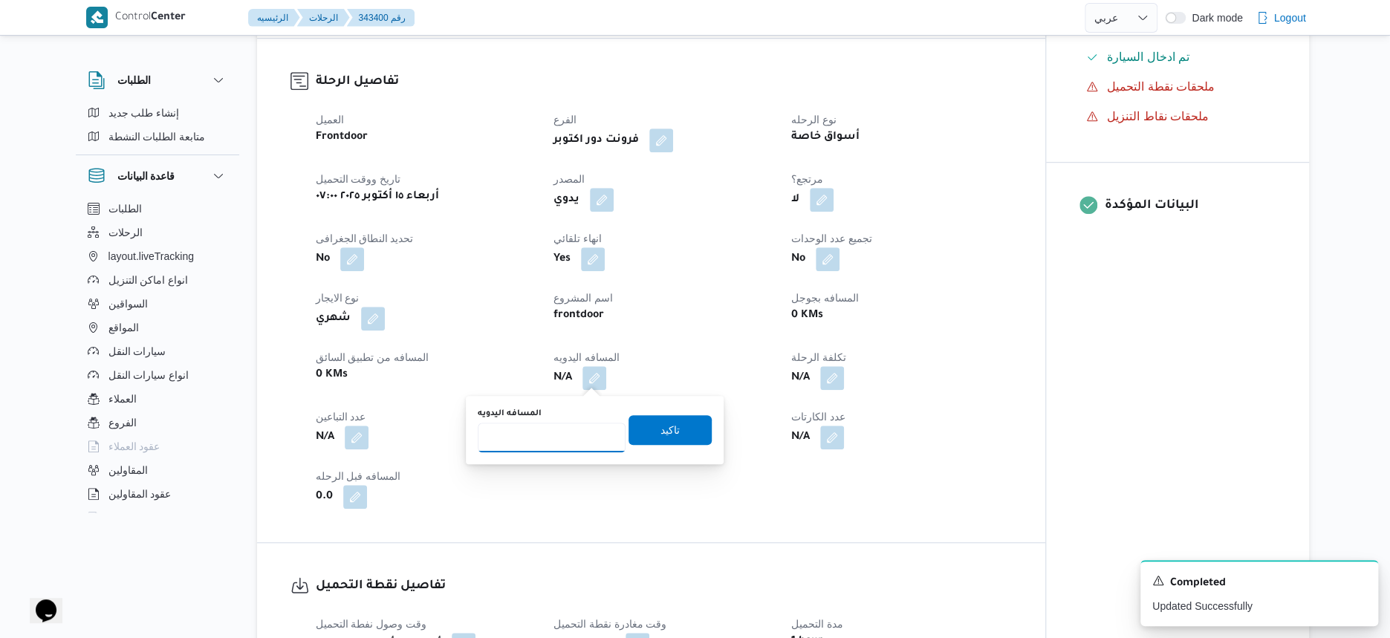
click at [573, 436] on input "المسافه اليدويه" at bounding box center [552, 438] width 148 height 30
type input "201"
click at [683, 428] on span "تاكيد" at bounding box center [669, 430] width 83 height 30
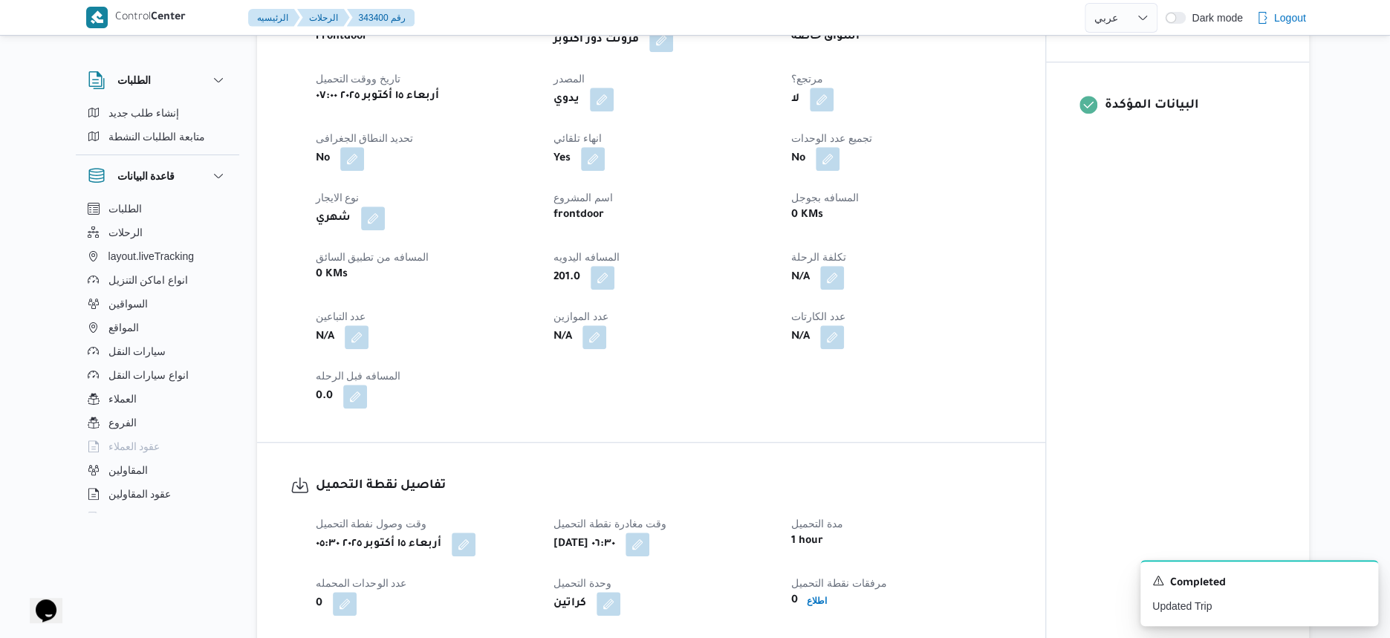
scroll to position [557, 0]
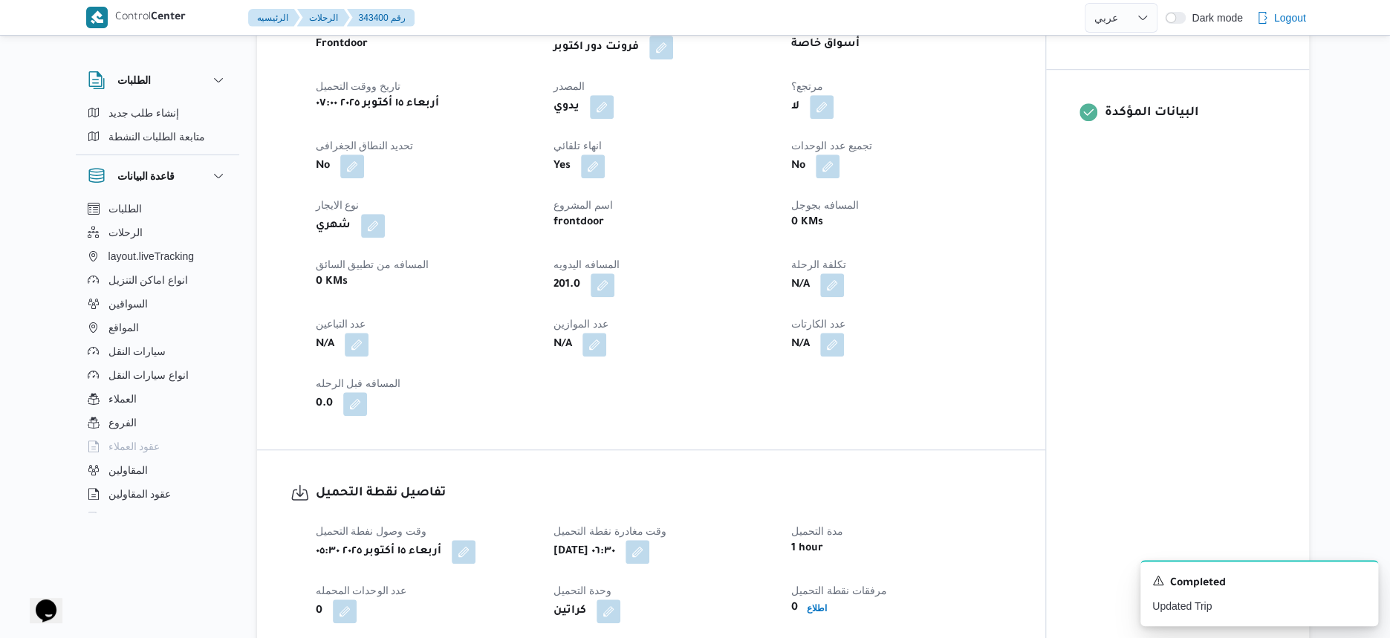
select select "ar"
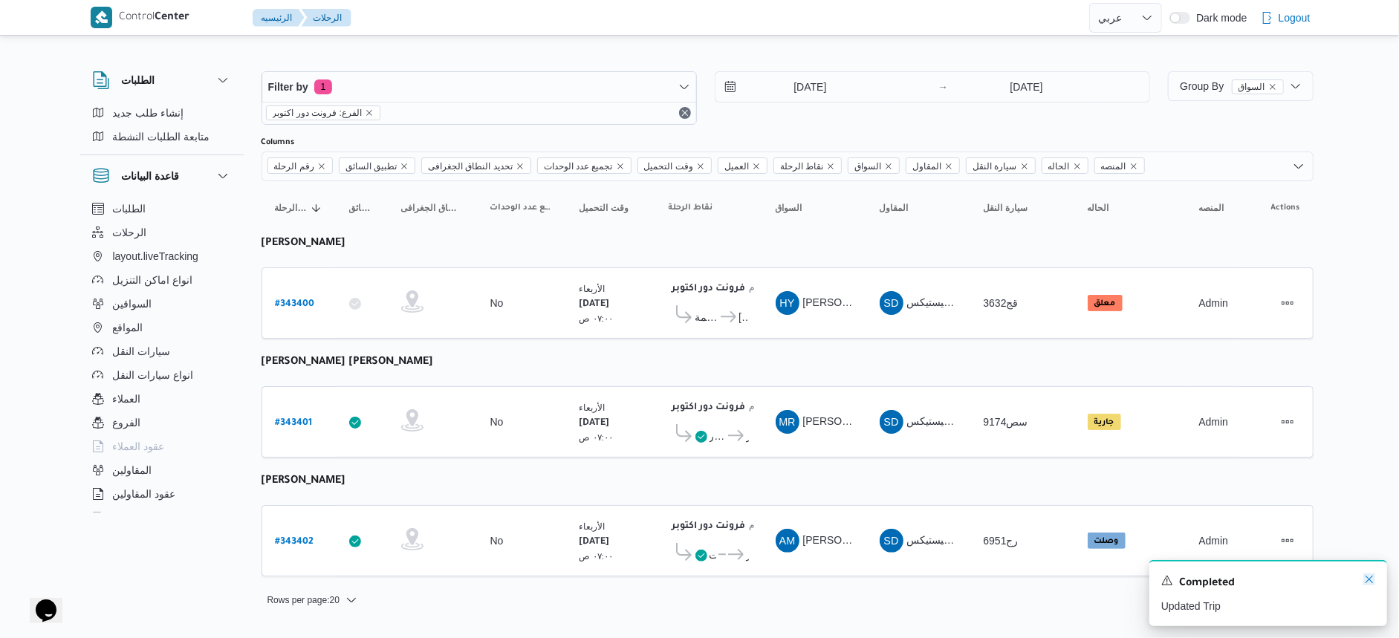
click at [1368, 580] on icon "Dismiss toast" at bounding box center [1368, 579] width 7 height 7
click at [695, 338] on table "رقم الرحلة Click to sort in ascending order تطبيق السائق Click to sort in ascen…" at bounding box center [787, 386] width 1052 height 410
